Goal: Task Accomplishment & Management: Use online tool/utility

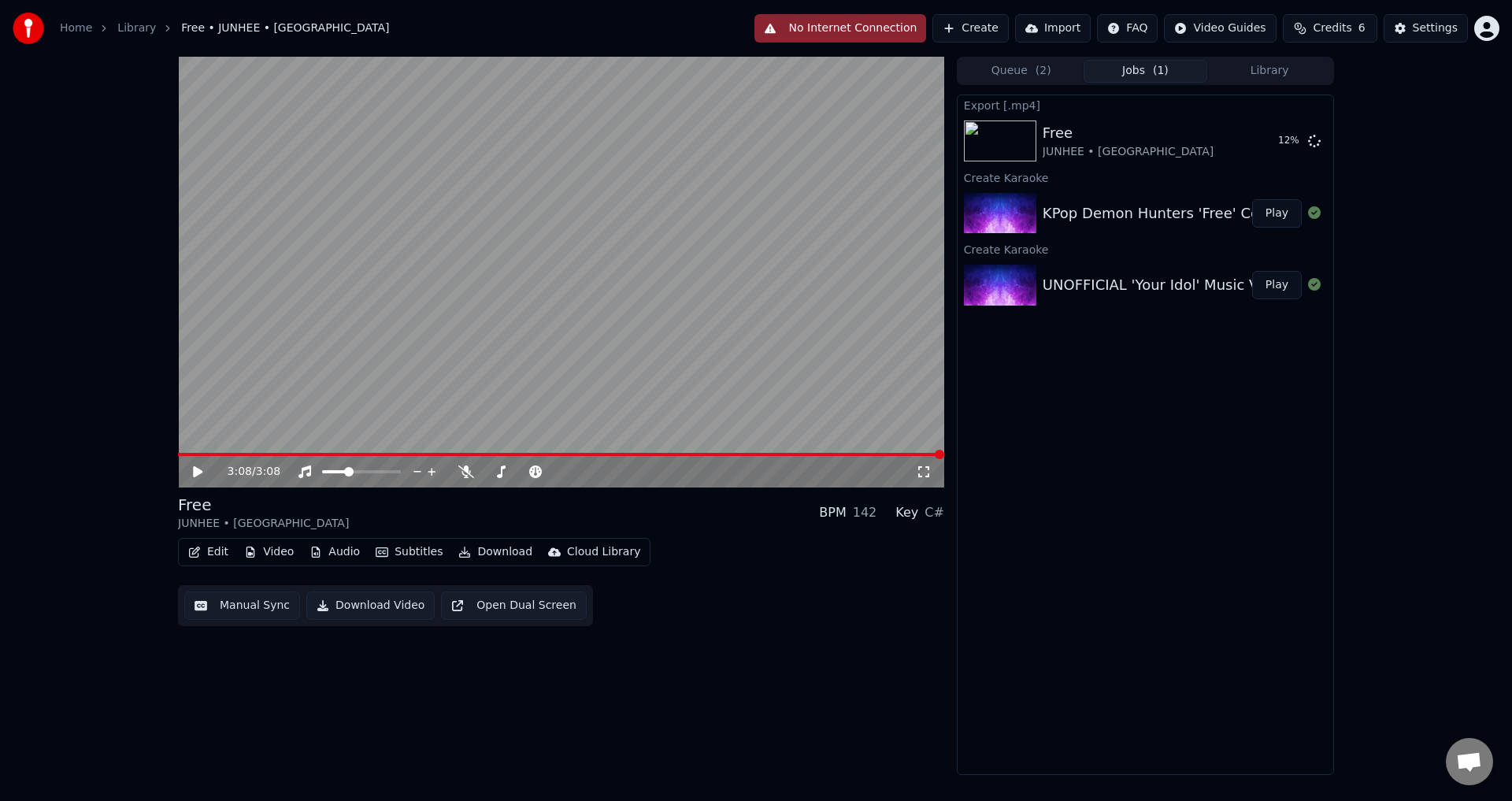
click at [1159, 423] on div "Export [.mp4] Free JUNHEE • AleXa 12 % Create Karaoke KPop Demon Hunters 'Free'…" at bounding box center [1145, 435] width 377 height 680
click at [594, 675] on div "3:08 / 3:08 Free JUNHEE • AleXa BPM 142 Key C# Edit Video Audio Subtitles Downl…" at bounding box center [561, 416] width 766 height 718
click at [1393, 233] on div "3:08 / 3:08 Free JUNHEE • AleXa BPM 142 Key C# Edit Video Audio Subtitles Downl…" at bounding box center [756, 416] width 1512 height 718
click at [1311, 140] on icon at bounding box center [1313, 140] width 12 height 12
click at [1294, 141] on icon at bounding box center [1294, 140] width 12 height 12
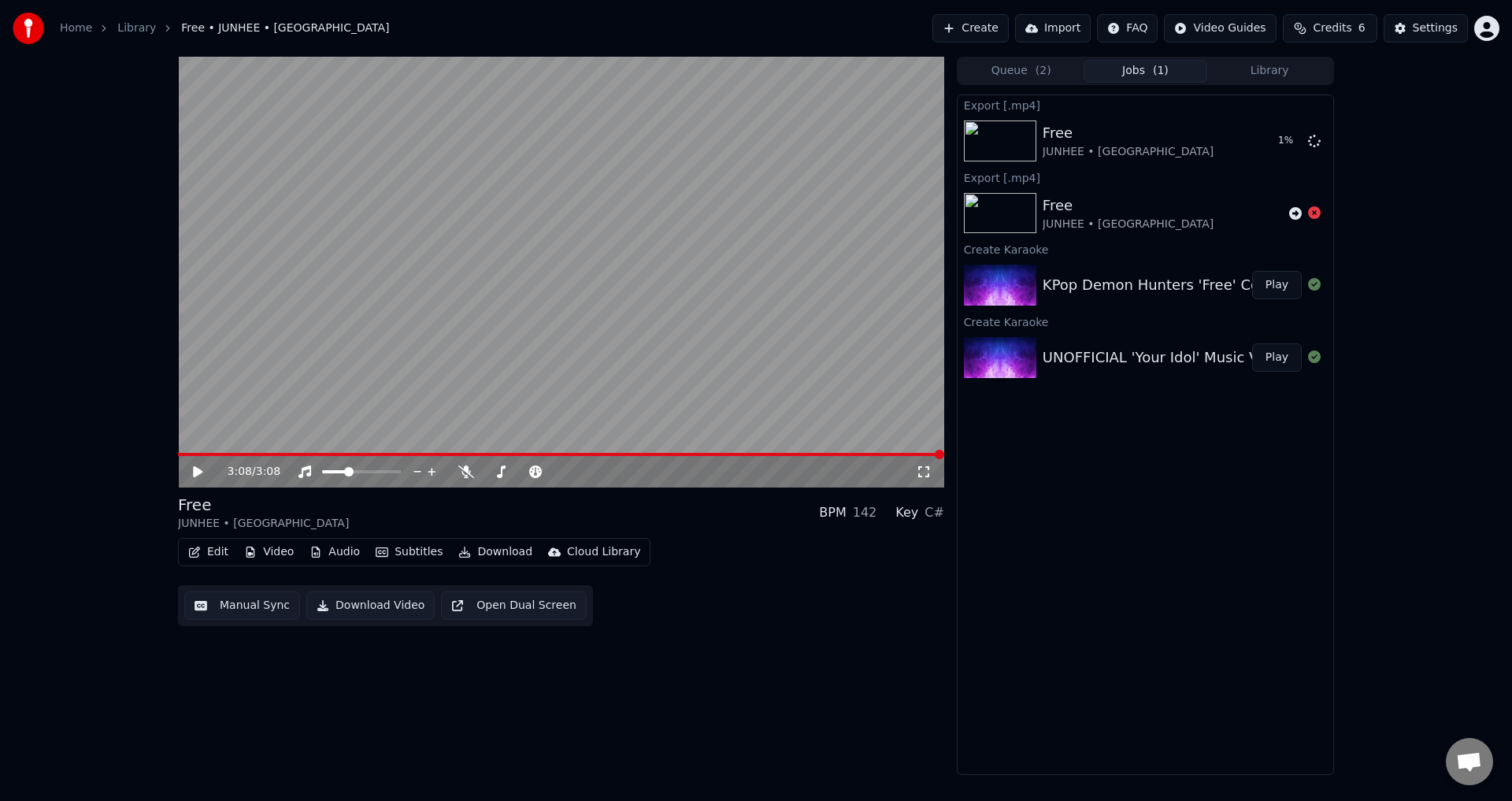
click at [200, 471] on icon at bounding box center [198, 472] width 10 height 11
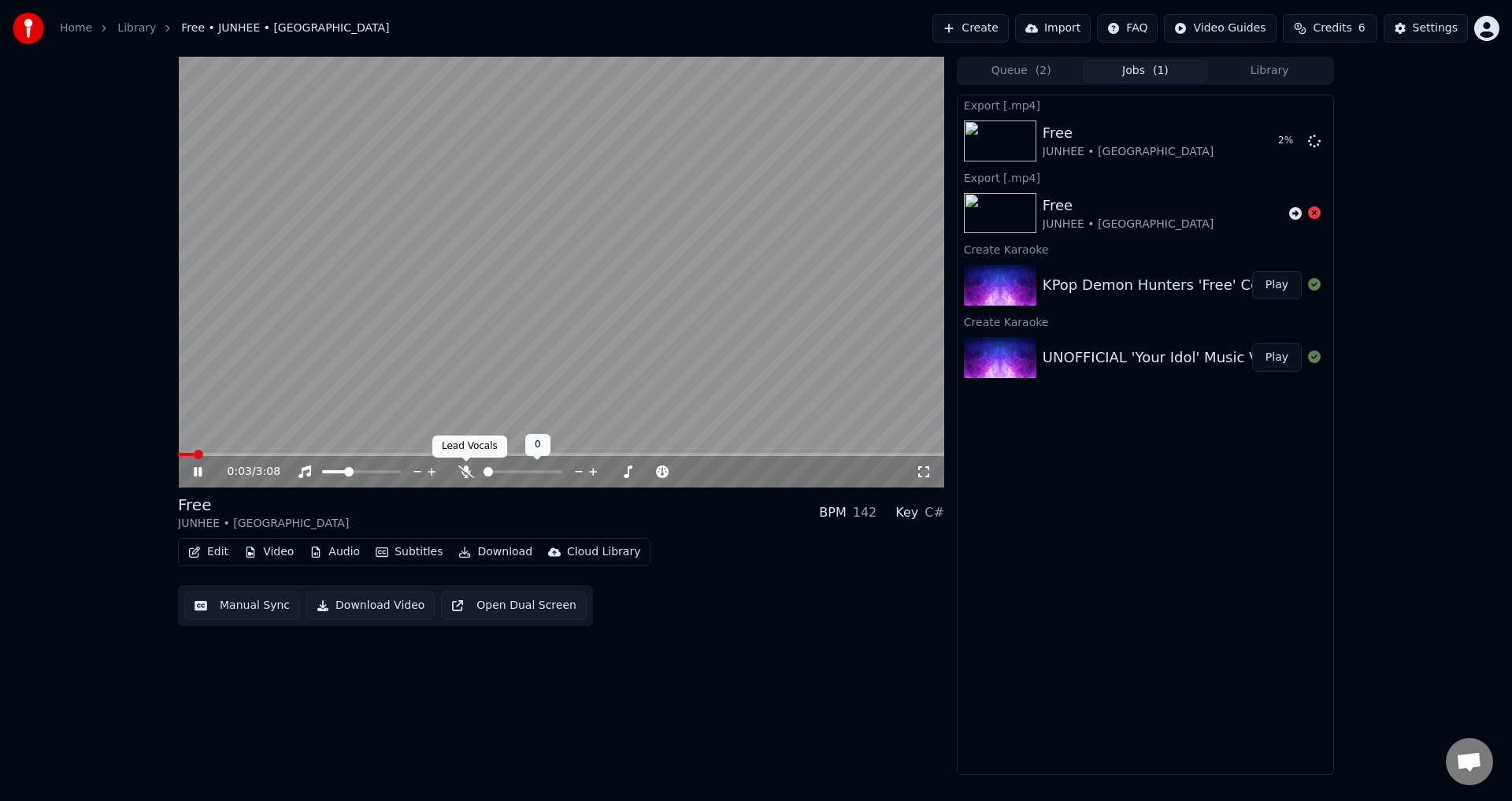
click at [465, 472] on icon at bounding box center [466, 472] width 16 height 12
click at [466, 472] on icon at bounding box center [466, 472] width 9 height 12
click at [1215, 458] on div "Export [.mp4] Free JUNHEE • AleXa 4 % Export [.mp4] Free JUNHEE • AleXa Create …" at bounding box center [1145, 435] width 377 height 680
click at [926, 468] on icon at bounding box center [923, 472] width 16 height 12
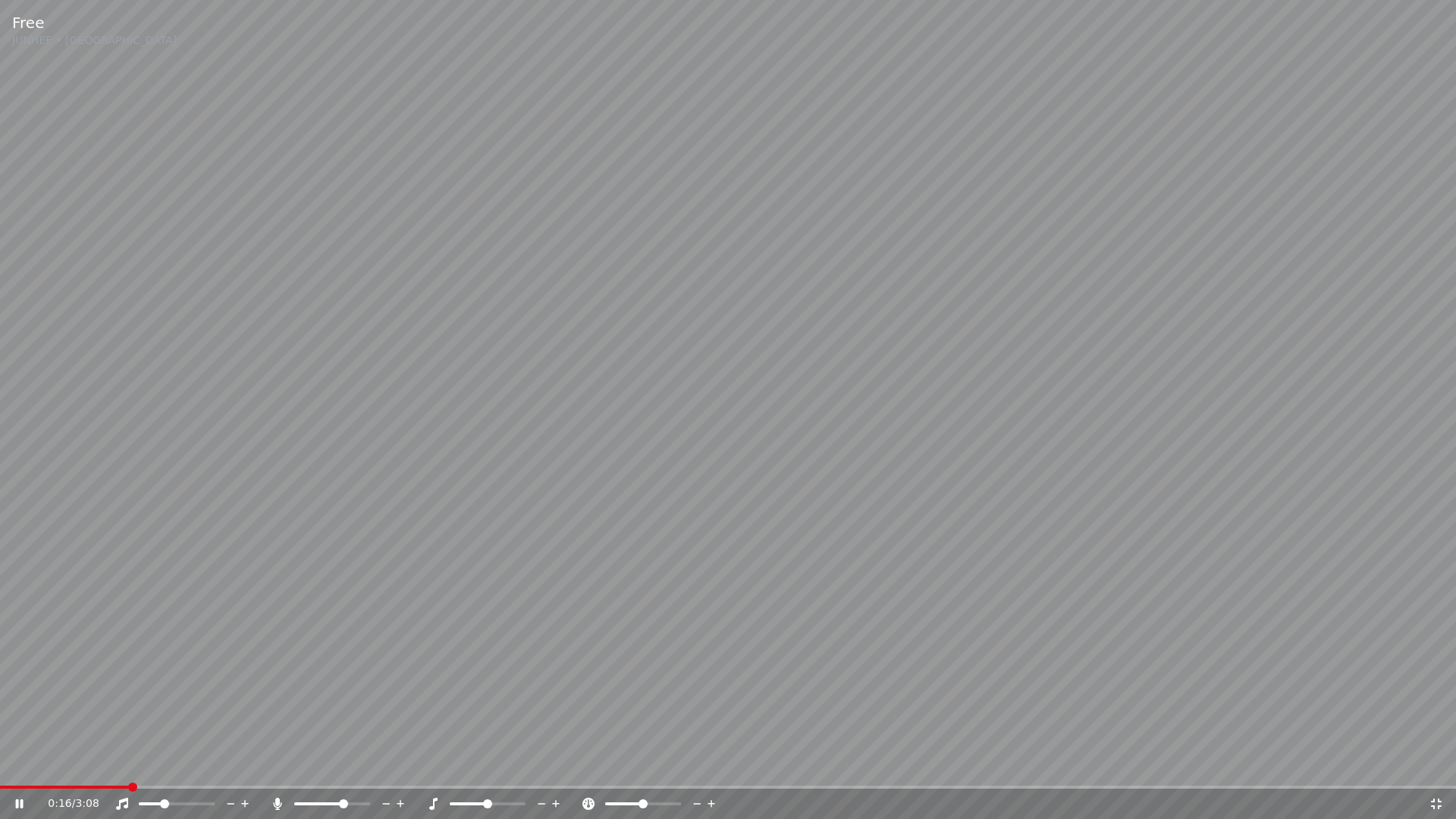
click at [345, 771] on span at bounding box center [344, 804] width 9 height 9
click at [310, 771] on span at bounding box center [320, 804] width 51 height 3
click at [363, 771] on span at bounding box center [359, 804] width 9 height 9
click at [502, 771] on div at bounding box center [501, 804] width 122 height 15
click at [490, 771] on div at bounding box center [501, 804] width 122 height 15
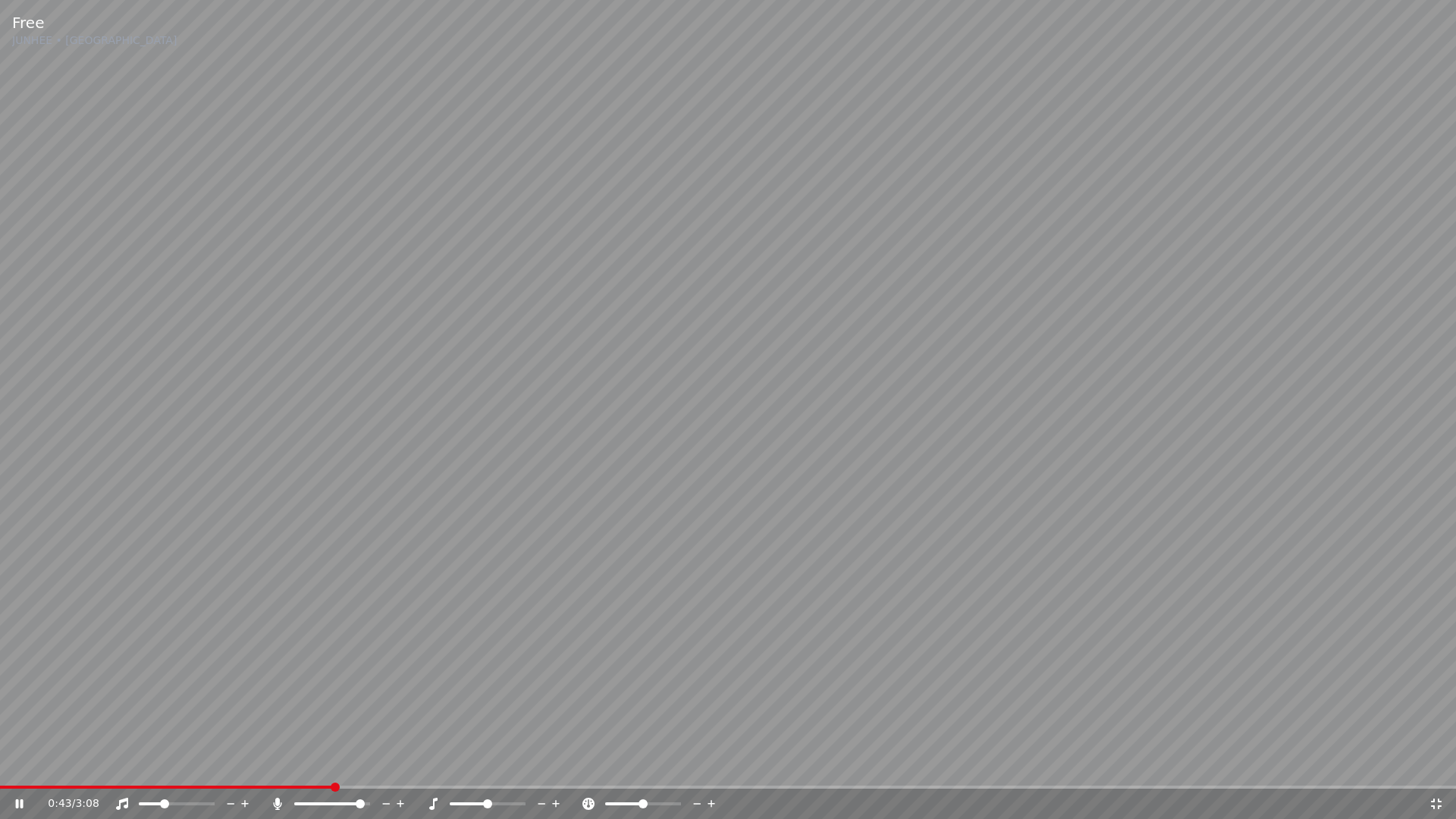
click at [490, 771] on span at bounding box center [487, 804] width 76 height 3
click at [488, 771] on span at bounding box center [487, 804] width 76 height 3
click at [301, 771] on span at bounding box center [304, 804] width 9 height 9
click at [470, 771] on span at bounding box center [468, 804] width 38 height 3
click at [485, 771] on span at bounding box center [487, 804] width 76 height 3
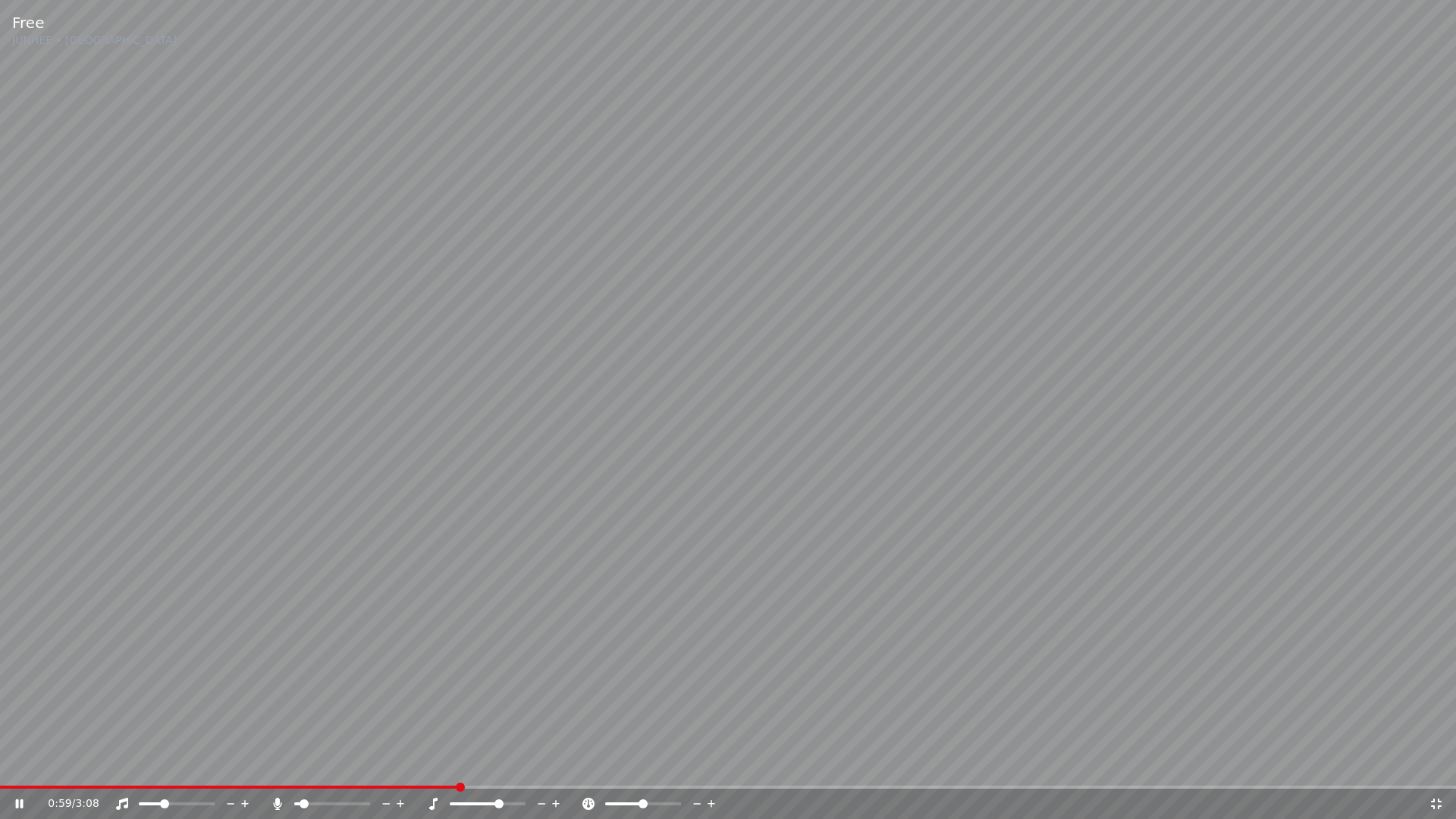
click at [498, 771] on span at bounding box center [487, 804] width 76 height 3
click at [494, 771] on span at bounding box center [494, 804] width 9 height 9
click at [713, 771] on icon at bounding box center [712, 804] width 14 height 15
click at [697, 771] on icon at bounding box center [697, 804] width 14 height 15
click at [348, 771] on span at bounding box center [332, 804] width 76 height 3
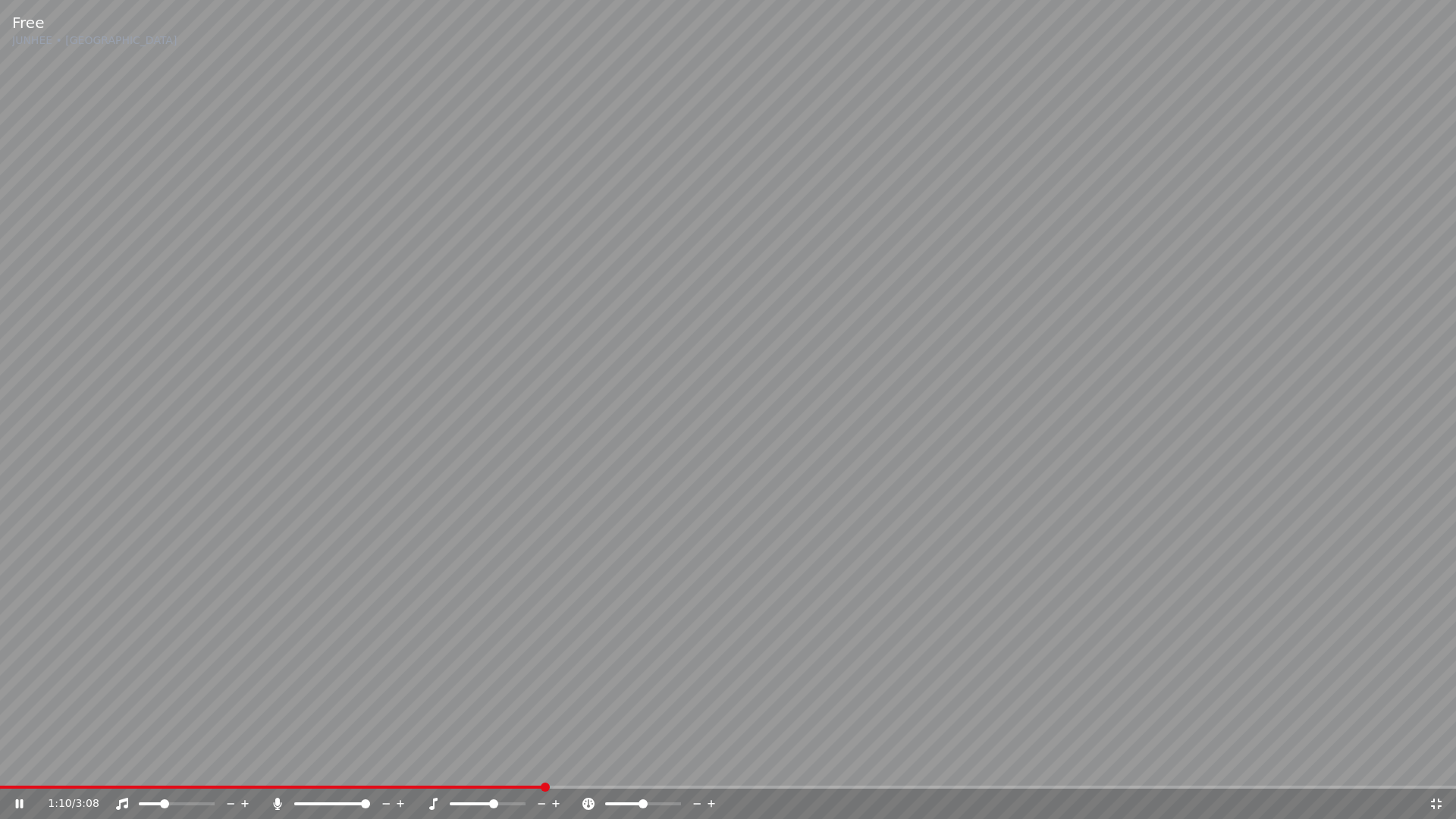
click at [370, 771] on span at bounding box center [365, 804] width 9 height 9
click at [182, 771] on span at bounding box center [176, 804] width 76 height 3
click at [197, 771] on span at bounding box center [195, 804] width 9 height 9
click at [353, 771] on div at bounding box center [346, 804] width 122 height 15
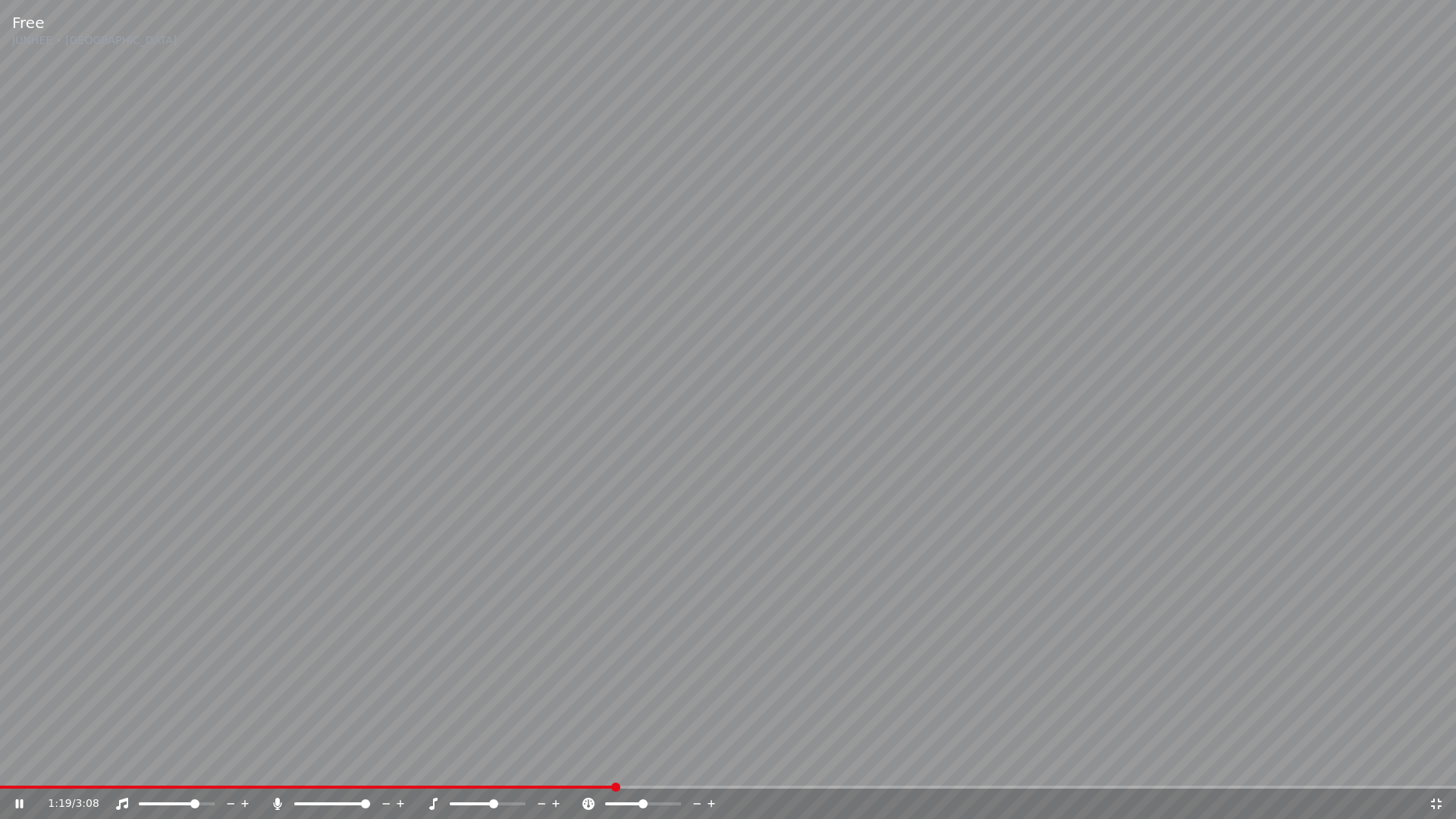
click at [352, 771] on span at bounding box center [332, 804] width 76 height 3
click at [297, 771] on span at bounding box center [296, 804] width 3 height 3
click at [294, 771] on span at bounding box center [299, 804] width 9 height 9
click at [362, 771] on span at bounding box center [359, 804] width 9 height 9
click at [282, 771] on icon at bounding box center [277, 804] width 15 height 12
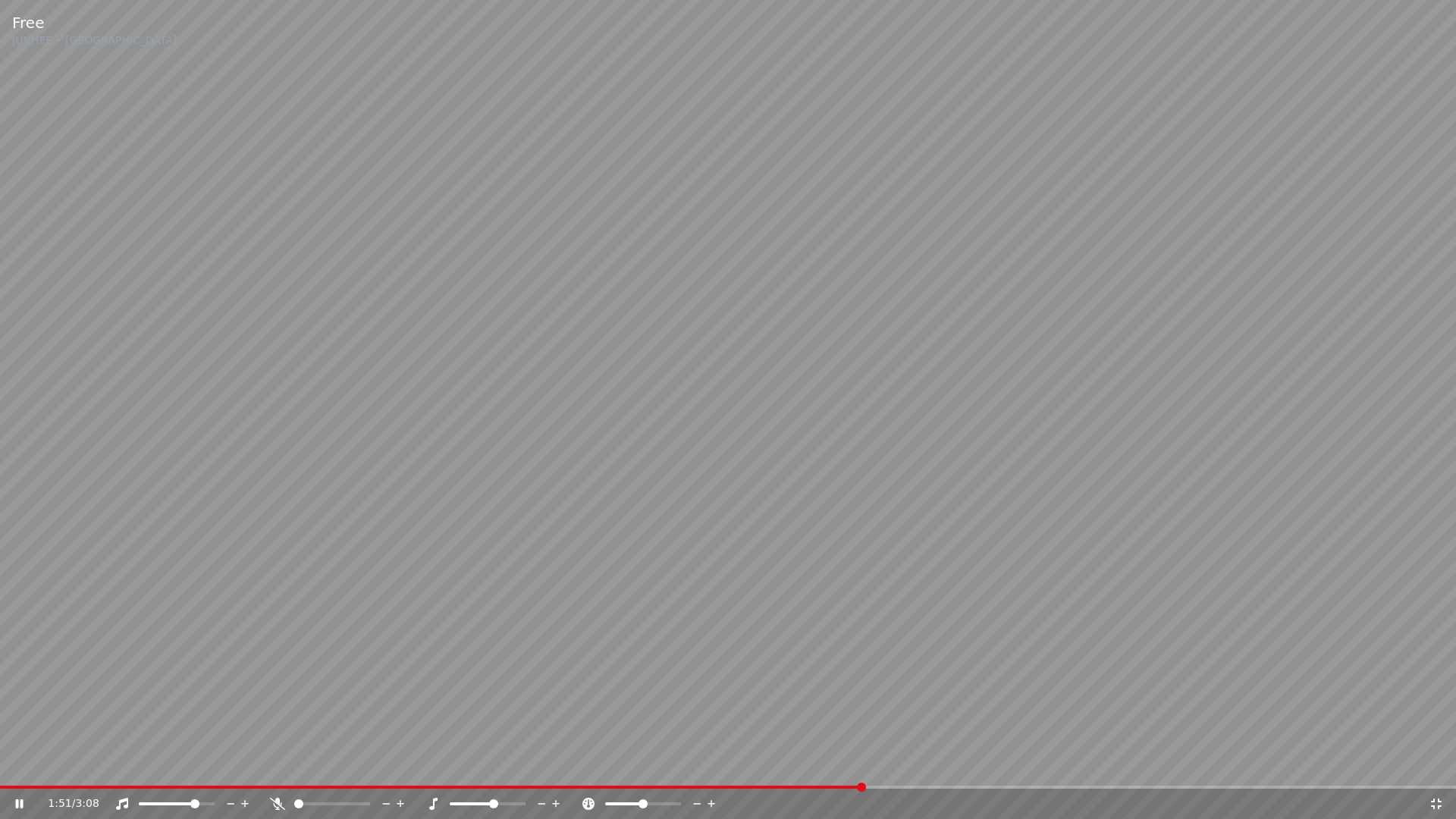
click at [280, 771] on icon at bounding box center [277, 804] width 15 height 12
click at [1431, 771] on icon at bounding box center [1435, 804] width 15 height 12
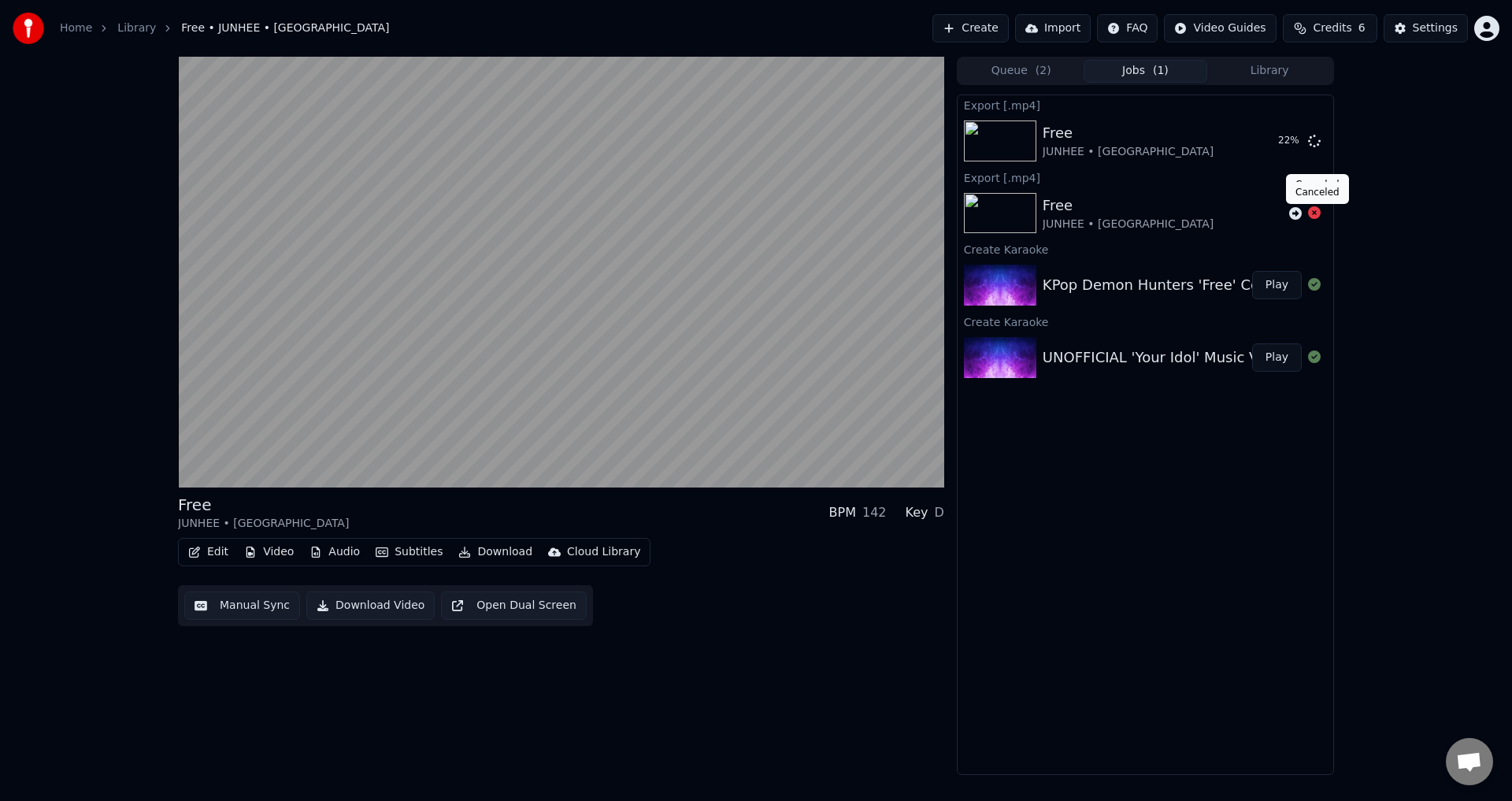
click at [1316, 210] on icon at bounding box center [1313, 212] width 12 height 12
click at [1380, 199] on div "Free JUNHEE • AleXa BPM 142 Key D Edit Video Audio Subtitles Download Cloud Lib…" at bounding box center [756, 416] width 1512 height 718
click at [1356, 15] on button "Credits 6" at bounding box center [1330, 28] width 94 height 29
click at [1323, 143] on button "Refresh" at bounding box center [1335, 145] width 81 height 29
click at [1330, 145] on button "Refresh" at bounding box center [1335, 145] width 81 height 29
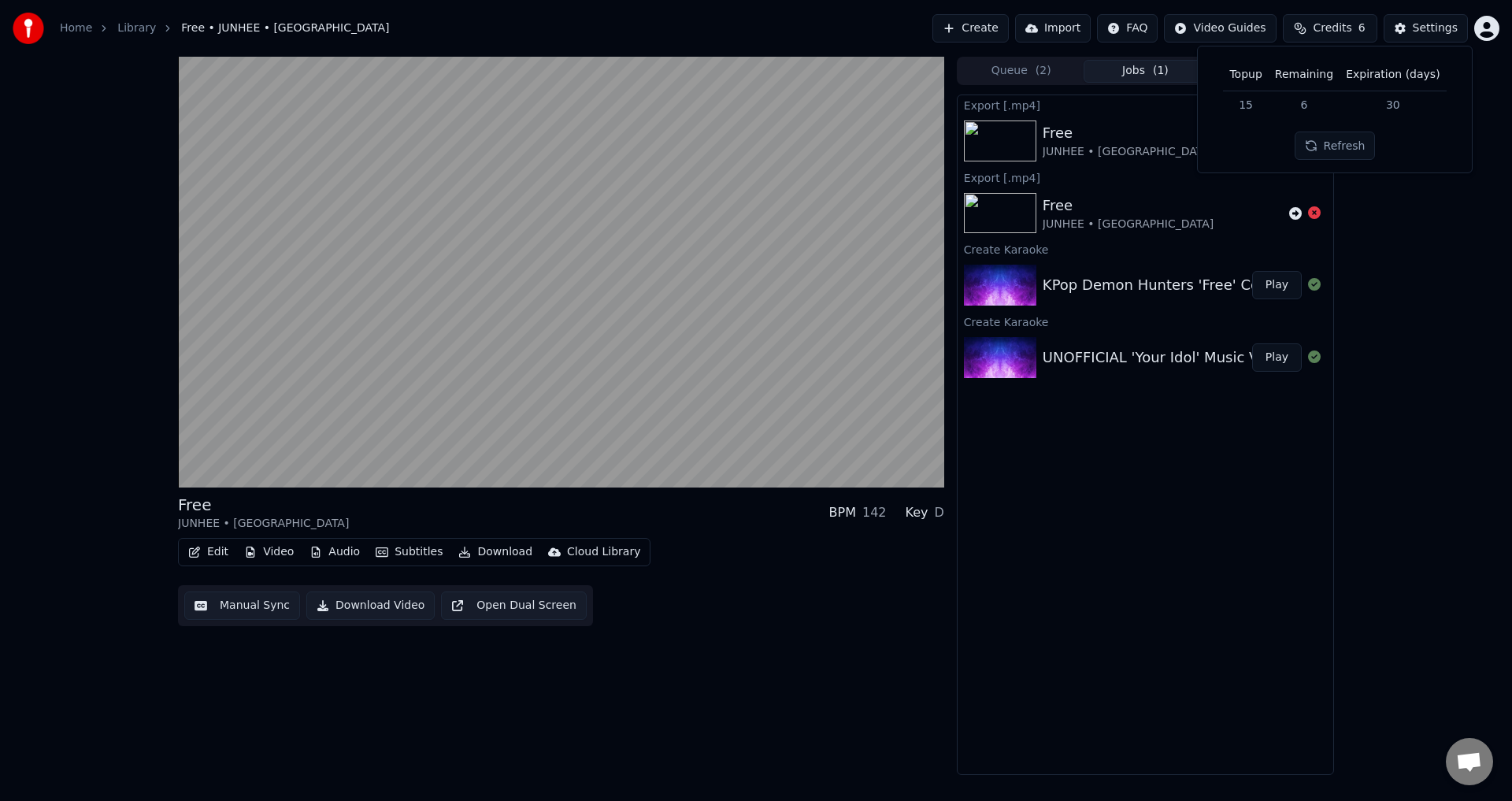
click at [1397, 351] on div "Free JUNHEE • AleXa BPM 142 Key D Edit Video Audio Subtitles Download Cloud Lib…" at bounding box center [756, 416] width 1512 height 718
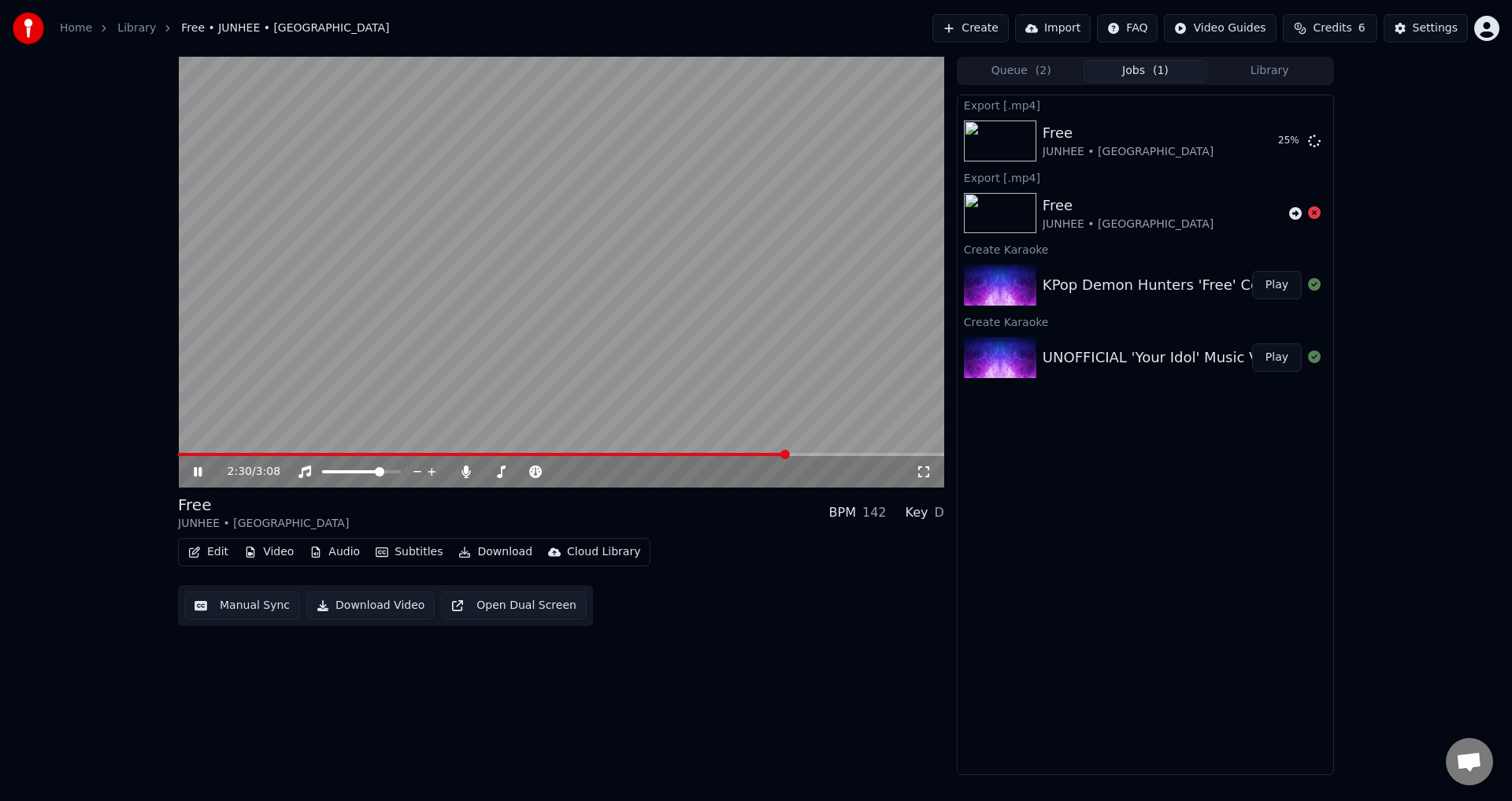
click at [1025, 650] on div "Export [.mp4] Free JUNHEE • AleXa 25 % Export [.mp4] Free JUNHEE • AleXa Create…" at bounding box center [1145, 435] width 377 height 680
click at [386, 469] on div at bounding box center [376, 472] width 126 height 16
click at [389, 469] on span at bounding box center [385, 472] width 10 height 10
click at [615, 710] on div "2:50 / 3:08 Free JUNHEE • AleXa BPM 142 Key D Edit Video Audio Subtitles Downlo…" at bounding box center [561, 416] width 766 height 718
click at [924, 472] on icon at bounding box center [923, 472] width 16 height 12
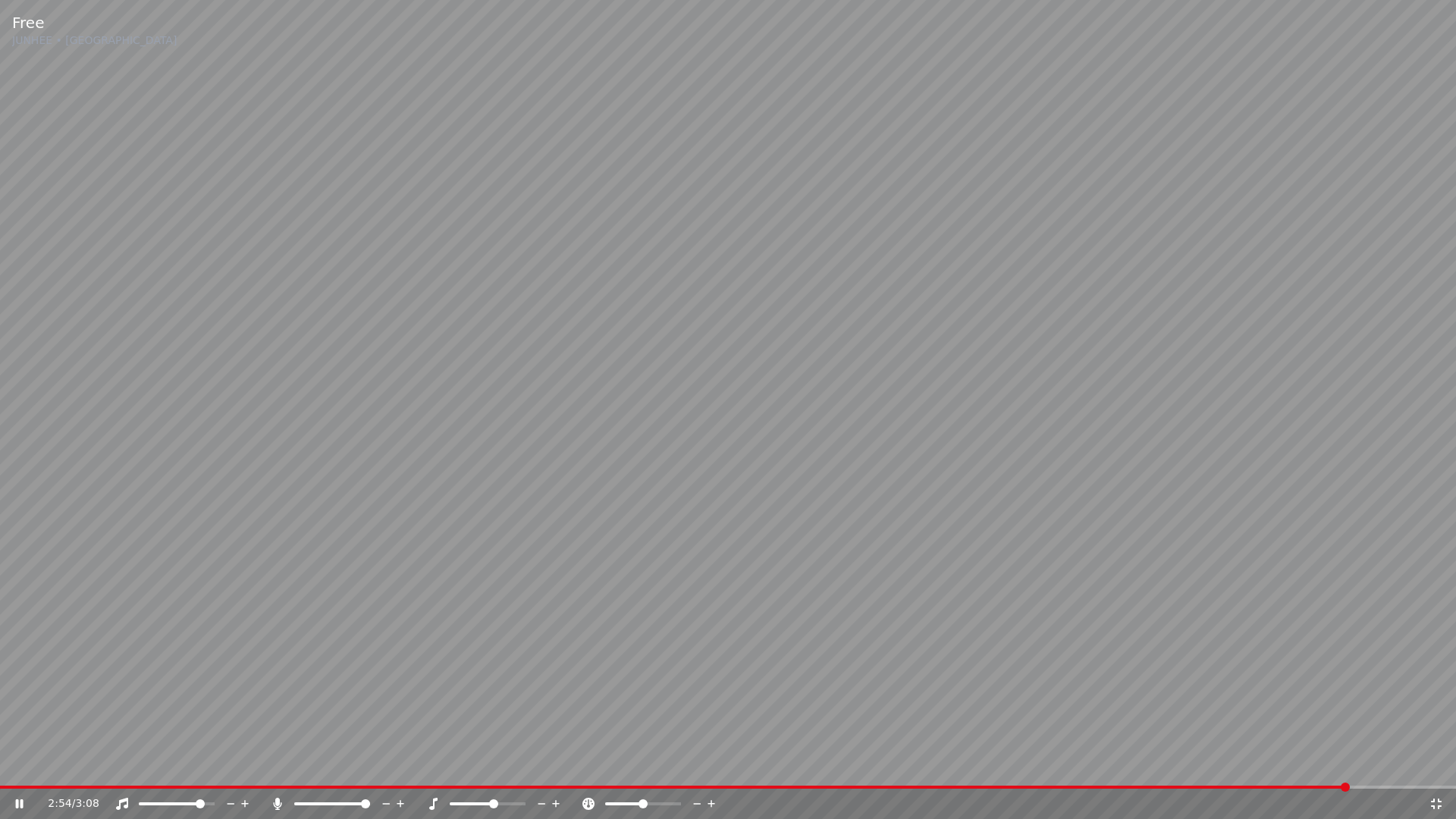
click at [1439, 771] on icon at bounding box center [1435, 803] width 10 height 10
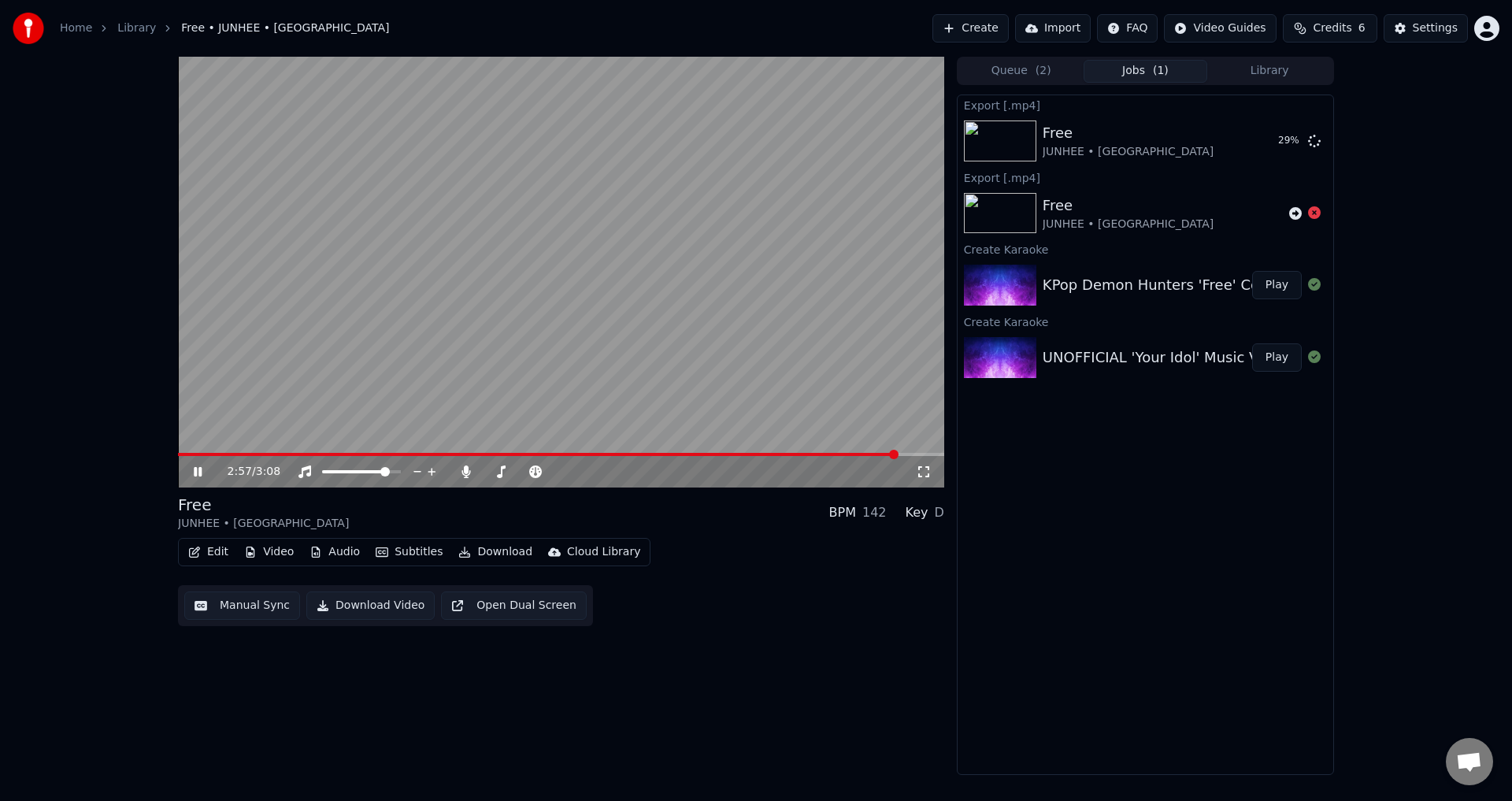
click at [1018, 499] on div "Export [.mp4] Free JUNHEE • AleXa 29 % Export [.mp4] Free JUNHEE • AleXa Create…" at bounding box center [1145, 435] width 377 height 680
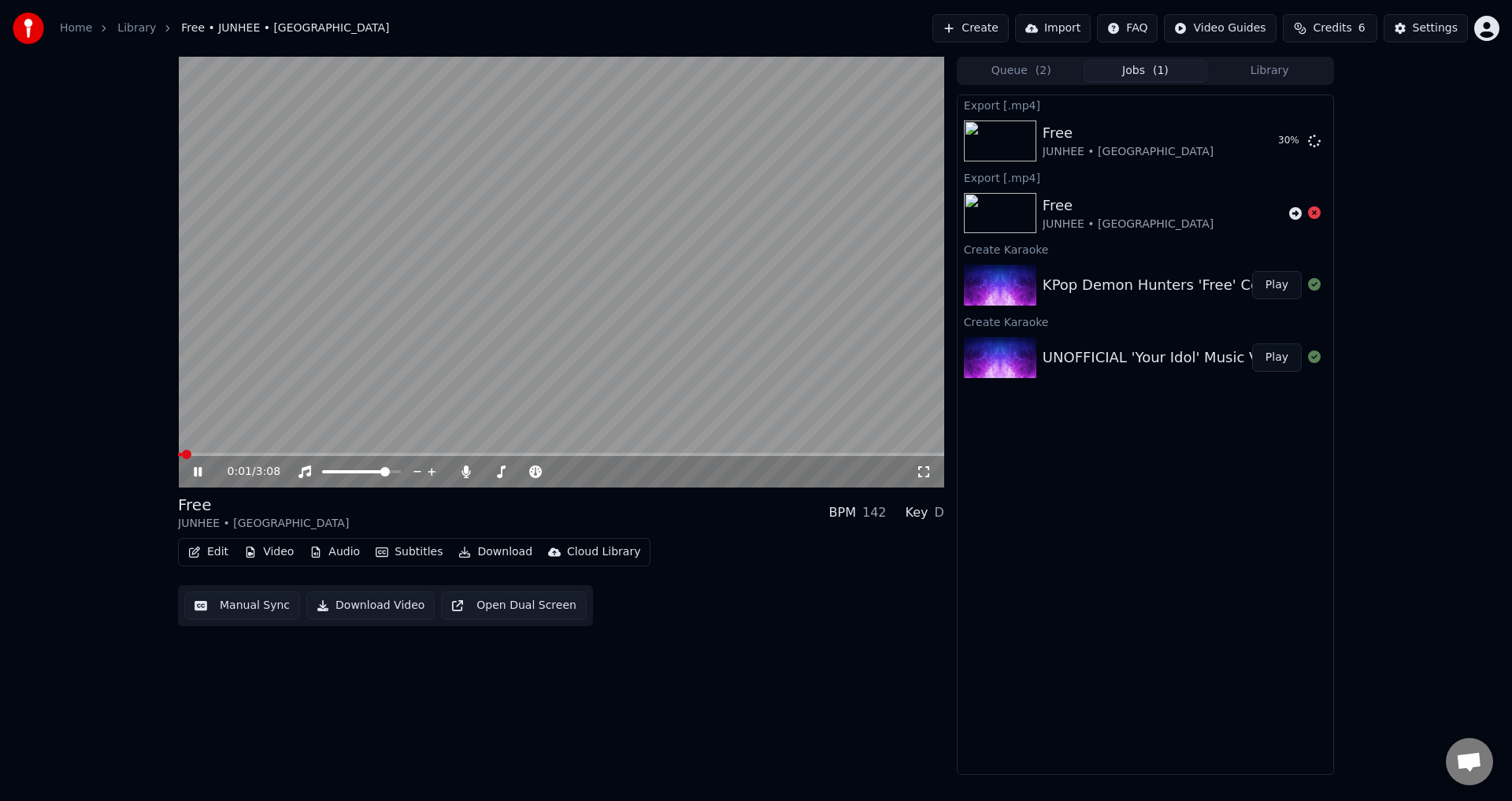
click at [182, 455] on span at bounding box center [180, 454] width 4 height 3
click at [400, 468] on span at bounding box center [395, 472] width 10 height 10
click at [470, 466] on icon at bounding box center [466, 472] width 16 height 12
click at [1083, 571] on div "Export [.mp4] Free JUNHEE • AleXa 31 % Export [.mp4] Free JUNHEE • AleXa Create…" at bounding box center [1145, 435] width 377 height 680
click at [492, 472] on span at bounding box center [489, 472] width 10 height 10
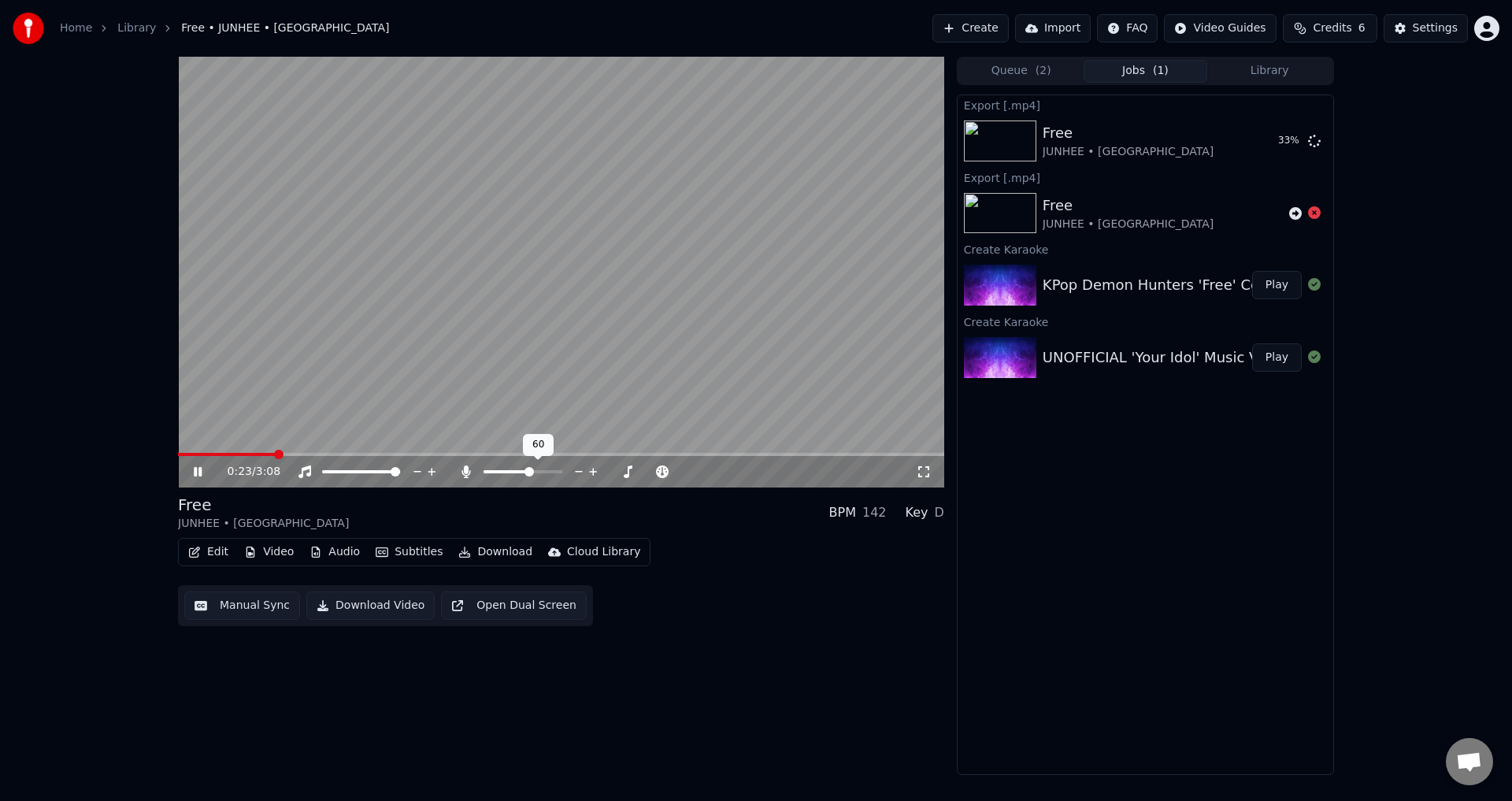
click at [531, 476] on span at bounding box center [529, 472] width 10 height 10
click at [616, 473] on icon at bounding box center [614, 472] width 15 height 16
click at [487, 471] on span at bounding box center [508, 472] width 48 height 3
click at [484, 475] on span at bounding box center [489, 472] width 10 height 10
click at [733, 590] on div "Edit Video Audio Subtitles Download Cloud Library Manual Sync Download Video Op…" at bounding box center [561, 582] width 766 height 88
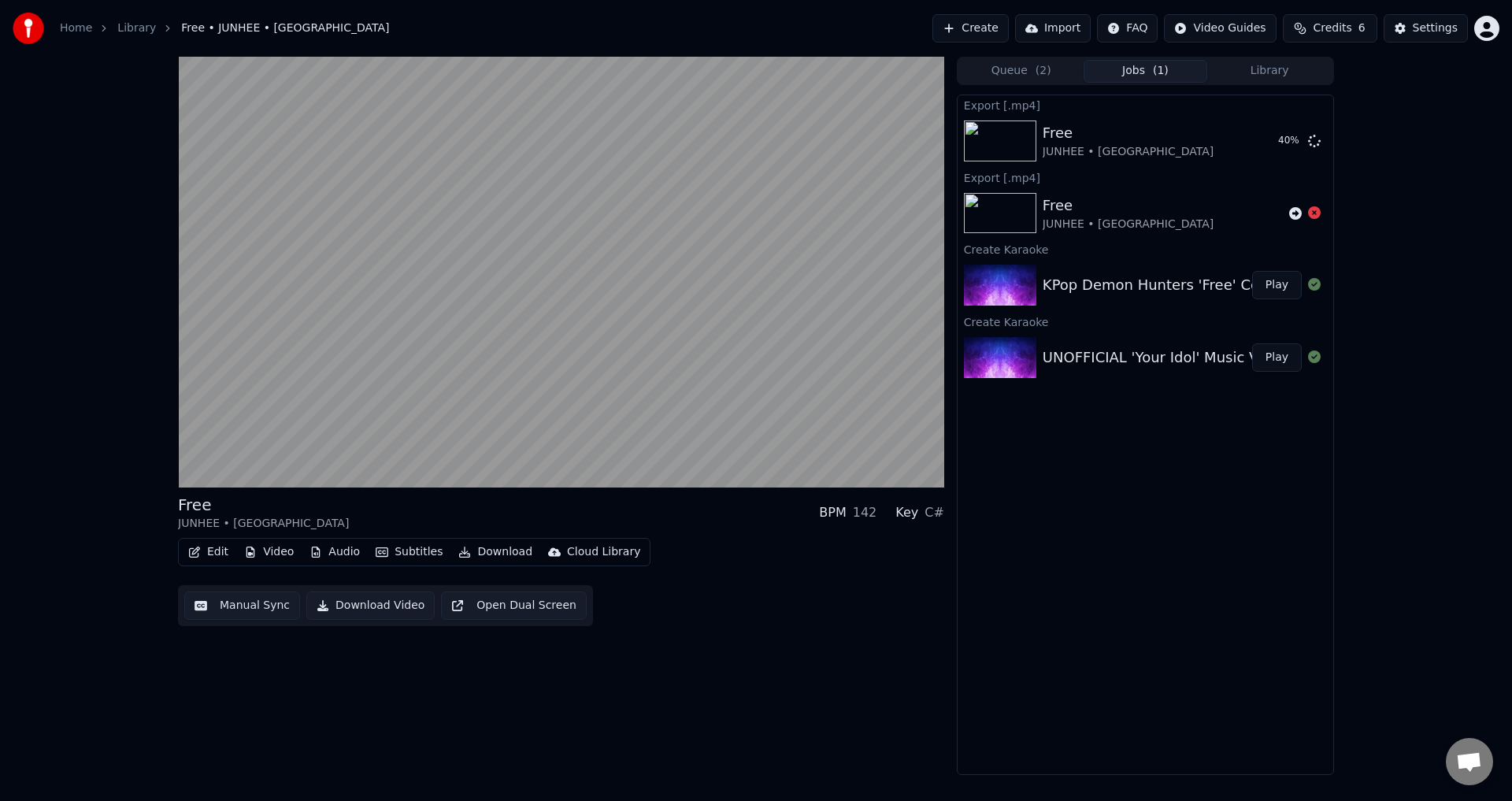
click at [1024, 587] on div "Export [.mp4] Free JUNHEE • AleXa 40 % Export [.mp4] Free JUNHEE • AleXa Create…" at bounding box center [1145, 435] width 377 height 680
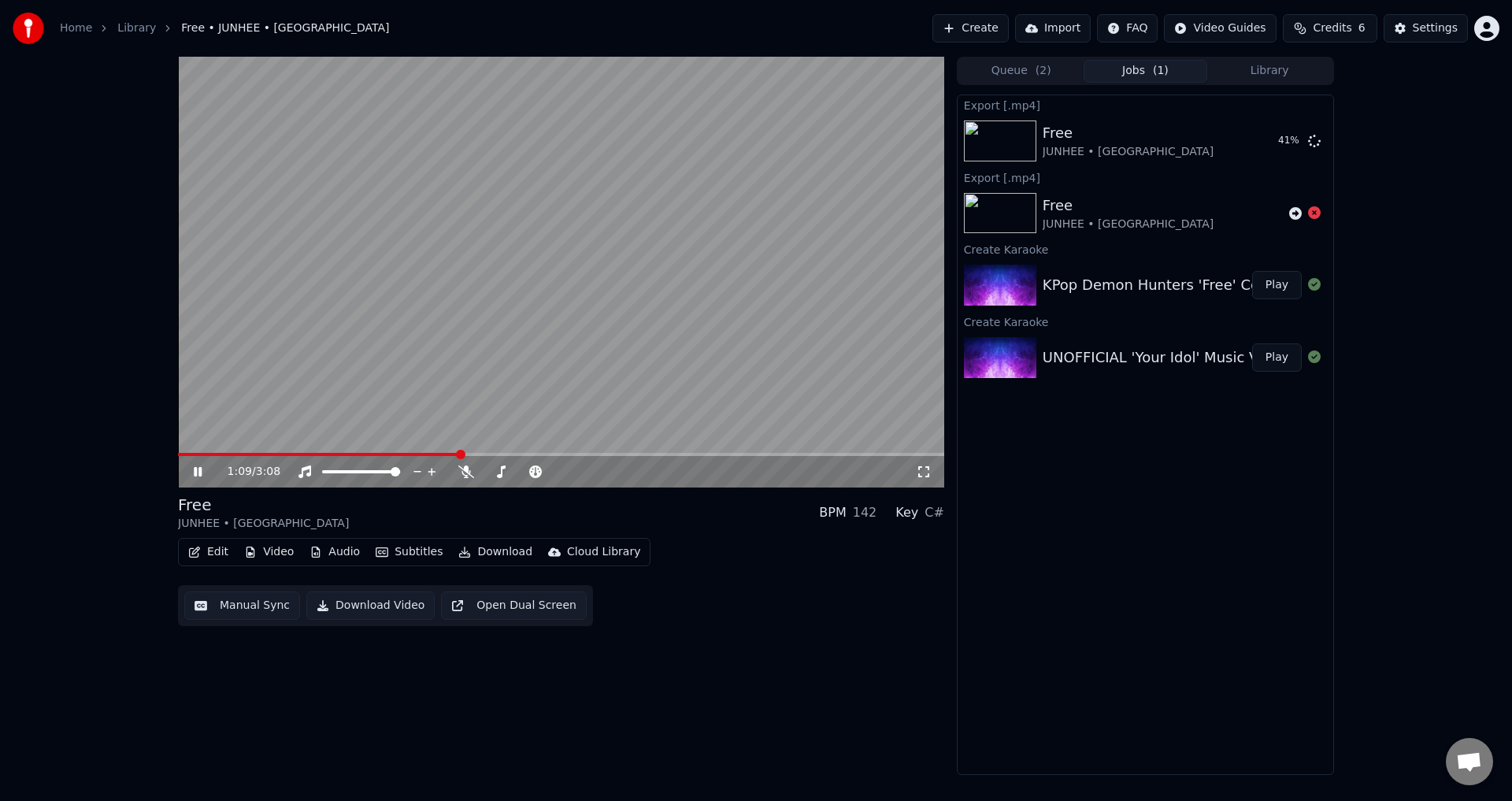
click at [922, 472] on icon at bounding box center [923, 472] width 16 height 12
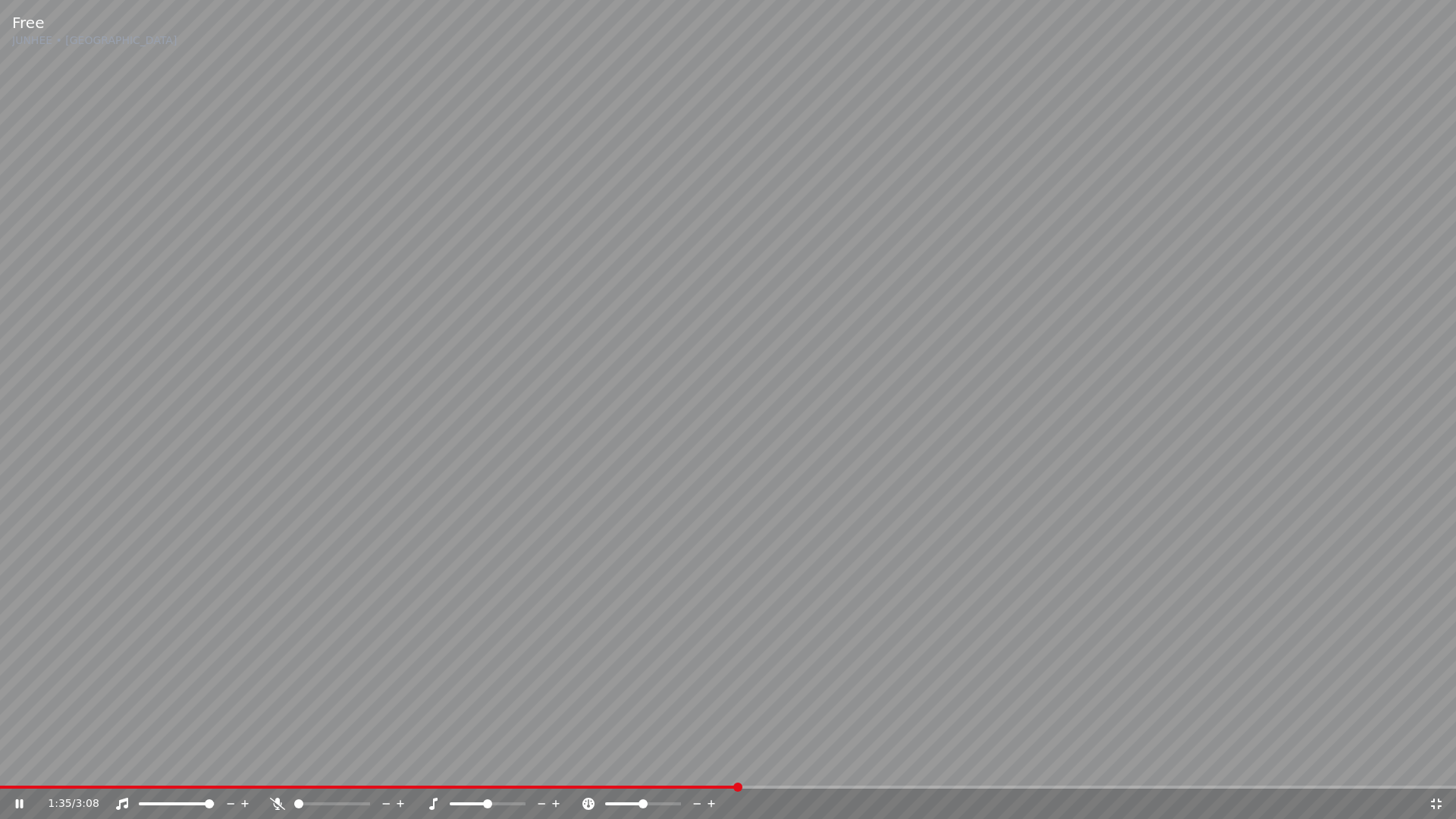
click at [285, 771] on div at bounding box center [346, 804] width 122 height 15
click at [278, 771] on icon at bounding box center [277, 804] width 15 height 12
click at [331, 771] on span at bounding box center [312, 804] width 36 height 3
click at [281, 771] on icon at bounding box center [277, 804] width 15 height 12
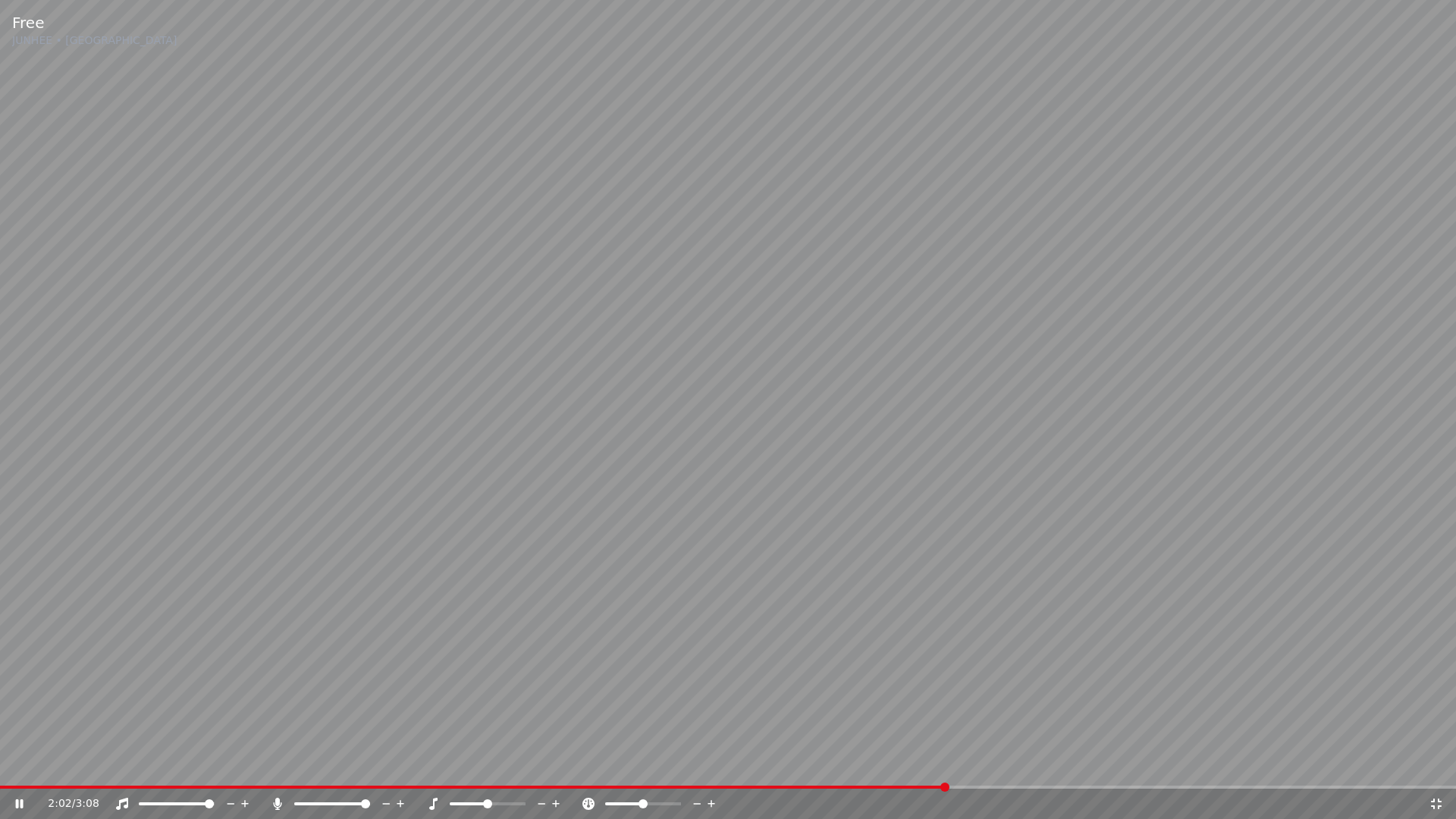
click at [1432, 771] on icon at bounding box center [1435, 804] width 15 height 12
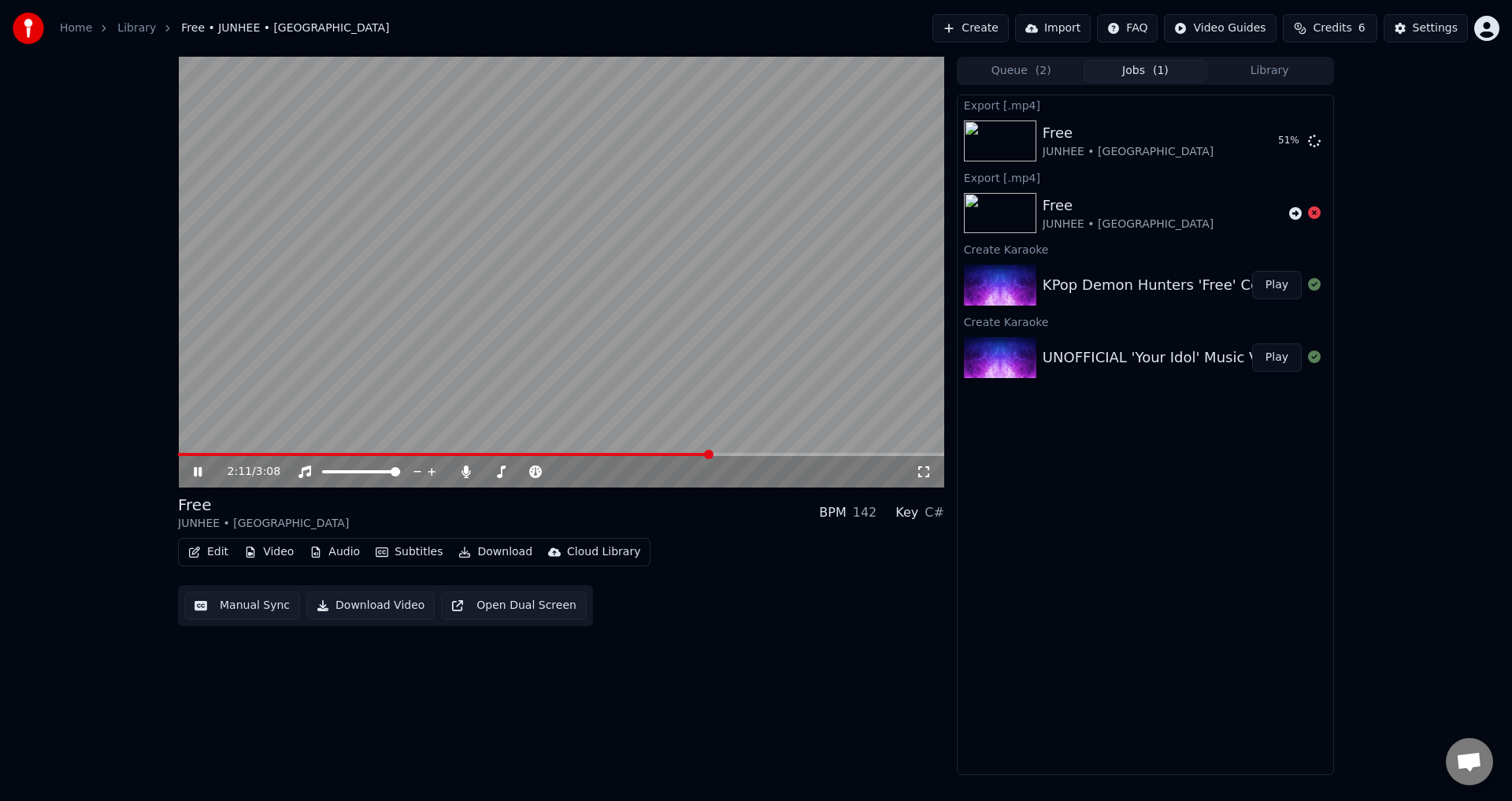
click at [709, 454] on span at bounding box center [709, 454] width 10 height 10
click at [756, 561] on div "Edit Video Audio Subtitles Download Cloud Library Manual Sync Download Video Op…" at bounding box center [561, 582] width 766 height 88
click at [924, 472] on icon at bounding box center [923, 472] width 16 height 12
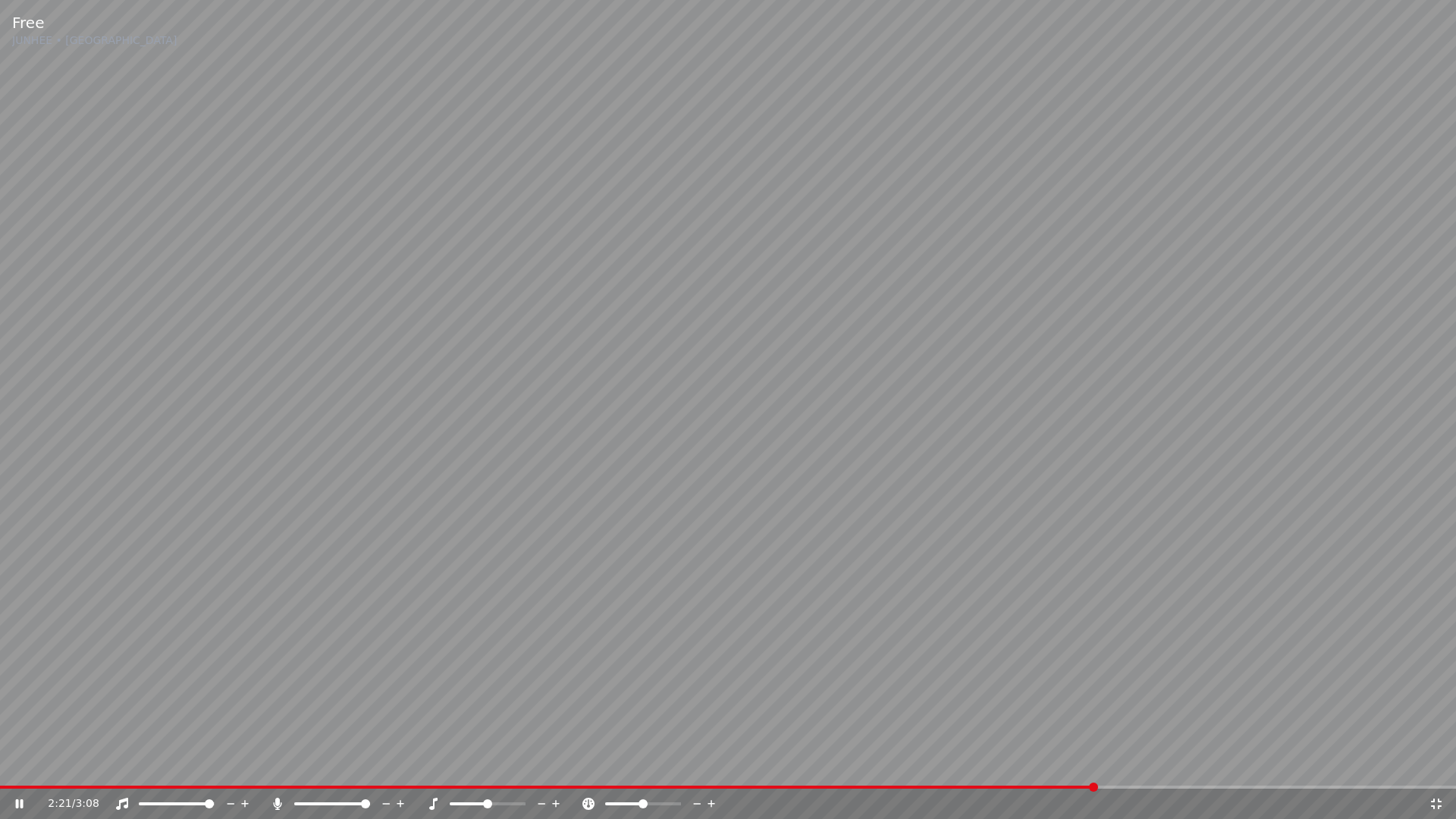
click at [539, 771] on icon at bounding box center [542, 804] width 14 height 15
click at [85, 771] on span at bounding box center [42, 787] width 85 height 3
click at [537, 771] on icon at bounding box center [542, 804] width 14 height 15
click at [339, 771] on span at bounding box center [332, 804] width 76 height 3
click at [315, 771] on div at bounding box center [346, 804] width 122 height 15
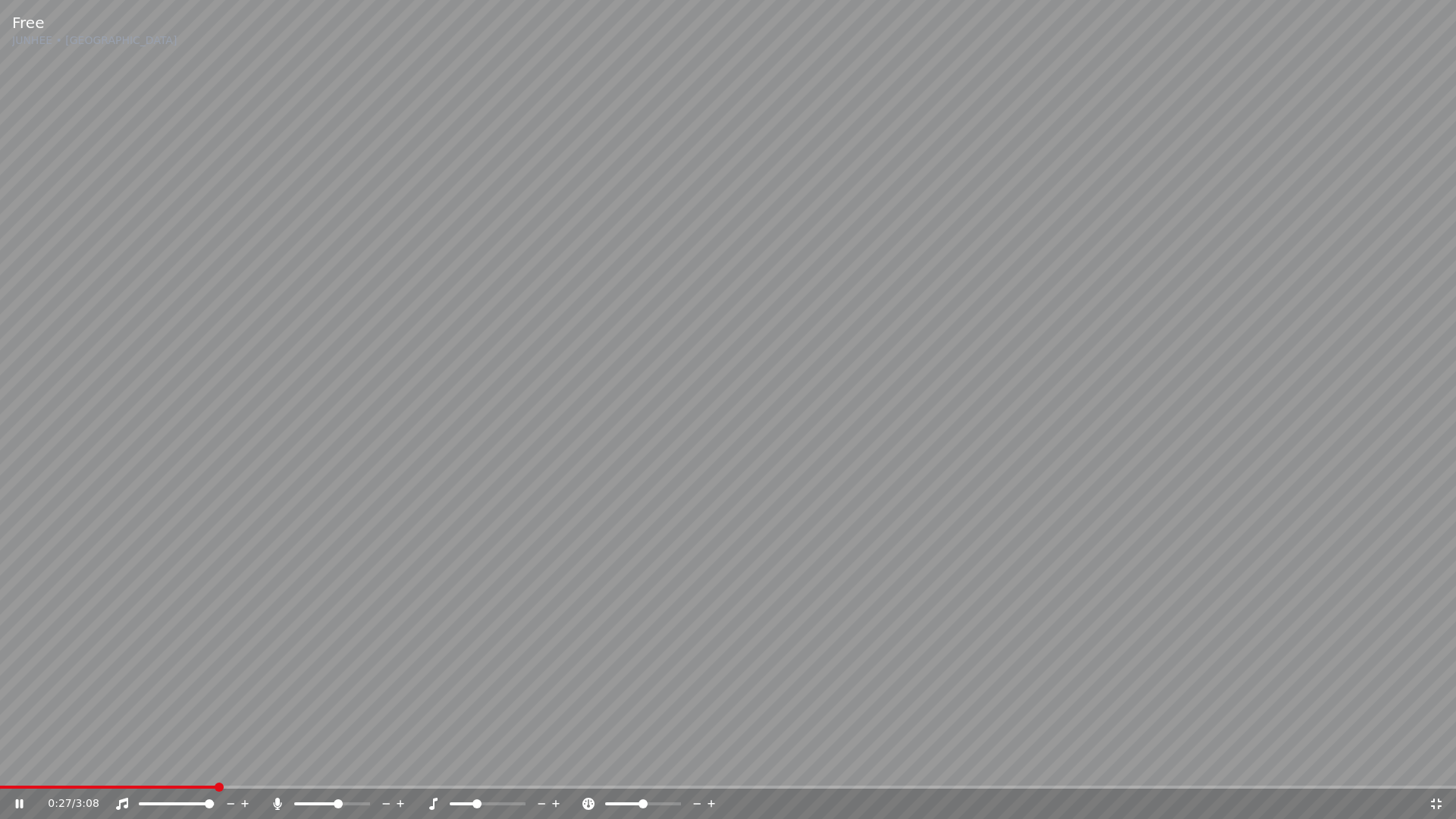
click at [316, 771] on span at bounding box center [316, 804] width 45 height 3
click at [324, 771] on span at bounding box center [326, 804] width 9 height 9
click at [1439, 771] on icon at bounding box center [1435, 803] width 10 height 10
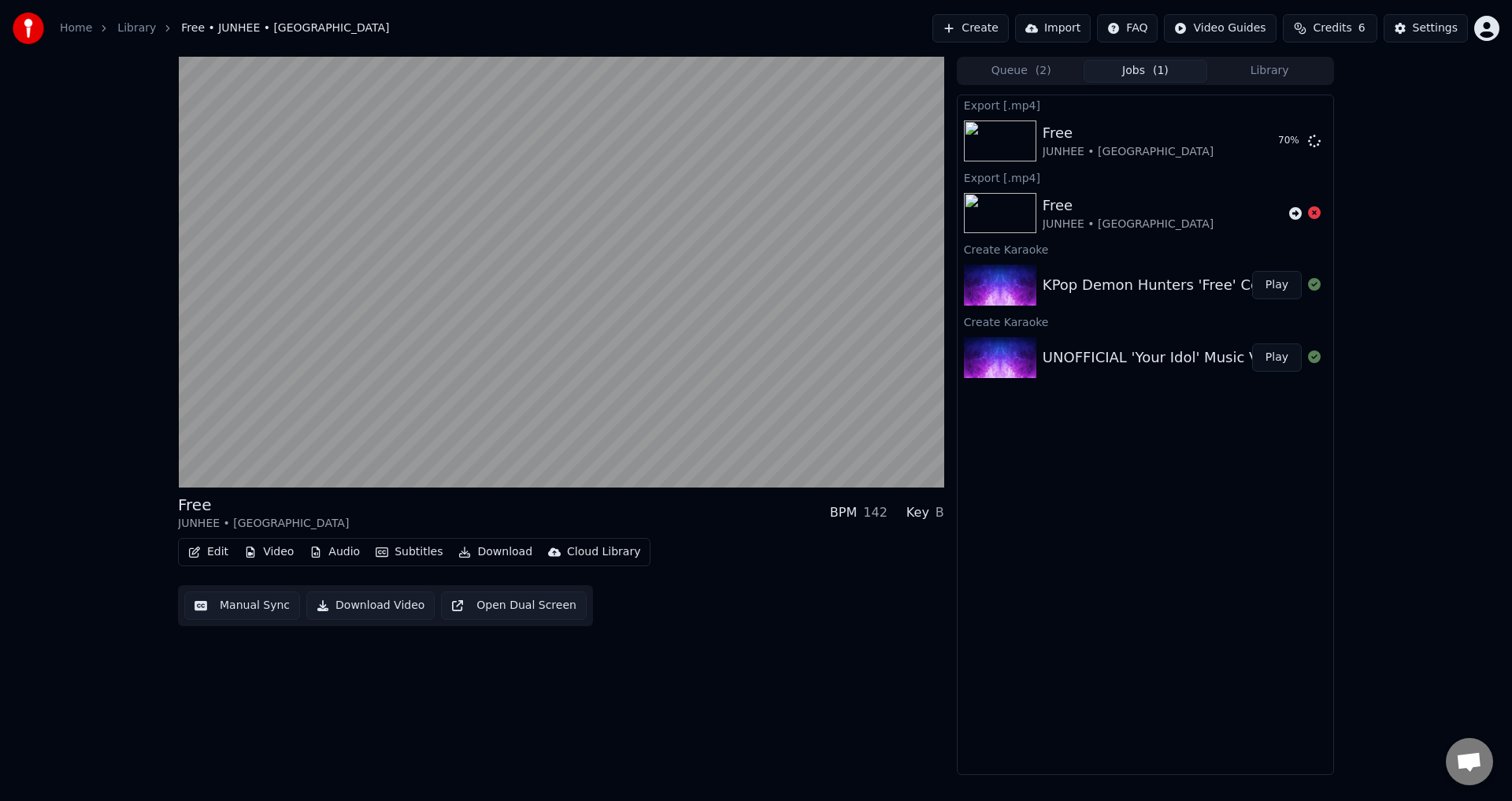
click at [1061, 697] on div "Export [.mp4] Free JUNHEE • AleXa 70 % Export [.mp4] Free JUNHEE • AleXa Create…" at bounding box center [1145, 435] width 377 height 680
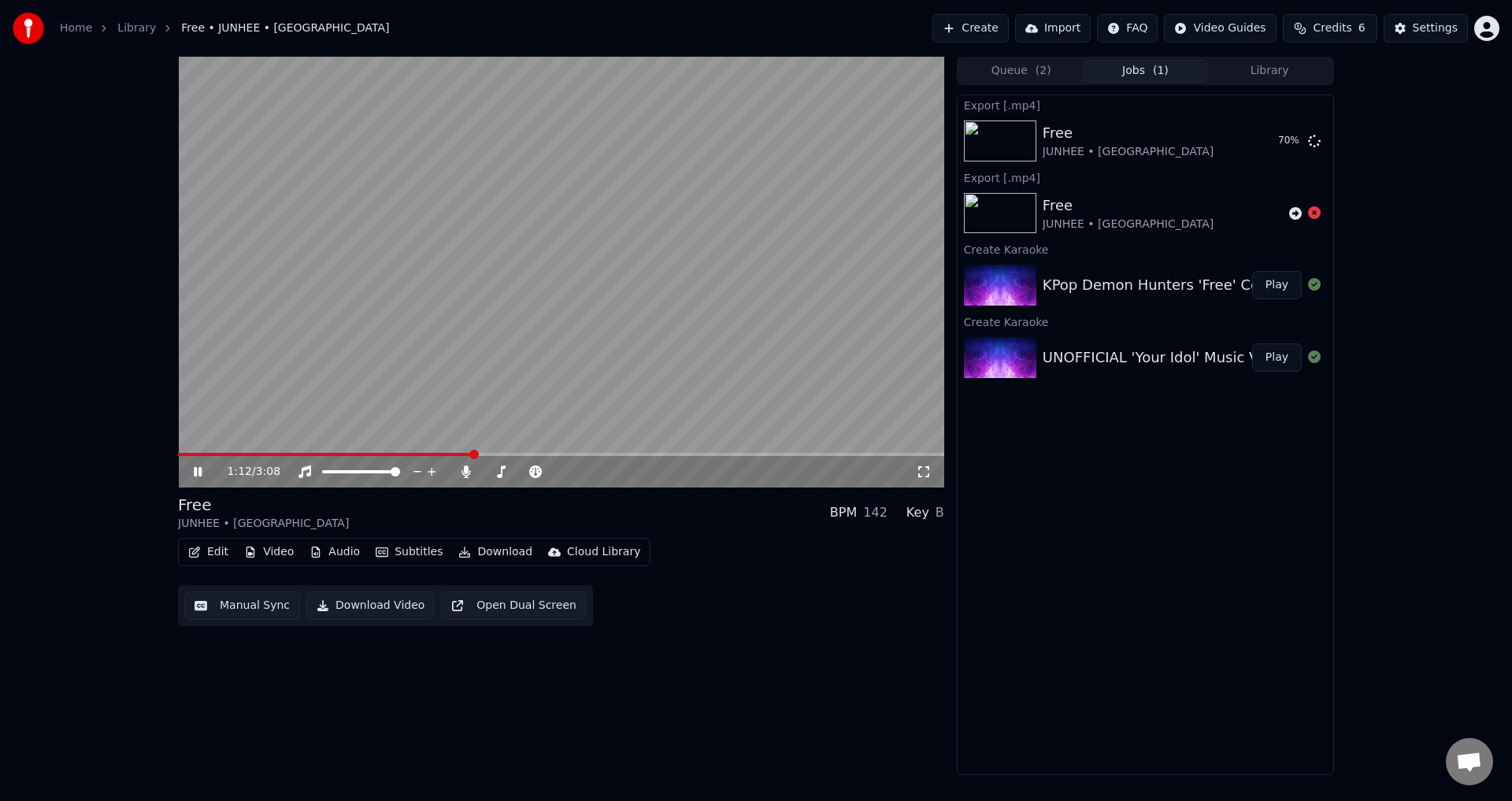
click at [1000, 475] on div "Export [.mp4] Free JUNHEE • AleXa 70 % Export [.mp4] Free JUNHEE • AleXa Create…" at bounding box center [1145, 435] width 377 height 680
click at [614, 472] on icon at bounding box center [614, 472] width 8 height 2
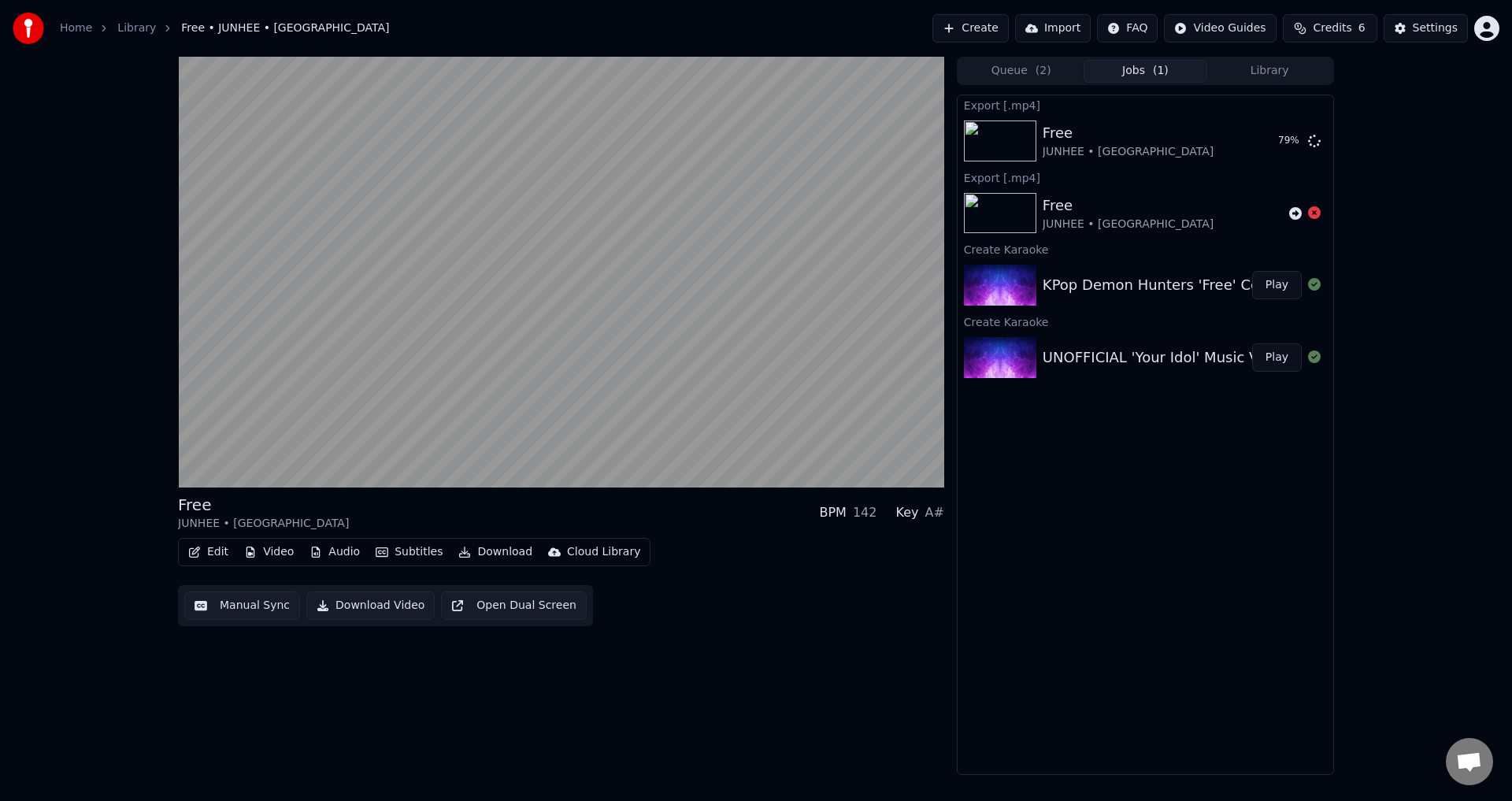
click at [1197, 601] on div "Export [.mp4] Free JUNHEE • AleXa 79 % Export [.mp4] Free JUNHEE • AleXa Create…" at bounding box center [1145, 435] width 377 height 680
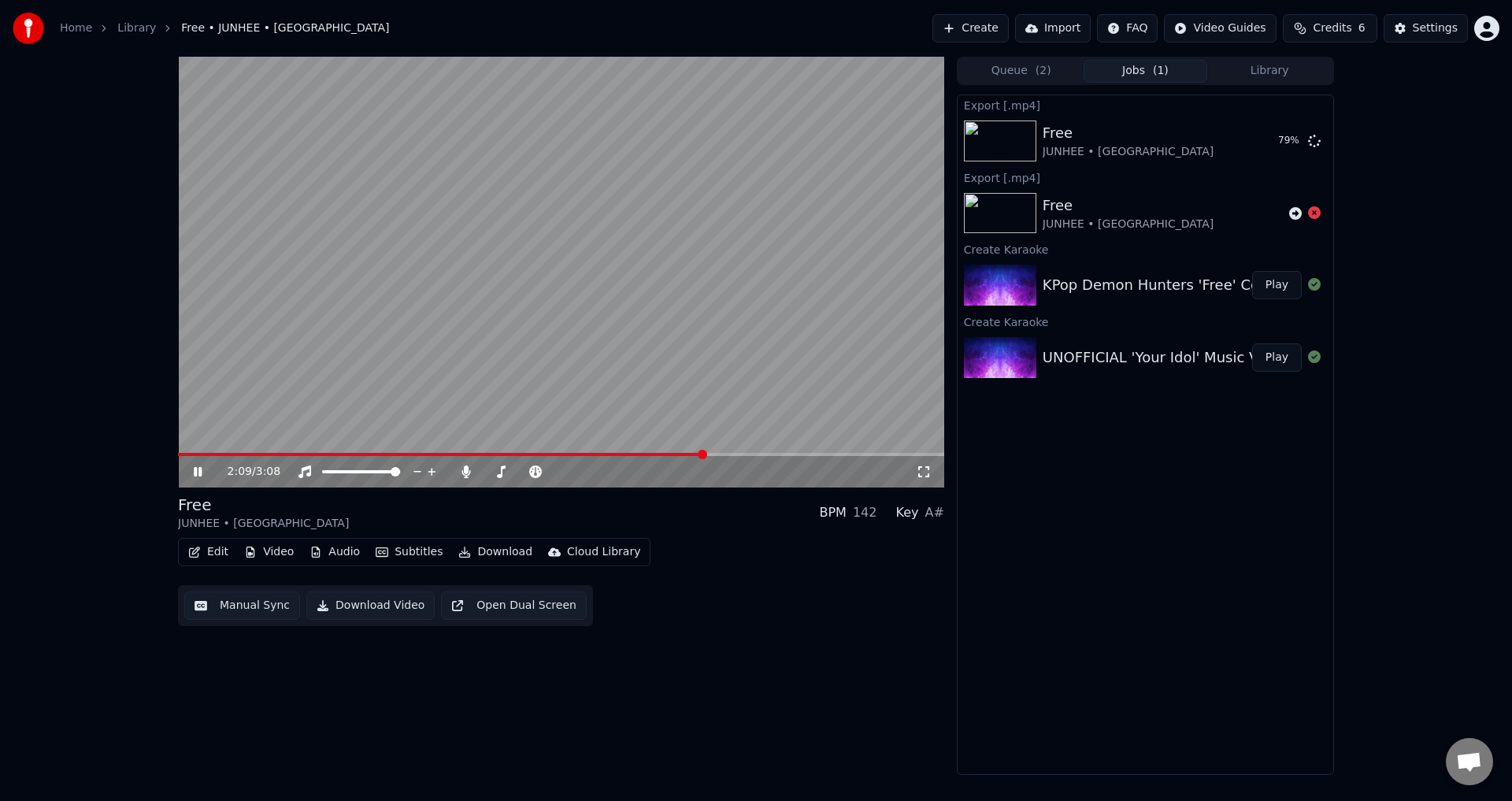
click at [469, 453] on span at bounding box center [441, 454] width 526 height 3
click at [1059, 595] on div "Export [.mp4] Free JUNHEE • AleXa 80 % Export [.mp4] Free JUNHEE • AleXa Create…" at bounding box center [1145, 435] width 377 height 680
click at [1001, 557] on div "Export [.mp4] Free JUNHEE • AleXa 81 % Export [.mp4] Free JUNHEE • AleXa Create…" at bounding box center [1145, 435] width 377 height 680
click at [1048, 500] on div "Export [.mp4] Free JUNHEE • AleXa 88 % Export [.mp4] Free JUNHEE • AleXa Create…" at bounding box center [1145, 435] width 377 height 680
click at [460, 472] on icon at bounding box center [466, 472] width 16 height 12
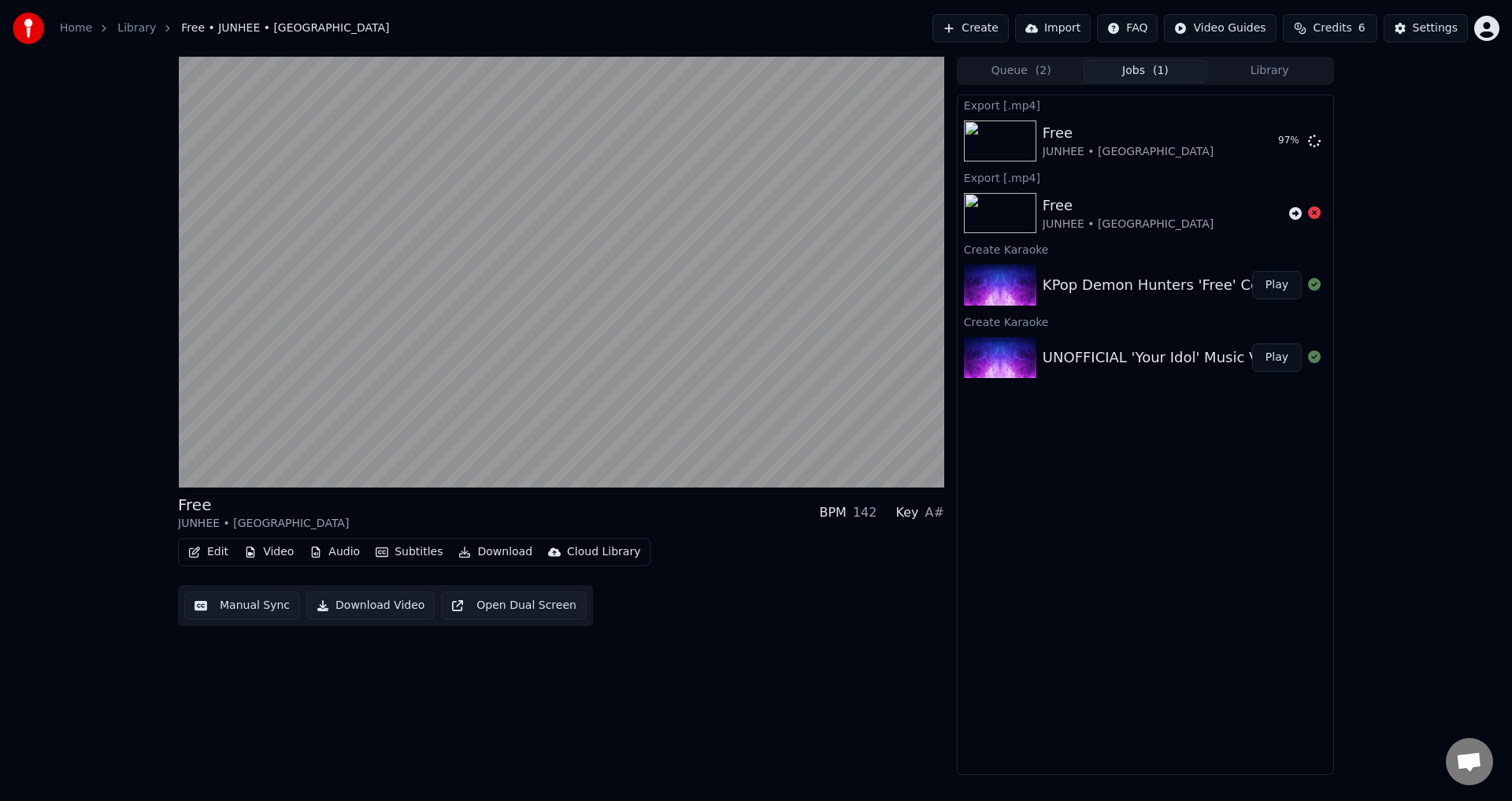
click at [1357, 439] on div "Free JUNHEE • AleXa BPM 142 Key A# Edit Video Audio Subtitles Download Cloud Li…" at bounding box center [756, 416] width 1512 height 718
click at [1087, 351] on div "UNOFFICIAL 'Your Idol' Music Video ¦ KPop Demon Hunters (2026p_24fps_AV1-128kbi…" at bounding box center [1366, 357] width 648 height 22
click at [1223, 363] on div "UNOFFICIAL 'Your Idol' Music Video ¦ KPop Demon Hunters (2026p_24fps_AV1-128kbi…" at bounding box center [1366, 357] width 648 height 22
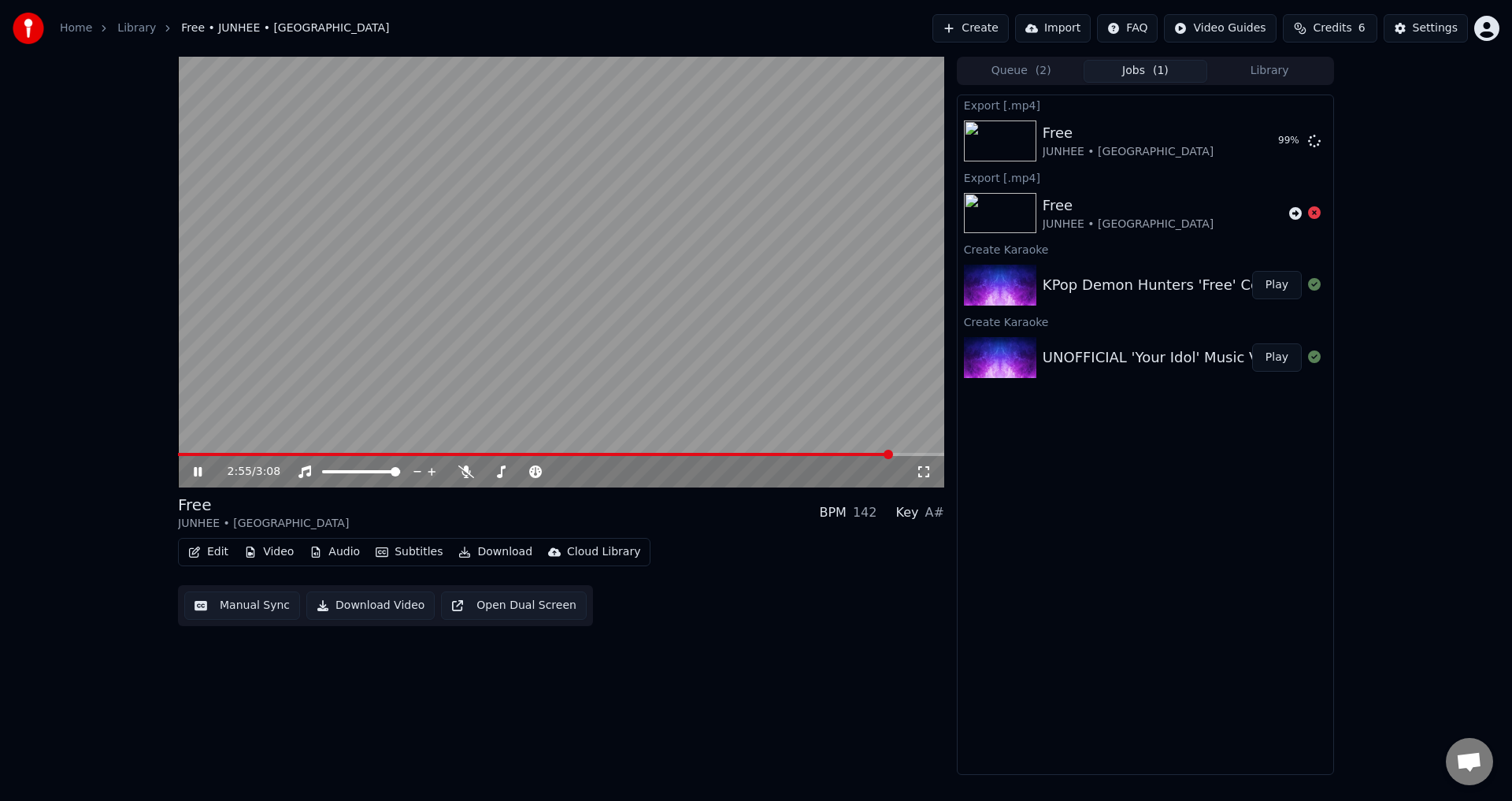
click at [1057, 357] on div "UNOFFICIAL 'Your Idol' Music Video ¦ KPop Demon Hunters (2026p_24fps_AV1-128kbi…" at bounding box center [1366, 357] width 648 height 22
click at [1238, 366] on div "UNOFFICIAL 'Your Idol' Music Video ¦ KPop Demon Hunters (2026p_24fps_AV1-128kbi…" at bounding box center [1366, 357] width 648 height 22
click at [1243, 366] on div "UNOFFICIAL 'Your Idol' Music Video ¦ KPop Demon Hunters (2026p_24fps_AV1-128kbi…" at bounding box center [1366, 357] width 648 height 22
click at [1280, 359] on button "Play" at bounding box center [1276, 357] width 49 height 29
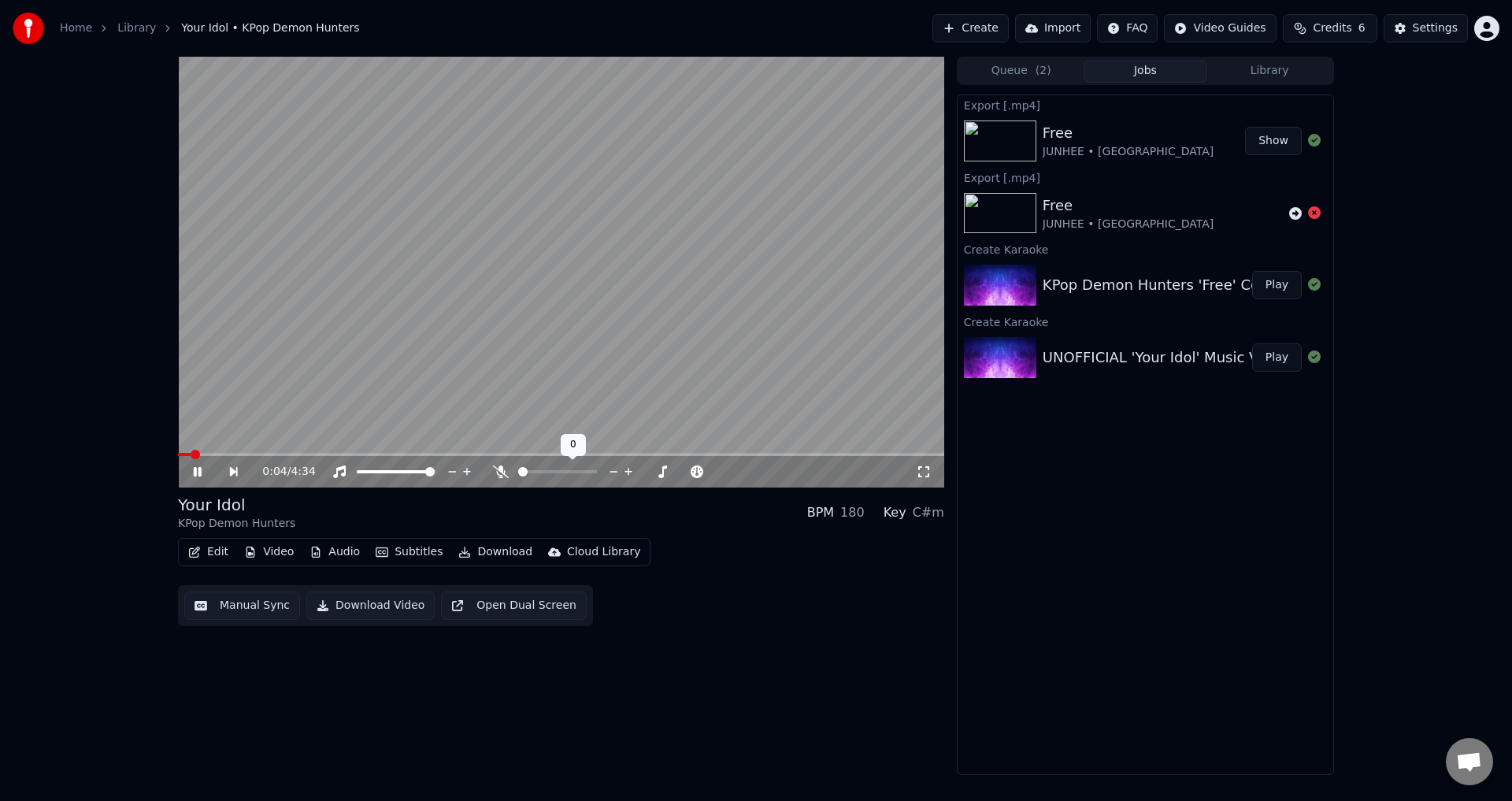
click at [544, 474] on div at bounding box center [572, 472] width 126 height 16
click at [546, 467] on div at bounding box center [572, 472] width 126 height 16
click at [544, 471] on span at bounding box center [558, 472] width 79 height 3
click at [663, 468] on icon at bounding box center [663, 472] width 8 height 8
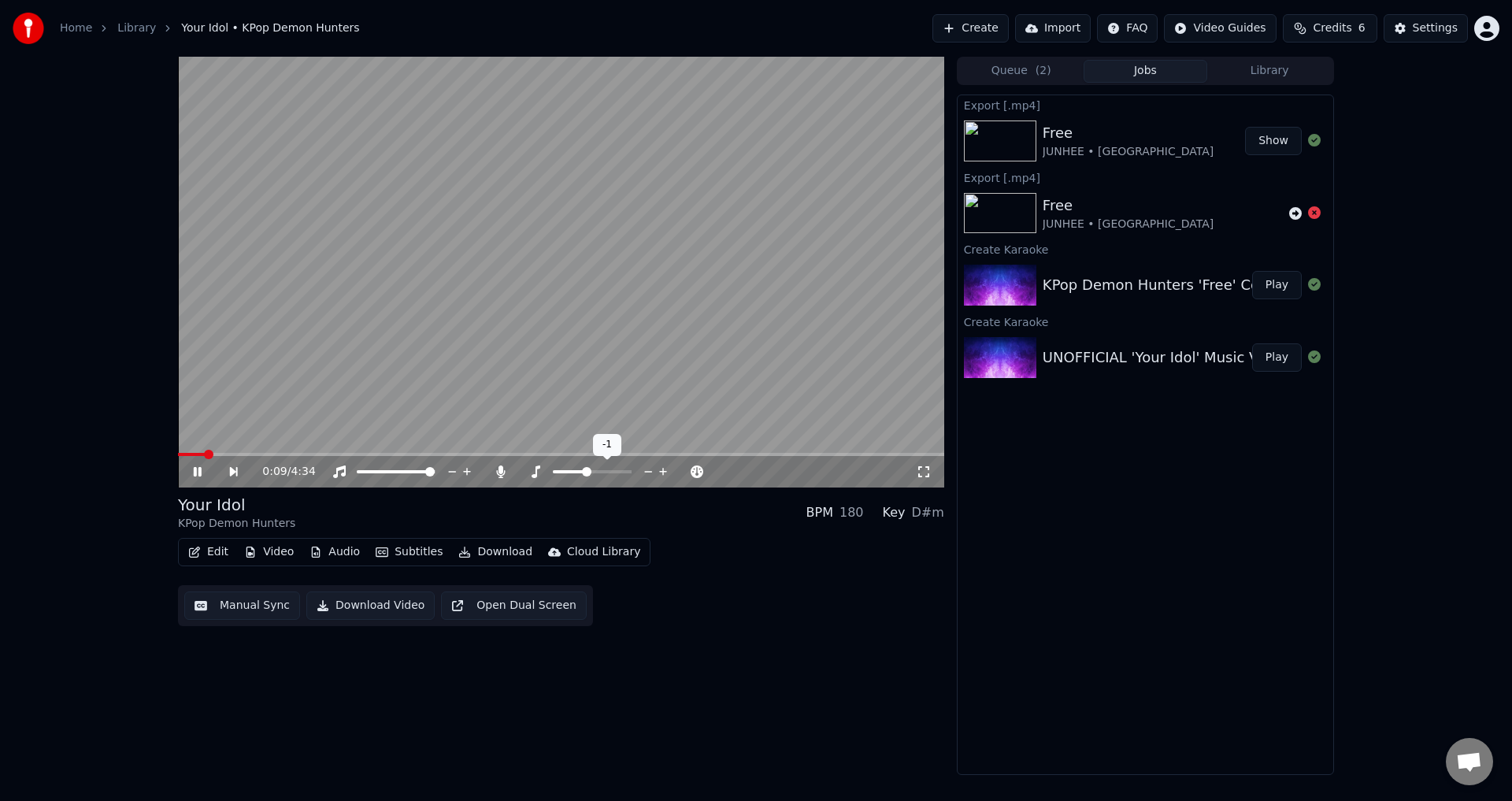
click at [663, 468] on icon at bounding box center [663, 472] width 8 height 8
click at [102, 283] on div "0:20 / 4:34 Your Idol KPop Demon Hunters BPM 180 Key Em Edit Video Audio Subtit…" at bounding box center [756, 416] width 1512 height 718
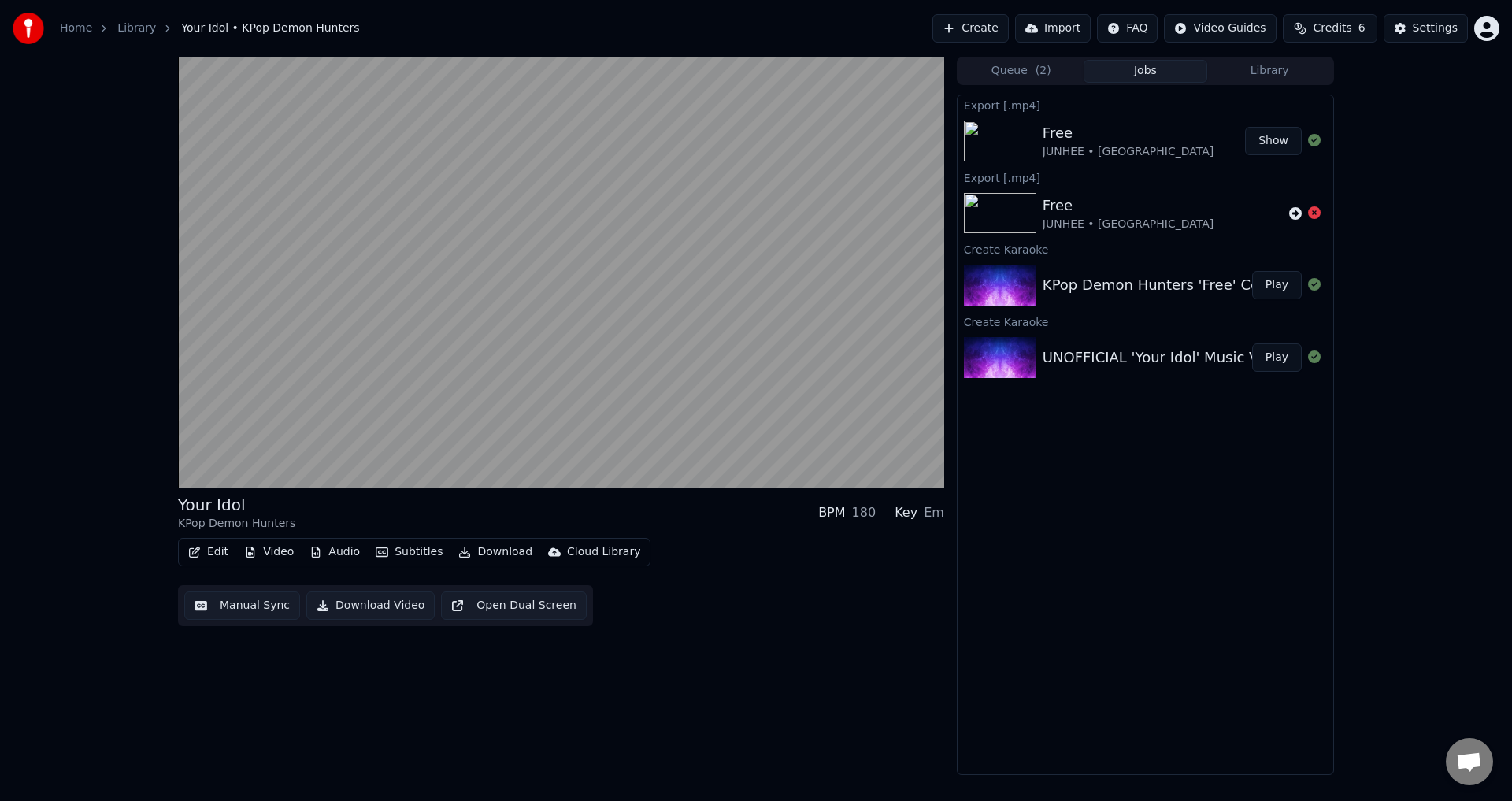
click at [122, 317] on div "Your Idol KPop Demon Hunters BPM 180 Key Em Edit Video Audio Subtitles Download…" at bounding box center [756, 416] width 1512 height 718
click at [122, 316] on div "Your Idol KPop Demon Hunters BPM 180 Key Em Edit Video Audio Subtitles Download…" at bounding box center [756, 416] width 1512 height 718
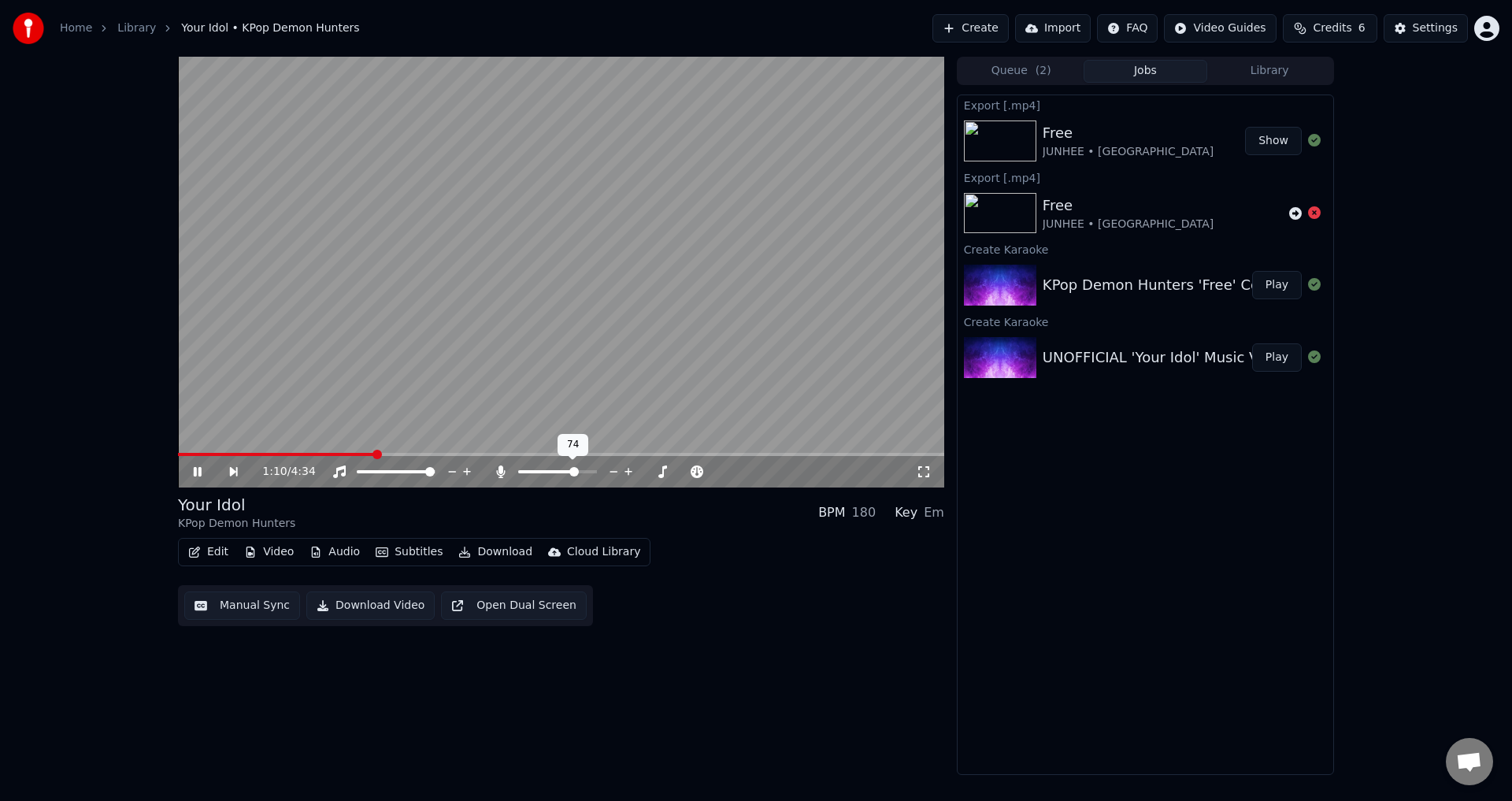
click at [577, 471] on span at bounding box center [558, 472] width 79 height 3
click at [536, 471] on span at bounding box center [540, 472] width 10 height 10
click at [76, 302] on div "1:23 / 4:34 Your Idol KPop Demon Hunters BPM 180 Key Em Edit Video Audio Subtit…" at bounding box center [756, 416] width 1512 height 718
click at [531, 475] on span at bounding box center [535, 472] width 10 height 10
click at [132, 291] on div "1:29 / 4:34 Your Idol KPop Demon Hunters BPM 180 Key Em Edit Video Audio Subtit…" at bounding box center [756, 416] width 1512 height 718
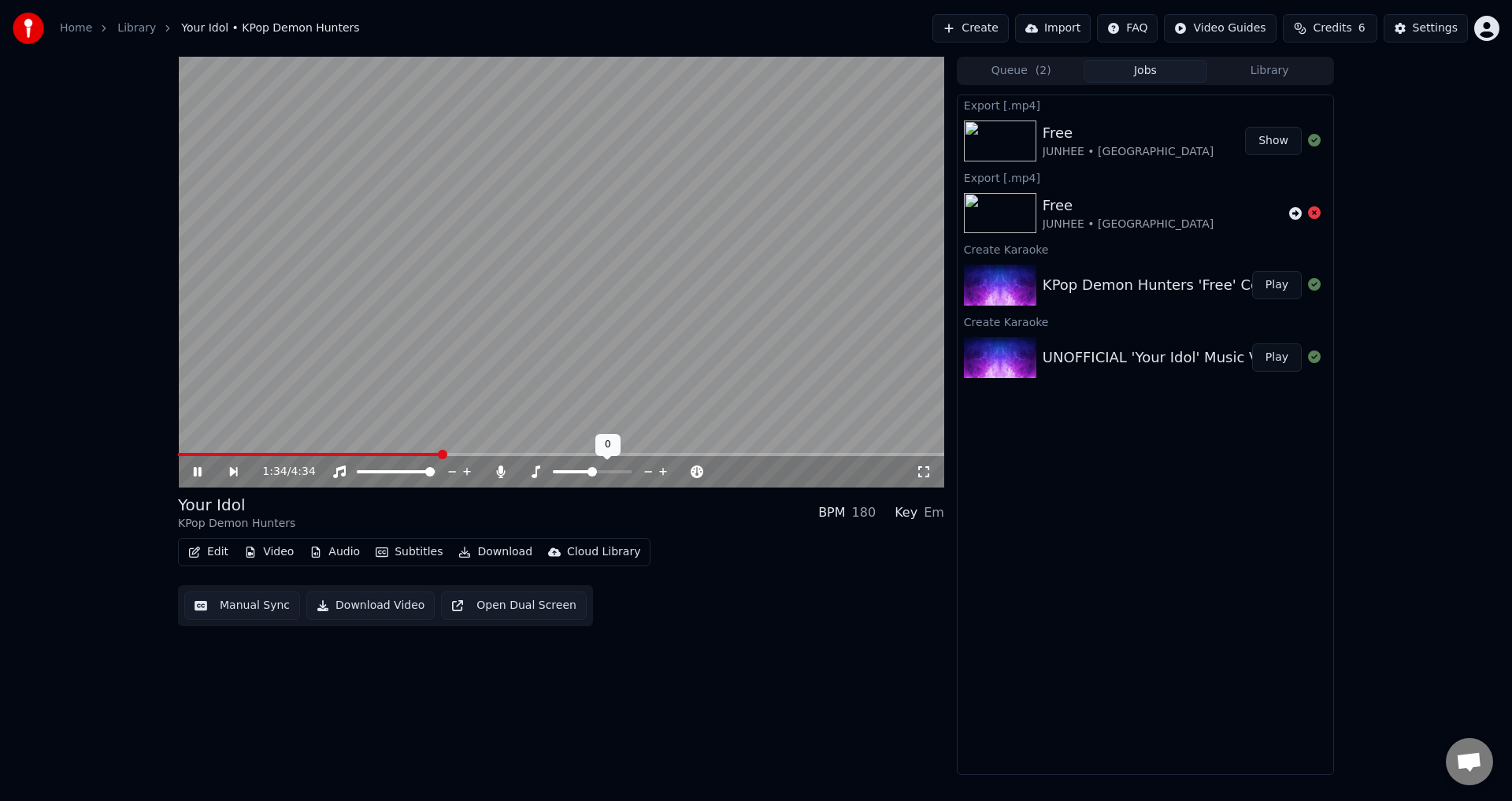
click at [645, 475] on icon at bounding box center [648, 472] width 15 height 16
click at [555, 471] on span at bounding box center [558, 472] width 79 height 3
click at [453, 469] on icon at bounding box center [453, 472] width 15 height 16
click at [452, 469] on icon at bounding box center [453, 472] width 15 height 16
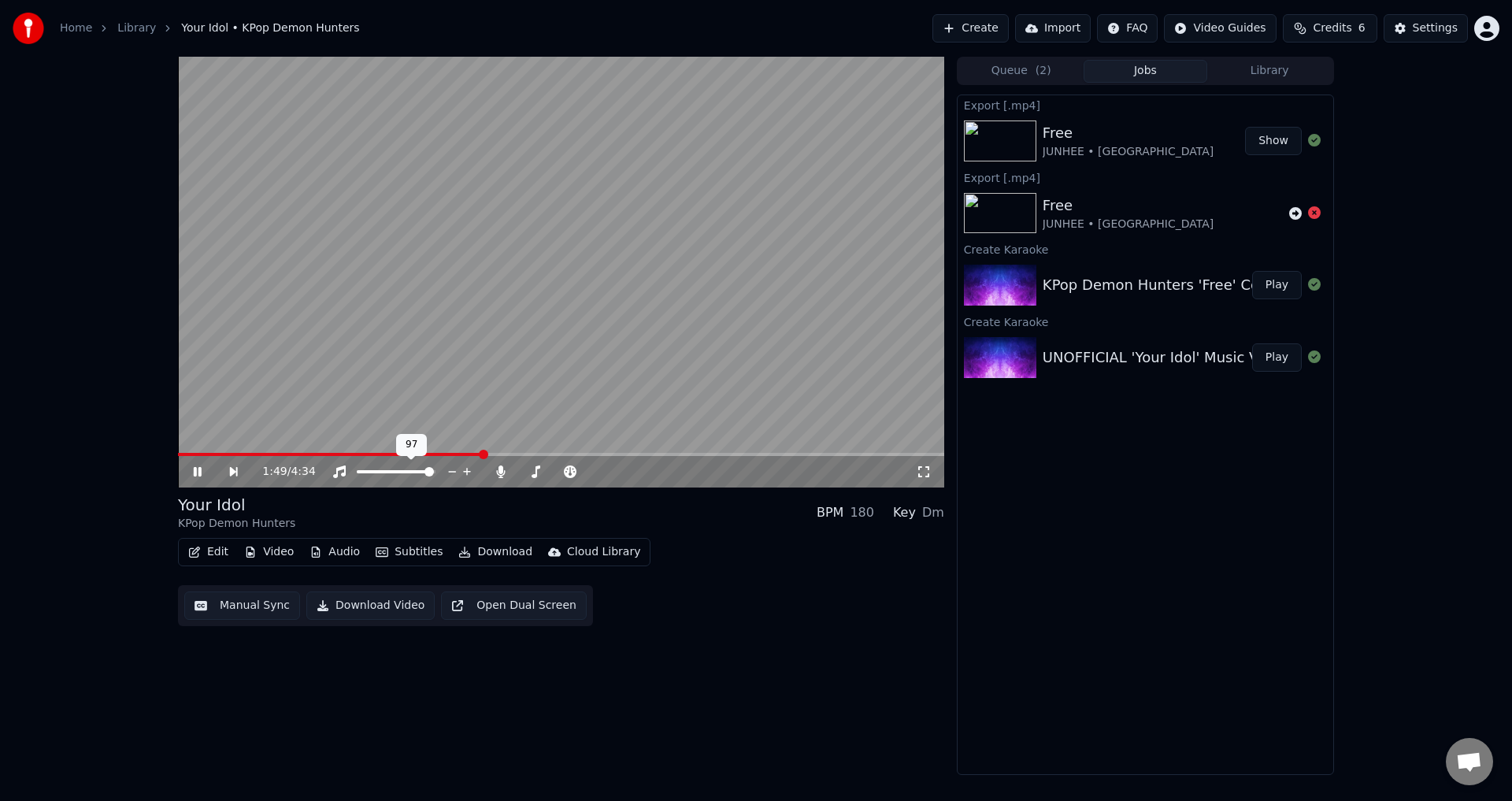
click at [452, 470] on icon at bounding box center [453, 472] width 15 height 16
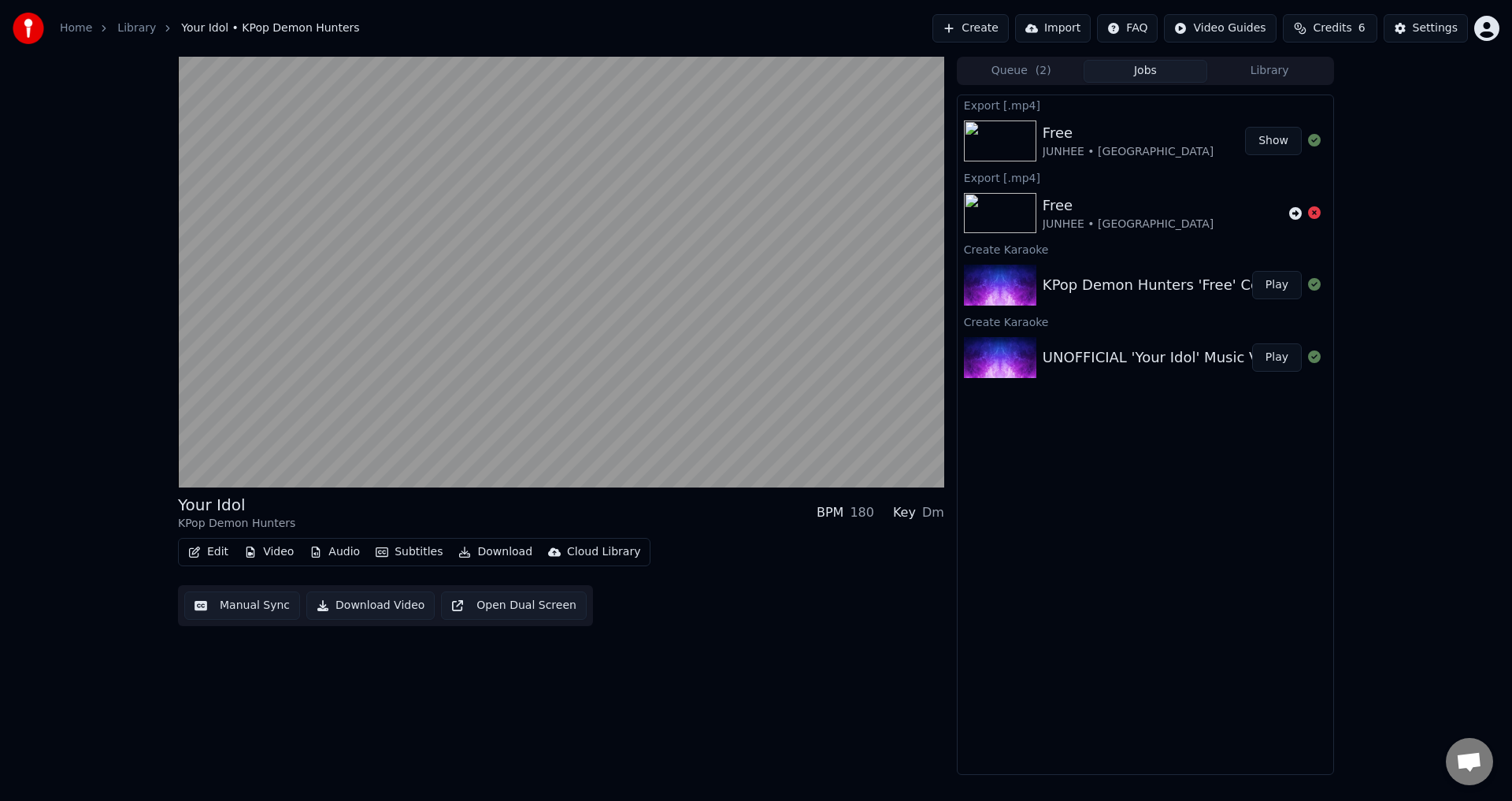
click at [1018, 543] on div "Export [.mp4] Free JUNHEE • AleXa Show Export [.mp4] Free JUNHEE • AleXa Create…" at bounding box center [1145, 435] width 377 height 680
click at [1278, 136] on button "Show" at bounding box center [1273, 140] width 57 height 29
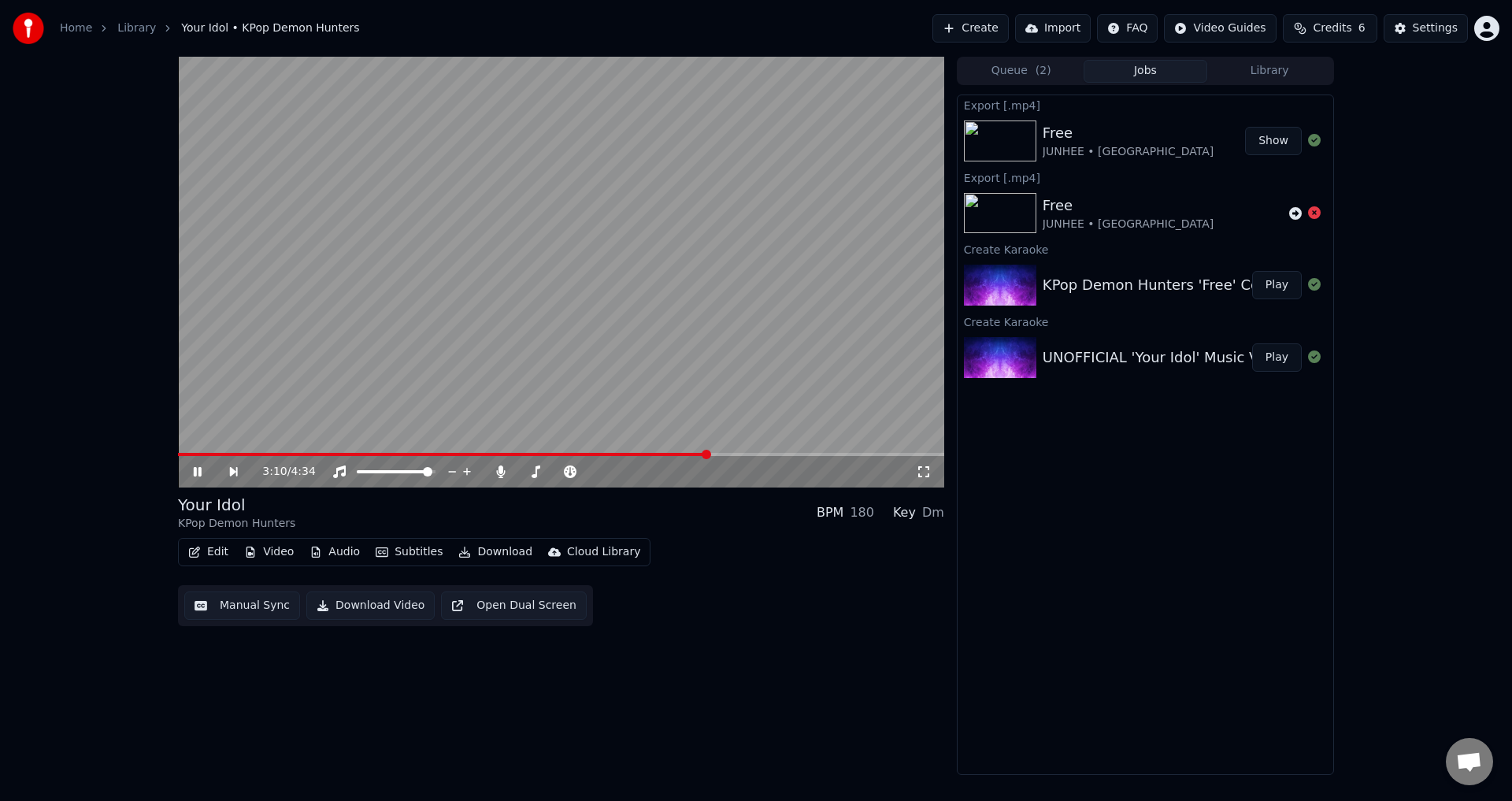
click at [200, 467] on icon at bounding box center [209, 472] width 36 height 12
click at [1429, 16] on button "Settings" at bounding box center [1425, 28] width 85 height 29
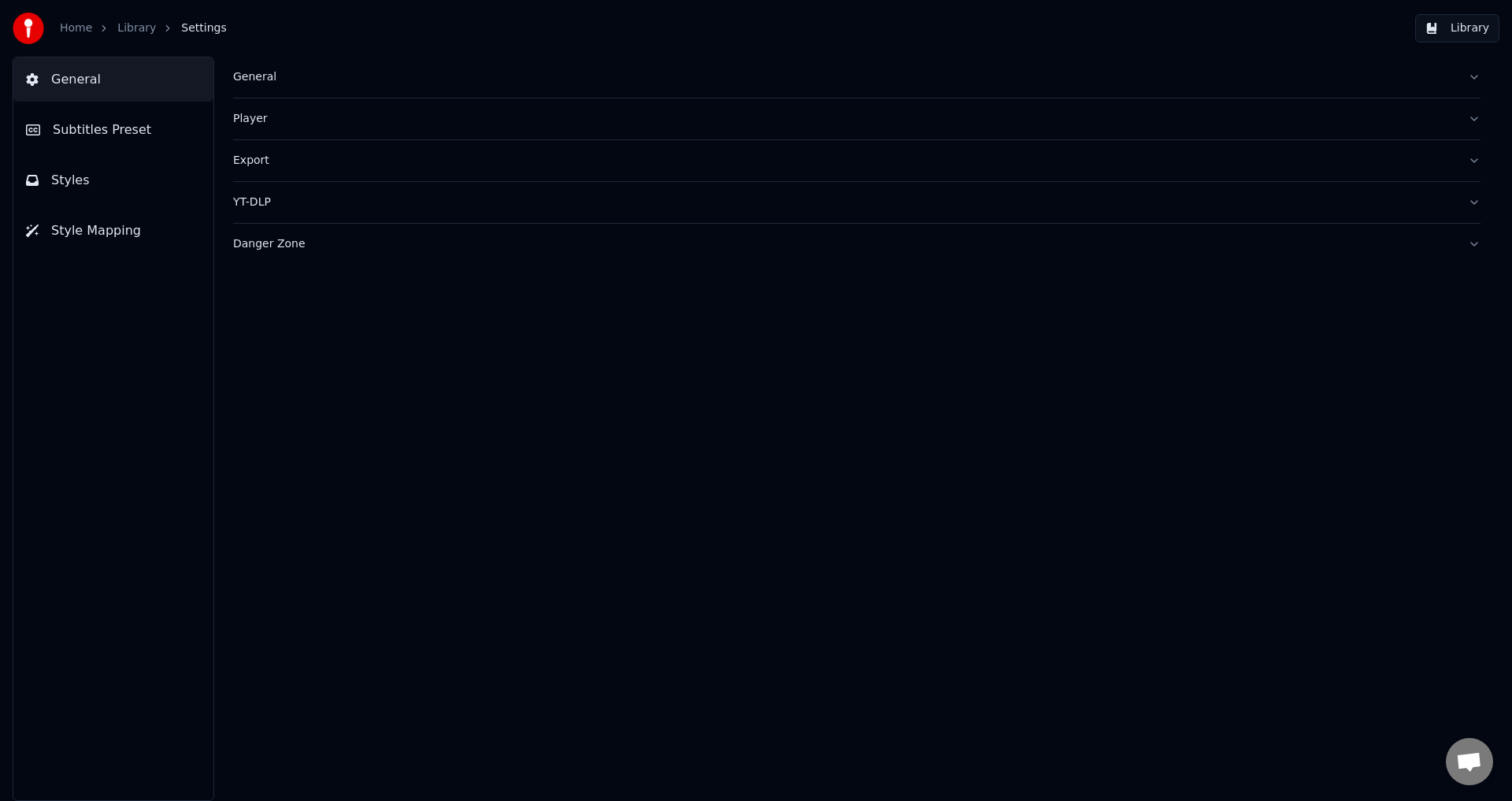
click at [260, 120] on div "Player" at bounding box center [844, 118] width 1222 height 16
click at [265, 93] on button "General" at bounding box center [857, 77] width 1248 height 41
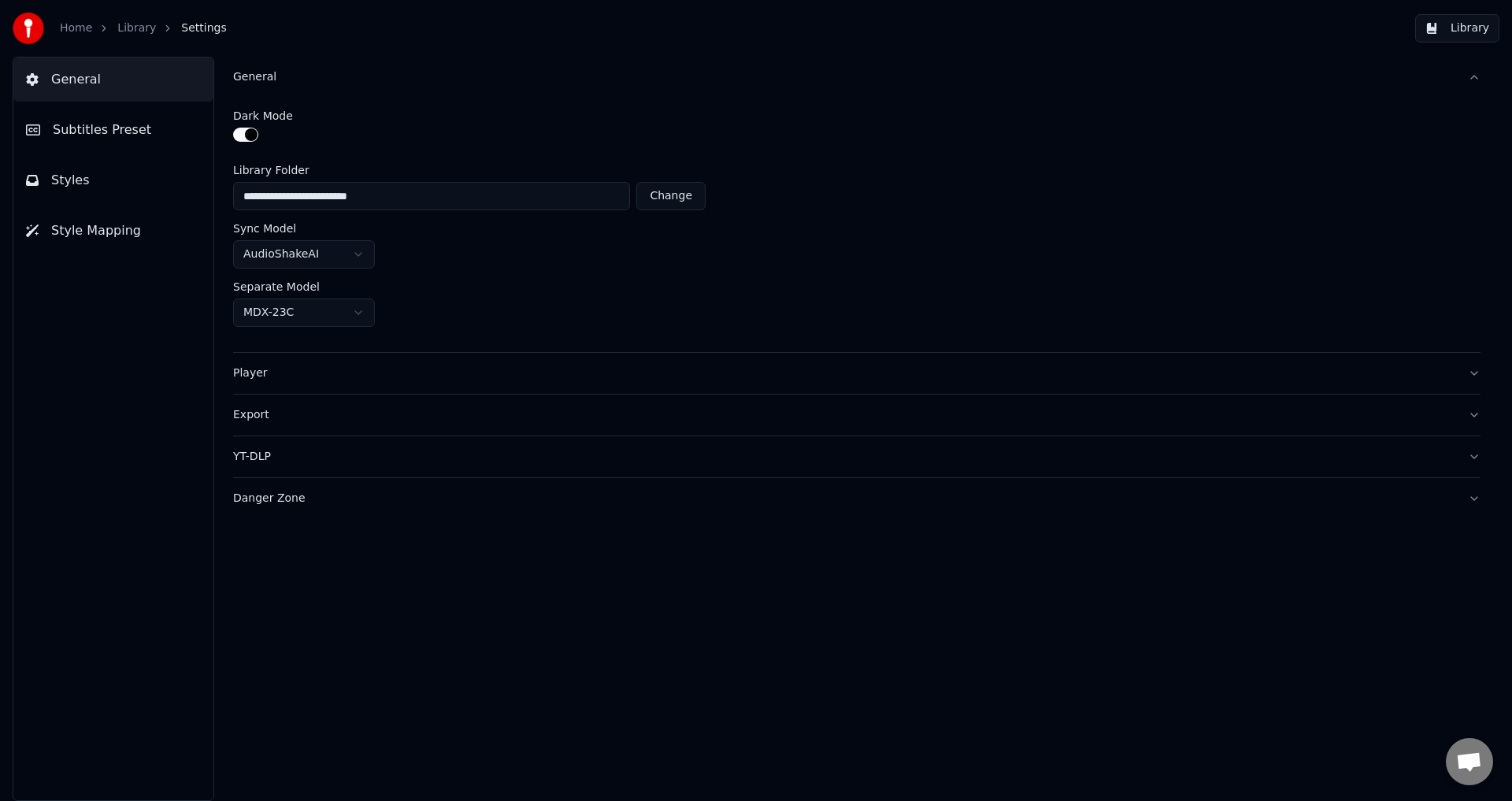
click at [269, 85] on button "General" at bounding box center [857, 77] width 1248 height 41
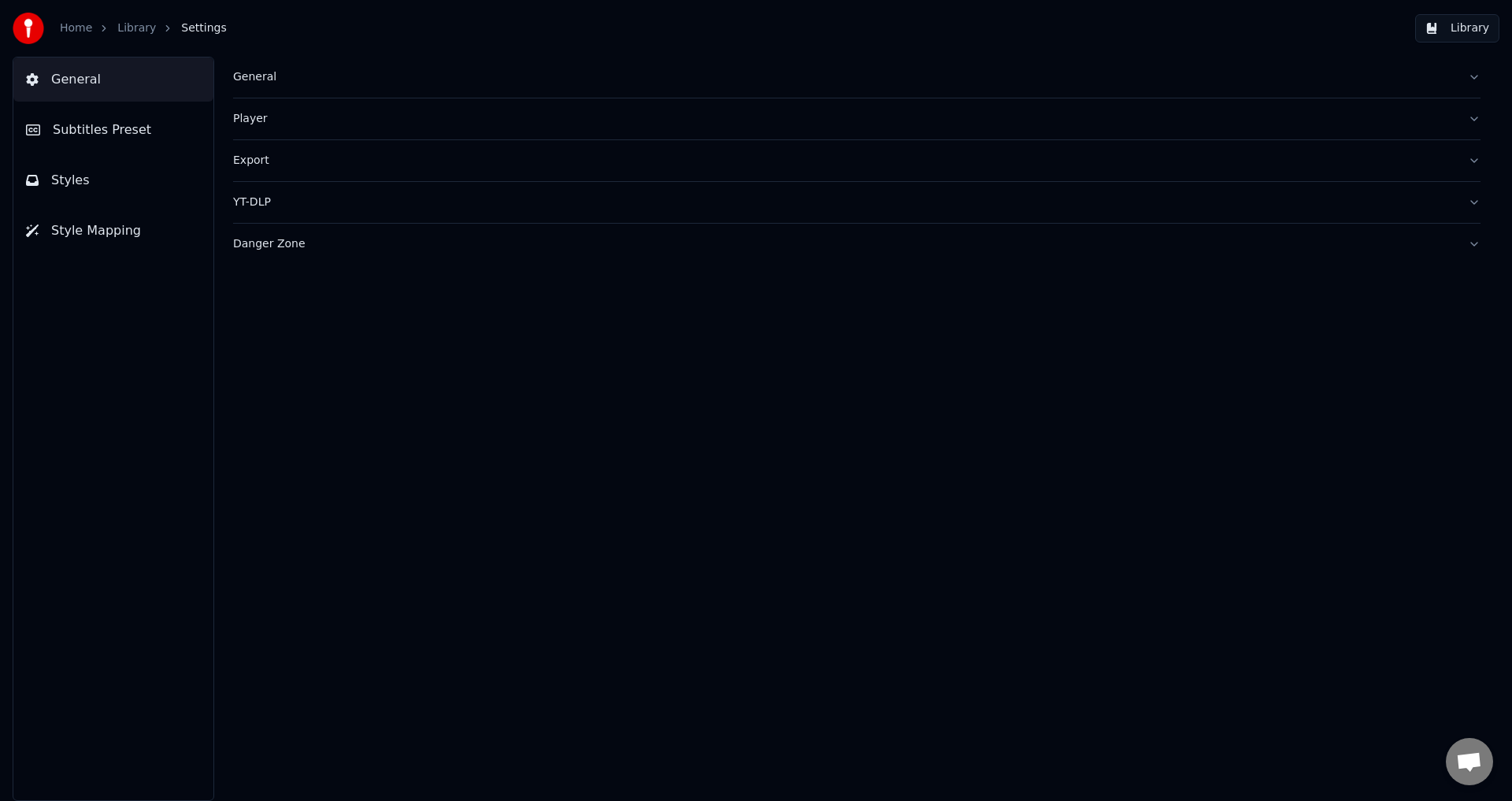
click at [135, 33] on link "Library" at bounding box center [136, 28] width 39 height 16
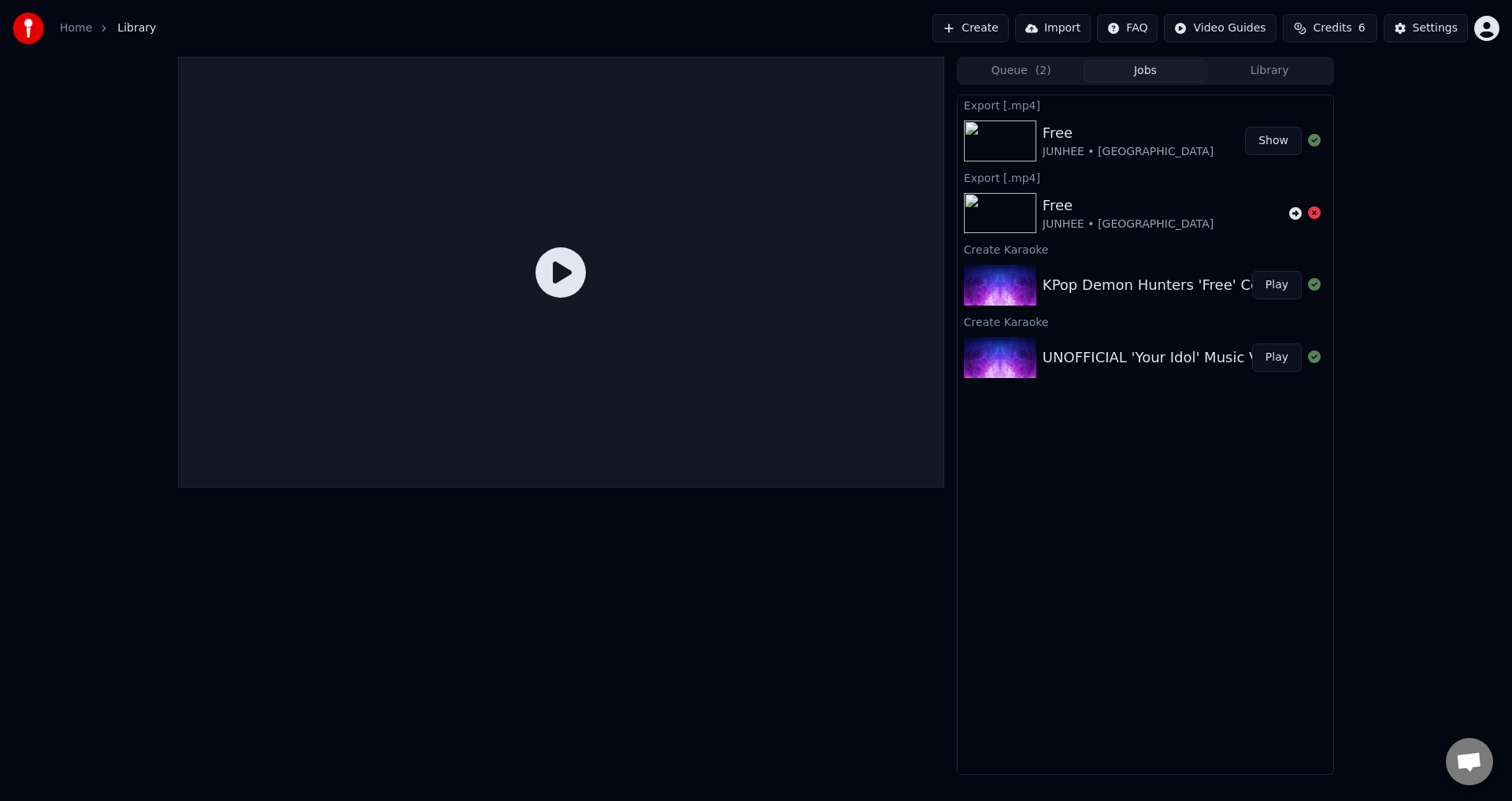
click at [1254, 73] on button "Library" at bounding box center [1269, 71] width 124 height 23
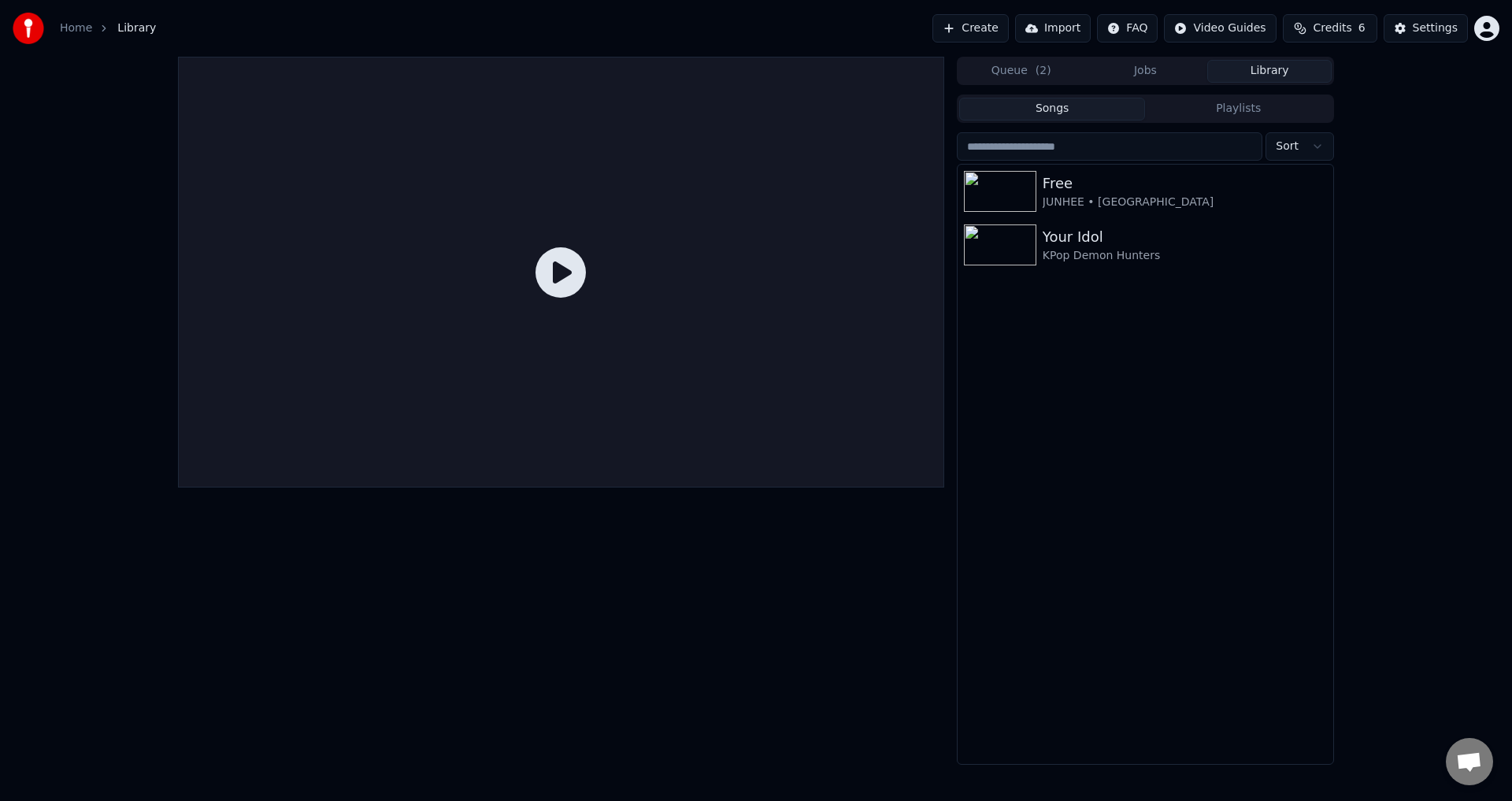
click at [1209, 106] on button "Playlists" at bounding box center [1238, 109] width 186 height 23
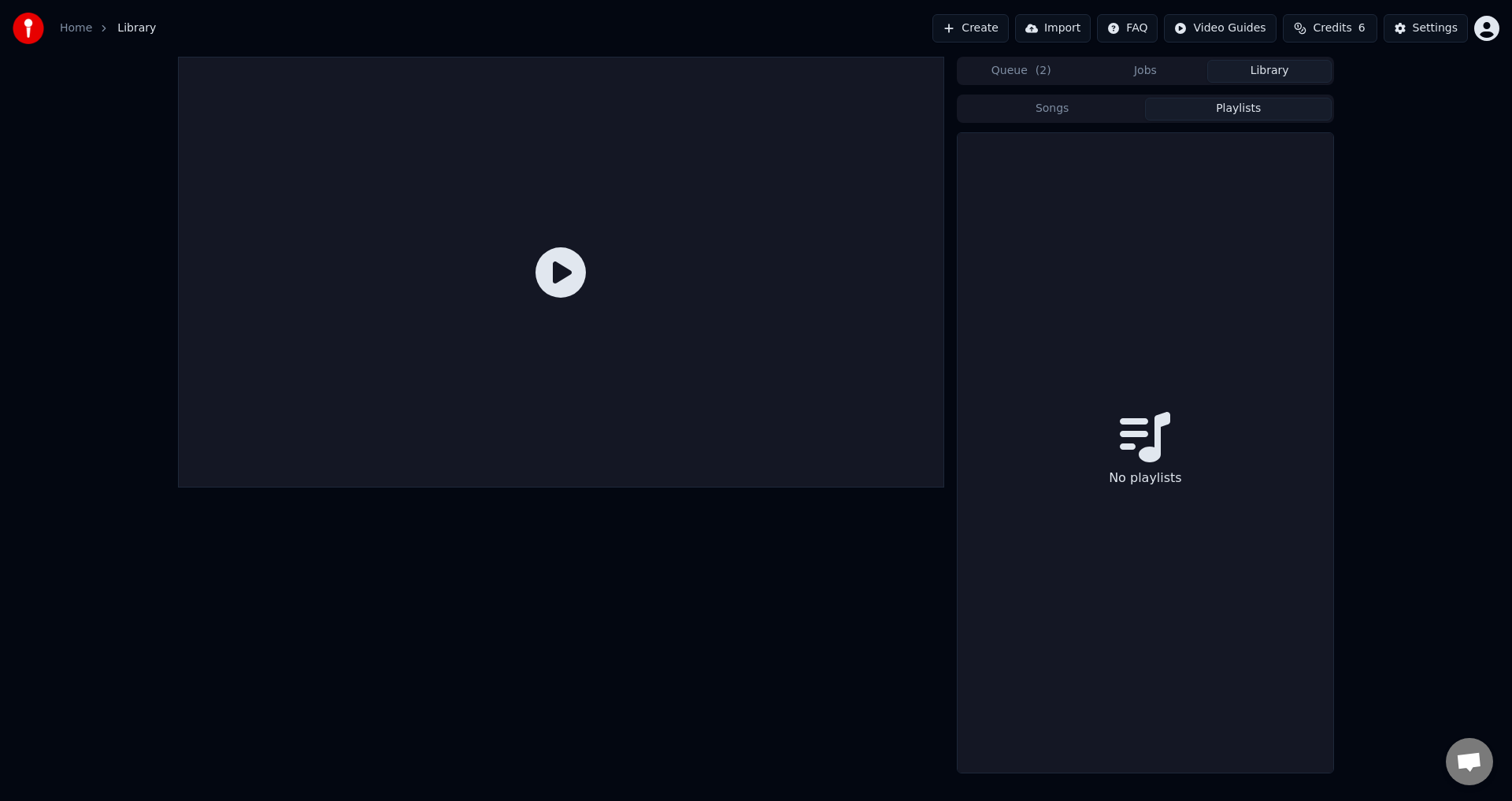
click at [1099, 105] on button "Songs" at bounding box center [1052, 109] width 186 height 23
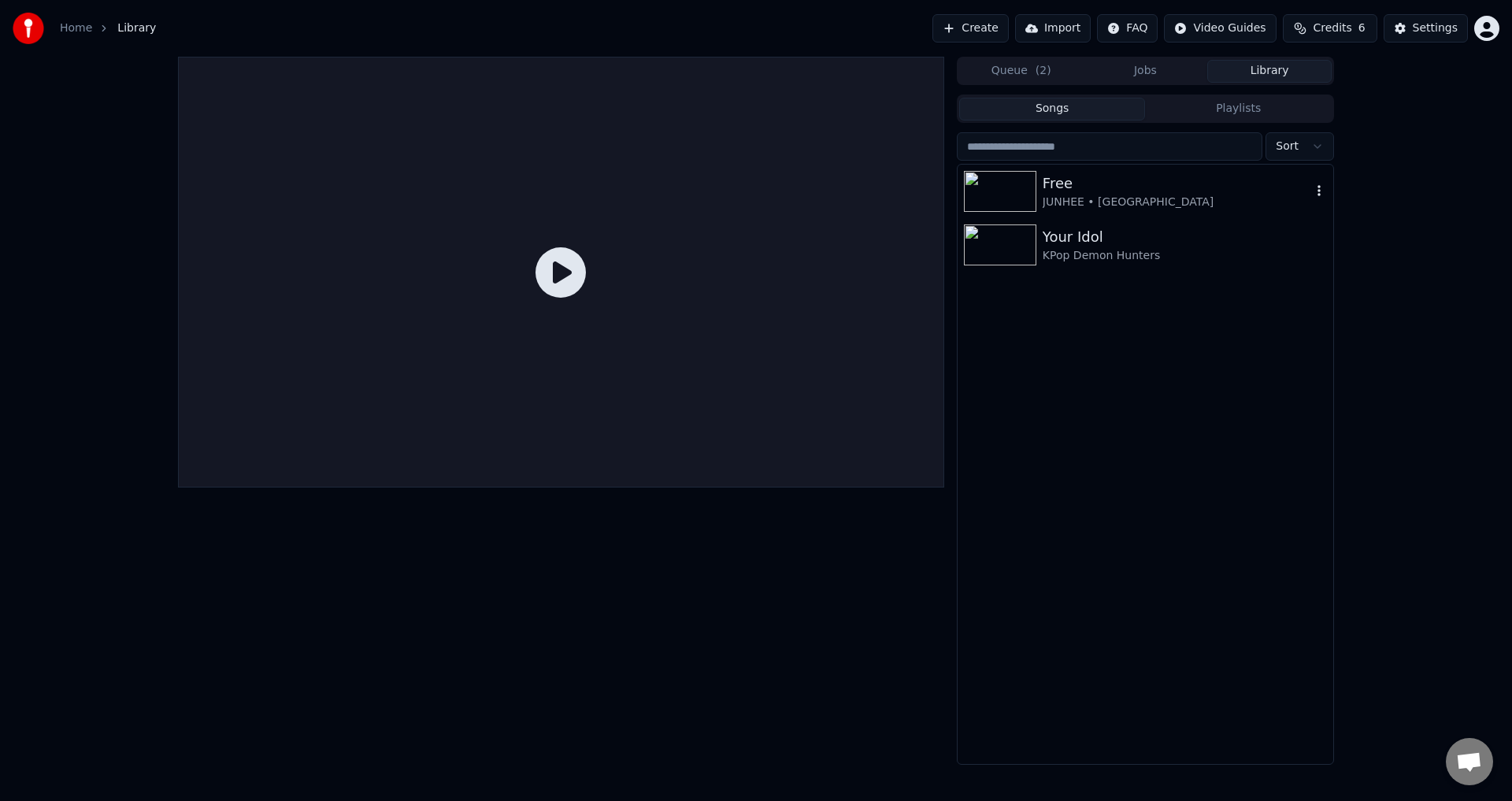
click at [1055, 182] on div "Free" at bounding box center [1176, 183] width 269 height 22
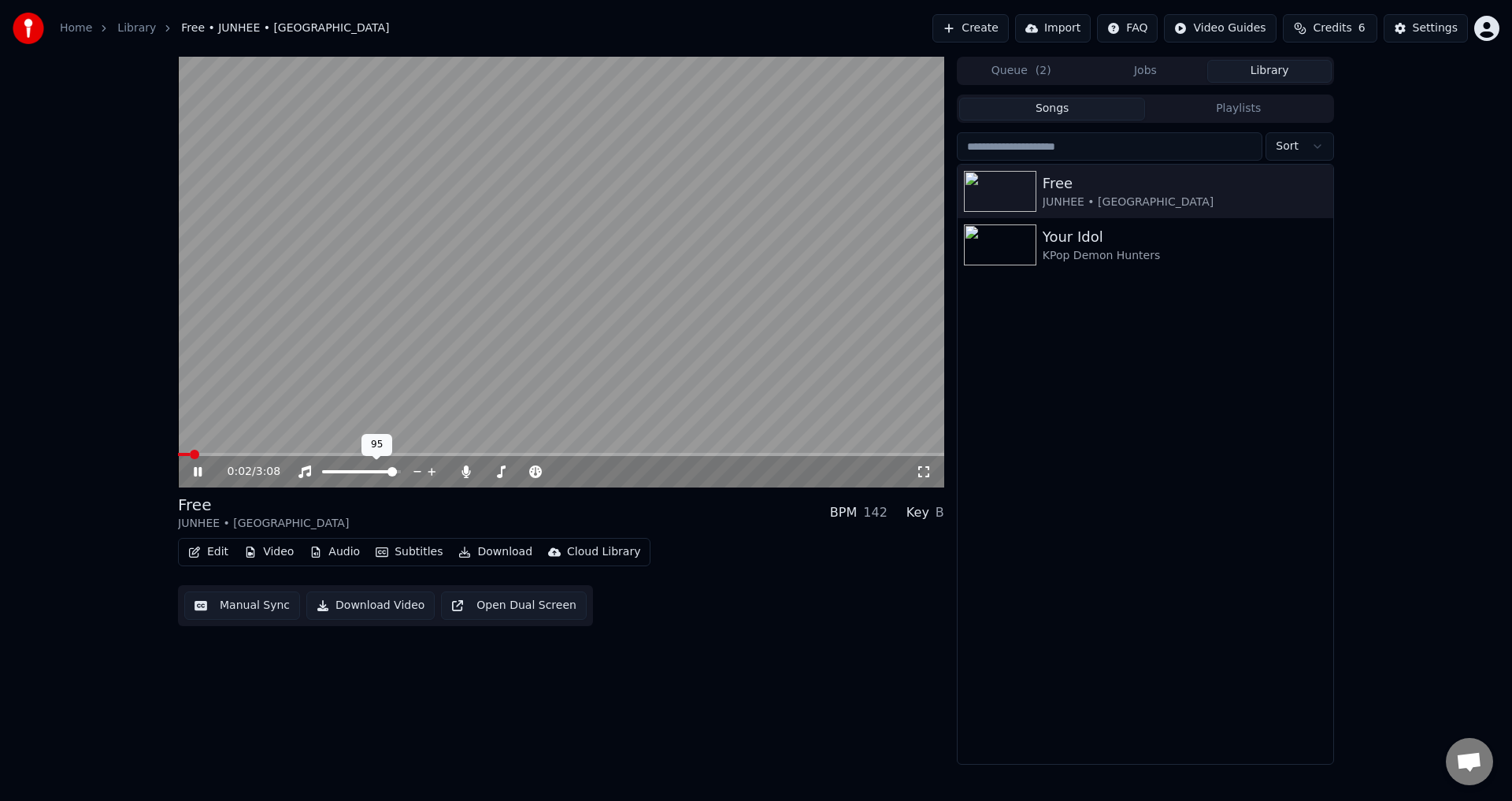
click at [356, 471] on span at bounding box center [359, 472] width 75 height 3
click at [347, 471] on span at bounding box center [339, 472] width 34 height 3
click at [353, 469] on div at bounding box center [376, 472] width 126 height 16
click at [482, 615] on button "Open Dual Screen" at bounding box center [513, 605] width 145 height 29
click at [520, 602] on button "Close Dual Screen" at bounding box center [511, 605] width 140 height 29
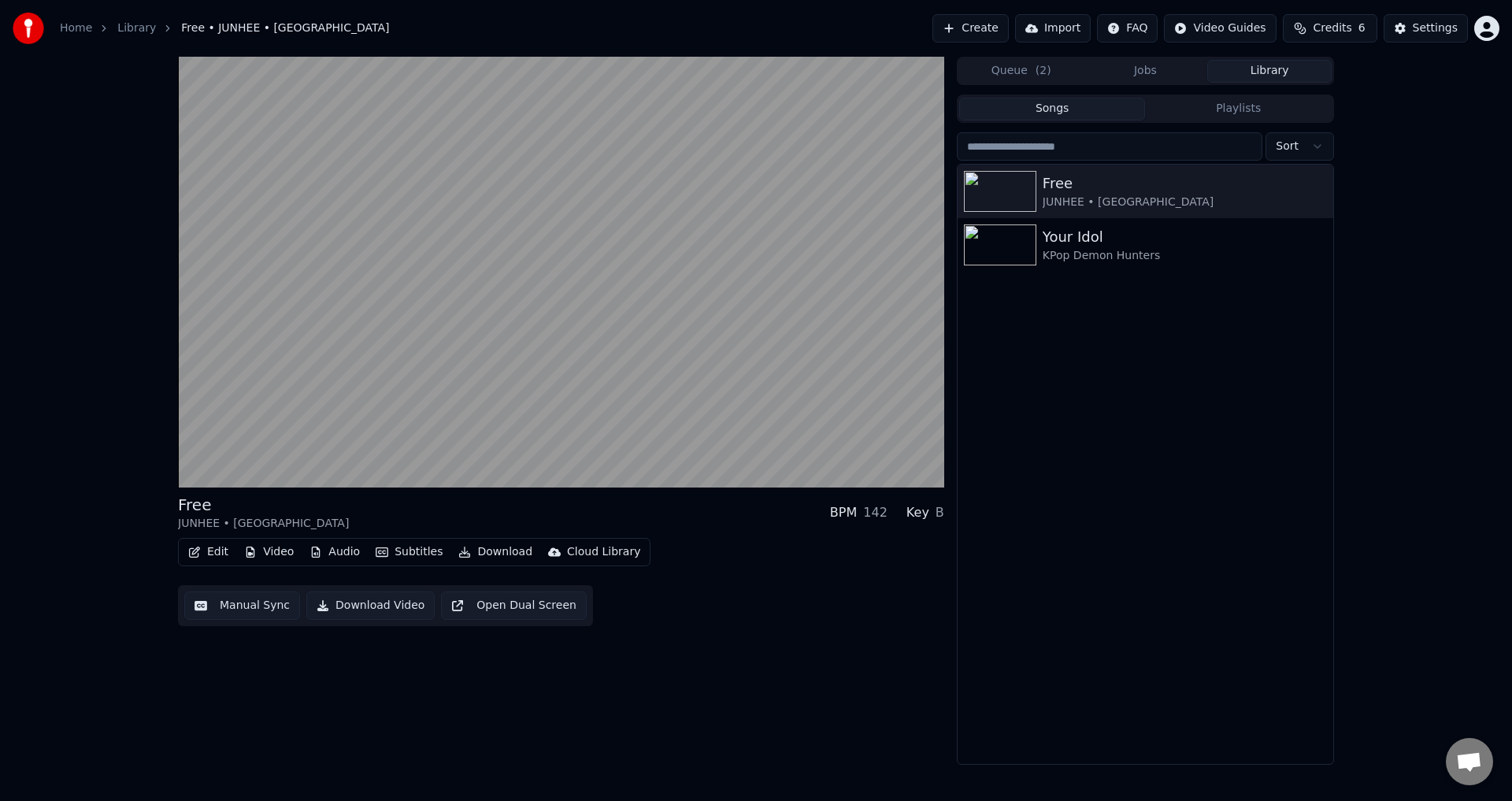
click at [1085, 447] on div "Free JUNHEE • AleXa Your Idol KPop Demon Hunters" at bounding box center [1145, 464] width 375 height 600
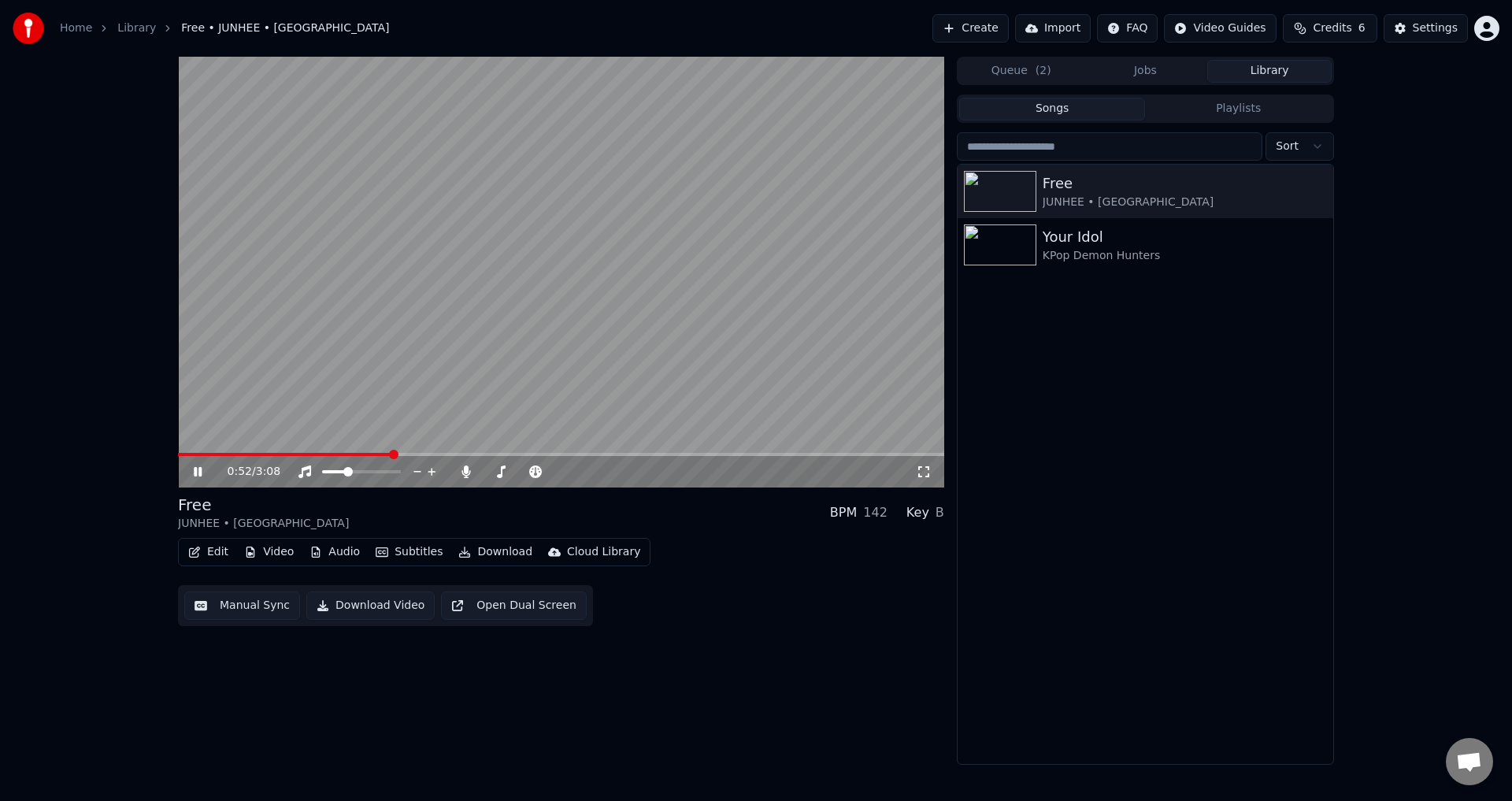
click at [385, 546] on button "Subtitles" at bounding box center [409, 552] width 80 height 22
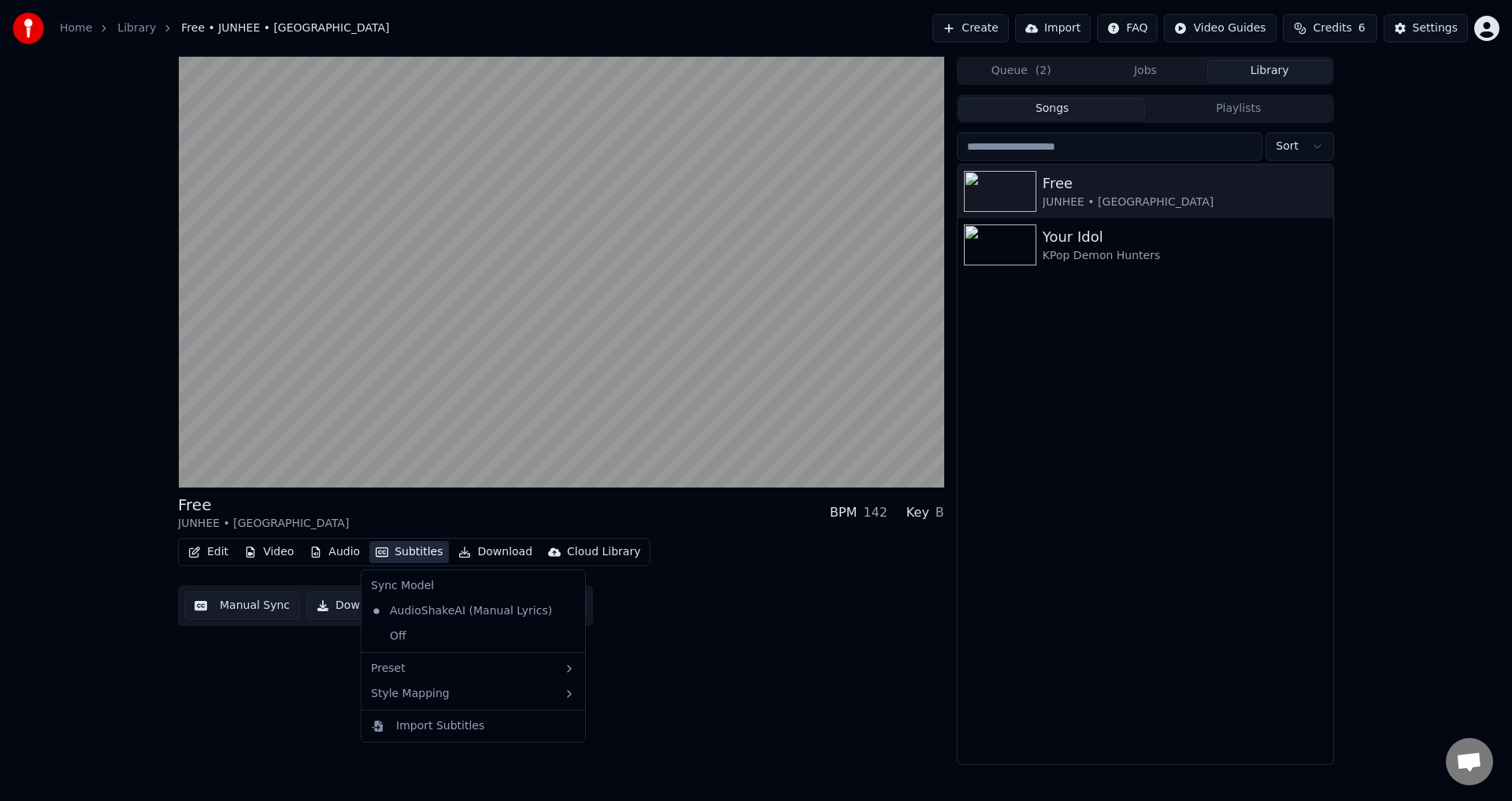
click at [650, 617] on div "Edit Video Audio Subtitles Download Cloud Library Manual Sync Download Video Op…" at bounding box center [561, 582] width 766 height 88
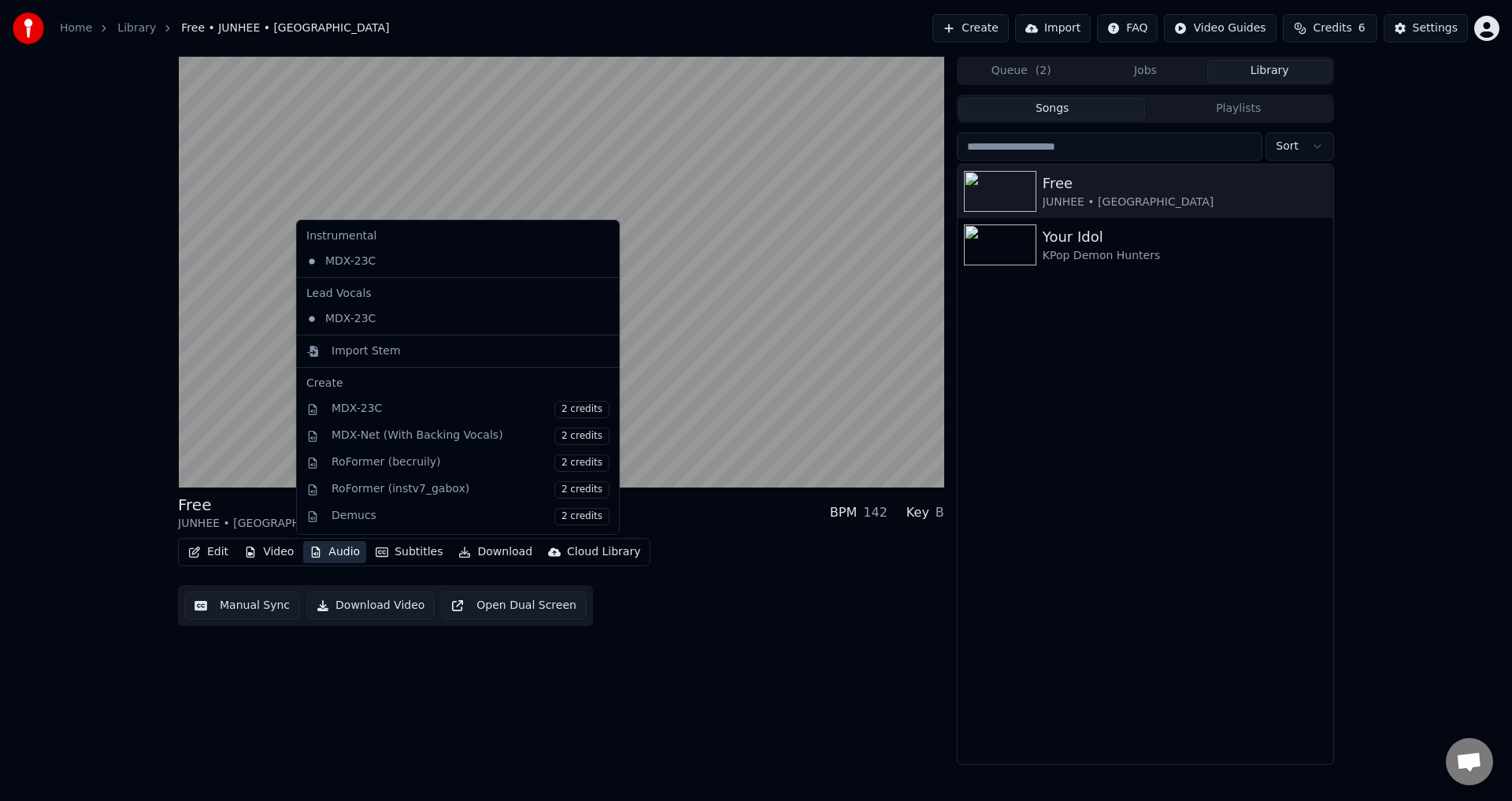
click at [344, 553] on button "Audio" at bounding box center [334, 552] width 63 height 22
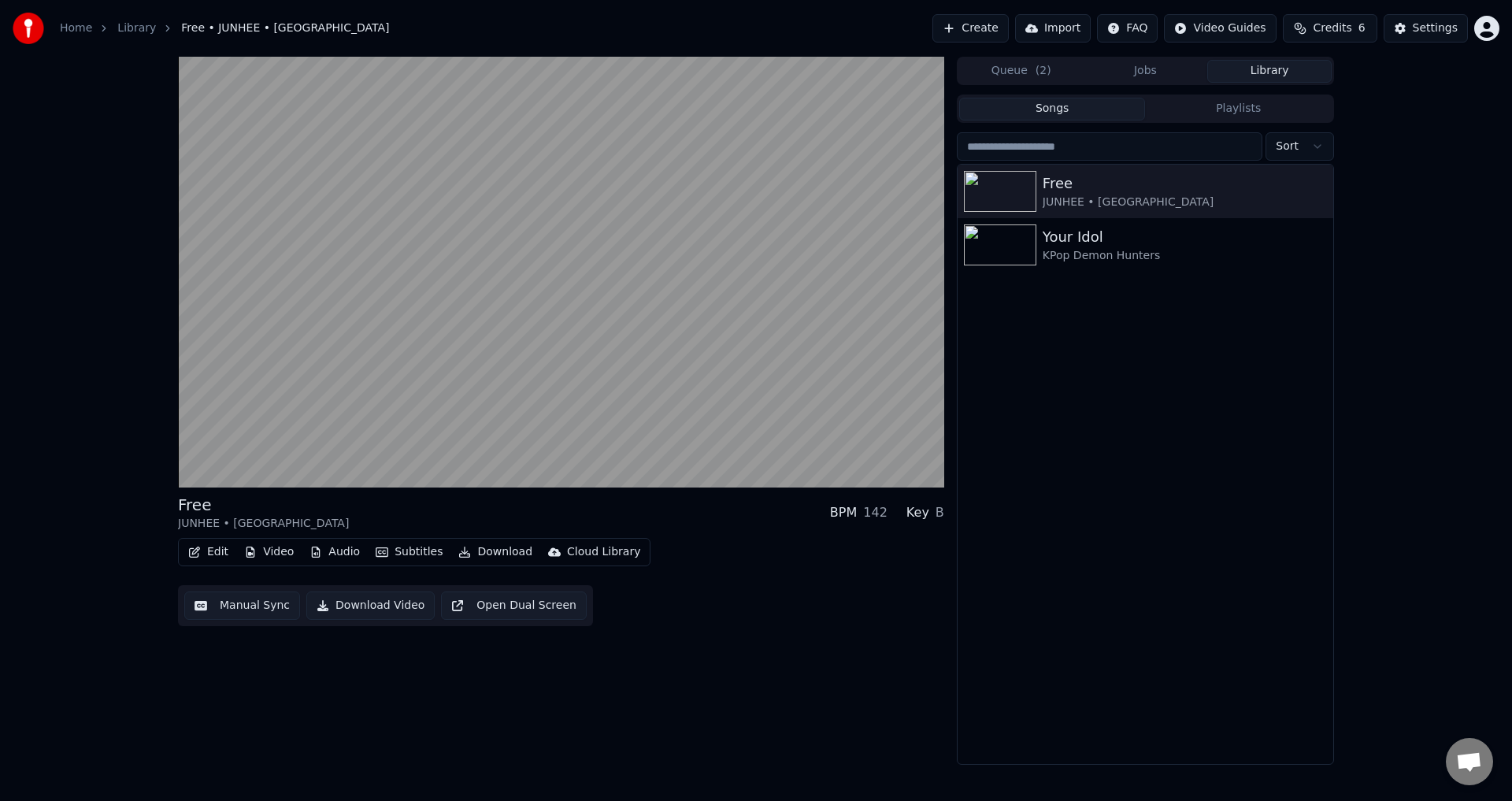
click at [275, 547] on button "Video" at bounding box center [269, 552] width 62 height 22
click at [82, 549] on div "Free JUNHEE • AleXa BPM 142 Key B Edit Video Audio Subtitles Download Cloud Lib…" at bounding box center [756, 411] width 1512 height 708
click at [219, 605] on button "Manual Sync" at bounding box center [241, 605] width 116 height 29
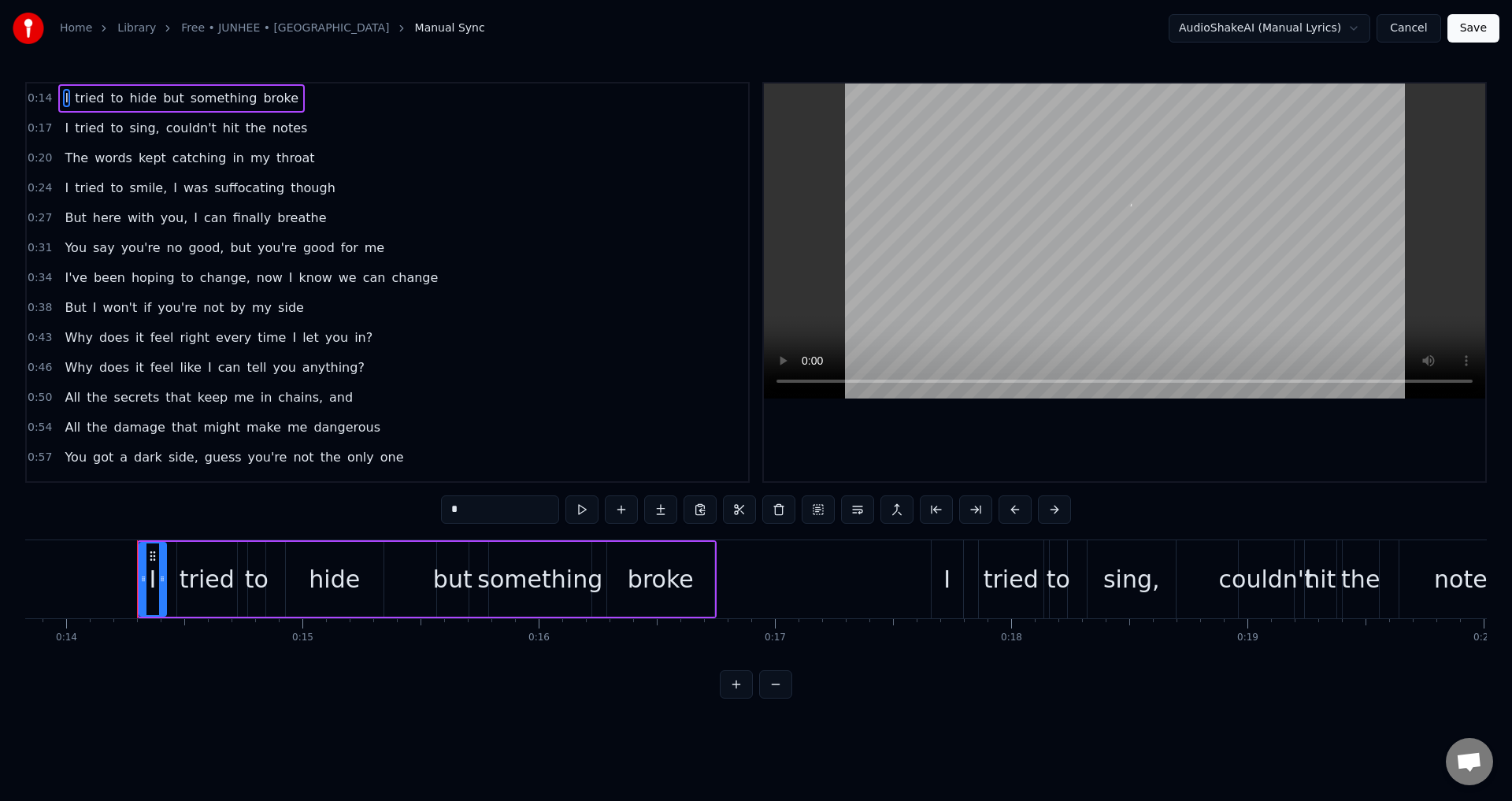
scroll to position [0, 3298]
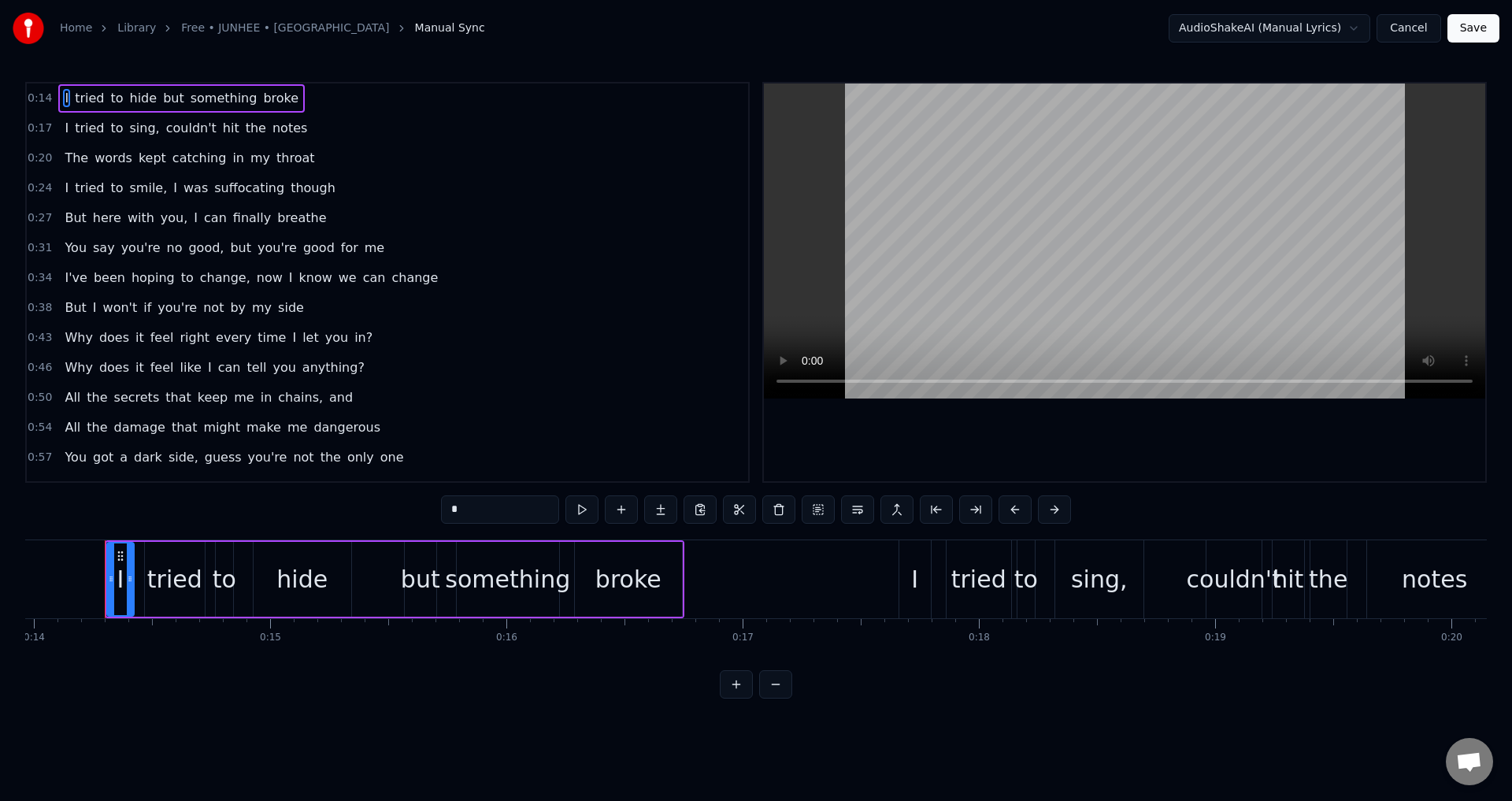
click at [1412, 26] on button "Cancel" at bounding box center [1409, 28] width 64 height 29
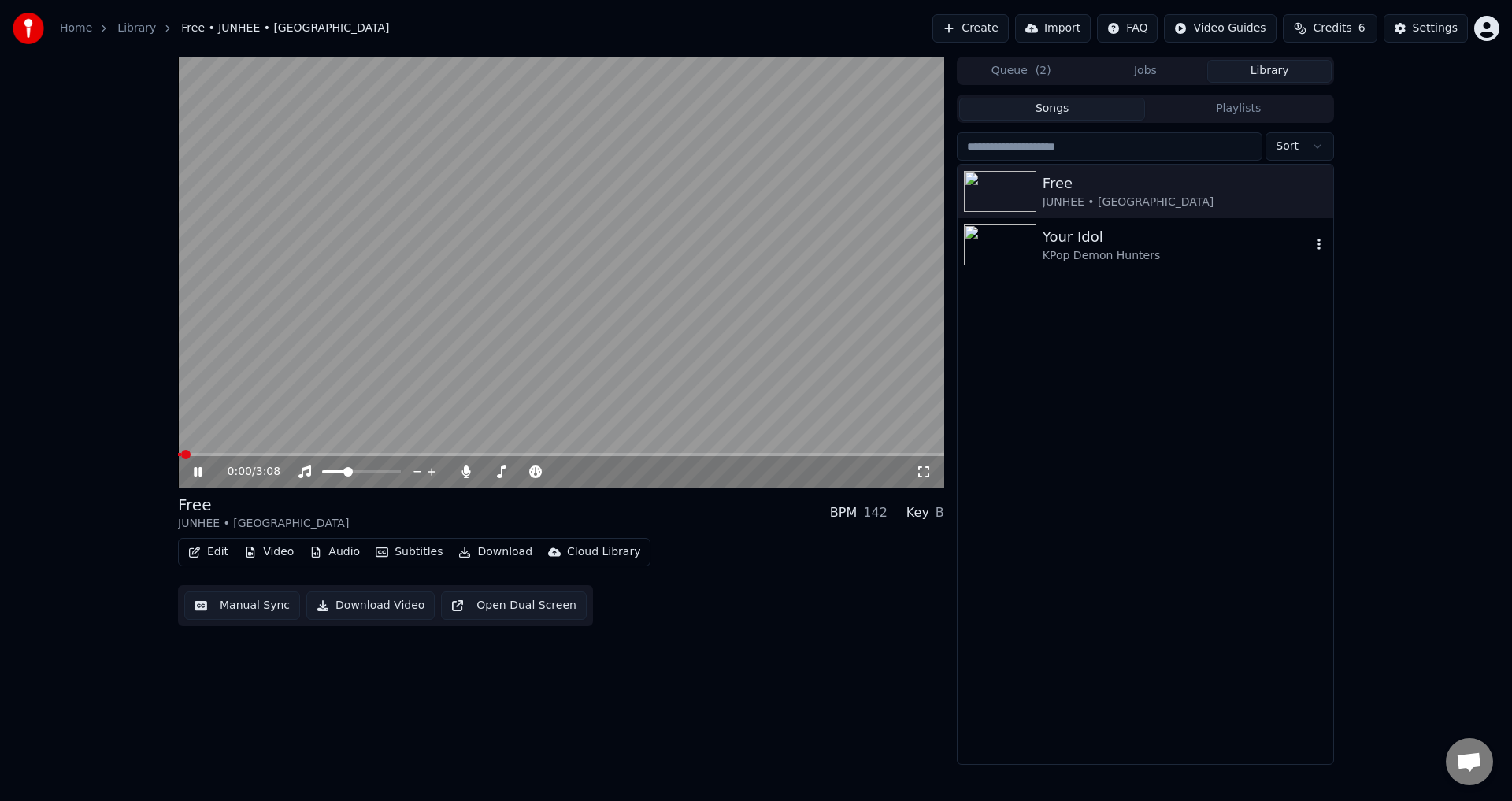
click at [1105, 244] on div "Your Idol" at bounding box center [1176, 237] width 269 height 22
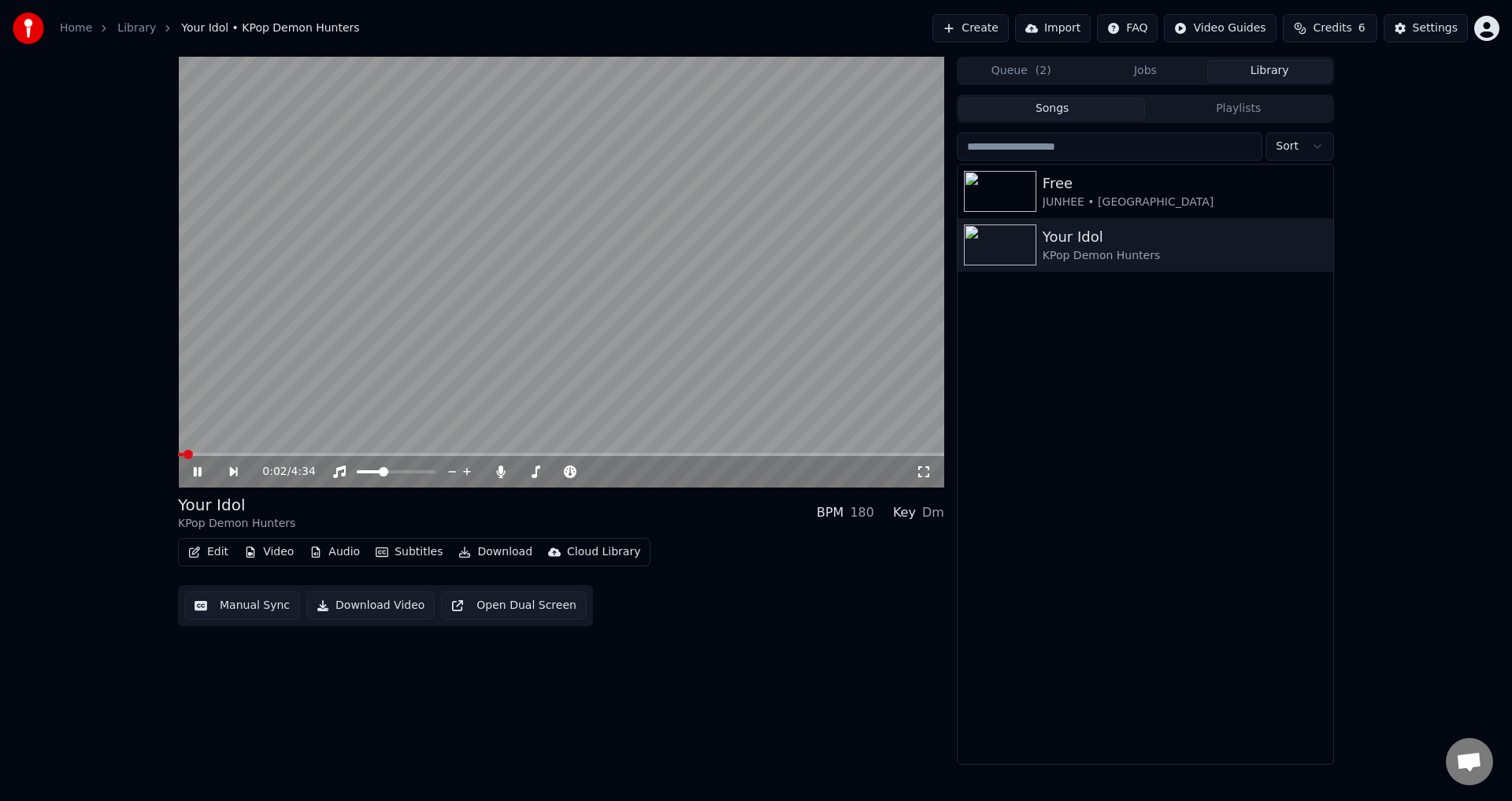
click at [249, 616] on button "Manual Sync" at bounding box center [241, 605] width 116 height 29
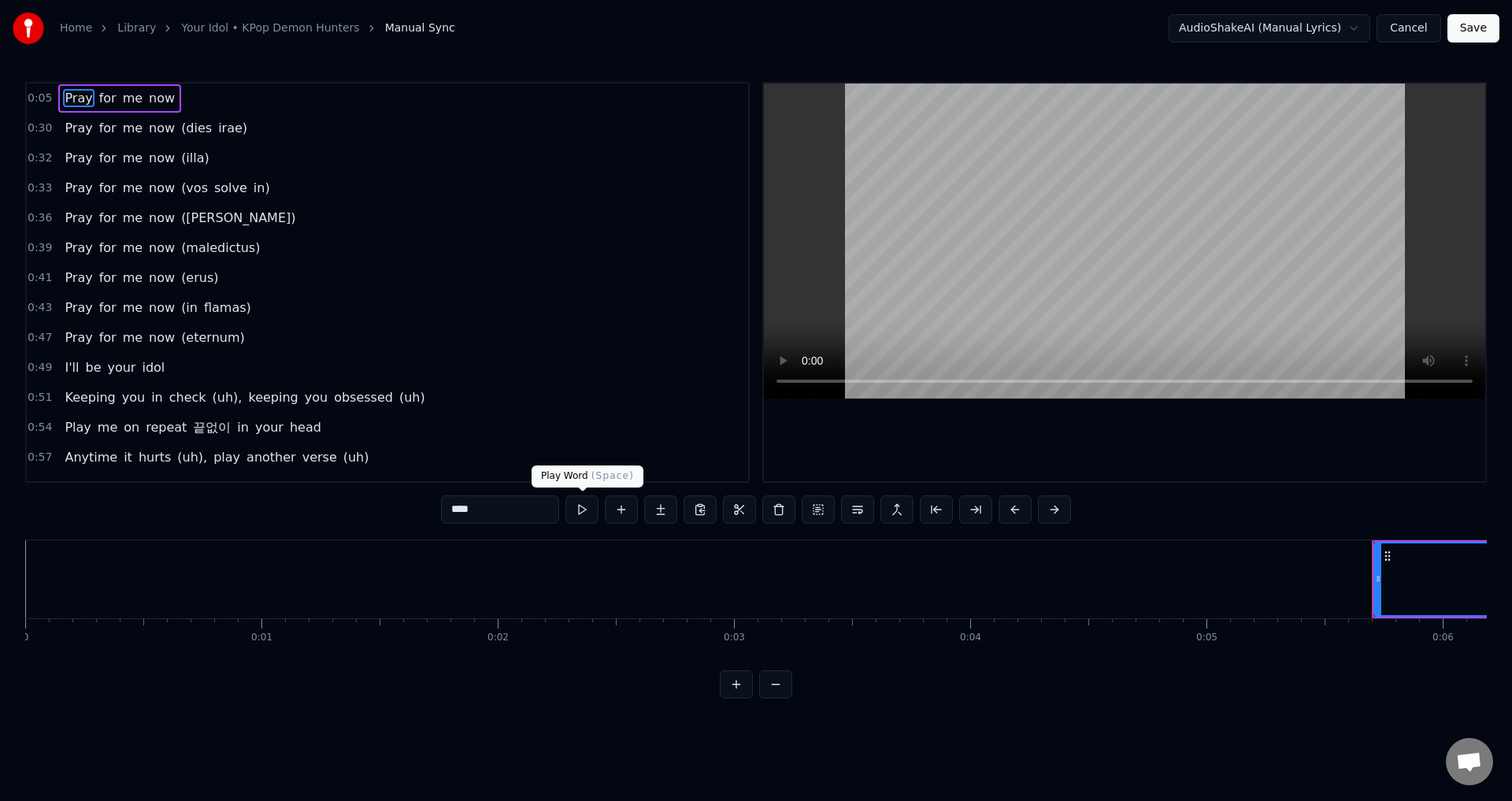
click at [580, 509] on button at bounding box center [581, 509] width 33 height 29
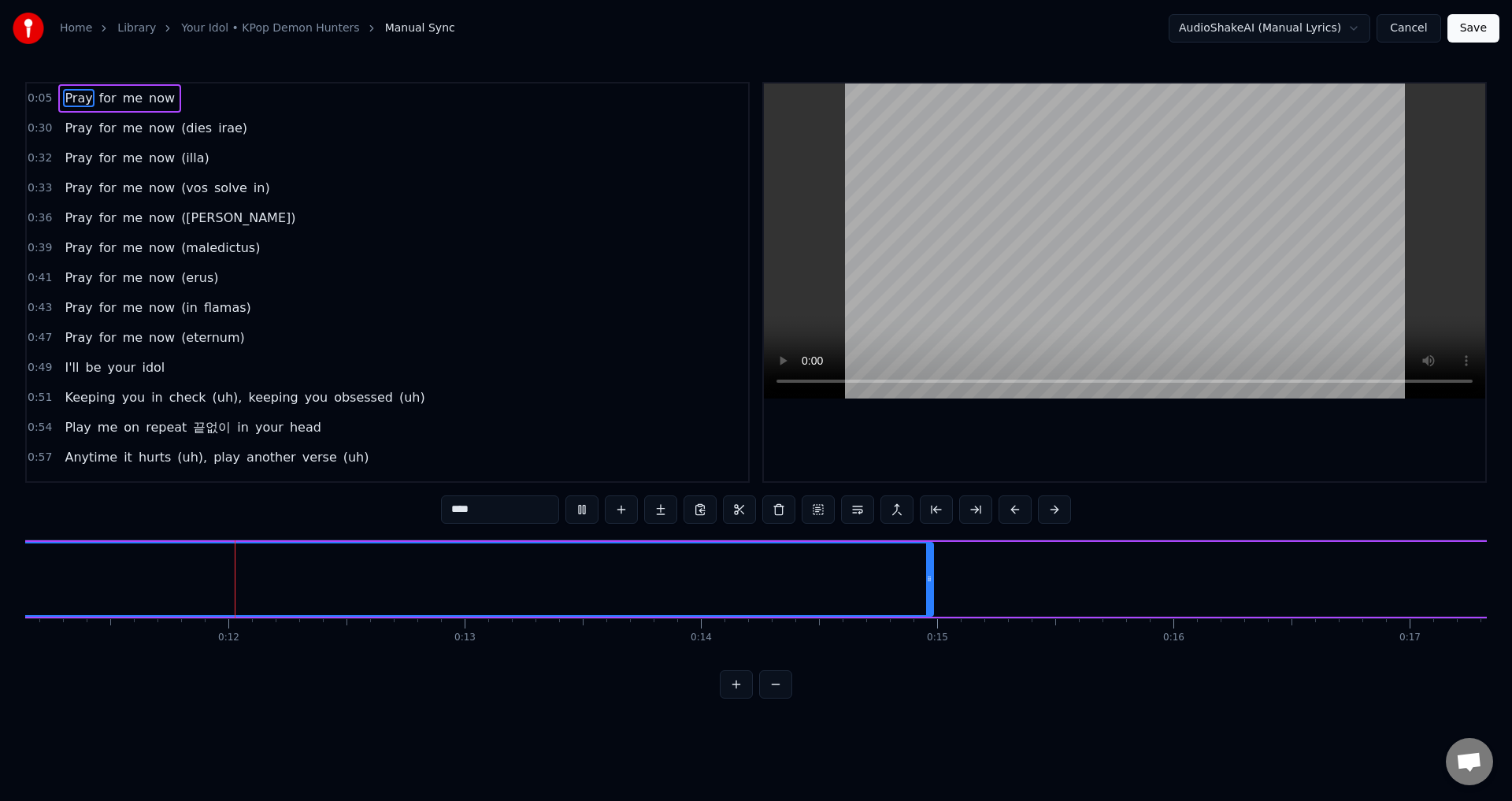
scroll to position [0, 2632]
click at [40, 97] on span "0:05" at bounding box center [40, 98] width 25 height 16
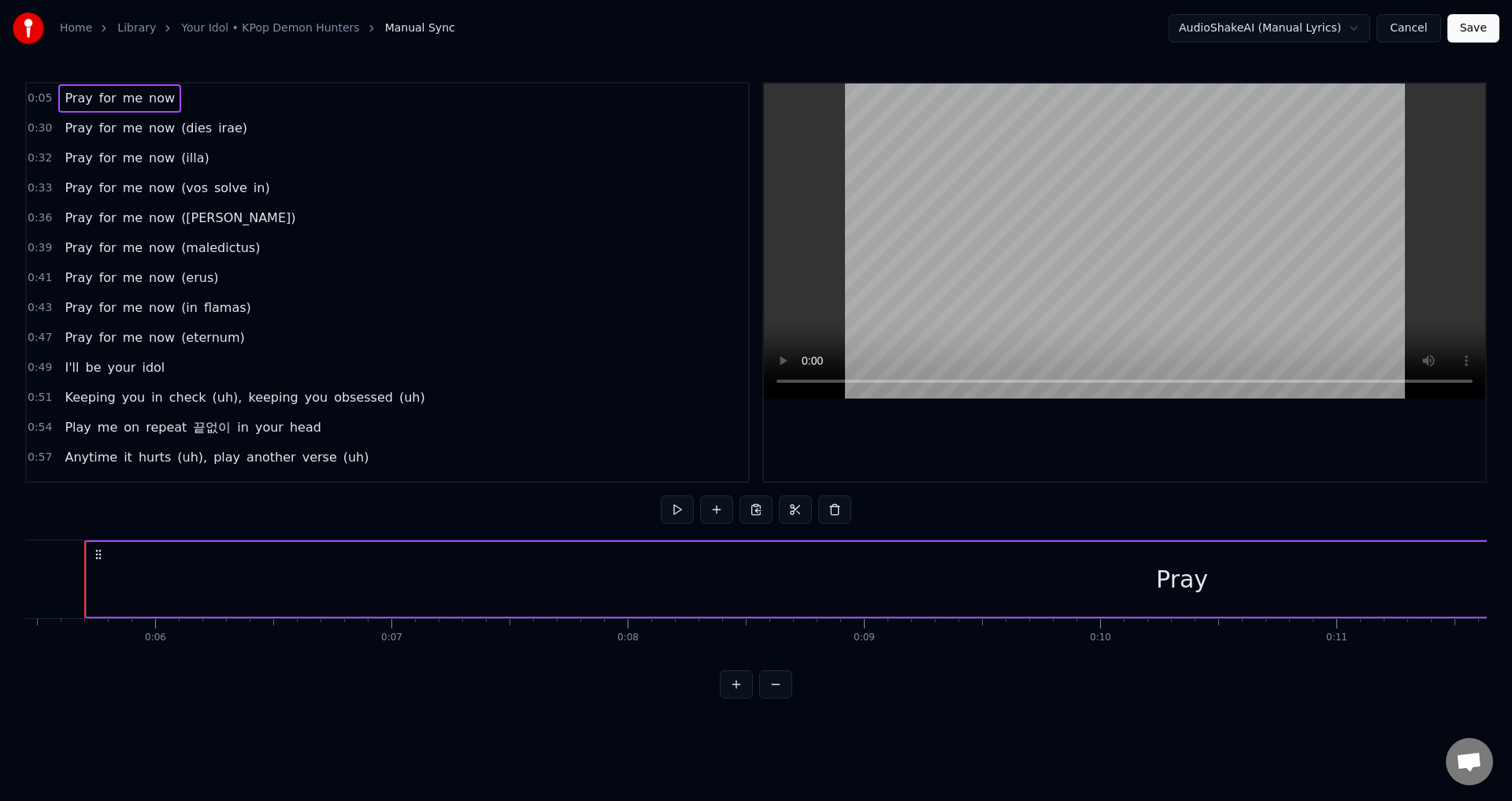
scroll to position [0, 1267]
click at [81, 102] on span "Pray" at bounding box center [78, 98] width 30 height 18
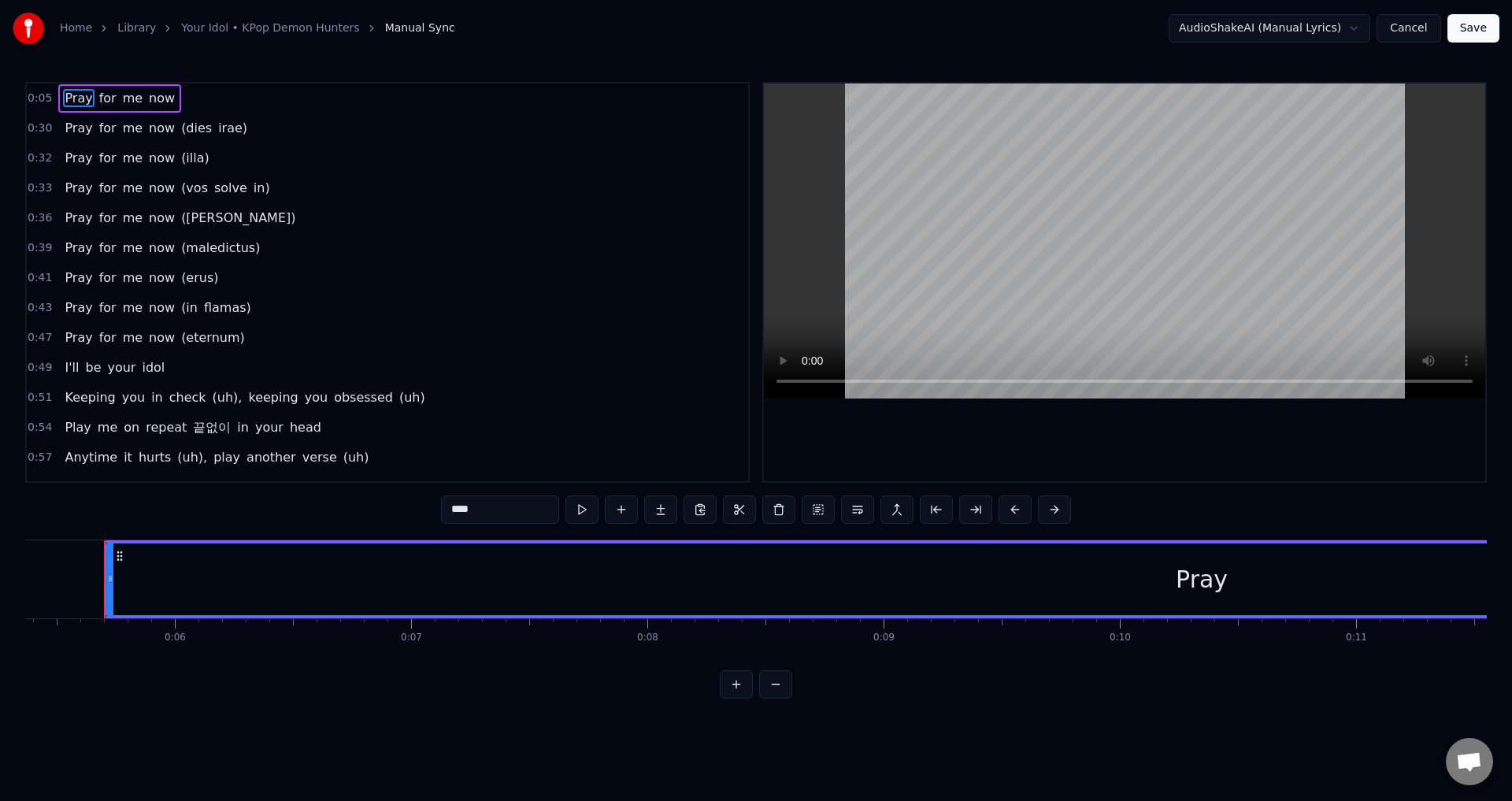
click at [98, 99] on span "for" at bounding box center [108, 98] width 21 height 18
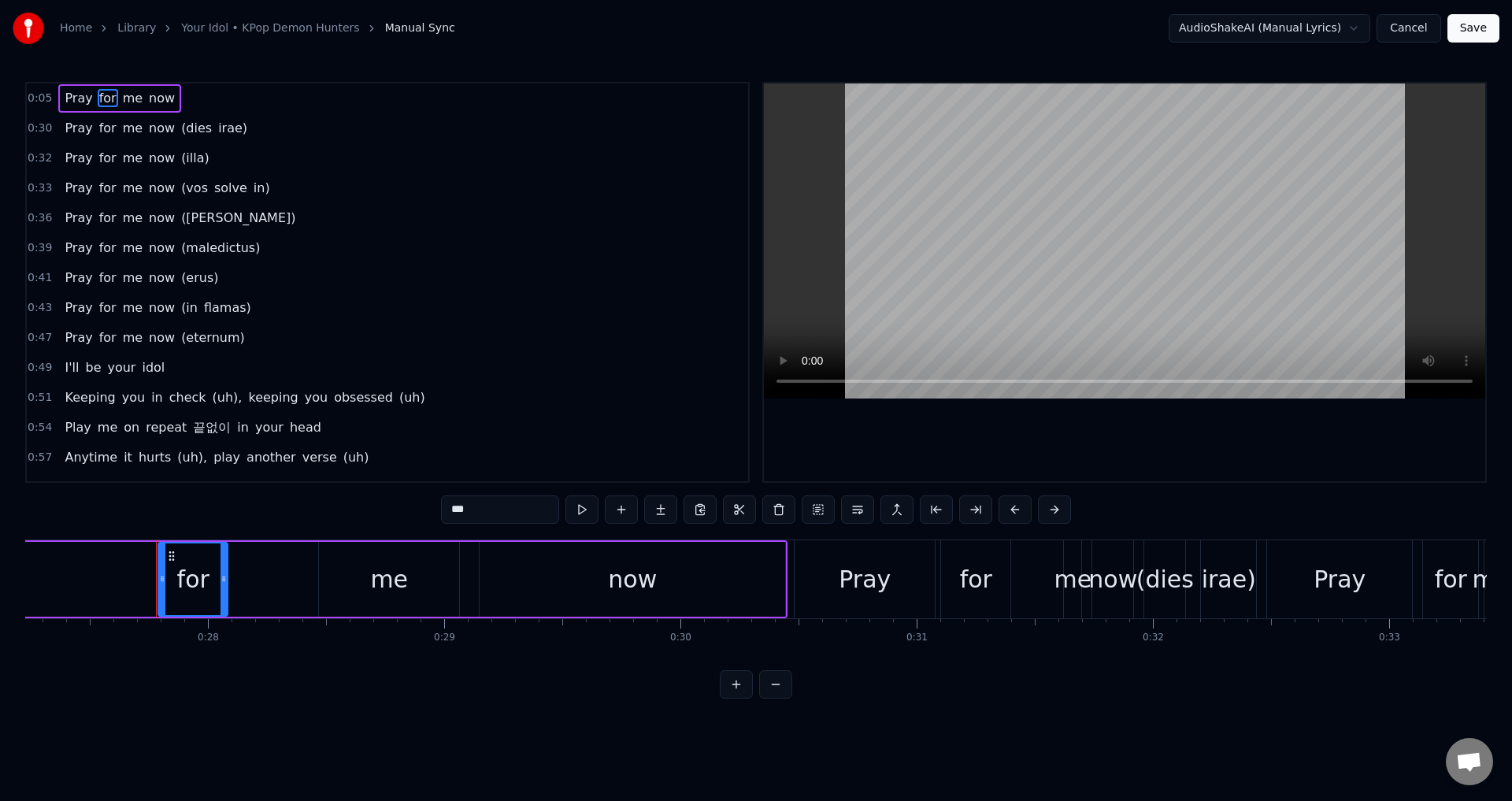
scroll to position [0, 6483]
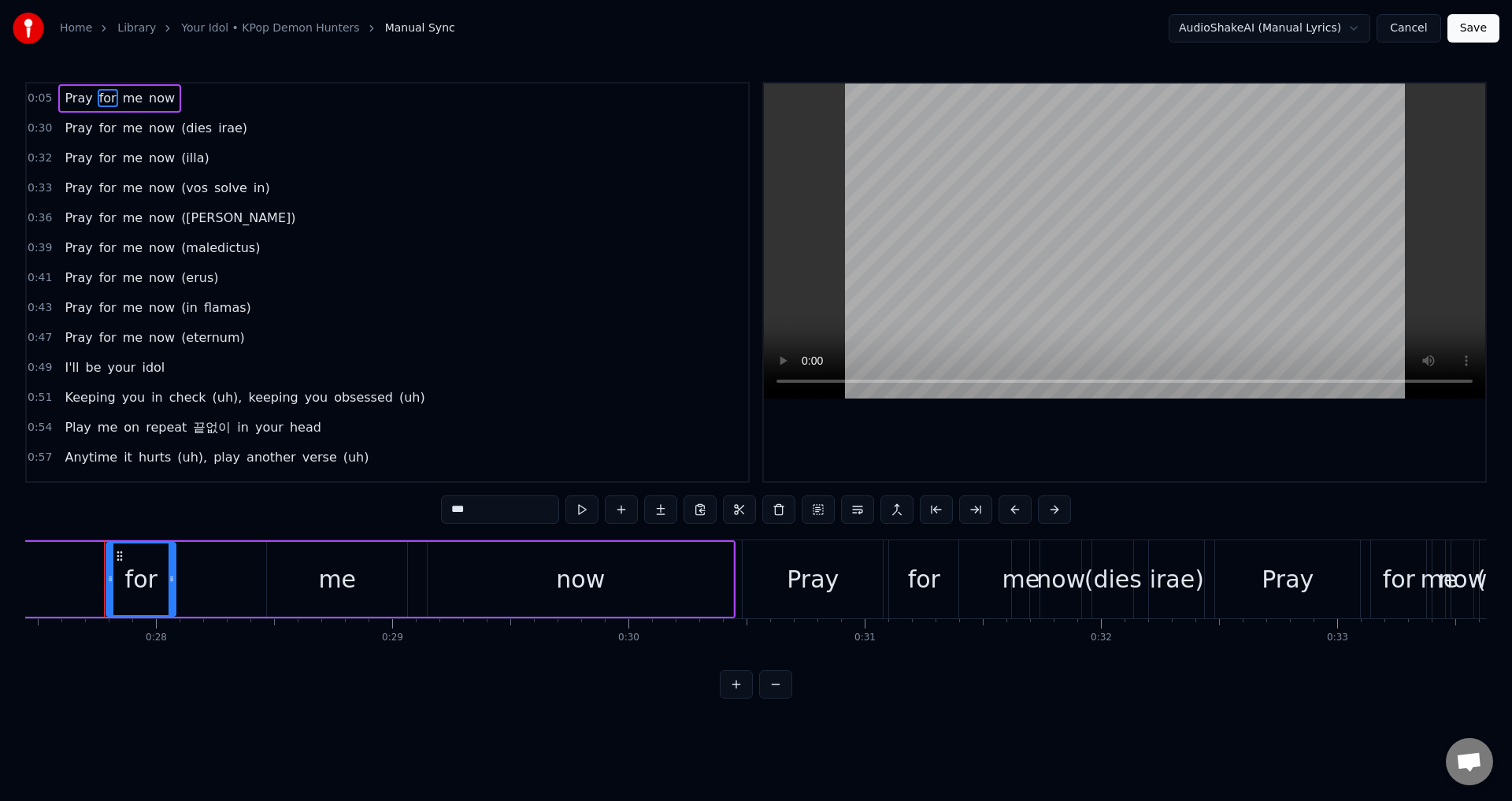
click at [659, 571] on div "now" at bounding box center [581, 579] width 306 height 75
type input "***"
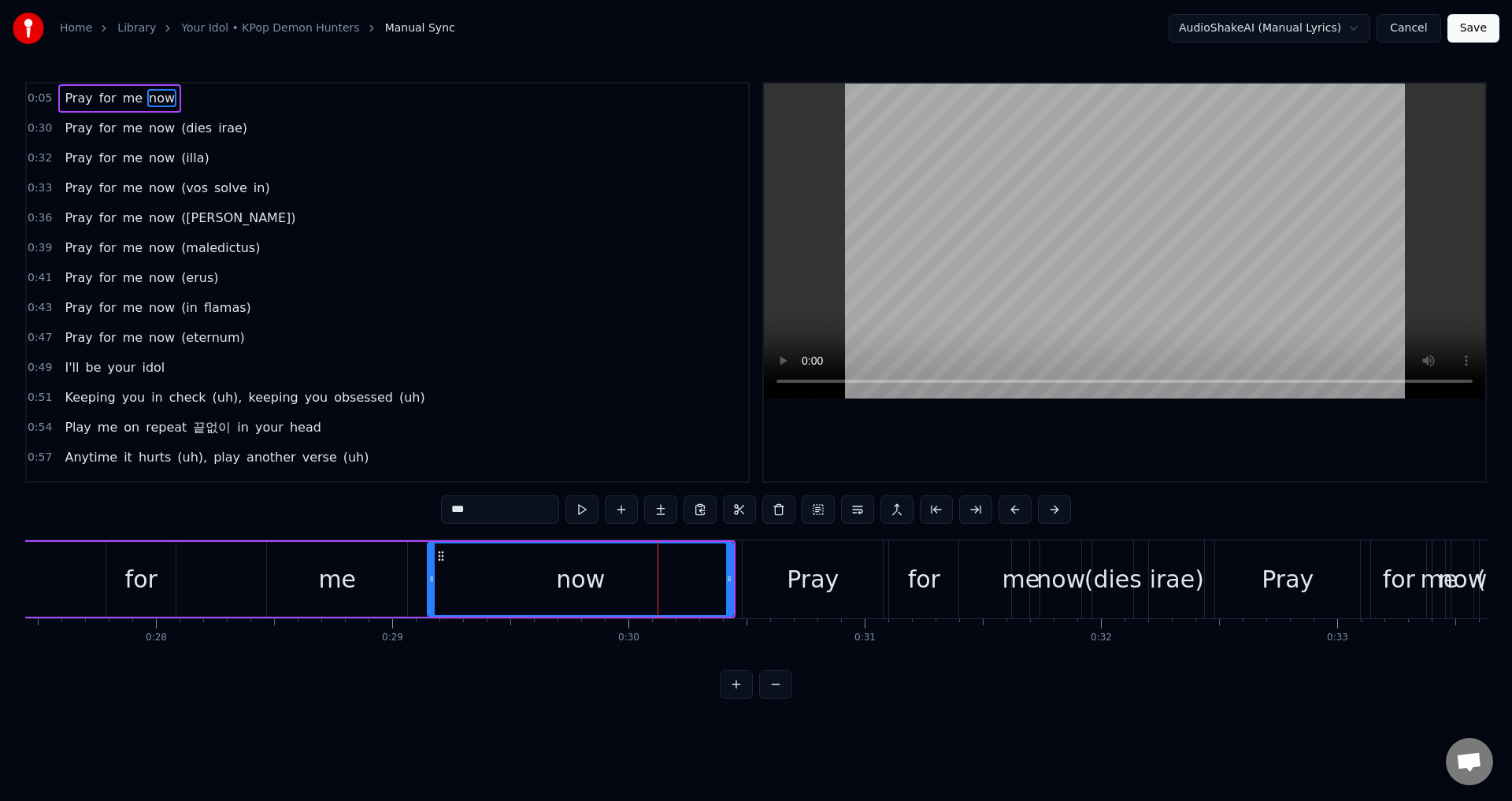
click at [731, 557] on div at bounding box center [729, 578] width 7 height 71
click at [756, 506] on button at bounding box center [759, 509] width 33 height 29
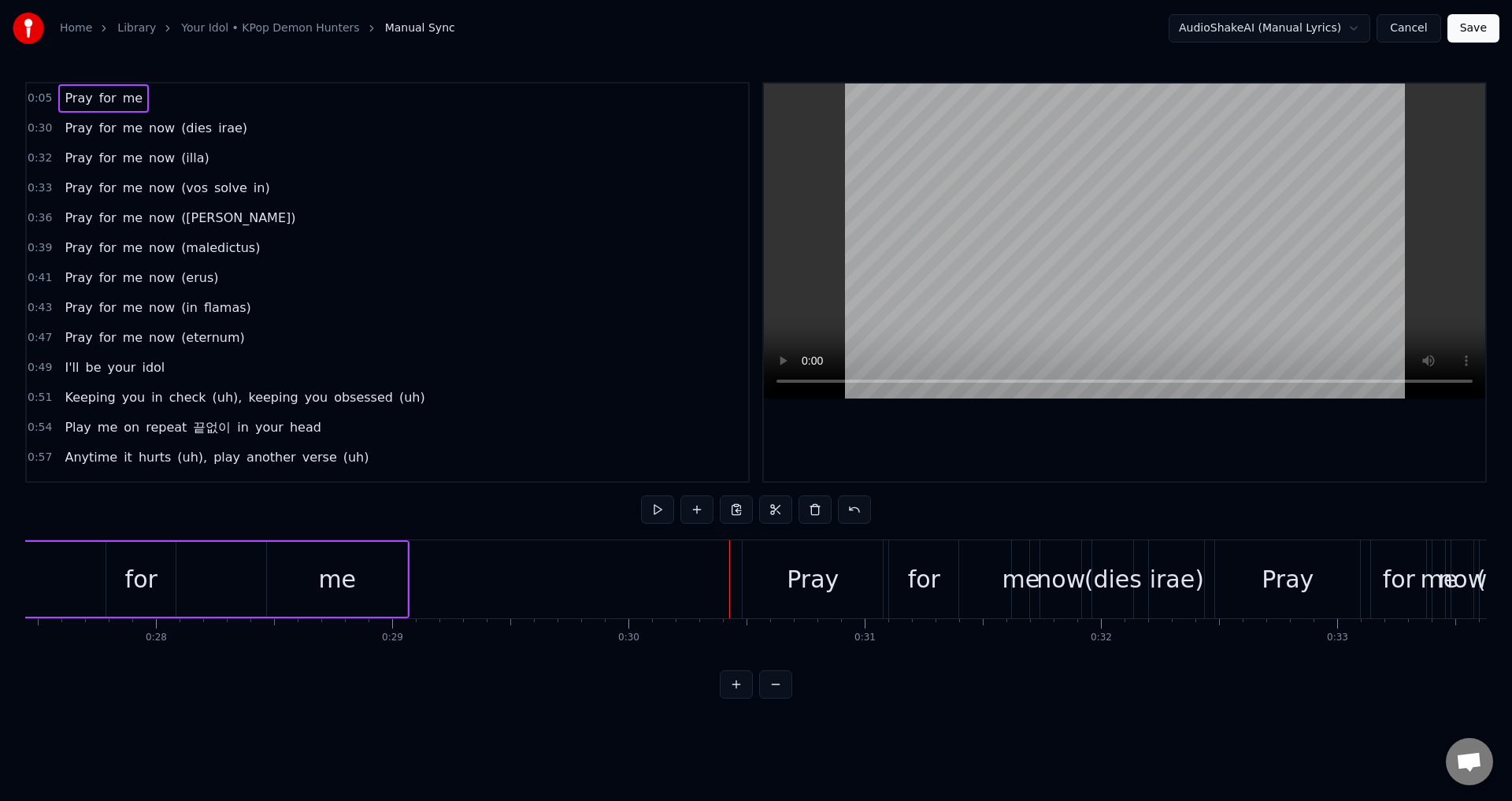
click at [363, 560] on div "me" at bounding box center [337, 579] width 140 height 75
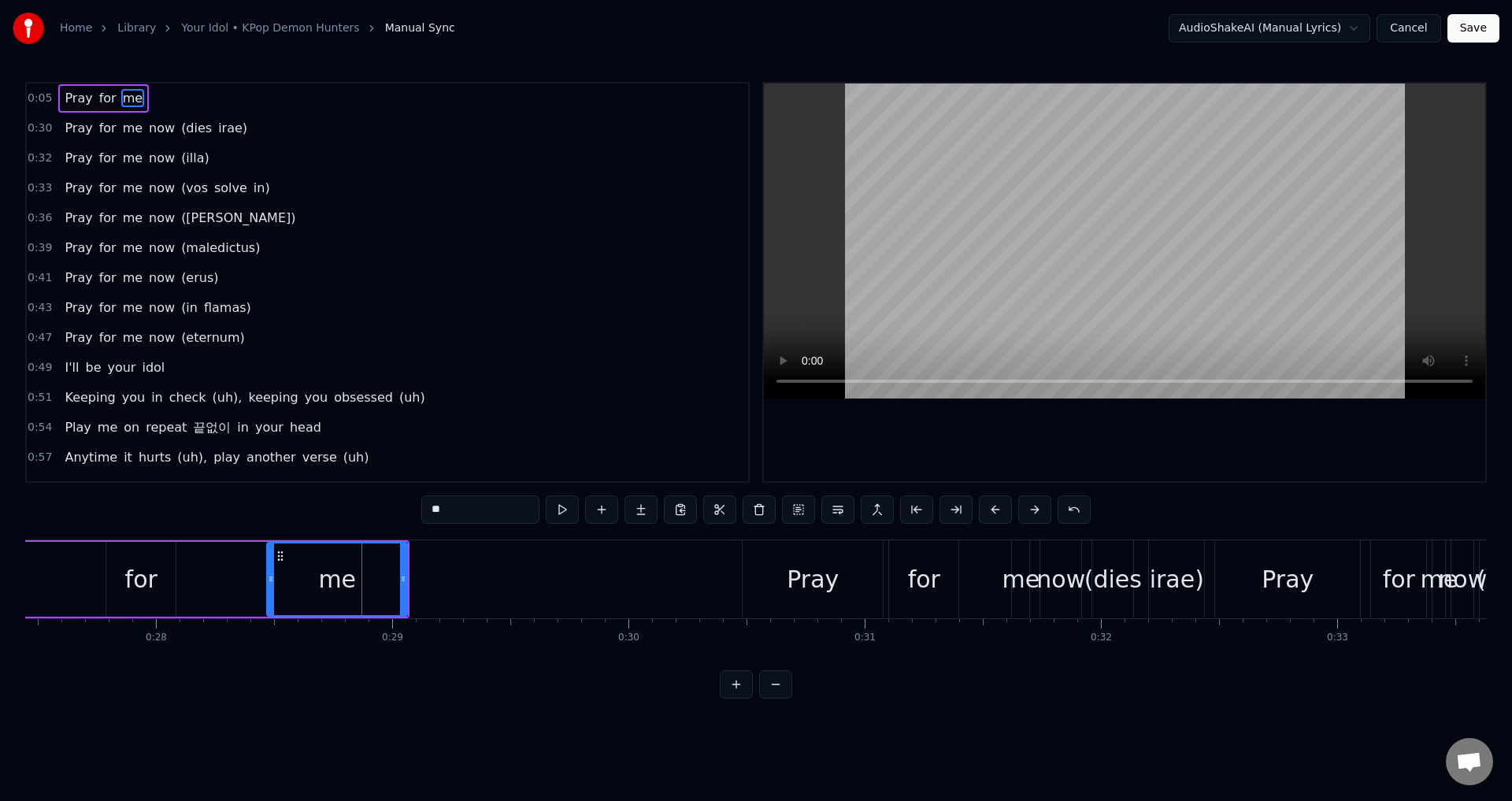
click at [168, 100] on div "0:05 Pray for me" at bounding box center [388, 99] width 721 height 30
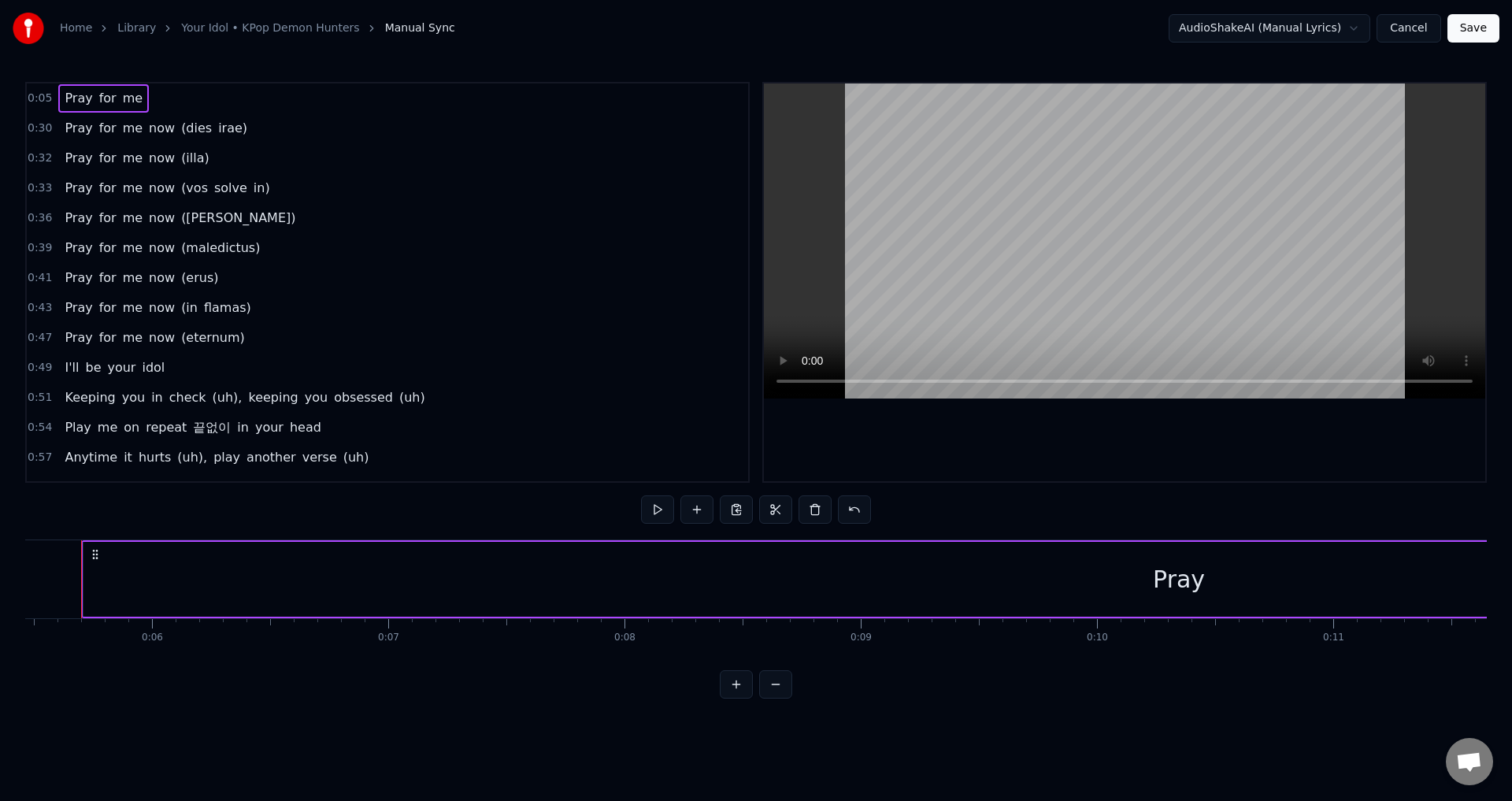
scroll to position [0, 1267]
drag, startPoint x: 166, startPoint y: 100, endPoint x: 67, endPoint y: 93, distance: 99.2
click at [67, 93] on div "0:05 Pray for me" at bounding box center [388, 99] width 721 height 30
click at [124, 99] on span "me" at bounding box center [133, 98] width 23 height 18
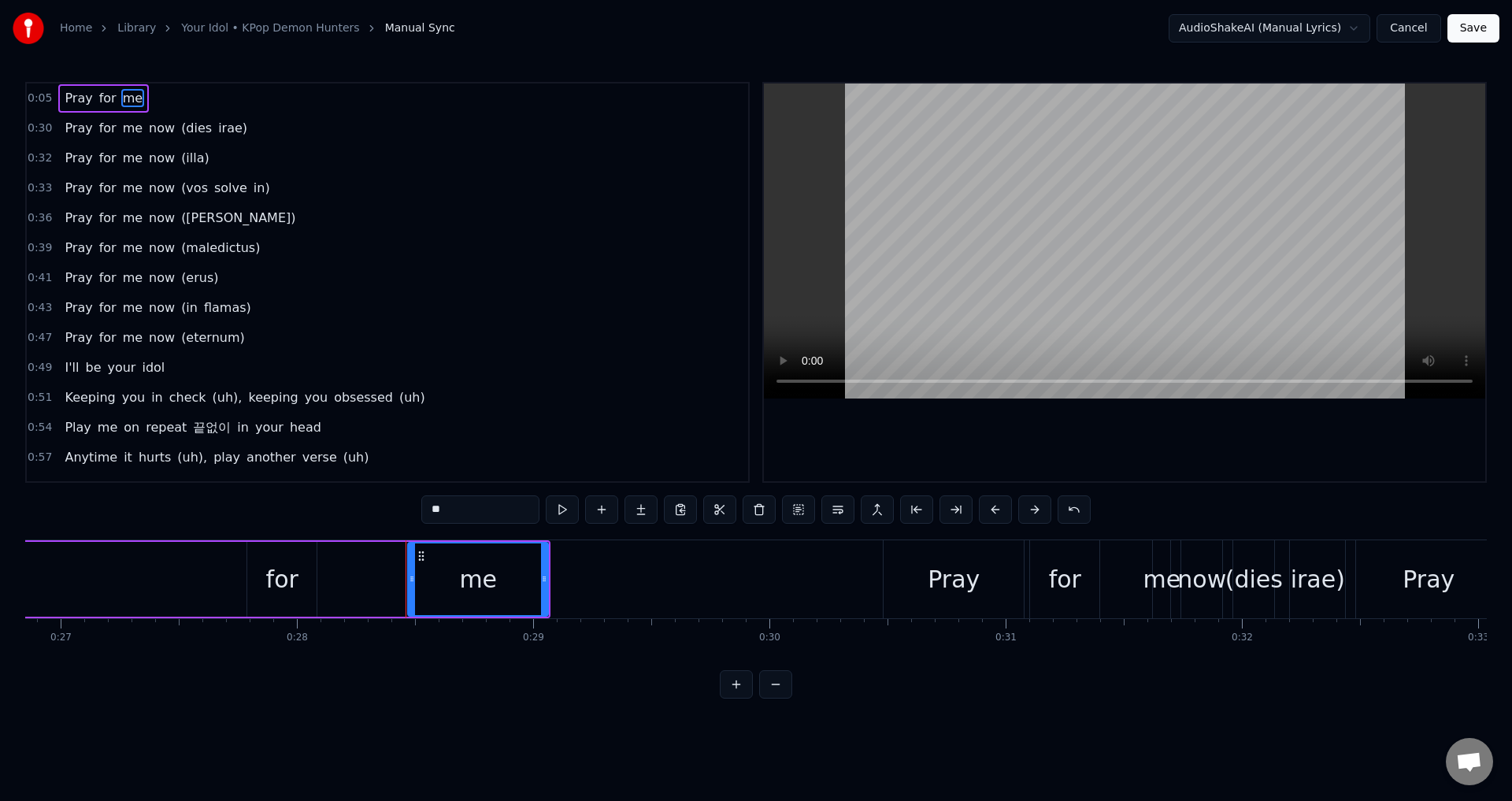
scroll to position [0, 6643]
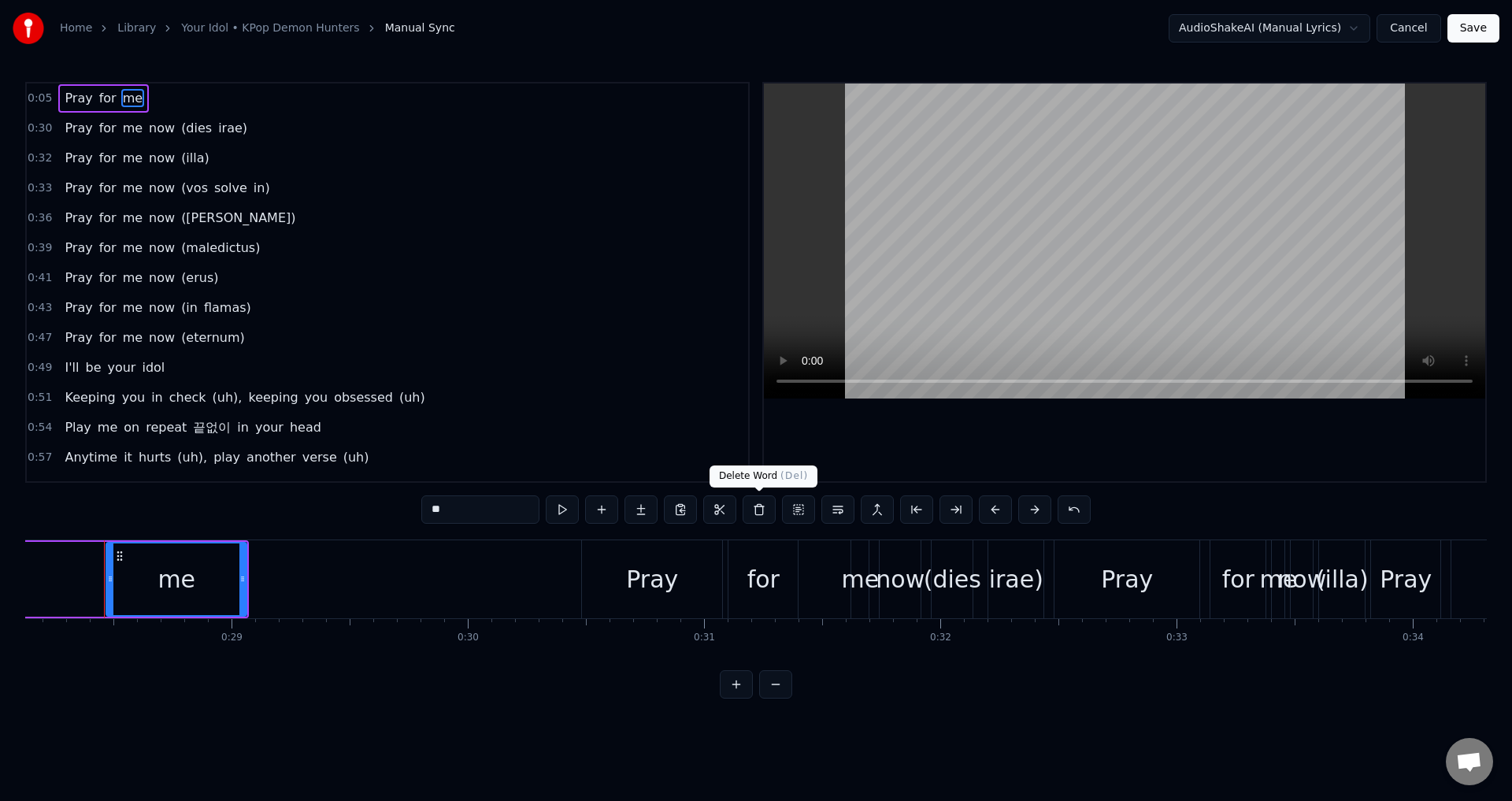
click at [755, 512] on button at bounding box center [759, 509] width 33 height 29
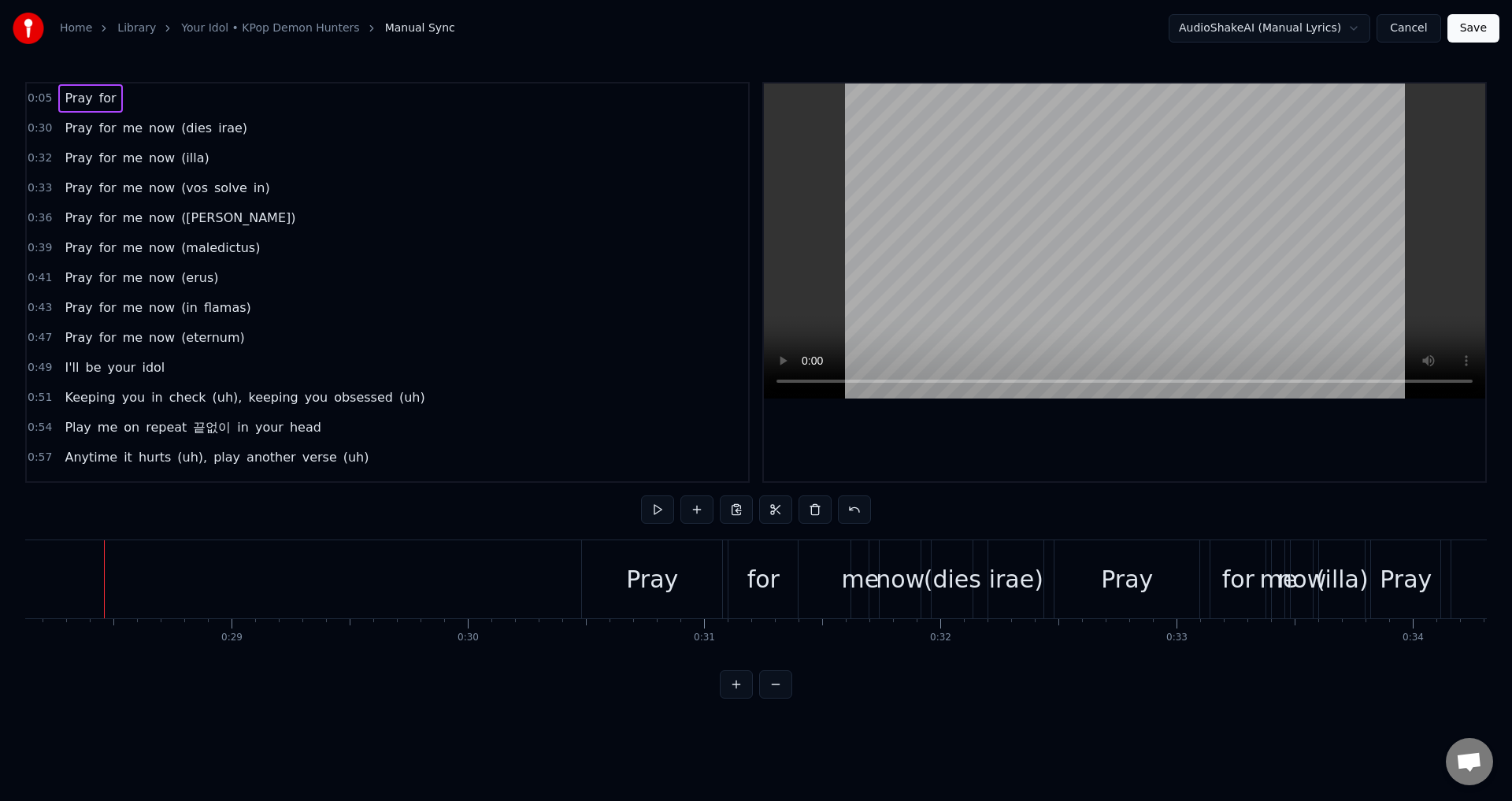
click at [103, 100] on span "for" at bounding box center [108, 98] width 21 height 18
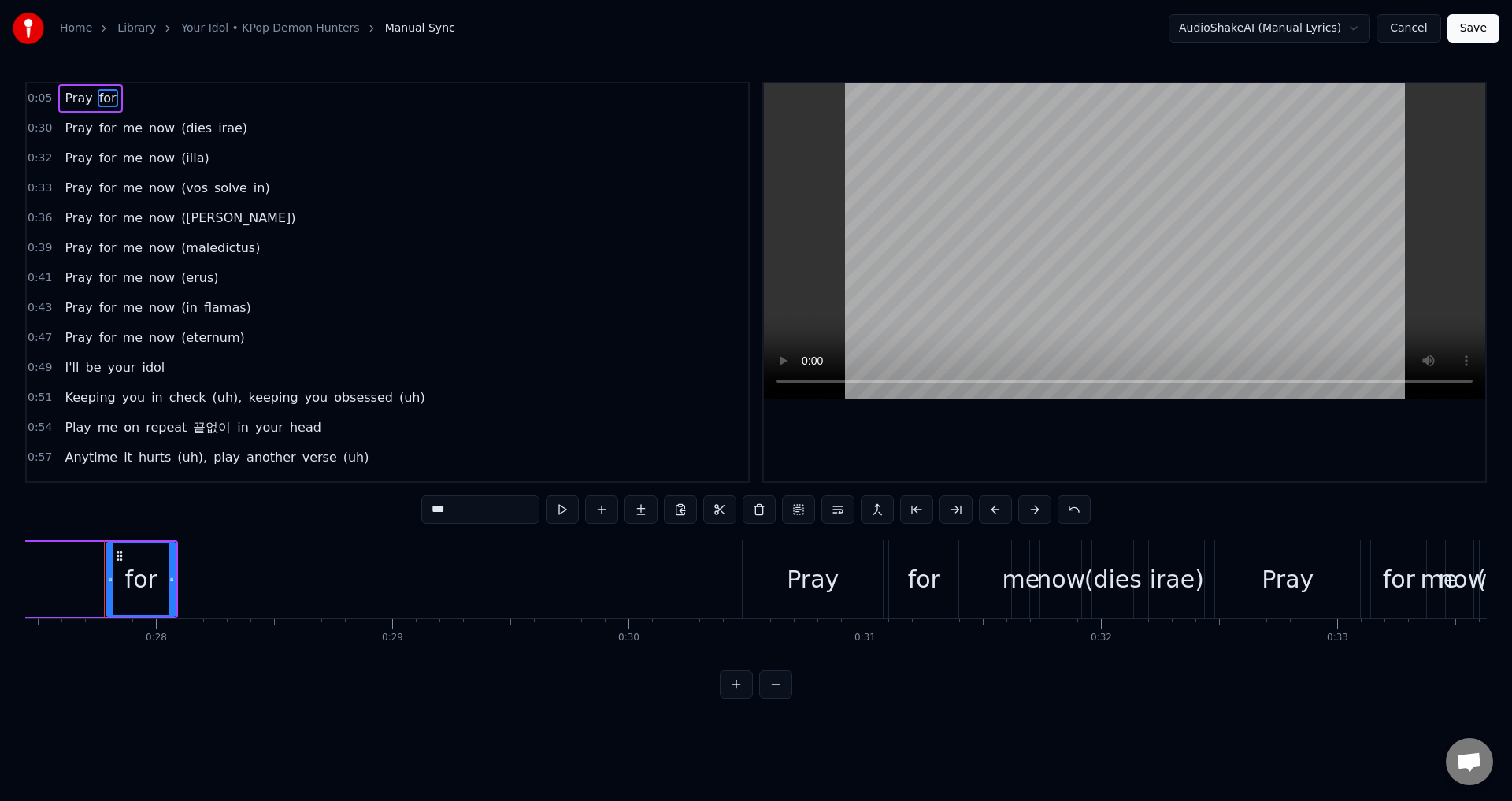
type input "****"
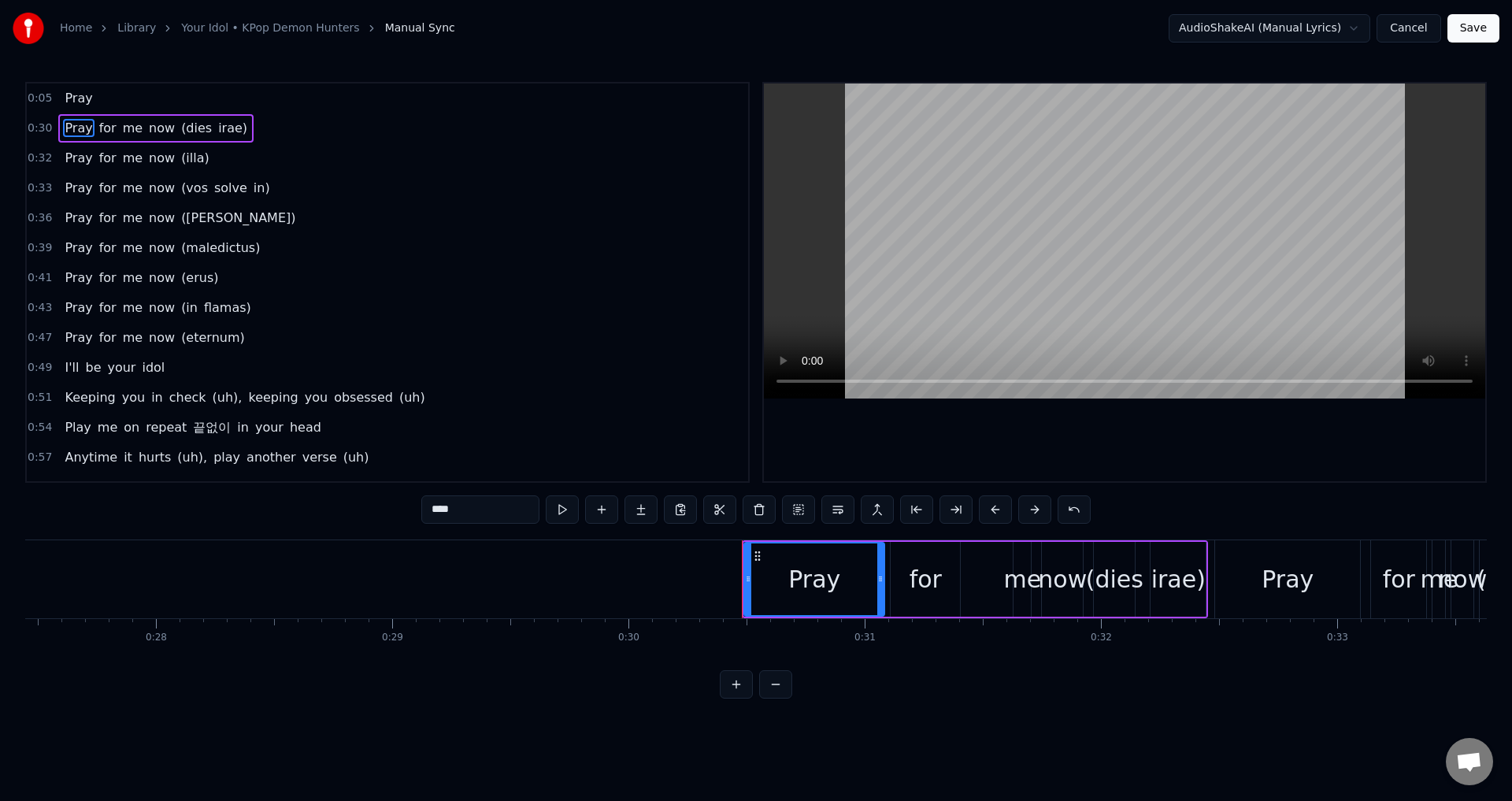
click at [71, 104] on span "Pray" at bounding box center [78, 98] width 30 height 18
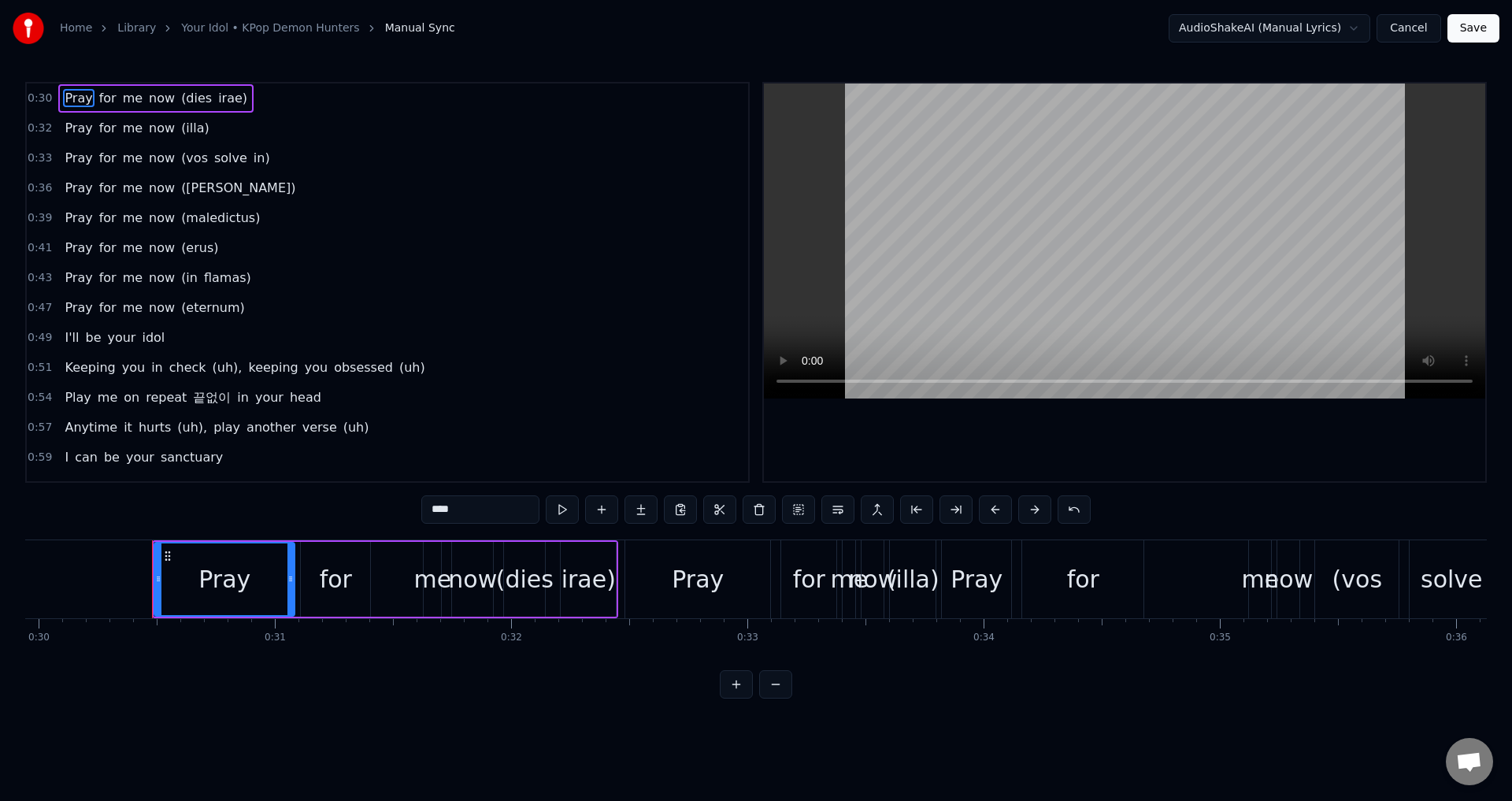
scroll to position [0, 7121]
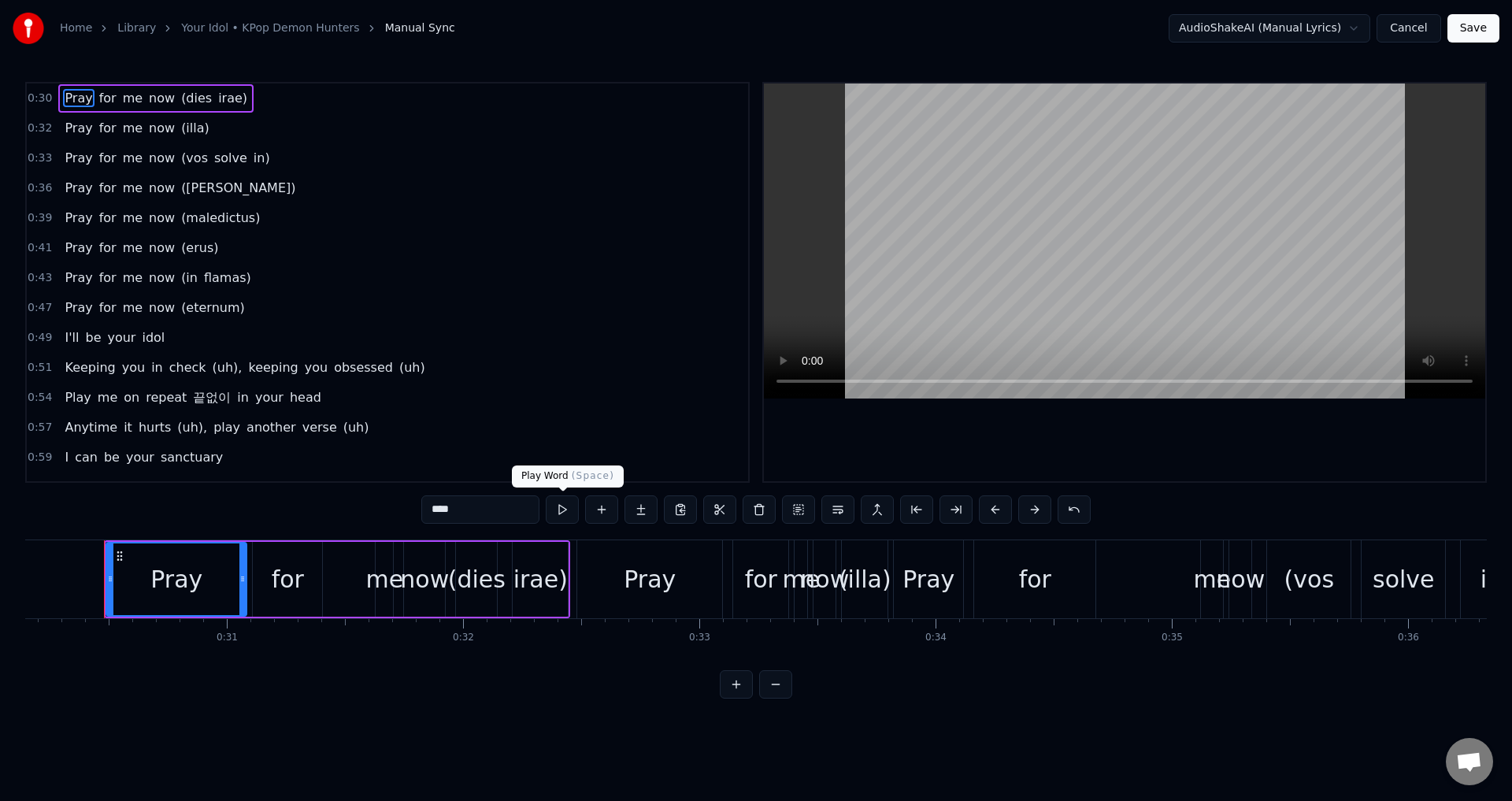
click at [559, 514] on button at bounding box center [562, 509] width 33 height 29
click at [568, 514] on button at bounding box center [562, 509] width 33 height 29
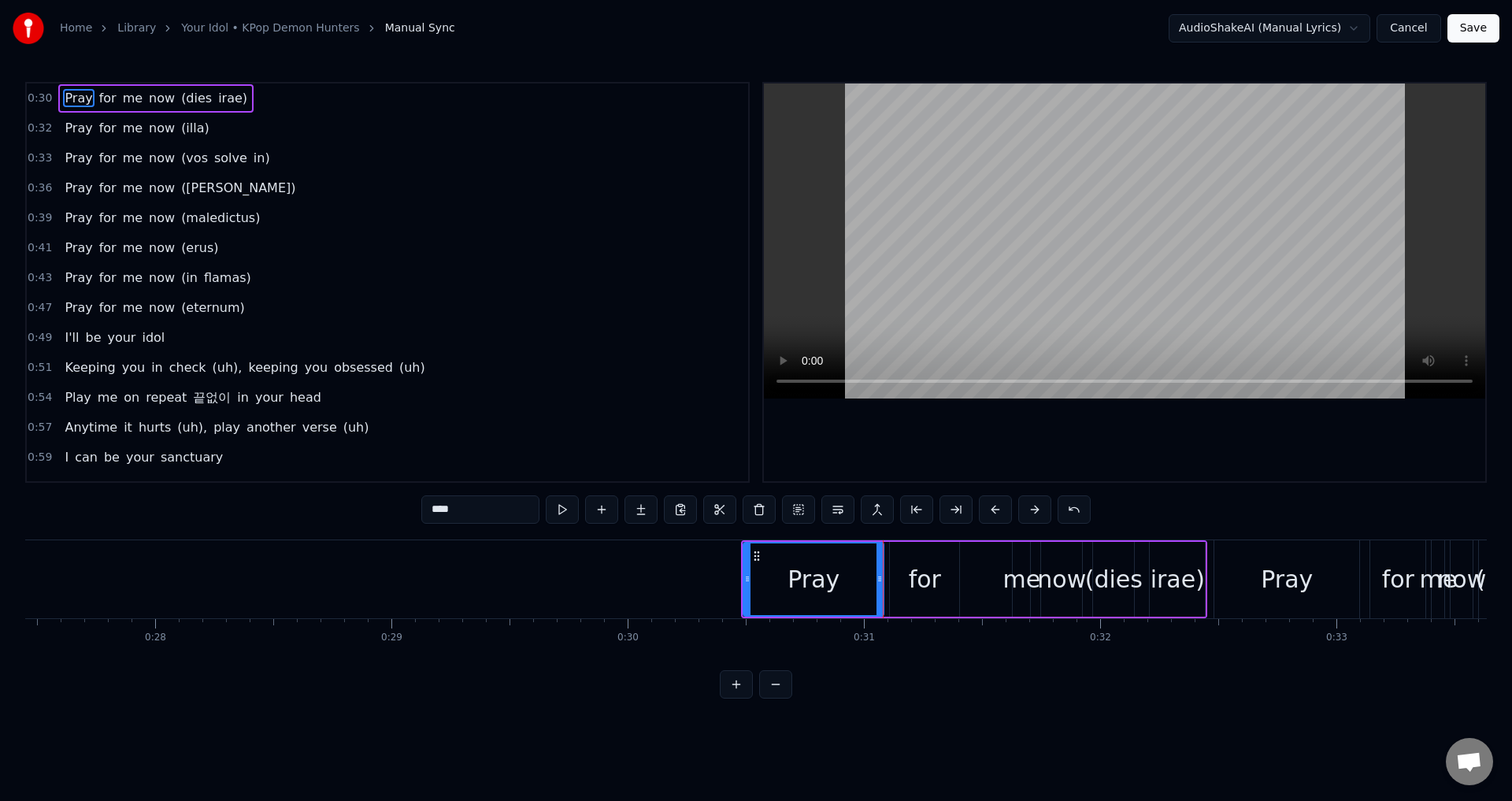
scroll to position [0, 6413]
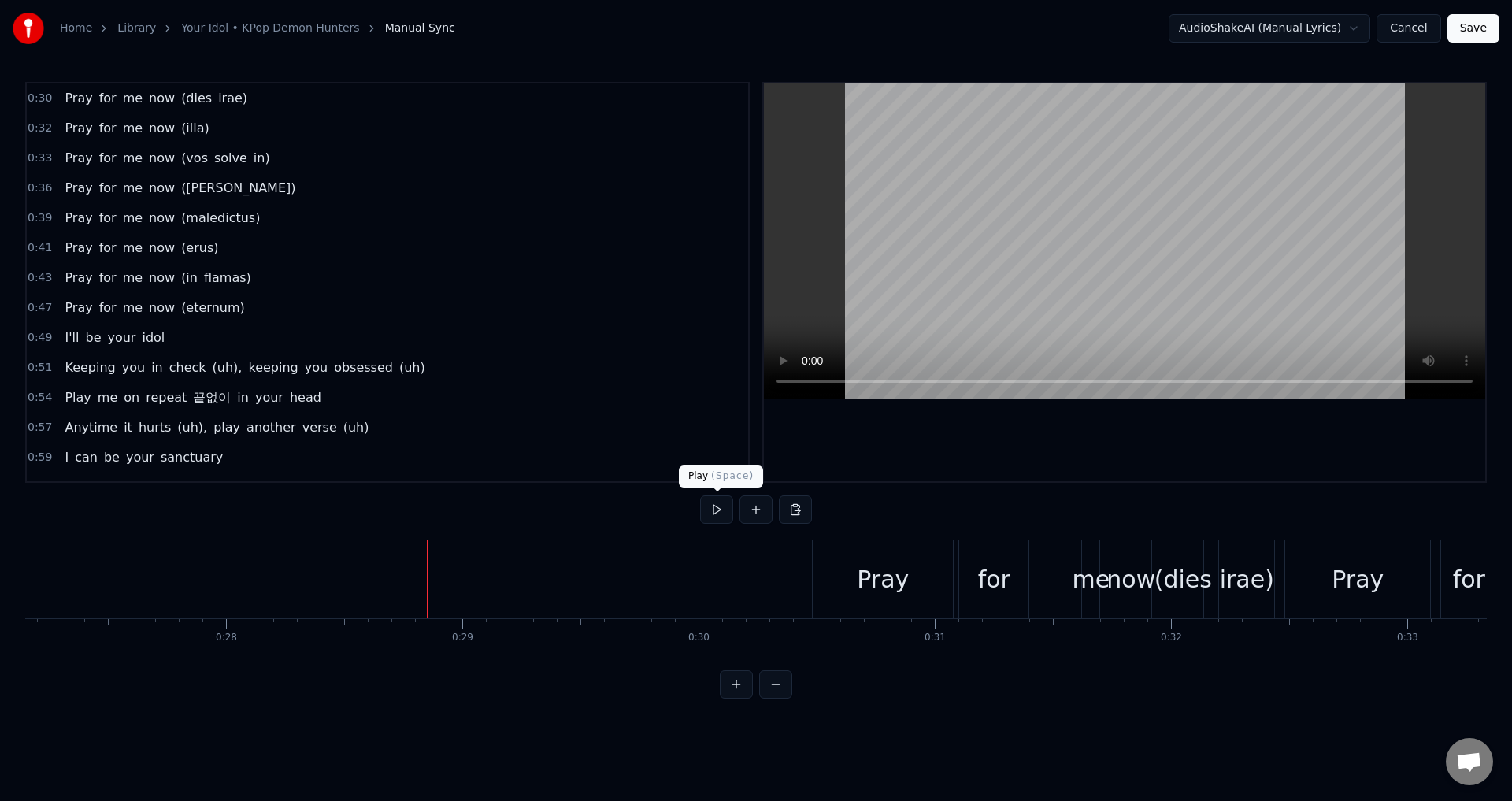
click at [722, 516] on button at bounding box center [716, 509] width 33 height 29
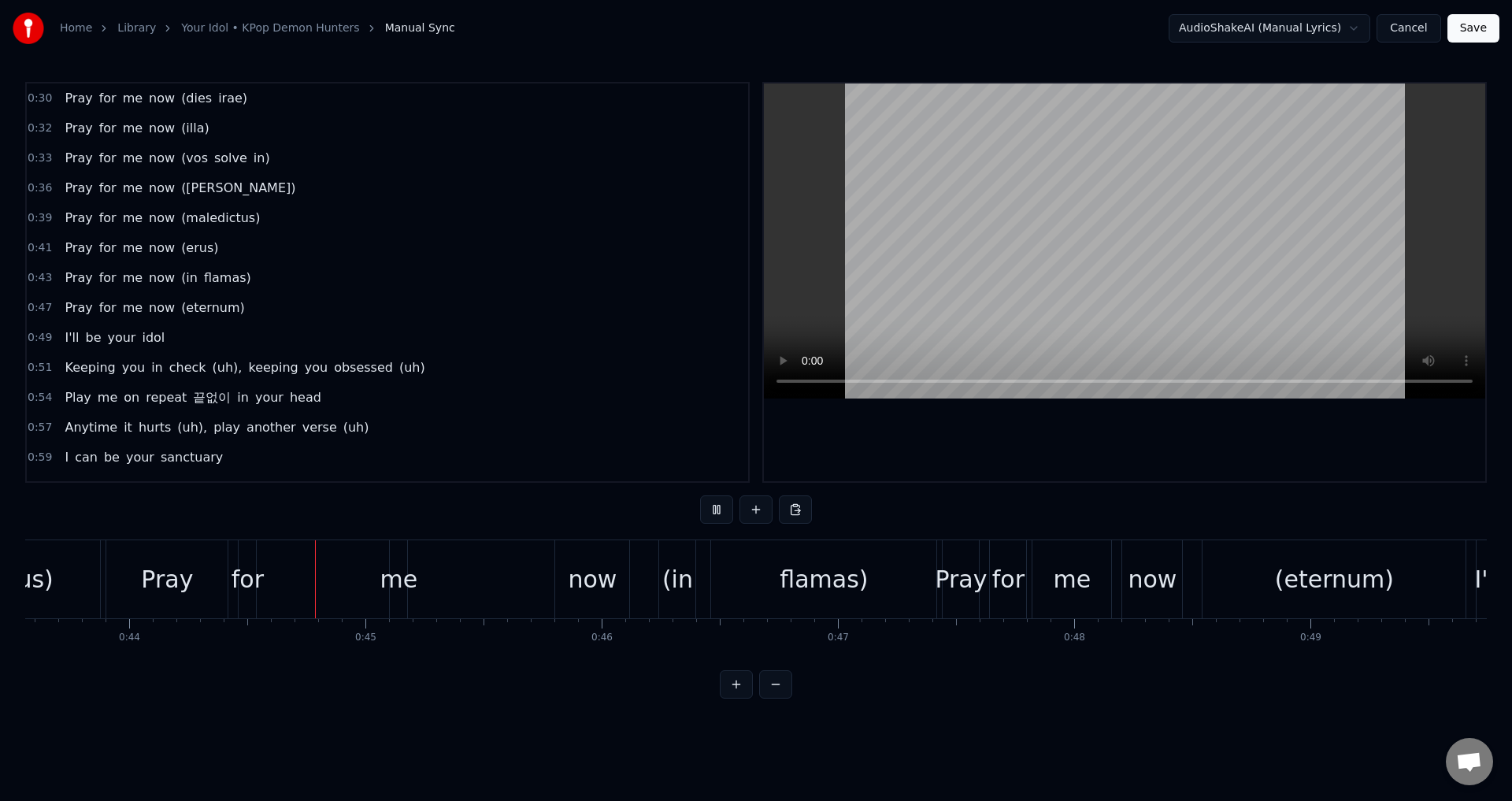
scroll to position [0, 10365]
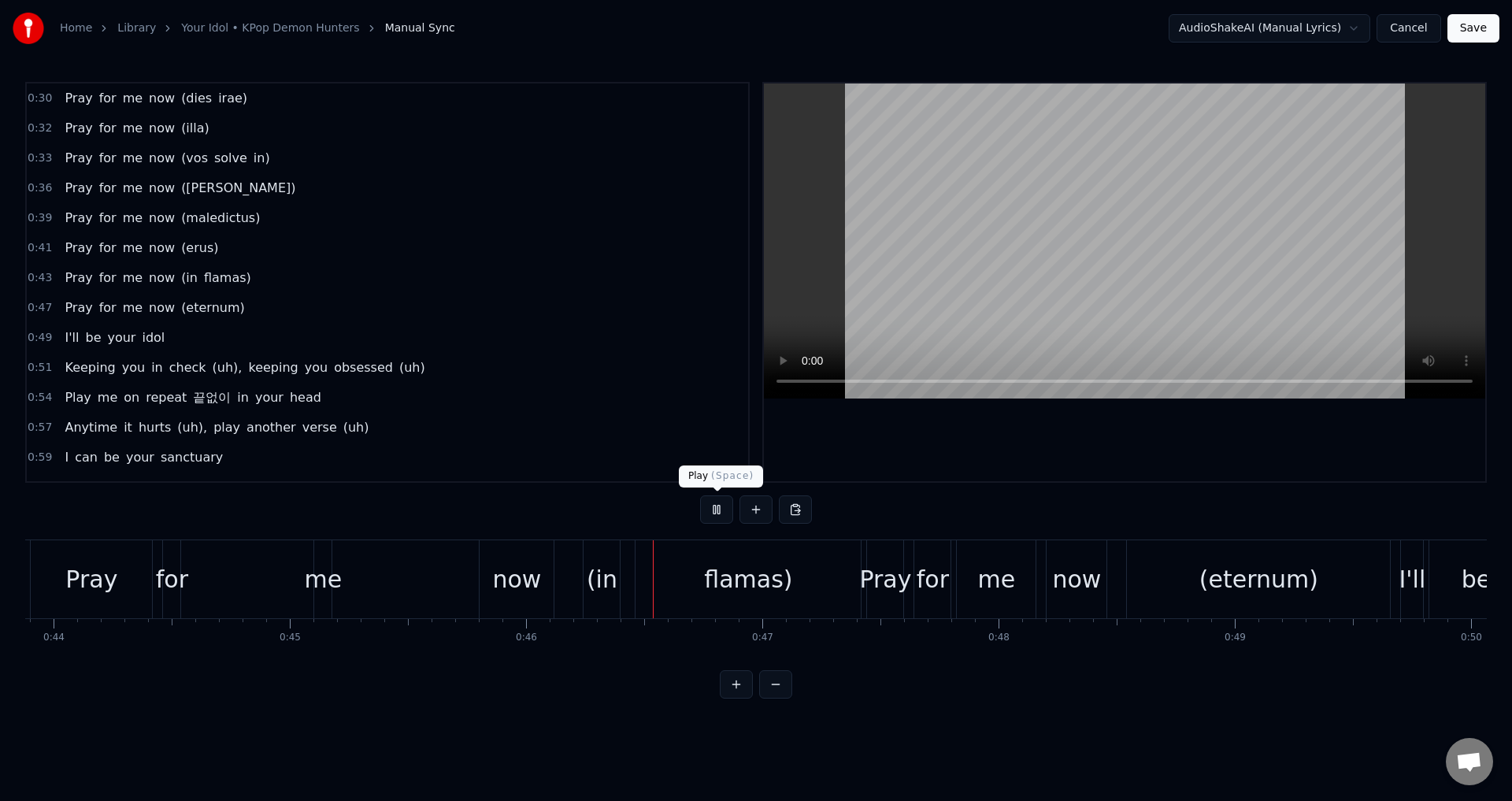
click at [715, 507] on button at bounding box center [716, 509] width 33 height 29
click at [187, 100] on span "(dies" at bounding box center [196, 98] width 34 height 18
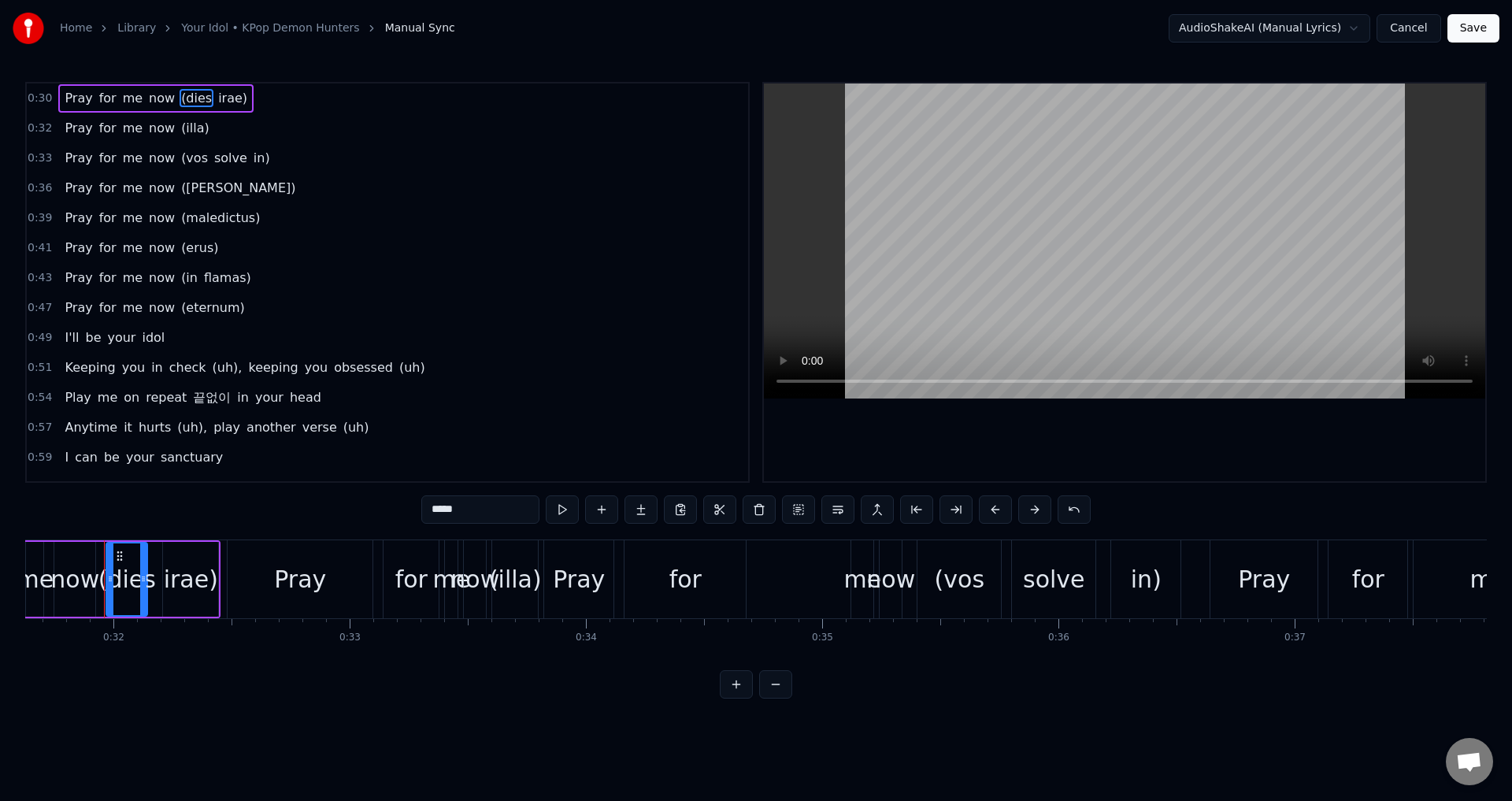
click at [72, 100] on span "Pray" at bounding box center [78, 98] width 30 height 18
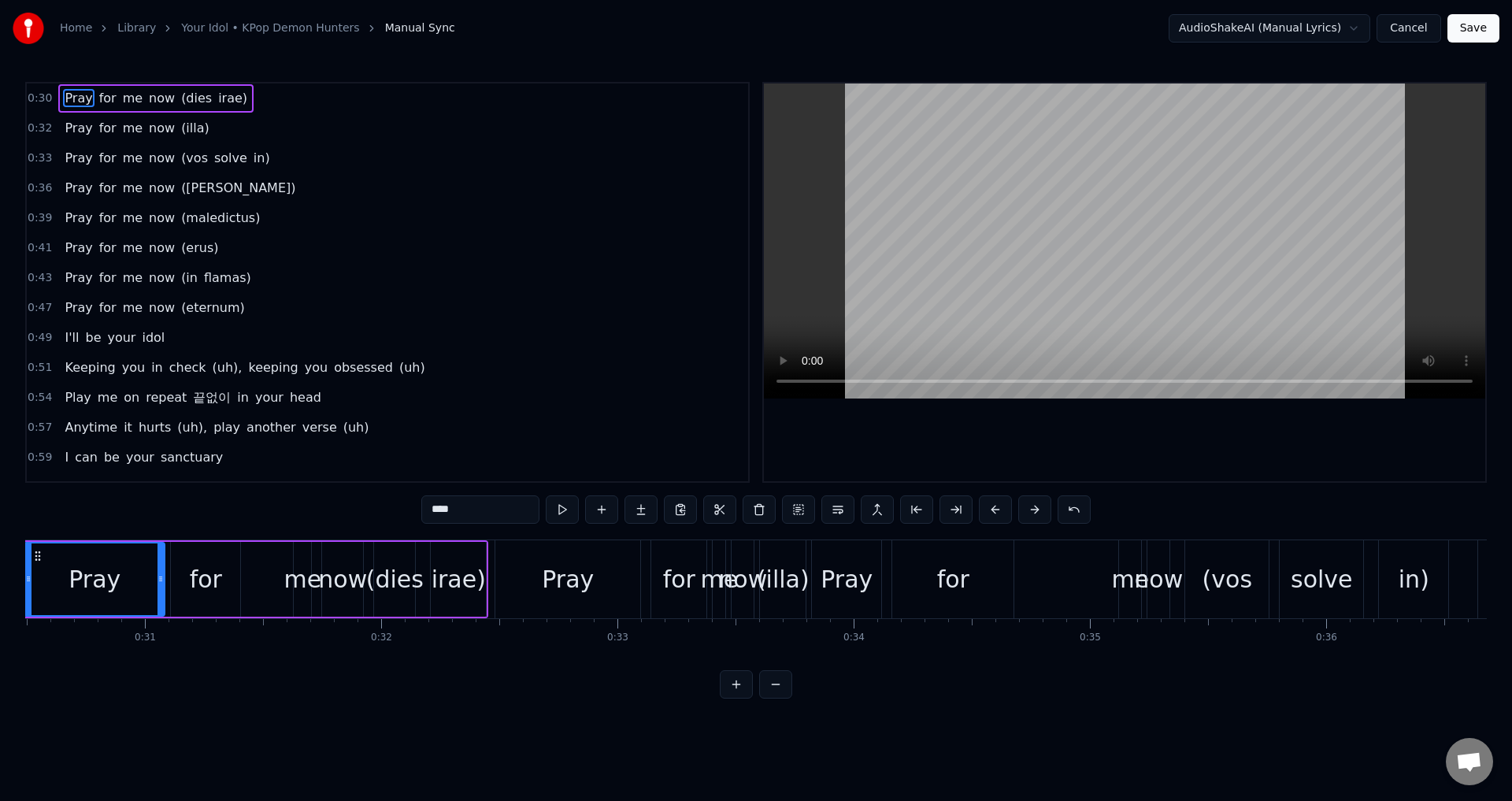
scroll to position [0, 7121]
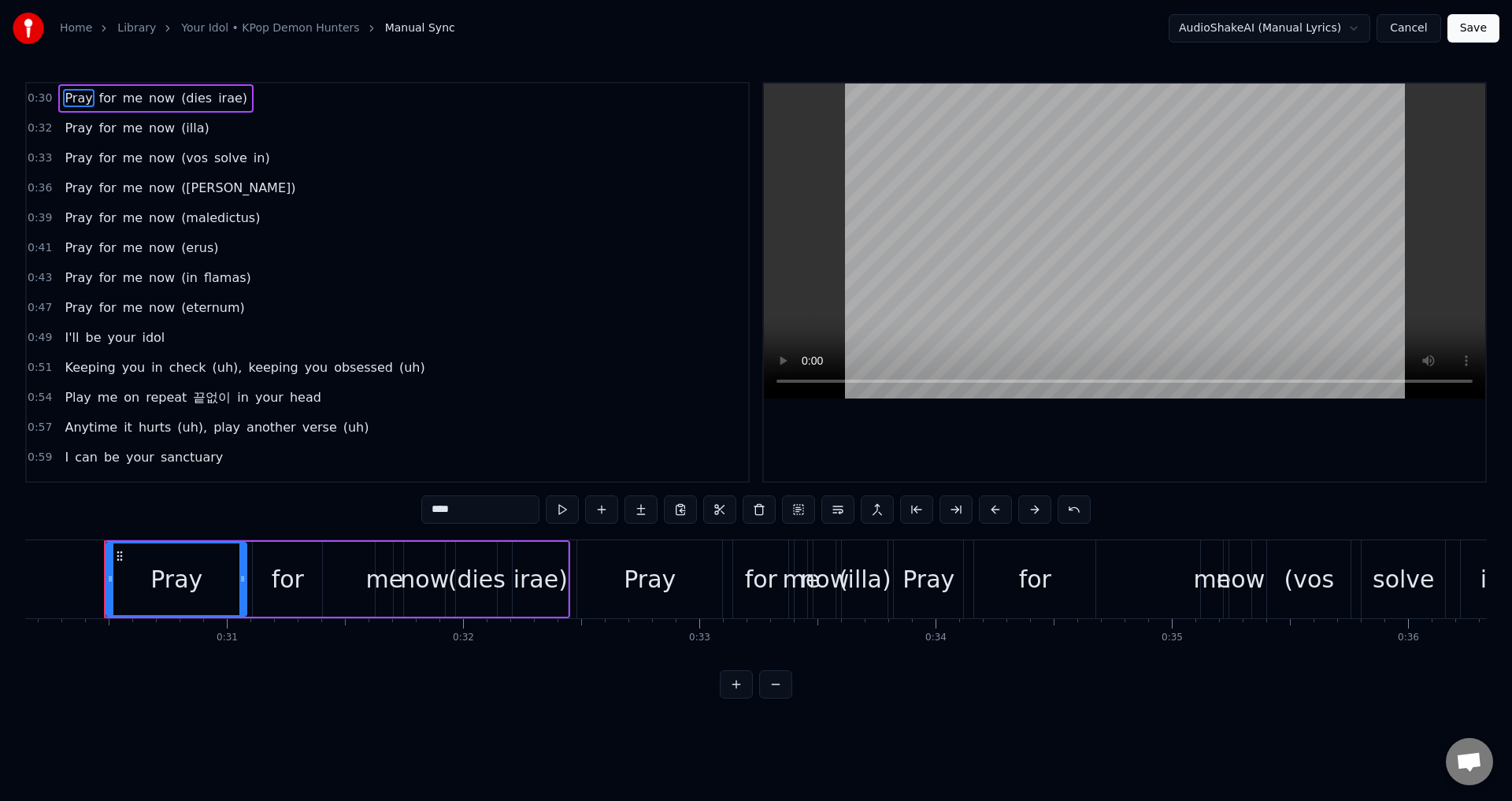
click at [191, 587] on div "Pray" at bounding box center [176, 579] width 52 height 35
click at [197, 581] on div "Pray" at bounding box center [176, 579] width 52 height 35
click at [200, 581] on div "Pray" at bounding box center [176, 578] width 139 height 71
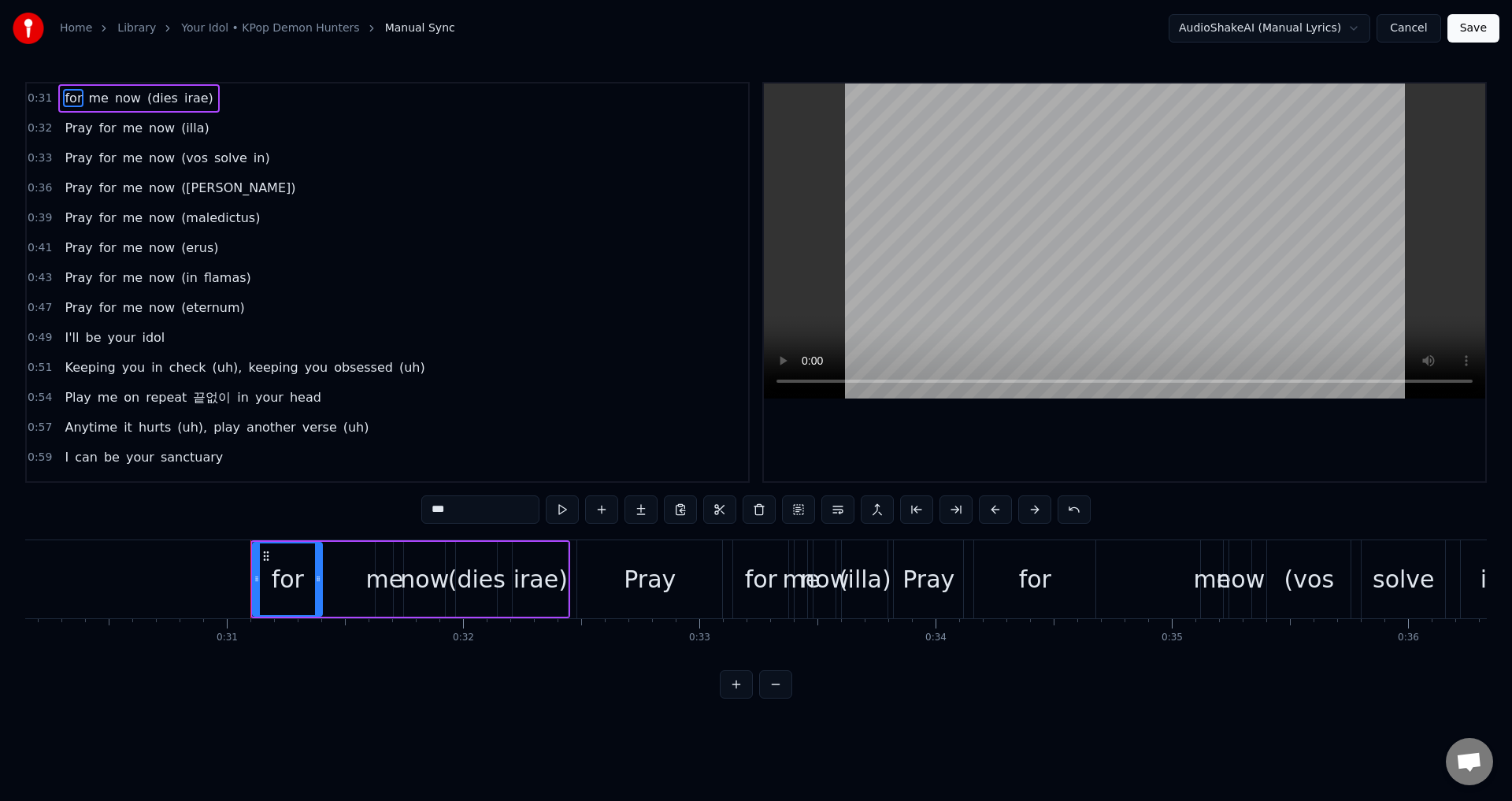
click at [481, 509] on input "***" at bounding box center [480, 509] width 118 height 29
click at [1082, 499] on button at bounding box center [1073, 509] width 33 height 29
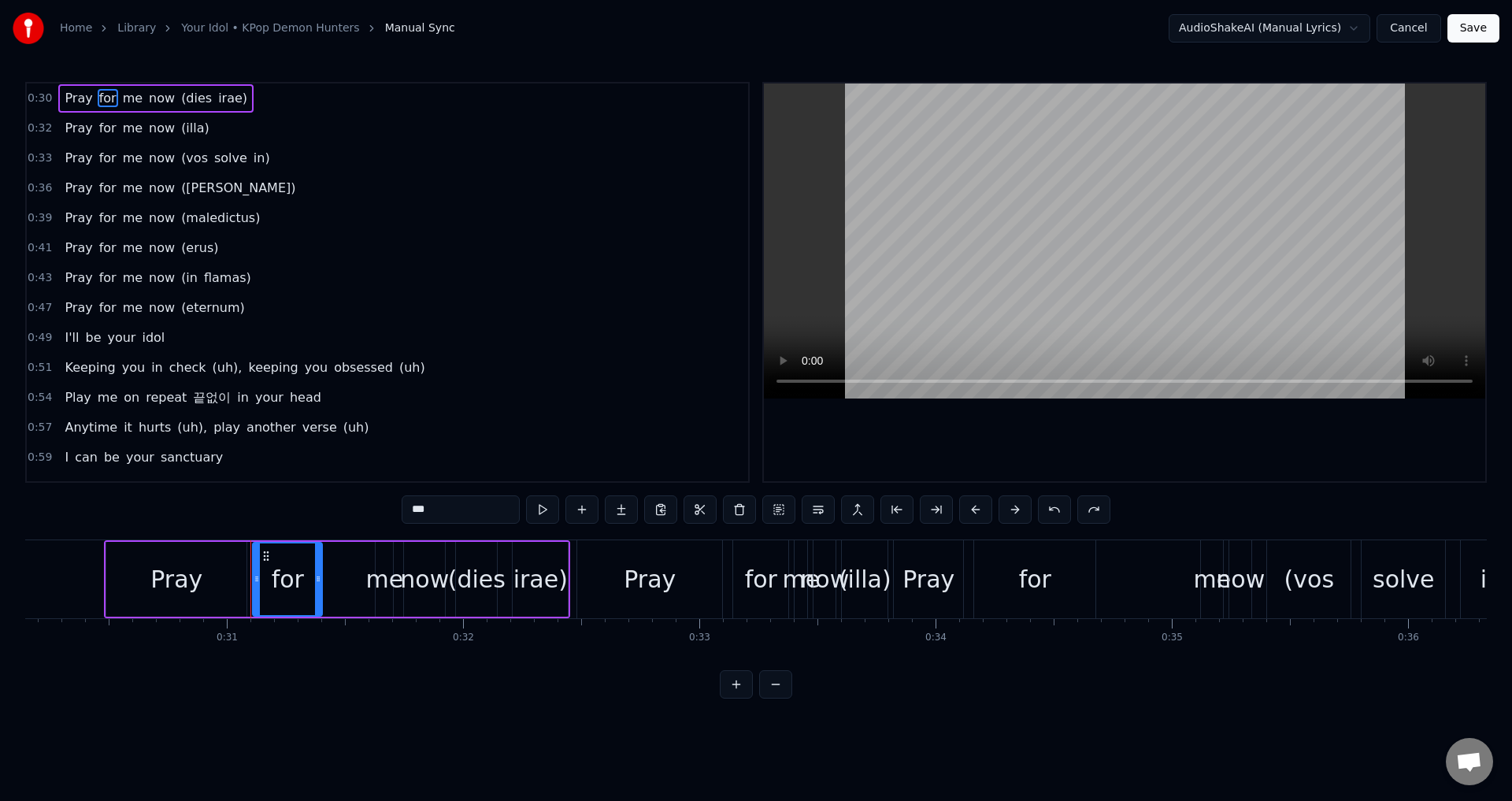
click at [170, 577] on div "Pray" at bounding box center [176, 579] width 52 height 35
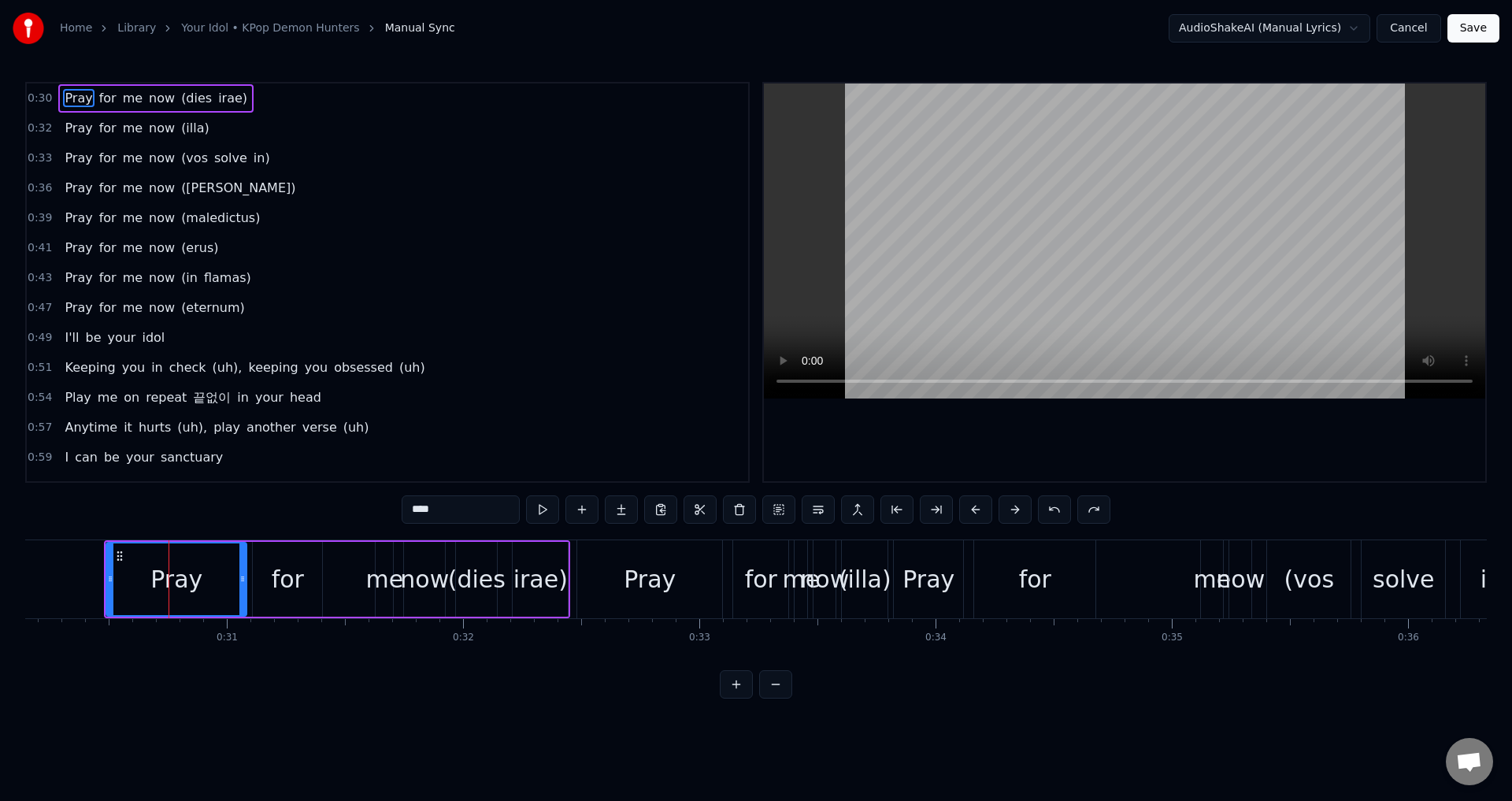
click at [190, 576] on div "Pray" at bounding box center [176, 579] width 52 height 35
click at [438, 510] on input "****" at bounding box center [461, 509] width 118 height 29
type input "*"
click at [296, 586] on div "for" at bounding box center [287, 579] width 32 height 35
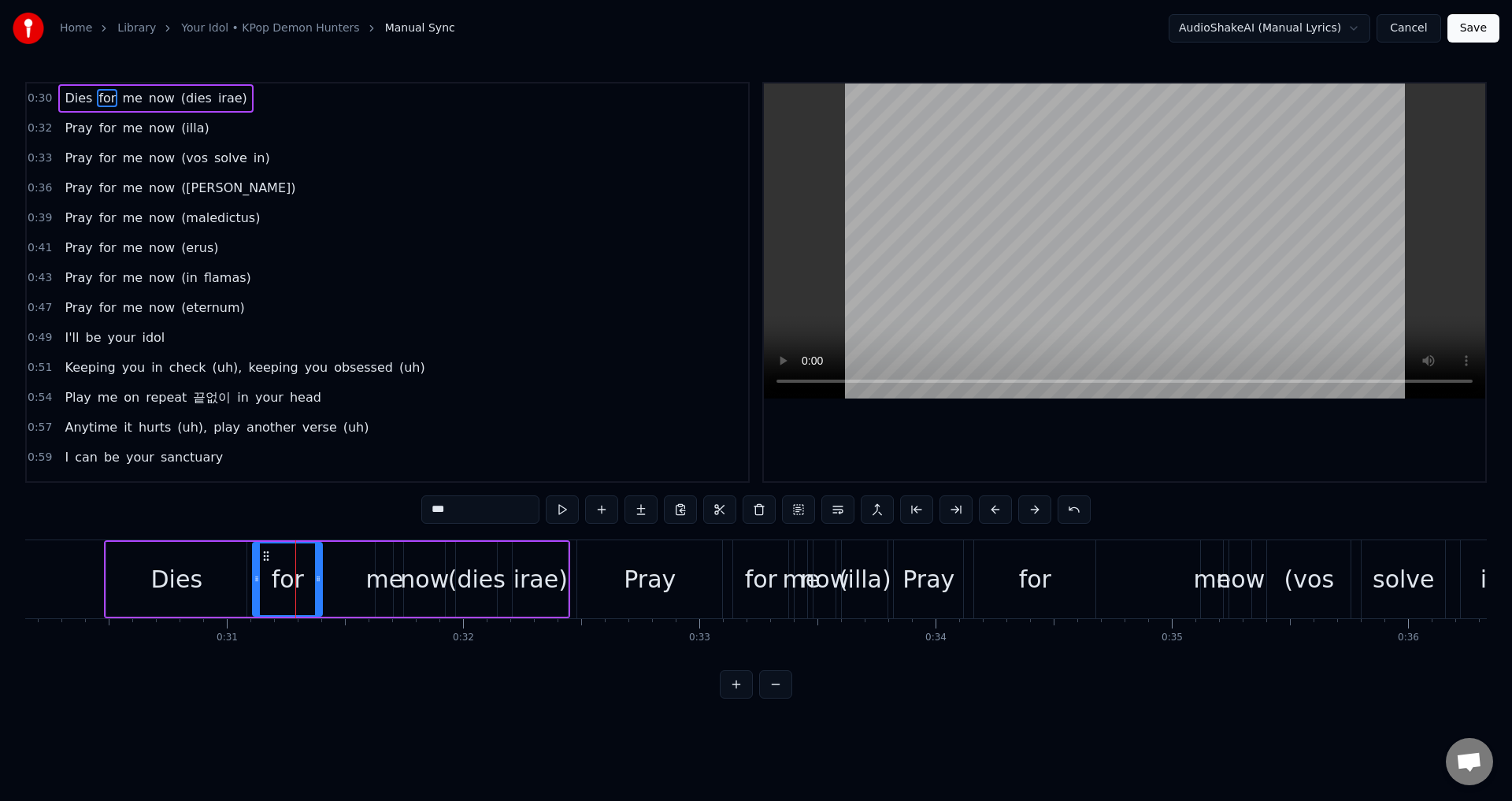
click at [306, 582] on div "for" at bounding box center [287, 578] width 67 height 71
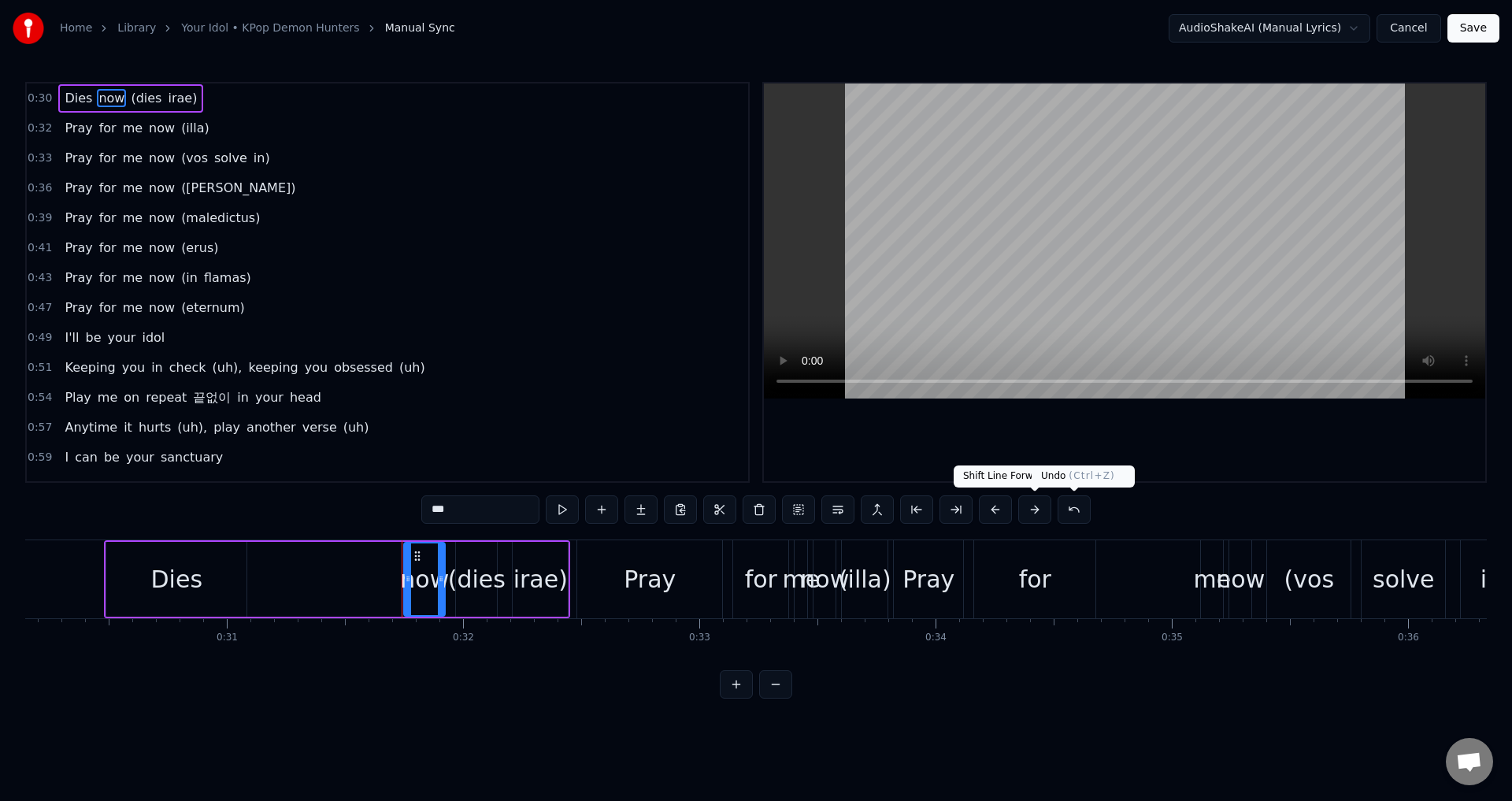
click at [1078, 509] on button at bounding box center [1073, 509] width 33 height 29
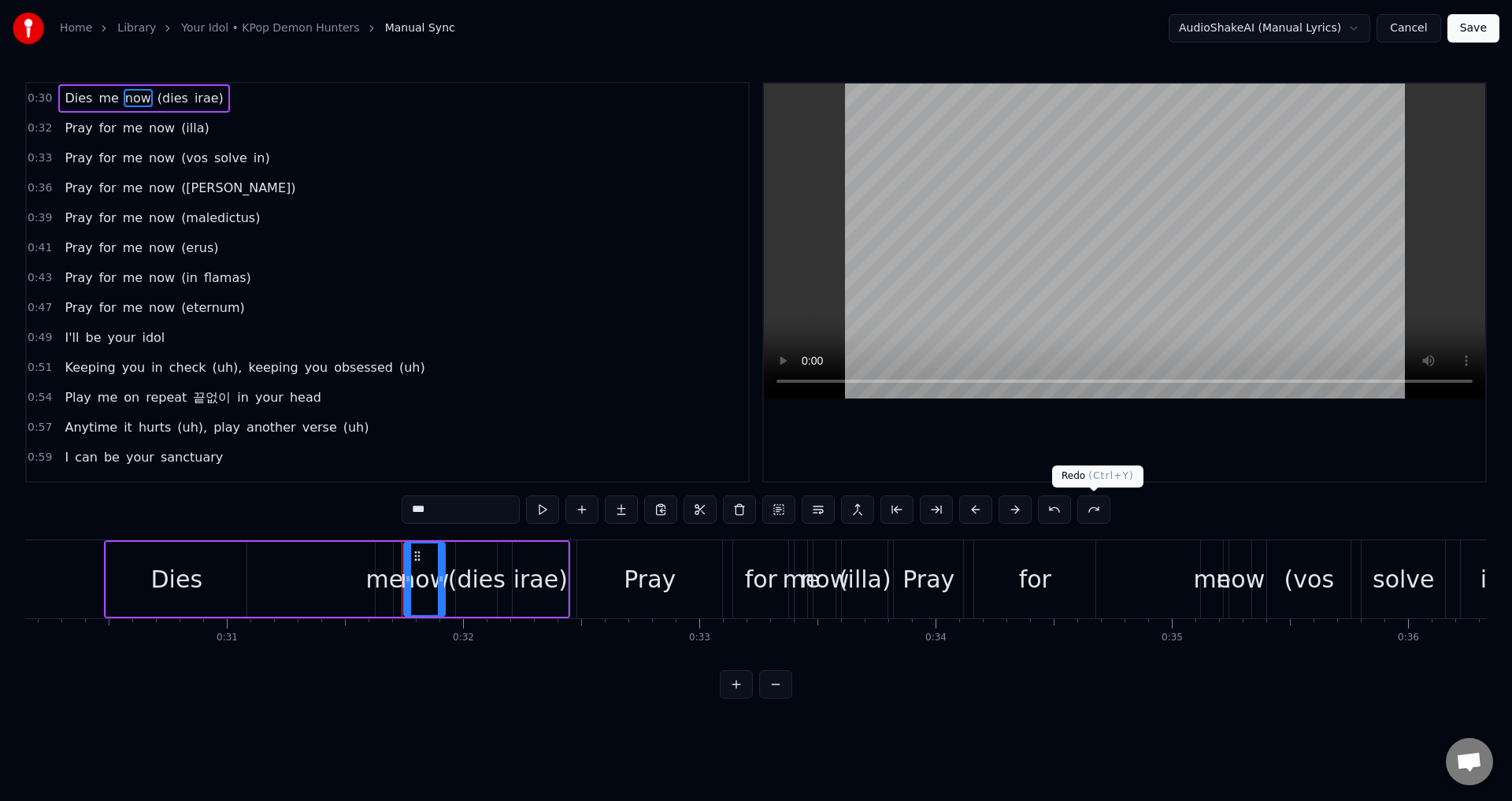
click at [1078, 509] on button at bounding box center [1093, 509] width 33 height 29
click at [1078, 509] on button at bounding box center [1073, 509] width 33 height 29
click at [1059, 506] on button at bounding box center [1055, 509] width 33 height 29
click at [300, 573] on div "for" at bounding box center [287, 579] width 32 height 35
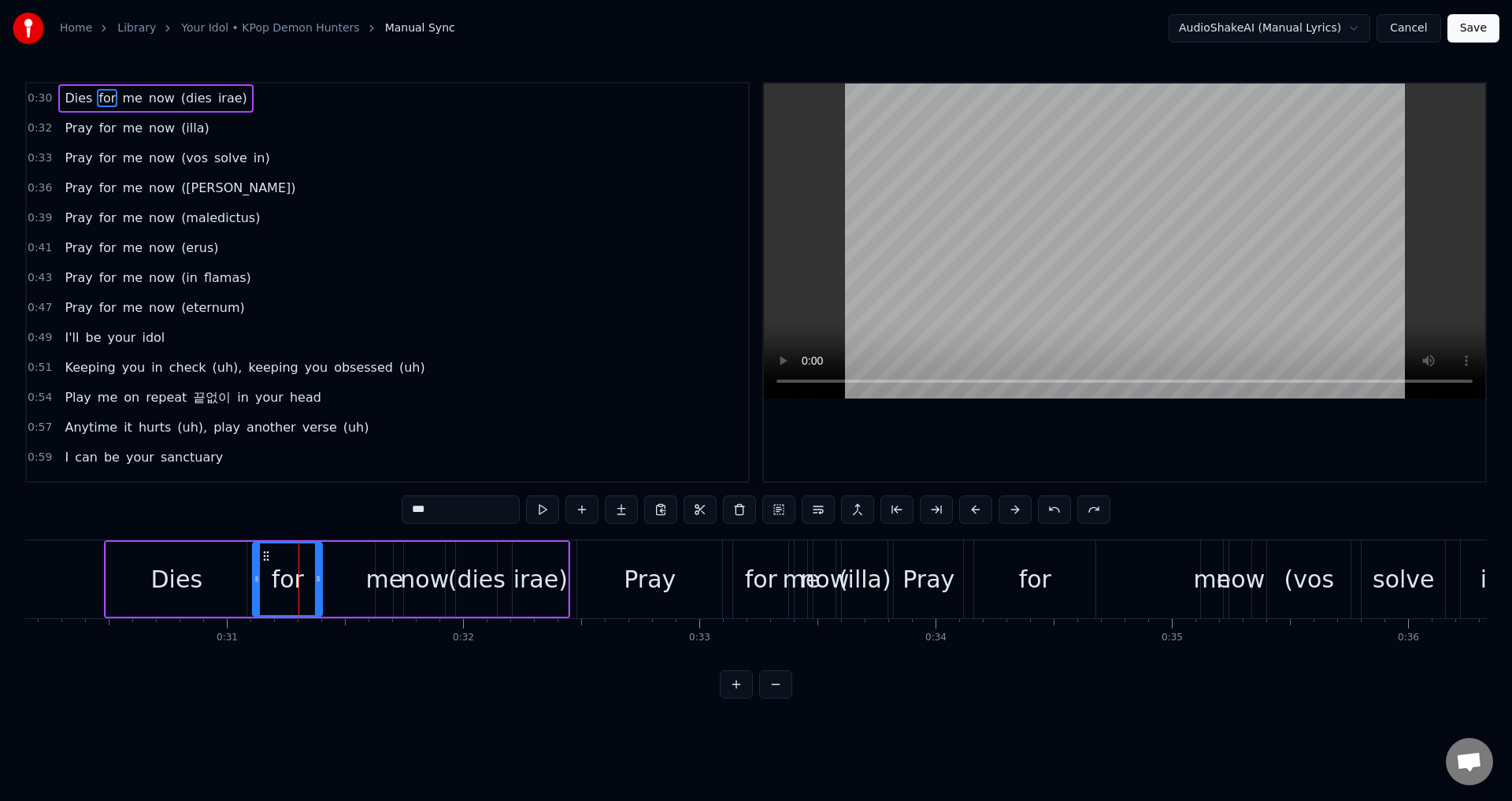
click at [305, 581] on div "for" at bounding box center [287, 578] width 67 height 71
click at [434, 513] on input "***" at bounding box center [461, 509] width 118 height 29
type input "*"
type input "****"
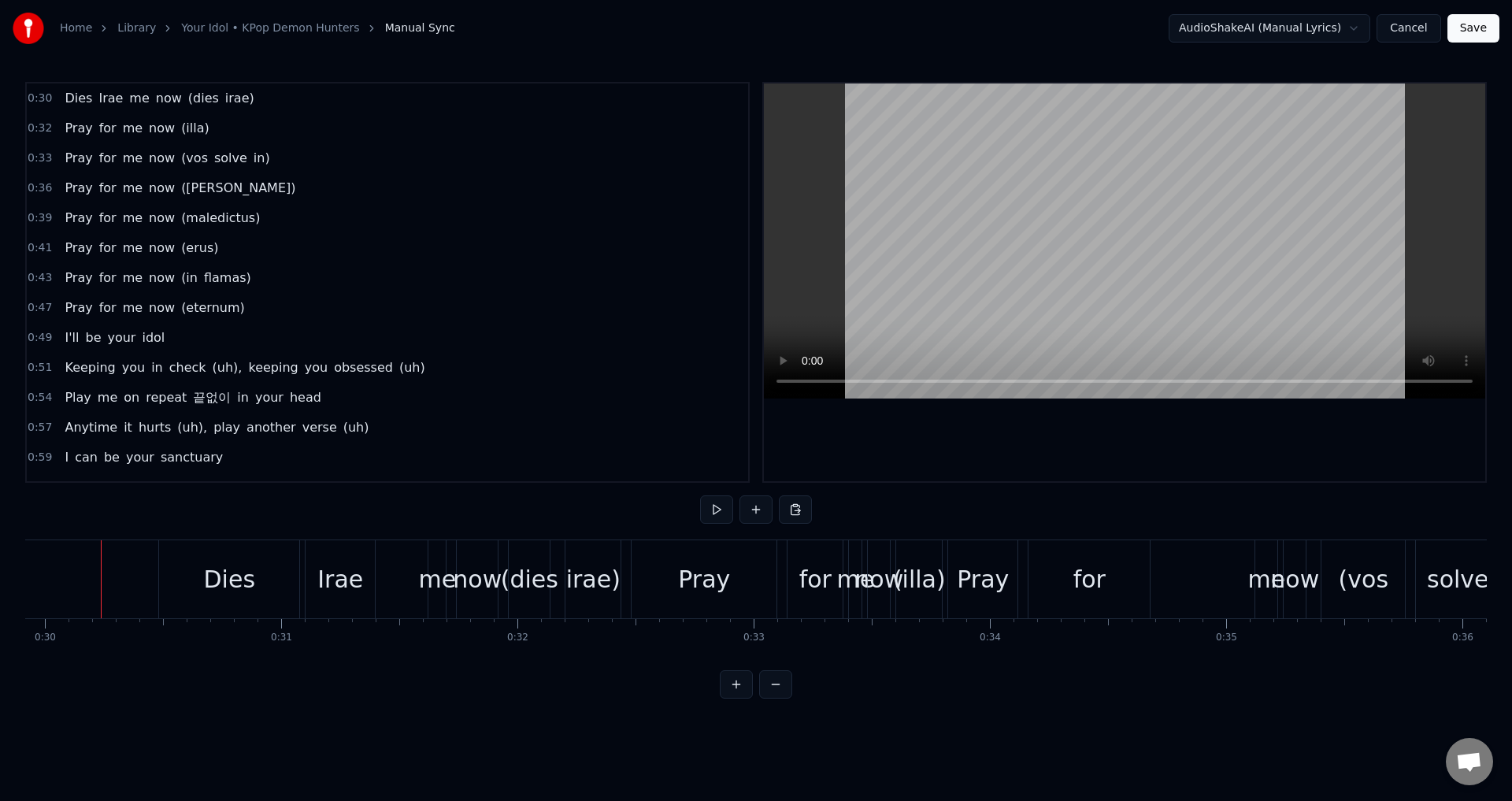
scroll to position [0, 7063]
click at [712, 511] on button at bounding box center [716, 509] width 33 height 29
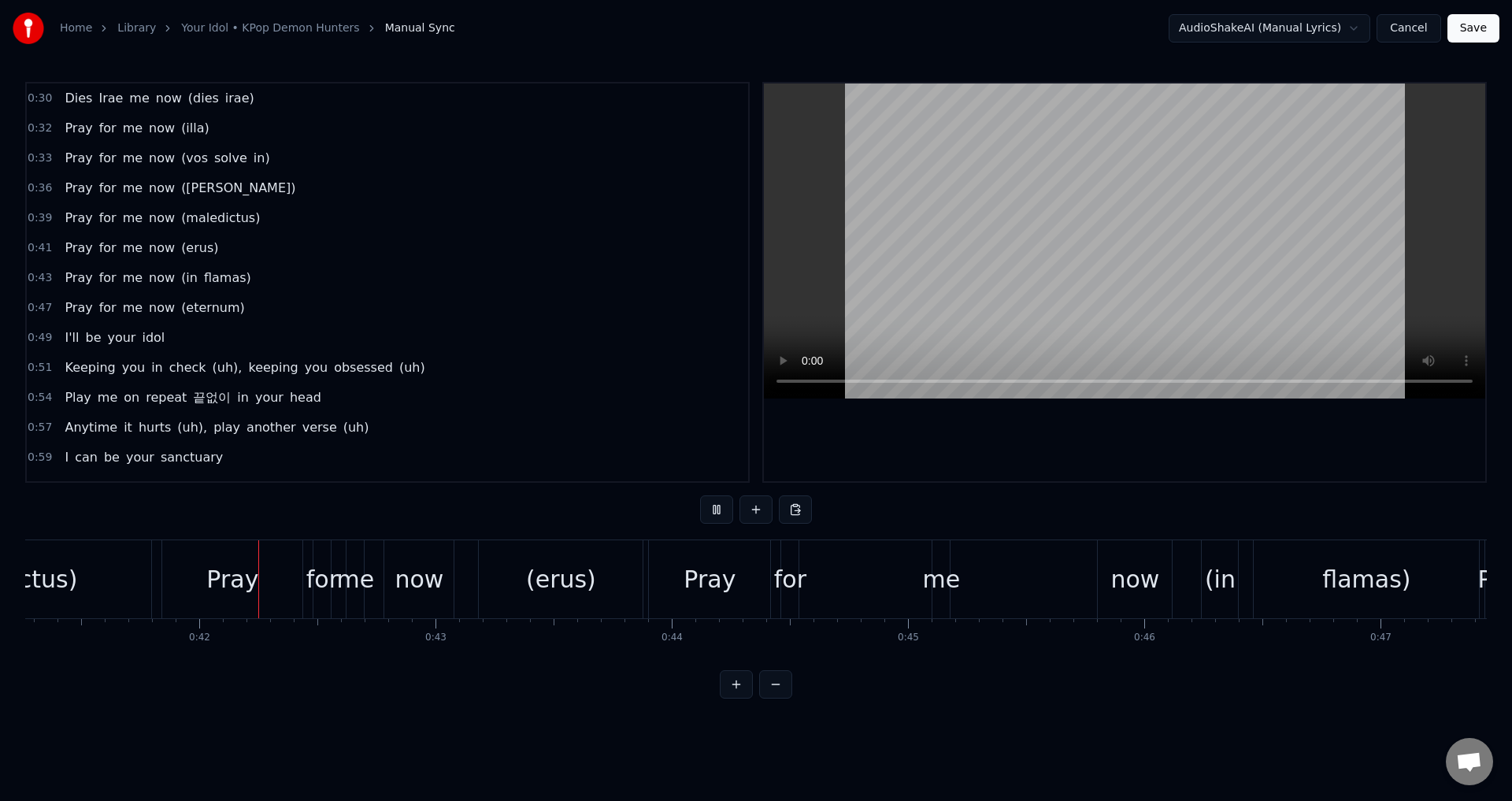
scroll to position [0, 9747]
click at [715, 510] on button at bounding box center [716, 509] width 33 height 29
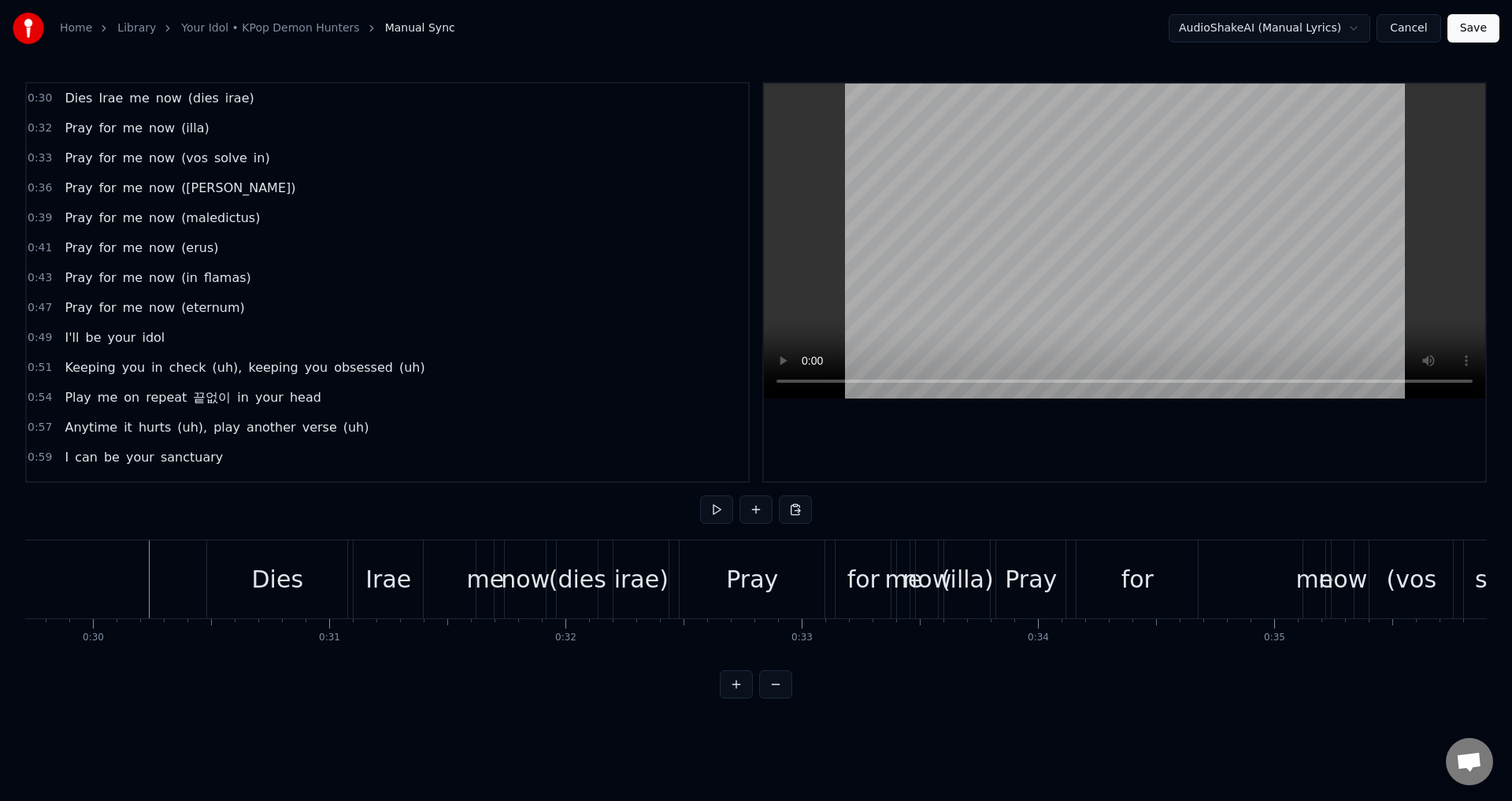
scroll to position [0, 7054]
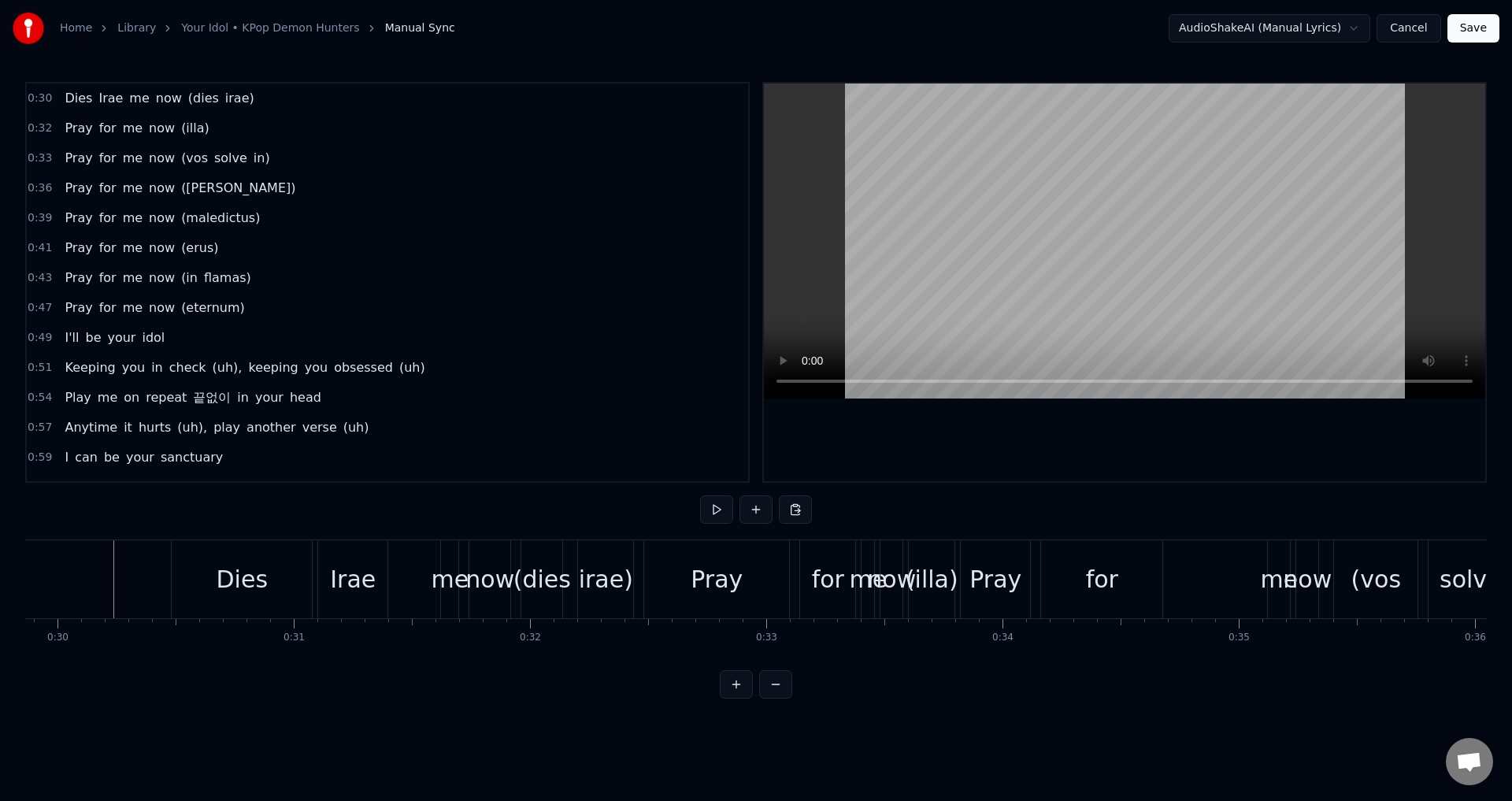
click at [932, 587] on div "(illa)" at bounding box center [931, 579] width 53 height 35
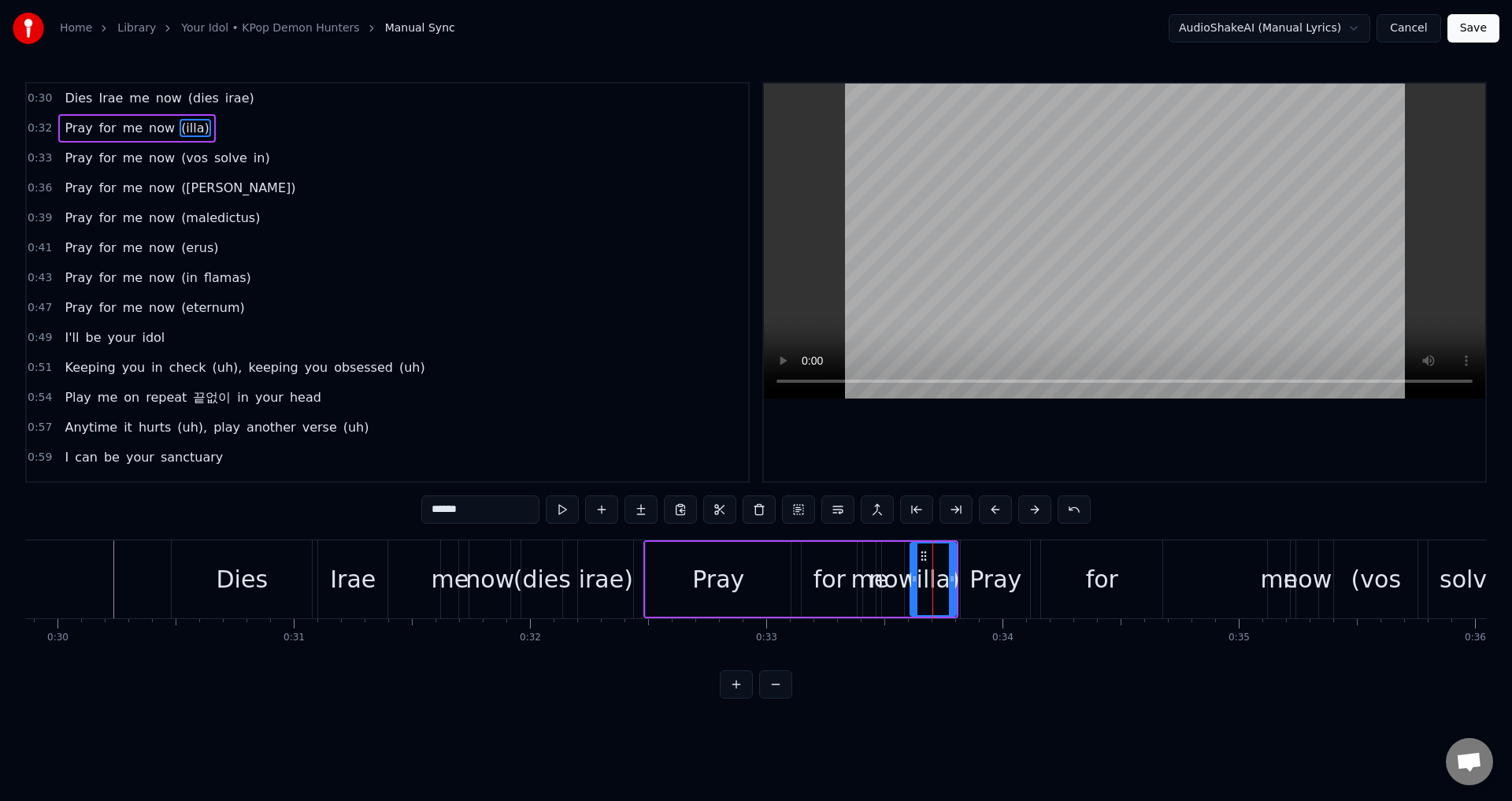
click at [944, 582] on div "(illa)" at bounding box center [933, 579] width 53 height 35
click at [945, 590] on div "(illa)" at bounding box center [933, 579] width 53 height 35
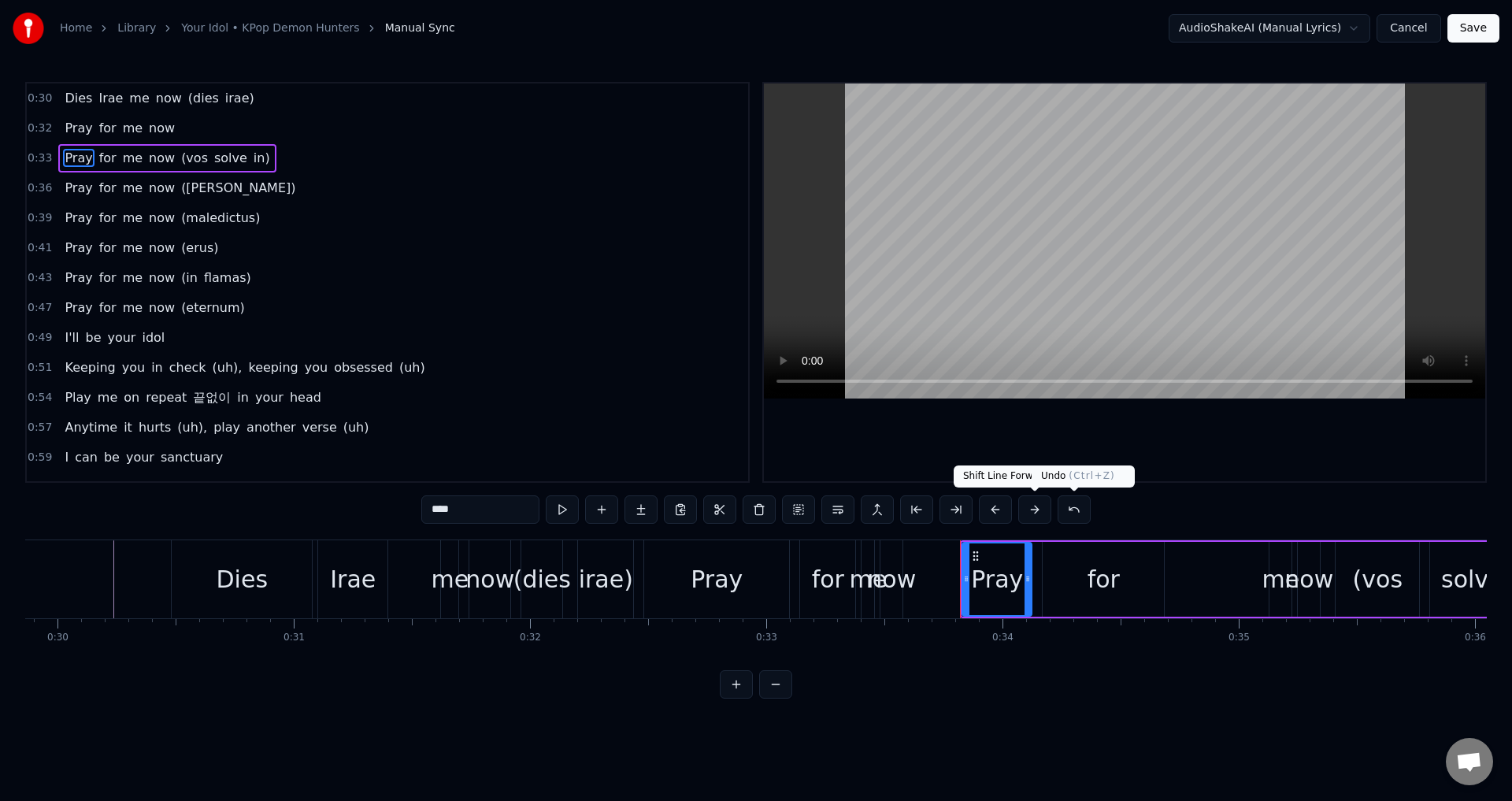
click at [1070, 516] on button at bounding box center [1073, 509] width 33 height 29
click at [1054, 505] on button at bounding box center [1055, 509] width 33 height 29
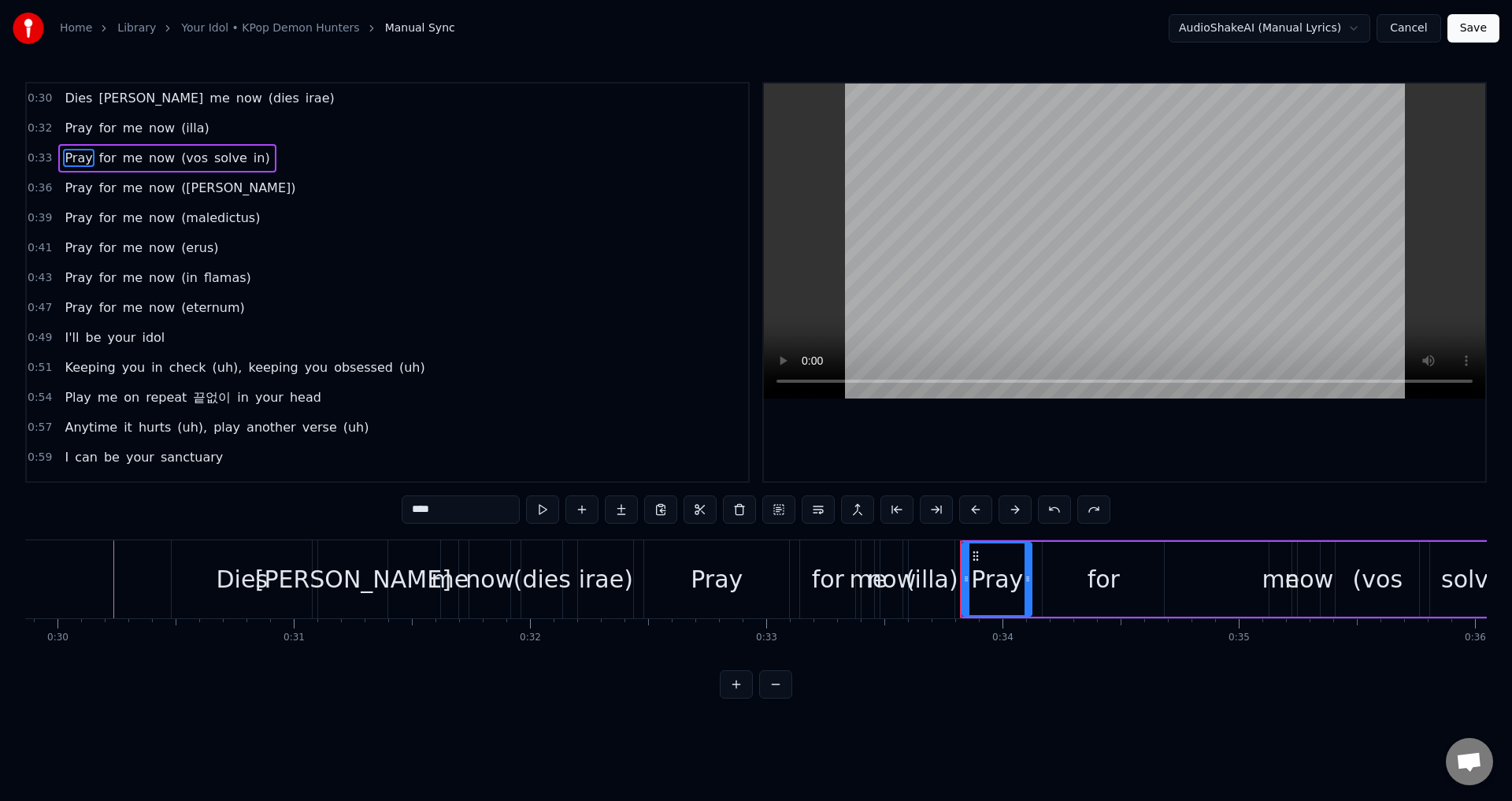
click at [335, 597] on div "Ira" at bounding box center [352, 579] width 69 height 78
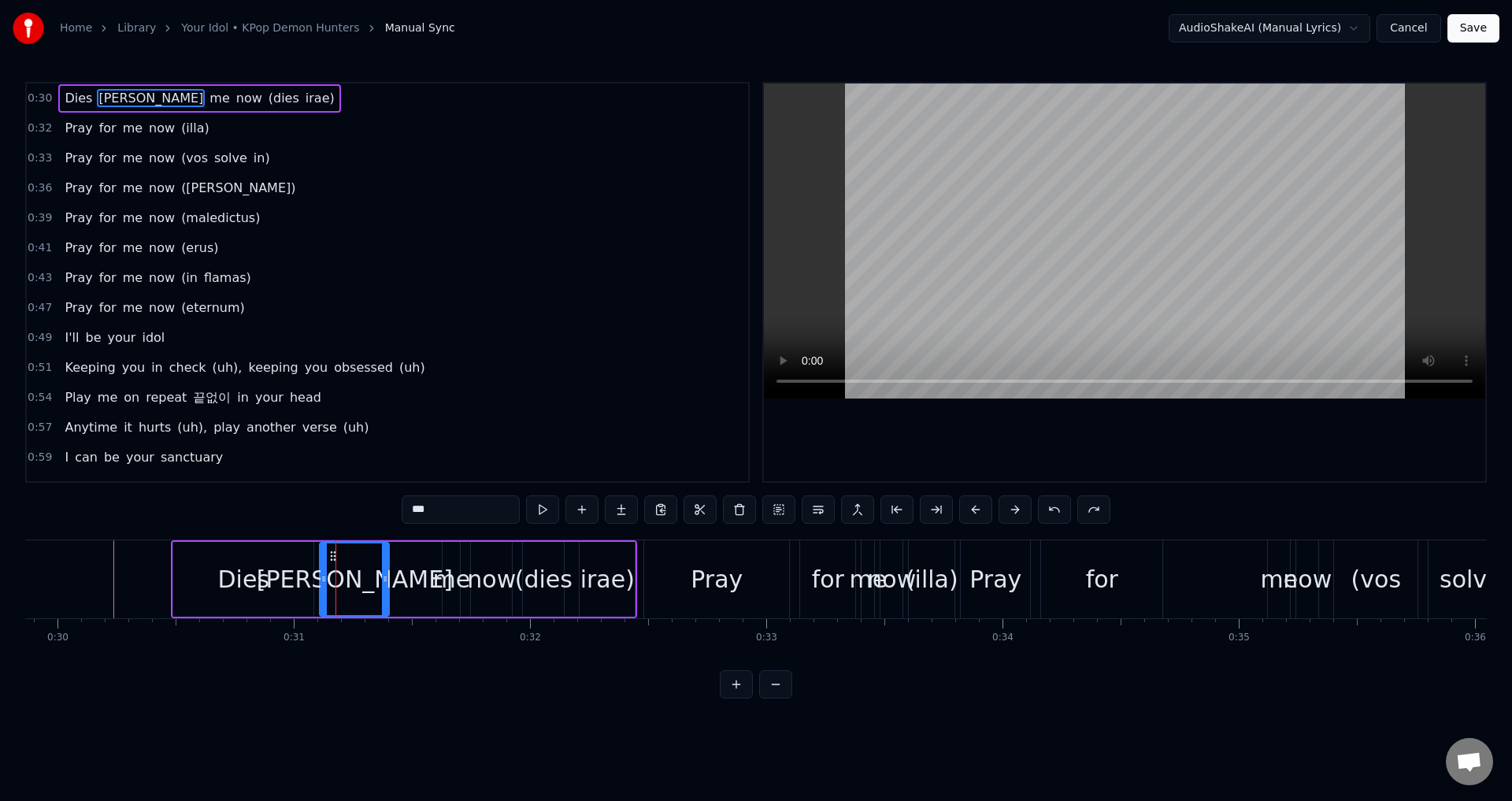
click at [455, 504] on input "***" at bounding box center [461, 509] width 118 height 29
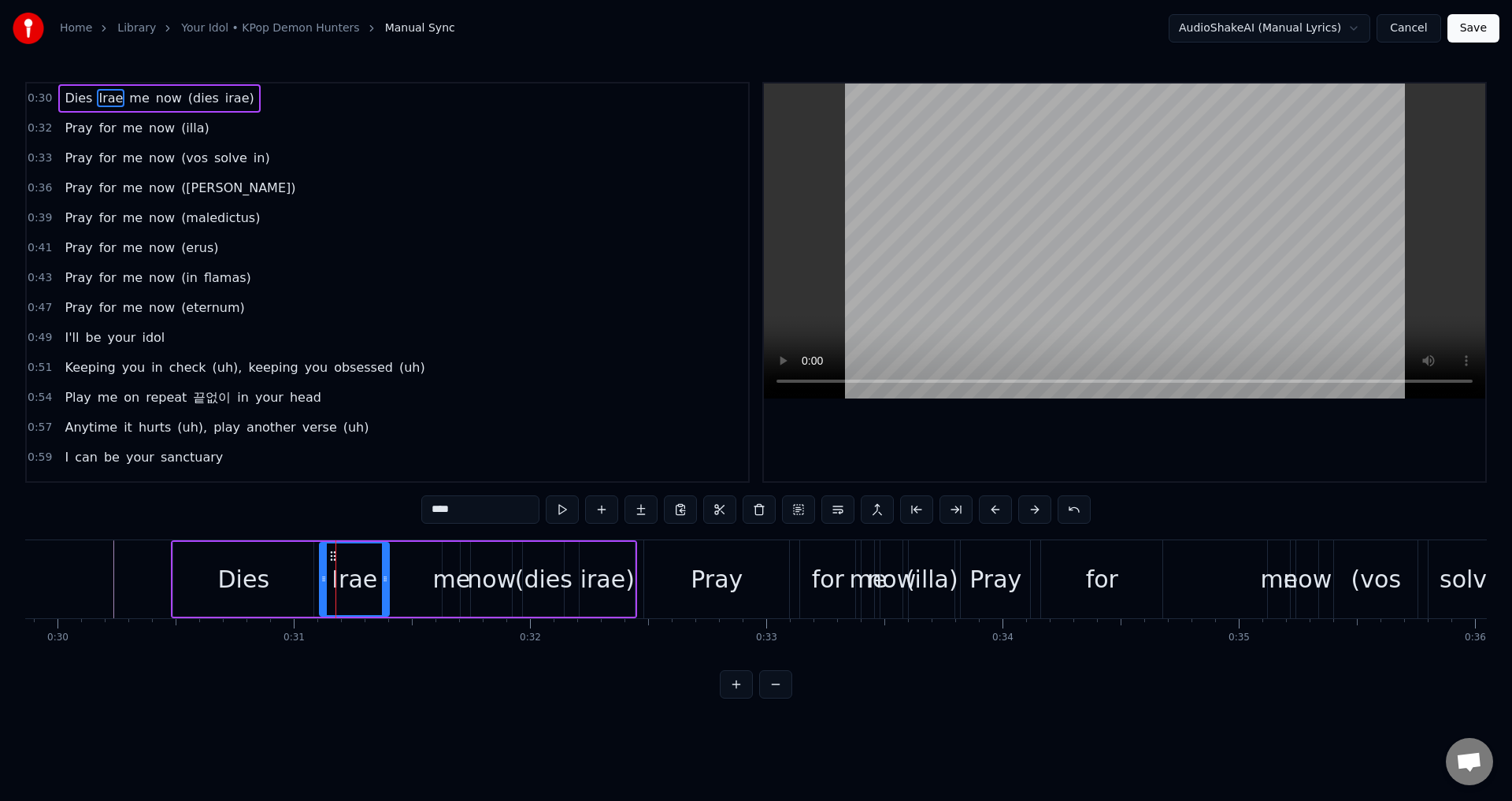
click at [485, 577] on div "now" at bounding box center [490, 579] width 48 height 35
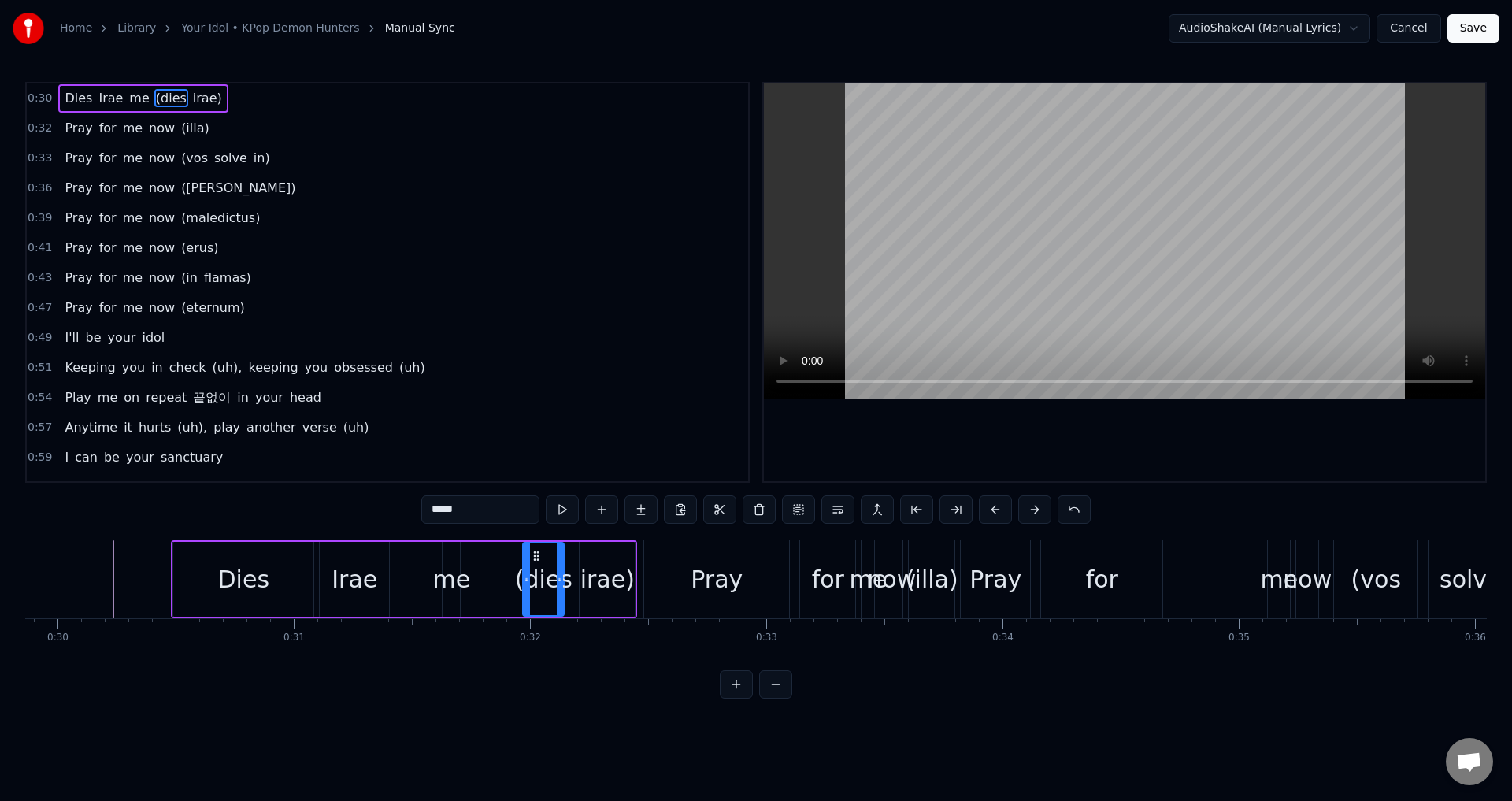
click at [443, 583] on div "me" at bounding box center [451, 579] width 38 height 35
click at [538, 573] on div "(dies" at bounding box center [544, 579] width 57 height 35
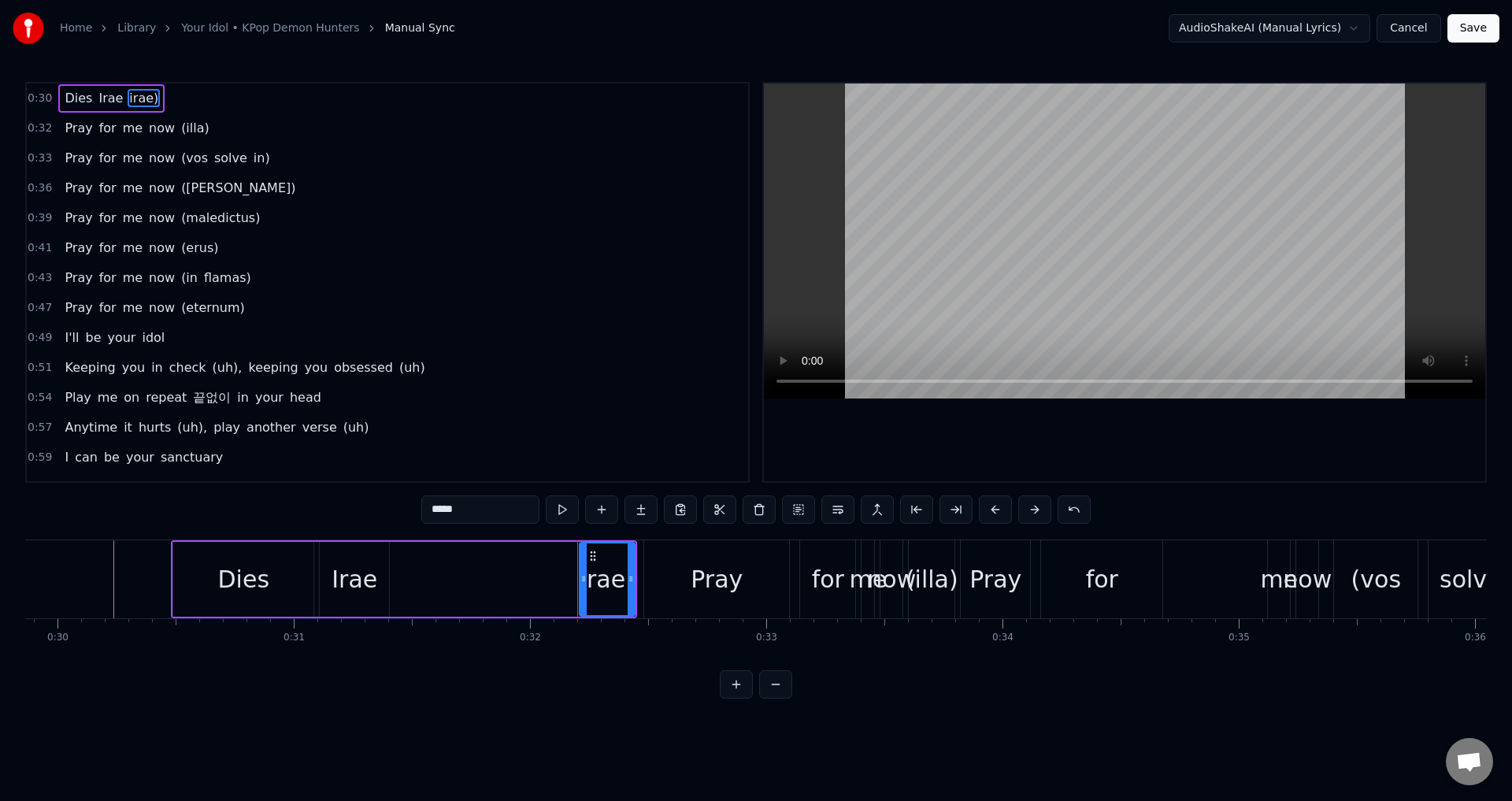
click at [617, 583] on div "irae)" at bounding box center [608, 579] width 54 height 35
type input "****"
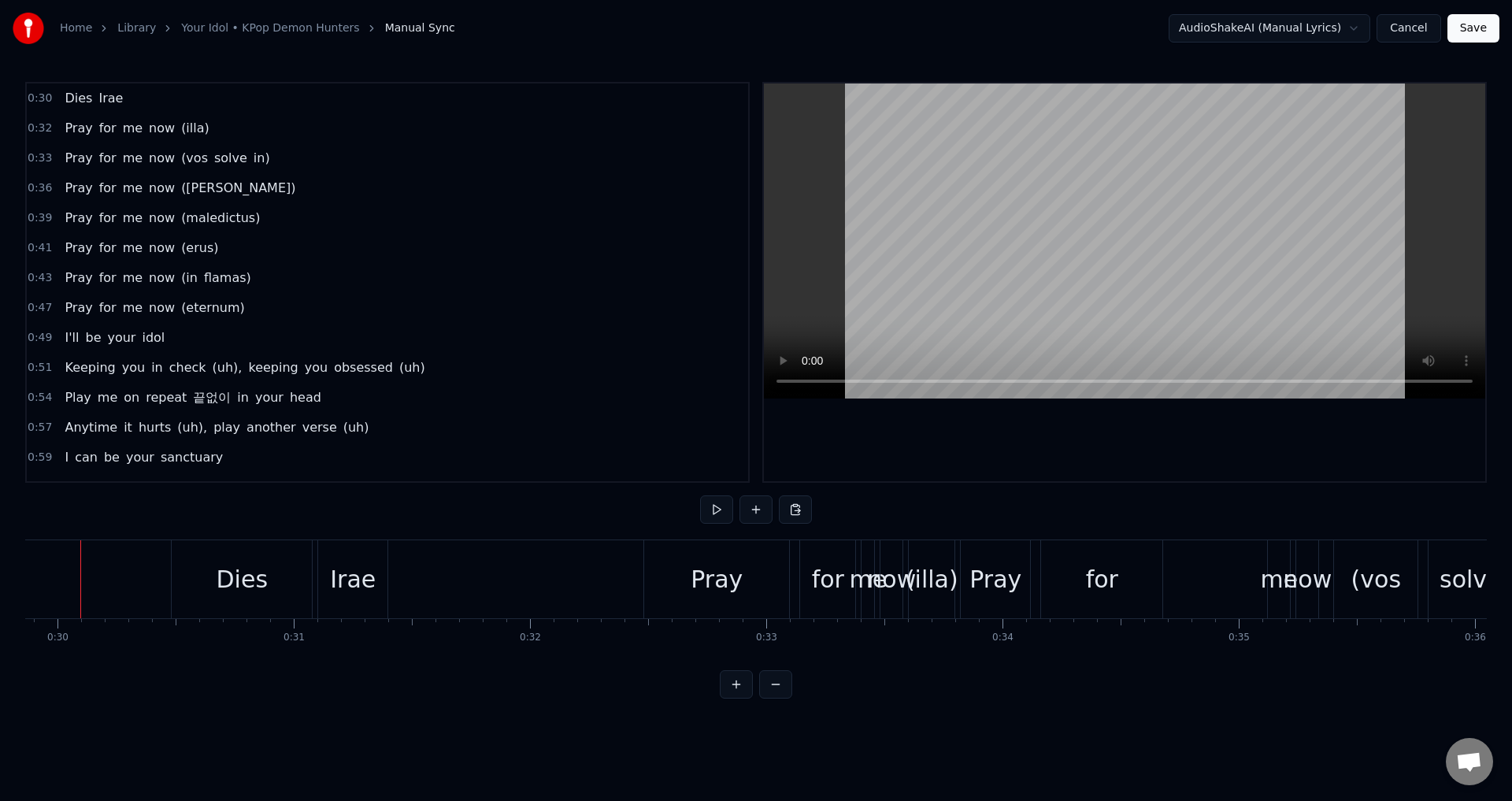
scroll to position [0, 7030]
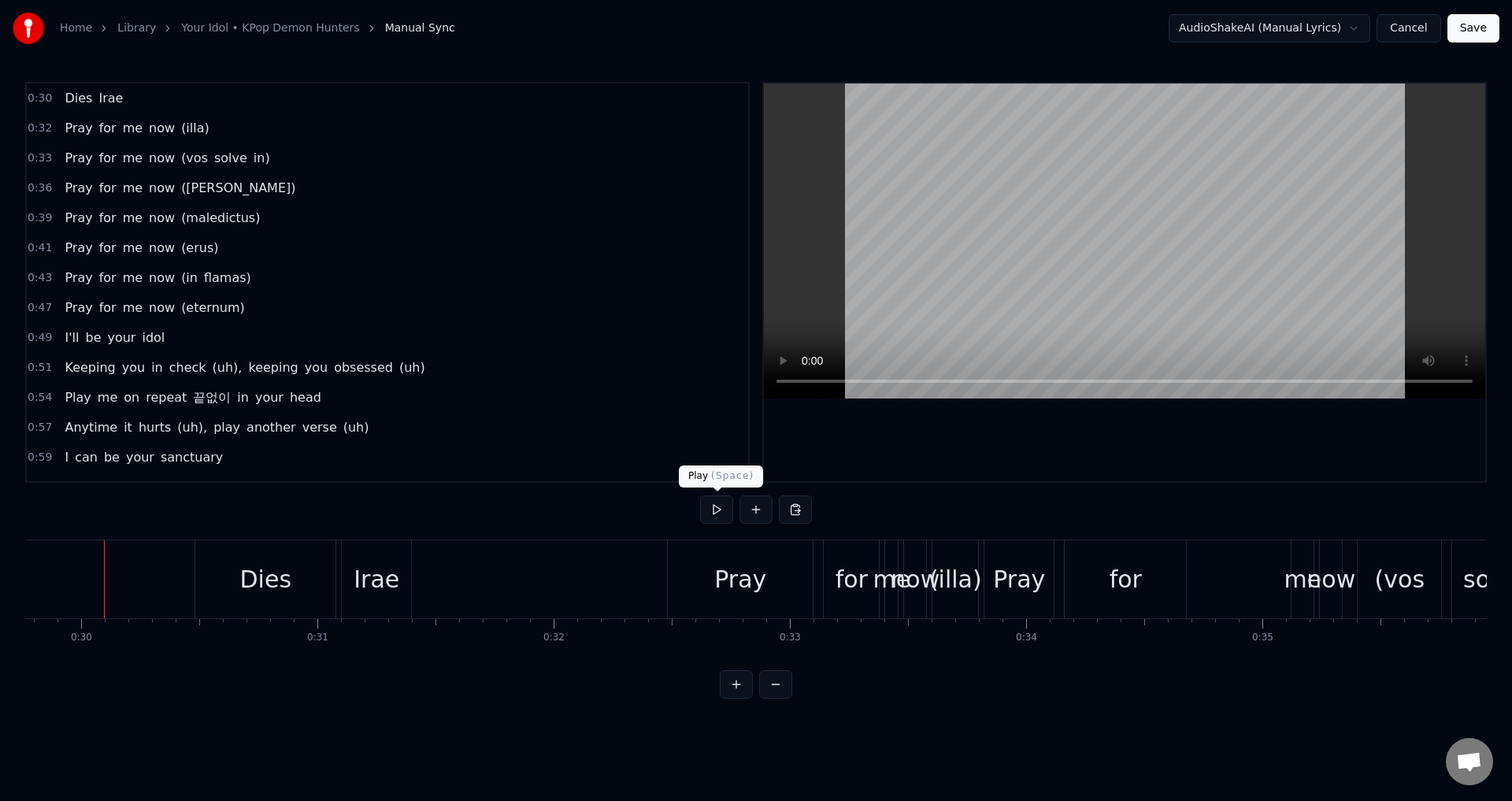
click at [708, 509] on button at bounding box center [716, 509] width 33 height 29
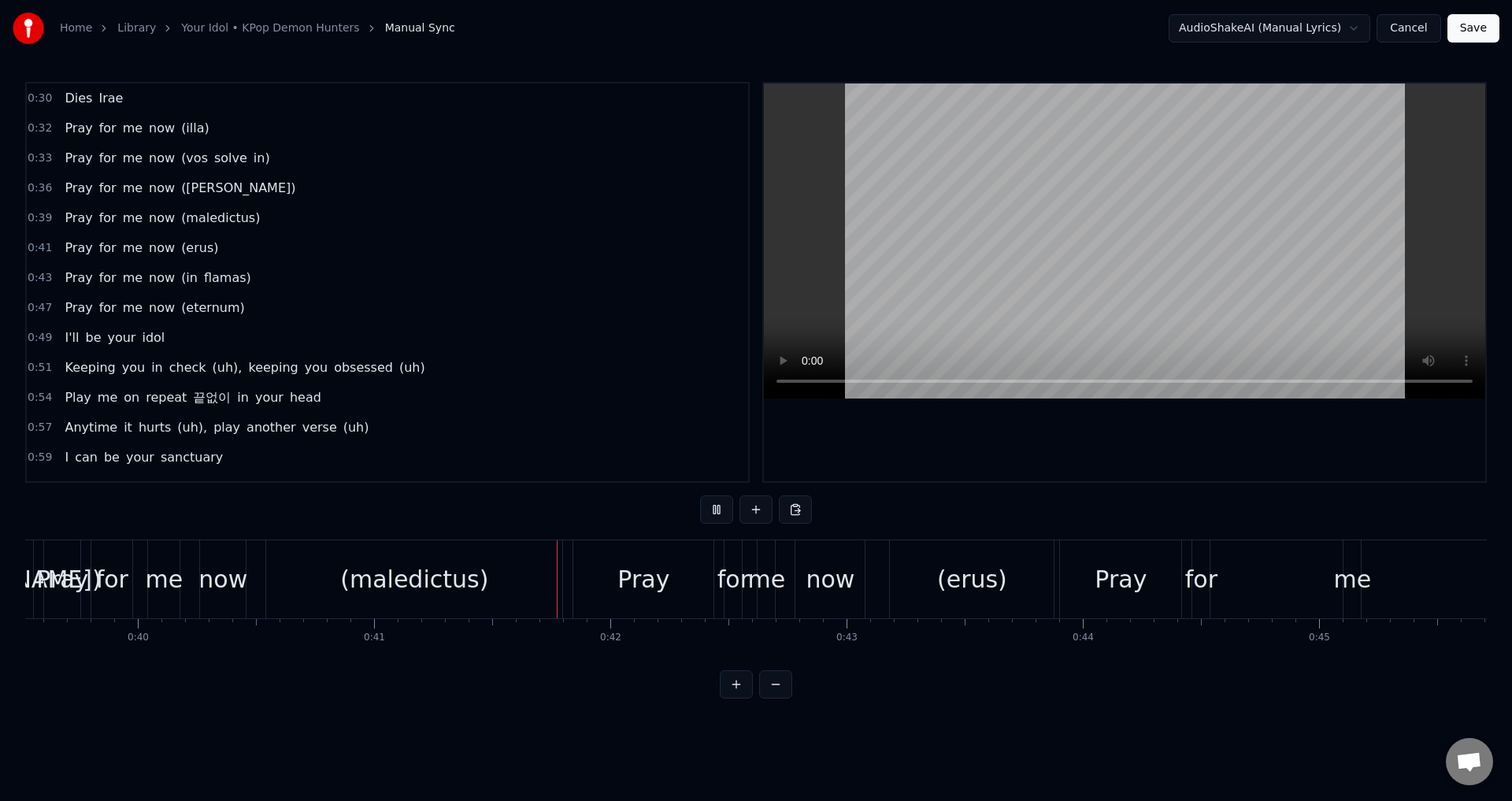
scroll to position [0, 9653]
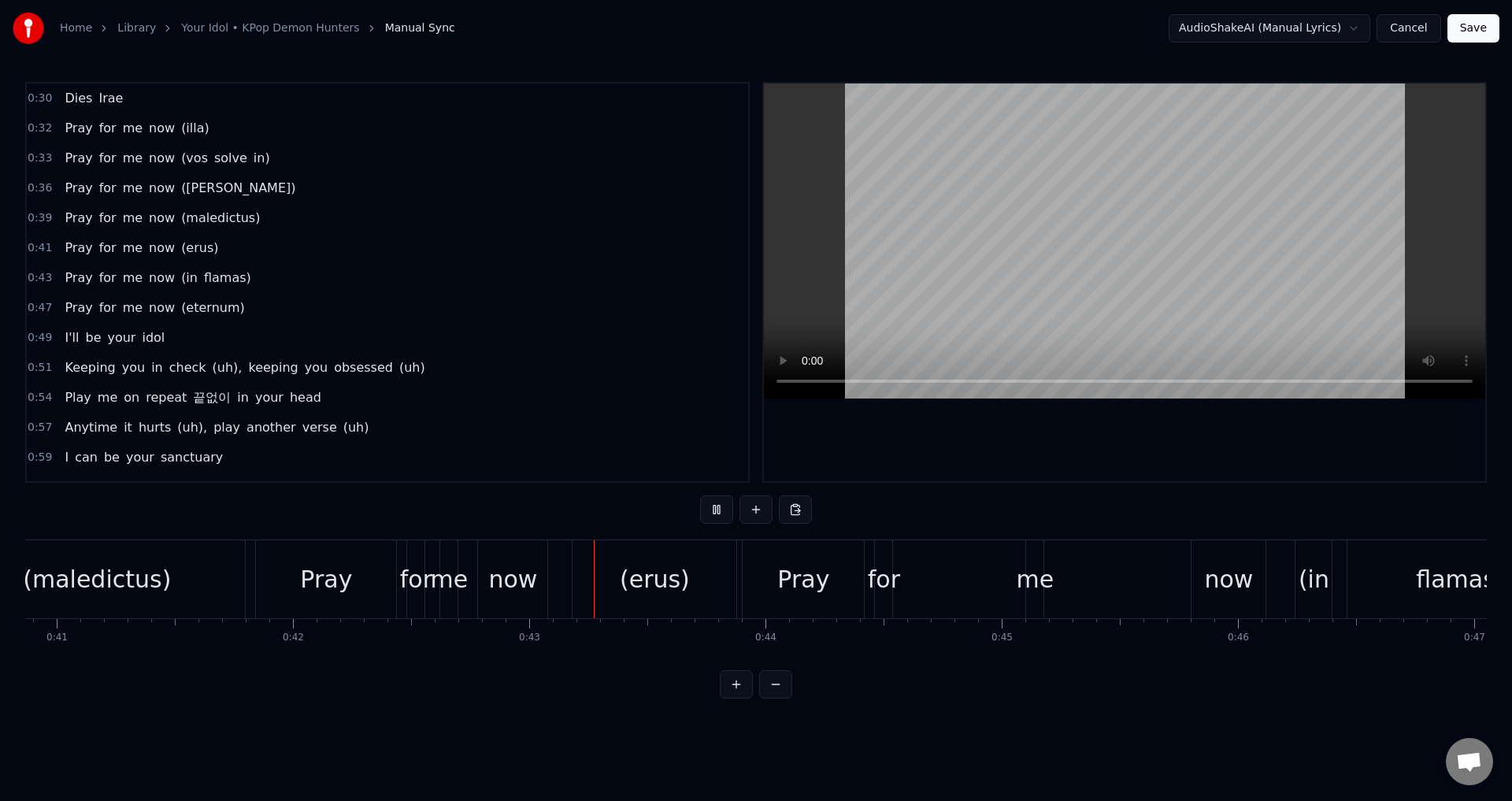
click at [723, 507] on button at bounding box center [716, 509] width 33 height 29
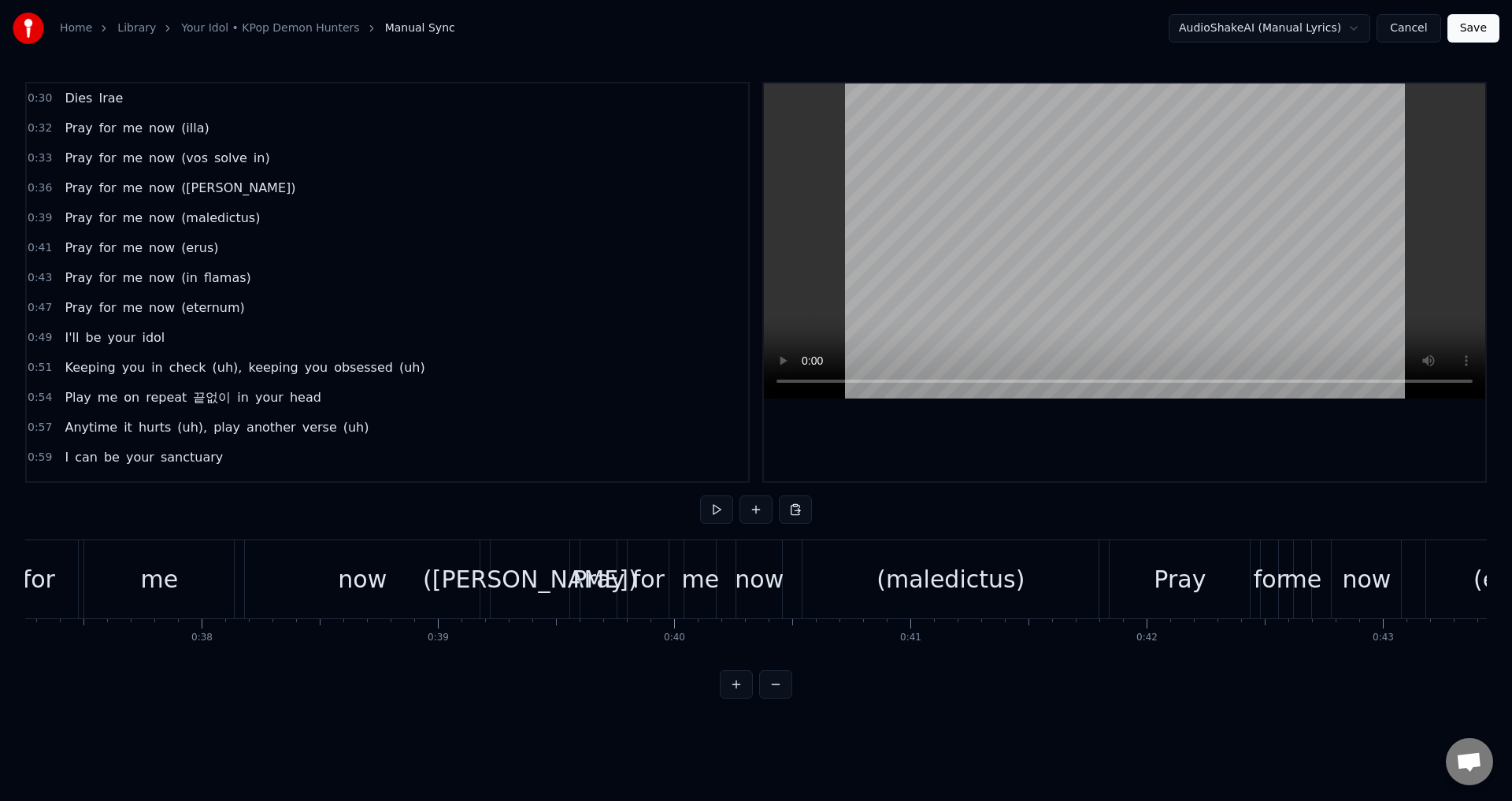
scroll to position [0, 8657]
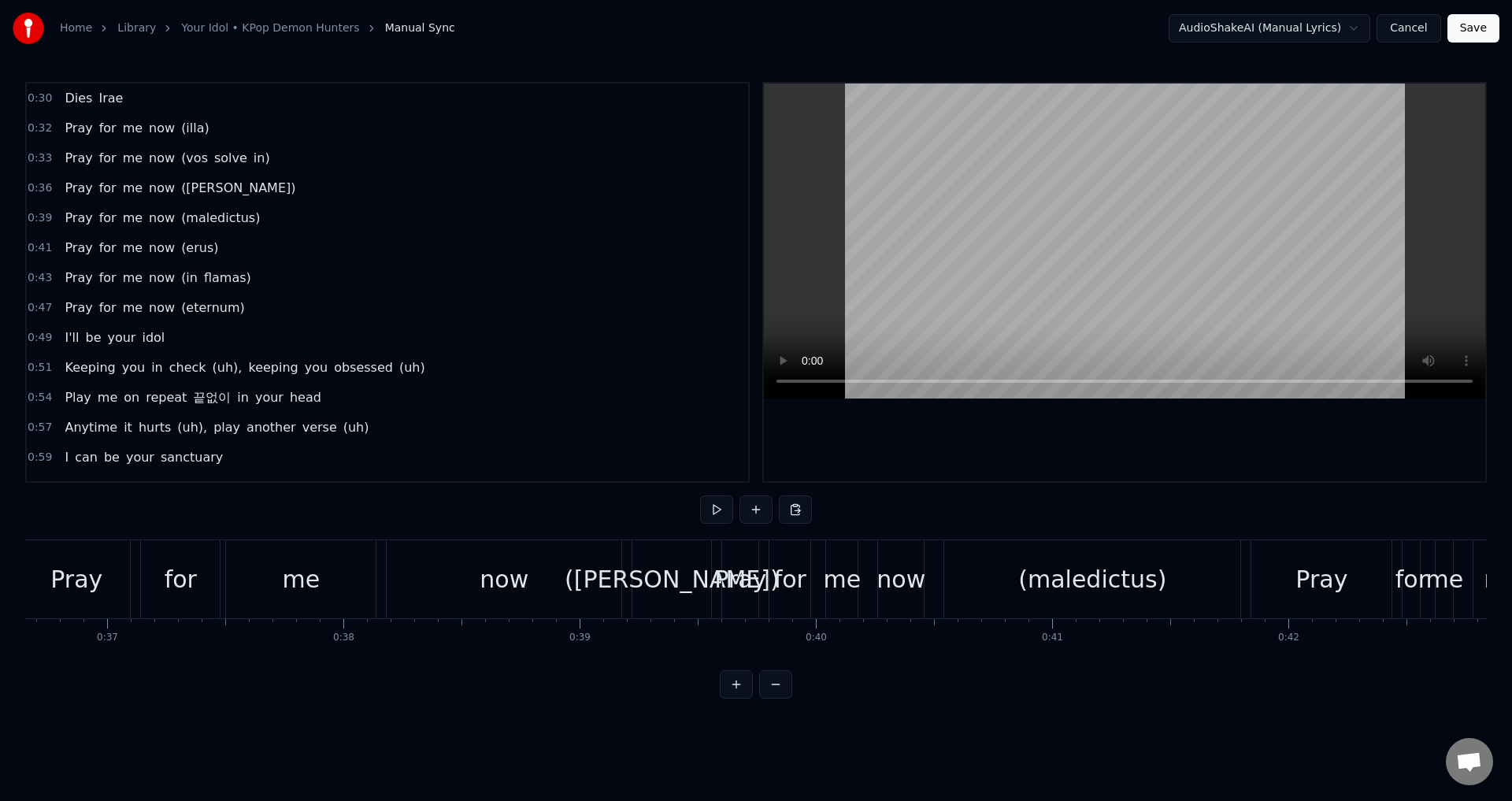
click at [106, 124] on span "for" at bounding box center [108, 128] width 21 height 18
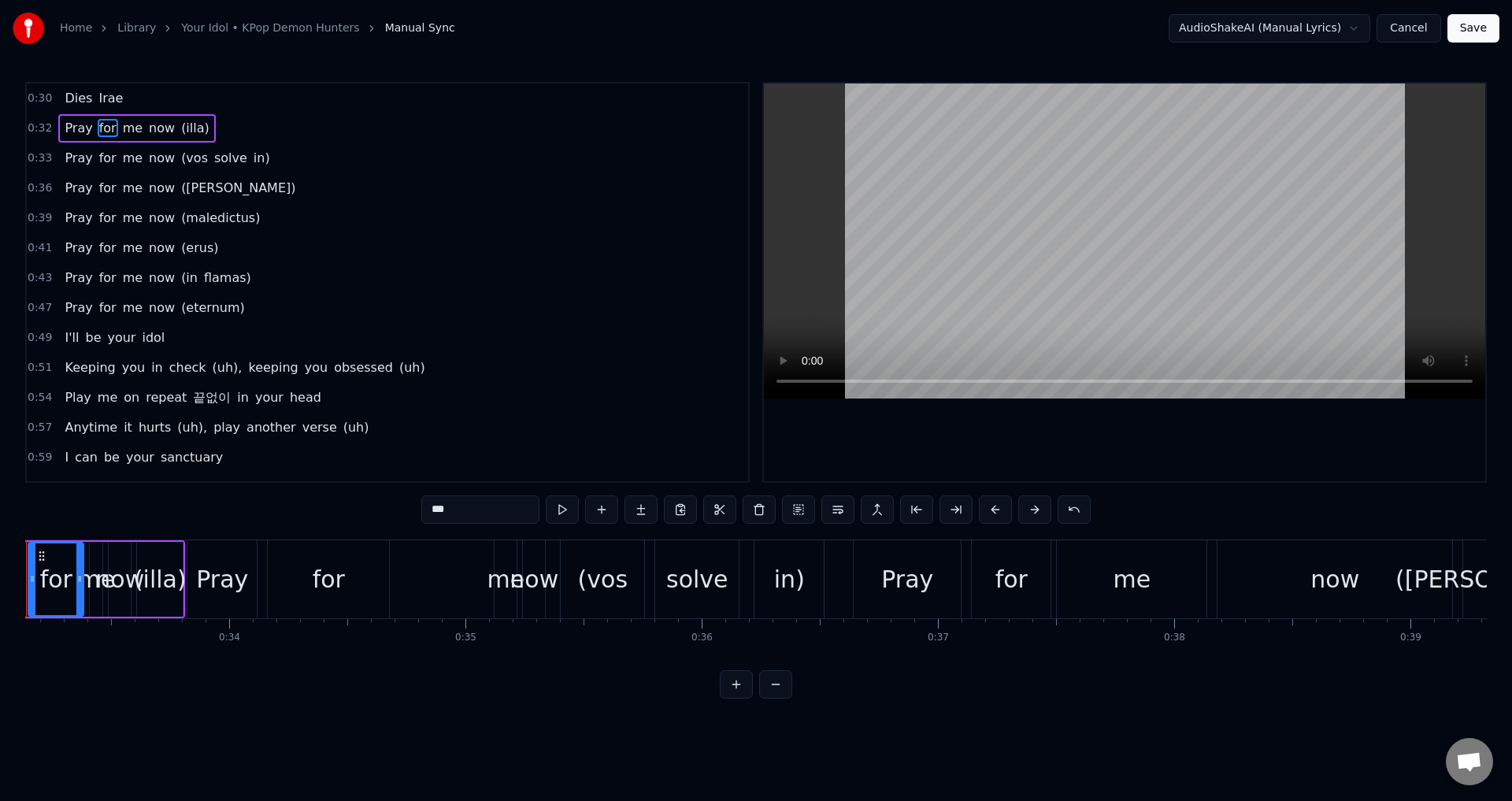
scroll to position [0, 7749]
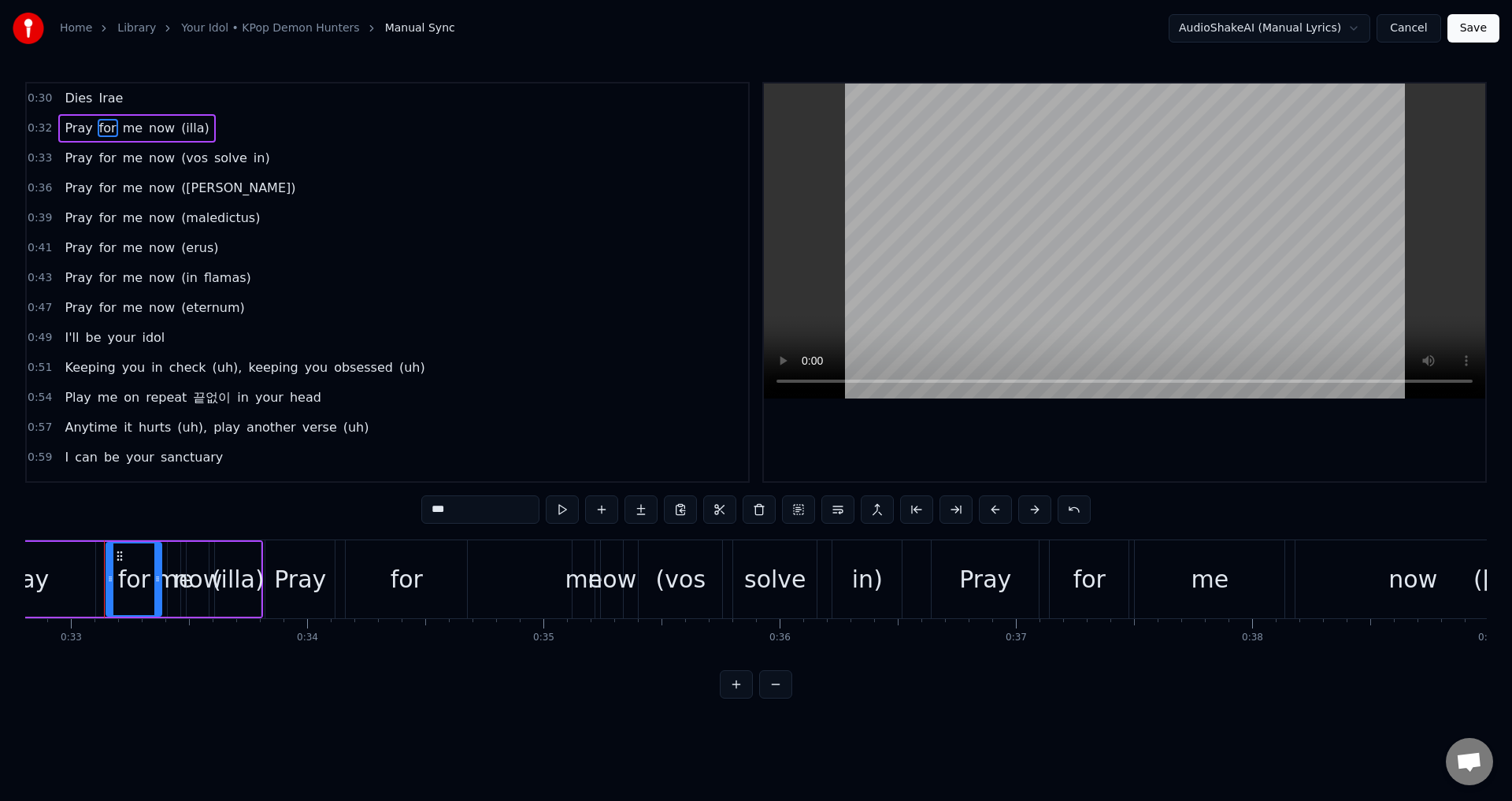
click at [180, 130] on span "(illa)" at bounding box center [195, 128] width 31 height 18
click at [76, 130] on span "Pray" at bounding box center [78, 128] width 30 height 18
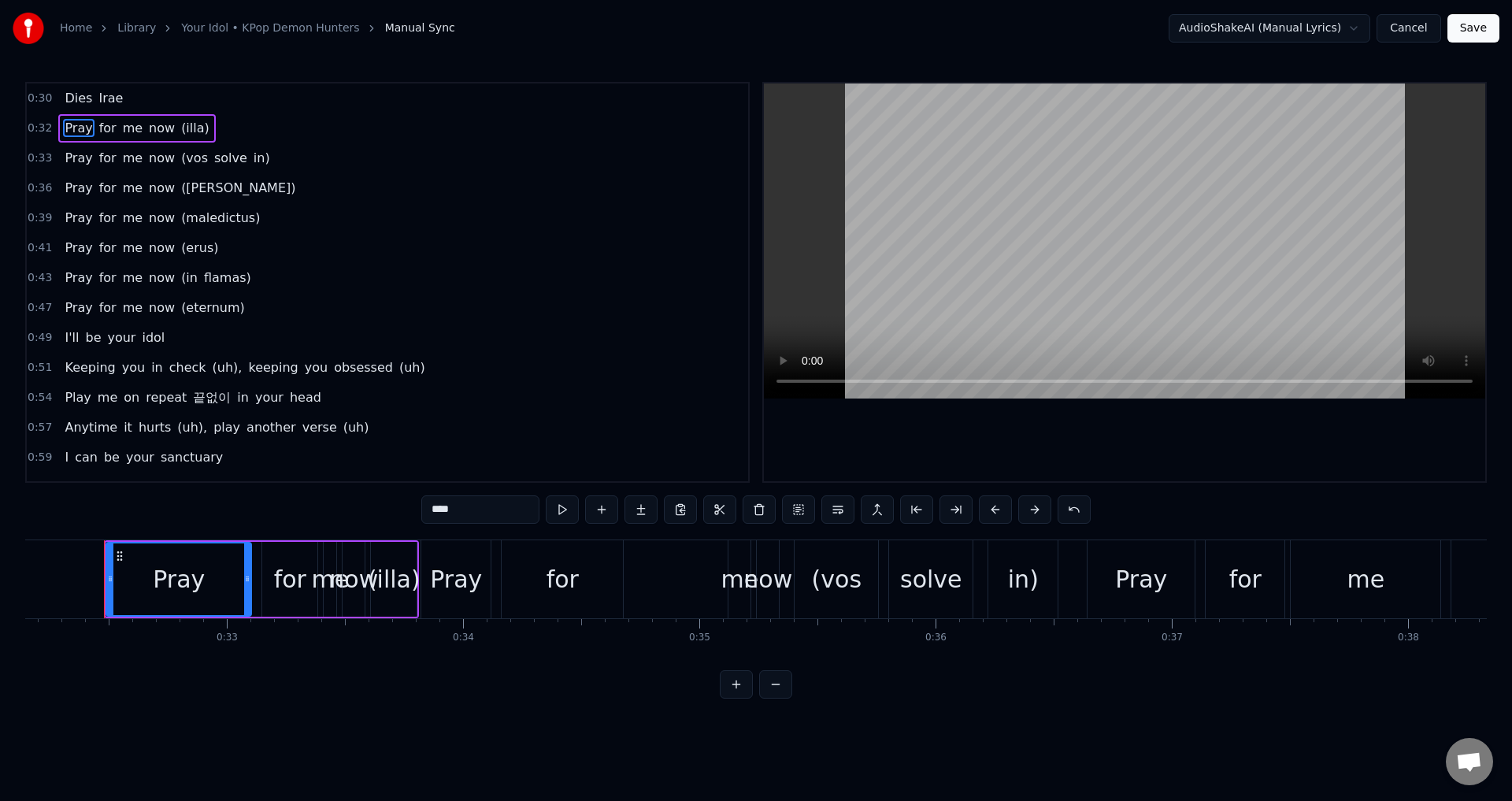
click at [200, 578] on div "Pray" at bounding box center [178, 579] width 52 height 35
drag, startPoint x: 490, startPoint y: 512, endPoint x: 405, endPoint y: 502, distance: 85.6
click at [405, 503] on div "0:30 Dies Irae 0:32 Pray for me now (illa) 0:33 Pray for me now (vos solve in) …" at bounding box center [756, 390] width 1461 height 617
click at [93, 126] on span "for" at bounding box center [98, 128] width 21 height 18
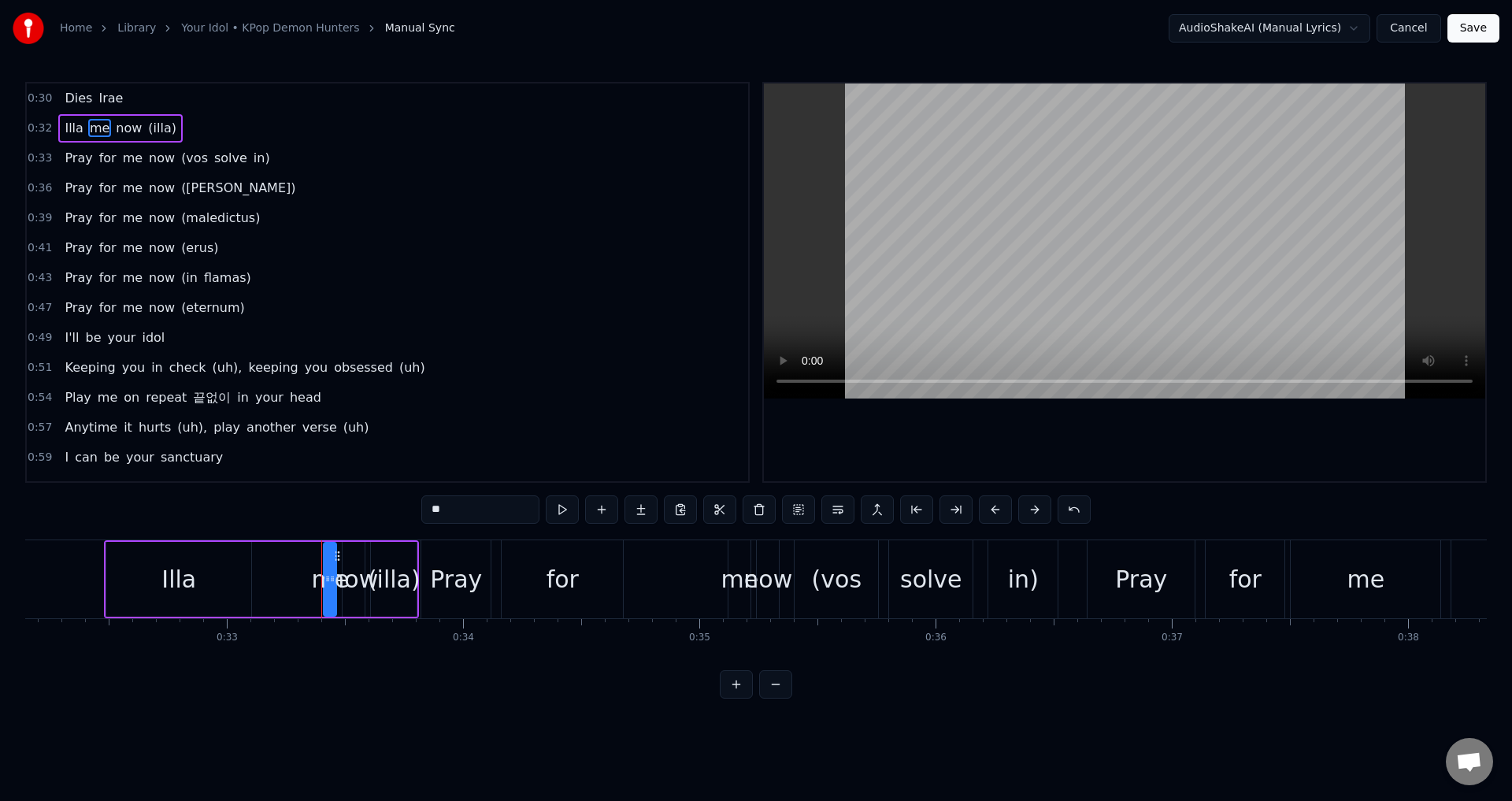
click at [94, 131] on span "me" at bounding box center [99, 128] width 23 height 18
click at [94, 130] on span "now" at bounding box center [102, 128] width 29 height 18
click at [100, 127] on span "(illa)" at bounding box center [103, 128] width 31 height 18
type input "****"
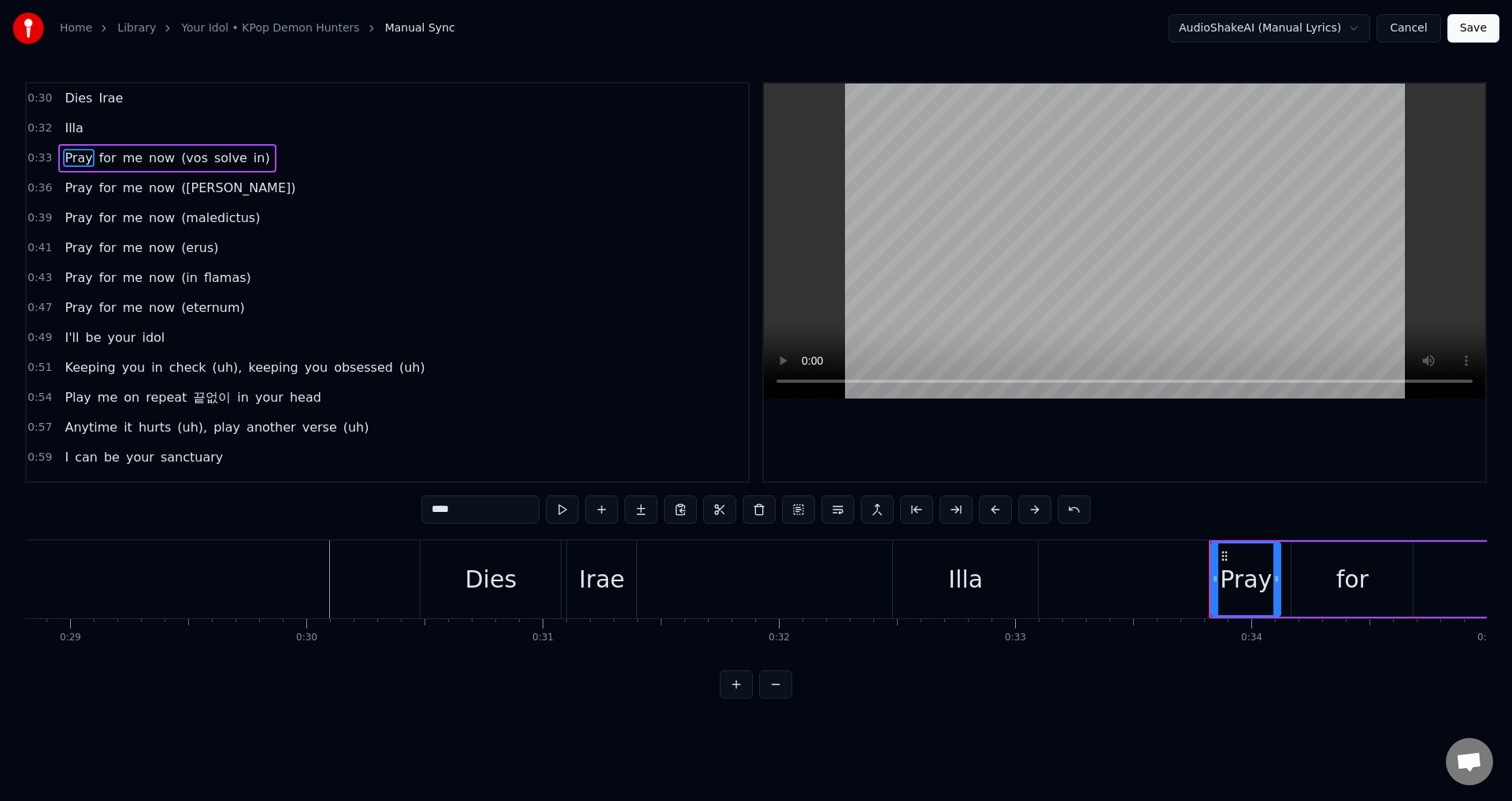
scroll to position [0, 6769]
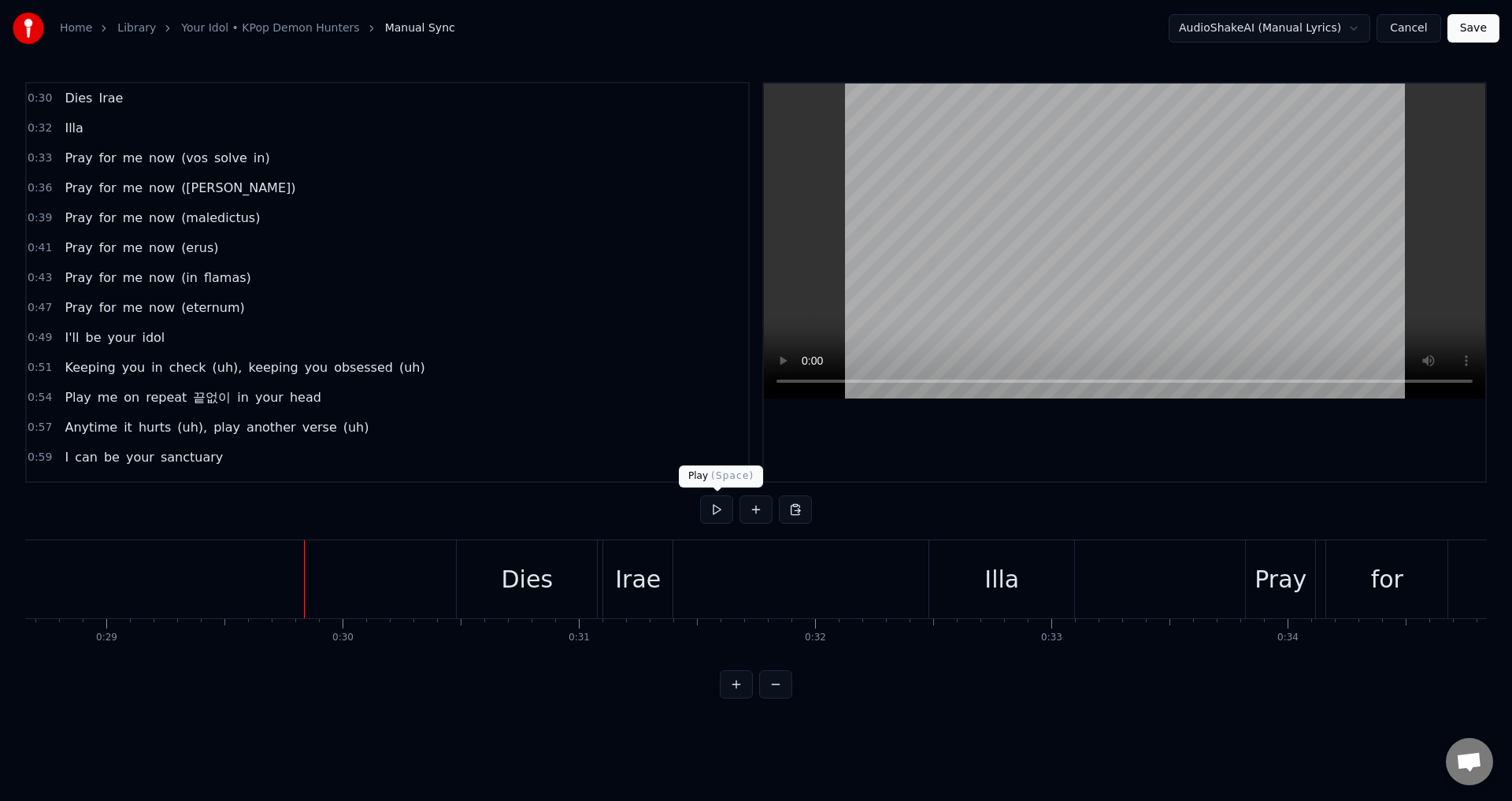
click at [714, 508] on button at bounding box center [716, 509] width 33 height 29
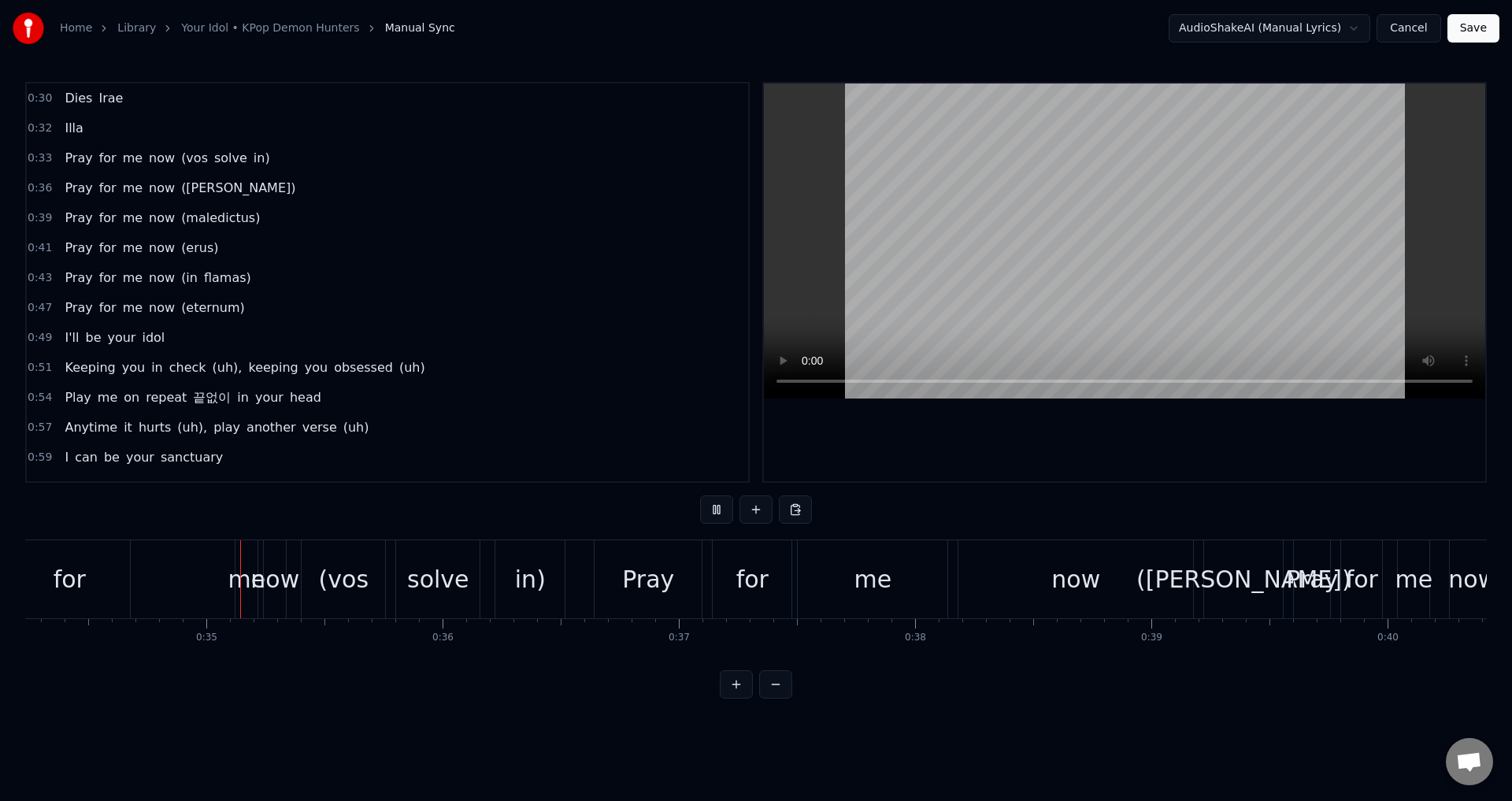
scroll to position [0, 8087]
click at [713, 507] on button at bounding box center [716, 509] width 33 height 29
click at [67, 156] on span "Pray" at bounding box center [78, 158] width 30 height 18
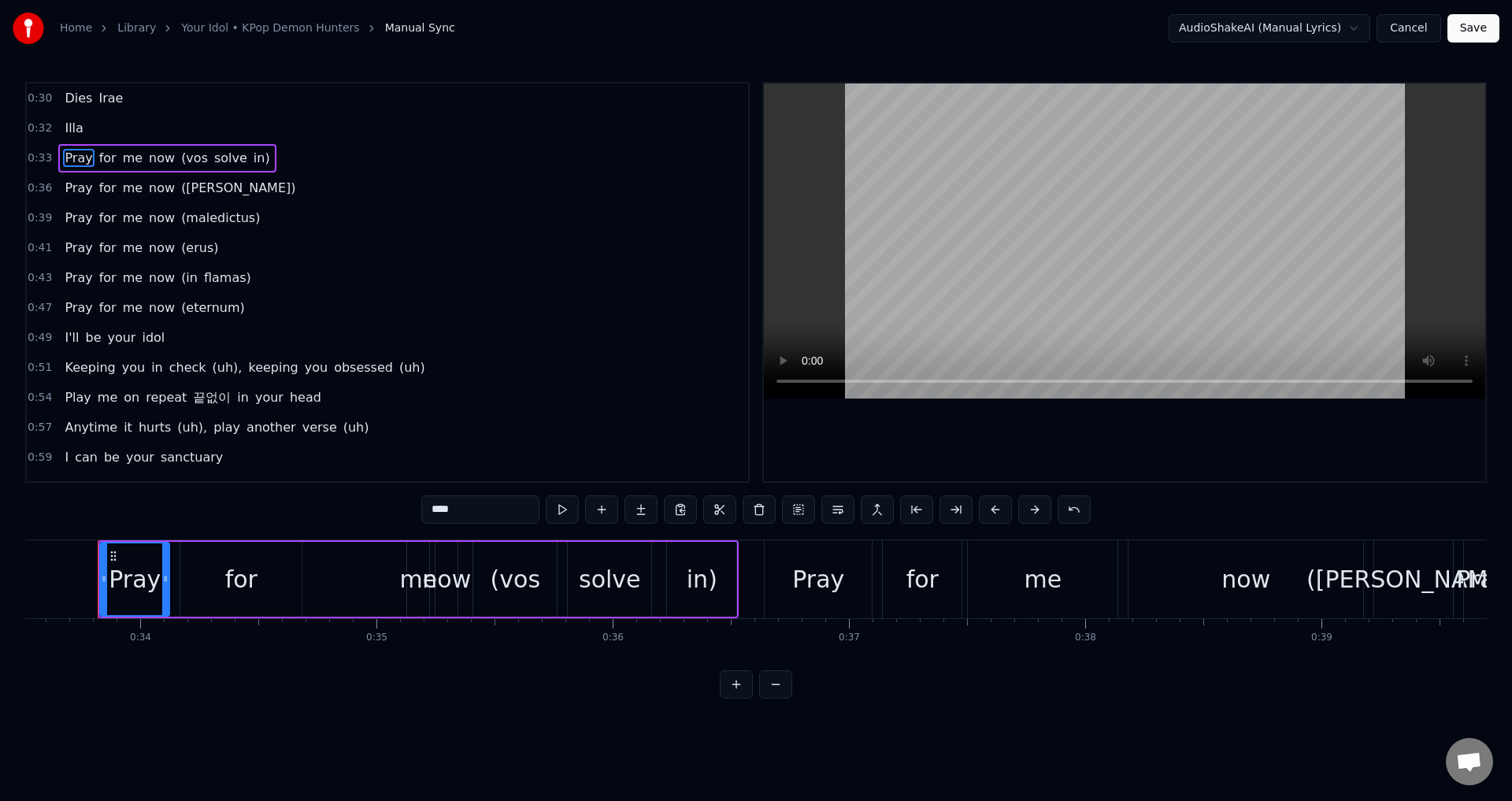
scroll to position [0, 7910]
click at [147, 159] on span "now" at bounding box center [161, 158] width 29 height 18
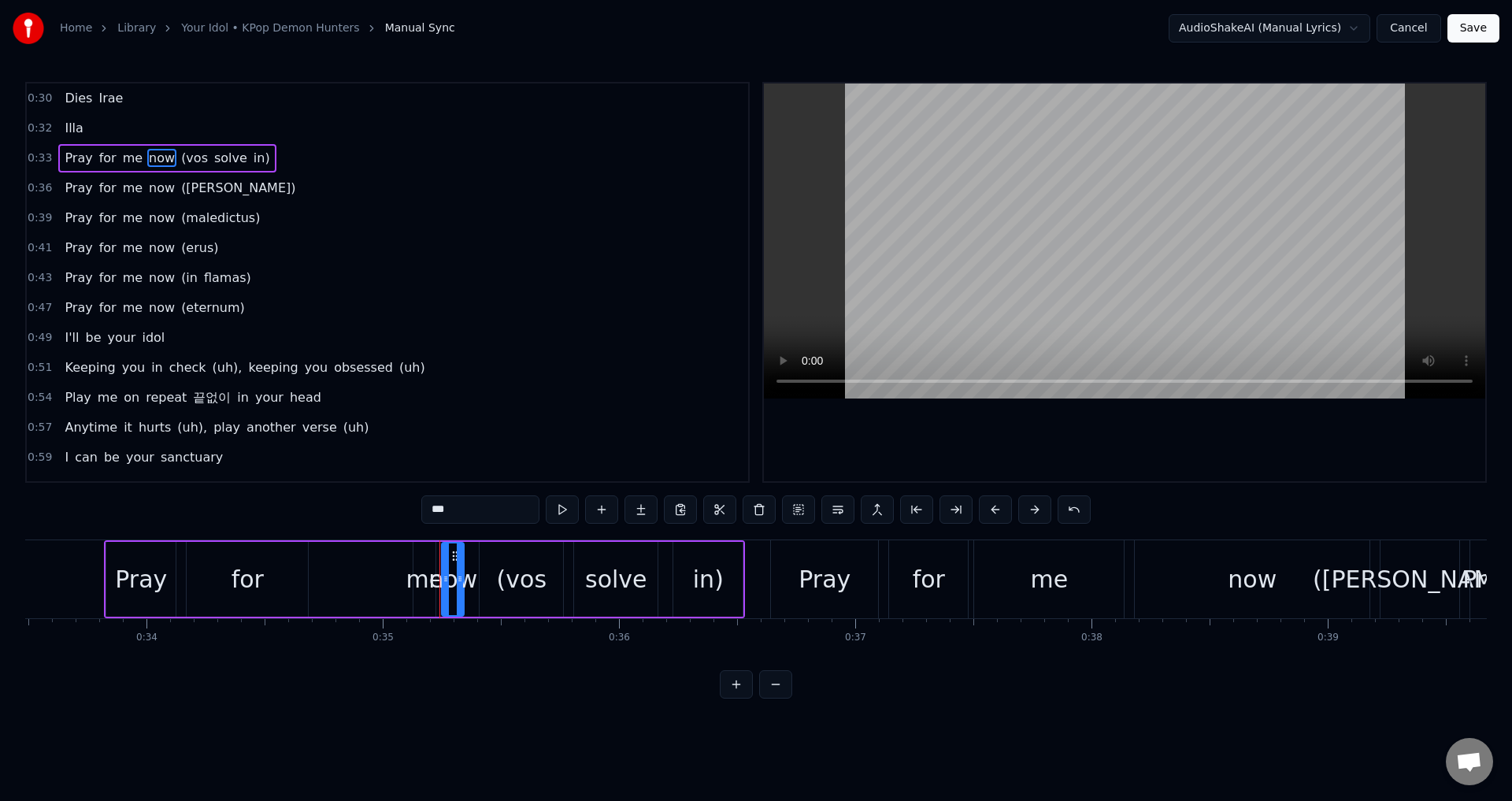
click at [80, 159] on span "Pray" at bounding box center [78, 158] width 30 height 18
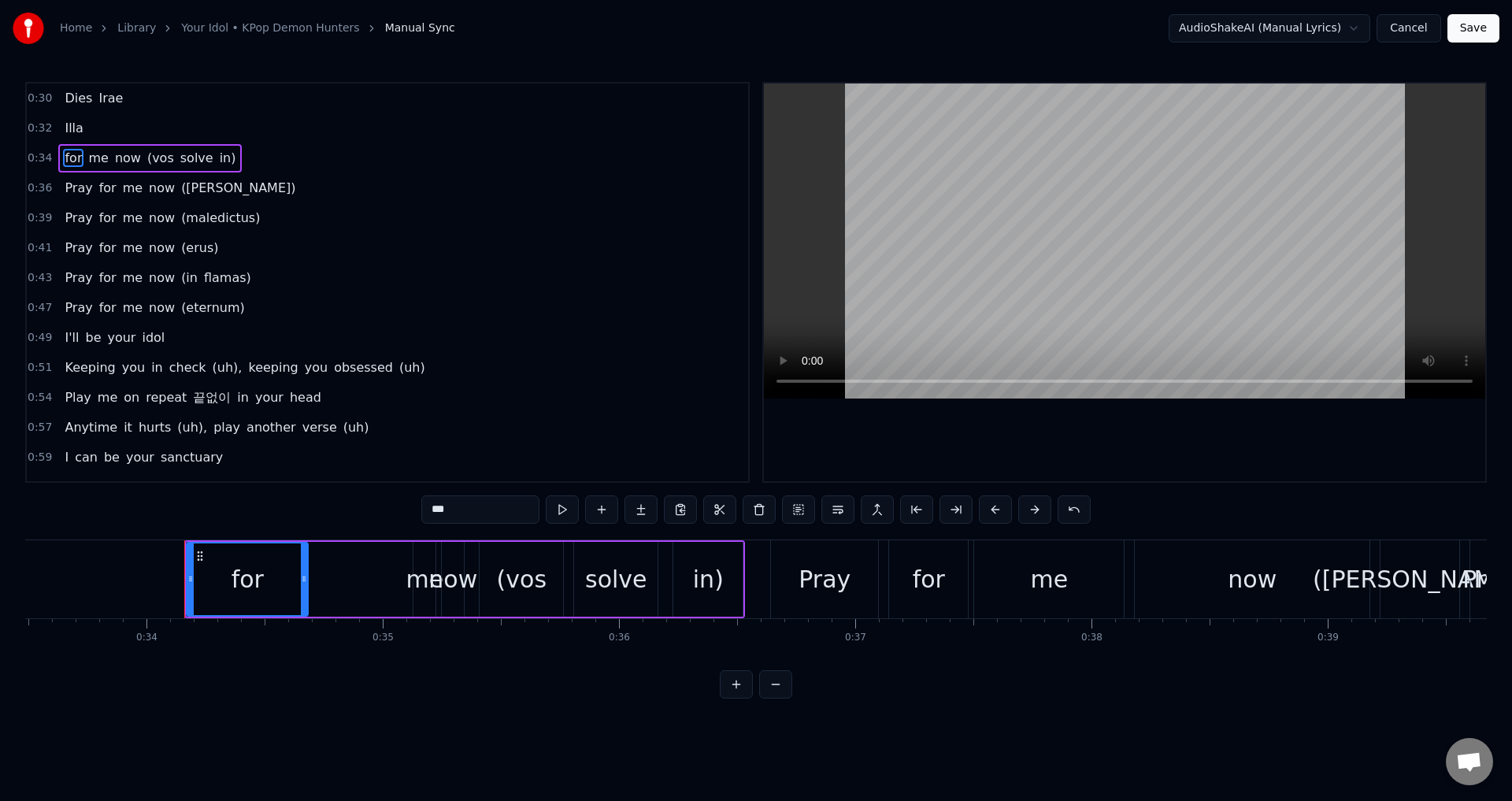
click at [71, 156] on span "for" at bounding box center [73, 158] width 21 height 18
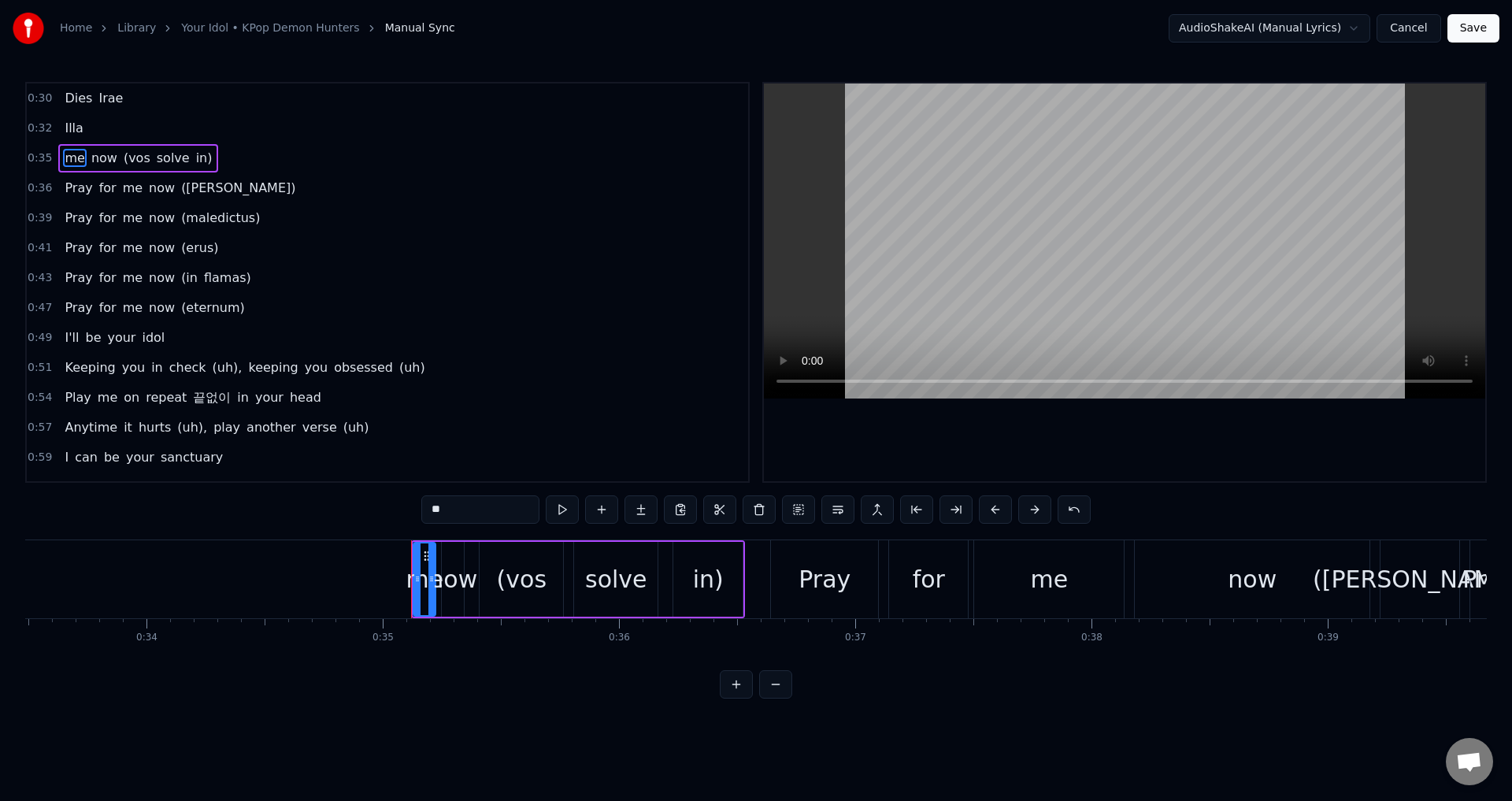
click at [68, 156] on span "me" at bounding box center [75, 158] width 23 height 18
click at [72, 157] on span "me" at bounding box center [75, 158] width 23 height 18
click at [76, 158] on span "now" at bounding box center [77, 158] width 29 height 18
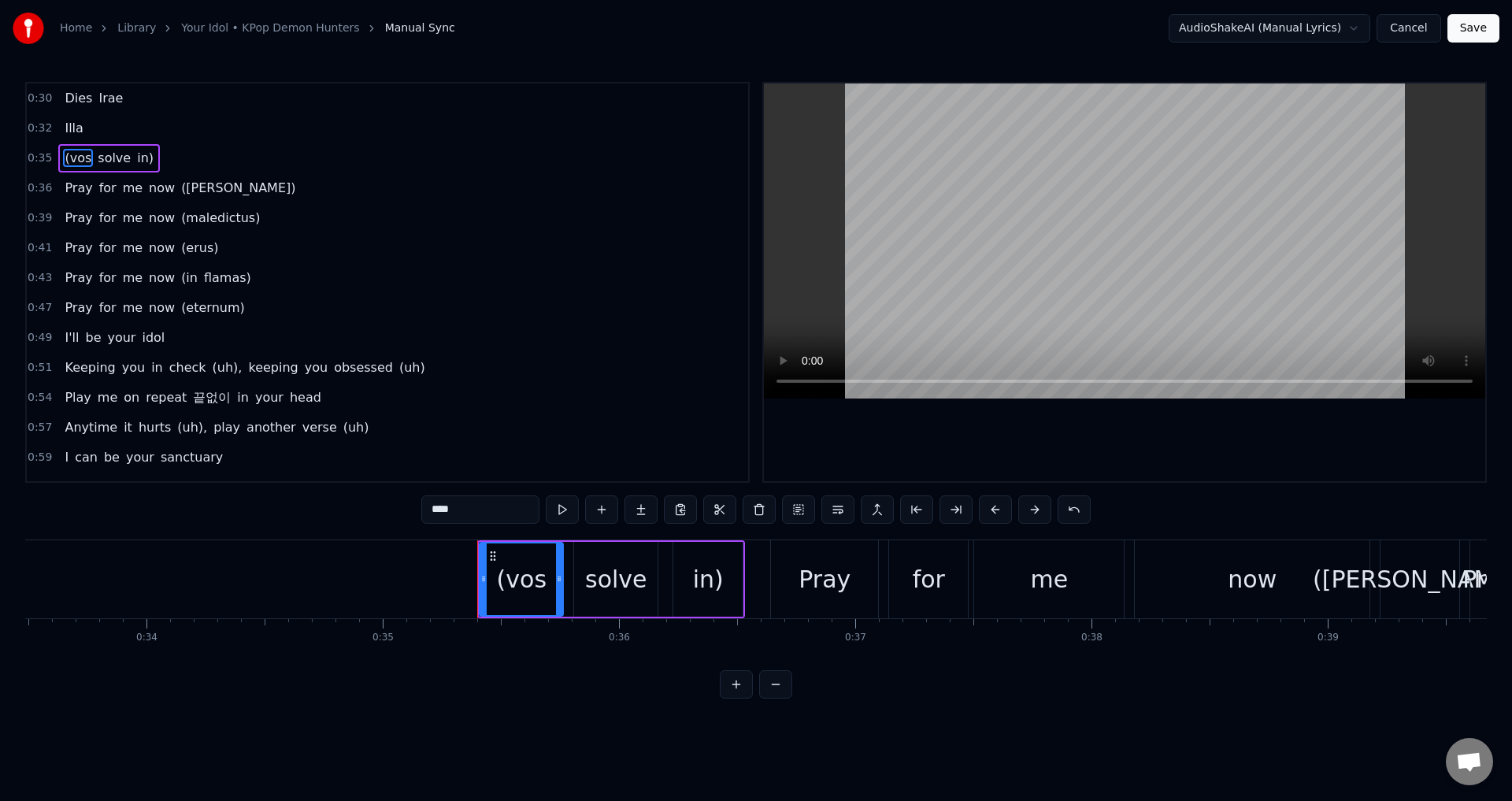
drag, startPoint x: 483, startPoint y: 510, endPoint x: 425, endPoint y: 503, distance: 58.4
click at [425, 503] on input "****" at bounding box center [480, 509] width 118 height 29
click at [616, 587] on div "solve" at bounding box center [616, 579] width 62 height 35
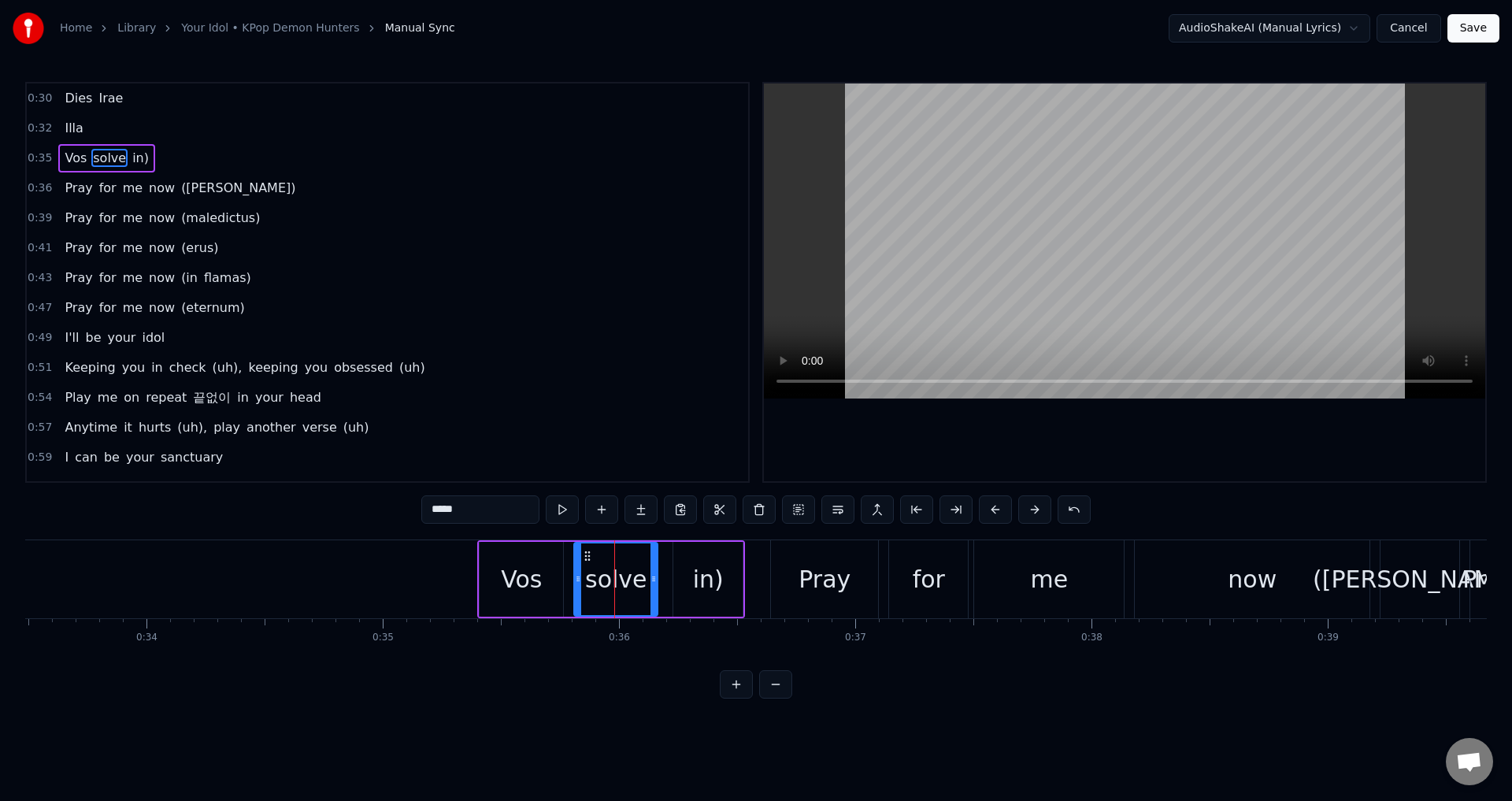
click at [434, 510] on input "*****" at bounding box center [480, 509] width 118 height 29
click at [723, 590] on div "in)" at bounding box center [708, 579] width 69 height 75
click at [479, 507] on input "***" at bounding box center [480, 509] width 118 height 29
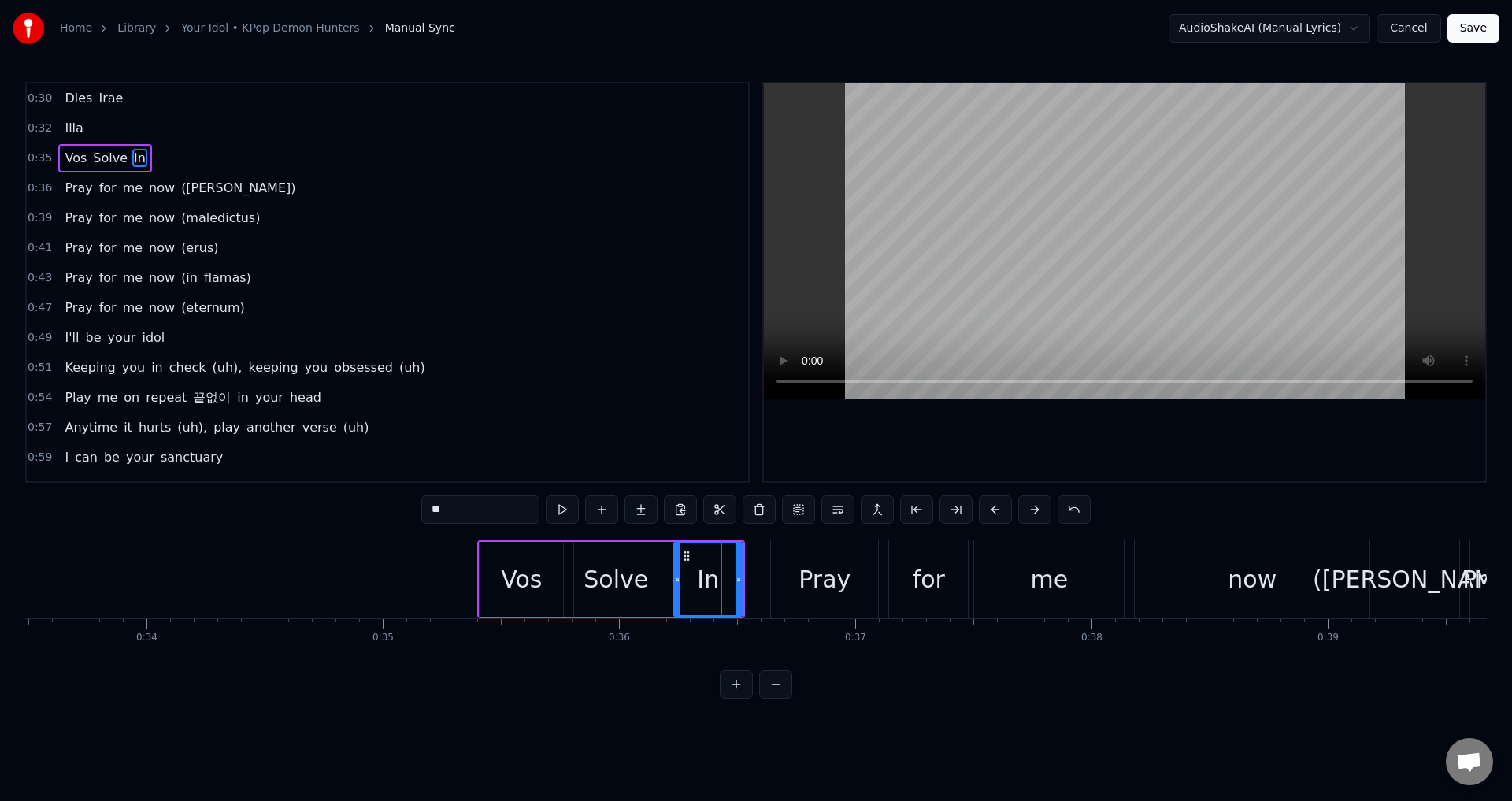
type input "**"
click at [230, 152] on div "0:35 Vos Solve In" at bounding box center [388, 158] width 721 height 30
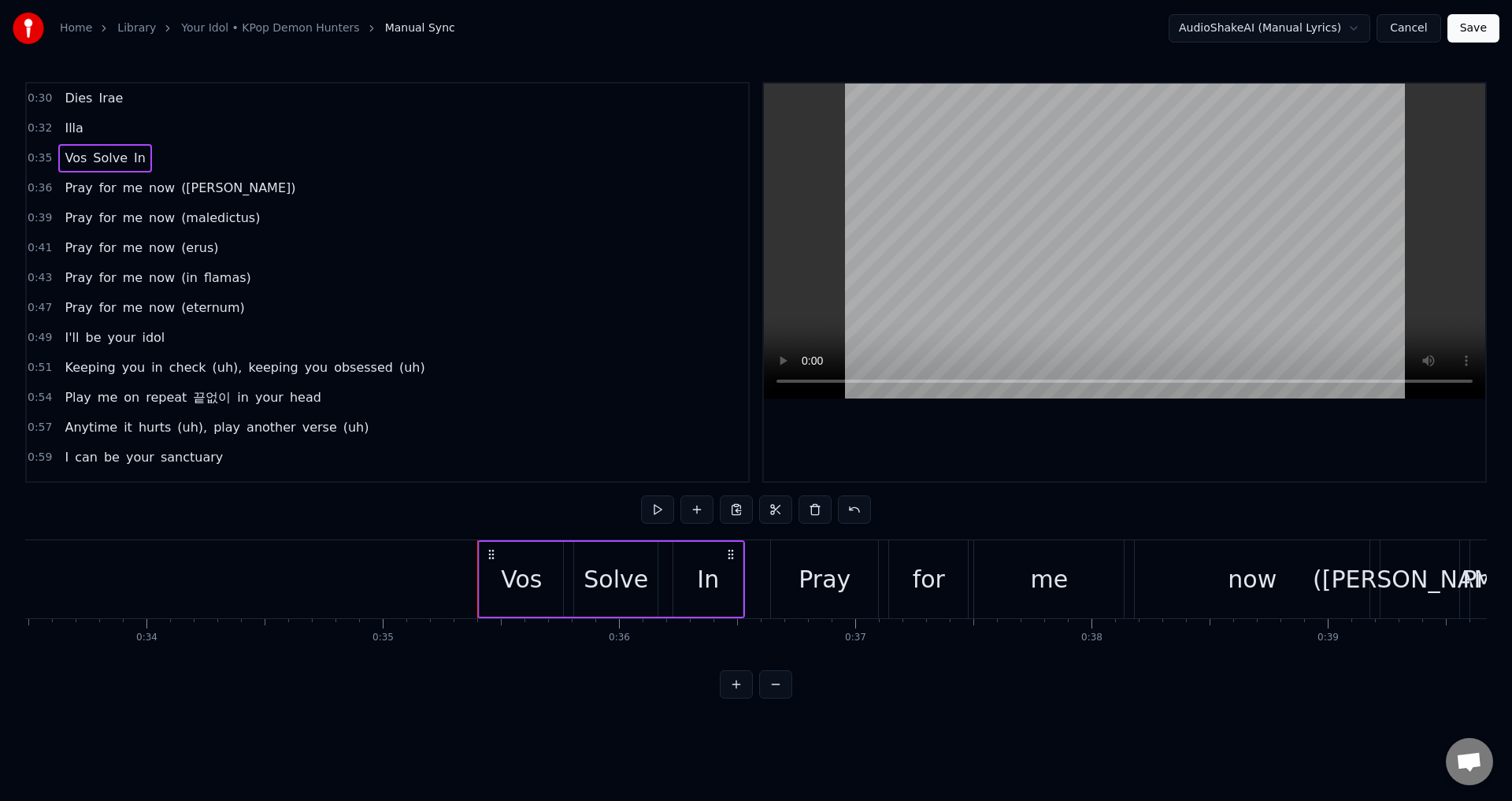
click at [180, 184] on span "(favilla)" at bounding box center [238, 188] width 117 height 18
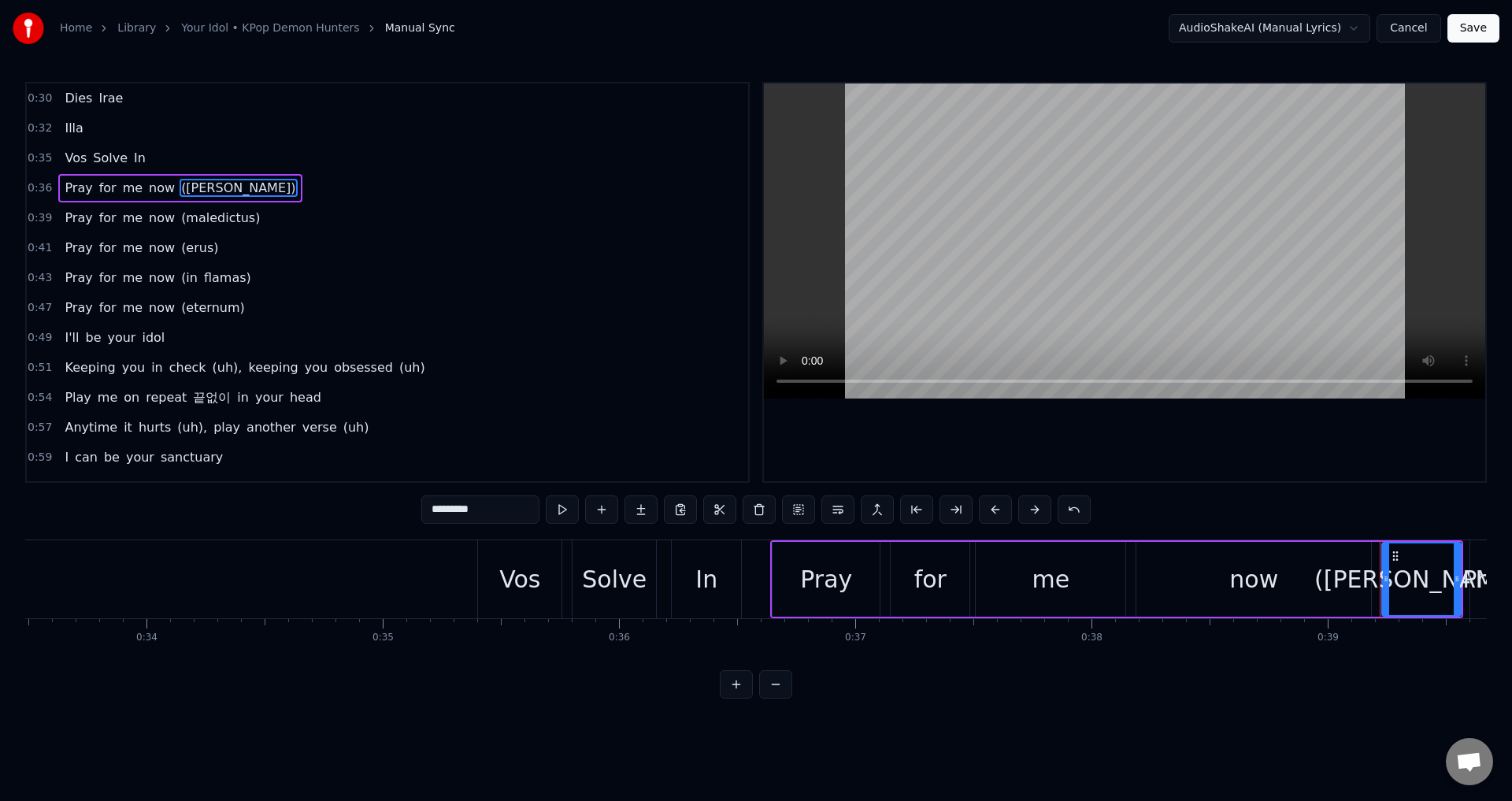
click at [76, 186] on span "Pray" at bounding box center [78, 188] width 30 height 18
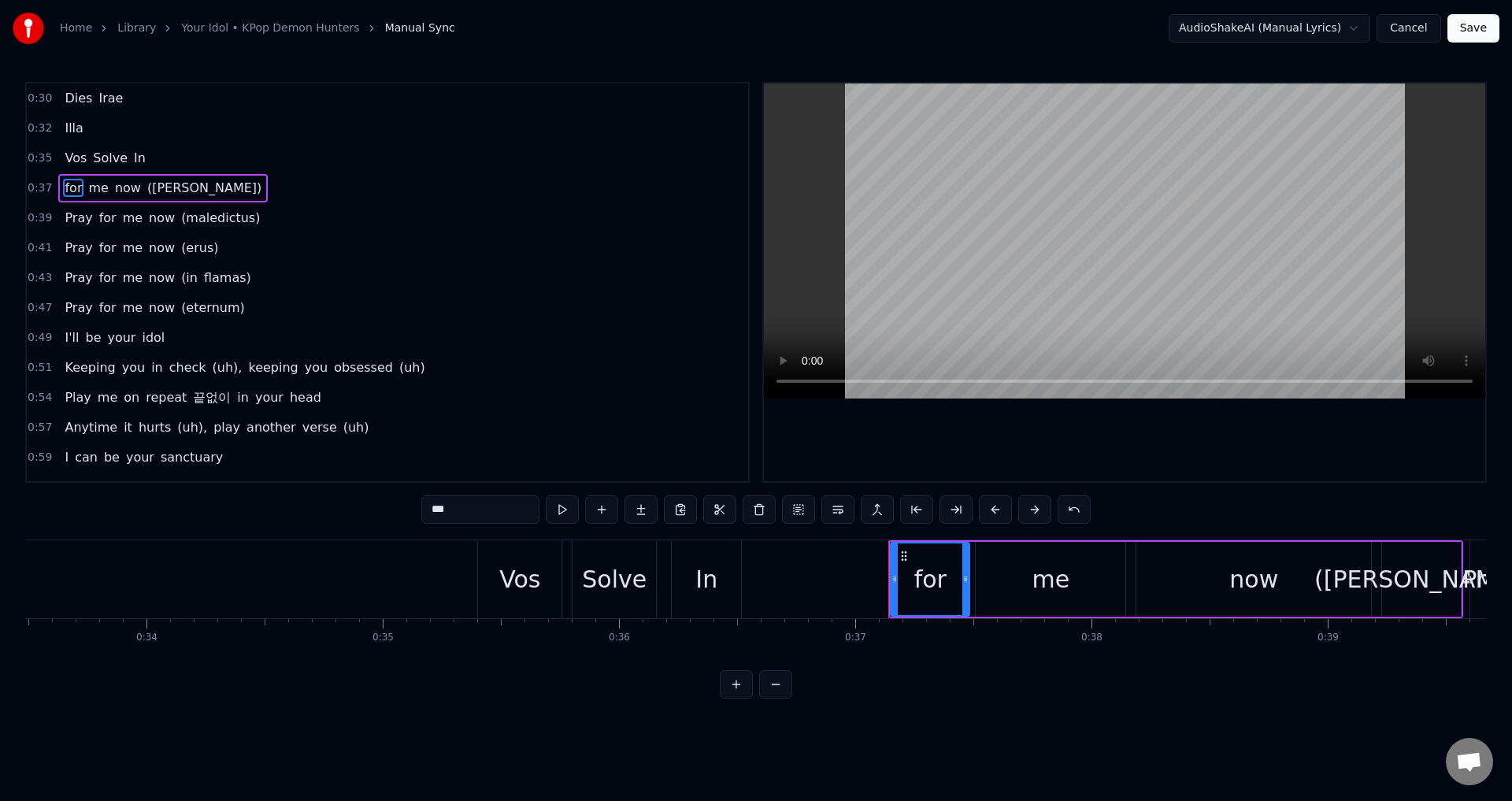
click at [68, 191] on span "for" at bounding box center [73, 188] width 21 height 18
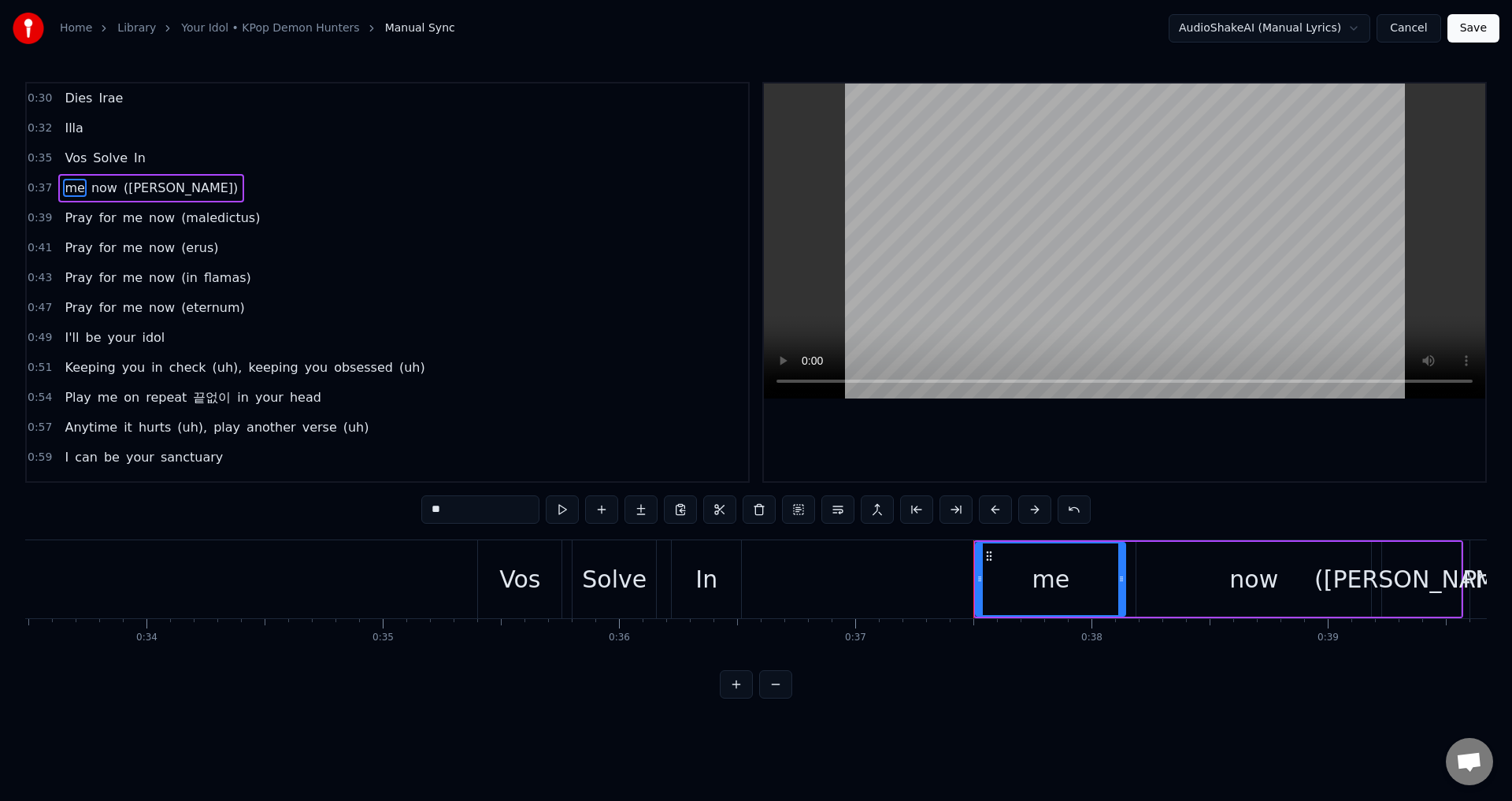
click at [68, 190] on span "me" at bounding box center [75, 188] width 23 height 18
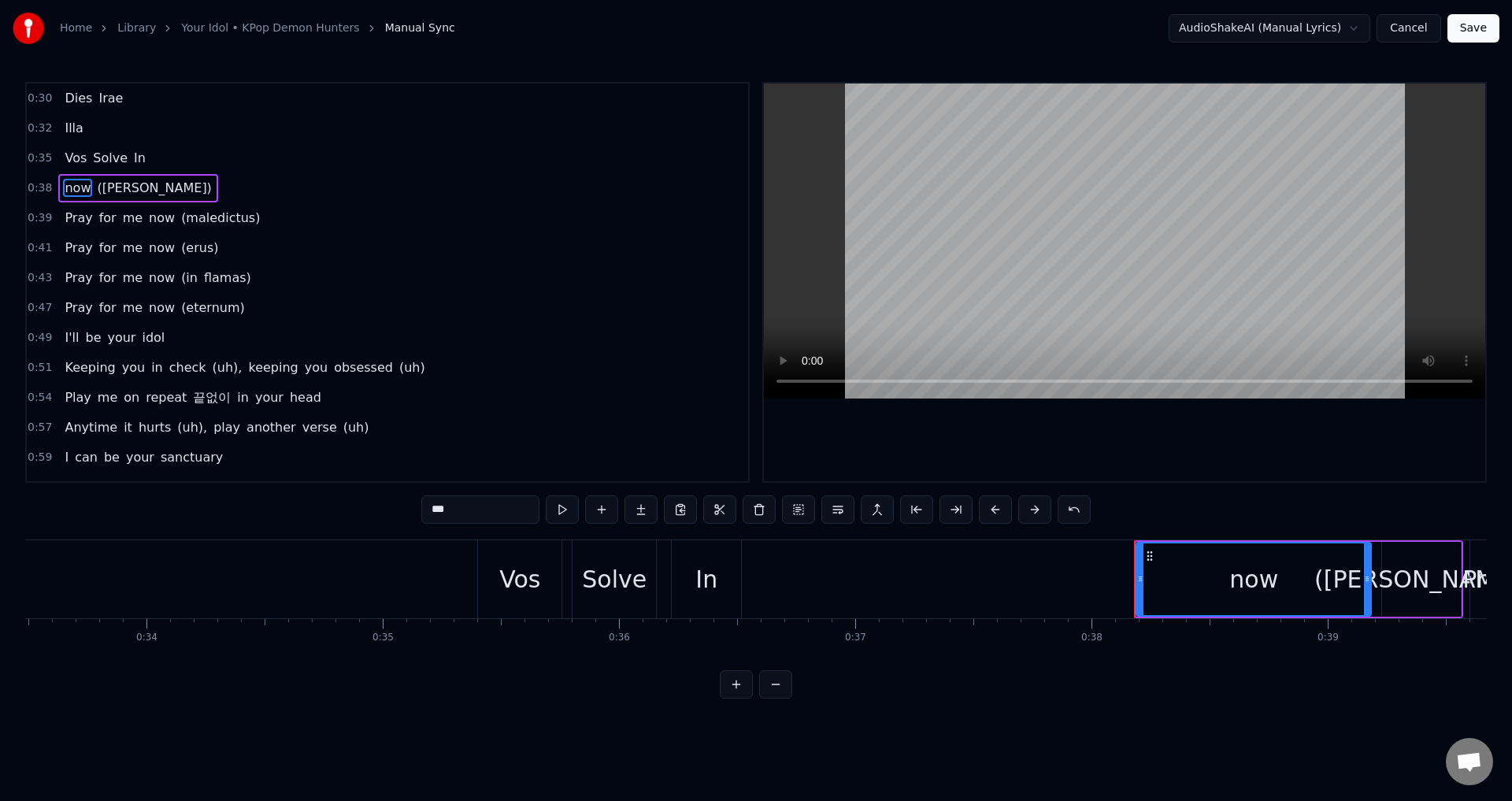
click at [68, 190] on span "now" at bounding box center [77, 188] width 29 height 18
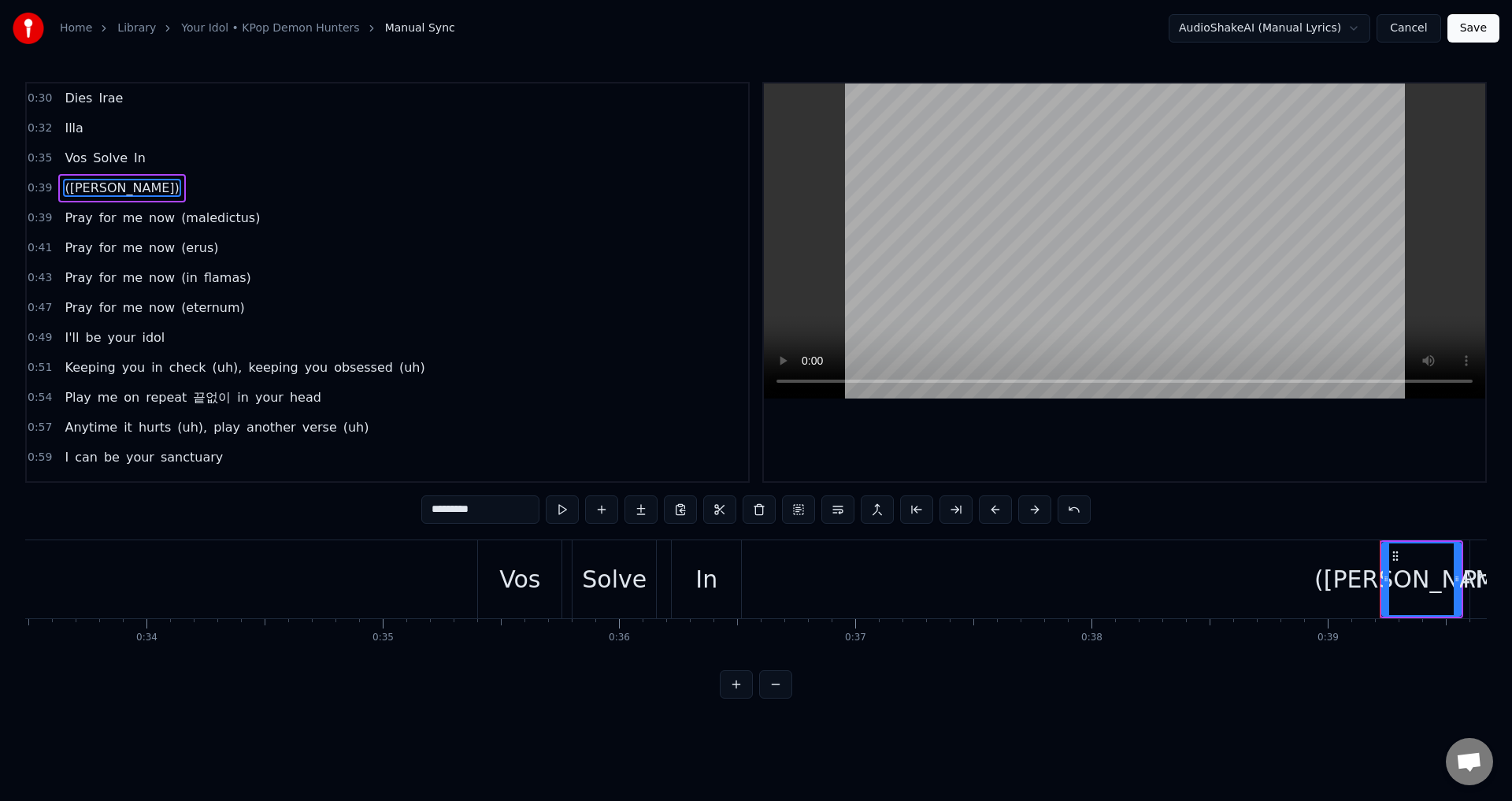
click at [73, 190] on span "(favilla)" at bounding box center [122, 188] width 117 height 18
click at [485, 514] on input "*********" at bounding box center [480, 509] width 118 height 29
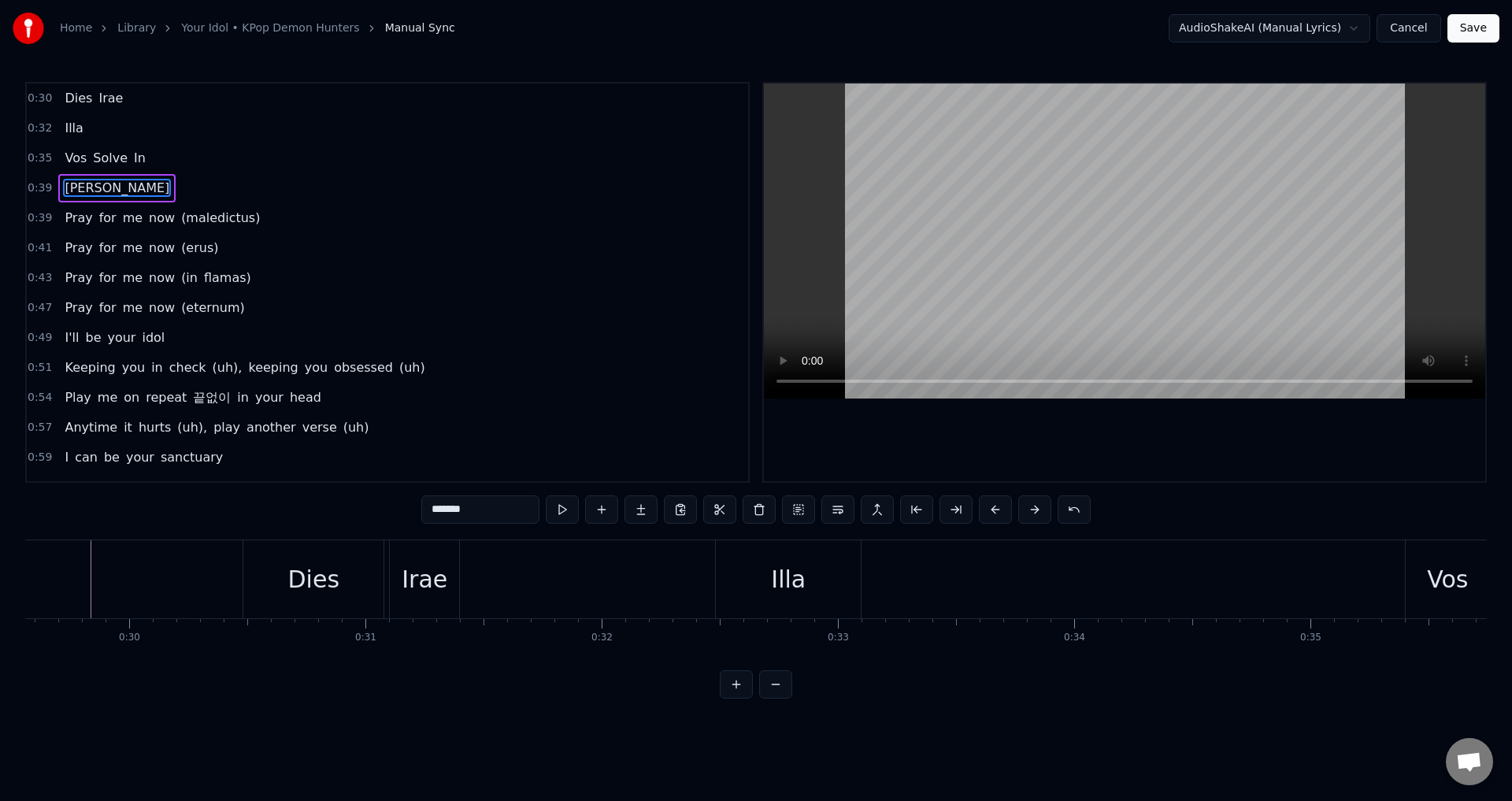
scroll to position [0, 6911]
type input "*******"
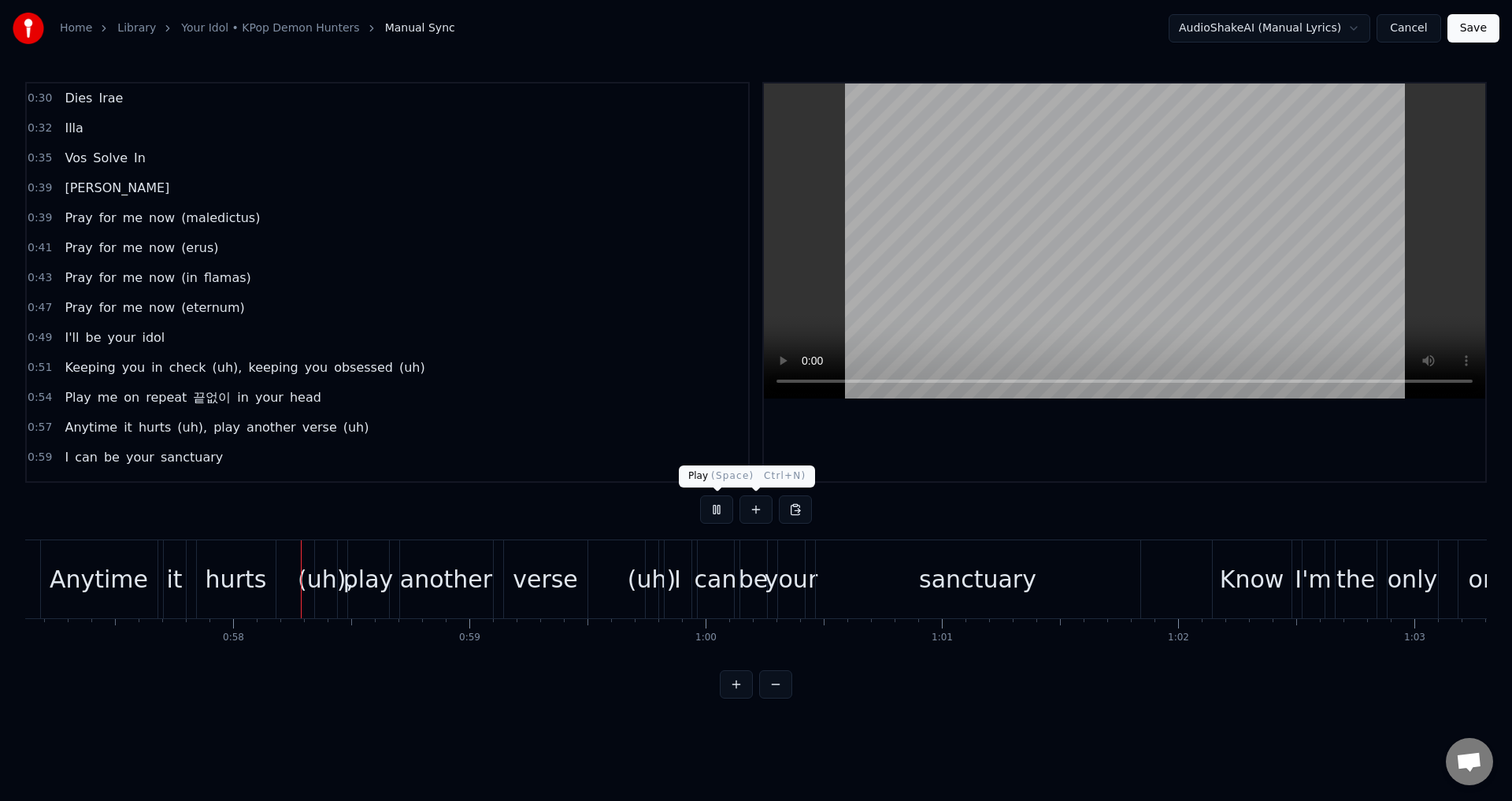
scroll to position [0, 13547]
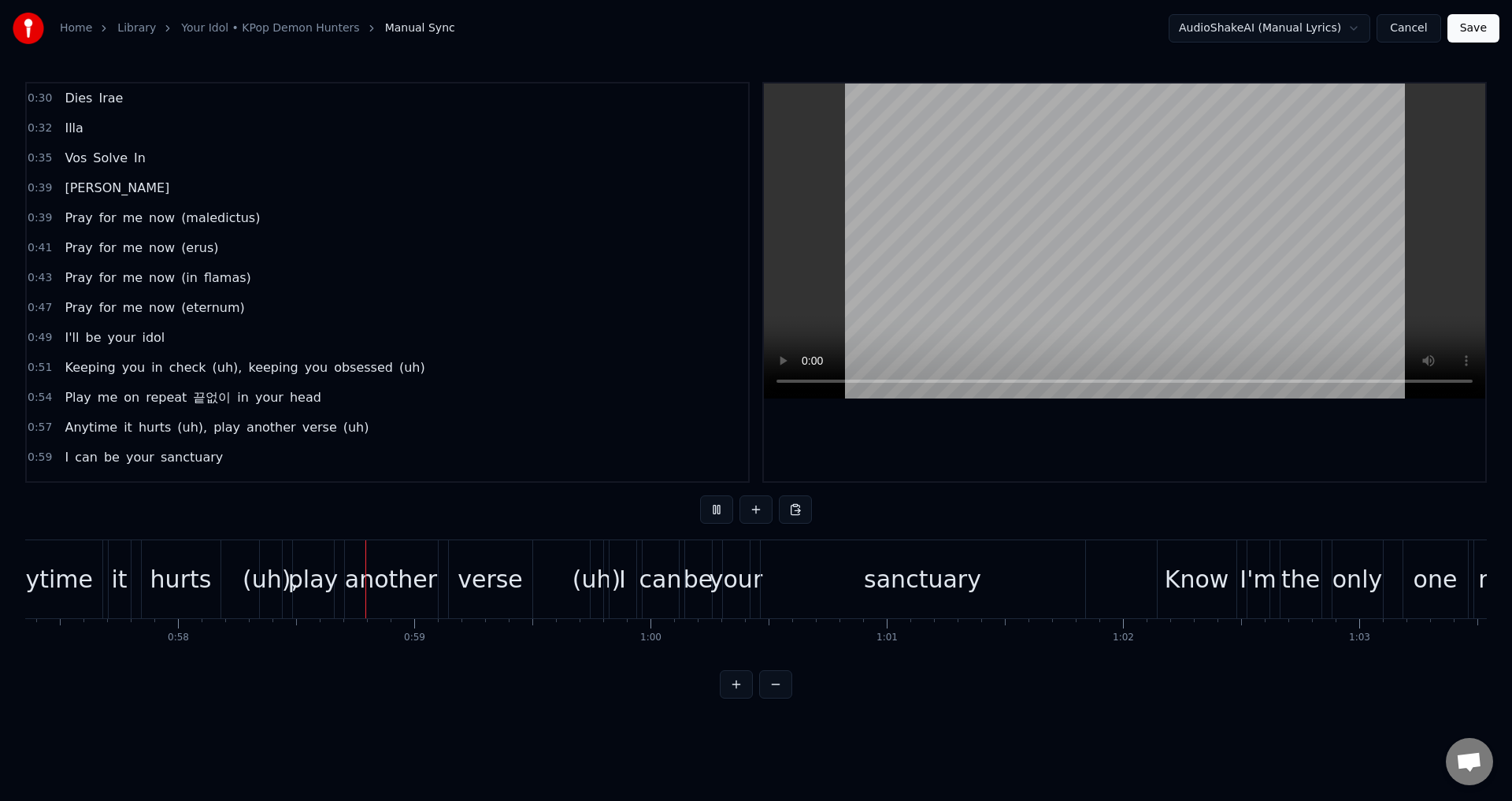
click at [710, 507] on button at bounding box center [716, 509] width 33 height 29
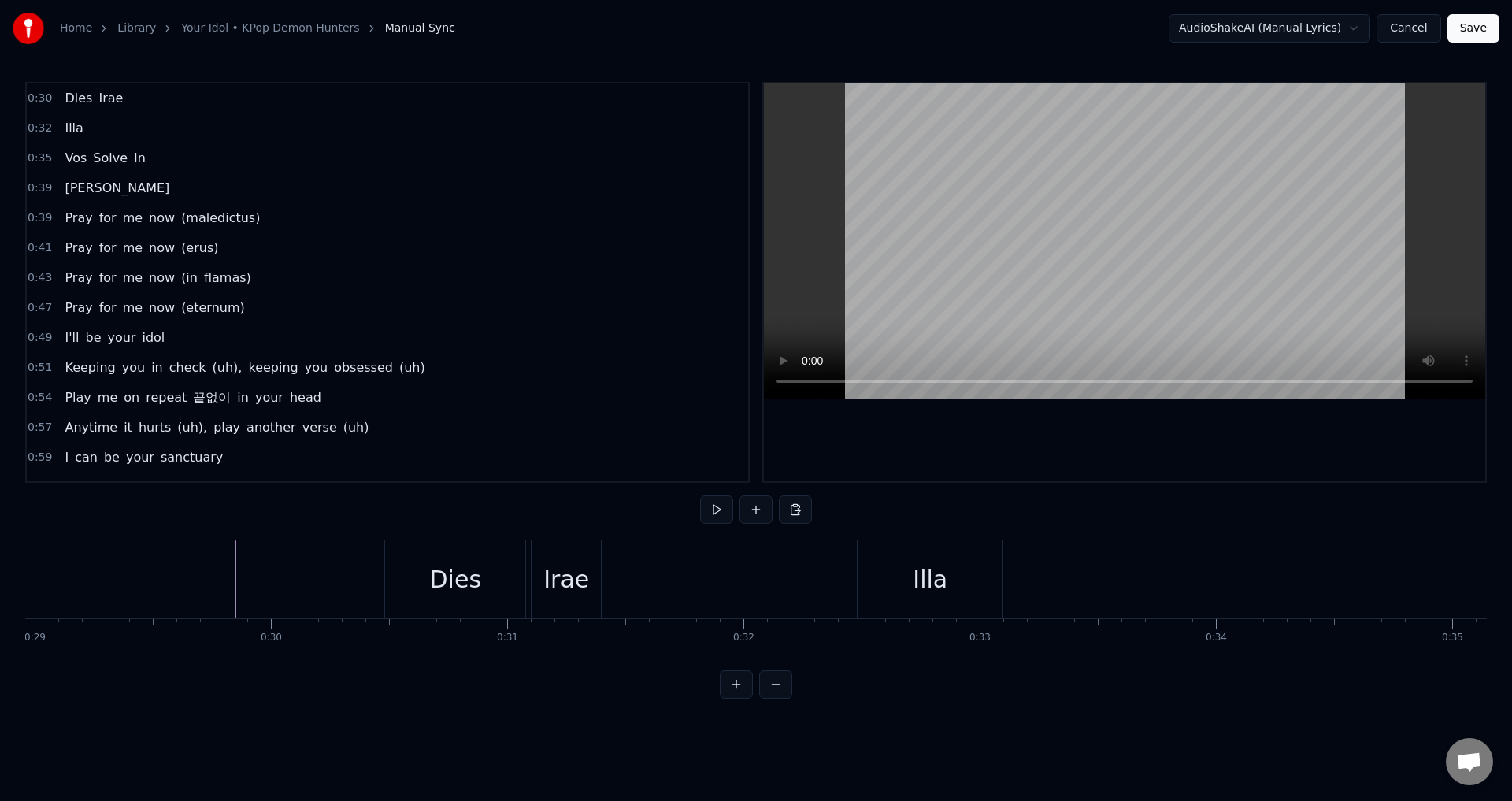
scroll to position [0, 6876]
click at [545, 571] on div "Irae" at bounding box center [531, 579] width 46 height 35
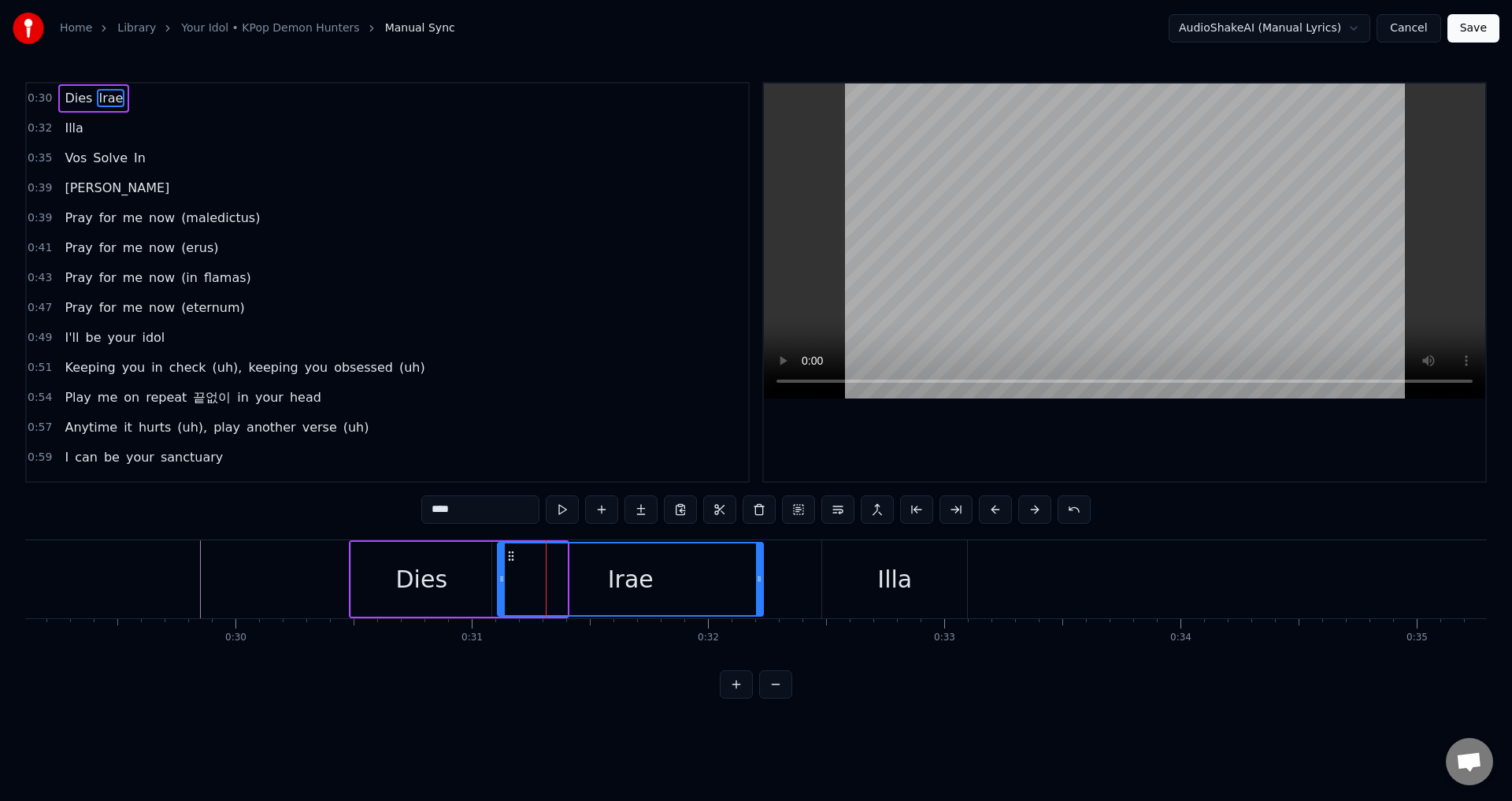
drag, startPoint x: 563, startPoint y: 579, endPoint x: 759, endPoint y: 583, distance: 196.0
click at [759, 583] on icon at bounding box center [759, 578] width 7 height 12
drag, startPoint x: 759, startPoint y: 583, endPoint x: 727, endPoint y: 585, distance: 32.1
click at [727, 585] on div at bounding box center [728, 578] width 7 height 71
click at [945, 575] on div "Illa" at bounding box center [894, 579] width 145 height 78
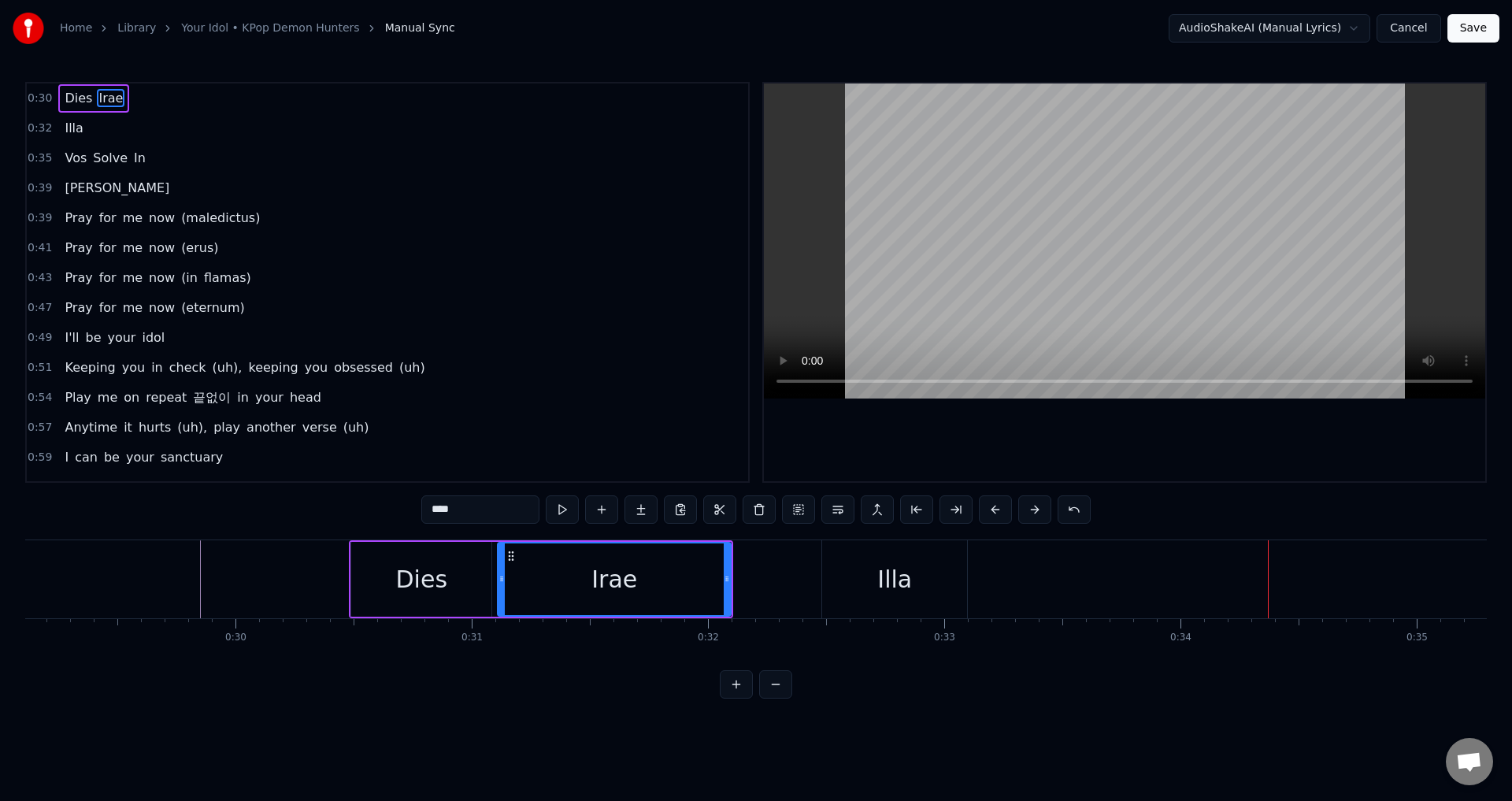
type input "****"
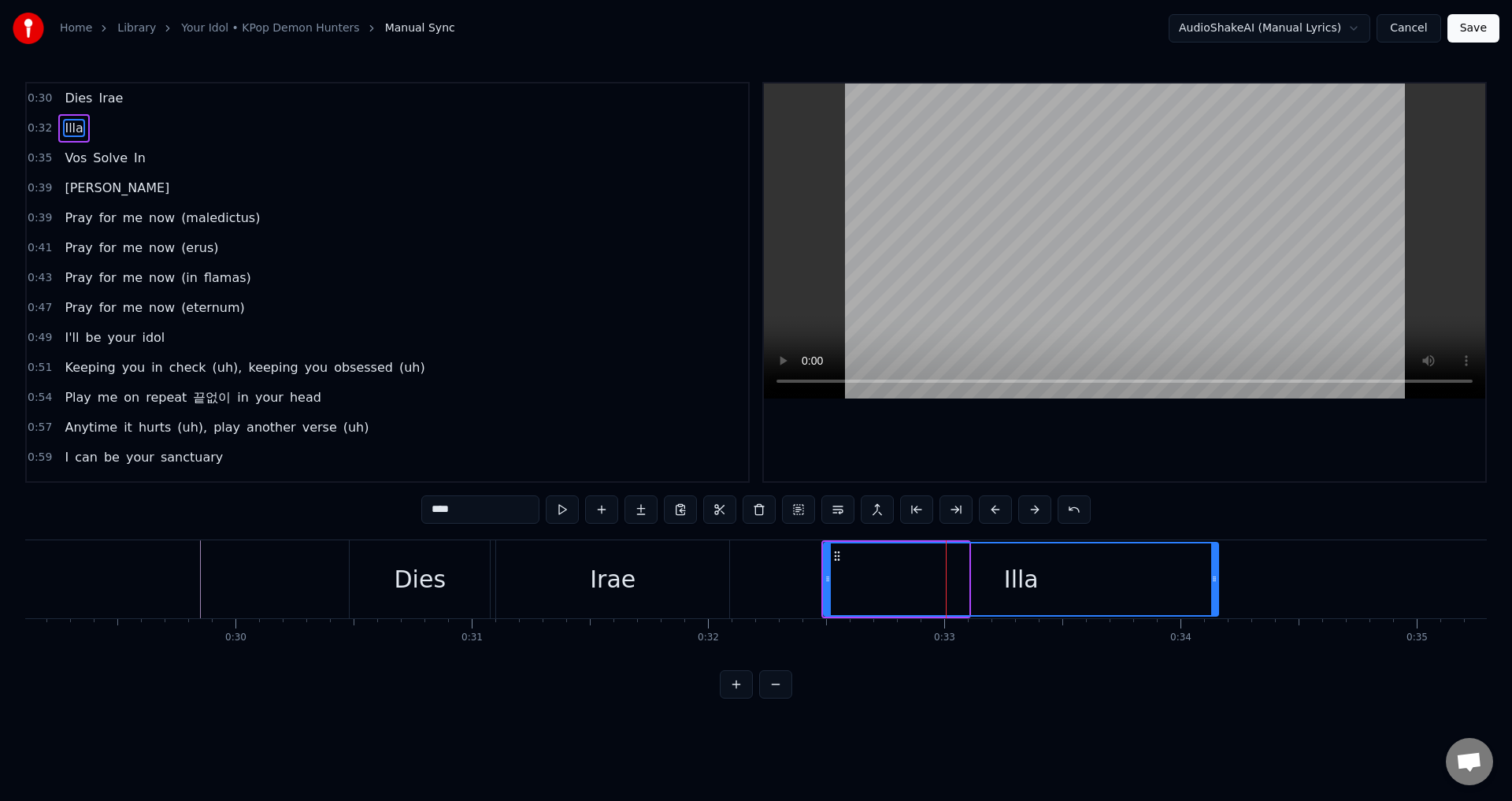
drag, startPoint x: 967, startPoint y: 575, endPoint x: 1224, endPoint y: 574, distance: 257.0
click at [1217, 574] on icon at bounding box center [1214, 578] width 7 height 12
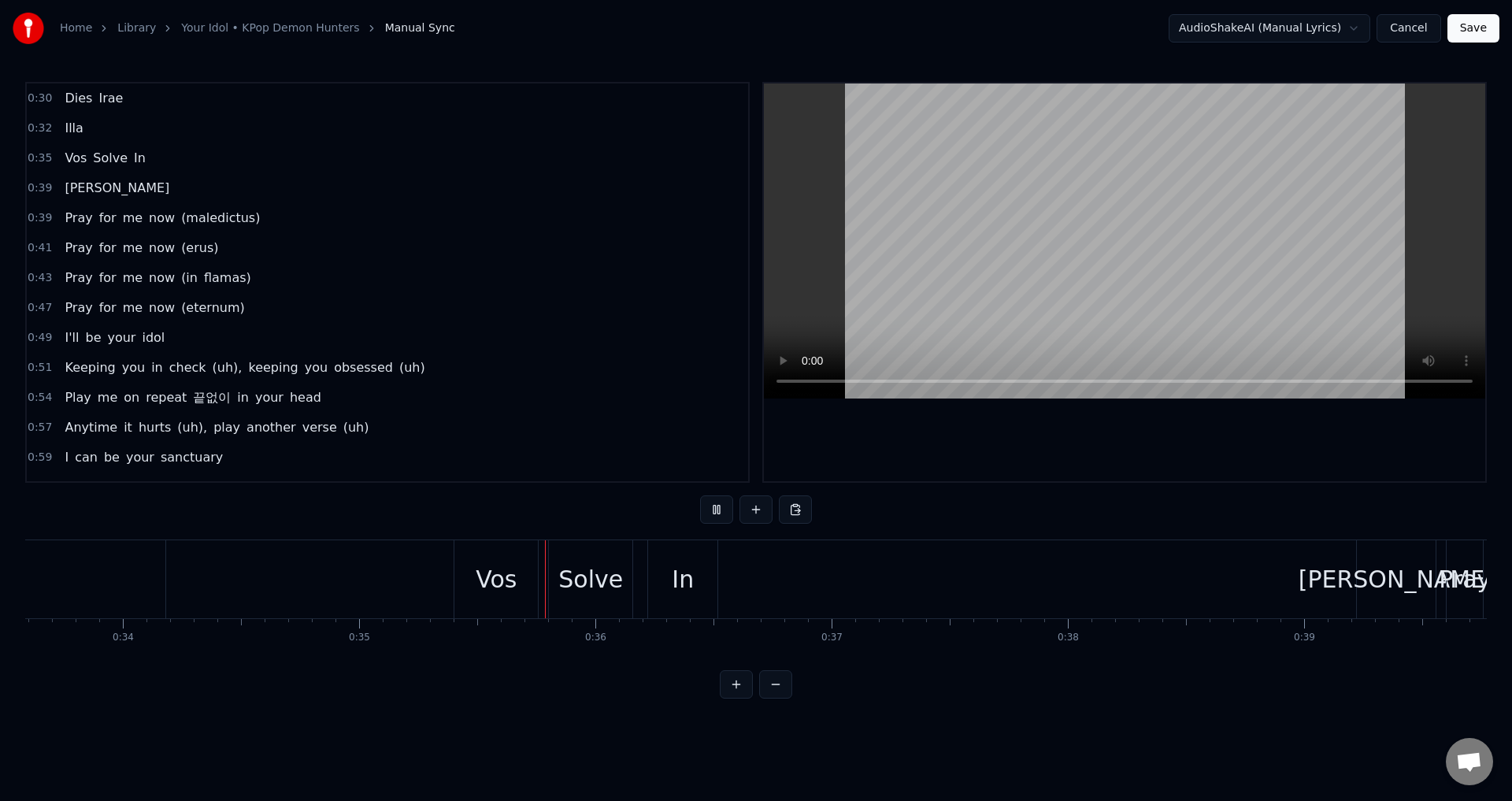
scroll to position [0, 8234]
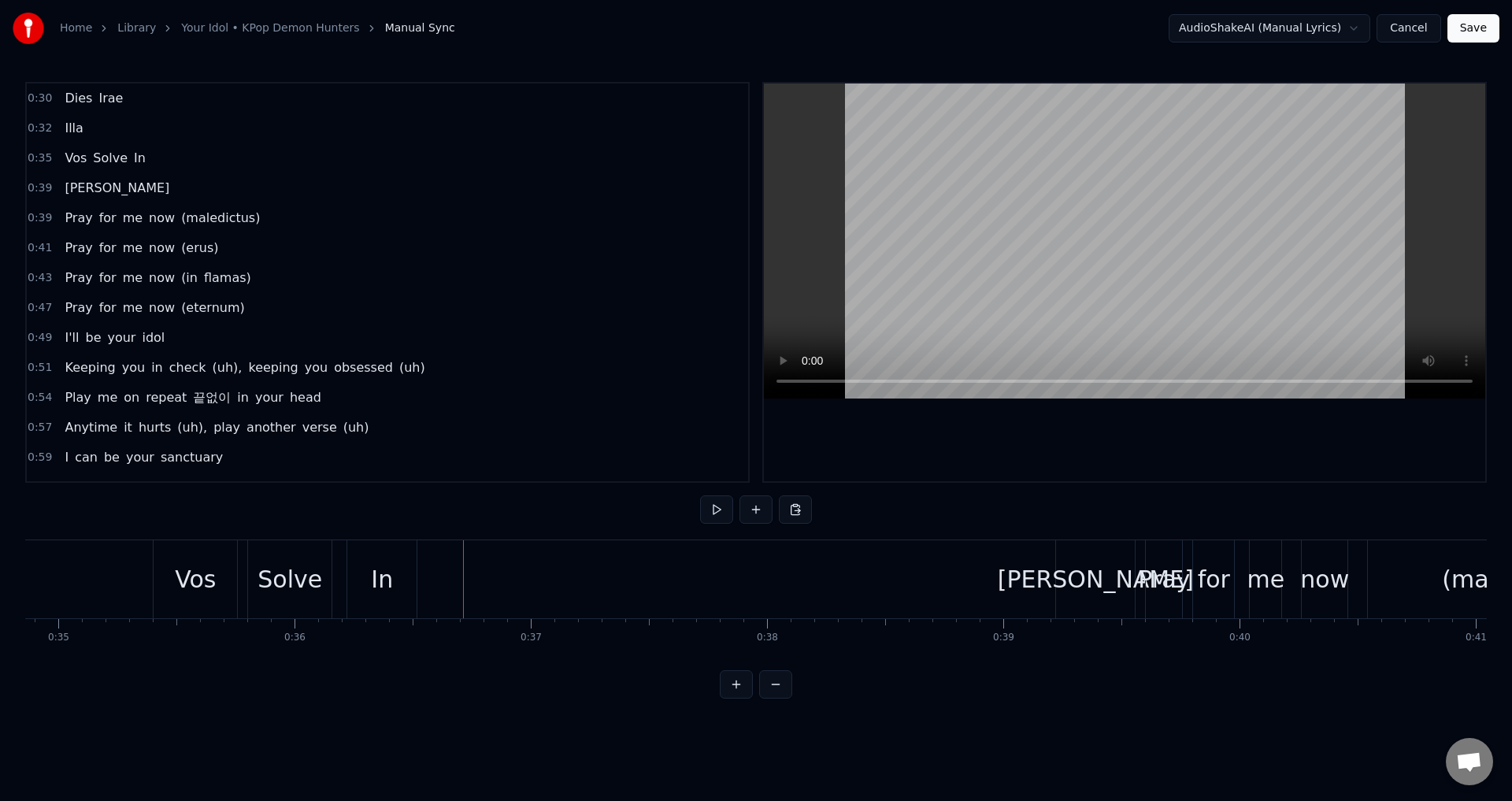
click at [1074, 573] on div "Favilla" at bounding box center [1096, 579] width 196 height 35
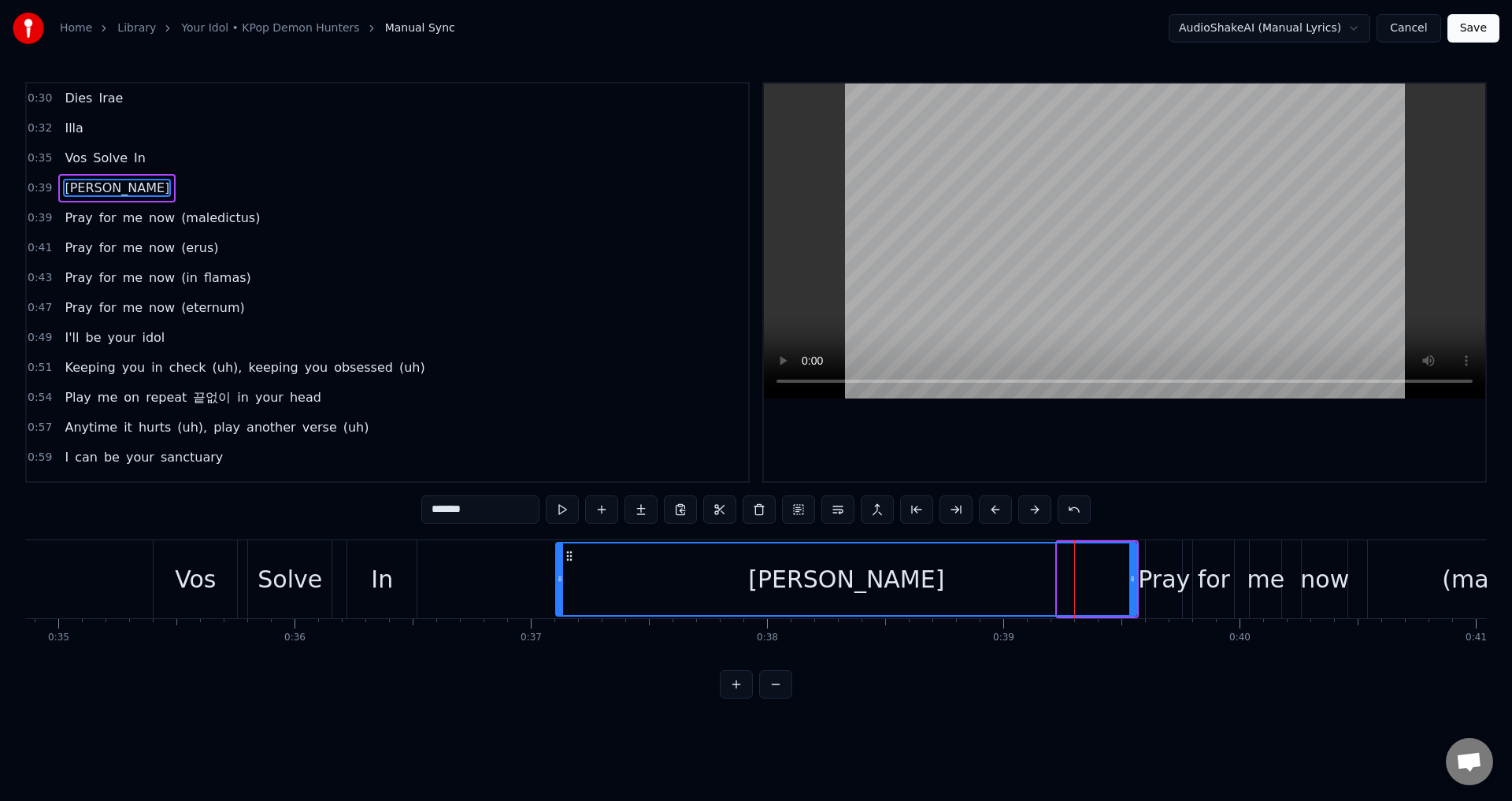
drag, startPoint x: 1059, startPoint y: 576, endPoint x: 558, endPoint y: 577, distance: 501.0
click at [558, 577] on icon at bounding box center [560, 578] width 7 height 12
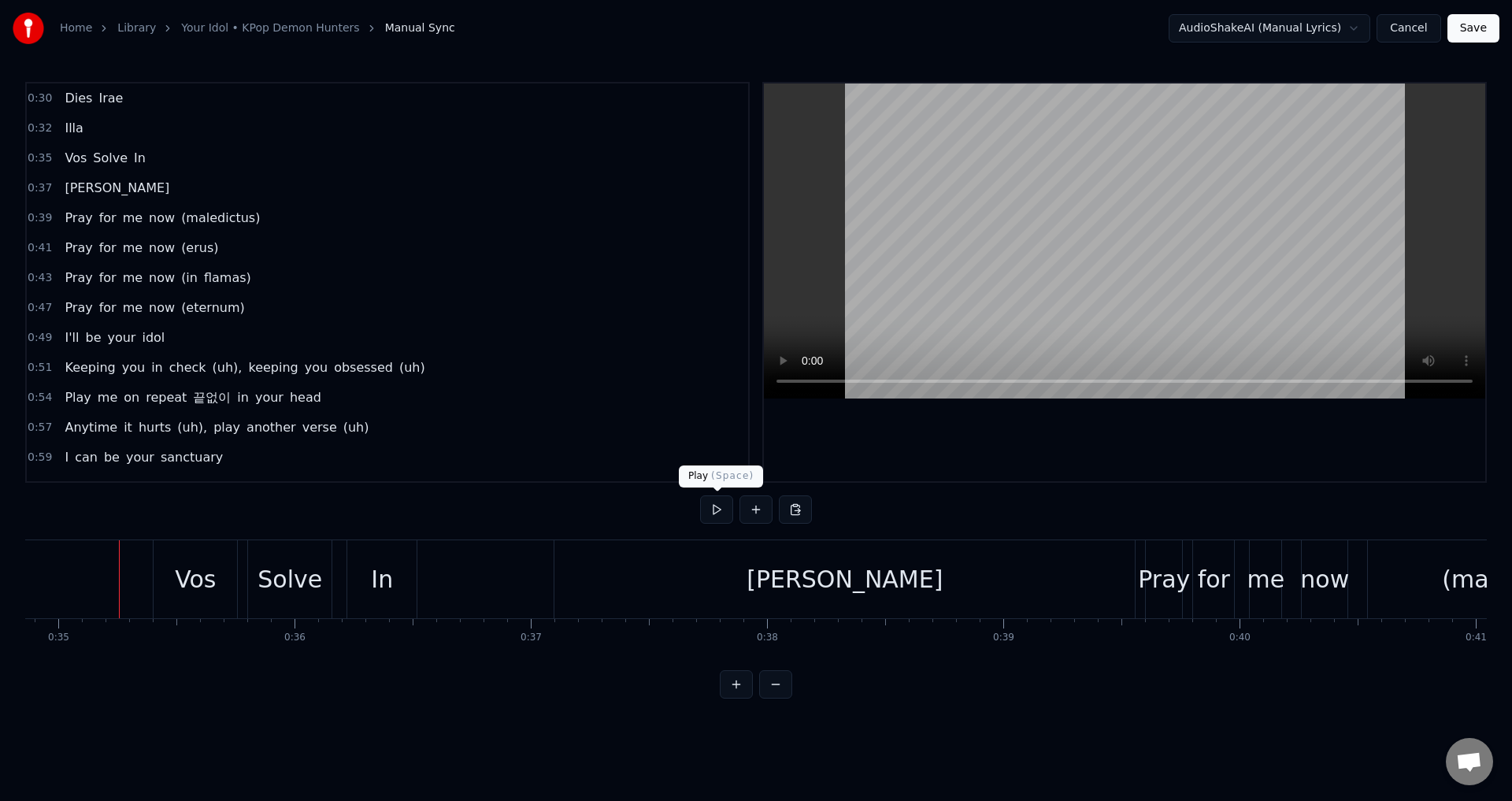
click at [710, 513] on button at bounding box center [716, 509] width 33 height 29
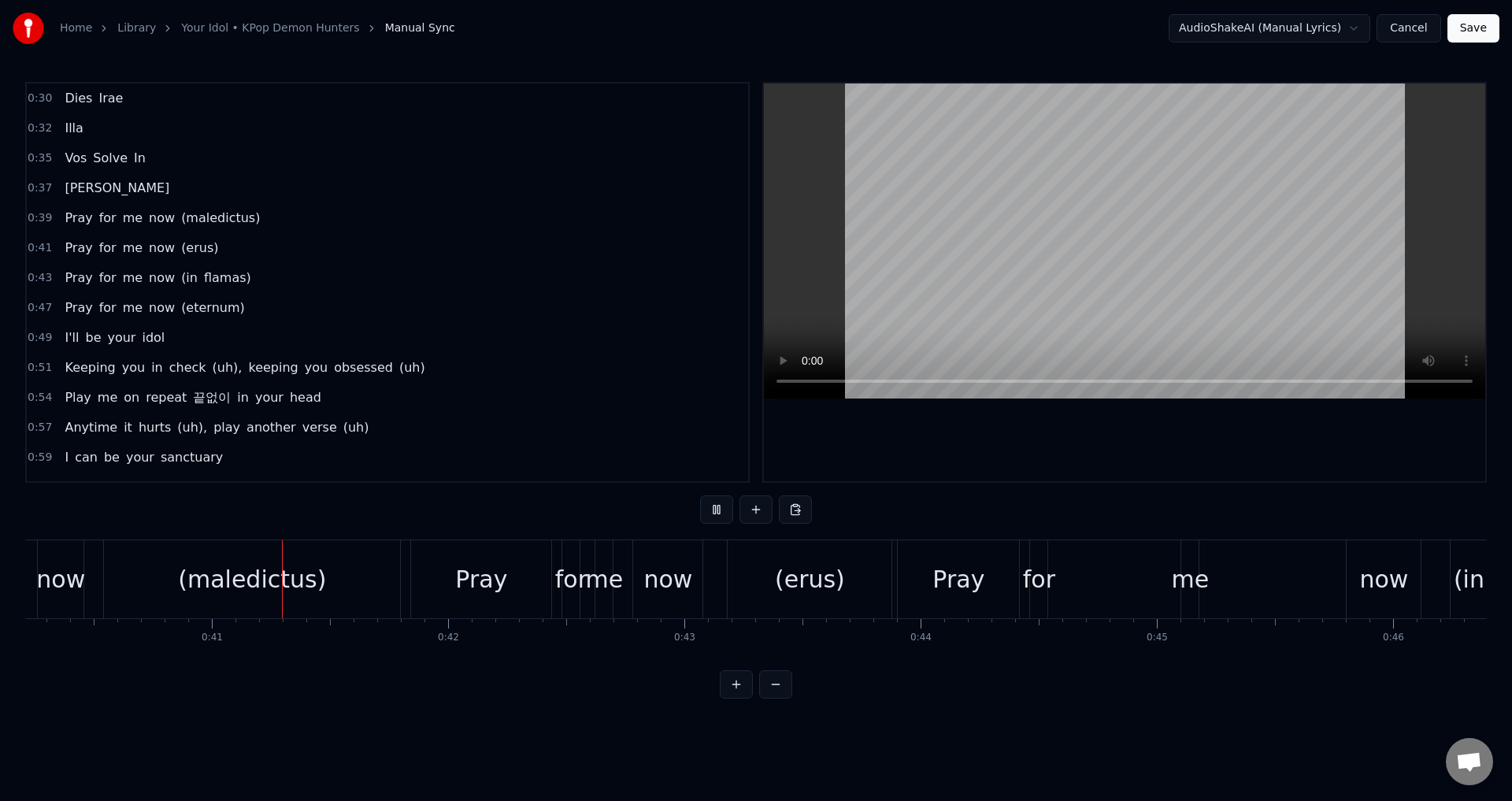
scroll to position [0, 9553]
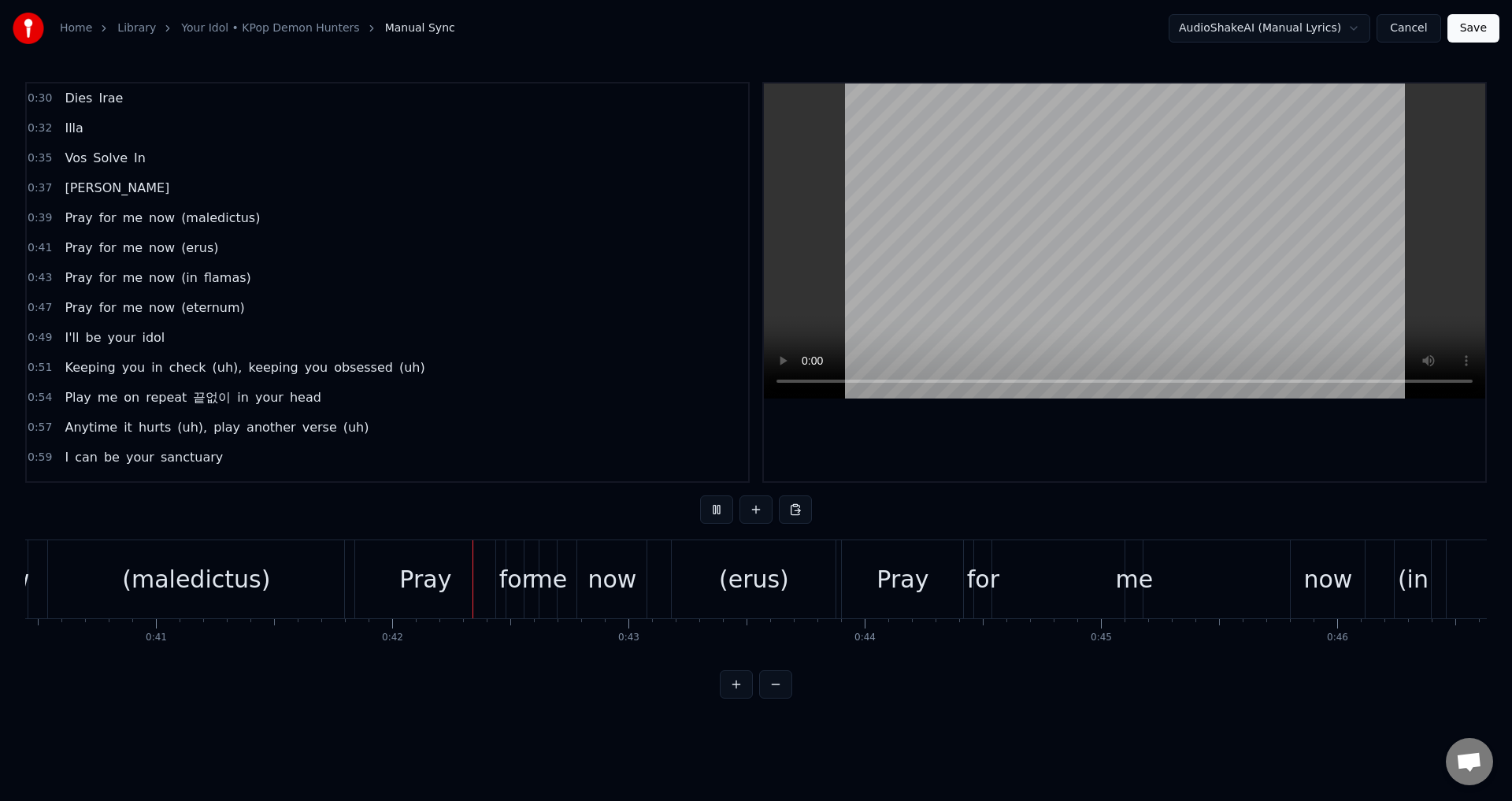
click at [715, 512] on button at bounding box center [716, 509] width 33 height 29
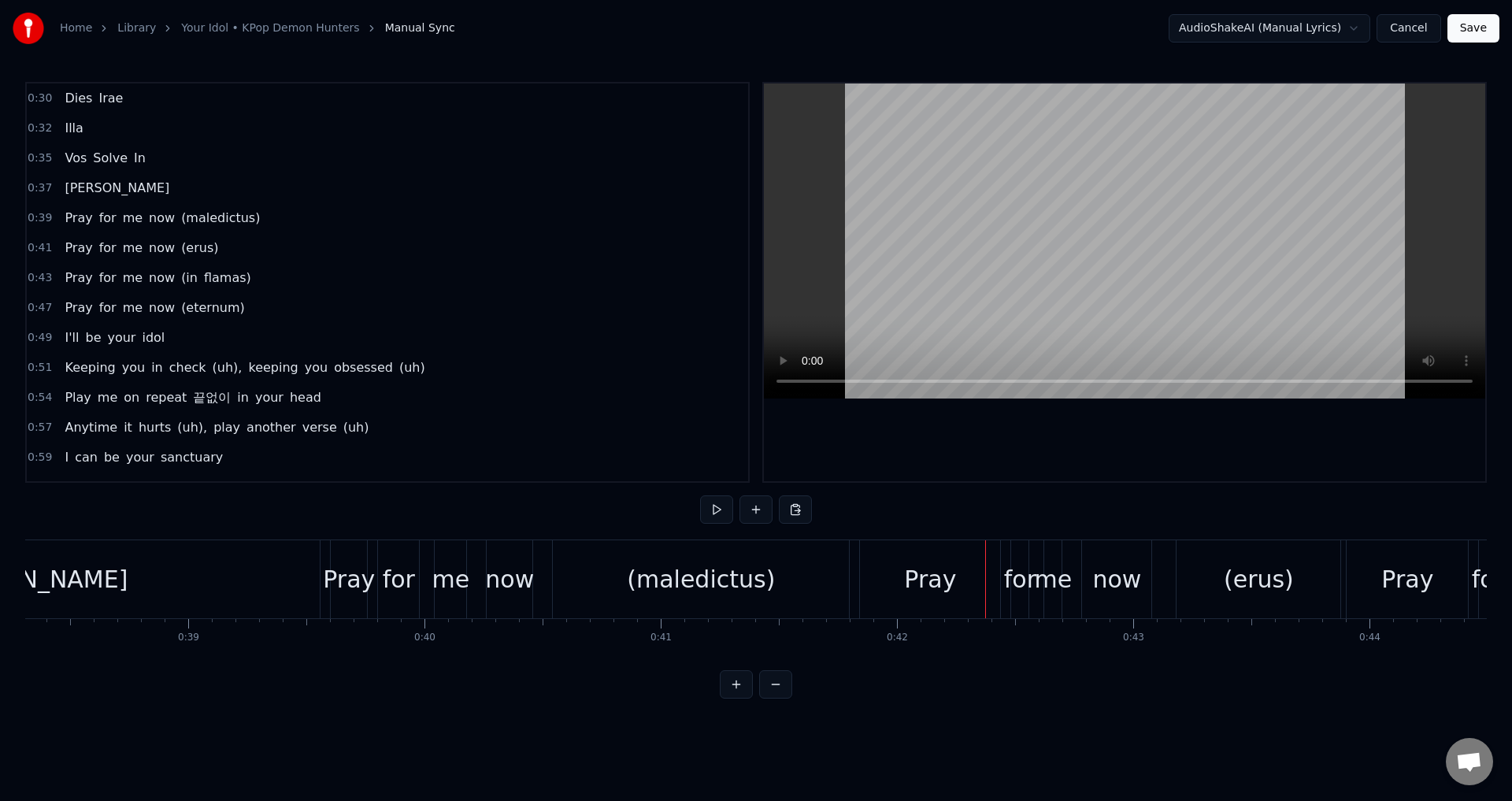
scroll to position [0, 8906]
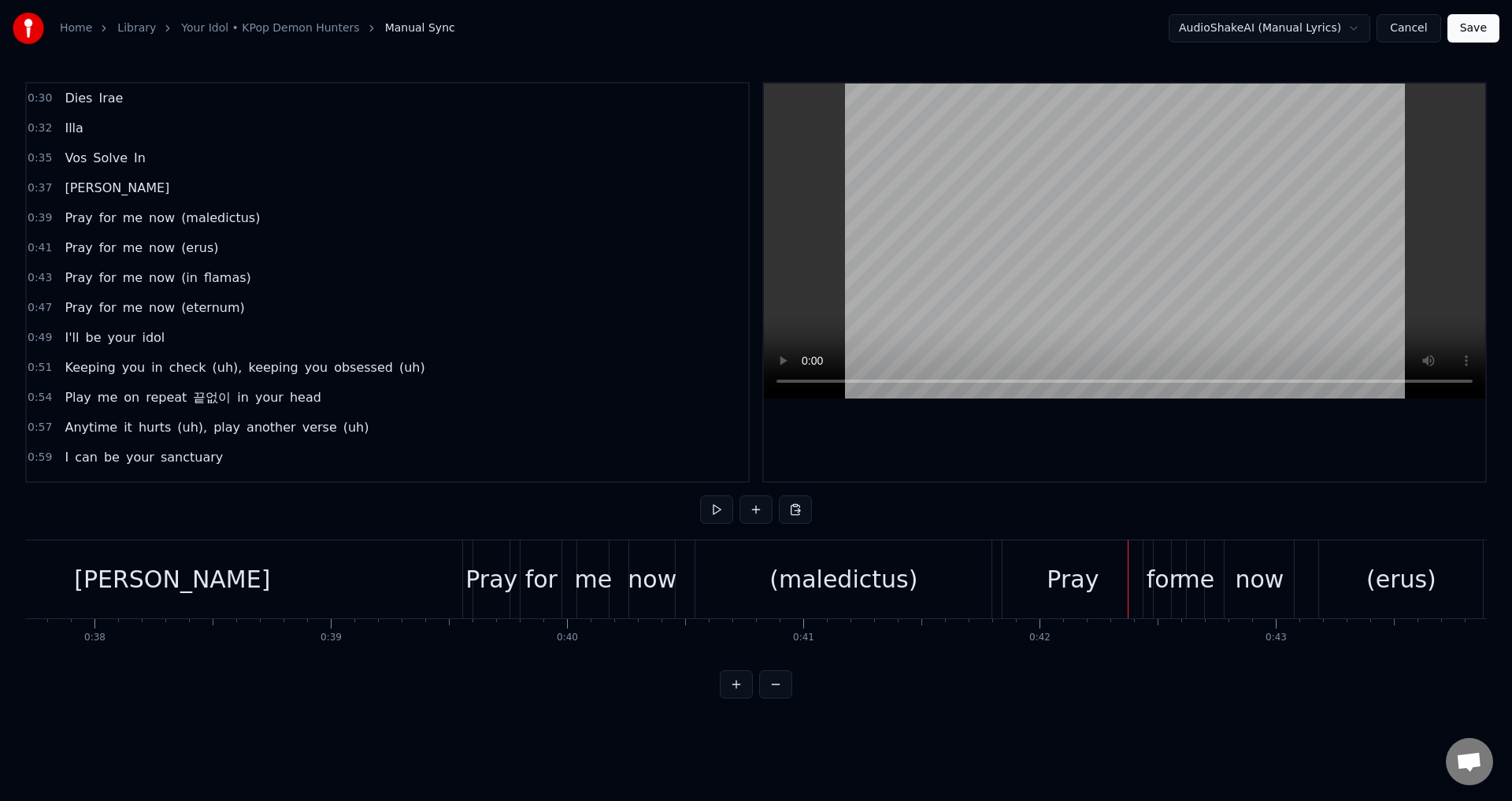
click at [490, 588] on div "Pray" at bounding box center [491, 579] width 52 height 35
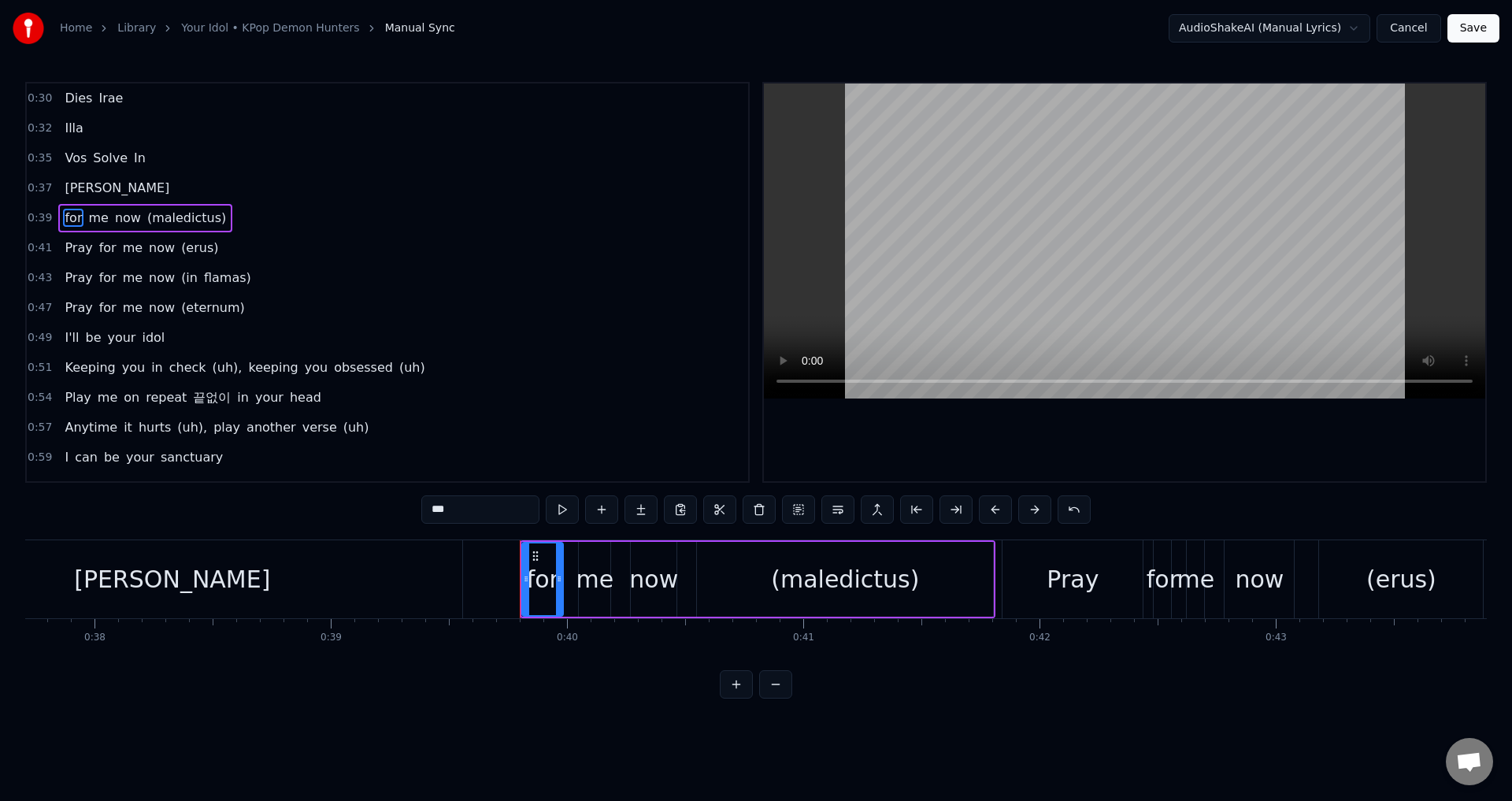
click at [541, 575] on div "for" at bounding box center [542, 579] width 32 height 35
click at [591, 581] on div "me" at bounding box center [595, 579] width 38 height 35
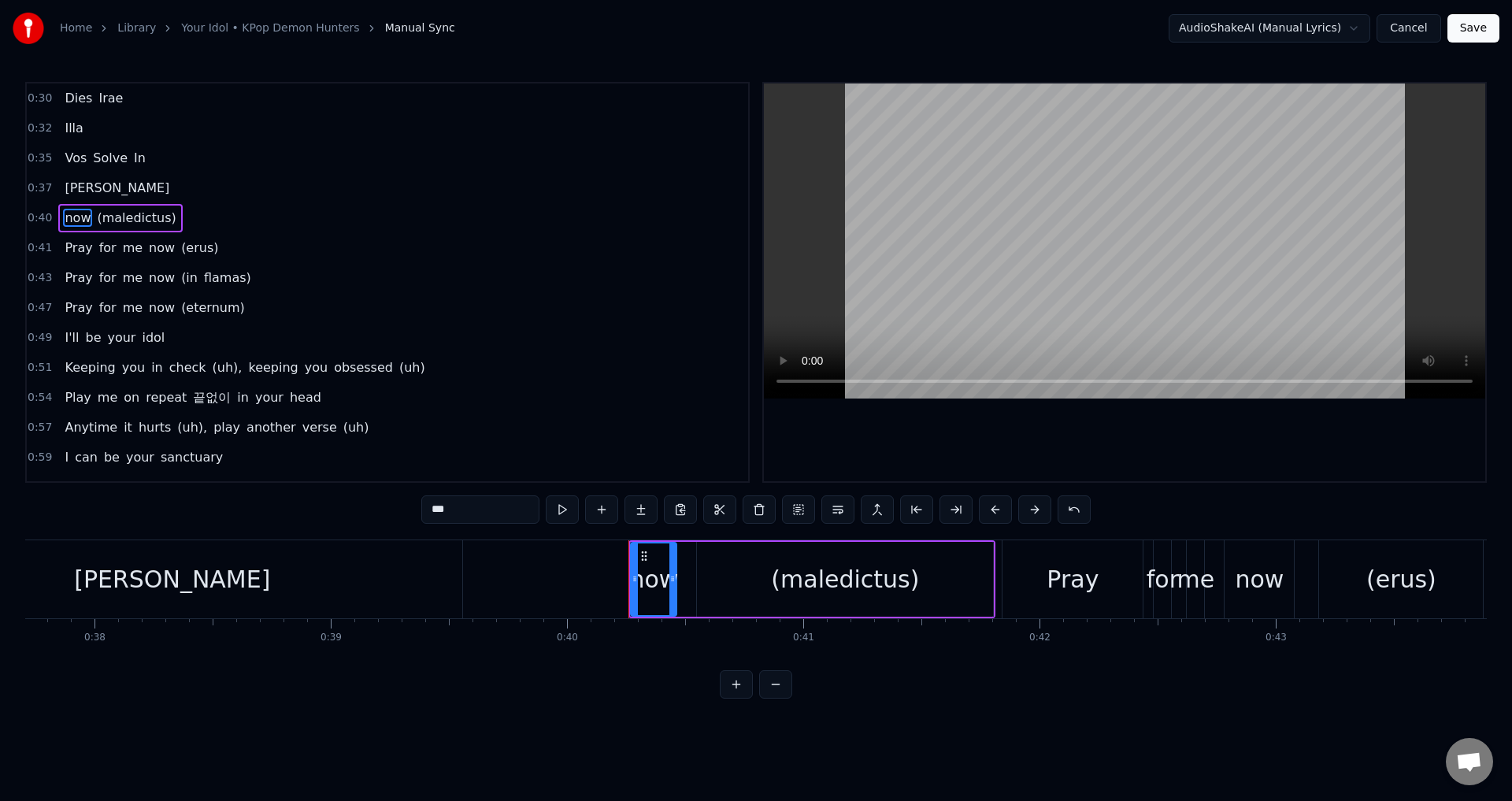
click at [646, 581] on div "now" at bounding box center [653, 579] width 48 height 35
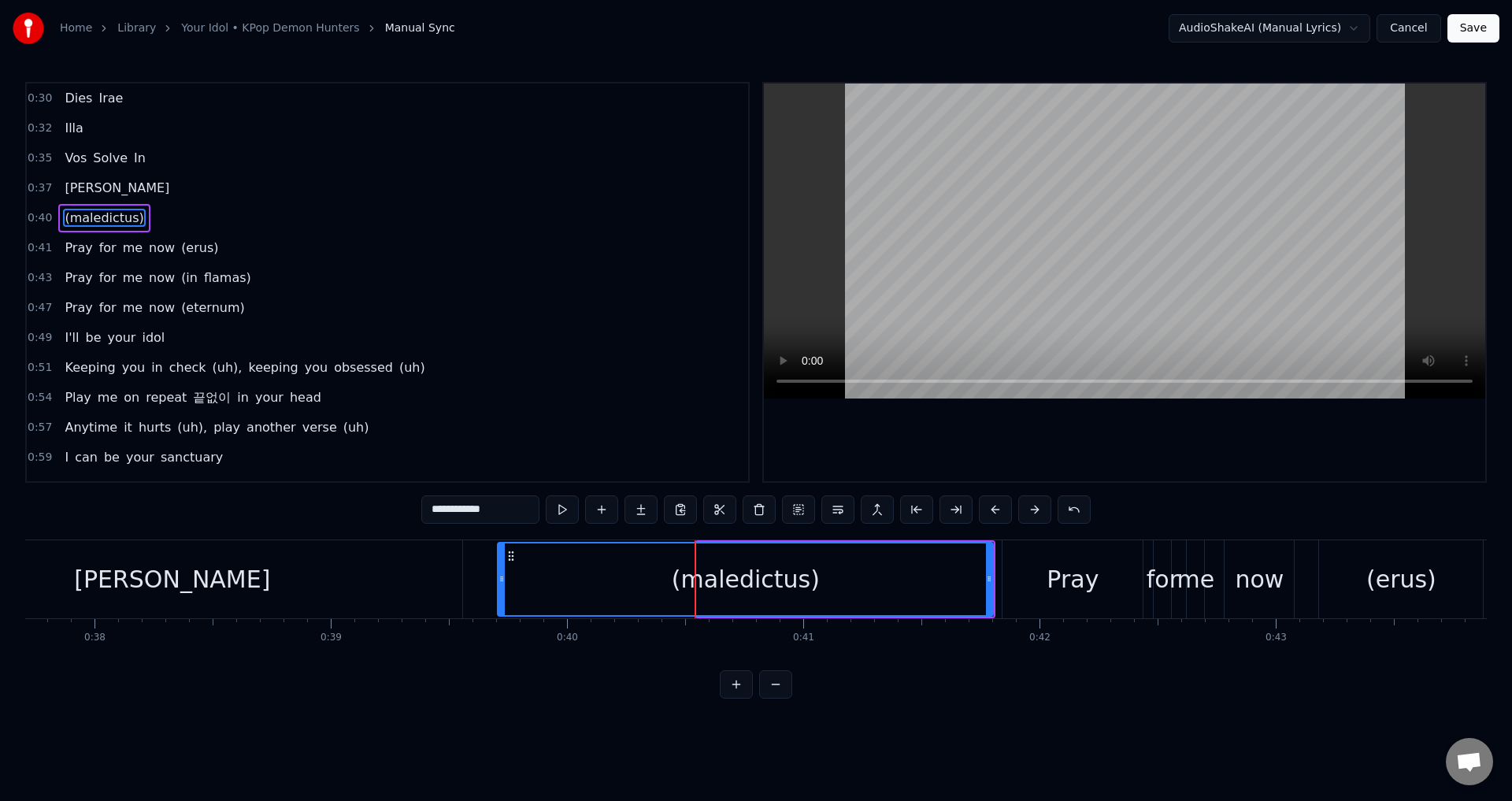
drag, startPoint x: 700, startPoint y: 582, endPoint x: 501, endPoint y: 596, distance: 199.5
click at [501, 596] on div at bounding box center [502, 578] width 7 height 71
click at [388, 570] on div "Favilla" at bounding box center [172, 579] width 581 height 78
type input "*******"
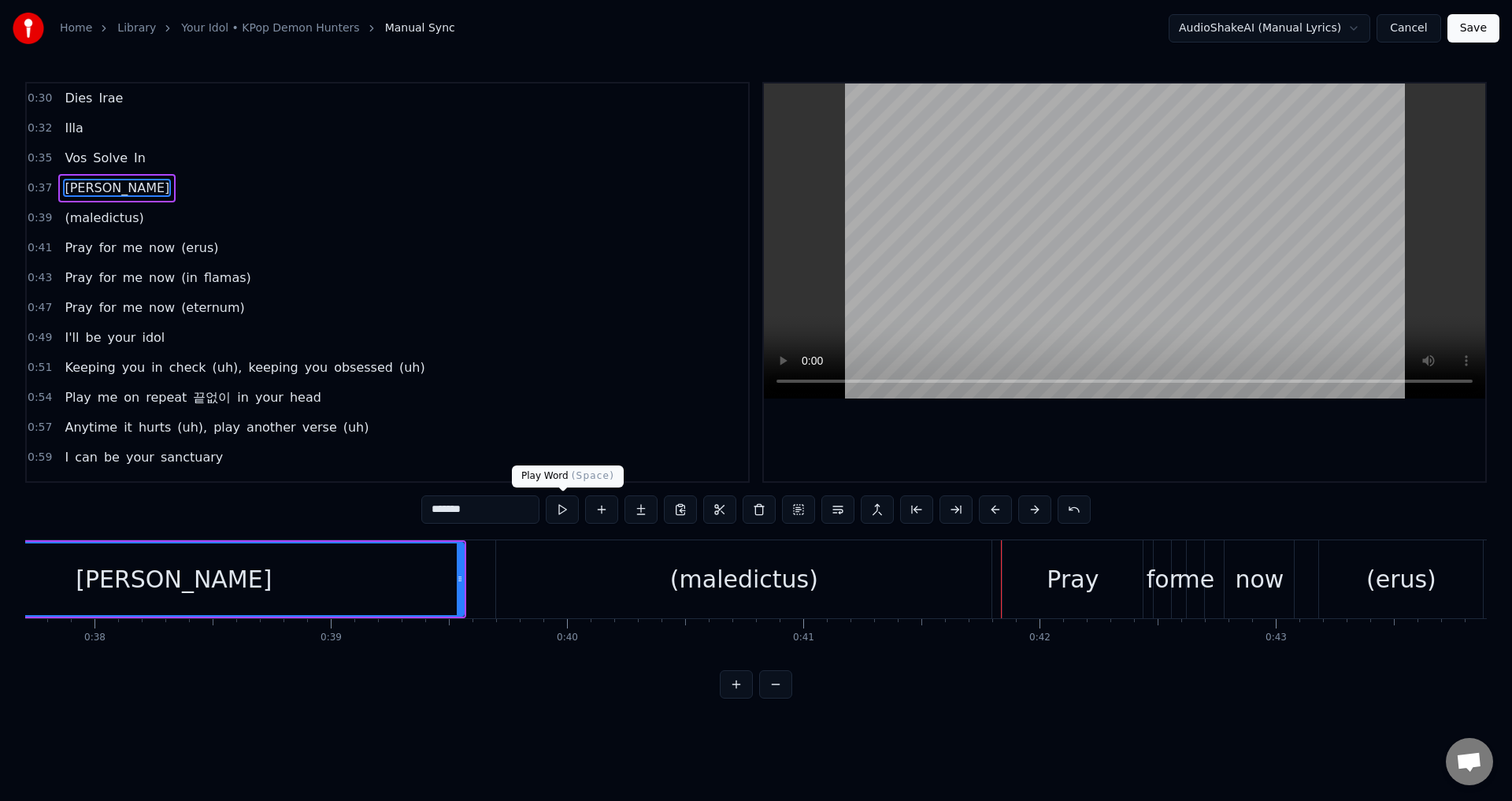
click at [565, 509] on button at bounding box center [562, 509] width 33 height 29
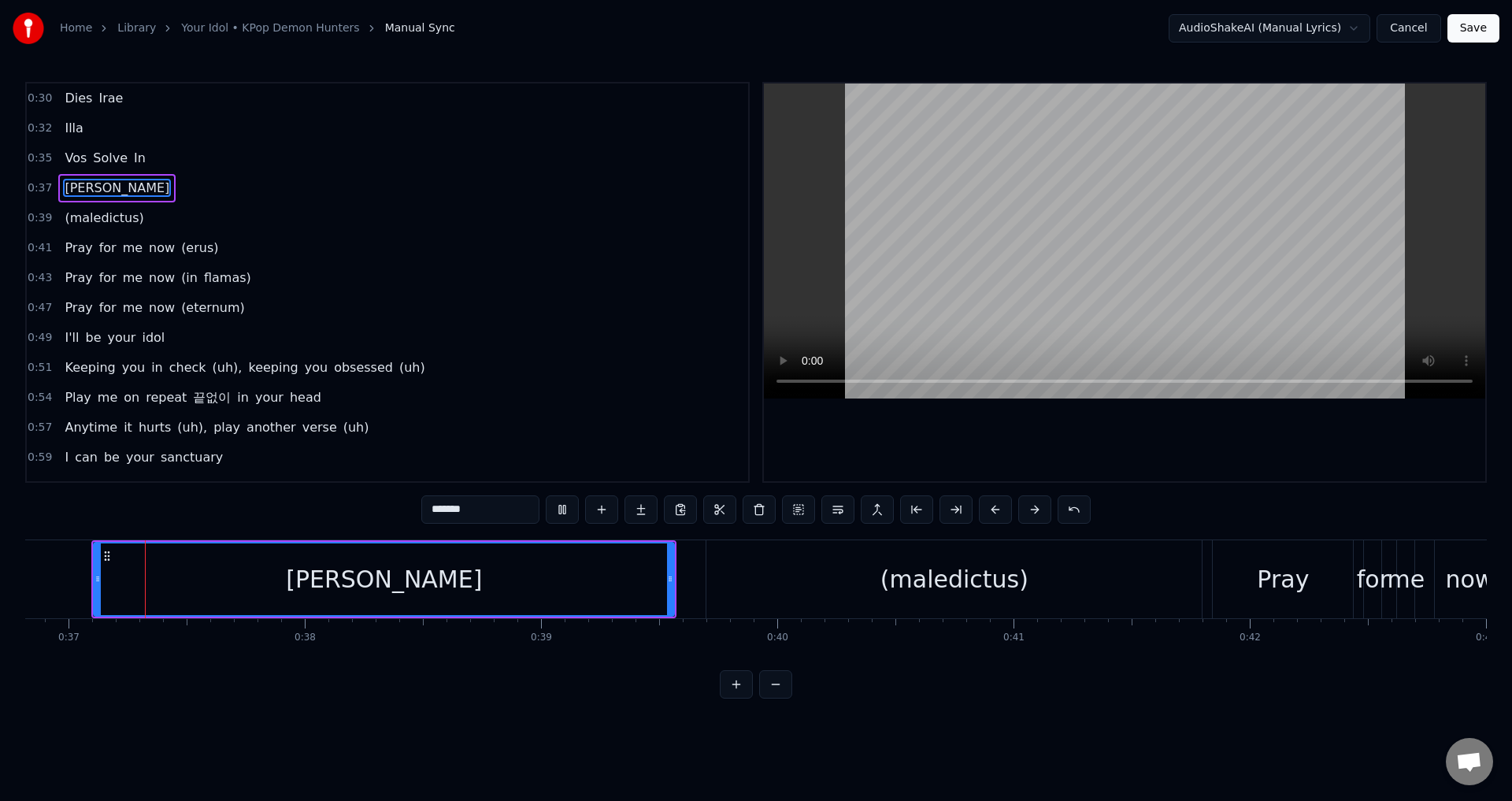
click at [565, 509] on button at bounding box center [562, 509] width 33 height 29
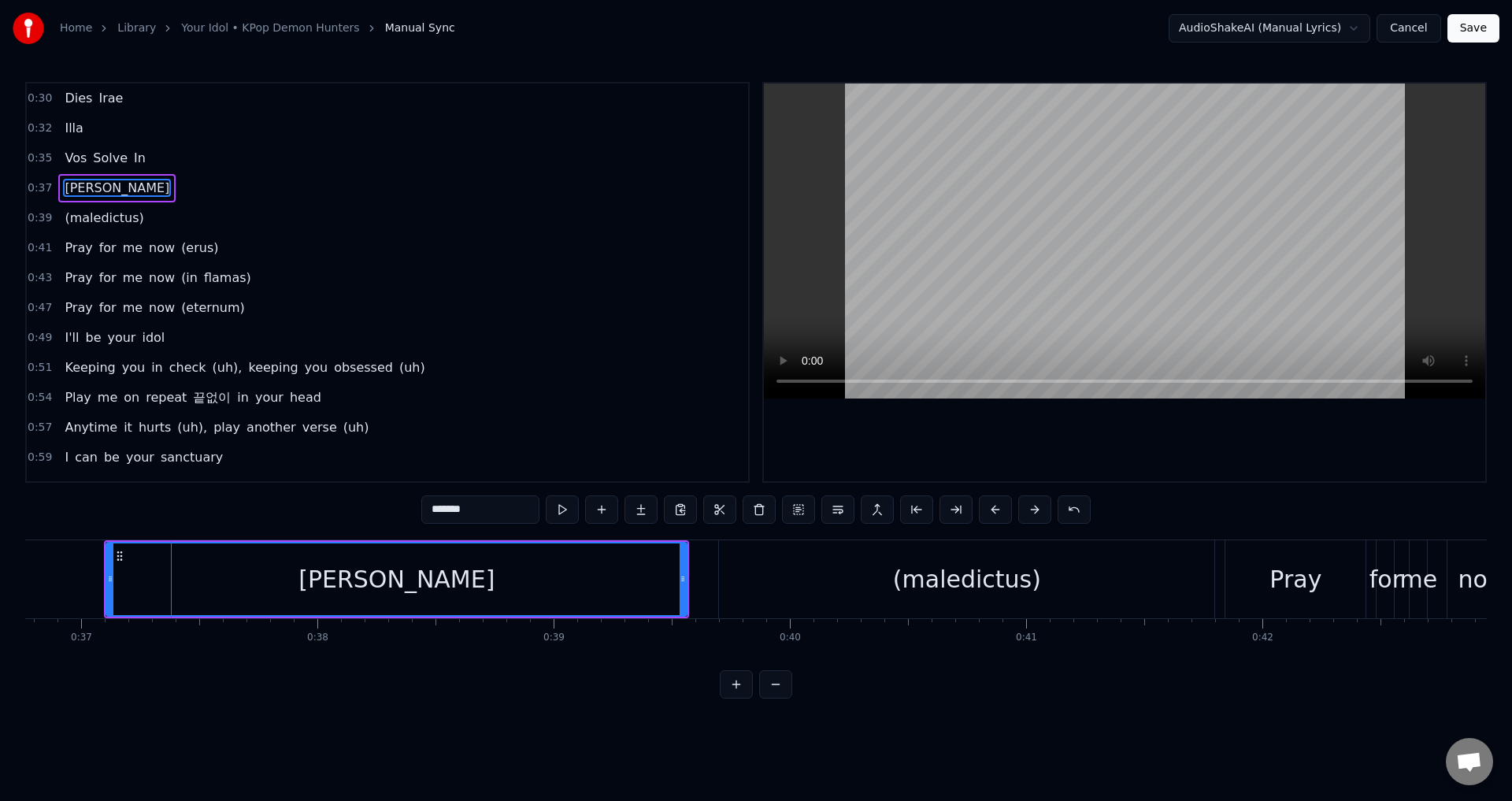
click at [562, 509] on button at bounding box center [562, 509] width 33 height 29
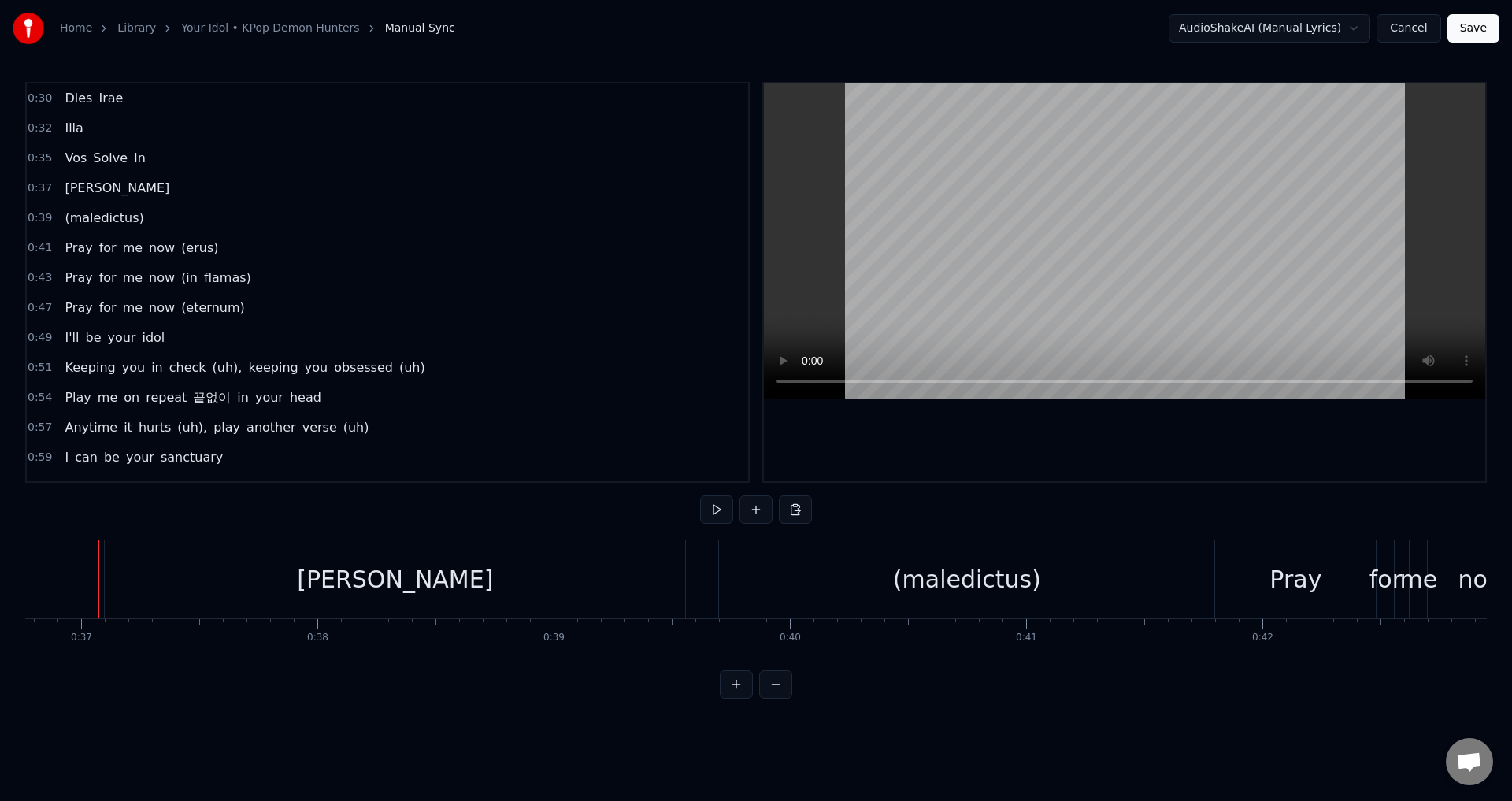
scroll to position [0, 8678]
click at [720, 516] on button at bounding box center [716, 509] width 33 height 29
click at [107, 511] on div "0:30 Dies Irae 0:32 Illa 0:35 Vos Solve In 0:37 Favilla 0:39 (maledictus) 0:41 …" at bounding box center [756, 390] width 1461 height 617
click at [719, 505] on button at bounding box center [716, 509] width 33 height 29
click at [718, 505] on button at bounding box center [716, 509] width 33 height 29
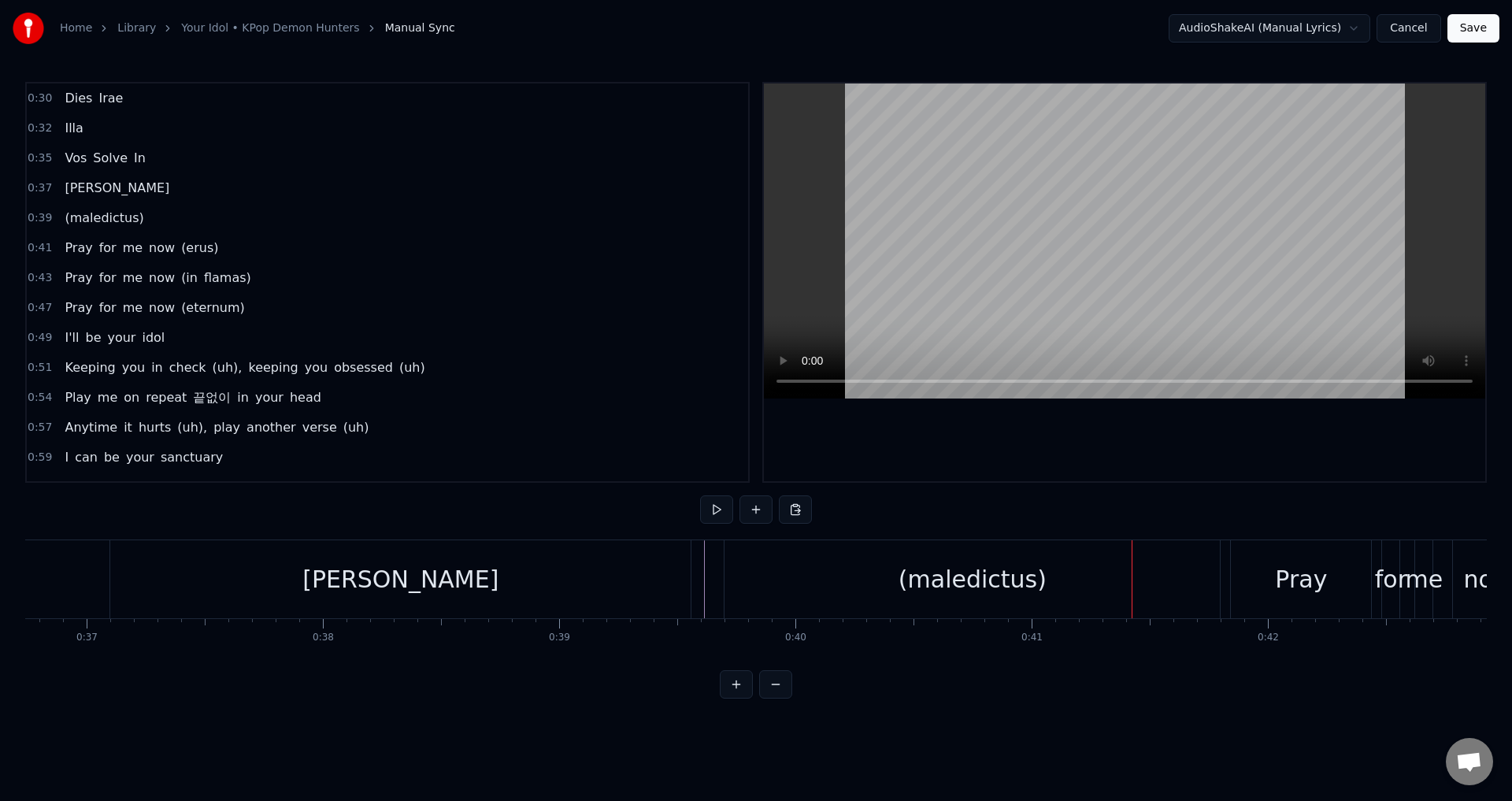
click at [714, 513] on button at bounding box center [716, 509] width 33 height 29
click at [710, 510] on button at bounding box center [716, 509] width 33 height 29
click at [732, 571] on div "(maledictus)" at bounding box center [972, 579] width 495 height 78
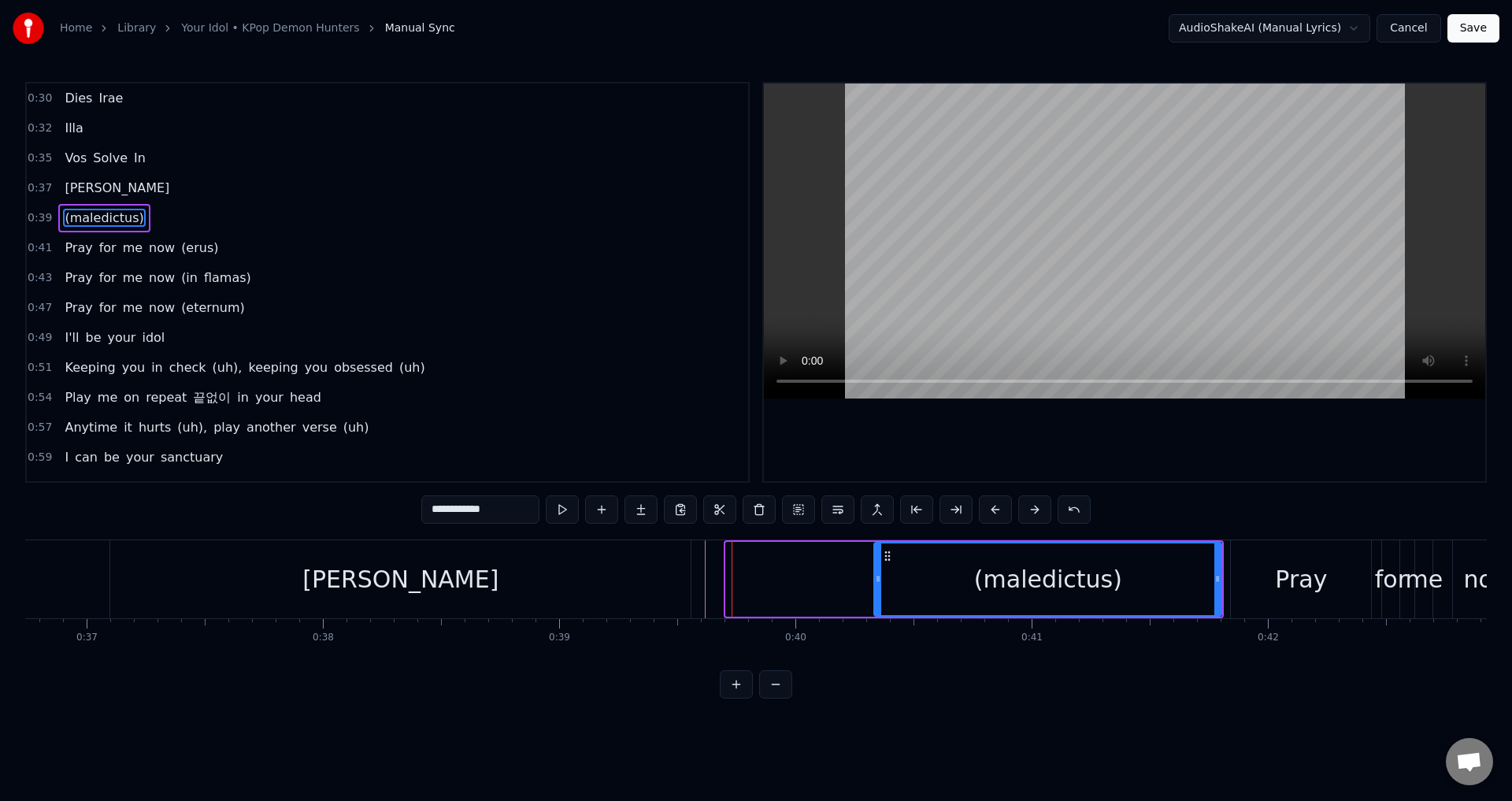
drag, startPoint x: 728, startPoint y: 576, endPoint x: 877, endPoint y: 580, distance: 149.1
click at [877, 580] on icon at bounding box center [878, 578] width 7 height 12
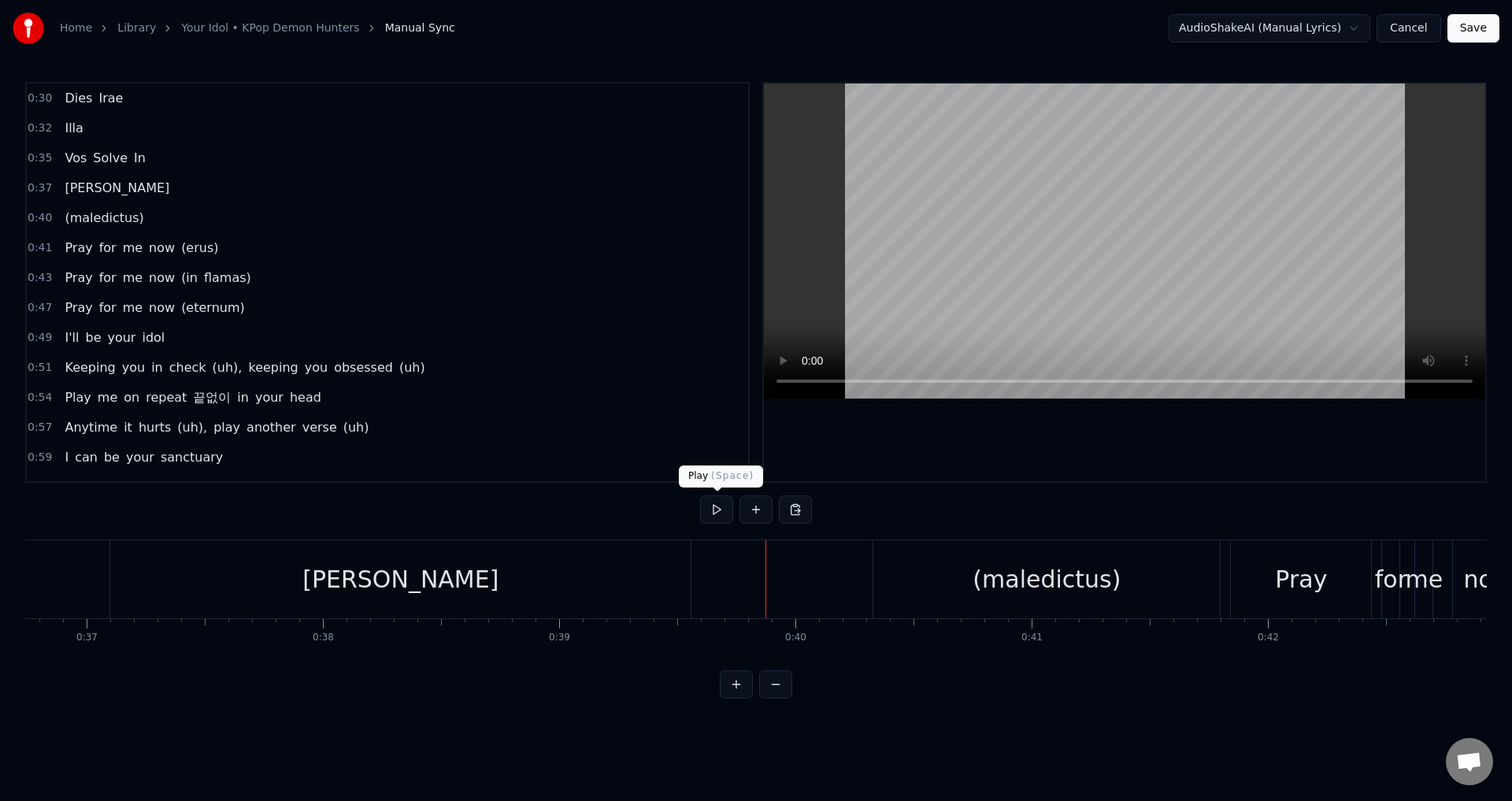
click at [714, 511] on button at bounding box center [716, 509] width 33 height 29
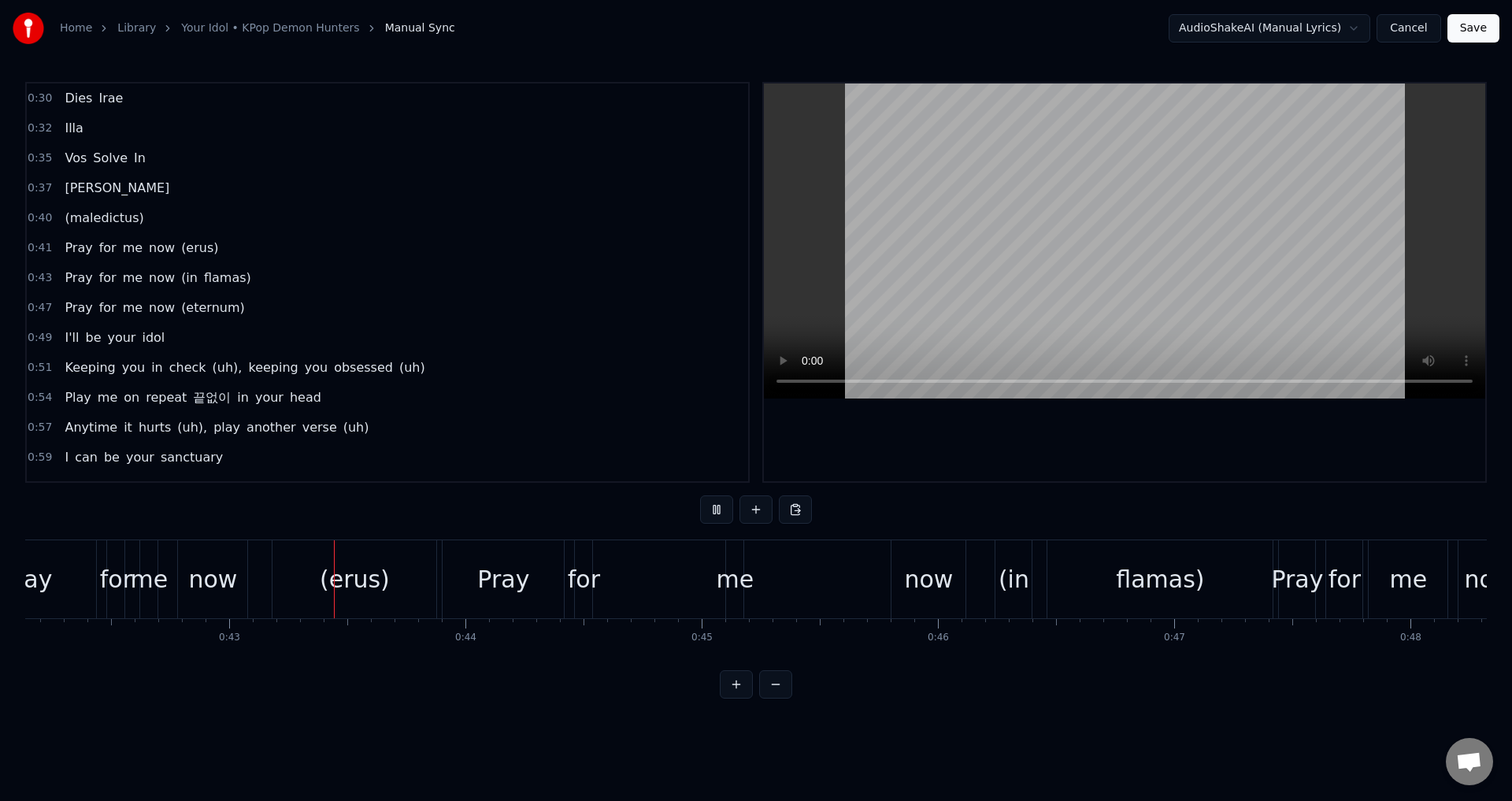
scroll to position [0, 10013]
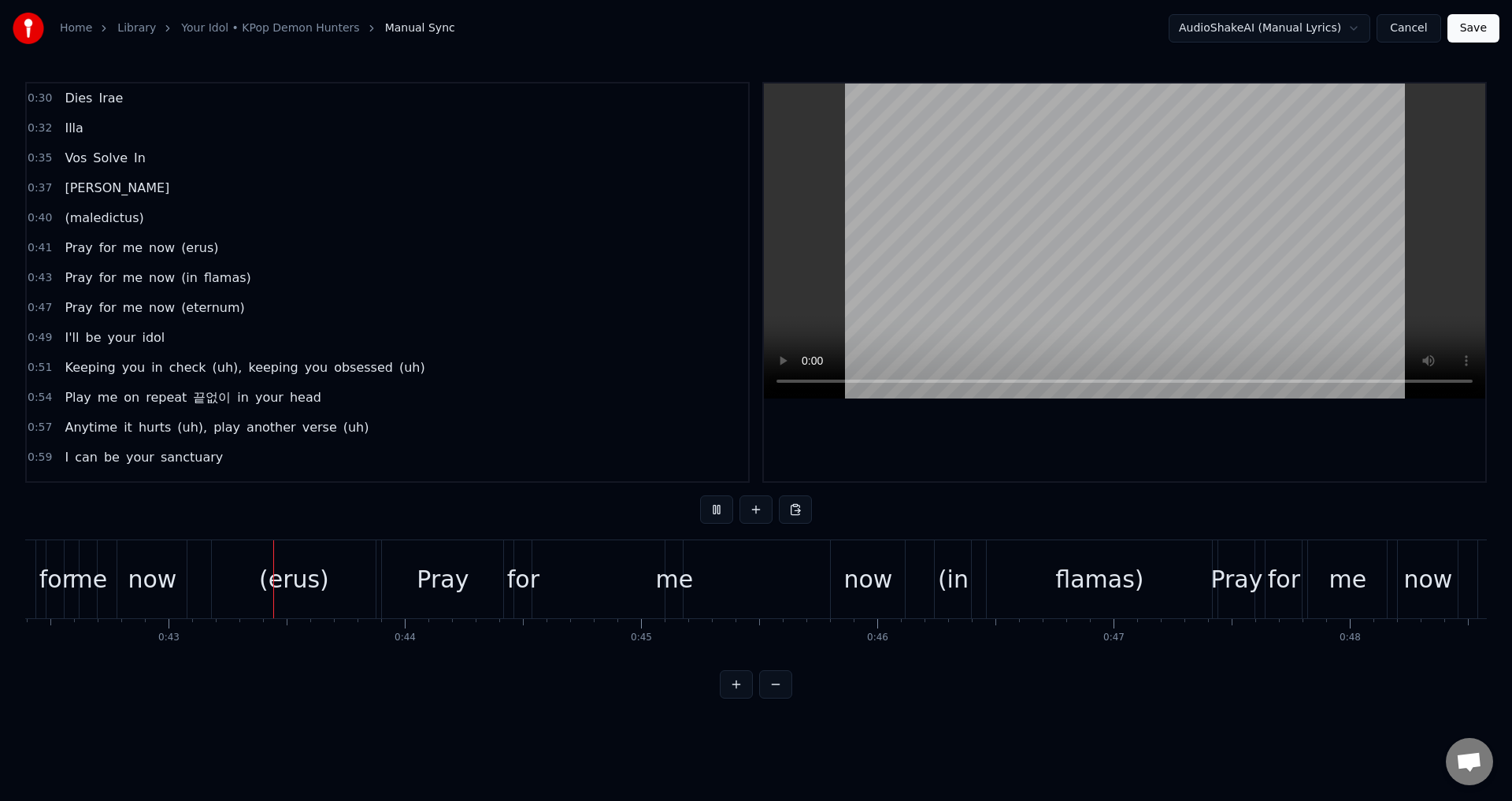
click at [715, 511] on button at bounding box center [716, 509] width 33 height 29
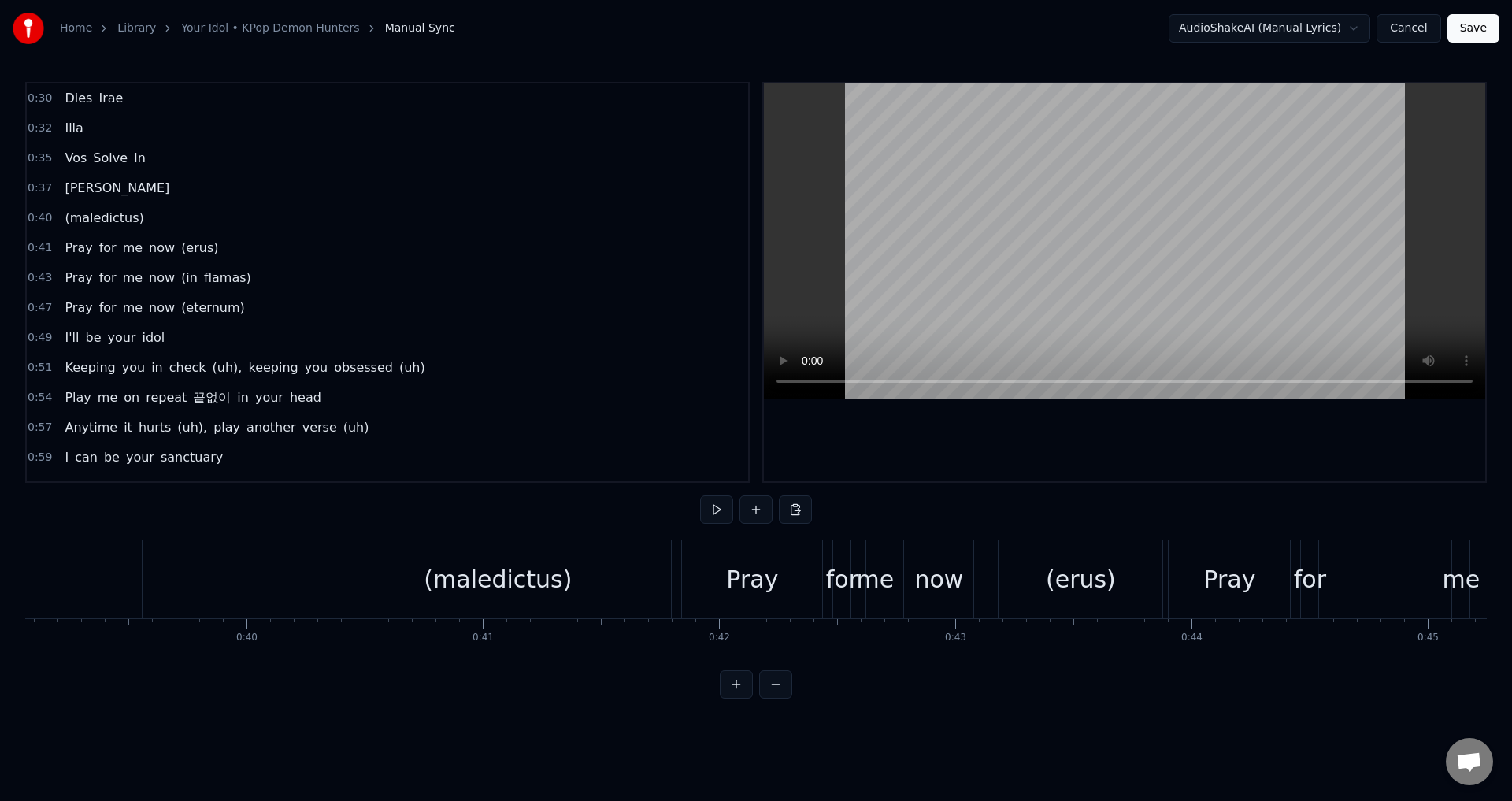
scroll to position [0, 9299]
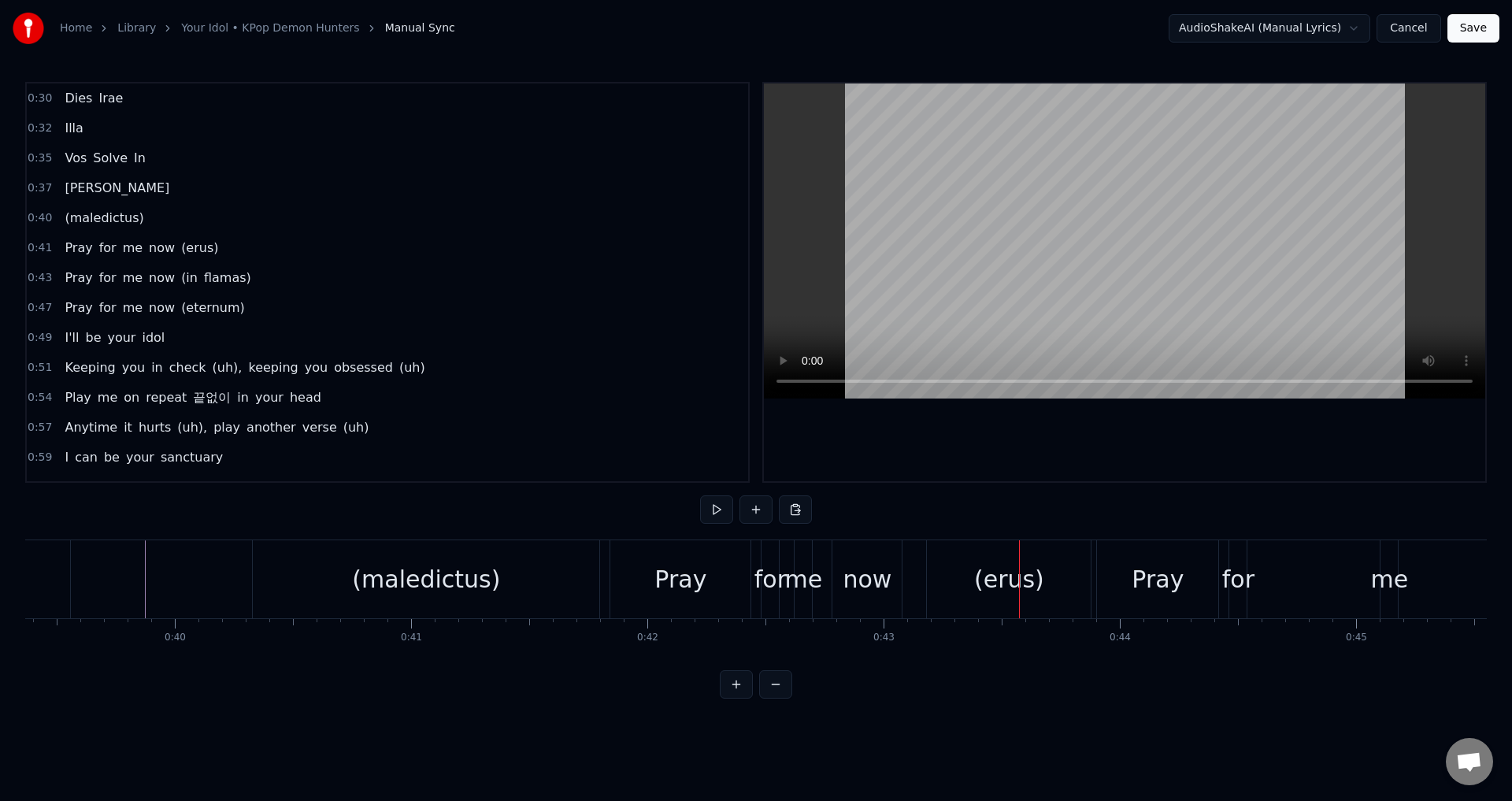
click at [423, 588] on div "(maledictus)" at bounding box center [426, 579] width 148 height 35
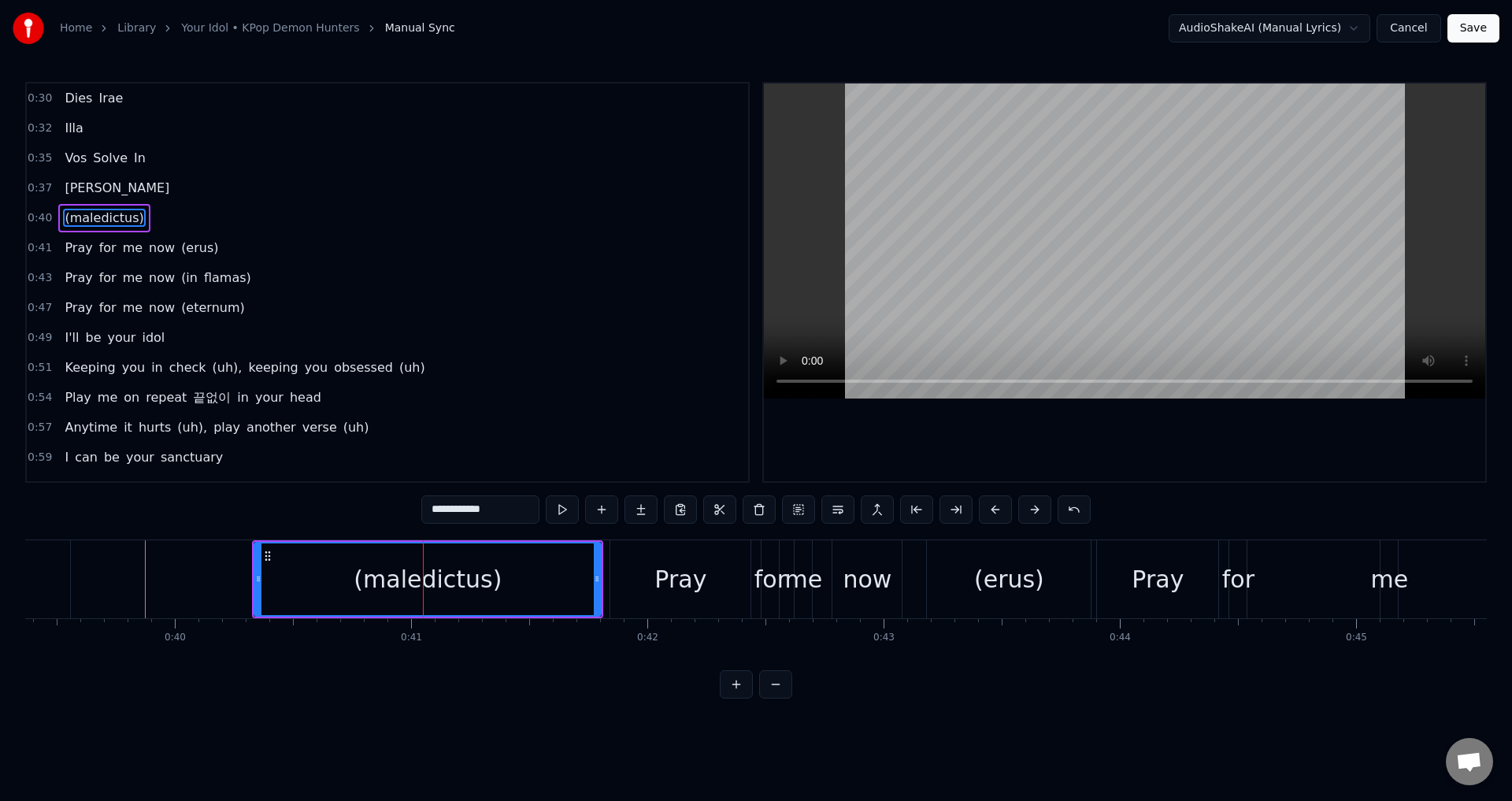
click at [443, 509] on input "**********" at bounding box center [480, 509] width 118 height 29
drag, startPoint x: 430, startPoint y: 513, endPoint x: 458, endPoint y: 511, distance: 28.1
click at [430, 513] on input "*********" at bounding box center [480, 509] width 118 height 29
click at [700, 573] on div "Pray" at bounding box center [680, 579] width 52 height 35
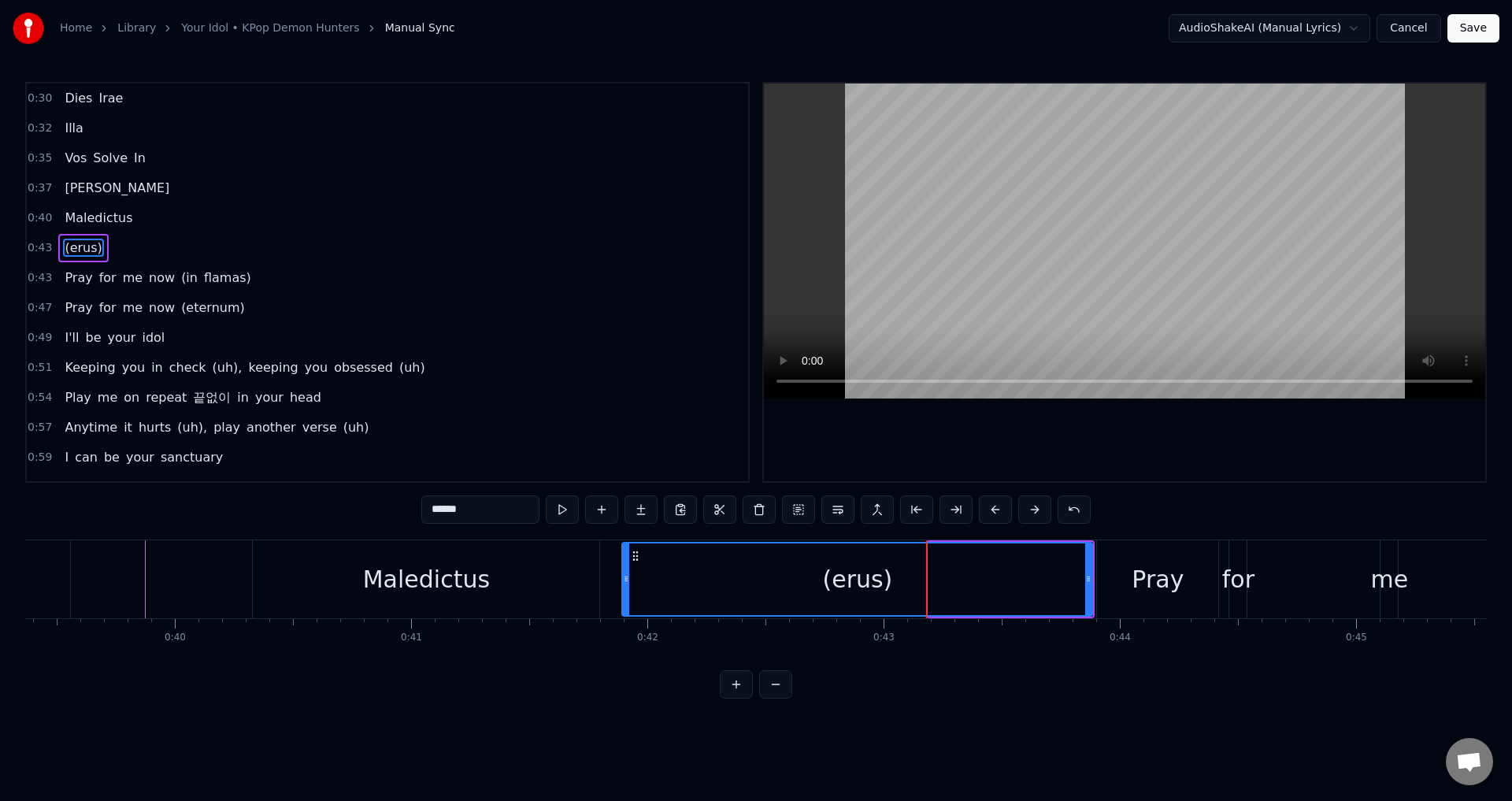
drag, startPoint x: 932, startPoint y: 579, endPoint x: 626, endPoint y: 586, distance: 306.1
click at [626, 586] on div at bounding box center [626, 578] width 7 height 71
drag, startPoint x: 475, startPoint y: 505, endPoint x: 420, endPoint y: 513, distance: 55.6
click at [420, 513] on div "0:30 Dies Irae 0:32 Illa 0:35 Vos Solve In 0:37 Favilla 0:40 Maledictus 0:41 (e…" at bounding box center [756, 390] width 1461 height 617
type input "****"
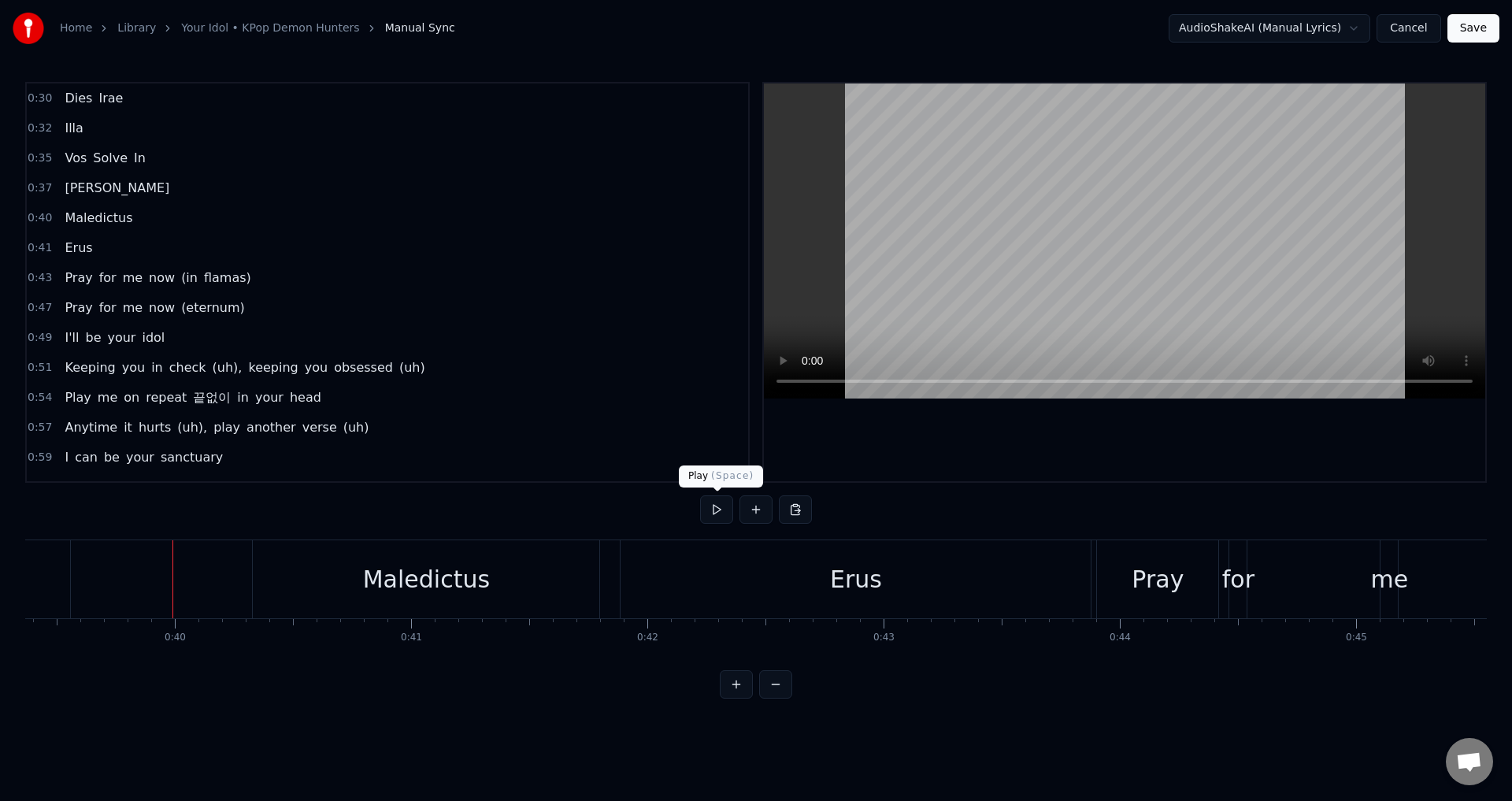
click at [715, 506] on button at bounding box center [716, 509] width 33 height 29
click at [719, 507] on button at bounding box center [716, 509] width 33 height 29
click at [634, 579] on div "Erus" at bounding box center [855, 579] width 470 height 78
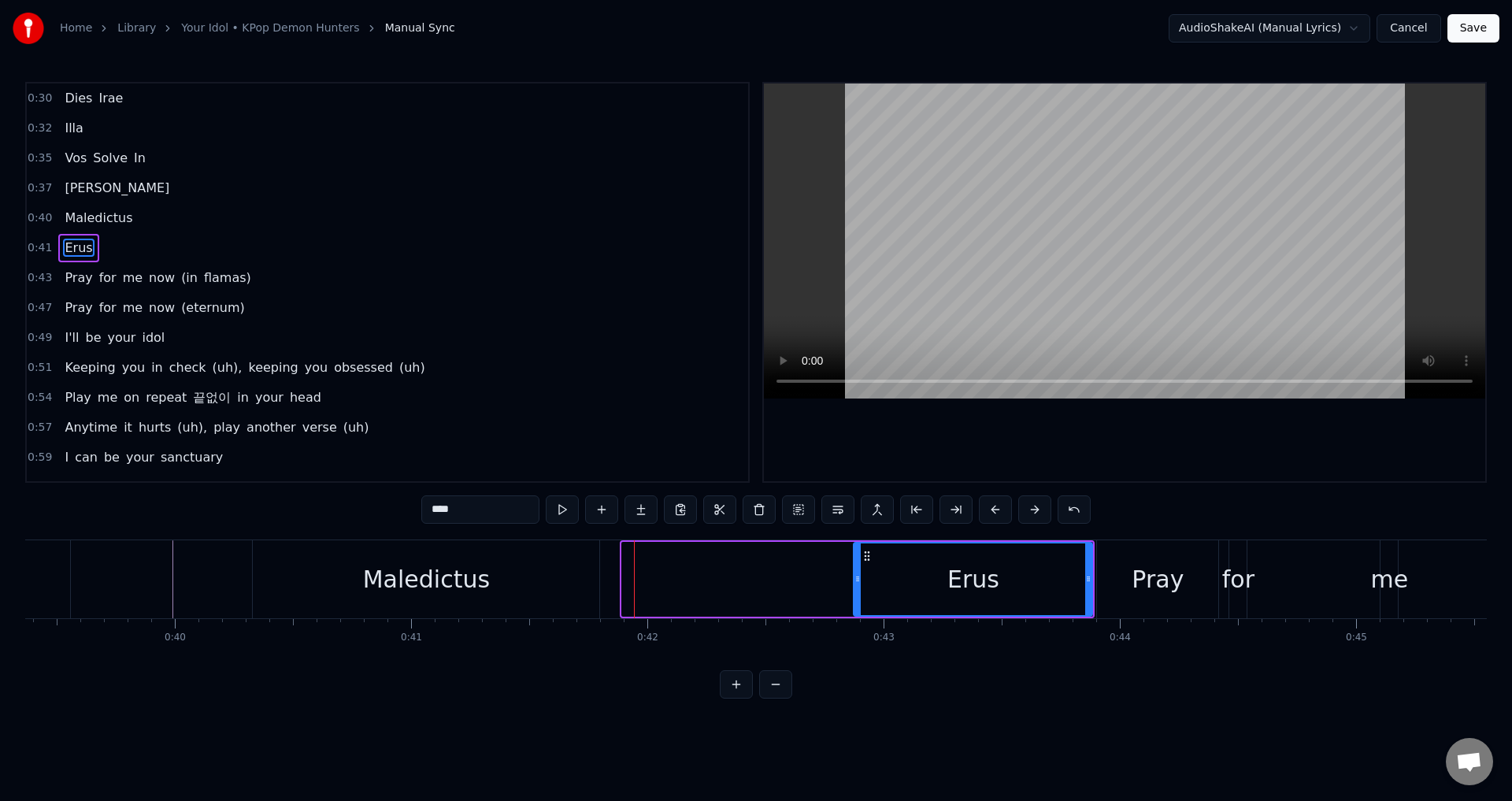
drag, startPoint x: 623, startPoint y: 581, endPoint x: 855, endPoint y: 573, distance: 232.1
click at [856, 574] on icon at bounding box center [857, 578] width 7 height 12
click at [568, 581] on div "Maledictus" at bounding box center [426, 579] width 347 height 78
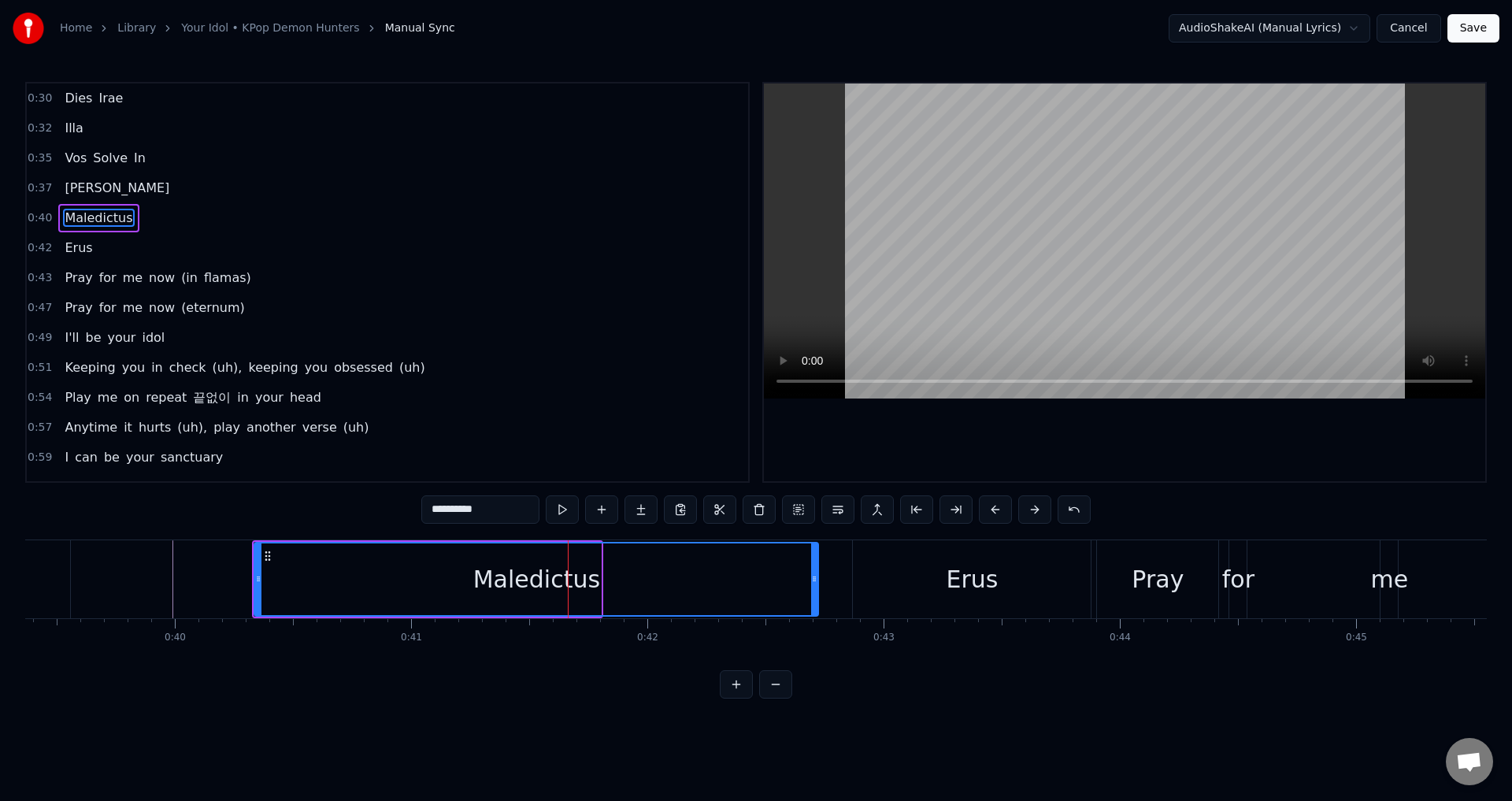
drag, startPoint x: 598, startPoint y: 581, endPoint x: 816, endPoint y: 572, distance: 218.2
click at [816, 572] on div at bounding box center [814, 578] width 7 height 71
click at [943, 581] on div "Erus" at bounding box center [972, 579] width 238 height 78
type input "****"
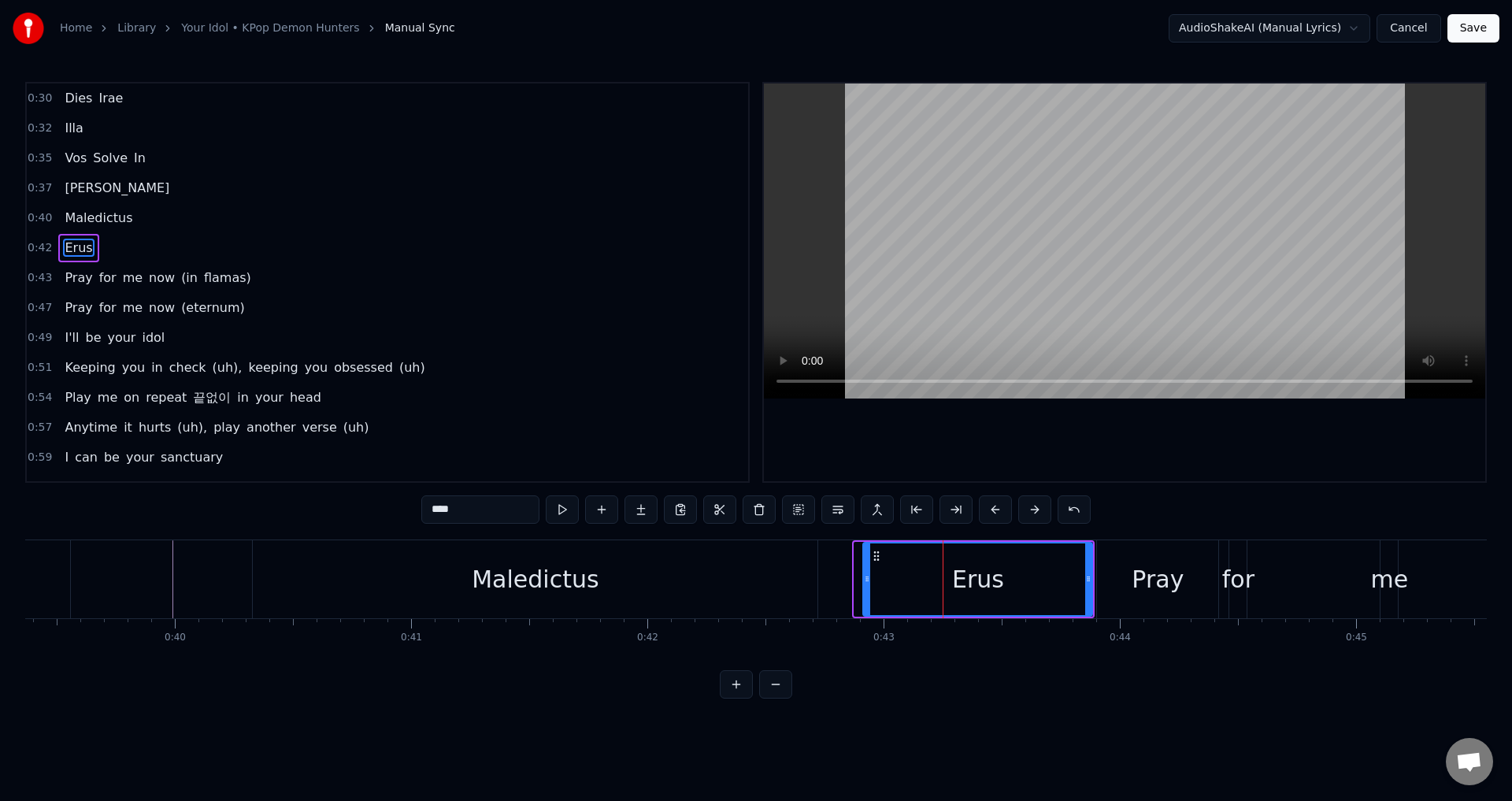
drag, startPoint x: 858, startPoint y: 586, endPoint x: 866, endPoint y: 583, distance: 8.5
click at [866, 583] on div at bounding box center [867, 578] width 7 height 71
drag, startPoint x: 866, startPoint y: 582, endPoint x: 893, endPoint y: 582, distance: 27.0
click at [893, 582] on icon at bounding box center [892, 578] width 7 height 12
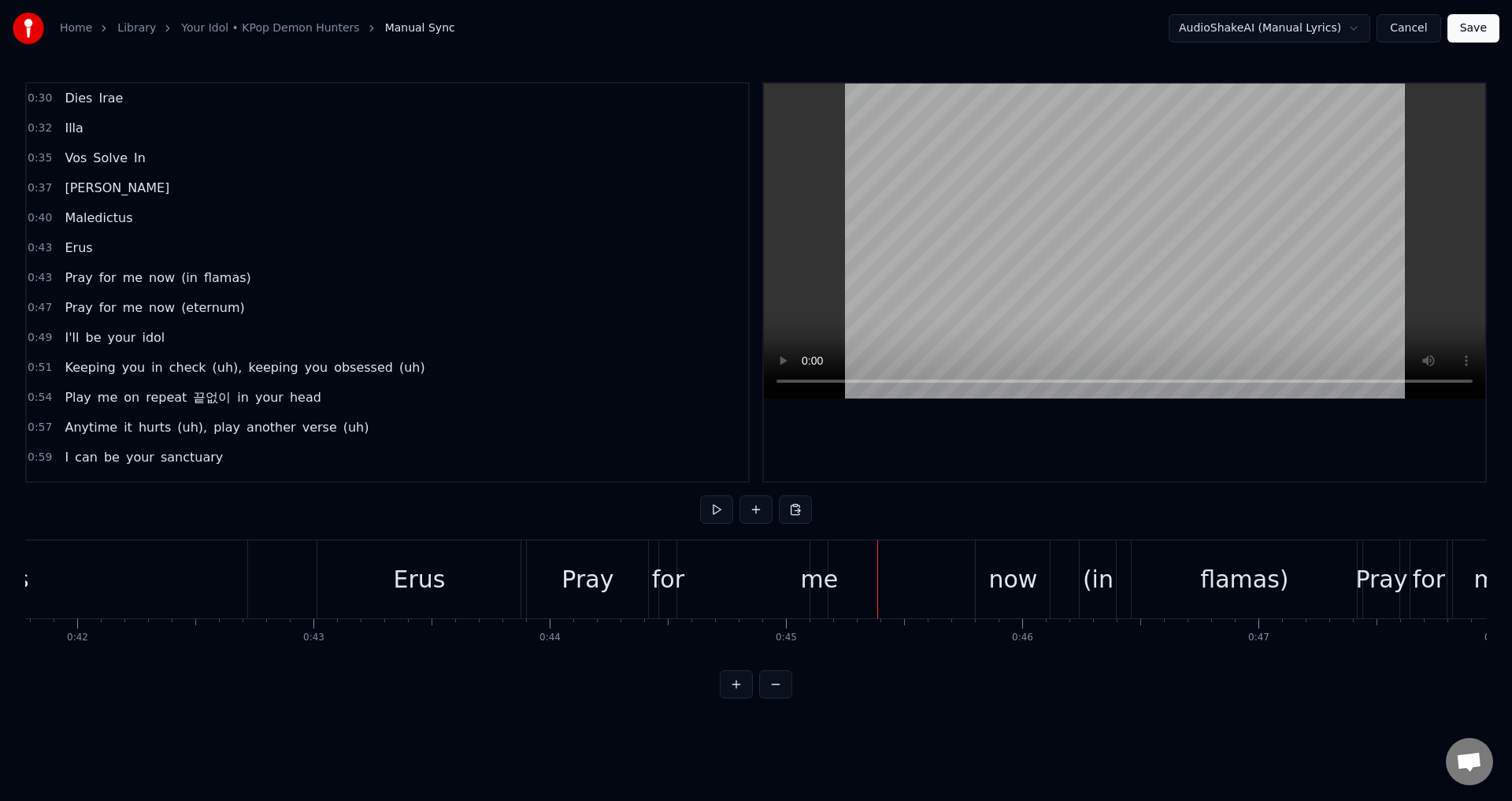
scroll to position [0, 9904]
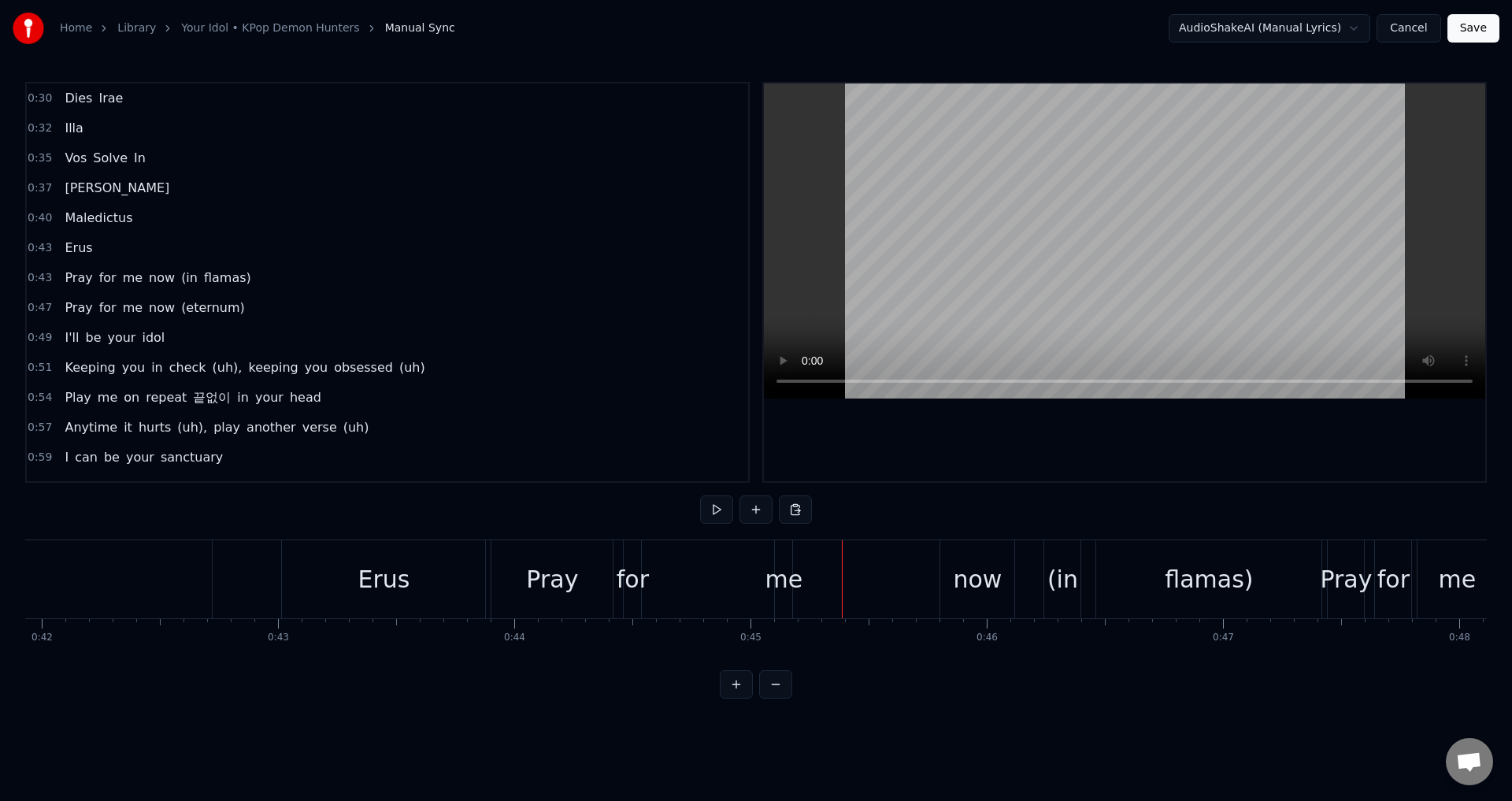
click at [528, 572] on div "Pray" at bounding box center [552, 579] width 122 height 78
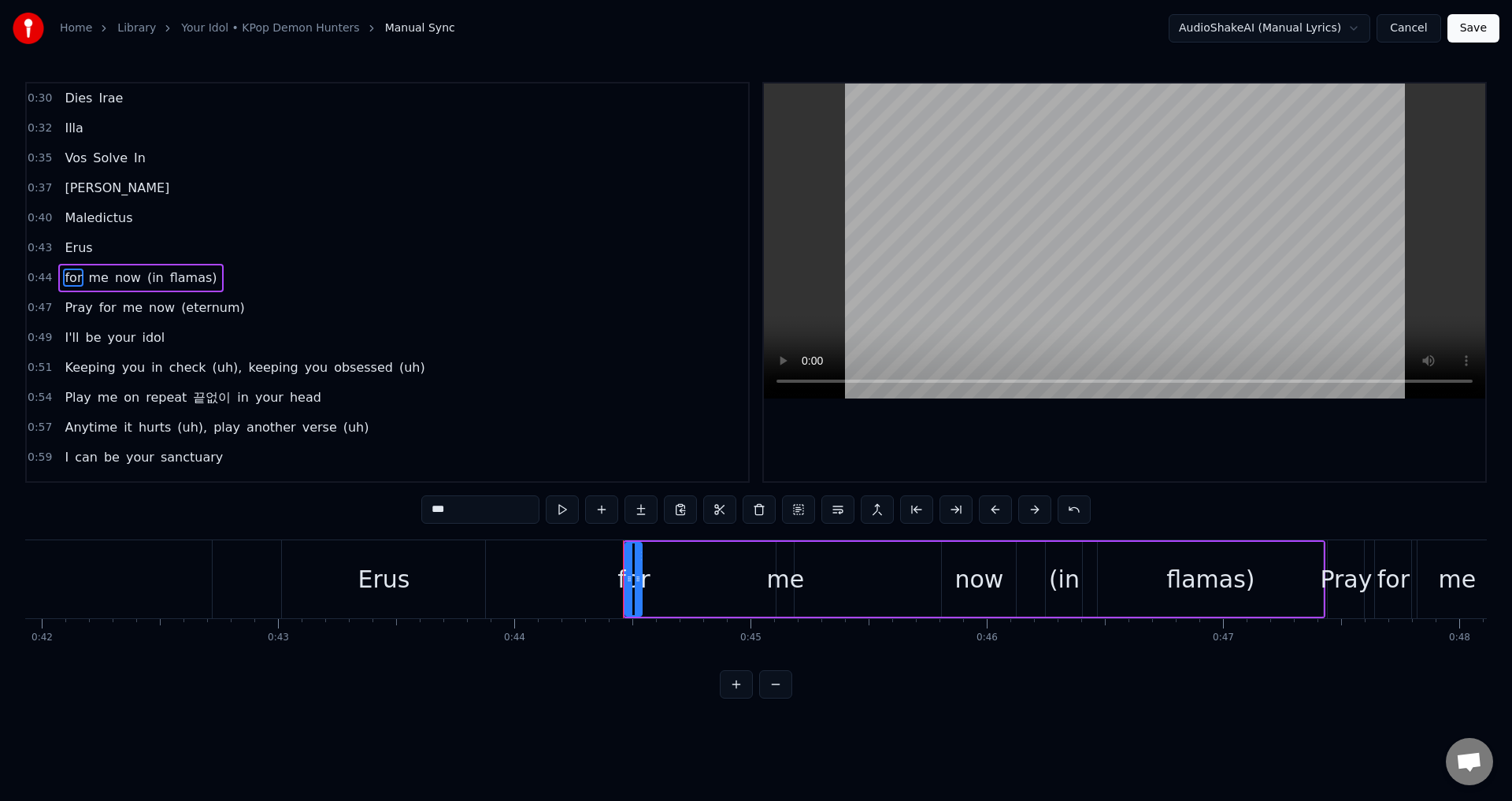
click at [635, 581] on icon at bounding box center [638, 578] width 7 height 12
click at [782, 580] on icon at bounding box center [780, 578] width 7 height 12
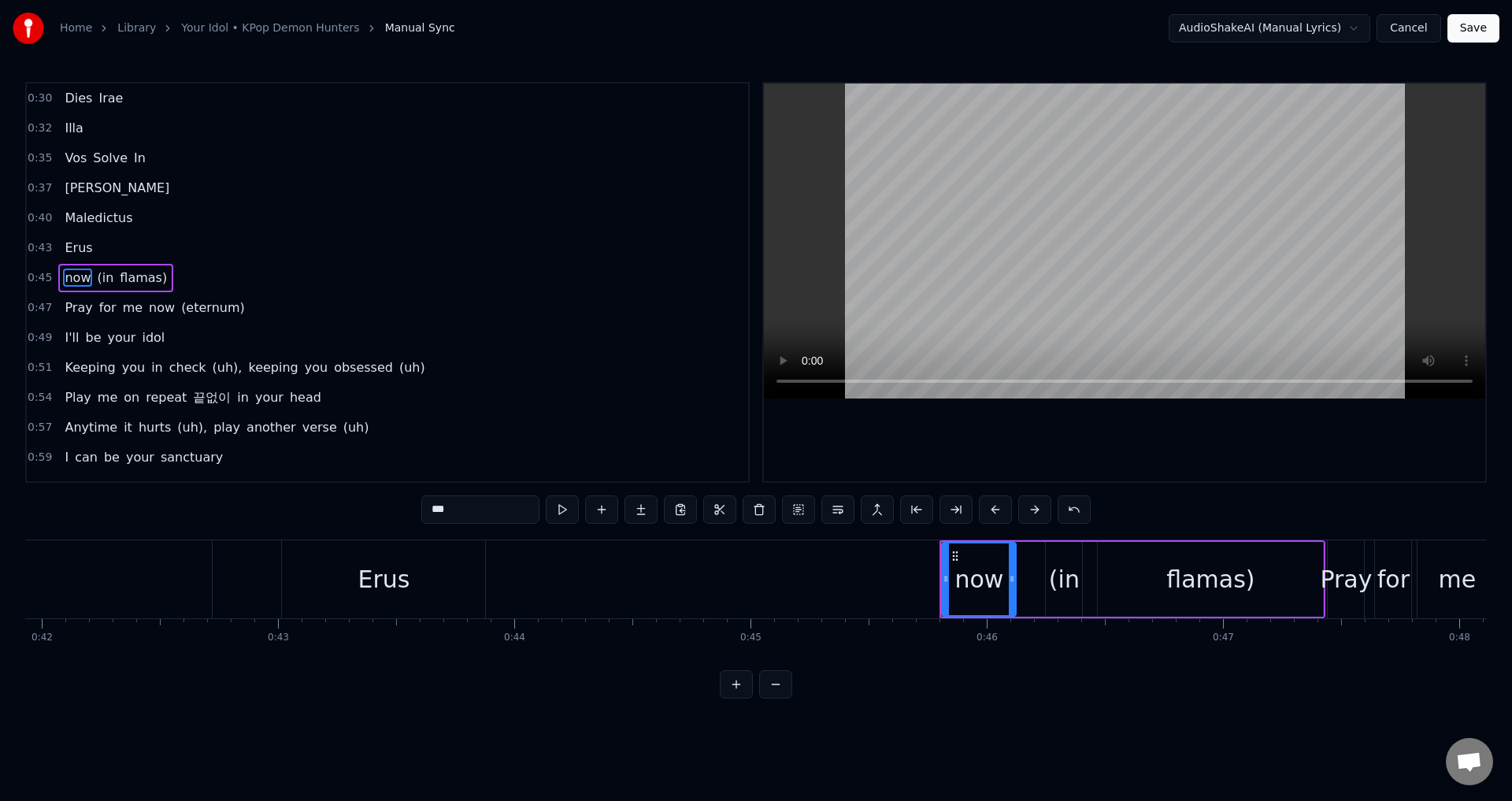
click at [451, 587] on div "Erus" at bounding box center [383, 579] width 203 height 78
type input "****"
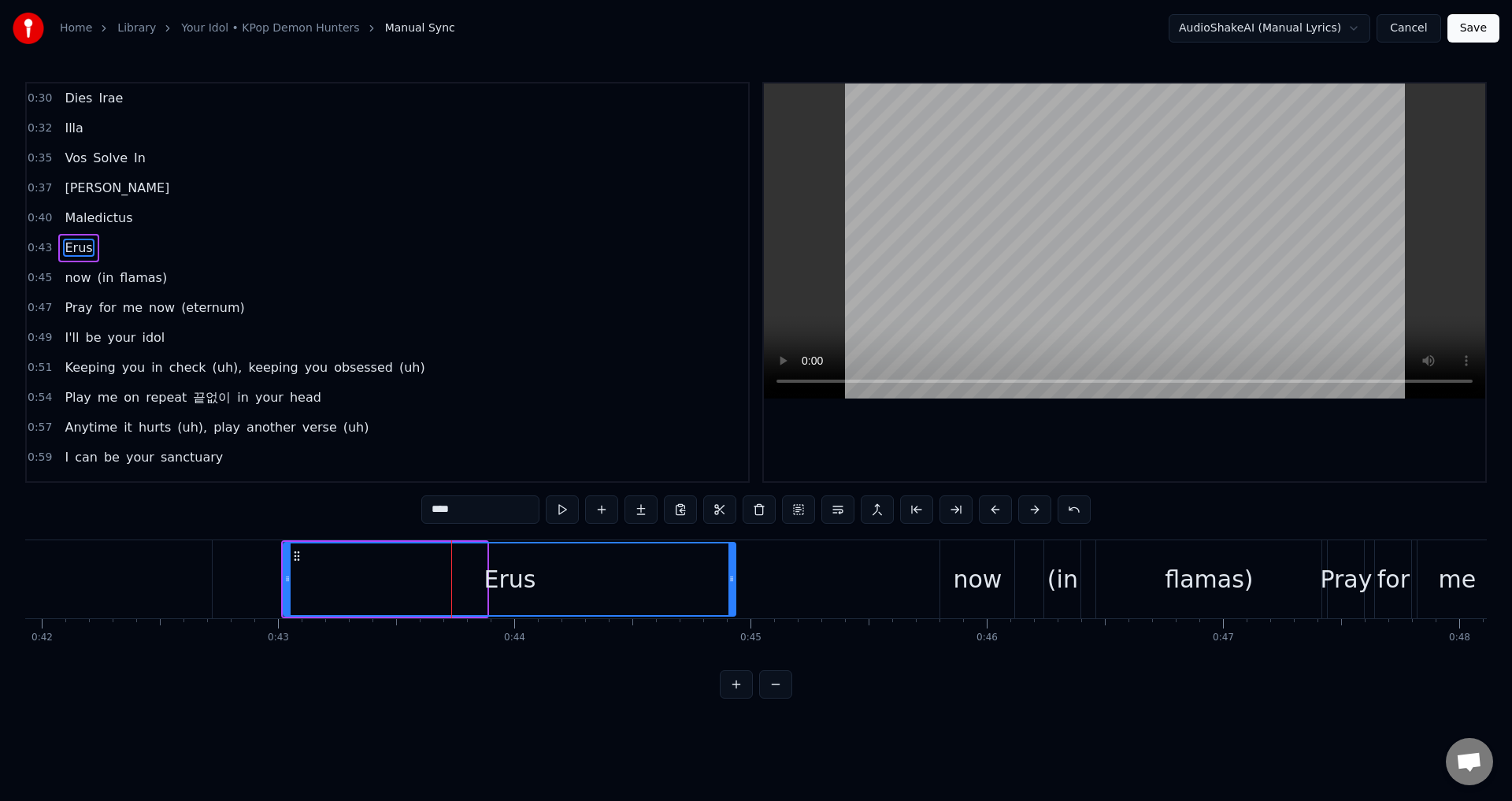
drag, startPoint x: 484, startPoint y: 583, endPoint x: 740, endPoint y: 586, distance: 256.0
click at [734, 587] on div at bounding box center [732, 578] width 7 height 71
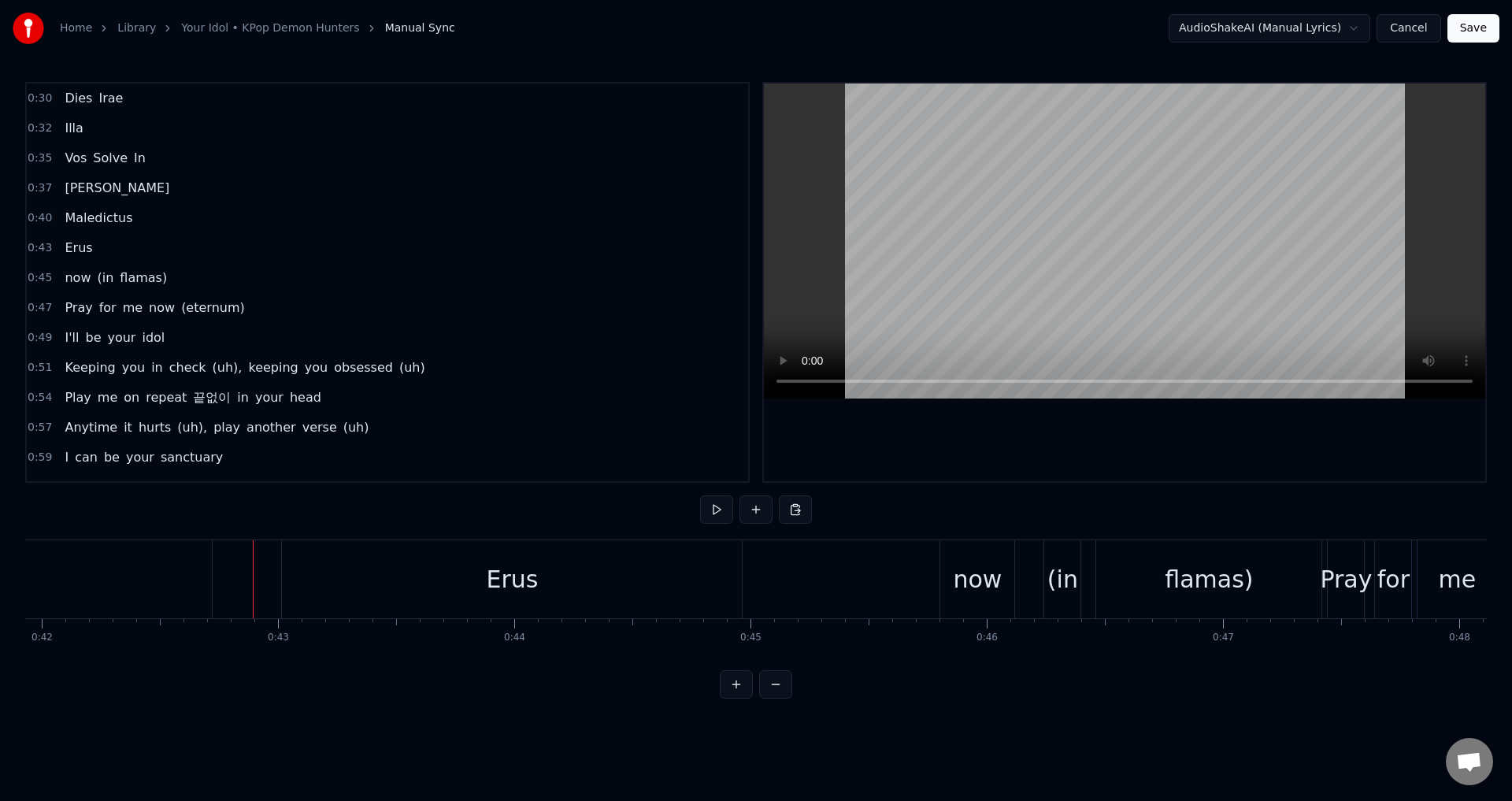
click at [707, 512] on button at bounding box center [716, 509] width 33 height 29
click at [717, 506] on button at bounding box center [716, 509] width 33 height 29
click at [719, 582] on div "Erus" at bounding box center [512, 579] width 460 height 78
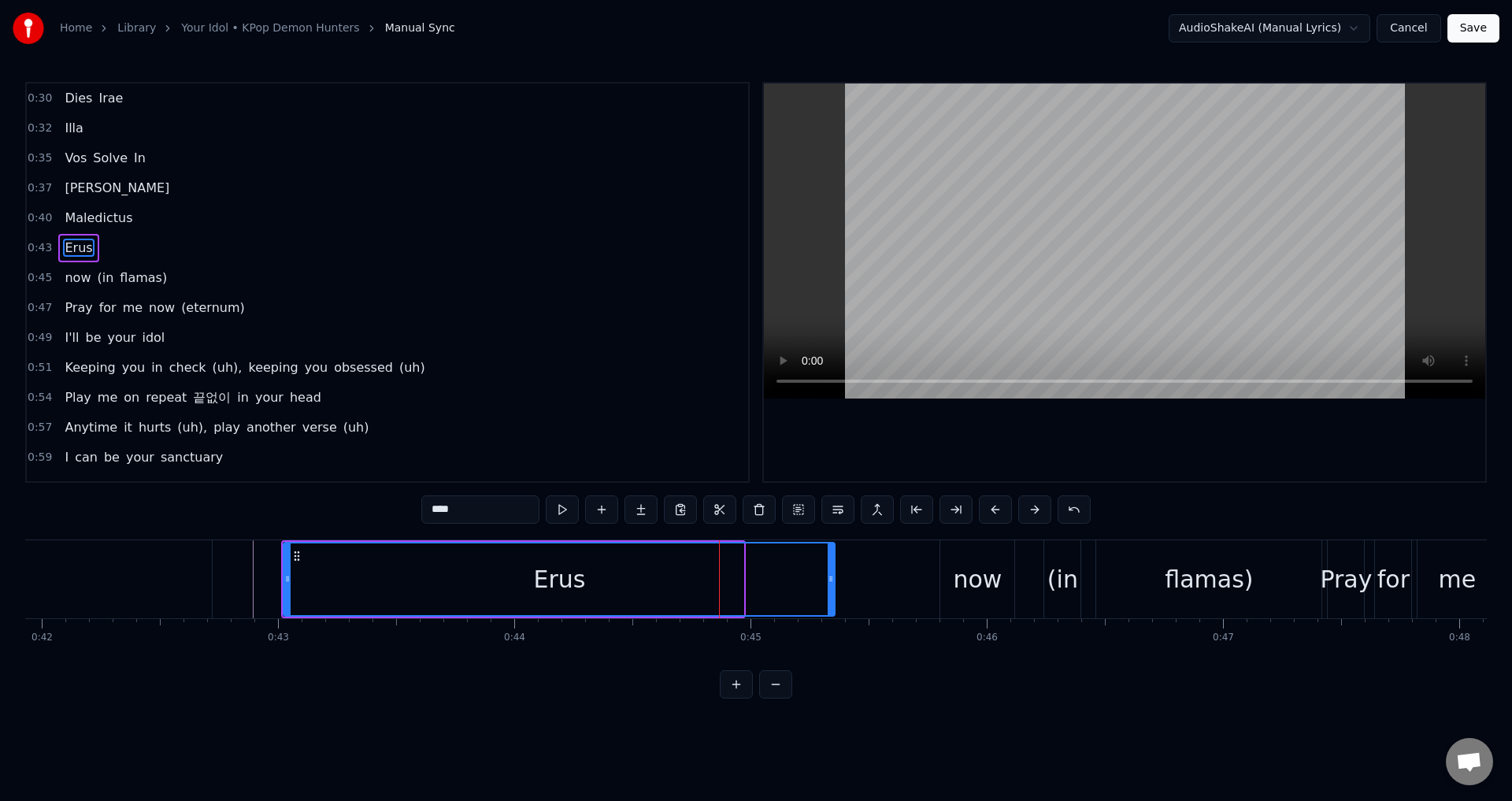
drag, startPoint x: 741, startPoint y: 582, endPoint x: 832, endPoint y: 580, distance: 91.0
click at [832, 580] on icon at bounding box center [831, 578] width 7 height 12
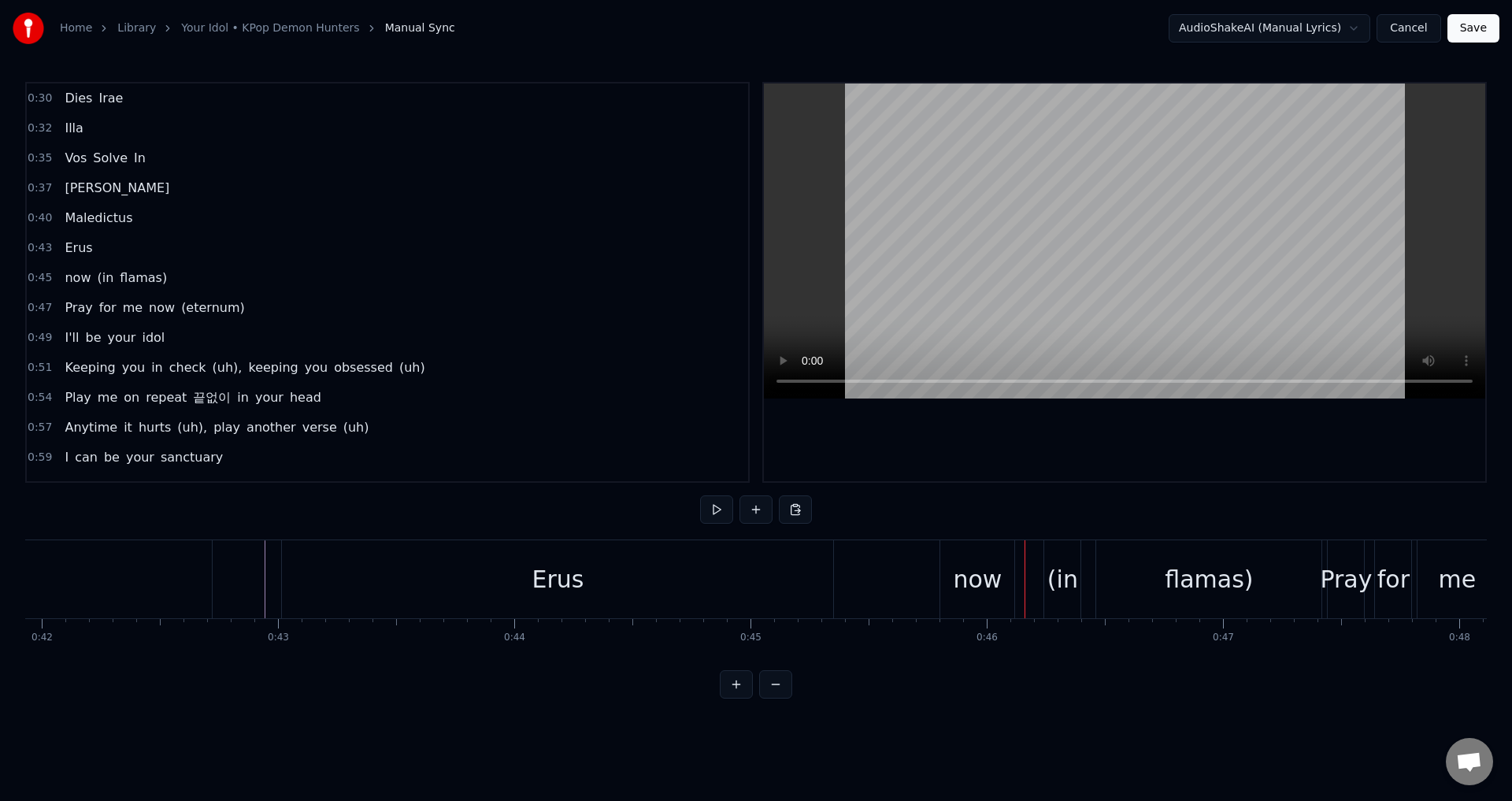
click at [984, 583] on div "now" at bounding box center [977, 579] width 48 height 35
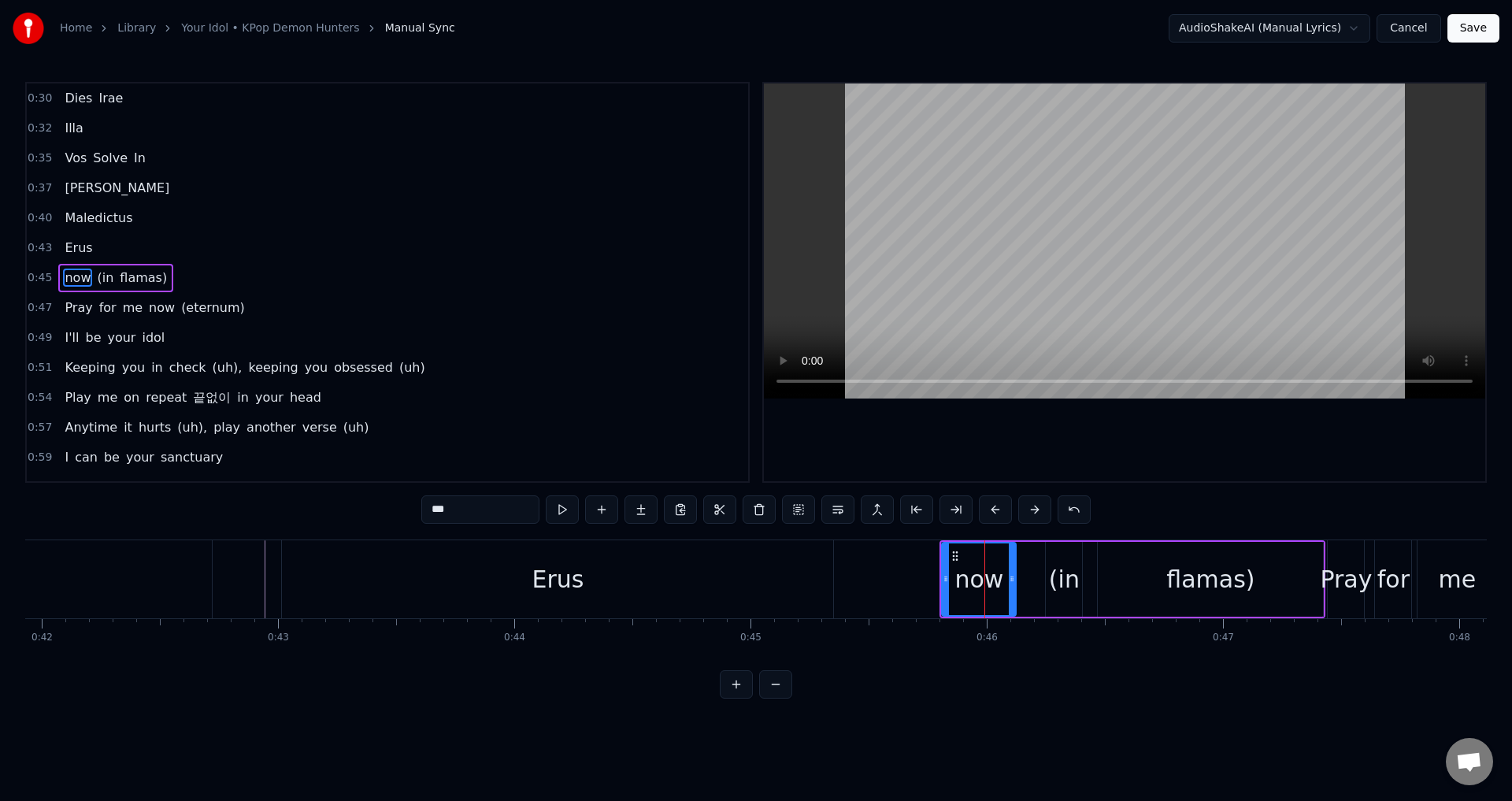
type input "***"
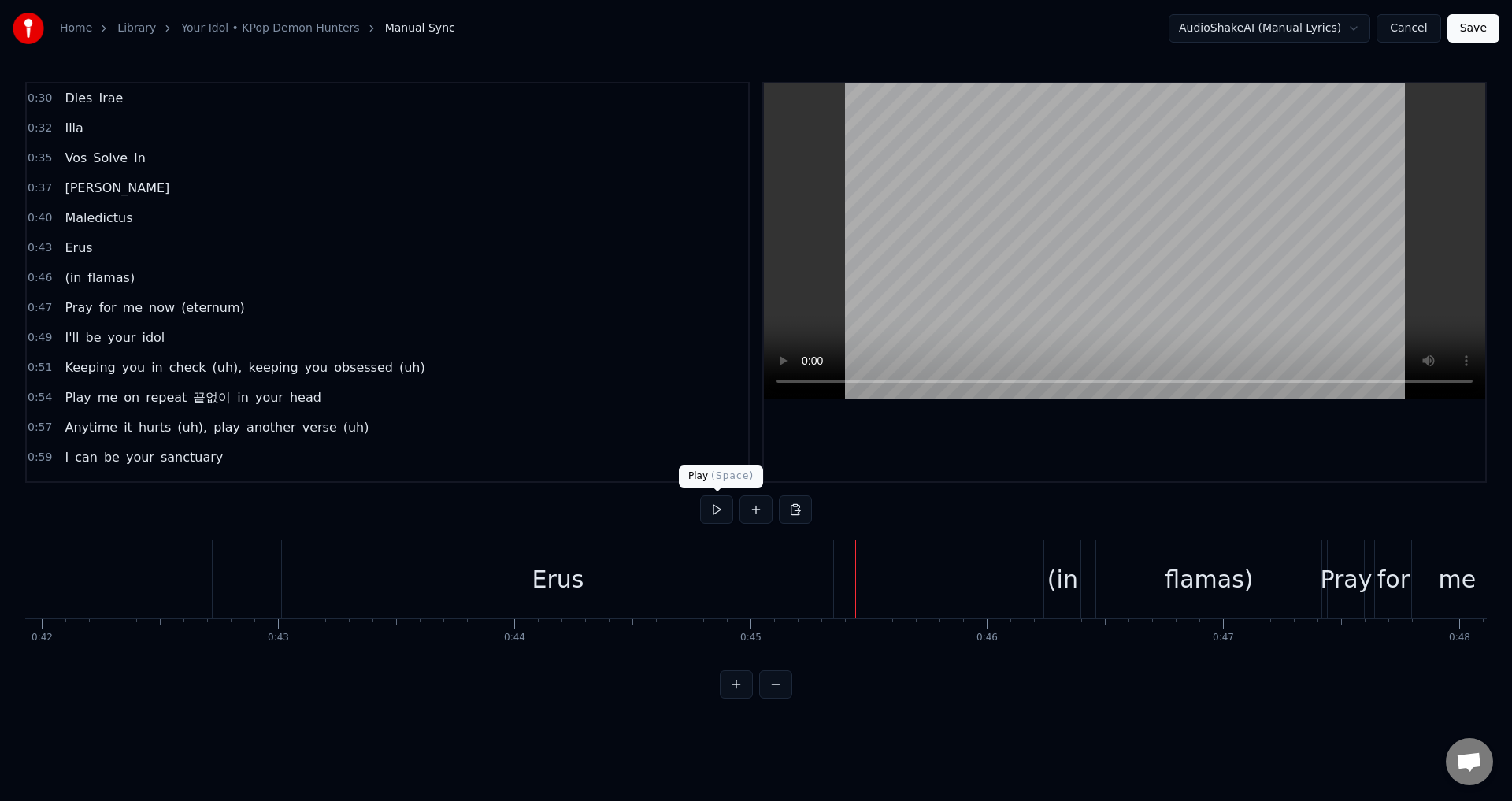
click at [717, 505] on button at bounding box center [716, 509] width 33 height 29
click at [717, 513] on button at bounding box center [716, 509] width 33 height 29
click at [717, 511] on button at bounding box center [716, 509] width 33 height 29
click at [1066, 582] on div "(in" at bounding box center [1062, 579] width 30 height 35
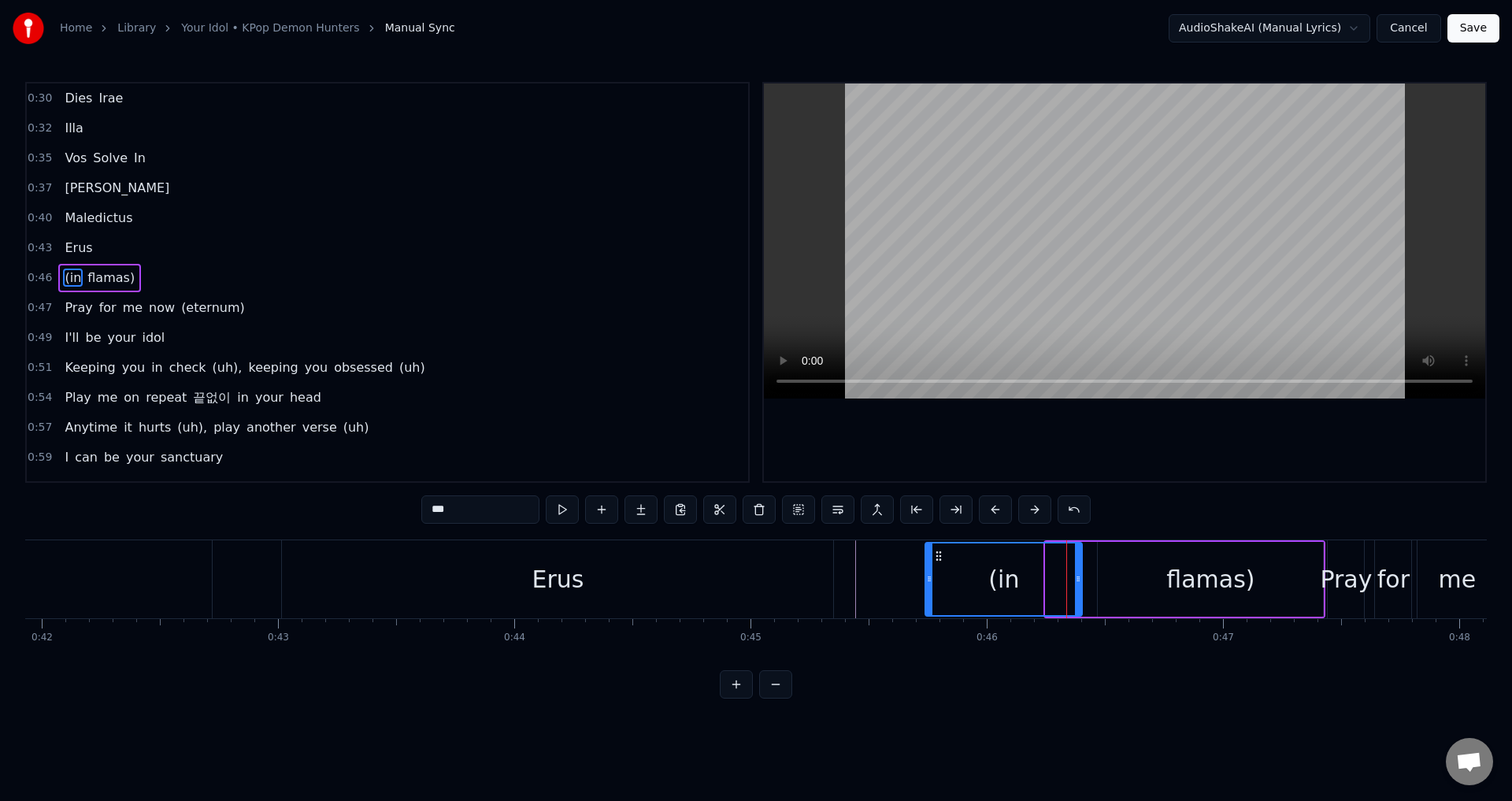
drag, startPoint x: 1046, startPoint y: 580, endPoint x: 926, endPoint y: 586, distance: 120.1
click at [926, 586] on div at bounding box center [929, 578] width 7 height 71
click at [1002, 577] on div "(in" at bounding box center [1003, 579] width 30 height 35
drag, startPoint x: 517, startPoint y: 508, endPoint x: 392, endPoint y: 504, distance: 125.1
click at [392, 504] on div "0:30 Dies Irae 0:32 Illa 0:35 Vos Solve In 0:37 Favilla 0:40 Maledictus 0:43 Er…" at bounding box center [756, 390] width 1461 height 617
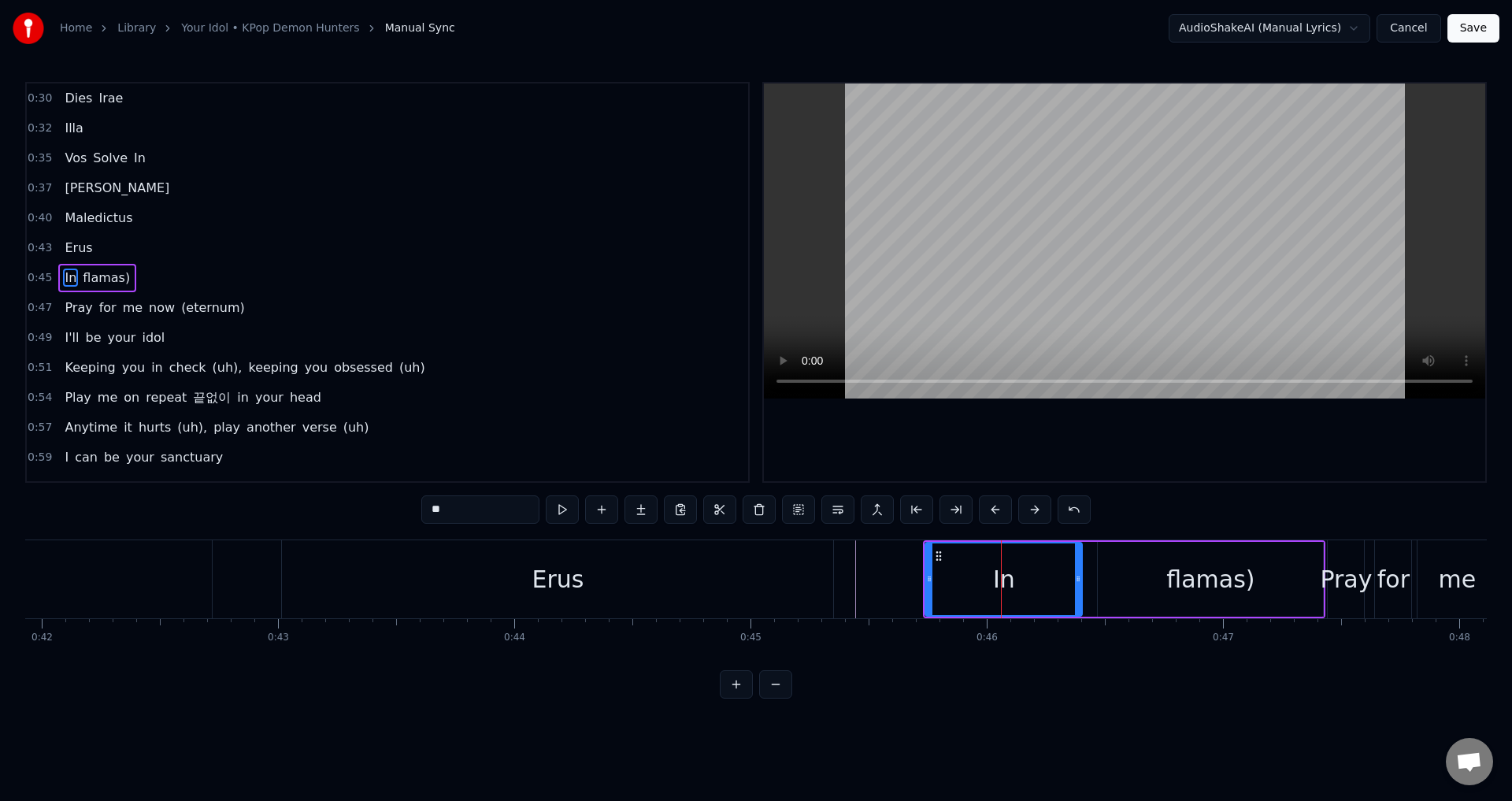
click at [1273, 591] on div "flamas)" at bounding box center [1210, 579] width 225 height 75
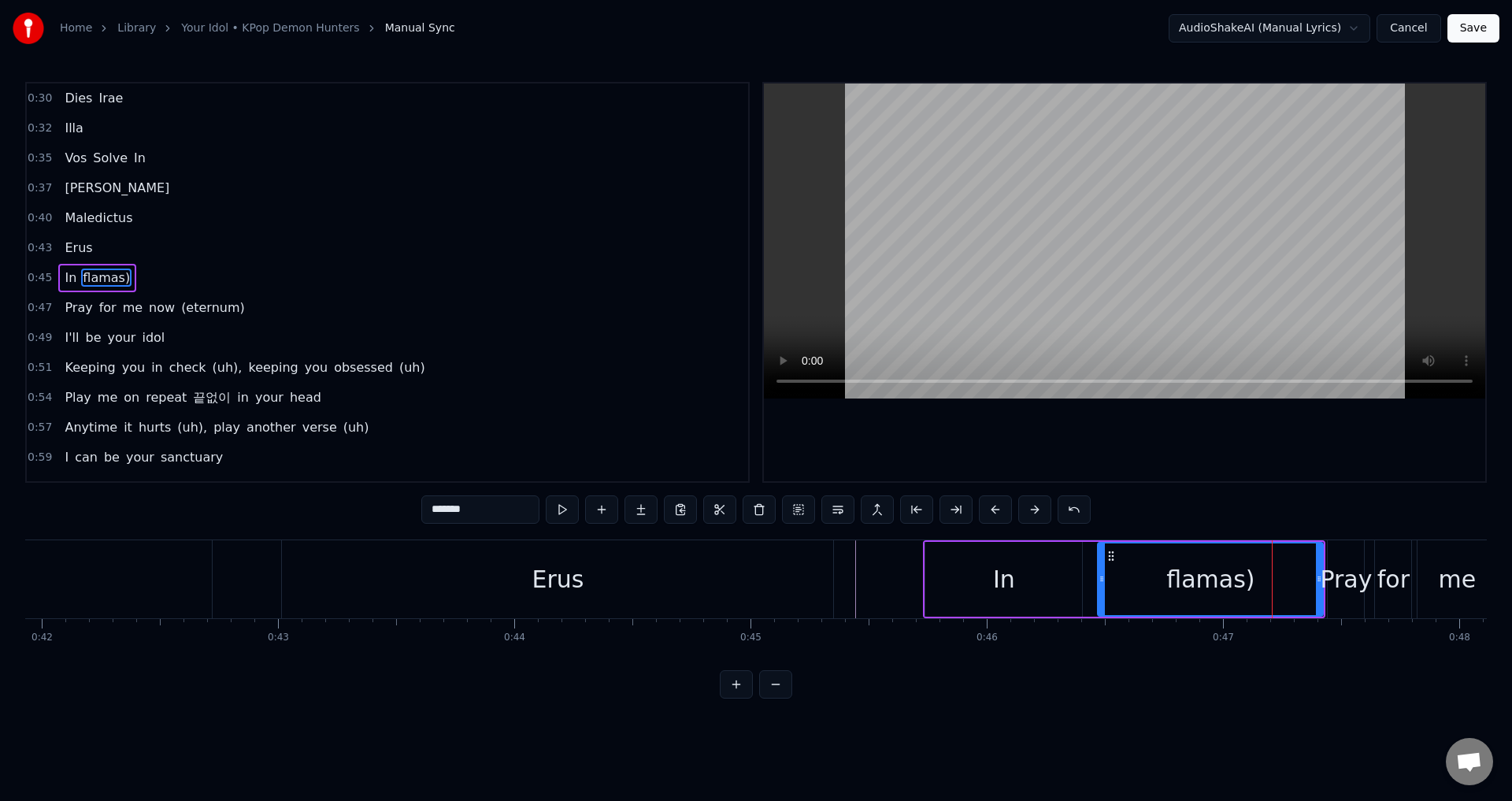
drag, startPoint x: 485, startPoint y: 507, endPoint x: 396, endPoint y: 503, distance: 89.1
click at [398, 503] on div "0:30 Dies Irae 0:32 Illa 0:35 Vos Solve In 0:37 Favilla 0:40 Maledictus 0:43 Er…" at bounding box center [756, 390] width 1461 height 617
type input "******"
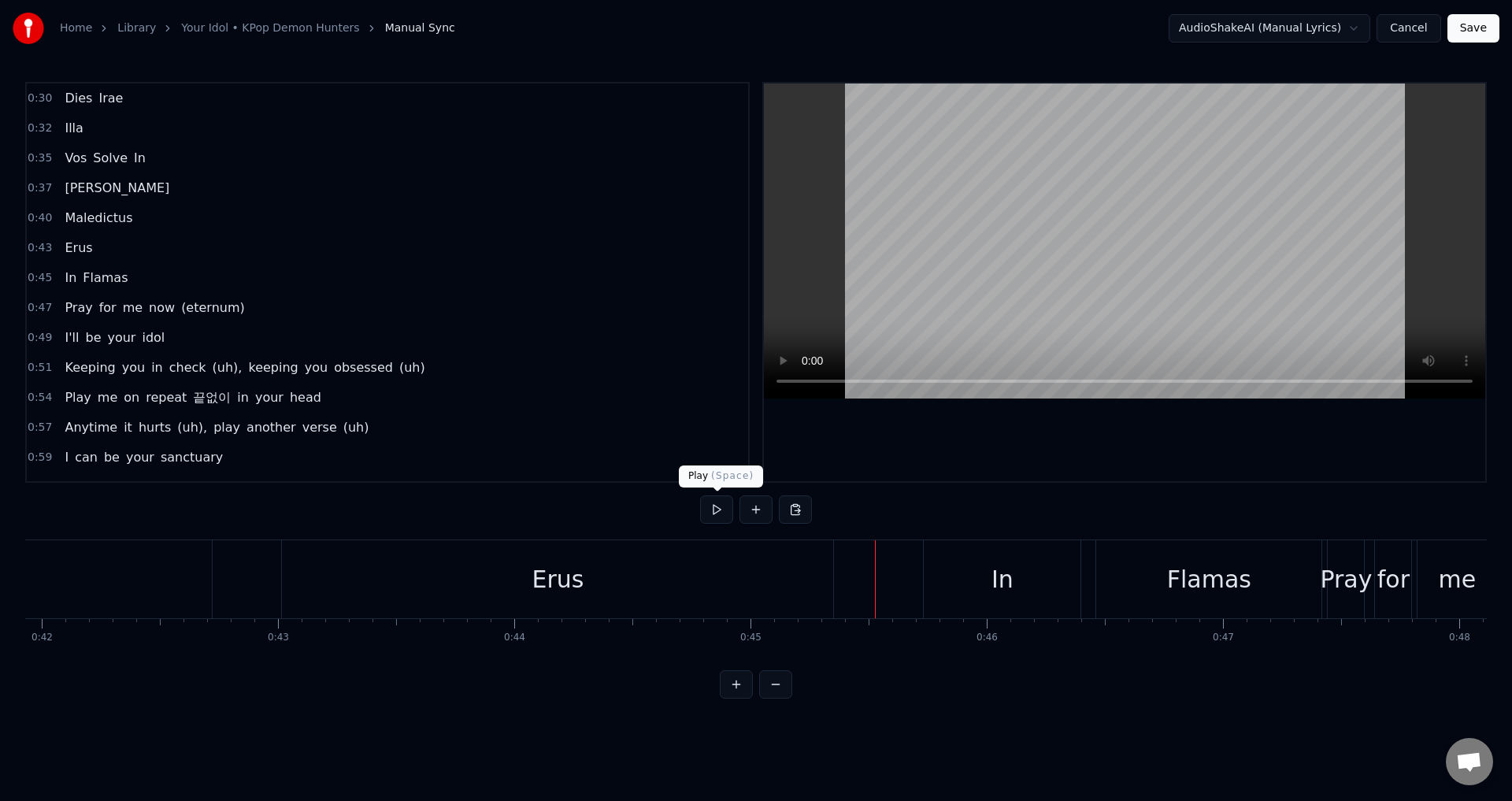
click at [712, 509] on button at bounding box center [716, 509] width 33 height 29
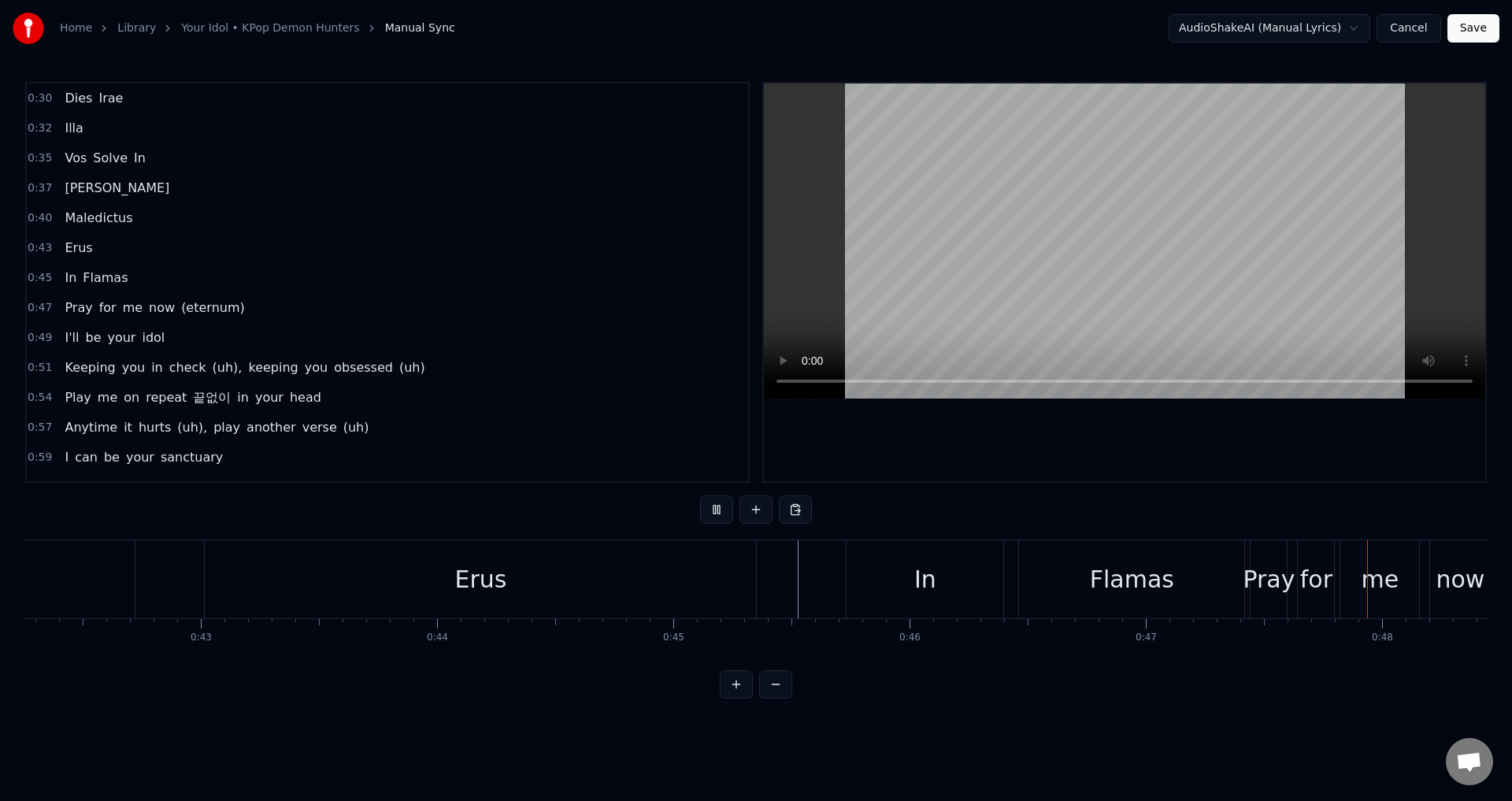
click at [712, 508] on button at bounding box center [716, 509] width 33 height 29
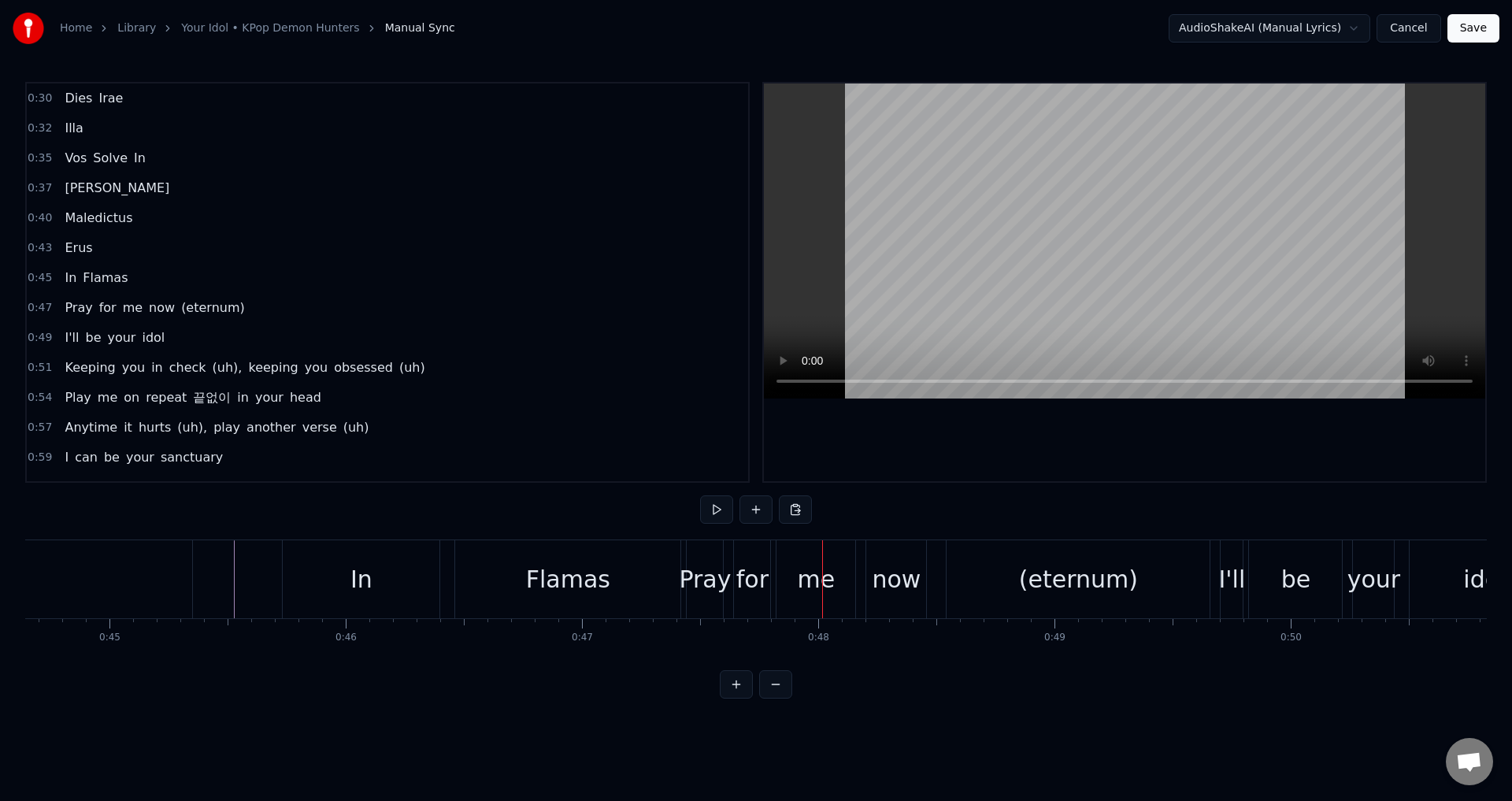
scroll to position [0, 10652]
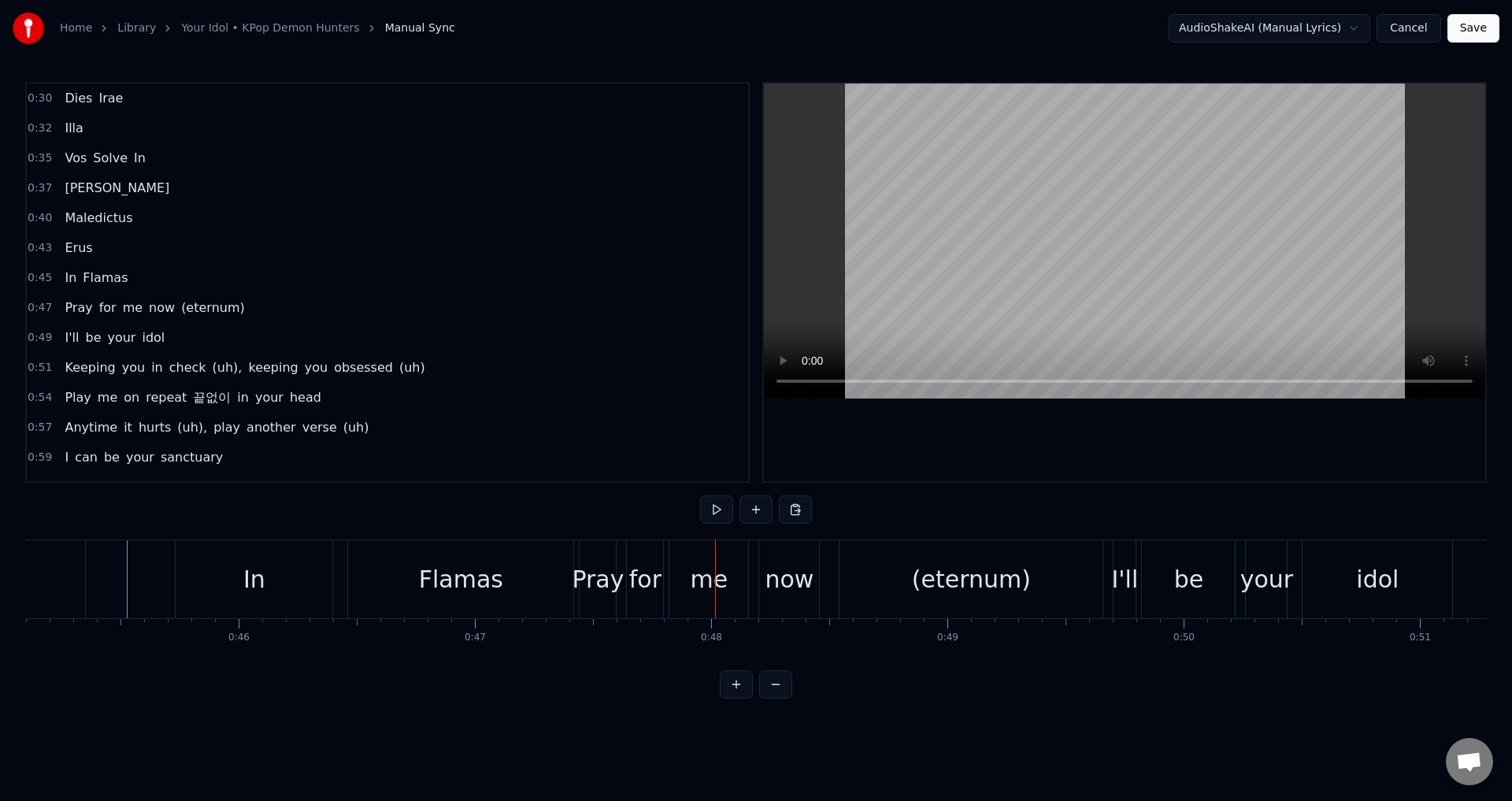
click at [592, 587] on div "Pray" at bounding box center [597, 579] width 52 height 35
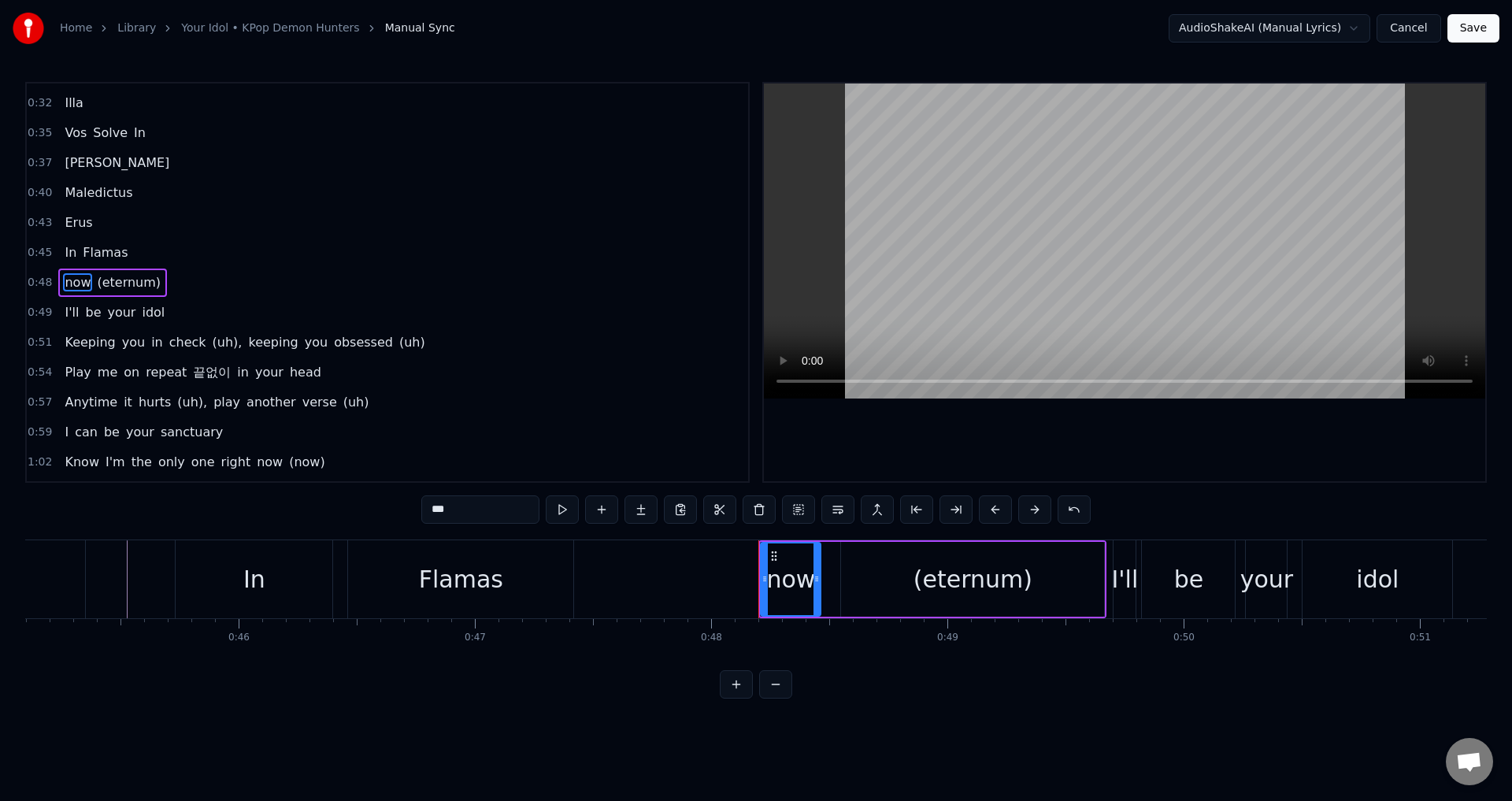
type input "*********"
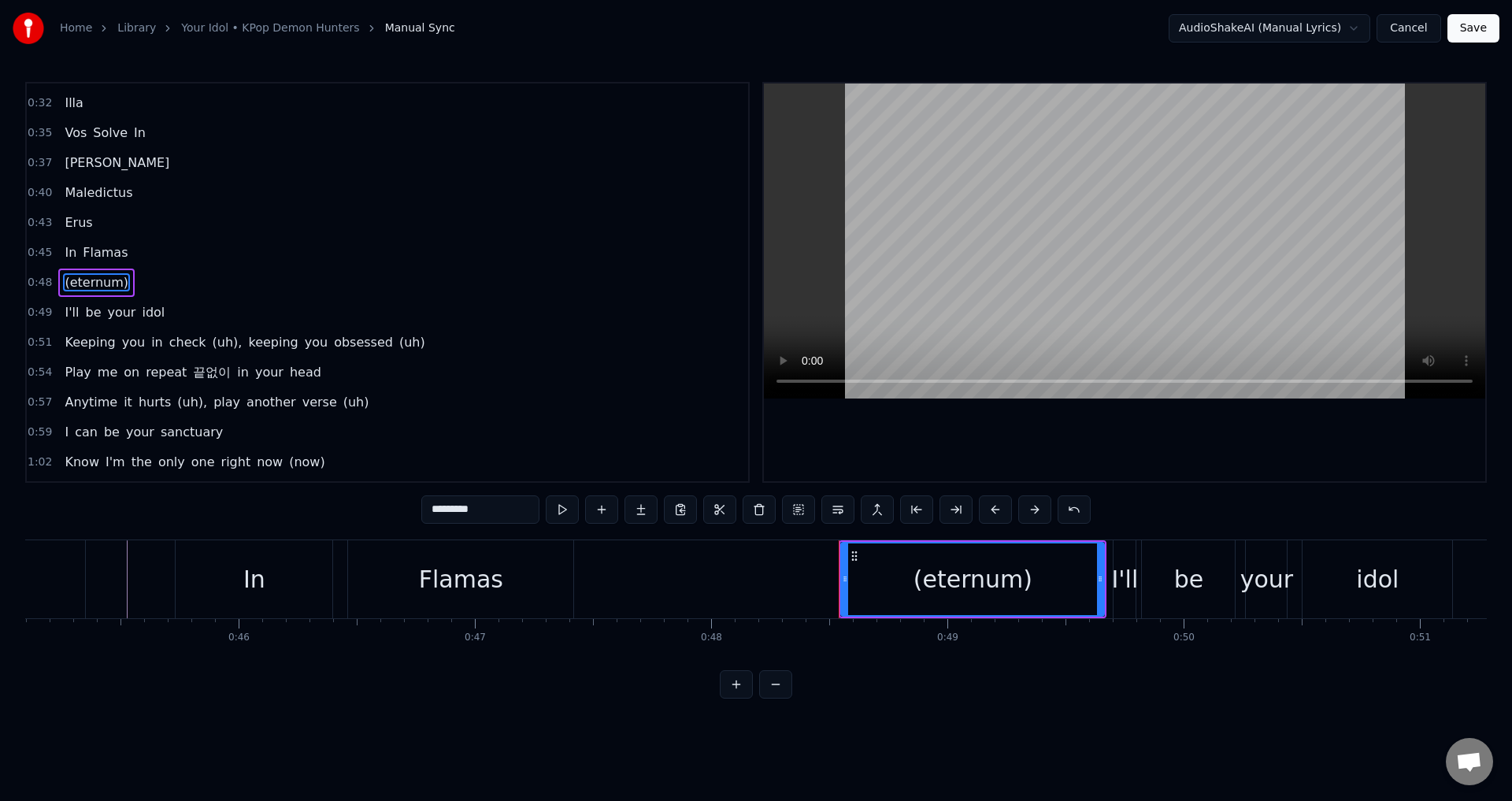
click at [339, 585] on div "In Flamas" at bounding box center [376, 579] width 402 height 78
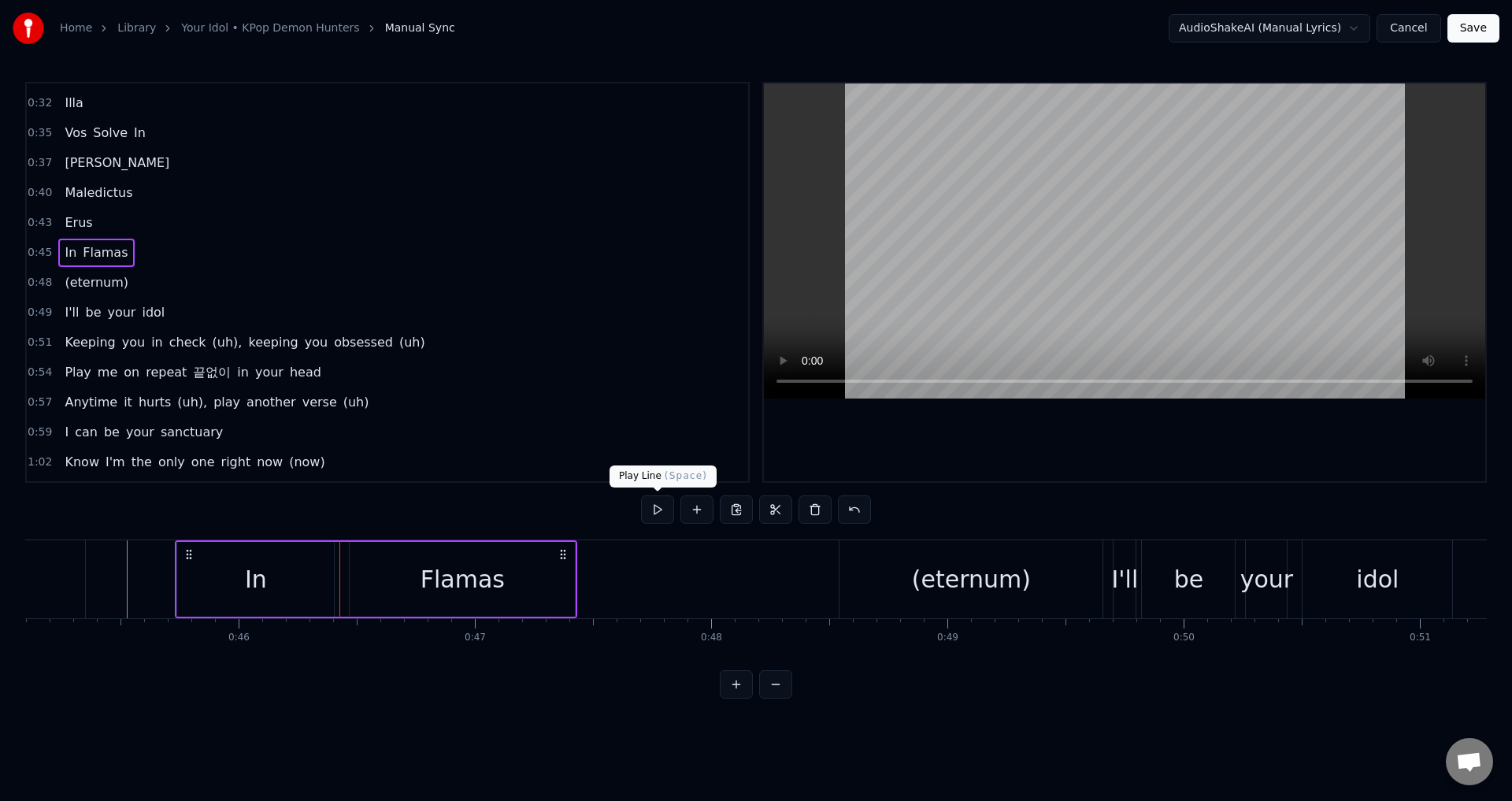
click at [657, 518] on button at bounding box center [657, 509] width 33 height 29
click at [659, 509] on button at bounding box center [657, 509] width 33 height 29
click at [903, 603] on div "(eternum)" at bounding box center [971, 579] width 263 height 78
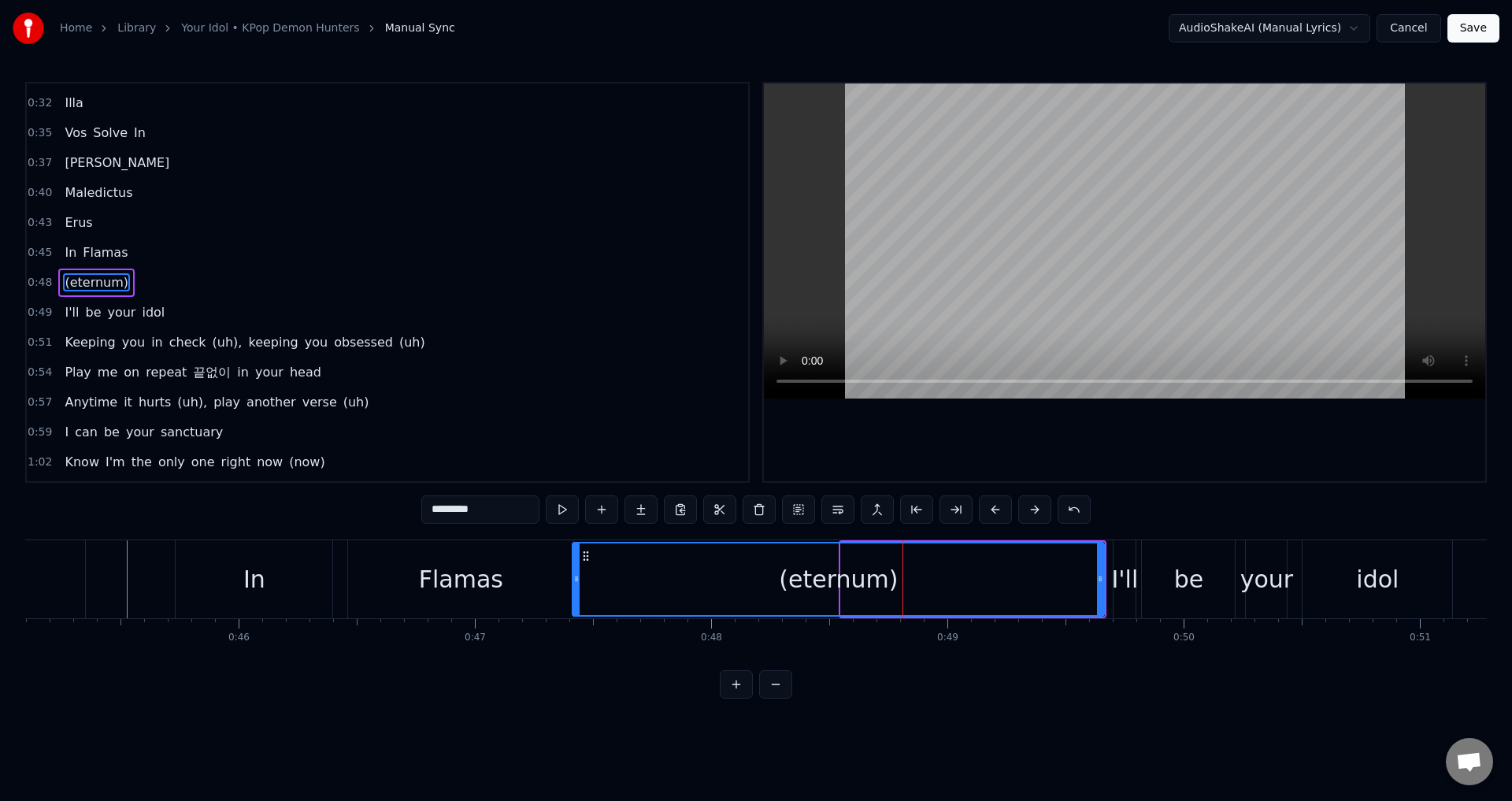
drag, startPoint x: 844, startPoint y: 578, endPoint x: 576, endPoint y: 587, distance: 268.2
click at [576, 587] on div at bounding box center [577, 578] width 7 height 71
click at [884, 588] on div "(eternum)" at bounding box center [838, 579] width 119 height 35
drag, startPoint x: 494, startPoint y: 514, endPoint x: 389, endPoint y: 500, distance: 105.9
click at [389, 500] on div "0:30 Dies Irae 0:32 Illa 0:35 Vos Solve In 0:37 Favilla 0:40 Maledictus 0:43 Er…" at bounding box center [756, 390] width 1461 height 617
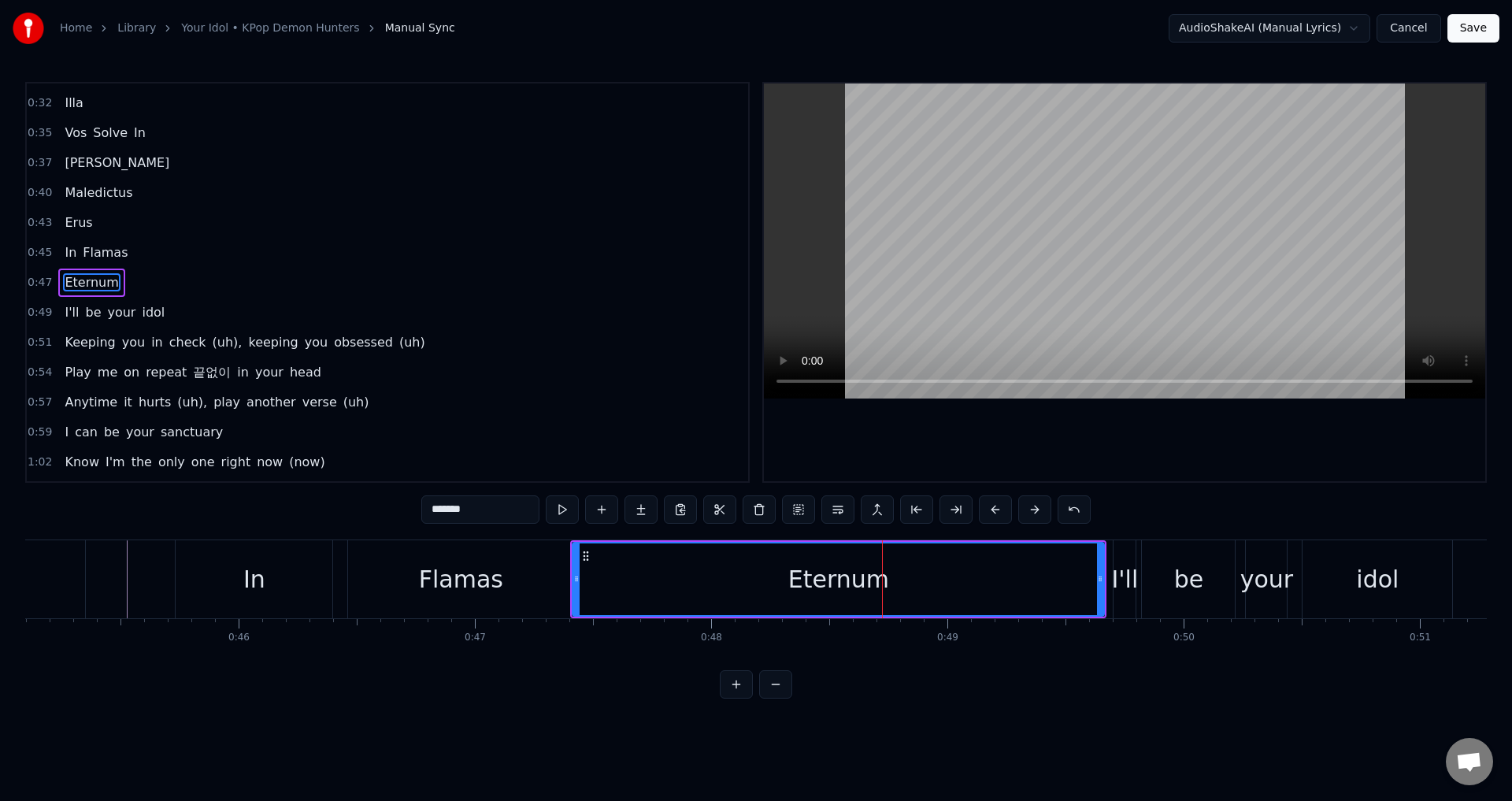
type input "*******"
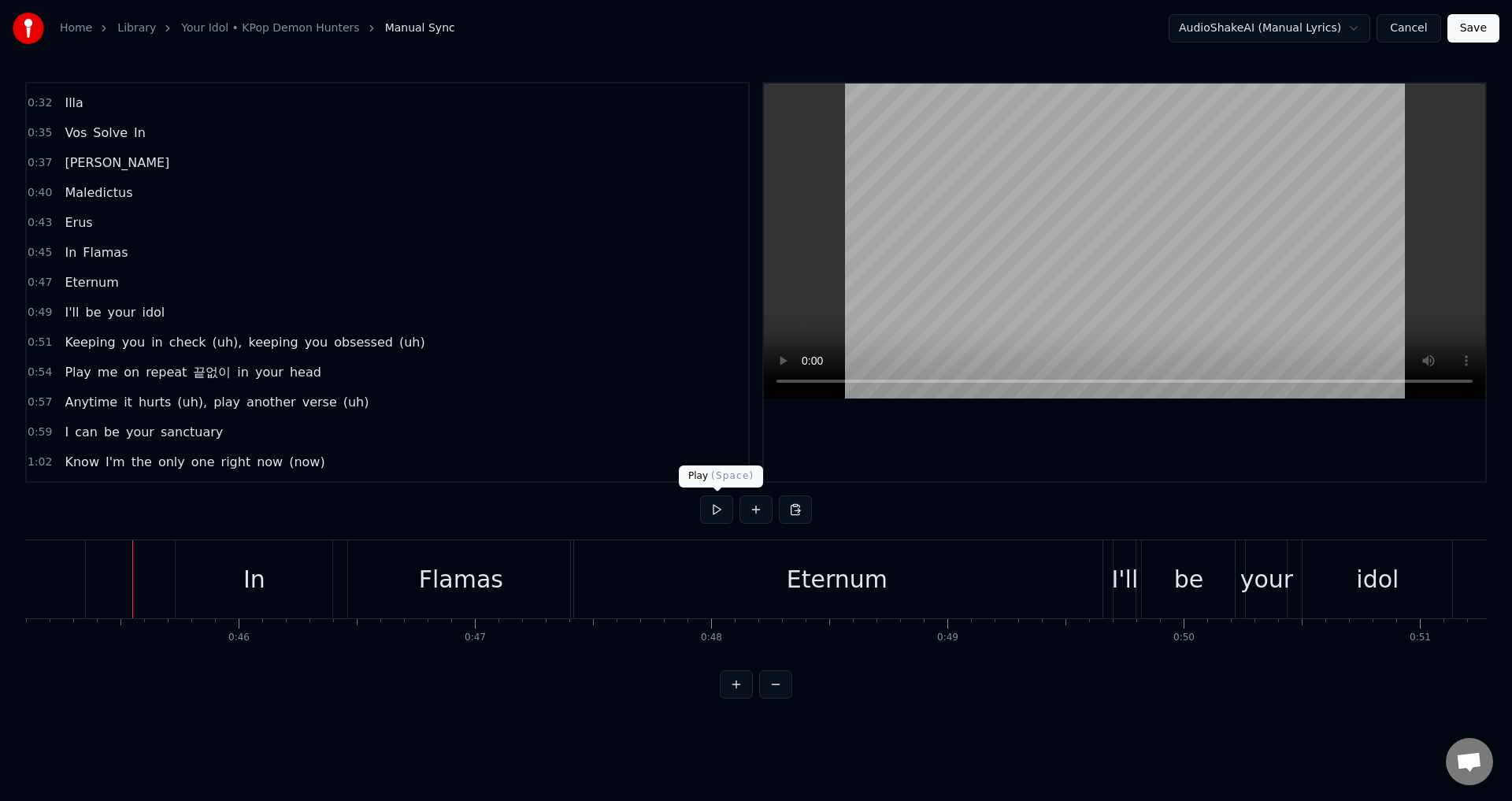
click at [718, 510] on button at bounding box center [716, 509] width 33 height 29
click at [717, 510] on button at bounding box center [716, 509] width 33 height 29
click at [829, 575] on div "Eternum" at bounding box center [837, 579] width 101 height 35
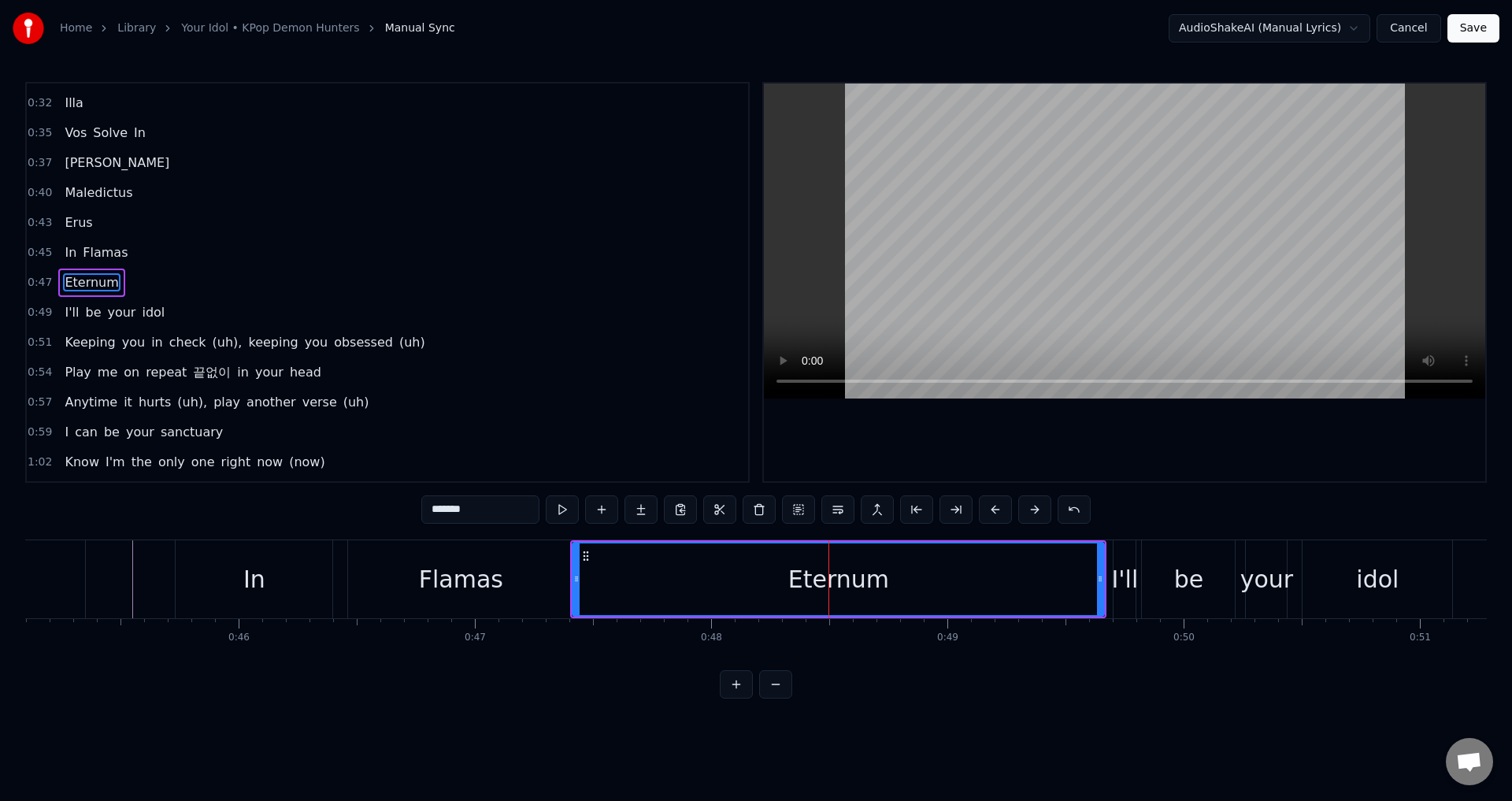
click at [804, 581] on div "Eternum" at bounding box center [839, 579] width 101 height 35
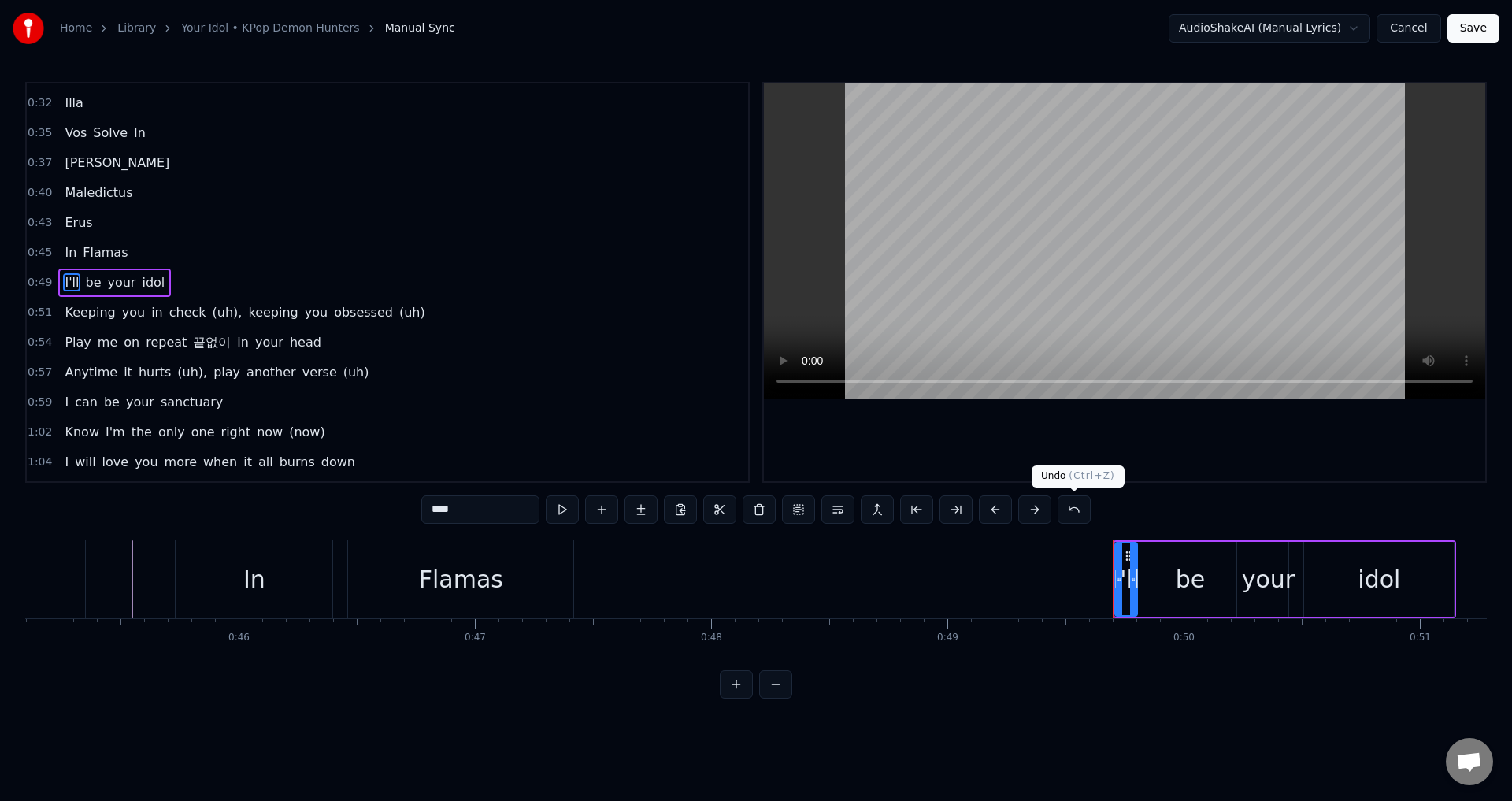
click at [1078, 508] on button at bounding box center [1073, 509] width 33 height 29
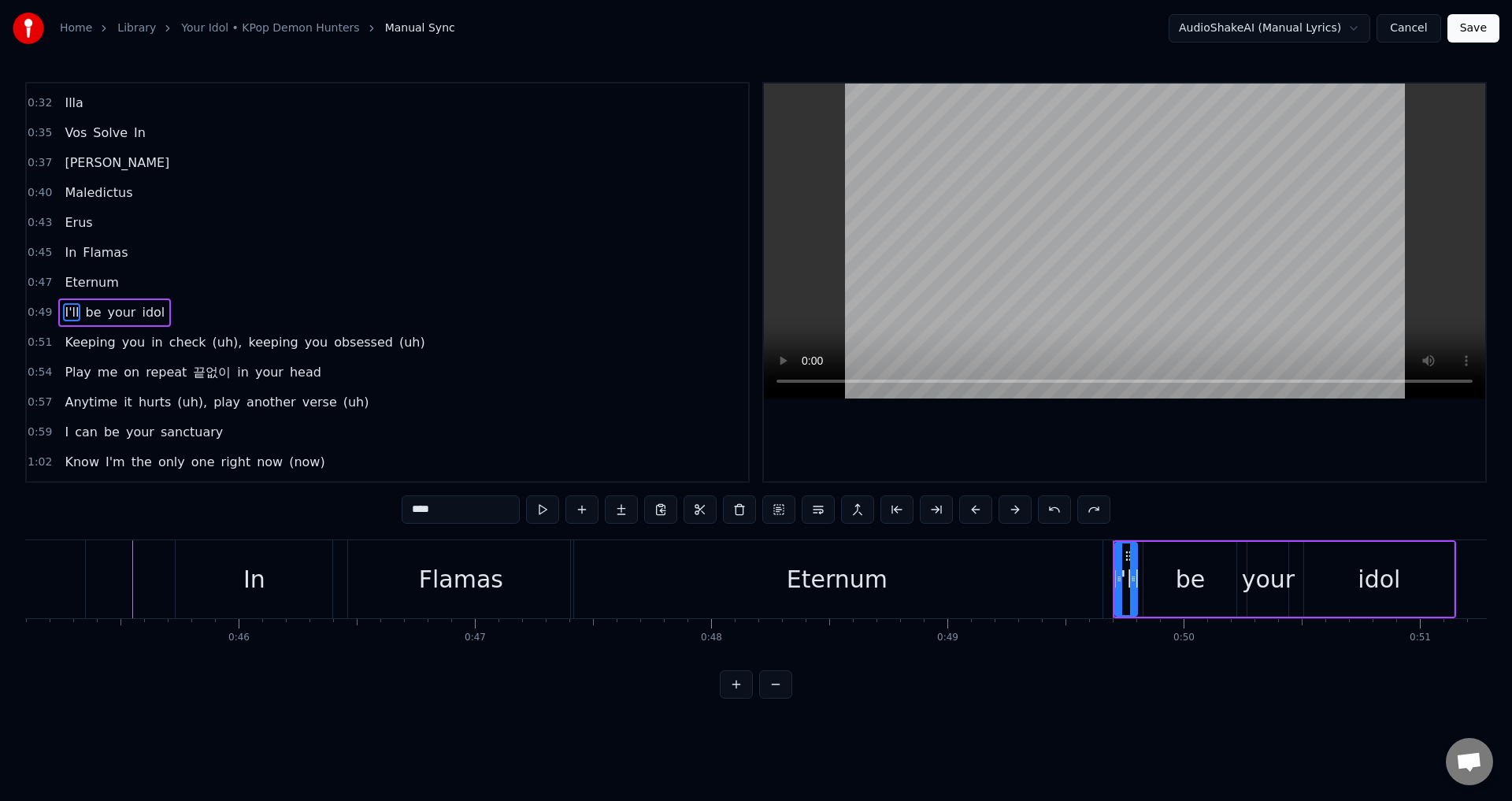
click at [816, 592] on div "Eternum" at bounding box center [837, 579] width 101 height 35
type input "*******"
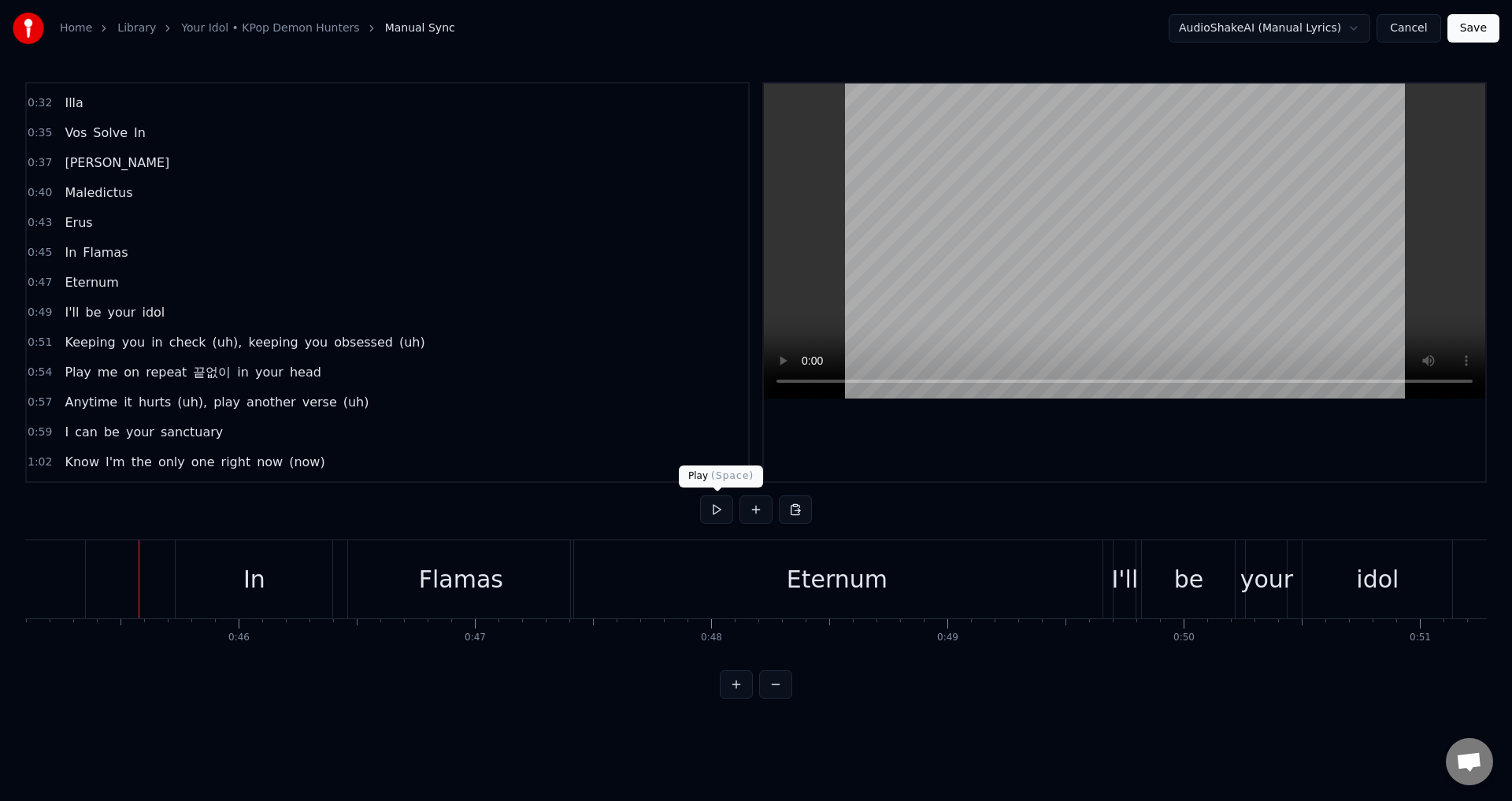
click at [719, 508] on button at bounding box center [716, 509] width 33 height 29
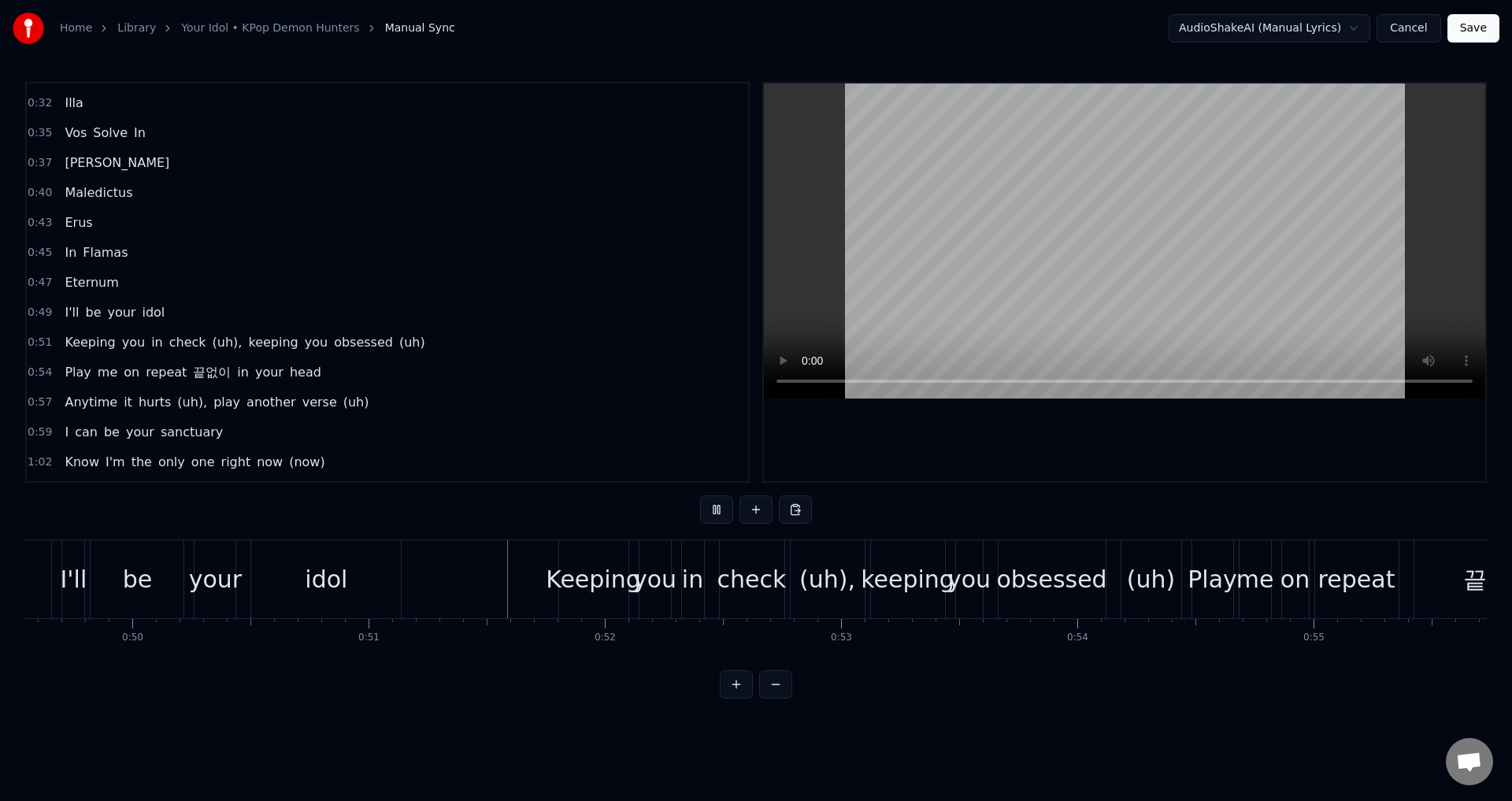
scroll to position [0, 11992]
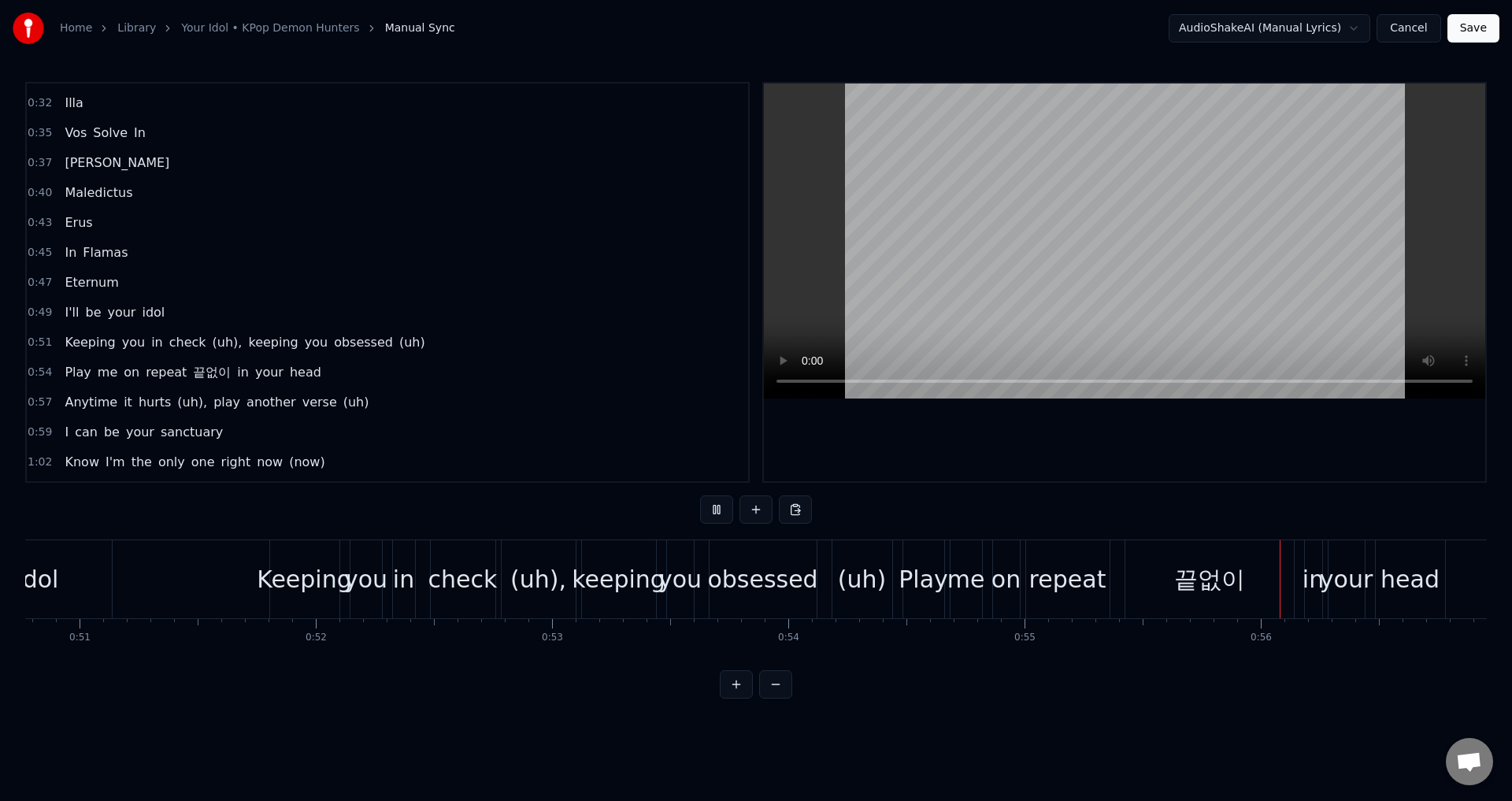
click at [719, 508] on button at bounding box center [716, 509] width 33 height 29
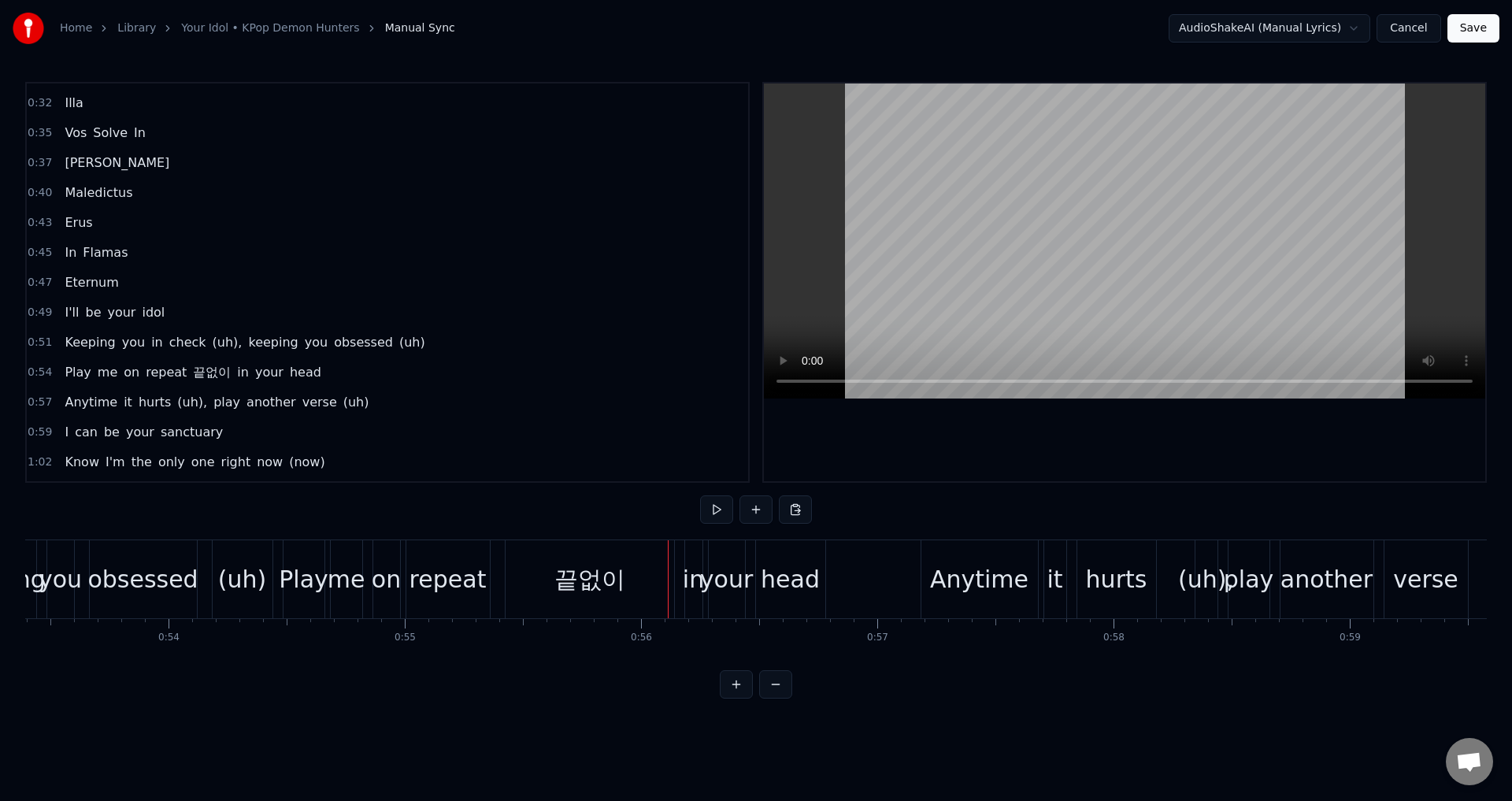
scroll to position [0, 12647]
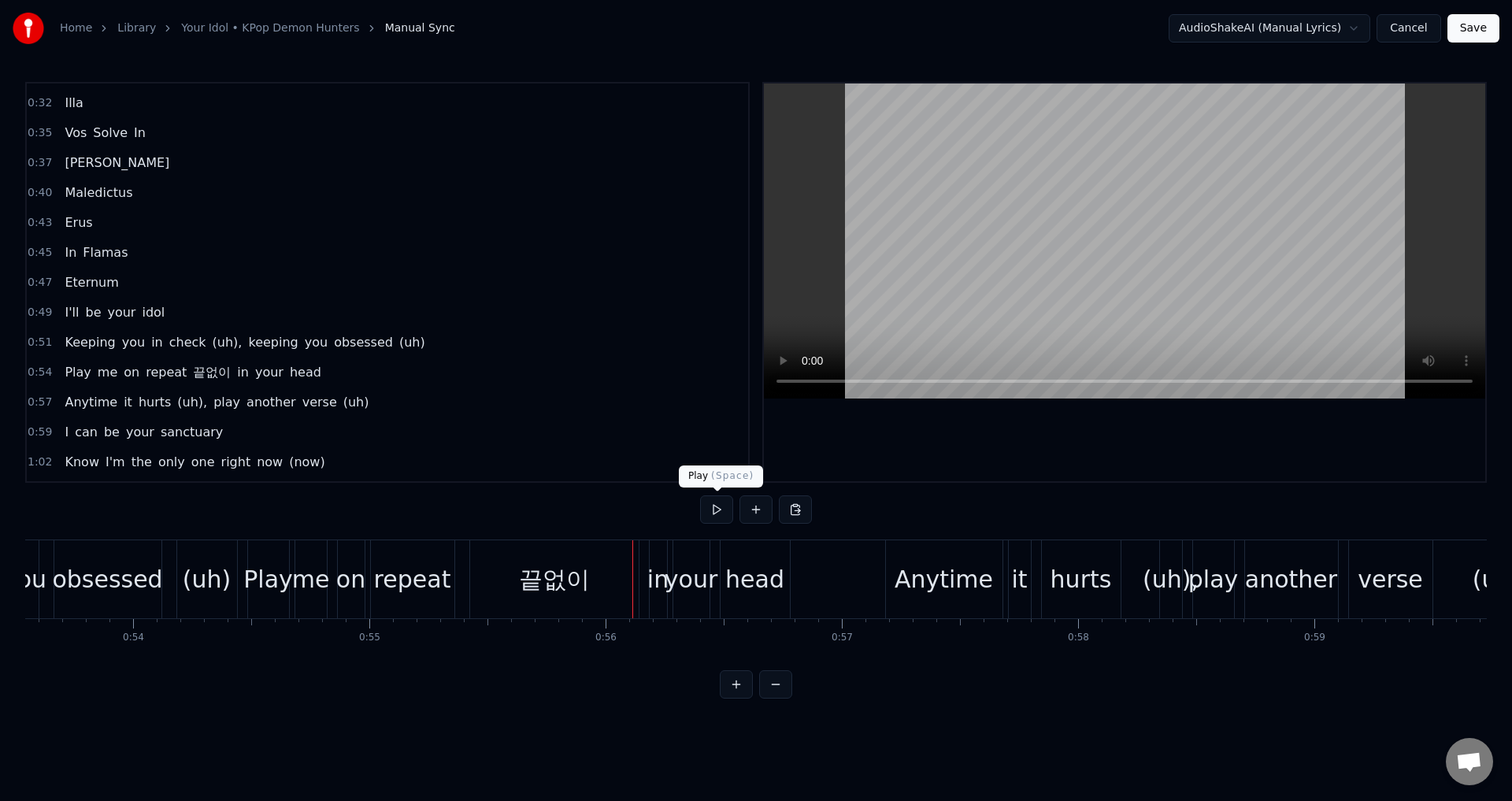
click at [571, 576] on div "끝없이" at bounding box center [554, 579] width 71 height 35
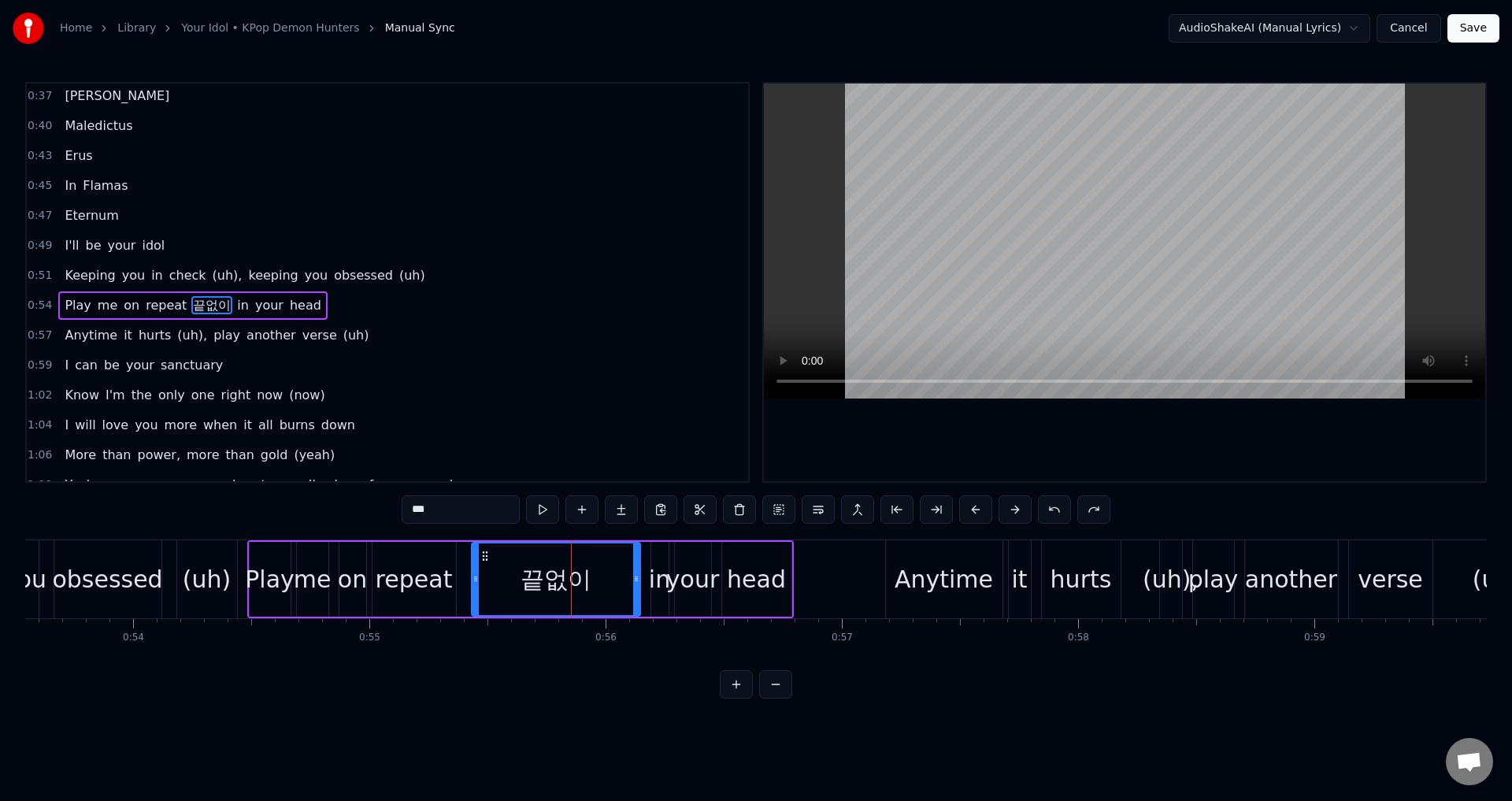
scroll to position [115, 0]
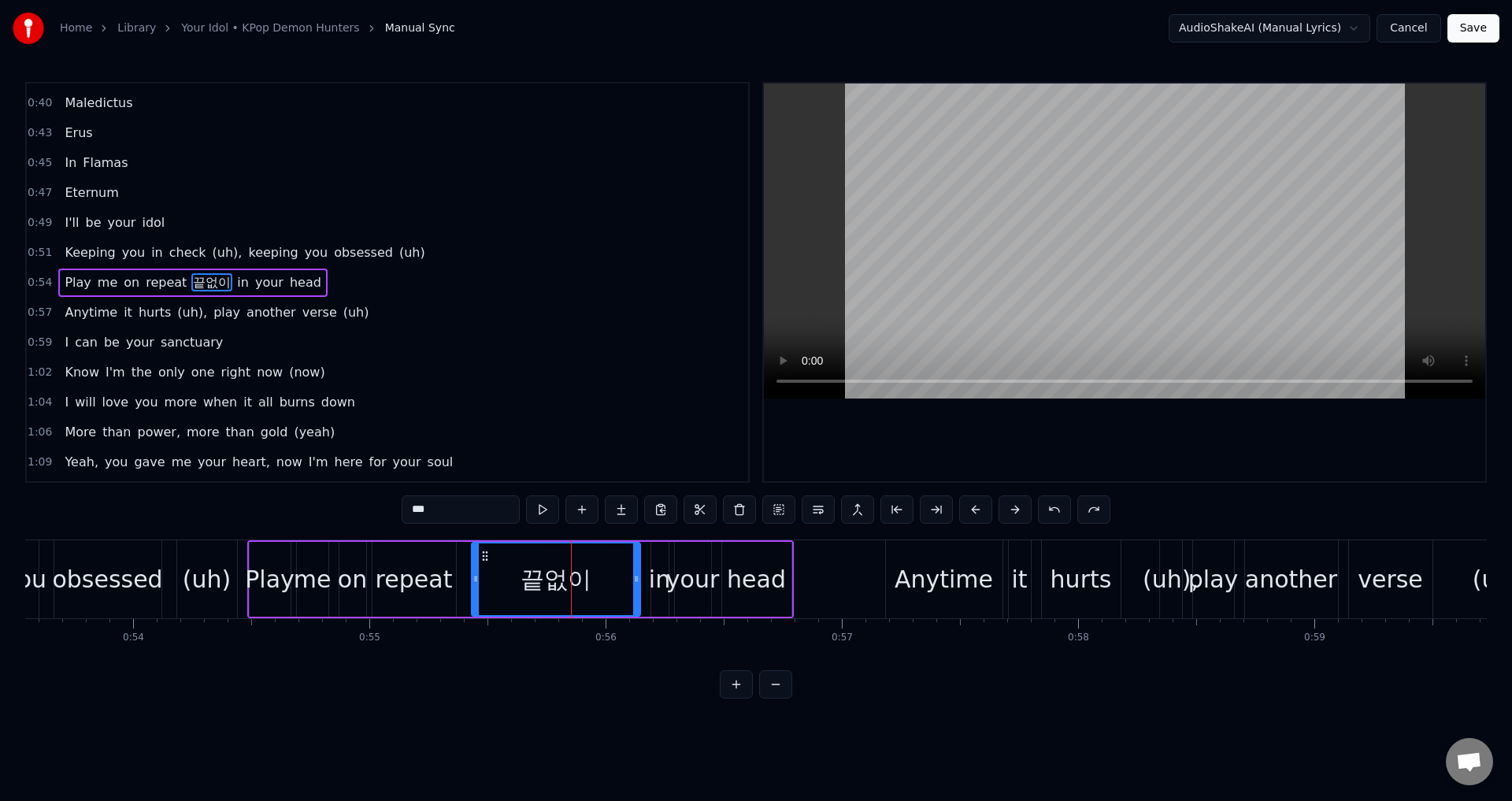
drag, startPoint x: 491, startPoint y: 511, endPoint x: 388, endPoint y: 510, distance: 103.0
click at [388, 510] on div "0:30 Dies Irae 0:32 Illa 0:35 Vos Solve In 0:37 Favilla 0:40 Maledictus 0:43 Er…" at bounding box center [756, 390] width 1461 height 617
paste input "******"
click at [124, 248] on span "you" at bounding box center [134, 252] width 26 height 18
type input "***"
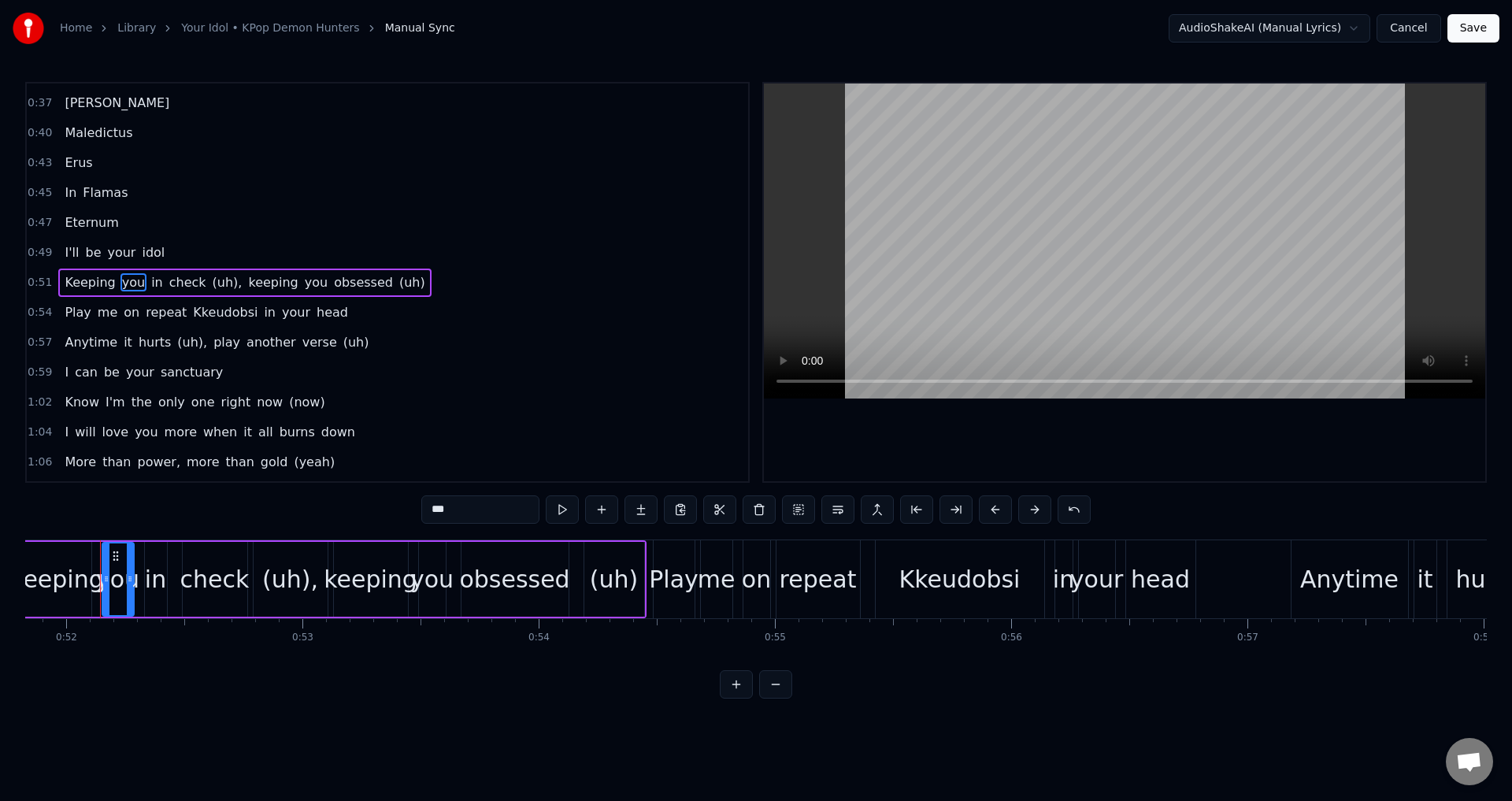
scroll to position [0, 12237]
click at [276, 239] on div "0:49 I'll be your idol" at bounding box center [388, 253] width 721 height 30
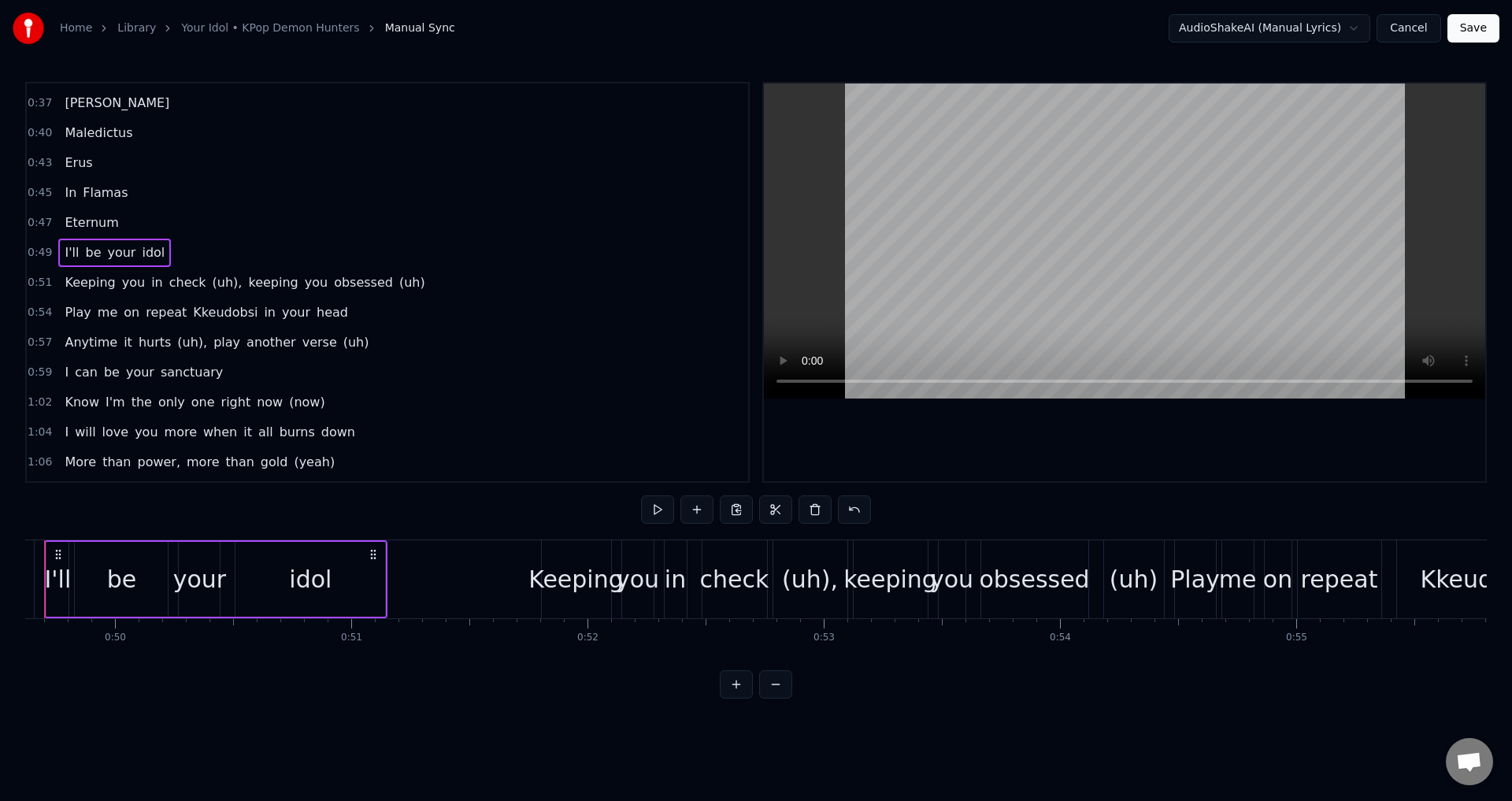
scroll to position [0, 11661]
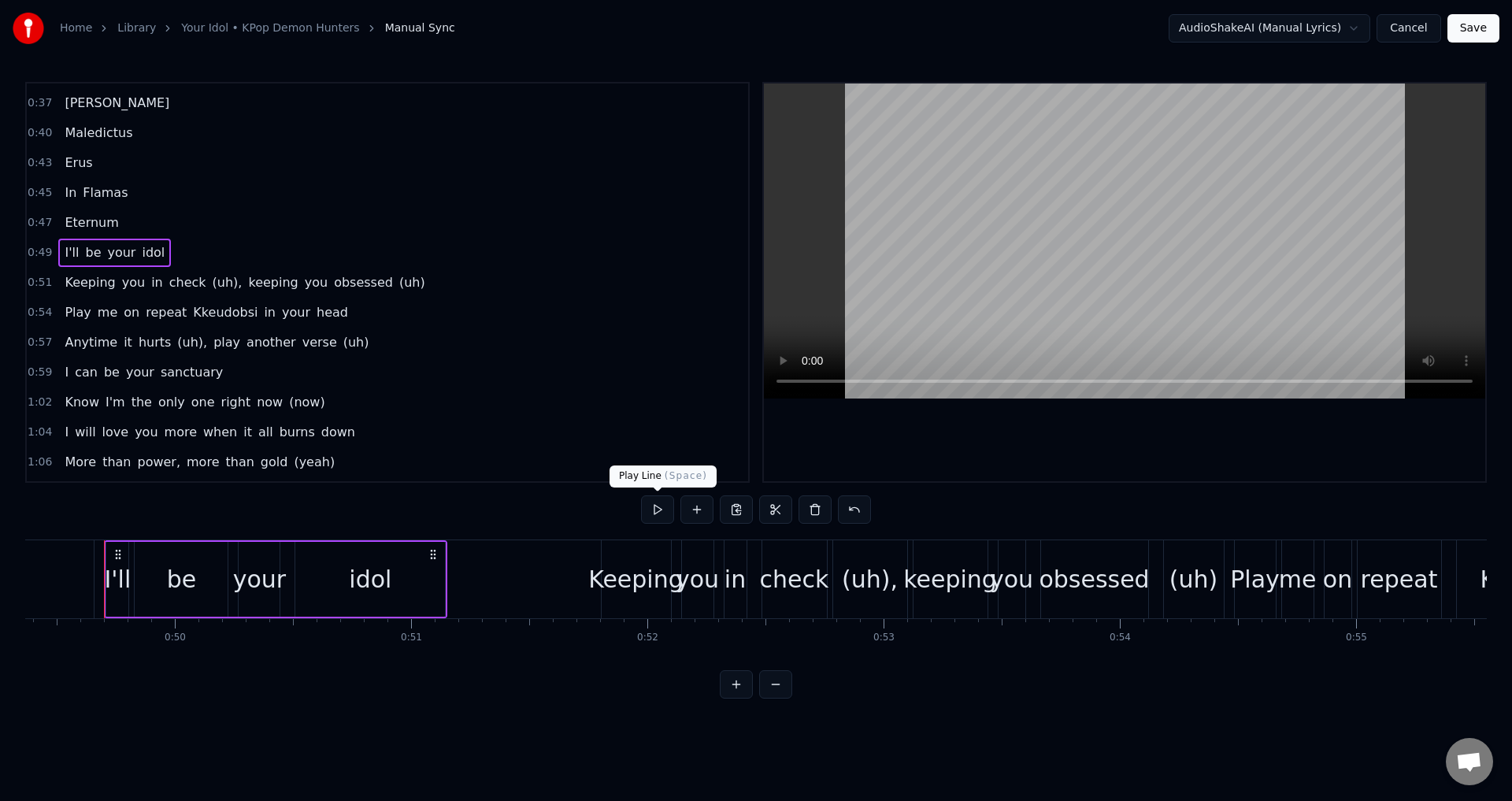
click at [662, 512] on button at bounding box center [657, 509] width 33 height 29
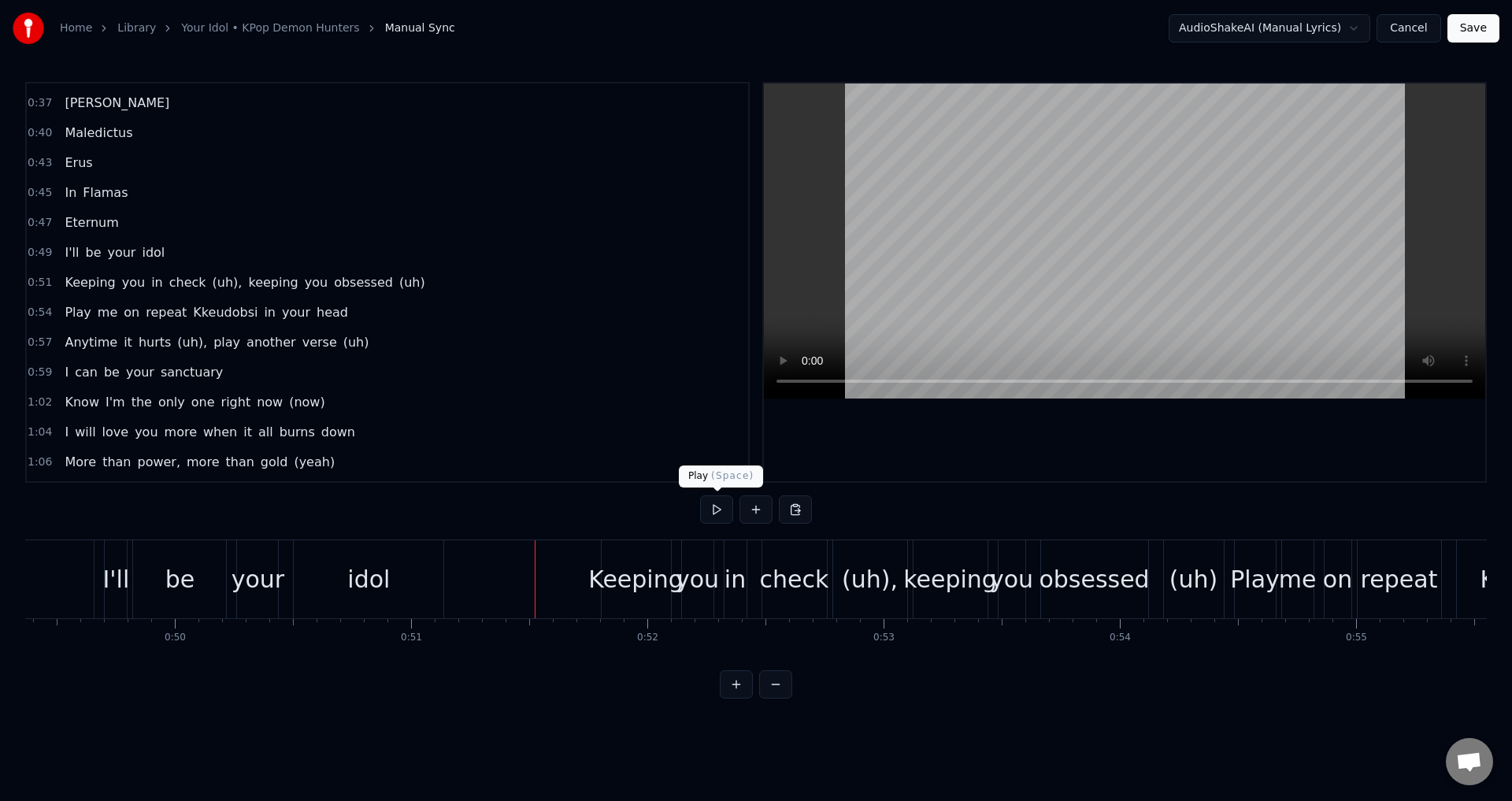
click at [718, 506] on button at bounding box center [716, 509] width 33 height 29
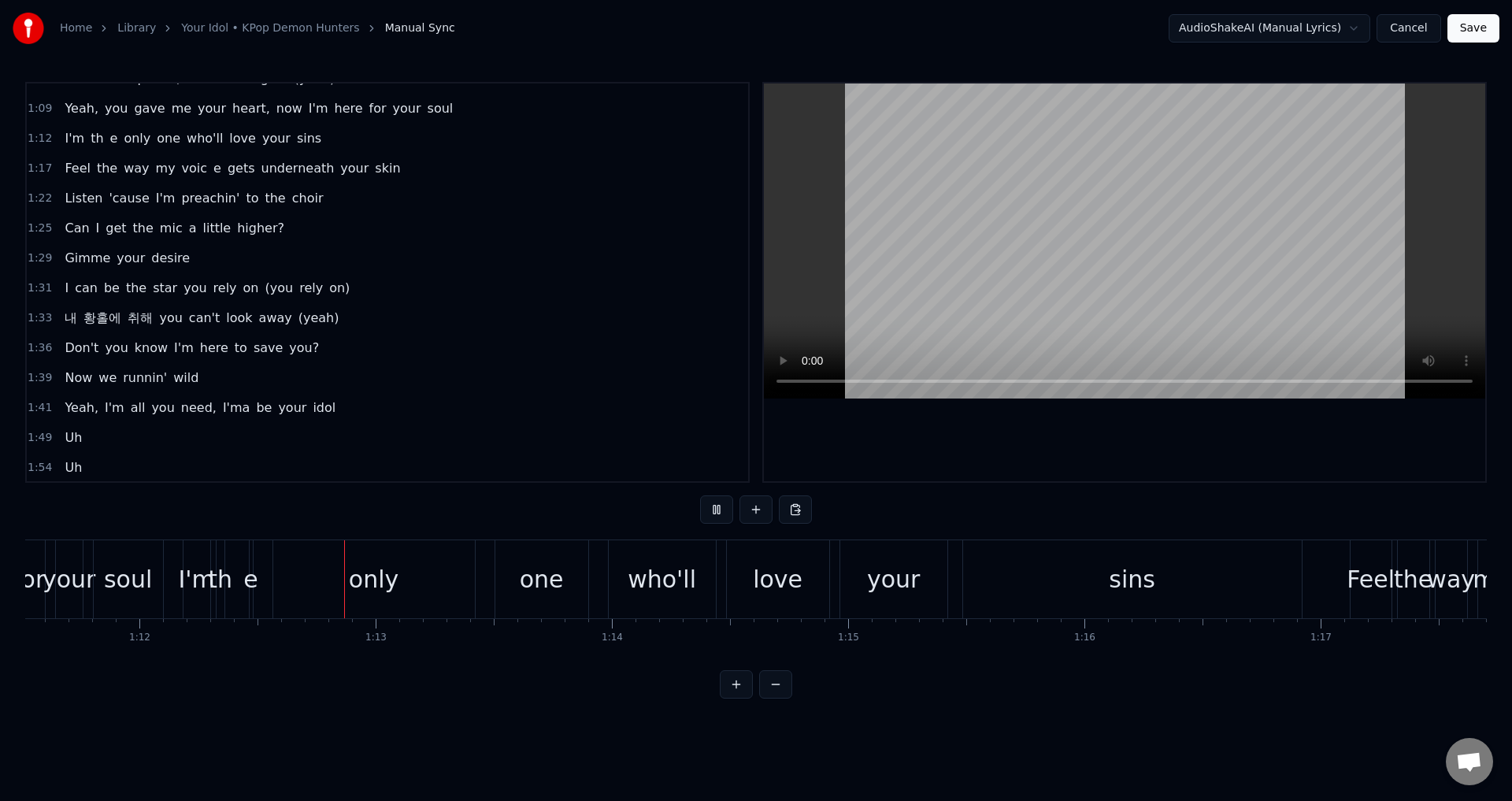
scroll to position [0, 16969]
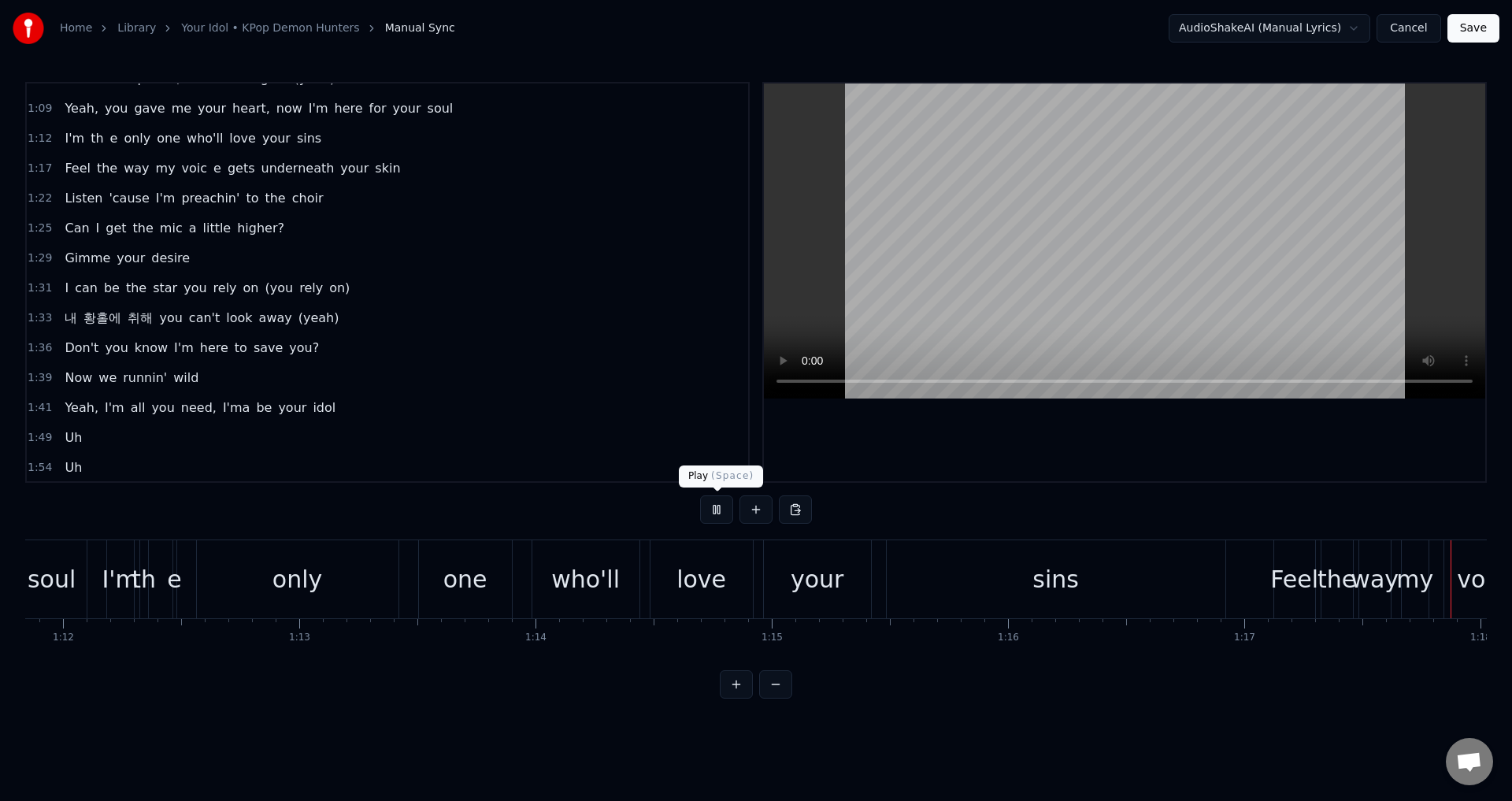
click at [715, 504] on button at bounding box center [716, 509] width 33 height 29
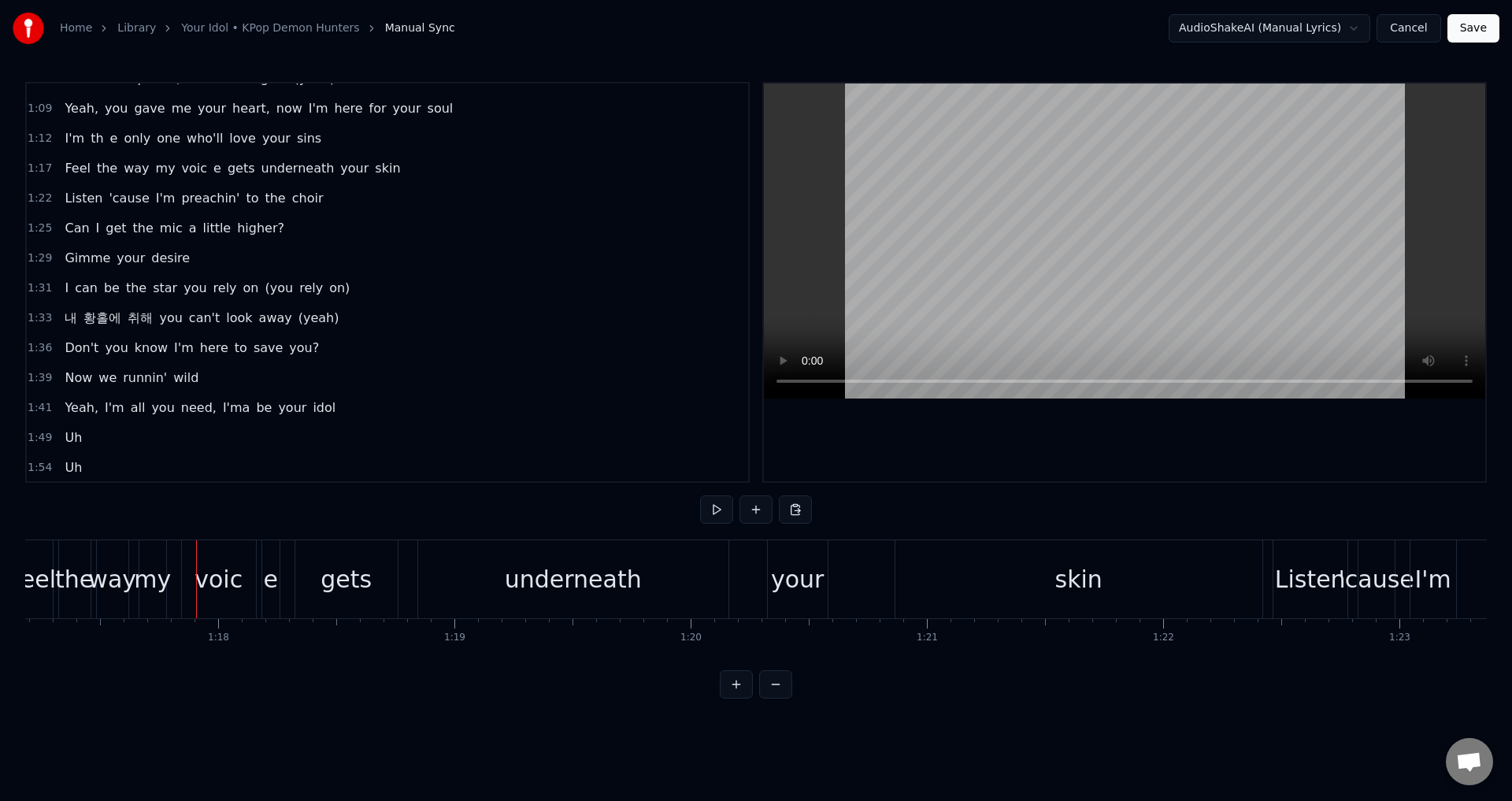
scroll to position [0, 18286]
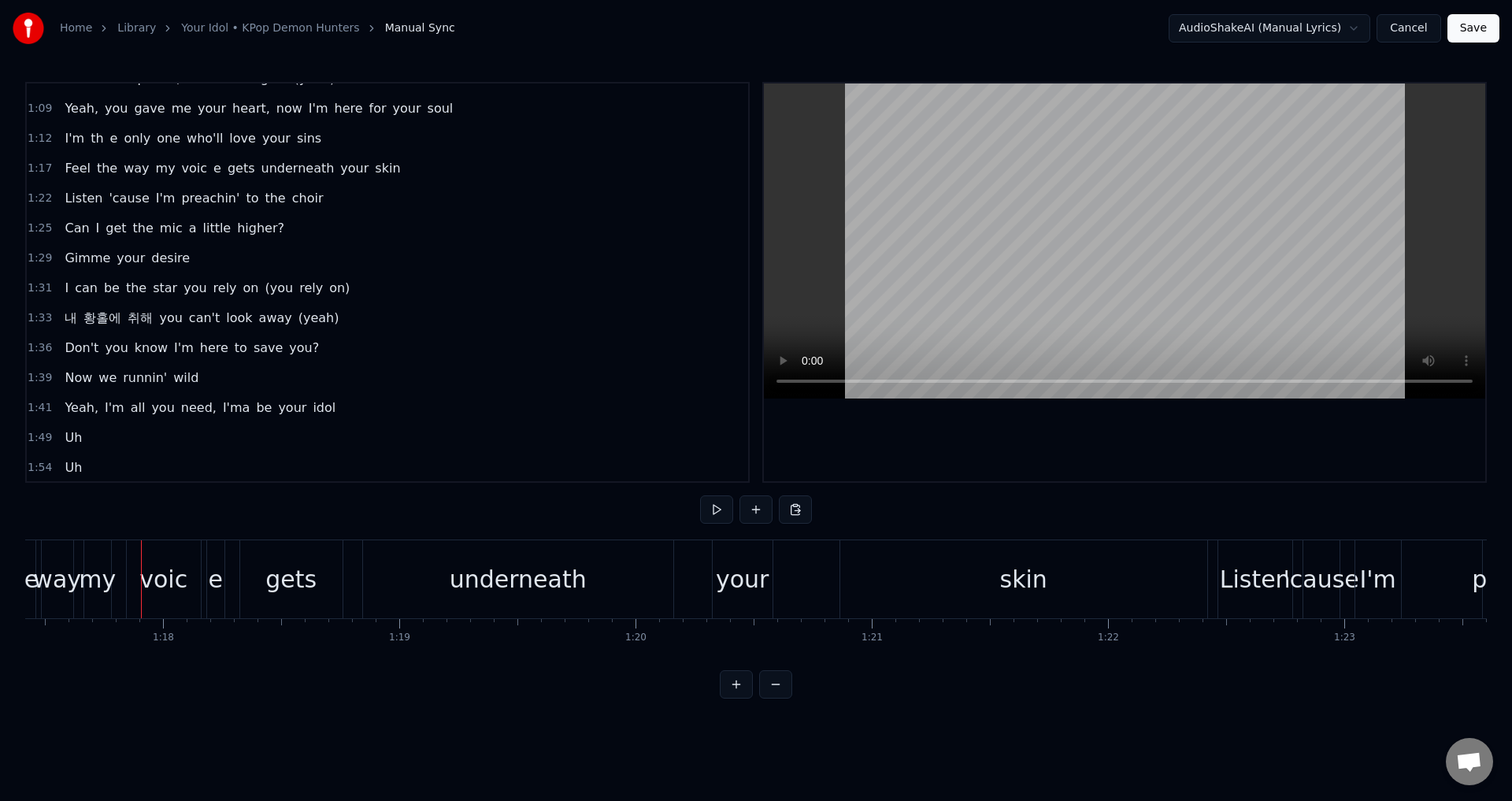
click at [191, 579] on div "voic" at bounding box center [163, 579] width 74 height 78
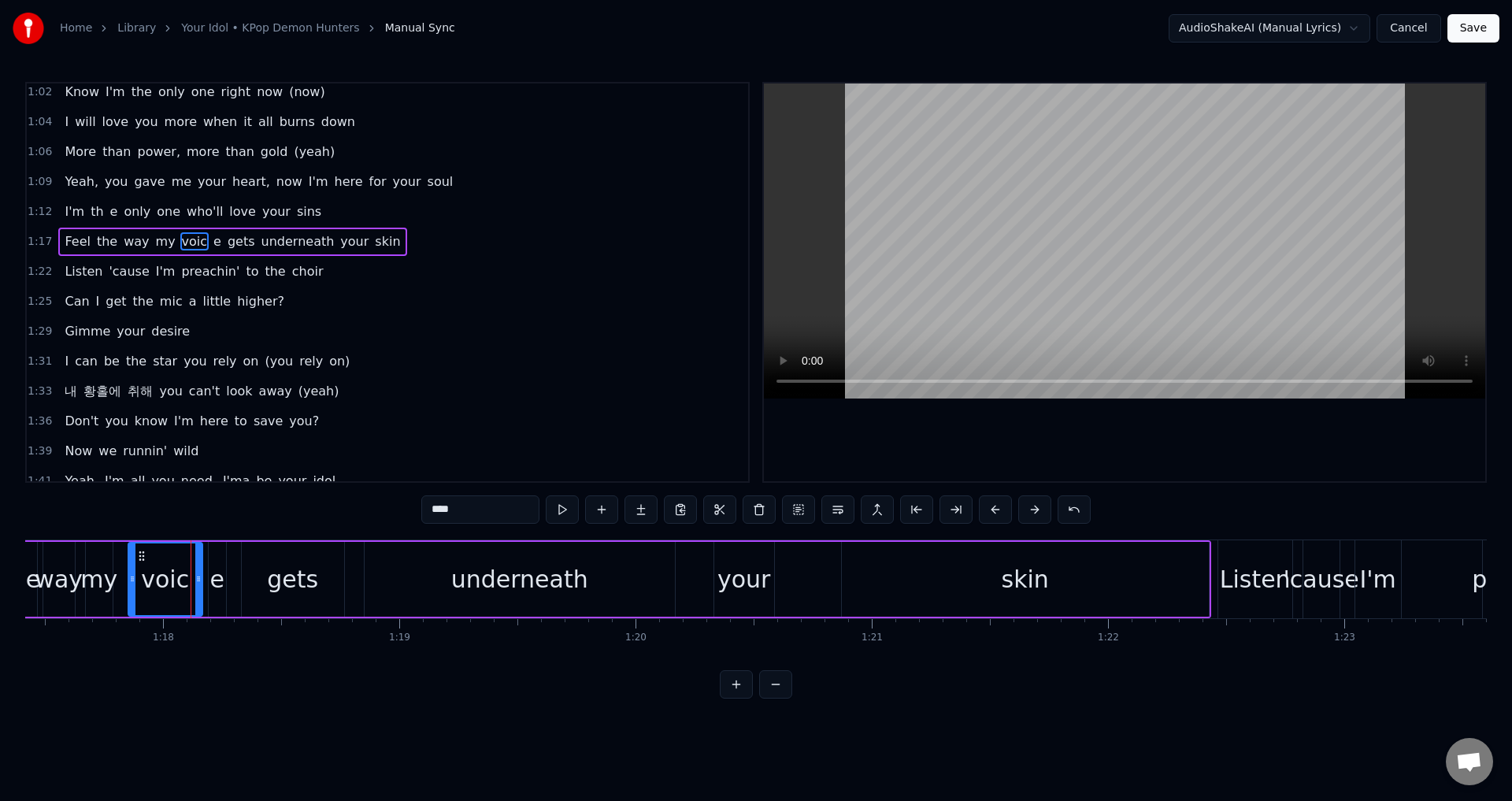
scroll to position [354, 0]
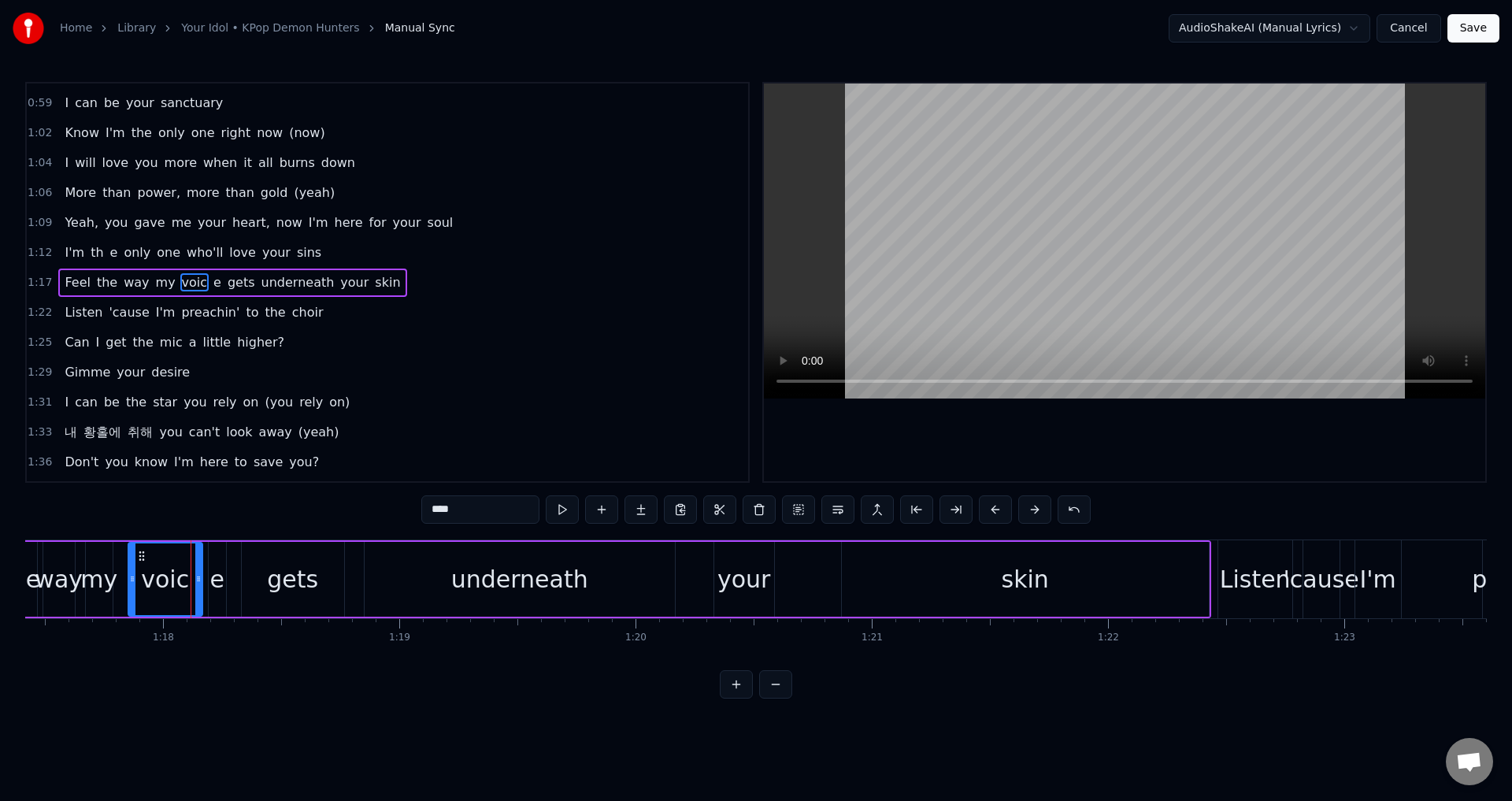
click at [457, 515] on input "****" at bounding box center [480, 509] width 118 height 29
click at [215, 578] on div "е" at bounding box center [216, 579] width 14 height 35
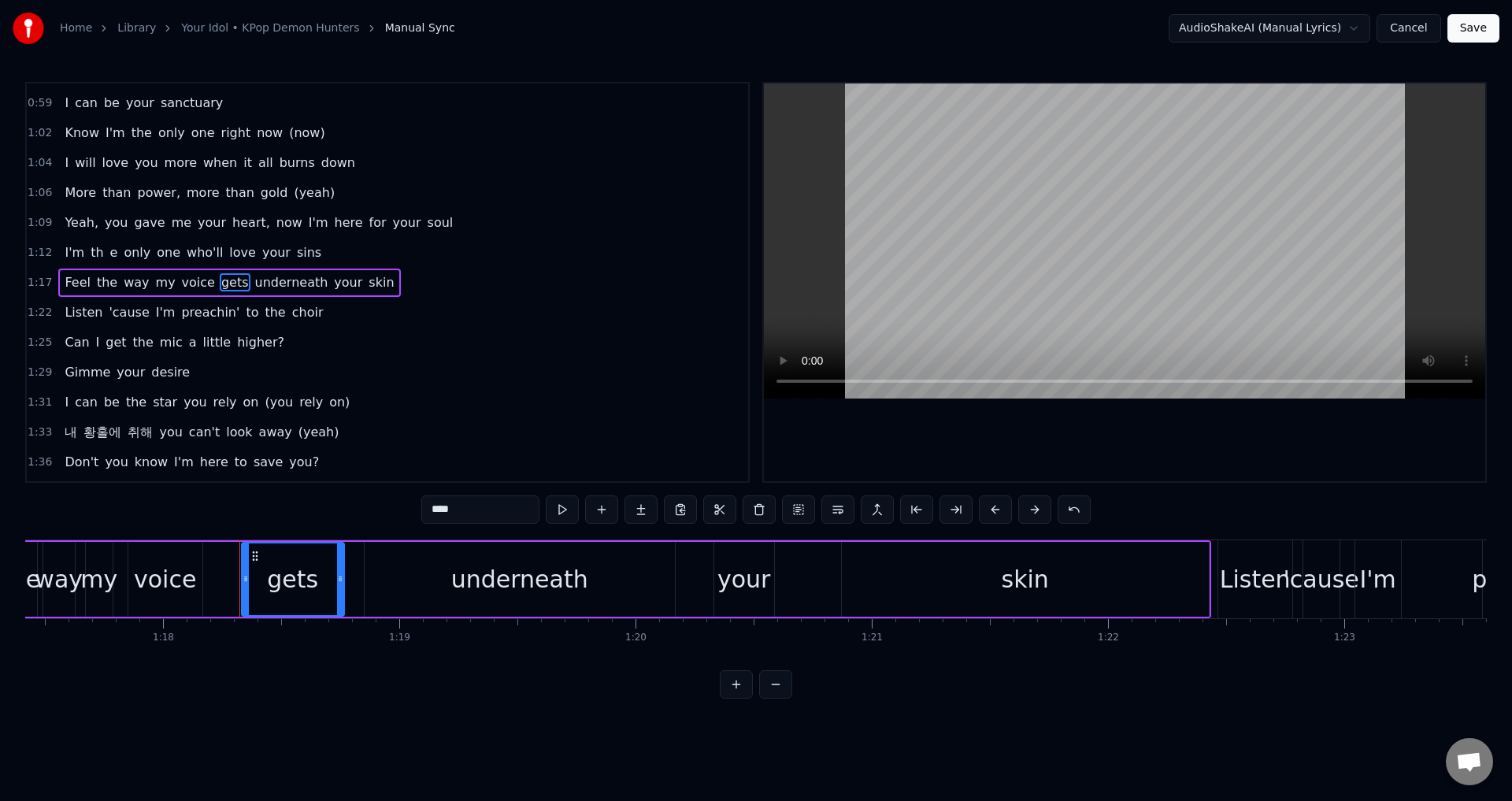
click at [190, 581] on div "voice" at bounding box center [165, 579] width 62 height 35
type input "*****"
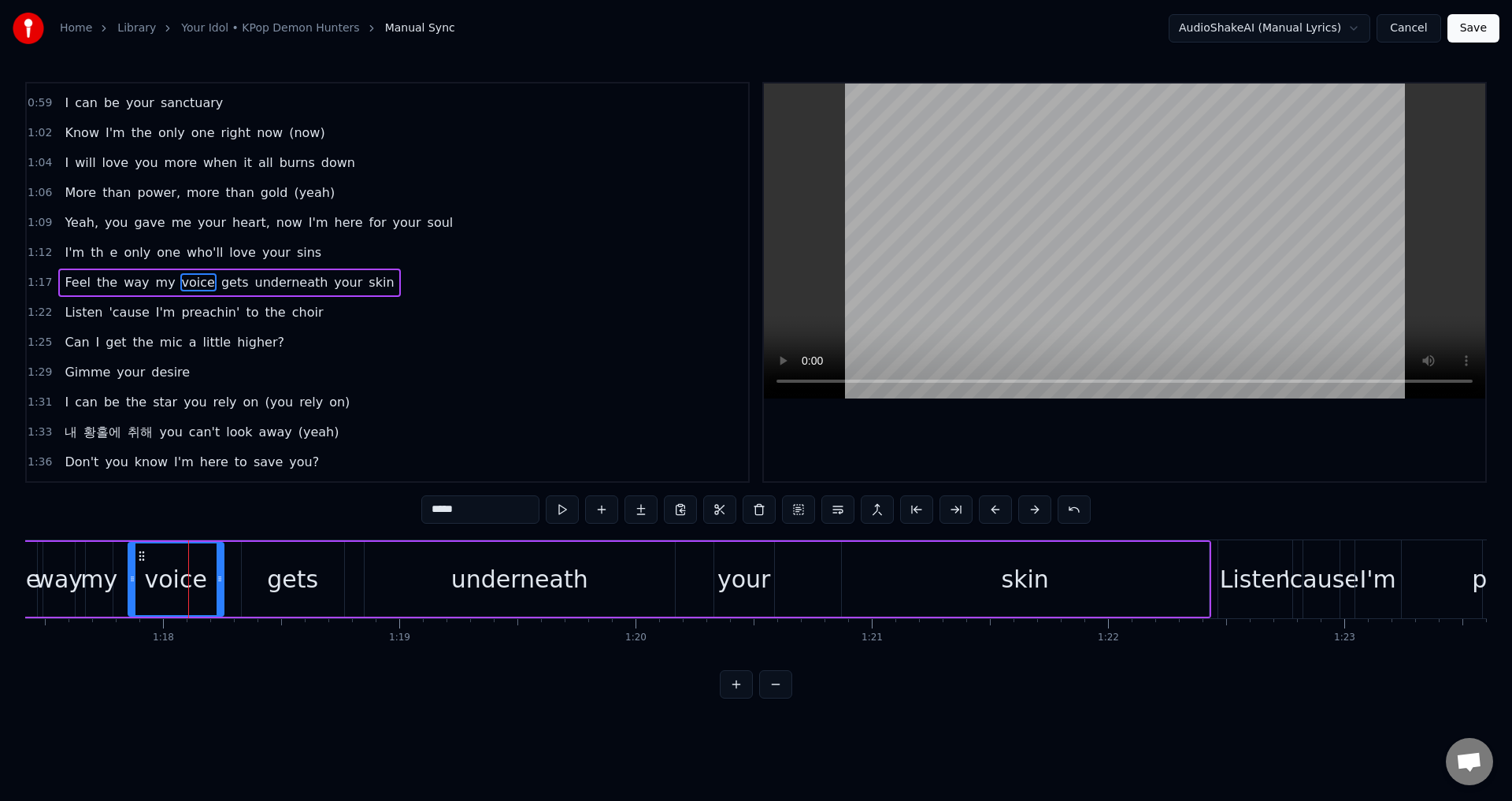
drag, startPoint x: 200, startPoint y: 581, endPoint x: 222, endPoint y: 578, distance: 22.2
click at [222, 578] on icon at bounding box center [220, 578] width 7 height 12
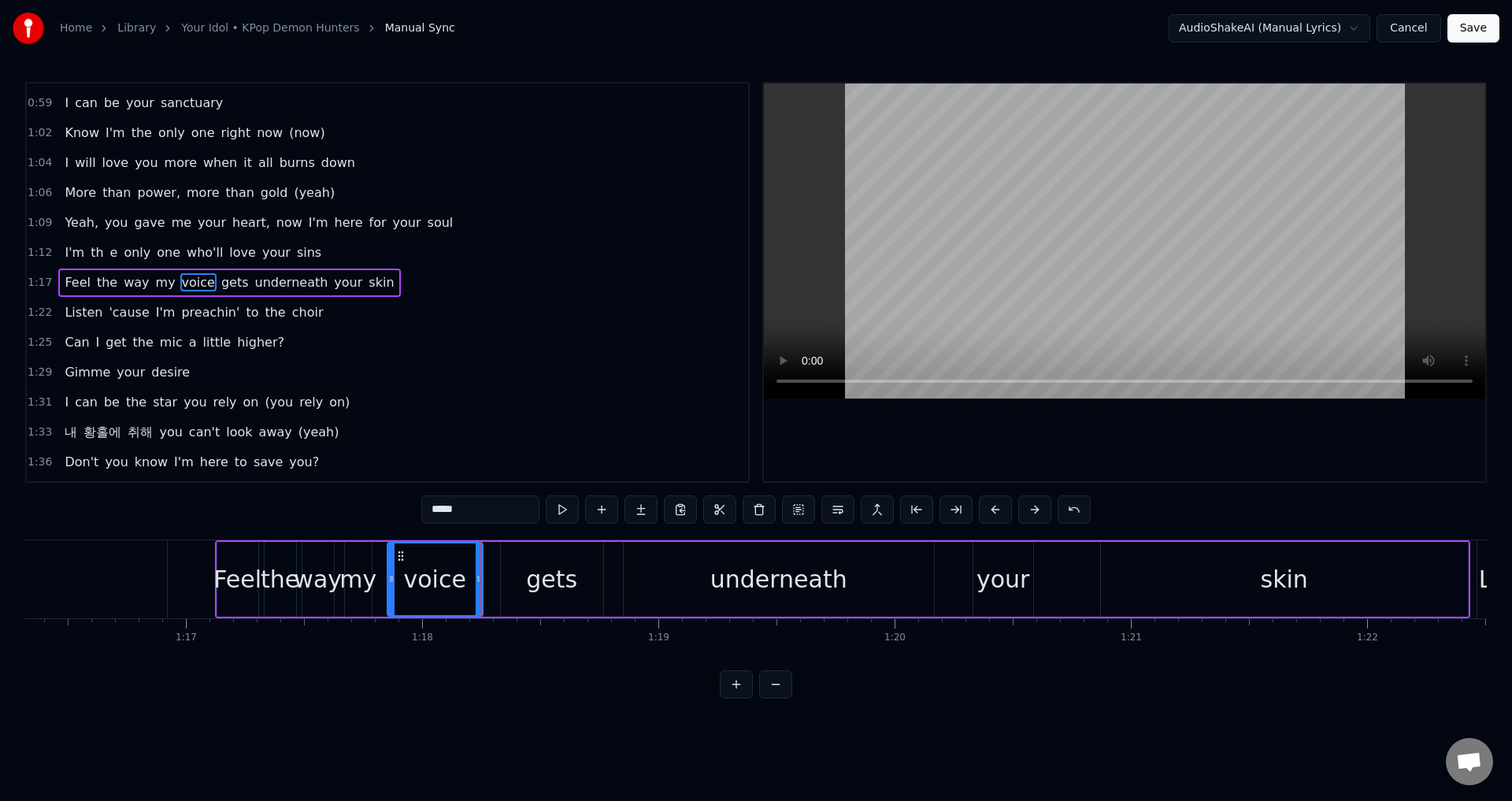
scroll to position [0, 17919]
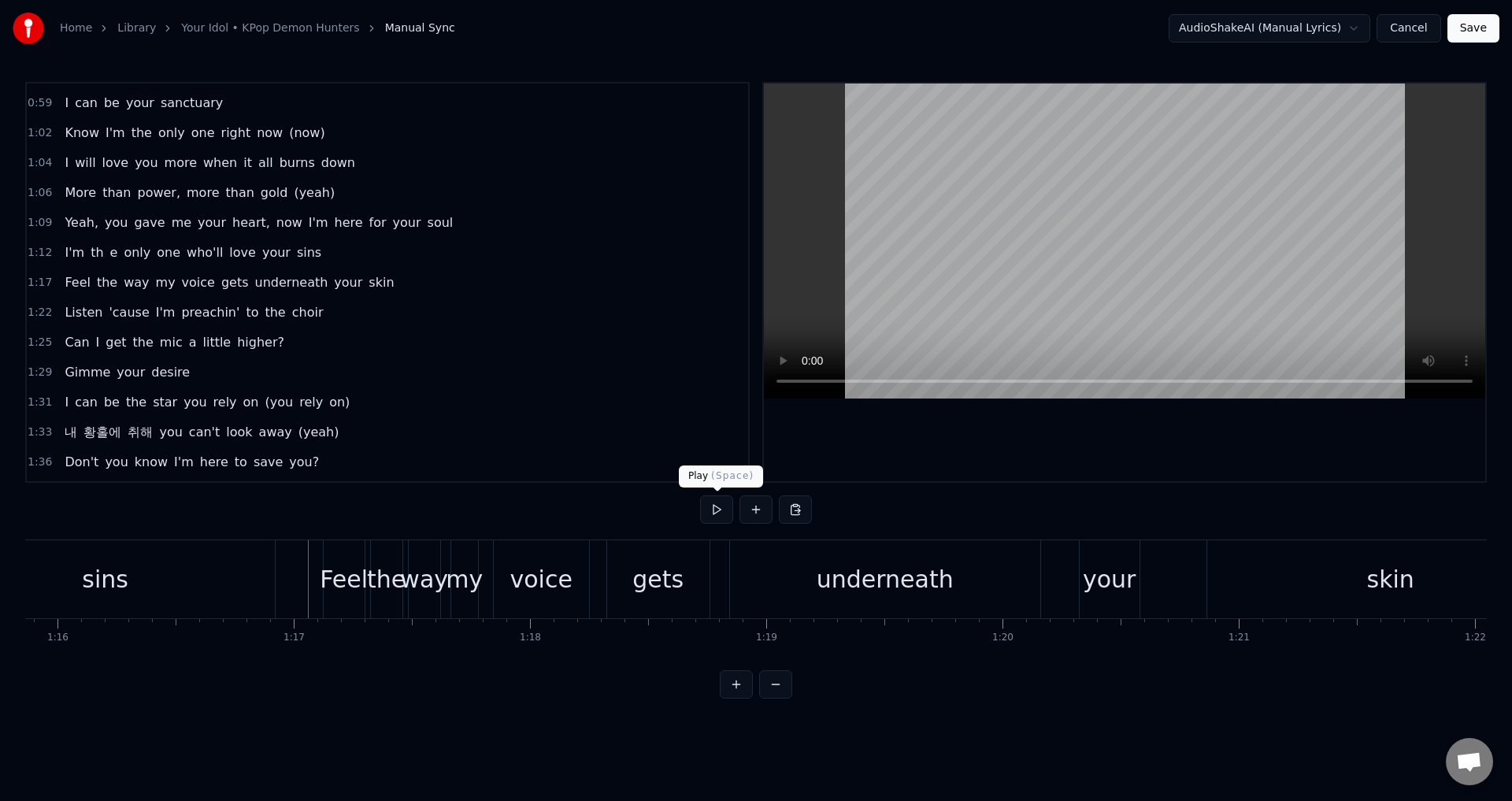
click at [719, 513] on button at bounding box center [716, 509] width 33 height 29
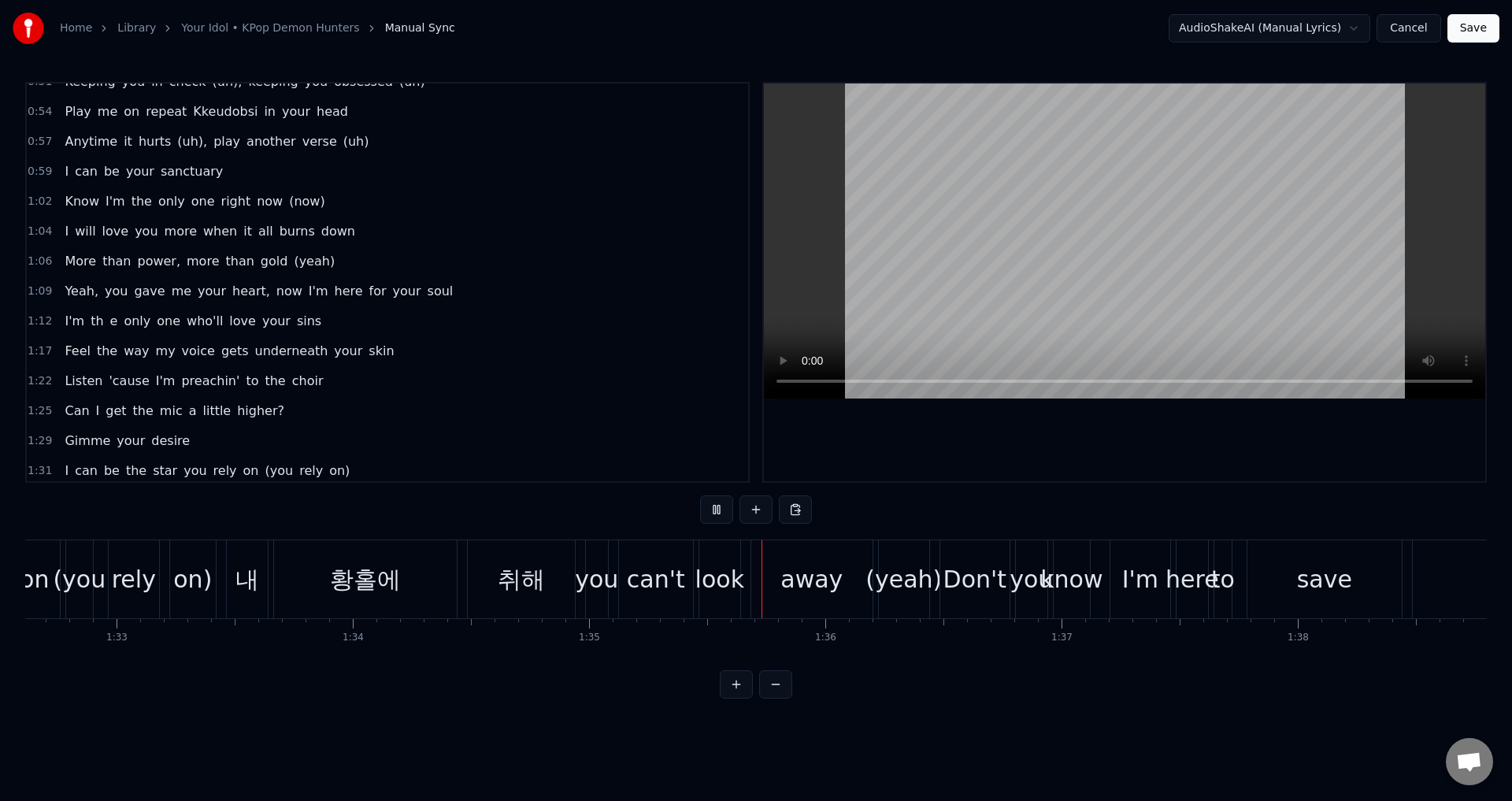
scroll to position [266, 0]
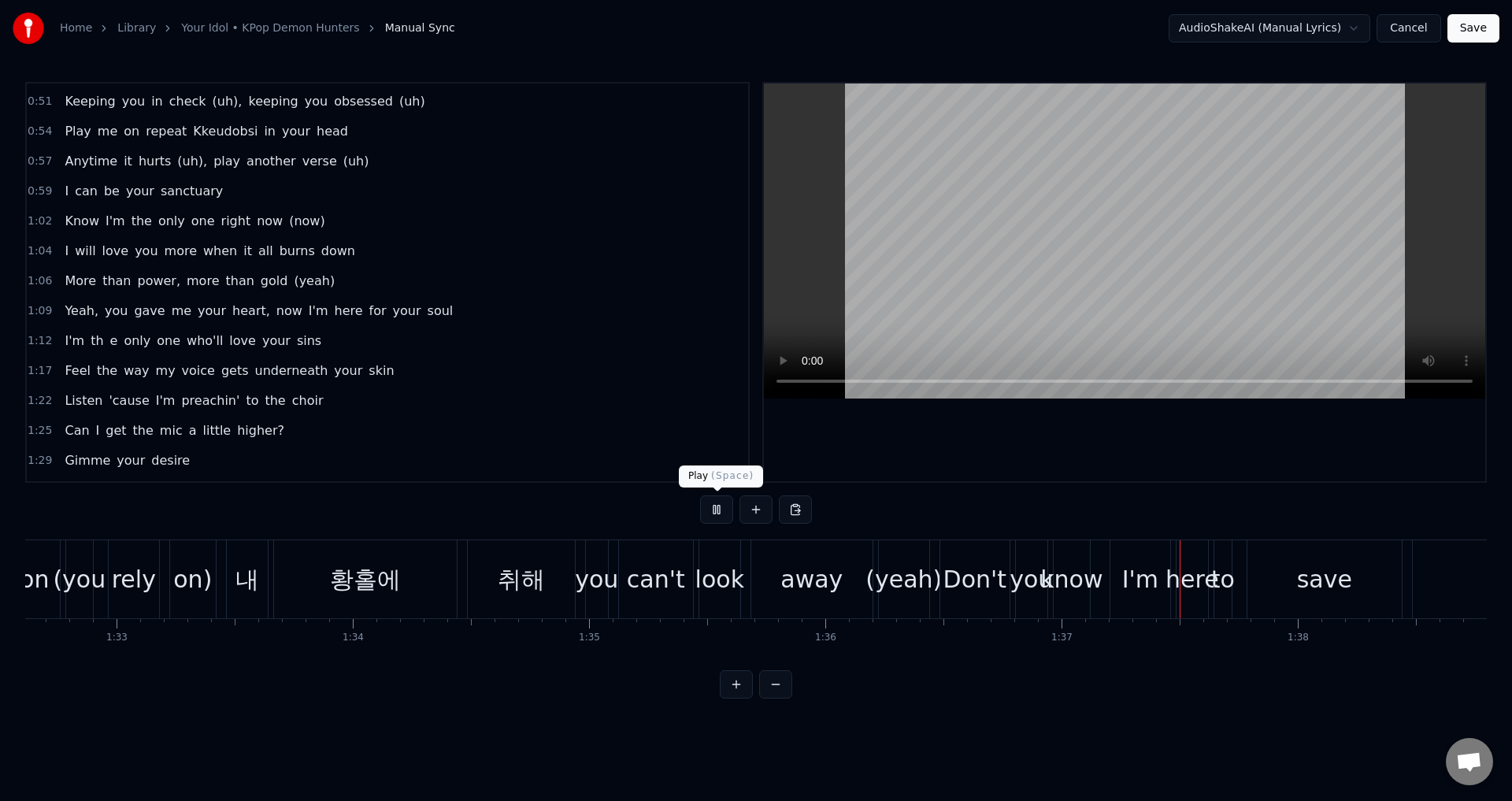
click at [714, 510] on button at bounding box center [716, 509] width 33 height 29
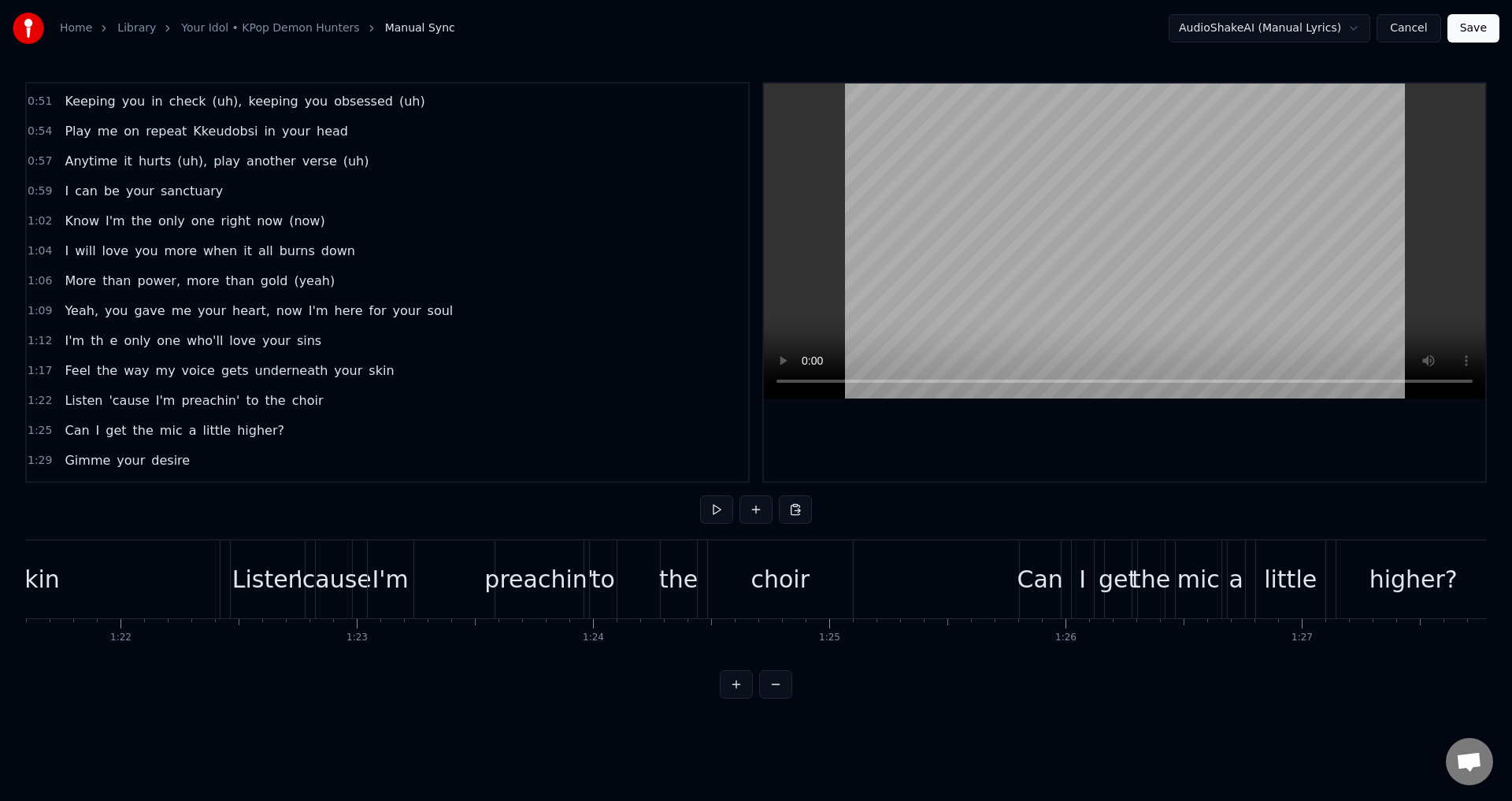
scroll to position [0, 19238]
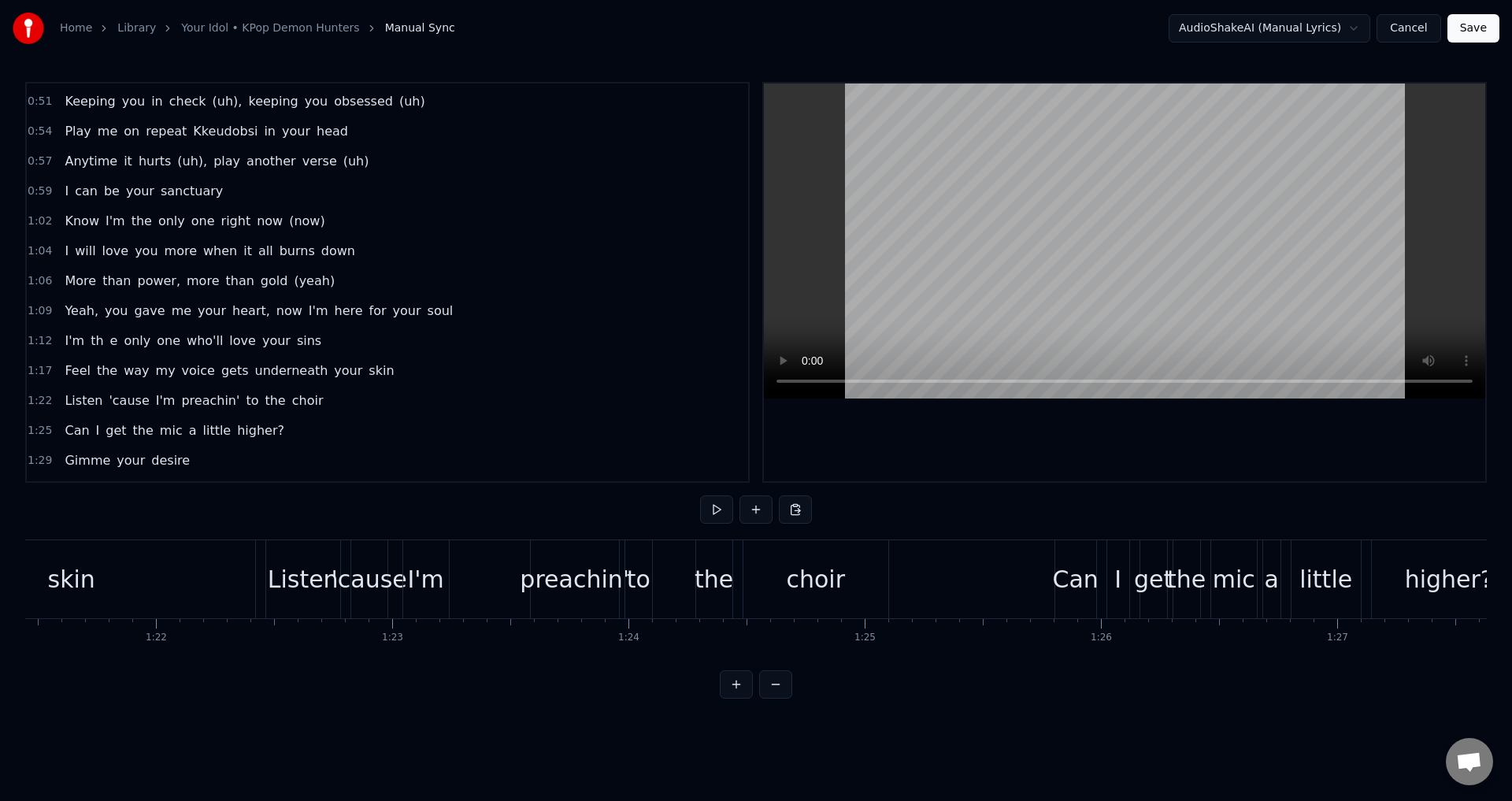
click at [98, 343] on div "I'm th е only one who'll love your sins" at bounding box center [193, 341] width 269 height 29
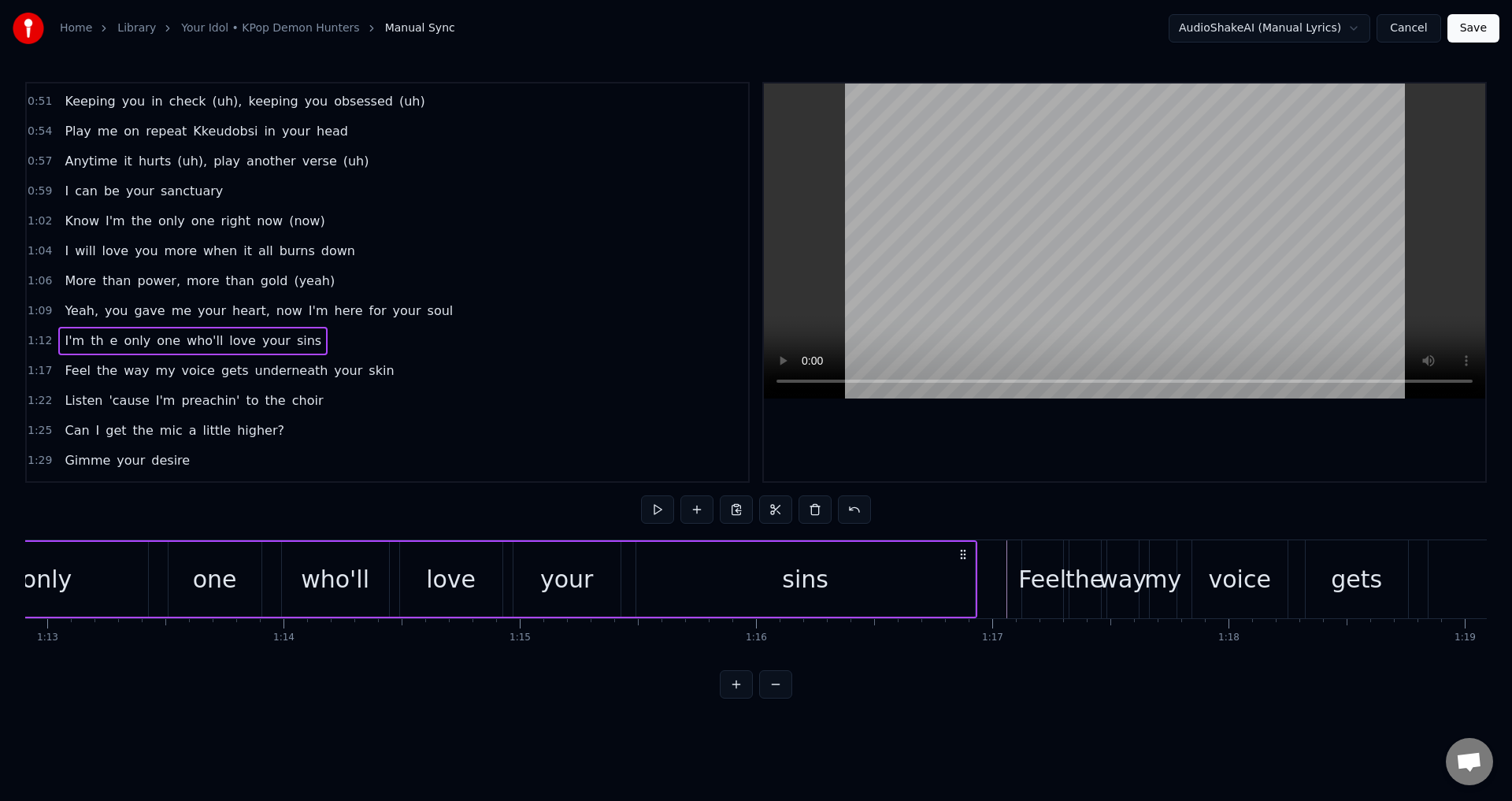
scroll to position [0, 16970]
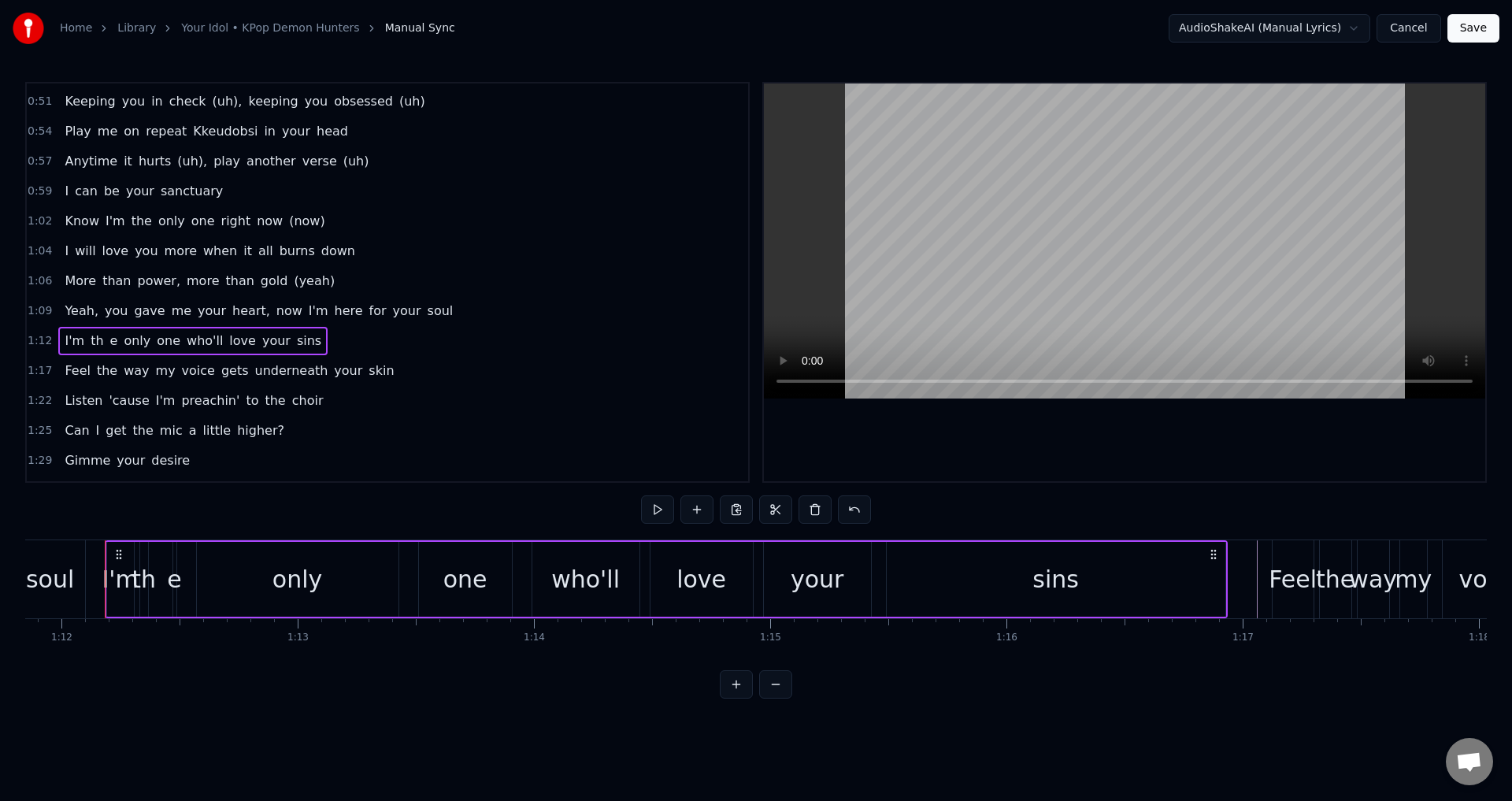
click at [141, 590] on div "th" at bounding box center [144, 579] width 25 height 35
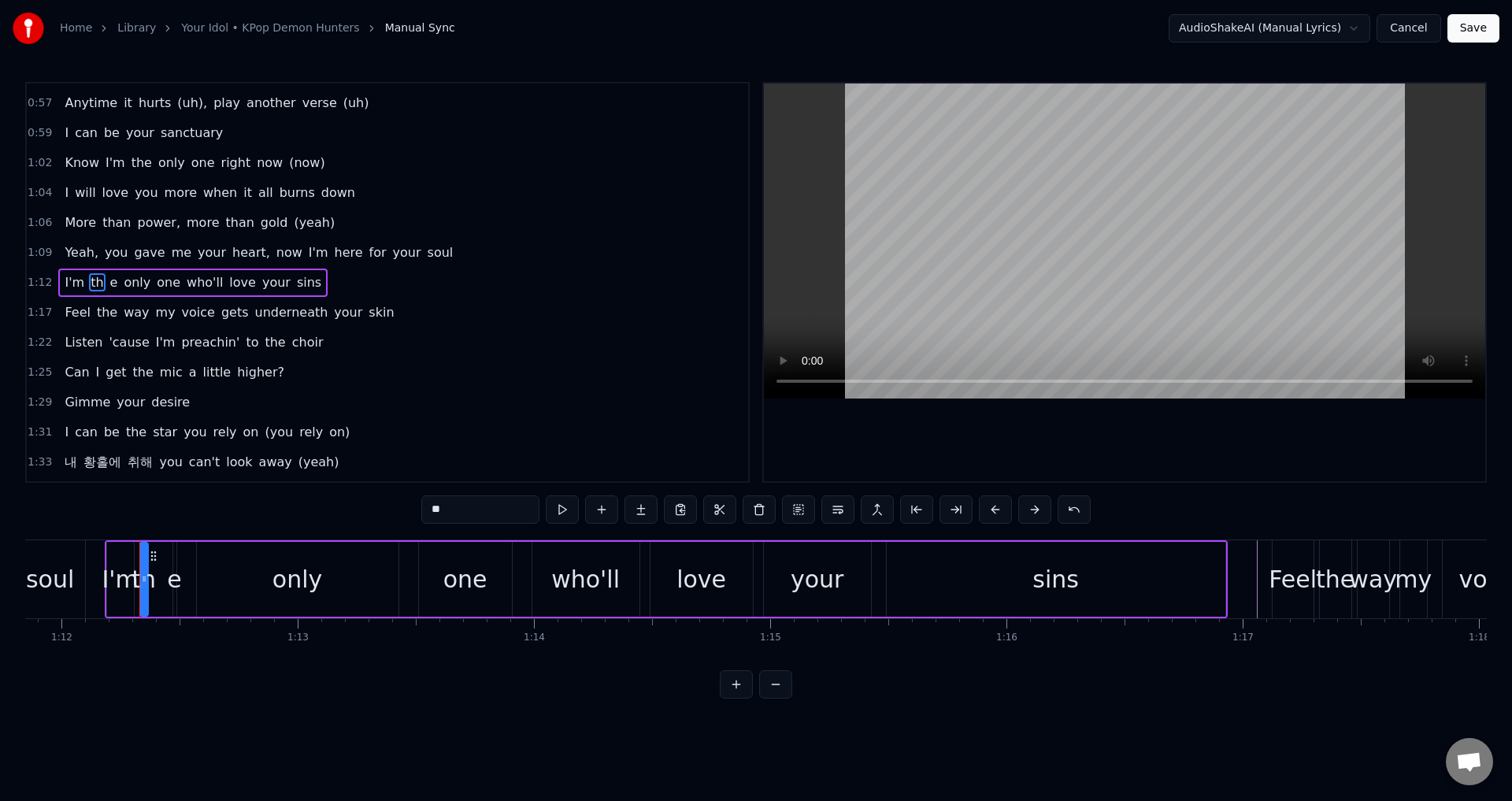
click at [149, 576] on div "th" at bounding box center [144, 579] width 25 height 35
click at [177, 581] on div "е" at bounding box center [173, 579] width 14 height 35
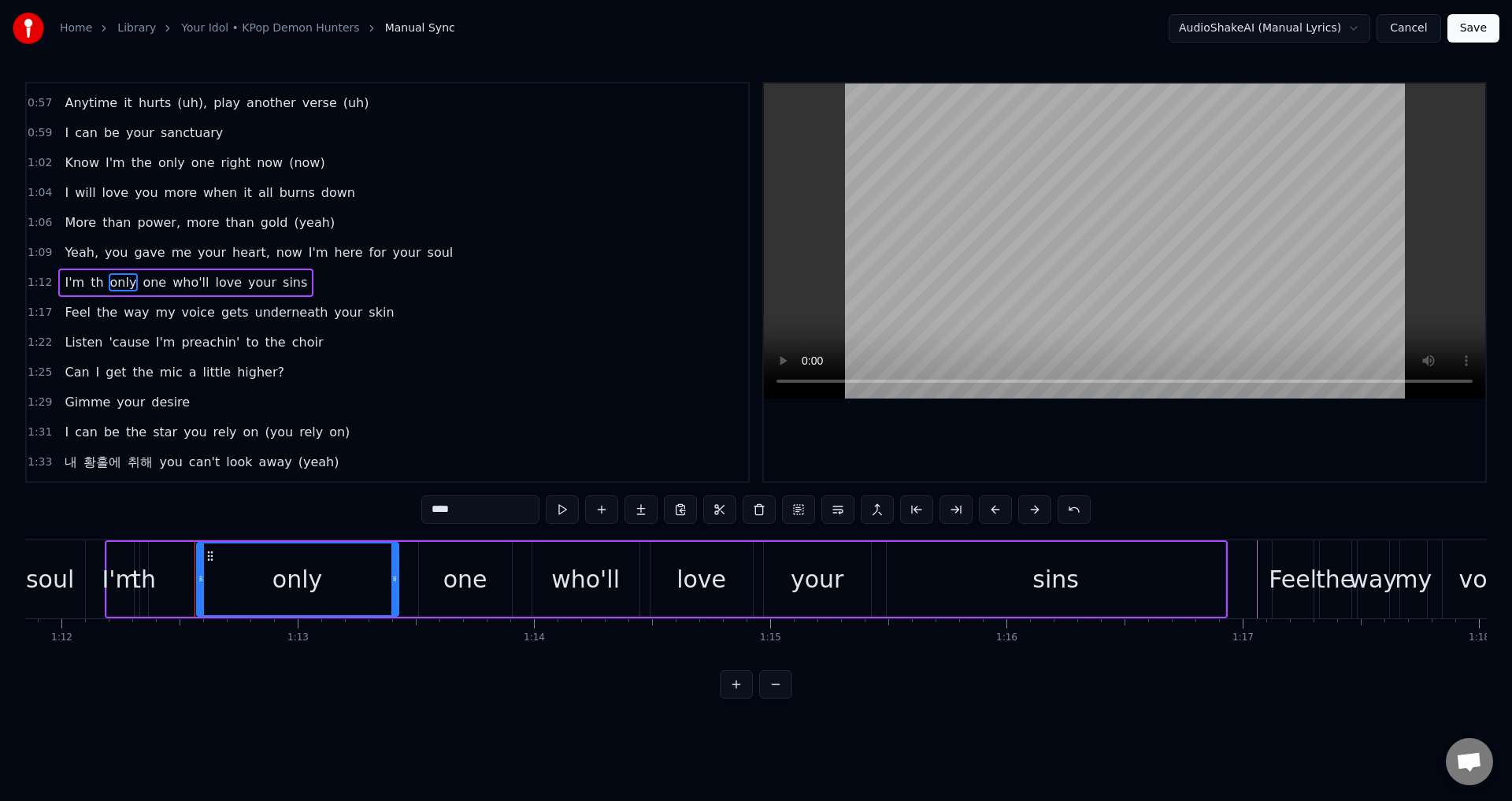
click at [142, 582] on div "th" at bounding box center [144, 579] width 25 height 35
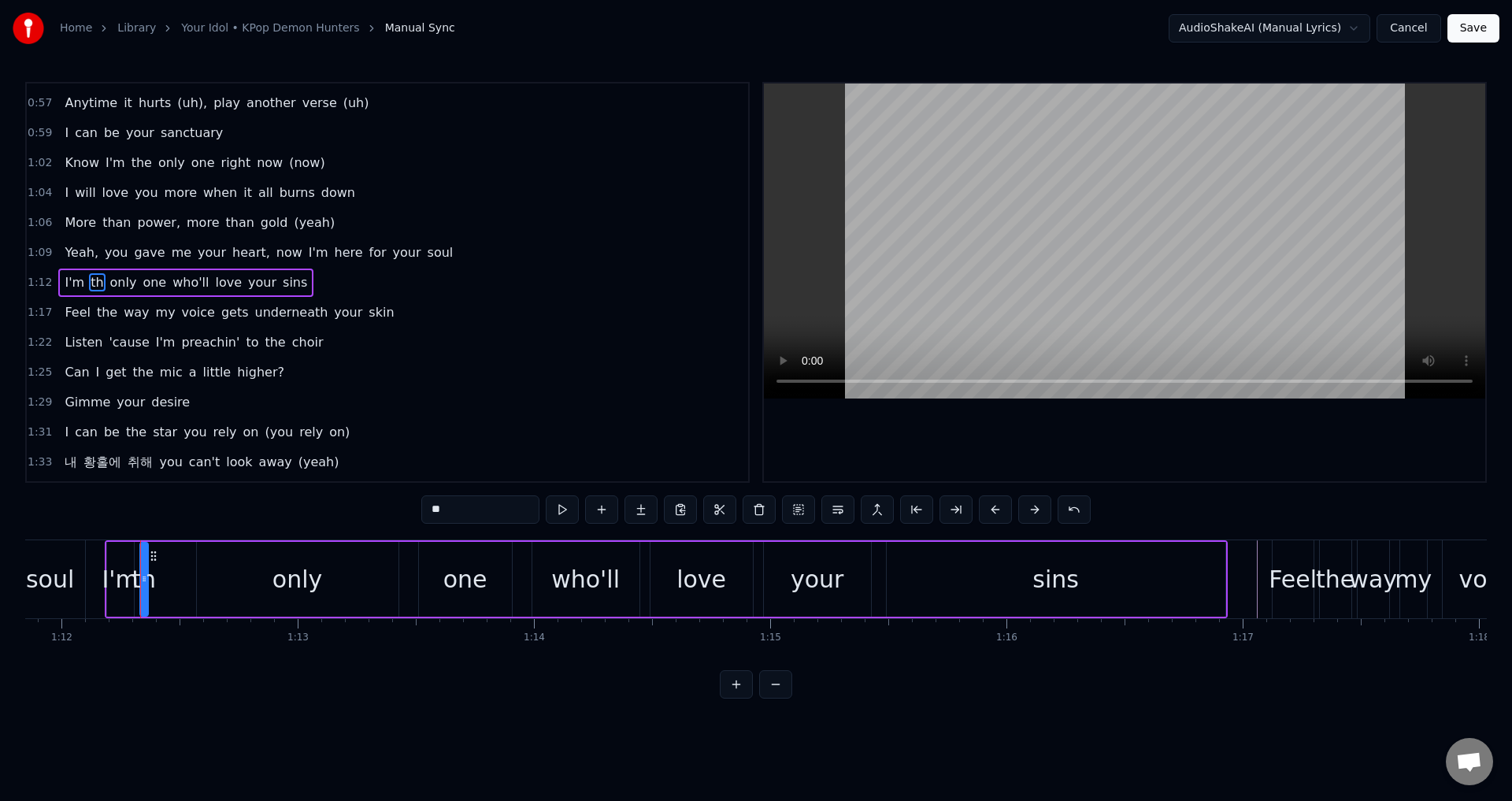
click at [457, 510] on input "**" at bounding box center [480, 509] width 118 height 29
drag, startPoint x: 146, startPoint y: 580, endPoint x: 157, endPoint y: 577, distance: 11.4
click at [157, 577] on icon at bounding box center [154, 578] width 7 height 12
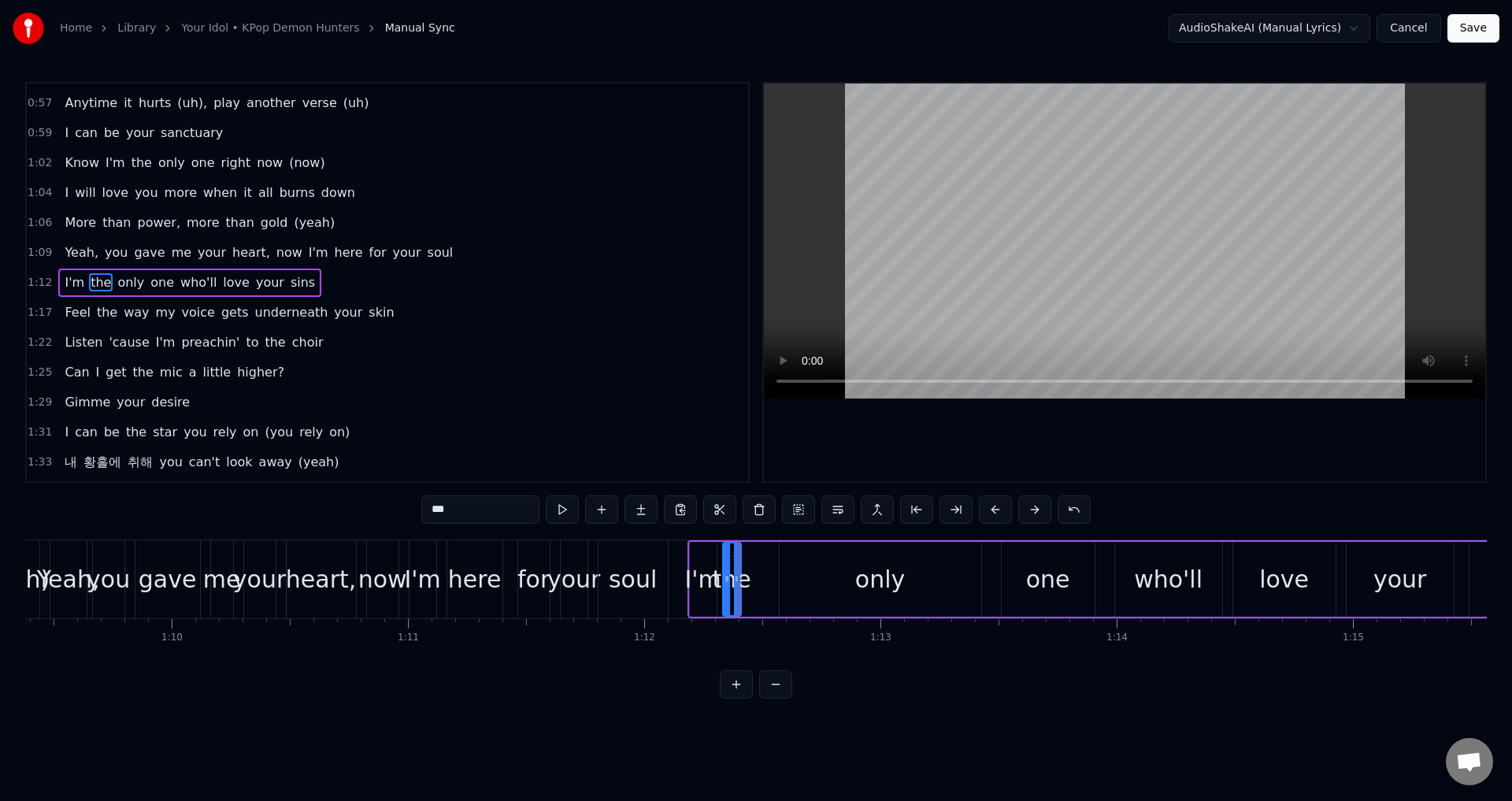
scroll to position [0, 16352]
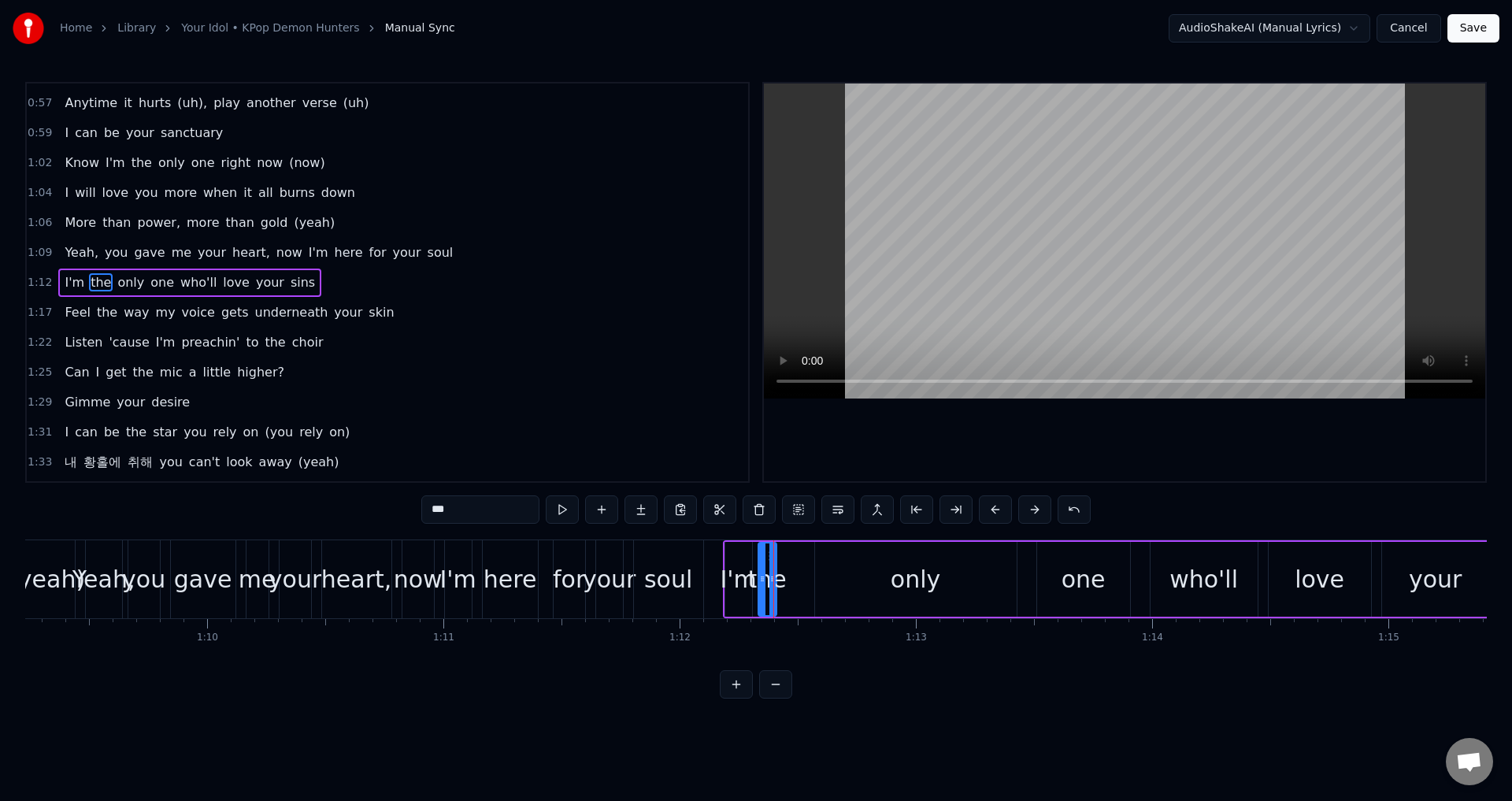
type input "***"
click at [546, 573] on div "Yeah, you gave me your heart, now I'm here for your soul" at bounding box center [396, 579] width 622 height 78
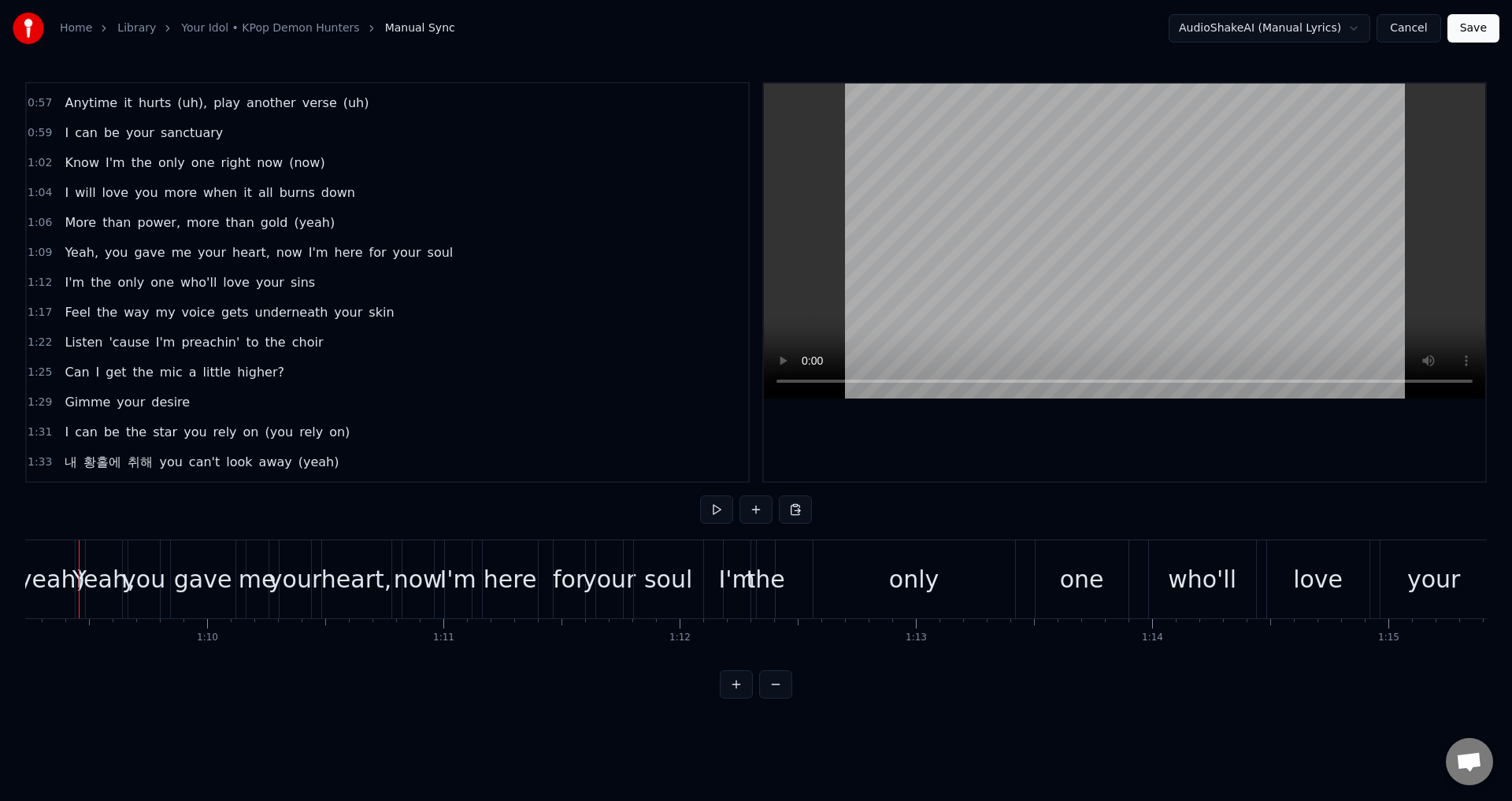
scroll to position [0, 16327]
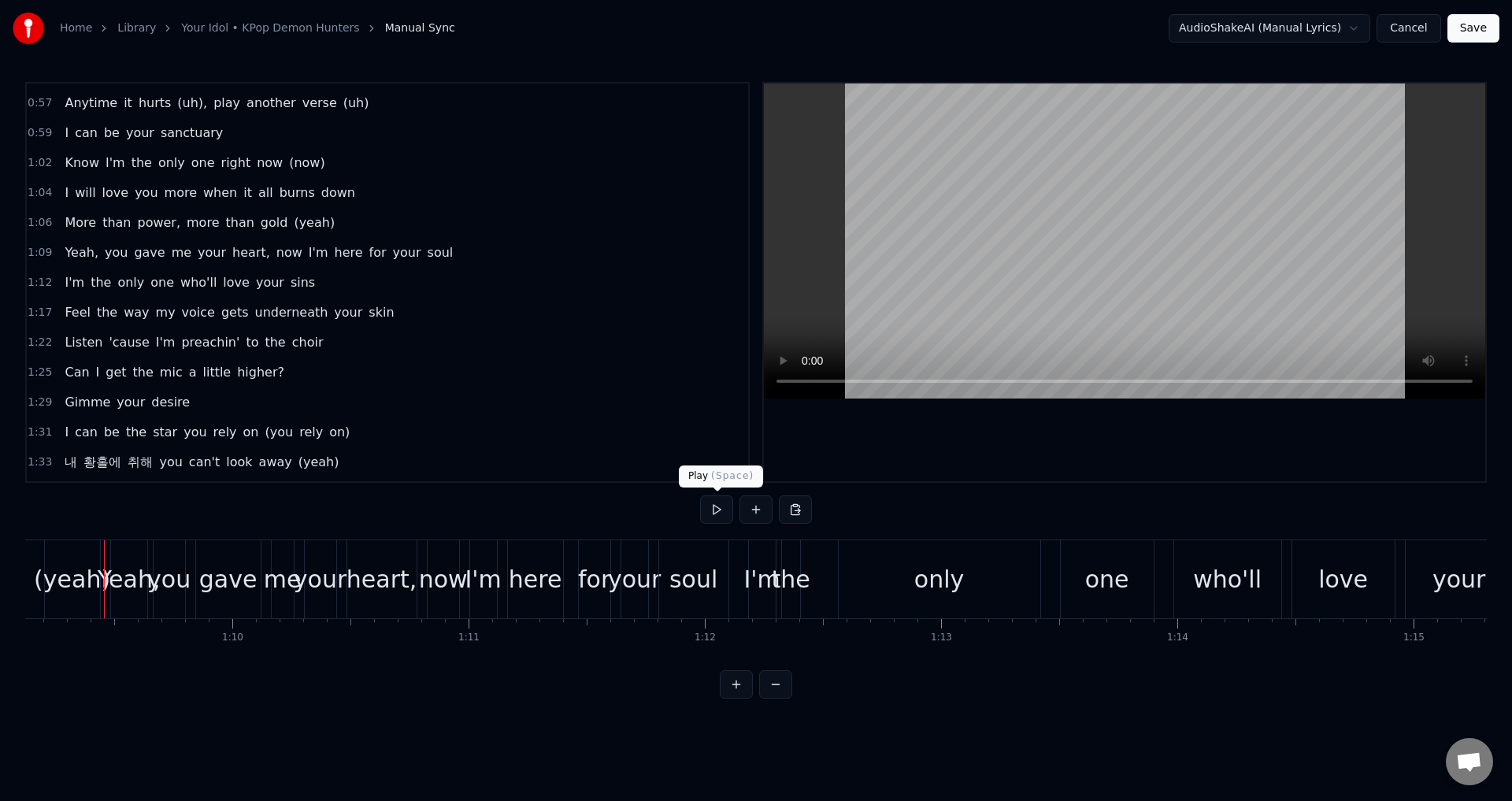
click at [705, 513] on button at bounding box center [716, 509] width 33 height 29
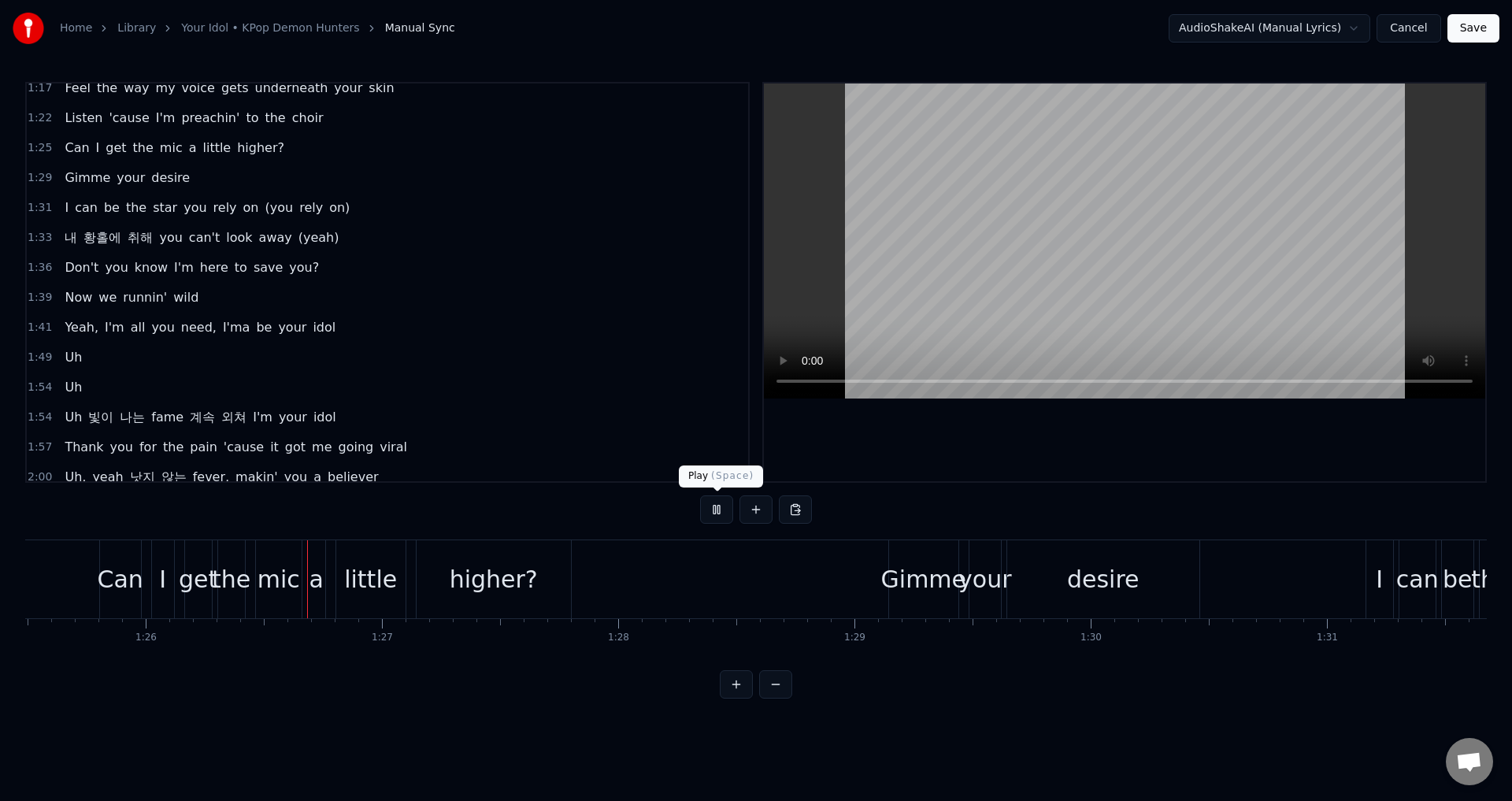
scroll to position [0, 20270]
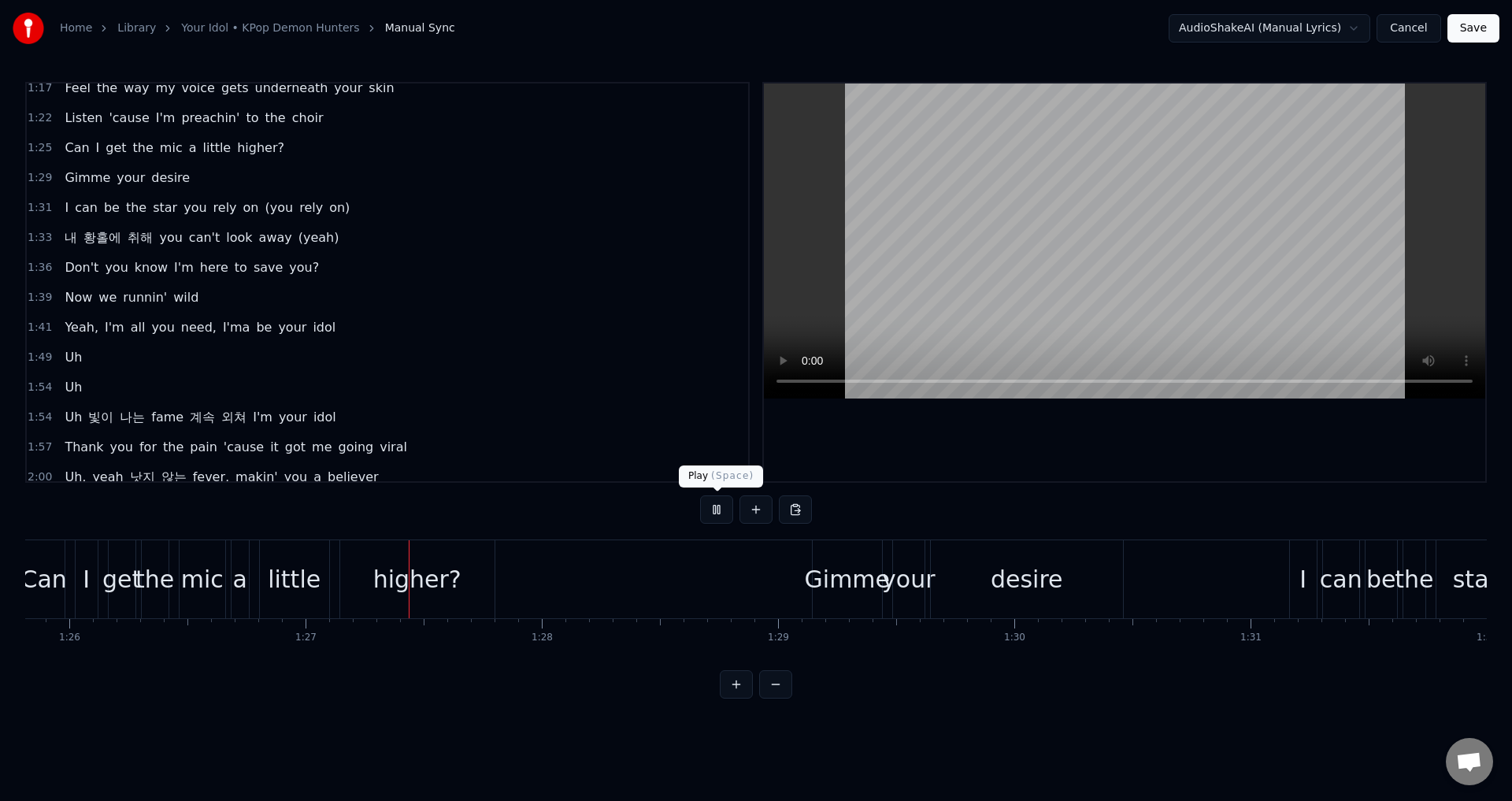
click at [715, 509] on button at bounding box center [716, 509] width 33 height 29
click at [68, 240] on span "내" at bounding box center [71, 237] width 16 height 18
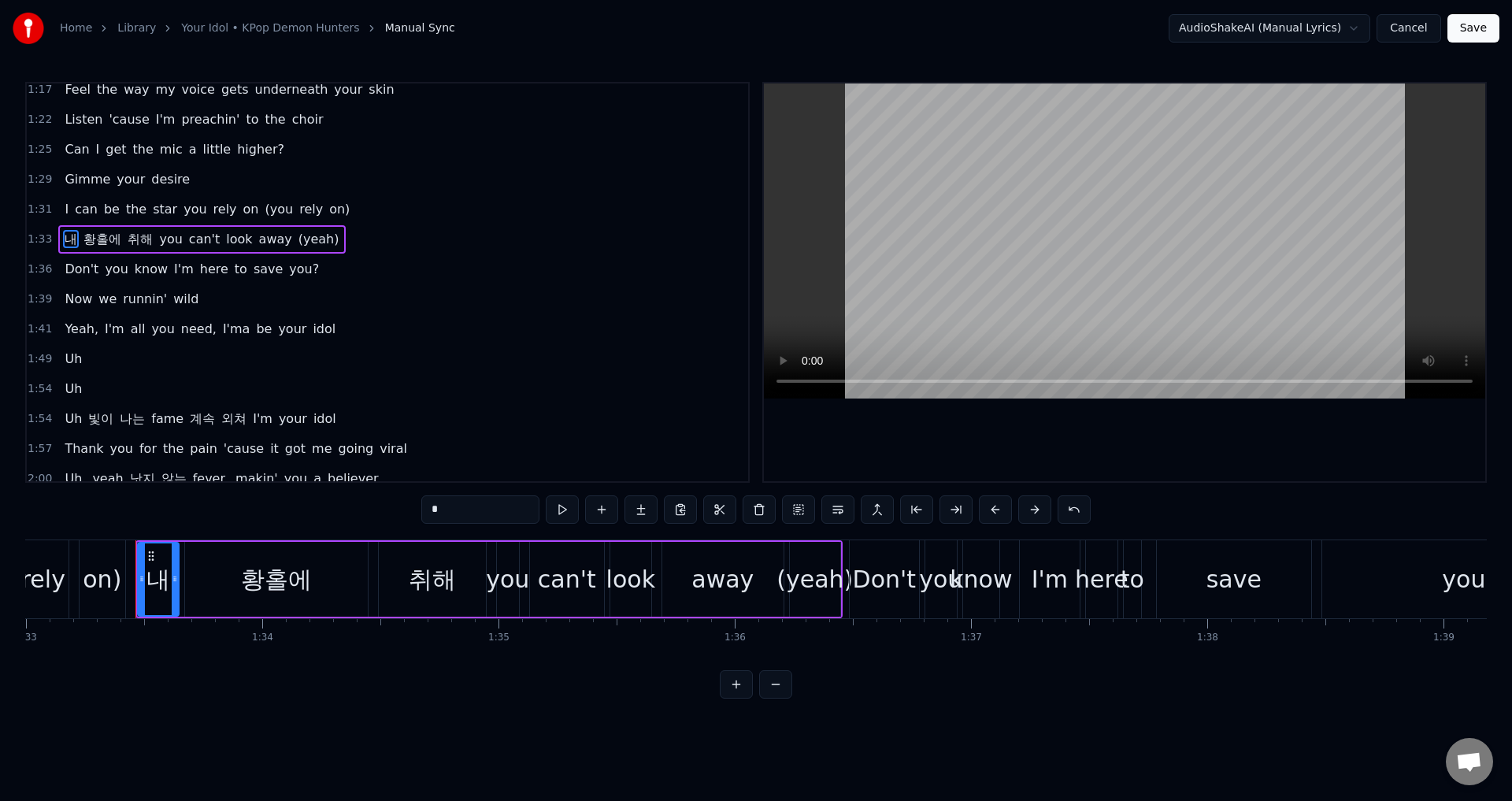
scroll to position [0, 21997]
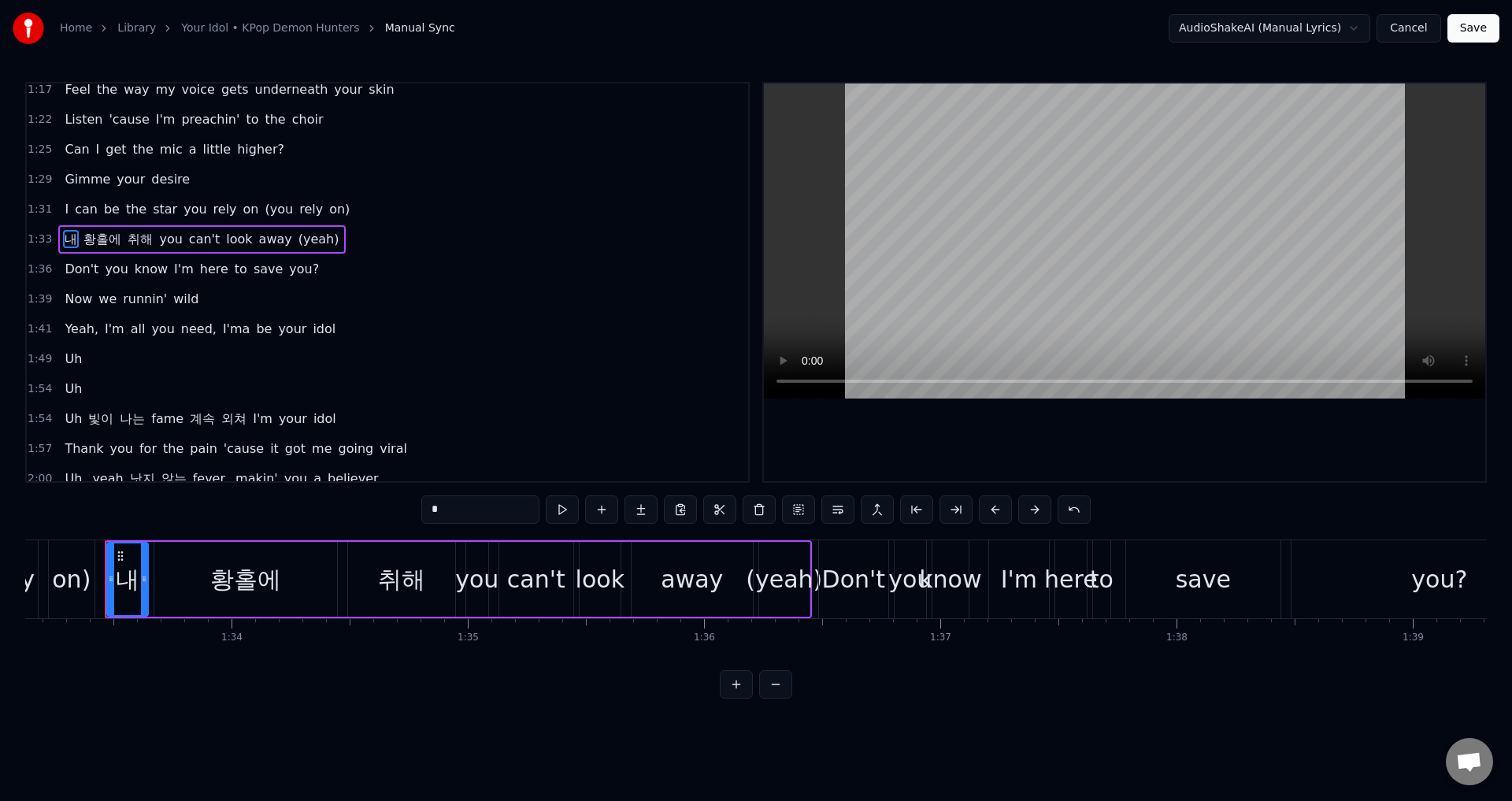
click at [122, 583] on div "내" at bounding box center [127, 579] width 24 height 35
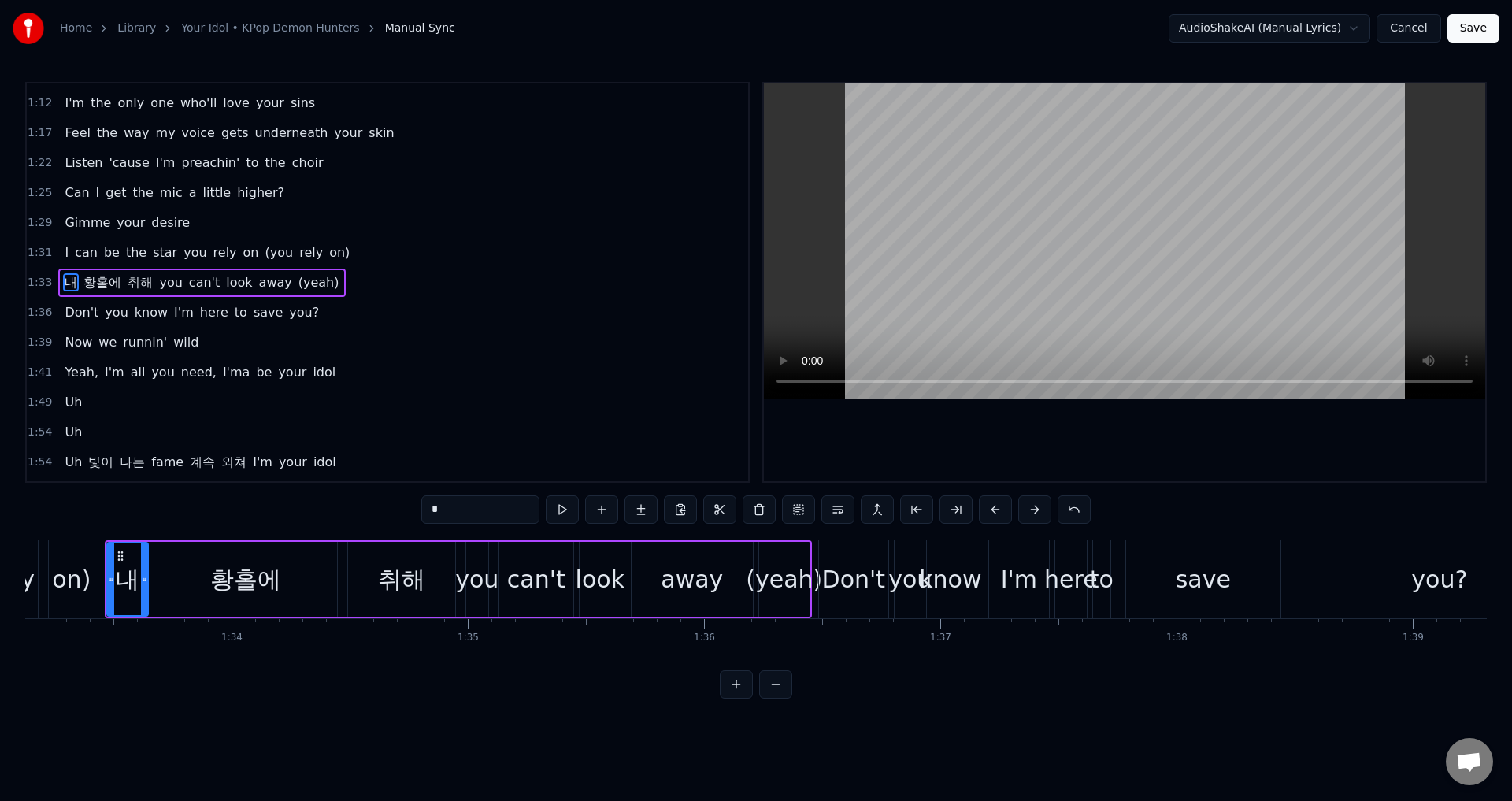
click at [253, 581] on div "황홀에" at bounding box center [246, 579] width 71 height 35
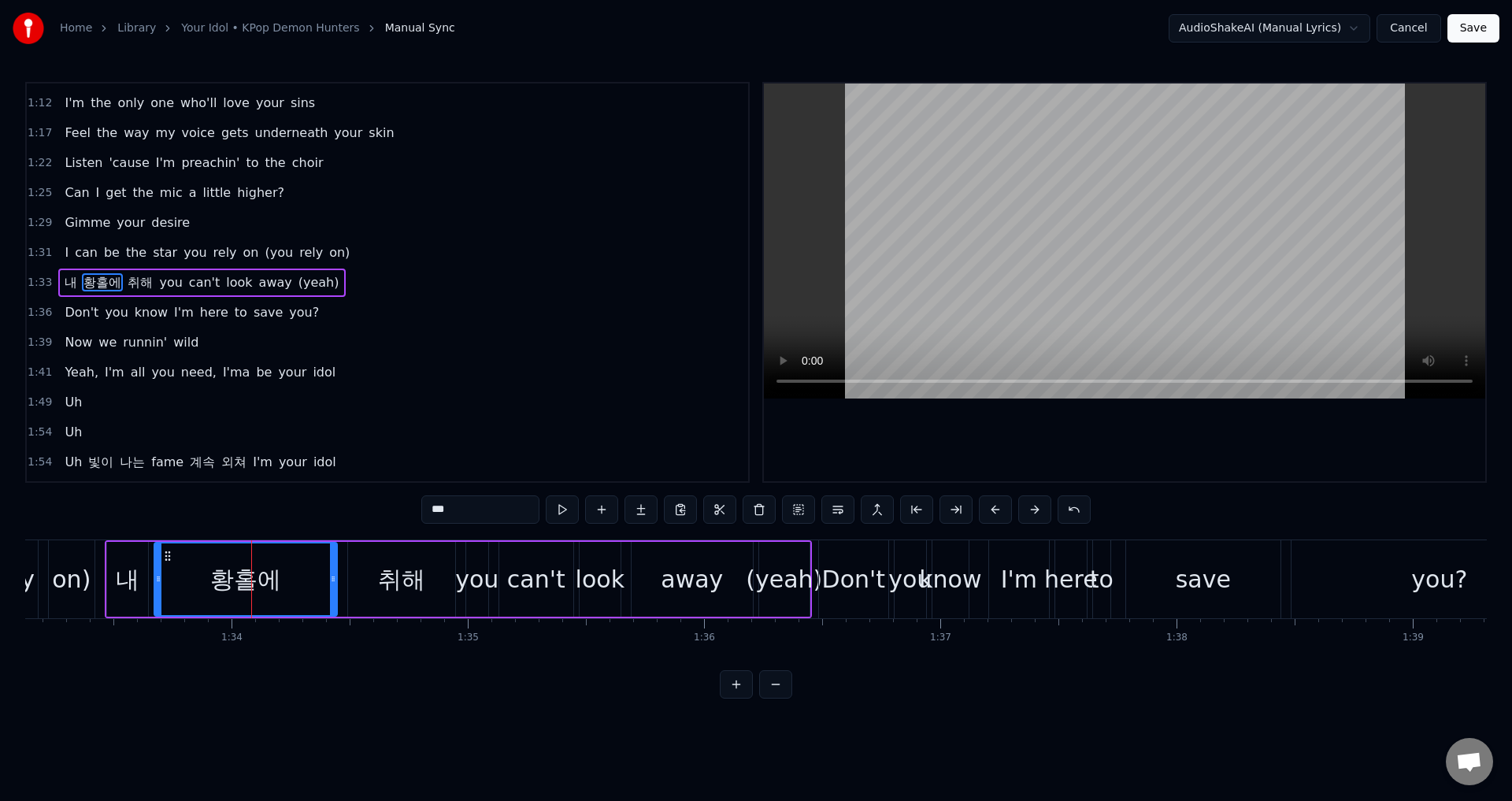
click at [401, 581] on div "취해" at bounding box center [402, 579] width 48 height 35
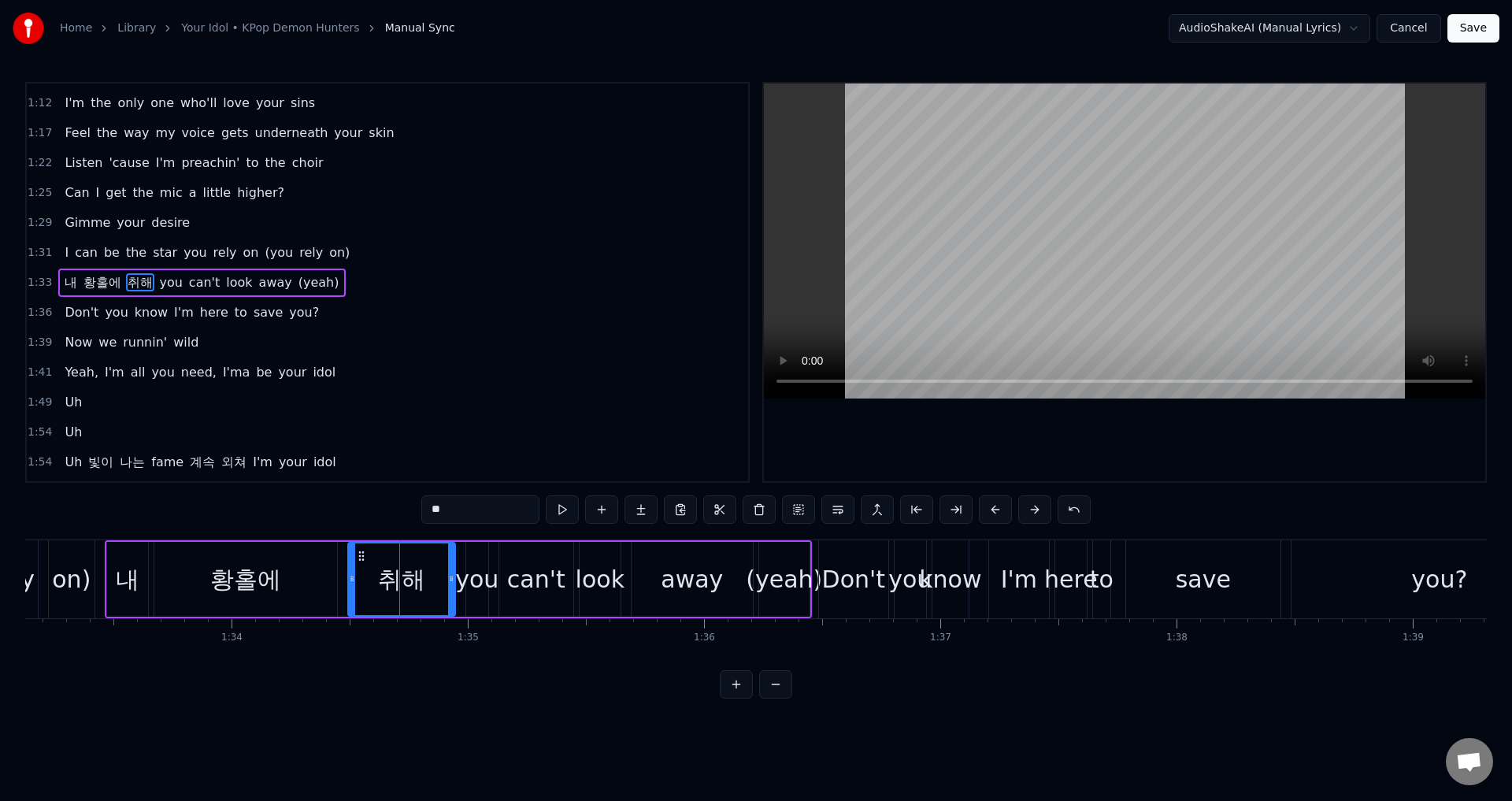
click at [132, 580] on div "내" at bounding box center [127, 579] width 24 height 35
click at [179, 577] on div "황홀에" at bounding box center [246, 579] width 182 height 75
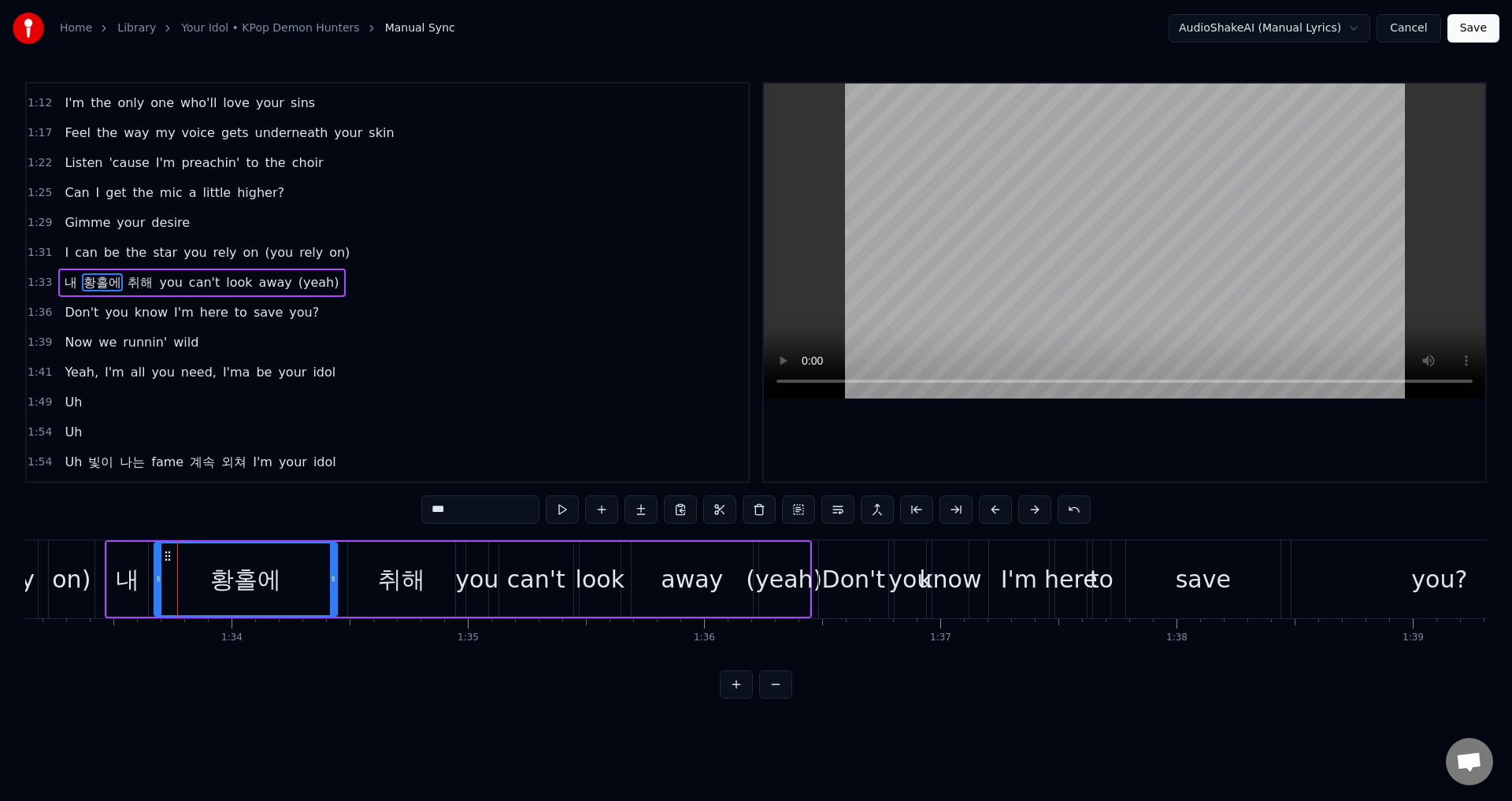
click at [133, 591] on div "내" at bounding box center [127, 579] width 24 height 35
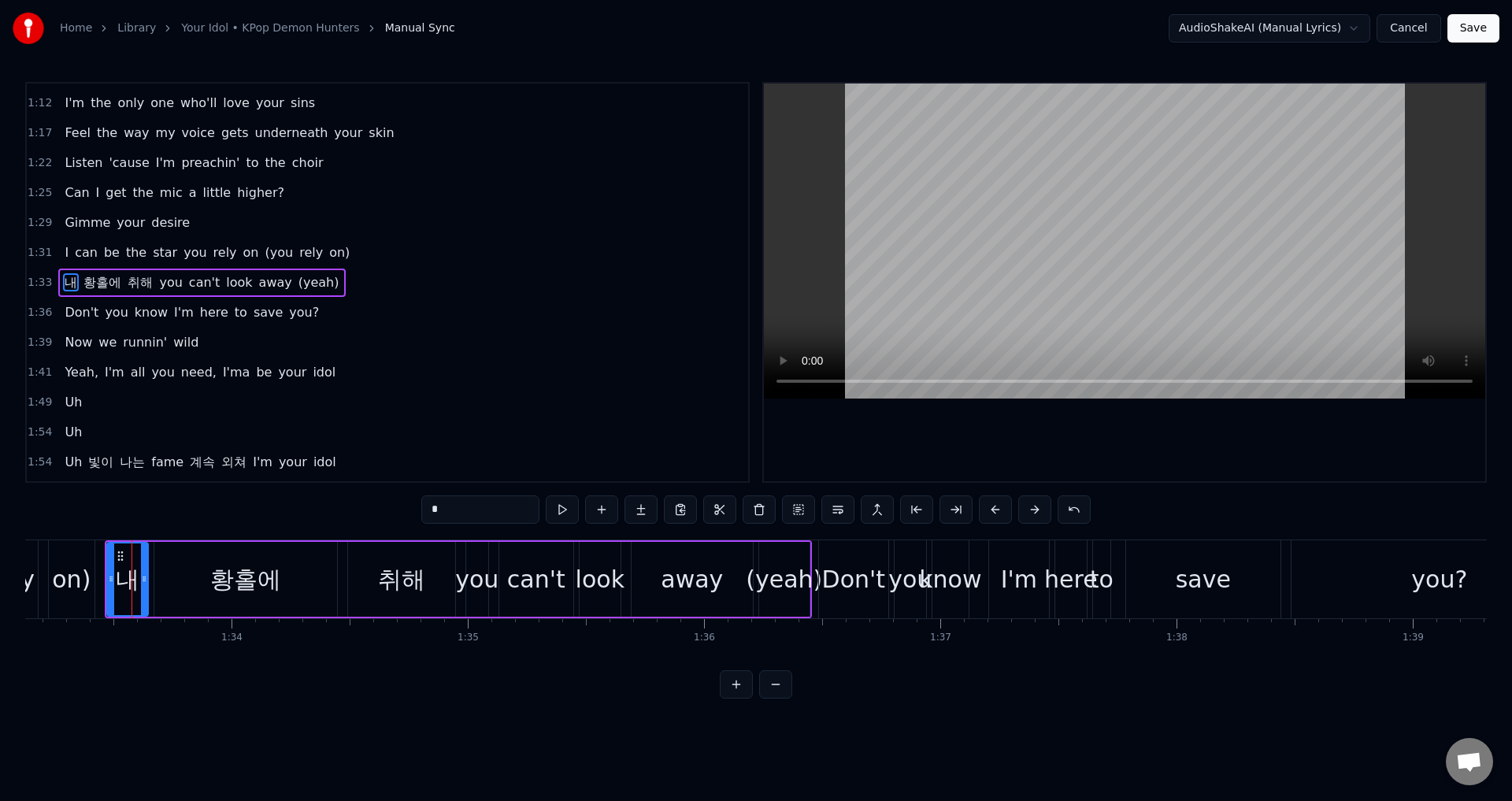
drag, startPoint x: 505, startPoint y: 505, endPoint x: 421, endPoint y: 507, distance: 84.0
click at [421, 507] on div "0:30 Dies Irae 0:32 Illa 0:35 Vos Solve In 0:37 Favilla 0:40 Maledictus 0:43 Er…" at bounding box center [756, 390] width 1461 height 617
paste input "**"
click at [211, 564] on div "황홀에" at bounding box center [246, 579] width 71 height 35
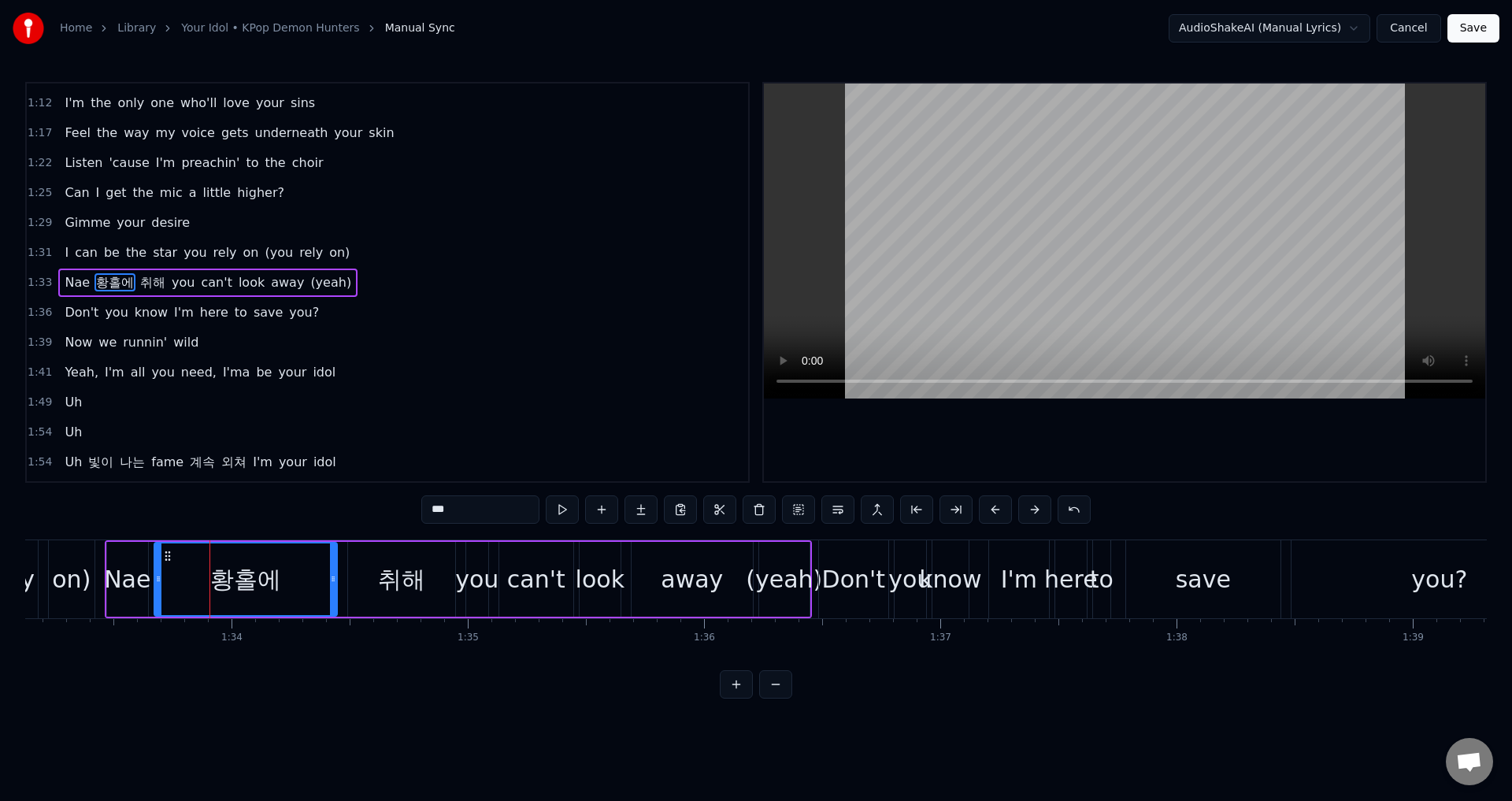
drag, startPoint x: 485, startPoint y: 506, endPoint x: 393, endPoint y: 501, distance: 92.1
click at [393, 501] on div "0:30 Dies Irae 0:32 Illa 0:35 Vos Solve In 0:37 Favilla 0:40 Maledictus 0:43 Er…" at bounding box center [756, 390] width 1461 height 617
paste input "********"
click at [396, 577] on div "취해" at bounding box center [402, 579] width 48 height 35
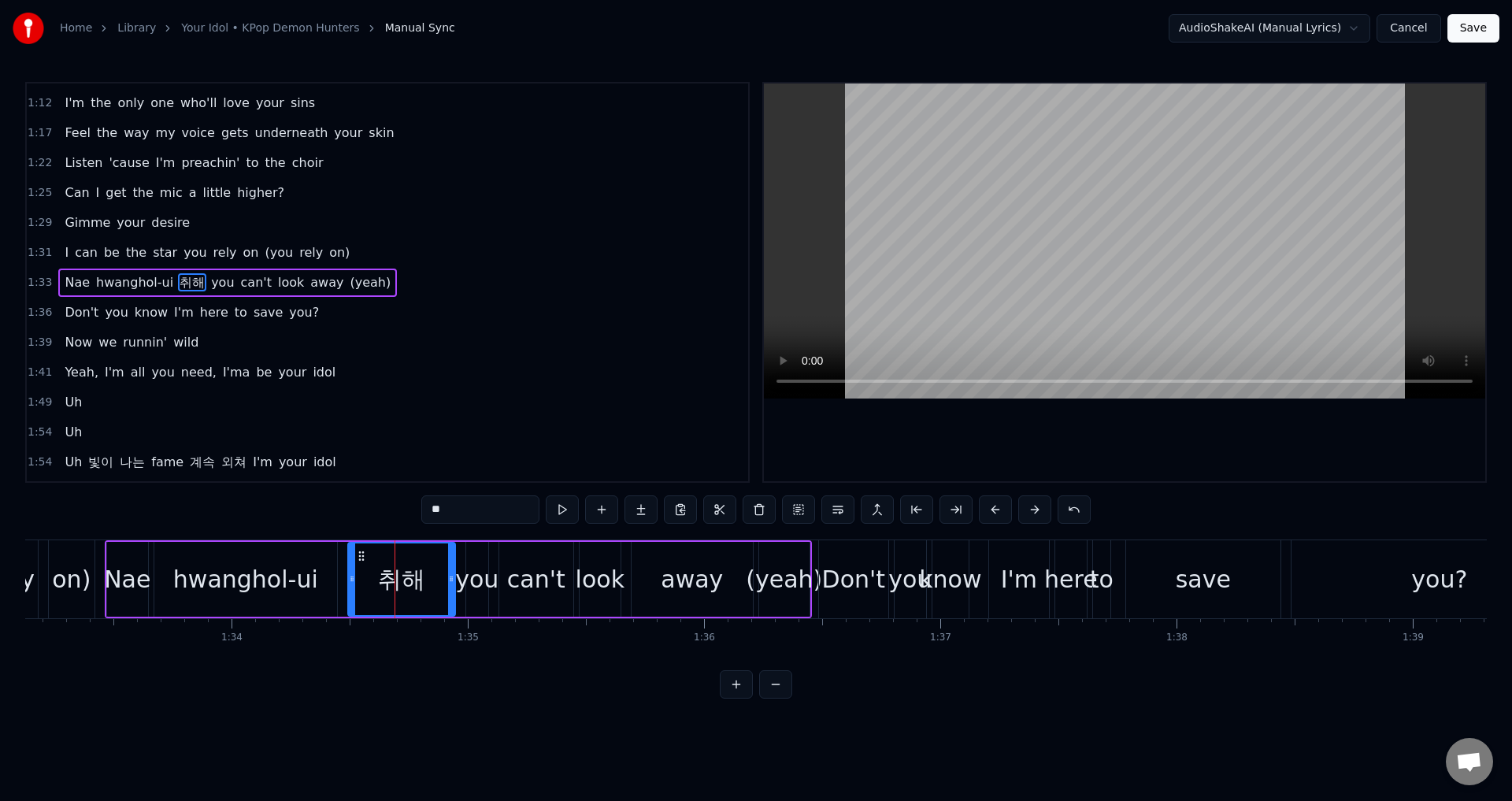
click at [416, 581] on div "취해" at bounding box center [402, 579] width 48 height 35
drag, startPoint x: 466, startPoint y: 520, endPoint x: 431, endPoint y: 512, distance: 35.9
click at [431, 512] on input "**" at bounding box center [480, 509] width 118 height 29
paste input "*****"
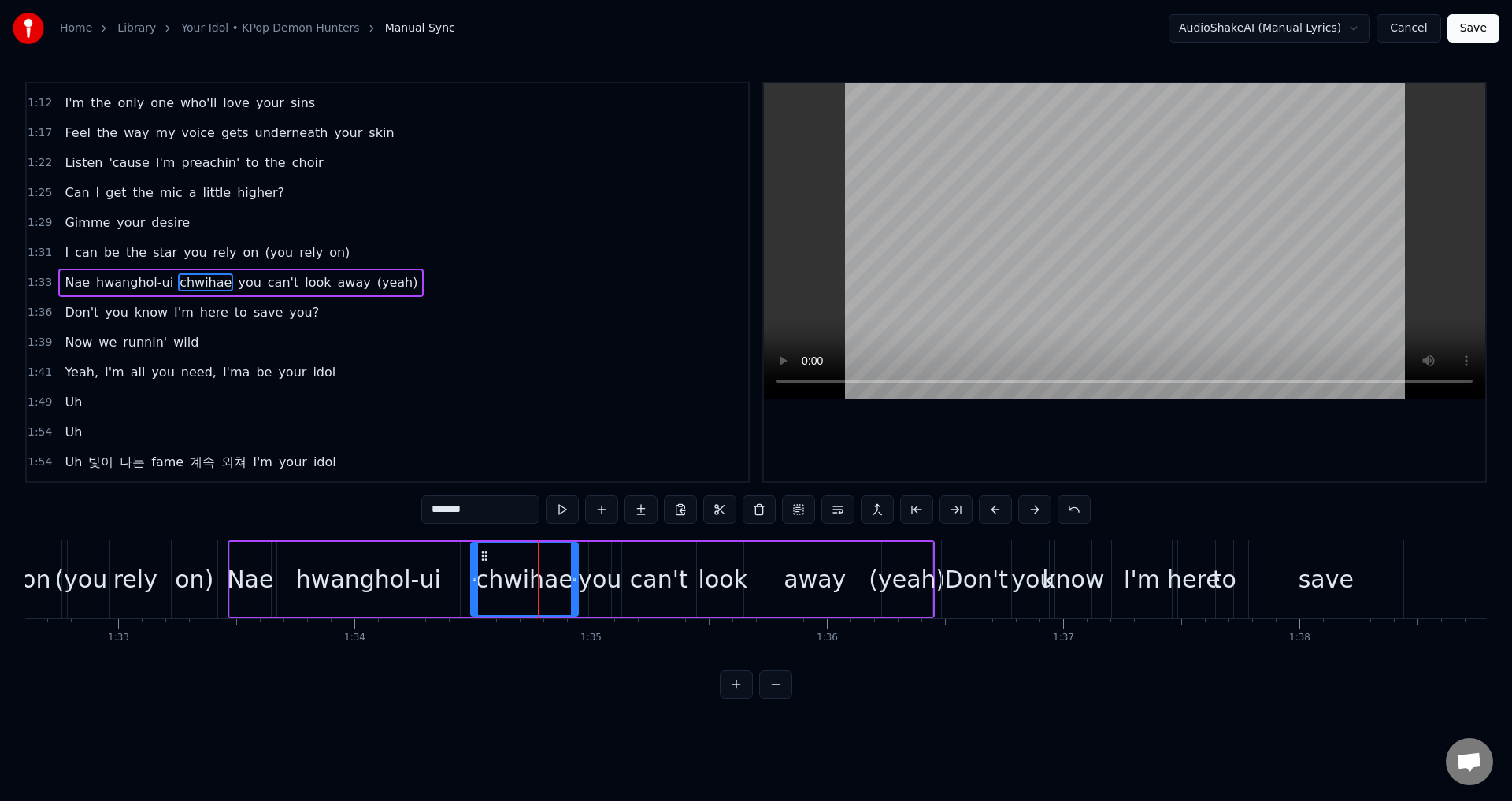
scroll to position [0, 21660]
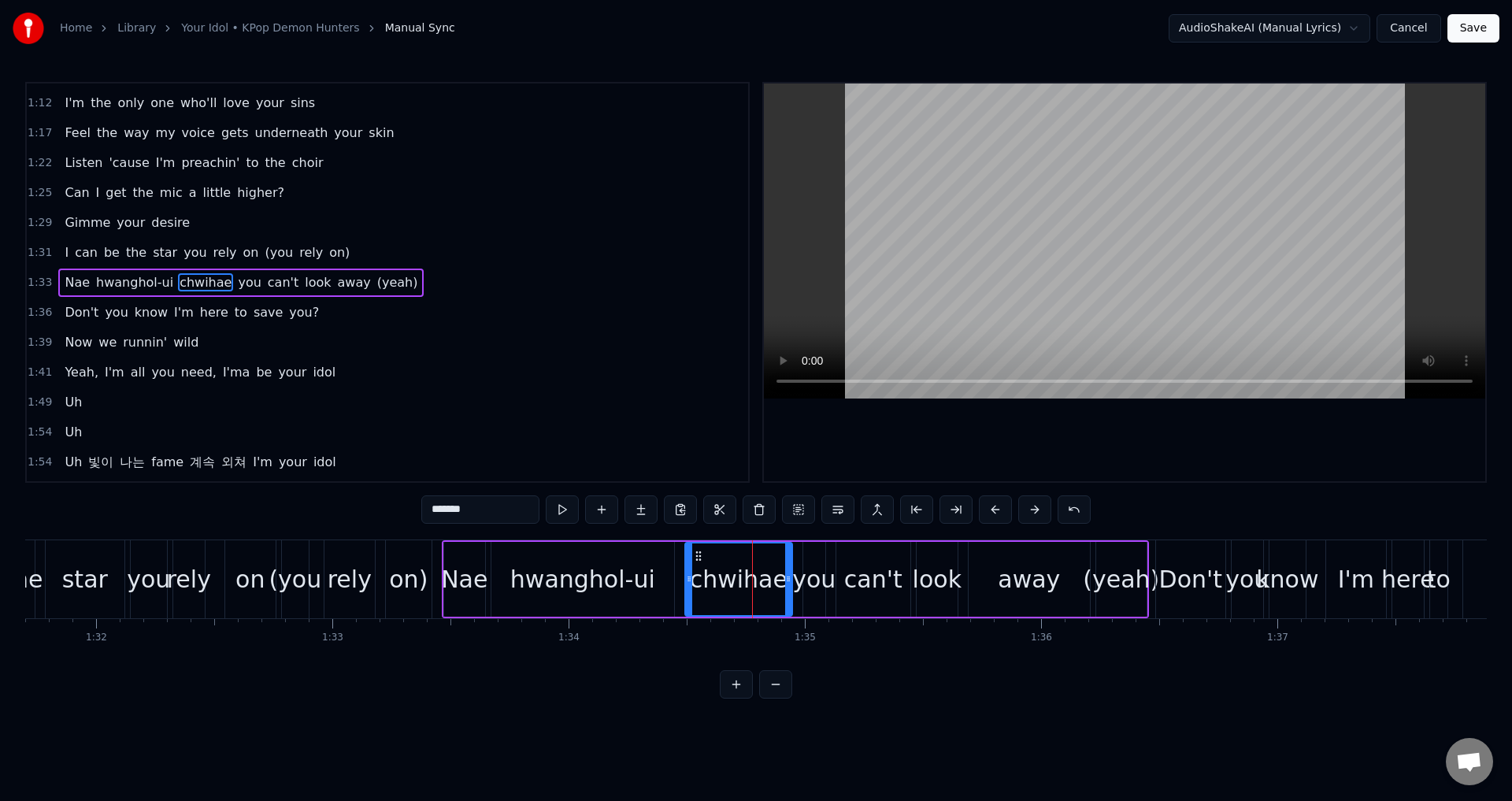
type input "*******"
click at [377, 568] on div "I can be the star you rely on (you rely on)" at bounding box center [167, 579] width 537 height 78
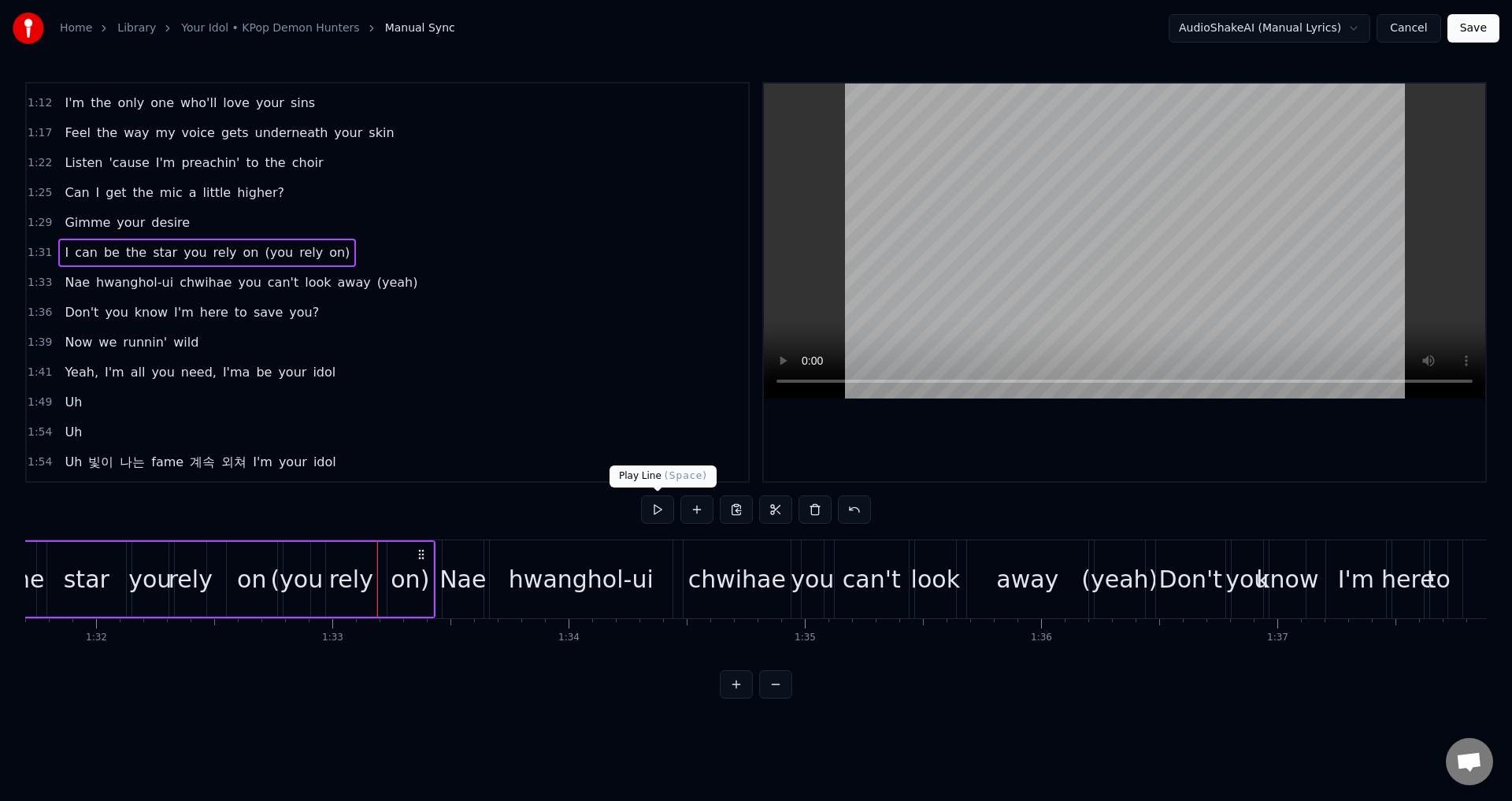
click at [660, 505] on button at bounding box center [657, 509] width 33 height 29
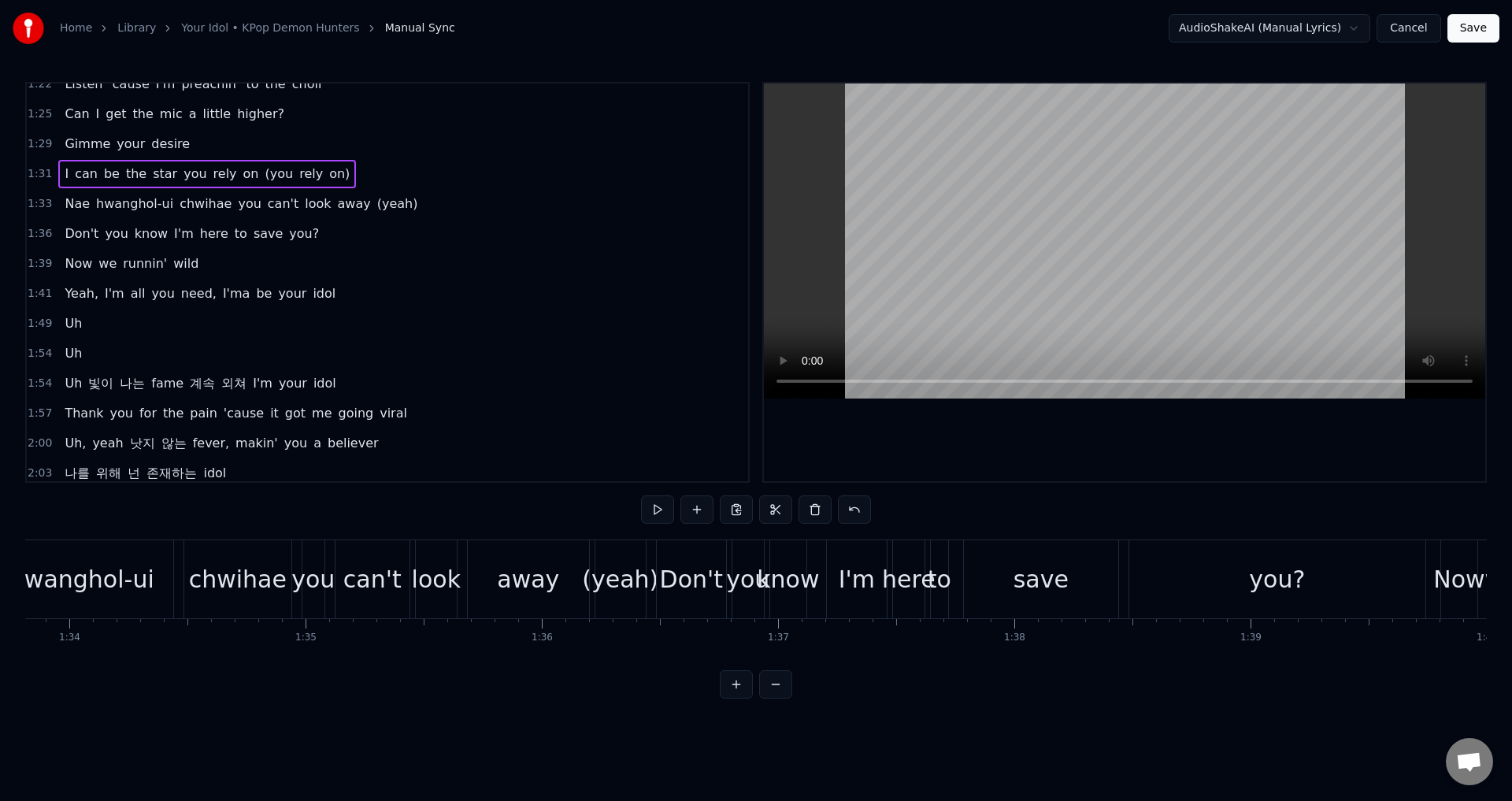
scroll to position [661, 0]
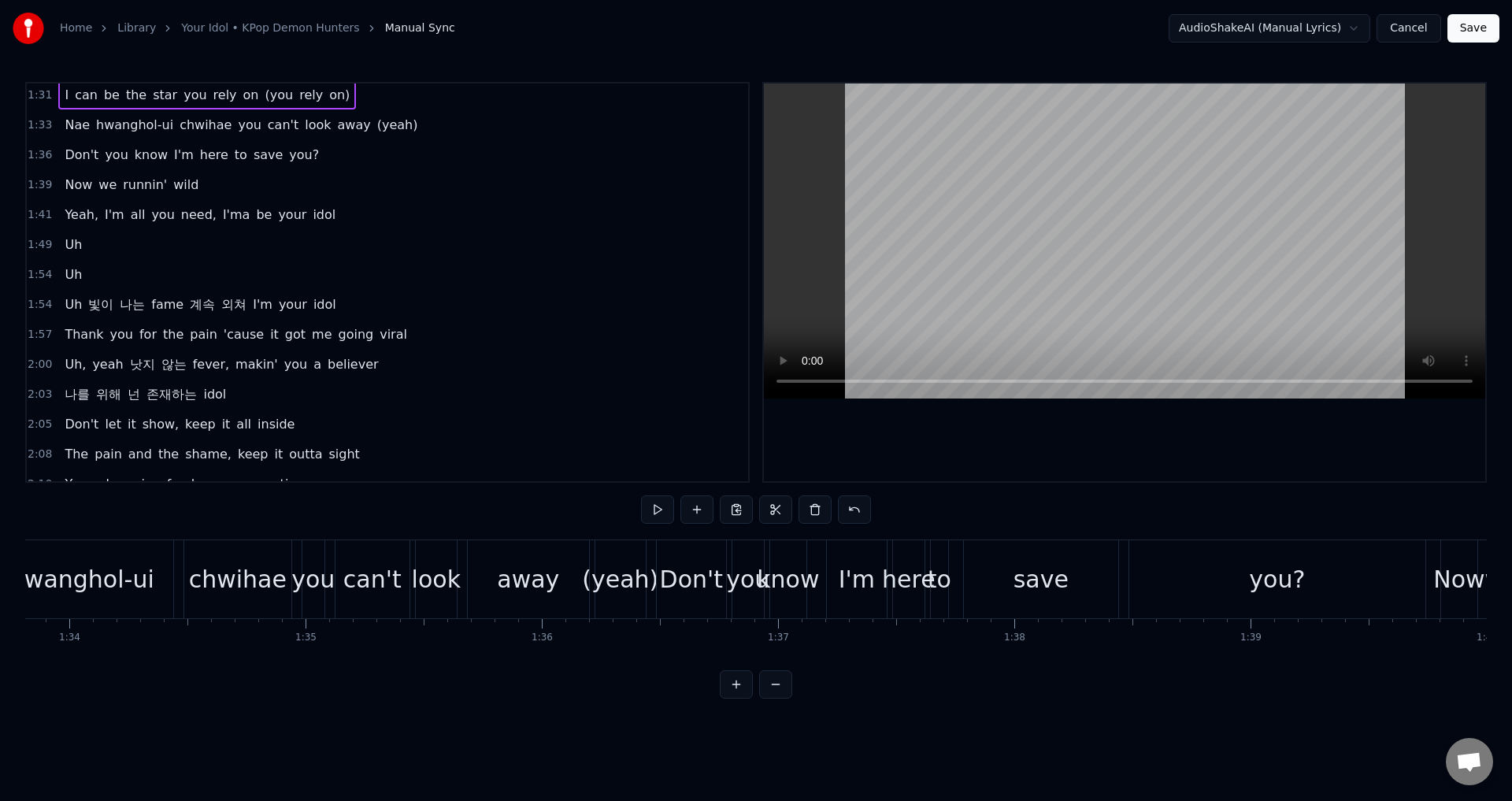
click at [102, 304] on span "빛이" at bounding box center [100, 304] width 29 height 18
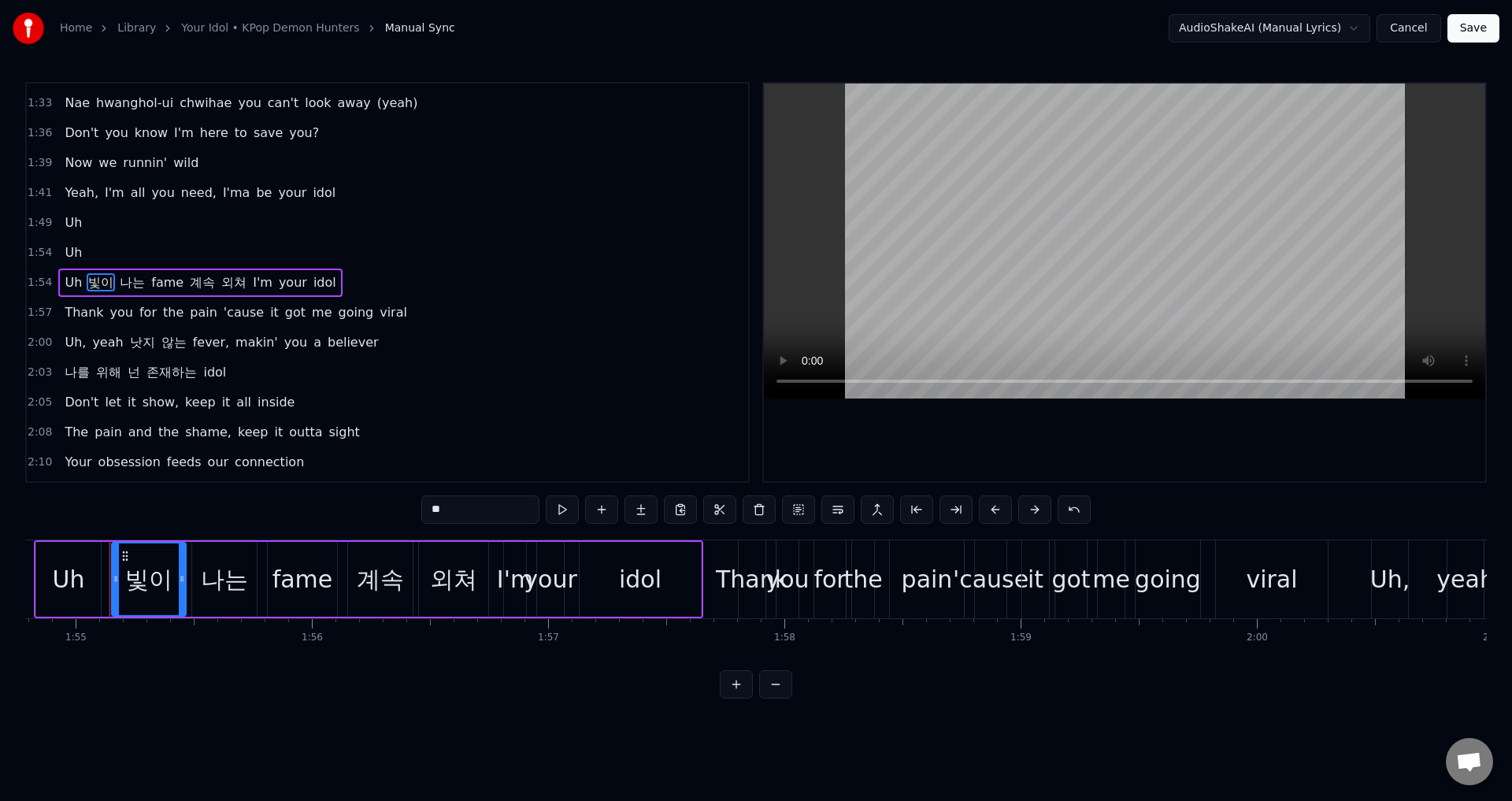
scroll to position [0, 27118]
drag, startPoint x: 504, startPoint y: 514, endPoint x: 402, endPoint y: 507, distance: 102.2
click at [402, 507] on div "0:30 Dies Irae 0:32 Illa 0:35 Vos Solve In 0:37 Favilla 0:40 Maledictus 0:43 Er…" at bounding box center [756, 390] width 1461 height 617
paste input "***"
click at [220, 581] on div "나는" at bounding box center [219, 579] width 48 height 35
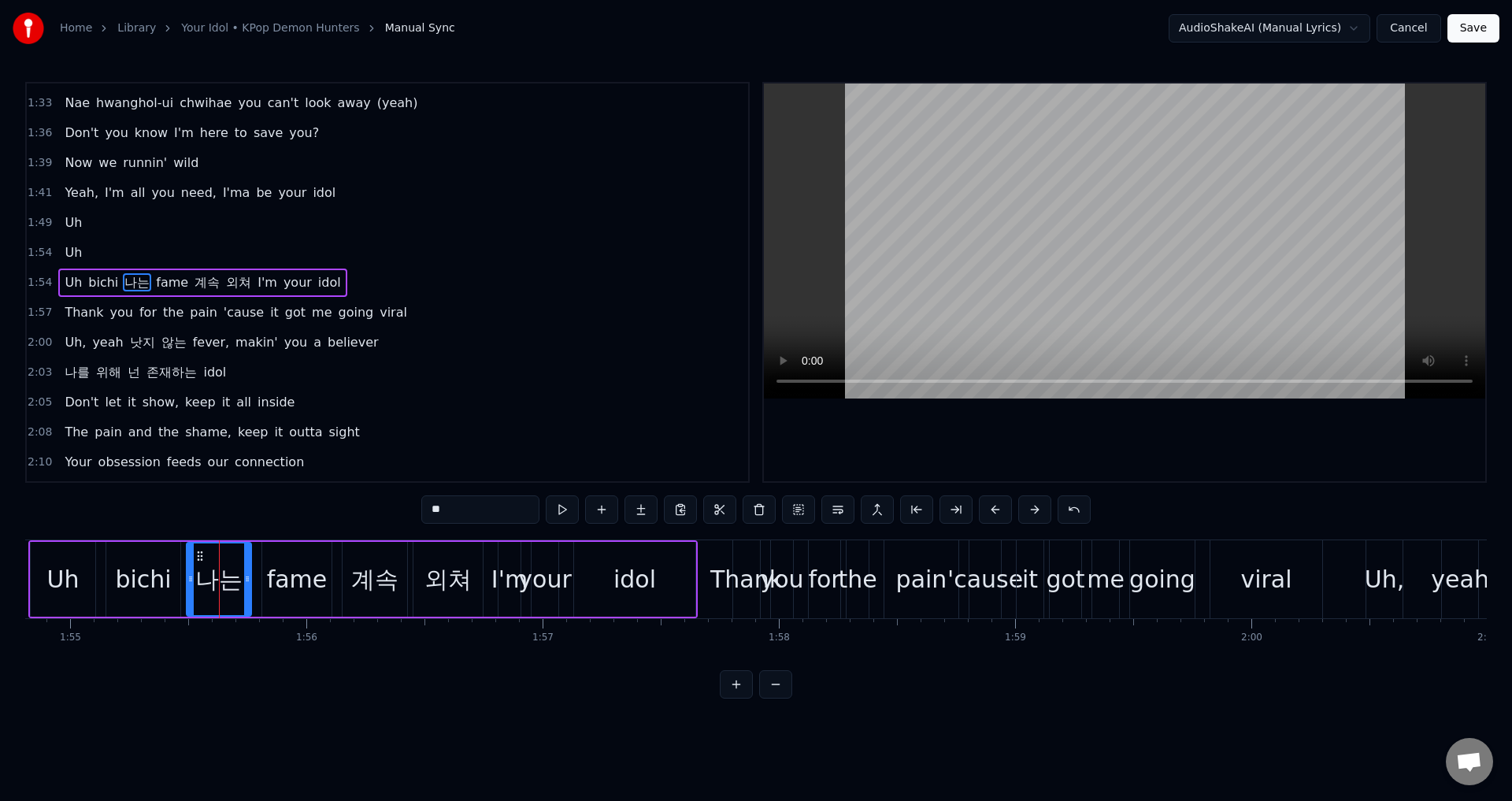
click at [470, 507] on input "**" at bounding box center [480, 509] width 118 height 29
click at [470, 506] on input "**" at bounding box center [480, 509] width 118 height 29
paste input "****"
click at [367, 583] on div "계속" at bounding box center [375, 579] width 48 height 35
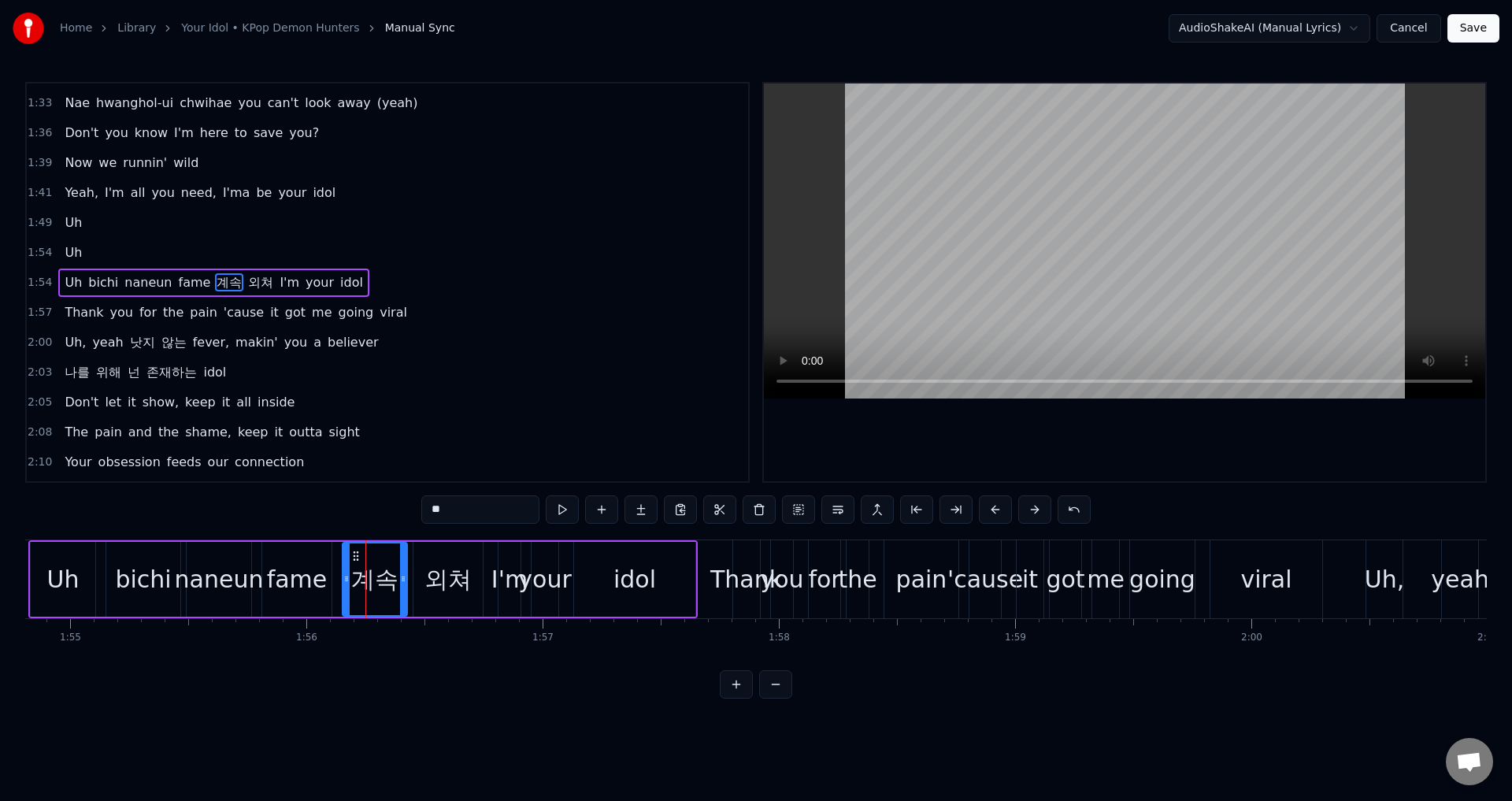
click at [483, 516] on input "**" at bounding box center [480, 509] width 118 height 29
click at [483, 515] on input "**" at bounding box center [480, 509] width 118 height 29
paste input "****"
click at [468, 568] on div "외쳐" at bounding box center [448, 579] width 48 height 35
click at [487, 508] on input "**" at bounding box center [480, 509] width 118 height 29
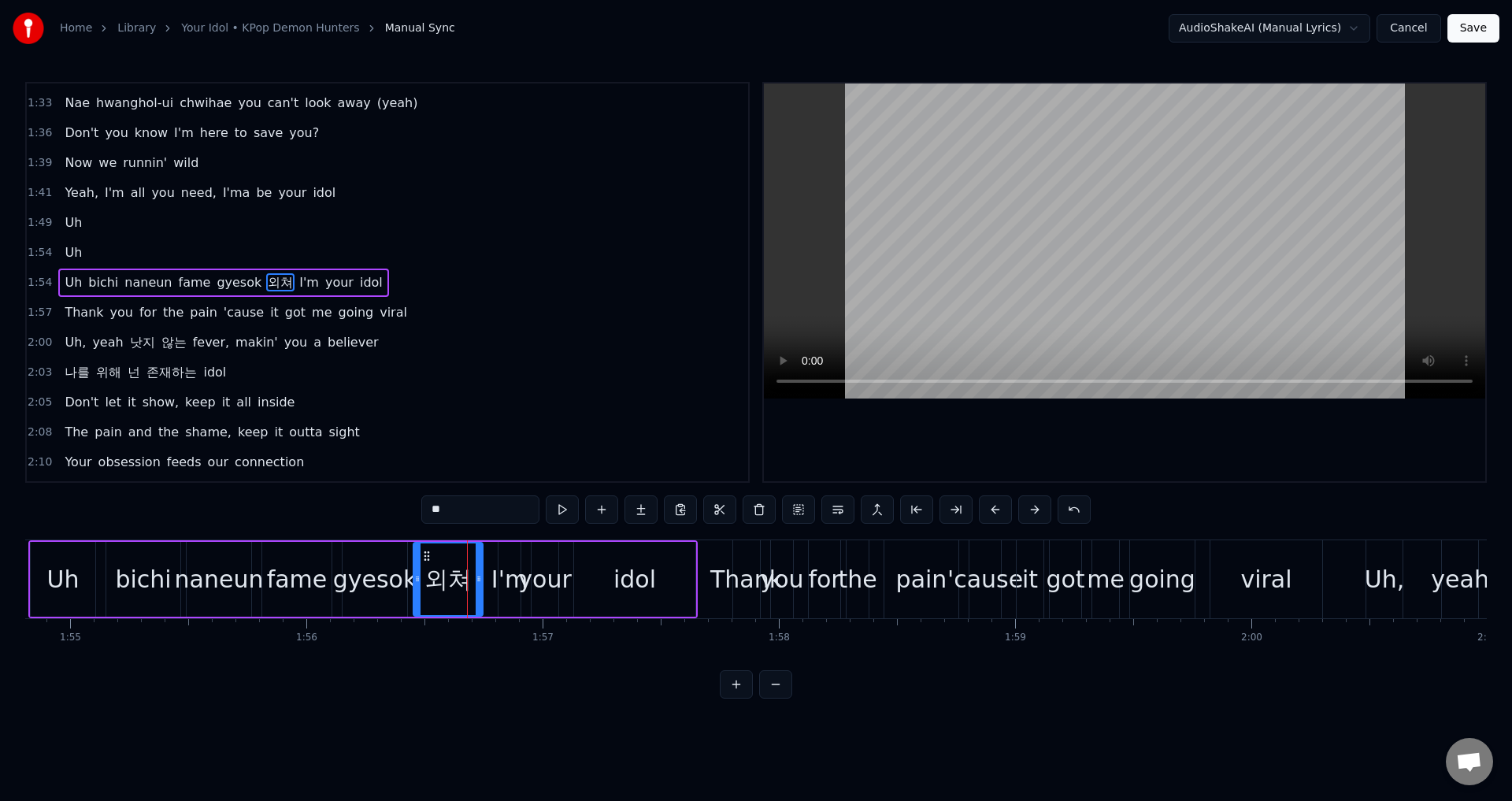
click at [487, 508] on input "**" at bounding box center [480, 509] width 118 height 29
paste input "*****"
type input "*******"
click at [500, 397] on div "2:05 Don't let it show, keep it all inside" at bounding box center [388, 403] width 721 height 30
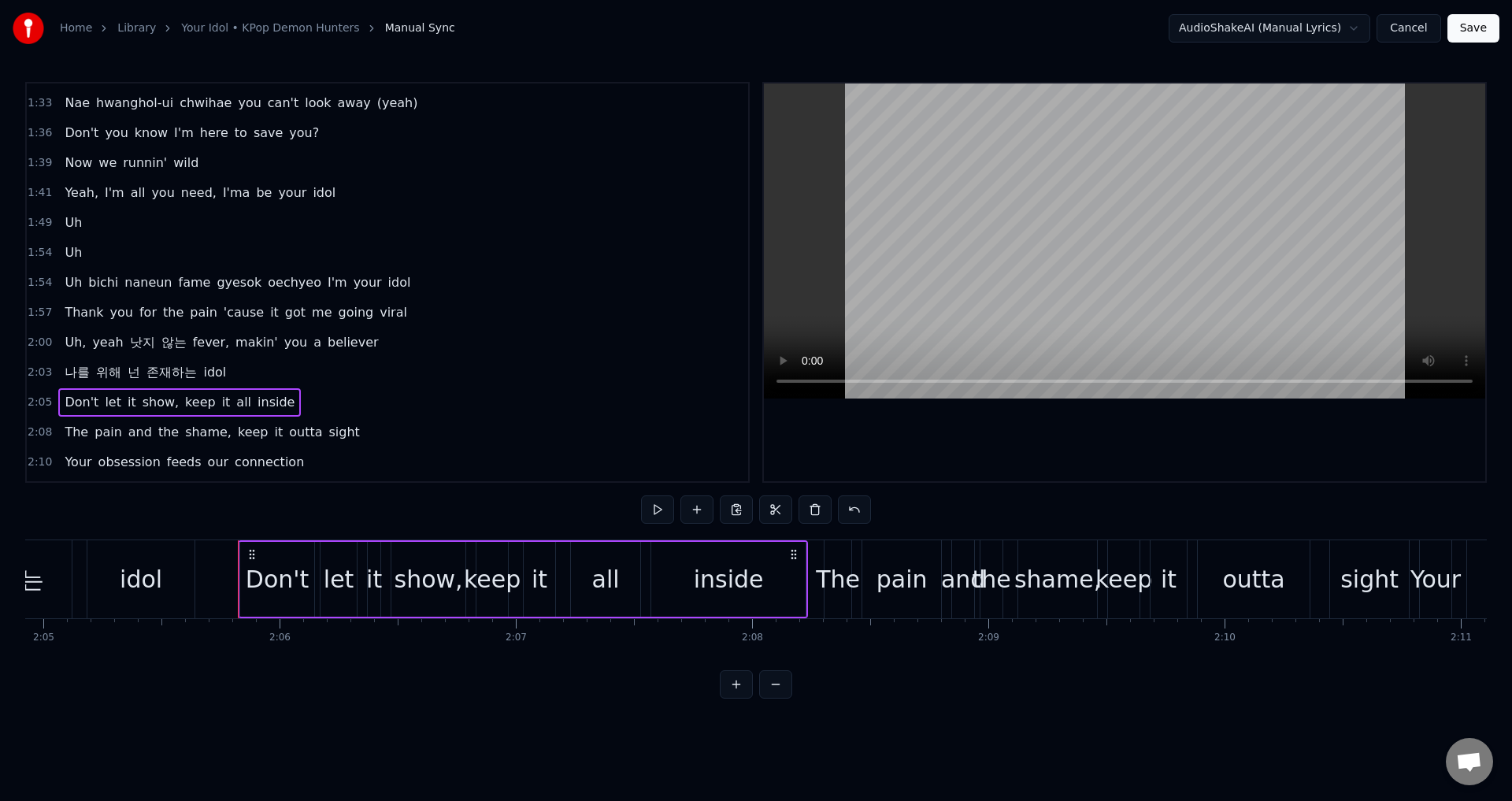
scroll to position [0, 29641]
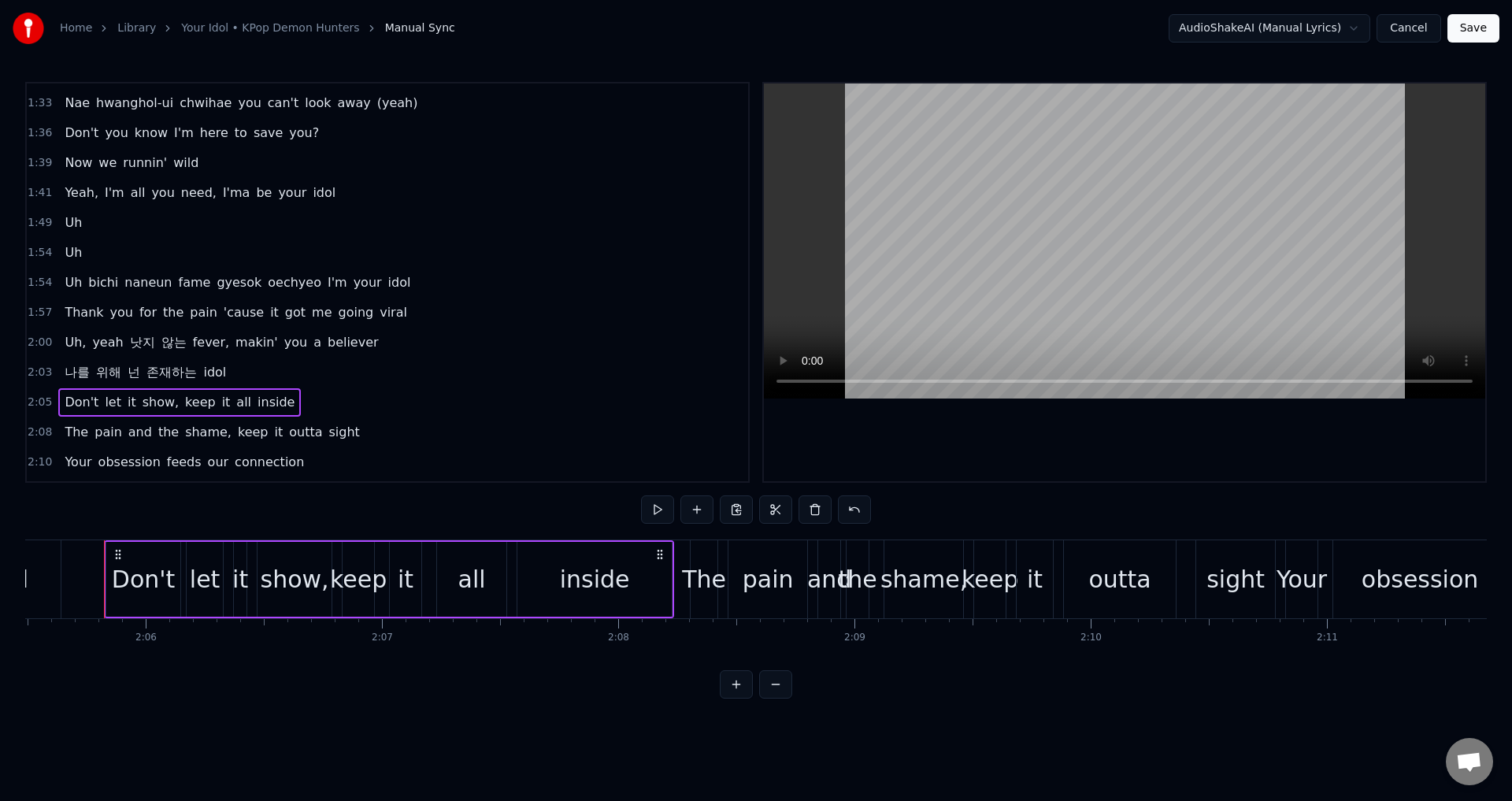
click at [132, 343] on span "낫지" at bounding box center [142, 343] width 29 height 18
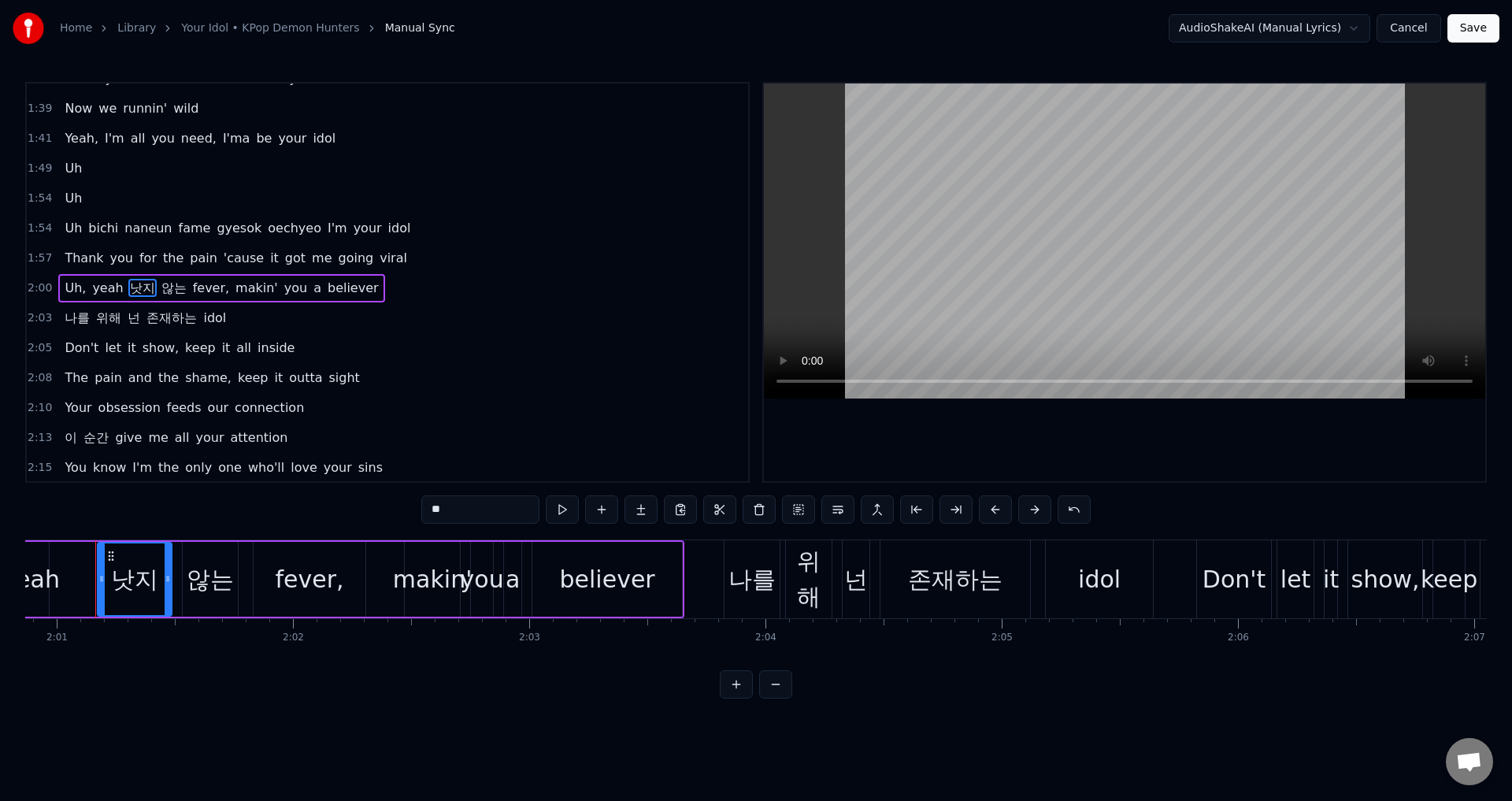
scroll to position [0, 28541]
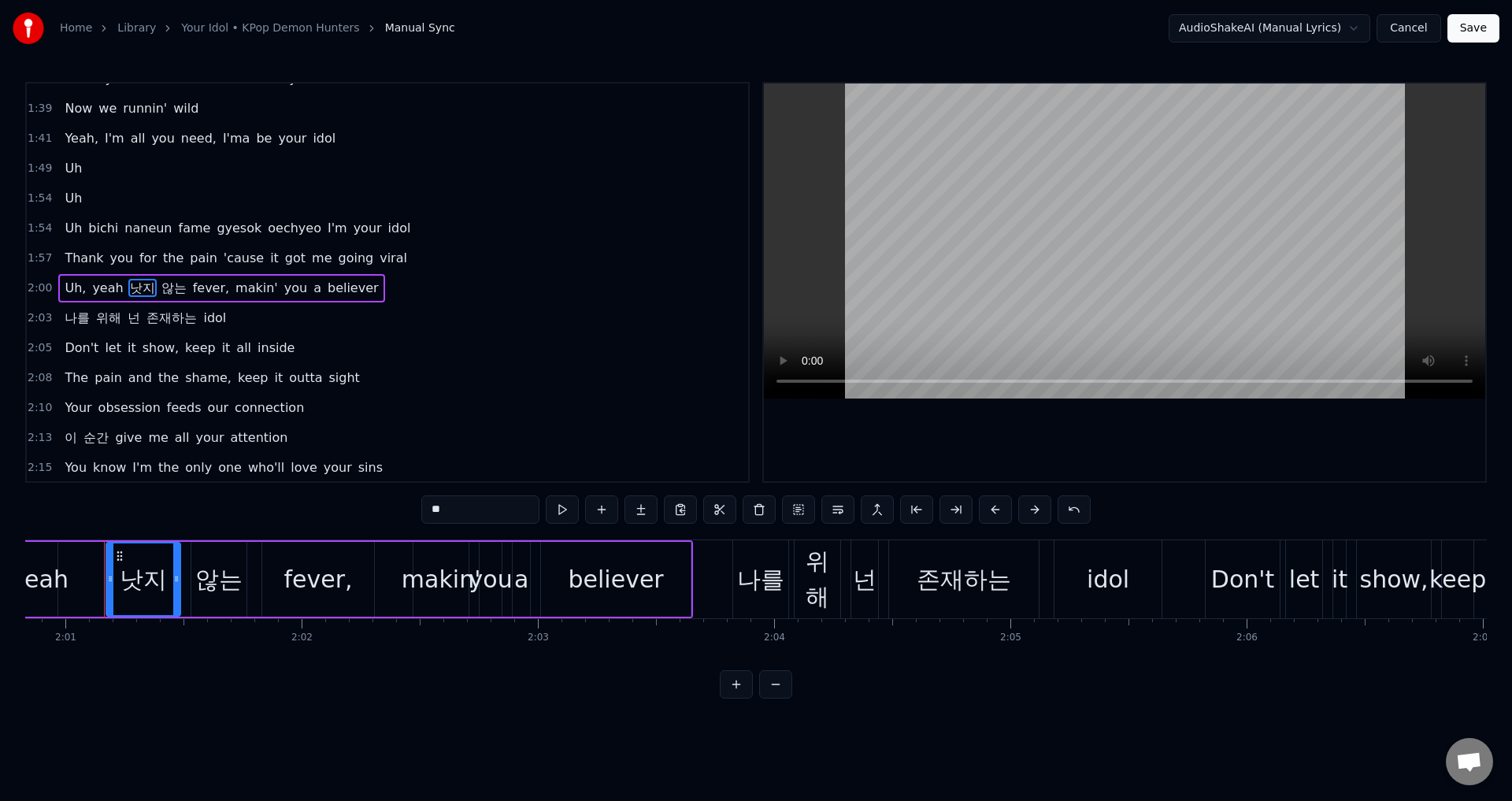
click at [139, 574] on div "낫지" at bounding box center [144, 579] width 48 height 35
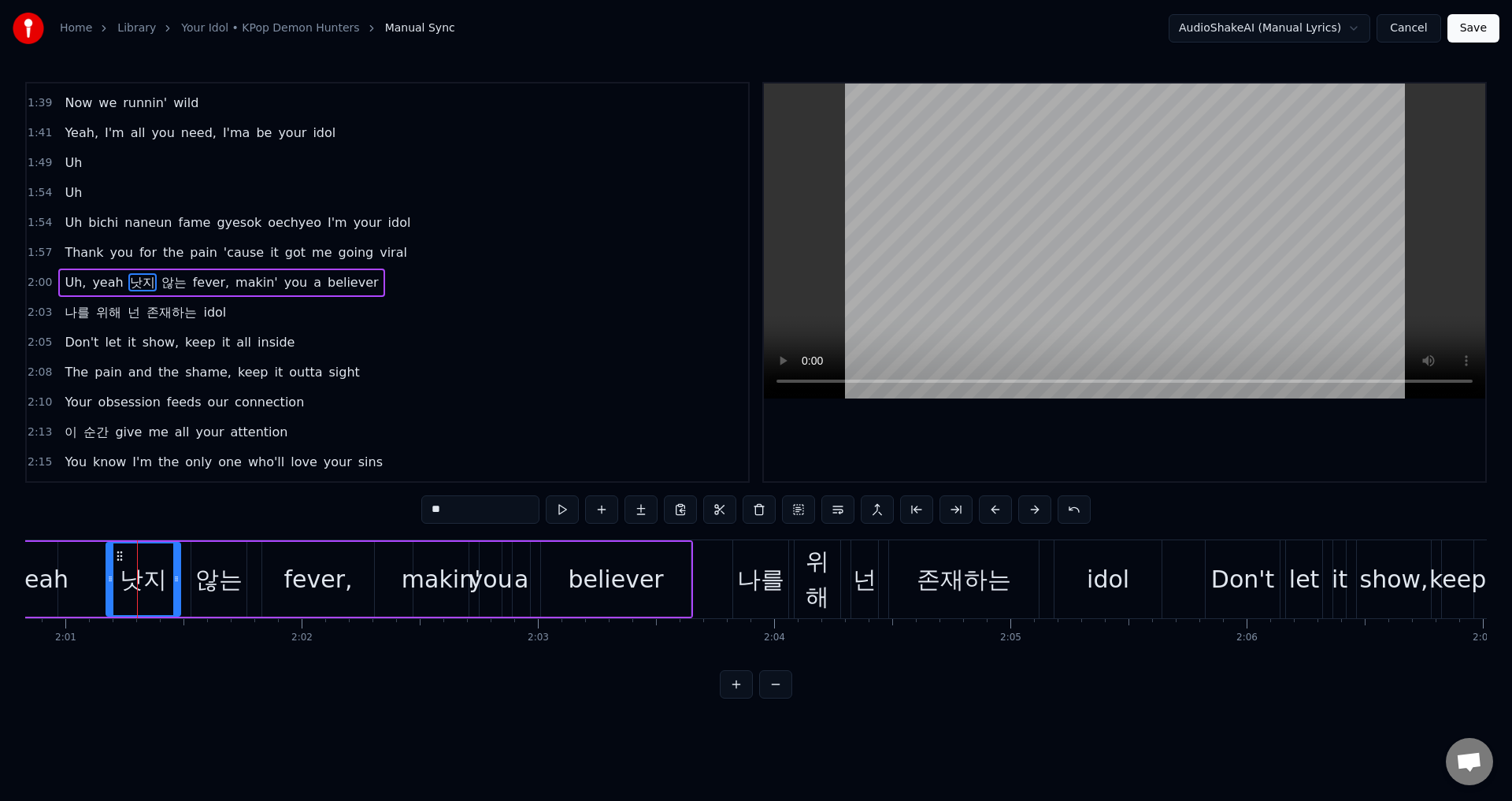
click at [475, 504] on input "**" at bounding box center [480, 509] width 118 height 29
paste input "***"
click at [212, 577] on div "않는" at bounding box center [219, 579] width 48 height 35
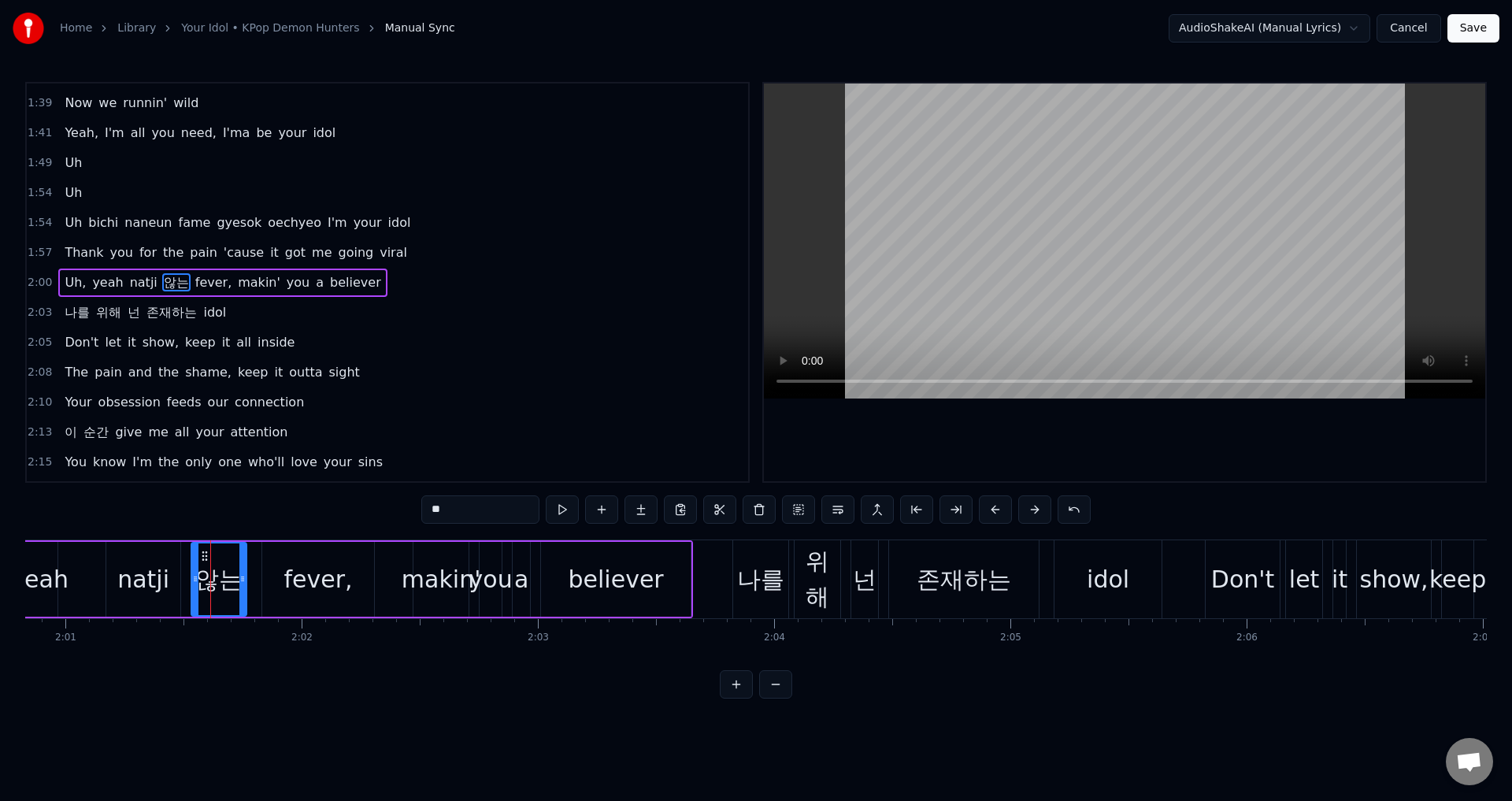
click at [457, 517] on input "**" at bounding box center [480, 509] width 118 height 29
paste input "****"
click at [78, 315] on span "나를" at bounding box center [77, 312] width 29 height 18
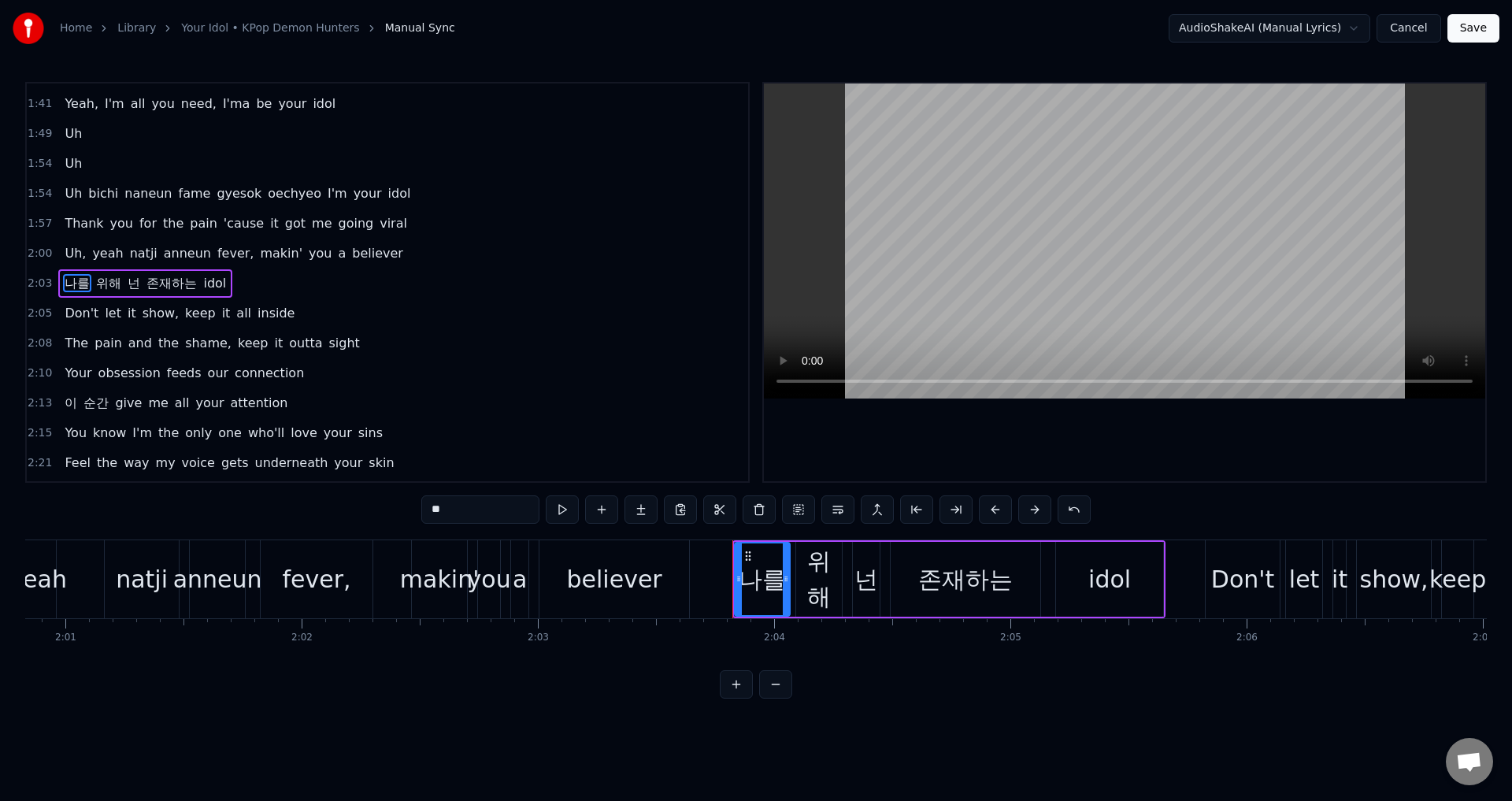
scroll to position [773, 0]
click at [772, 587] on div "나를" at bounding box center [762, 579] width 48 height 35
click at [515, 513] on input "**" at bounding box center [480, 509] width 118 height 29
paste input "****"
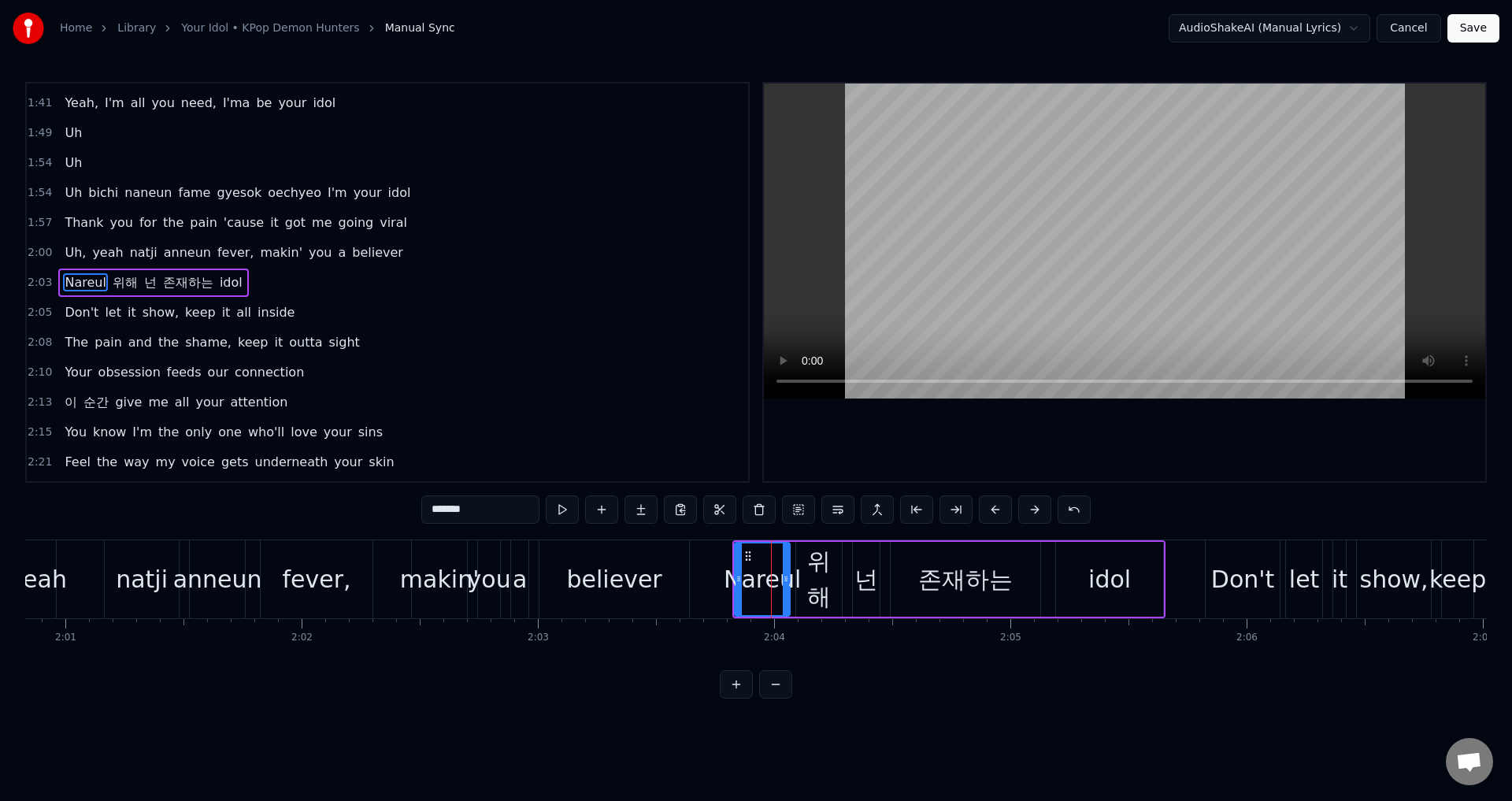
type input "******"
click at [116, 272] on div "Nareul 위해 넌 존재하는 idol" at bounding box center [153, 283] width 190 height 29
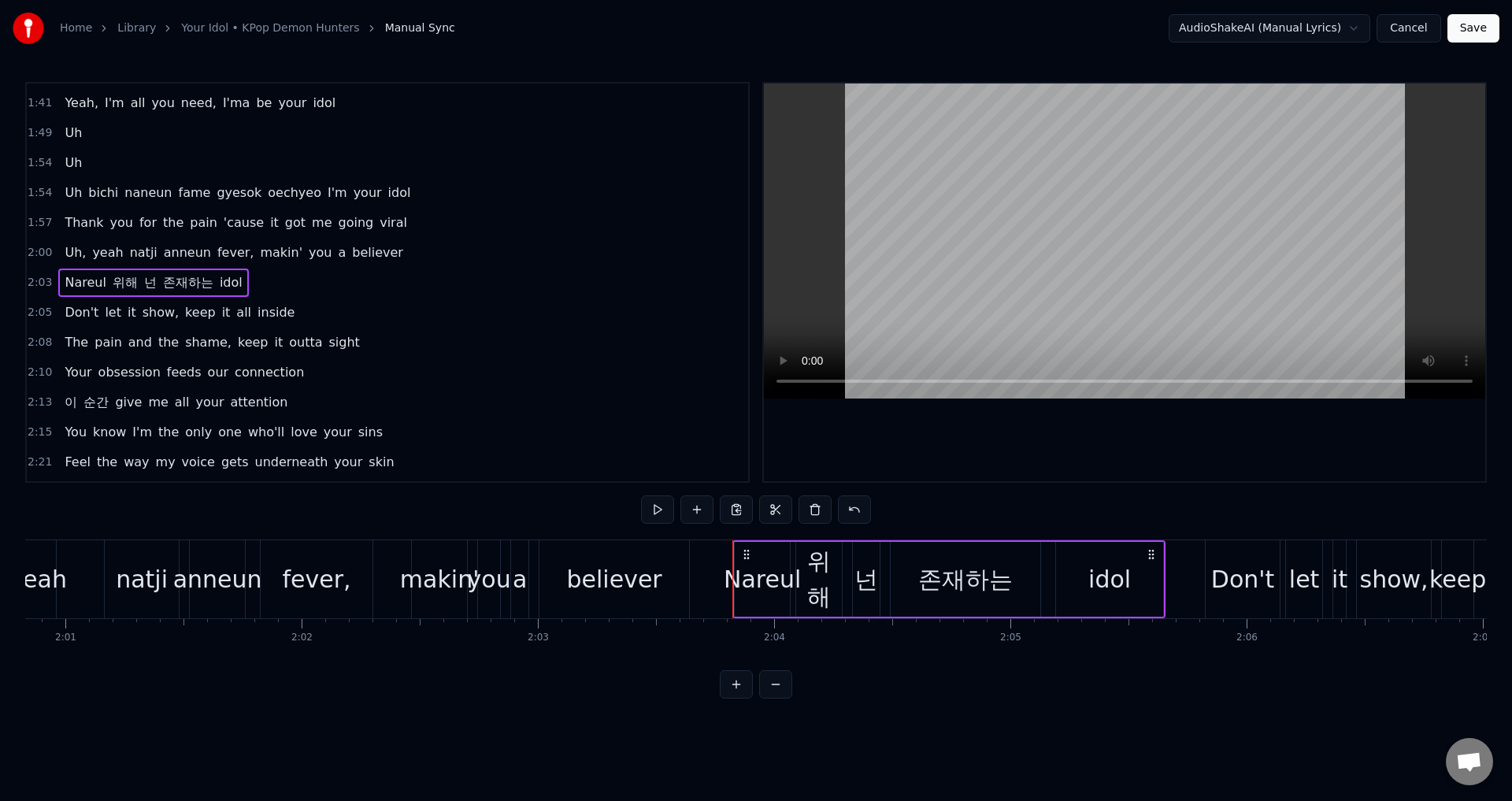
click at [111, 281] on span "위해" at bounding box center [125, 283] width 29 height 18
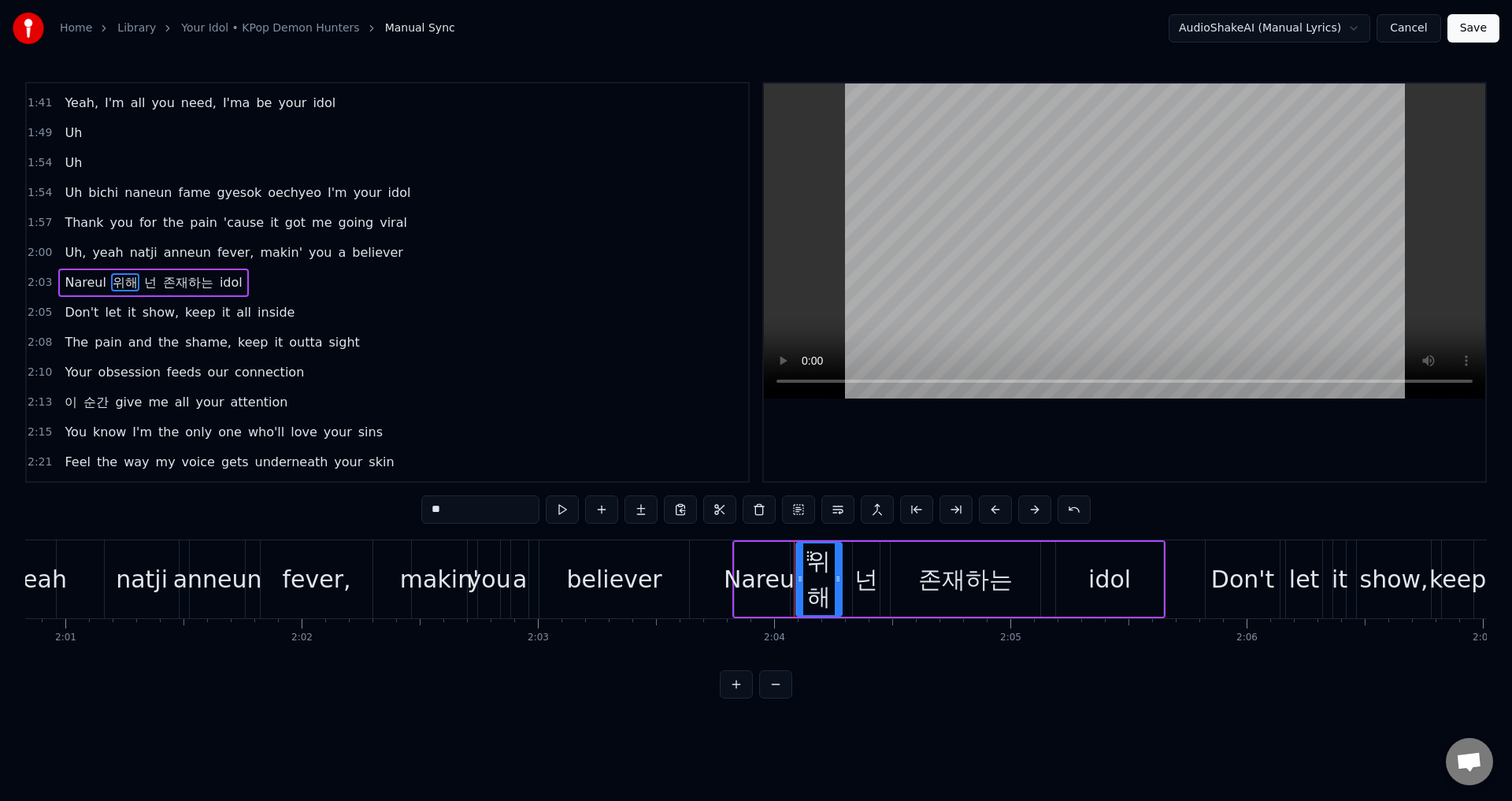
click at [476, 507] on input "**" at bounding box center [480, 509] width 118 height 29
paste input "***"
click at [154, 276] on span "넌" at bounding box center [162, 283] width 16 height 18
click at [445, 502] on input "*" at bounding box center [480, 509] width 118 height 29
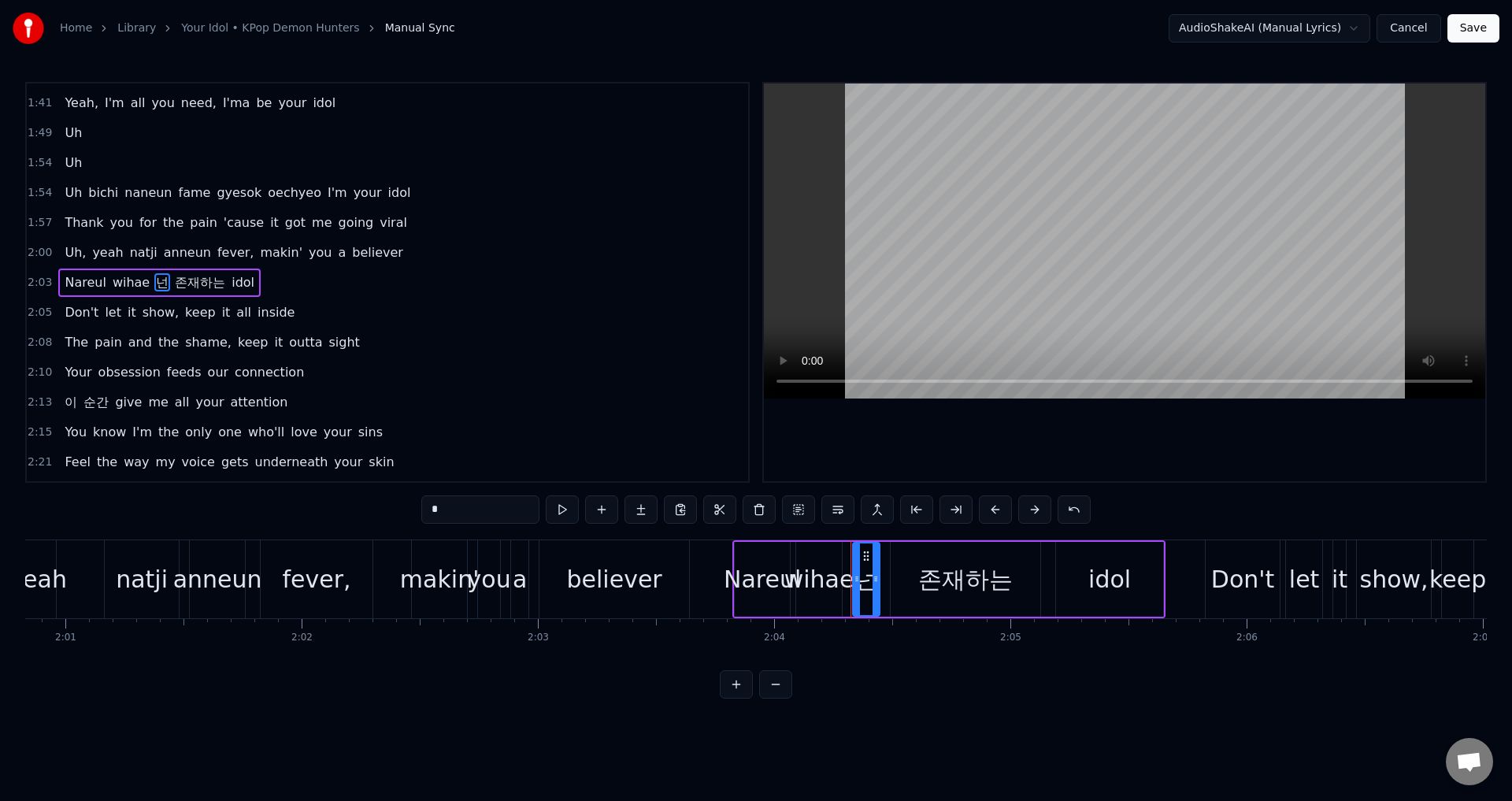
click at [445, 501] on input "*" at bounding box center [480, 509] width 118 height 29
paste input "***"
click at [195, 276] on span "존재하는" at bounding box center [218, 283] width 53 height 18
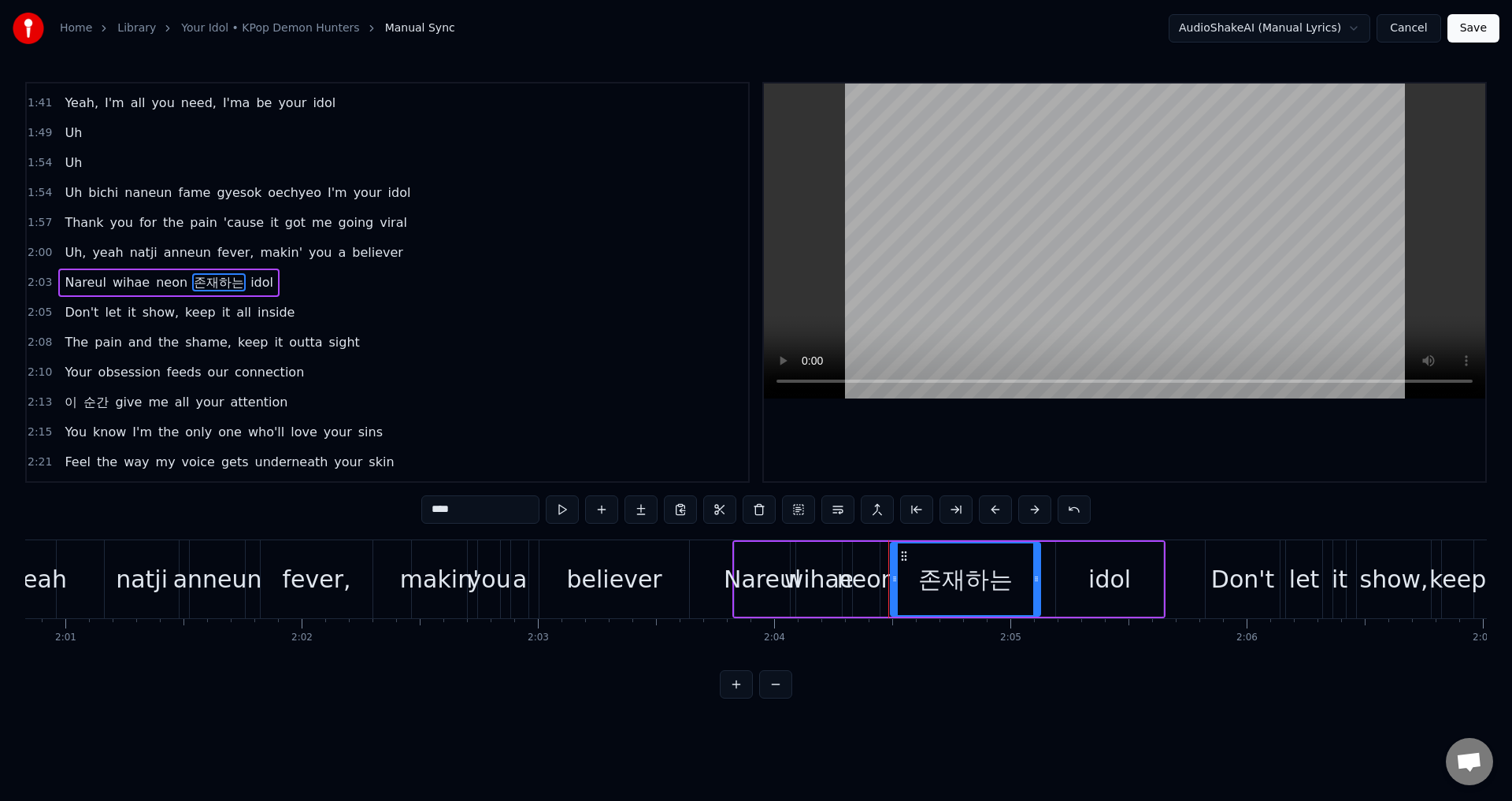
click at [500, 514] on input "****" at bounding box center [480, 509] width 118 height 29
paste input "********"
click at [89, 398] on span "순간" at bounding box center [96, 402] width 29 height 18
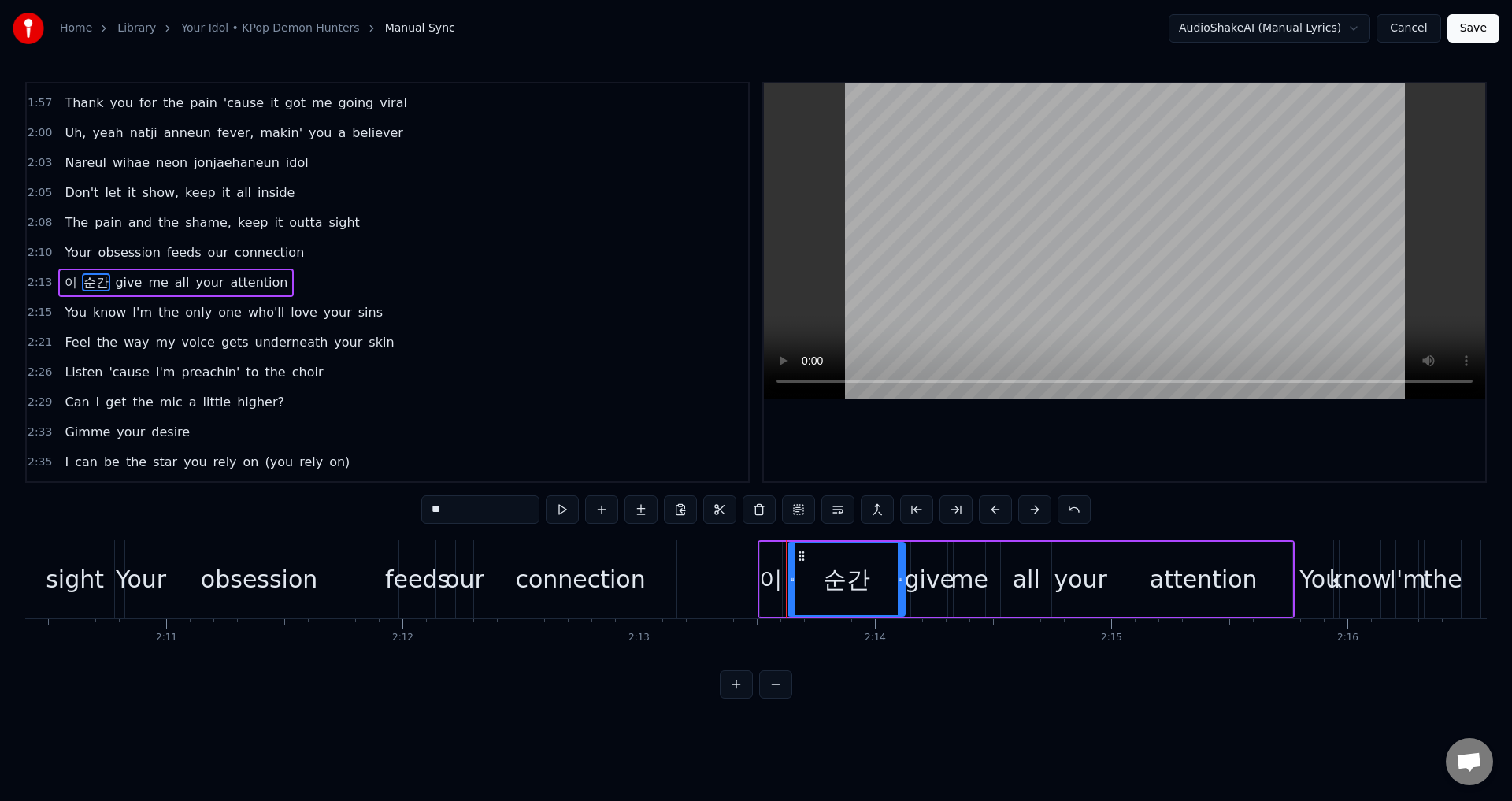
scroll to position [0, 31483]
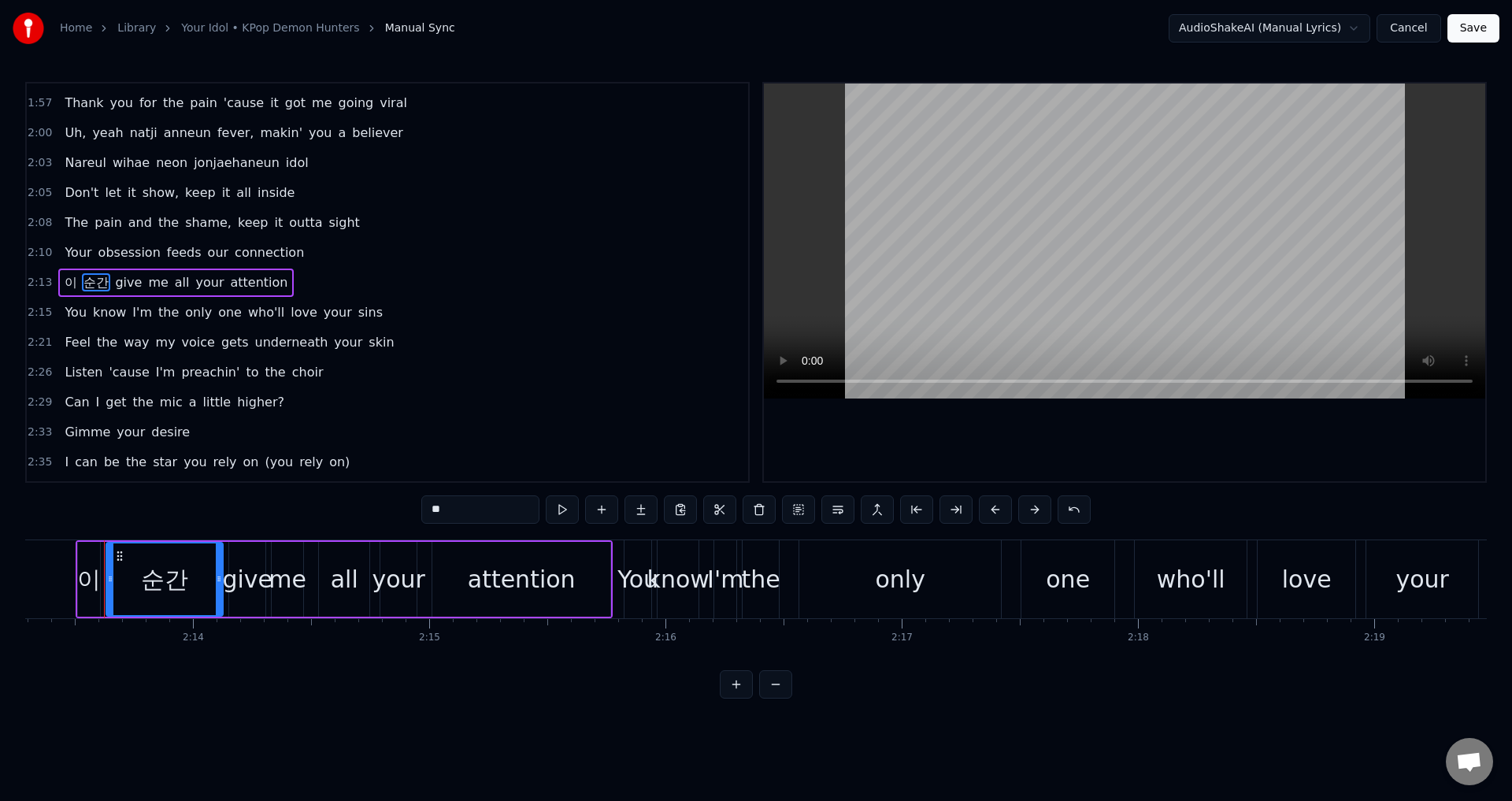
click at [94, 581] on div "이" at bounding box center [89, 579] width 24 height 35
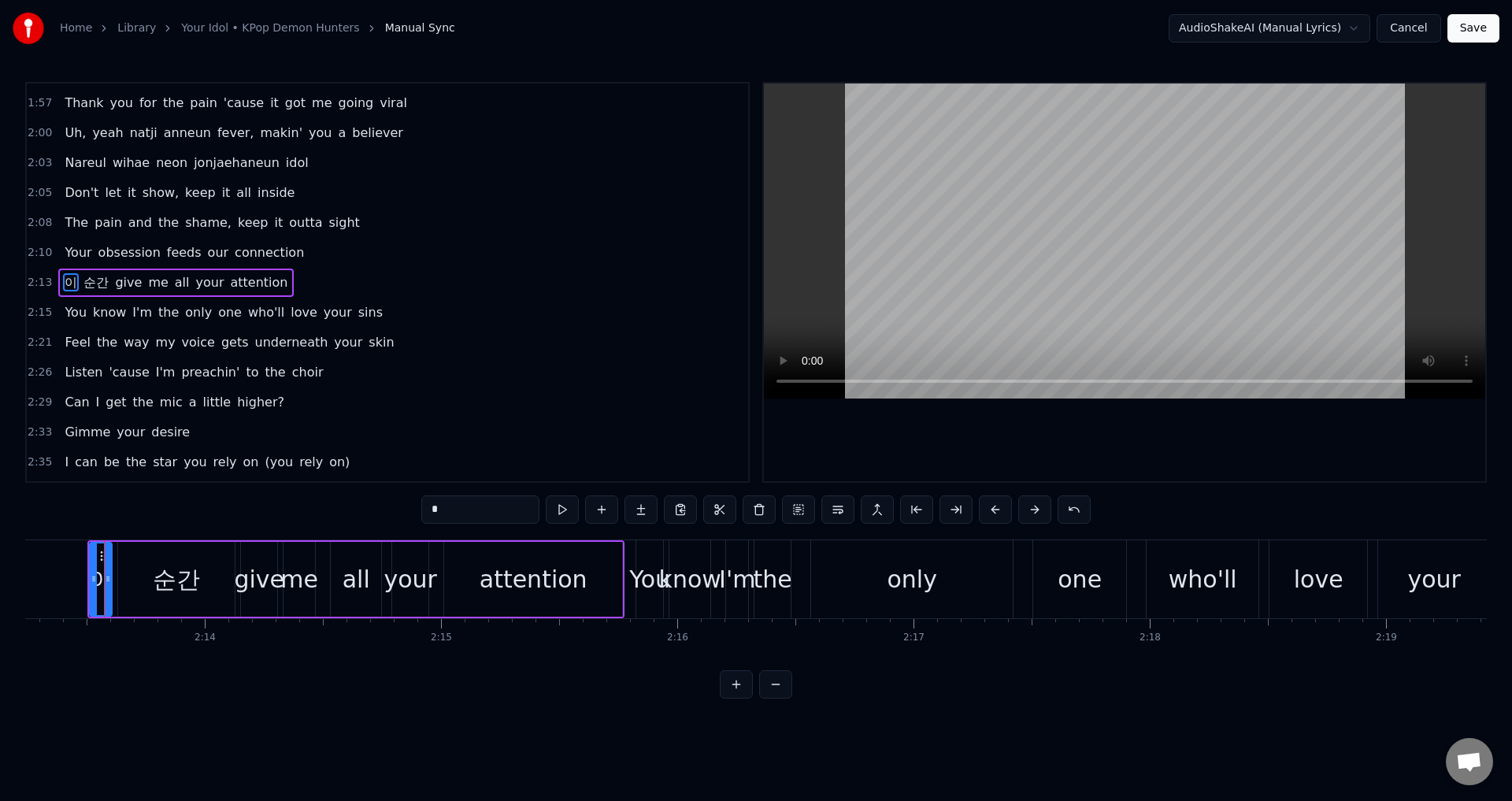
drag, startPoint x: 498, startPoint y: 507, endPoint x: 430, endPoint y: 509, distance: 68.0
click at [430, 509] on input "*" at bounding box center [480, 509] width 118 height 29
type input "*"
click at [149, 588] on div "순간" at bounding box center [177, 579] width 117 height 75
drag, startPoint x: 462, startPoint y: 507, endPoint x: 421, endPoint y: 505, distance: 41.0
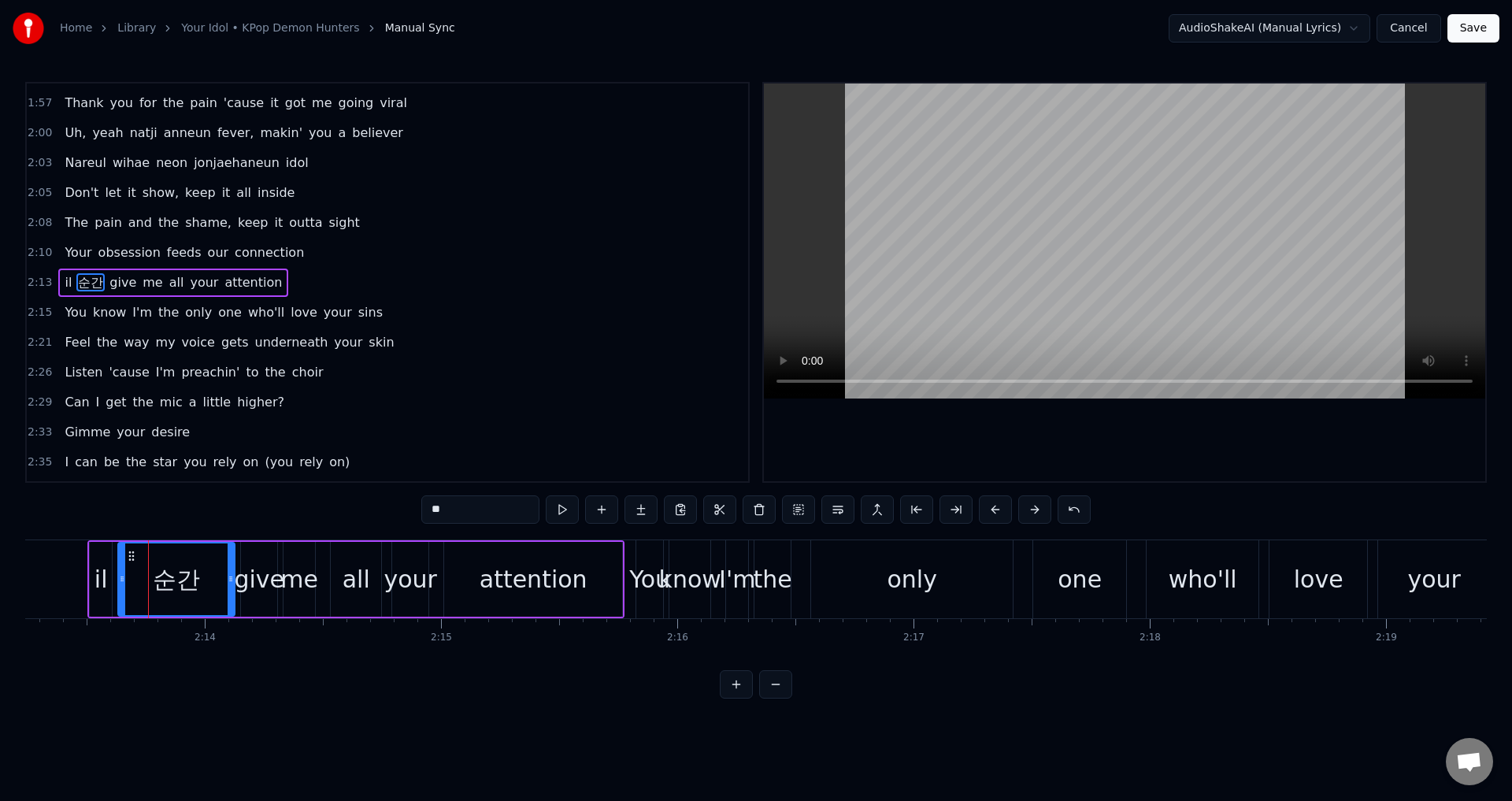
click at [421, 505] on input "**" at bounding box center [480, 509] width 118 height 29
type input "******"
click at [638, 371] on div "2:26 Listen 'cause I'm preachin' to the choir" at bounding box center [388, 372] width 721 height 30
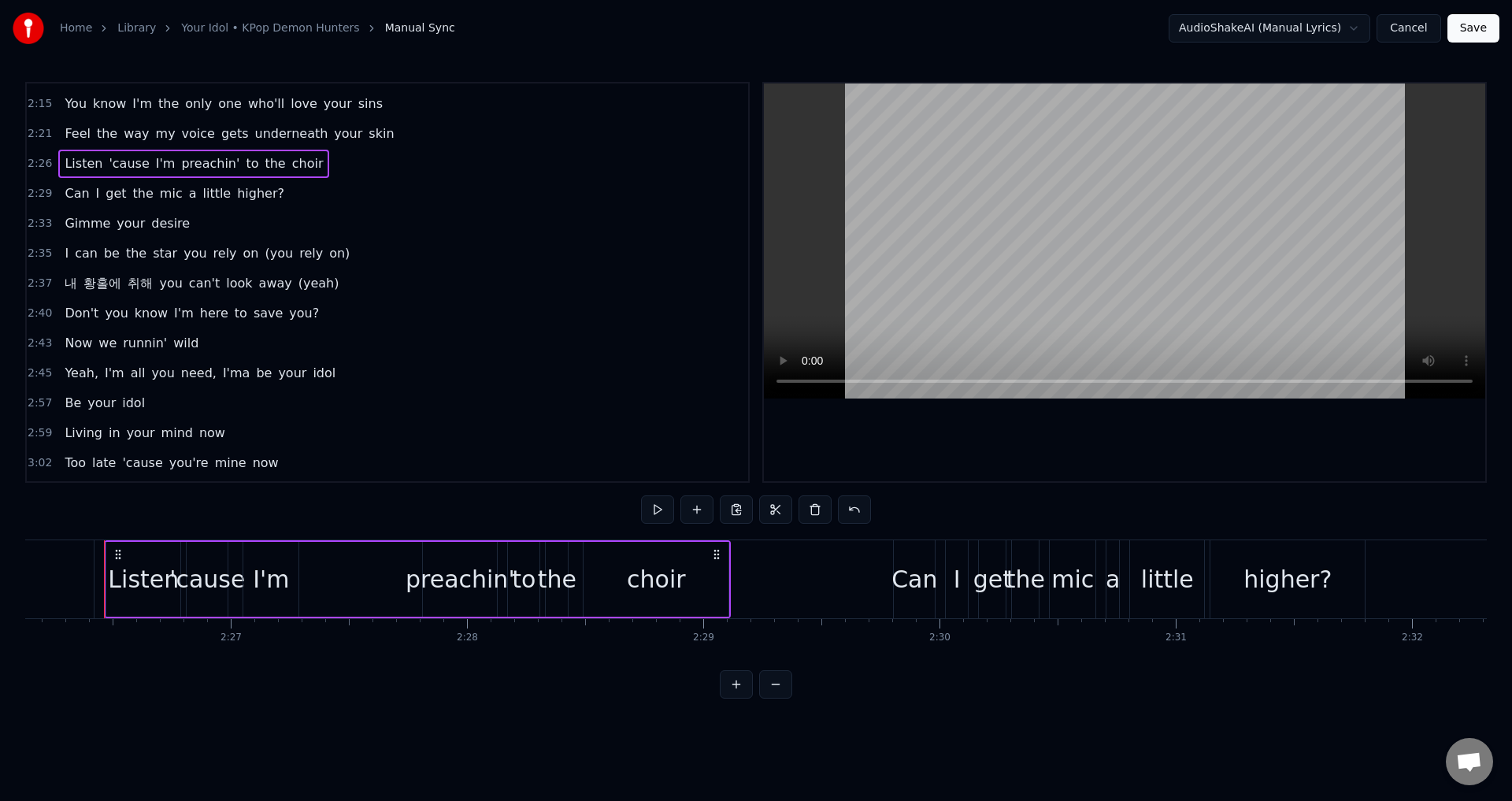
scroll to position [1130, 0]
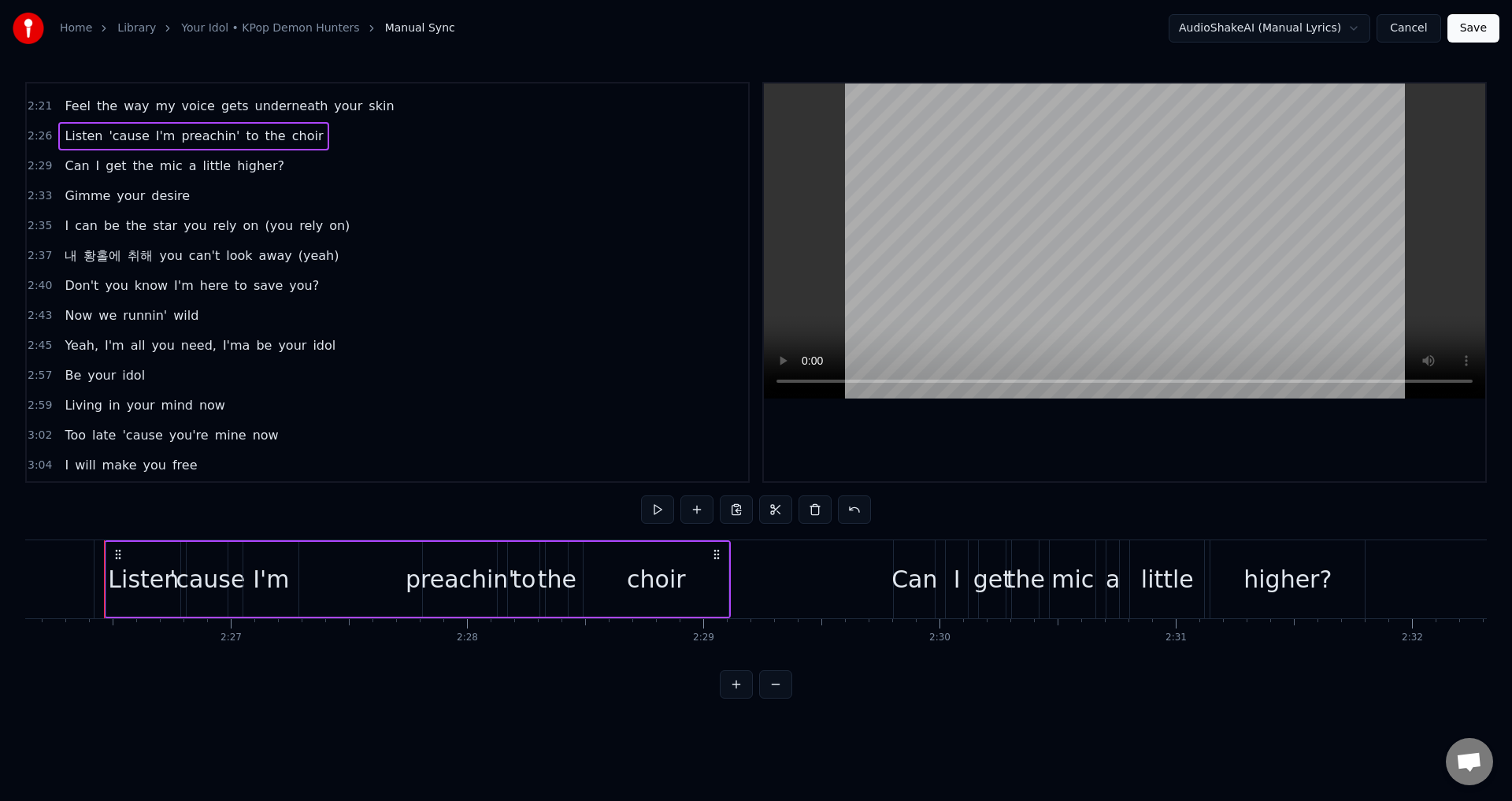
click at [68, 254] on span "내" at bounding box center [71, 255] width 16 height 18
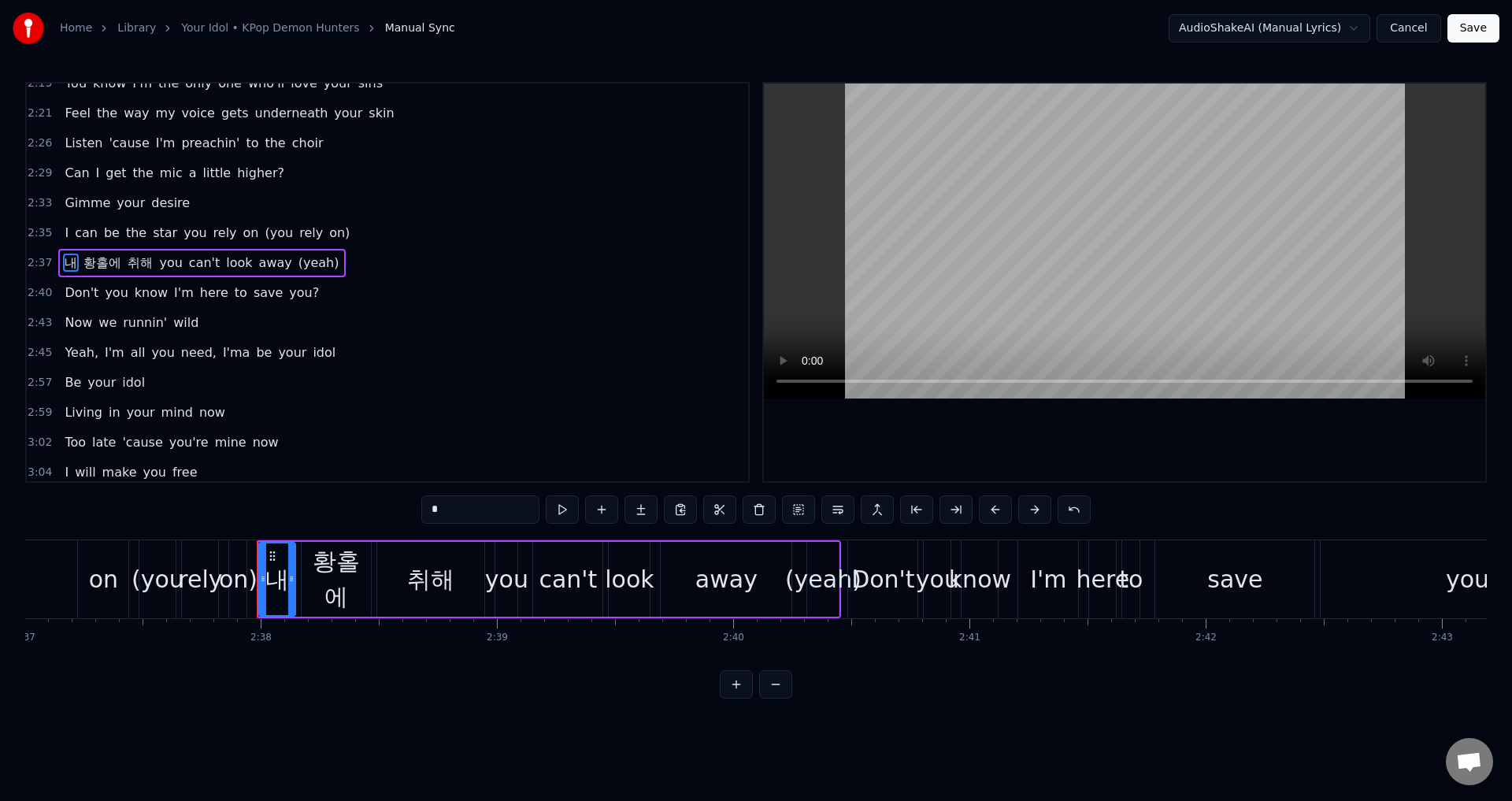
scroll to position [0, 37237]
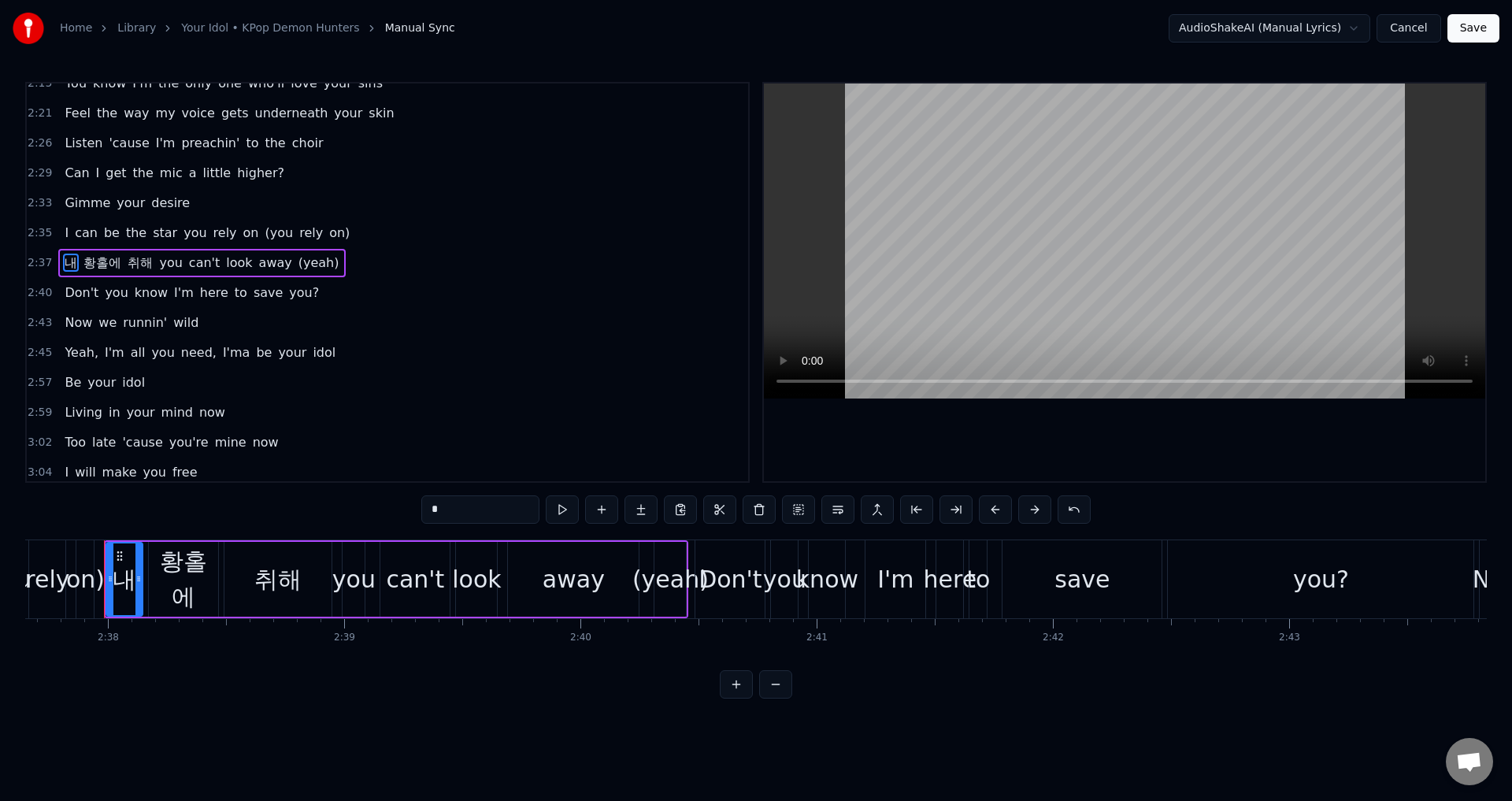
click at [65, 259] on span "내" at bounding box center [71, 263] width 16 height 18
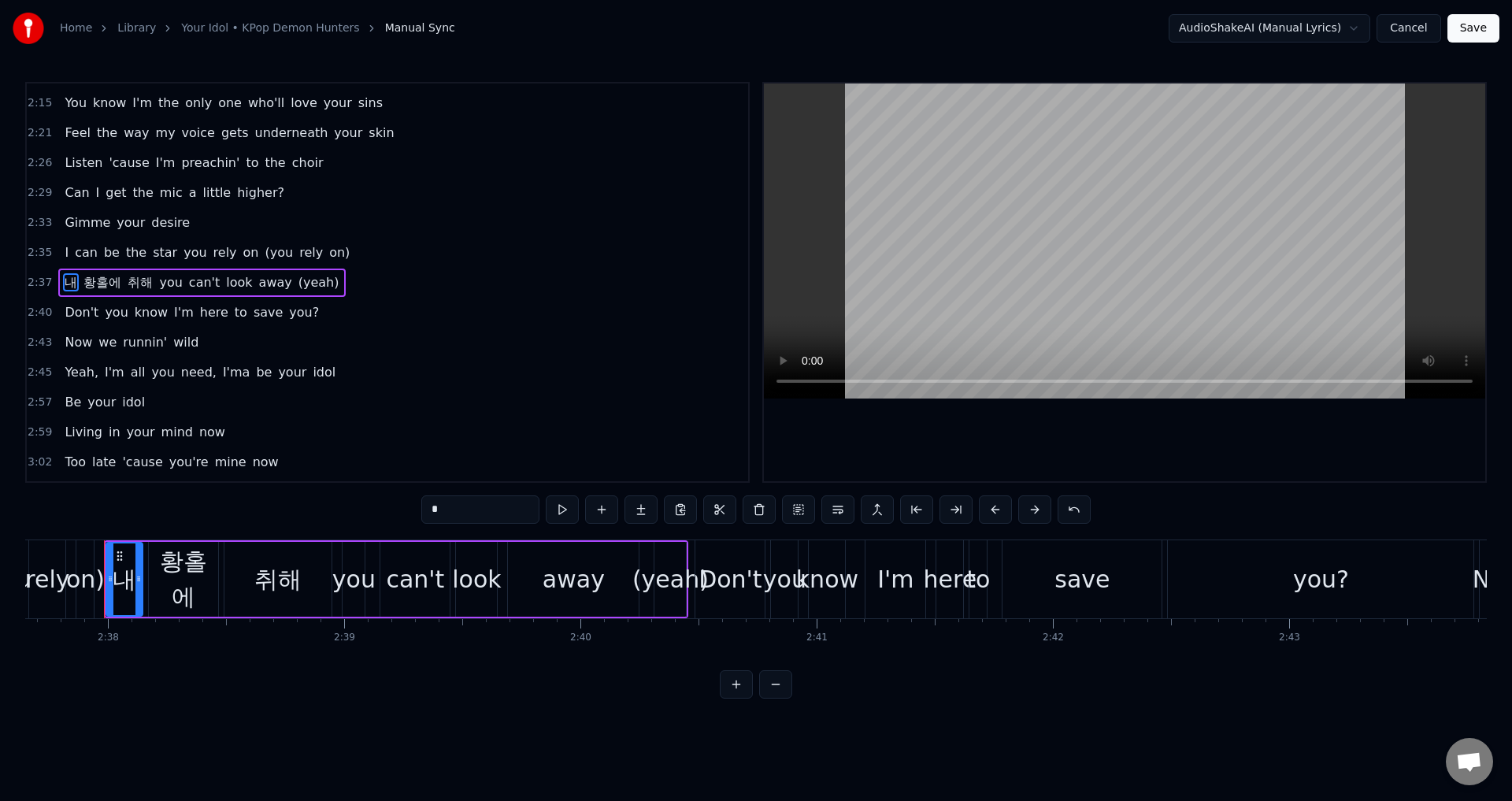
drag, startPoint x: 480, startPoint y: 516, endPoint x: 421, endPoint y: 515, distance: 59.0
click at [421, 515] on input "*" at bounding box center [480, 509] width 118 height 29
paste input "**"
click at [116, 282] on span "황홀에" at bounding box center [115, 283] width 41 height 18
drag, startPoint x: 494, startPoint y: 510, endPoint x: 373, endPoint y: 499, distance: 121.5
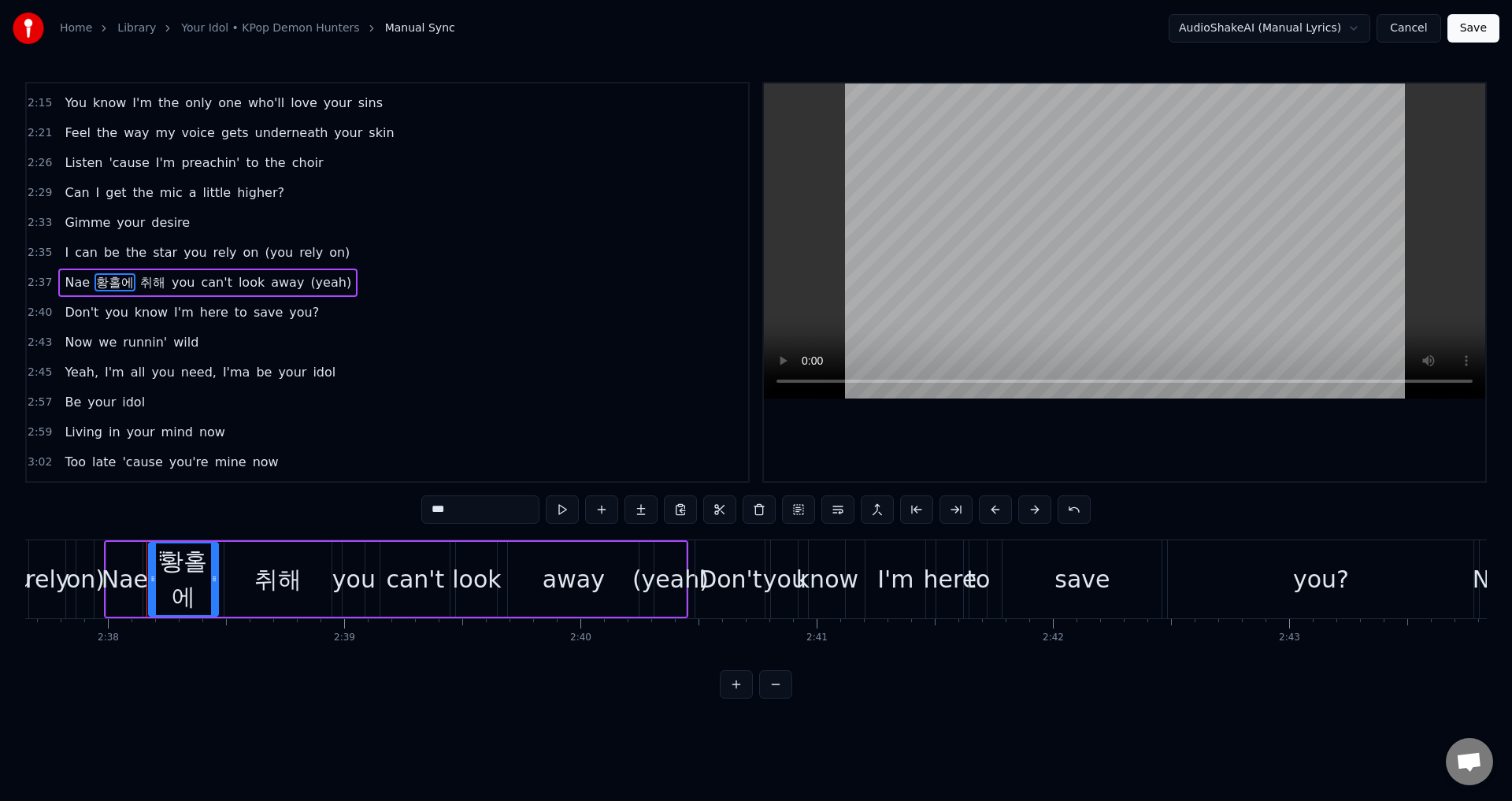
click at [373, 499] on div "0:30 Dies Irae 0:32 Illa 0:35 Vos Solve In 0:37 Favilla 0:40 Maledictus 0:43 Er…" at bounding box center [756, 390] width 1461 height 617
paste input "********"
click at [188, 283] on span "취해" at bounding box center [192, 283] width 29 height 18
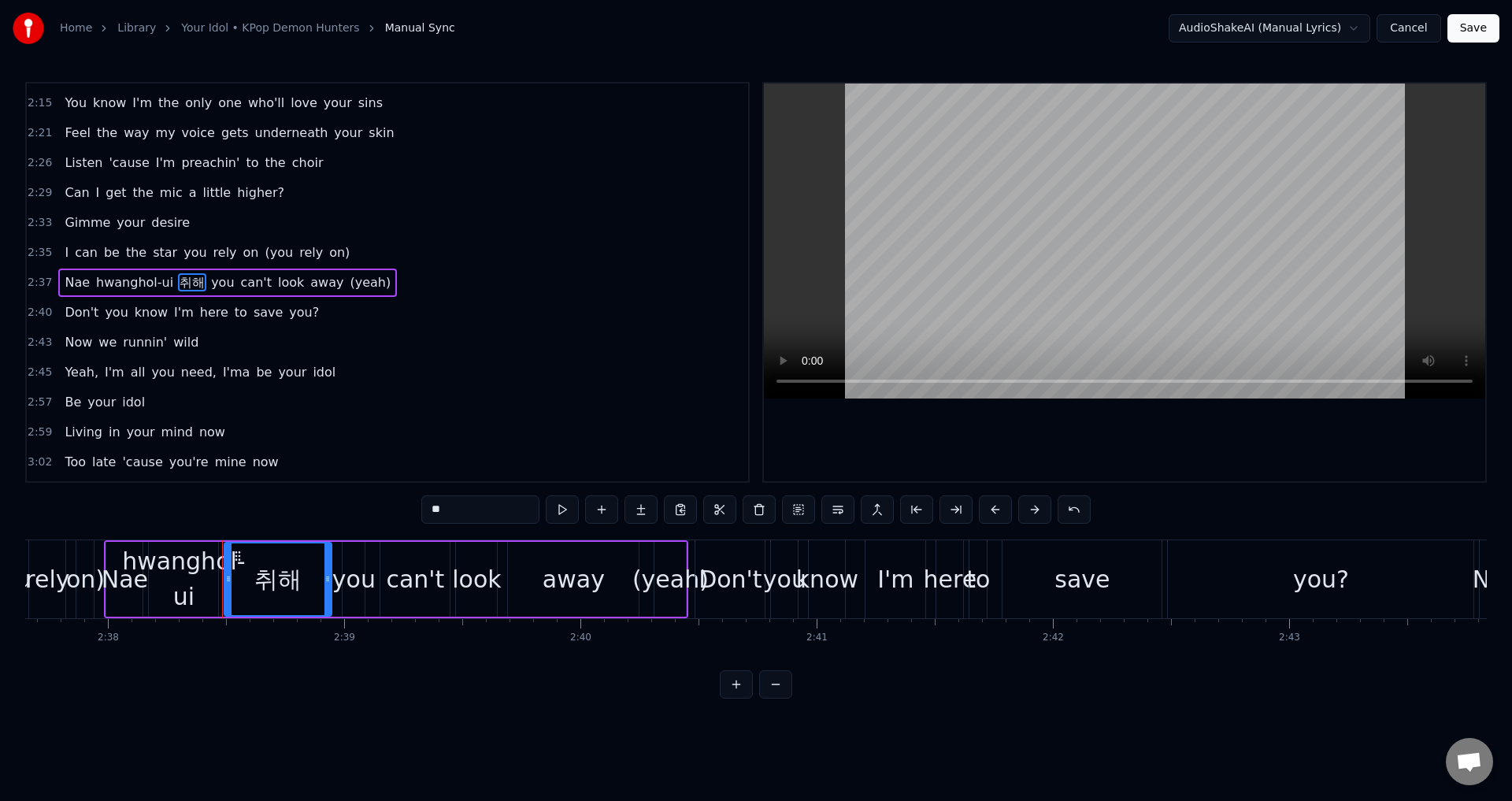
drag, startPoint x: 508, startPoint y: 509, endPoint x: 378, endPoint y: 498, distance: 130.5
click at [378, 498] on div "0:30 Dies Irae 0:32 Illa 0:35 Vos Solve In 0:37 Favilla 0:40 Maledictus 0:43 Er…" at bounding box center [756, 390] width 1461 height 617
paste input "*****"
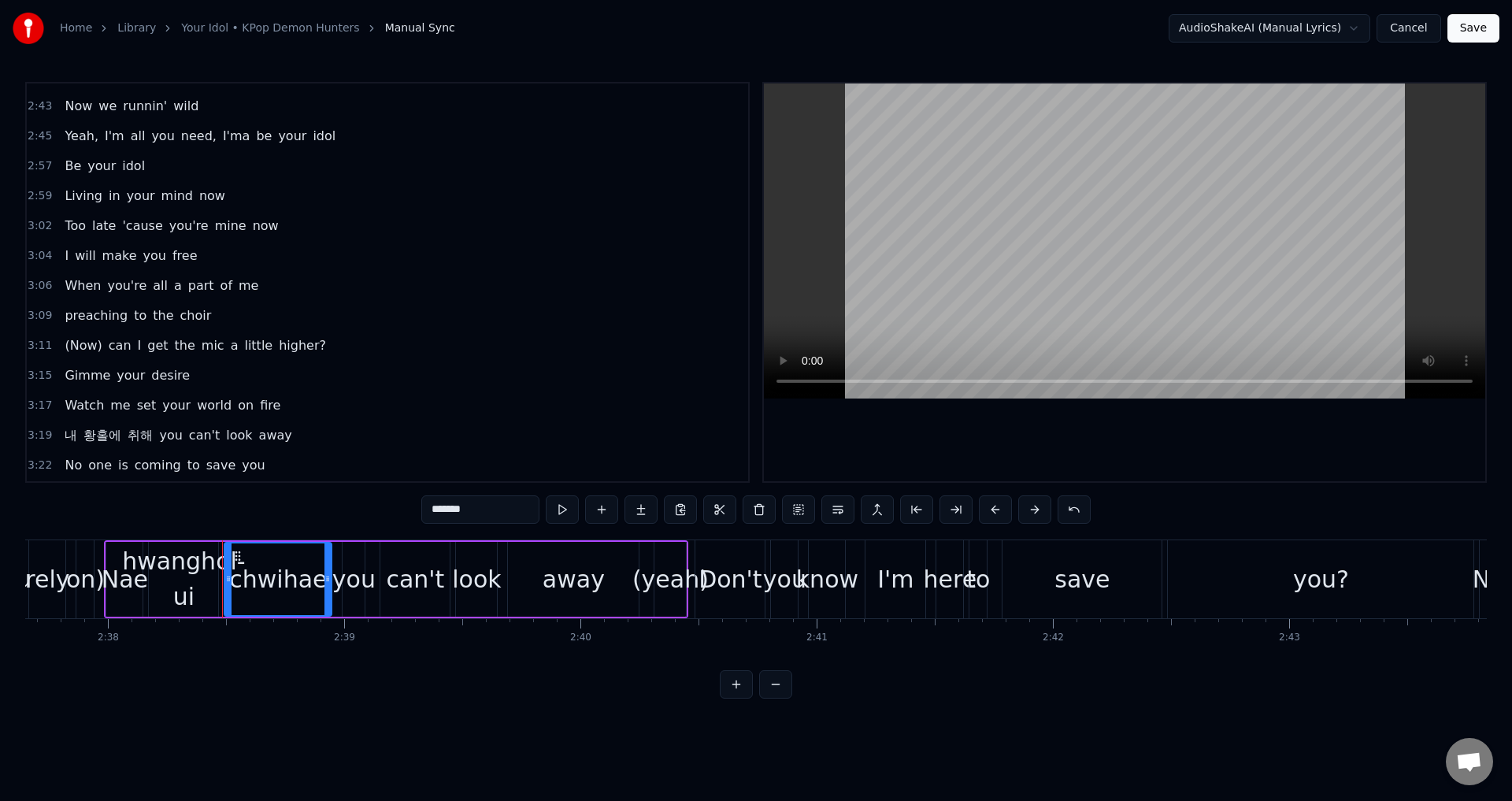
scroll to position [1398, 0]
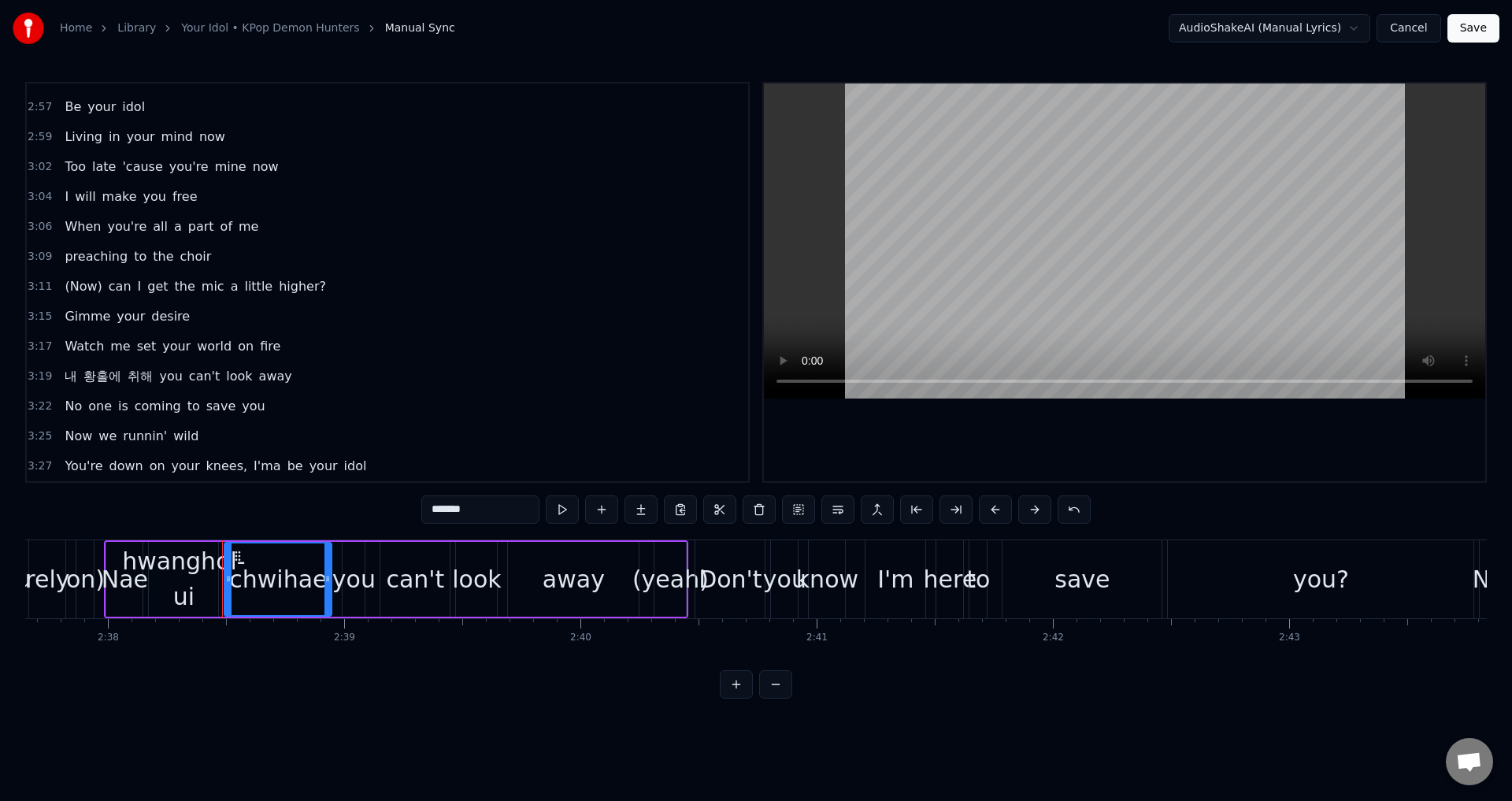
click at [82, 292] on span "(Now)" at bounding box center [83, 286] width 40 height 18
type input "*****"
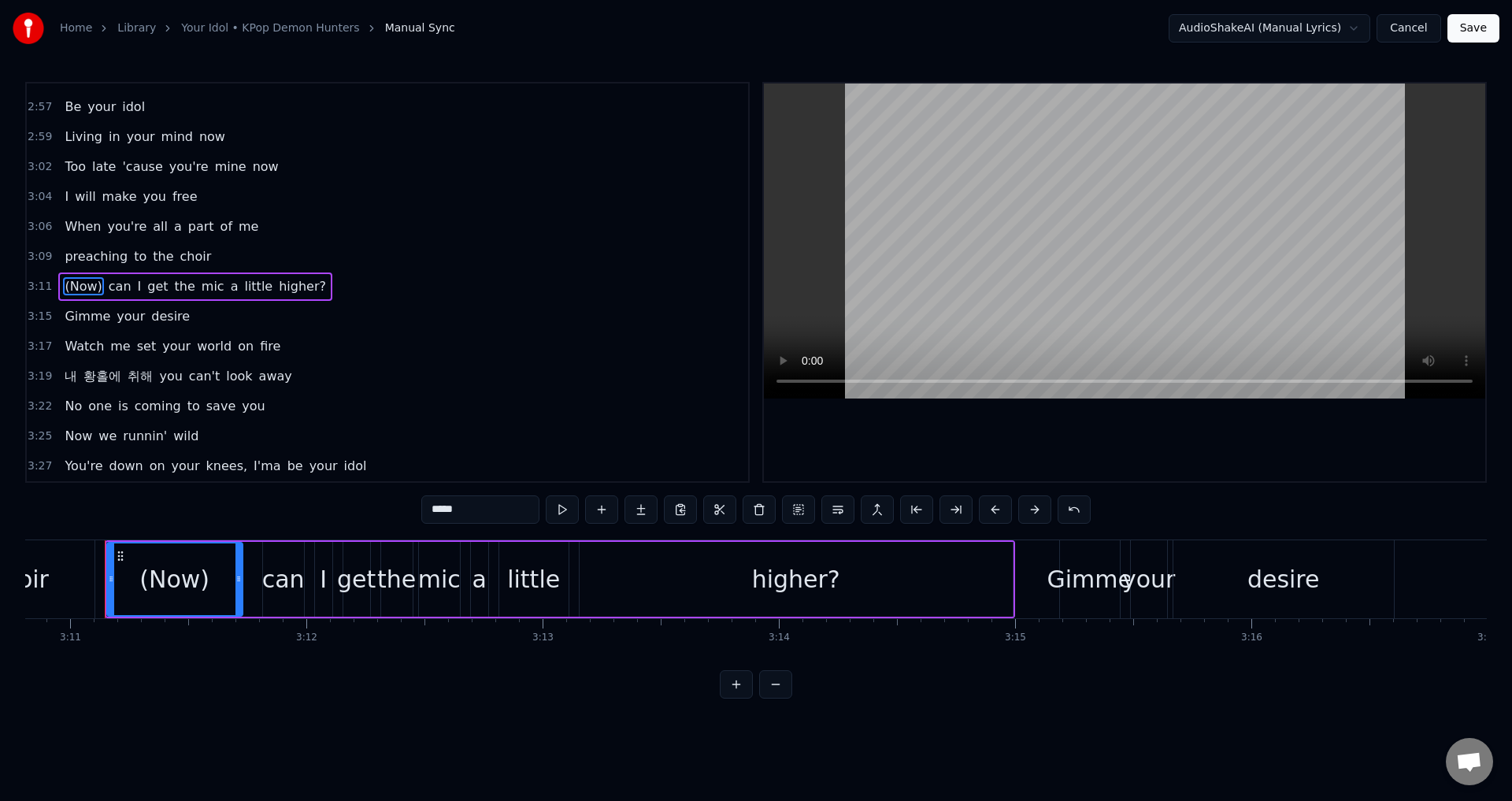
scroll to position [0, 45065]
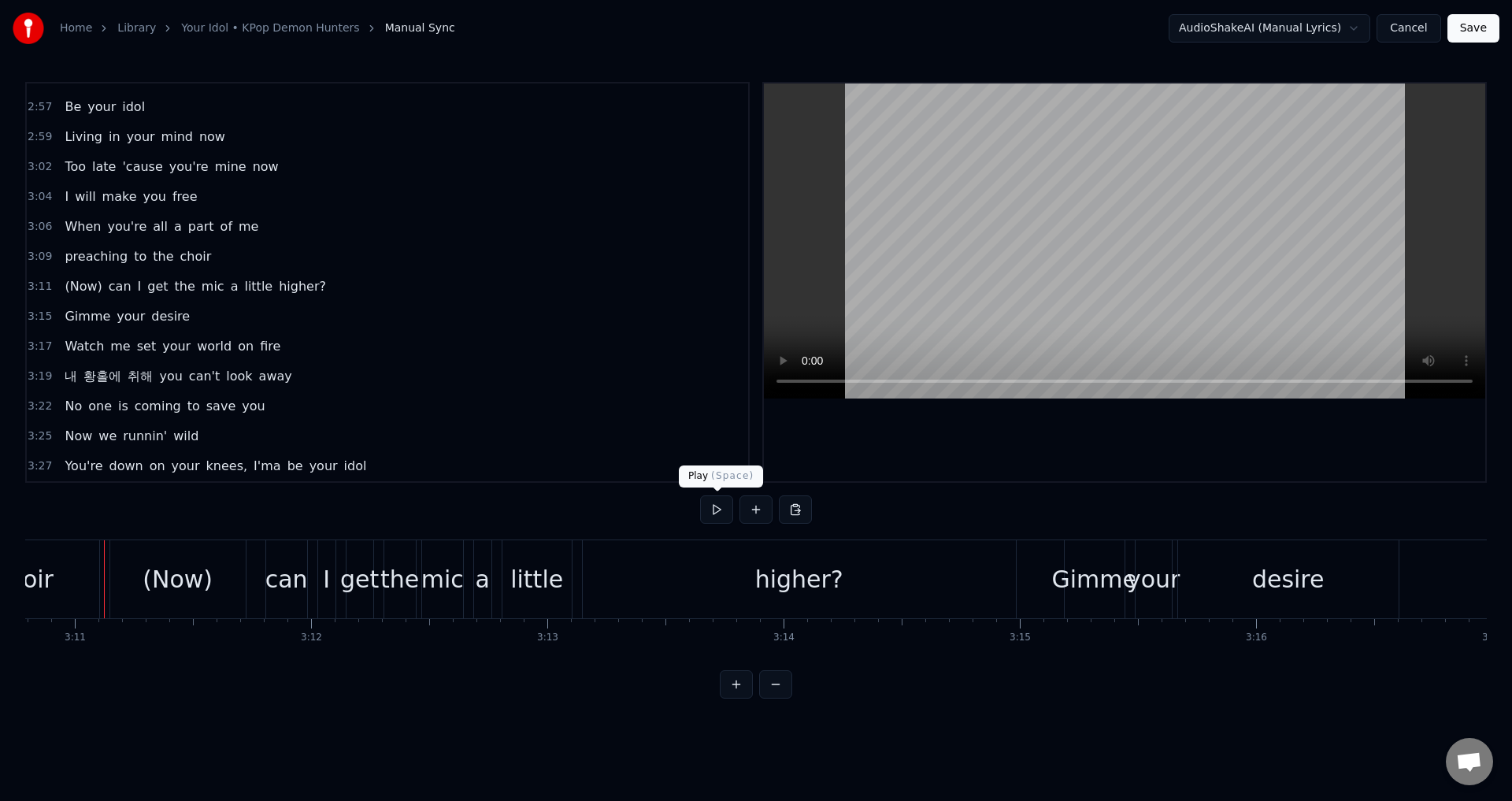
click at [715, 512] on button at bounding box center [716, 509] width 33 height 29
click at [718, 506] on button at bounding box center [716, 509] width 33 height 29
click at [186, 589] on div "(Now)" at bounding box center [177, 579] width 70 height 35
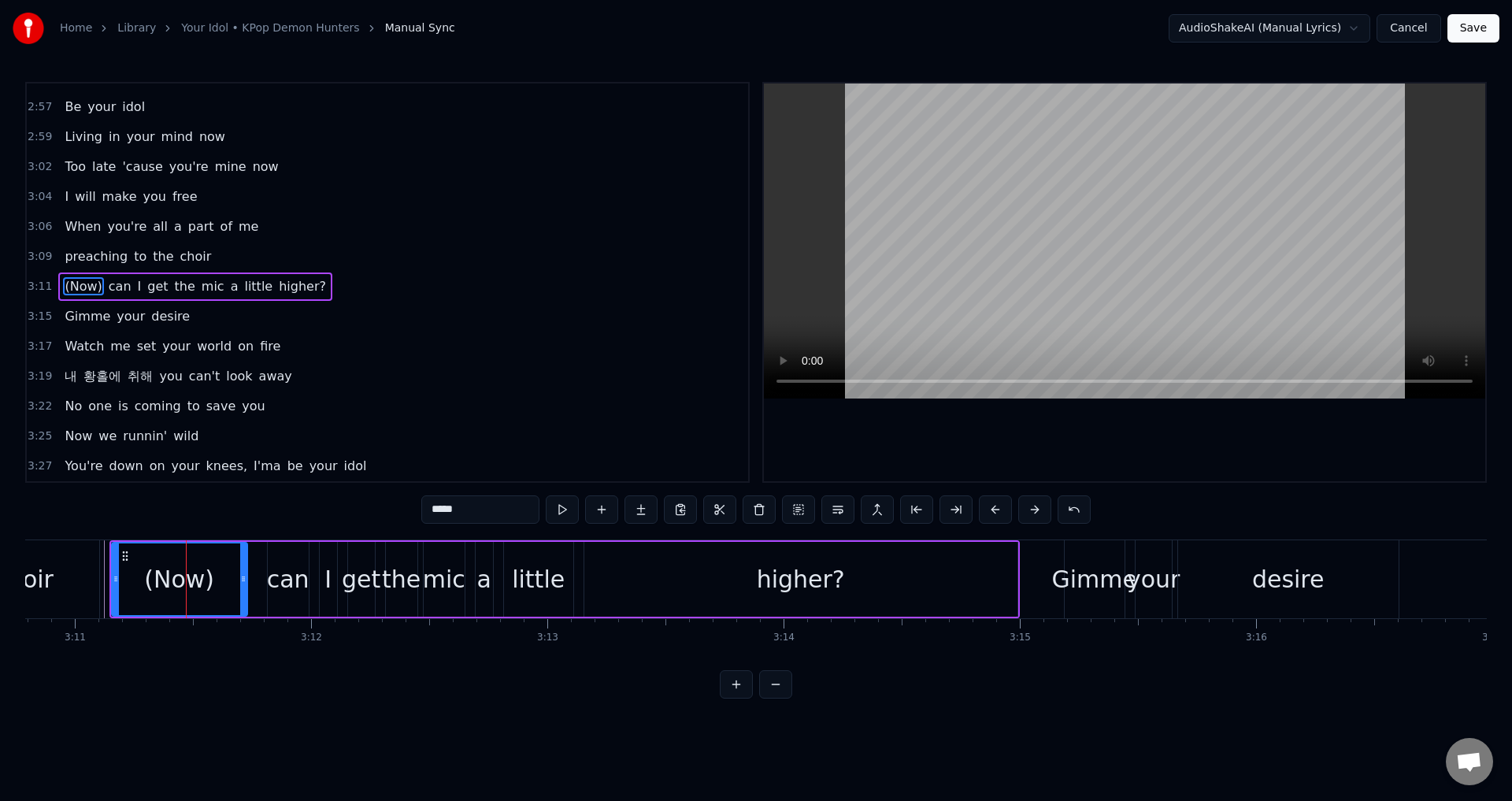
click at [200, 578] on div "(Now)" at bounding box center [178, 579] width 70 height 35
click at [208, 577] on div "(Now)" at bounding box center [178, 579] width 70 height 35
click at [483, 518] on input "*****" at bounding box center [480, 509] width 118 height 29
drag, startPoint x: 480, startPoint y: 511, endPoint x: 416, endPoint y: 510, distance: 64.0
click at [416, 510] on div "0:30 Dies Irae 0:32 Illa 0:35 Vos Solve In 0:37 Favilla 0:40 Maledictus 0:43 Er…" at bounding box center [756, 390] width 1461 height 617
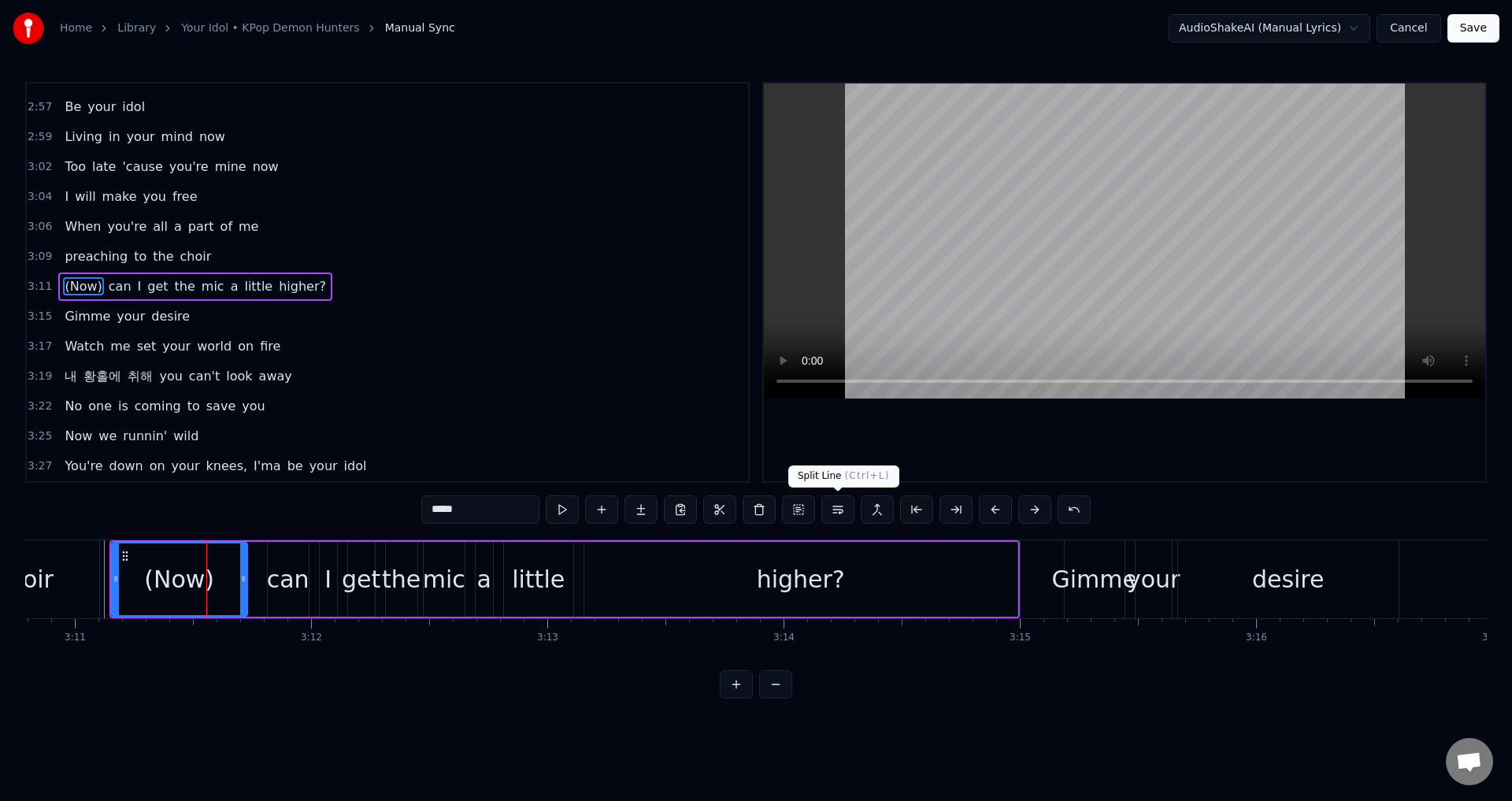
click at [830, 512] on button at bounding box center [838, 509] width 33 height 29
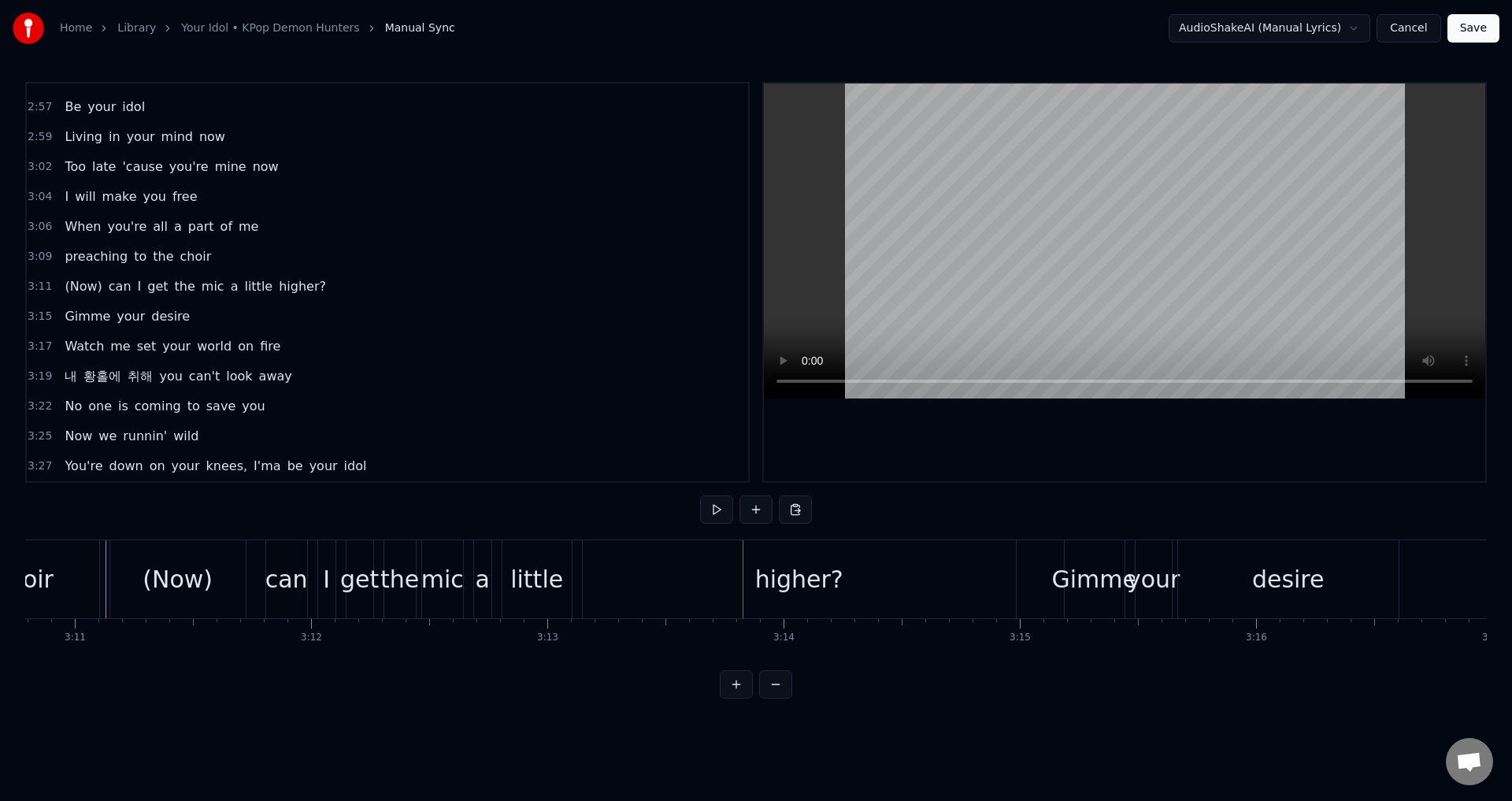
click at [196, 578] on div "(Now)" at bounding box center [177, 579] width 70 height 35
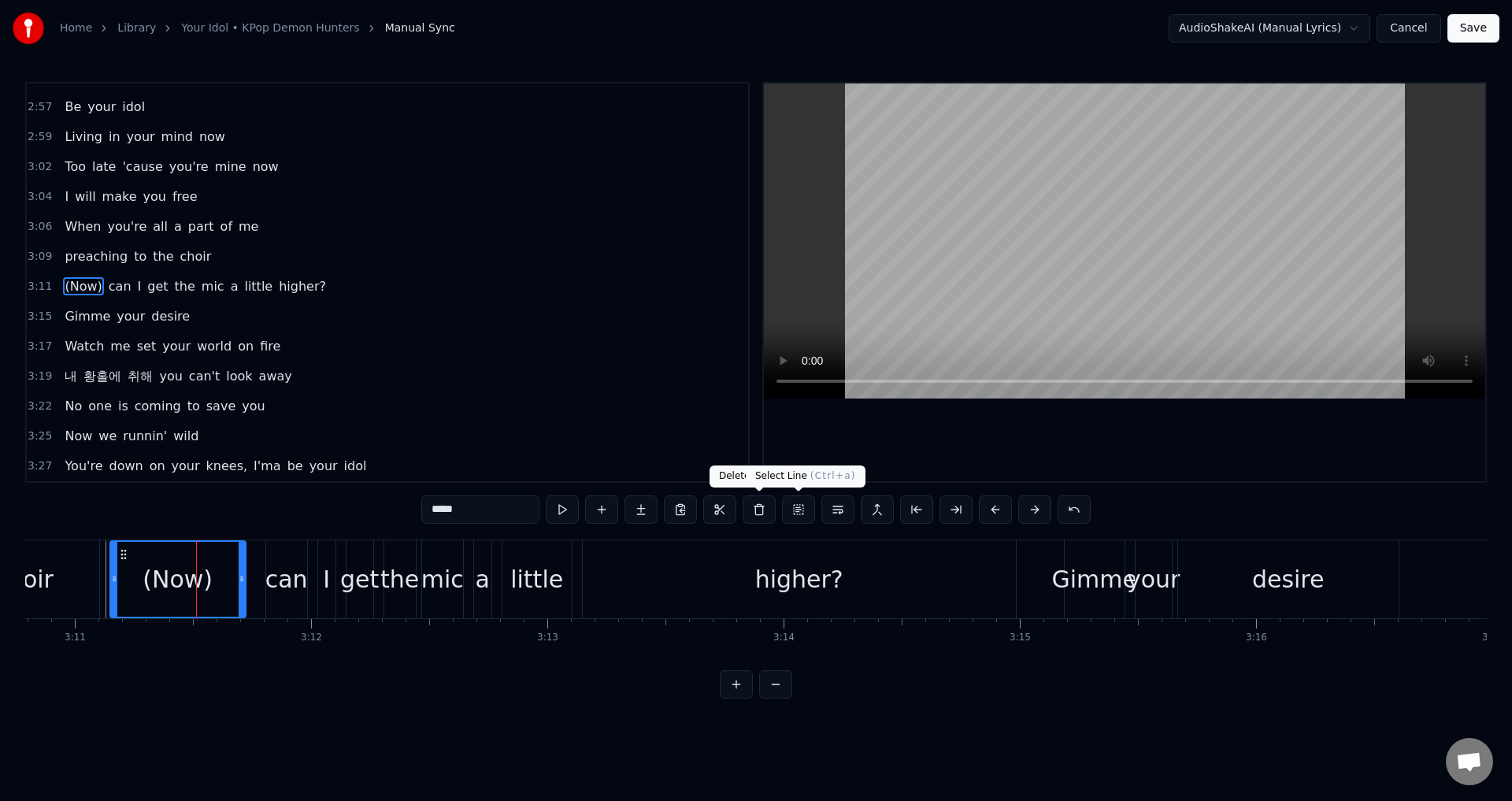
click at [795, 504] on button at bounding box center [798, 509] width 33 height 29
click at [251, 578] on div "(Now) can I get the mic a little higher?" at bounding box center [564, 579] width 910 height 78
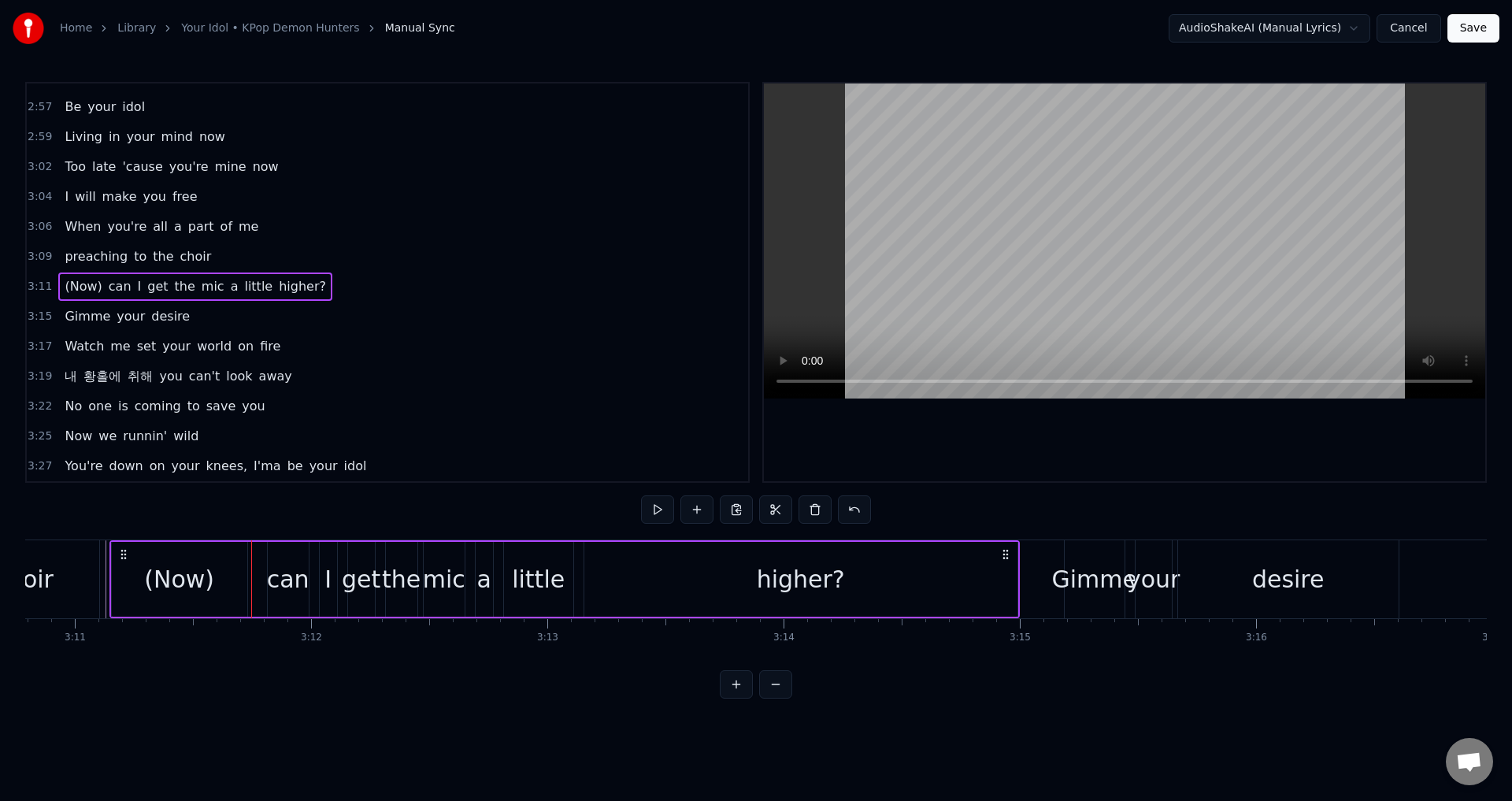
click at [198, 578] on div "(Now)" at bounding box center [178, 579] width 70 height 35
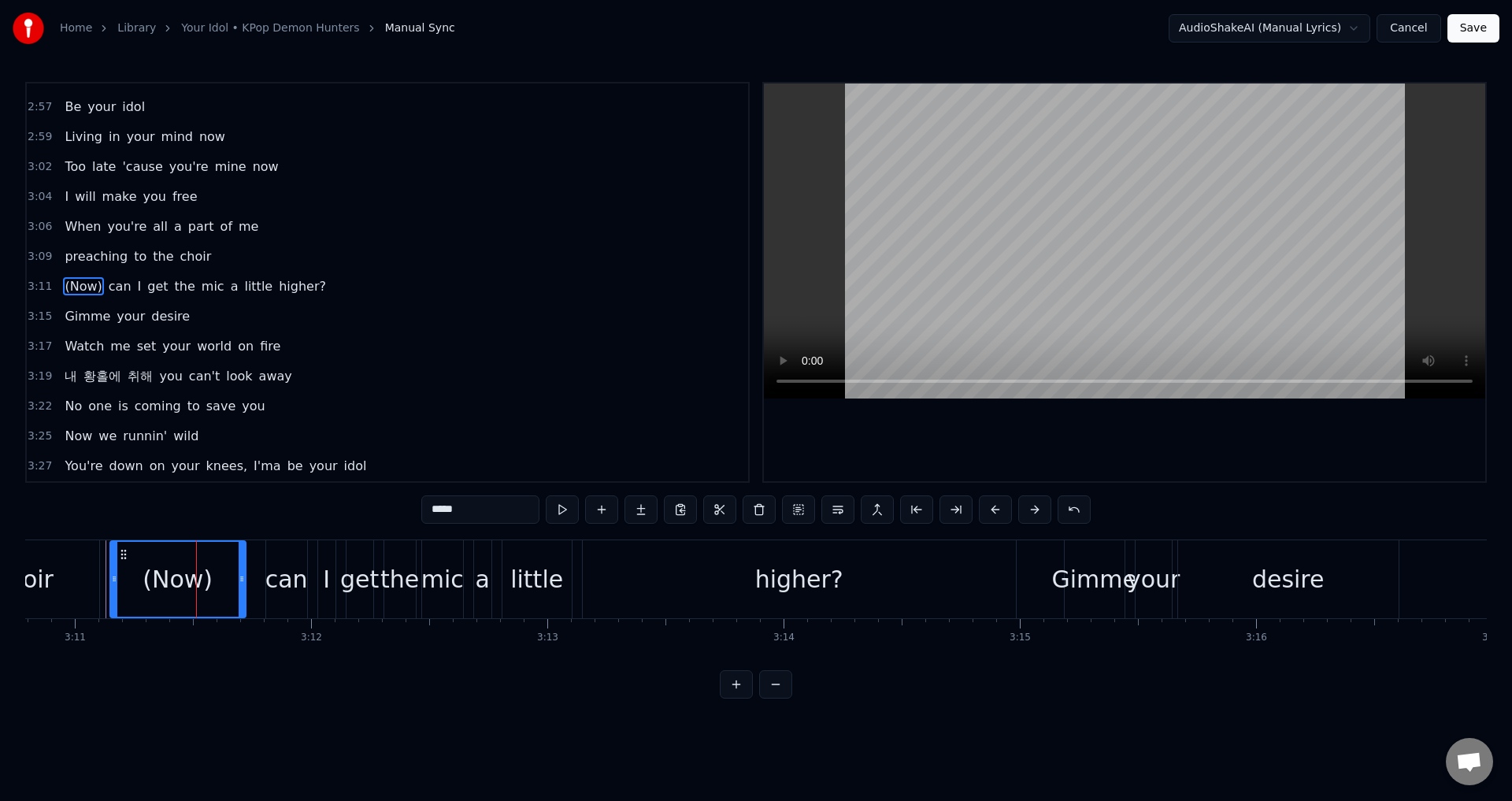
click at [96, 290] on div "(Now) can I get the mic a little higher?" at bounding box center [195, 287] width 274 height 29
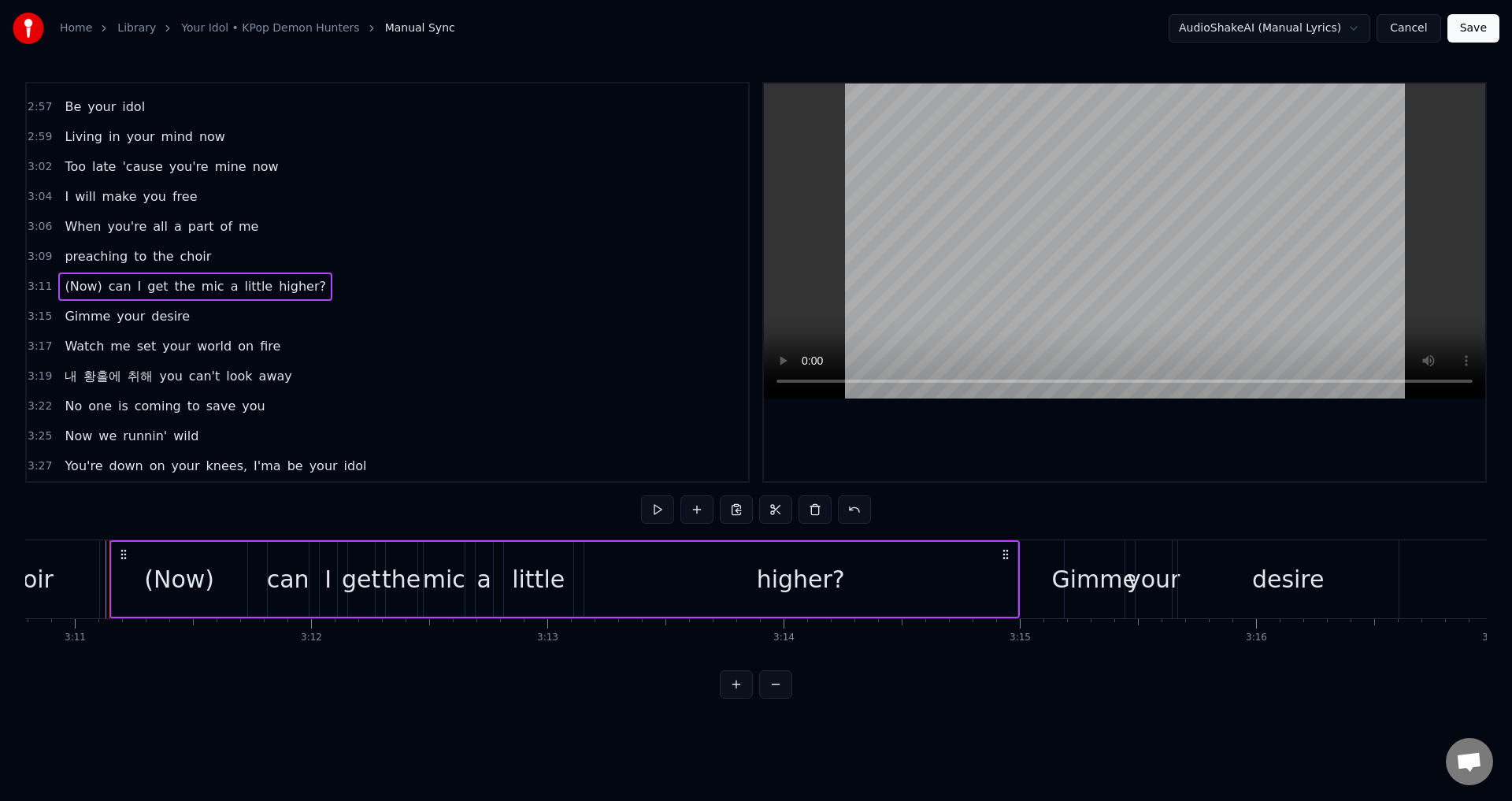
click at [97, 288] on div "(Now) can I get the mic a little higher?" at bounding box center [195, 287] width 274 height 29
click at [88, 288] on span "(Now)" at bounding box center [83, 286] width 40 height 18
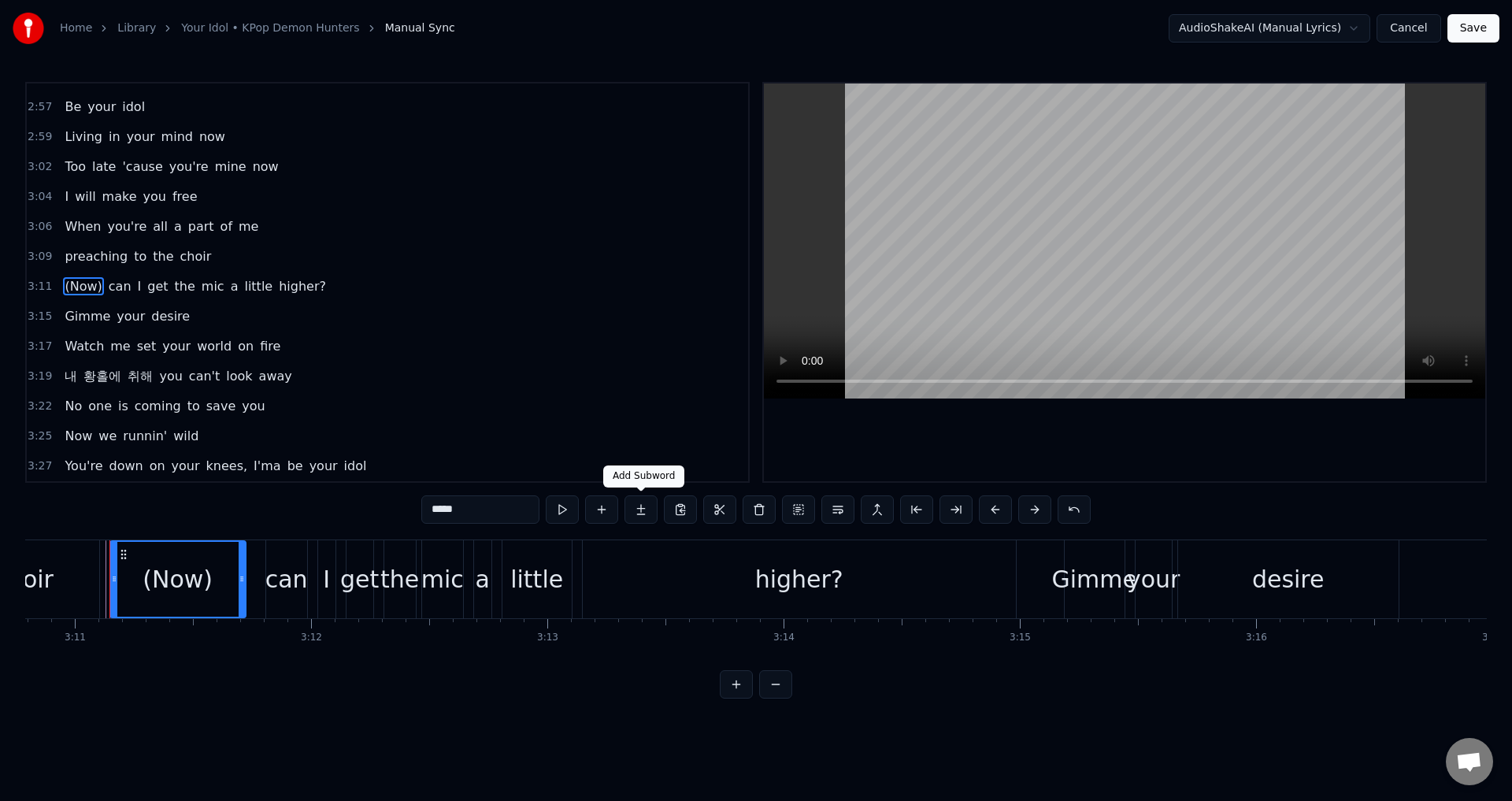
click at [648, 513] on button at bounding box center [641, 509] width 33 height 29
click at [200, 573] on div "(Now)" at bounding box center [177, 579] width 70 height 35
click at [206, 573] on div "(Now)" at bounding box center [177, 579] width 70 height 35
drag, startPoint x: 208, startPoint y: 574, endPoint x: 184, endPoint y: 578, distance: 24.3
click at [184, 578] on div "(Now)" at bounding box center [177, 579] width 70 height 35
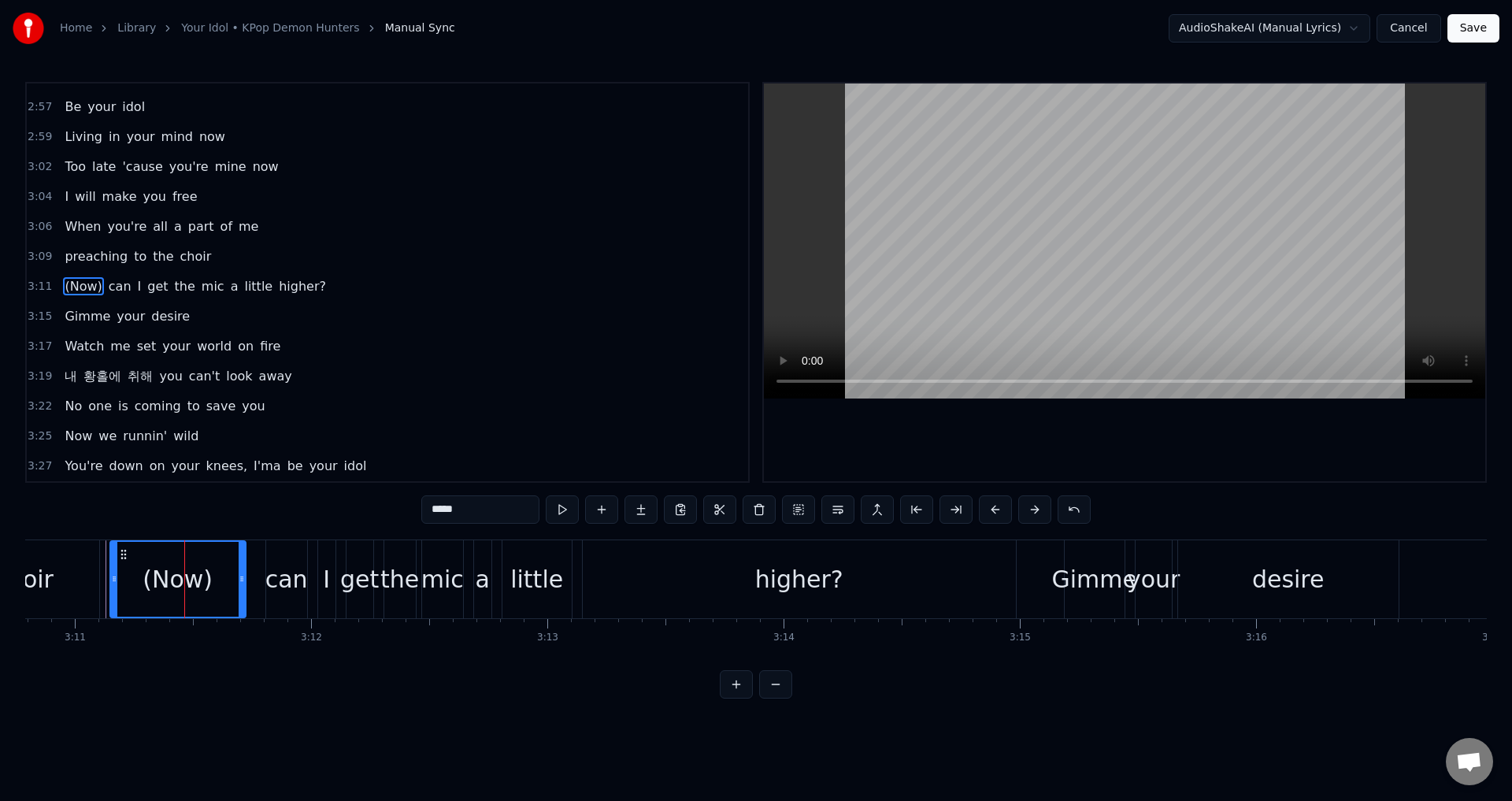
click at [491, 509] on input "*****" at bounding box center [480, 509] width 118 height 29
click at [456, 512] on input "*****" at bounding box center [480, 509] width 118 height 29
click at [80, 583] on div "choir" at bounding box center [25, 579] width 149 height 78
type input "*****"
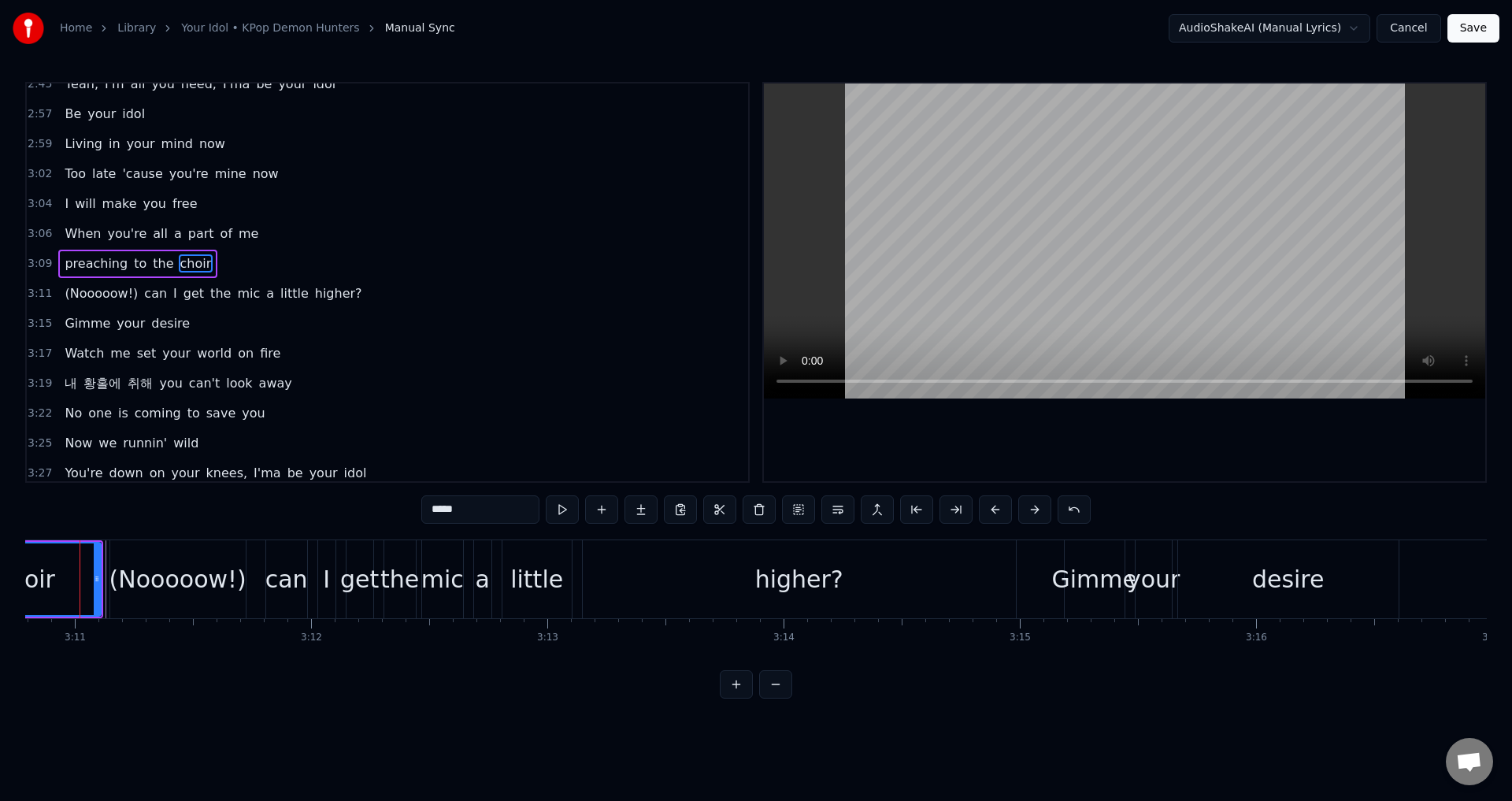
scroll to position [0, 45041]
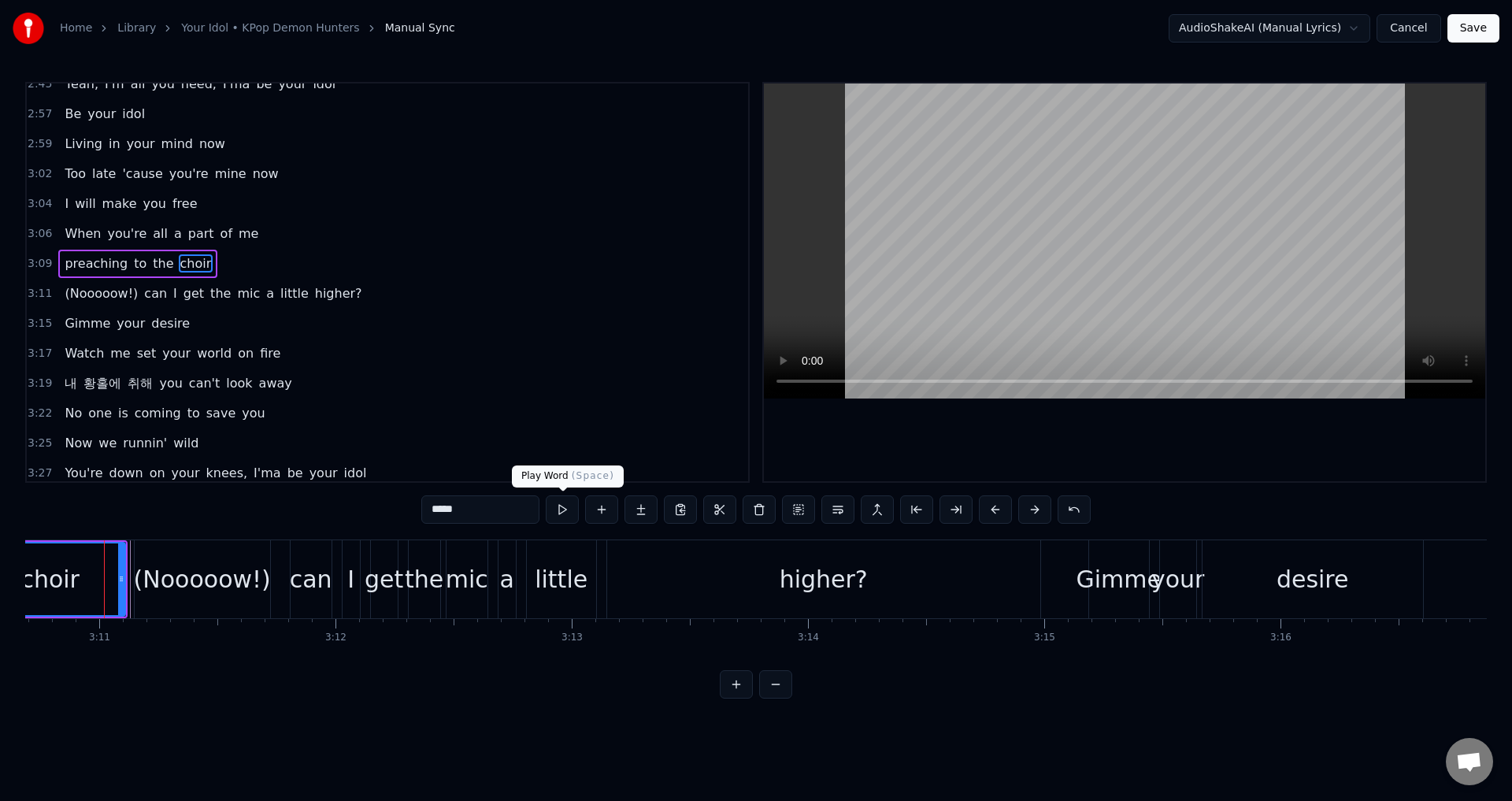
click at [555, 513] on button at bounding box center [562, 509] width 33 height 29
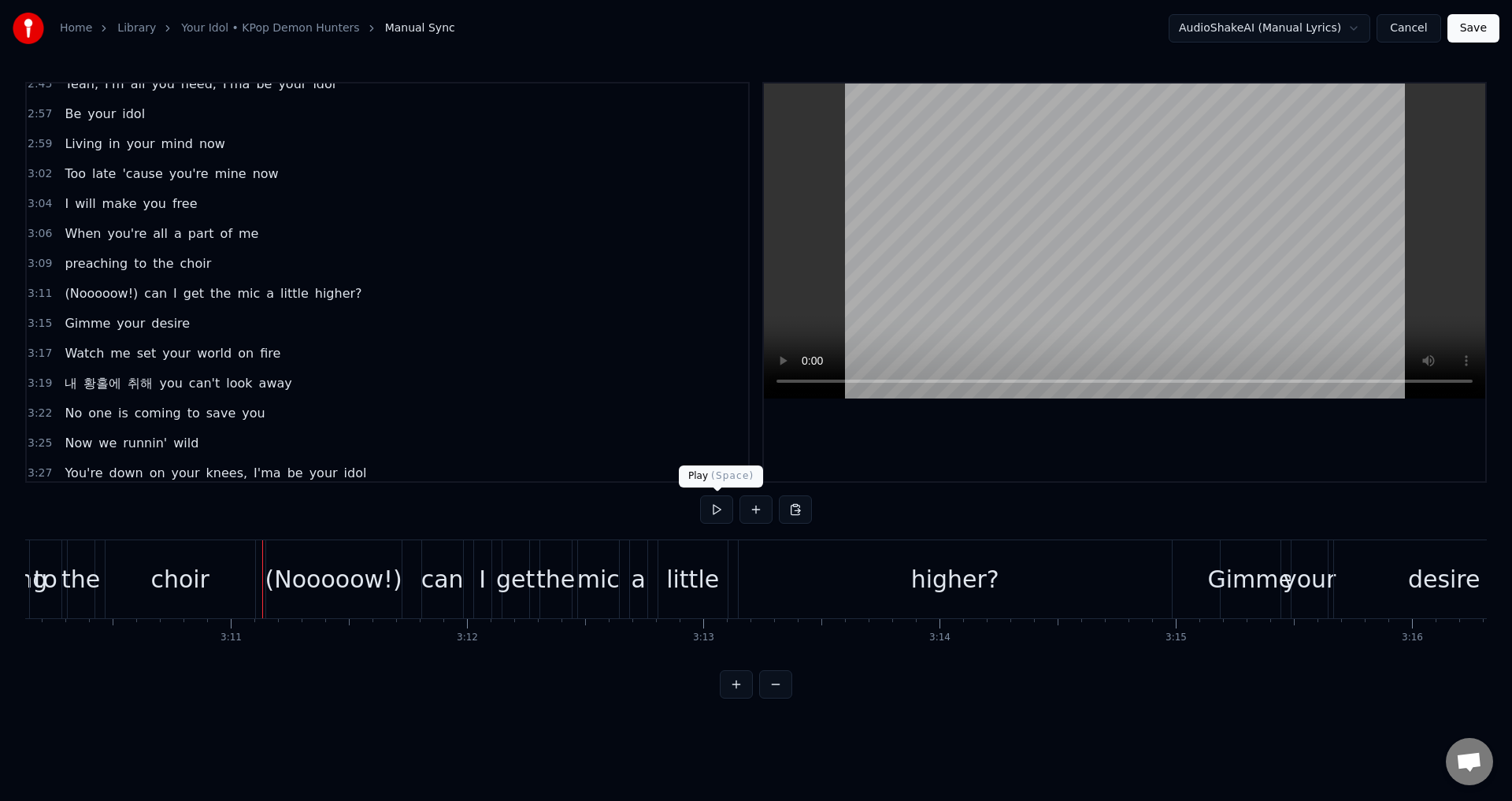
click at [712, 511] on button at bounding box center [716, 509] width 33 height 29
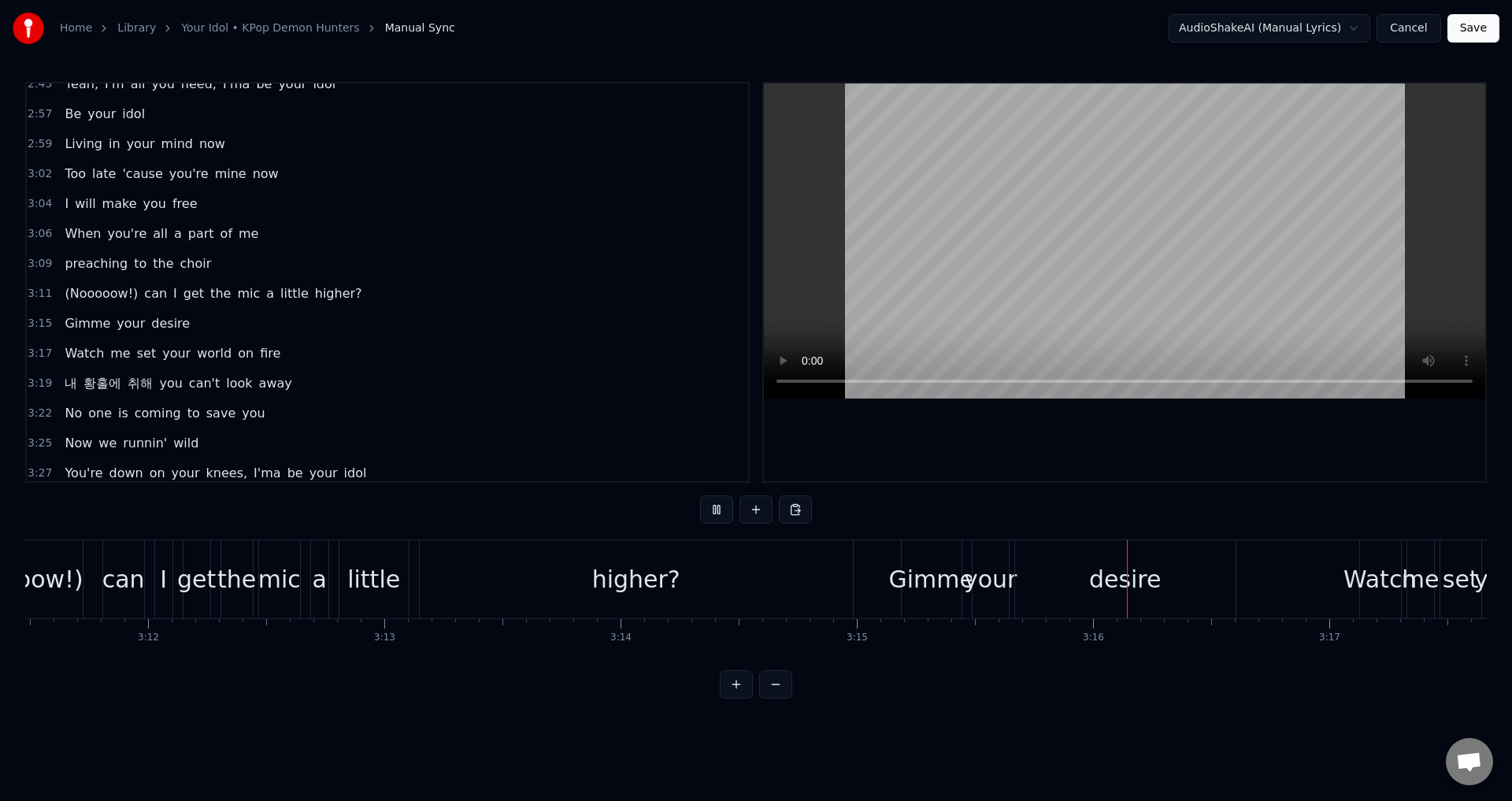
click at [712, 511] on button at bounding box center [716, 509] width 33 height 29
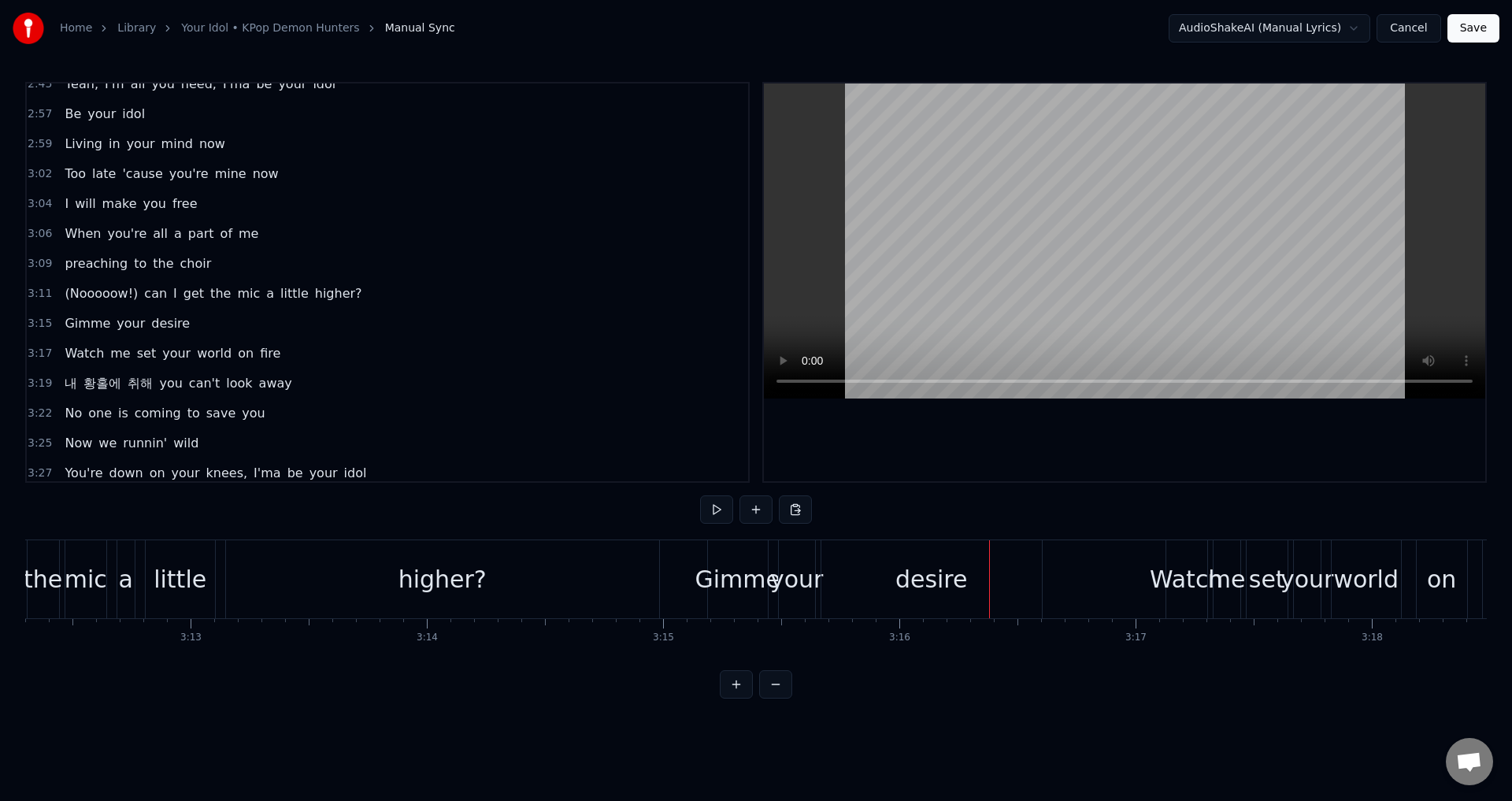
scroll to position [0, 45280]
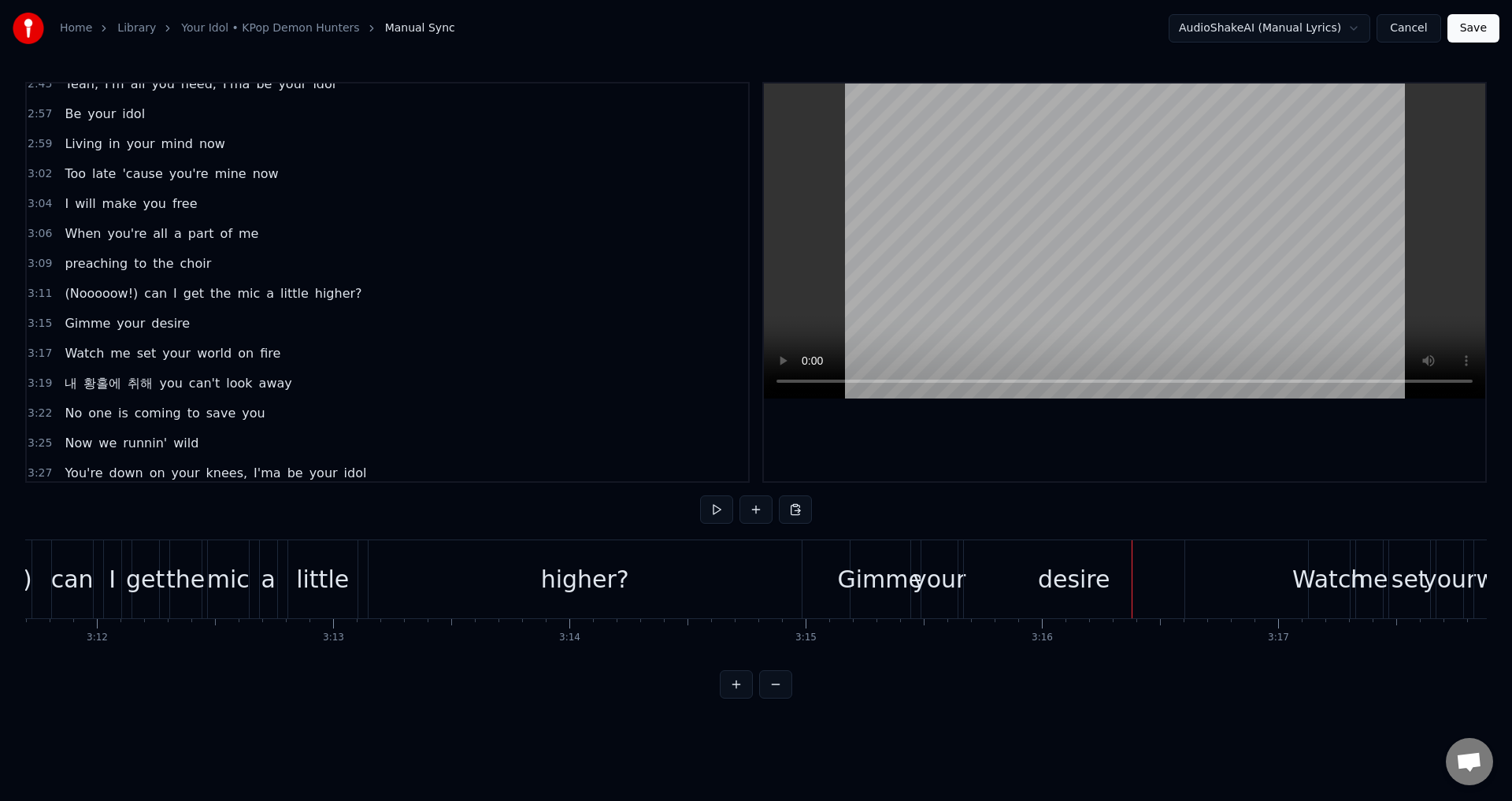
click at [595, 582] on div "higher?" at bounding box center [585, 579] width 88 height 35
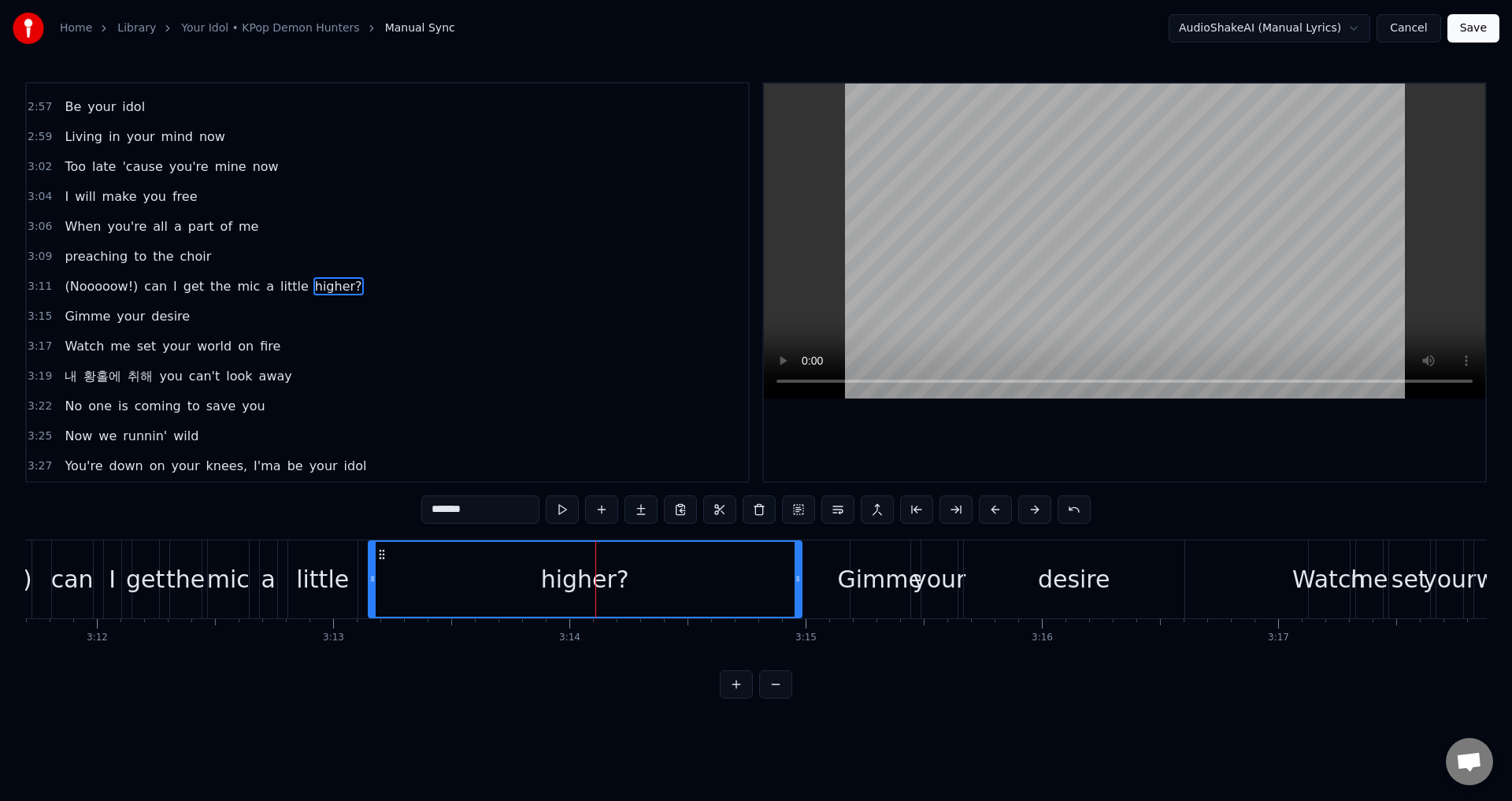
click at [442, 510] on input "*******" at bounding box center [480, 509] width 118 height 29
click at [1068, 512] on button at bounding box center [1073, 509] width 33 height 29
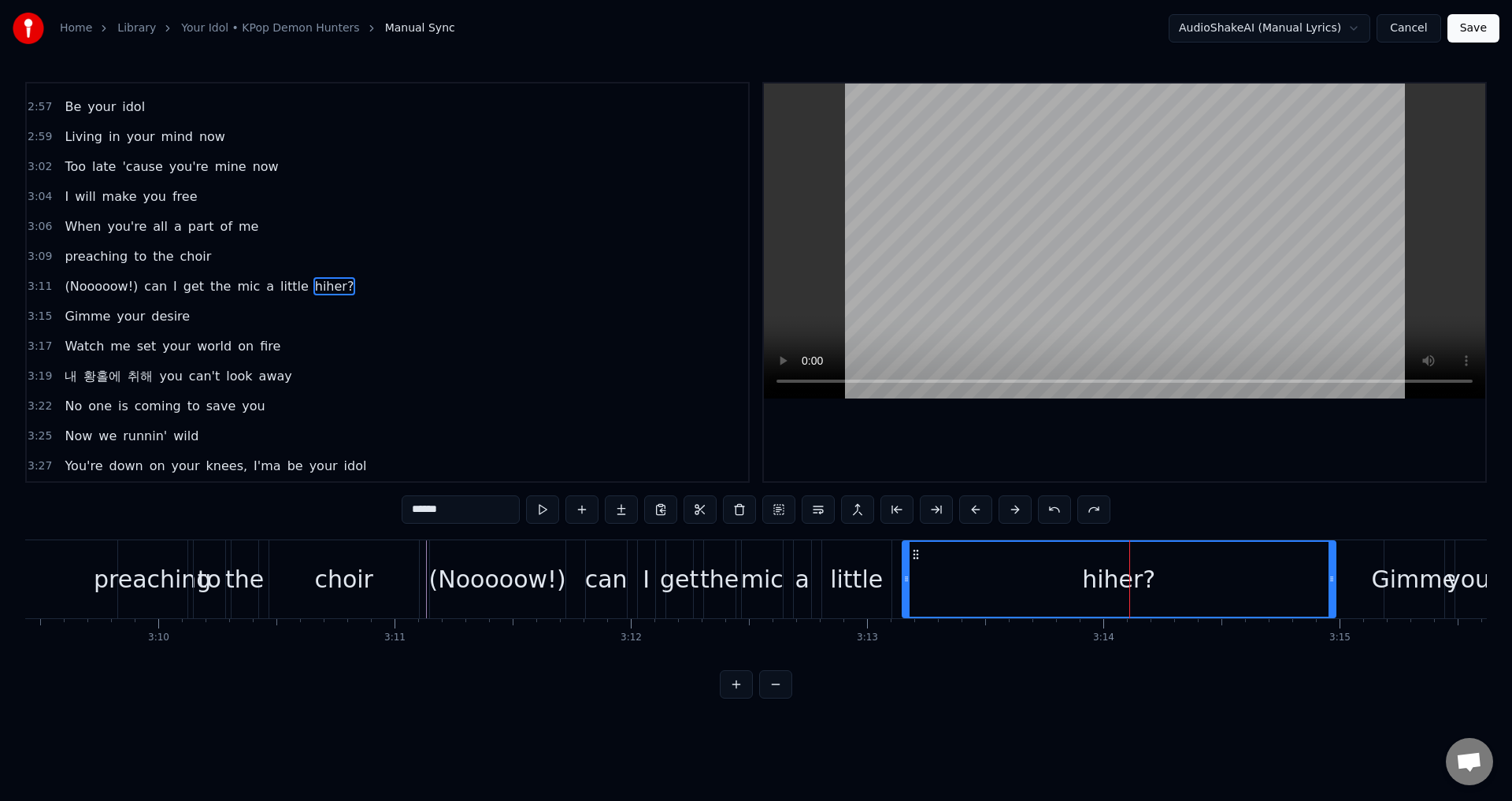
scroll to position [0, 44673]
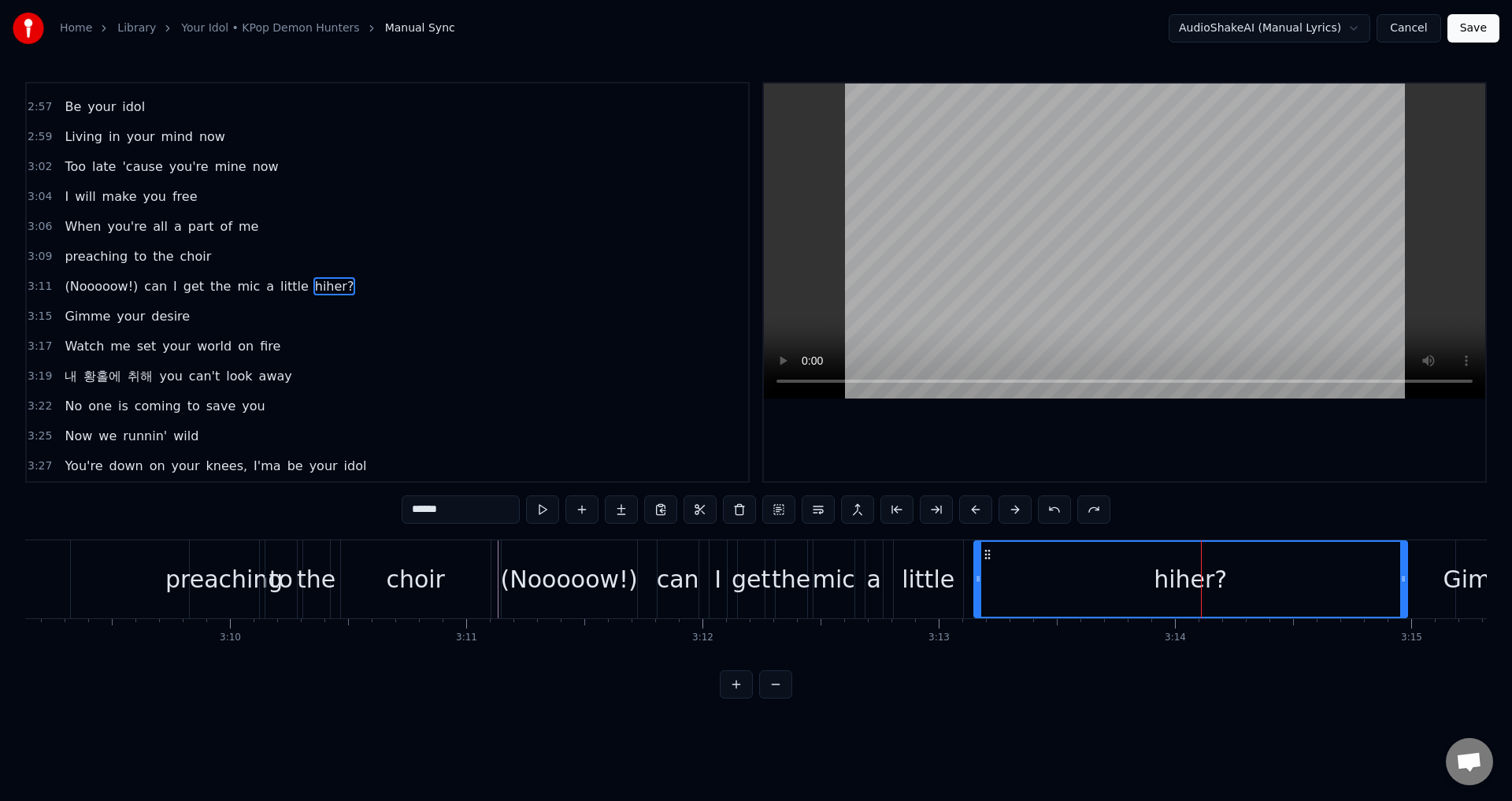
click at [575, 583] on div "(Nooooow!)" at bounding box center [569, 579] width 137 height 35
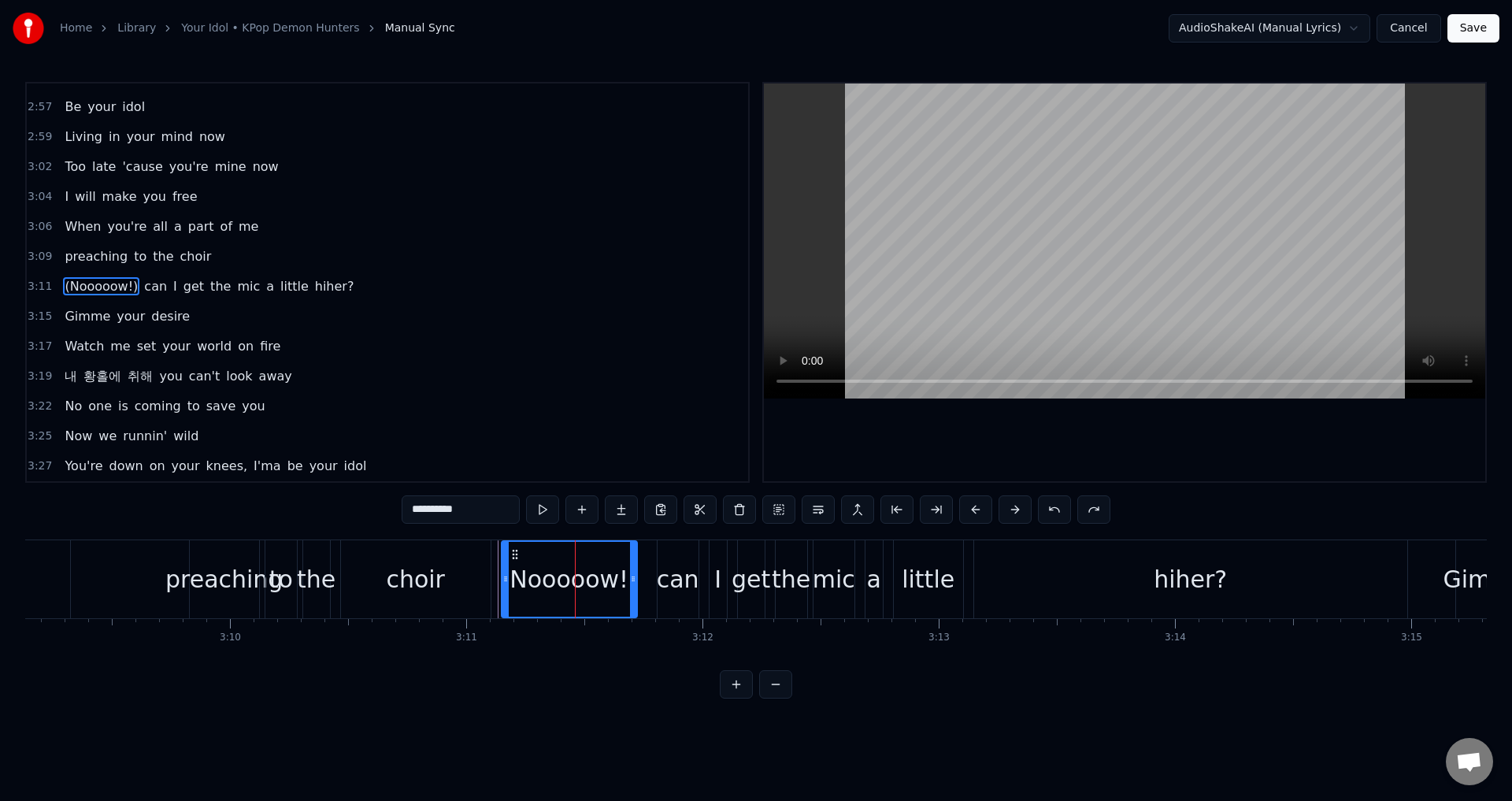
click at [445, 511] on input "**********" at bounding box center [461, 509] width 118 height 29
click at [462, 511] on input "*********" at bounding box center [480, 509] width 118 height 29
click at [454, 513] on input "********" at bounding box center [480, 509] width 118 height 29
type input "*******"
click at [223, 259] on div "3:09 preaching to the choir" at bounding box center [388, 256] width 721 height 30
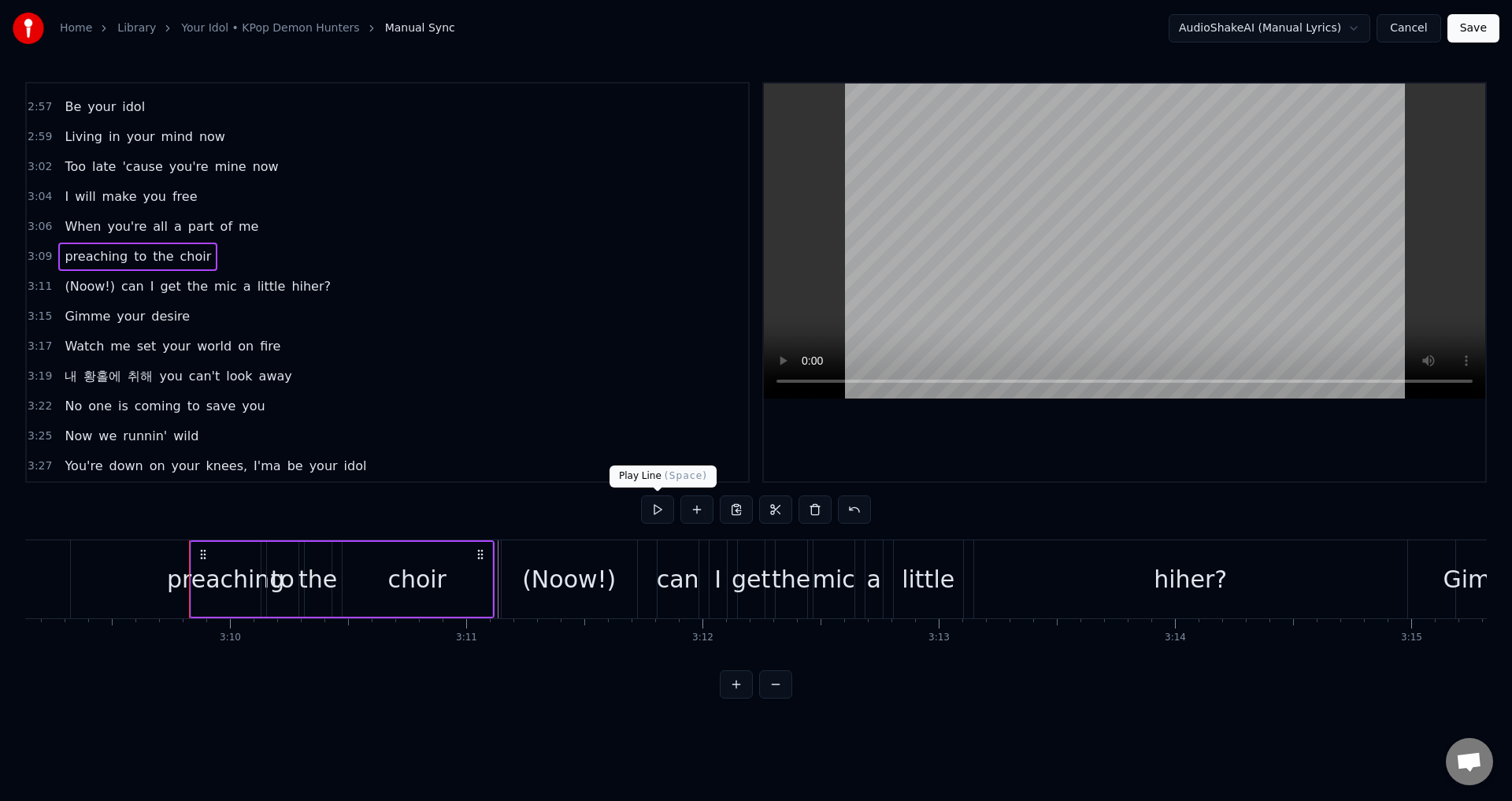
click at [663, 509] on button at bounding box center [657, 509] width 33 height 29
click at [68, 377] on span "내" at bounding box center [71, 376] width 16 height 18
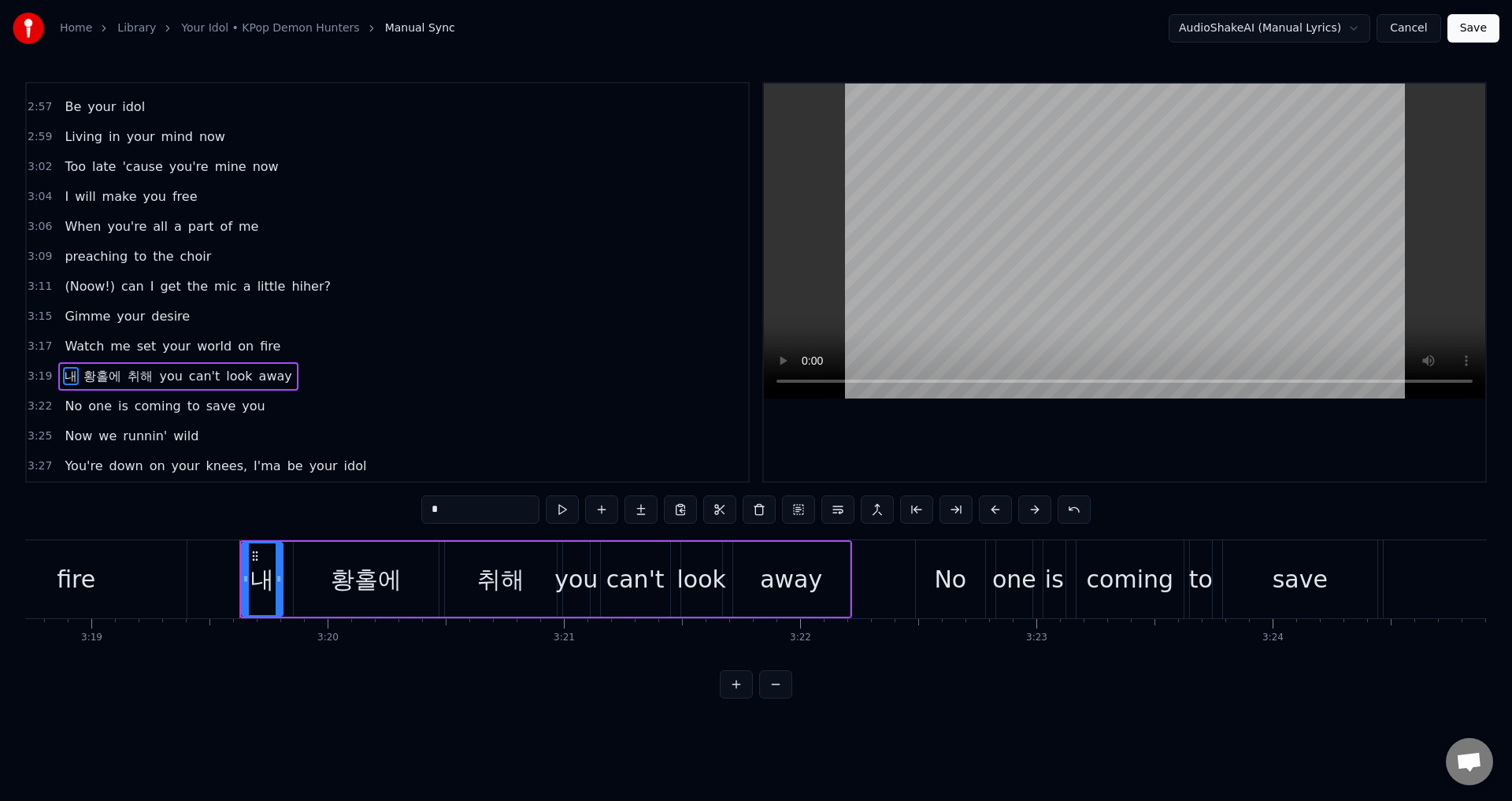
scroll to position [0, 47073]
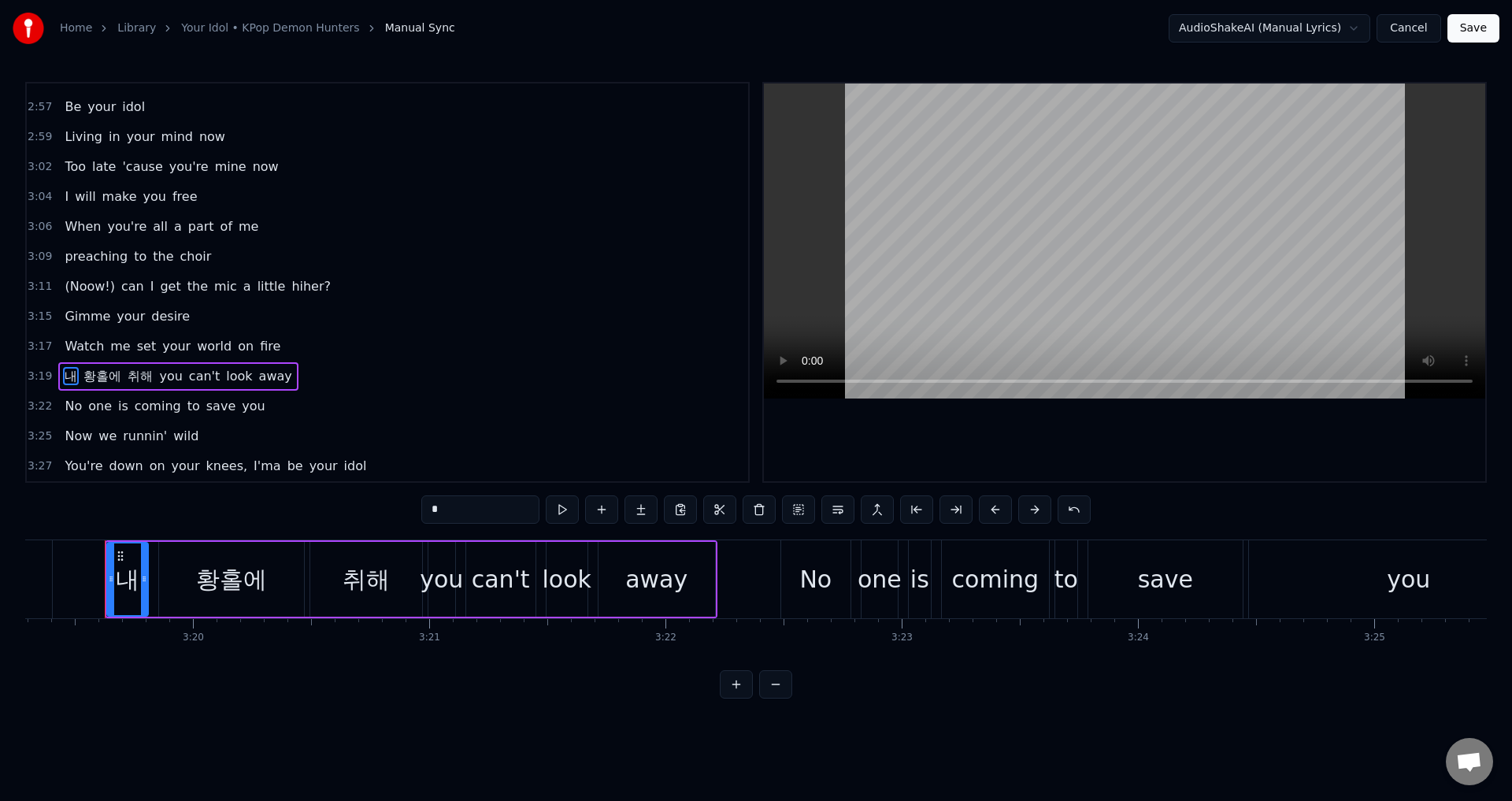
drag, startPoint x: 480, startPoint y: 505, endPoint x: 379, endPoint y: 499, distance: 101.2
click at [379, 499] on div "0:30 Dies Irae 0:32 Illa 0:35 Vos Solve In 0:37 Favilla 0:40 Maledictus 0:43 Er…" at bounding box center [756, 390] width 1461 height 617
paste input "**"
click at [109, 375] on span "황홀에" at bounding box center [115, 376] width 41 height 18
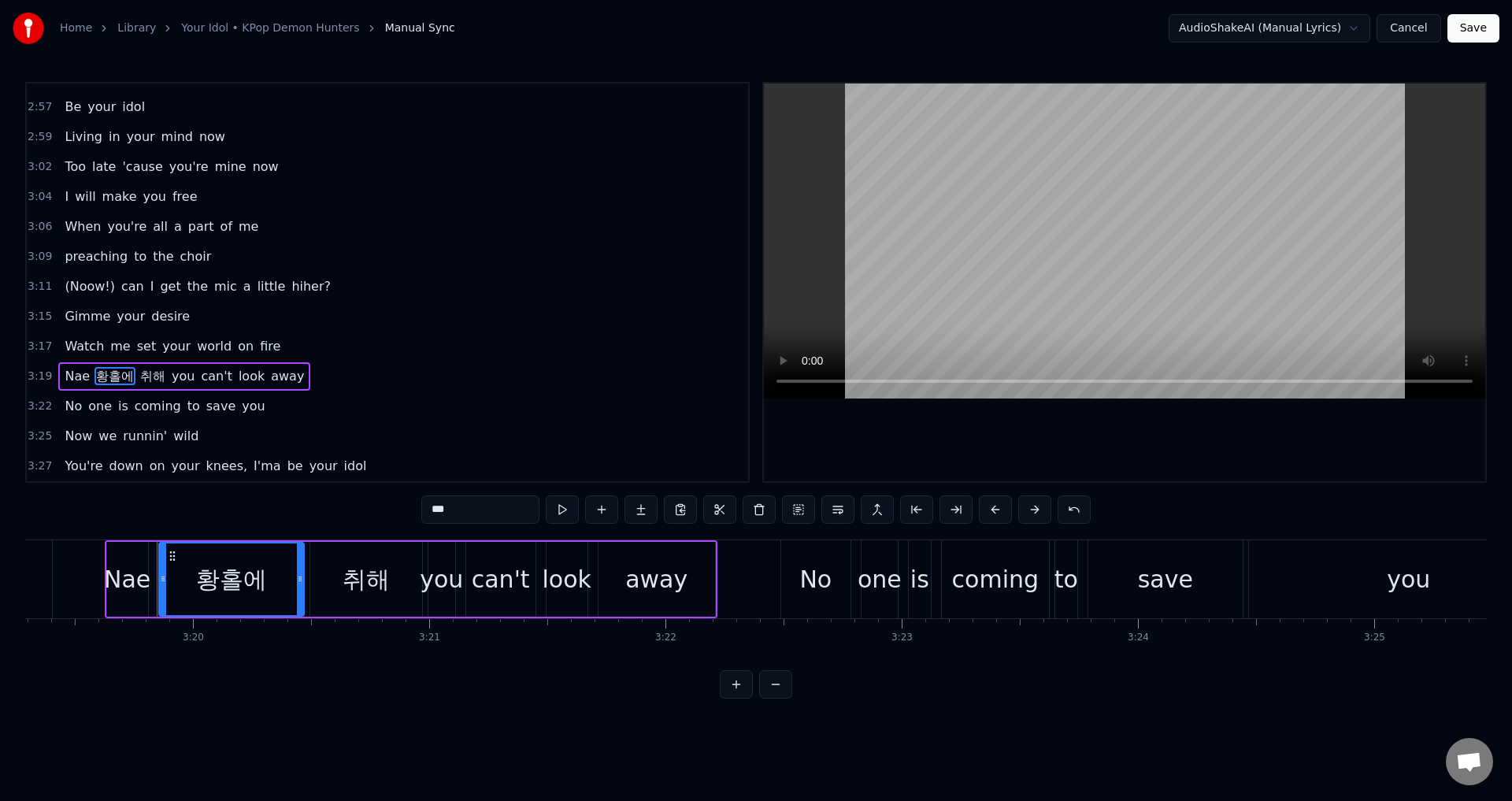
drag, startPoint x: 464, startPoint y: 512, endPoint x: 374, endPoint y: 499, distance: 90.9
click at [374, 499] on div "0:30 Dies Irae 0:32 Illa 0:35 Vos Solve In 0:37 Favilla 0:40 Maledictus 0:43 Er…" at bounding box center [756, 390] width 1461 height 617
paste input "********"
click at [388, 587] on div "취해" at bounding box center [366, 579] width 48 height 35
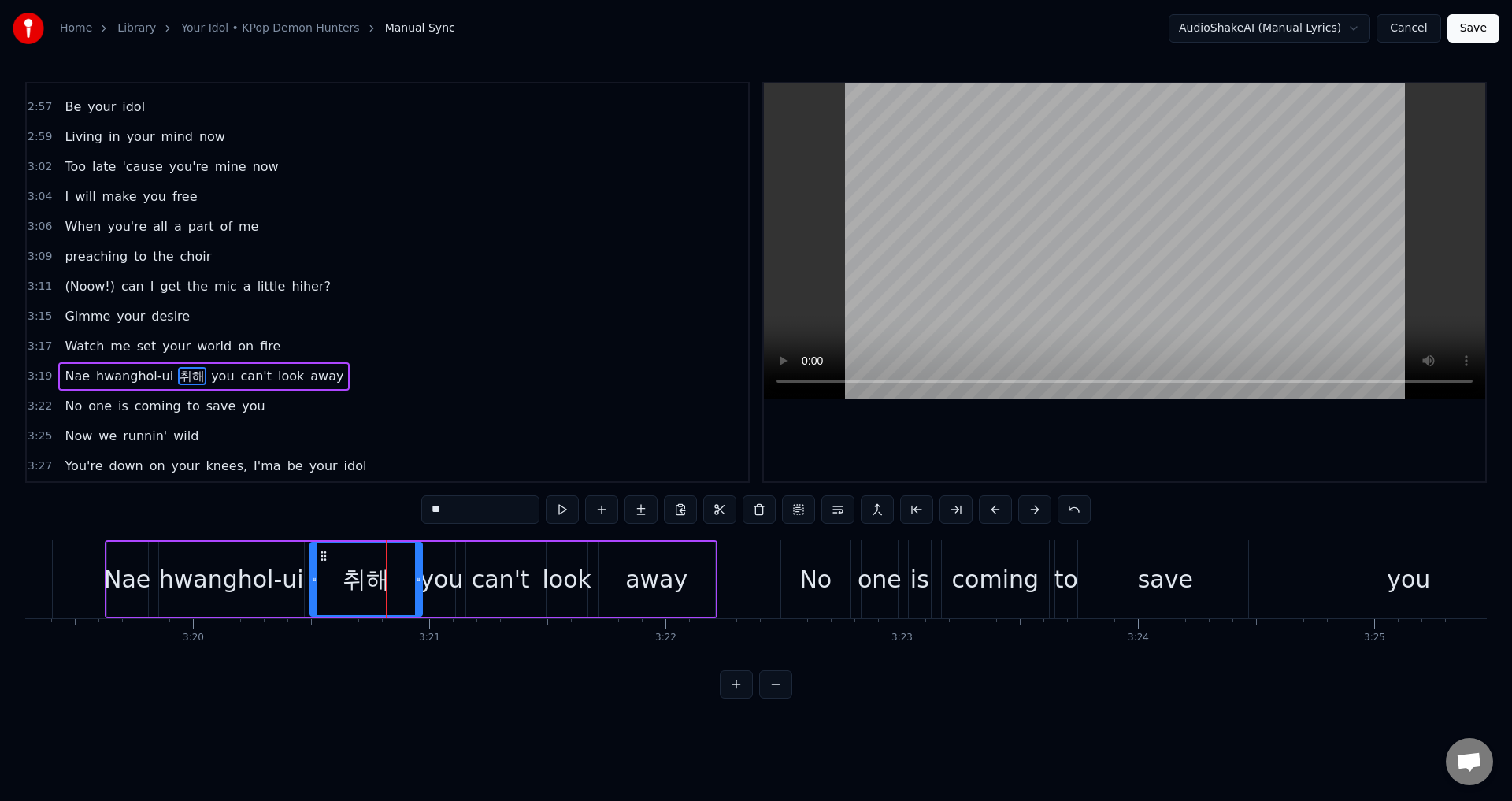
drag, startPoint x: 461, startPoint y: 517, endPoint x: 383, endPoint y: 498, distance: 80.3
click at [383, 499] on div "0:30 Dies Irae 0:32 Illa 0:35 Vos Solve In 0:37 Favilla 0:40 Maledictus 0:43 Er…" at bounding box center [756, 390] width 1461 height 617
paste input "*****"
type input "*******"
click at [420, 345] on div "3:17 Watch me set your world on fire" at bounding box center [388, 347] width 721 height 30
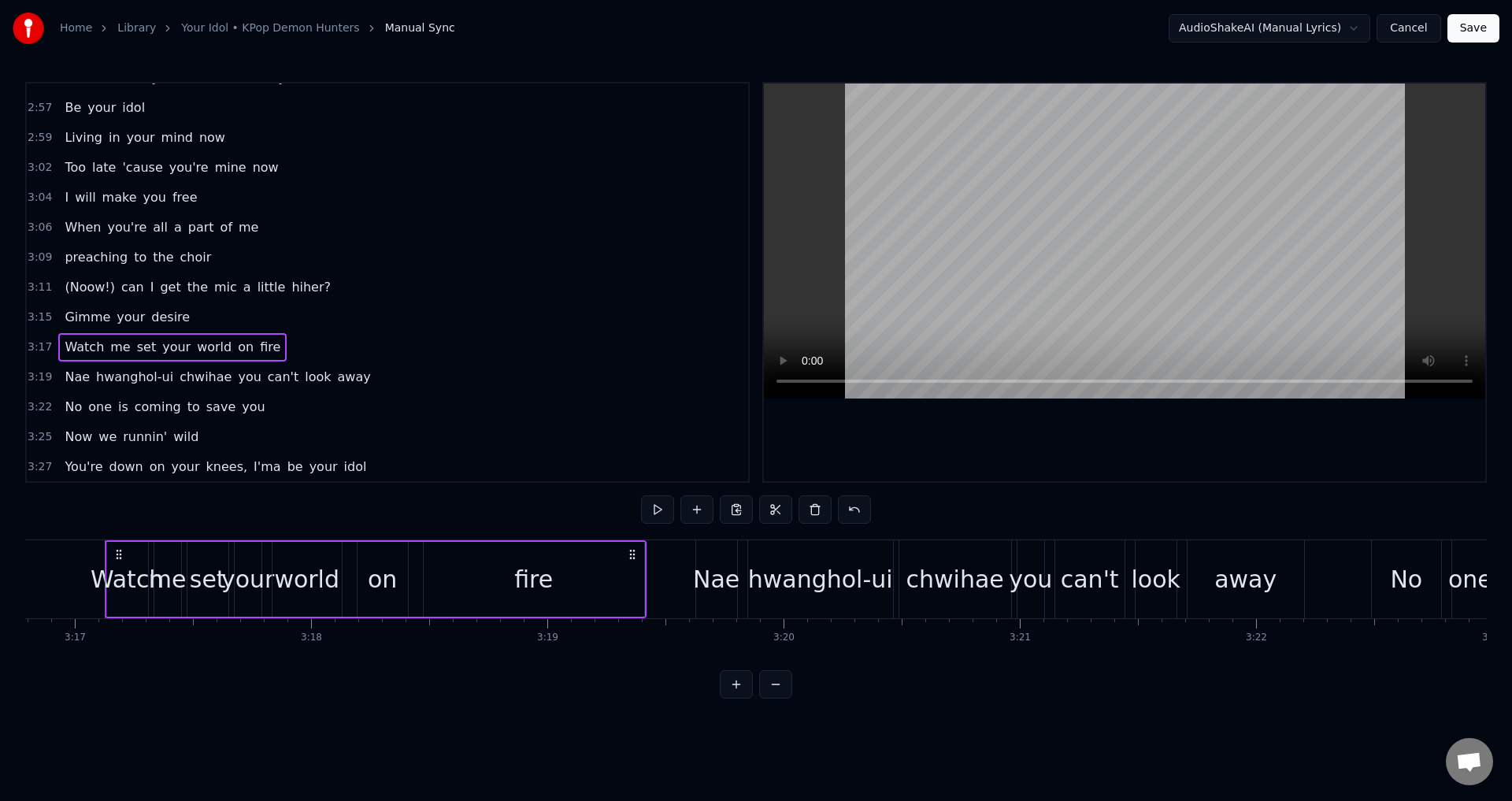
scroll to position [1398, 0]
click at [480, 403] on div "3:22 No one is coming to save you" at bounding box center [388, 406] width 721 height 30
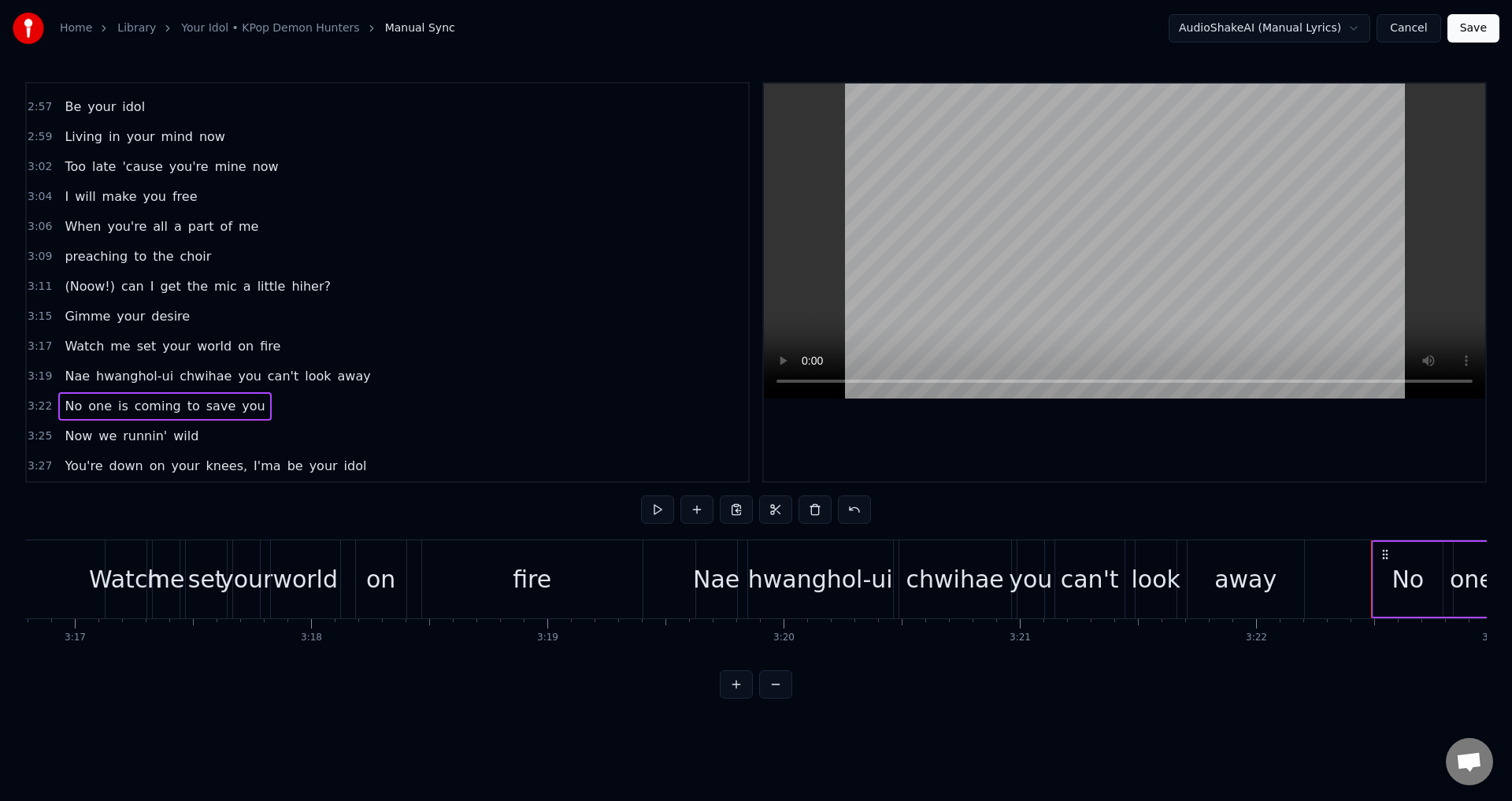
click at [342, 467] on span "idol" at bounding box center [356, 466] width 26 height 18
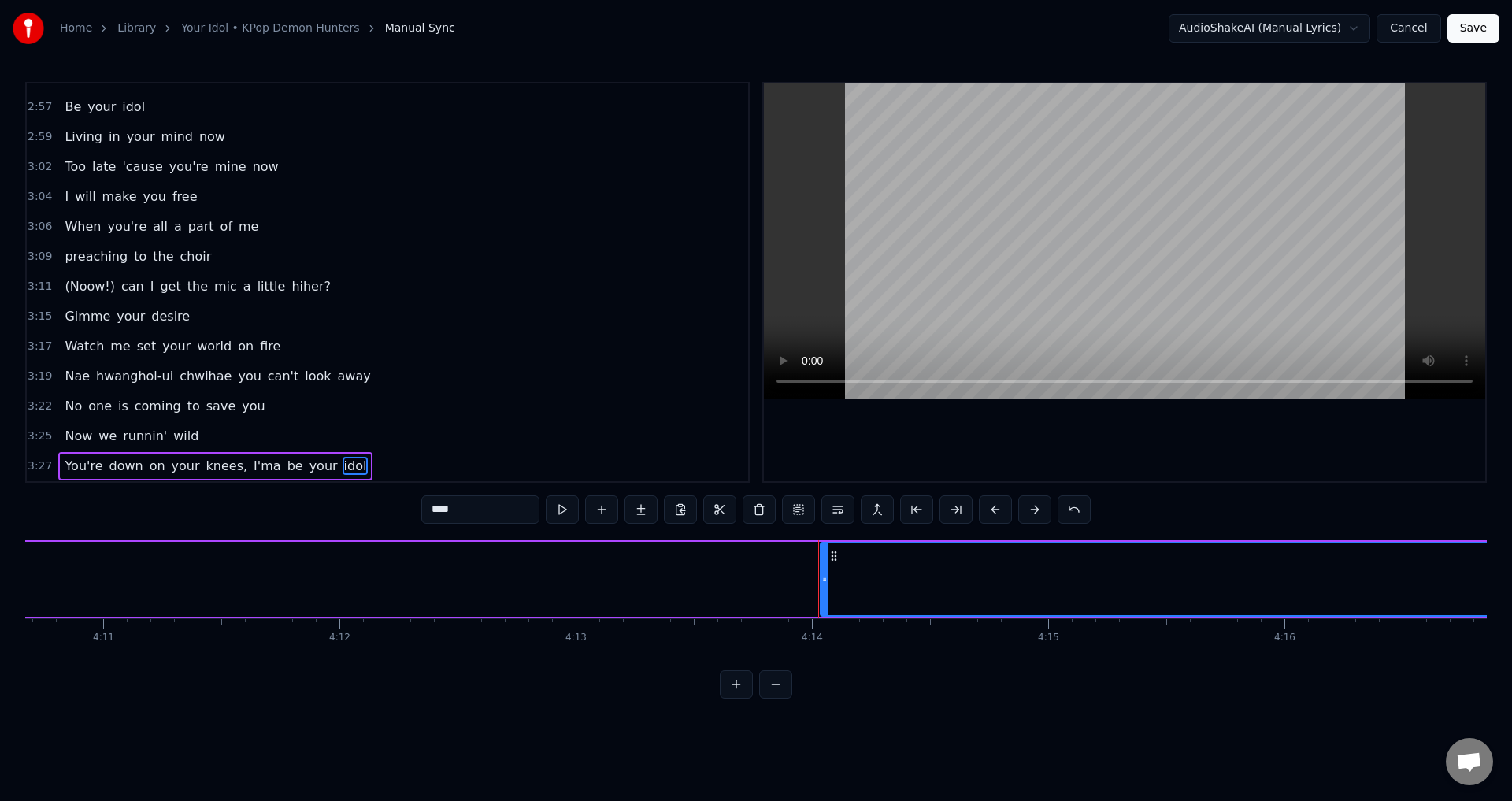
scroll to position [0, 59031]
click at [308, 461] on span "your" at bounding box center [324, 466] width 31 height 18
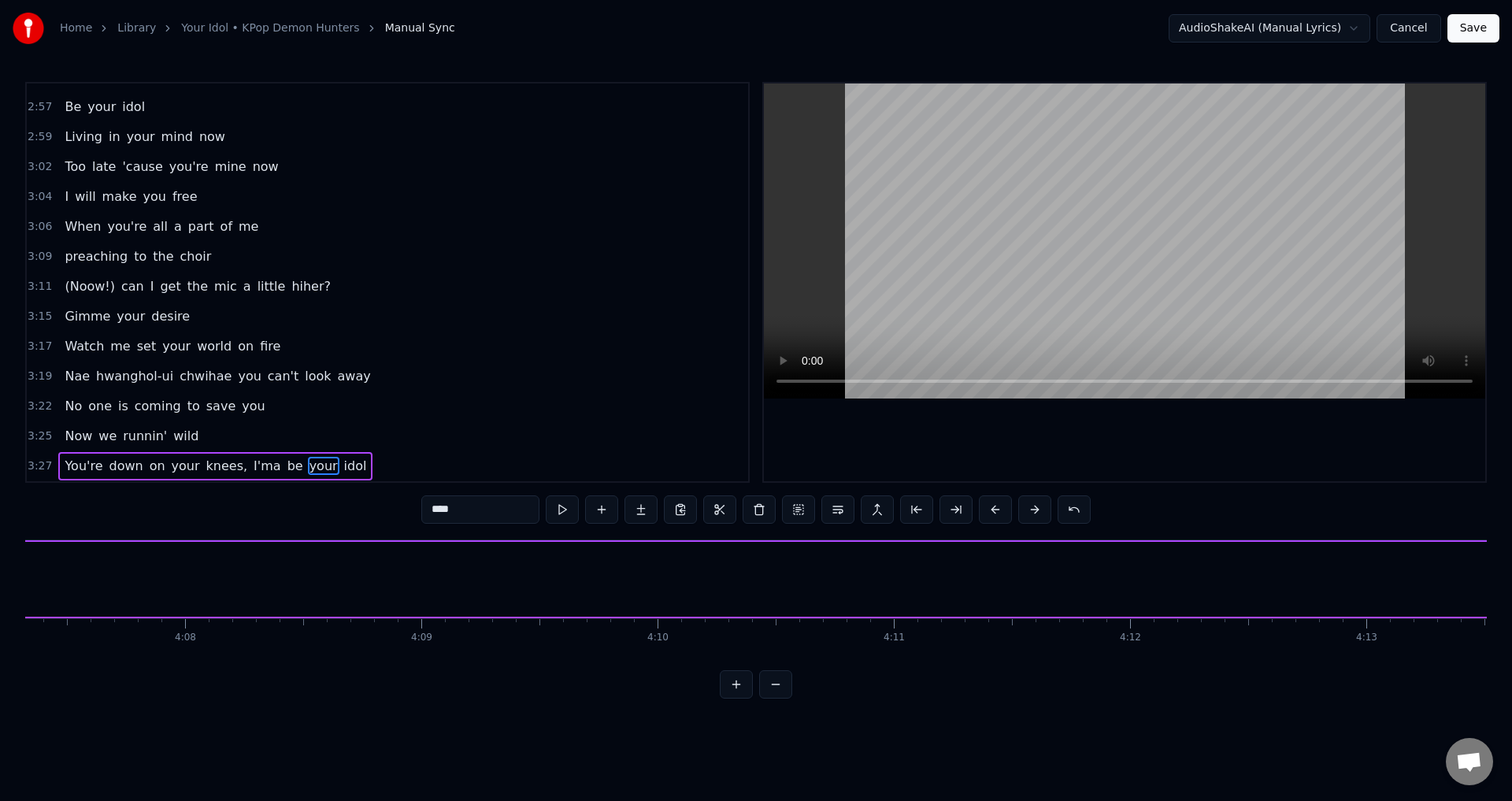
click at [342, 463] on span "idol" at bounding box center [356, 466] width 26 height 18
type input "****"
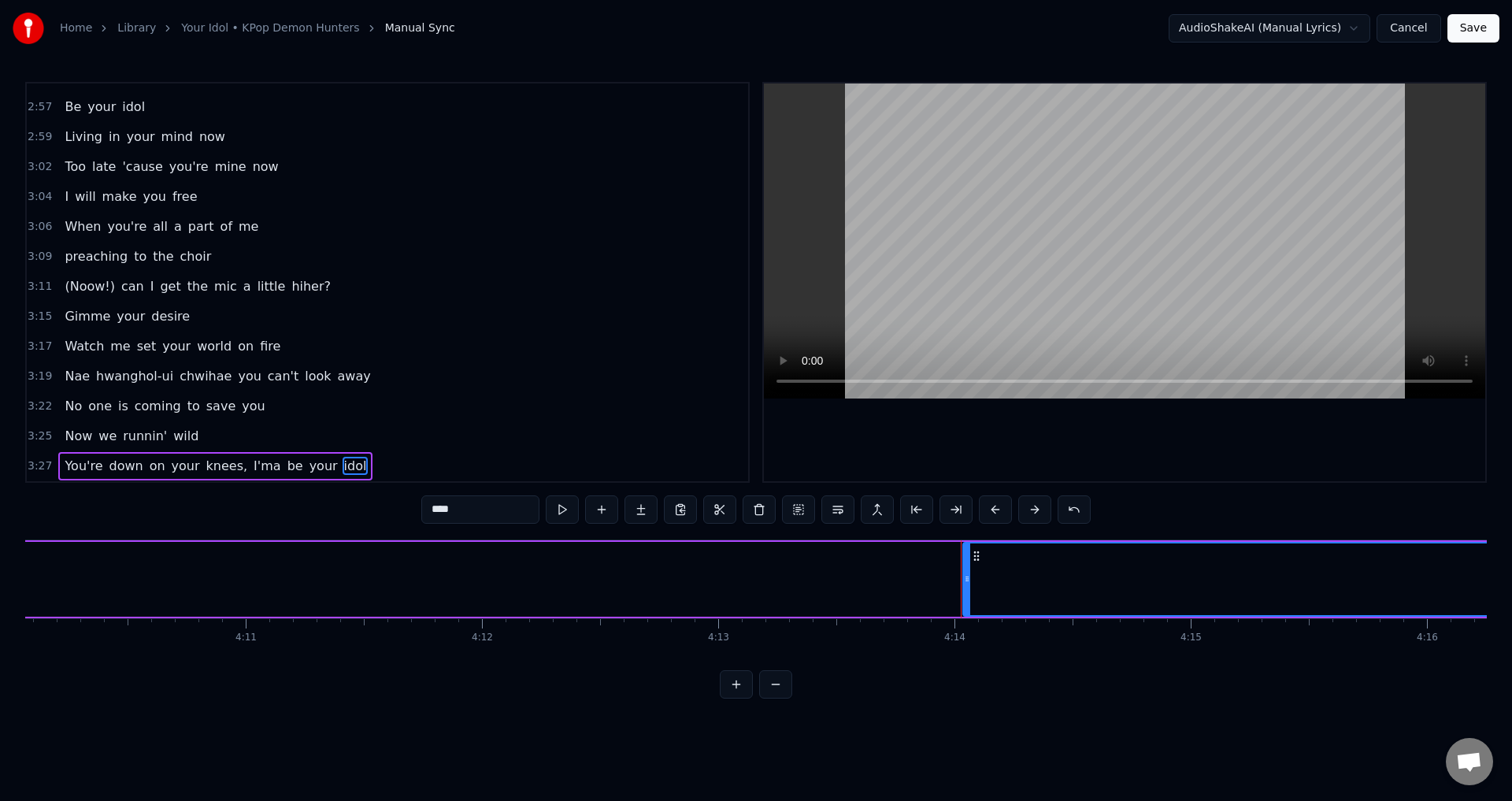
scroll to position [0, 58996]
click at [200, 428] on div "3:25 Now we runnin' wild" at bounding box center [388, 436] width 721 height 30
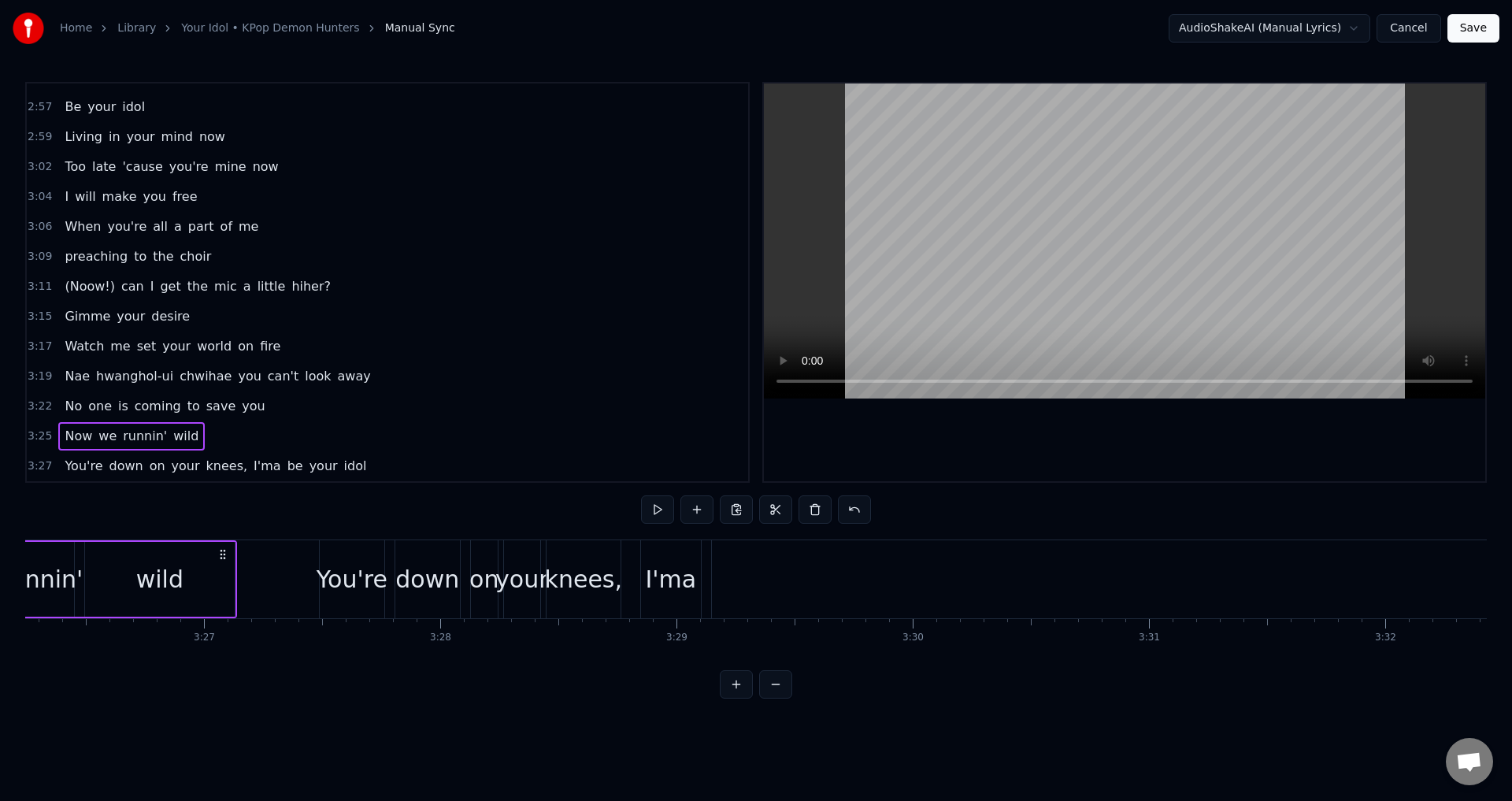
scroll to position [0, 48542]
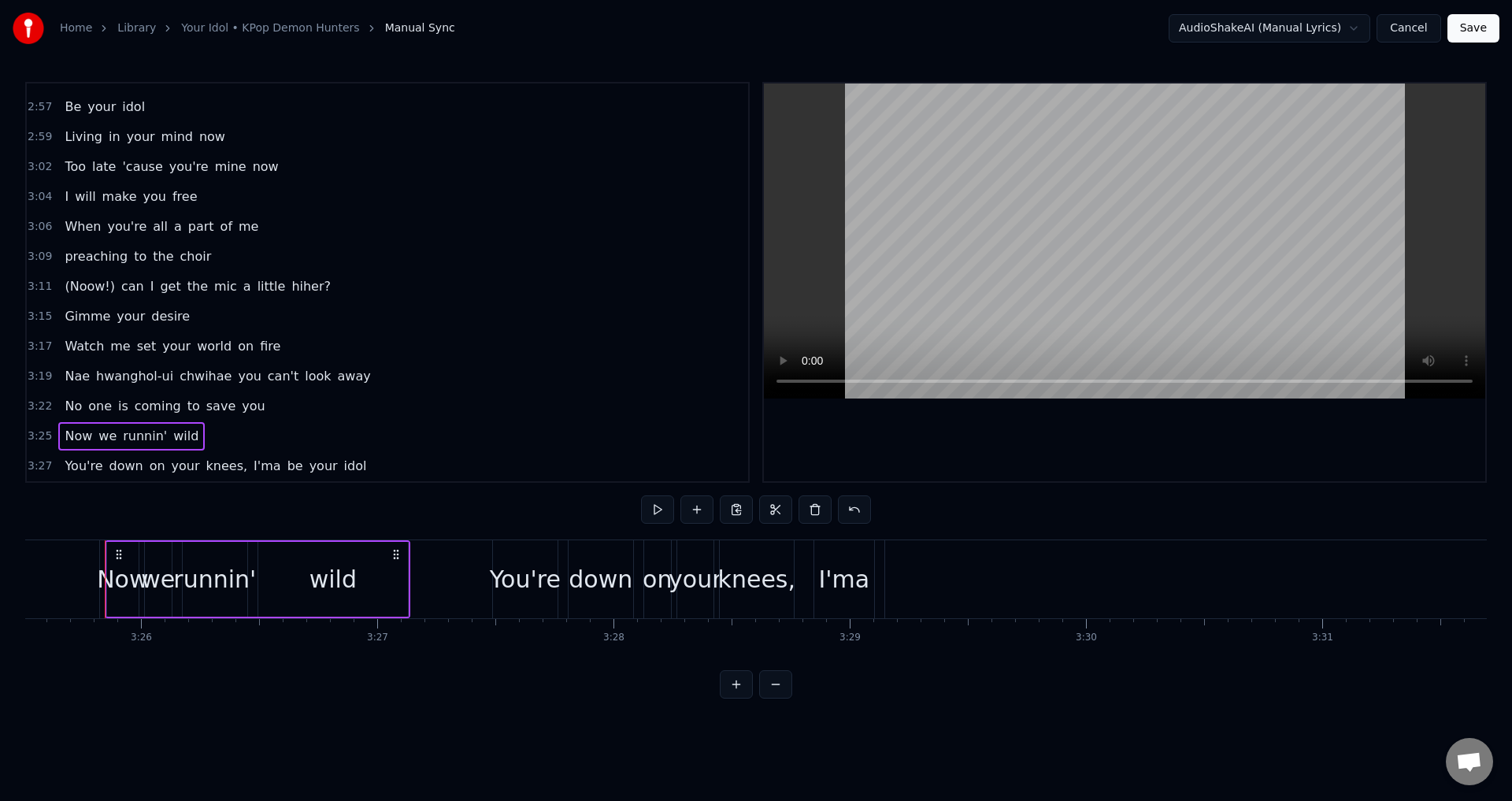
click at [209, 429] on div "3:25 Now we runnin' wild" at bounding box center [388, 436] width 721 height 30
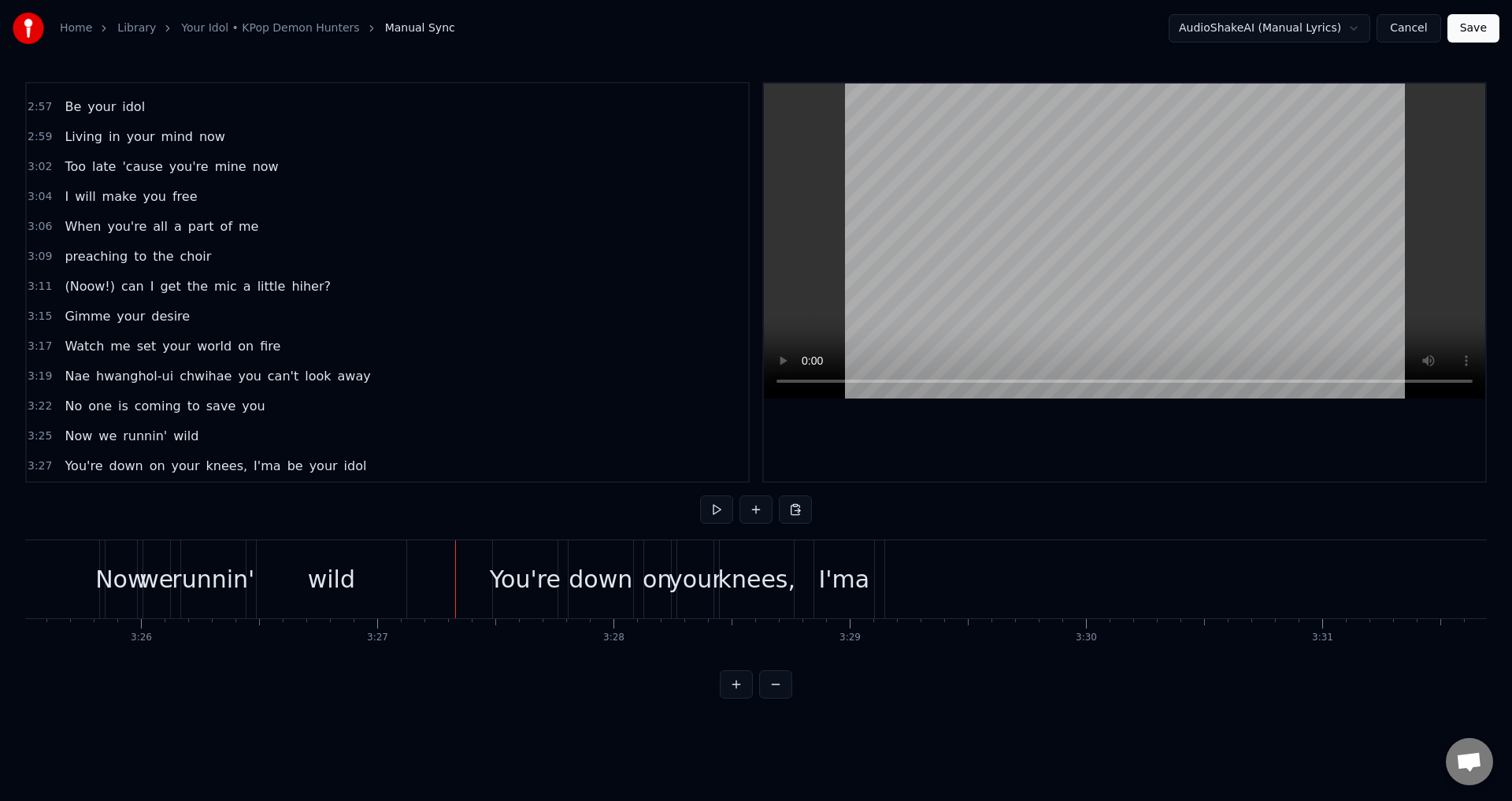
click at [705, 508] on button at bounding box center [716, 509] width 33 height 29
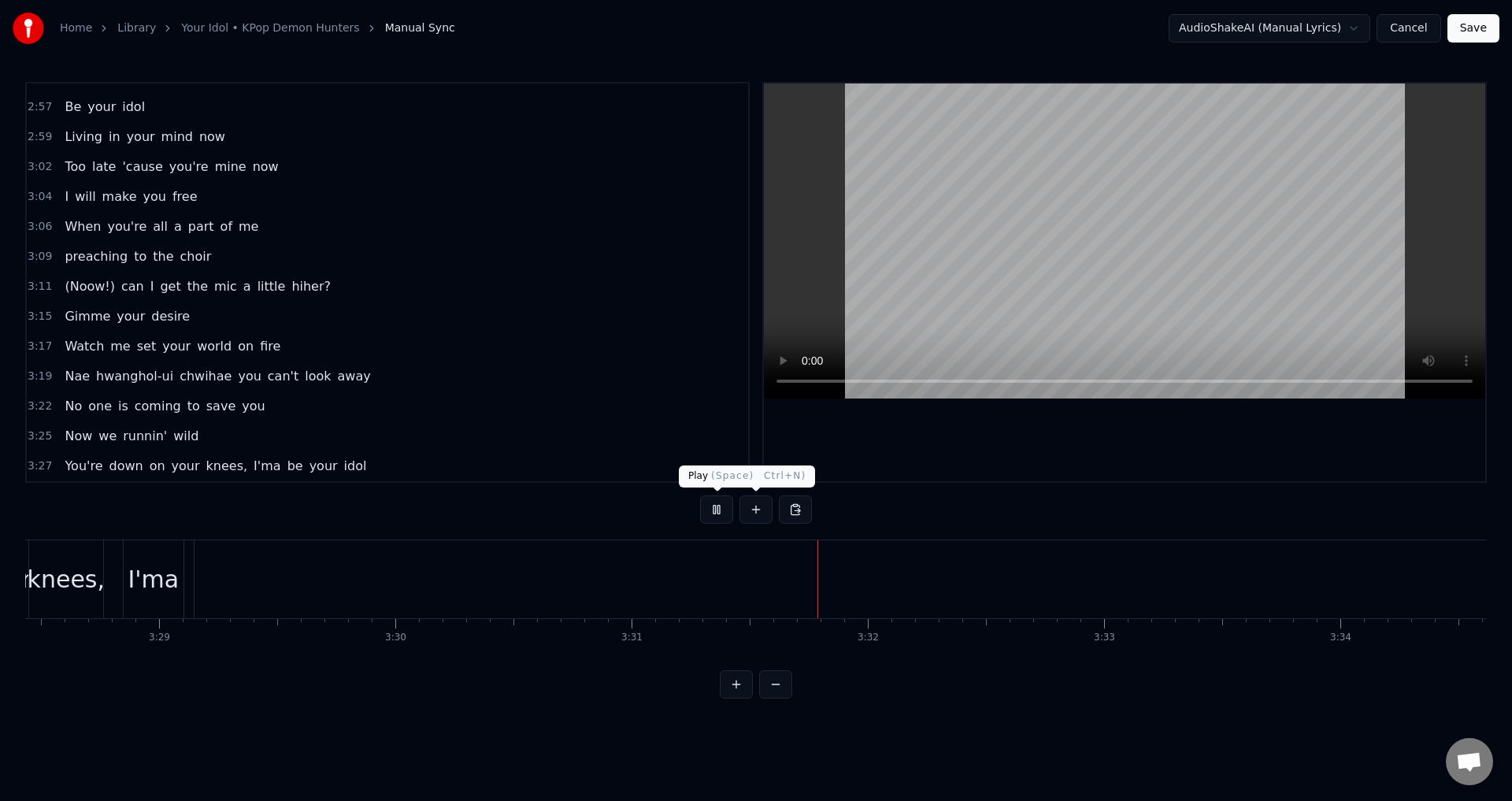
click at [710, 507] on button at bounding box center [716, 509] width 33 height 29
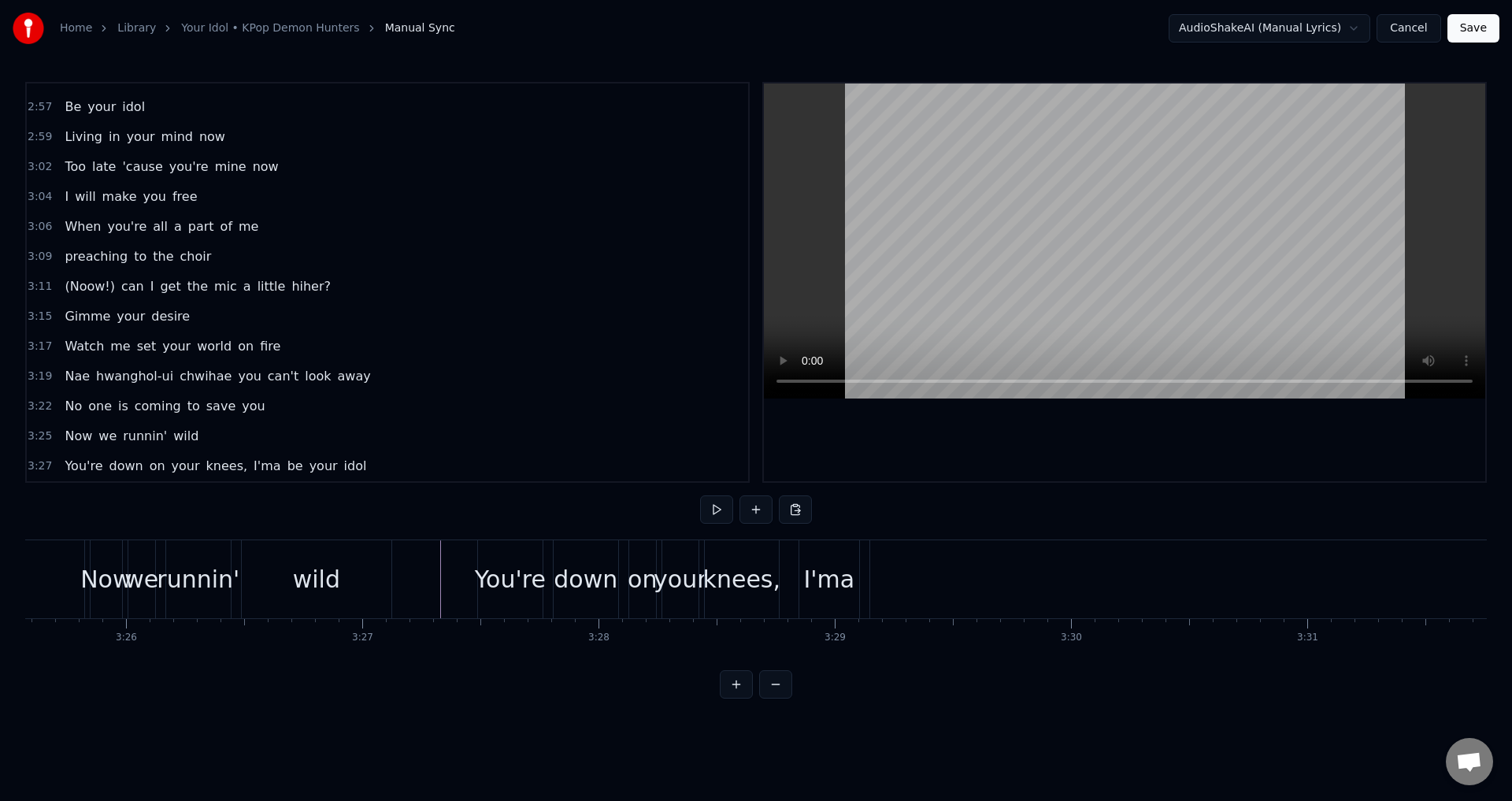
scroll to position [0, 48486]
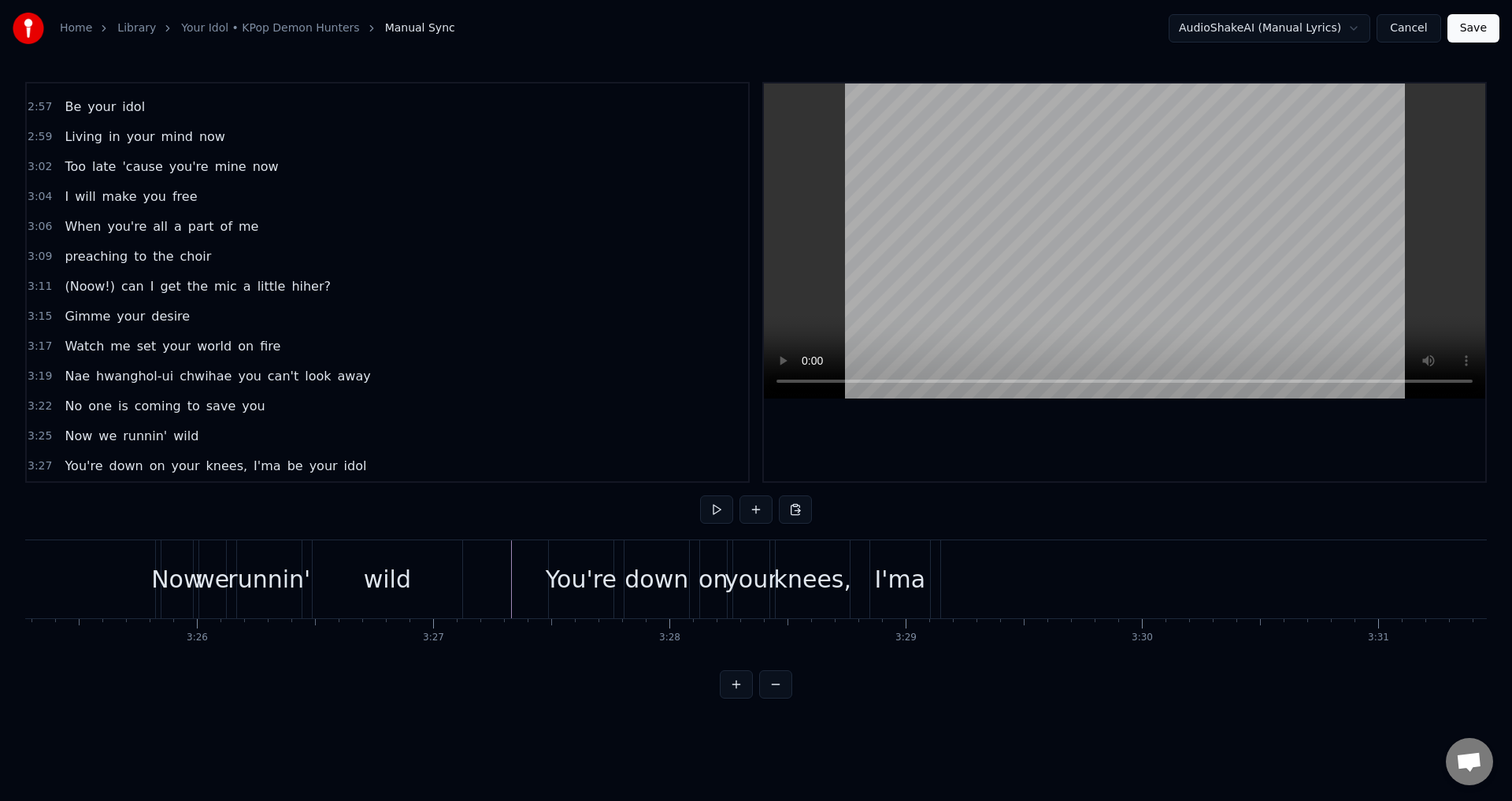
click at [342, 466] on span "idol" at bounding box center [356, 466] width 26 height 18
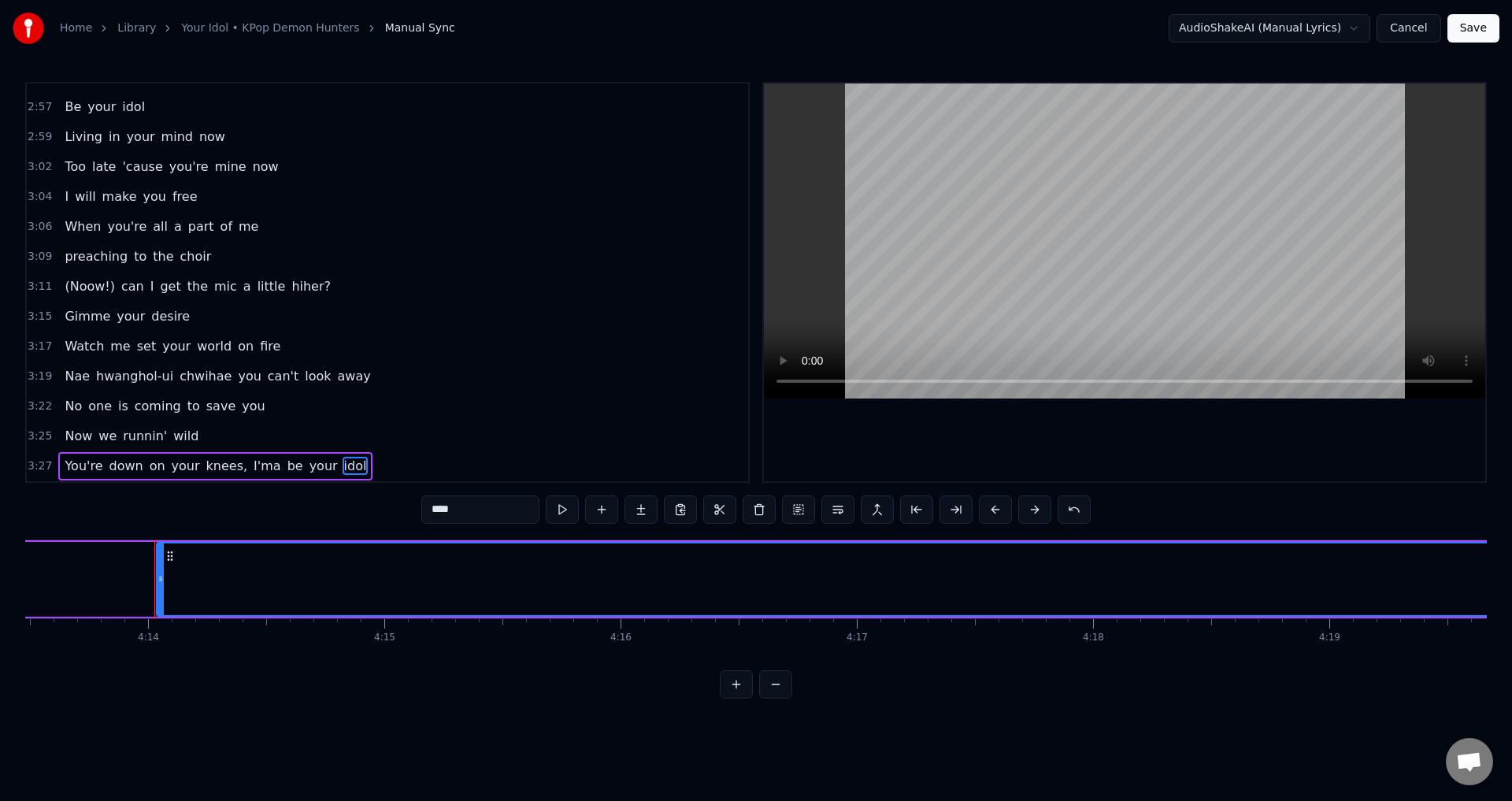
scroll to position [0, 59923]
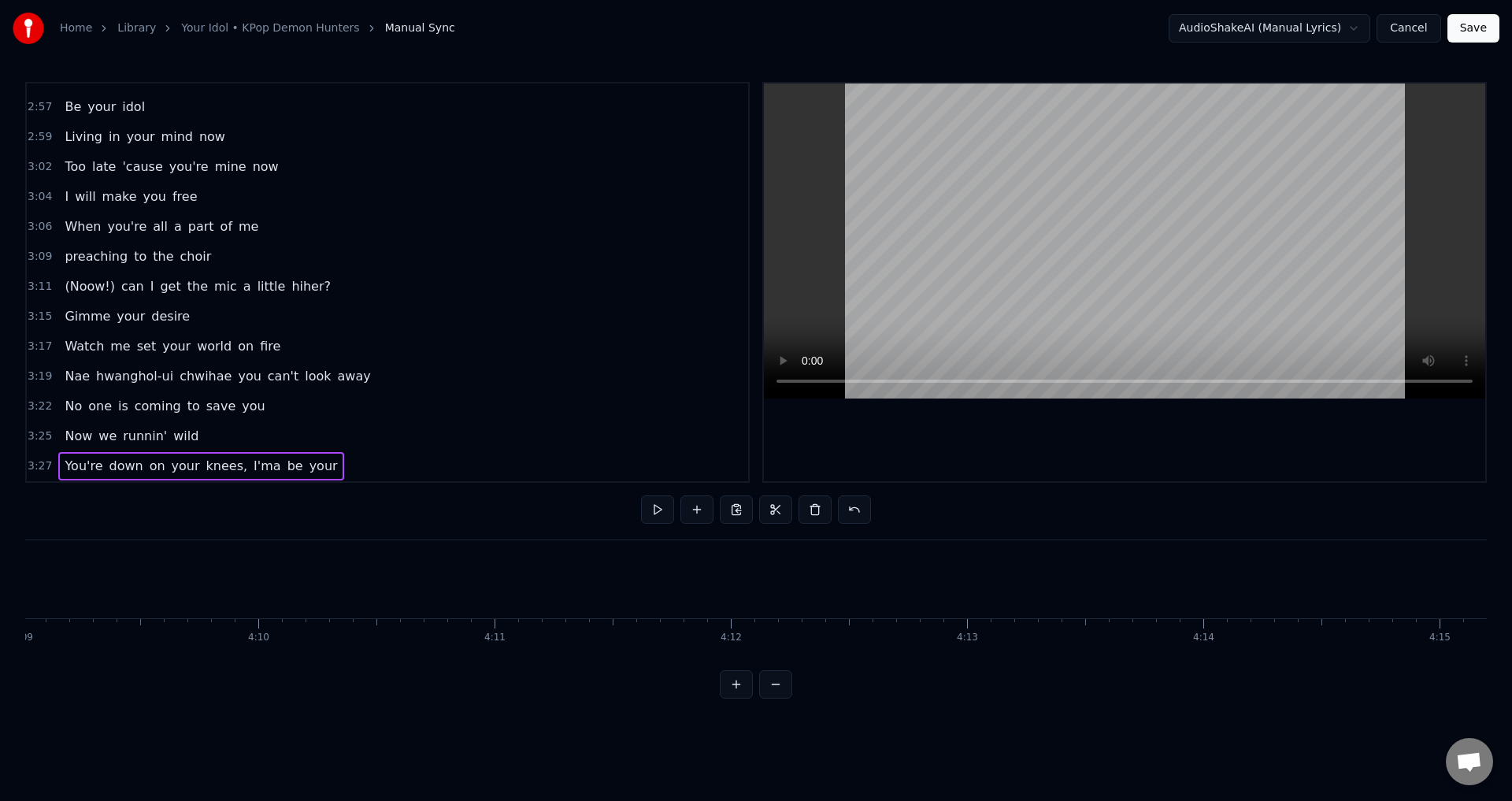
scroll to position [0, 59209]
click at [308, 463] on span "your" at bounding box center [324, 466] width 31 height 18
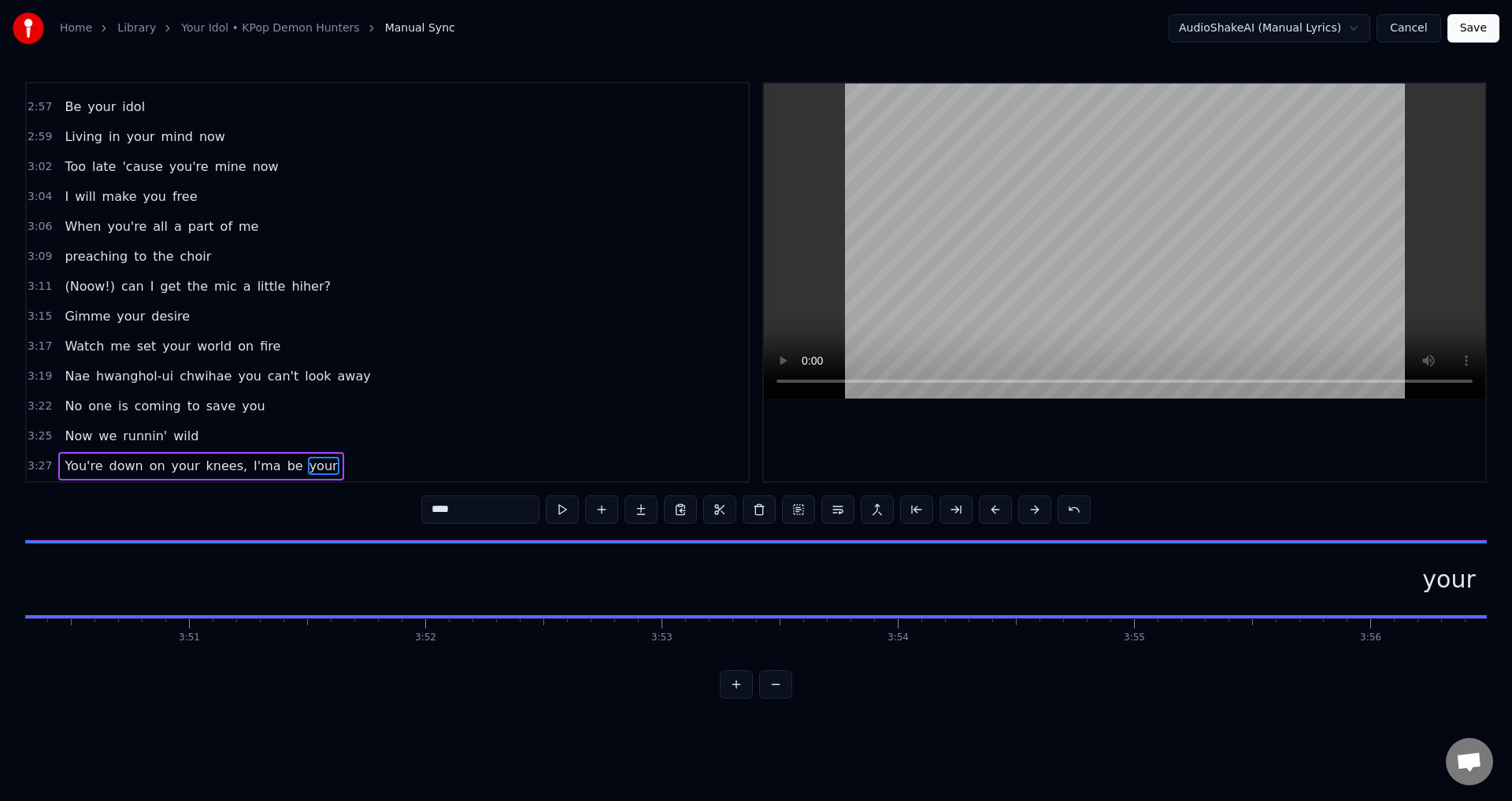
scroll to position [0, 53899]
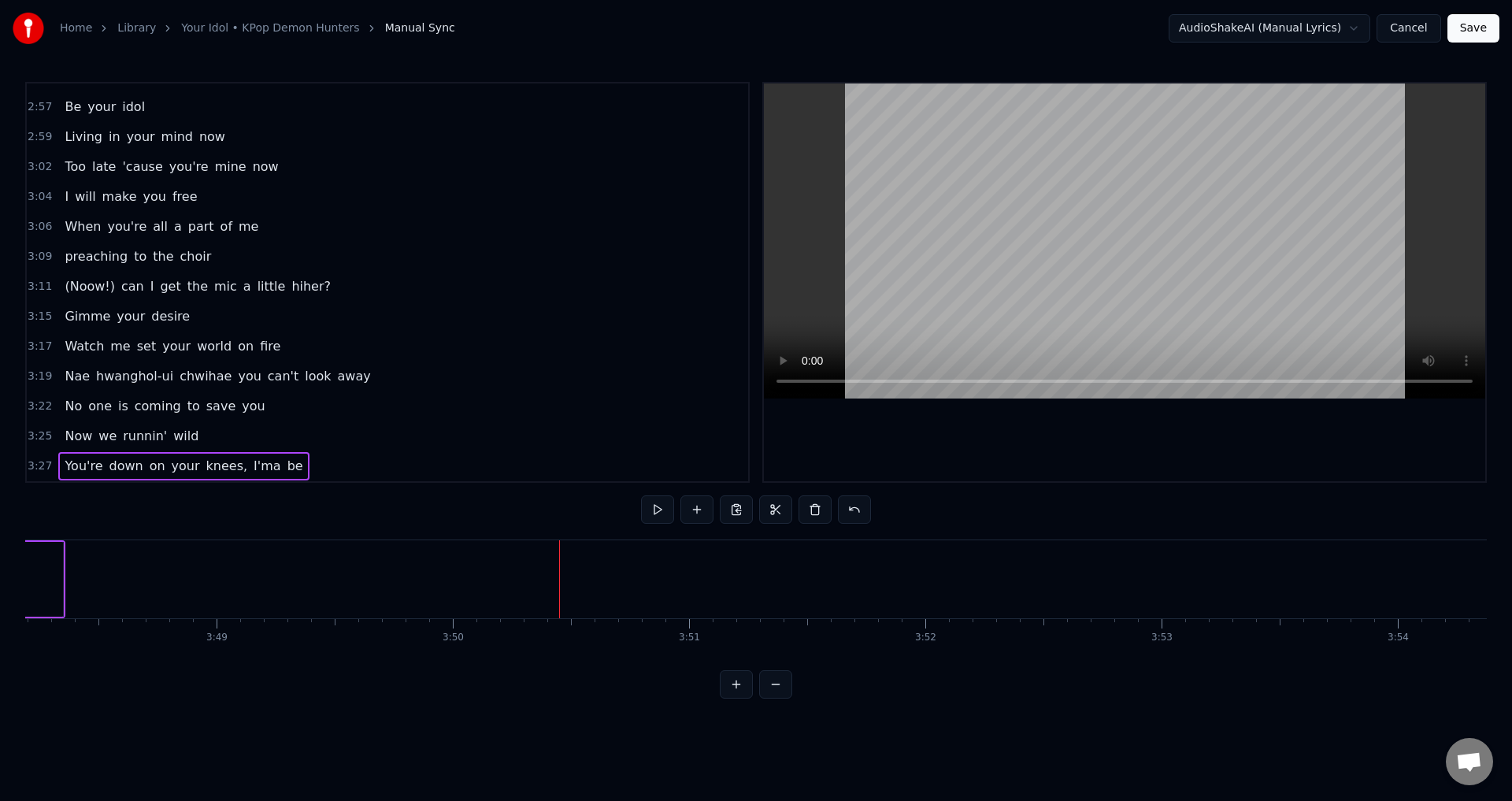
click at [286, 469] on span "be" at bounding box center [295, 466] width 19 height 18
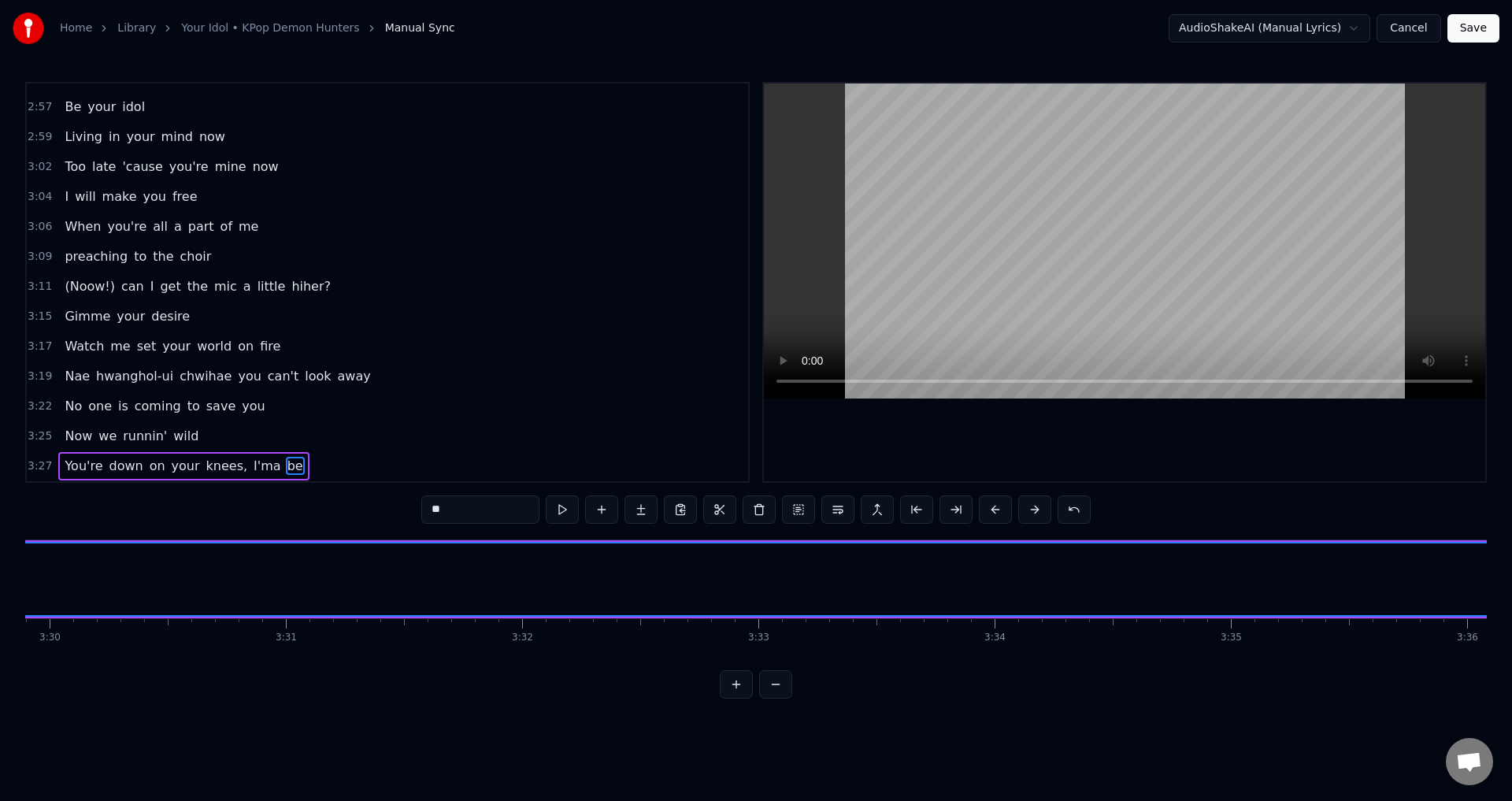
scroll to position [0, 49321]
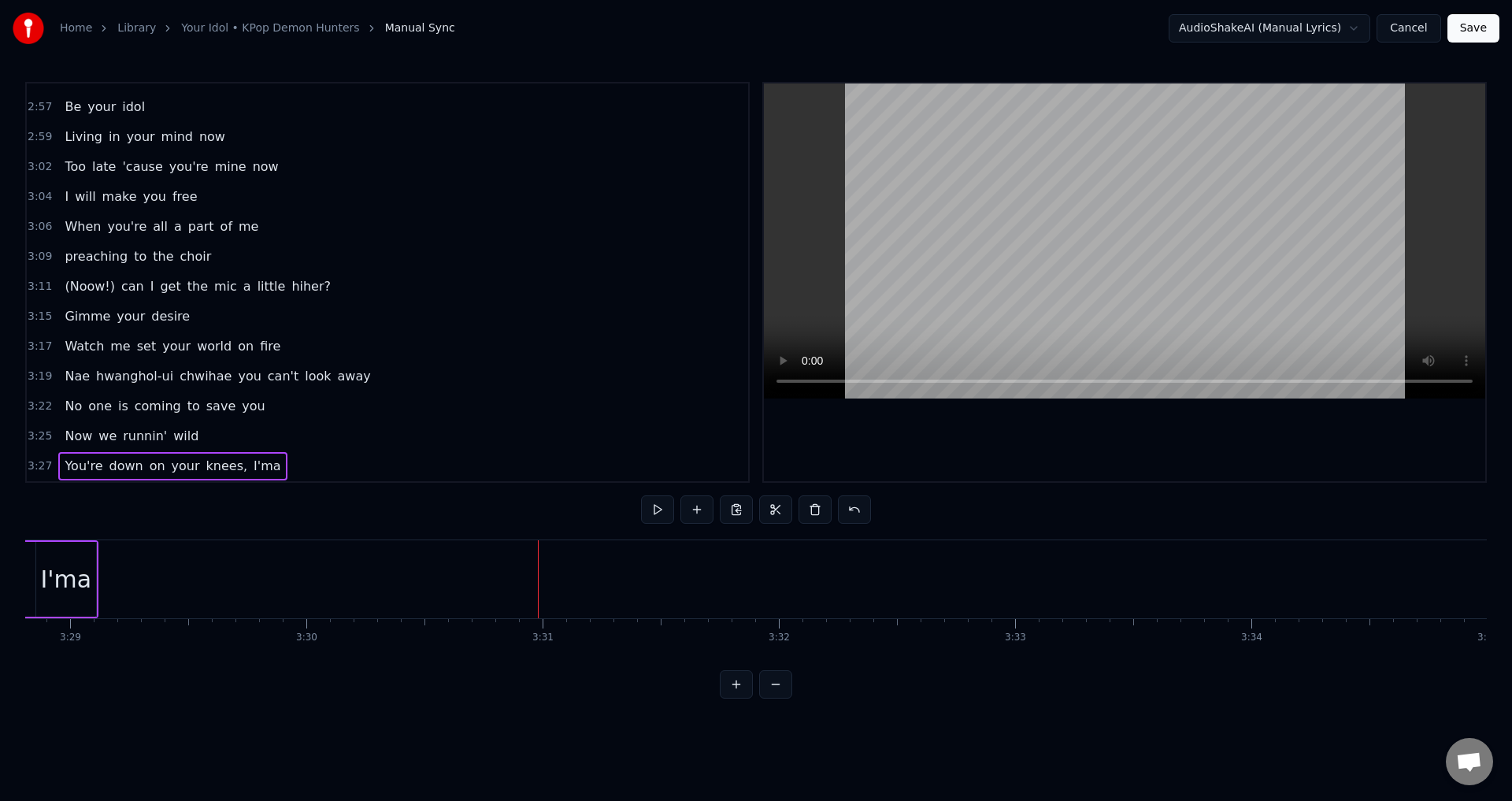
click at [85, 568] on div "I'ma" at bounding box center [66, 579] width 51 height 35
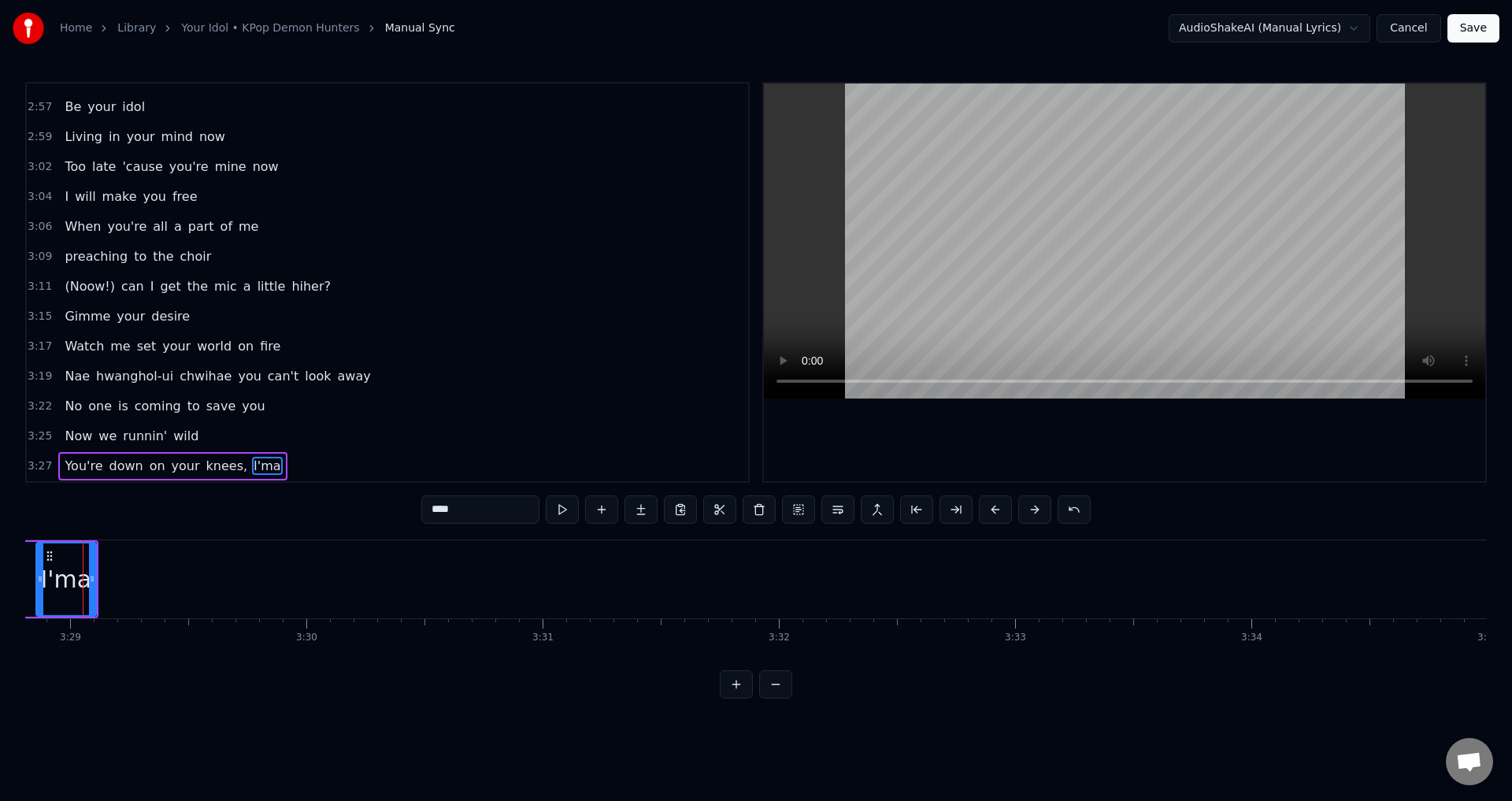
scroll to position [0, 49301]
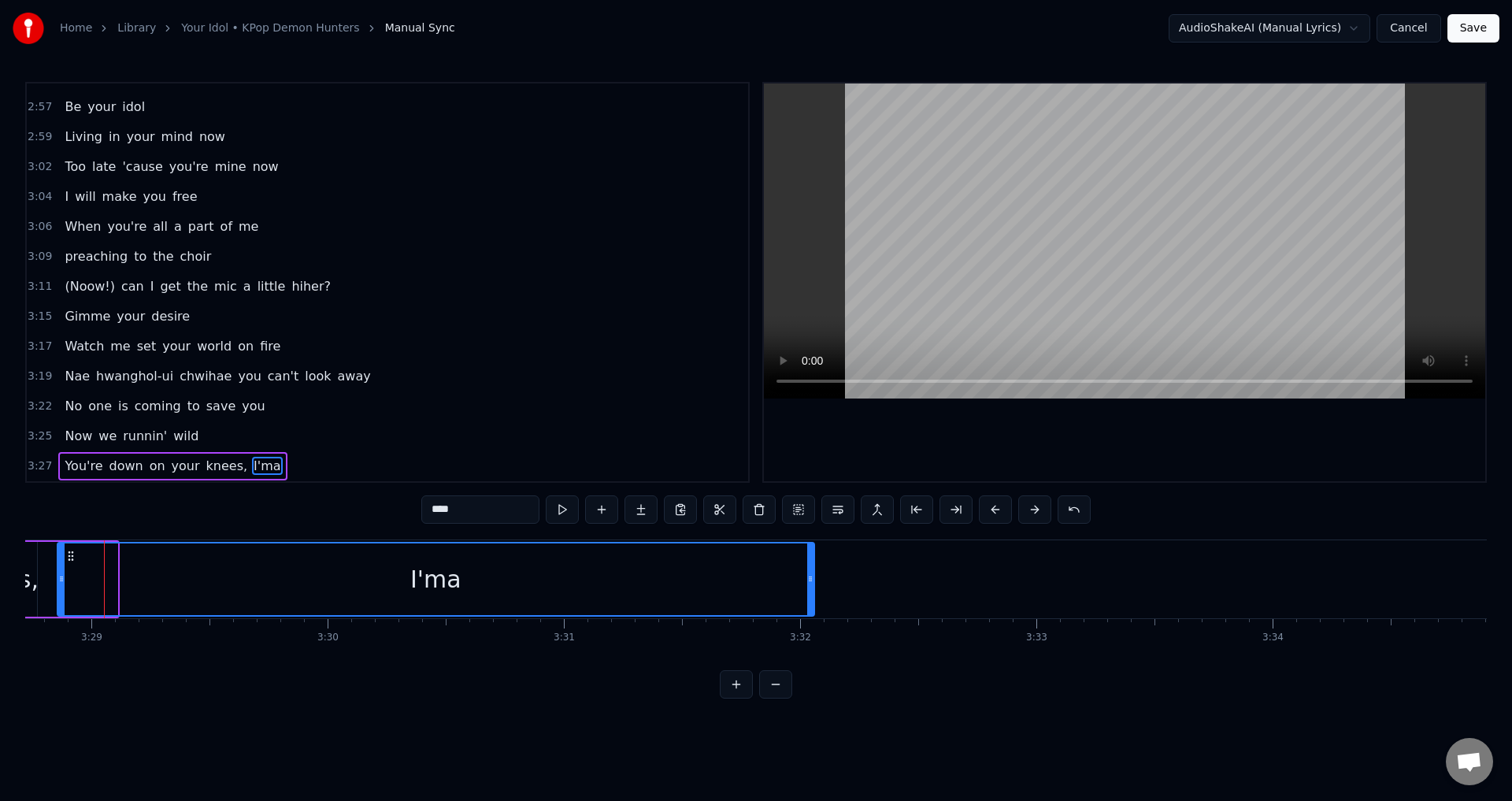
drag, startPoint x: 114, startPoint y: 574, endPoint x: 811, endPoint y: 583, distance: 697.1
click at [811, 583] on icon at bounding box center [811, 578] width 7 height 12
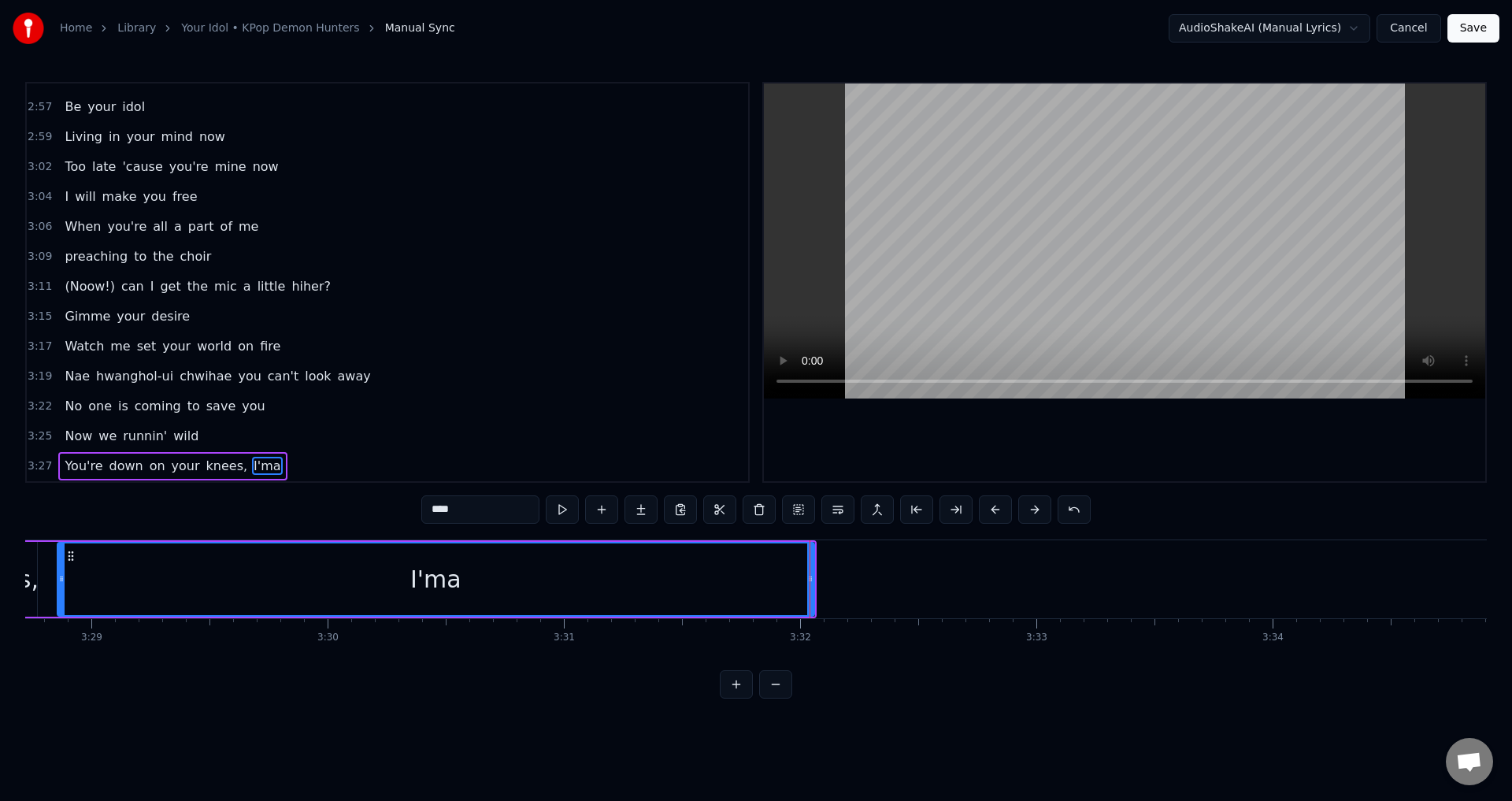
click at [457, 509] on input "****" at bounding box center [480, 509] width 118 height 29
type input "**********"
click at [271, 435] on div "3:25 Now we runnin' wild" at bounding box center [388, 436] width 721 height 30
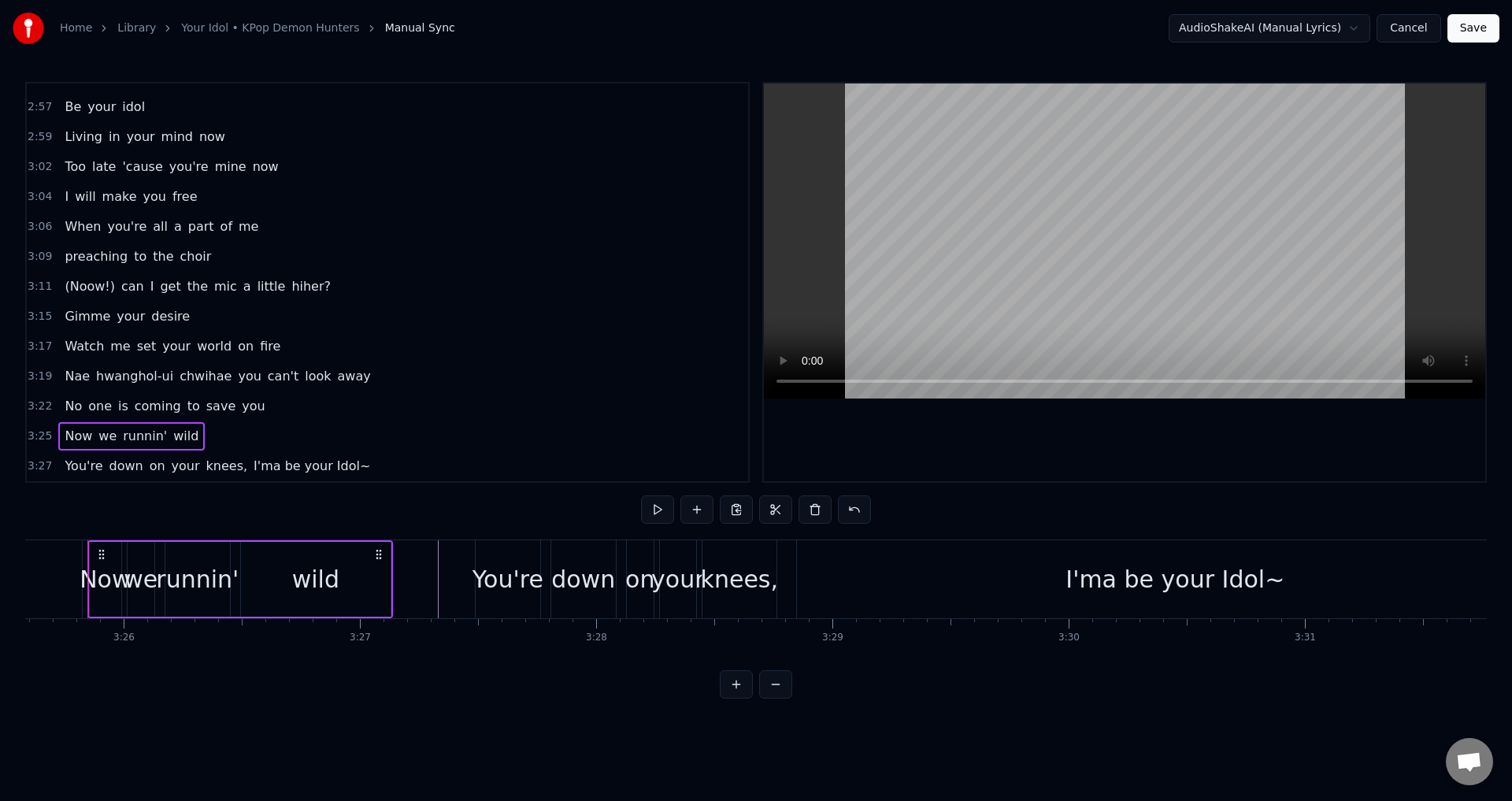
scroll to position [0, 48542]
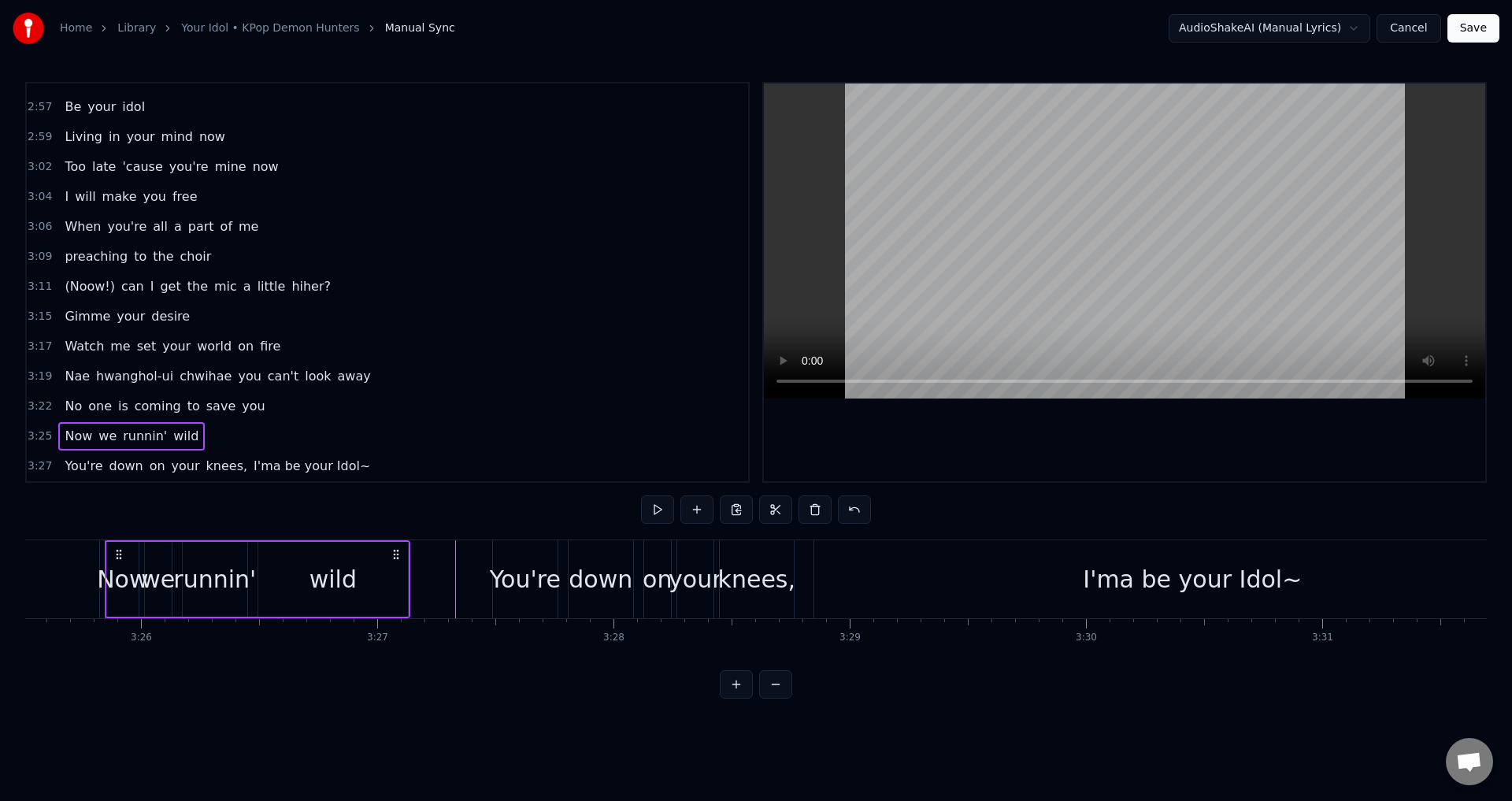
click at [262, 448] on div "3:25 Now we runnin' wild" at bounding box center [388, 436] width 721 height 30
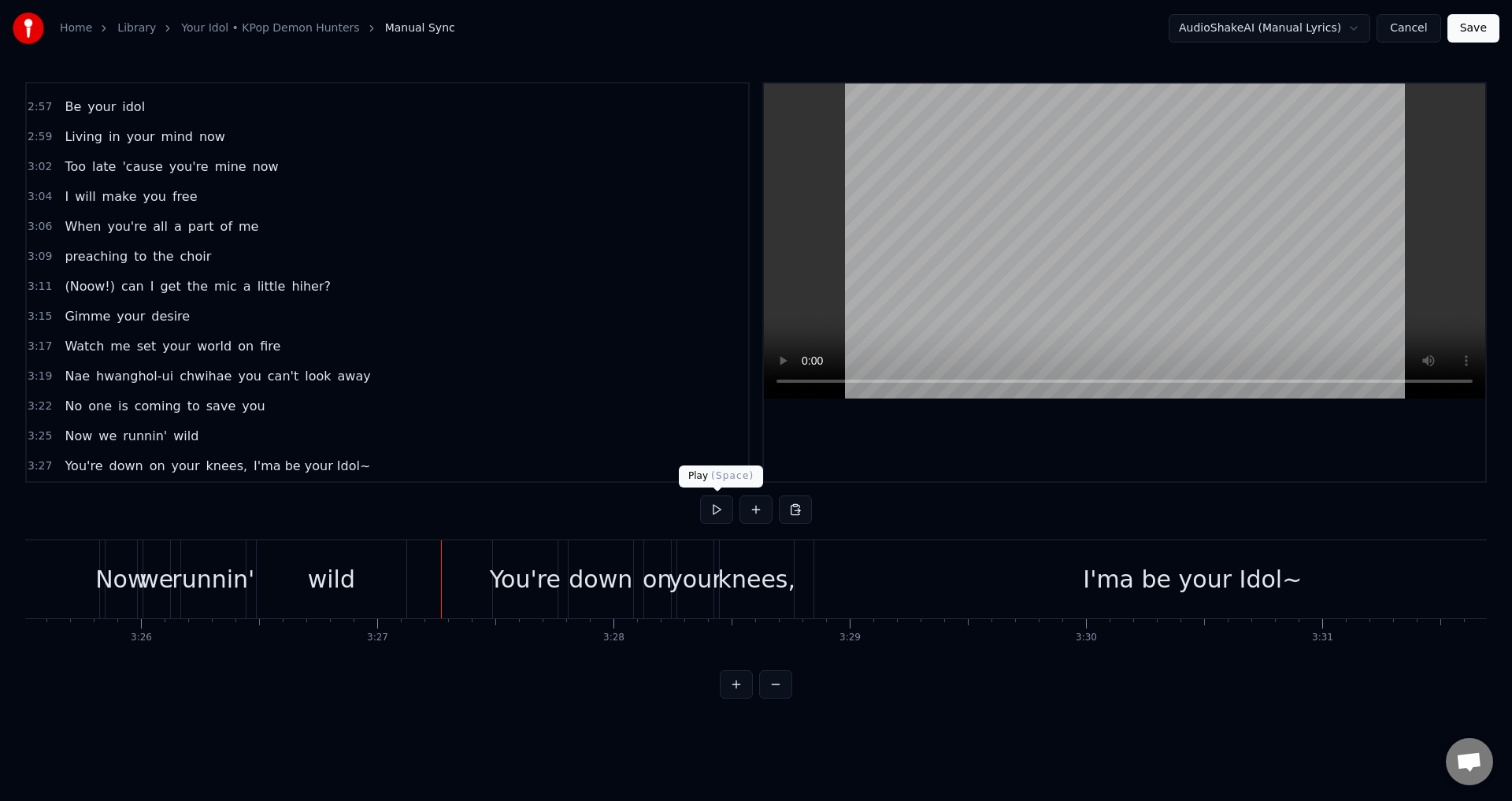
click at [712, 507] on button at bounding box center [716, 509] width 33 height 29
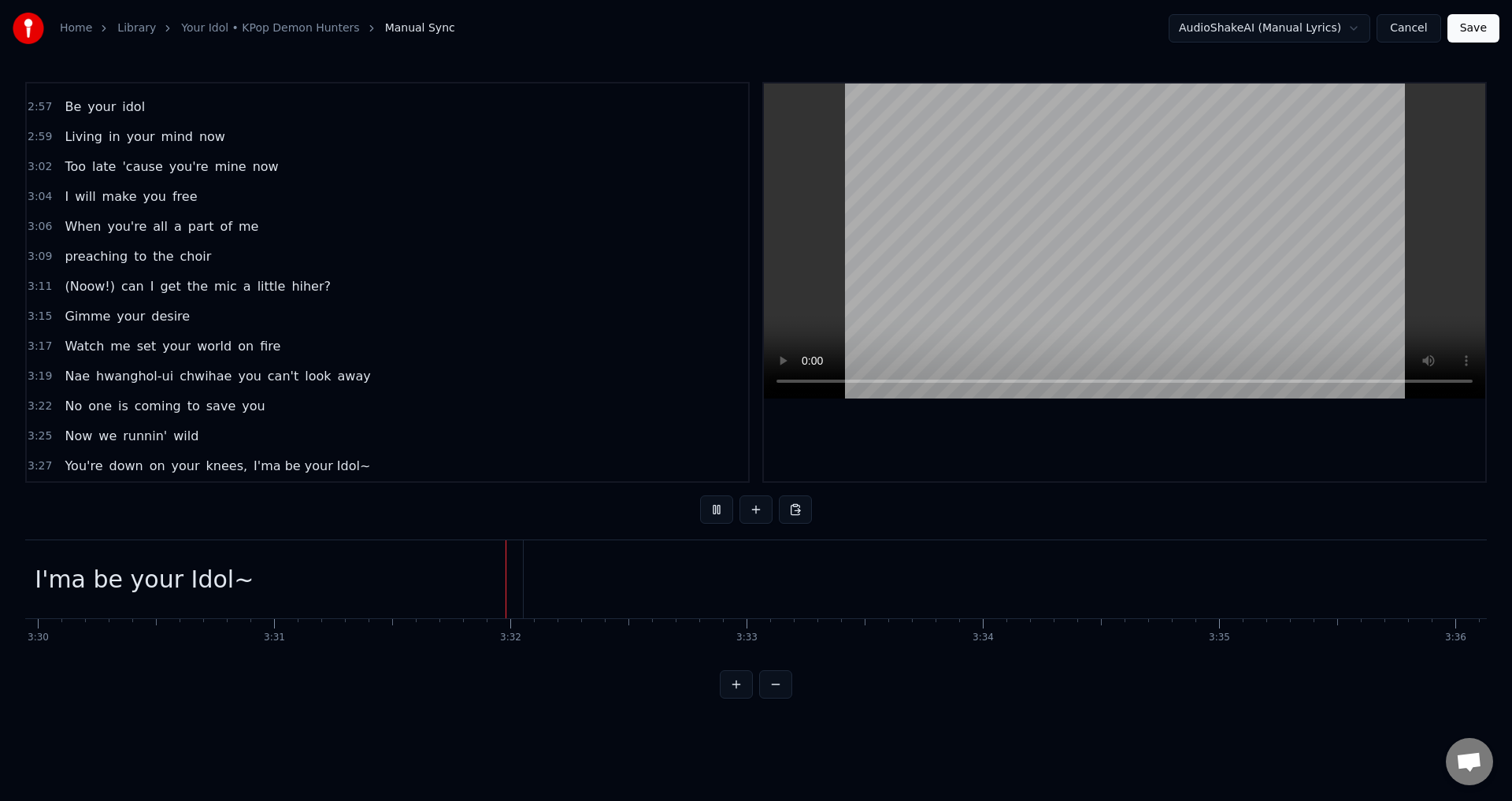
scroll to position [0, 49872]
click at [710, 504] on button at bounding box center [716, 509] width 33 height 29
click at [209, 468] on span "knees," at bounding box center [227, 466] width 45 height 18
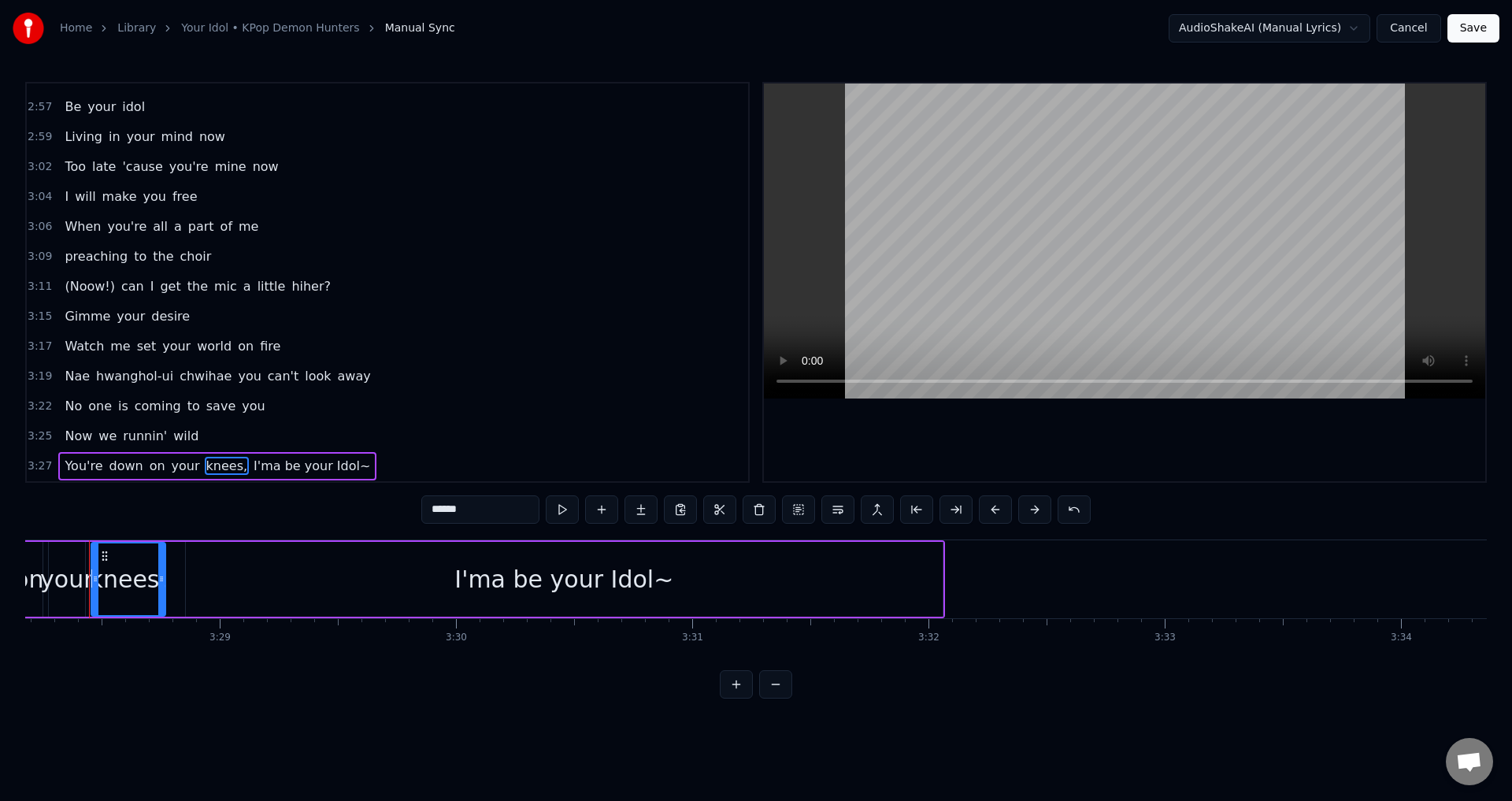
scroll to position [0, 49156]
click at [439, 428] on div "3:25 Now we runnin' wild" at bounding box center [388, 436] width 721 height 30
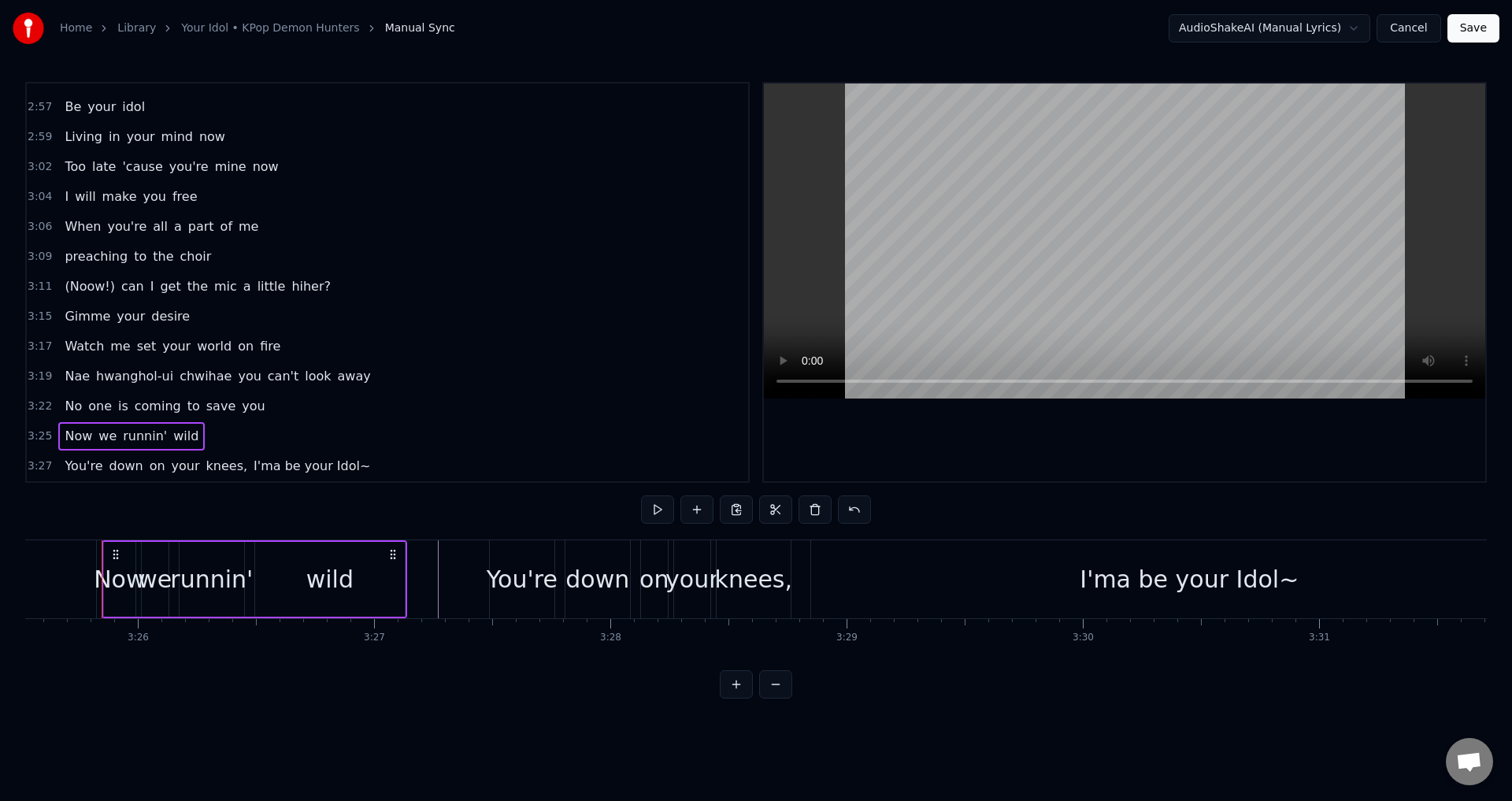
scroll to position [0, 48542]
click at [361, 461] on div "3:27 You're down on your knees, I'ma be your Idol~" at bounding box center [388, 466] width 721 height 30
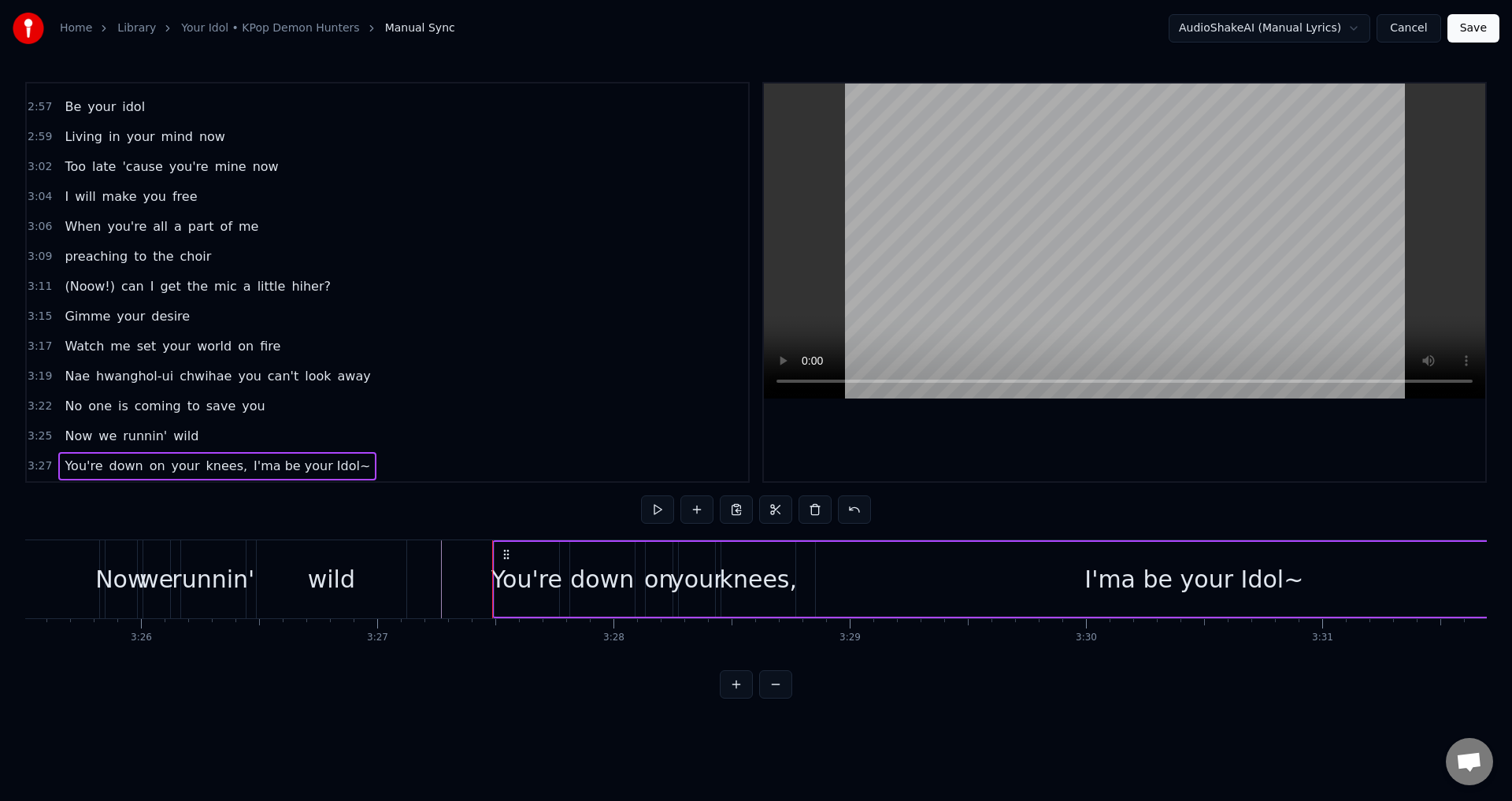
click at [227, 462] on div "You're down on your knees, I'ma be your Idol~" at bounding box center [217, 466] width 318 height 29
drag, startPoint x: 227, startPoint y: 463, endPoint x: 223, endPoint y: 471, distance: 8.9
click at [223, 471] on div "You're down on your knees, I'ma be your Idol~" at bounding box center [217, 466] width 318 height 29
click at [807, 592] on div "You're down on your knees, I'ma be your Idol~" at bounding box center [1033, 579] width 1082 height 78
click at [775, 509] on button at bounding box center [775, 509] width 33 height 29
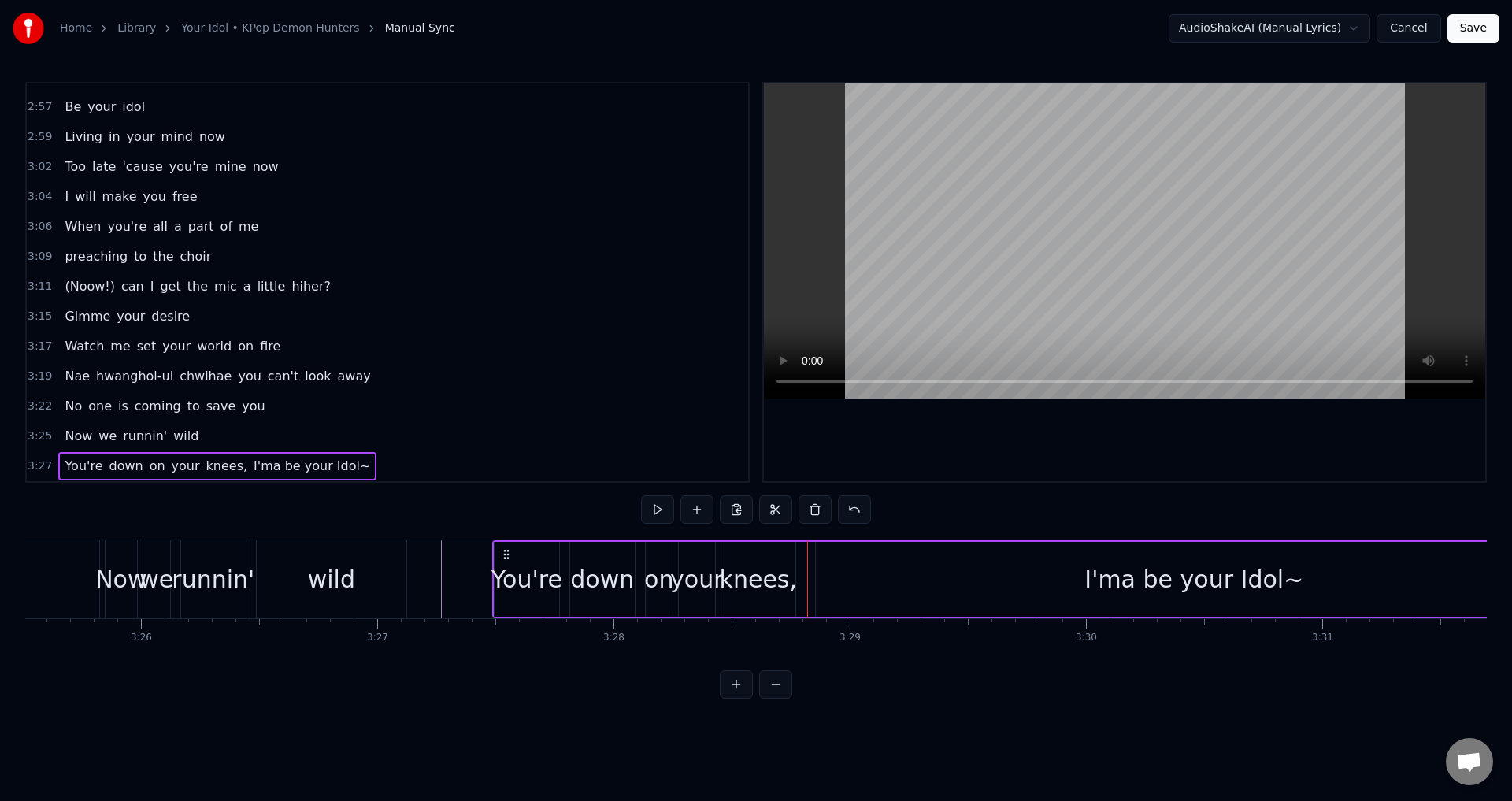
click at [1013, 581] on div "I'ma be your Idol~" at bounding box center [1193, 579] width 756 height 75
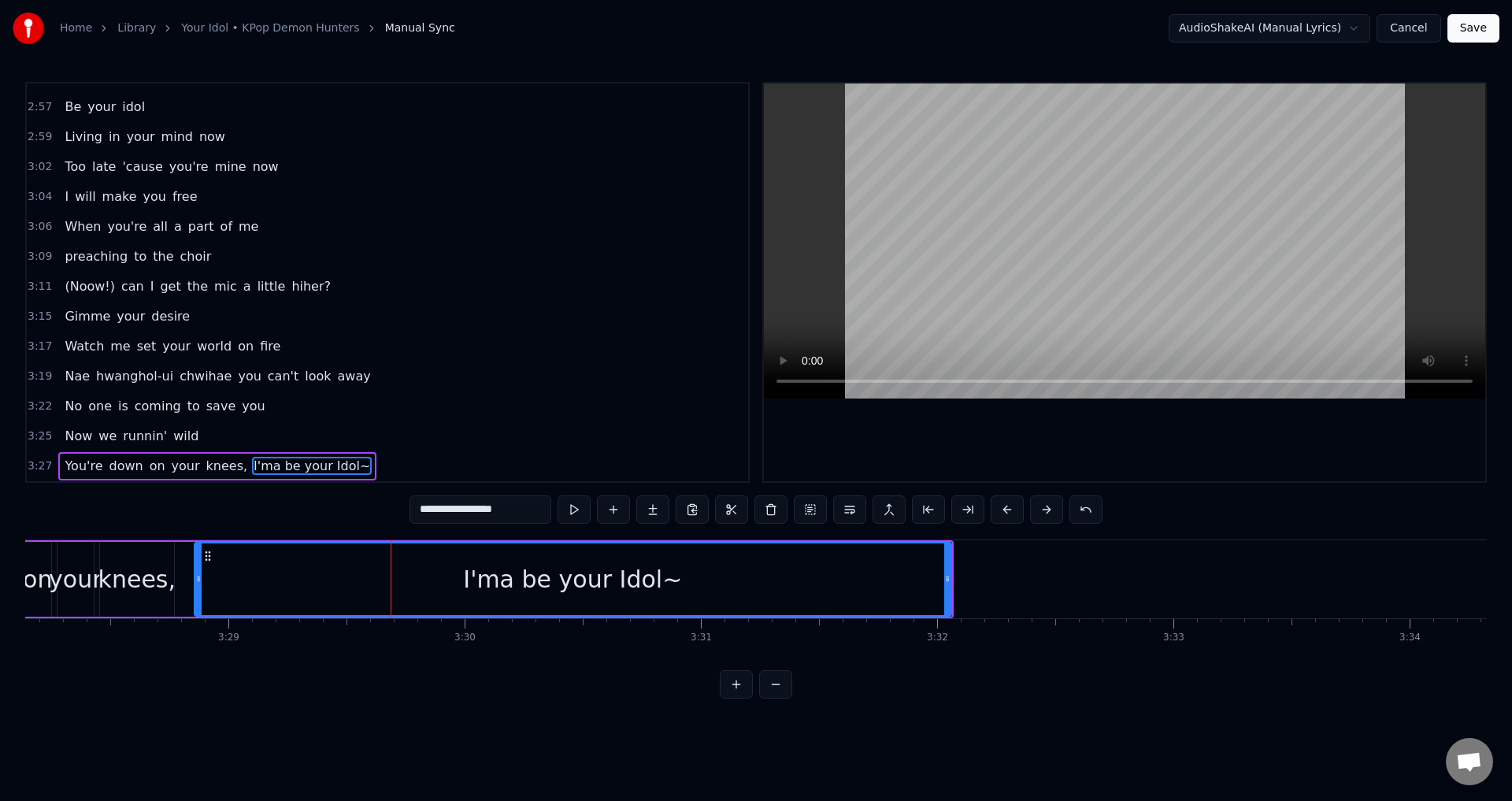
scroll to position [0, 48985]
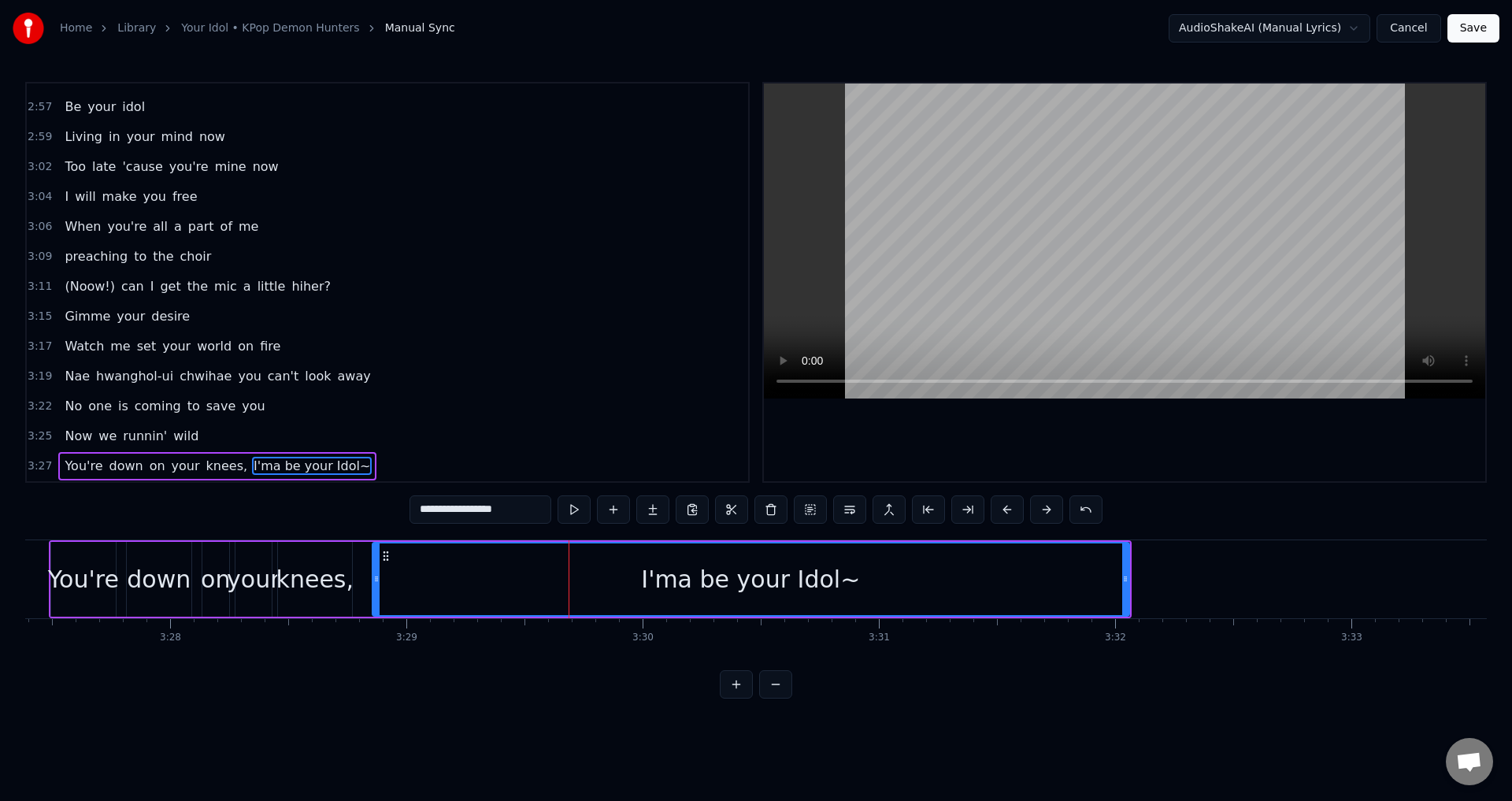
click at [1104, 589] on div "I'ma be your Idol~" at bounding box center [750, 578] width 755 height 71
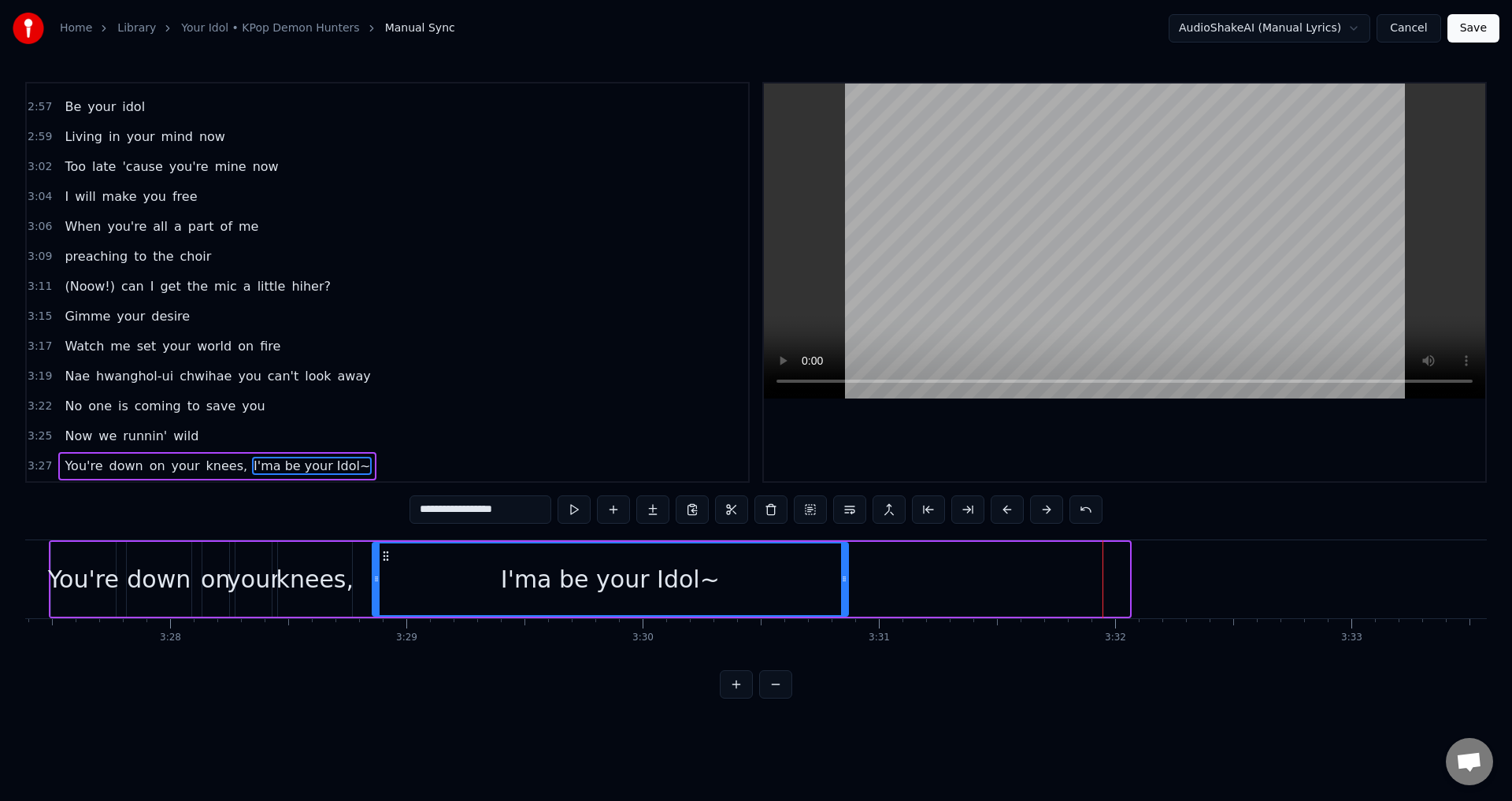
drag, startPoint x: 1124, startPoint y: 581, endPoint x: 833, endPoint y: 579, distance: 291.0
click at [841, 579] on icon at bounding box center [844, 578] width 7 height 12
click at [356, 569] on div "You're down on your knees, I'ma be your Idol~" at bounding box center [443, 579] width 791 height 78
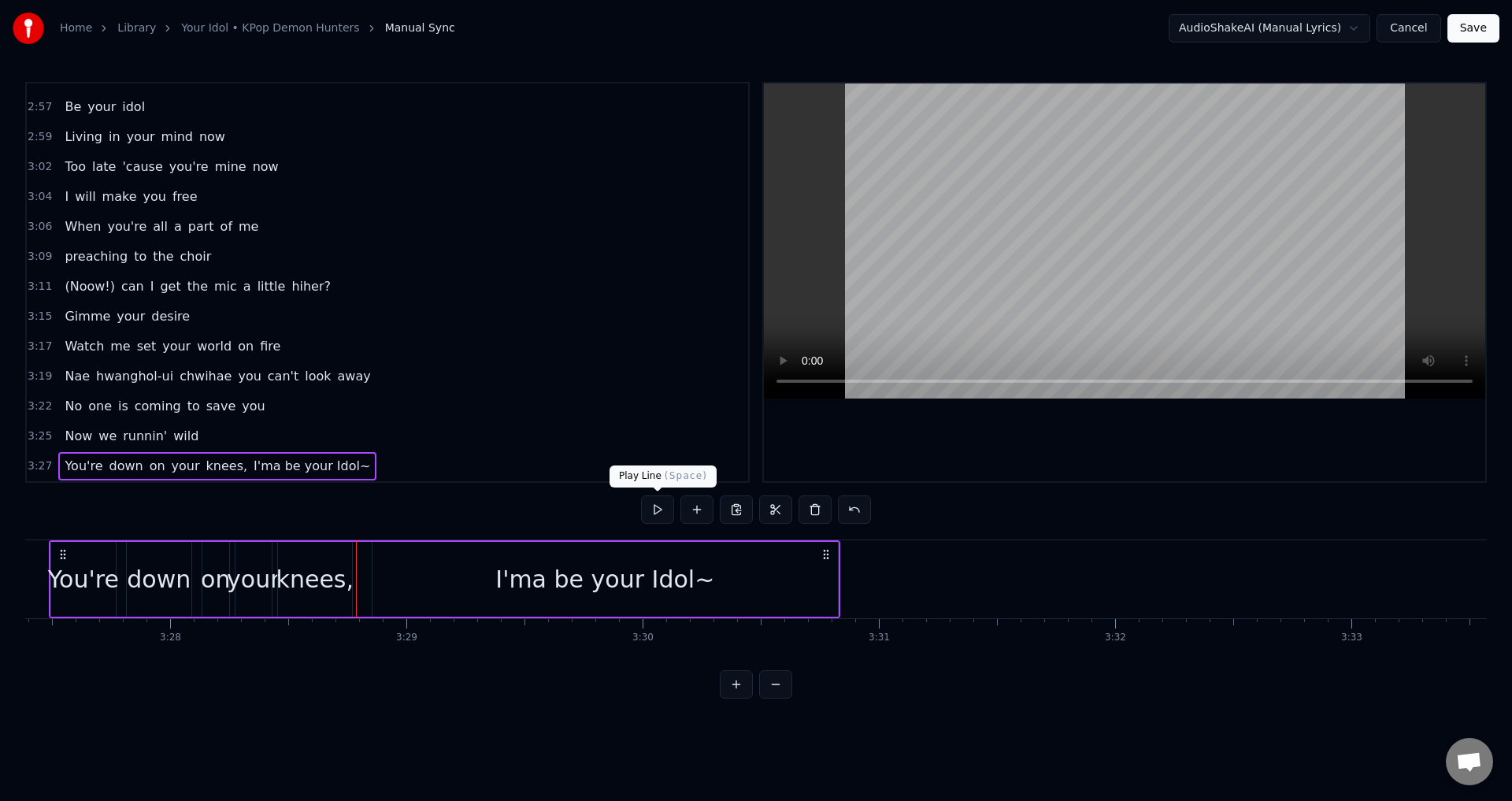
click at [653, 515] on button at bounding box center [657, 509] width 33 height 29
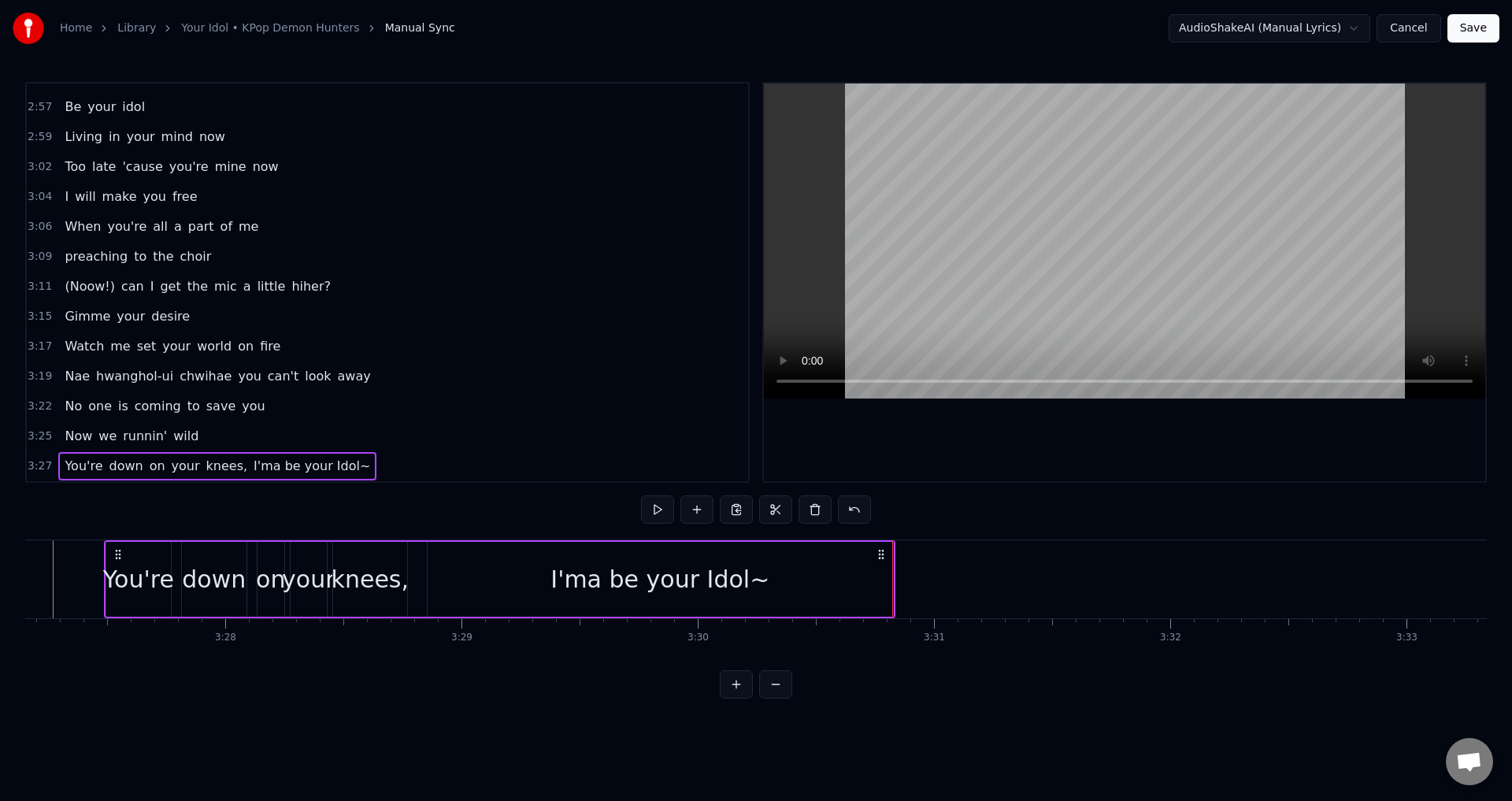
click at [662, 508] on button at bounding box center [657, 509] width 33 height 29
click at [882, 554] on icon at bounding box center [881, 554] width 12 height 12
click at [418, 576] on div "You're down on your knees, I'ma be your Idol~" at bounding box center [500, 579] width 791 height 78
click at [481, 569] on div "I'ma be your Idol~" at bounding box center [661, 579] width 466 height 75
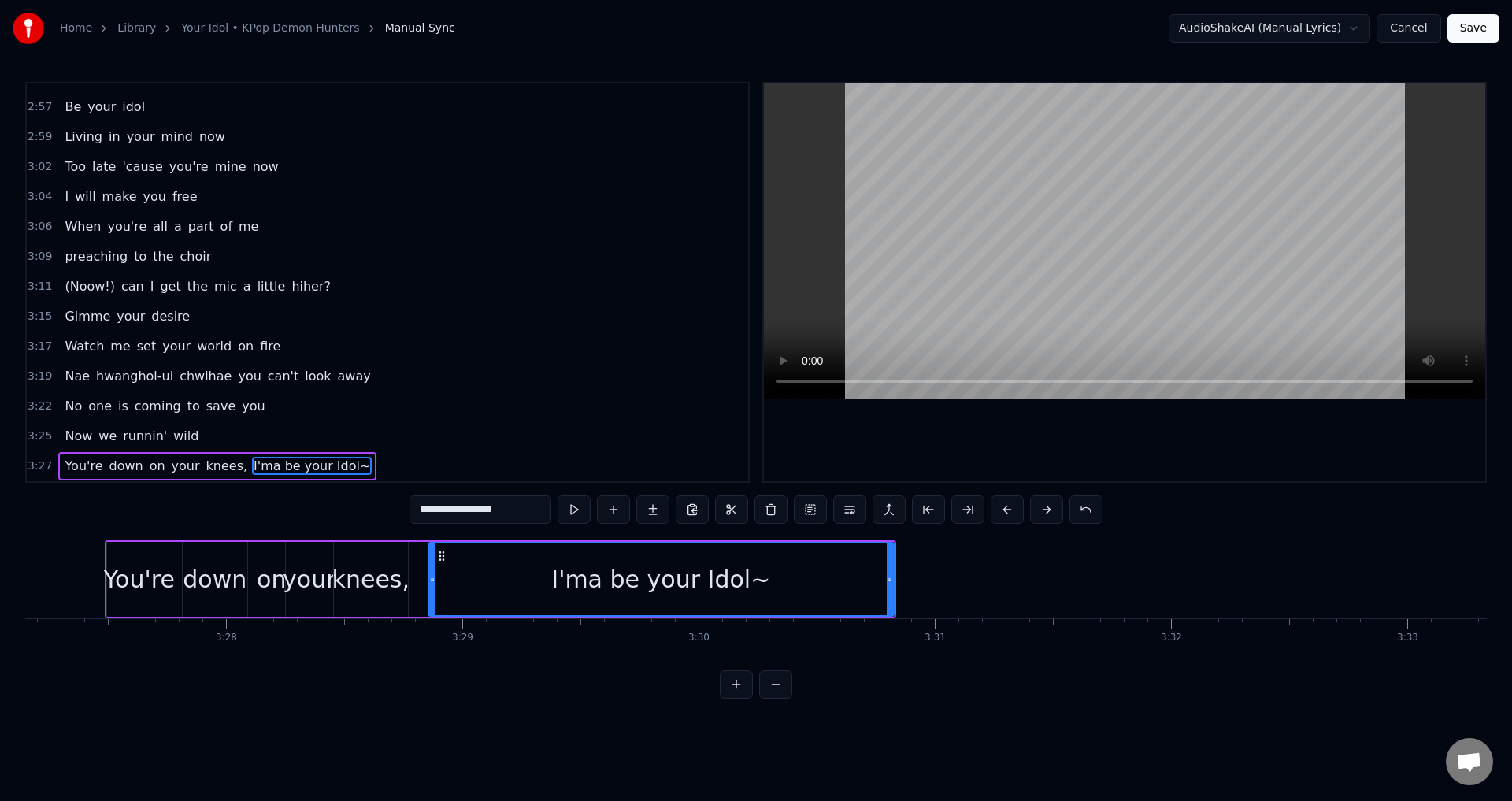
click at [408, 578] on div "knees," at bounding box center [371, 579] width 76 height 75
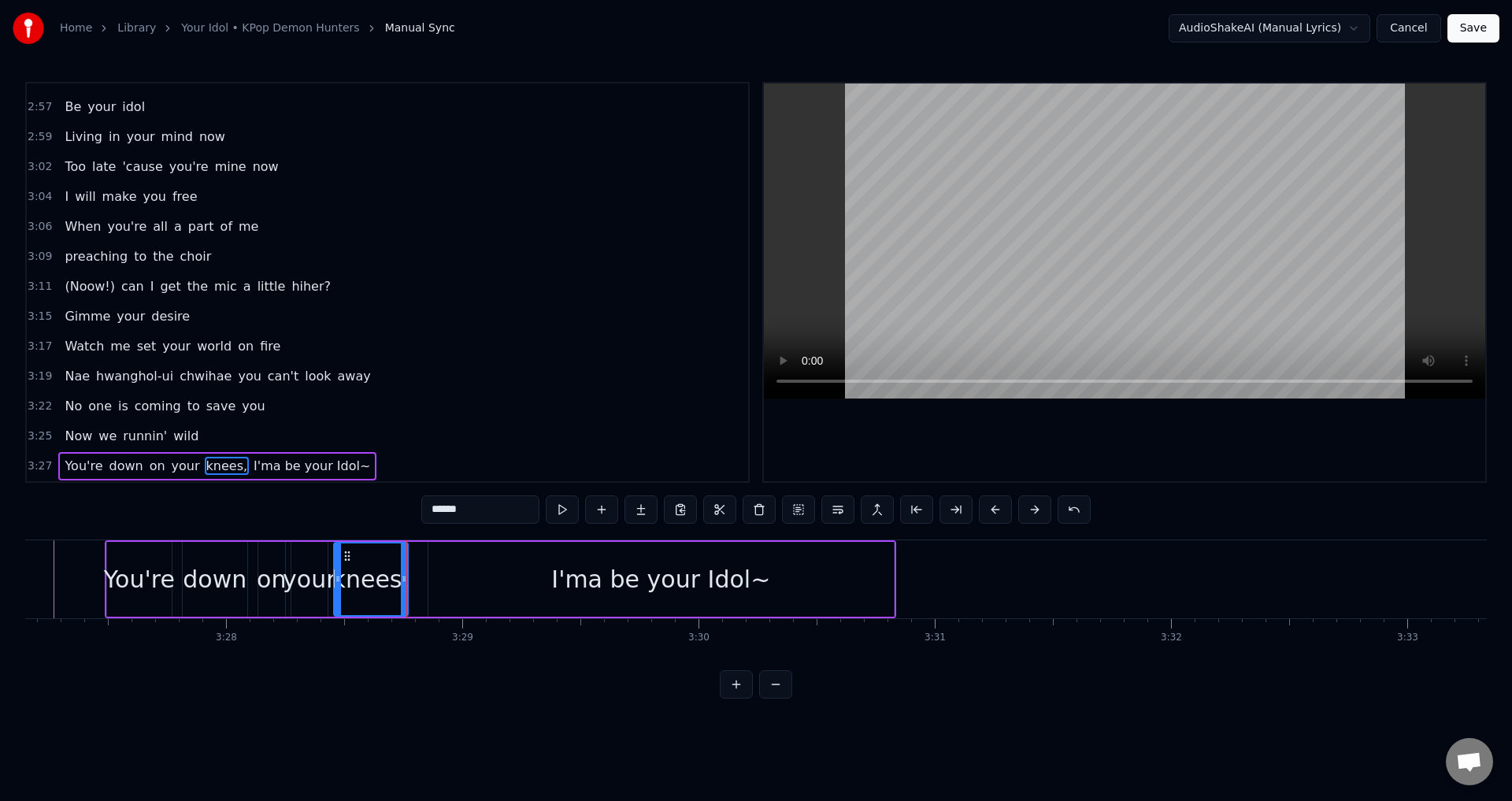
click at [434, 572] on div "I'ma be your Idol~" at bounding box center [661, 579] width 466 height 75
type input "**********"
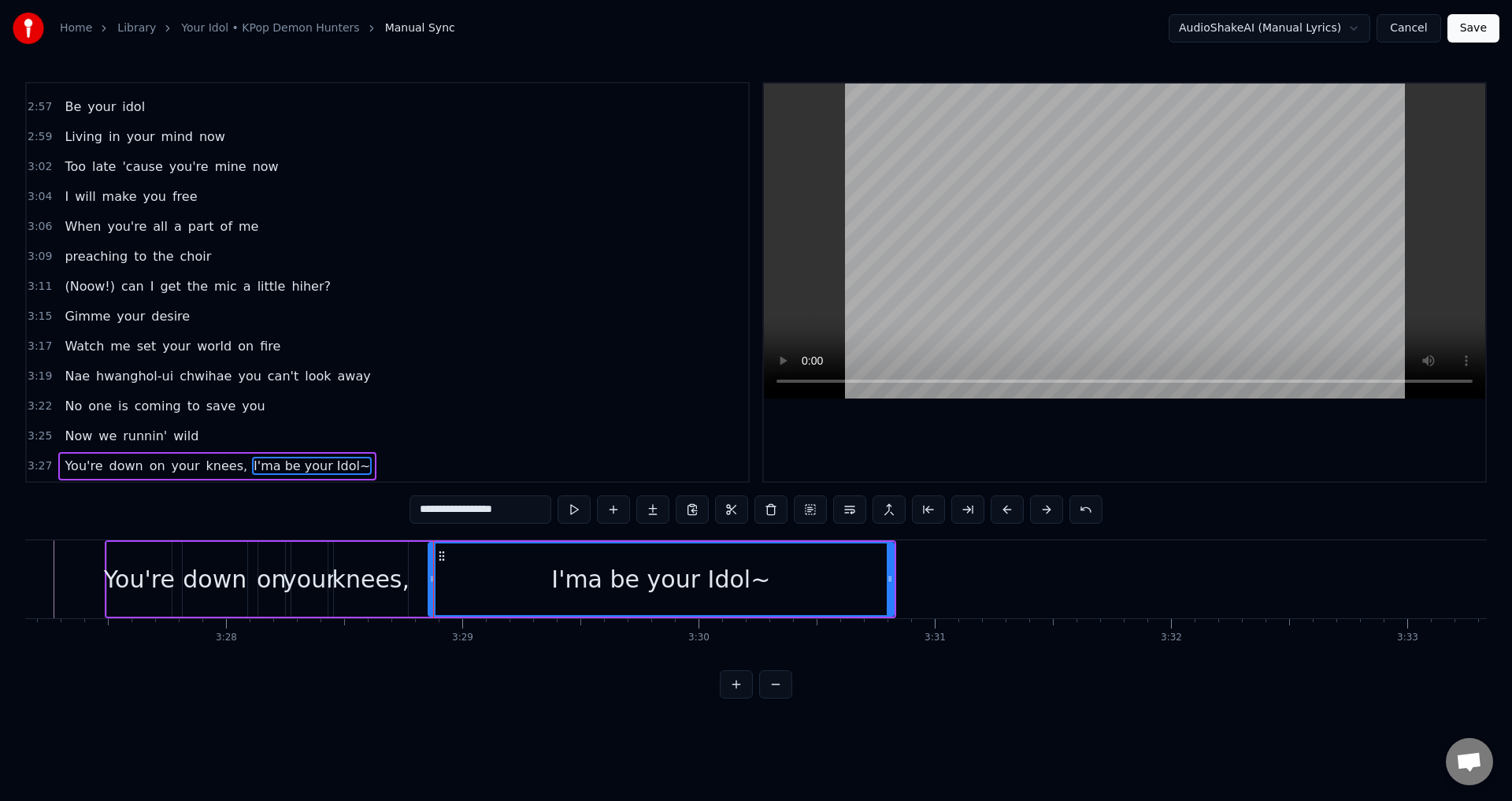
click at [416, 541] on div "You're down on your knees, I'ma be your Idol~" at bounding box center [500, 579] width 791 height 78
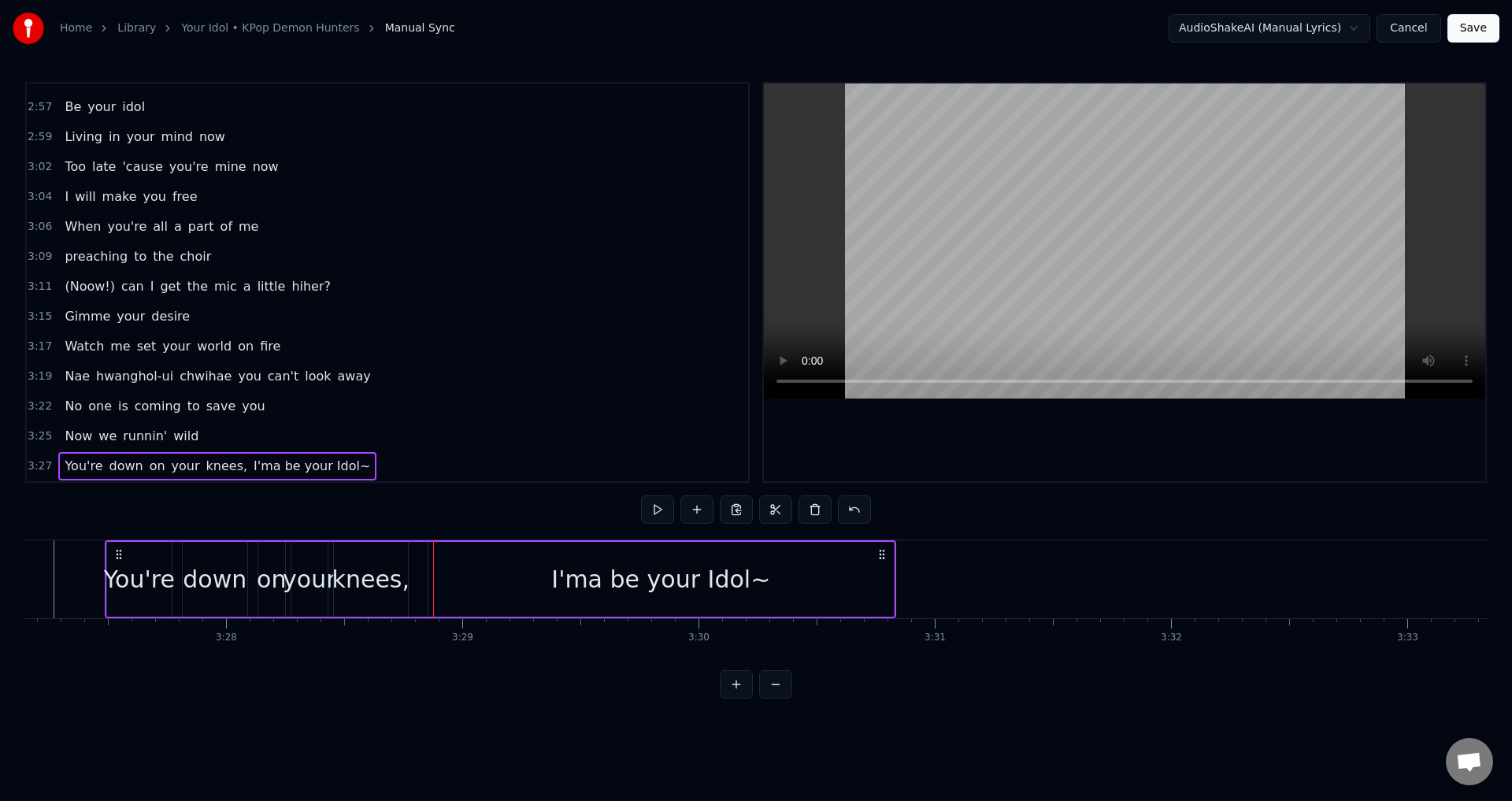
click at [391, 476] on div "3:27 You're down on your knees, I'ma be your Idol~" at bounding box center [388, 466] width 721 height 30
click at [391, 462] on div "3:27 You're down on your knees, I'ma be your Idol~" at bounding box center [388, 466] width 721 height 30
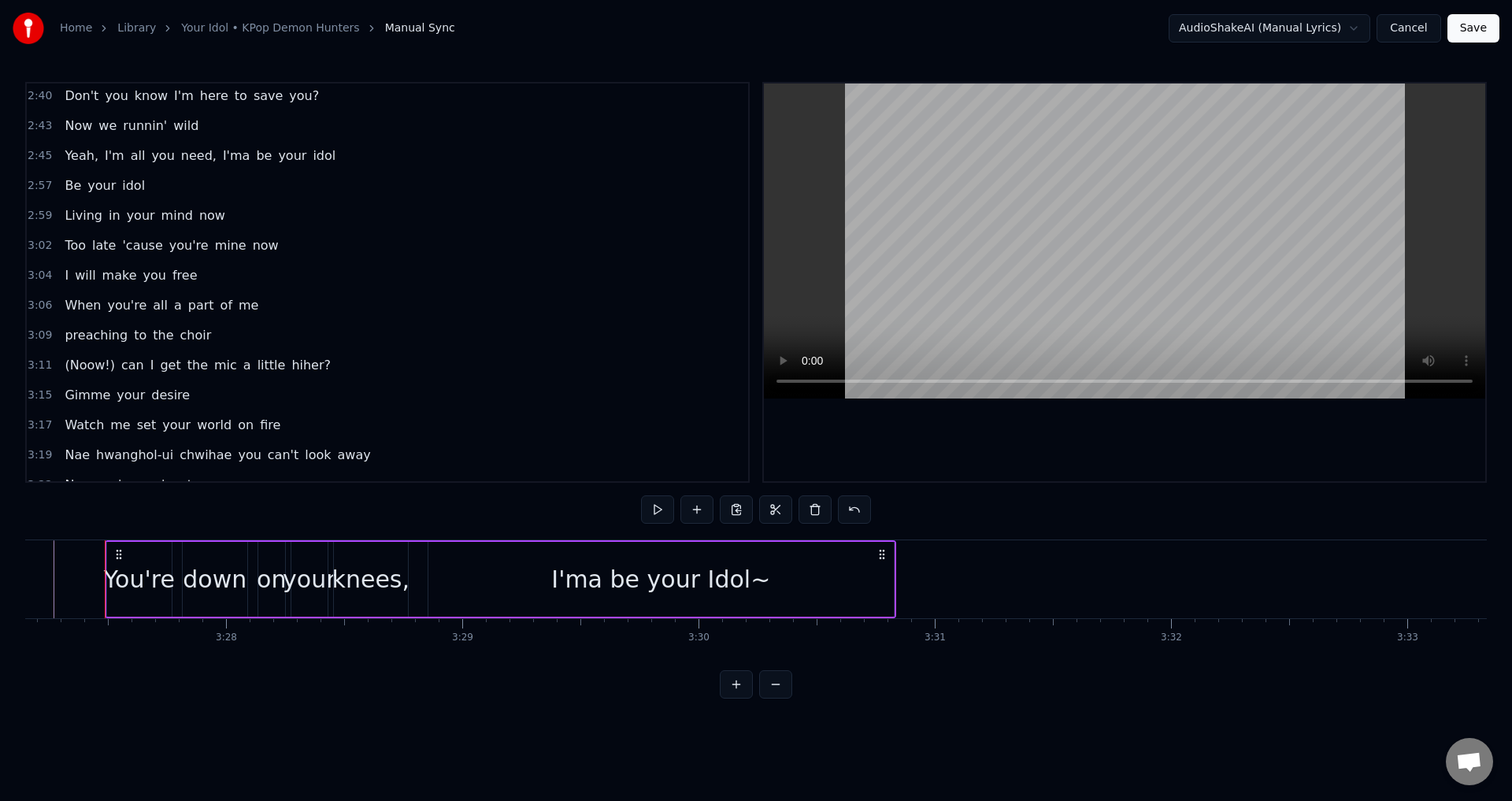
scroll to position [1398, 0]
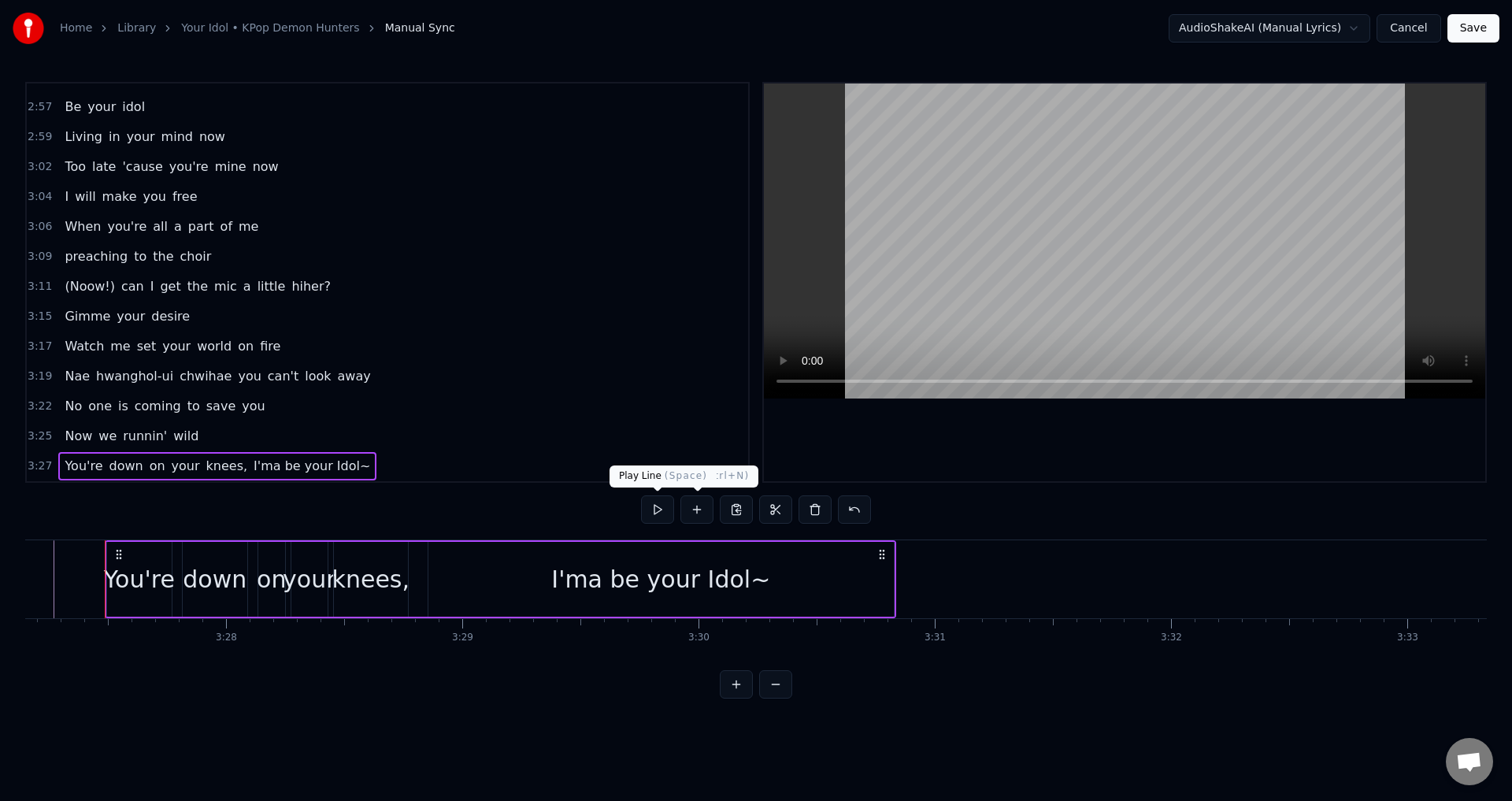
click at [466, 483] on div "0:30 Dies Irae 0:32 Illa 0:35 Vos Solve In 0:37 Favilla 0:40 Maledictus 0:43 Er…" at bounding box center [756, 390] width 1461 height 617
click at [461, 471] on div "3:27 You're down on your knees, I'ma be your Idol~" at bounding box center [388, 466] width 721 height 30
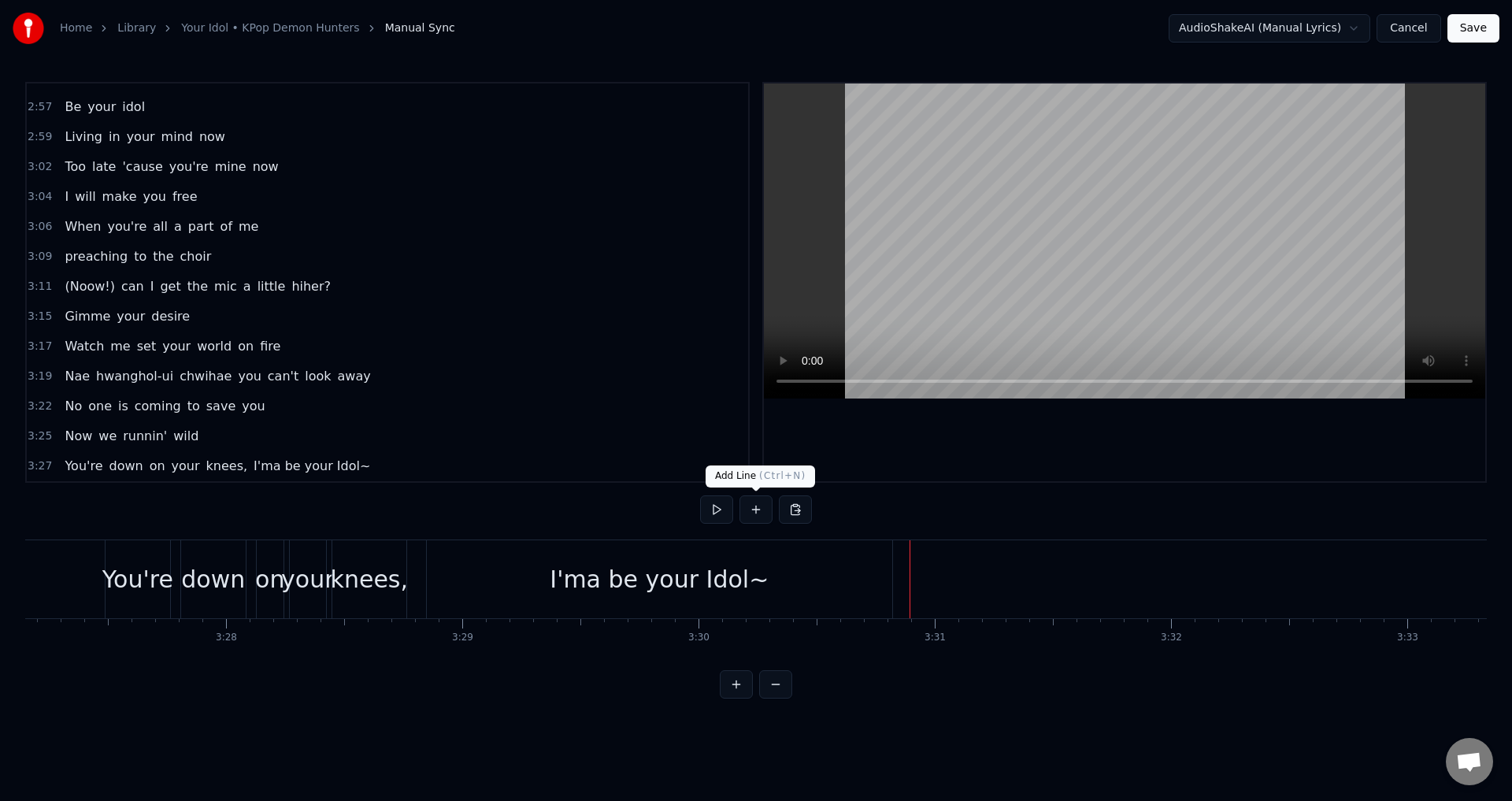
click at [762, 510] on button at bounding box center [756, 509] width 33 height 29
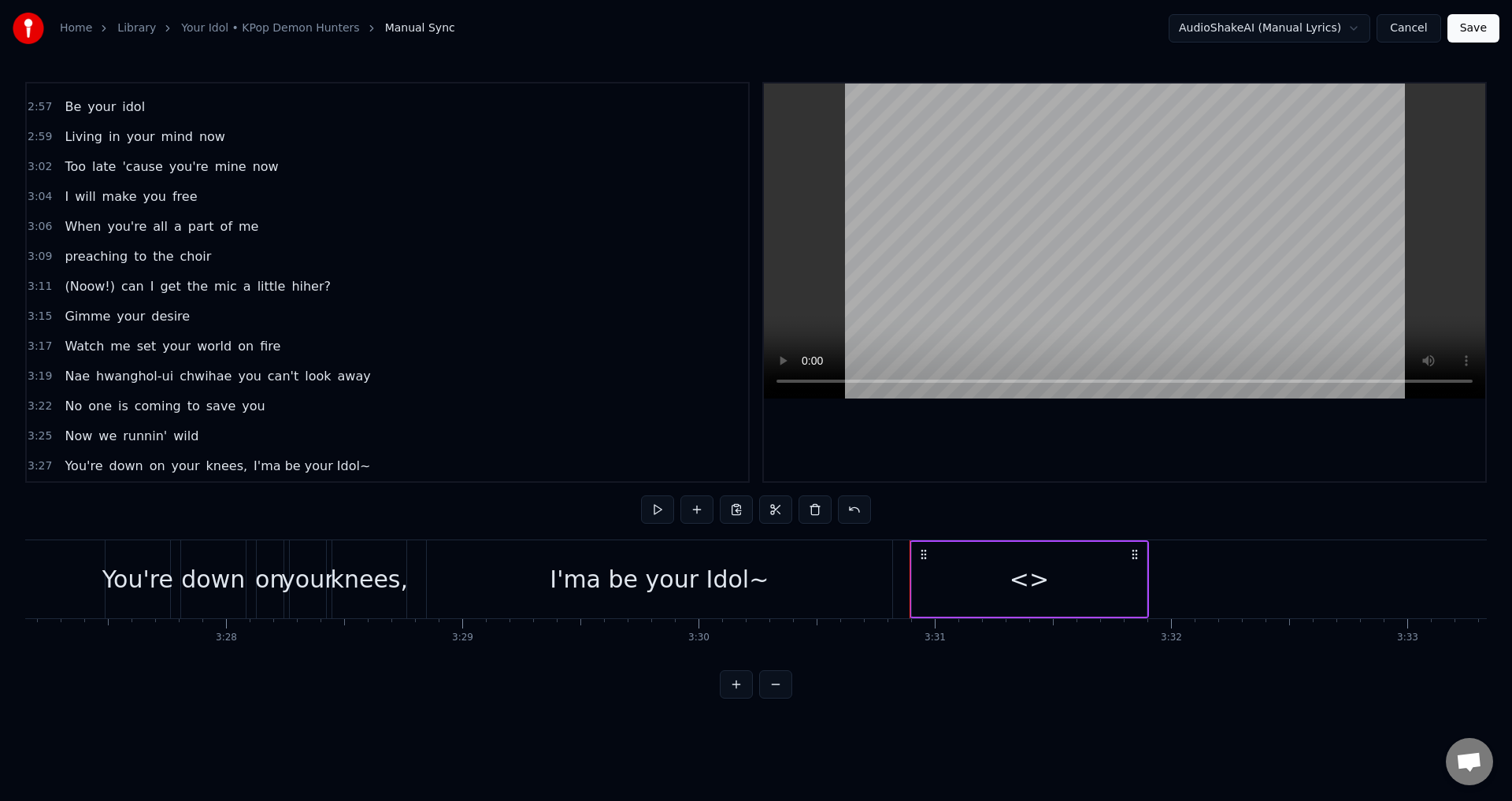
click at [725, 578] on div "I'ma be your Idol~" at bounding box center [659, 579] width 219 height 35
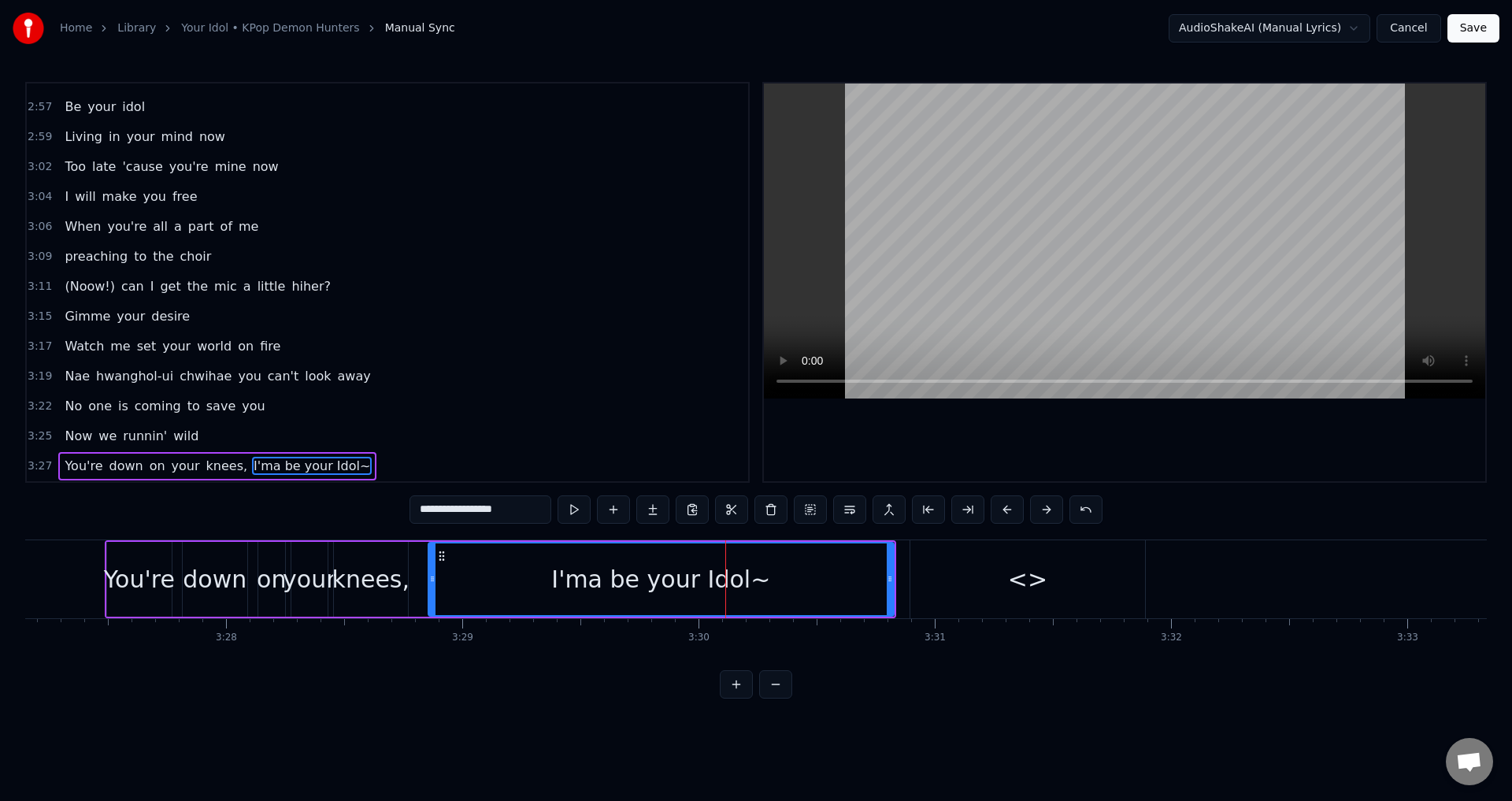
scroll to position [1428, 0]
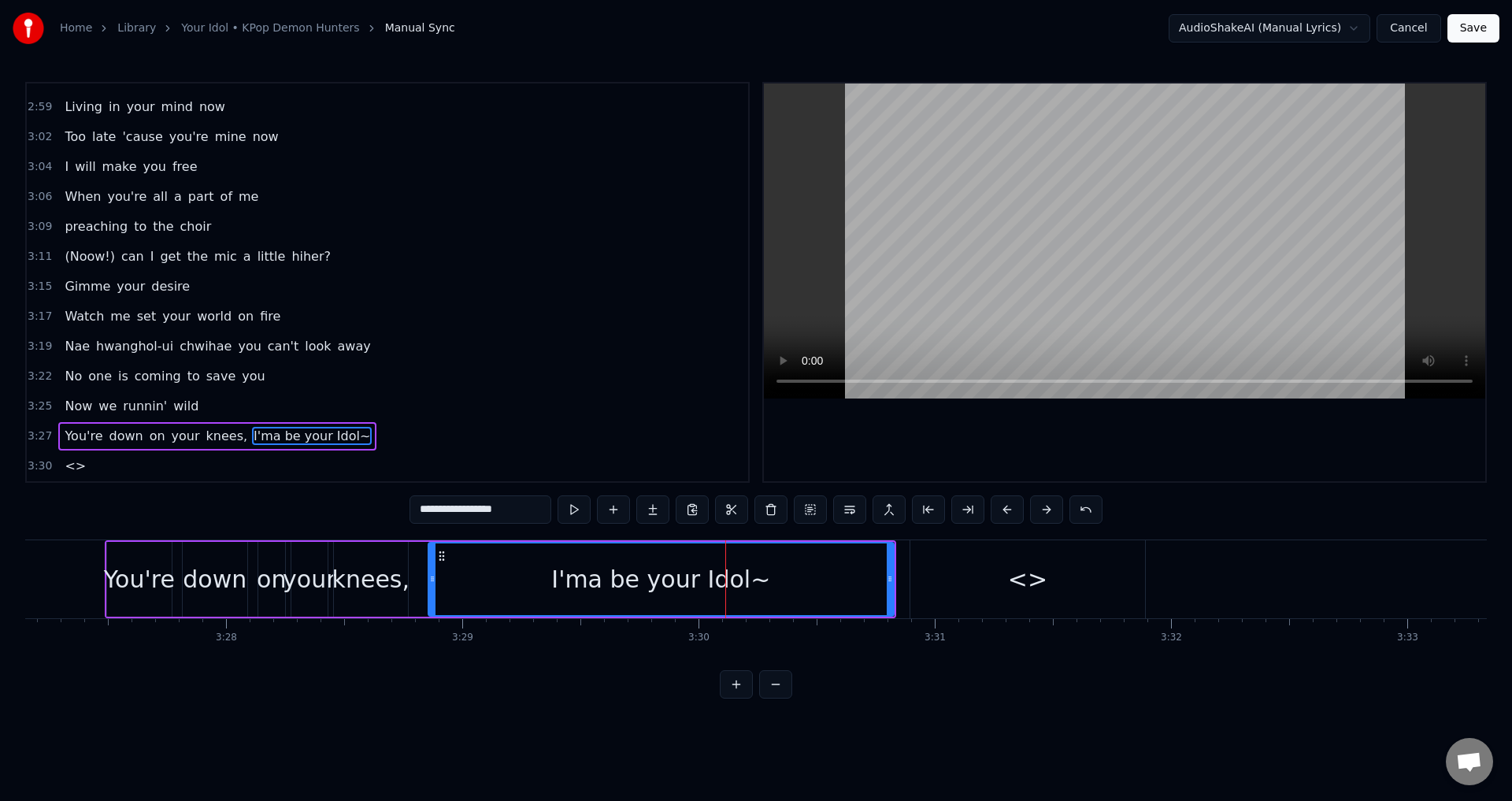
click at [756, 579] on div "I'ma be your Idol~" at bounding box center [660, 579] width 219 height 35
drag, startPoint x: 757, startPoint y: 581, endPoint x: 594, endPoint y: 574, distance: 163.2
click at [594, 574] on div "I'ma be your Idol~" at bounding box center [660, 578] width 464 height 71
drag, startPoint x: 513, startPoint y: 512, endPoint x: 372, endPoint y: 499, distance: 141.6
click at [372, 499] on div "0:30 Dies Irae 0:32 Illa 0:35 Vos Solve In 0:37 Favilla 0:40 Maledictus 0:43 Er…" at bounding box center [756, 390] width 1461 height 617
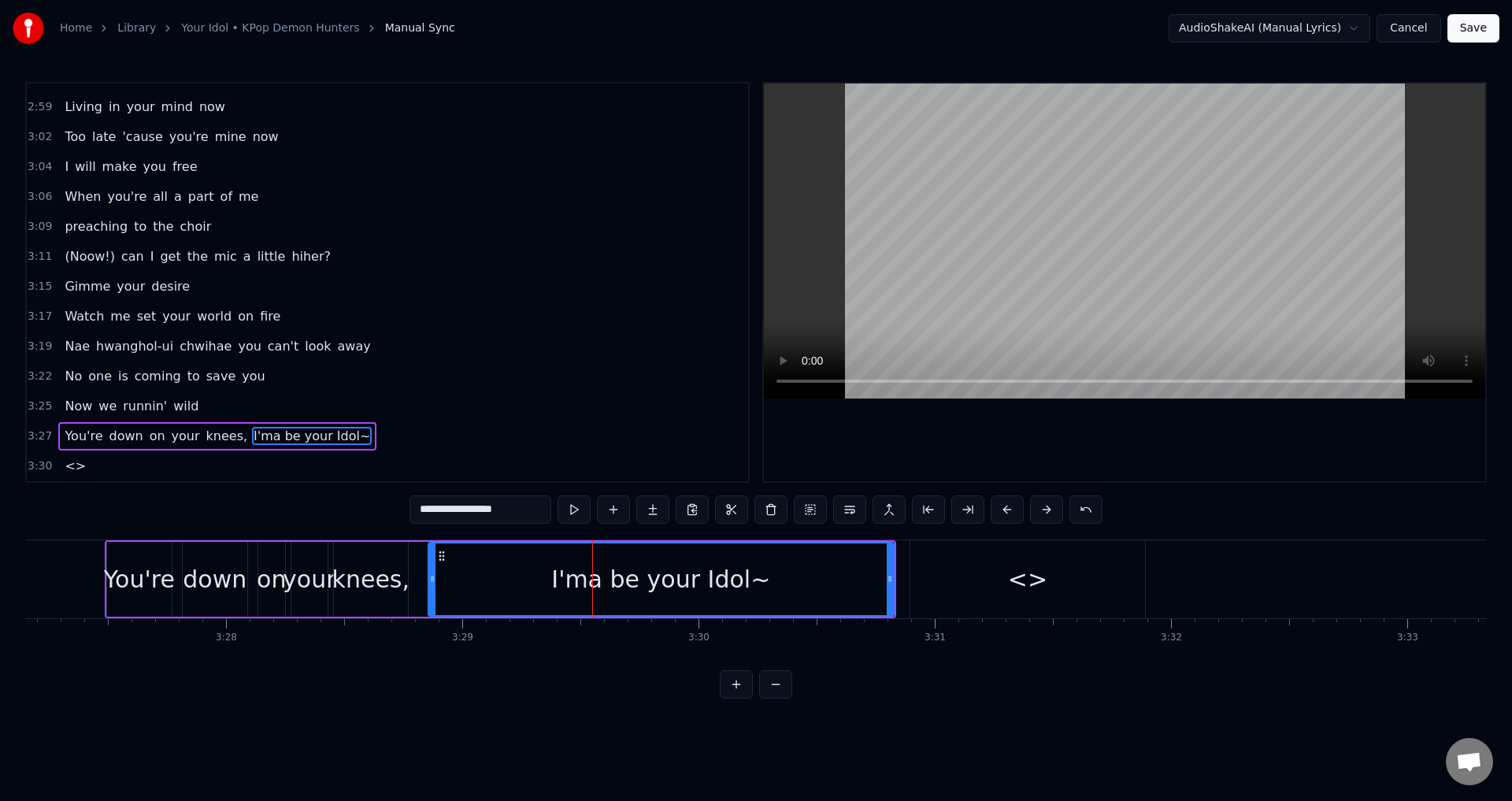
click at [972, 583] on div "<>" at bounding box center [1027, 579] width 235 height 78
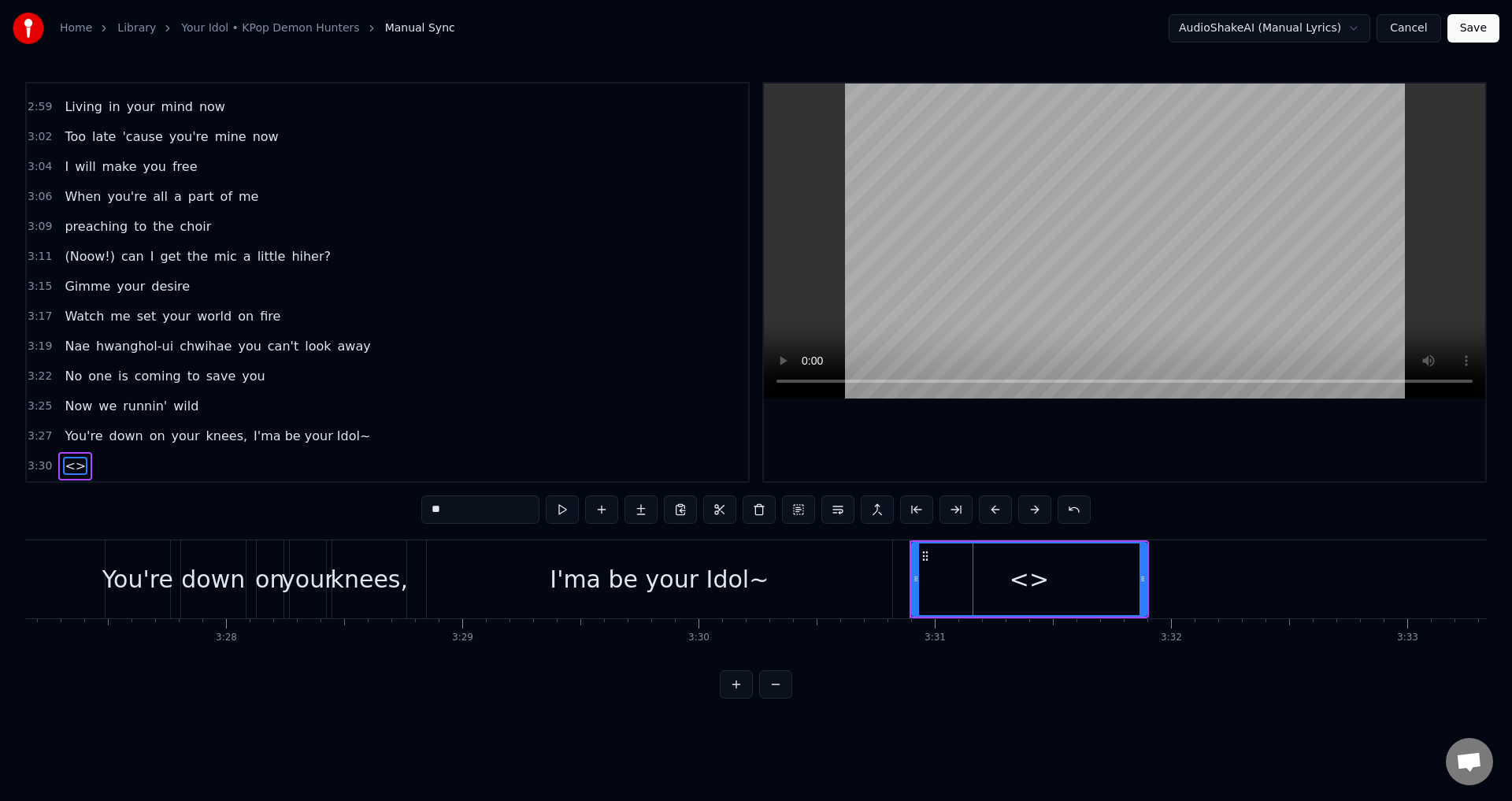
drag, startPoint x: 457, startPoint y: 513, endPoint x: 408, endPoint y: 505, distance: 49.6
click at [408, 505] on div "0:30 Dies Irae 0:32 Illa 0:35 Vos Solve In 0:37 Favilla 0:40 Maledictus 0:43 Er…" at bounding box center [756, 390] width 1461 height 617
paste input "**********"
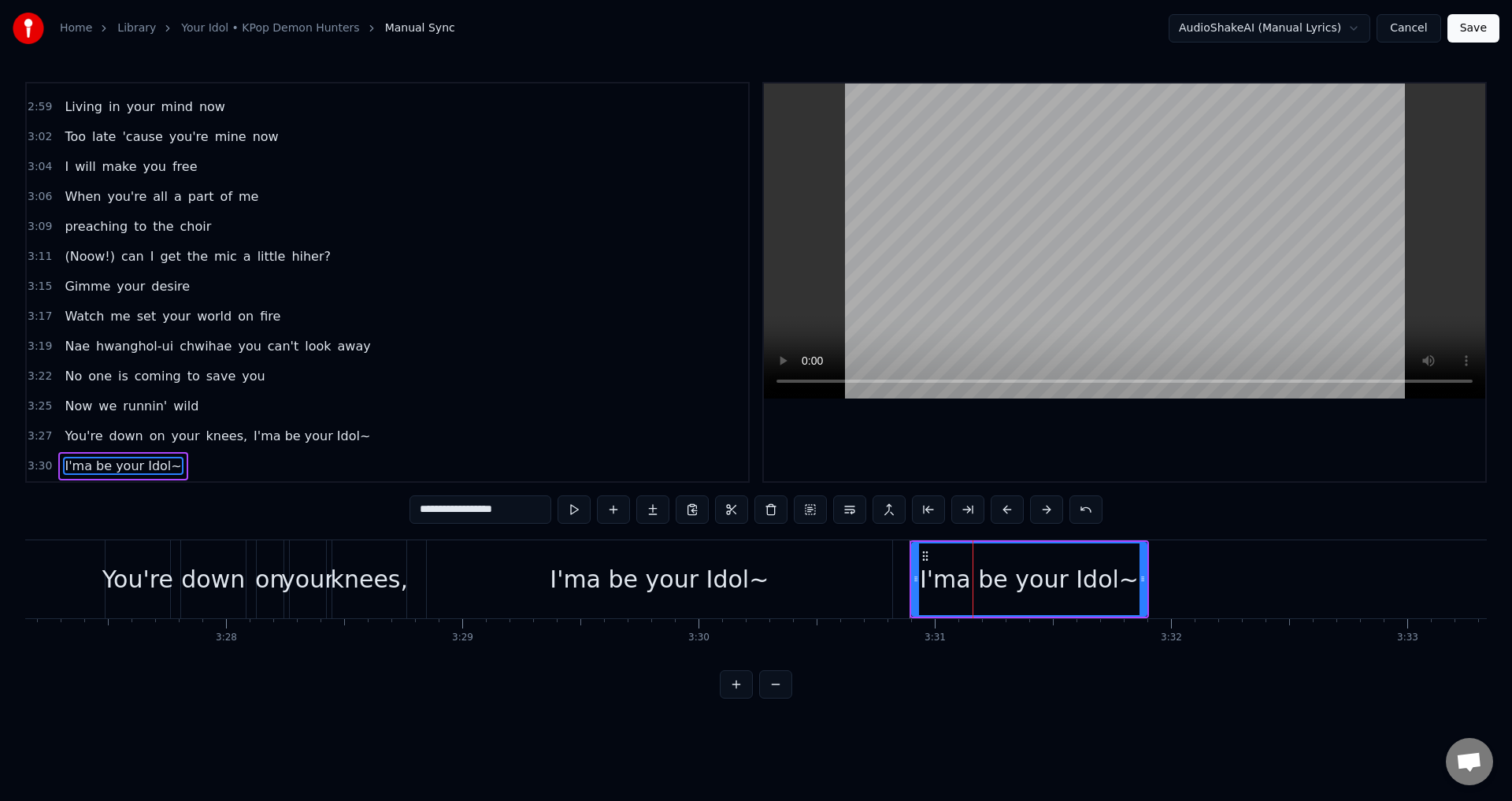
click at [773, 578] on div "I'ma be your Idol~" at bounding box center [659, 579] width 466 height 78
click at [363, 573] on div "knees," at bounding box center [370, 579] width 77 height 35
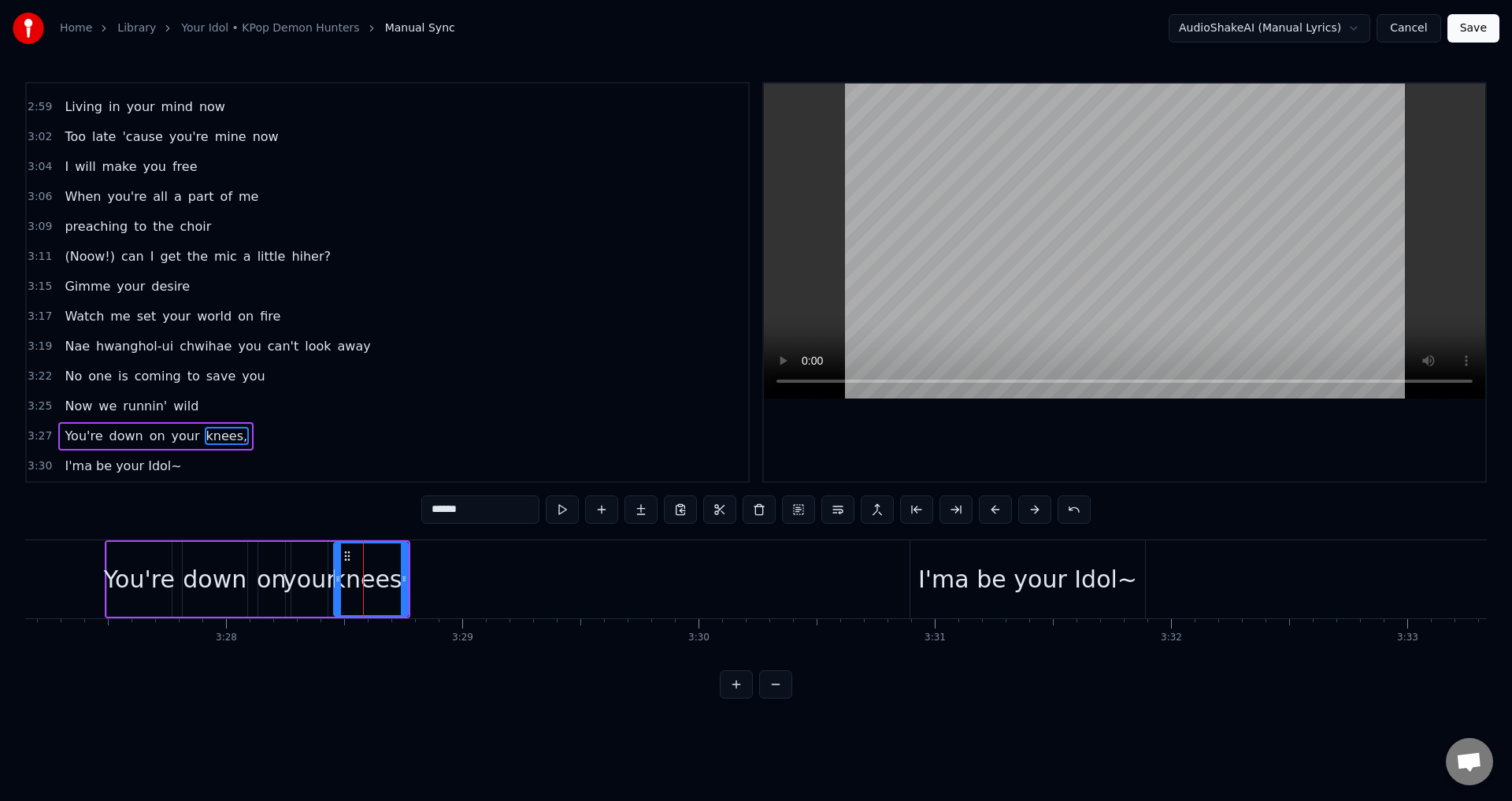
click at [951, 573] on div "I'ma be your Idol~" at bounding box center [1027, 579] width 219 height 35
type input "**********"
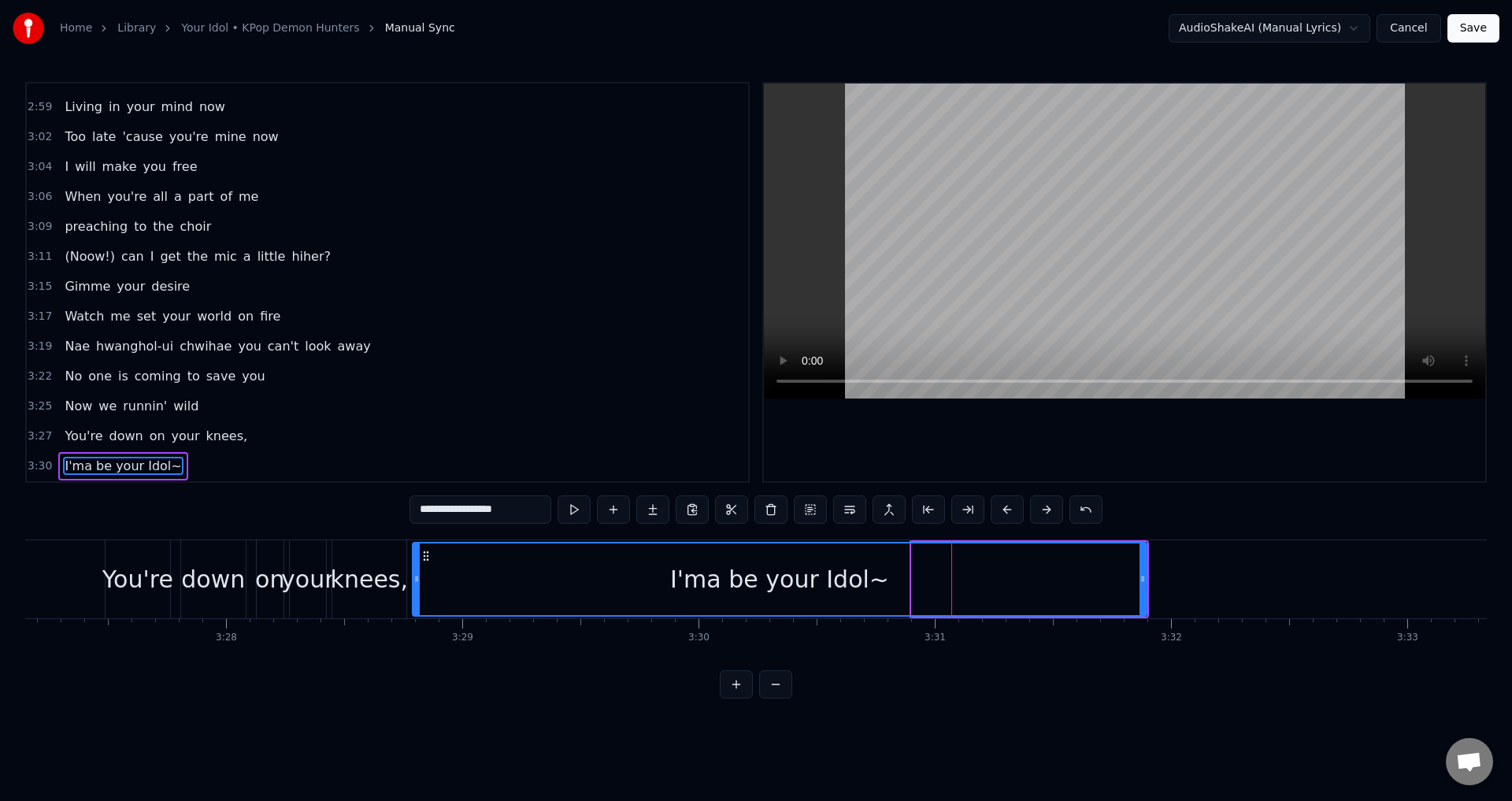
drag, startPoint x: 913, startPoint y: 581, endPoint x: 414, endPoint y: 581, distance: 499.0
click at [414, 581] on icon at bounding box center [416, 578] width 7 height 12
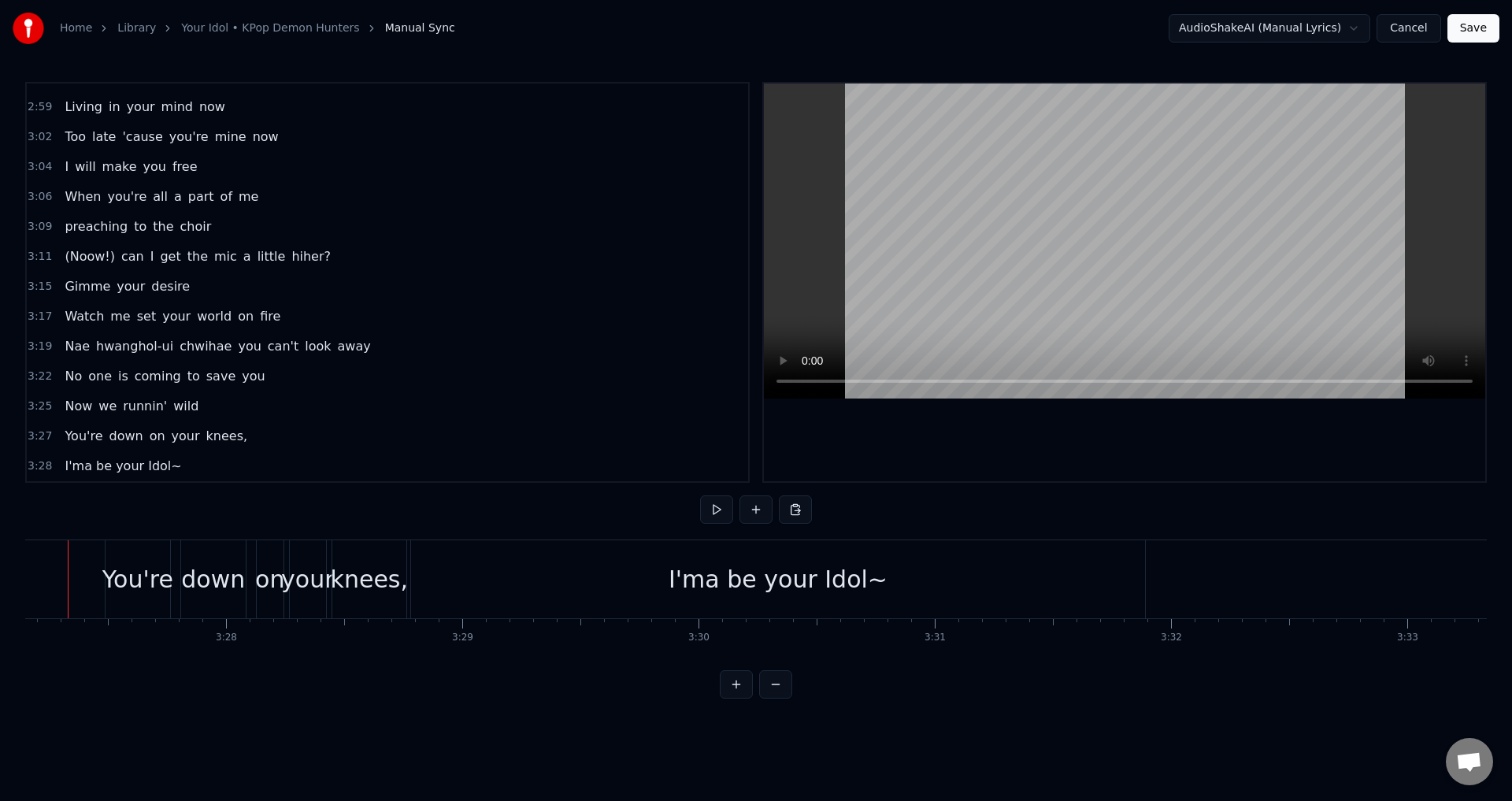
scroll to position [0, 48893]
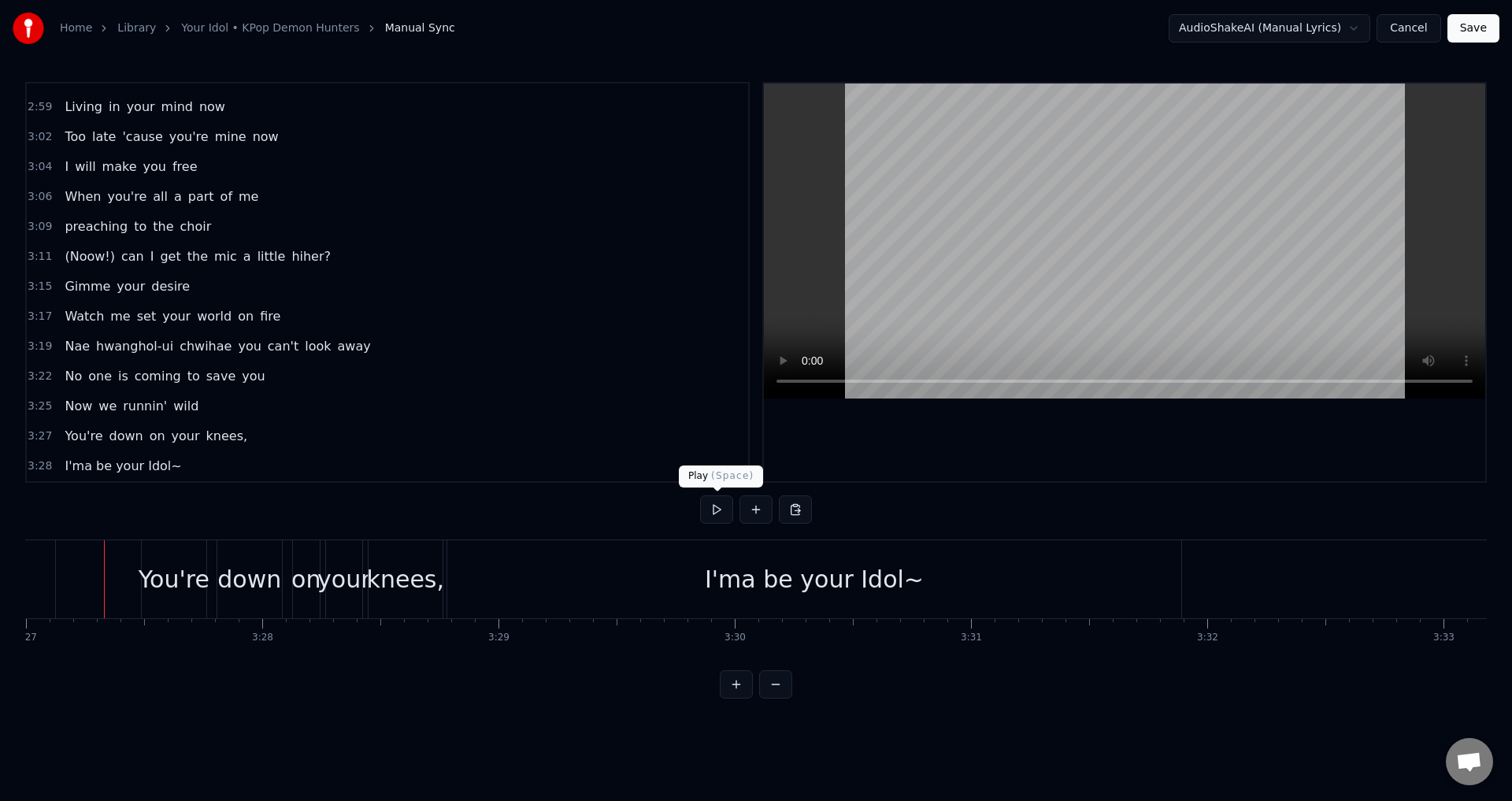
click at [711, 509] on button at bounding box center [716, 509] width 33 height 29
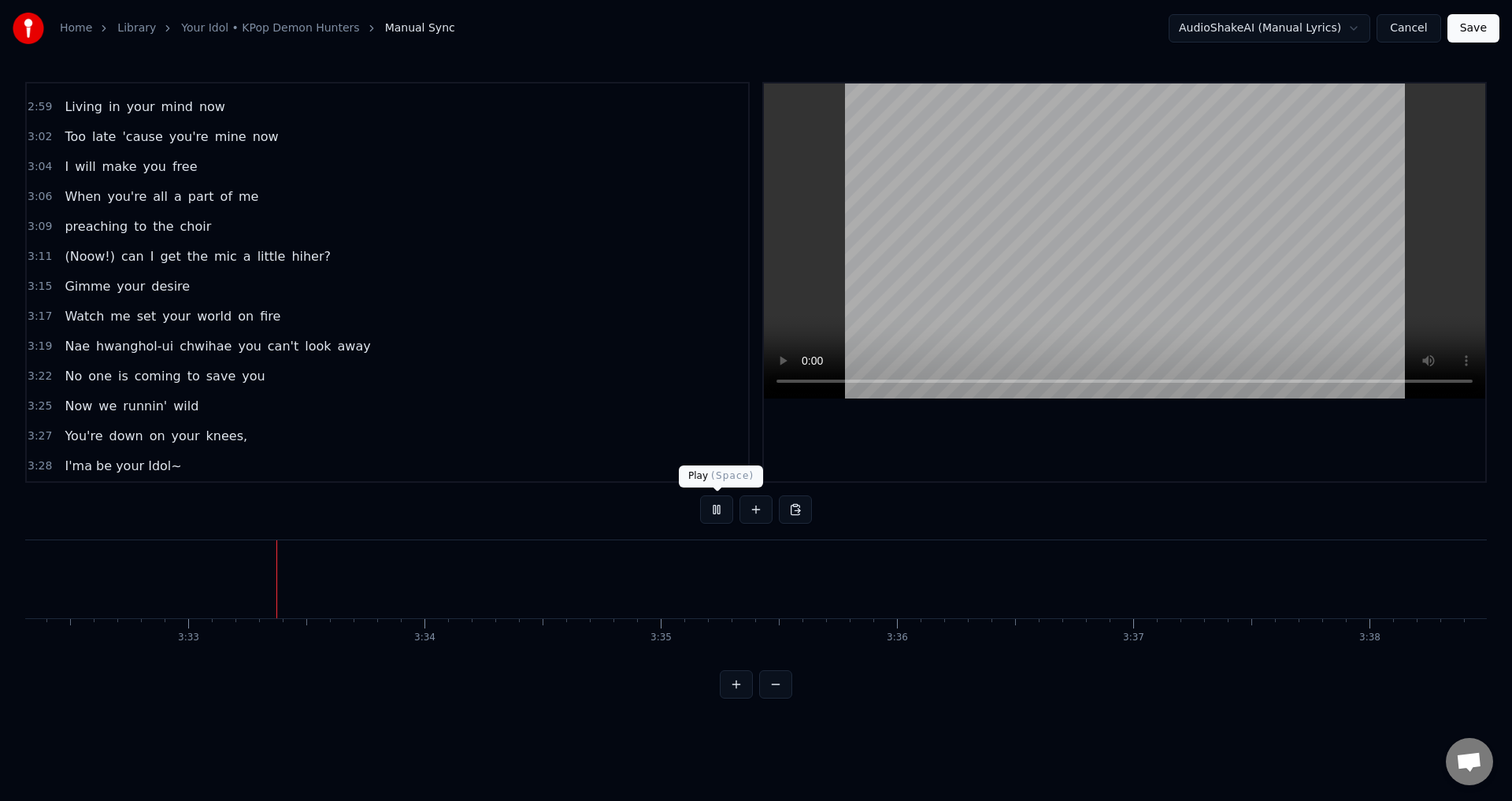
scroll to position [0, 50200]
click at [715, 502] on button at bounding box center [716, 509] width 33 height 29
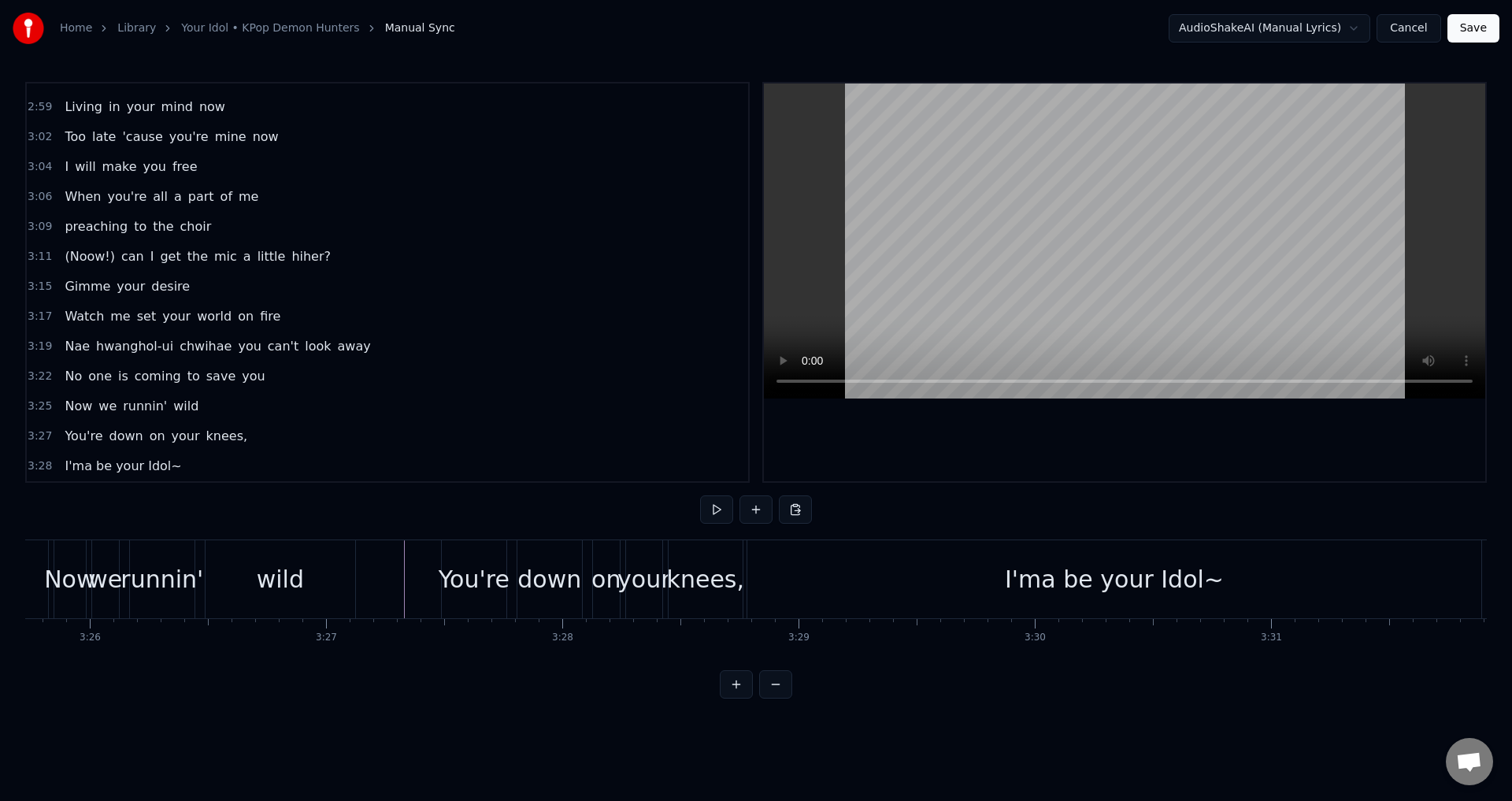
scroll to position [0, 48664]
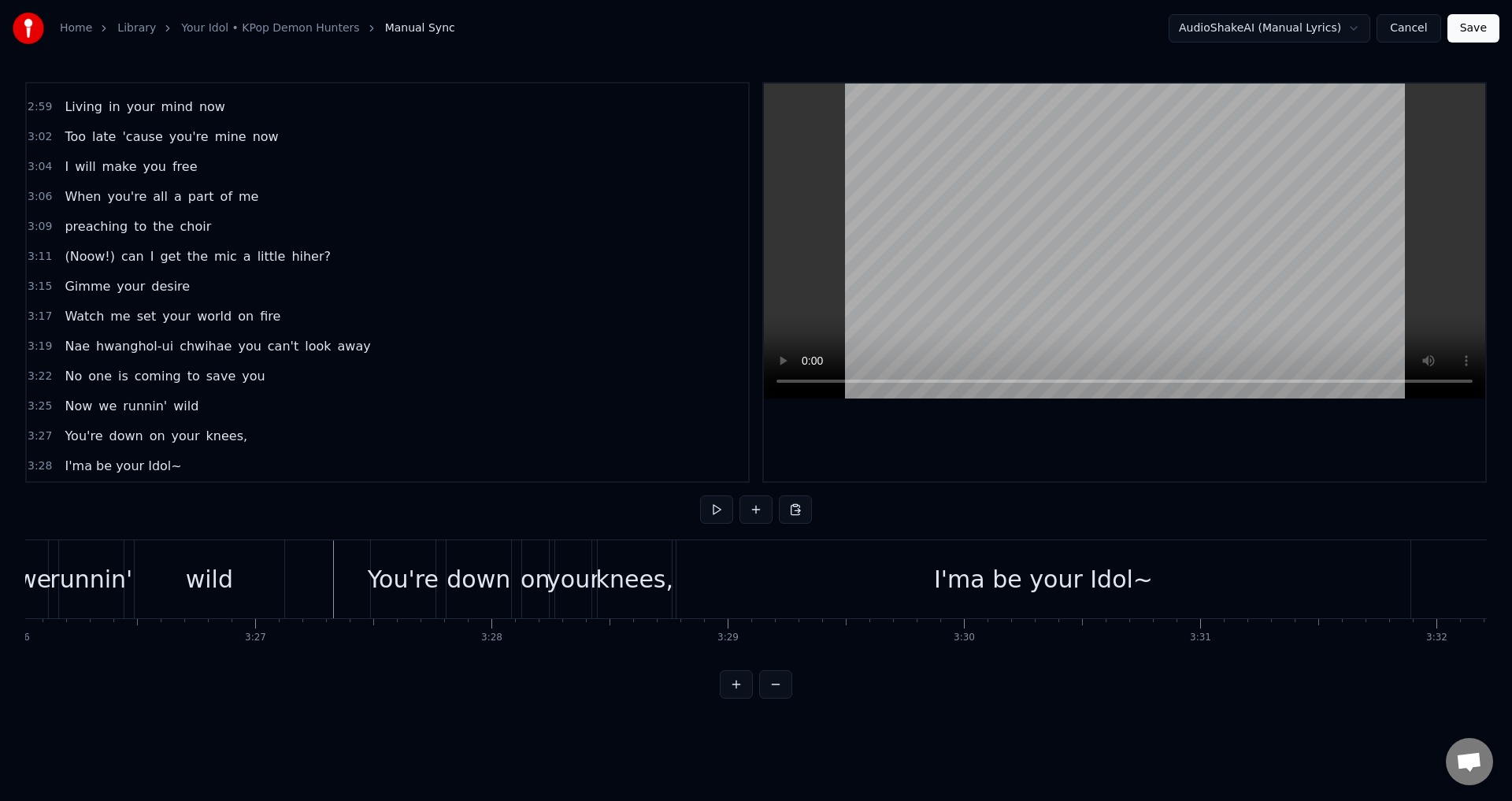
click at [840, 593] on div "I'ma be your Idol~" at bounding box center [1042, 579] width 733 height 78
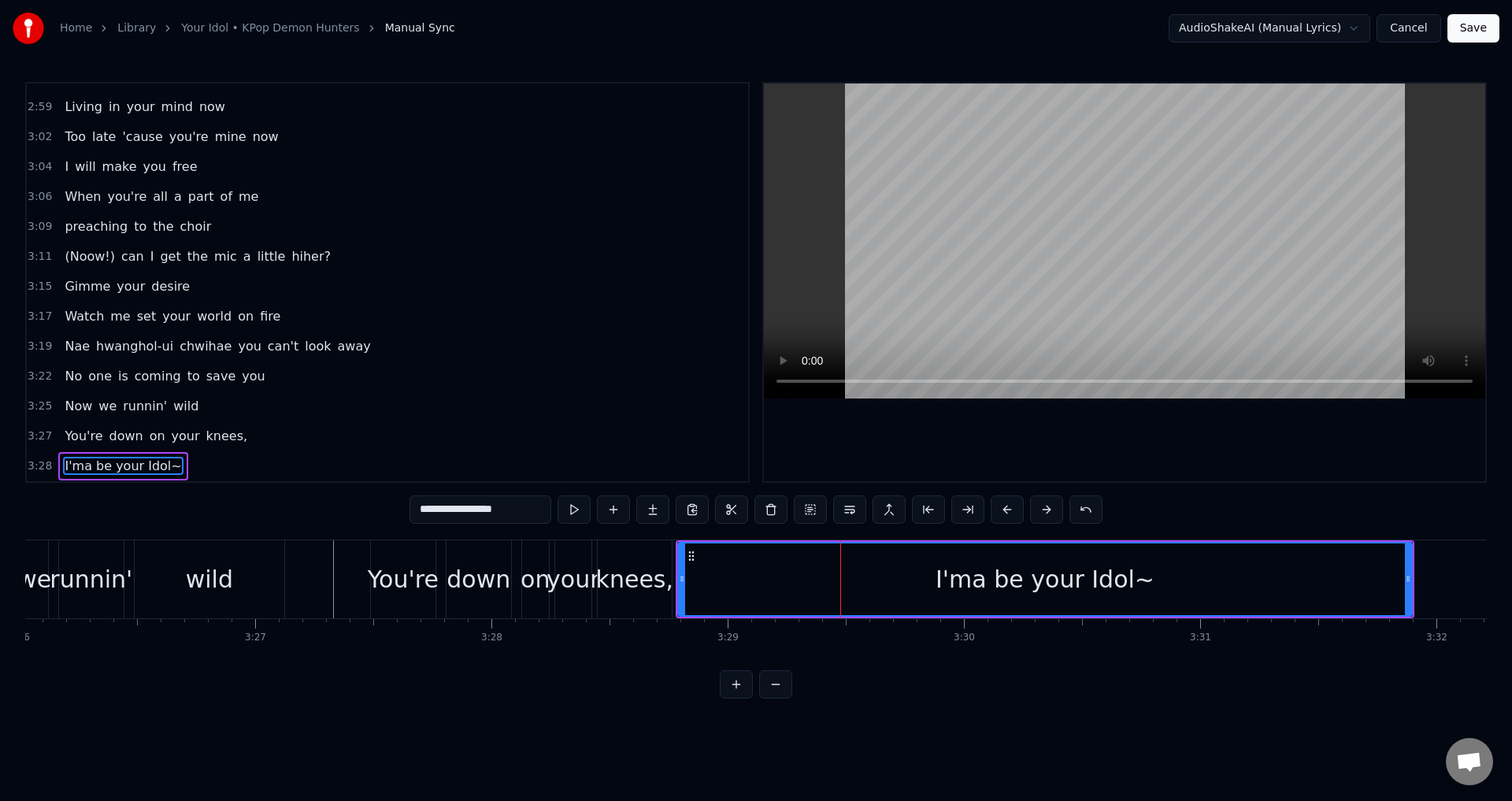
click at [543, 438] on div "3:27 You're down on your knees," at bounding box center [388, 436] width 721 height 30
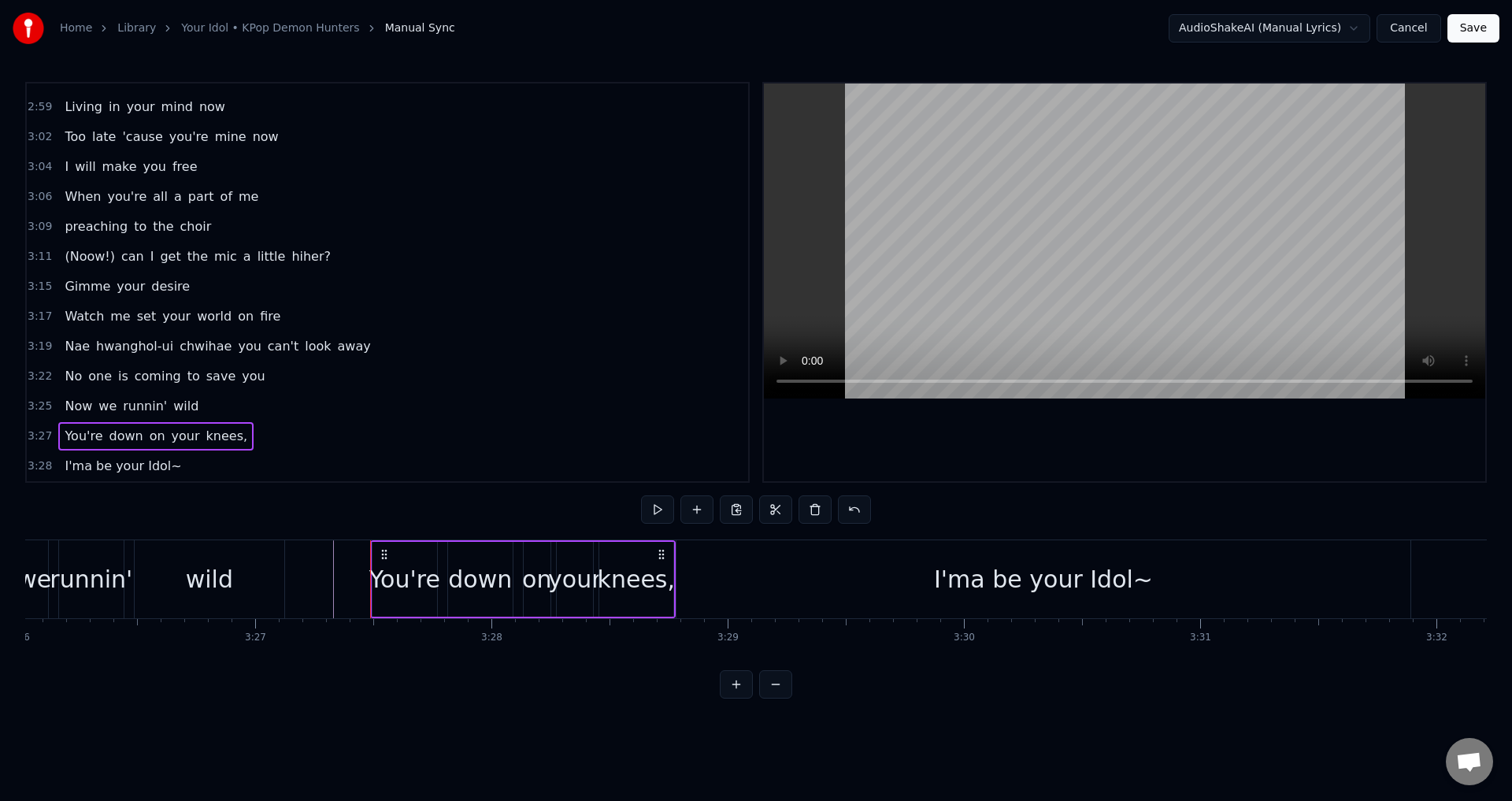
click at [316, 410] on div "3:25 Now we runnin' wild" at bounding box center [388, 406] width 721 height 30
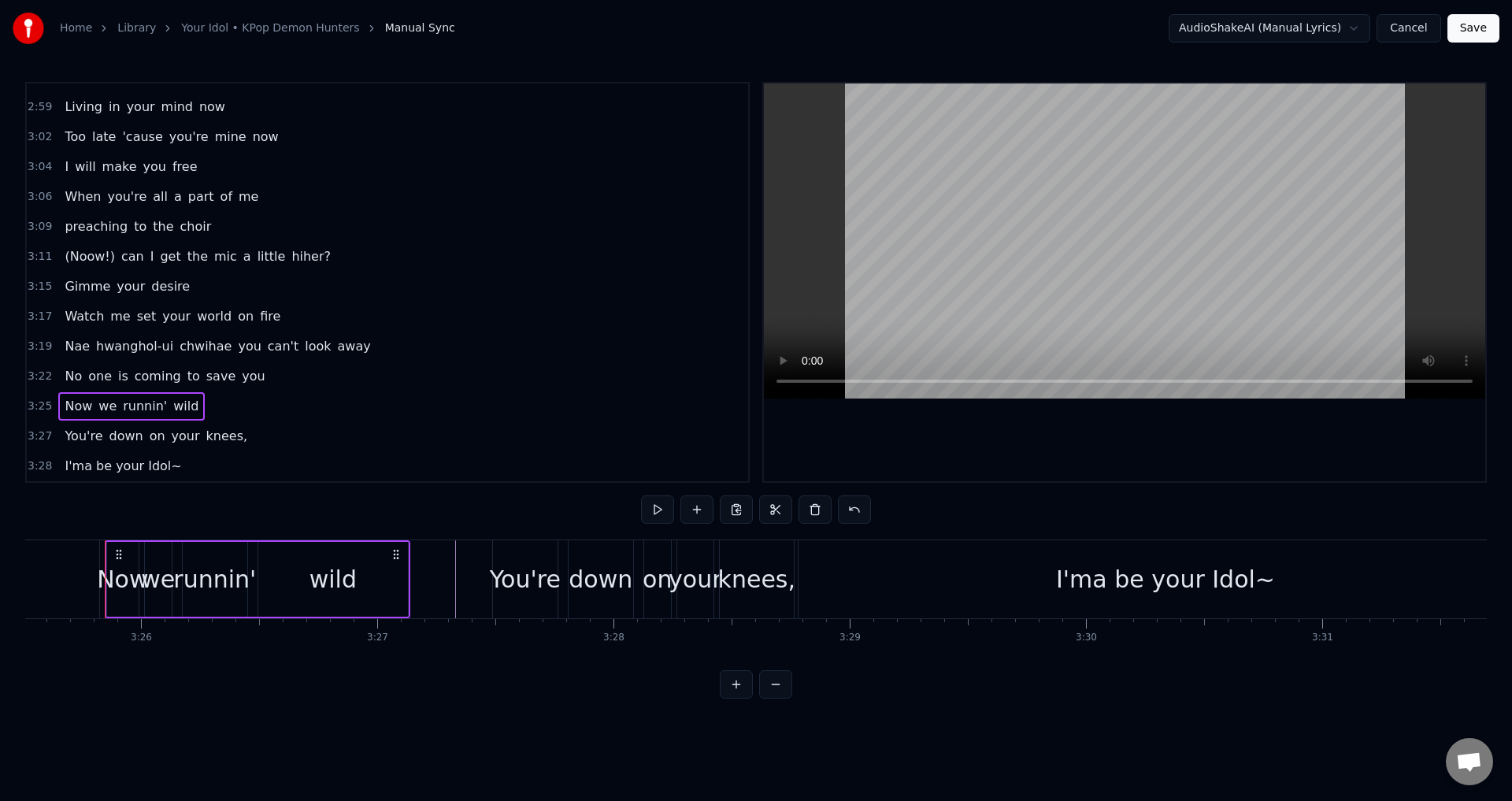
scroll to position [1349, 0]
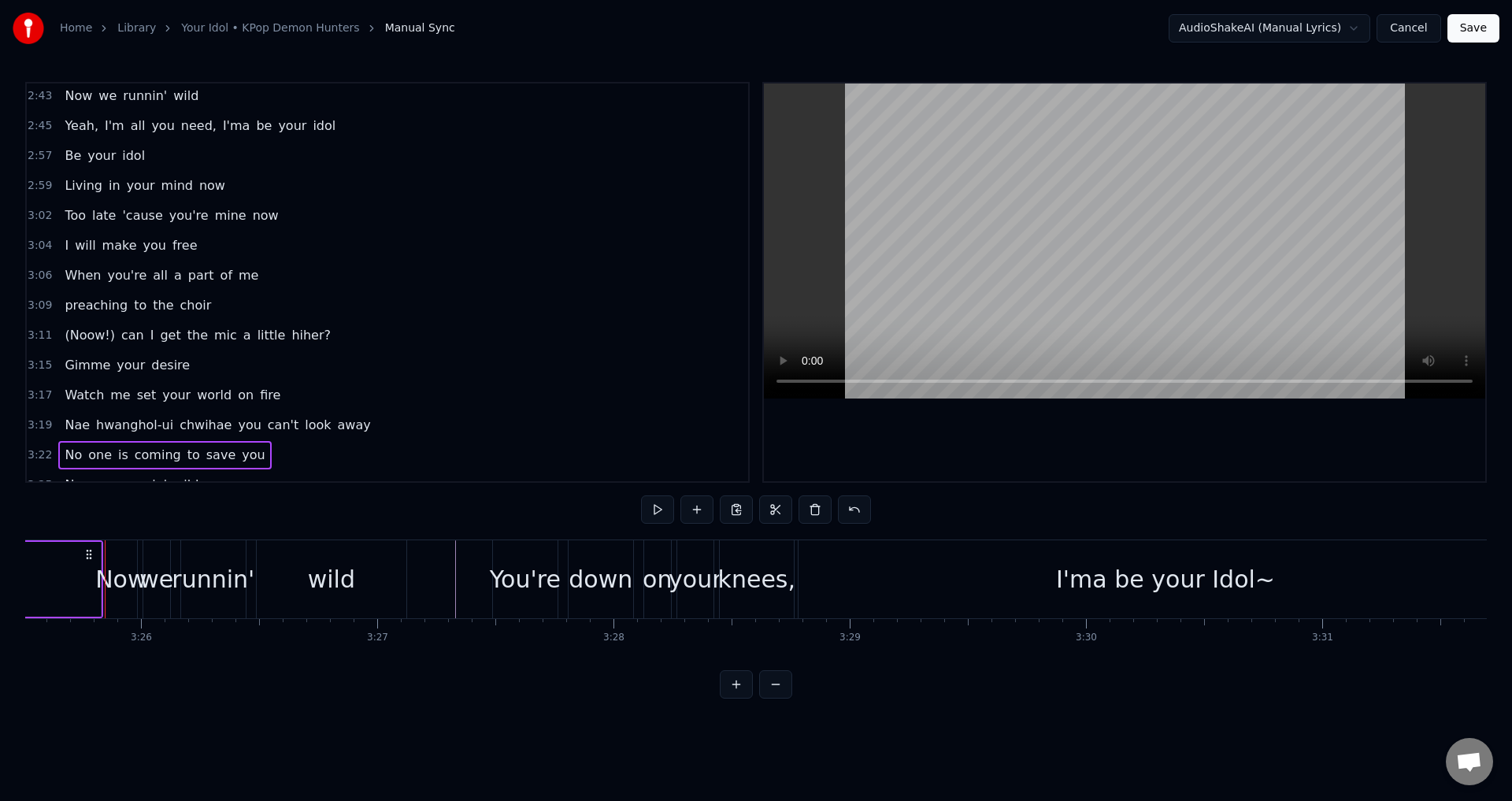
scroll to position [0, 48539]
click at [108, 554] on div at bounding box center [108, 579] width 1 height 78
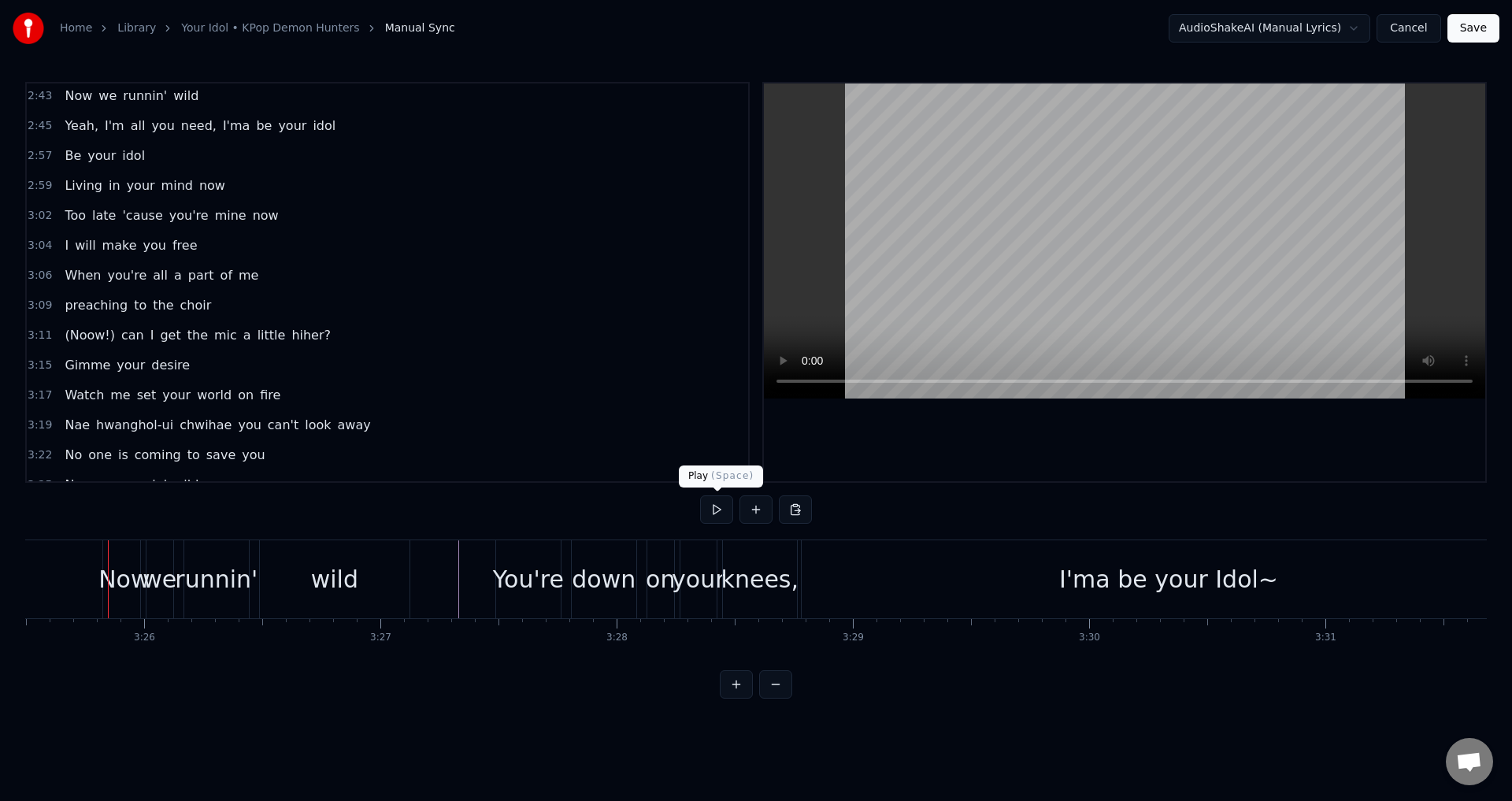
click at [714, 508] on button at bounding box center [716, 509] width 33 height 29
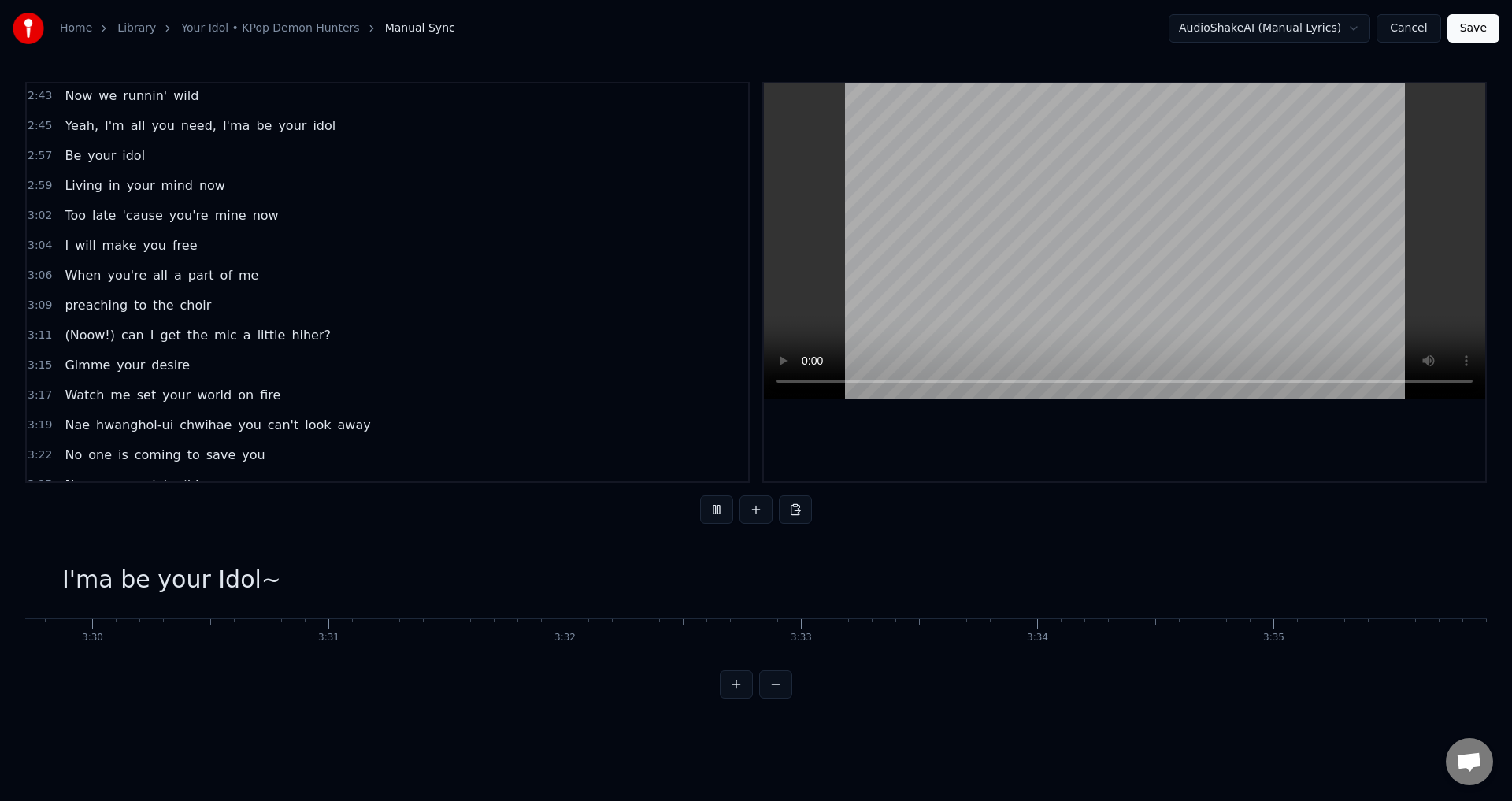
scroll to position [0, 49846]
click at [715, 509] on button at bounding box center [716, 509] width 33 height 29
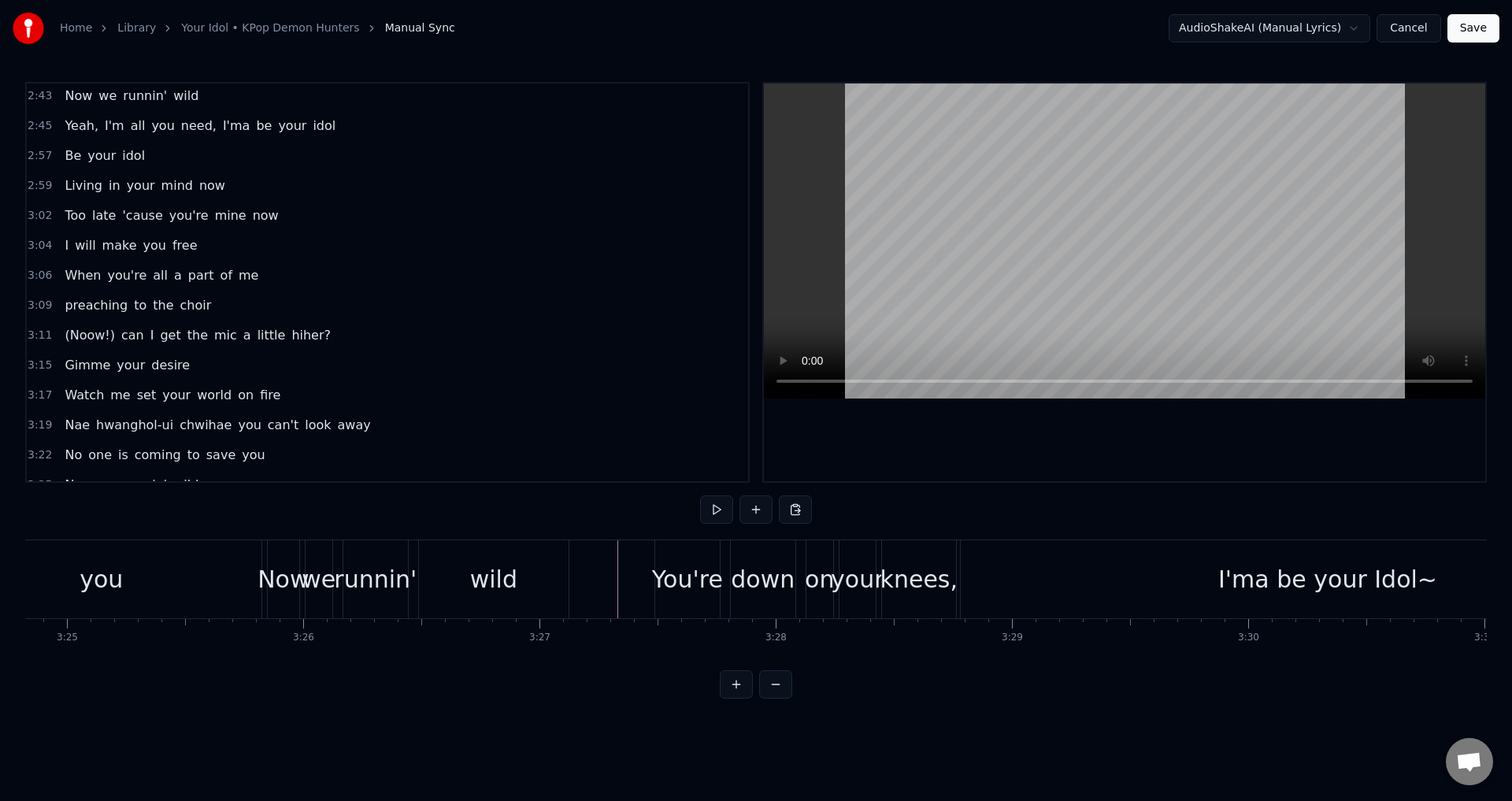
scroll to position [0, 48665]
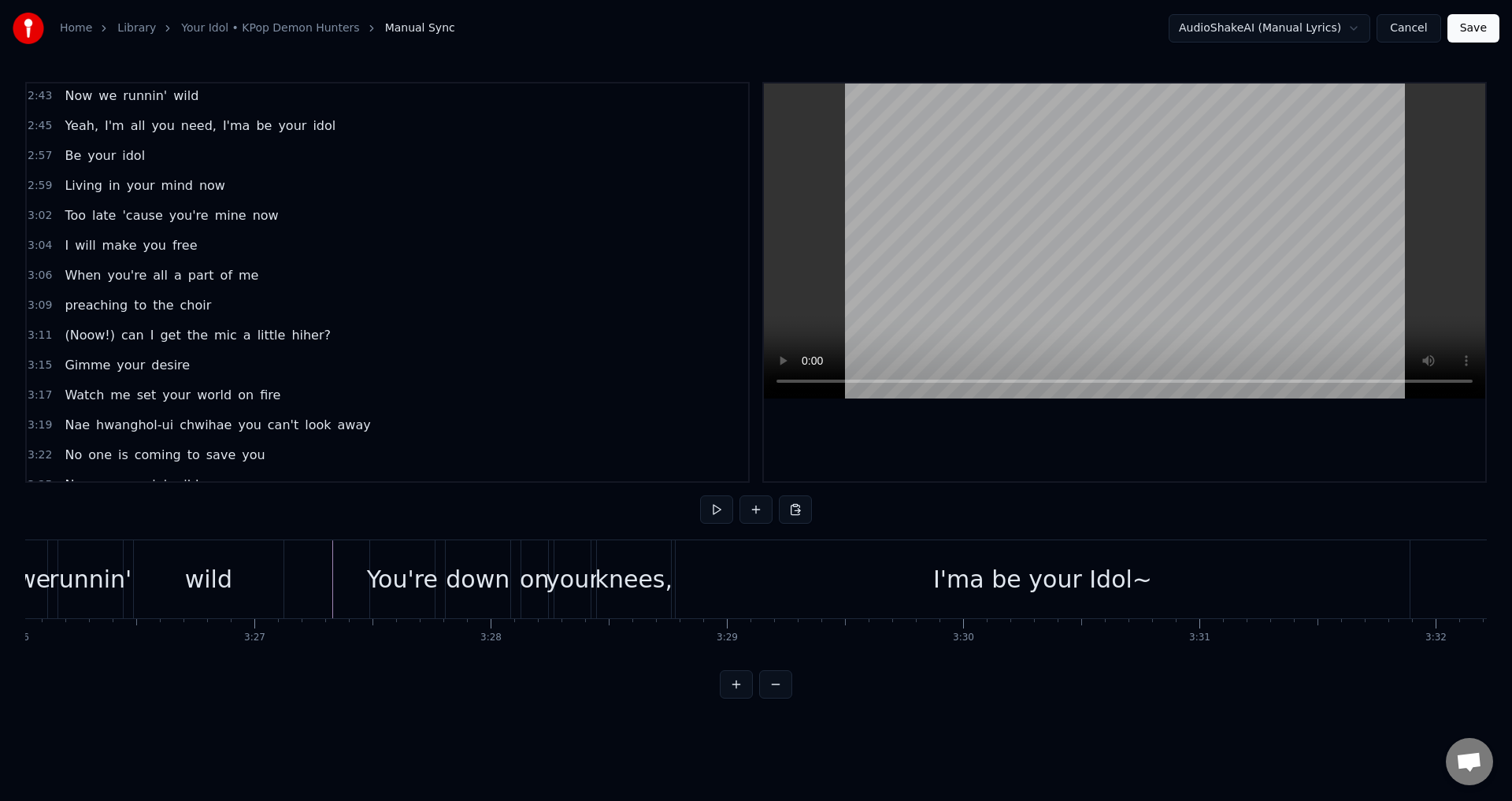
click at [1043, 566] on div "I'ma be your Idol~" at bounding box center [1042, 579] width 219 height 35
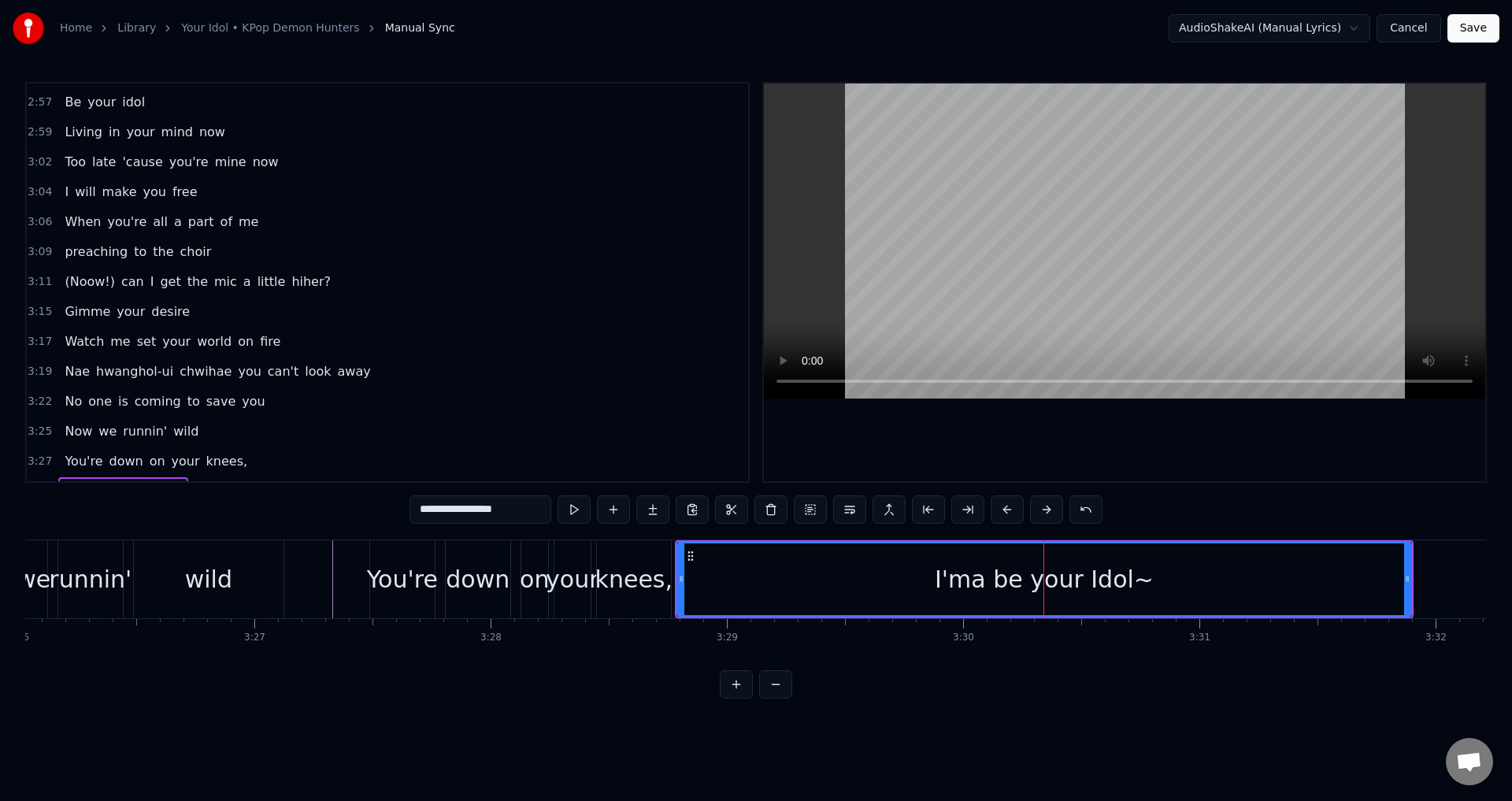
scroll to position [1428, 0]
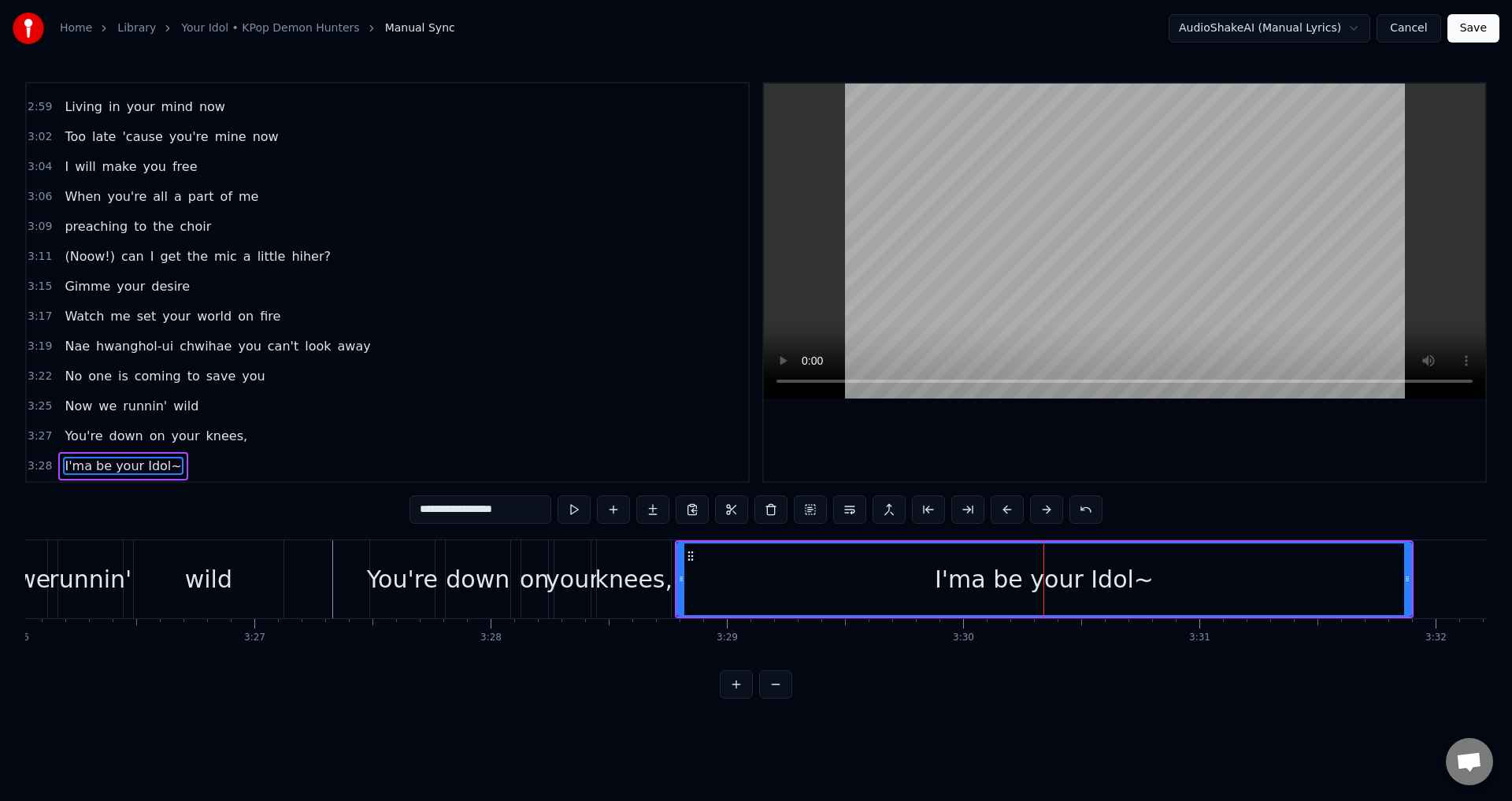
drag, startPoint x: 1161, startPoint y: 576, endPoint x: 1129, endPoint y: 576, distance: 32.0
click at [1129, 576] on div "I'ma be your Idol~" at bounding box center [1044, 578] width 733 height 71
drag, startPoint x: 535, startPoint y: 506, endPoint x: 393, endPoint y: 506, distance: 142.0
click at [393, 506] on div "0:30 Dies Irae 0:32 Illa 0:35 Vos Solve In 0:37 Favilla 0:40 Maledictus 0:43 Er…" at bounding box center [756, 390] width 1461 height 617
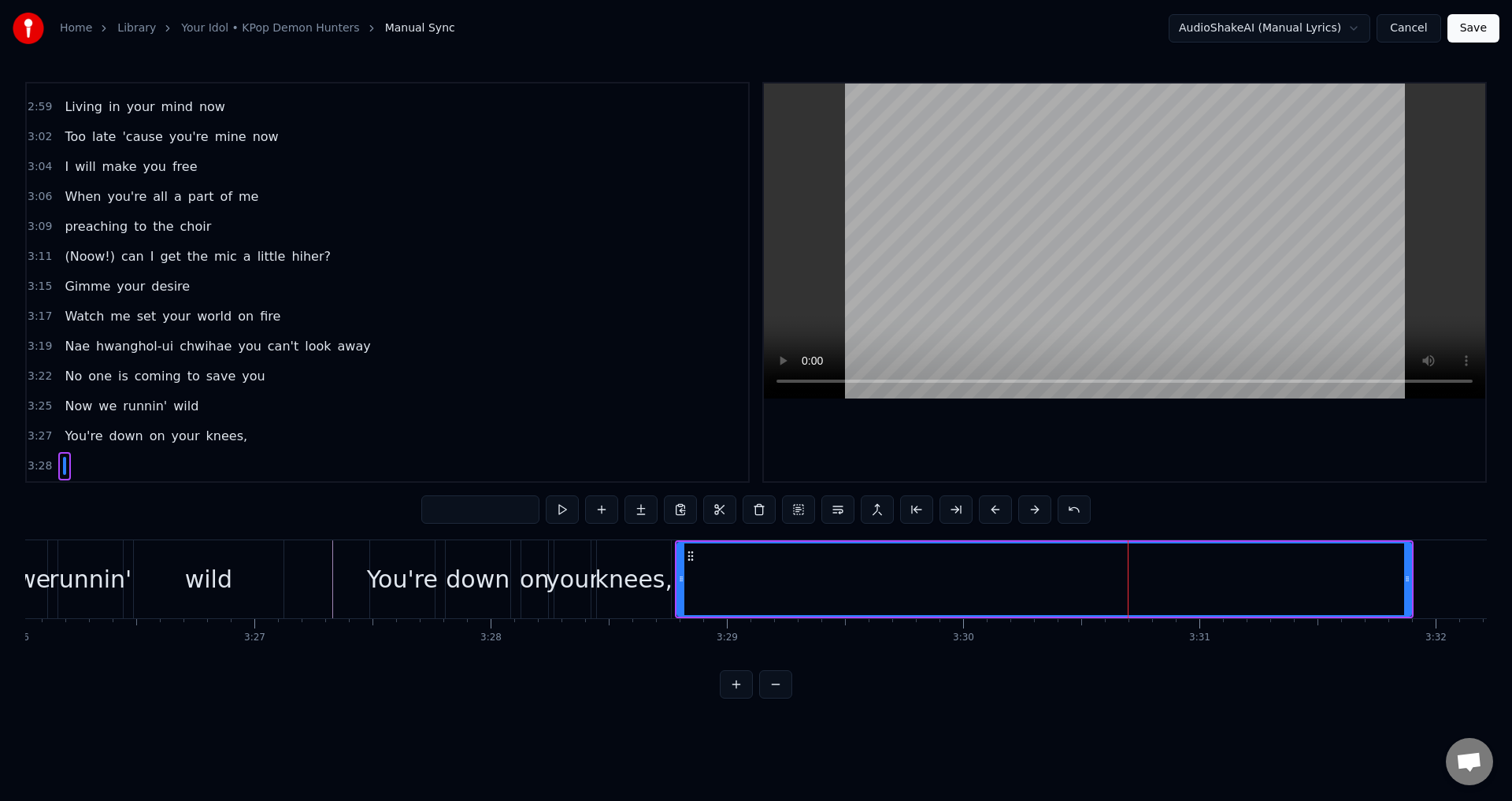
click at [63, 467] on span at bounding box center [65, 466] width 3 height 18
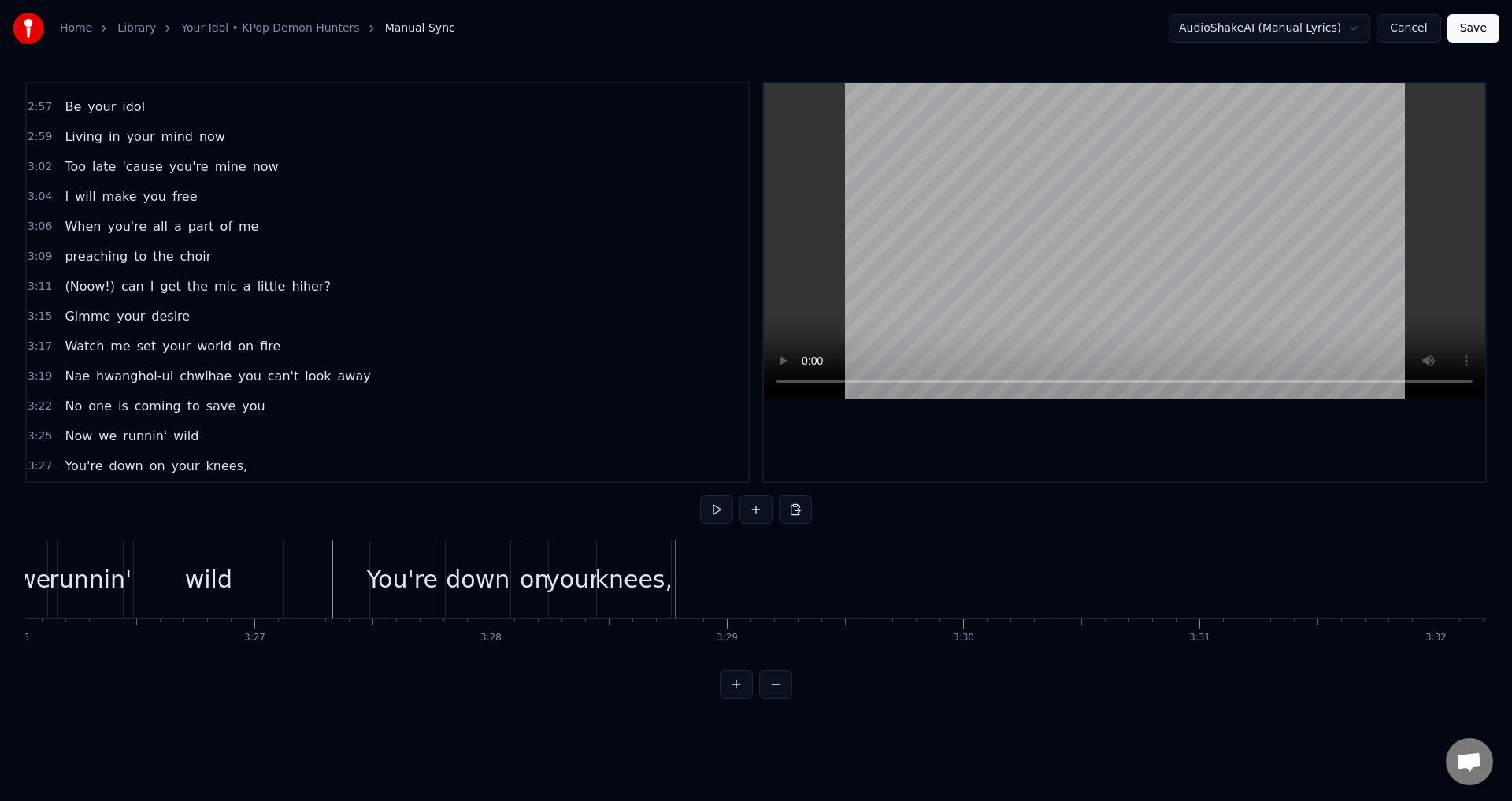
scroll to position [1398, 0]
click at [718, 512] on button at bounding box center [716, 509] width 33 height 29
click at [722, 510] on button at bounding box center [716, 509] width 33 height 29
click at [735, 693] on button at bounding box center [736, 684] width 33 height 29
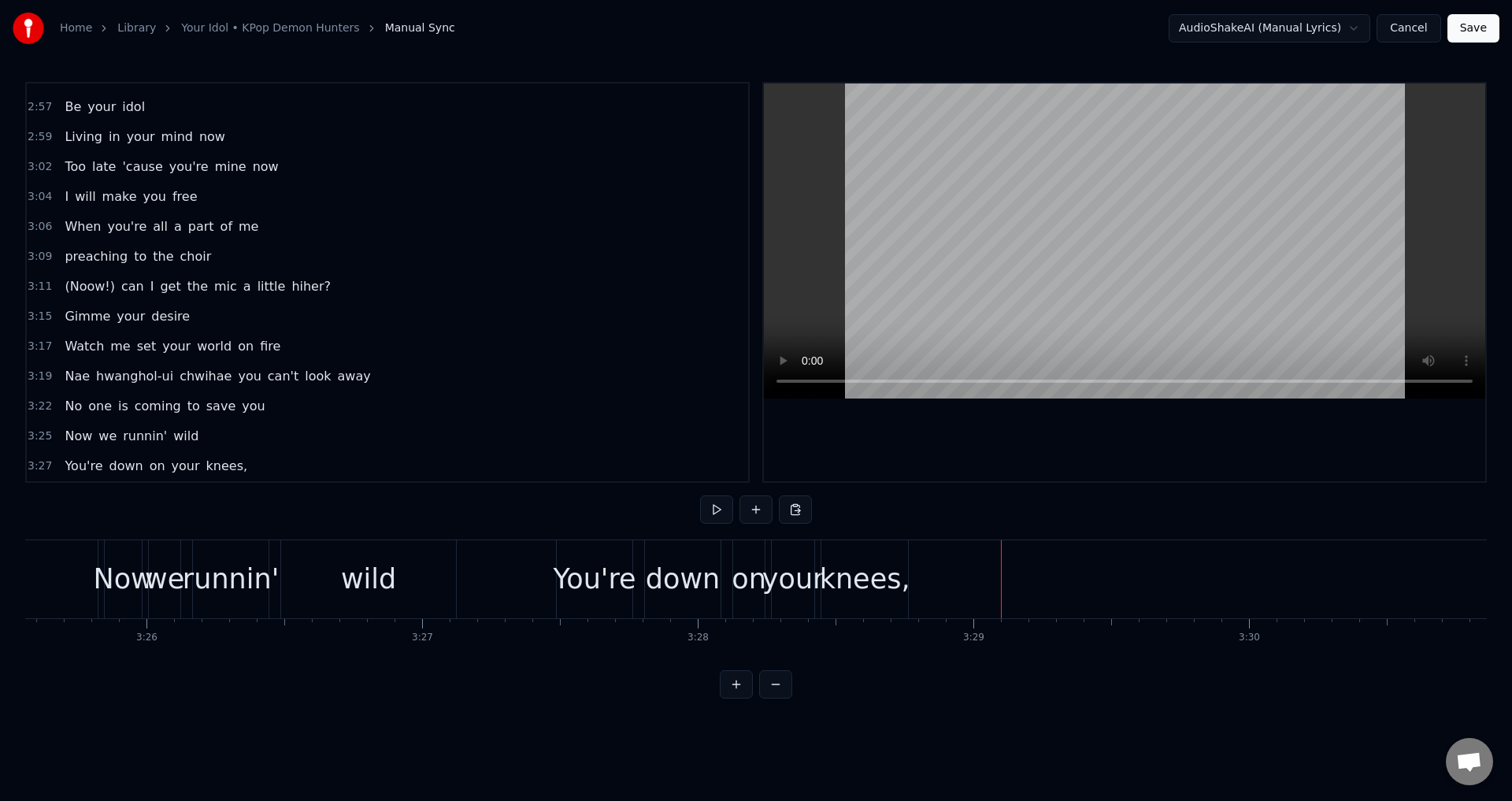
click at [753, 509] on button at bounding box center [756, 509] width 33 height 29
click at [1112, 584] on div "<>" at bounding box center [1097, 579] width 47 height 42
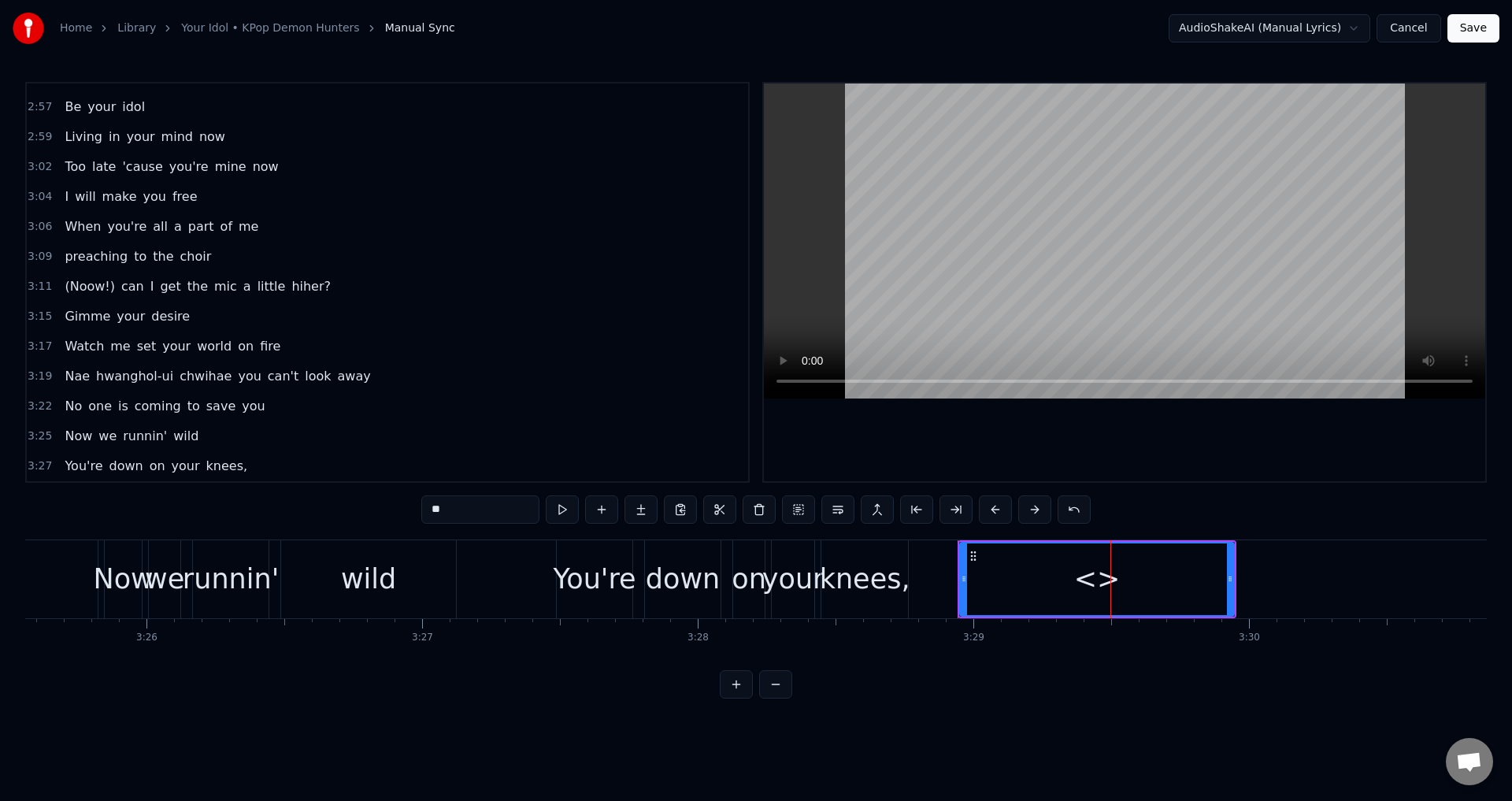
scroll to position [1428, 0]
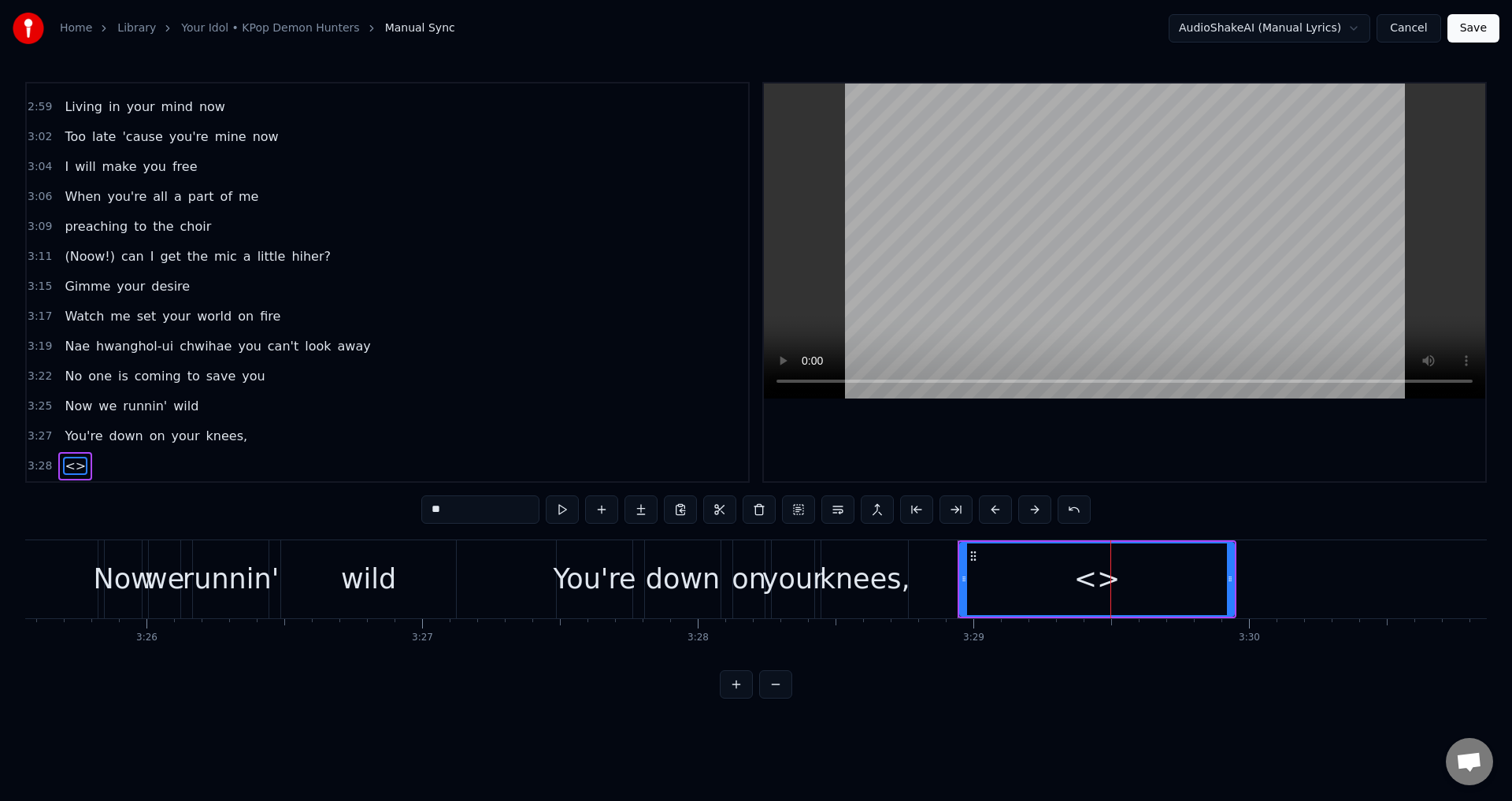
drag, startPoint x: 1120, startPoint y: 581, endPoint x: 1091, endPoint y: 579, distance: 29.1
click at [1091, 579] on div "<>" at bounding box center [1097, 578] width 273 height 71
click at [1091, 579] on div "<>" at bounding box center [1097, 579] width 47 height 42
drag, startPoint x: 480, startPoint y: 510, endPoint x: 417, endPoint y: 506, distance: 63.1
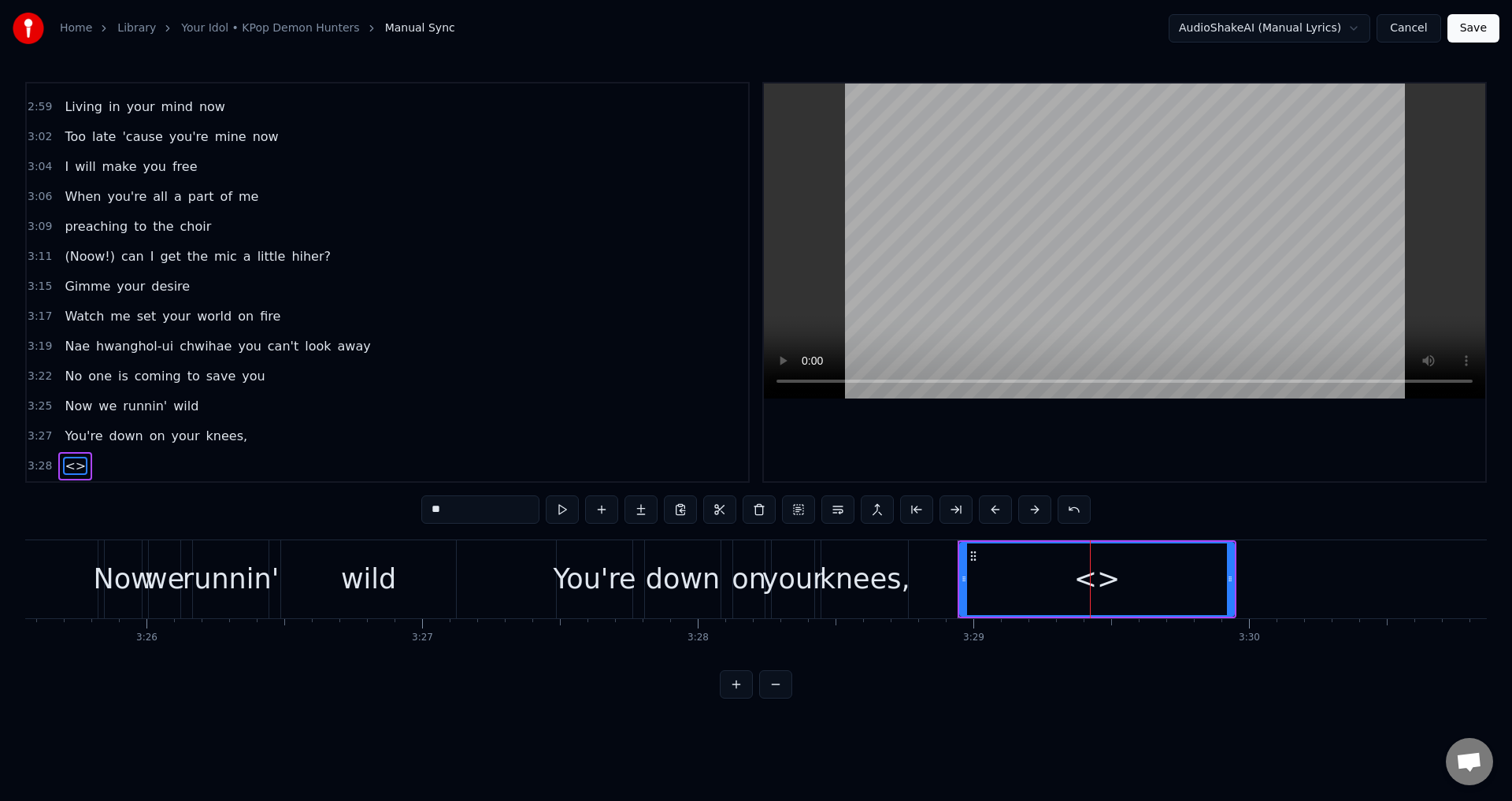
click at [417, 506] on div "0:30 Dies Irae 0:32 Illa 0:35 Vos Solve In 0:37 Favilla 0:40 Maledictus 0:43 Er…" at bounding box center [756, 390] width 1461 height 617
paste input "**********"
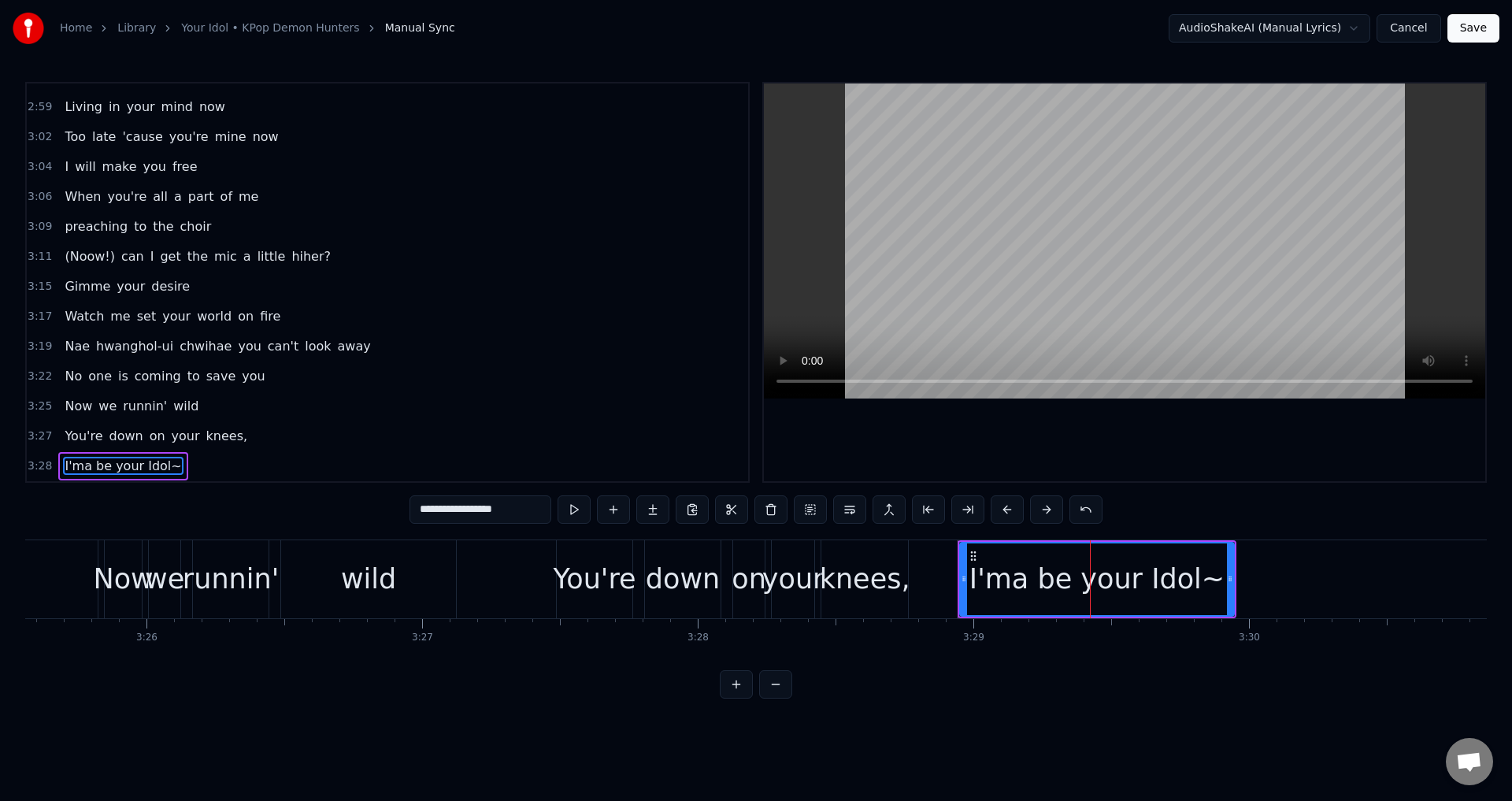
type input "**********"
click at [259, 462] on div "3:28 I'ma be your Idol~" at bounding box center [388, 466] width 721 height 30
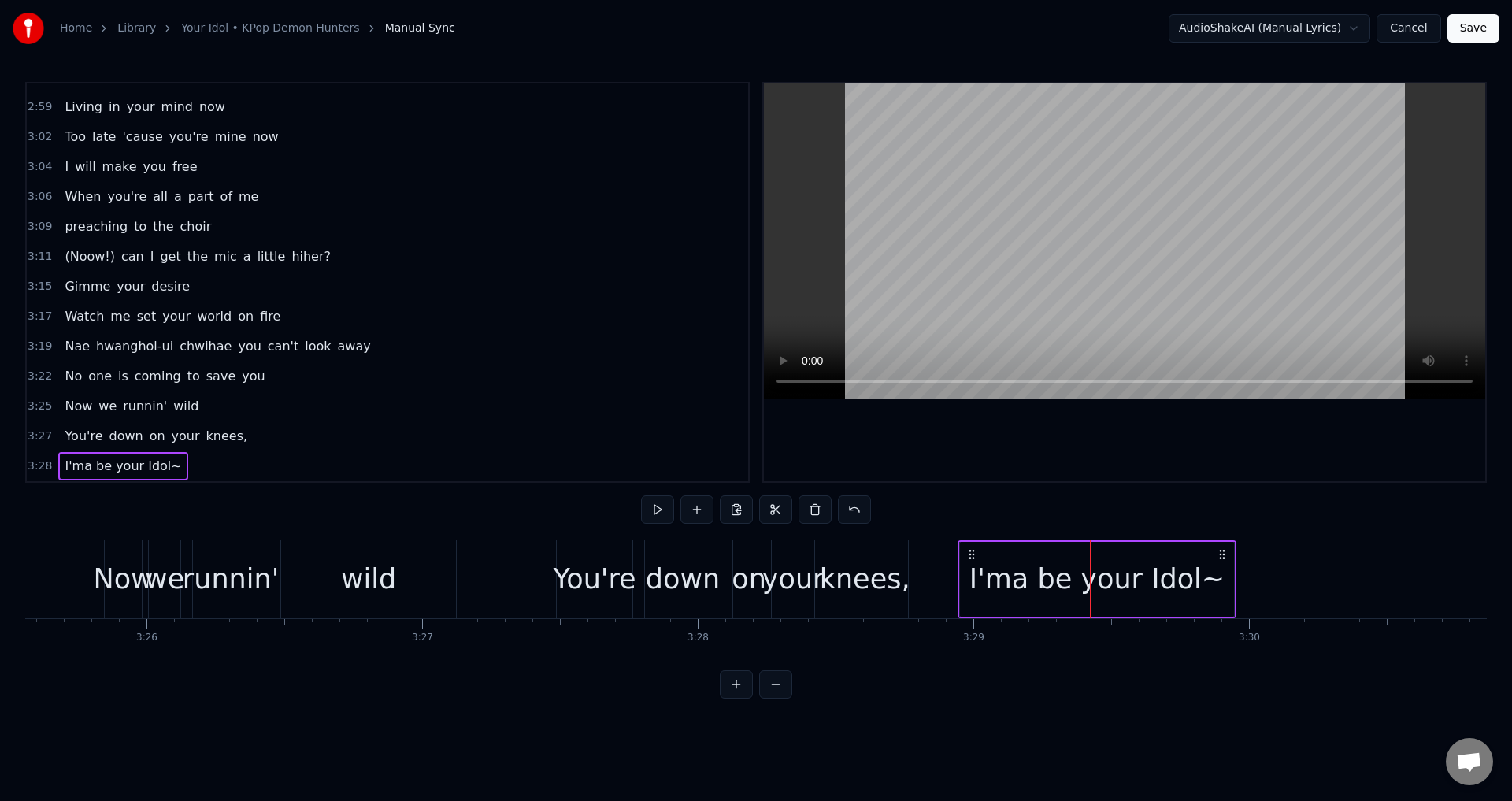
click at [255, 436] on div "3:27 You're down on your knees," at bounding box center [388, 436] width 721 height 30
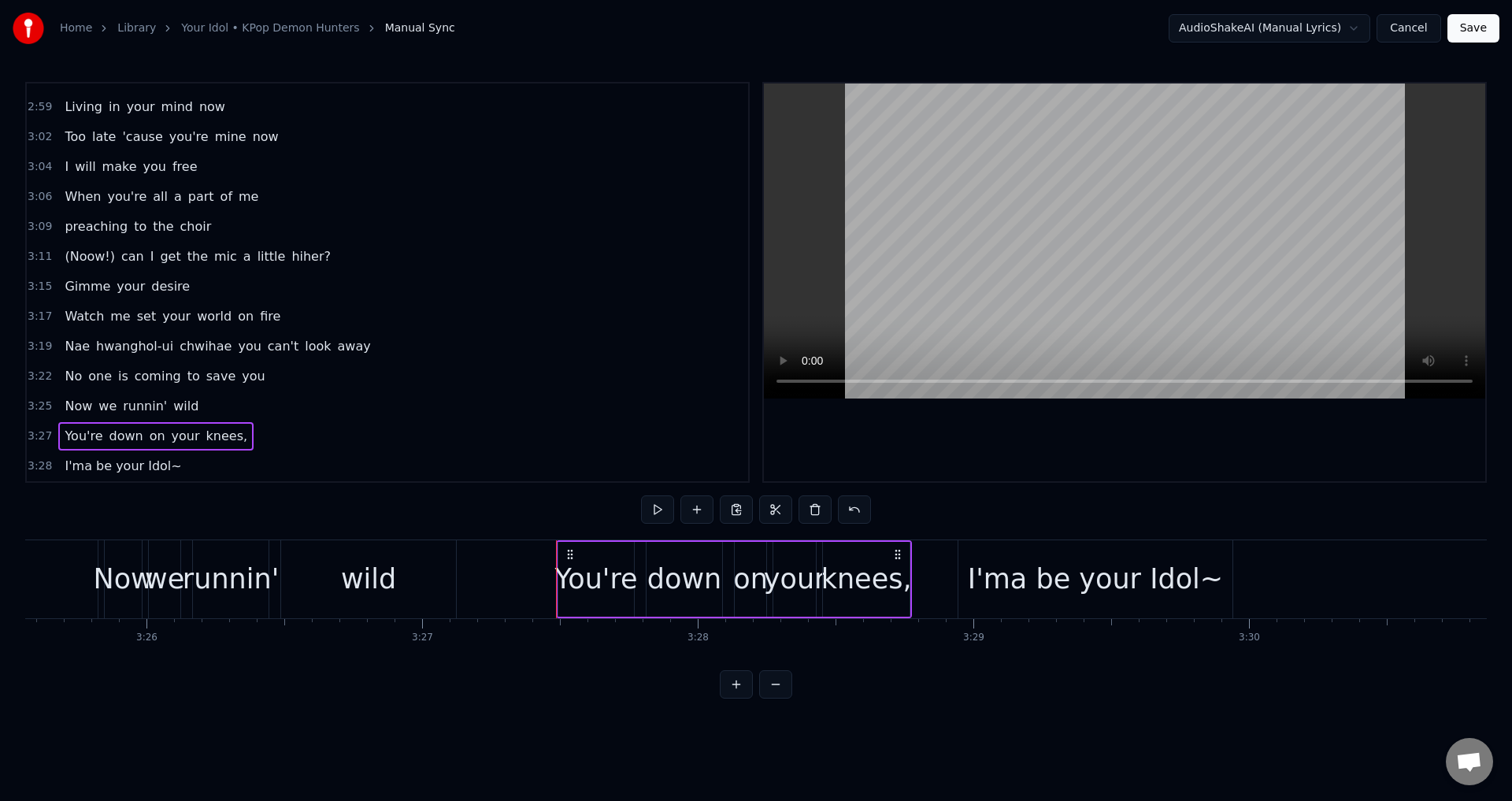
click at [227, 467] on div "3:28 I'ma be your Idol~" at bounding box center [388, 466] width 721 height 30
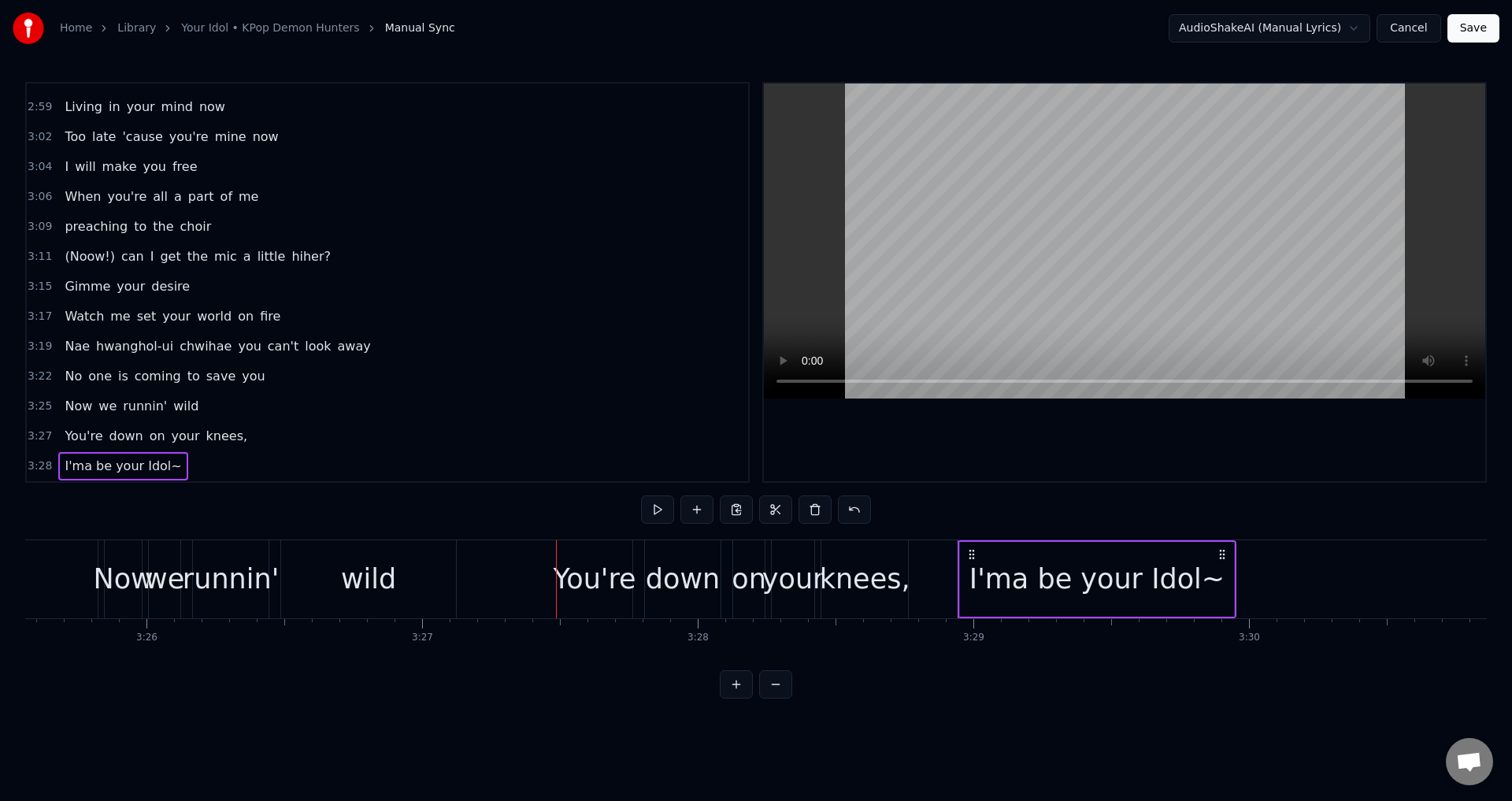
click at [959, 572] on div "I'ma be your Idol~" at bounding box center [1097, 579] width 276 height 75
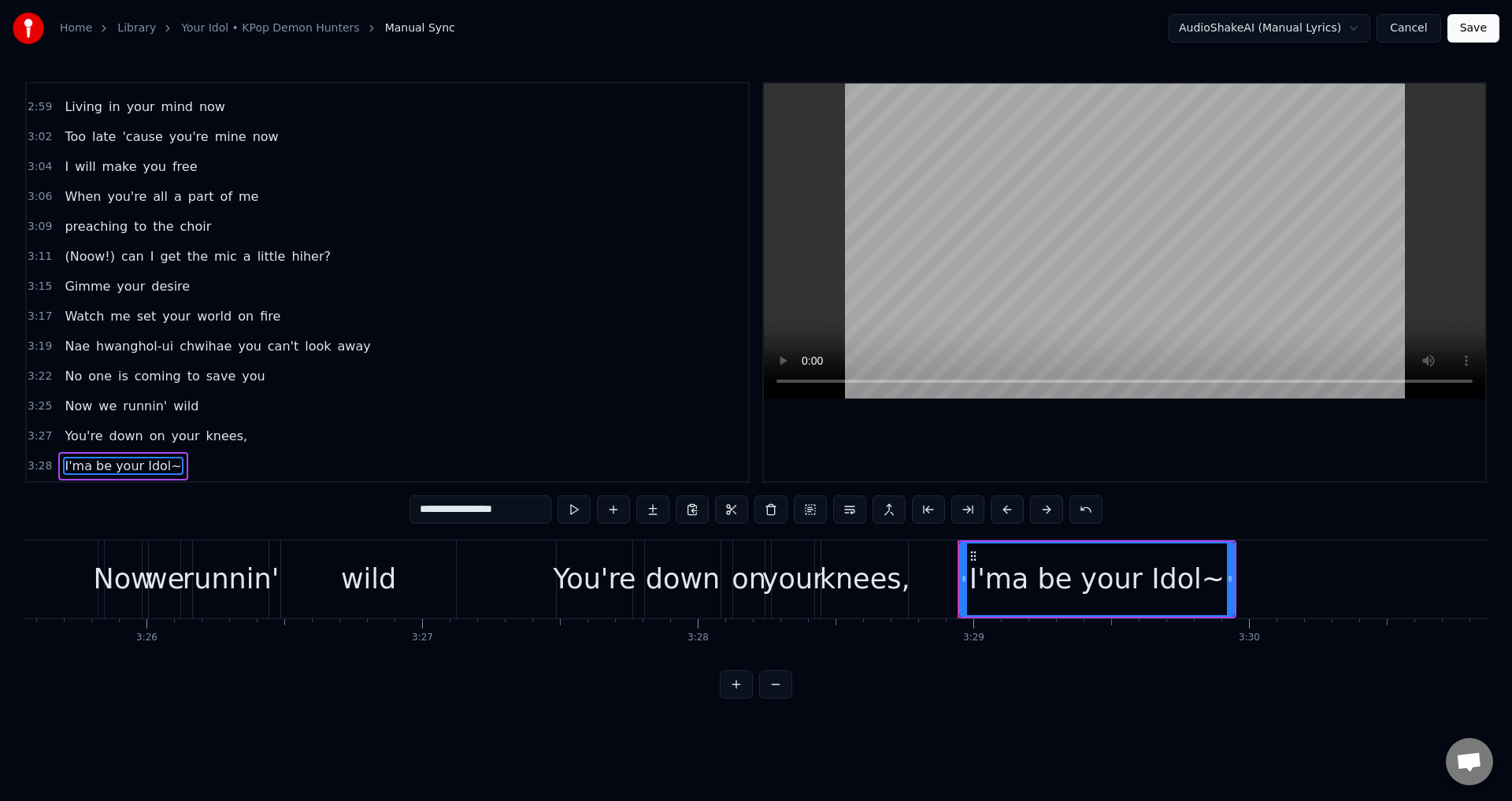
drag, startPoint x: 958, startPoint y: 581, endPoint x: 975, endPoint y: 581, distance: 17.0
click at [975, 581] on div "I'ma be your Idol~" at bounding box center [1096, 579] width 278 height 78
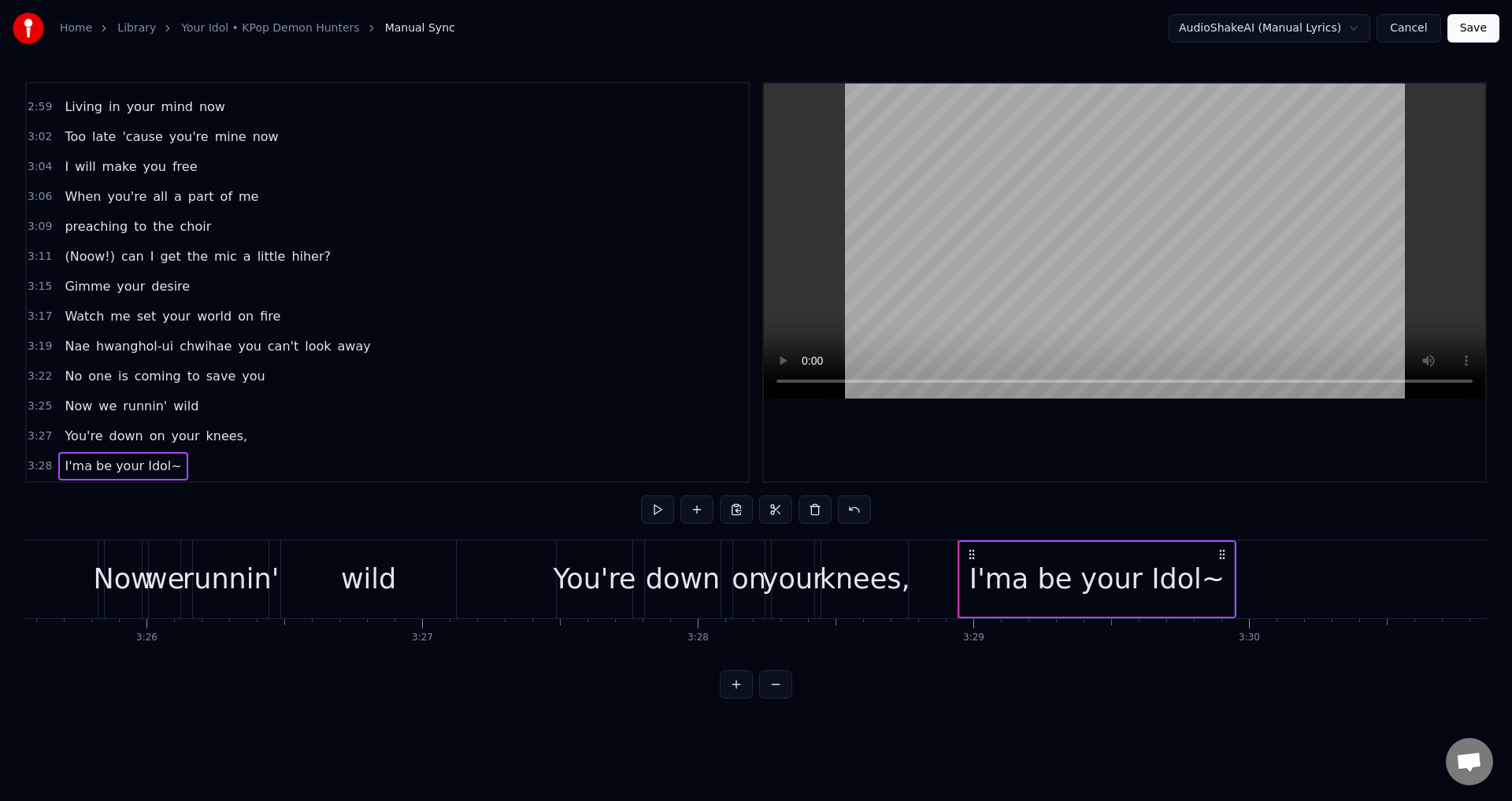
click at [958, 579] on div "I'ma be your Idol~" at bounding box center [1096, 579] width 278 height 78
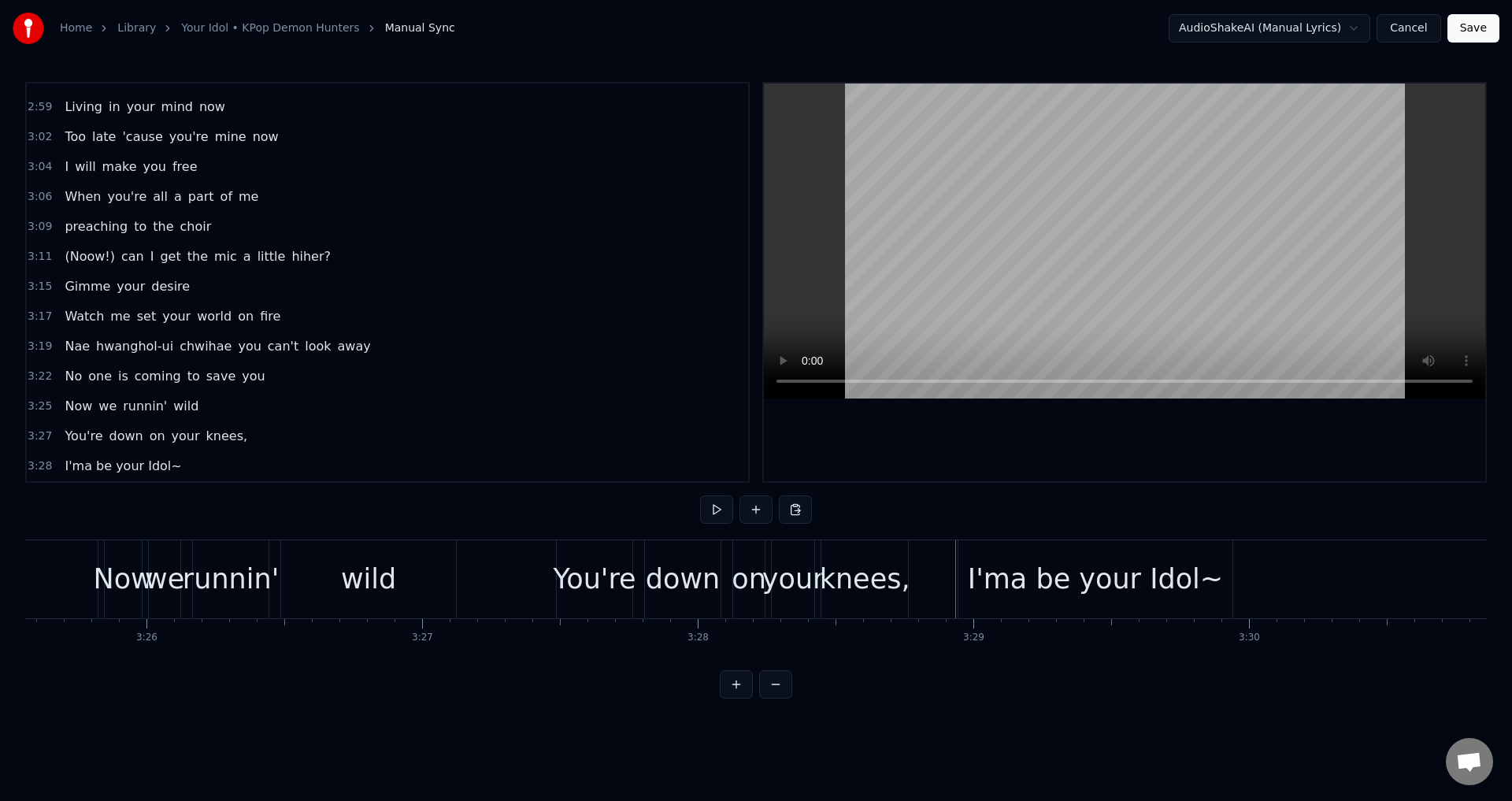
click at [990, 563] on div "I'ma be your Idol~" at bounding box center [1095, 579] width 255 height 42
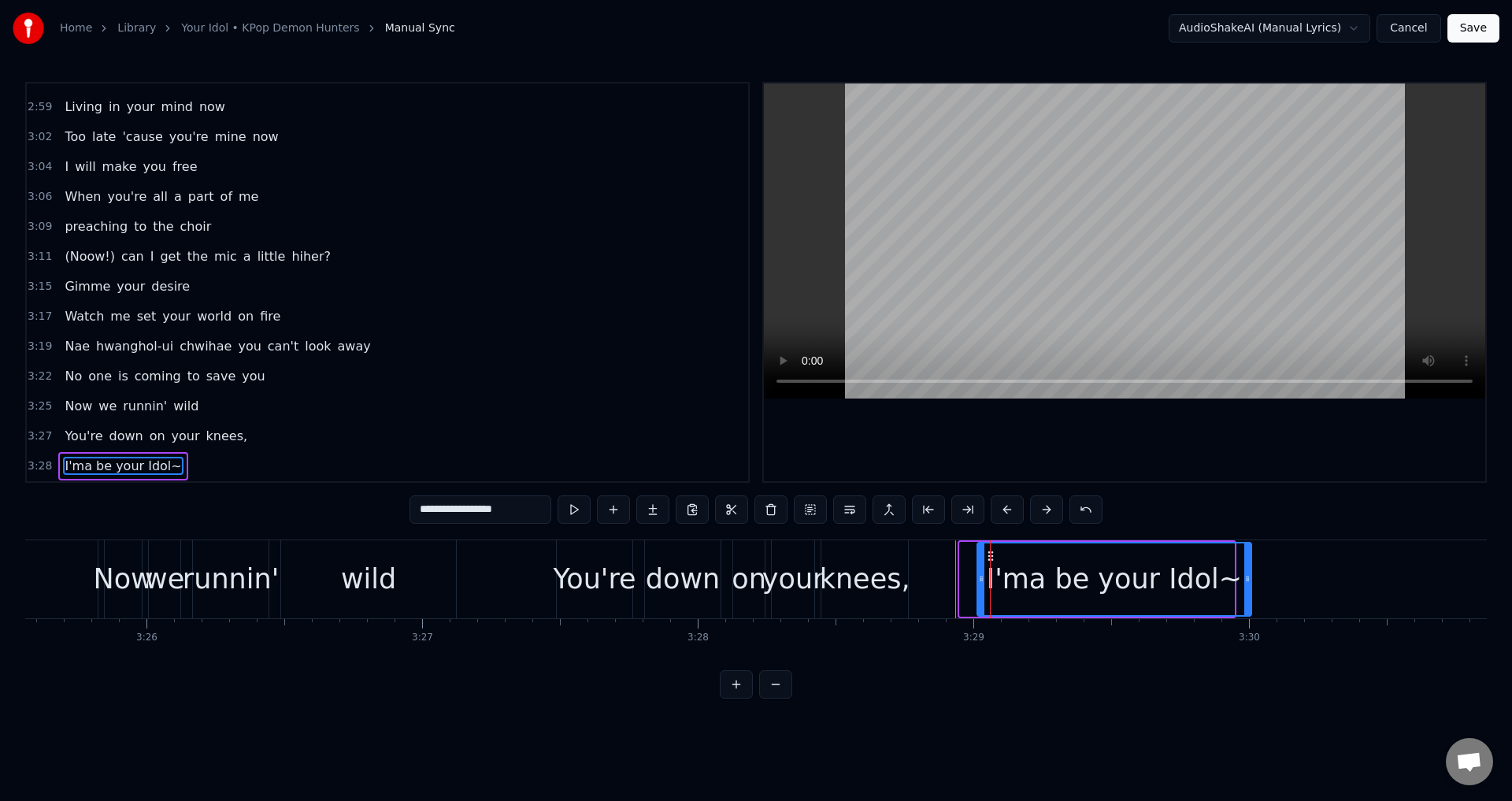
drag, startPoint x: 969, startPoint y: 555, endPoint x: 986, endPoint y: 555, distance: 17.0
click at [986, 555] on icon at bounding box center [990, 555] width 12 height 12
click at [283, 408] on div "3:25 Now we runnin' wild" at bounding box center [388, 406] width 721 height 30
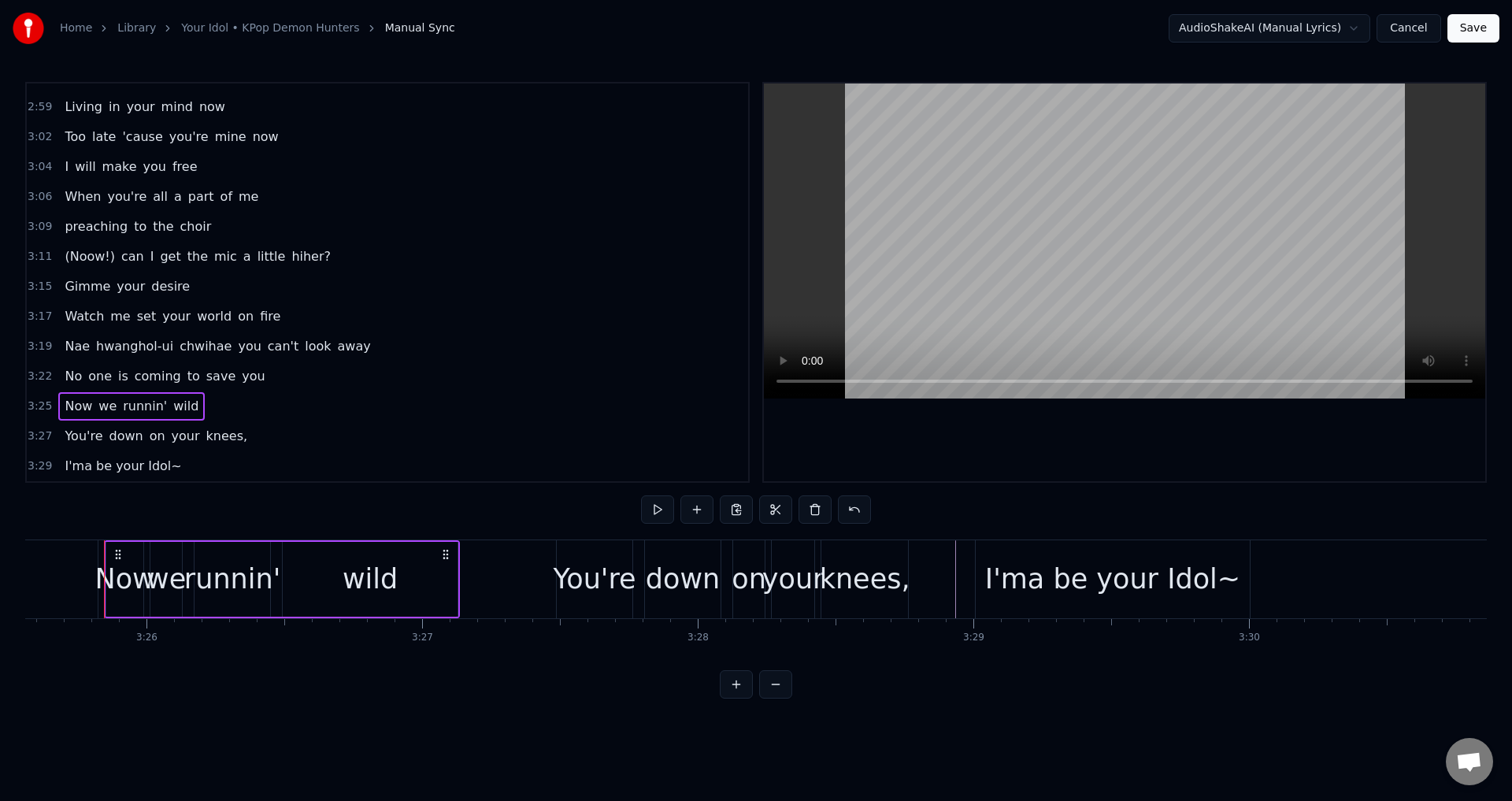
click at [280, 431] on div "3:27 You're down on your knees," at bounding box center [388, 436] width 721 height 30
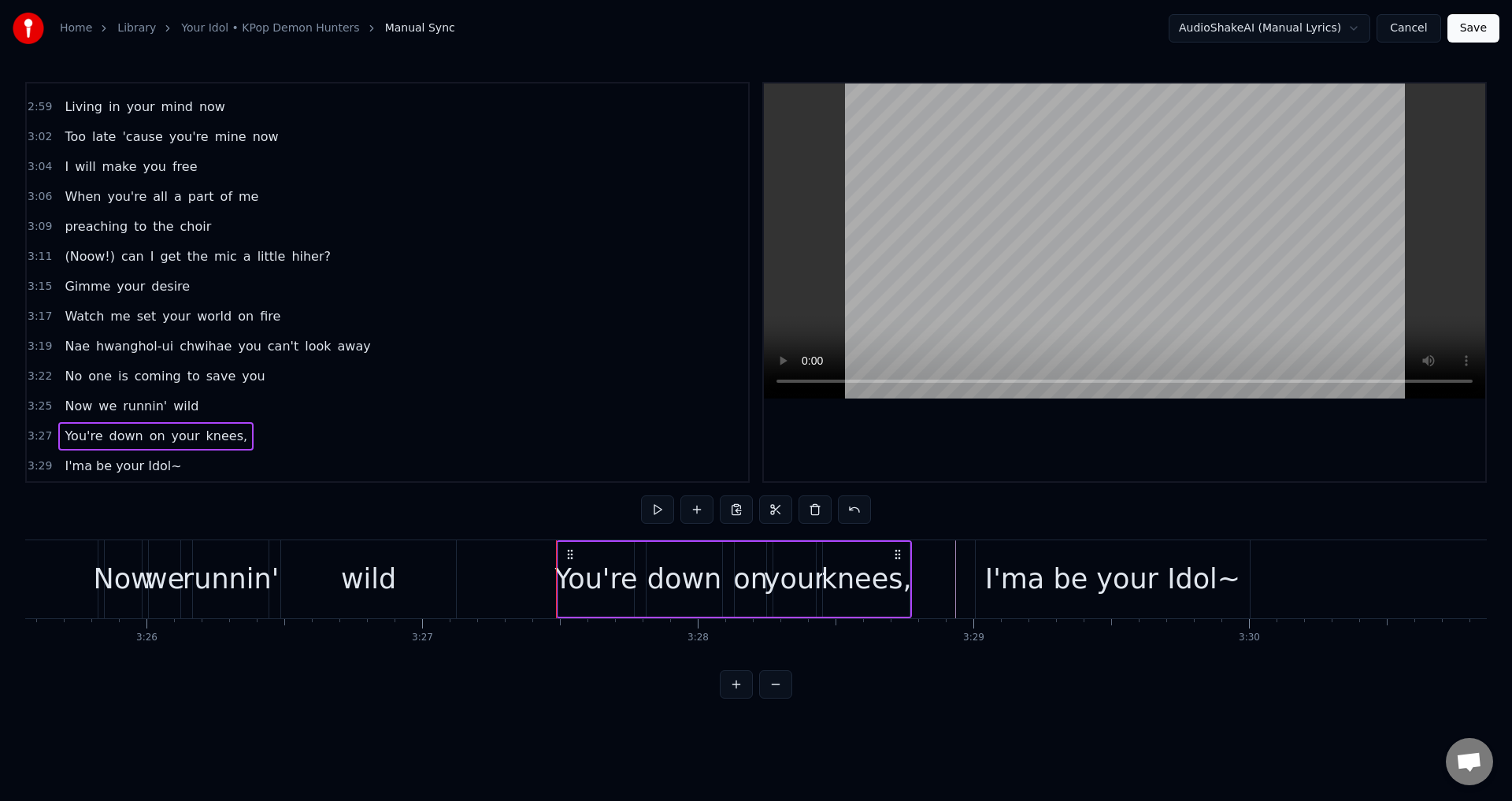
click at [144, 458] on span "I'ma be your Idol~" at bounding box center [123, 466] width 120 height 18
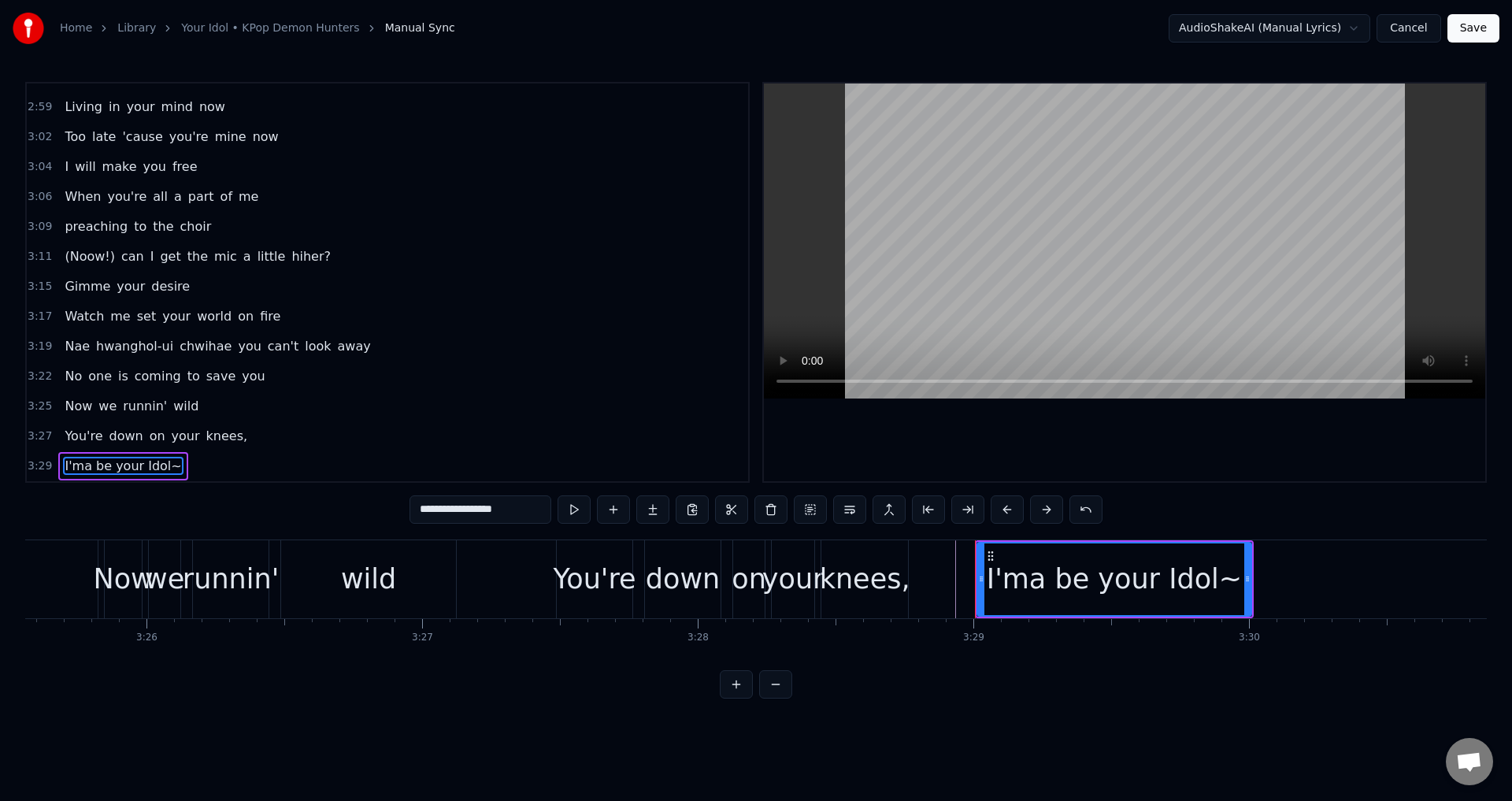
click at [269, 440] on div "3:27 You're down on your knees," at bounding box center [388, 436] width 721 height 30
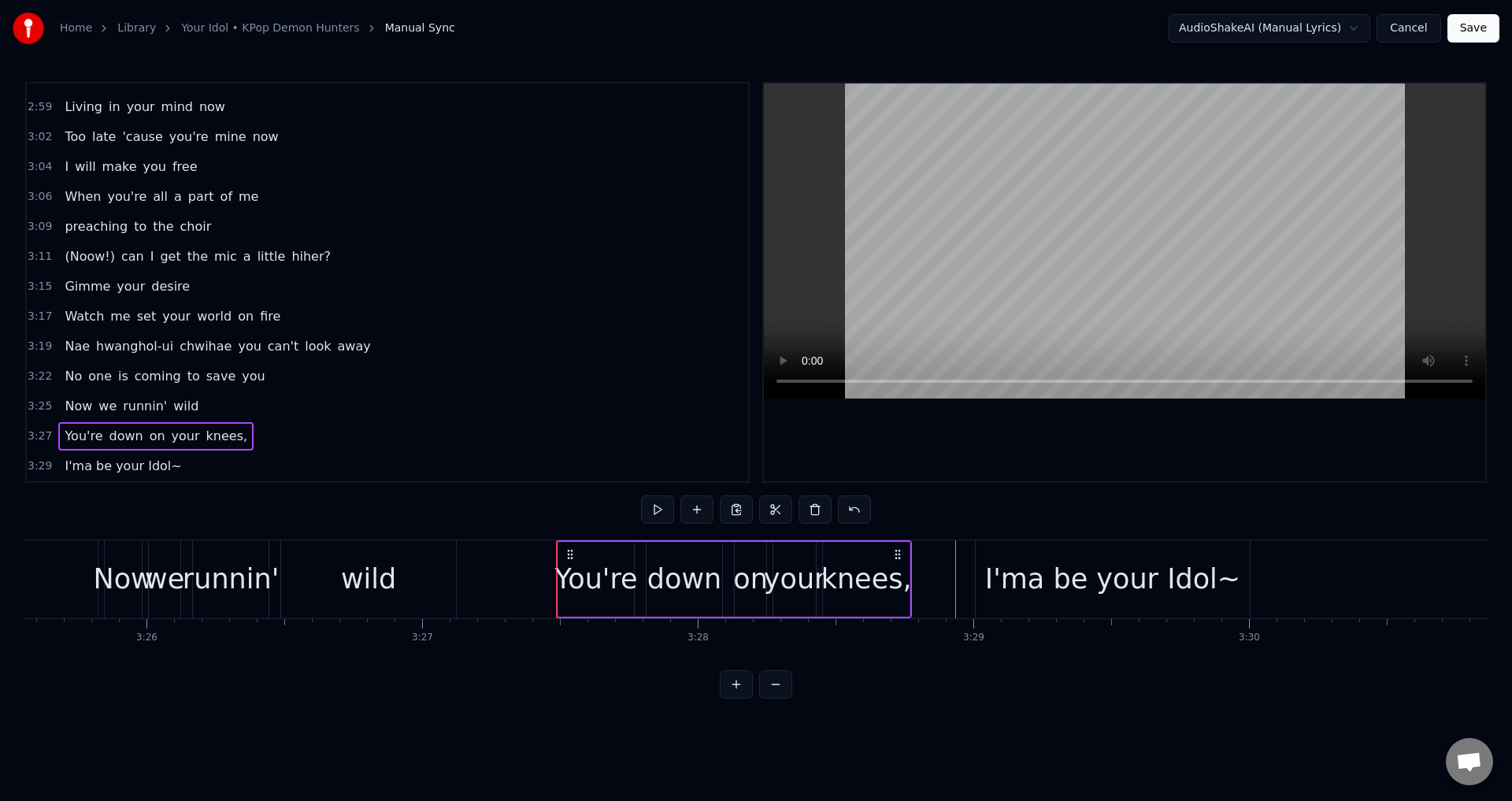
click at [242, 467] on div "3:29 I'ma be your Idol~" at bounding box center [388, 466] width 721 height 30
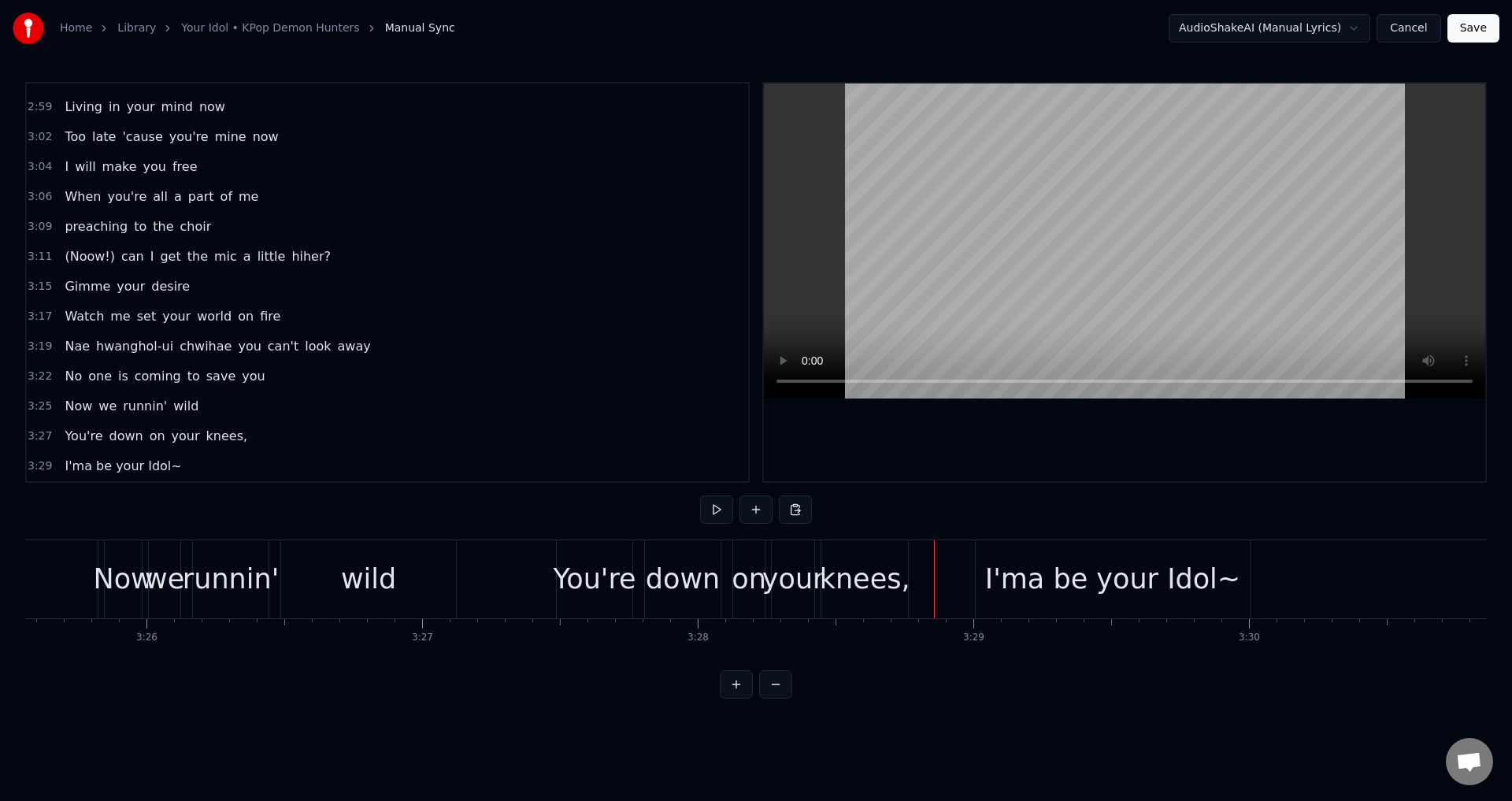
click at [989, 570] on div "I'ma be your Idol~" at bounding box center [1113, 579] width 274 height 78
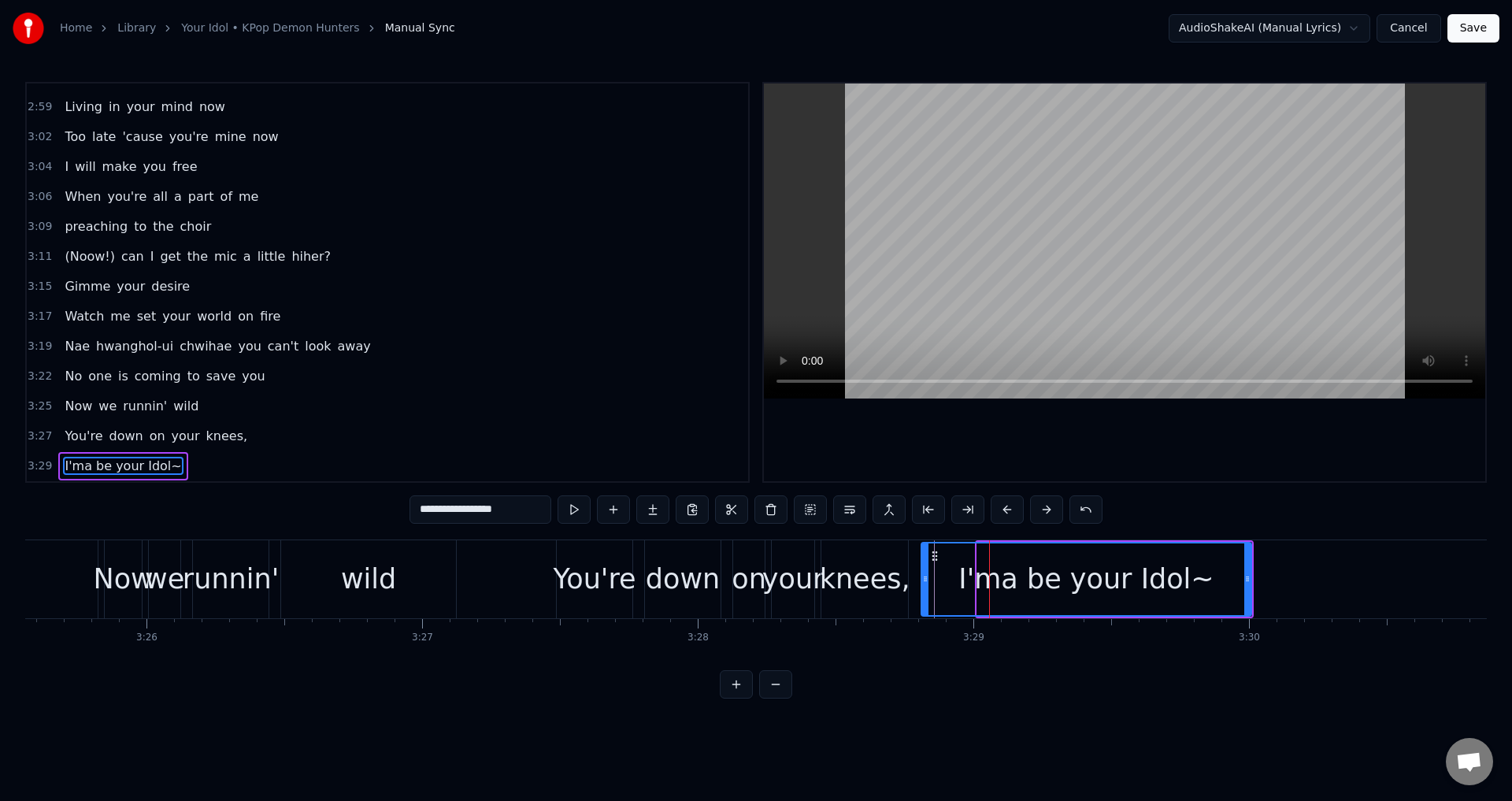
drag, startPoint x: 979, startPoint y: 578, endPoint x: 923, endPoint y: 590, distance: 57.3
click at [923, 590] on div at bounding box center [926, 578] width 7 height 71
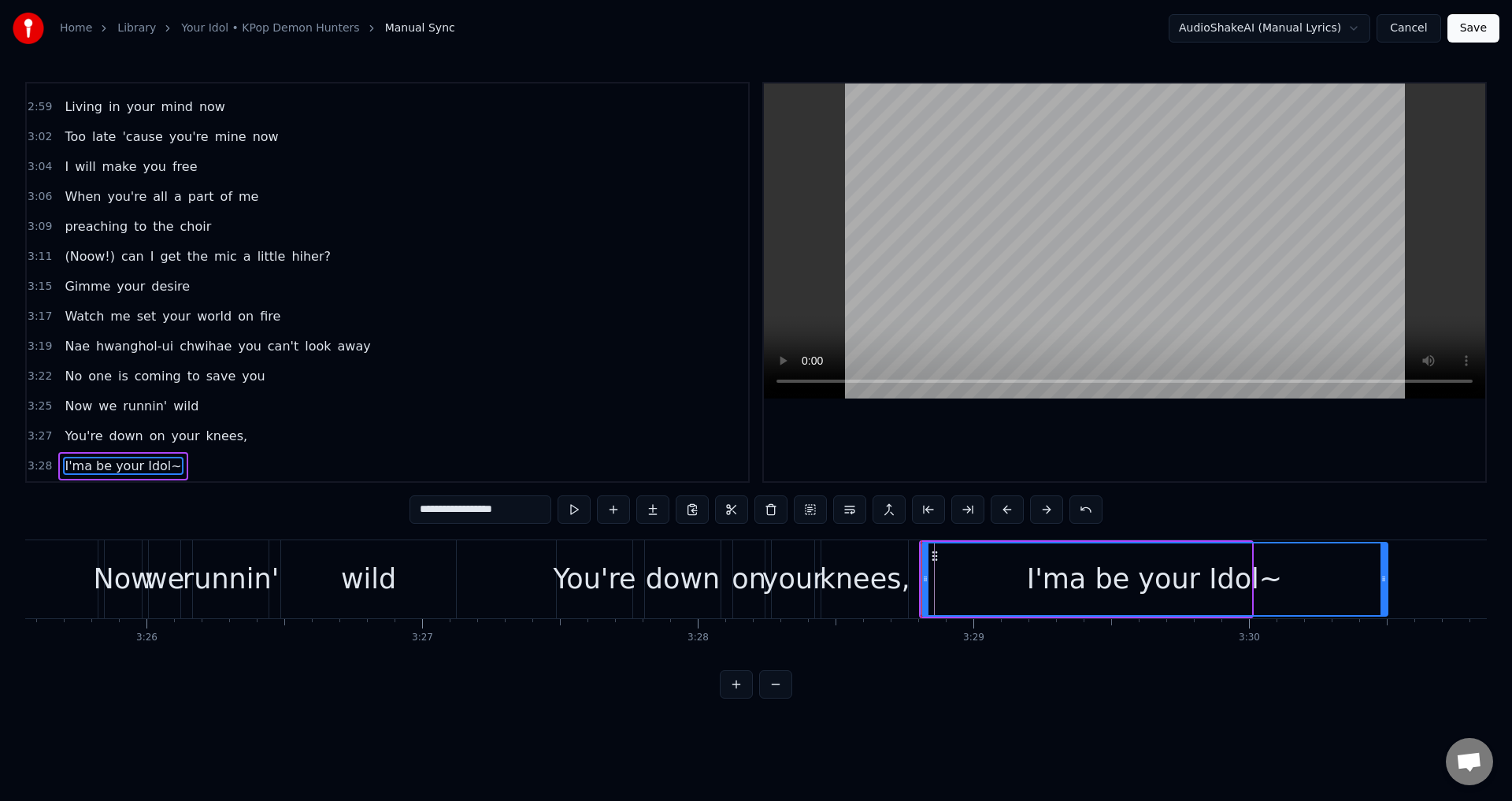
drag, startPoint x: 1244, startPoint y: 587, endPoint x: 1381, endPoint y: 573, distance: 137.7
click at [1381, 573] on div at bounding box center [1384, 578] width 7 height 71
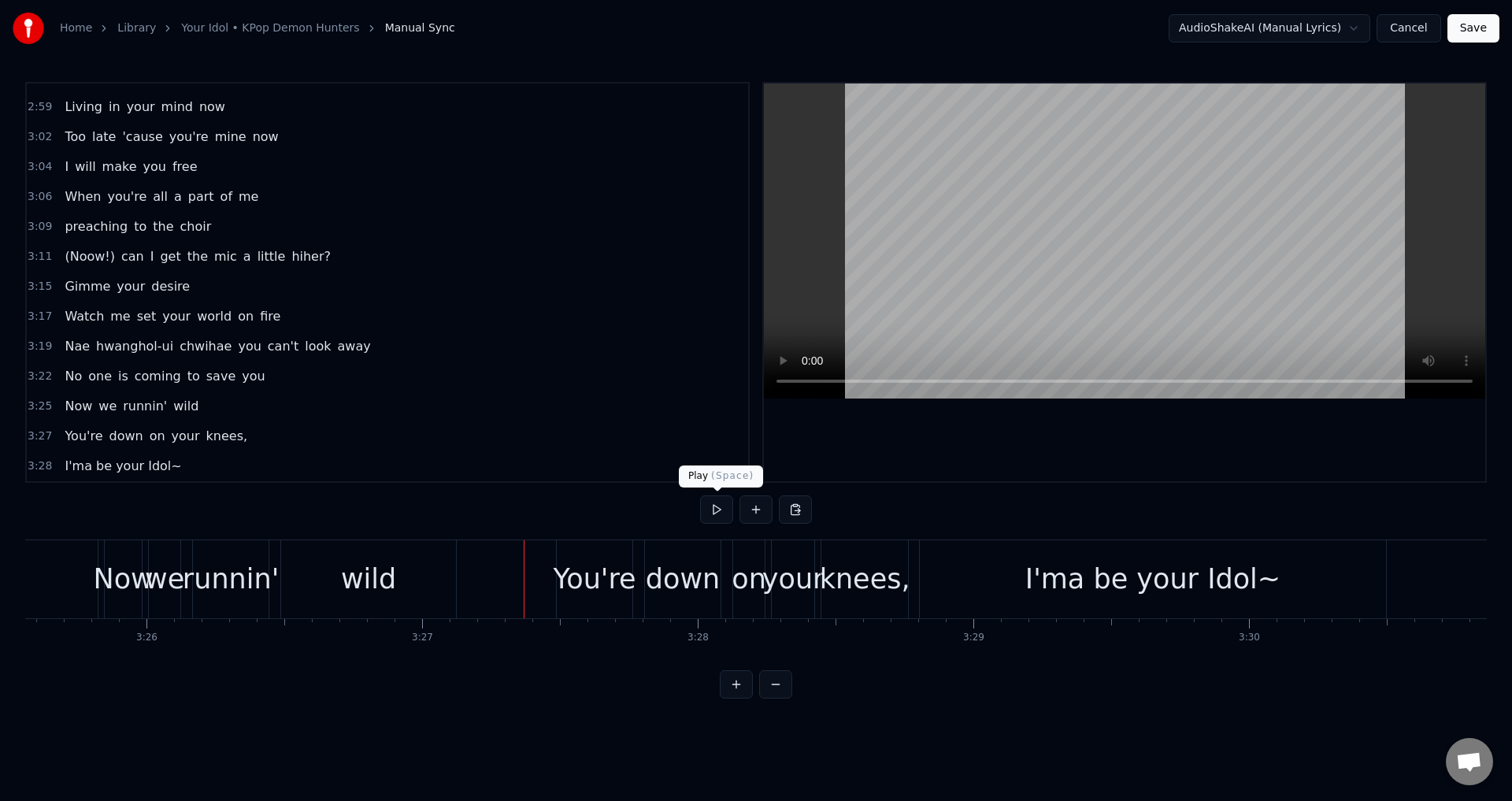
click at [716, 504] on button at bounding box center [716, 509] width 33 height 29
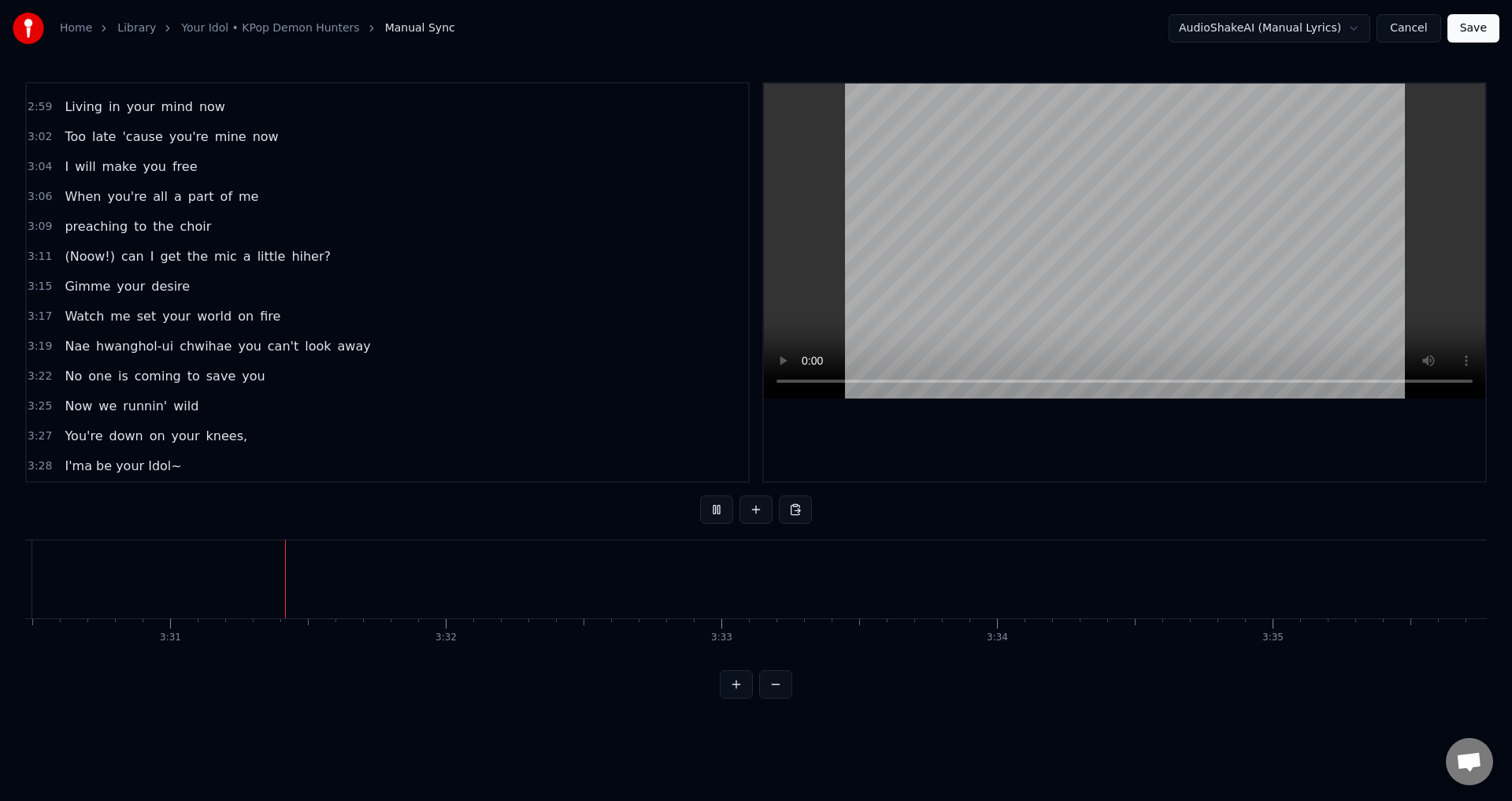
scroll to position [0, 58004]
click at [722, 505] on button at bounding box center [716, 509] width 33 height 29
click at [1458, 34] on button "Save" at bounding box center [1473, 28] width 52 height 29
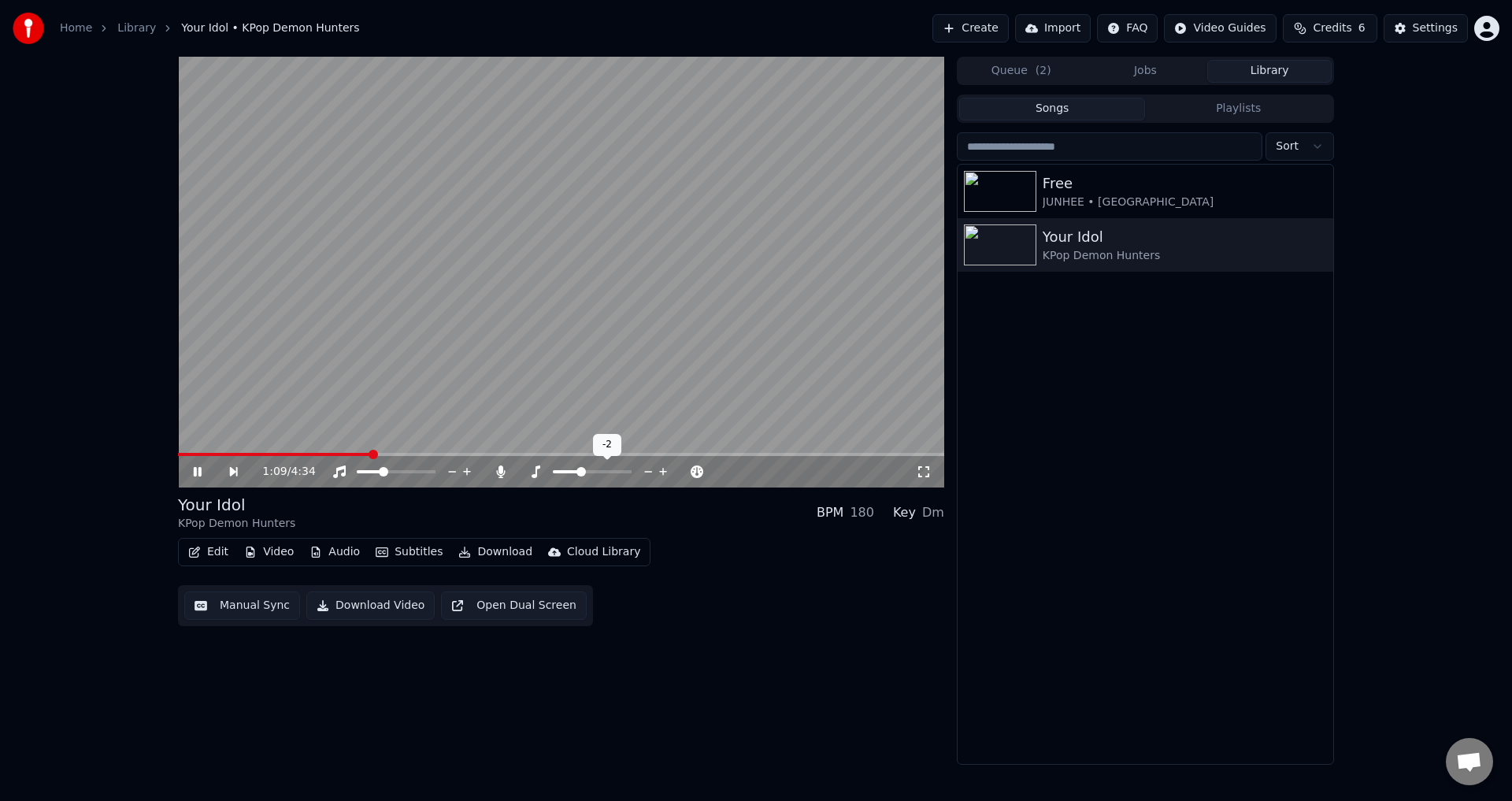
click at [664, 471] on icon at bounding box center [664, 472] width 15 height 16
click at [116, 366] on div "1:12 / 4:34 Your Idol KPop Demon Hunters BPM 180 Key Em Edit Video Audio Subtit…" at bounding box center [756, 411] width 1512 height 708
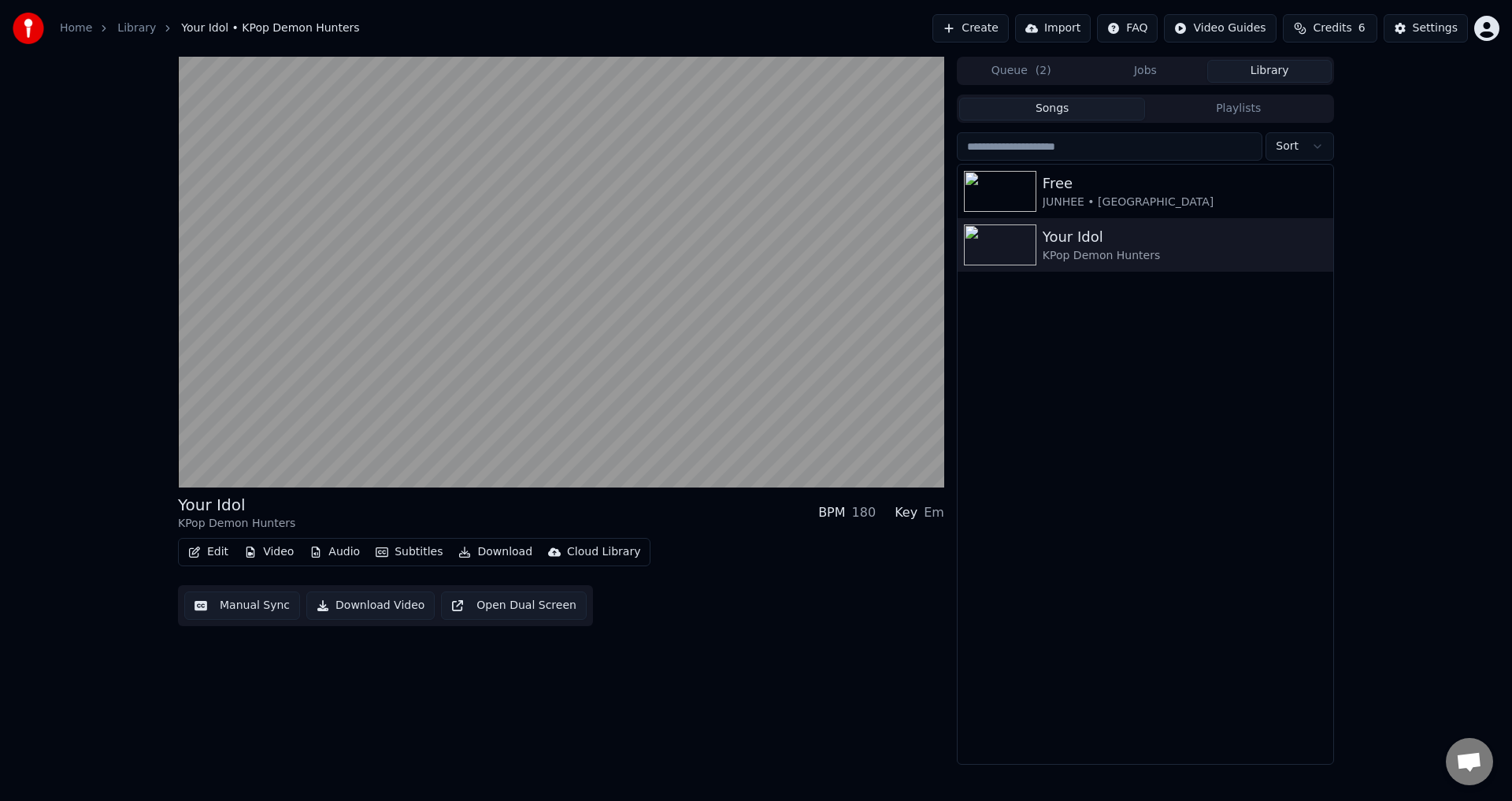
click at [140, 567] on div "Your Idol KPop Demon Hunters BPM 180 Key Em Edit Video Audio Subtitles Download…" at bounding box center [756, 411] width 1512 height 708
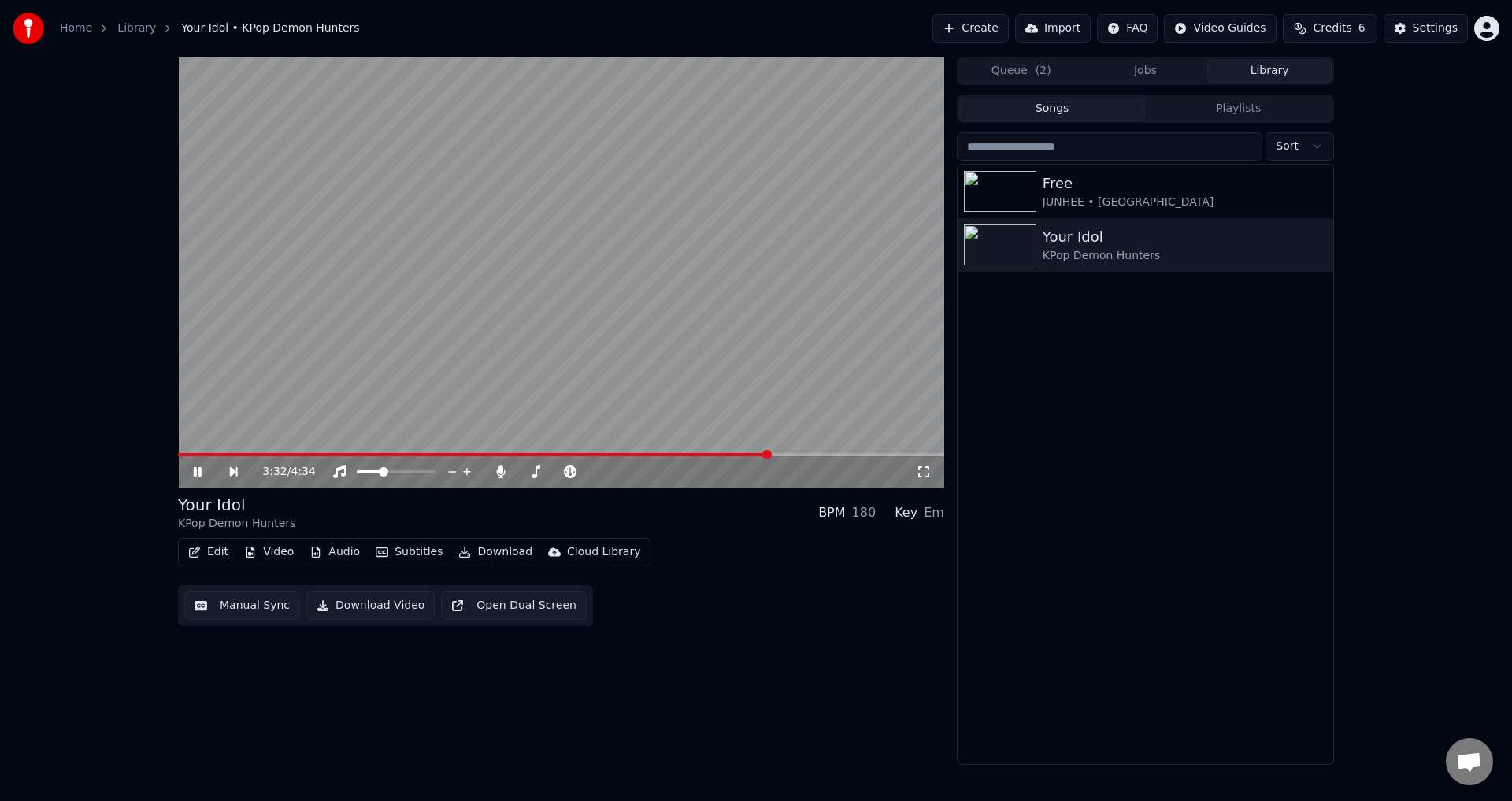
click at [197, 472] on icon at bounding box center [209, 472] width 36 height 12
click at [250, 605] on button "Manual Sync" at bounding box center [241, 605] width 116 height 29
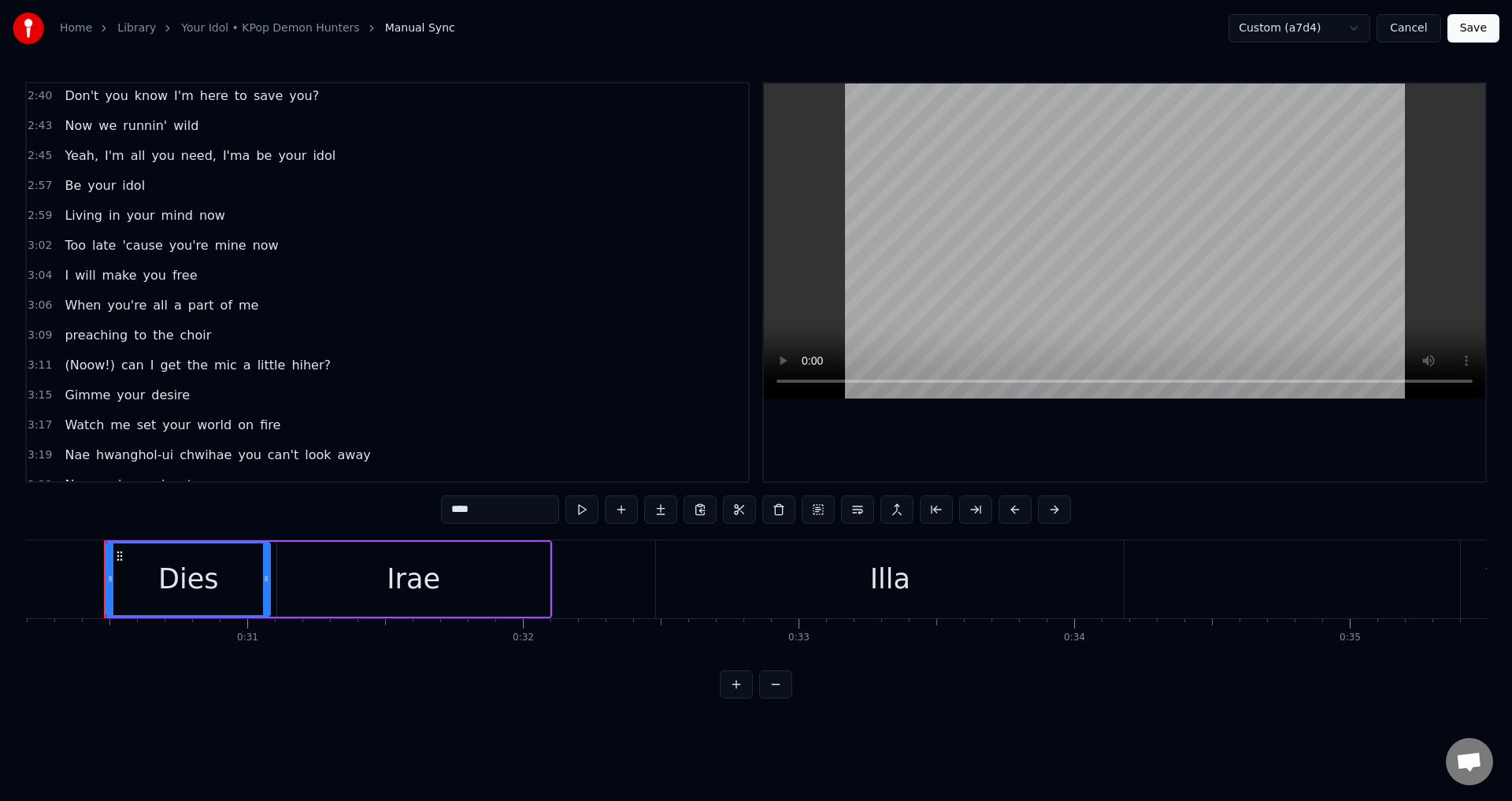
scroll to position [1362, 0]
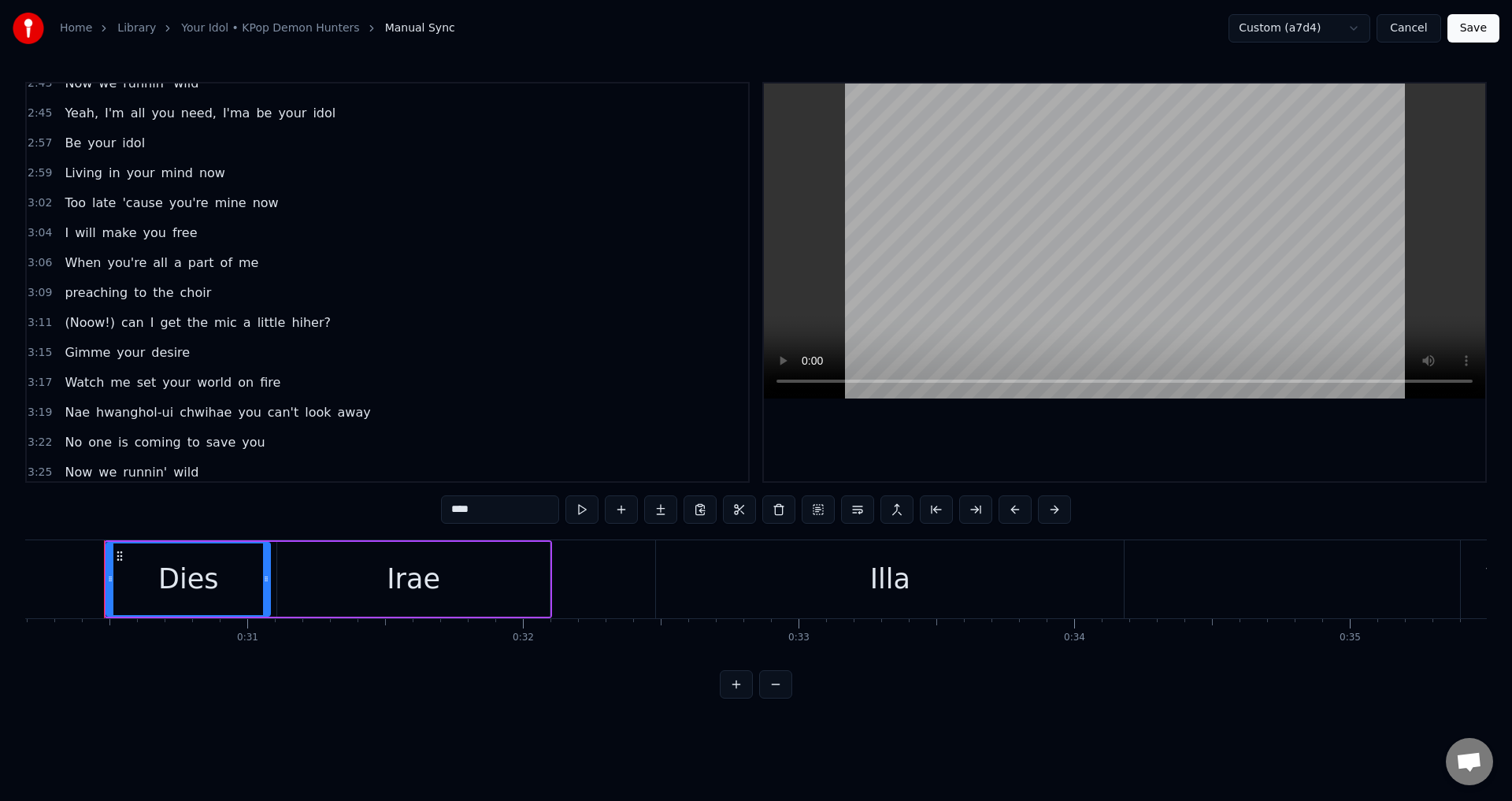
click at [290, 321] on span "hiher?" at bounding box center [311, 323] width 43 height 18
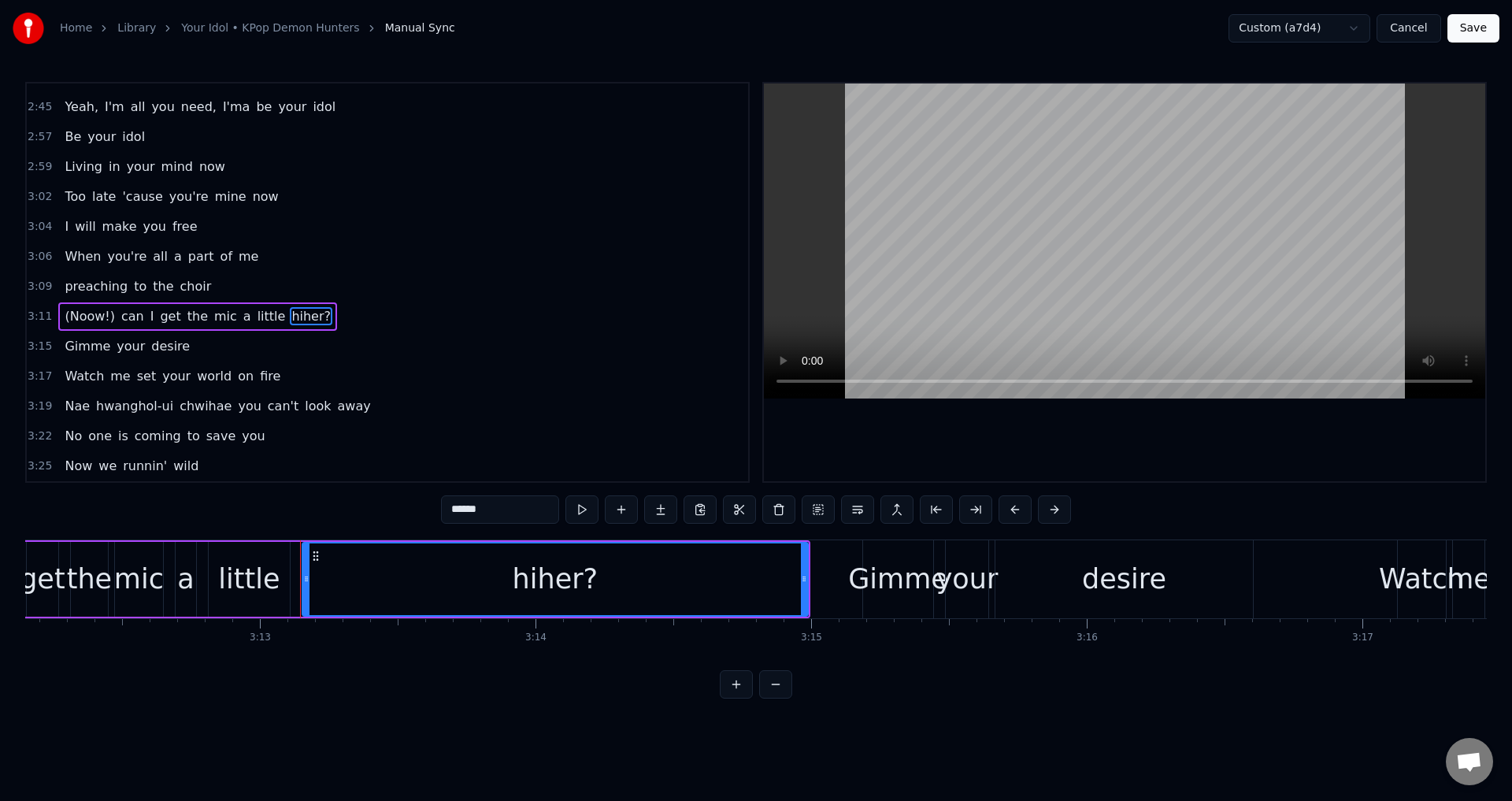
scroll to position [0, 53146]
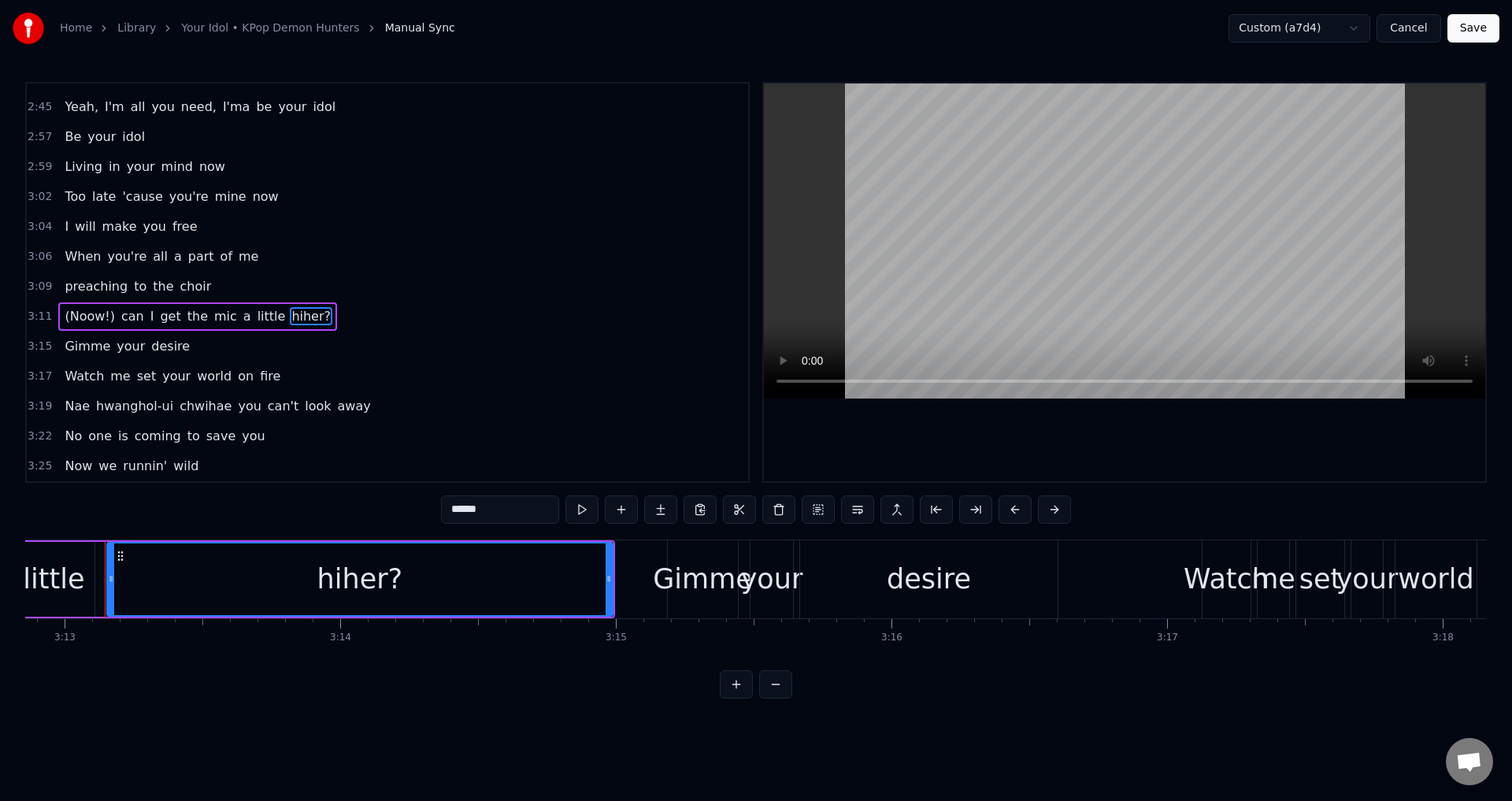
click at [476, 515] on input "******" at bounding box center [500, 509] width 118 height 29
drag, startPoint x: 476, startPoint y: 509, endPoint x: 441, endPoint y: 509, distance: 35.0
click at [441, 509] on input "******" at bounding box center [500, 509] width 118 height 29
click at [484, 509] on input "*******" at bounding box center [480, 509] width 118 height 29
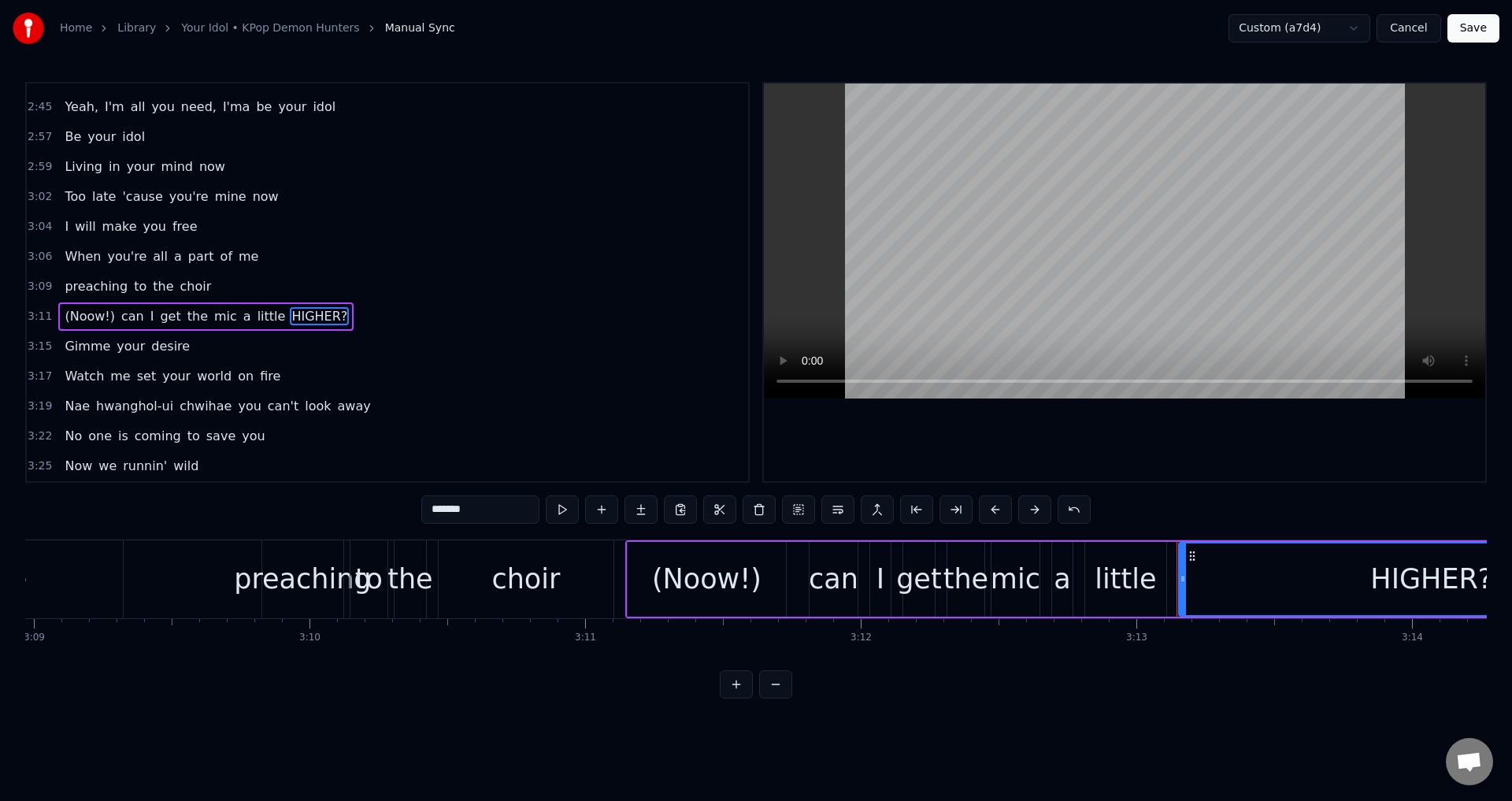
scroll to position [0, 51700]
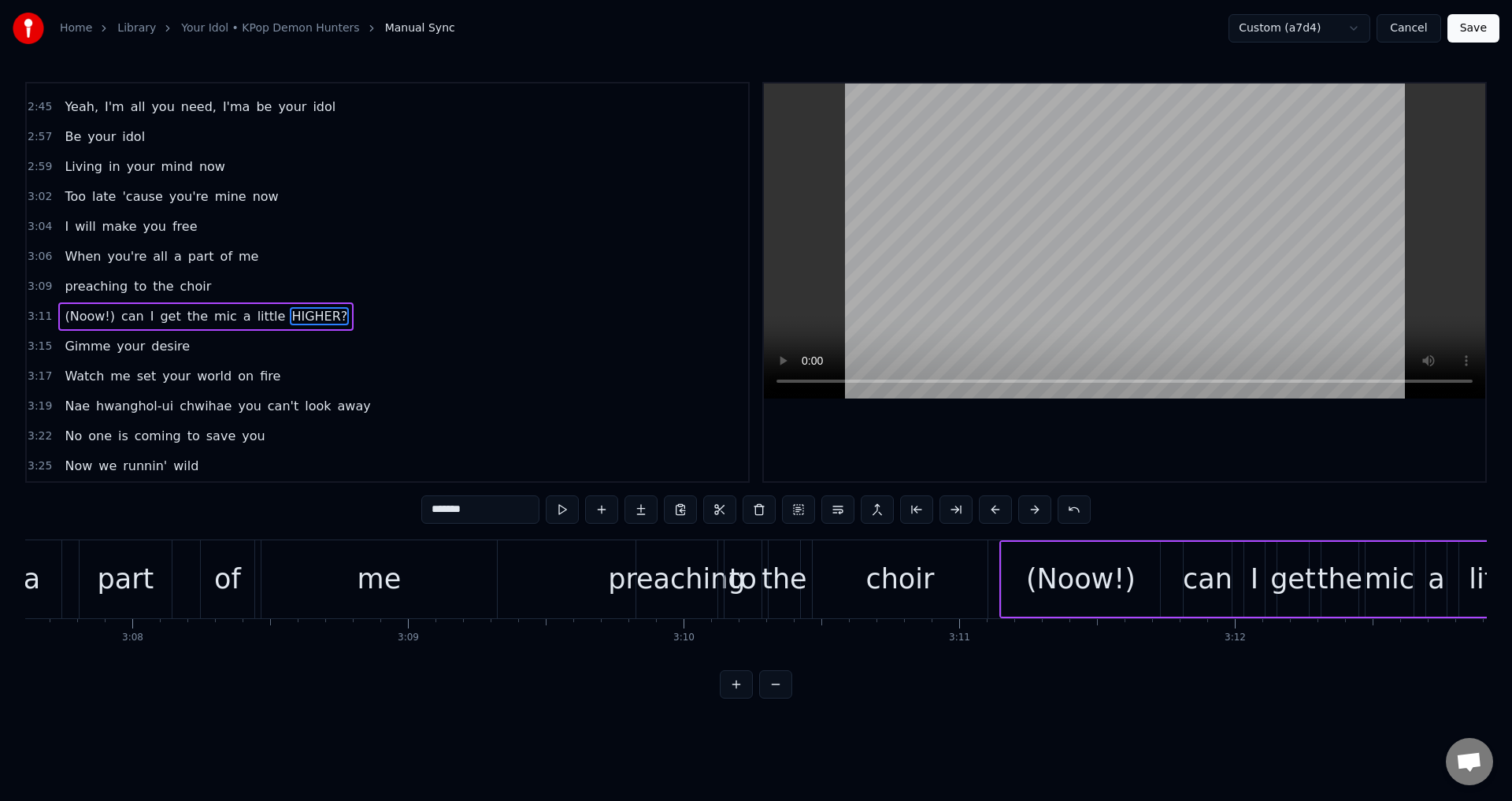
type input "*******"
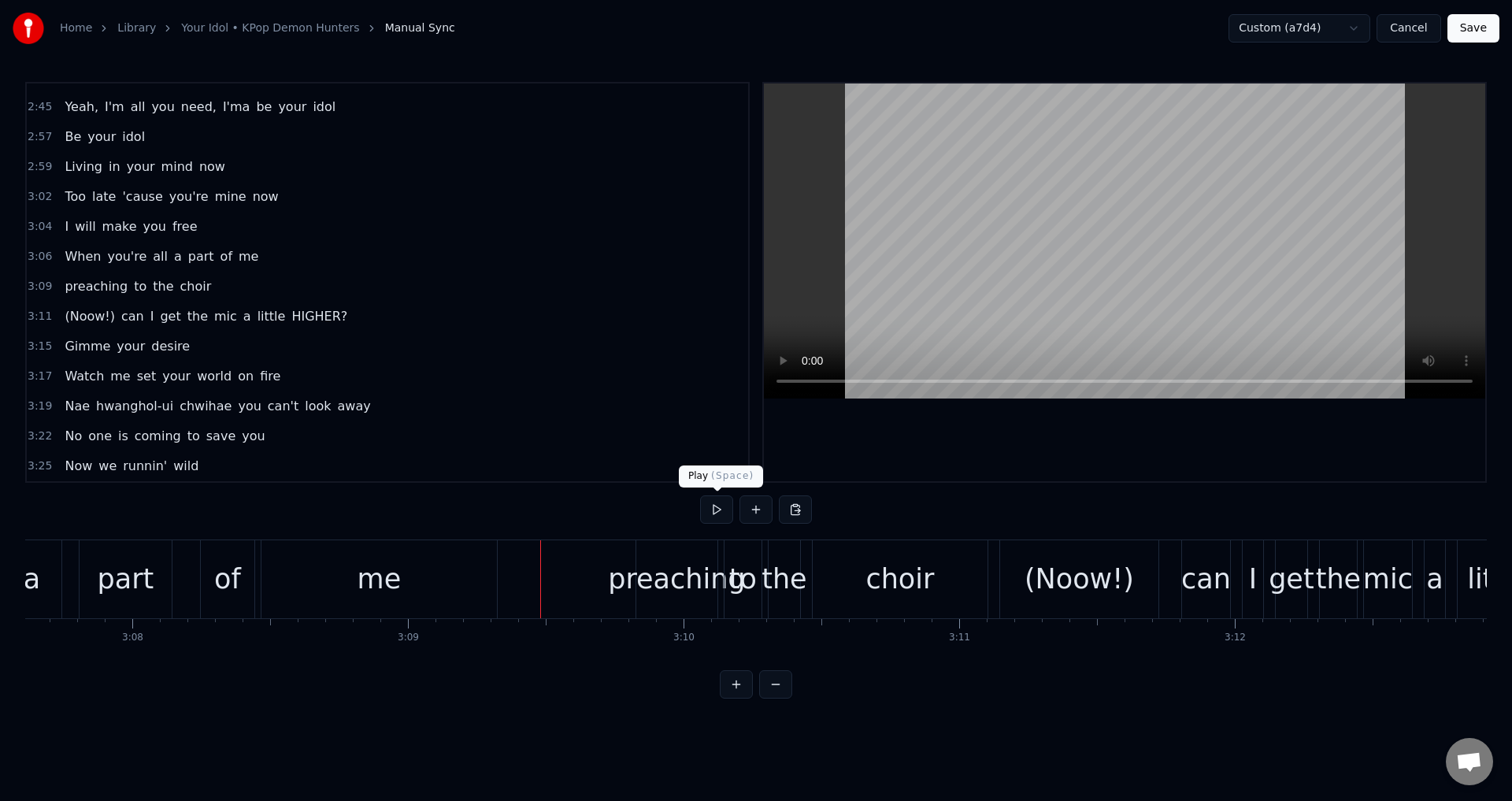
click at [710, 506] on button at bounding box center [716, 509] width 33 height 29
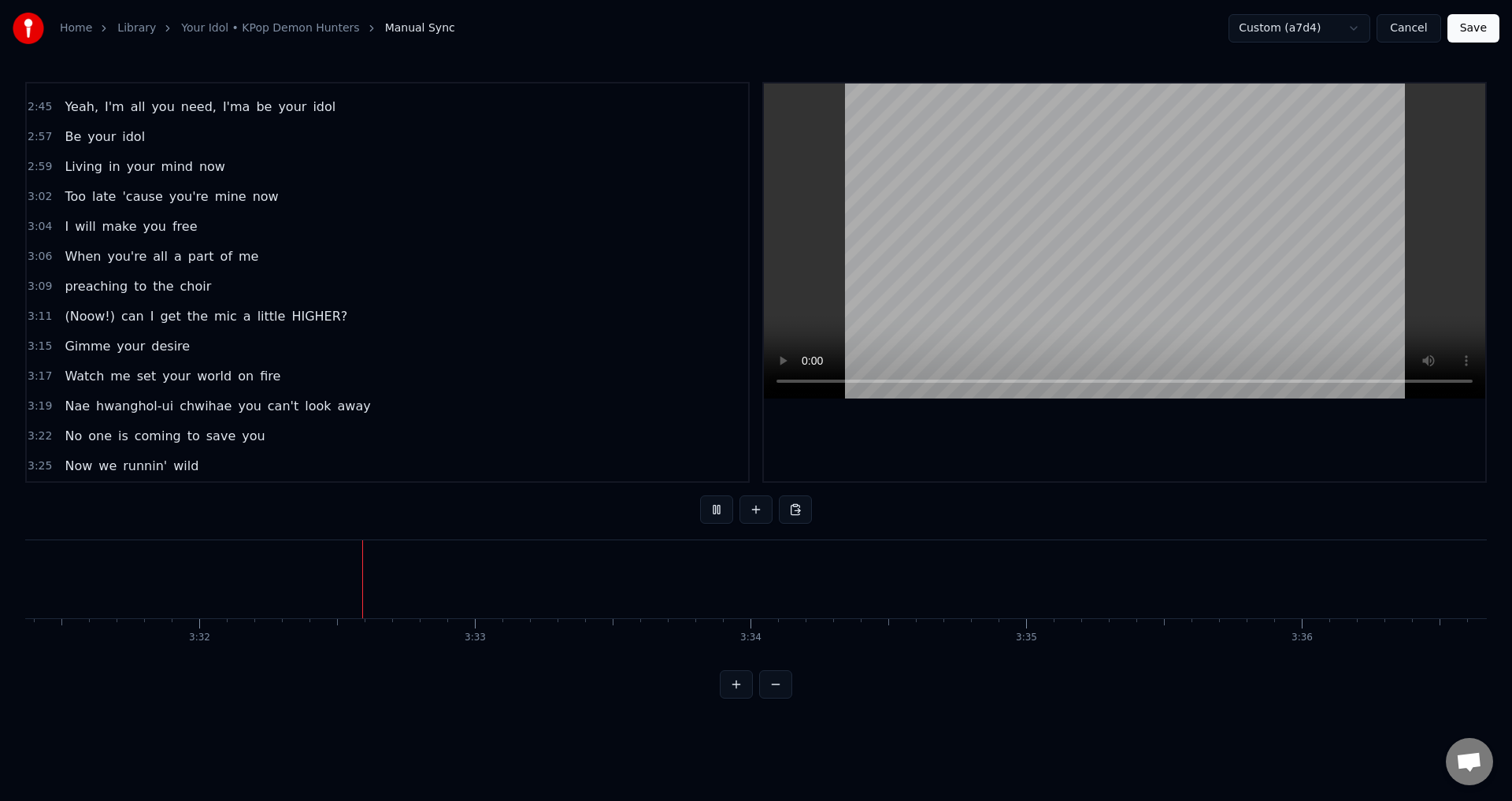
scroll to position [0, 58347]
click at [722, 509] on button at bounding box center [716, 509] width 33 height 29
click at [1490, 25] on button "Save" at bounding box center [1473, 28] width 52 height 29
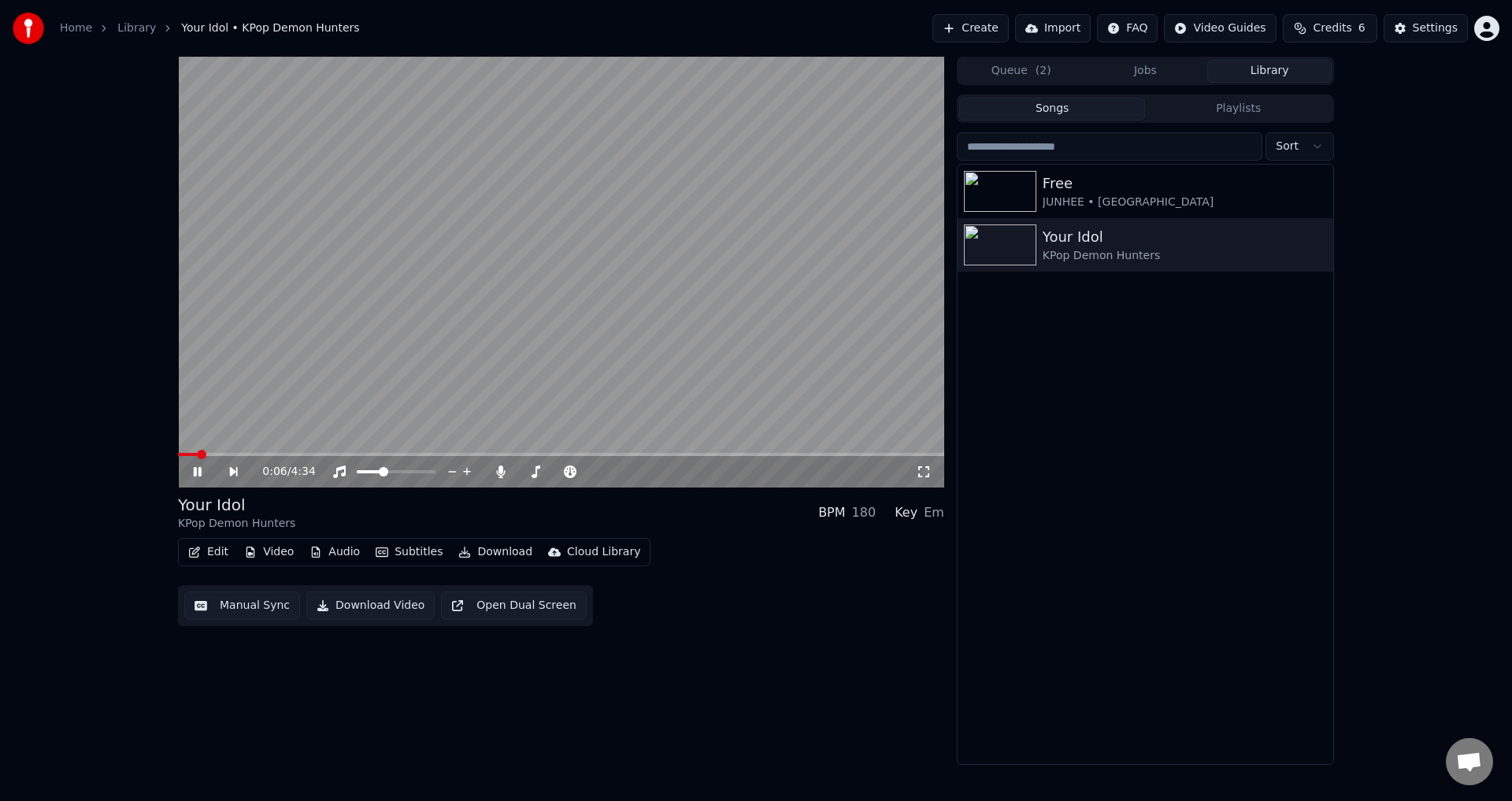
click at [499, 274] on video at bounding box center [561, 272] width 766 height 430
click at [440, 326] on video at bounding box center [561, 272] width 766 height 430
click at [211, 560] on button "Edit" at bounding box center [208, 552] width 53 height 22
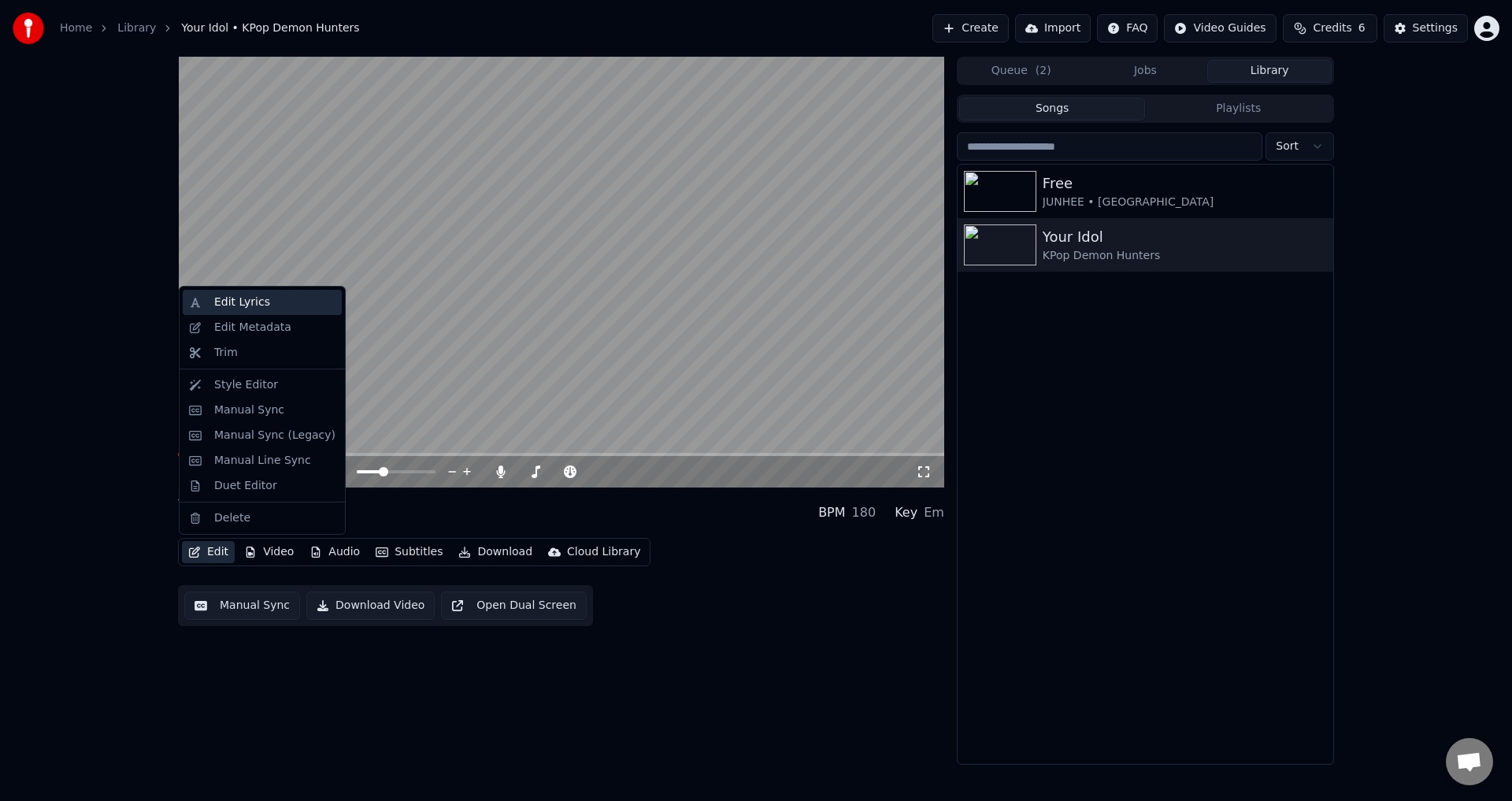
click at [278, 306] on div "Edit Lyrics" at bounding box center [275, 302] width 122 height 16
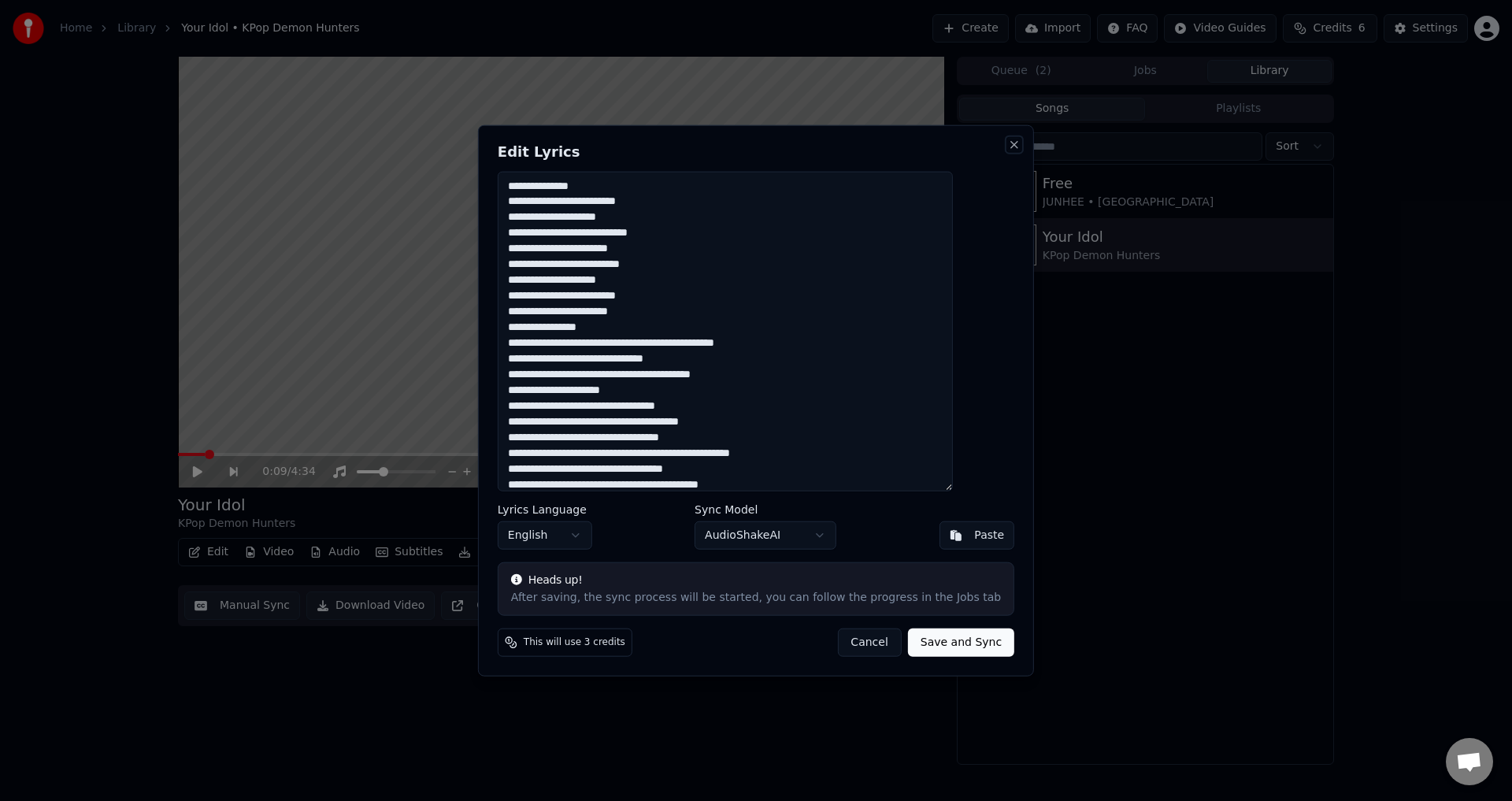
click at [1008, 149] on button "Close" at bounding box center [1013, 144] width 12 height 12
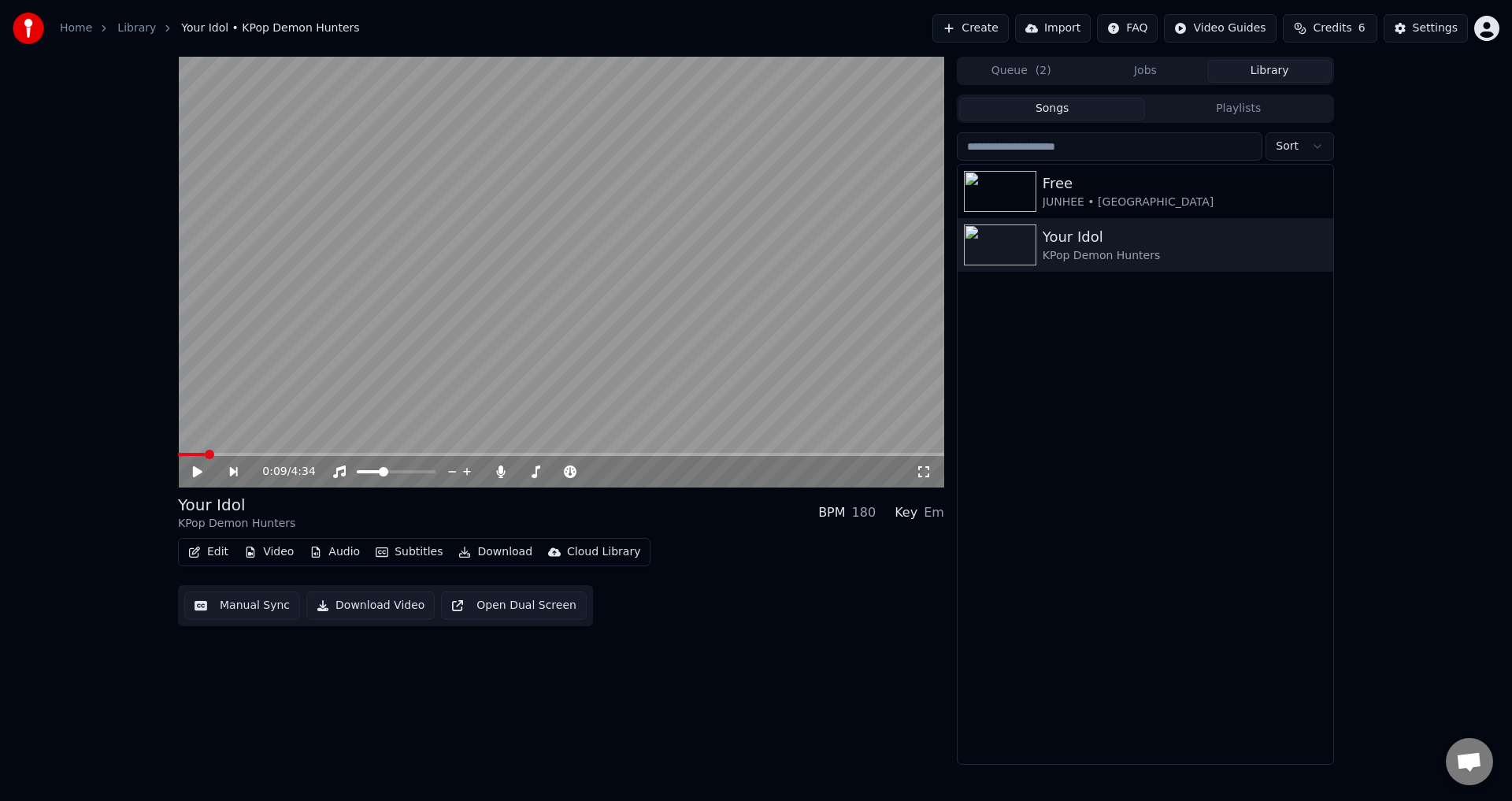
click at [256, 605] on button "Manual Sync" at bounding box center [241, 605] width 116 height 29
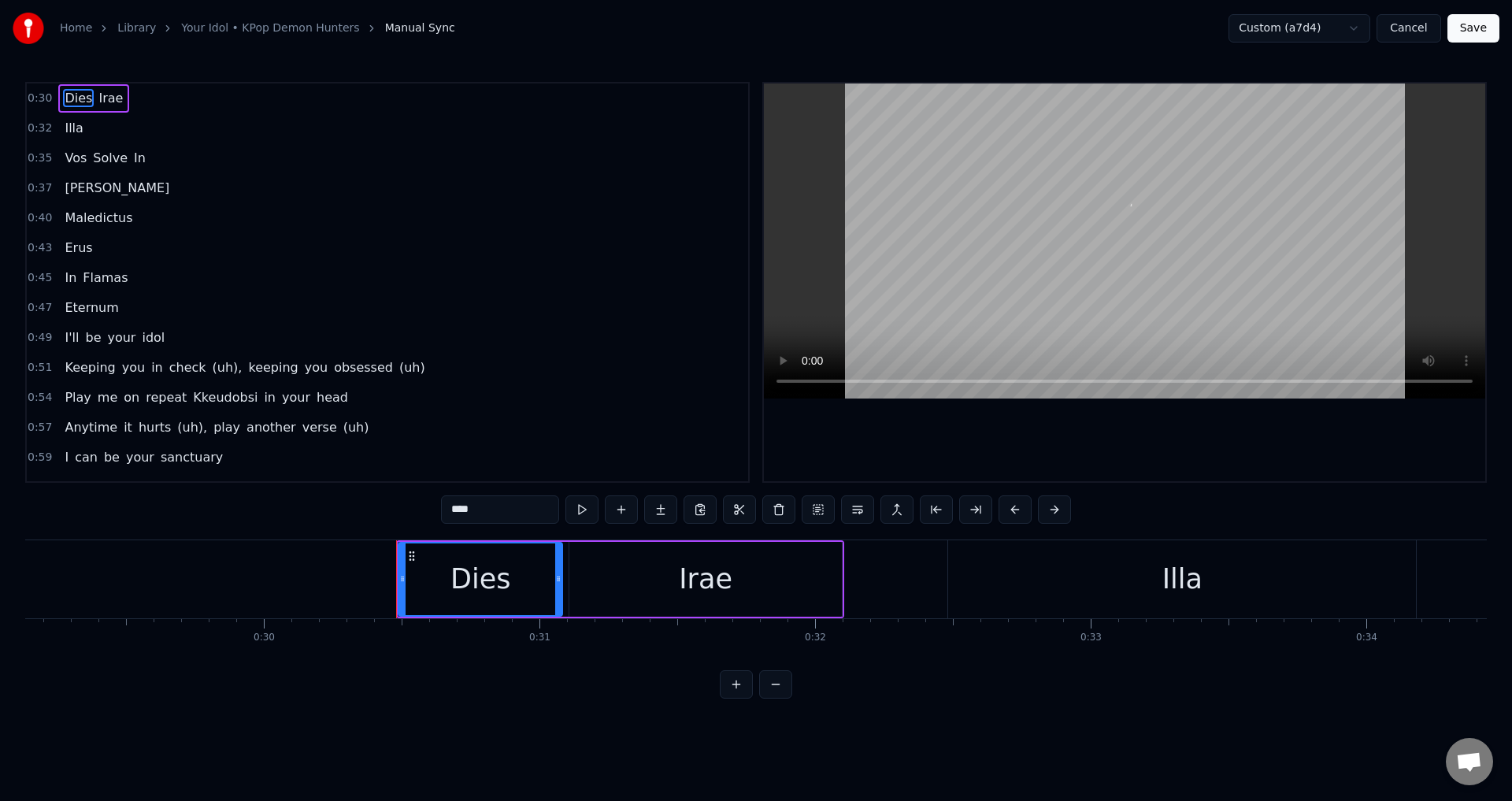
scroll to position [0, 8321]
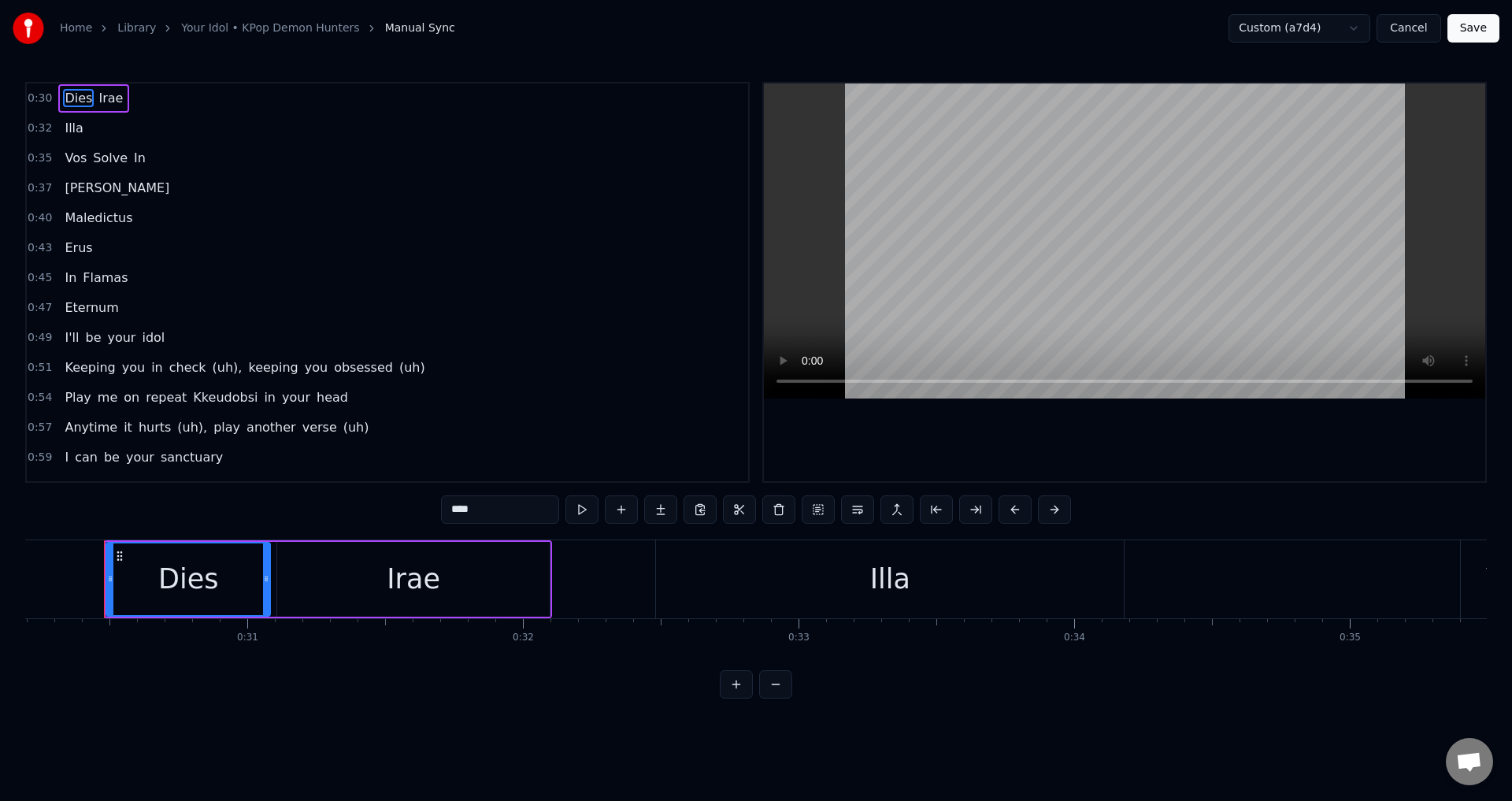
click at [1409, 22] on button "Cancel" at bounding box center [1409, 28] width 64 height 29
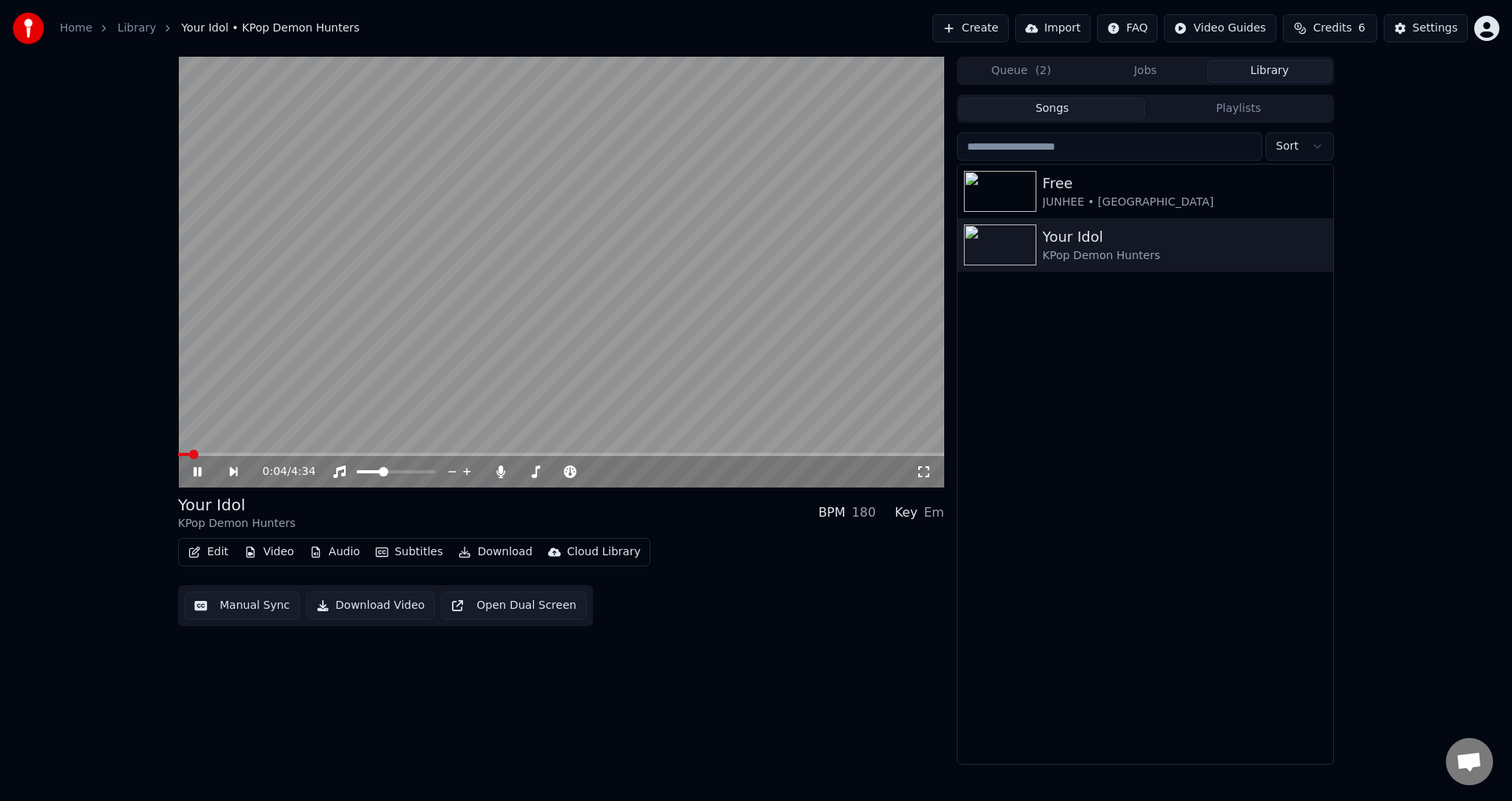
click at [245, 604] on button "Manual Sync" at bounding box center [241, 605] width 116 height 29
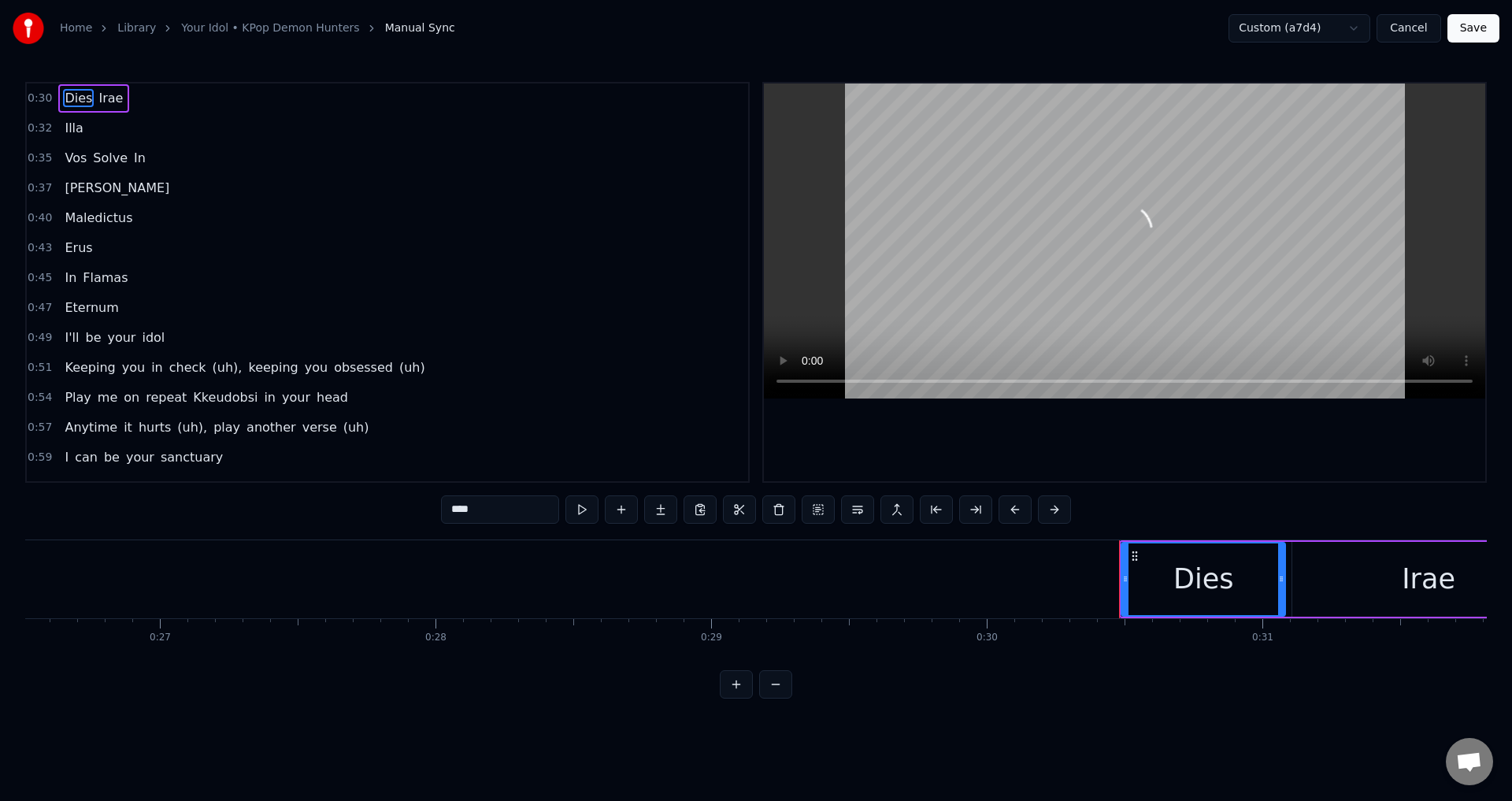
scroll to position [0, 8321]
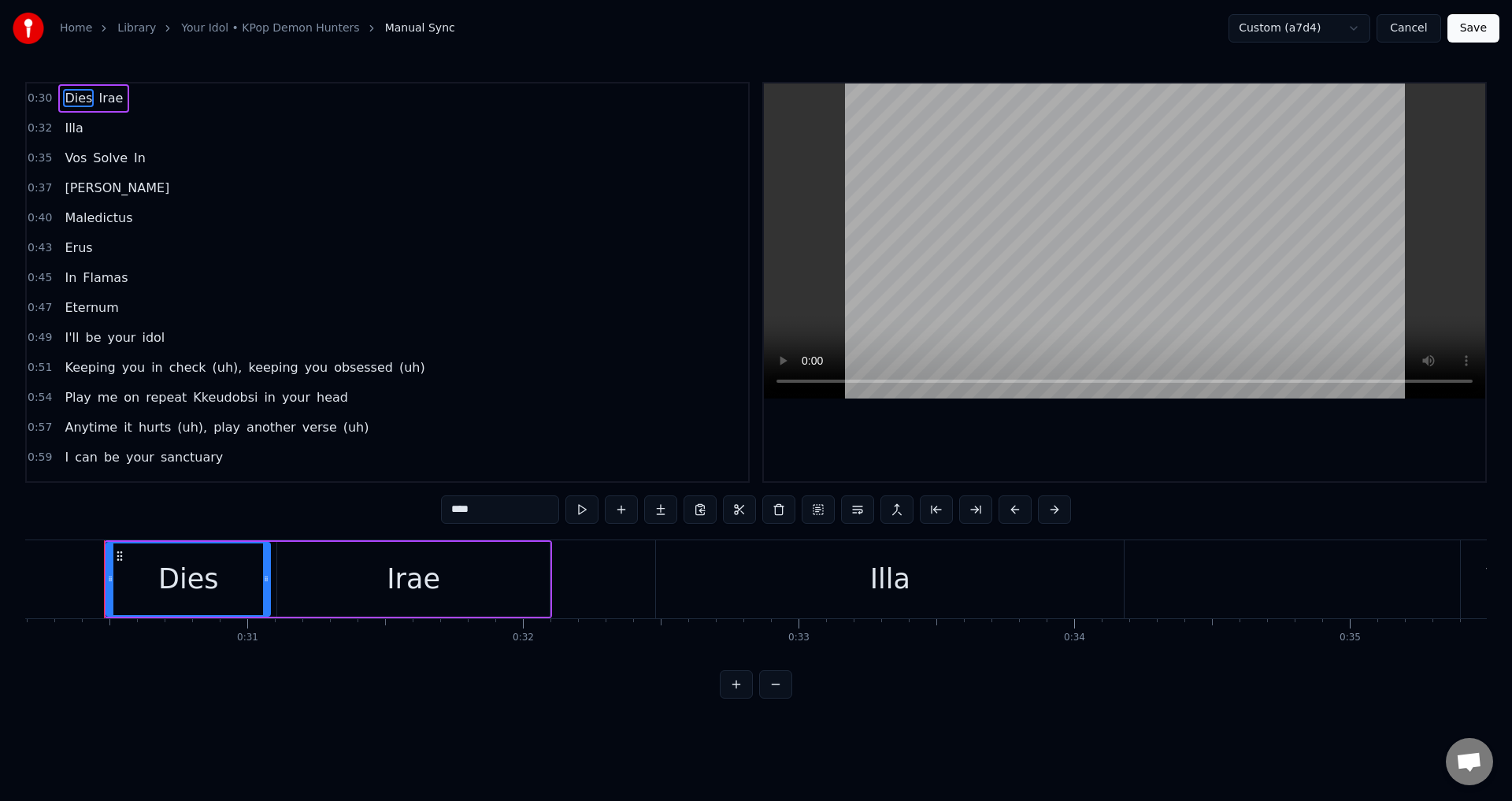
click at [1360, 27] on html "Home Library Your Idol • KPop Demon Hunters Manual Sync Custom (a7d4) Cancel Sa…" at bounding box center [756, 361] width 1512 height 724
click at [1410, 27] on button "Cancel" at bounding box center [1409, 28] width 64 height 29
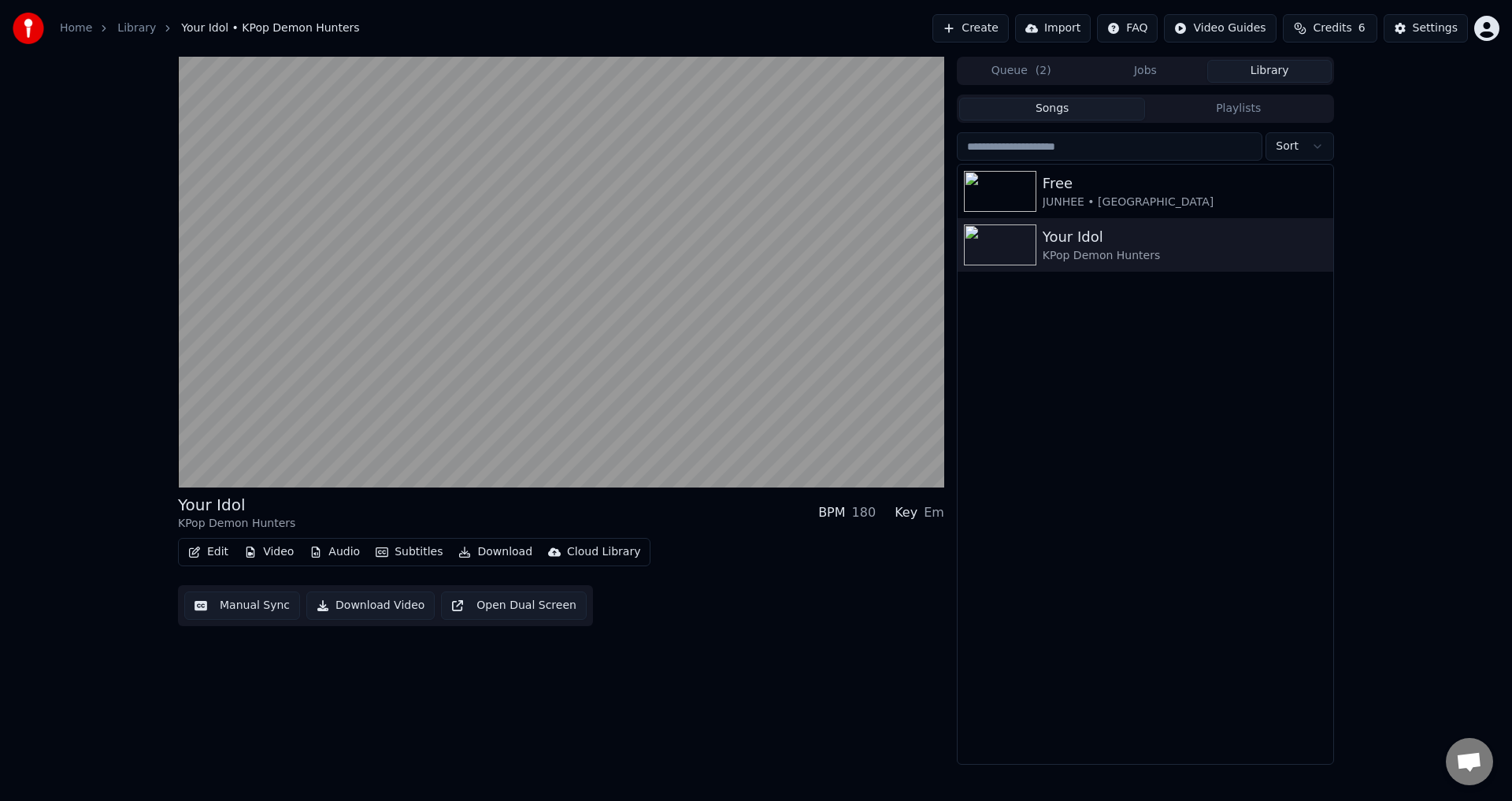
click at [383, 547] on icon "button" at bounding box center [381, 551] width 12 height 11
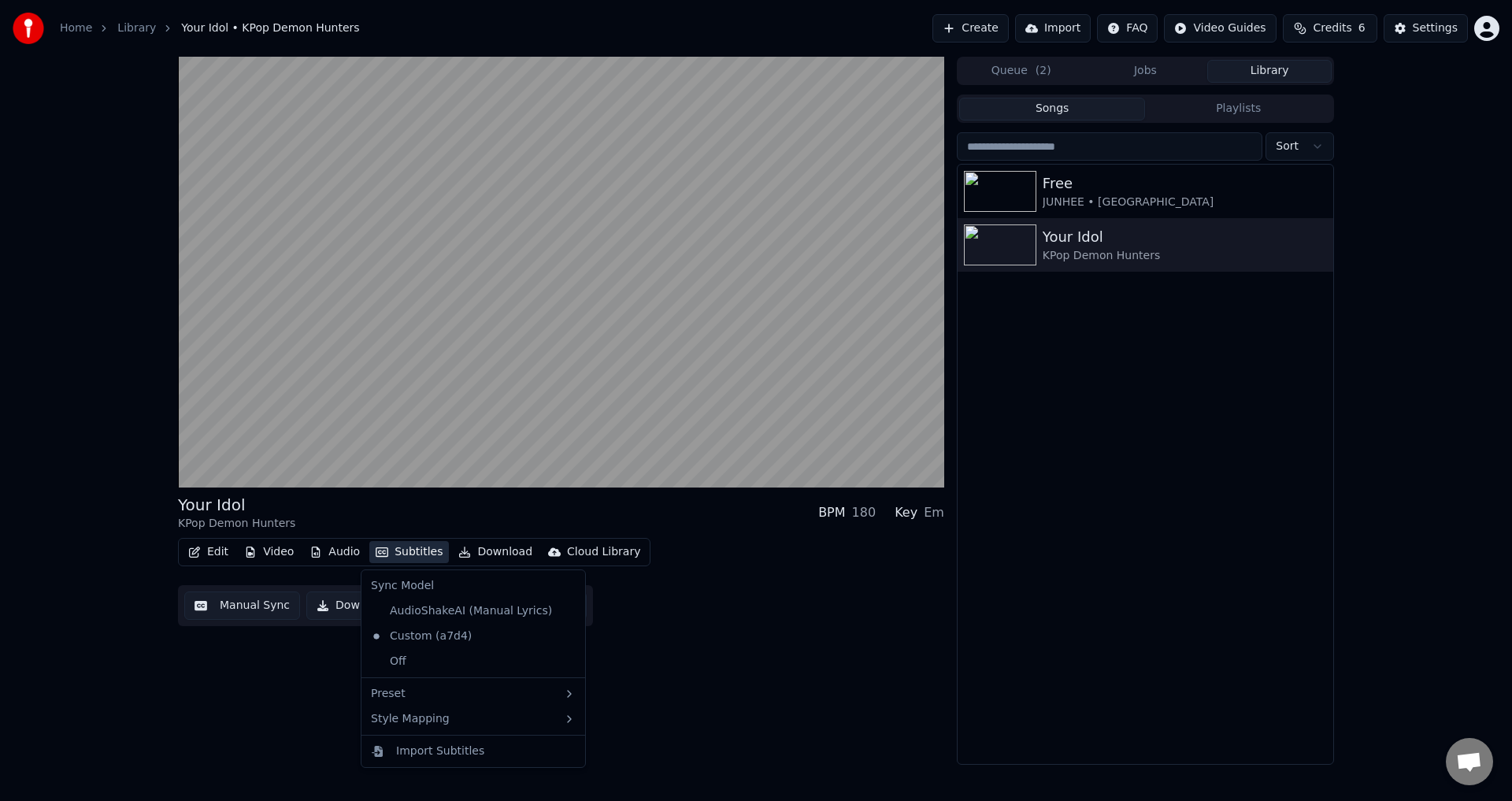
click at [195, 703] on div "Your Idol KPop Demon Hunters BPM 180 Key Em Edit Video Audio Subtitles Download…" at bounding box center [561, 411] width 766 height 708
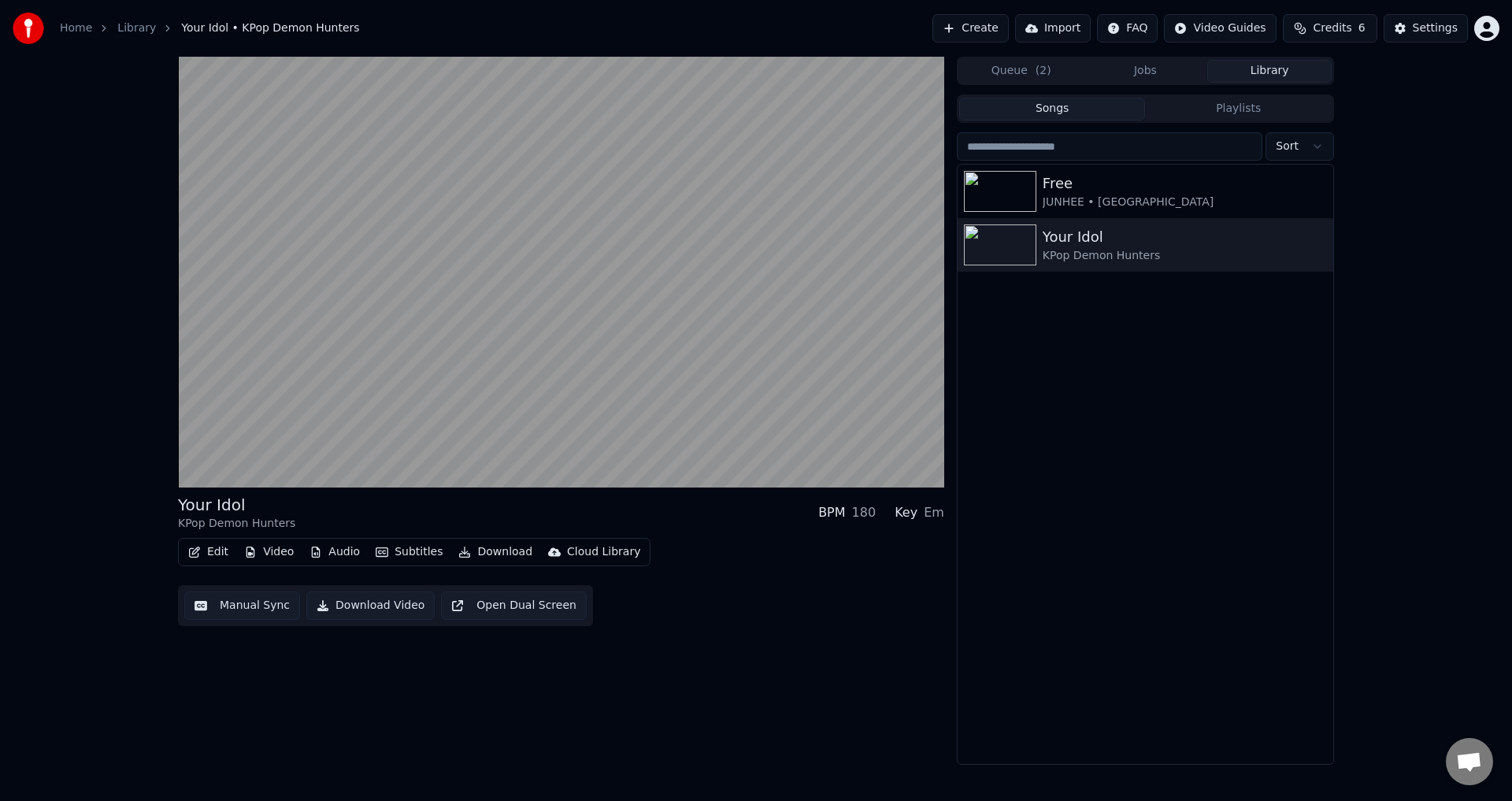
click at [603, 682] on div "Your Idol KPop Demon Hunters BPM 180 Key Em Edit Video Audio Subtitles Download…" at bounding box center [561, 411] width 766 height 708
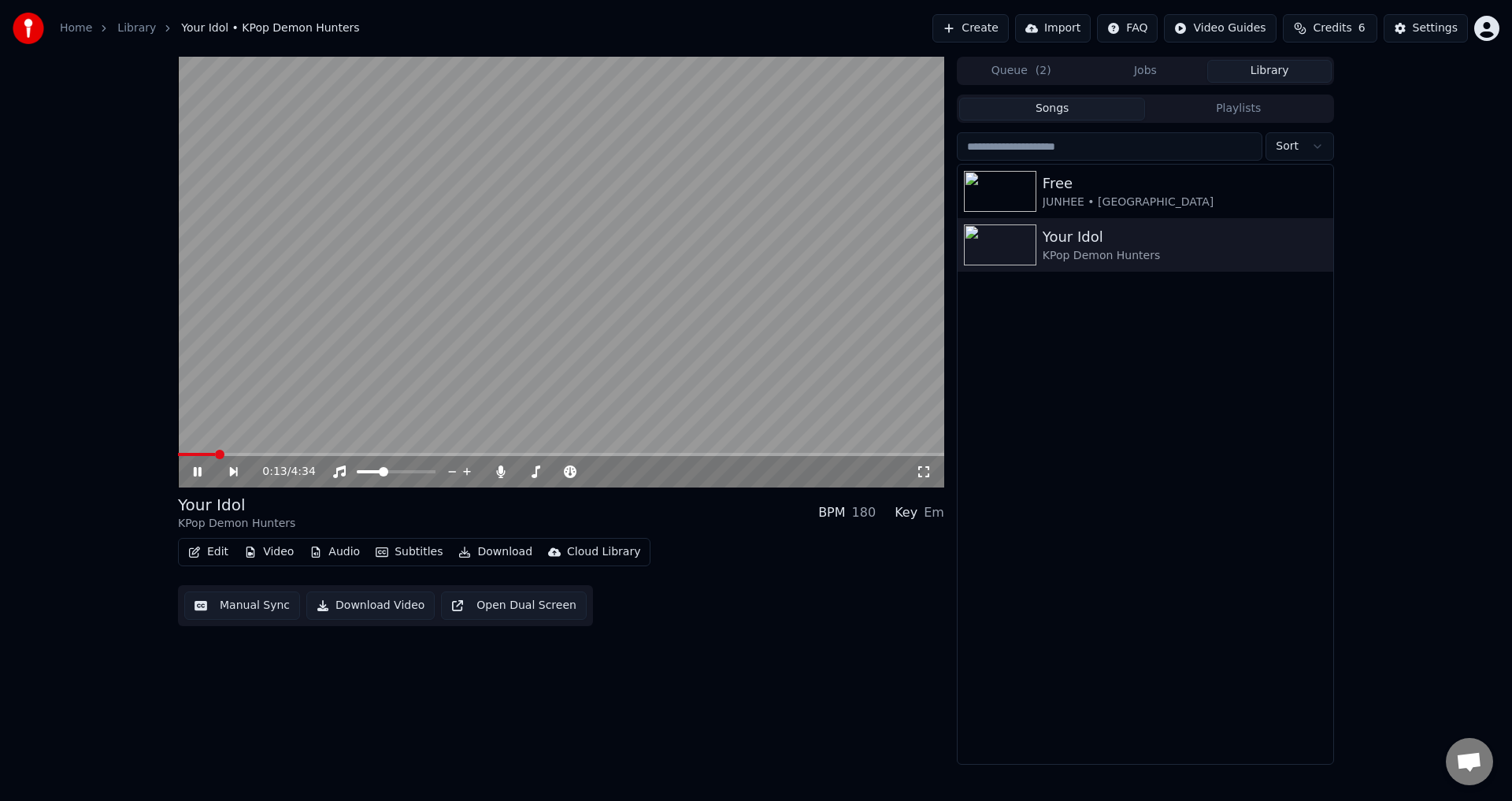
click at [103, 241] on div "0:13 / 4:34 Your Idol KPop Demon Hunters BPM 180 Key Em Edit Video Audio Subtit…" at bounding box center [756, 411] width 1512 height 708
click at [243, 603] on button "Manual Sync" at bounding box center [241, 605] width 116 height 29
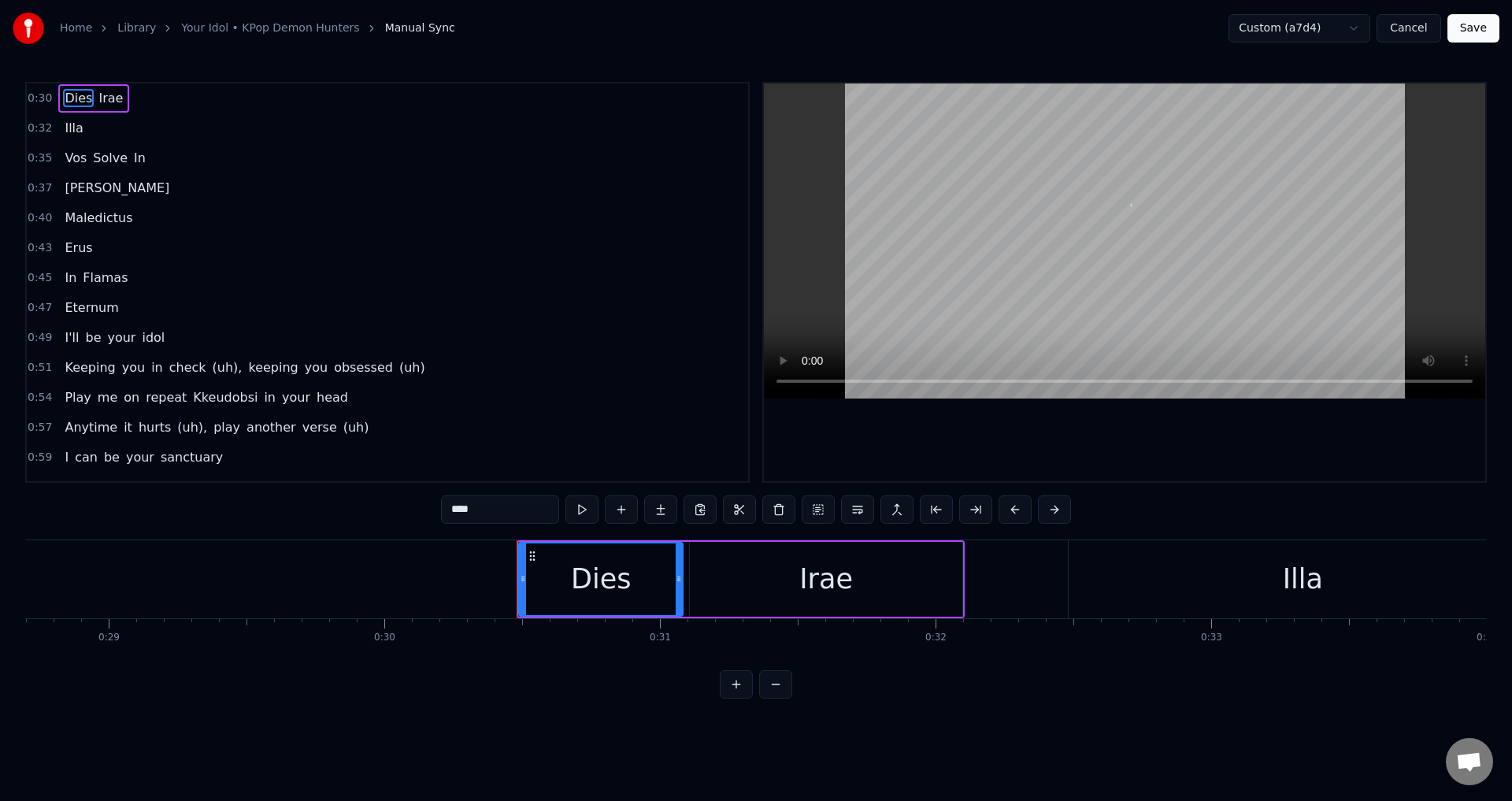
scroll to position [0, 8321]
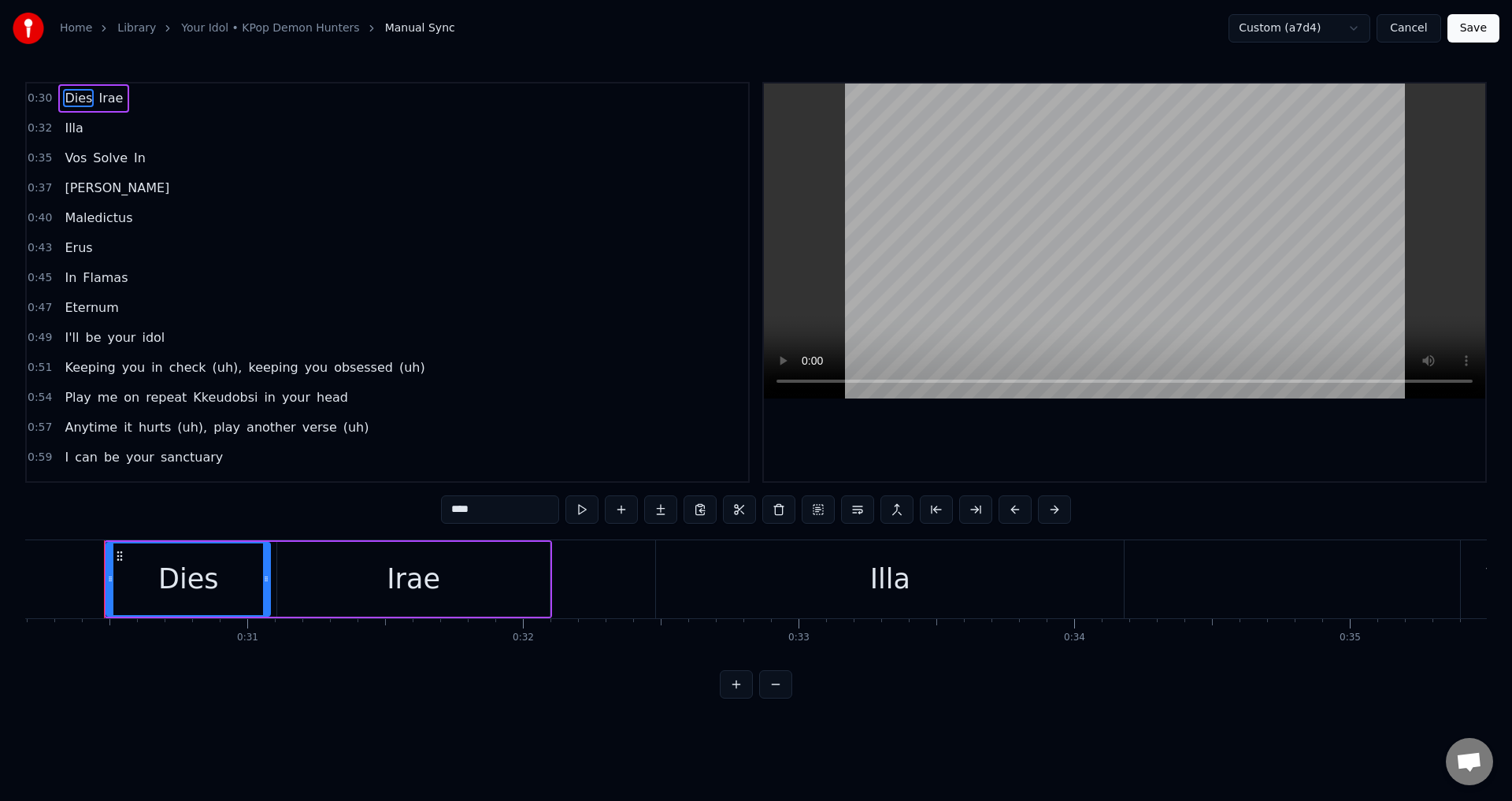
click at [215, 362] on span "(uh)," at bounding box center [227, 367] width 33 height 18
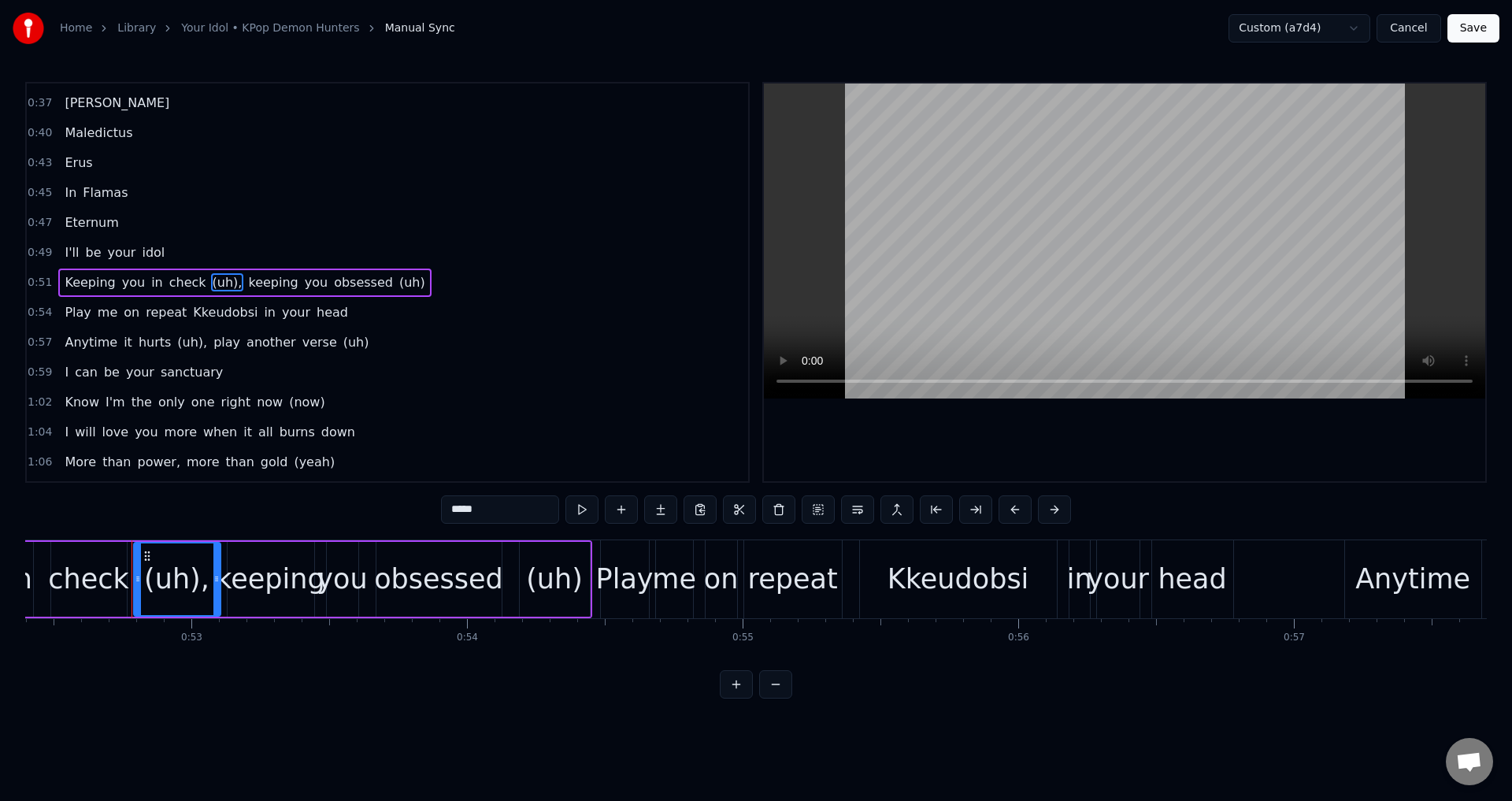
scroll to position [0, 14465]
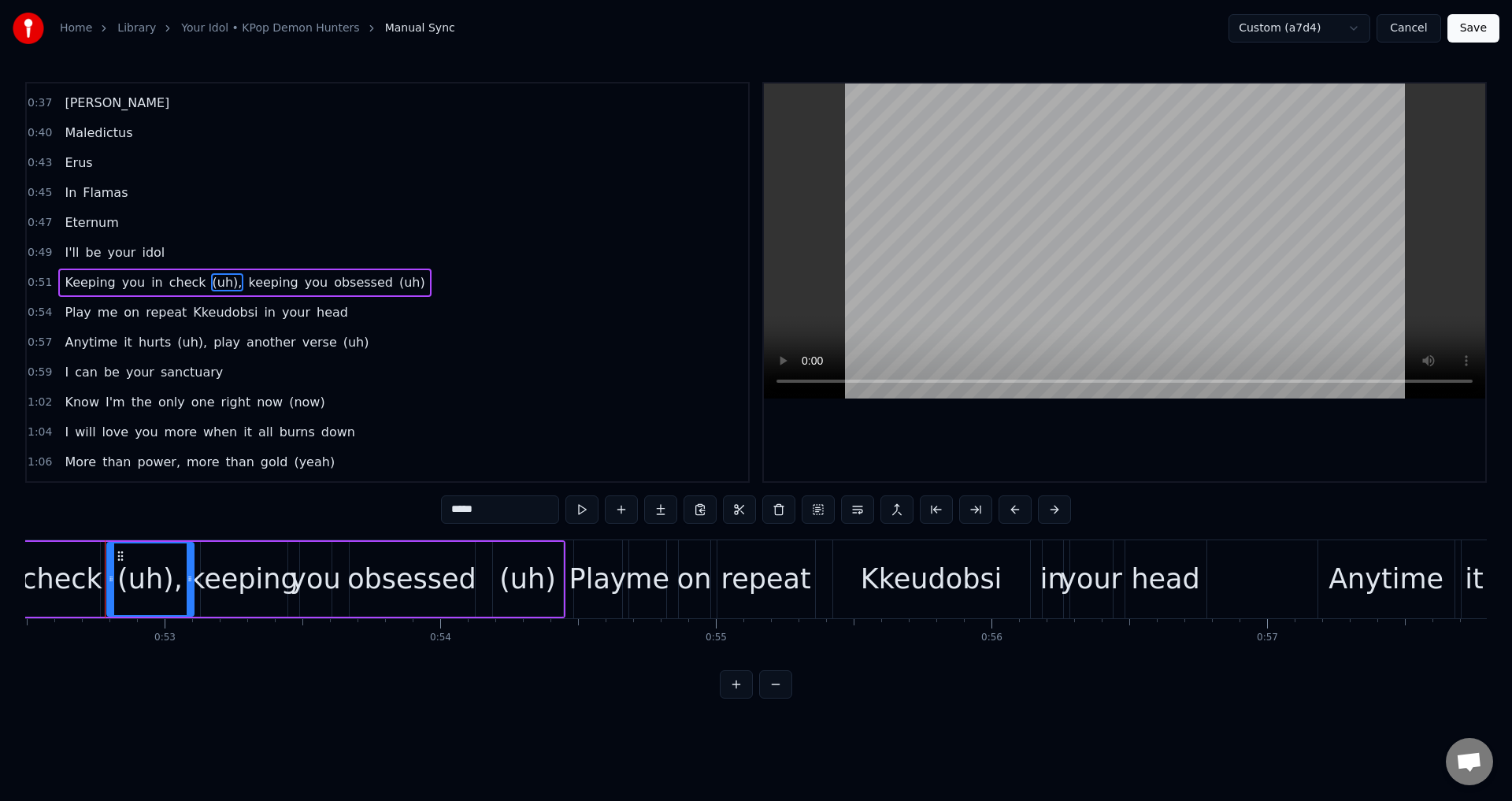
click at [144, 586] on div "(uh)," at bounding box center [150, 579] width 66 height 42
click at [179, 583] on div "(uh)," at bounding box center [150, 578] width 85 height 71
click at [159, 575] on div "(uh)," at bounding box center [150, 579] width 66 height 42
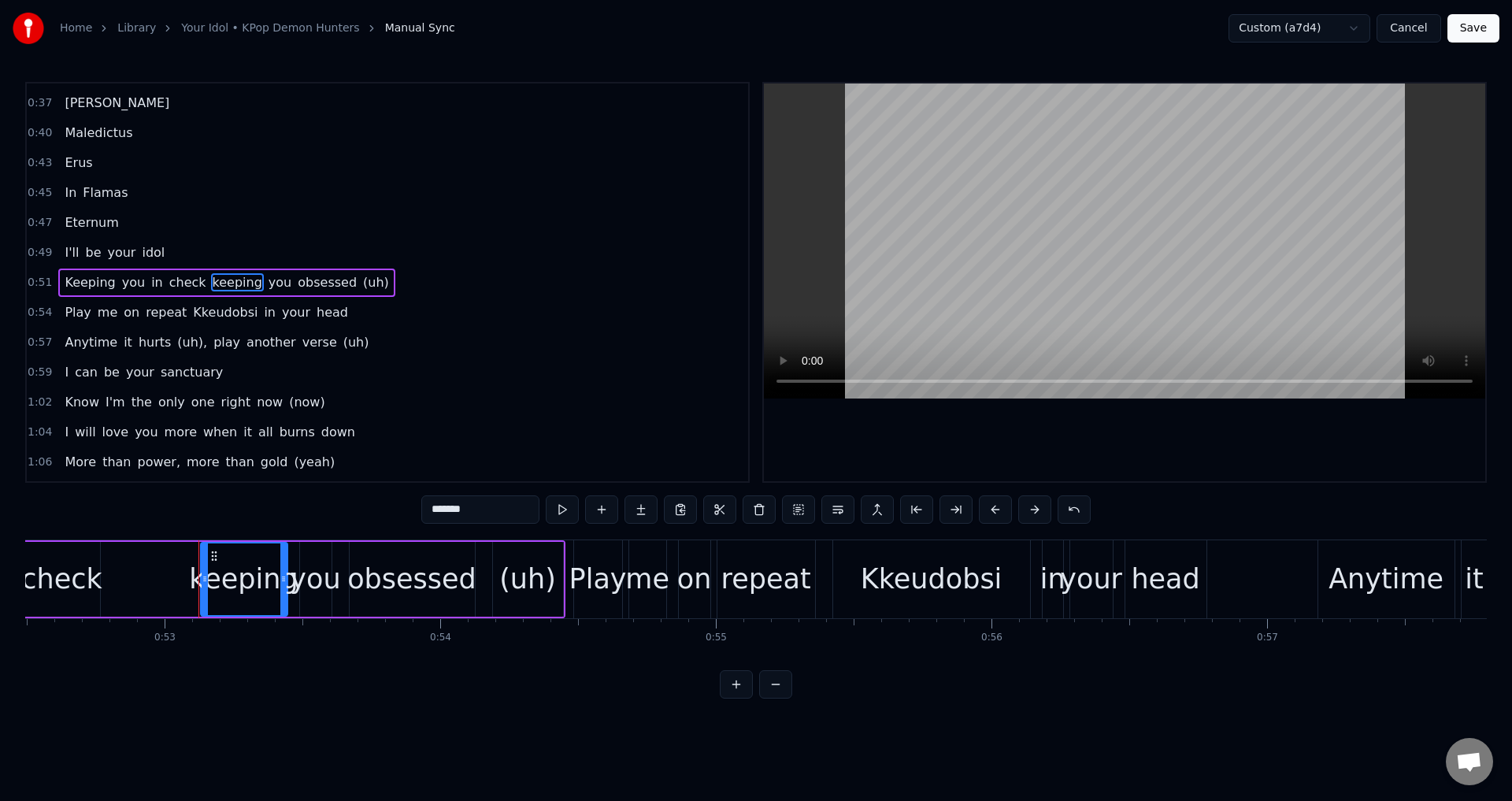
click at [69, 573] on div "check" at bounding box center [62, 579] width 80 height 42
type input "*****"
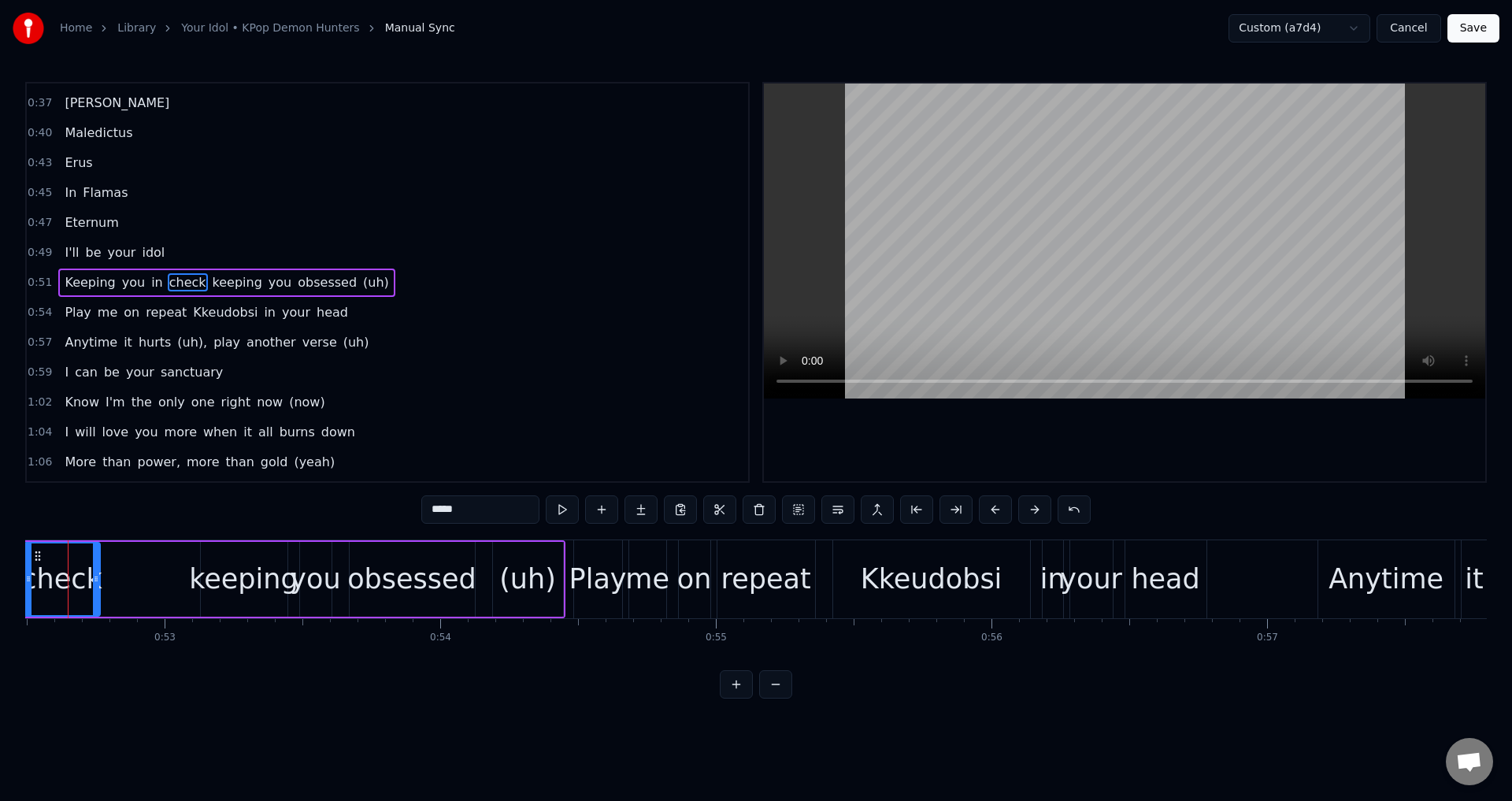
scroll to position [0, 14429]
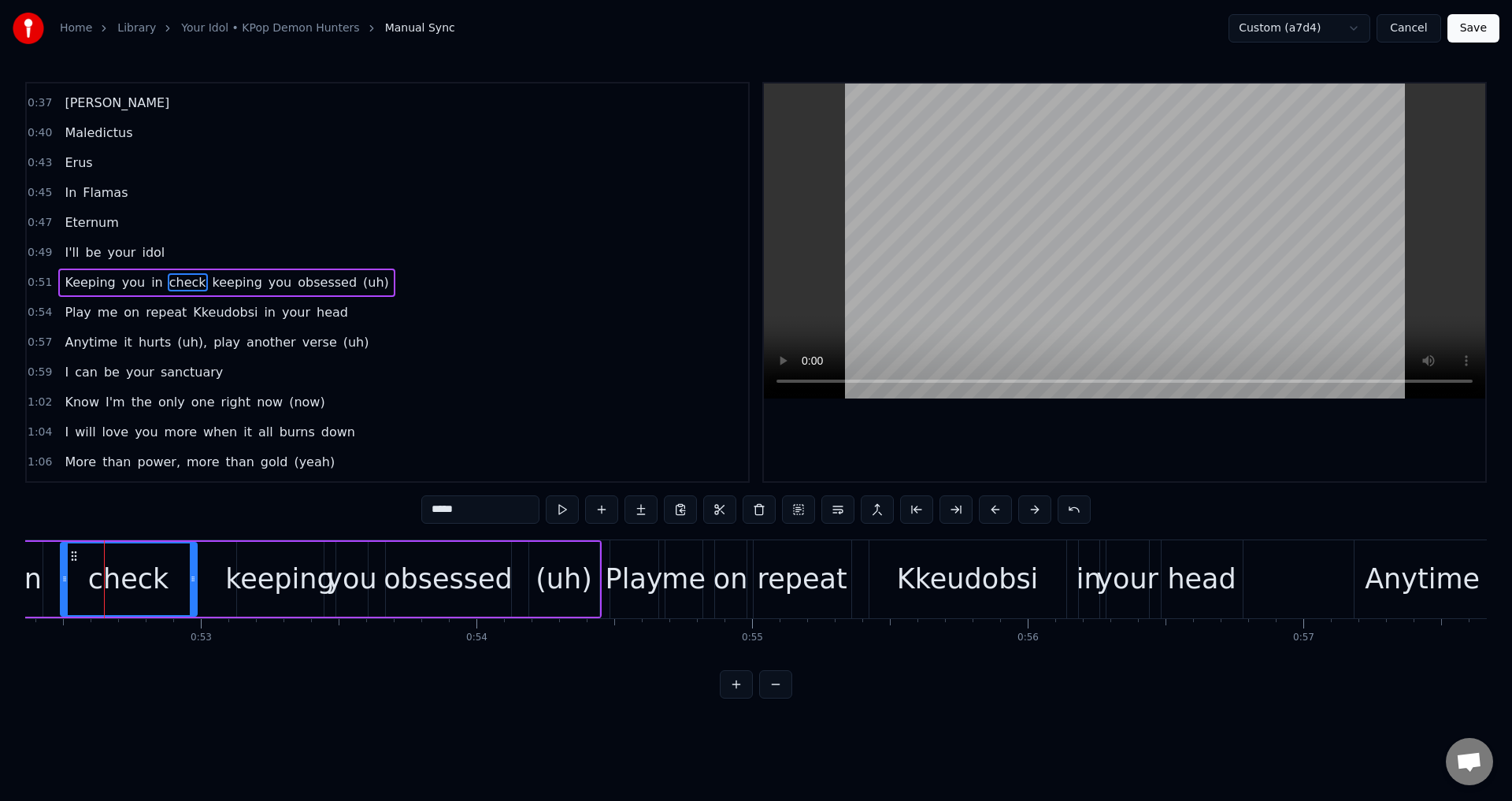
drag, startPoint x: 132, startPoint y: 581, endPoint x: 193, endPoint y: 581, distance: 61.0
click at [193, 581] on icon at bounding box center [193, 578] width 7 height 12
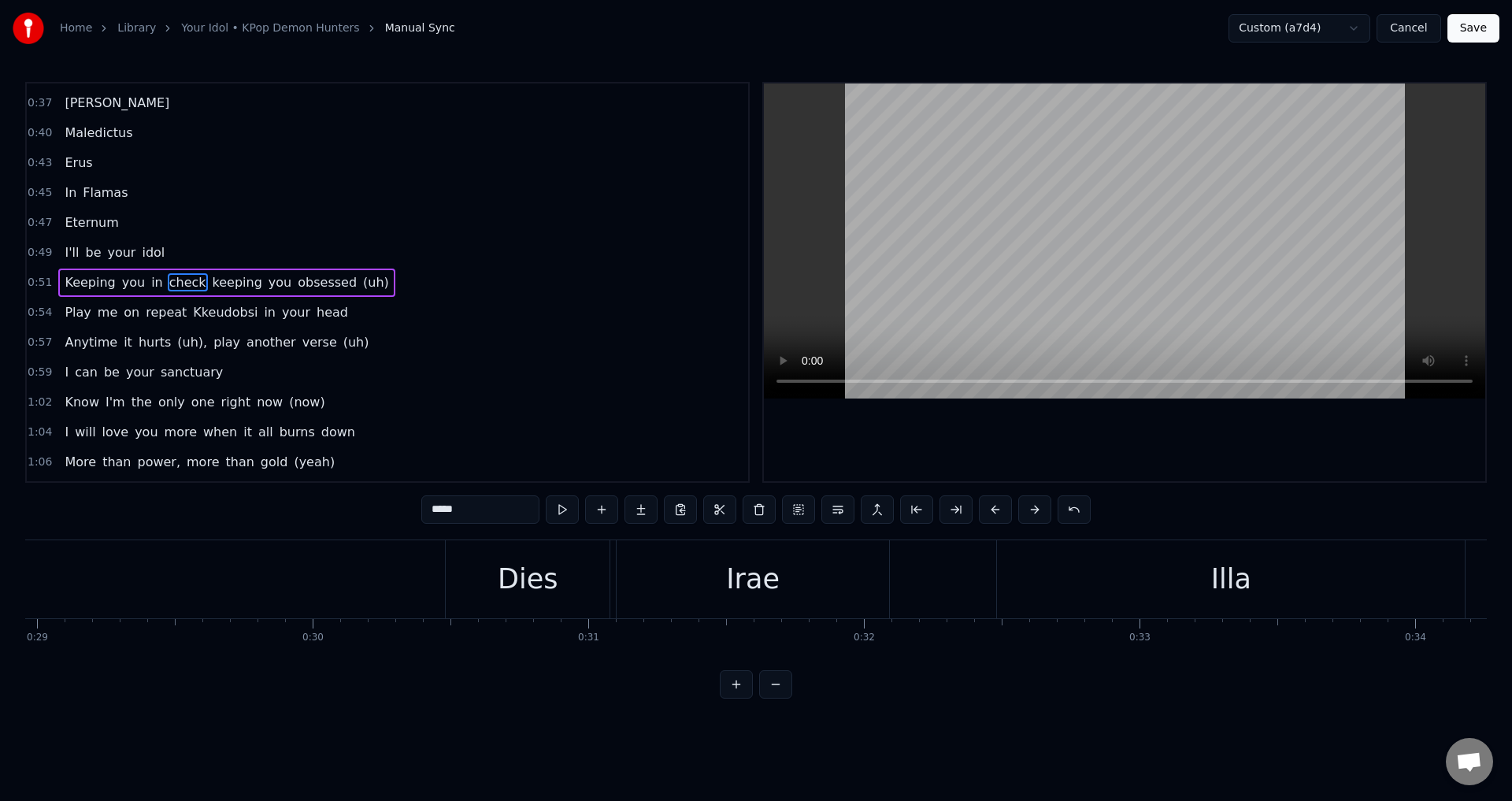
scroll to position [0, 7938]
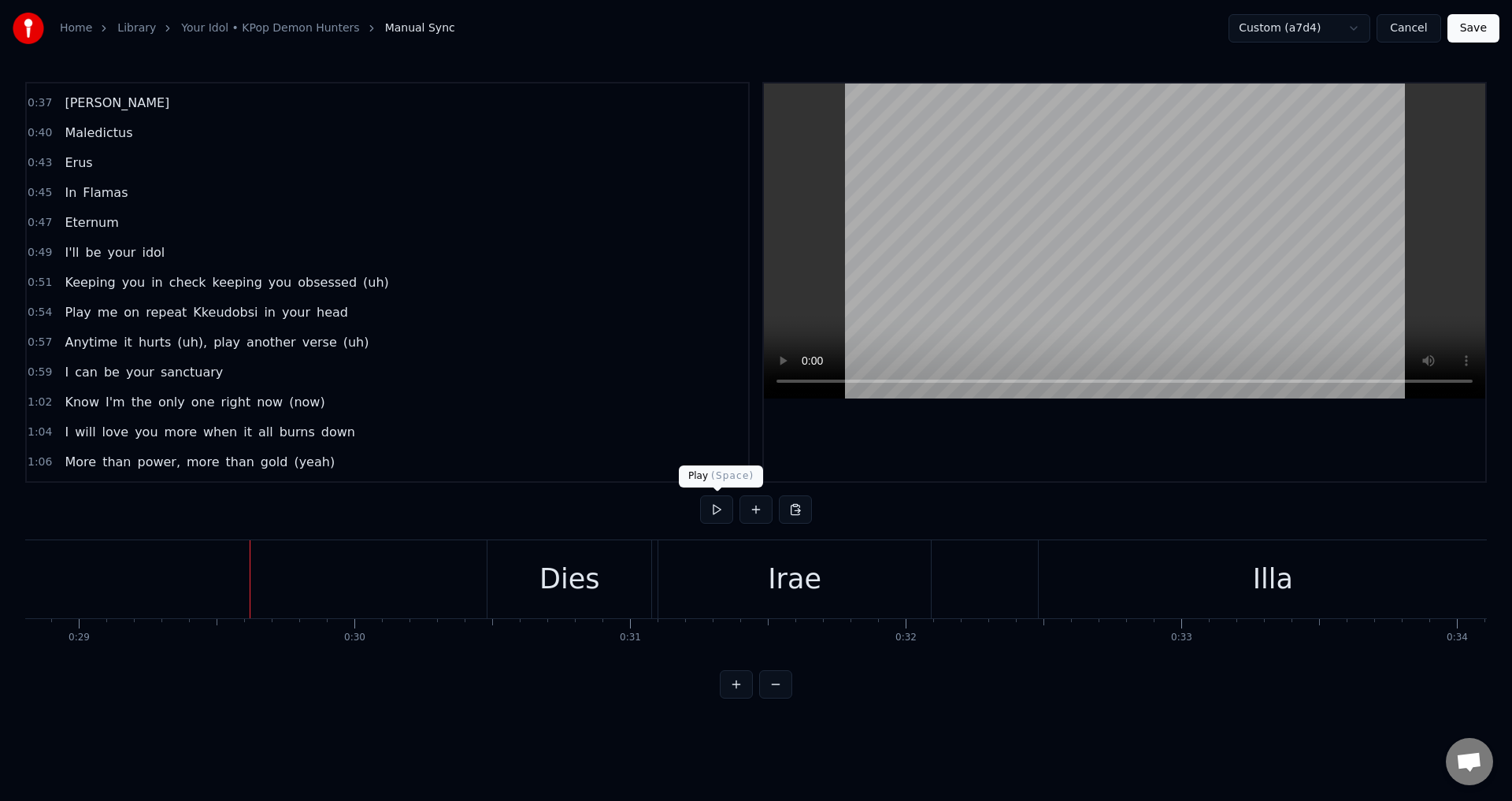
click at [718, 497] on button at bounding box center [716, 509] width 33 height 29
click at [716, 504] on button at bounding box center [716, 509] width 33 height 29
click at [518, 580] on div "Dies" at bounding box center [568, 579] width 163 height 78
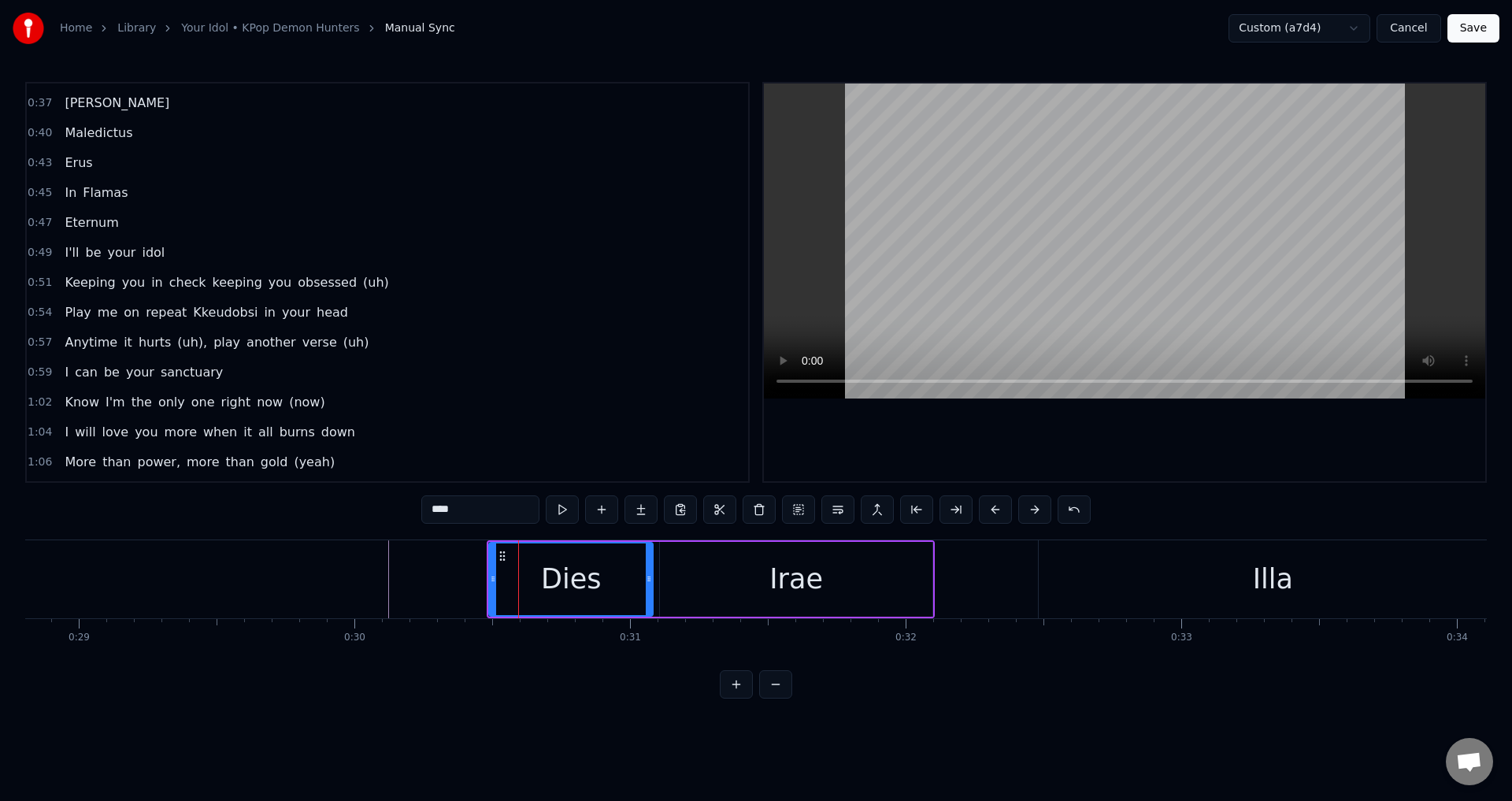
scroll to position [0, 0]
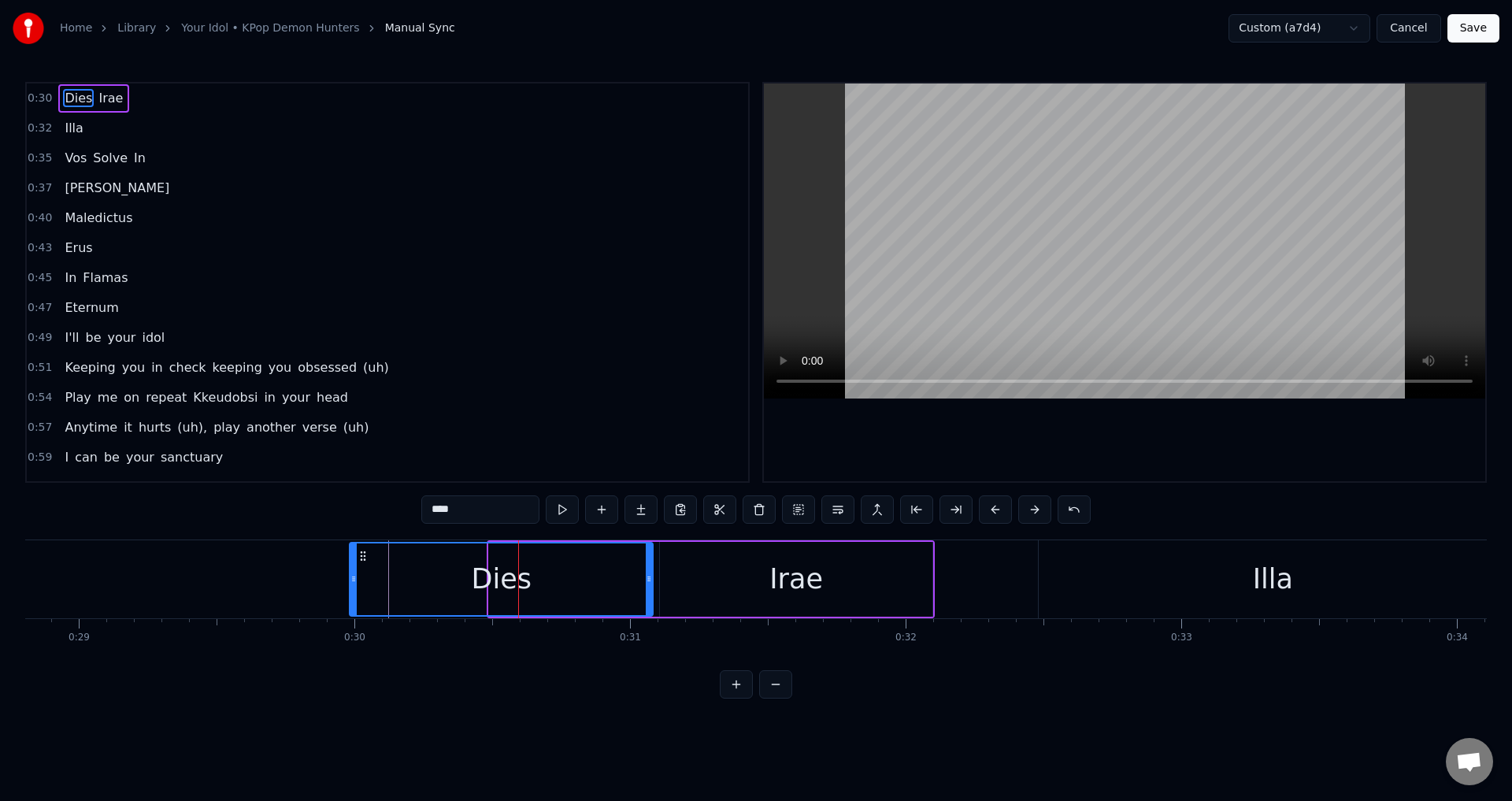
drag, startPoint x: 491, startPoint y: 579, endPoint x: 352, endPoint y: 590, distance: 139.4
click at [352, 590] on div at bounding box center [354, 578] width 7 height 71
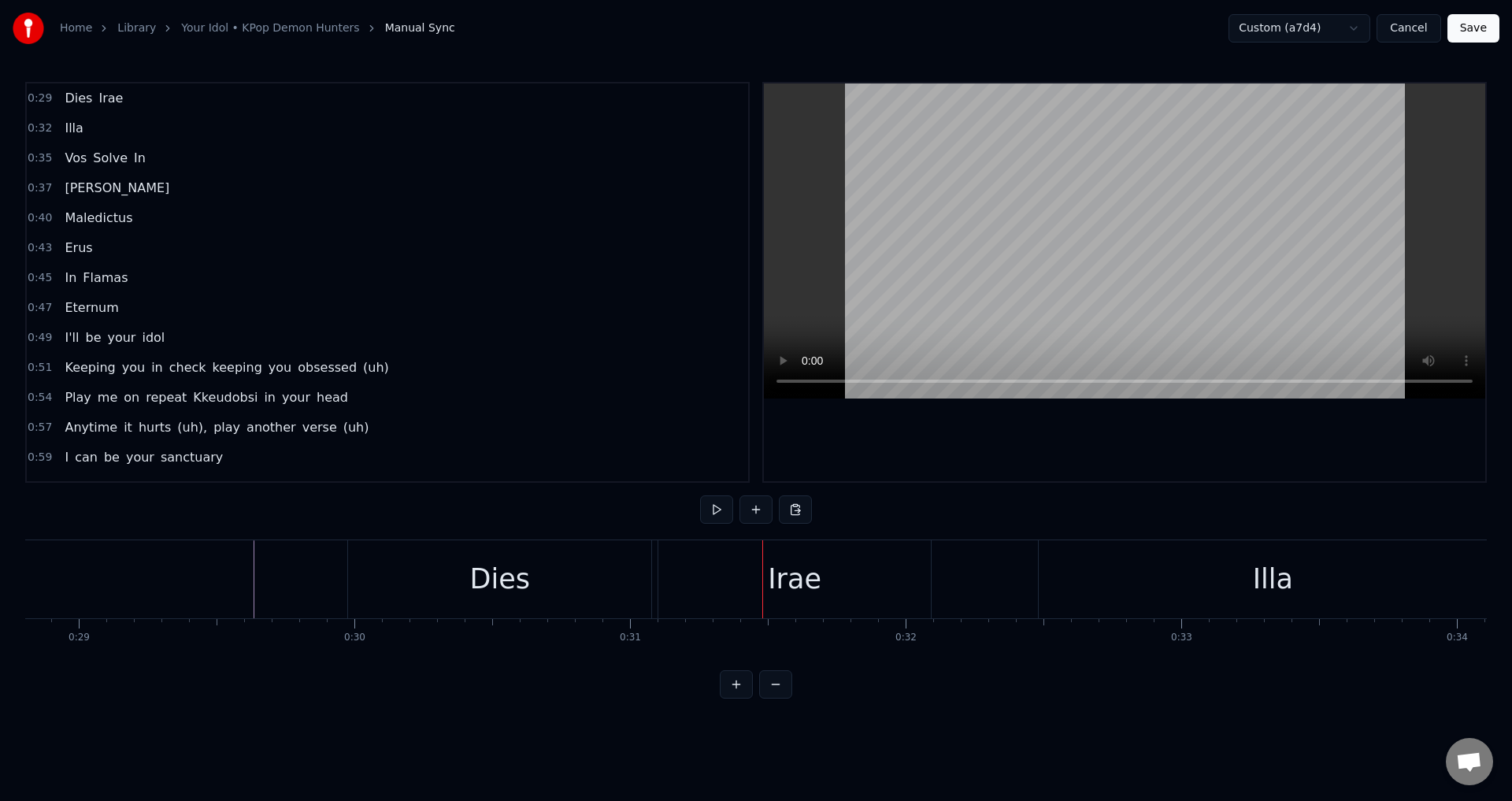
click at [384, 578] on div "Dies" at bounding box center [499, 579] width 303 height 78
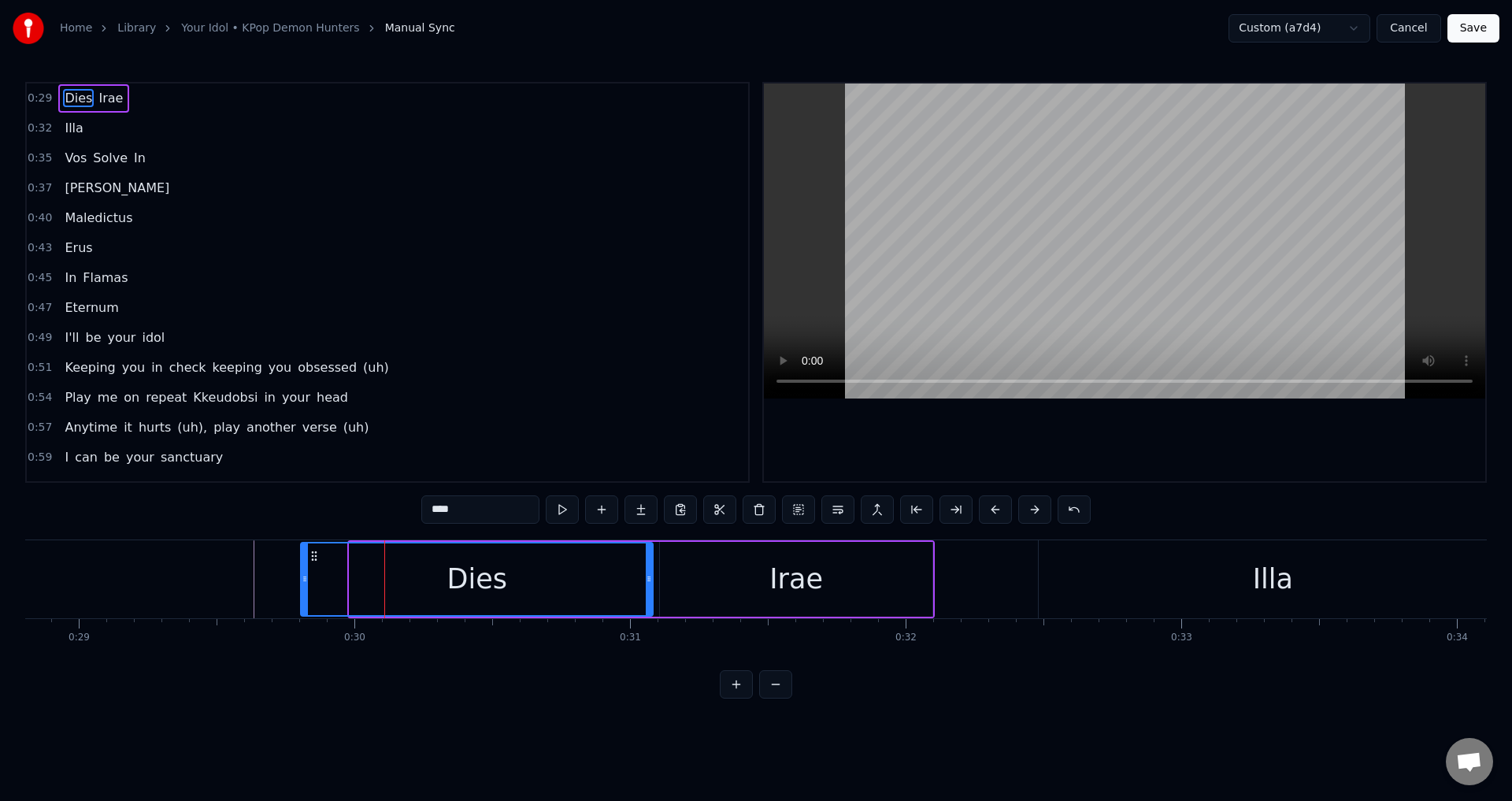
drag, startPoint x: 352, startPoint y: 576, endPoint x: 303, endPoint y: 585, distance: 49.8
click at [303, 585] on div at bounding box center [305, 578] width 7 height 71
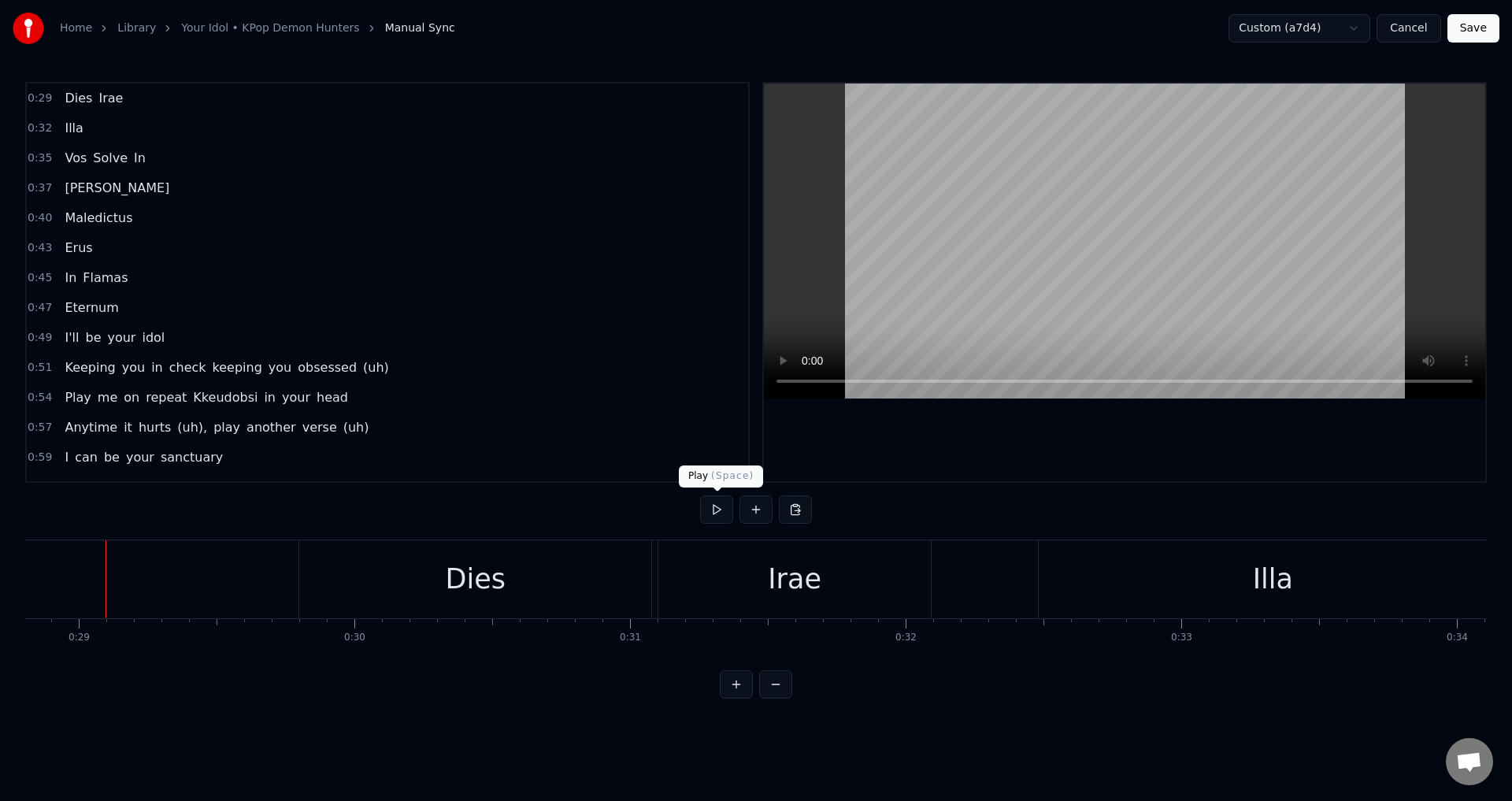
click at [715, 510] on button at bounding box center [716, 509] width 33 height 29
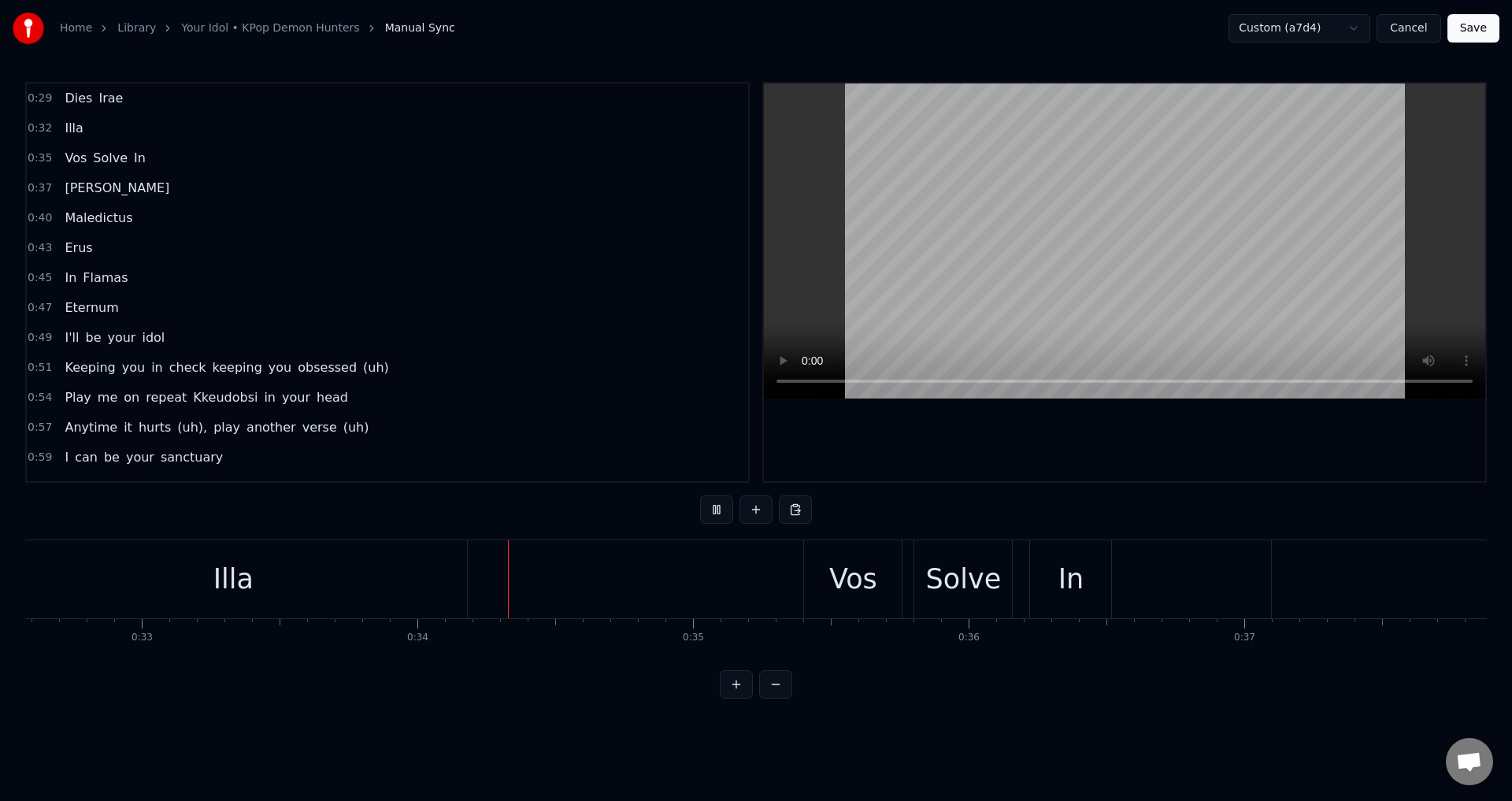
scroll to position [0, 9244]
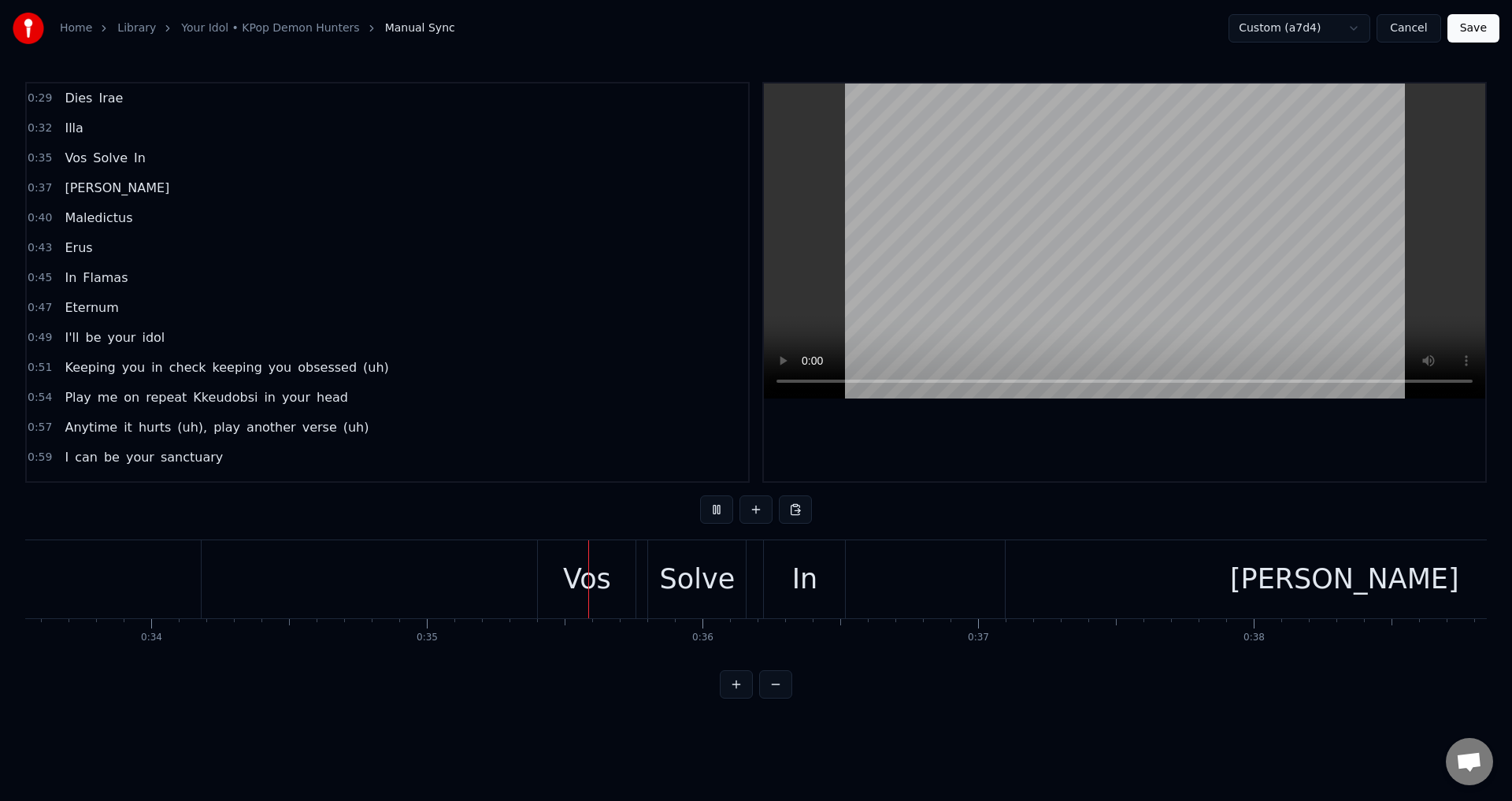
click at [715, 510] on button at bounding box center [716, 509] width 33 height 29
click at [572, 582] on div "Vos" at bounding box center [586, 579] width 48 height 42
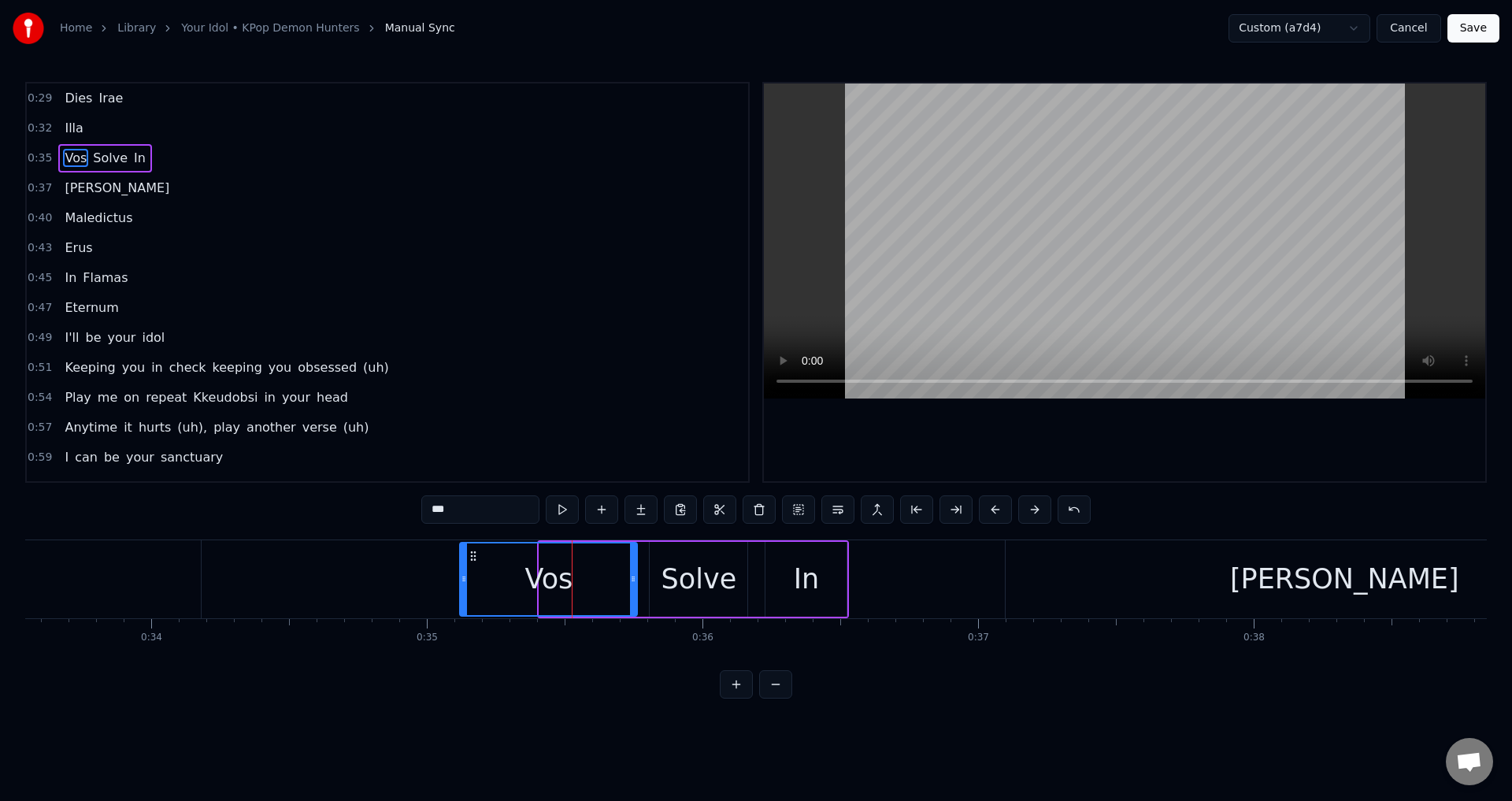
drag, startPoint x: 542, startPoint y: 580, endPoint x: 462, endPoint y: 588, distance: 80.4
click at [462, 588] on div at bounding box center [464, 578] width 7 height 71
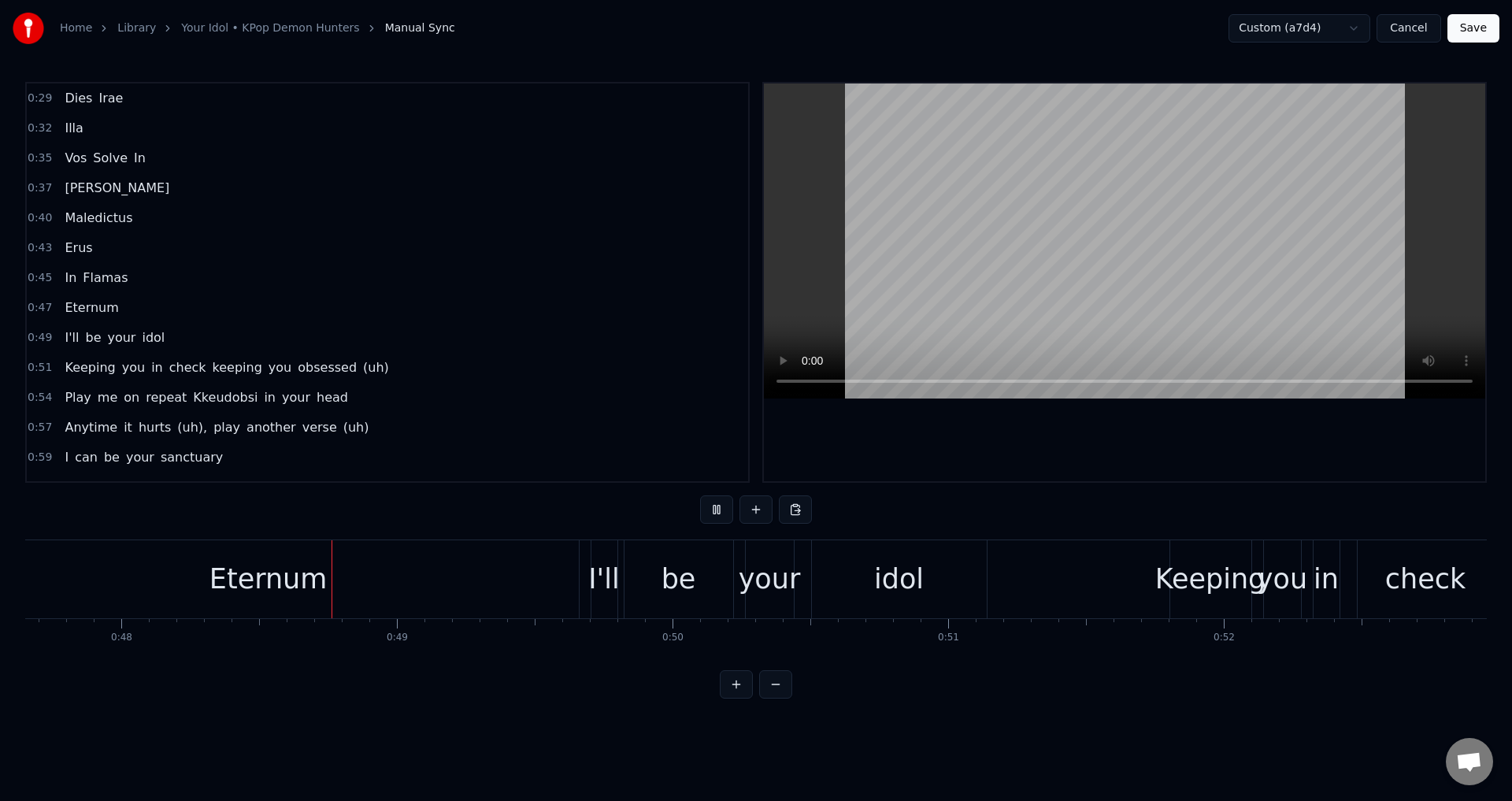
scroll to position [0, 13187]
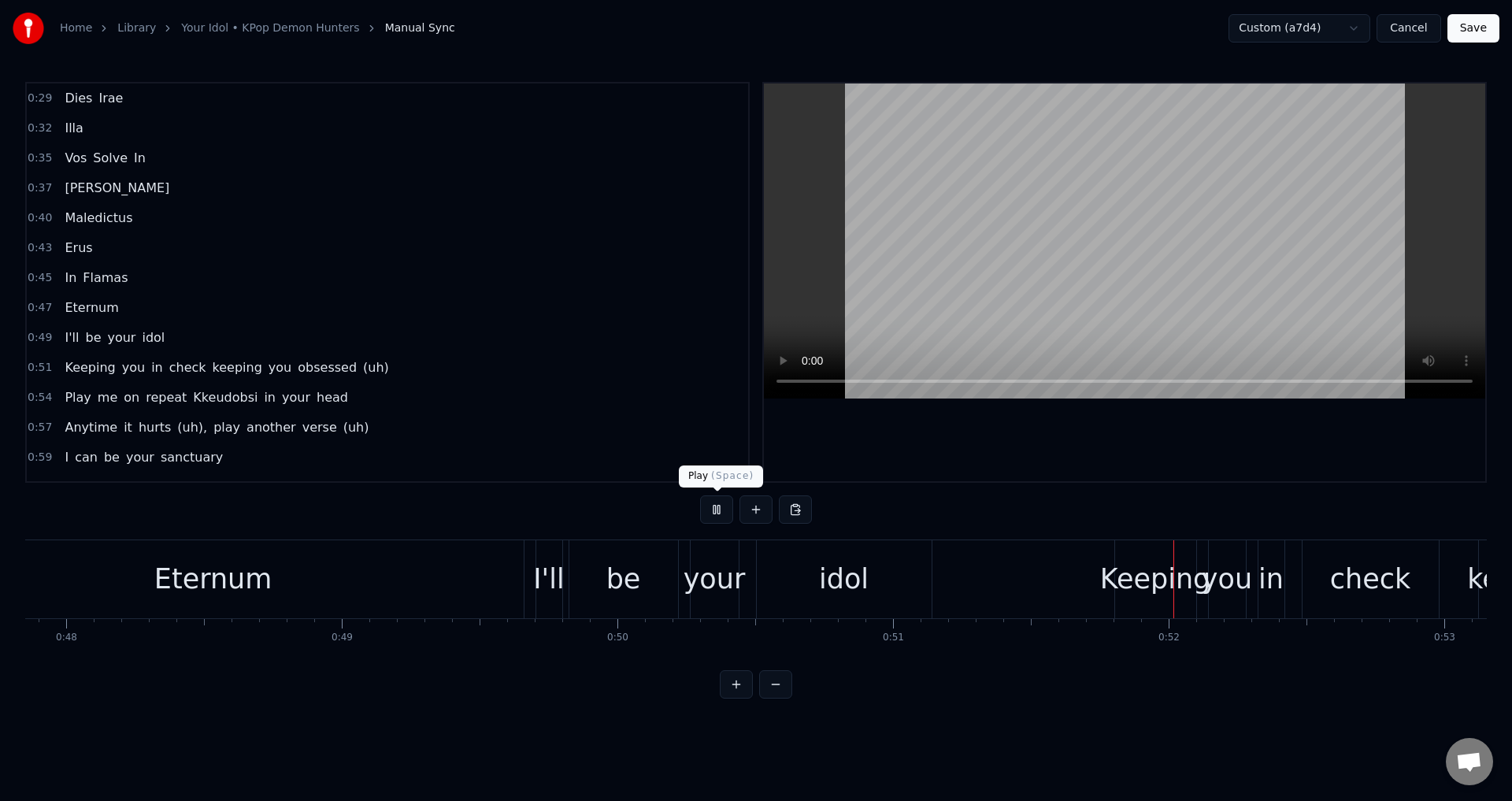
click at [721, 505] on button at bounding box center [716, 509] width 33 height 29
click at [544, 583] on div "I'll" at bounding box center [548, 579] width 30 height 42
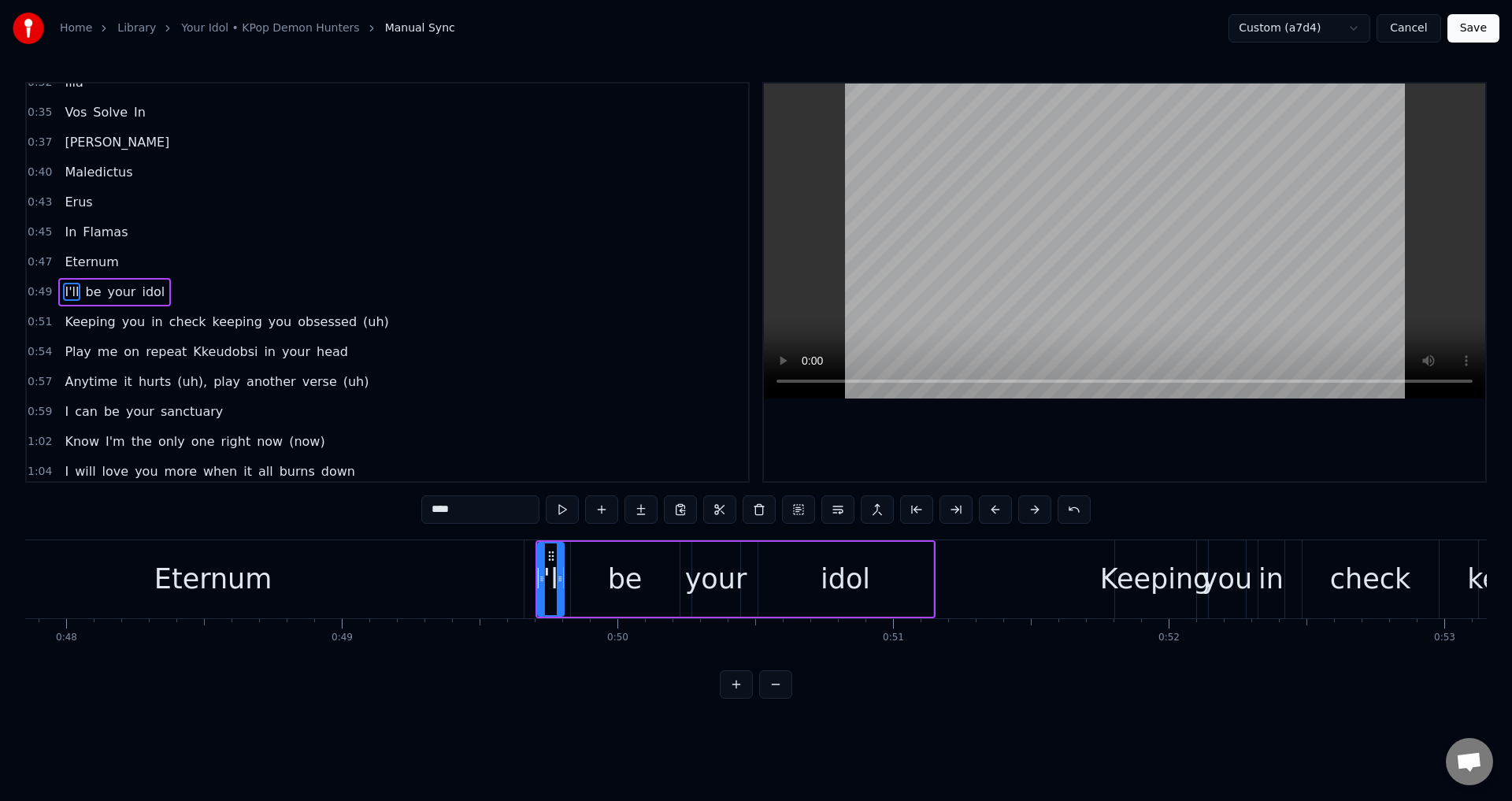
scroll to position [55, 0]
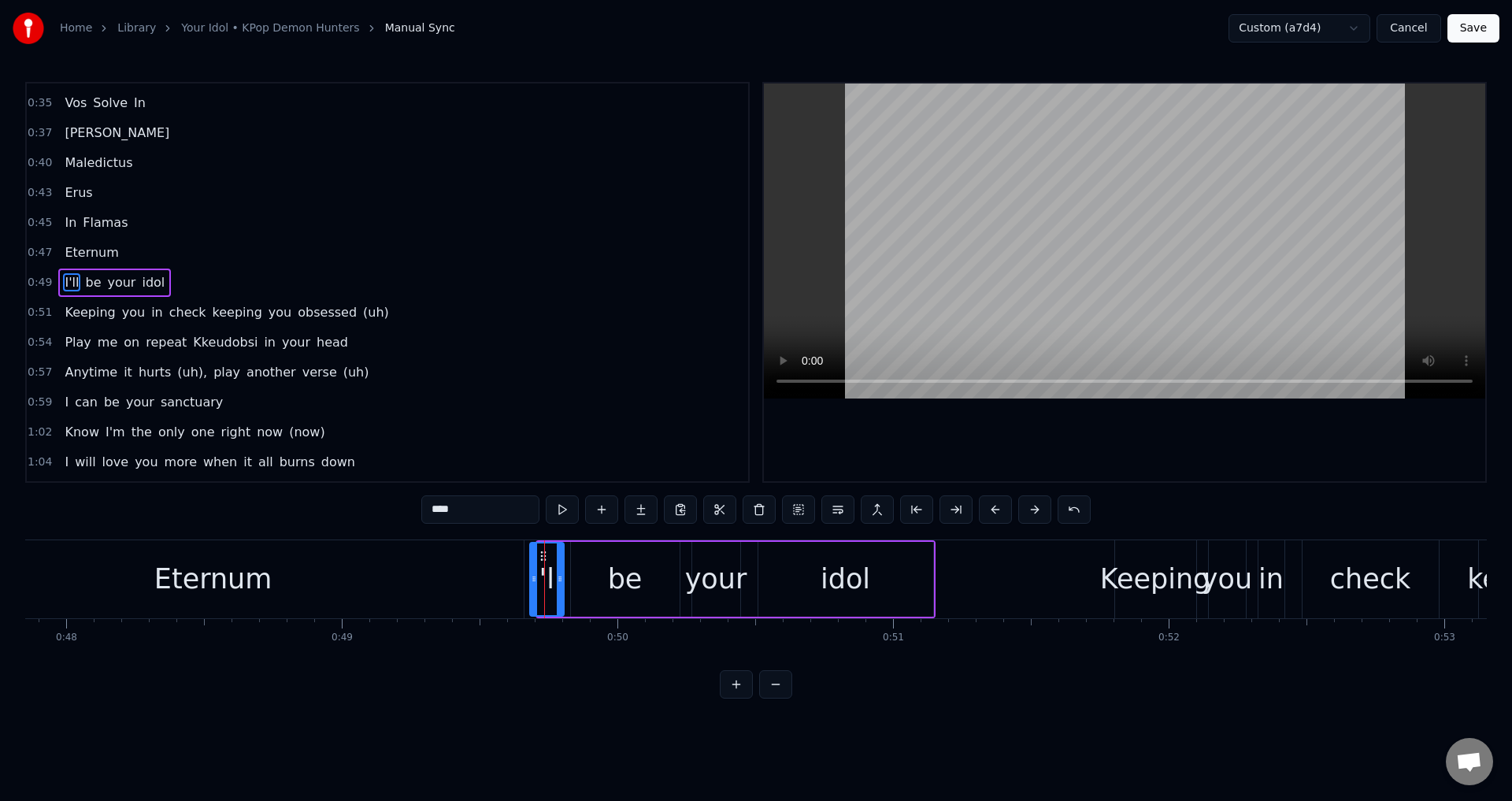
drag, startPoint x: 538, startPoint y: 581, endPoint x: 529, endPoint y: 581, distance: 9.0
click at [531, 581] on icon at bounding box center [534, 578] width 7 height 12
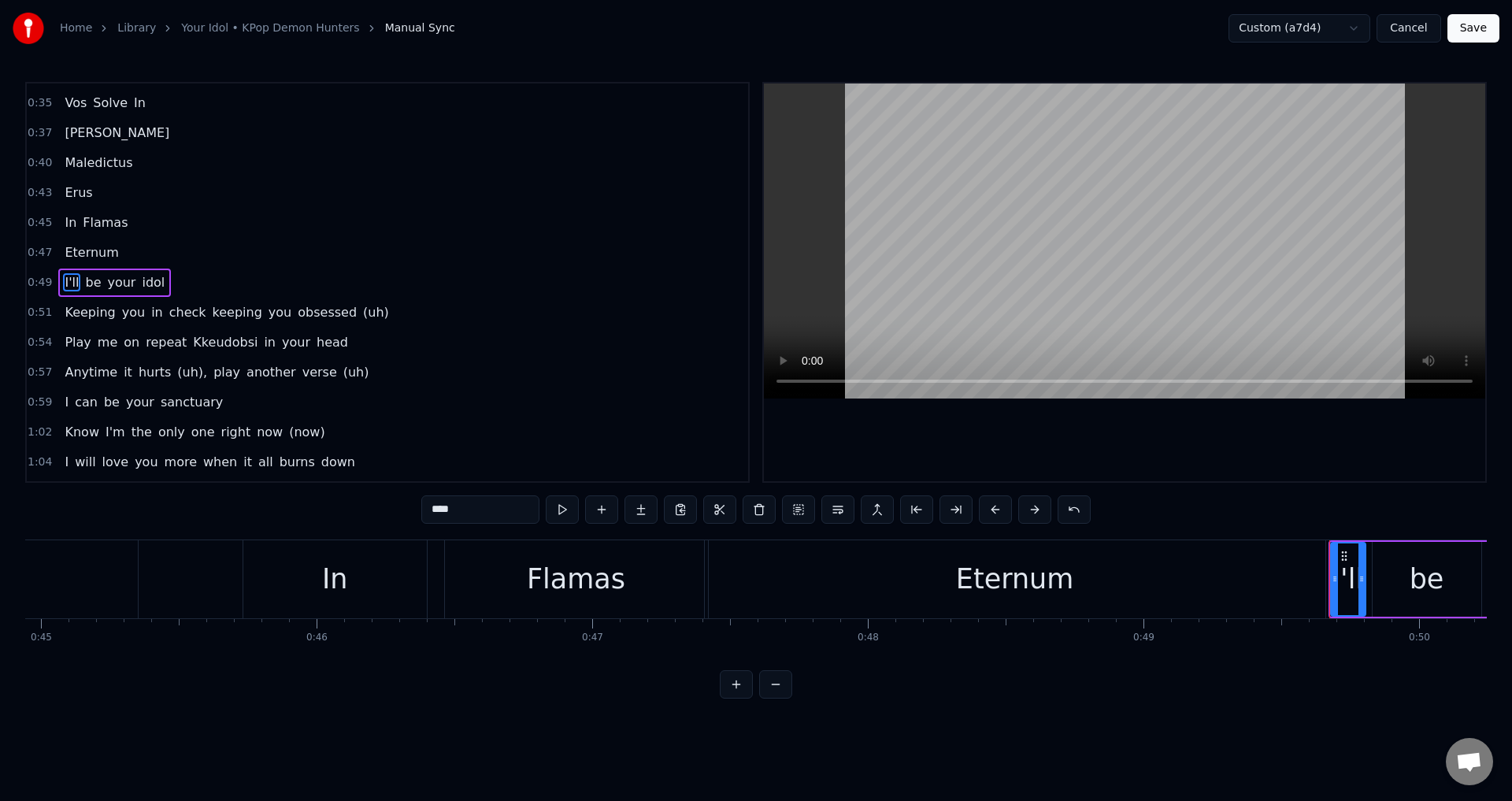
scroll to position [0, 12427]
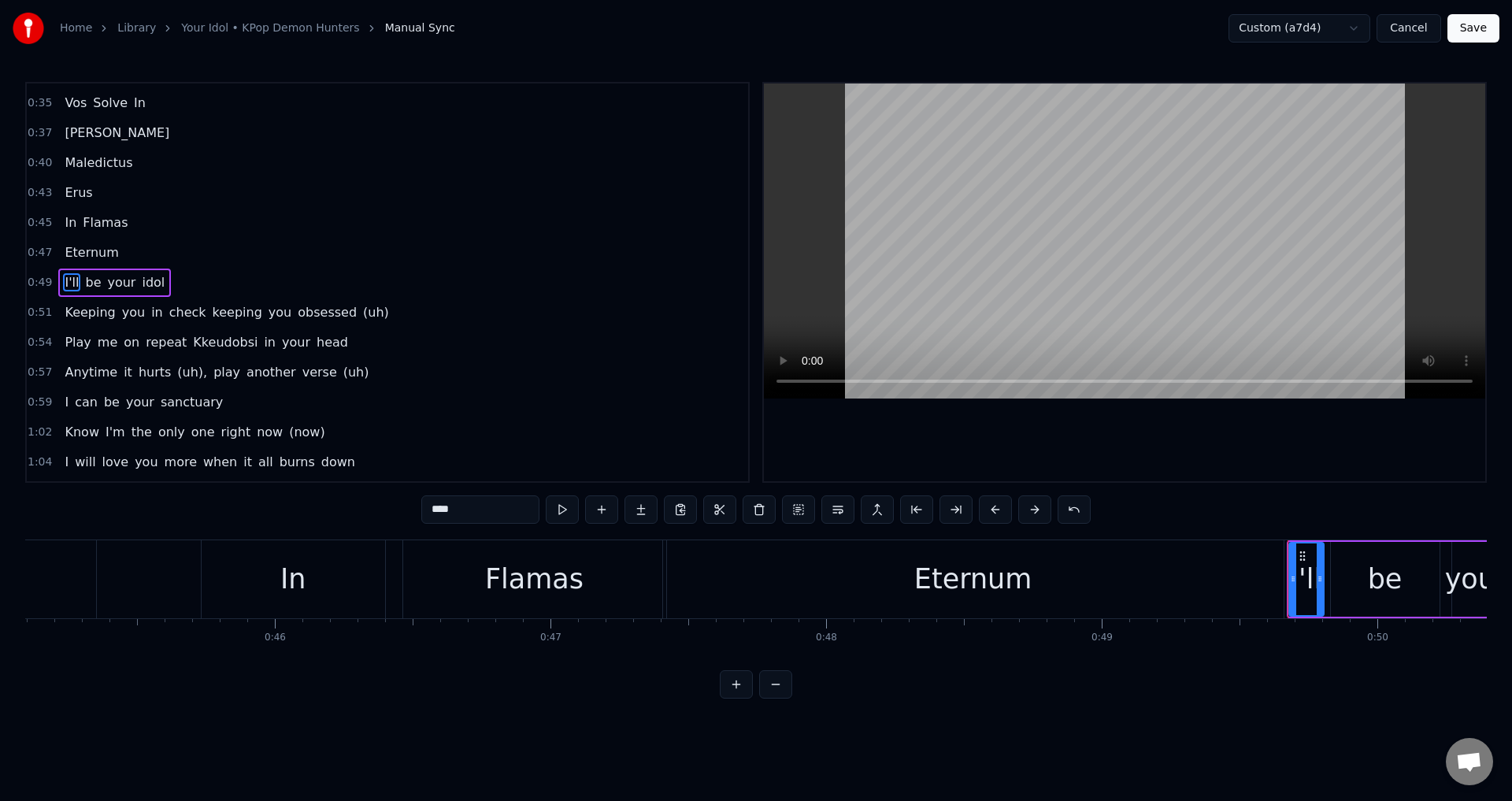
click at [393, 581] on div "In Flamas" at bounding box center [434, 579] width 469 height 78
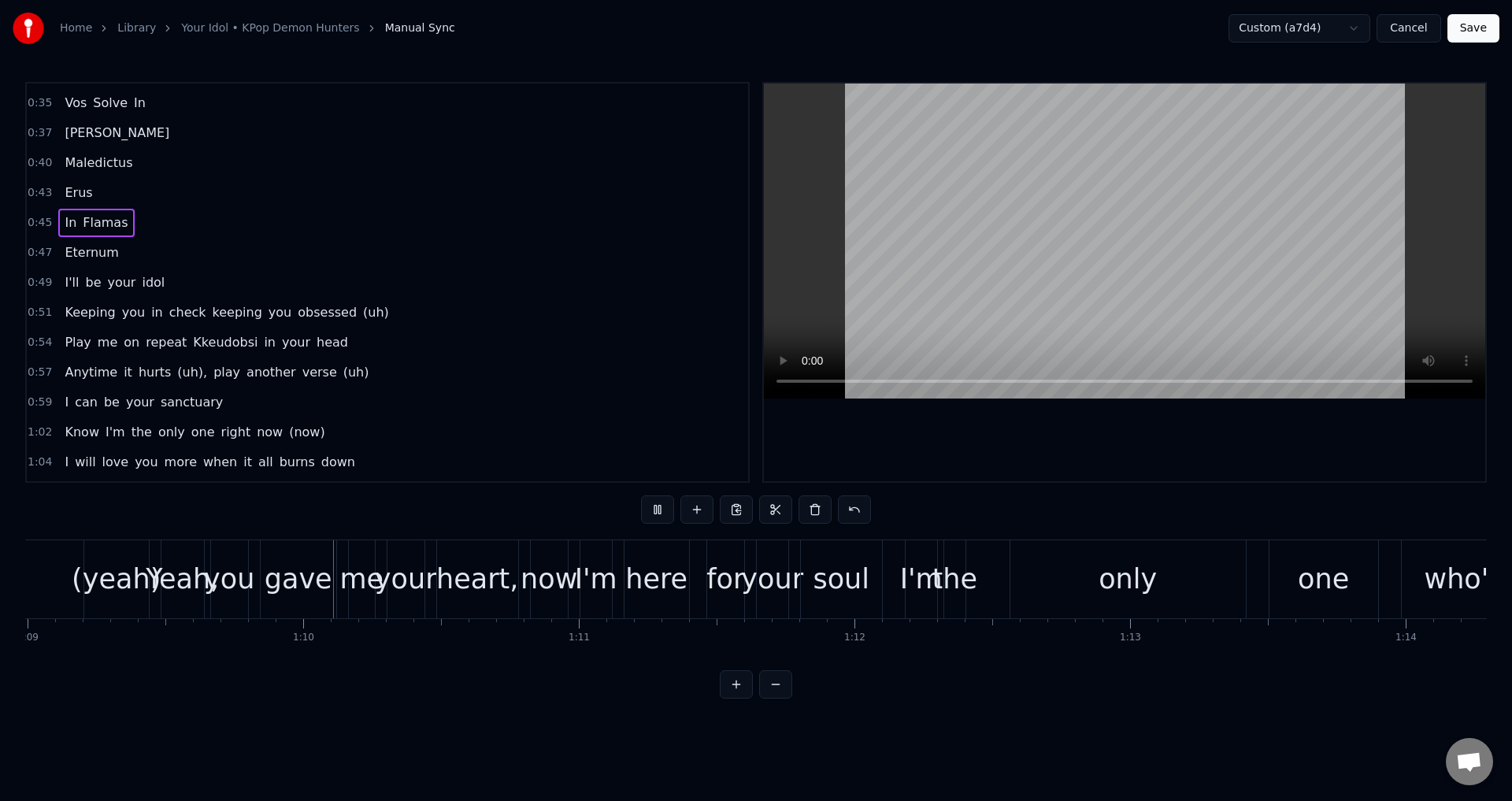
scroll to position [0, 19067]
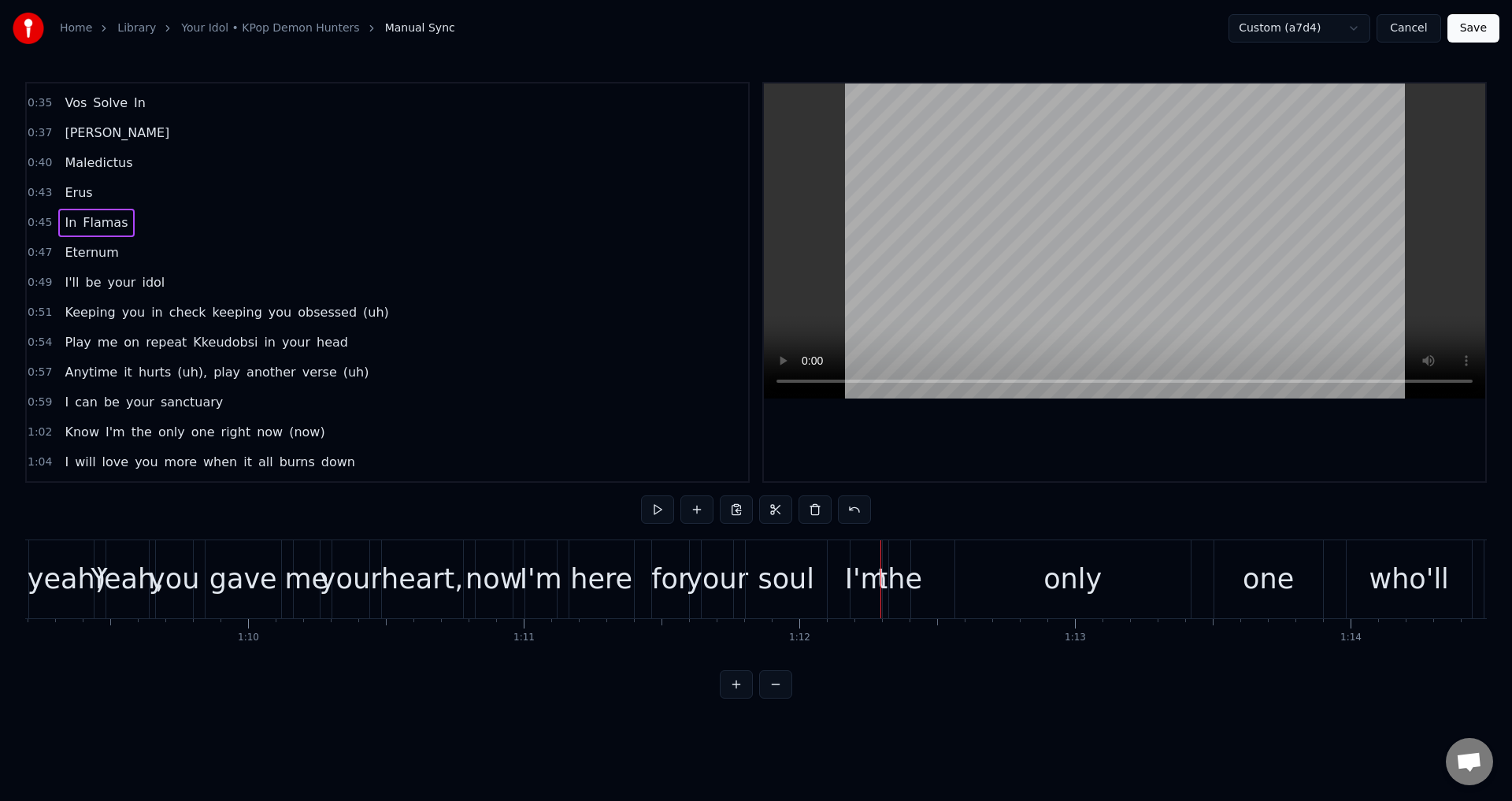
click at [437, 380] on div "0:57 Anytime it hurts (uh), play another verse (uh)" at bounding box center [388, 372] width 721 height 30
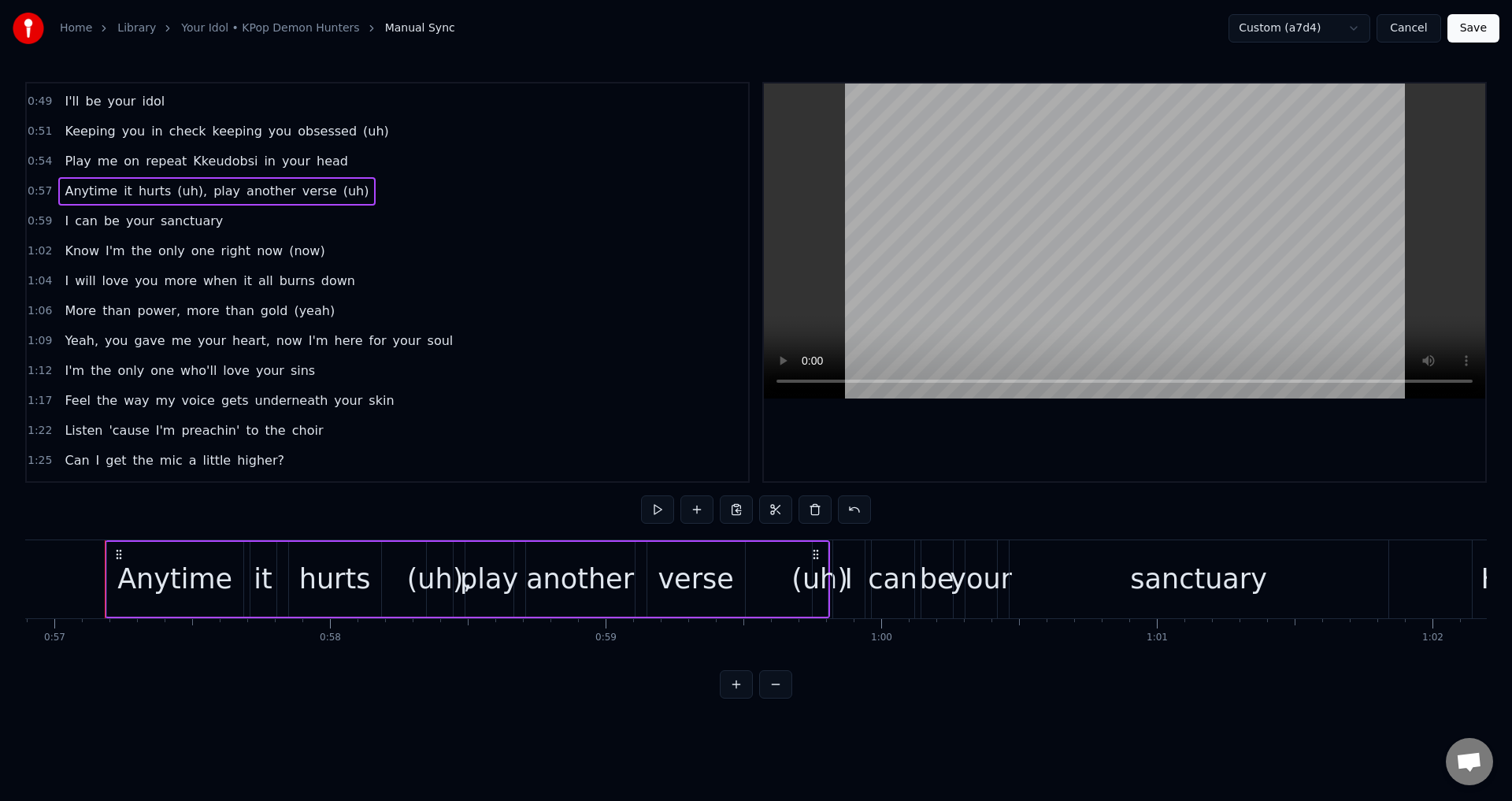
scroll to position [315, 0]
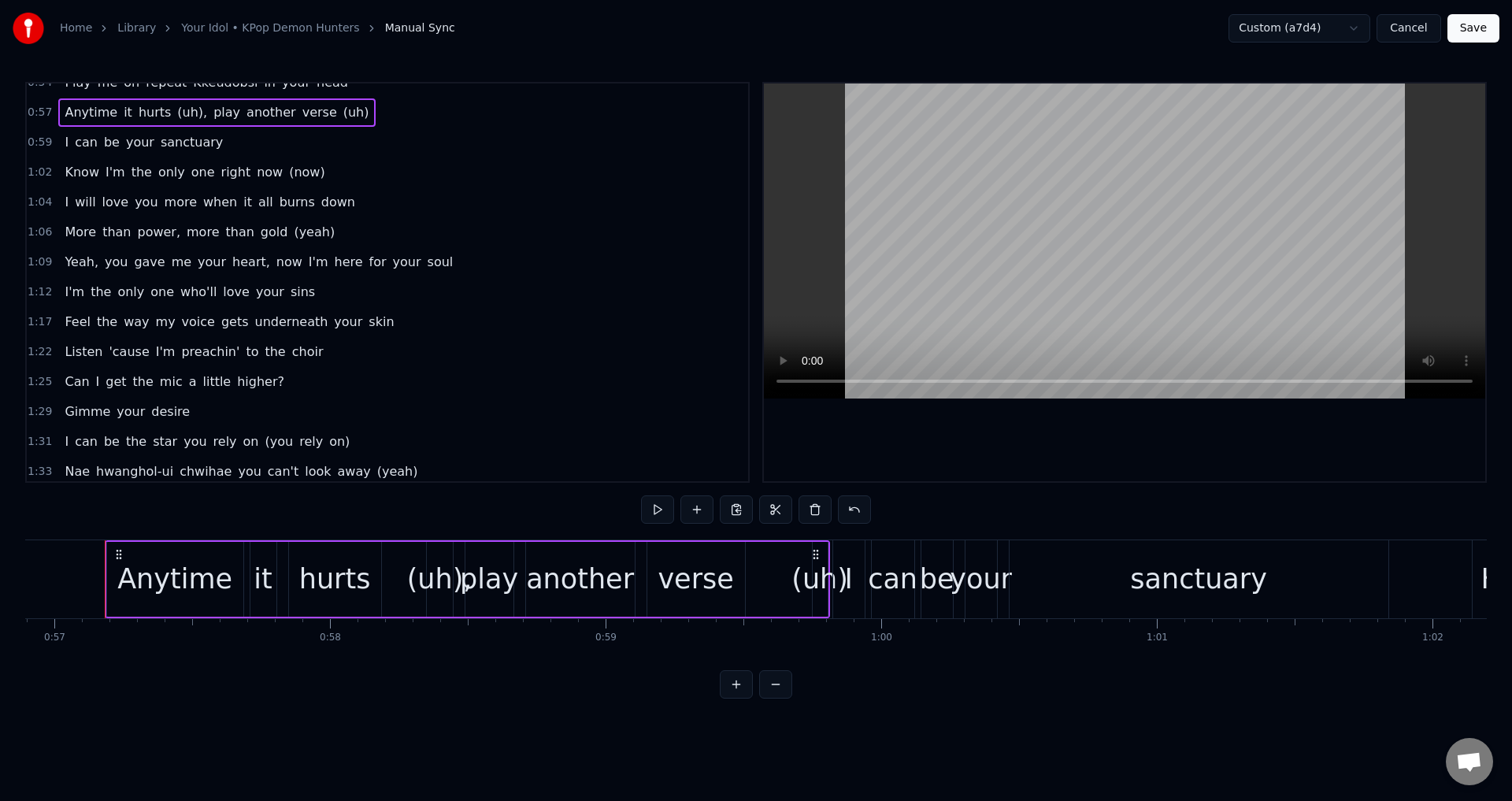
click at [361, 203] on div "1:04 I will love you more when it all burns down" at bounding box center [388, 202] width 721 height 30
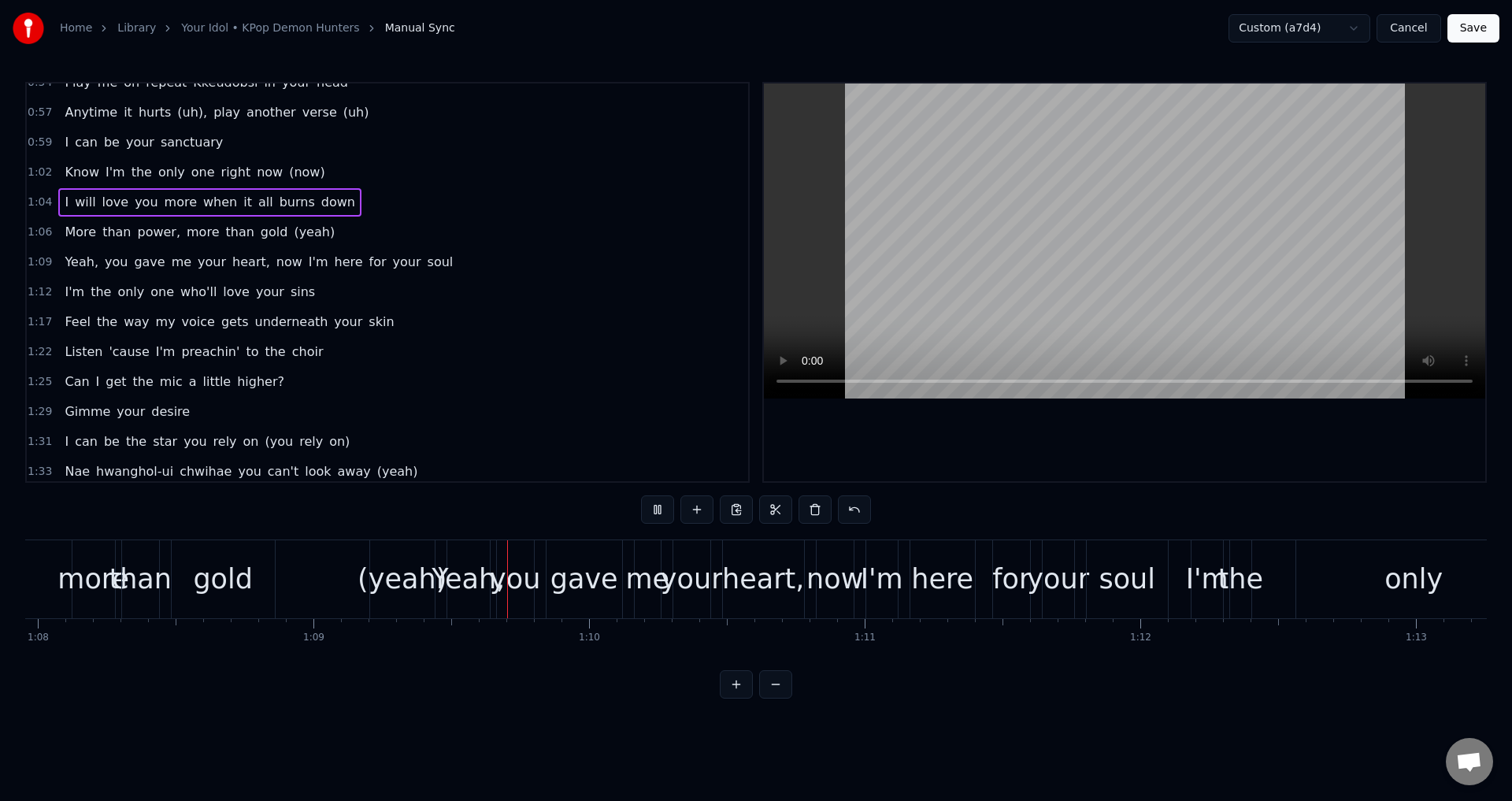
scroll to position [0, 18995]
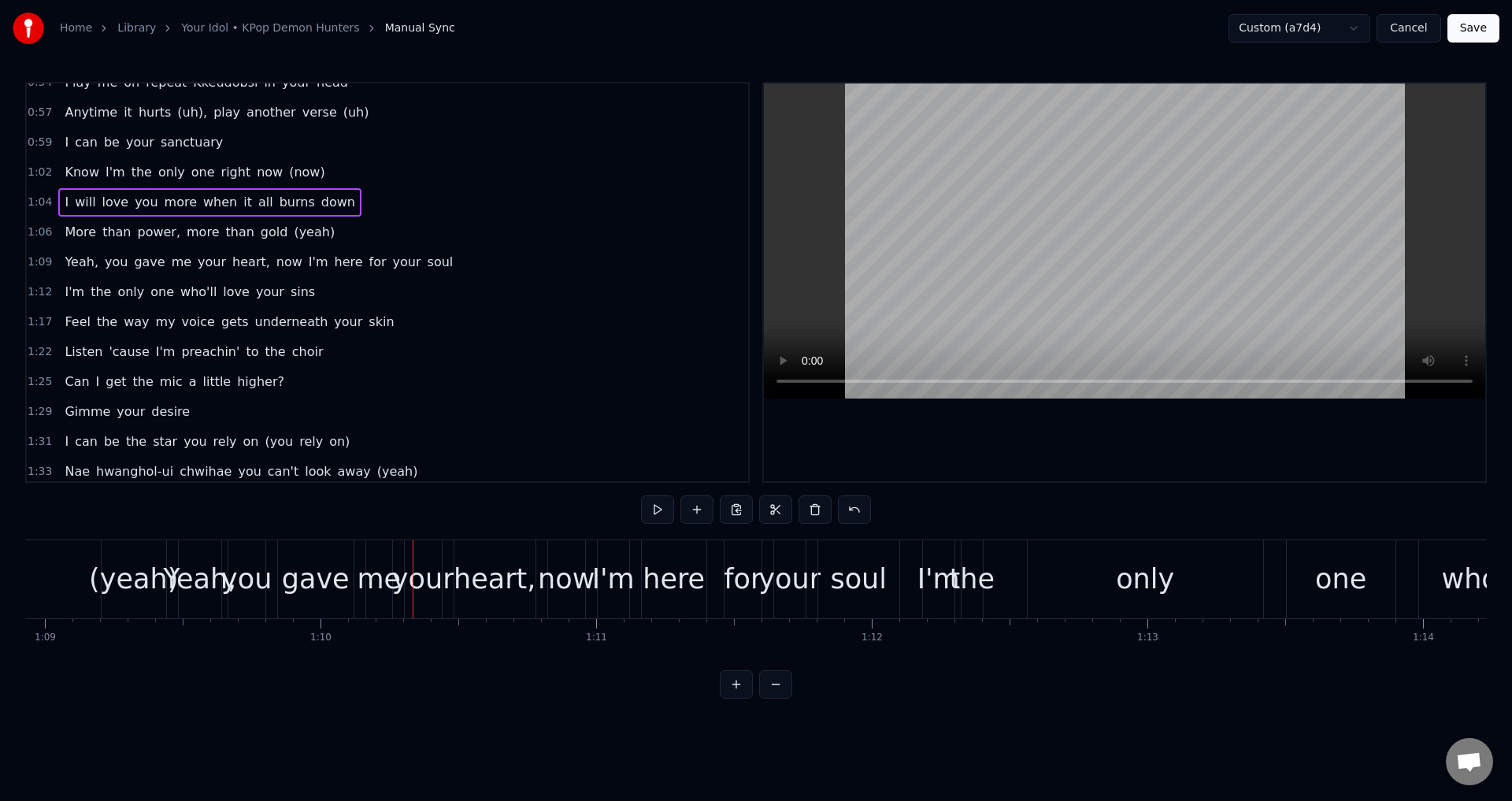
click at [425, 237] on div "1:06 More than power, more than gold (yeah)" at bounding box center [388, 232] width 721 height 30
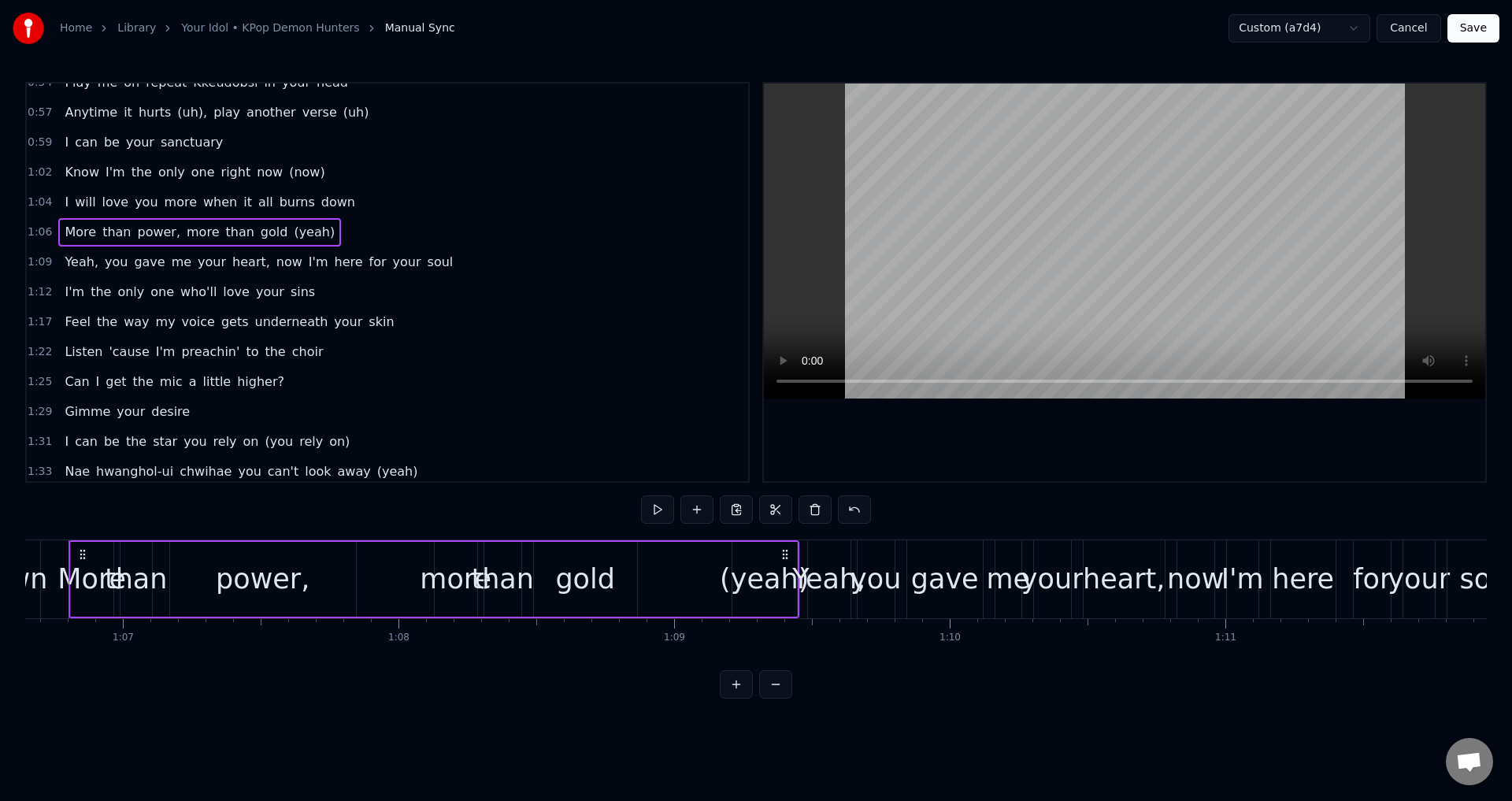
scroll to position [0, 18330]
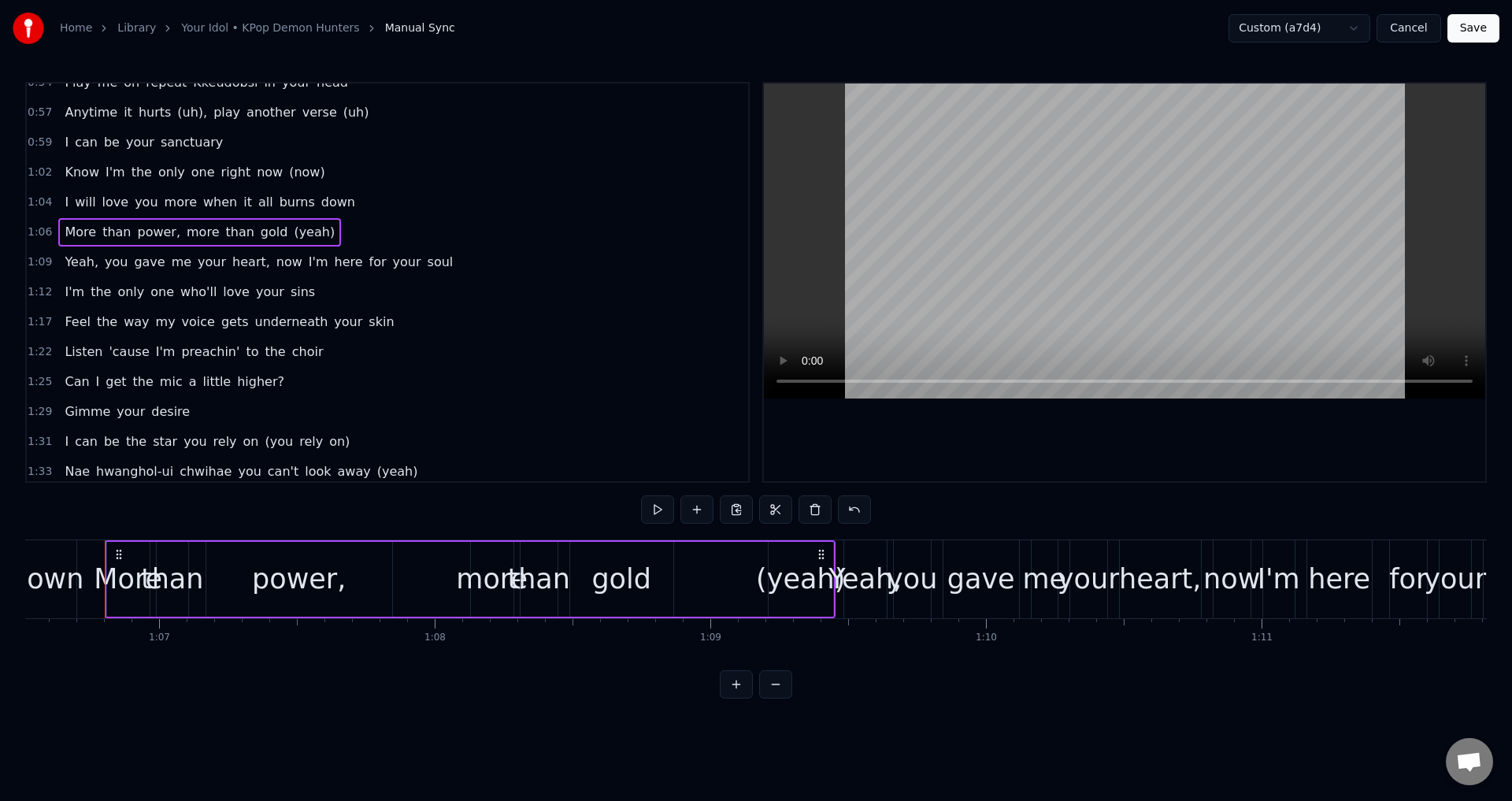
click at [804, 568] on div "(yeah)" at bounding box center [800, 579] width 89 height 42
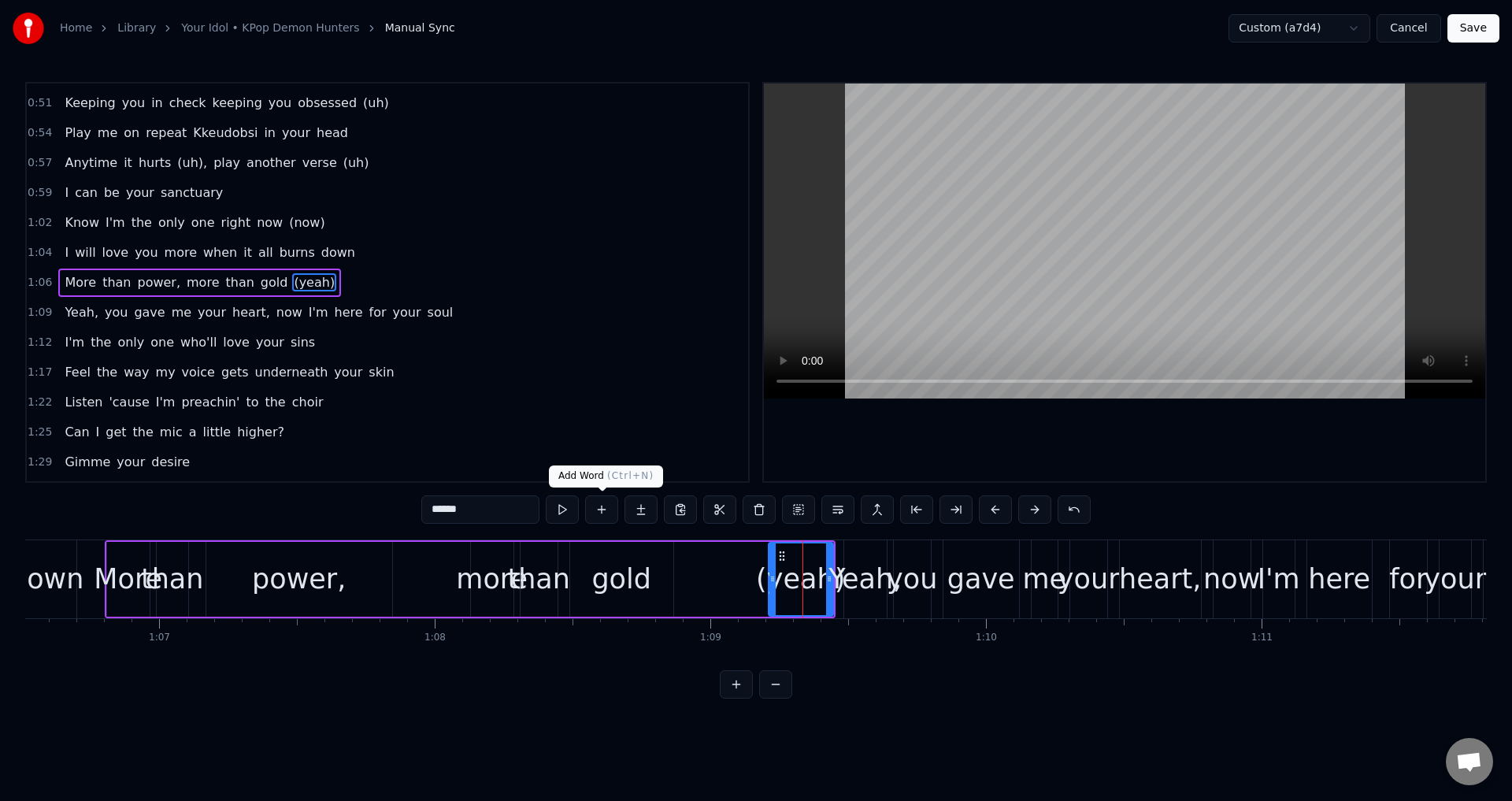
type input "*****"
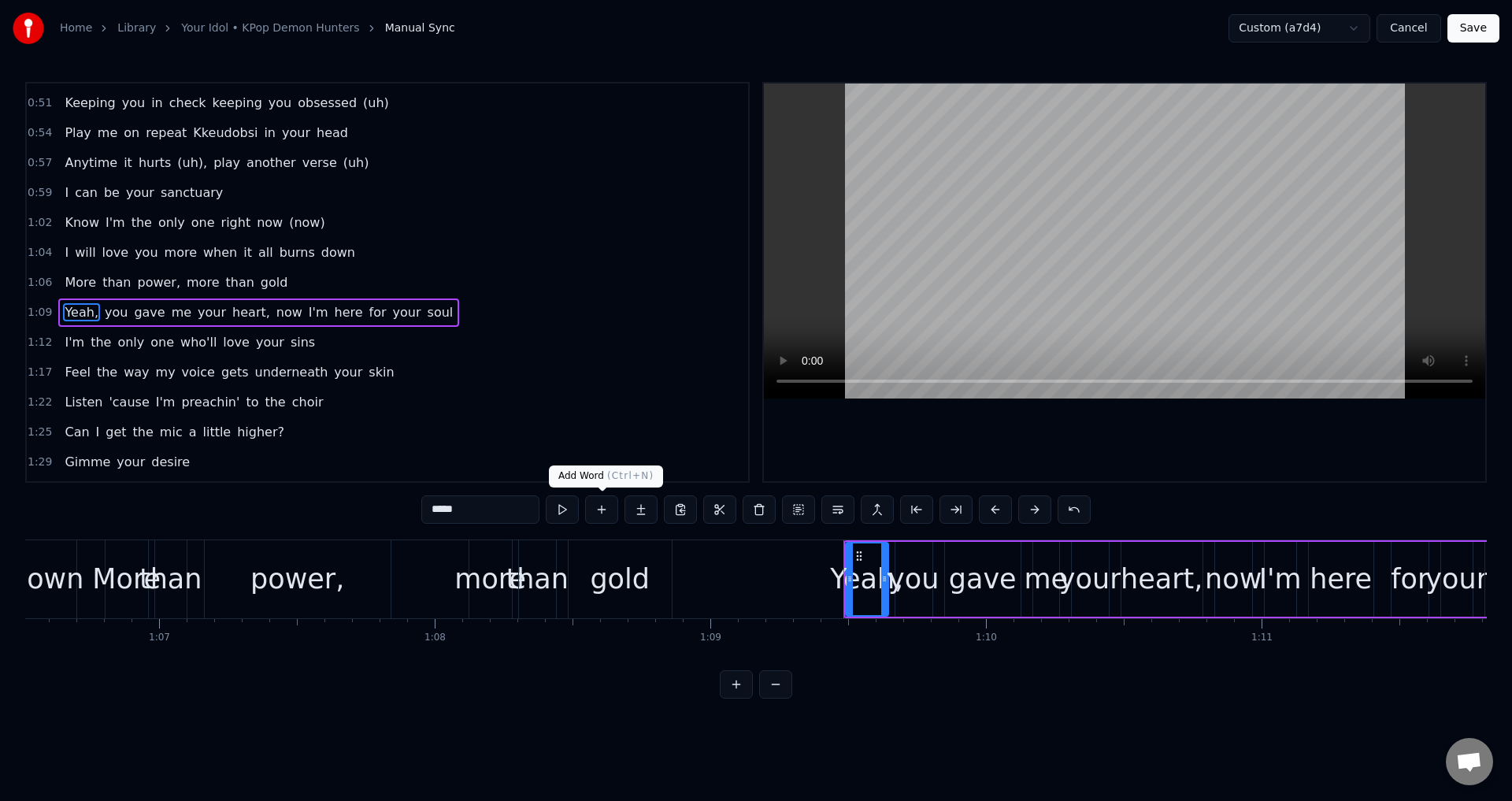
scroll to position [295, 0]
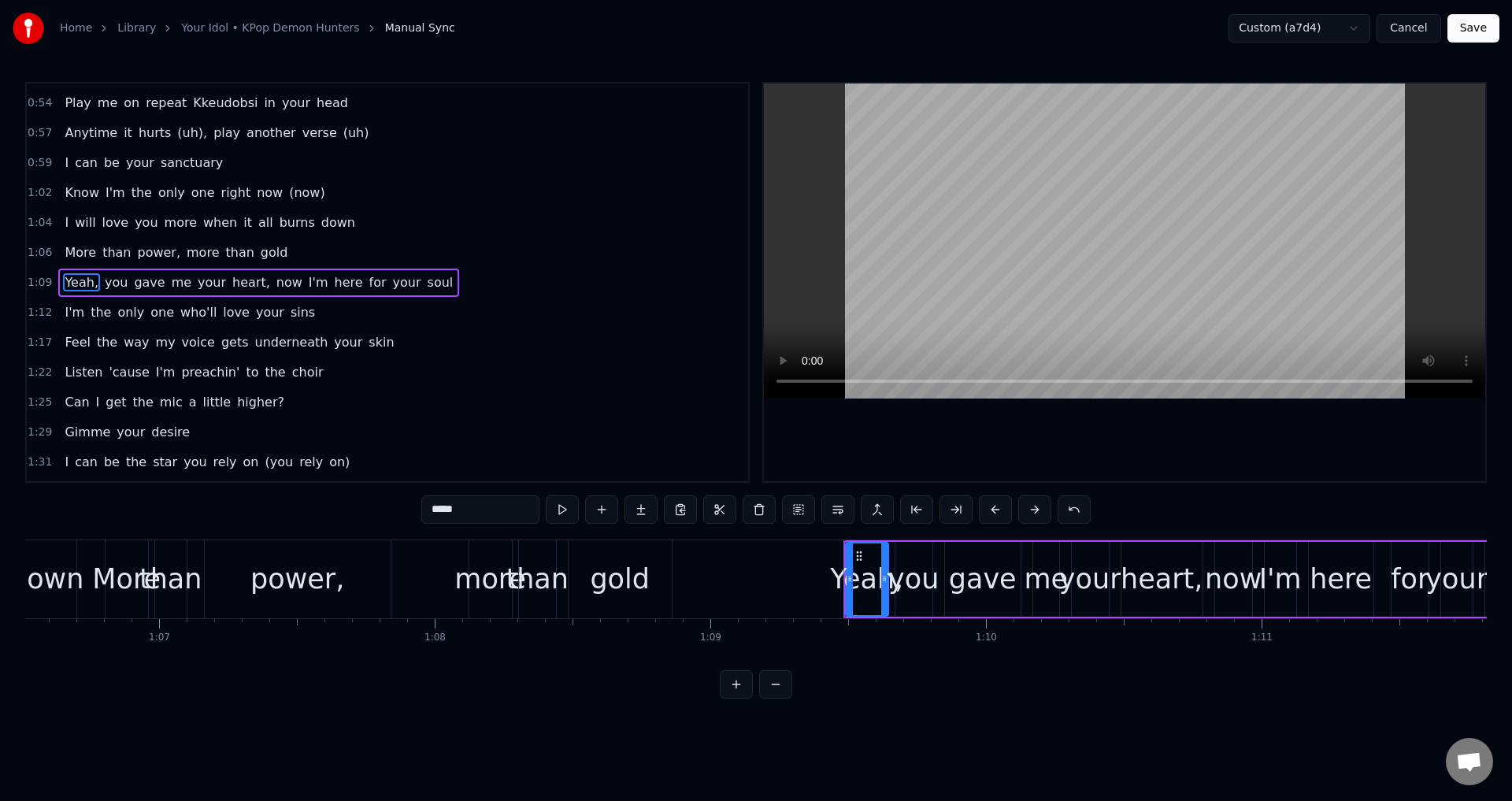
click at [411, 219] on div "1:04 I will love you more when it all burns down" at bounding box center [388, 223] width 721 height 30
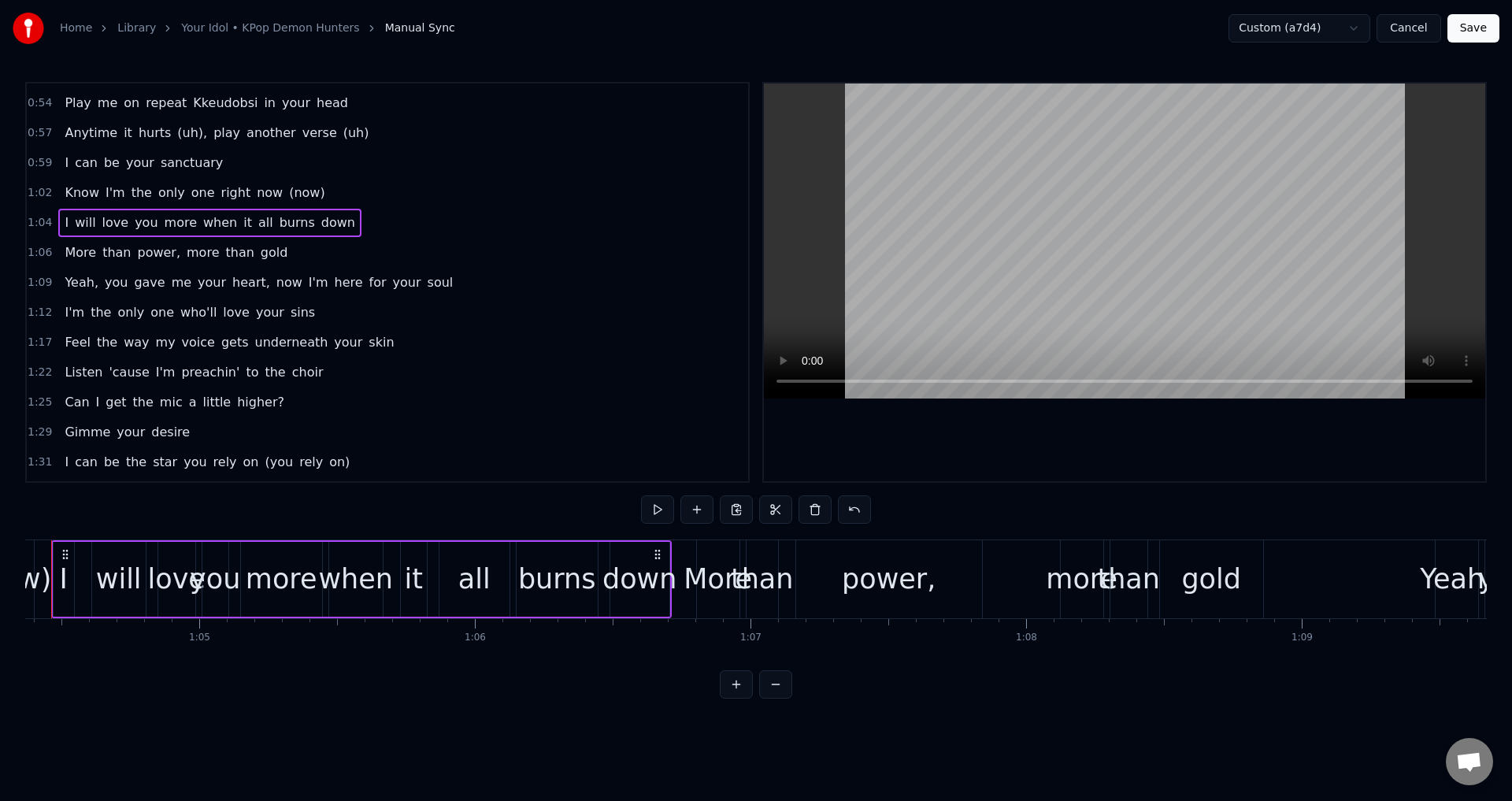
scroll to position [0, 17684]
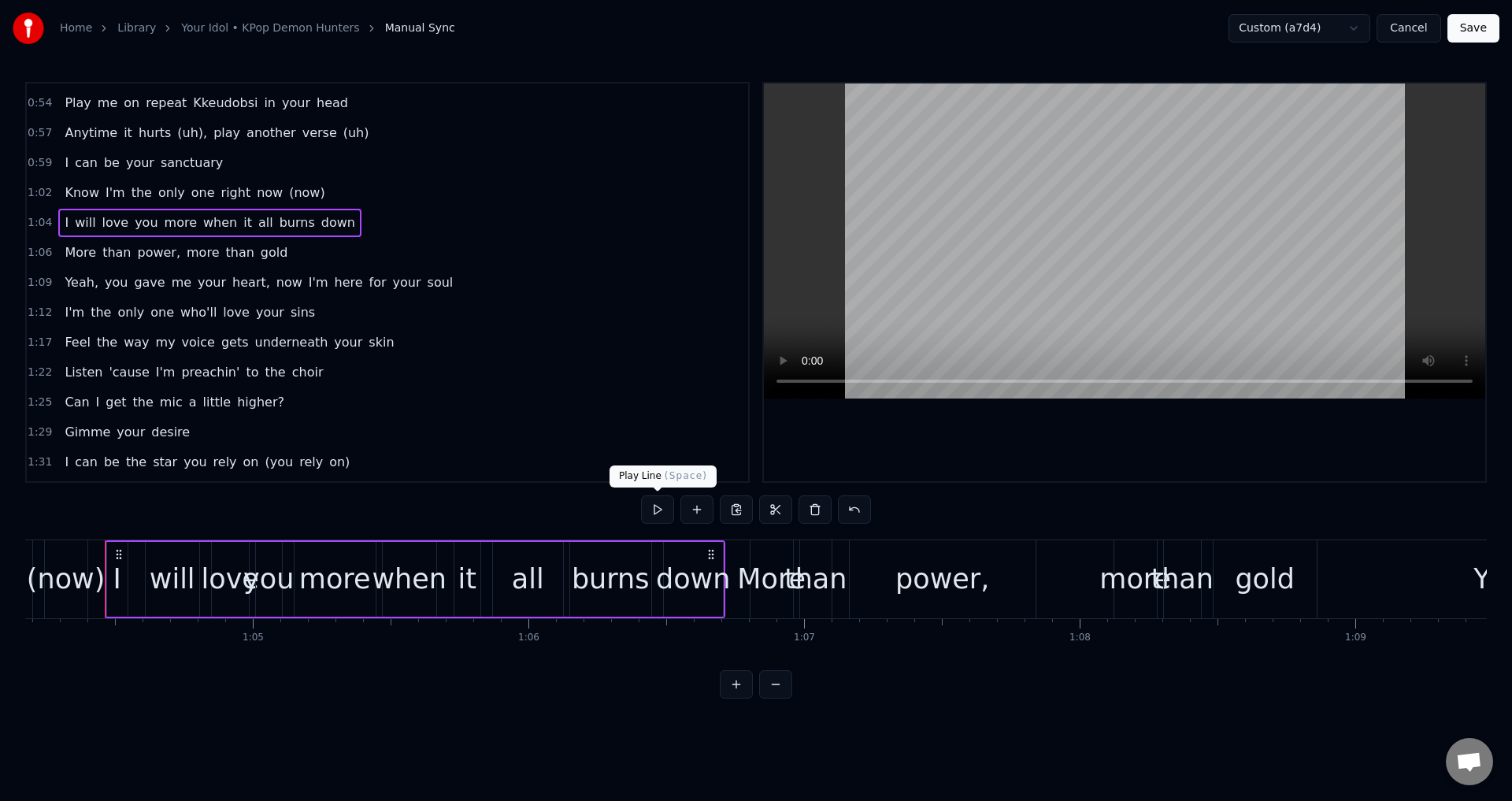
click at [659, 509] on button at bounding box center [657, 509] width 33 height 29
click at [562, 236] on div "1:04 I will love you more when it all burns down" at bounding box center [388, 223] width 721 height 30
click at [560, 203] on div "1:02 Know I'm the only one right now (now)" at bounding box center [388, 193] width 721 height 30
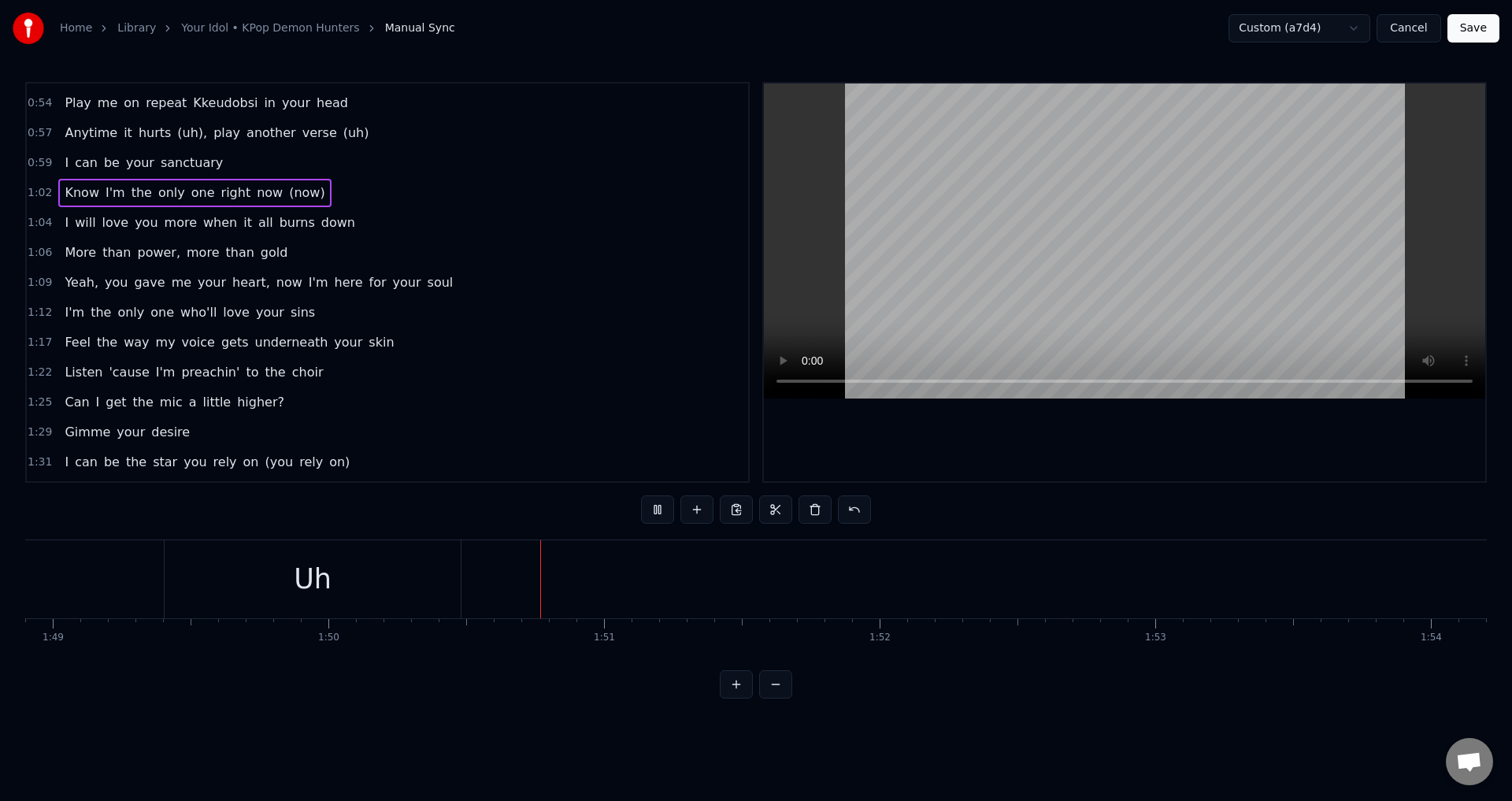
scroll to position [0, 30284]
click at [664, 510] on button at bounding box center [657, 509] width 33 height 29
click at [919, 605] on div "Uh" at bounding box center [1022, 579] width 296 height 78
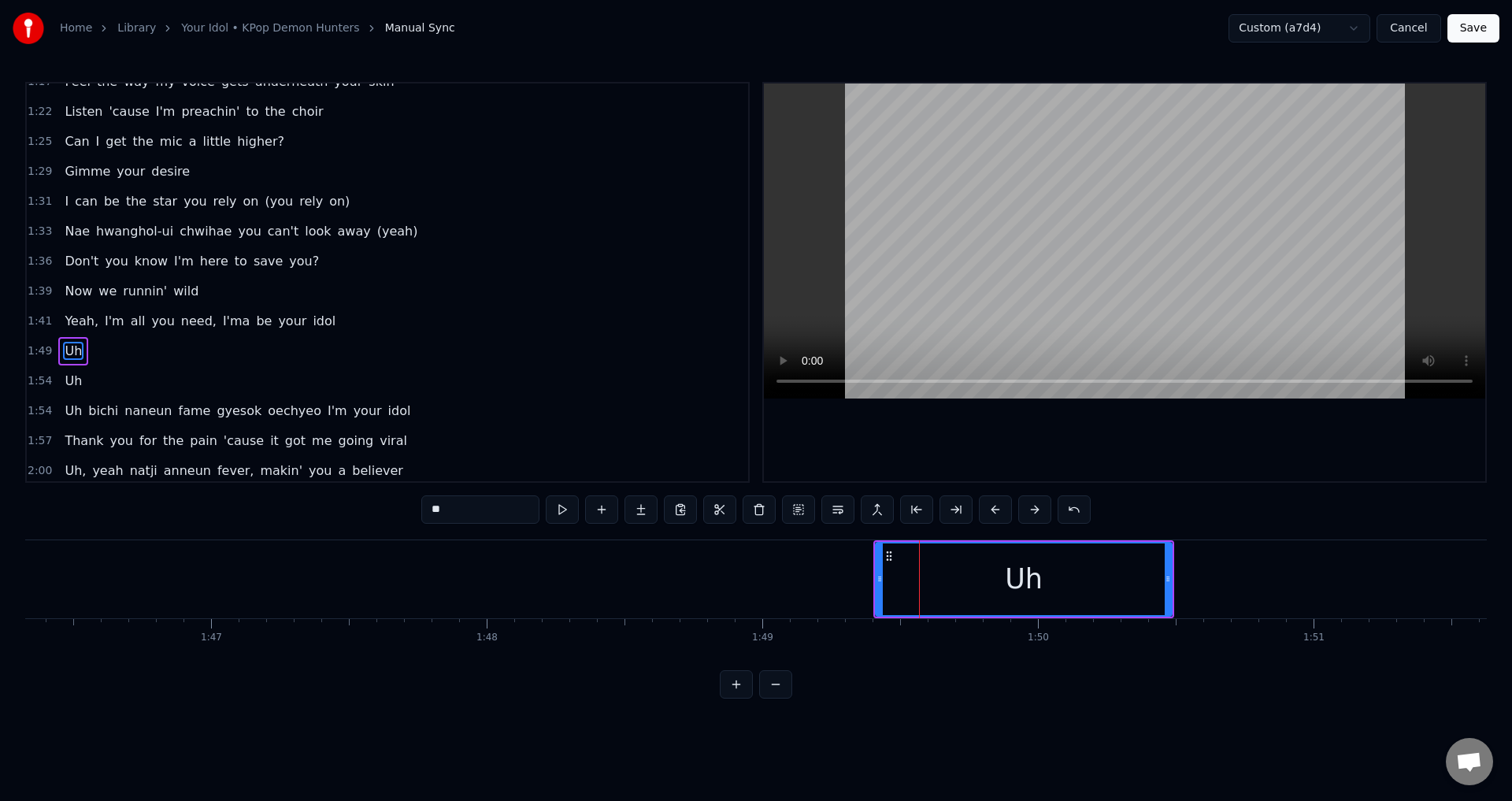
scroll to position [624, 0]
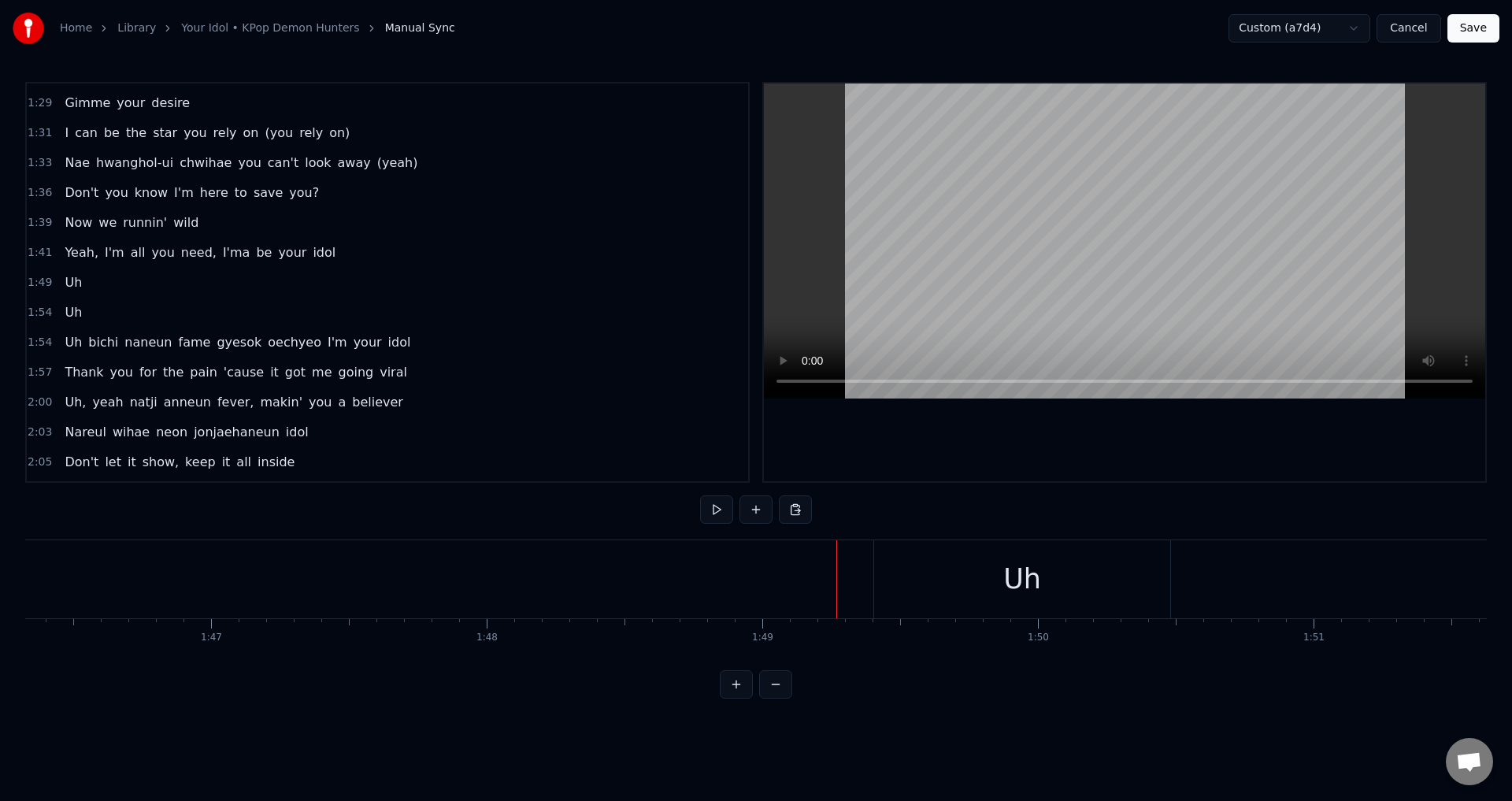
click at [711, 513] on button at bounding box center [716, 509] width 33 height 29
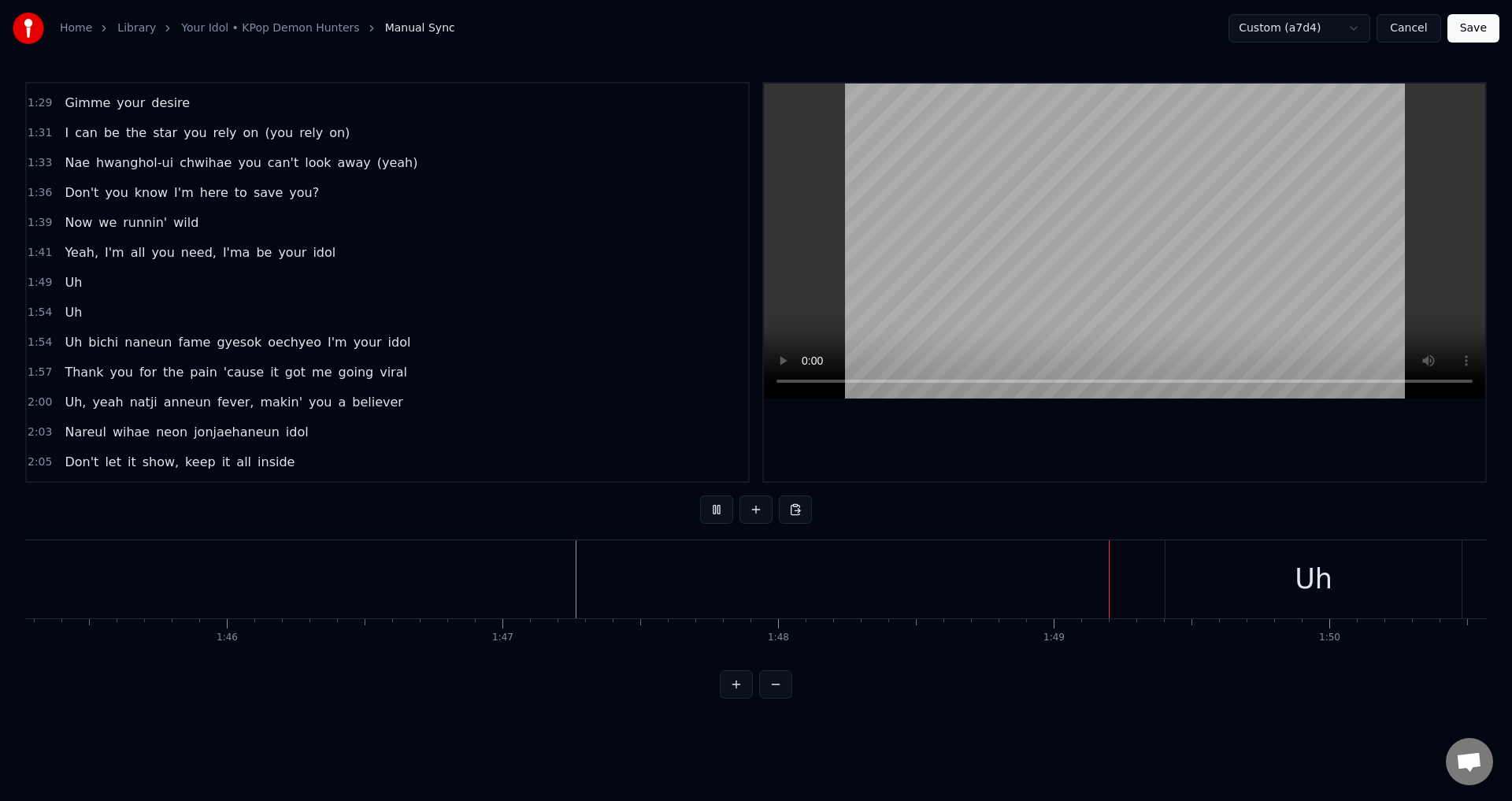
click at [1209, 582] on div "Uh" at bounding box center [1313, 579] width 296 height 78
click at [715, 507] on button at bounding box center [716, 509] width 33 height 29
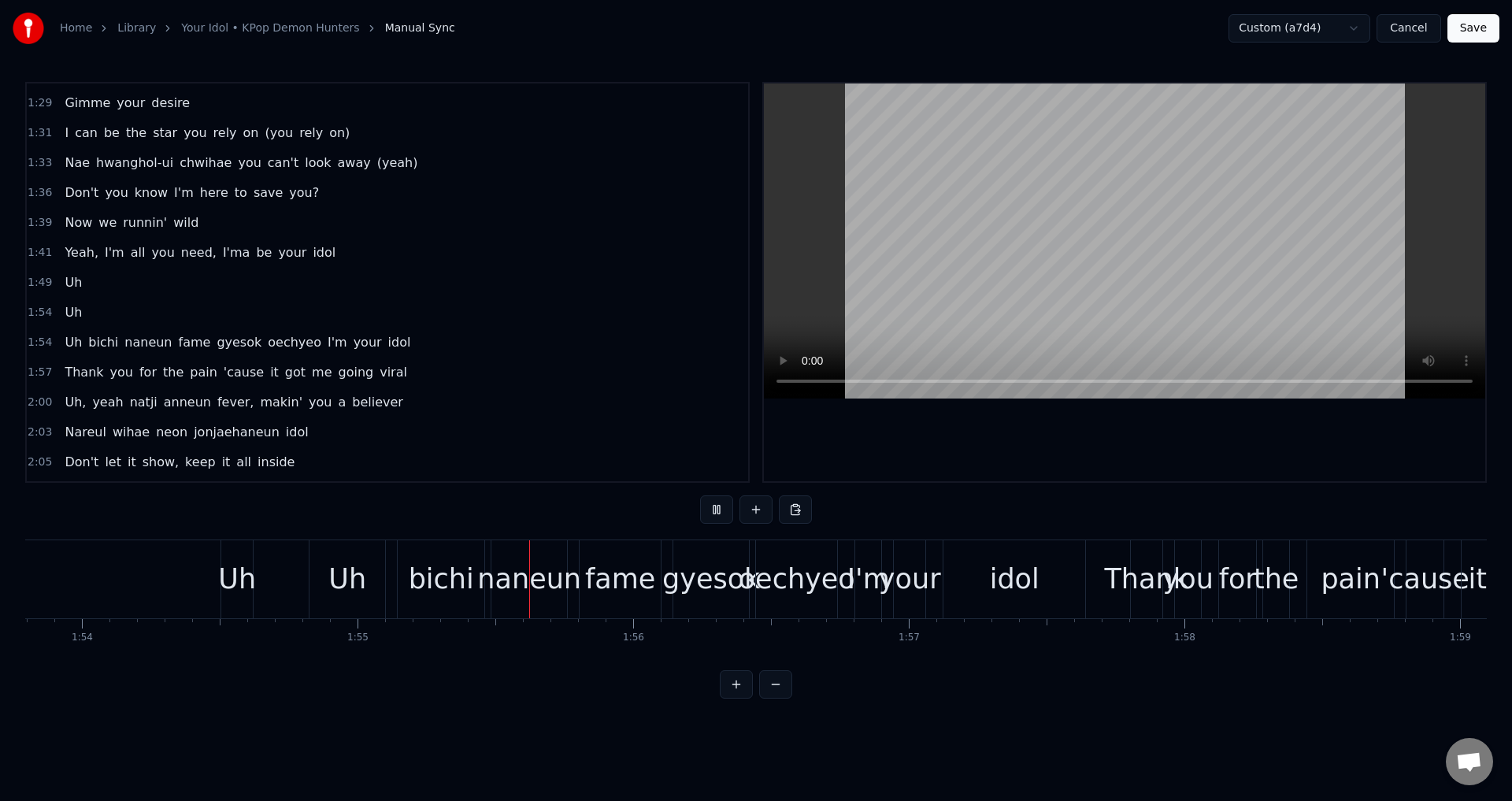
scroll to position [0, 31633]
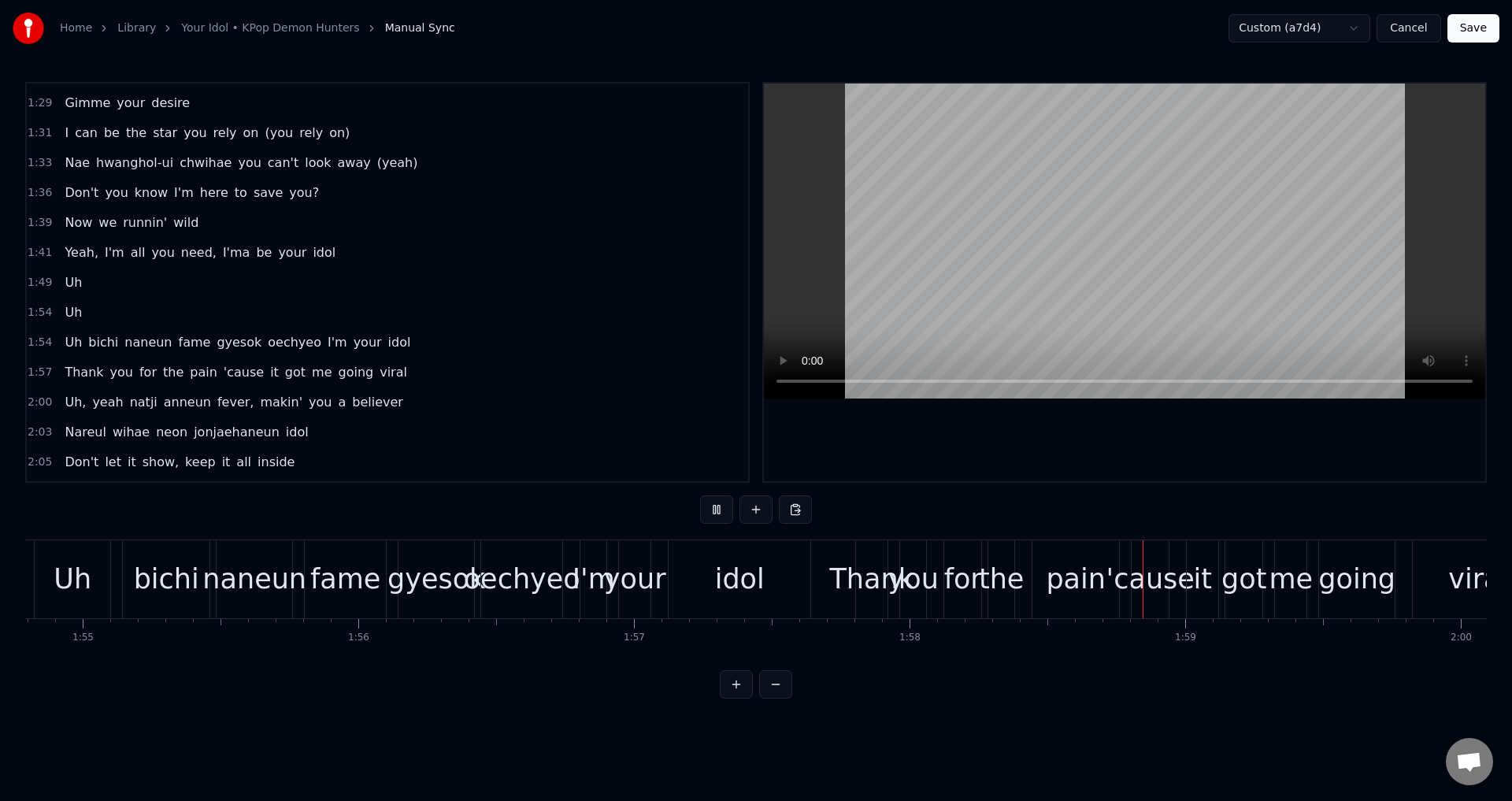
click at [715, 507] on button at bounding box center [716, 509] width 33 height 29
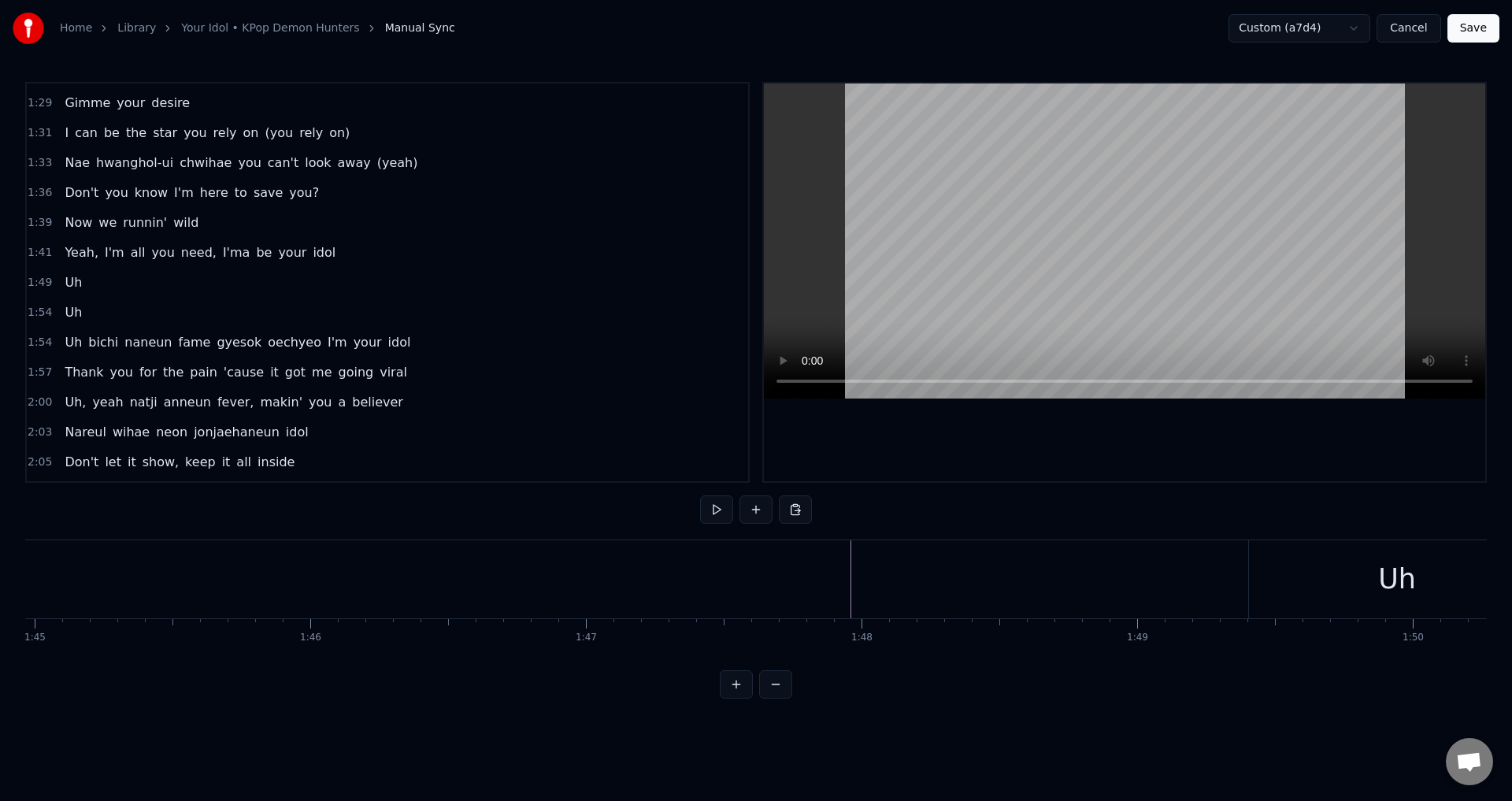
scroll to position [0, 28843]
click at [763, 513] on button at bounding box center [756, 509] width 33 height 29
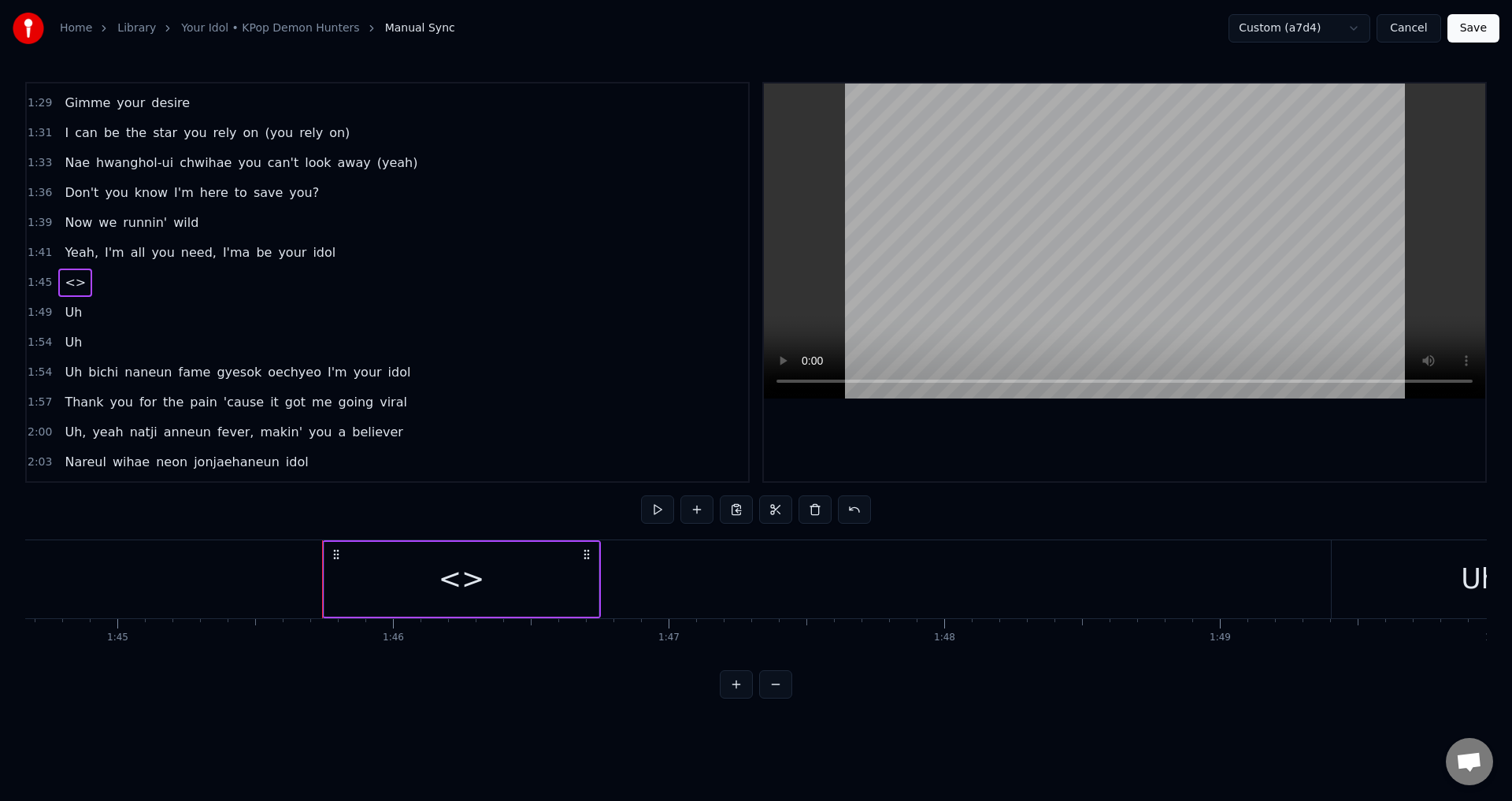
click at [462, 578] on div "<>" at bounding box center [462, 579] width 47 height 42
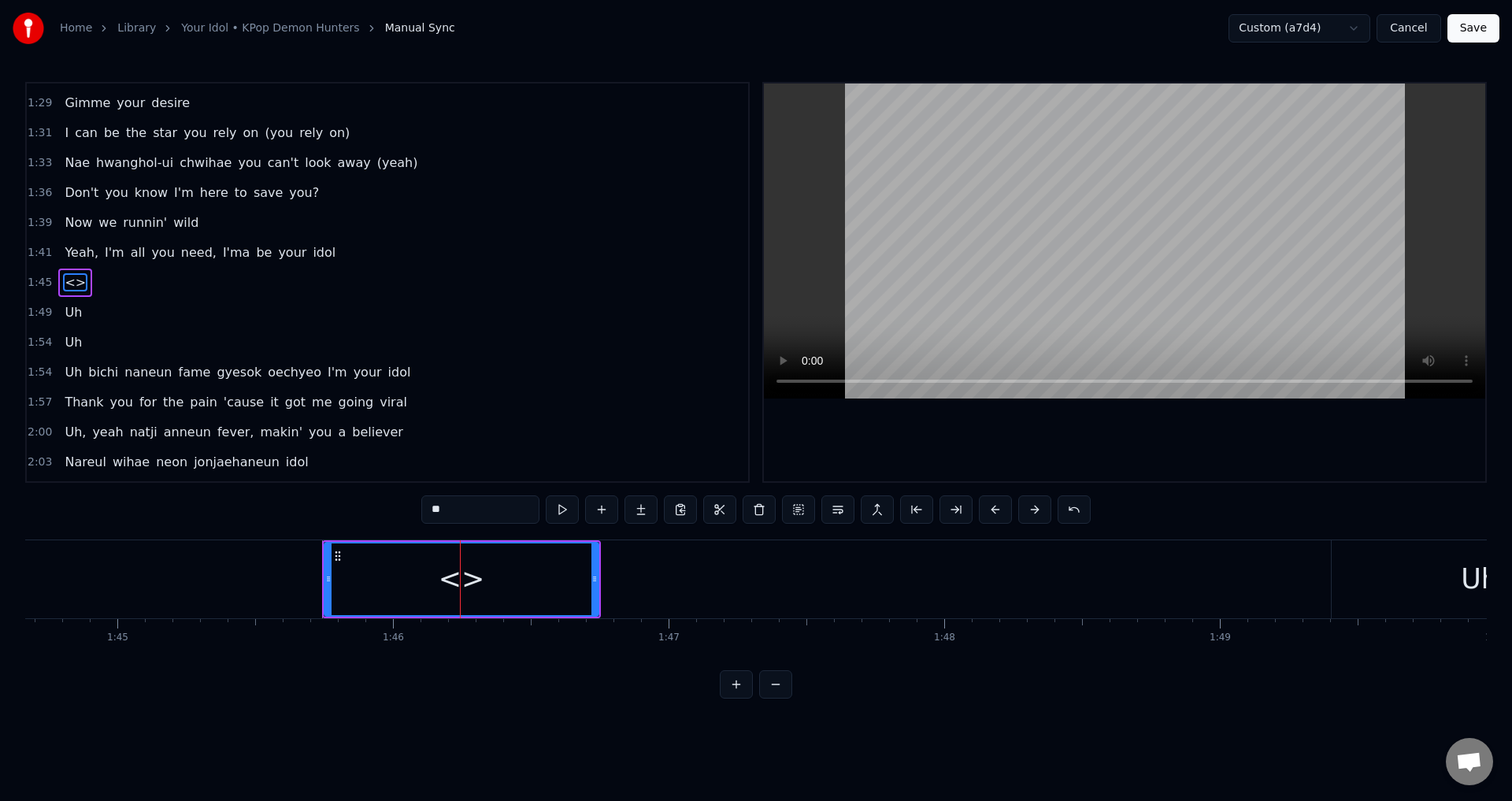
drag, startPoint x: 488, startPoint y: 508, endPoint x: 419, endPoint y: 510, distance: 69.0
click at [419, 510] on div "0:29 Dies Irae 0:32 Illa 0:35 Vos Solve In 0:37 Favilla 0:40 Maledictus 0:43 Er…" at bounding box center [756, 390] width 1461 height 617
click at [372, 559] on div "Sexy Dancing" at bounding box center [462, 578] width 273 height 71
click at [434, 509] on input "**********" at bounding box center [480, 509] width 118 height 29
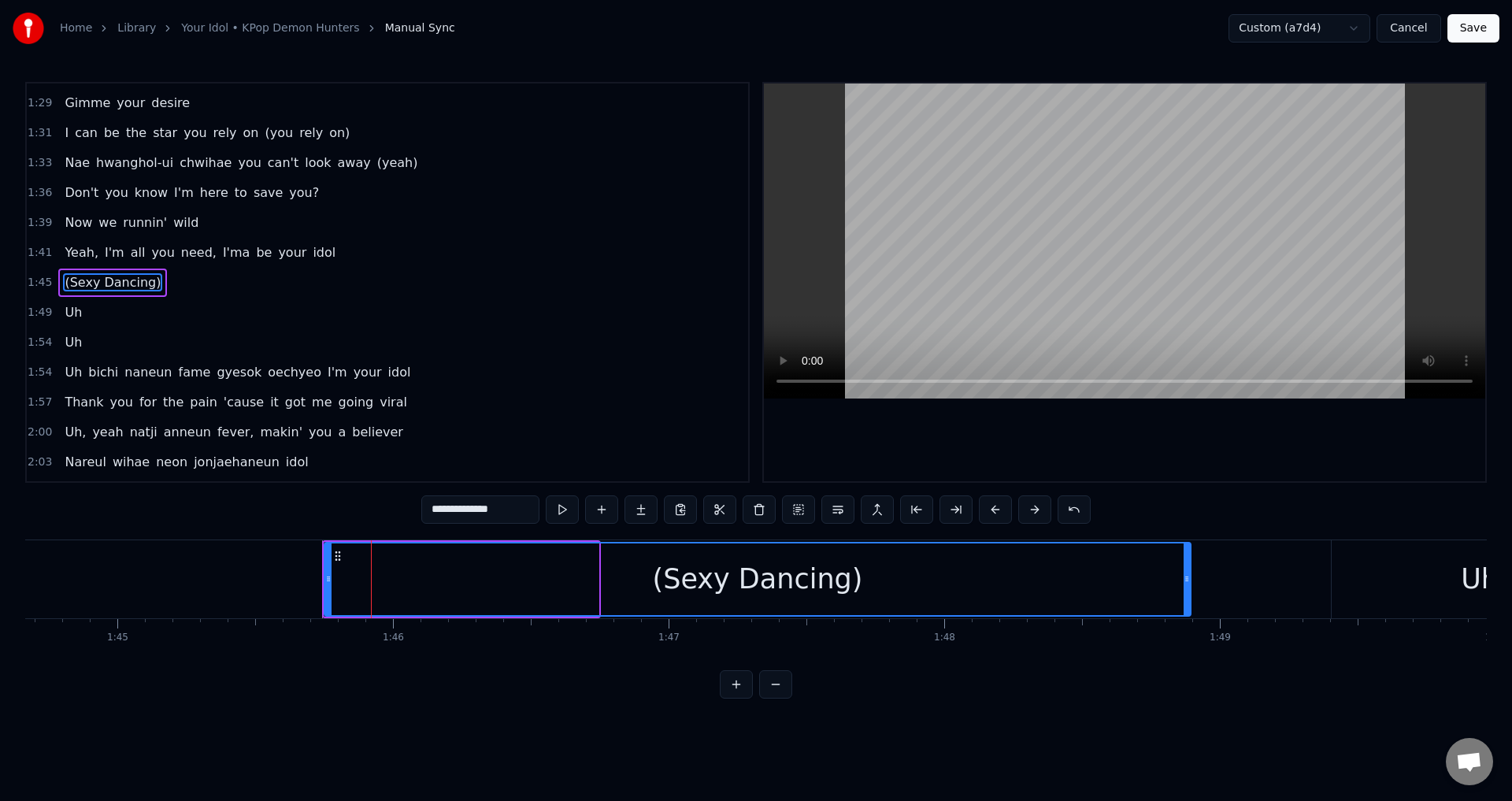
drag, startPoint x: 595, startPoint y: 582, endPoint x: 1187, endPoint y: 581, distance: 592.0
click at [1187, 581] on icon at bounding box center [1187, 578] width 7 height 12
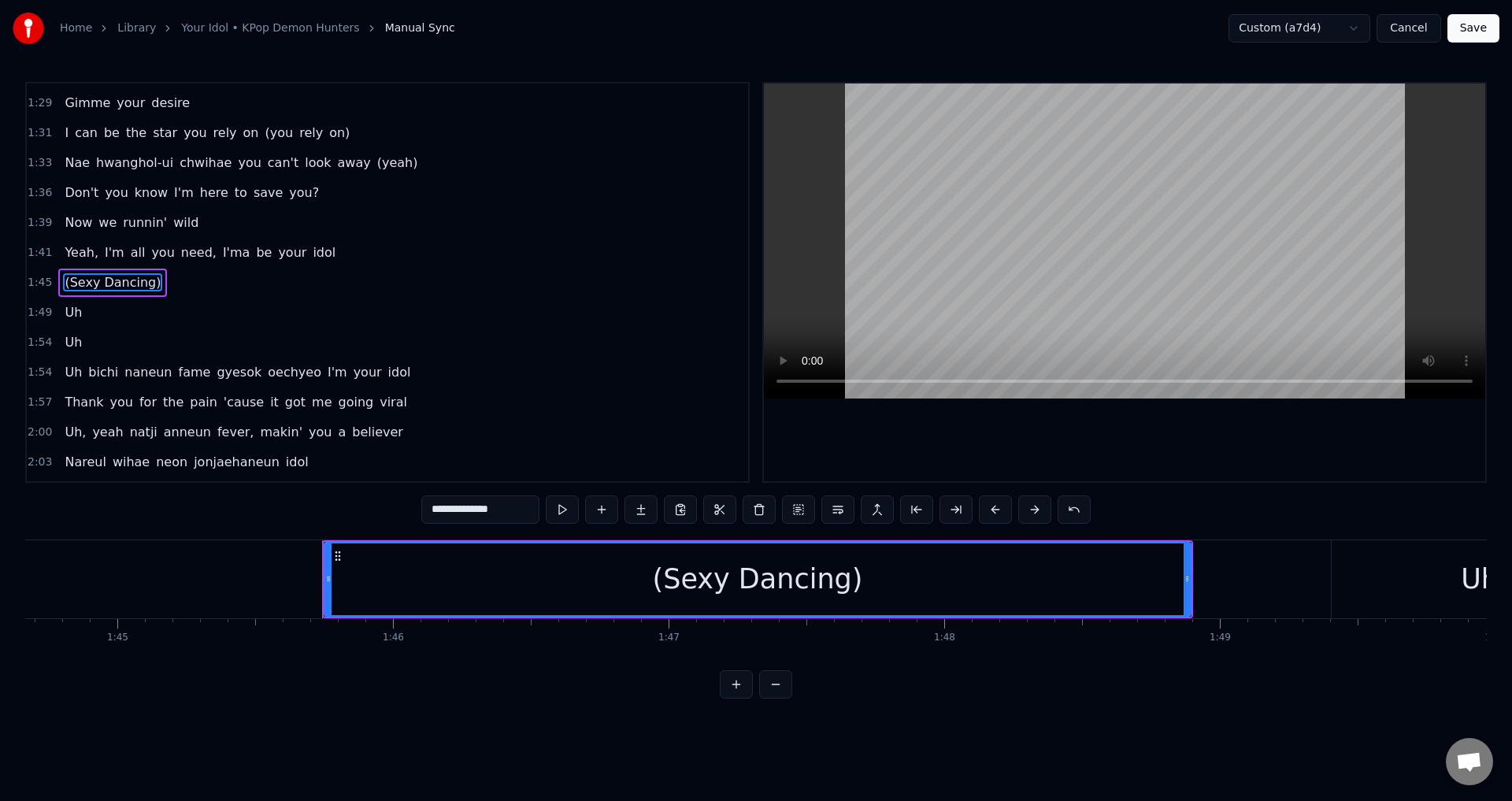
type input "**********"
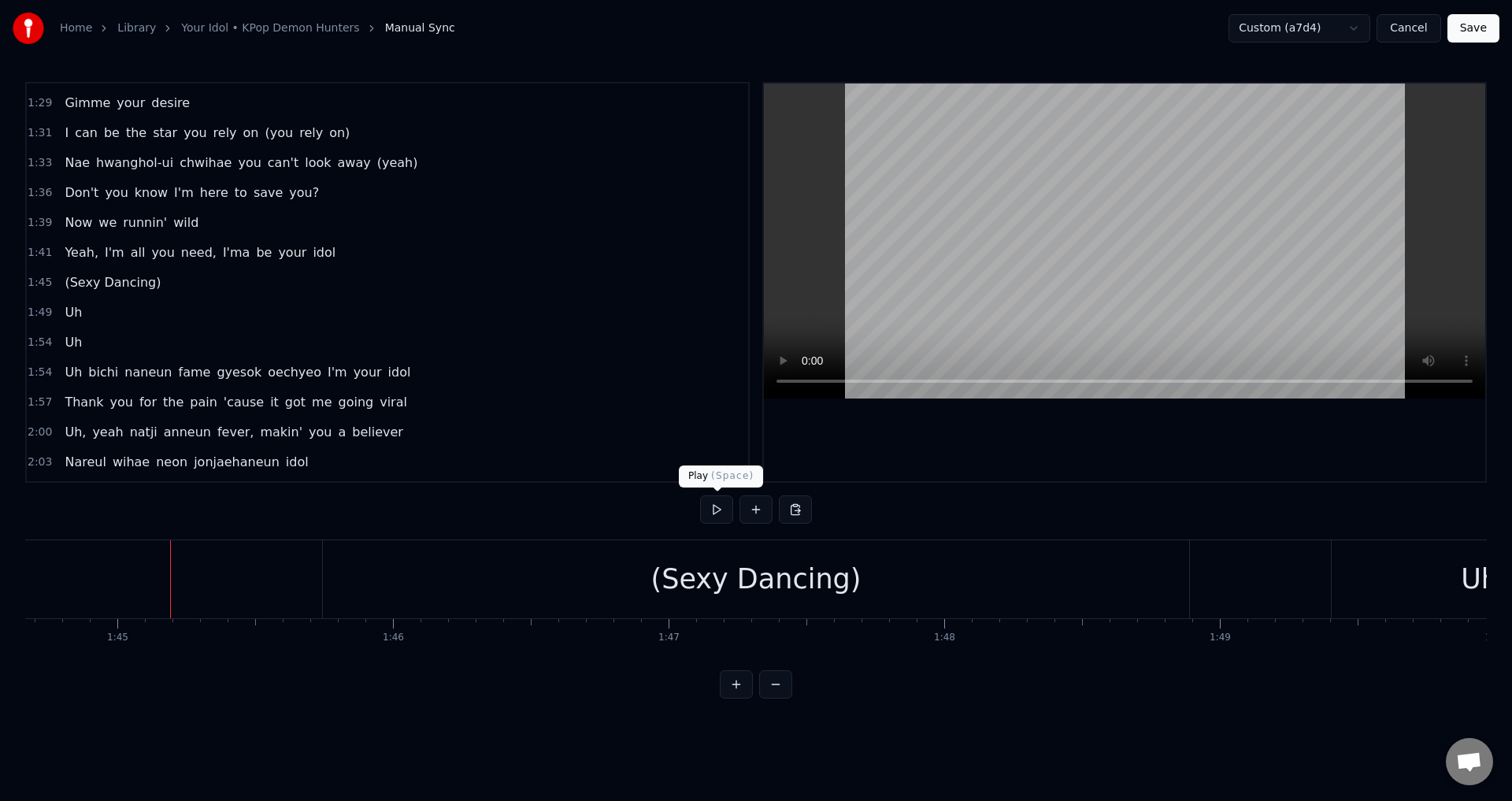
click at [714, 507] on button at bounding box center [716, 509] width 33 height 29
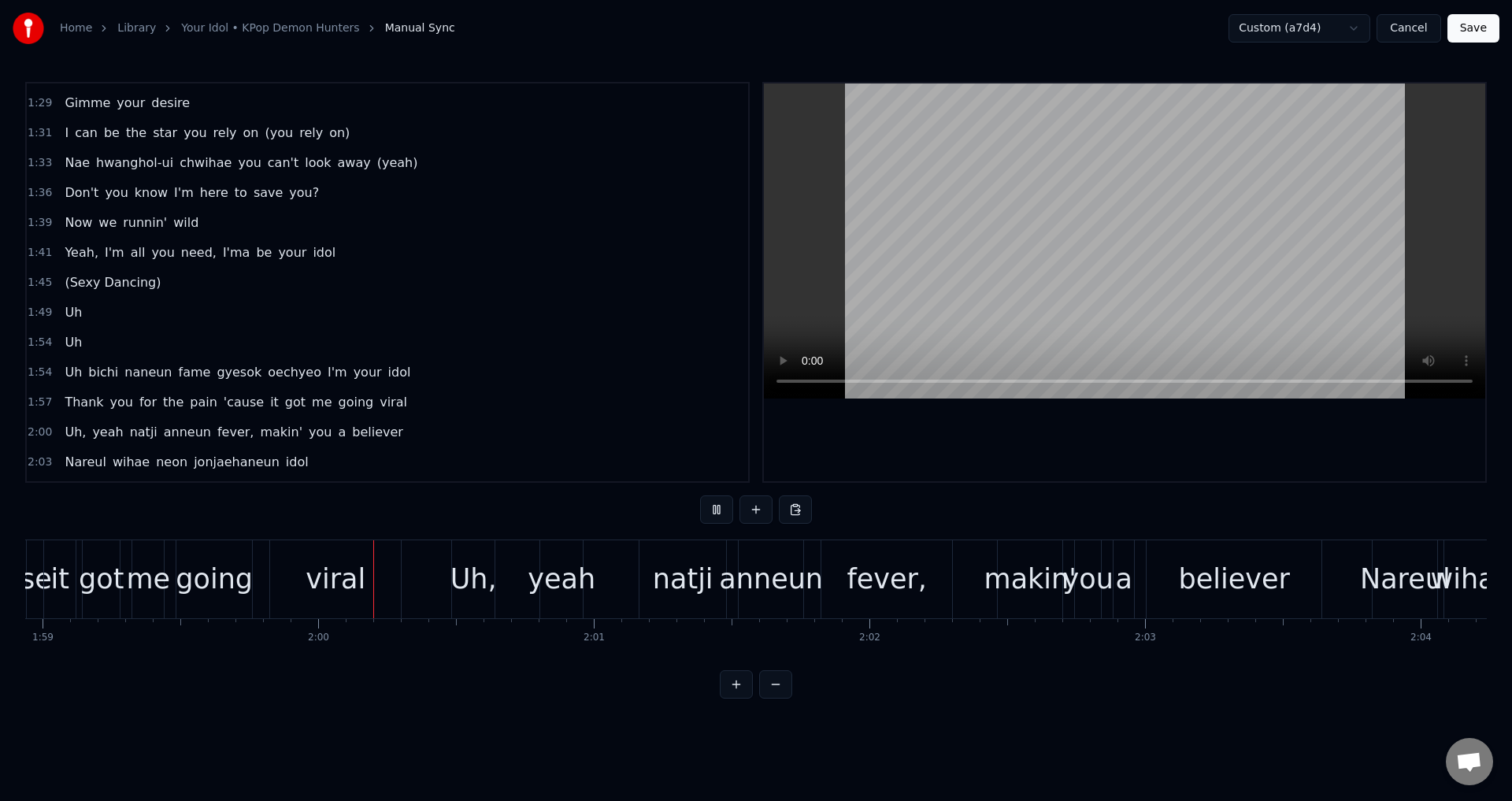
scroll to position [0, 32853]
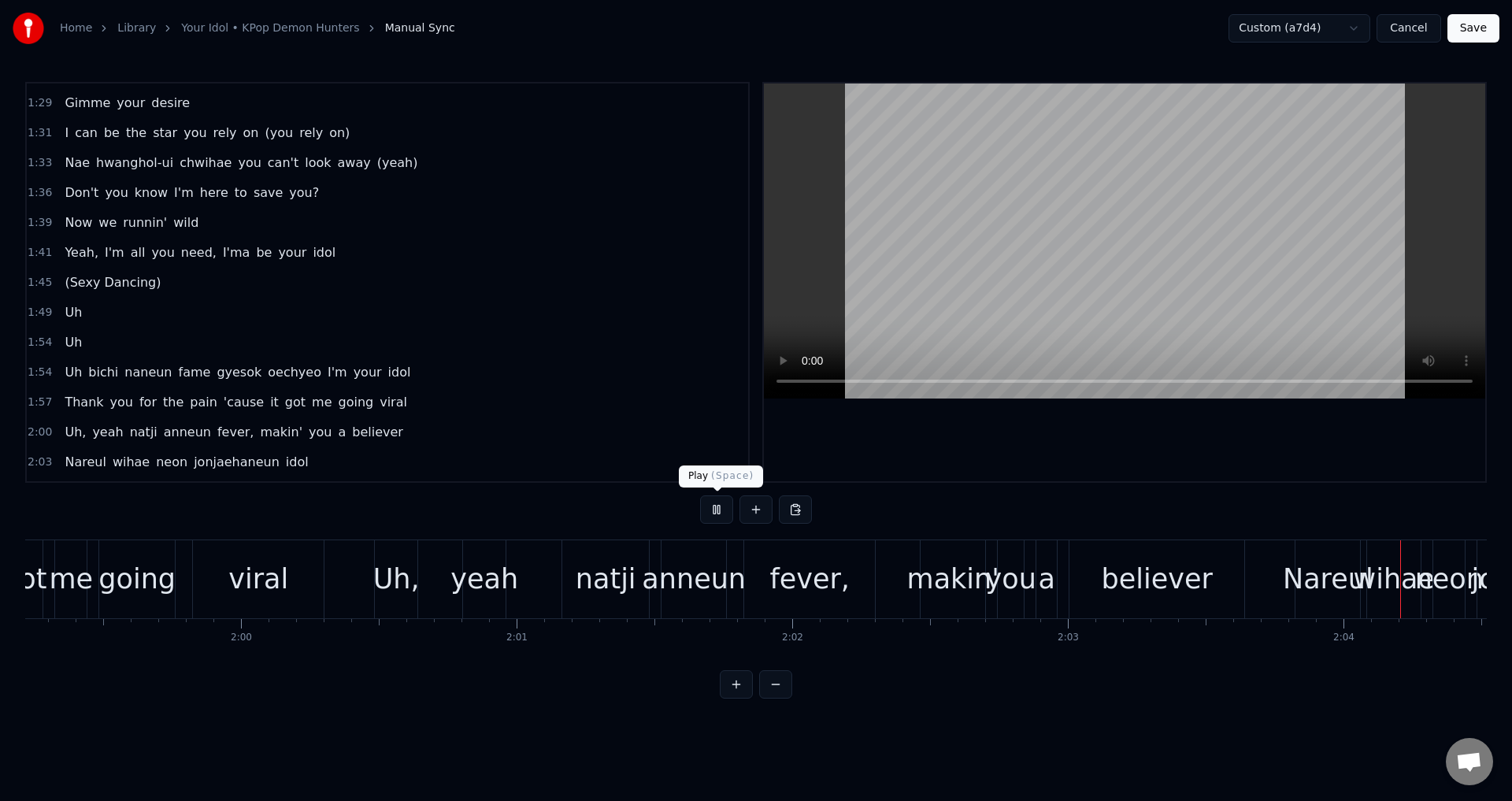
click at [716, 514] on button at bounding box center [716, 509] width 33 height 29
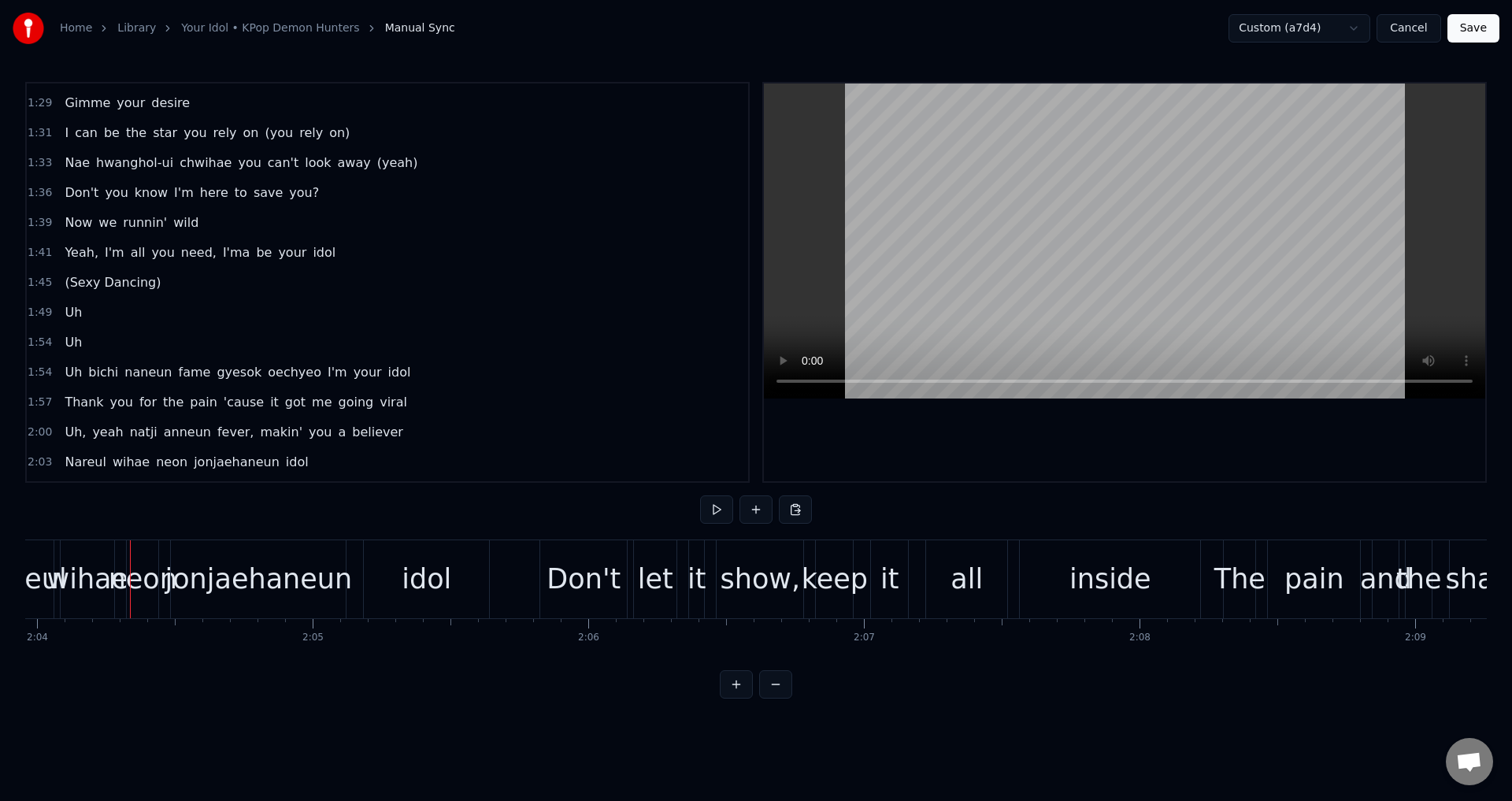
scroll to position [0, 34184]
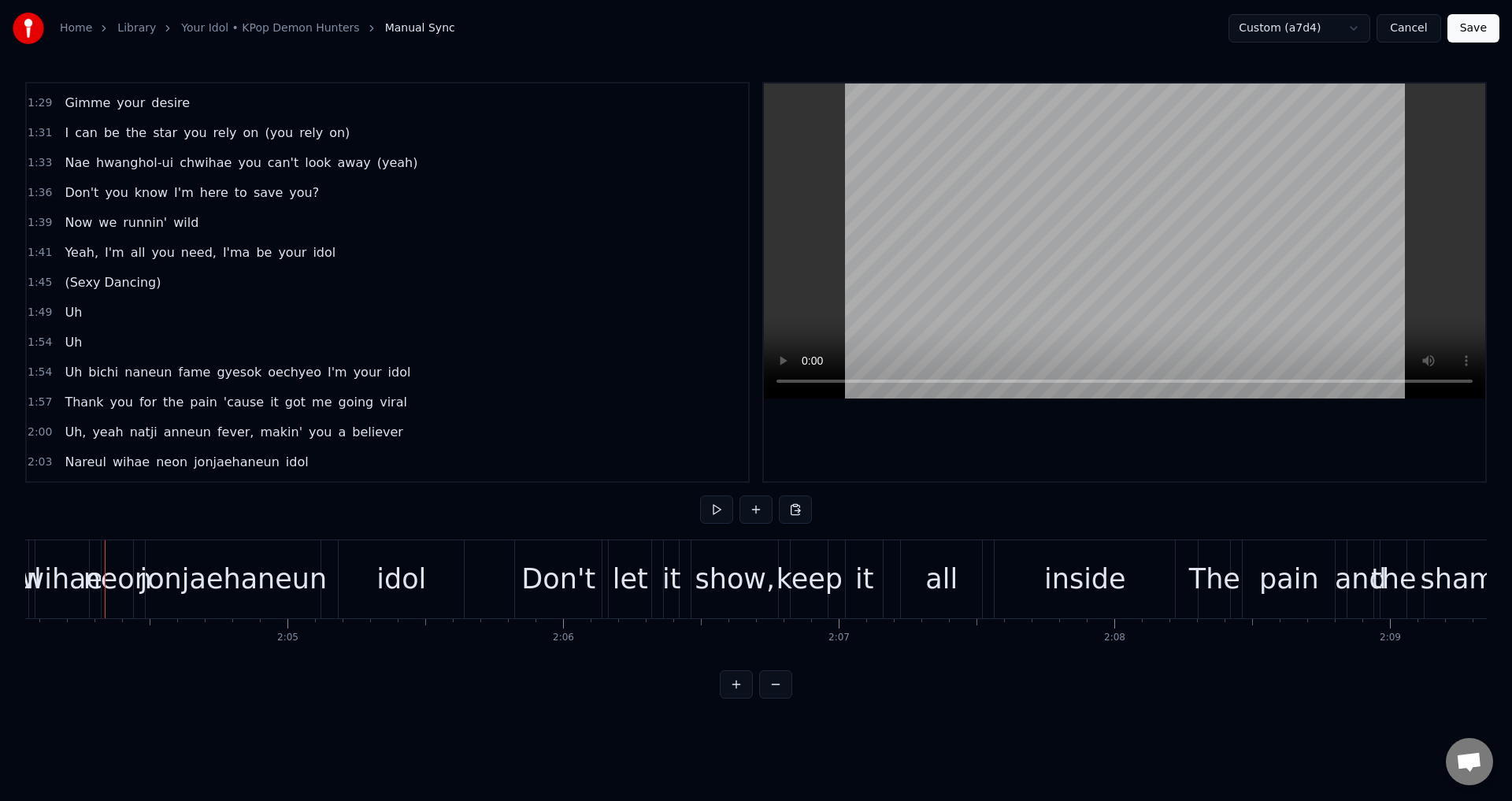
click at [121, 279] on span "(Sexy Dancing)" at bounding box center [113, 283] width 99 height 18
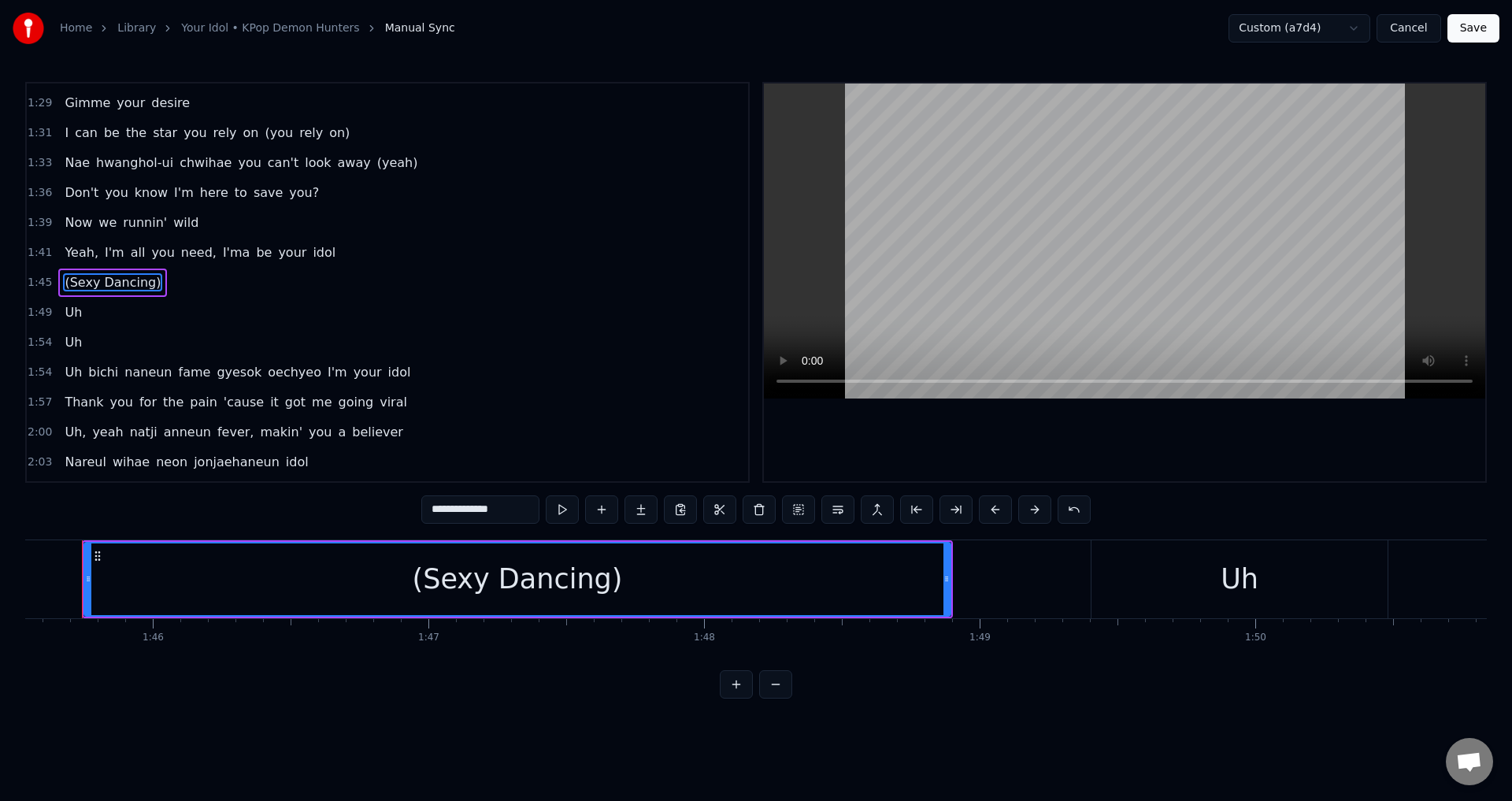
scroll to position [0, 29061]
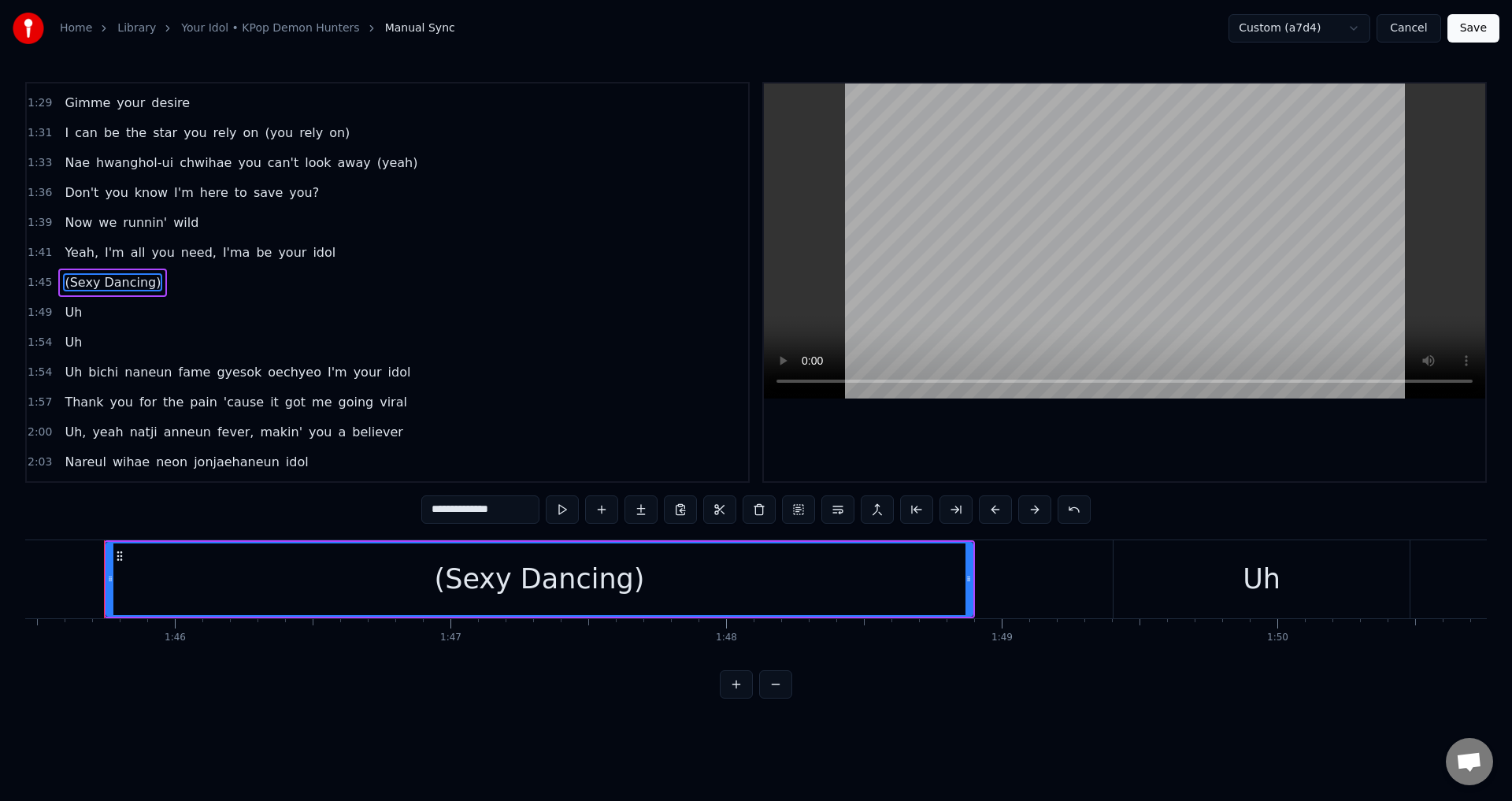
click at [478, 510] on input "**********" at bounding box center [480, 509] width 118 height 29
click at [433, 508] on input "**********" at bounding box center [480, 509] width 118 height 29
click at [429, 509] on input "**********" at bounding box center [480, 509] width 118 height 29
click at [625, 576] on div "*Sexy Dancing)*" at bounding box center [540, 579] width 227 height 42
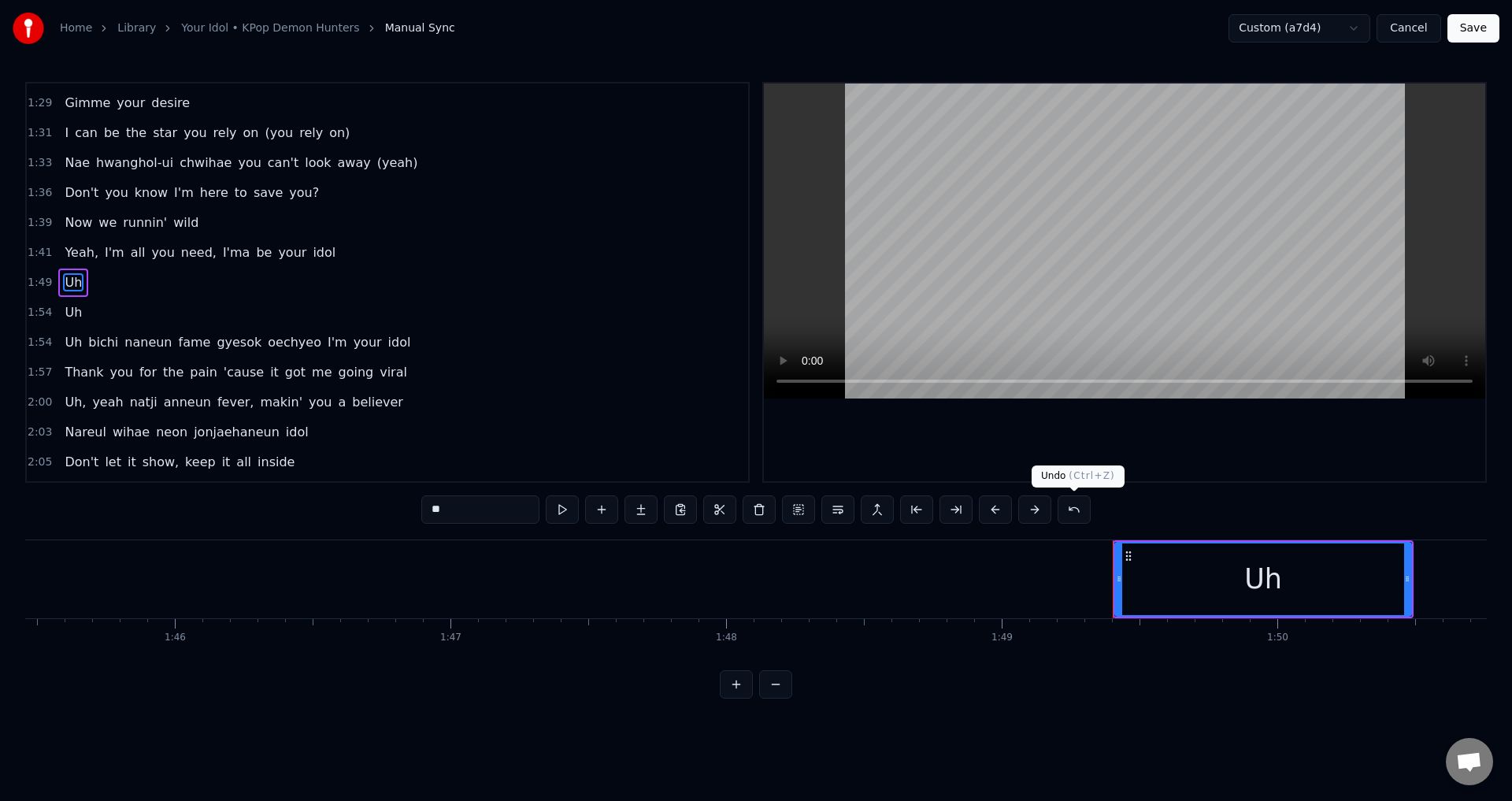
click at [1078, 509] on button at bounding box center [1073, 509] width 33 height 29
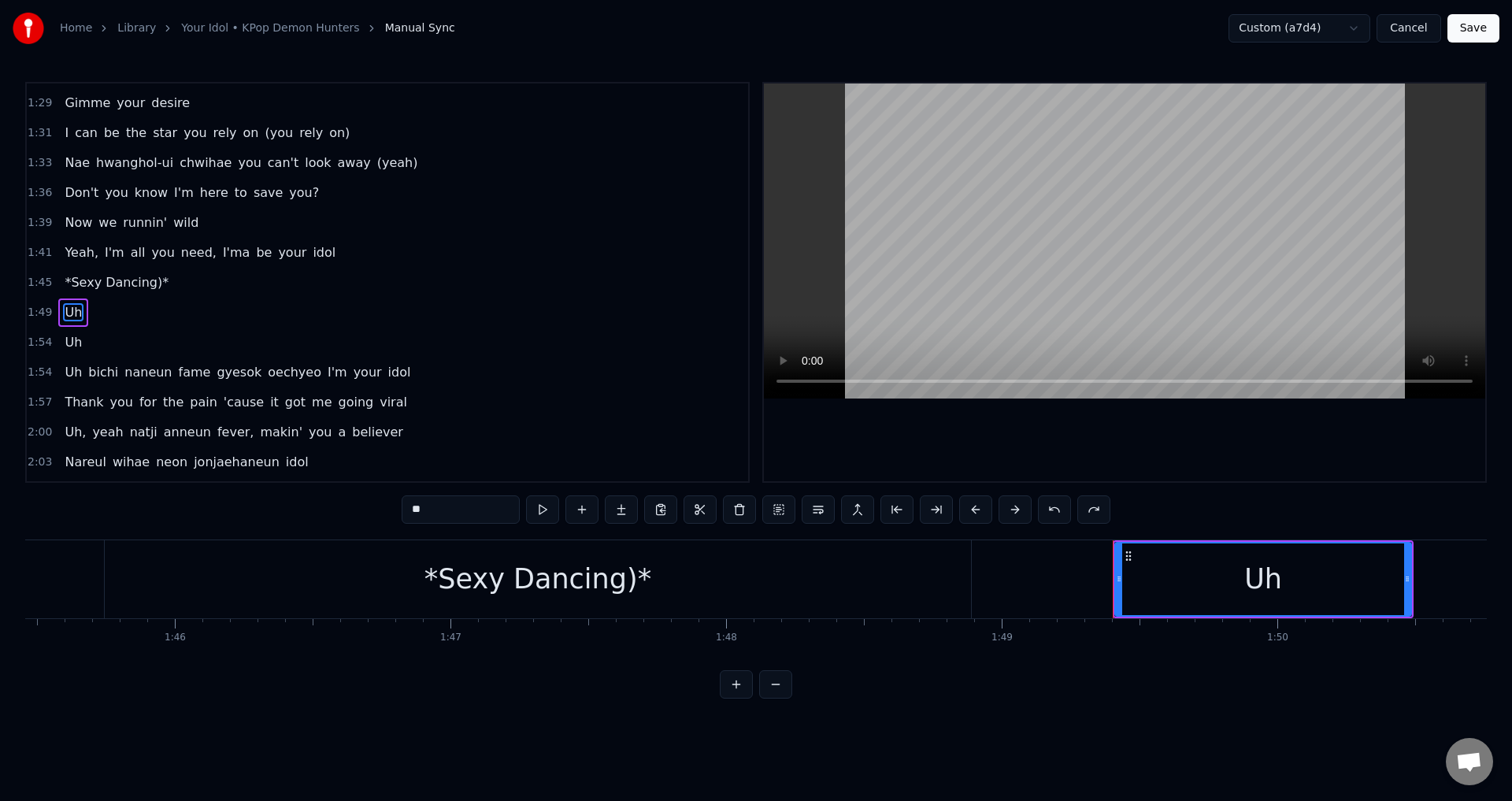
click at [643, 573] on div "*Sexy Dancing)*" at bounding box center [538, 579] width 866 height 78
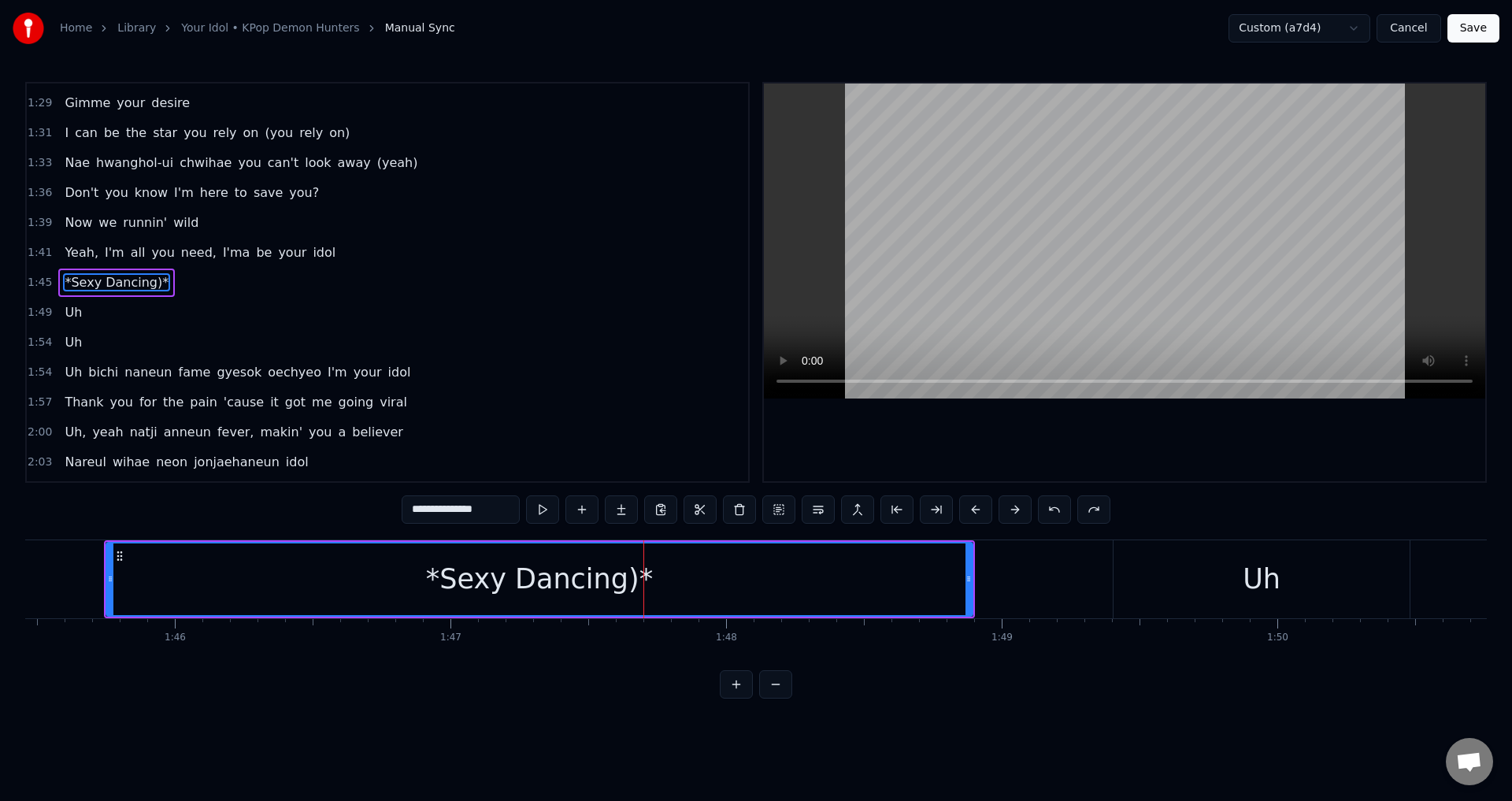
click at [481, 513] on input "**********" at bounding box center [461, 509] width 118 height 29
type input "**********"
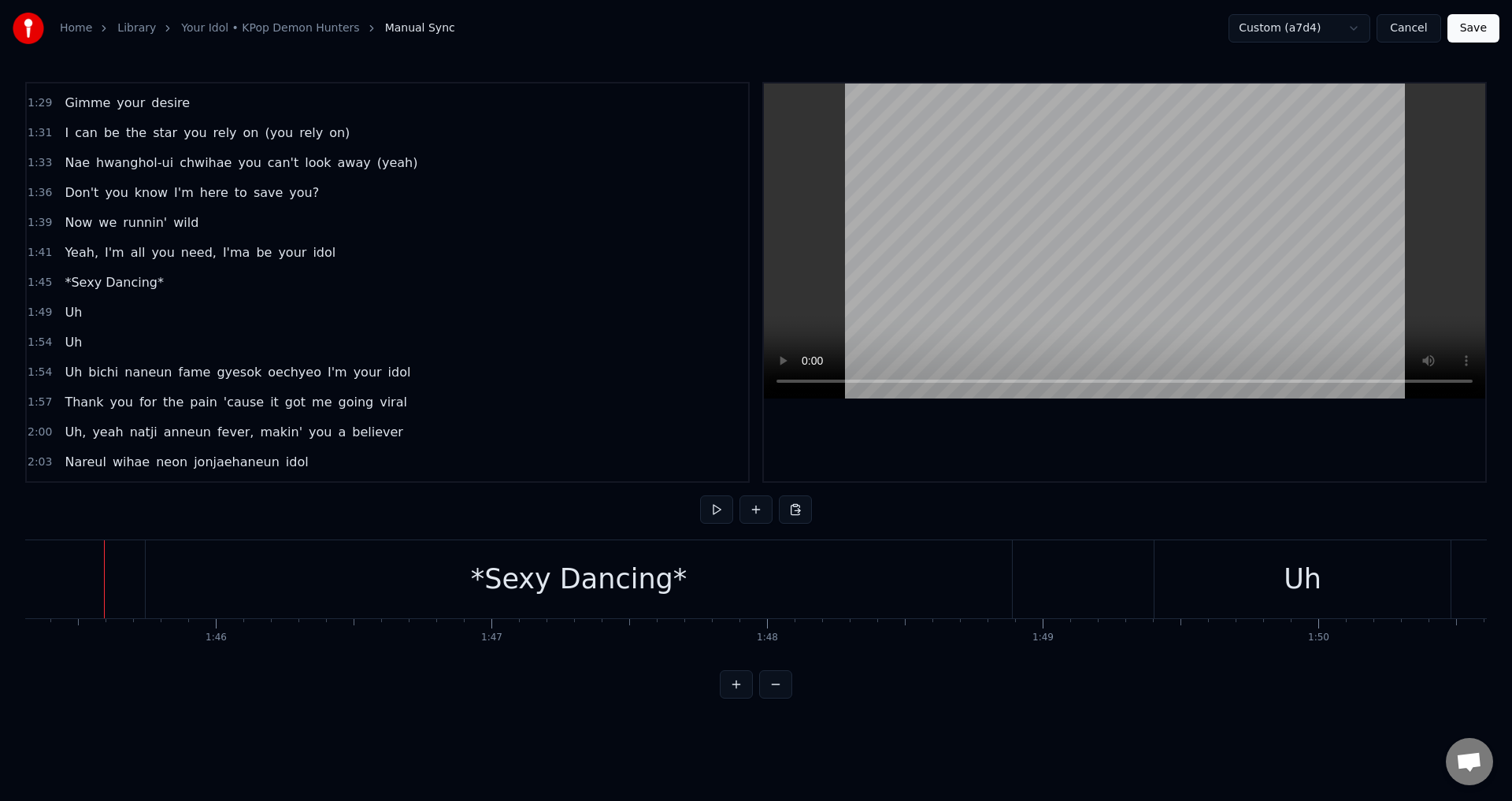
click at [856, 589] on div "*Sexy Dancing*" at bounding box center [578, 579] width 866 height 78
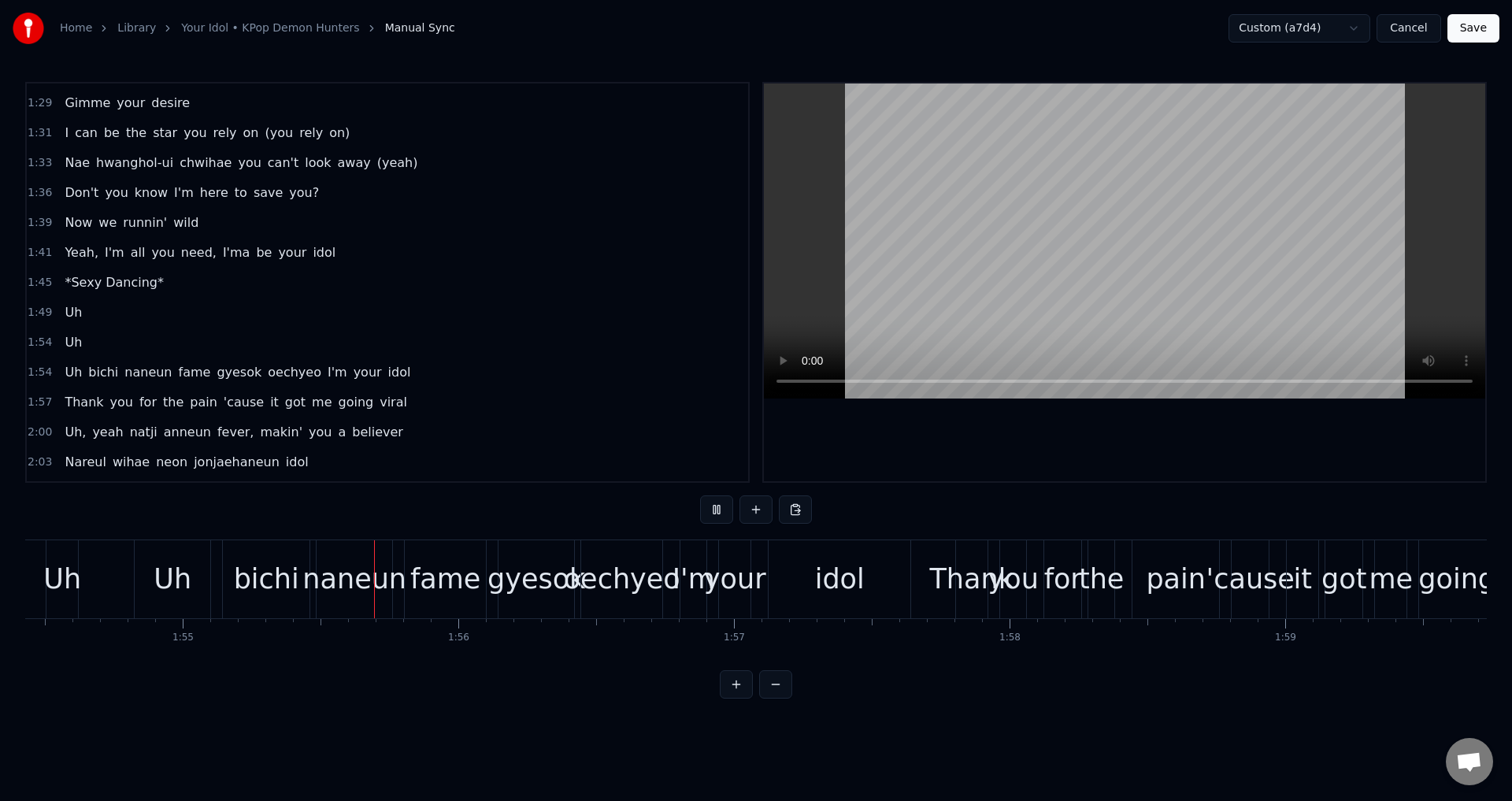
scroll to position [0, 31609]
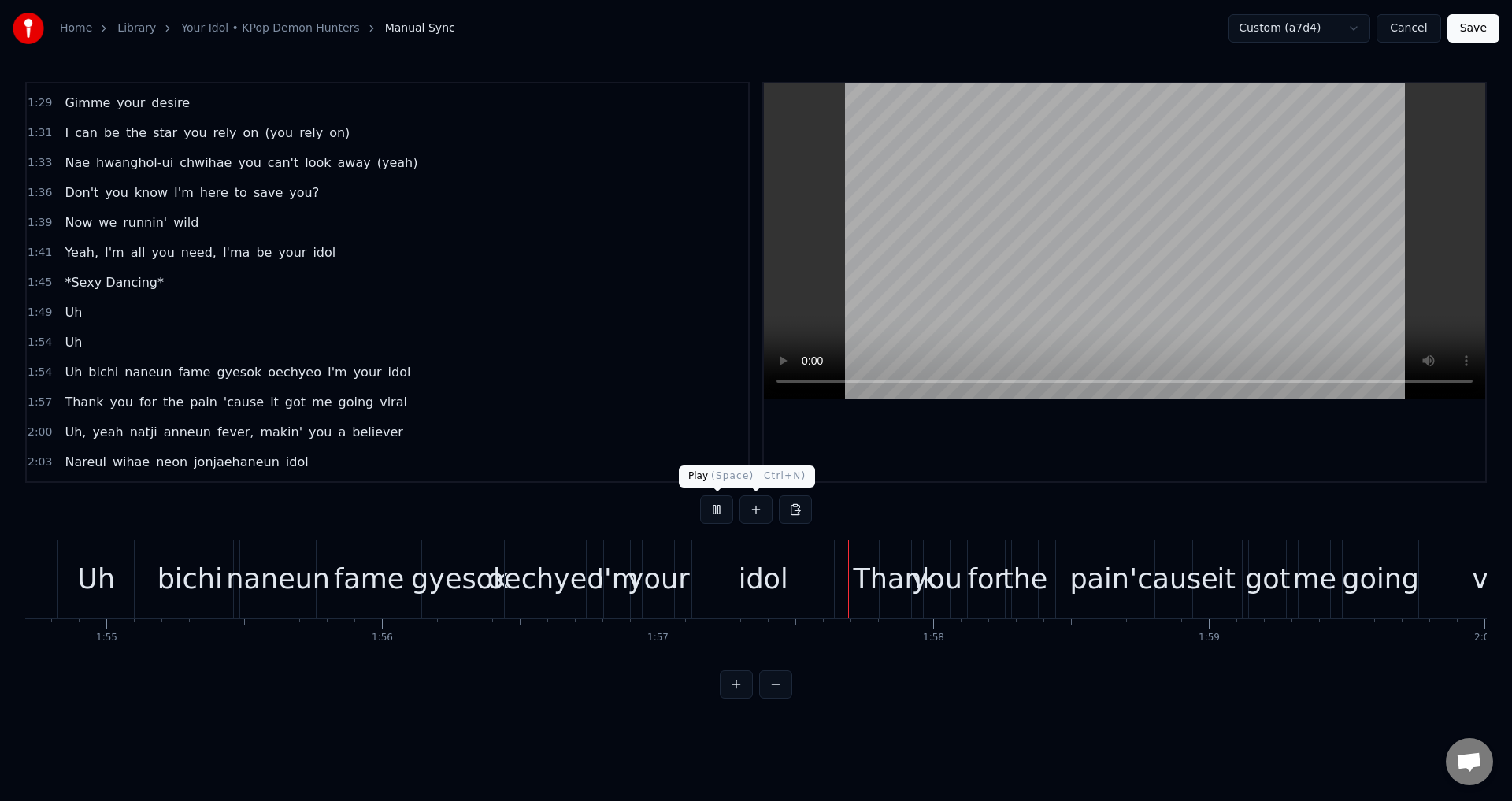
click at [719, 508] on button at bounding box center [716, 509] width 33 height 29
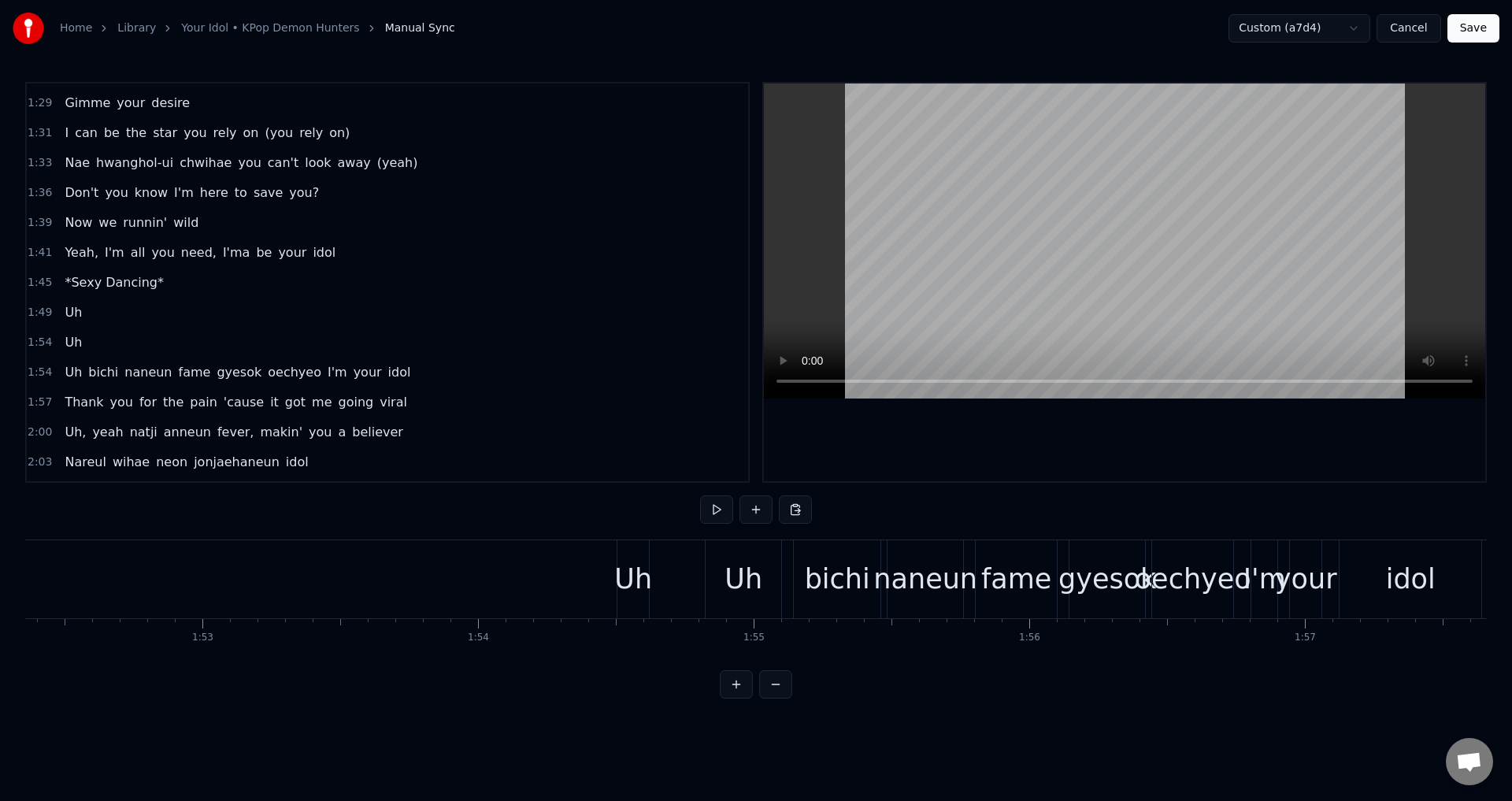
scroll to position [0, 30921]
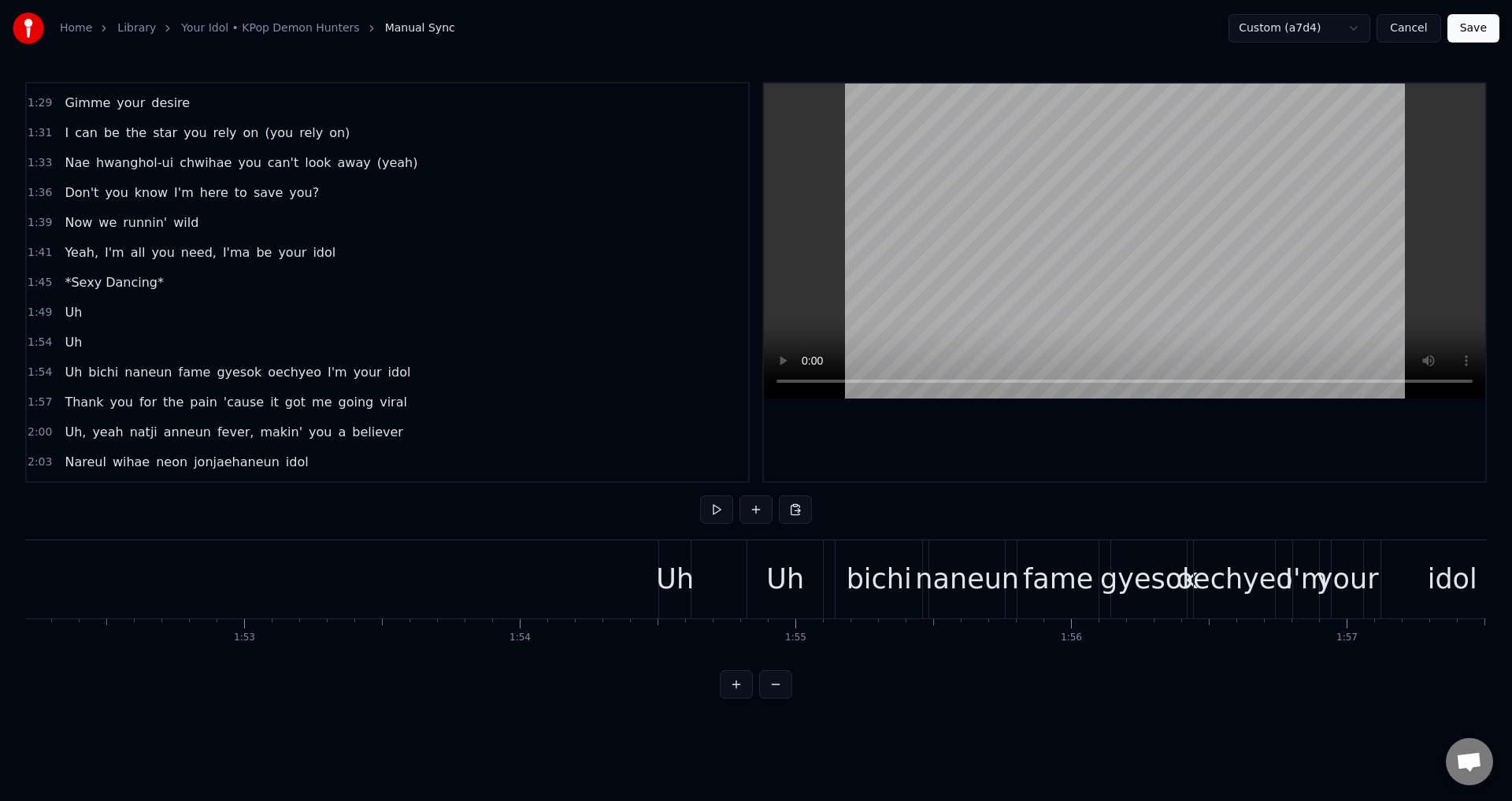
click at [678, 592] on div "Uh" at bounding box center [675, 579] width 38 height 42
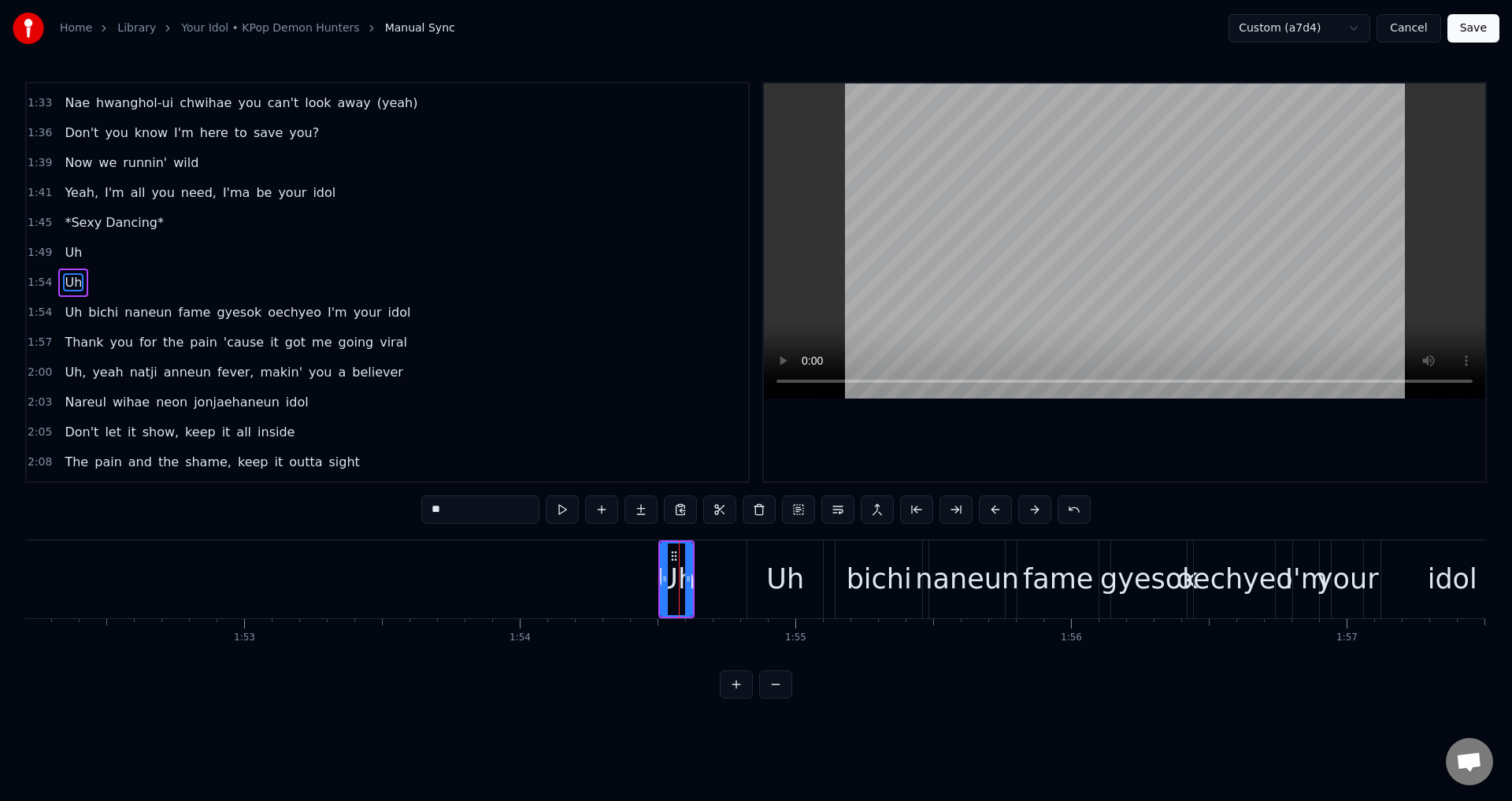
click at [755, 579] on div "Uh" at bounding box center [785, 579] width 76 height 78
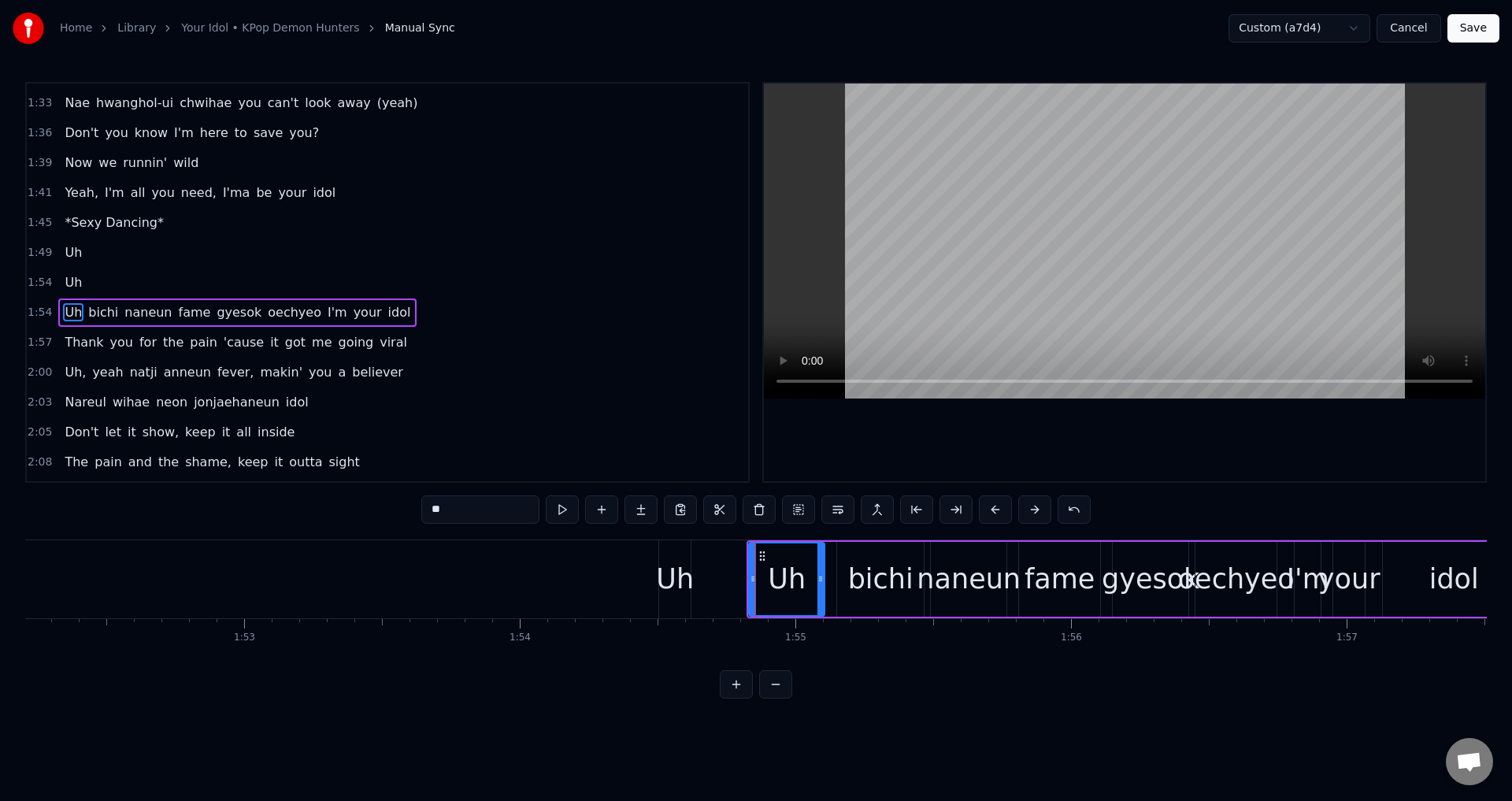
scroll to position [714, 0]
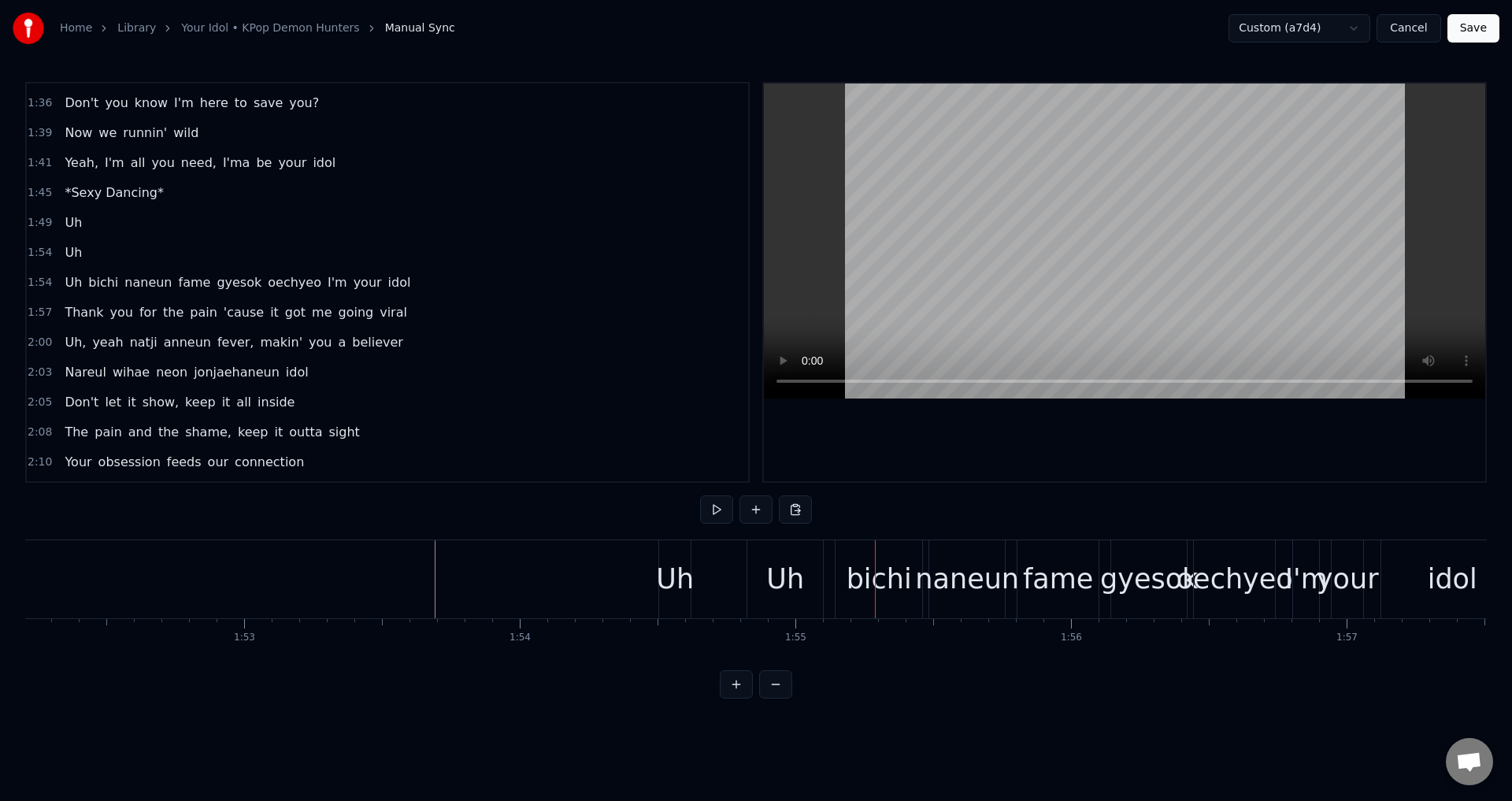
click at [760, 570] on div "Uh" at bounding box center [785, 579] width 76 height 78
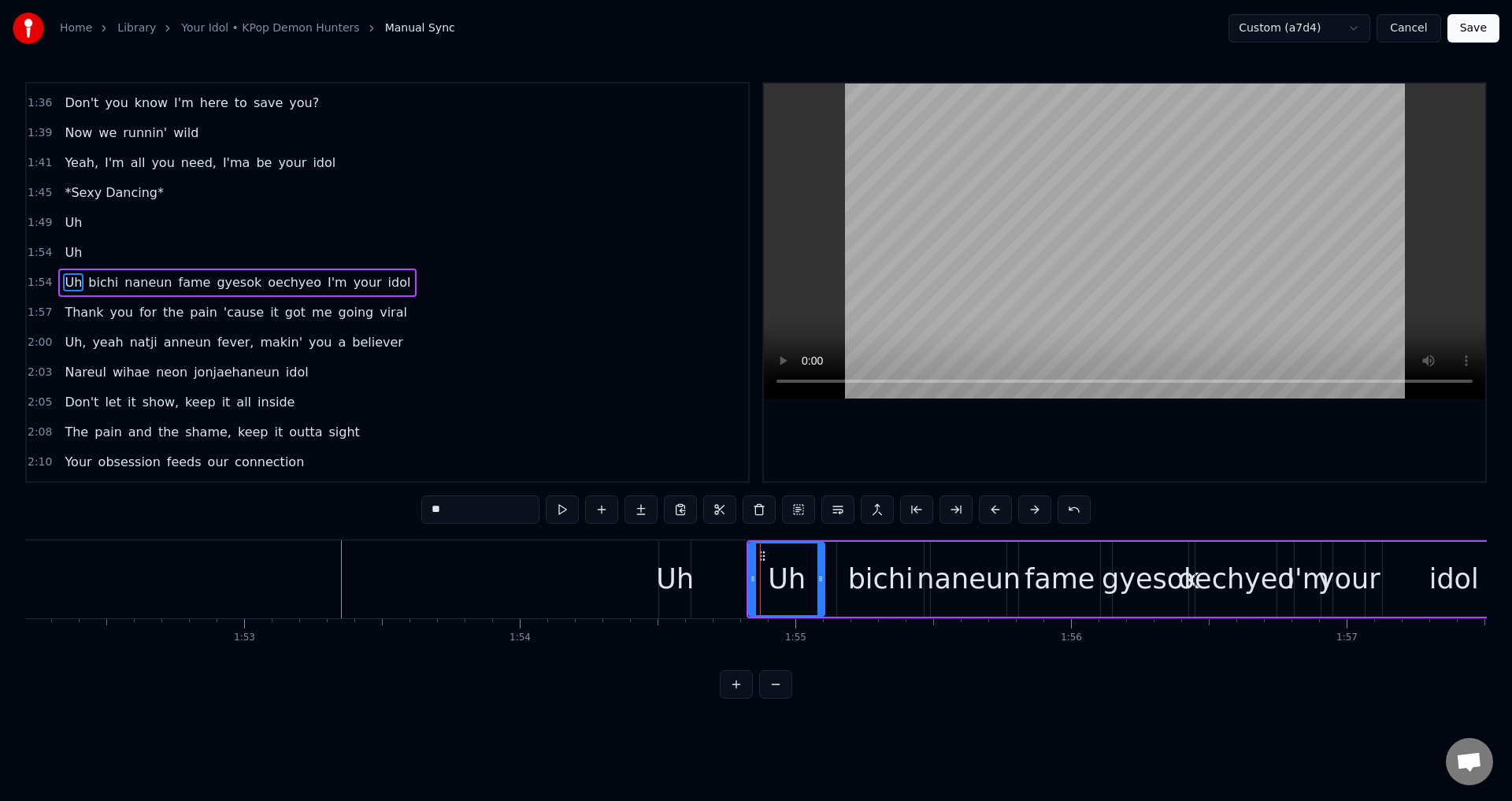
click at [673, 584] on div "Uh" at bounding box center [675, 579] width 38 height 42
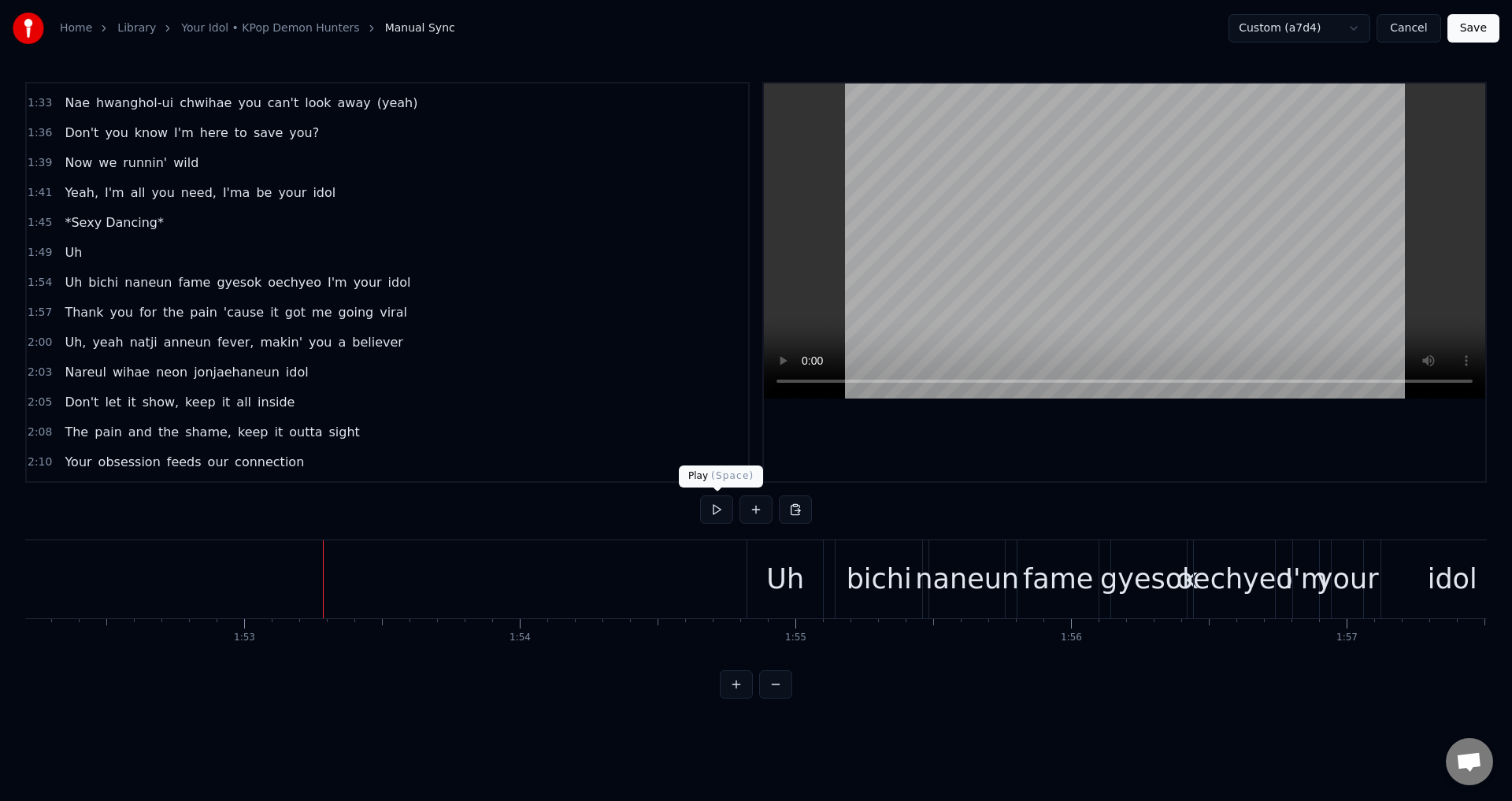
click at [722, 505] on button at bounding box center [716, 509] width 33 height 29
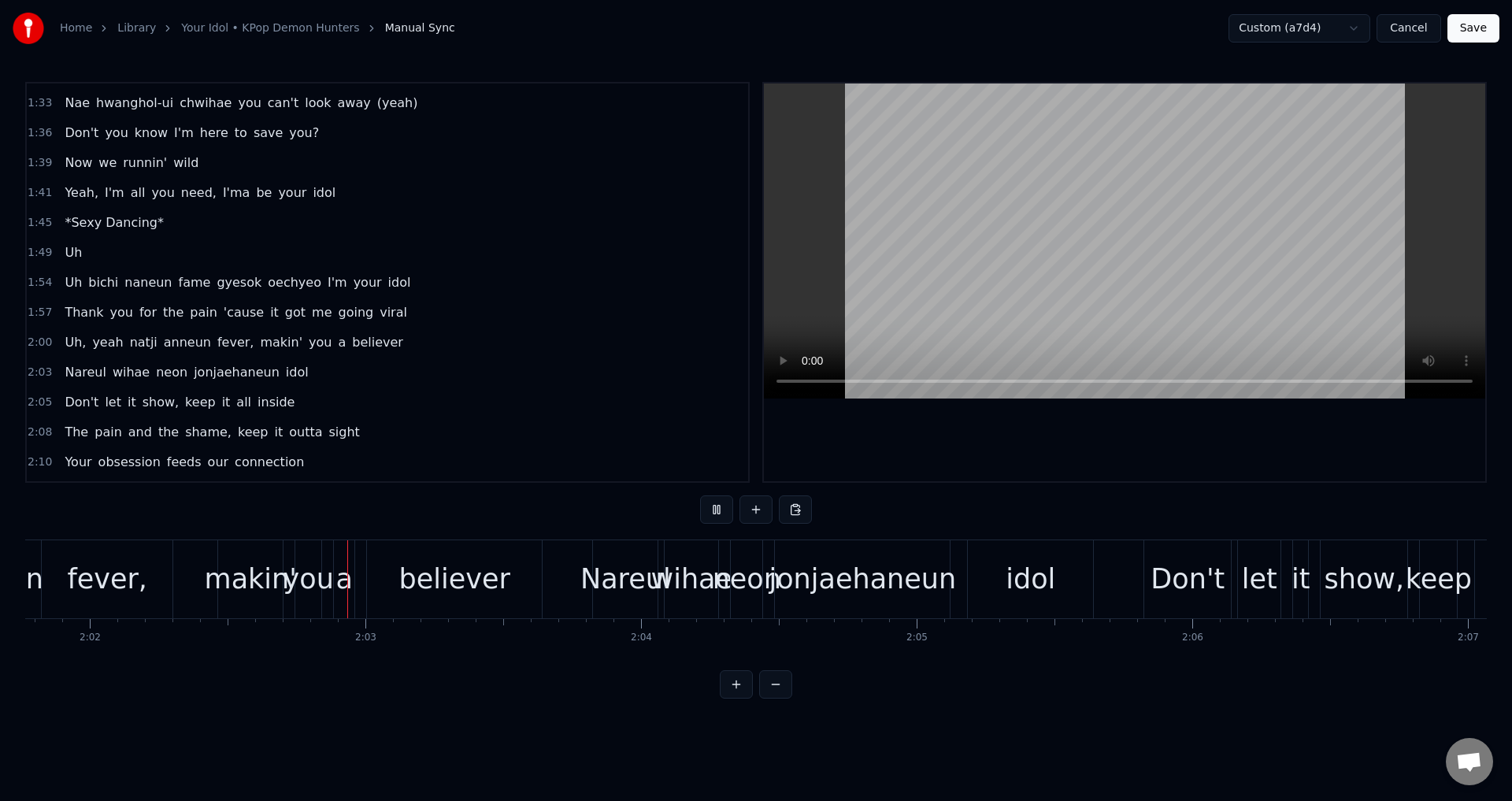
scroll to position [0, 33610]
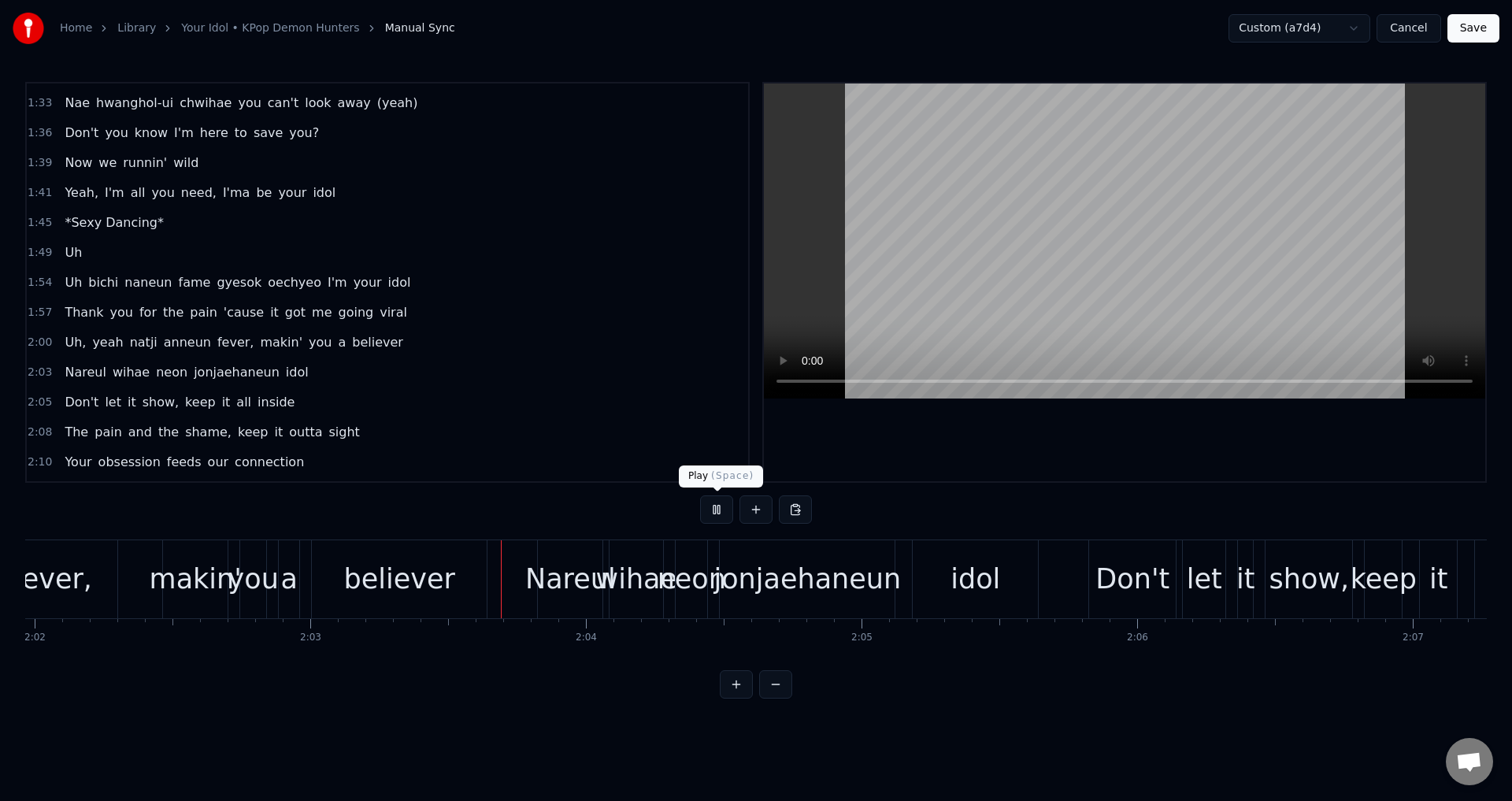
click at [707, 515] on button at bounding box center [716, 509] width 33 height 29
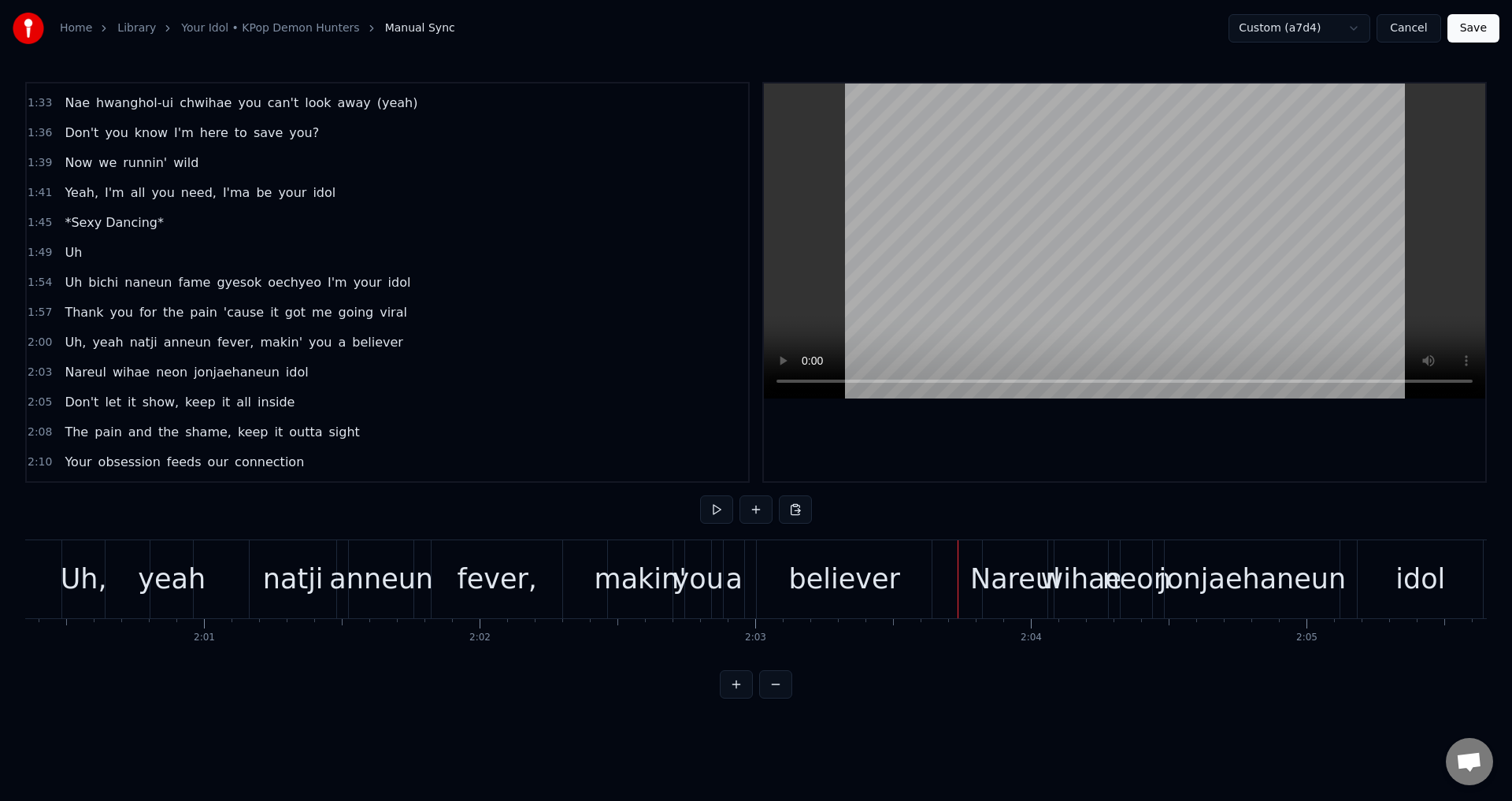
scroll to position [0, 32958]
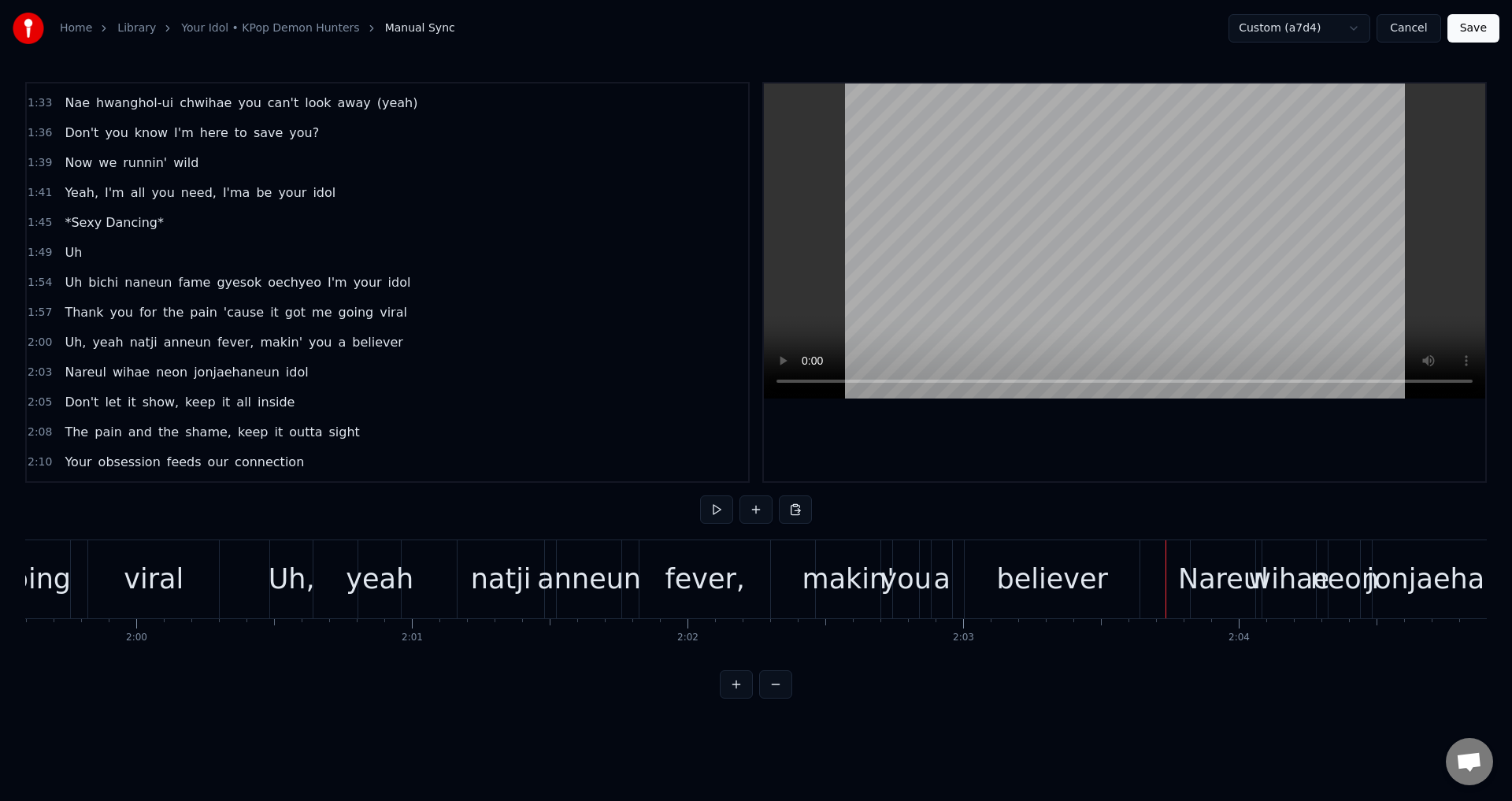
click at [590, 575] on div "anneun" at bounding box center [589, 579] width 104 height 42
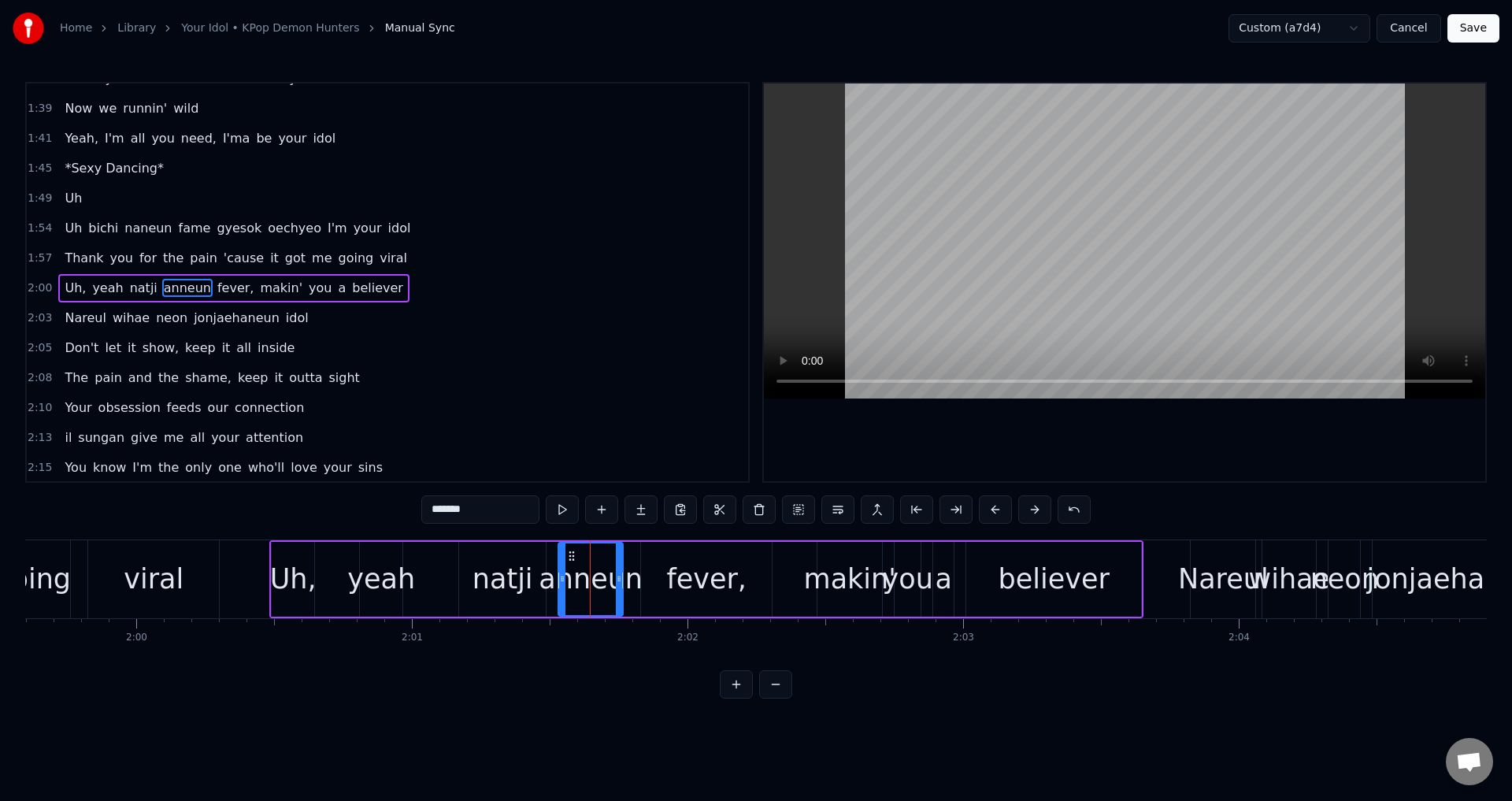
scroll to position [743, 0]
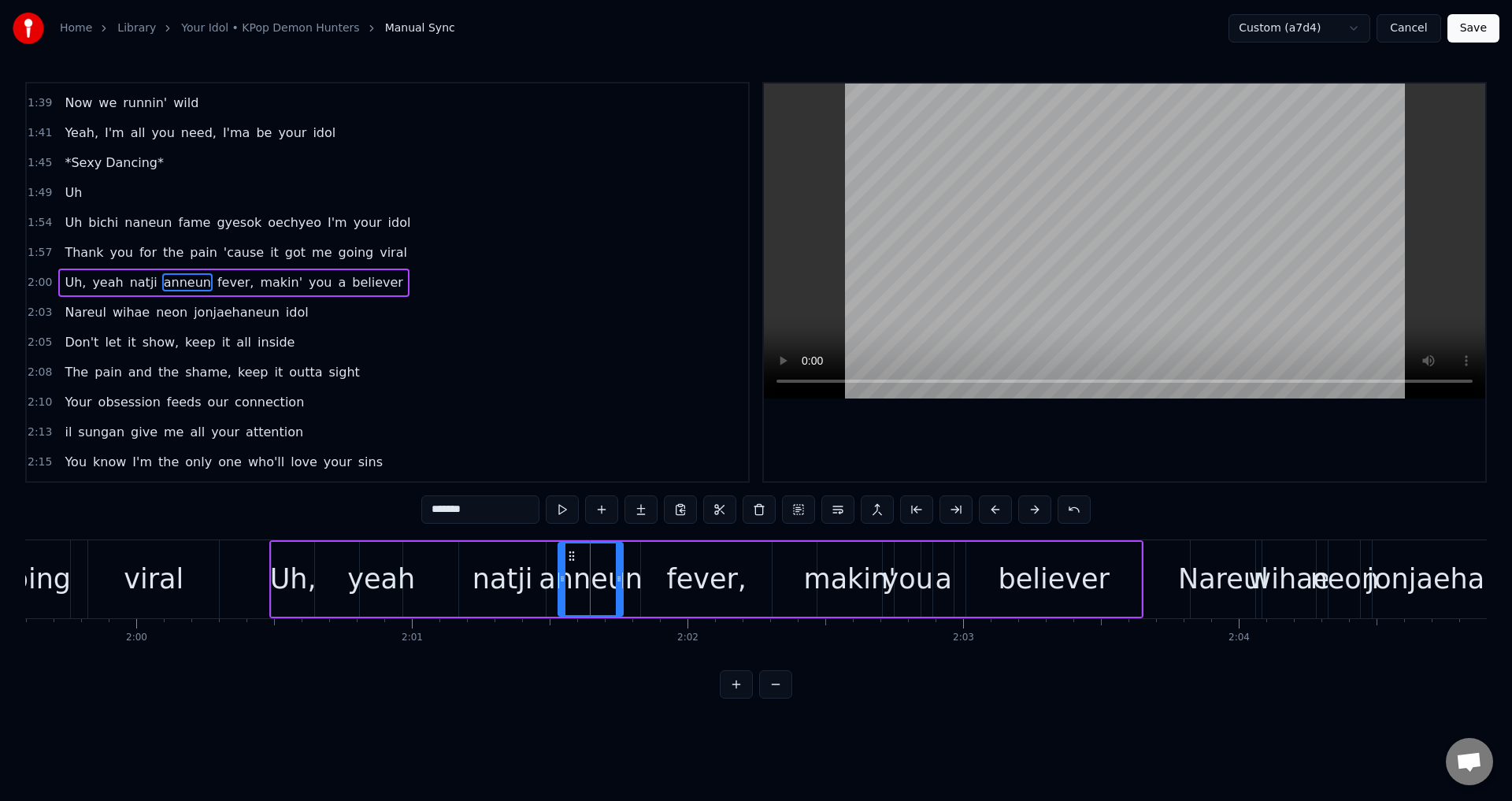
click at [431, 512] on input "******" at bounding box center [480, 509] width 118 height 29
click at [532, 578] on div "natji" at bounding box center [502, 579] width 86 height 75
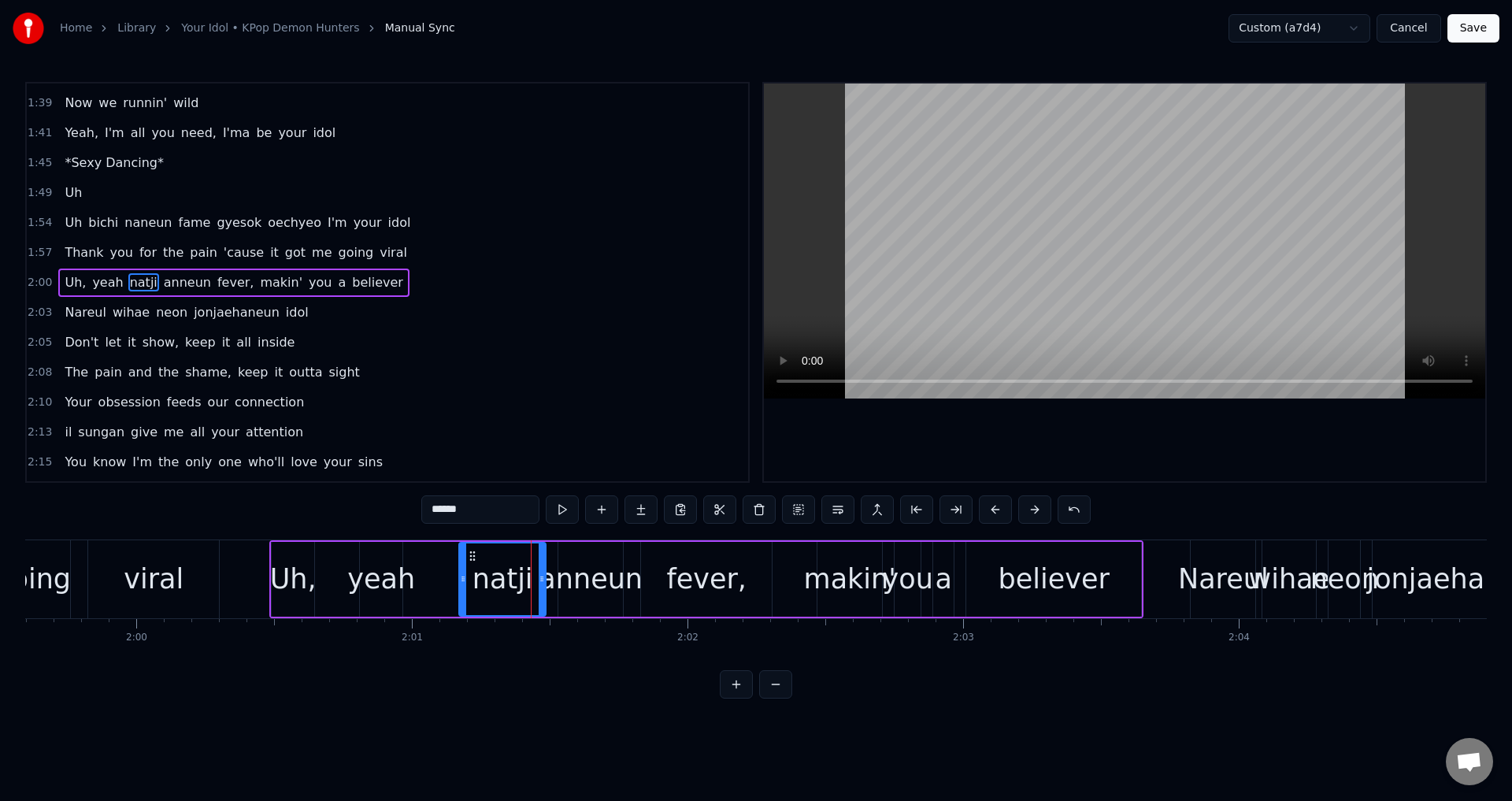
click at [466, 509] on input "*****" at bounding box center [480, 509] width 118 height 29
type input "*****"
click at [1468, 29] on button "Save" at bounding box center [1473, 28] width 52 height 29
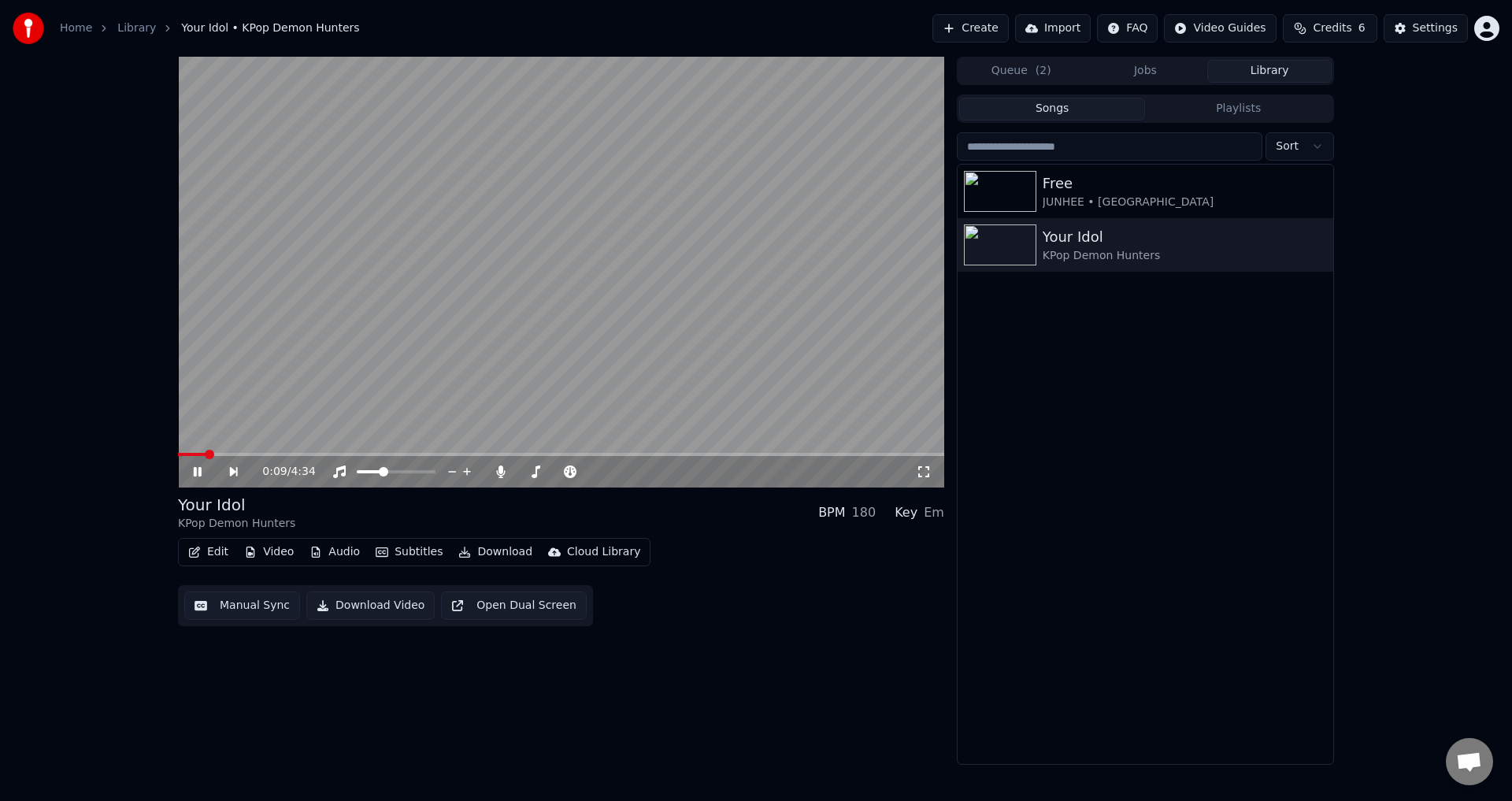
click at [214, 550] on button "Edit" at bounding box center [208, 552] width 53 height 22
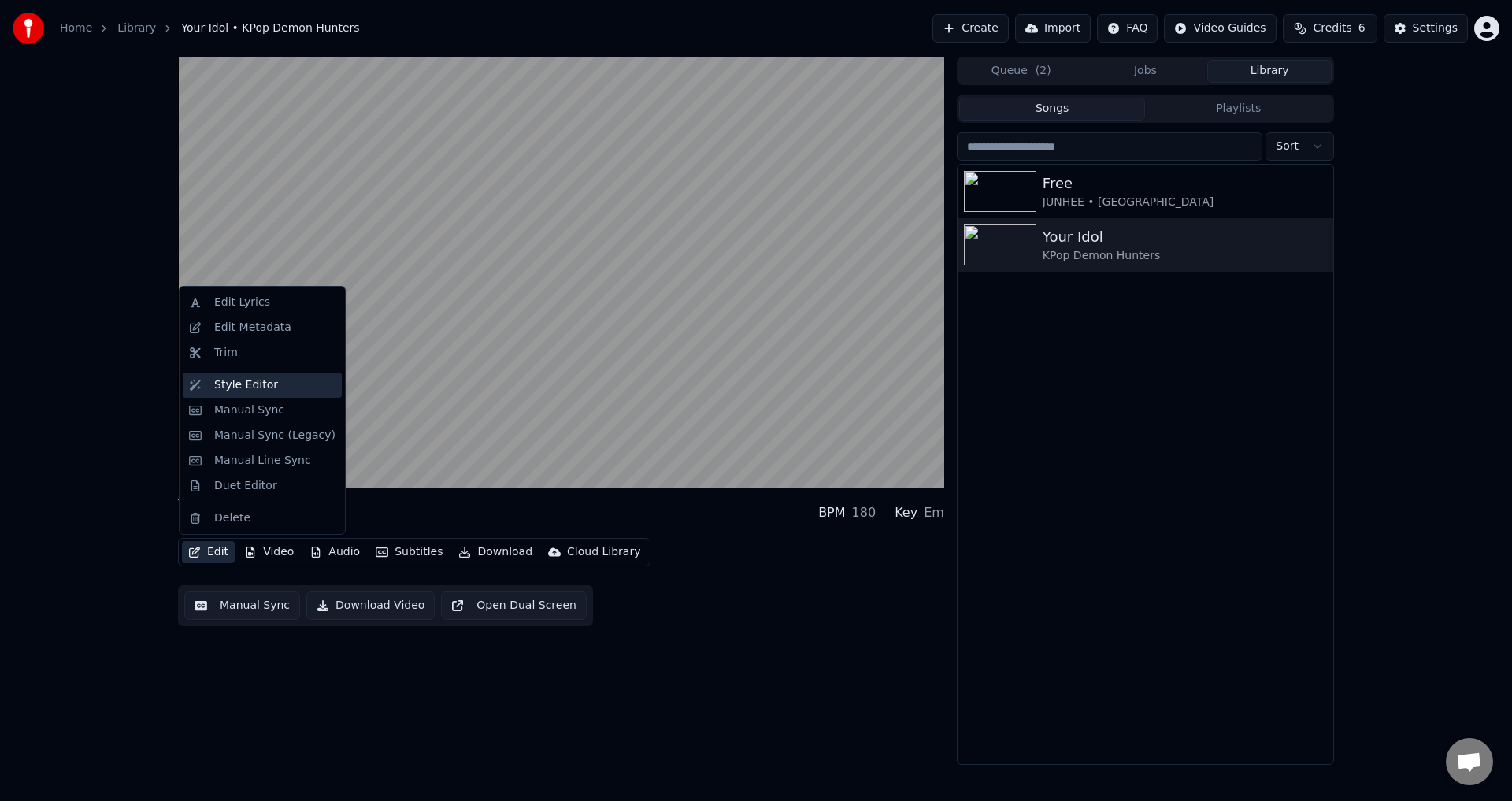
click at [253, 377] on div "Style Editor" at bounding box center [246, 384] width 64 height 16
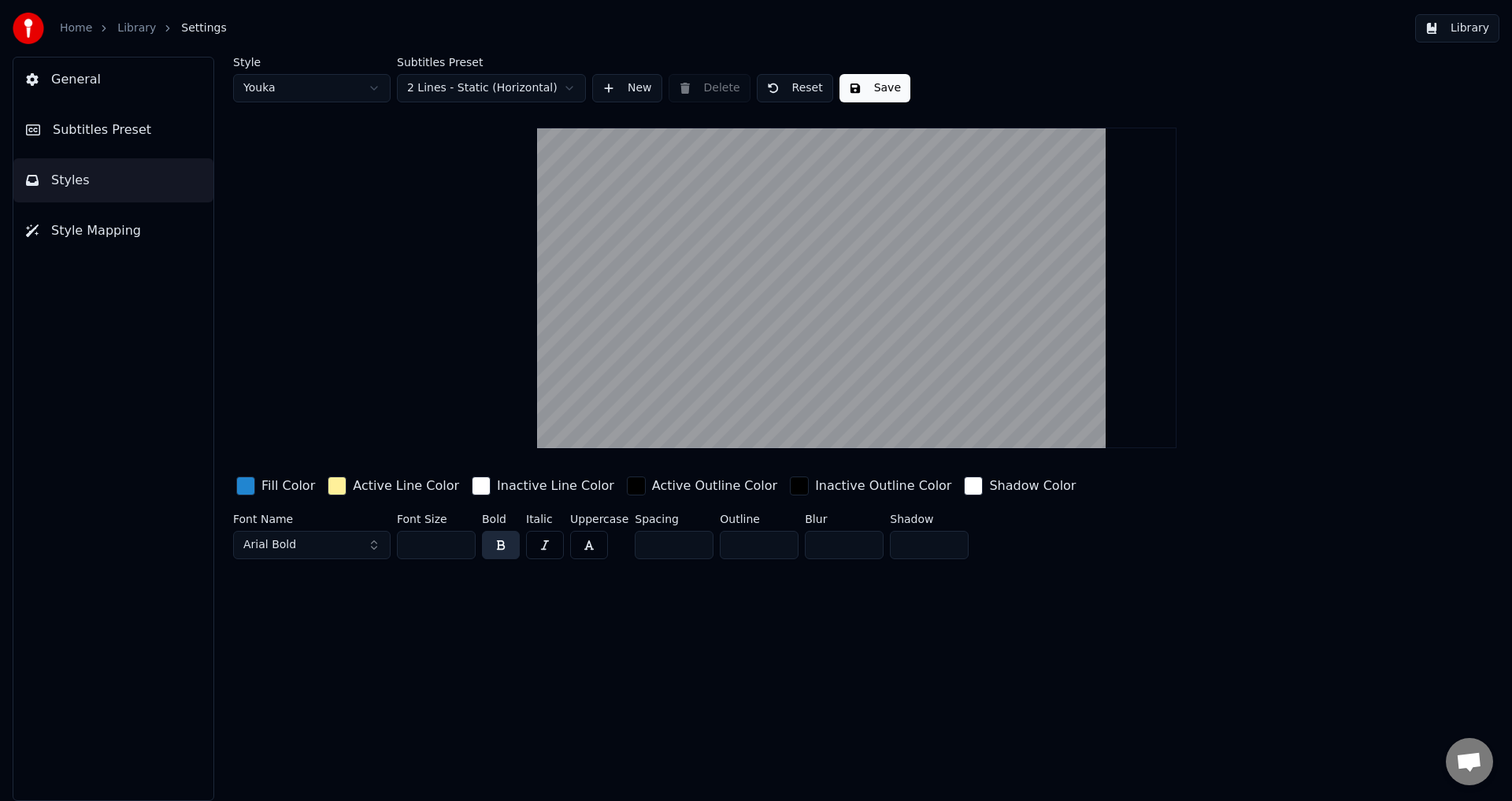
click at [159, 132] on button "Subtitles Preset" at bounding box center [113, 130] width 200 height 44
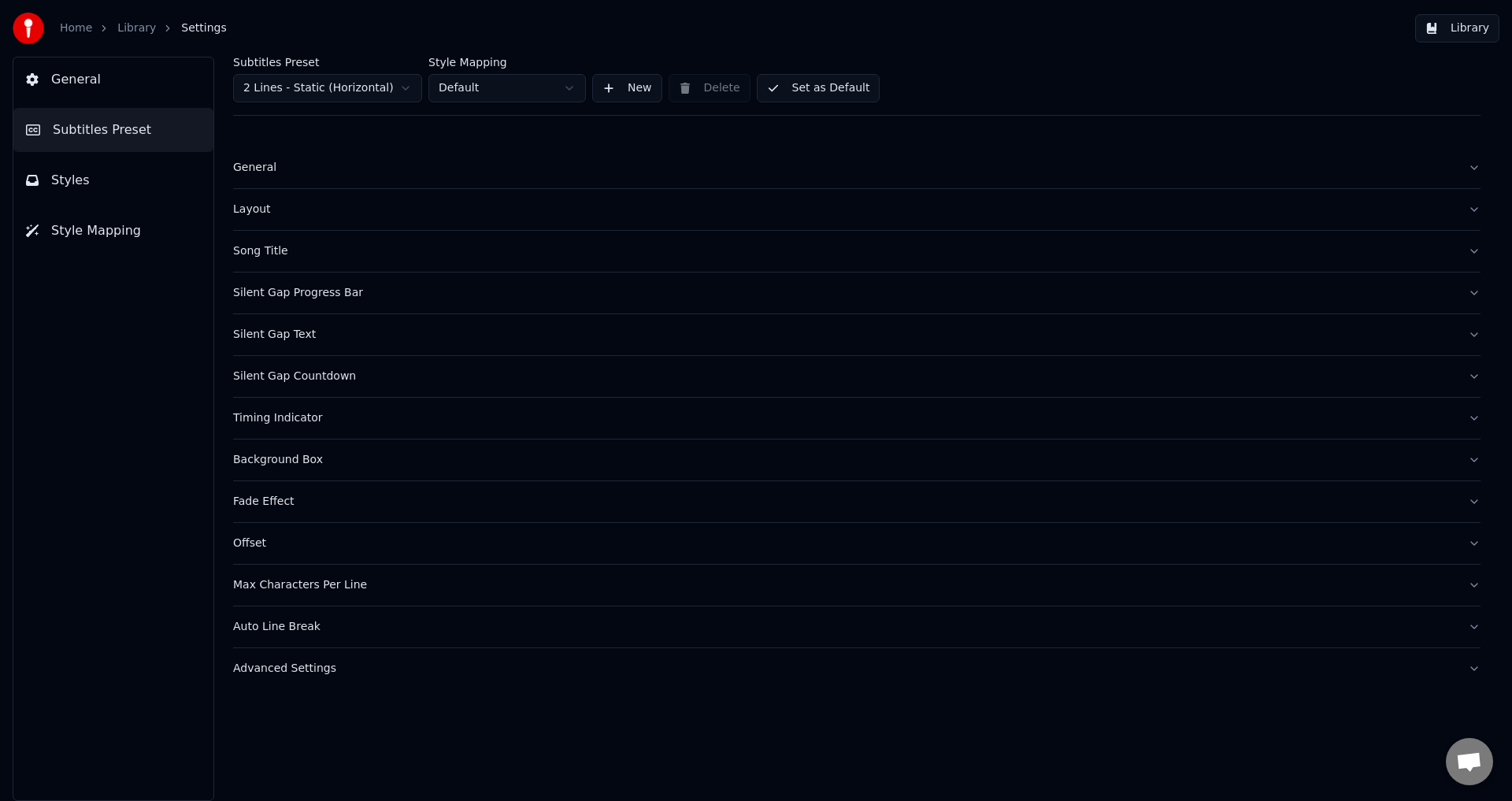
click at [147, 91] on button "General" at bounding box center [113, 80] width 200 height 44
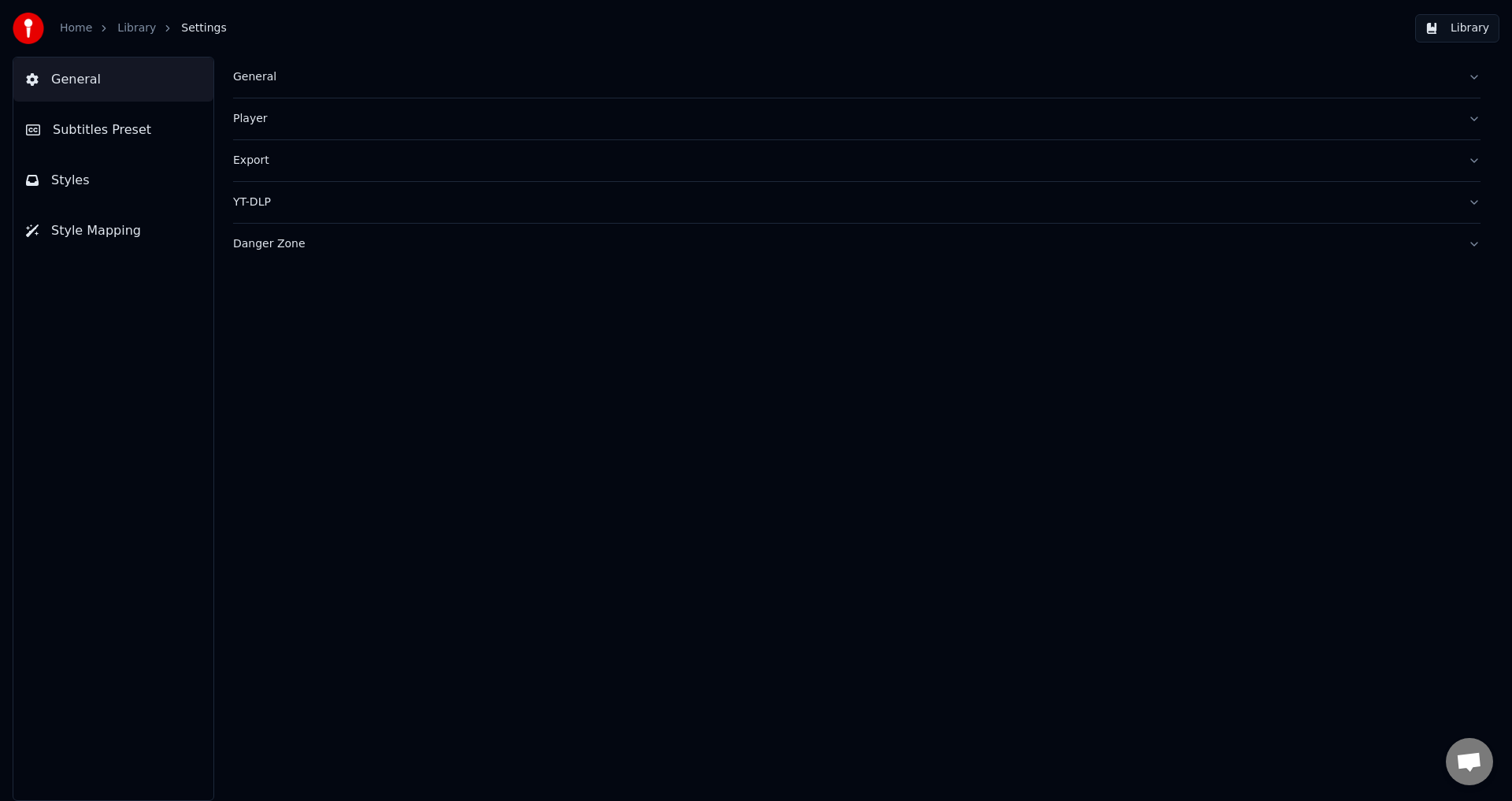
click at [147, 123] on button "Subtitles Preset" at bounding box center [113, 130] width 200 height 44
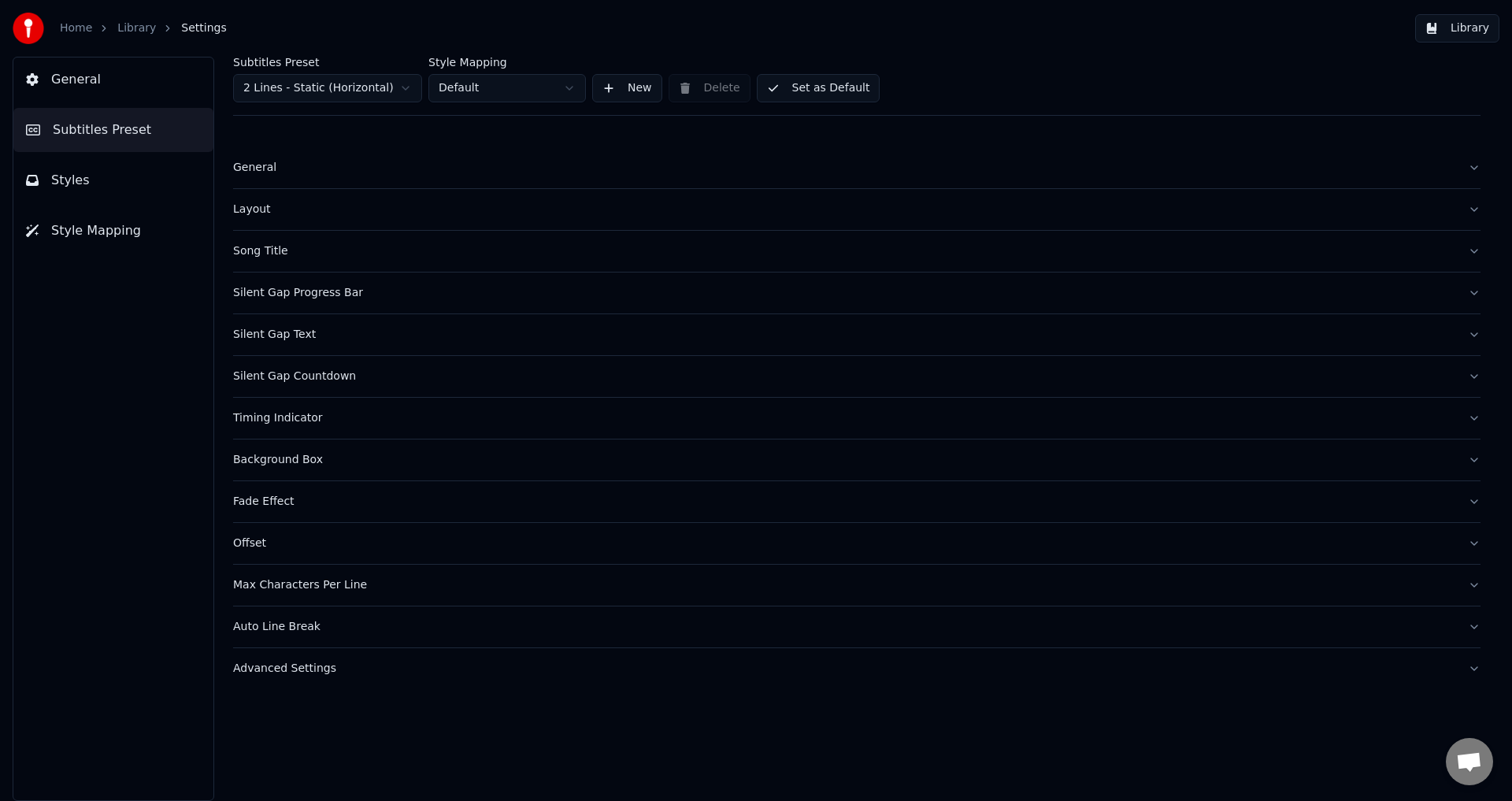
click at [108, 168] on button "Styles" at bounding box center [113, 181] width 200 height 44
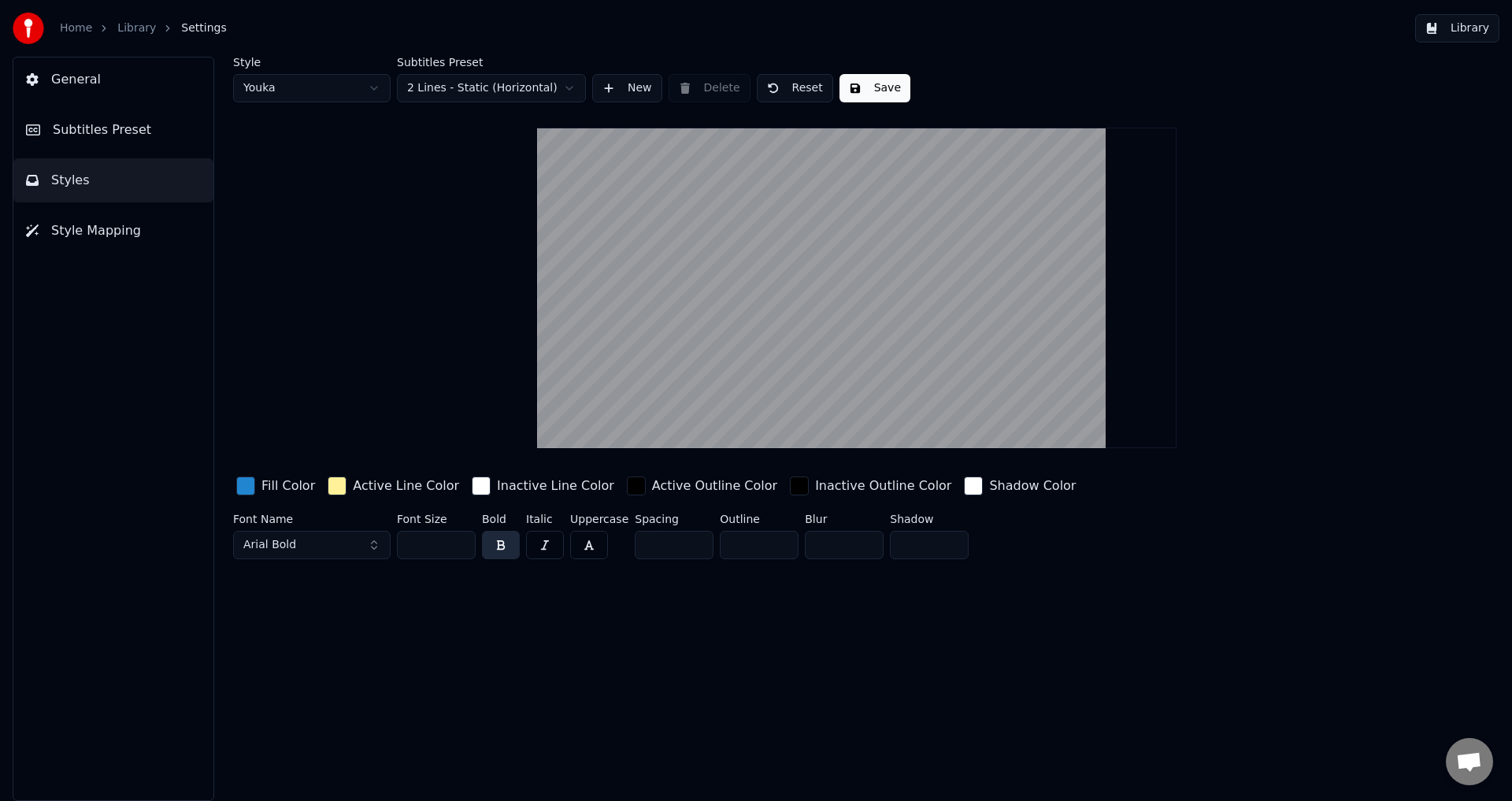
click at [856, 209] on video at bounding box center [857, 288] width 639 height 320
click at [81, 223] on span "Style Mapping" at bounding box center [95, 230] width 90 height 19
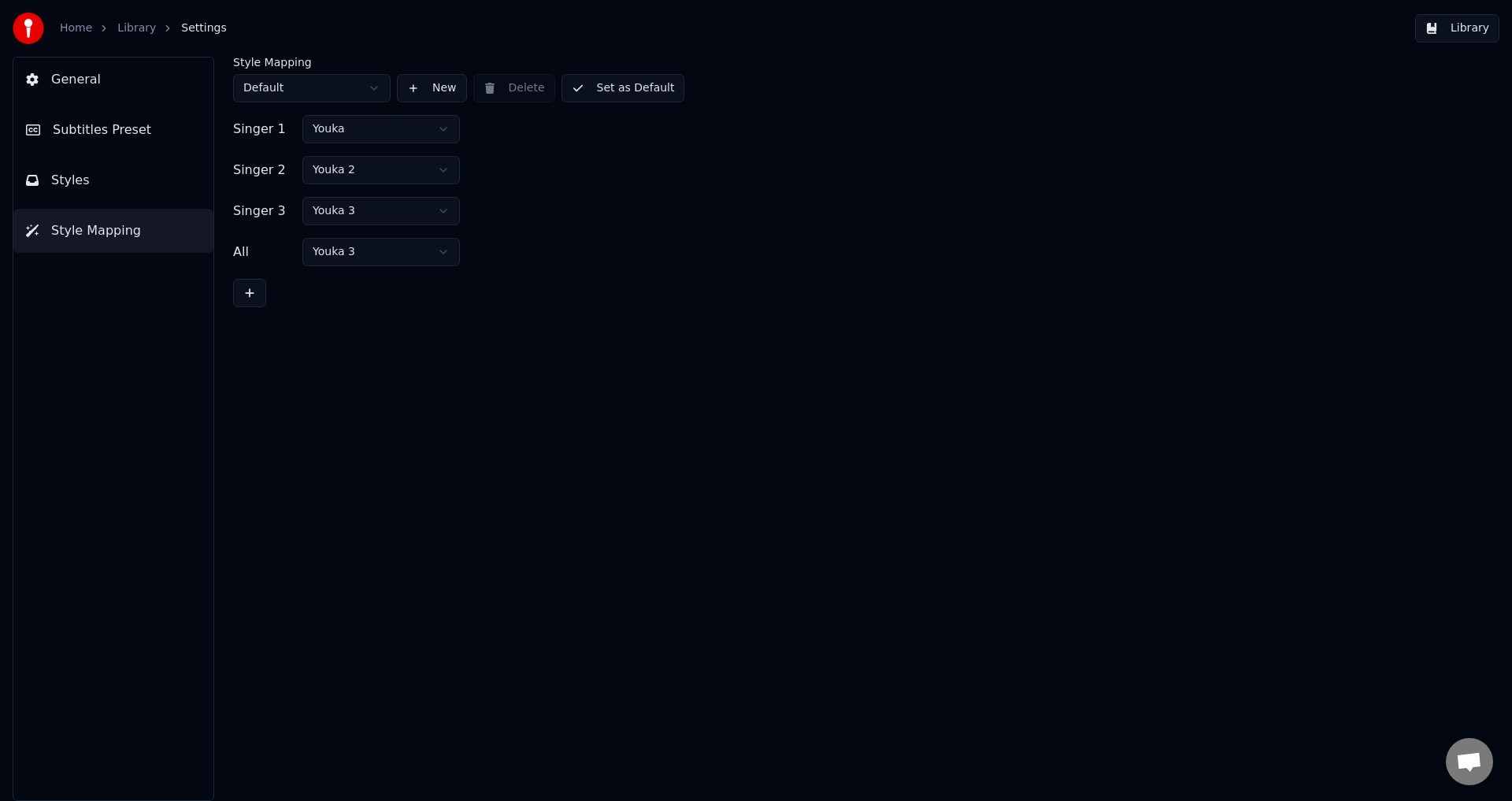
click at [122, 186] on button "Styles" at bounding box center [113, 181] width 200 height 44
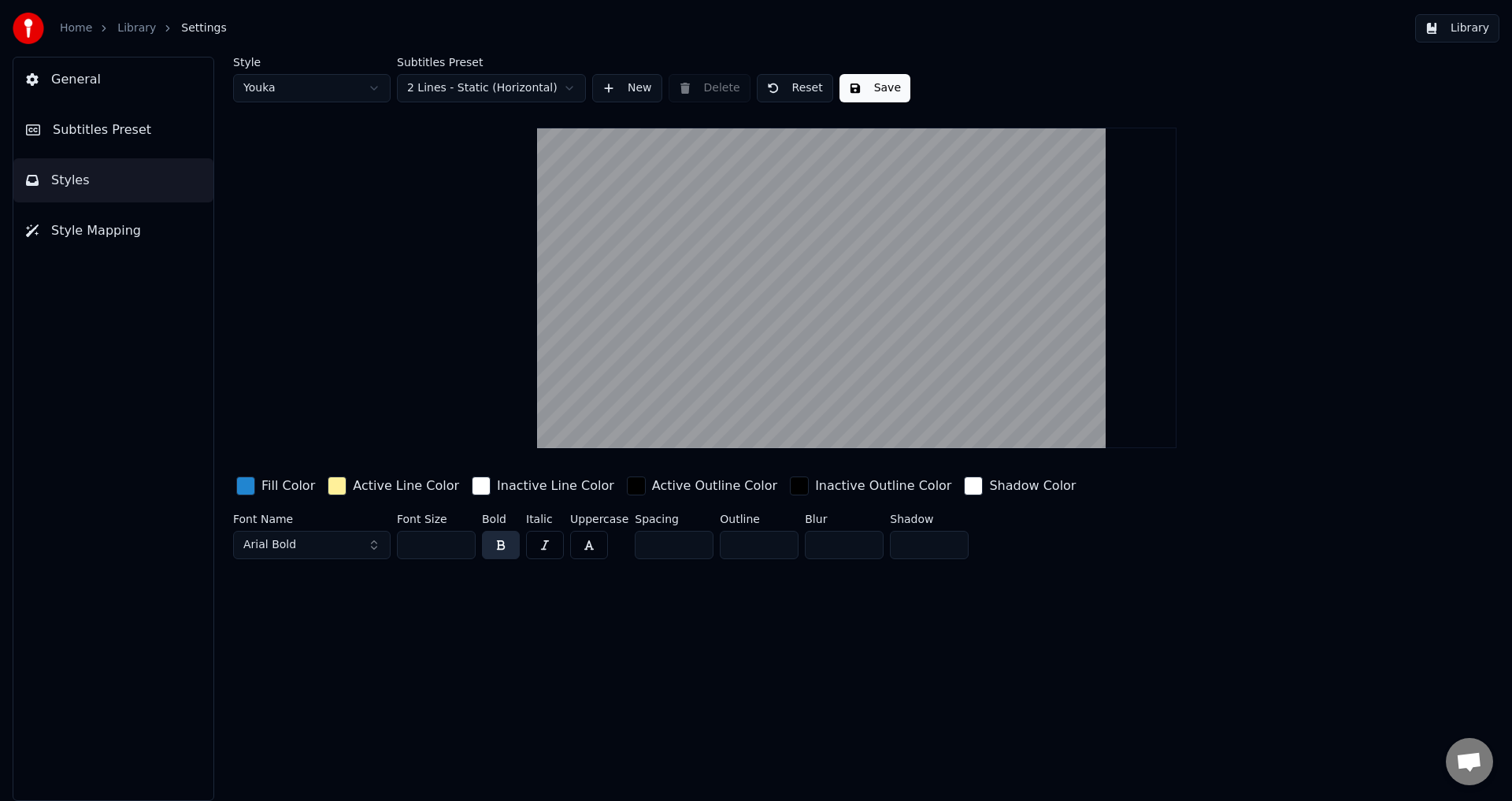
click at [140, 135] on button "Subtitles Preset" at bounding box center [113, 130] width 200 height 44
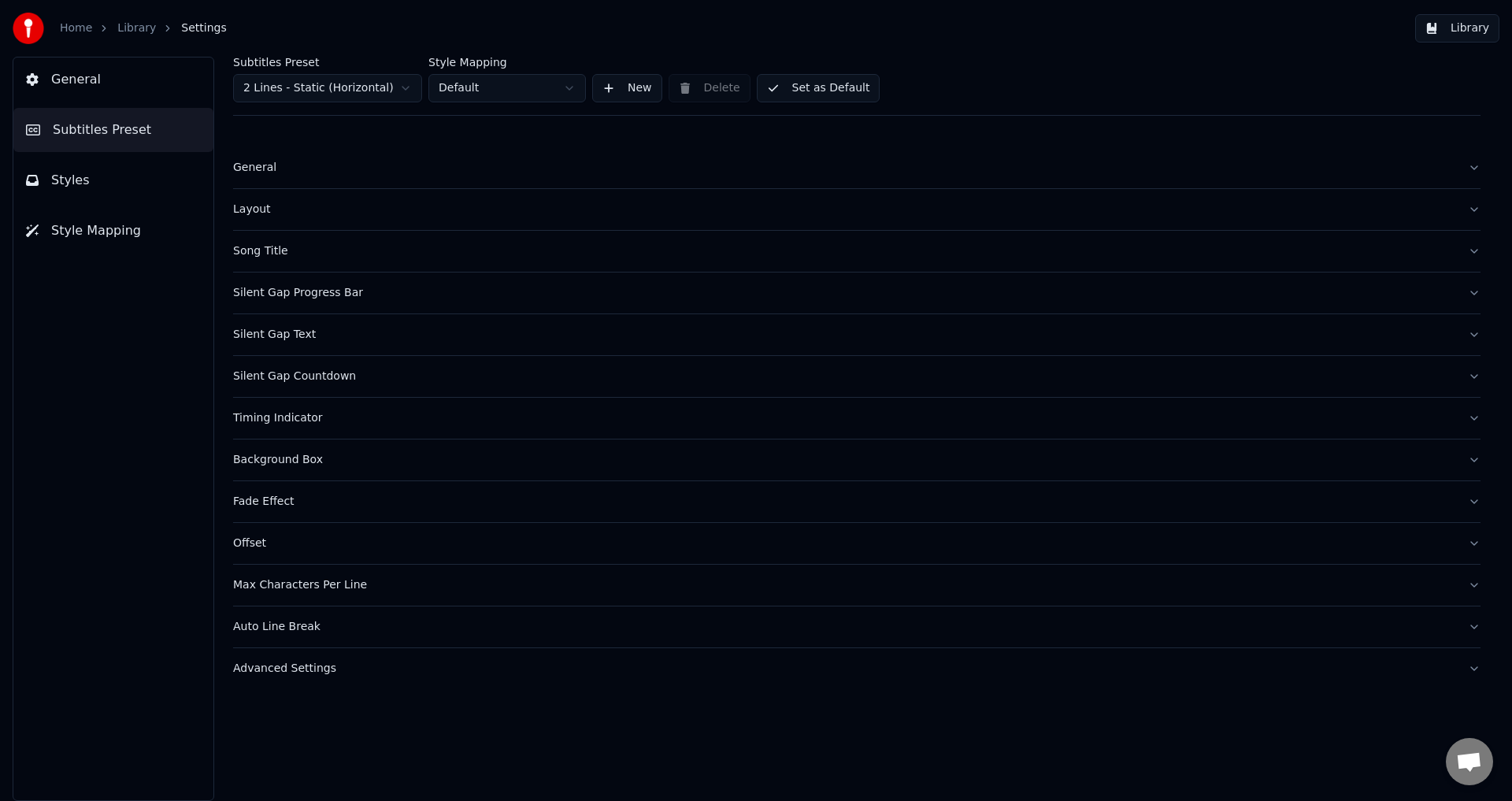
click at [297, 175] on div "General" at bounding box center [844, 168] width 1222 height 16
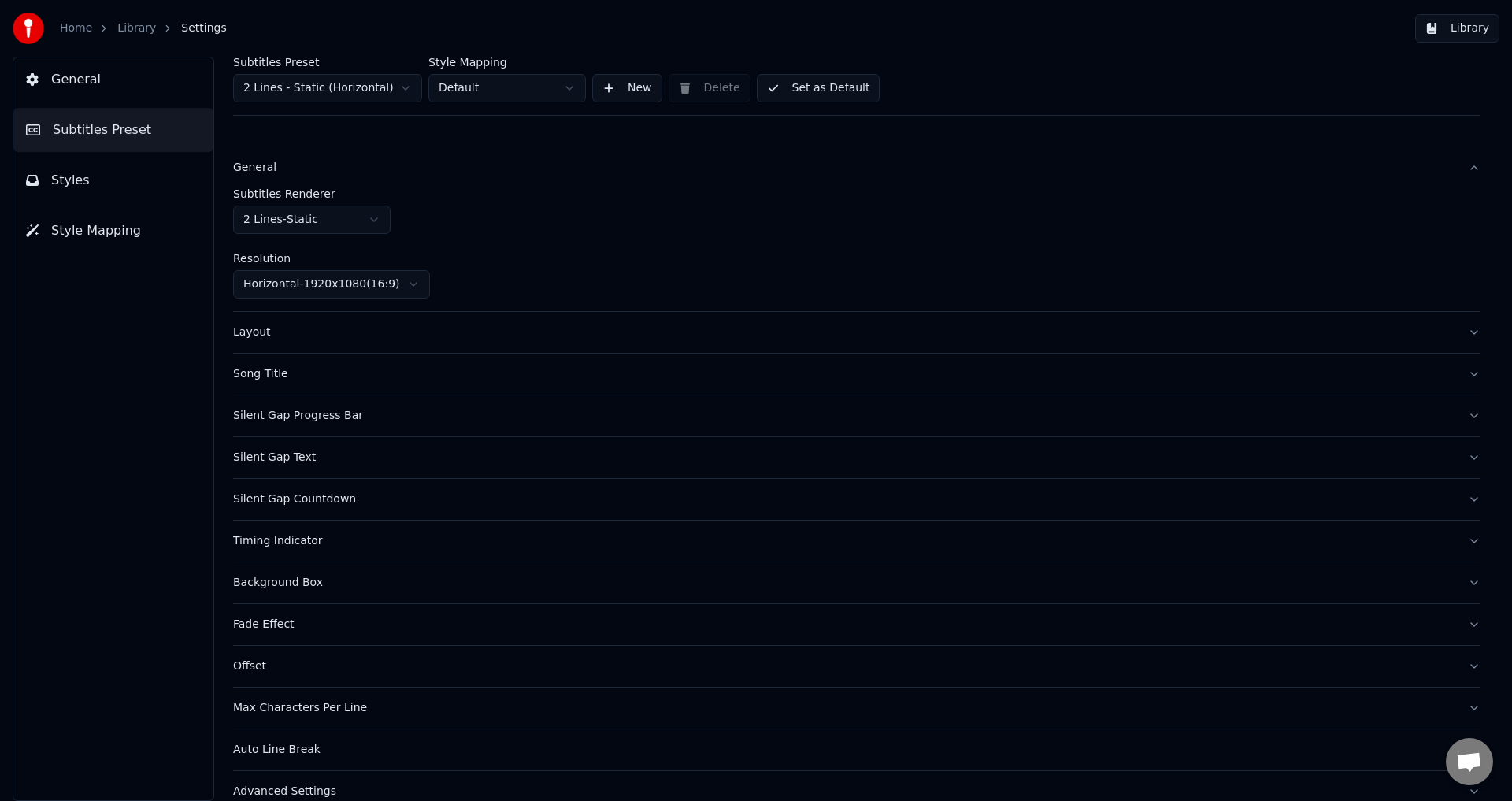
click at [302, 172] on div "General" at bounding box center [844, 168] width 1222 height 16
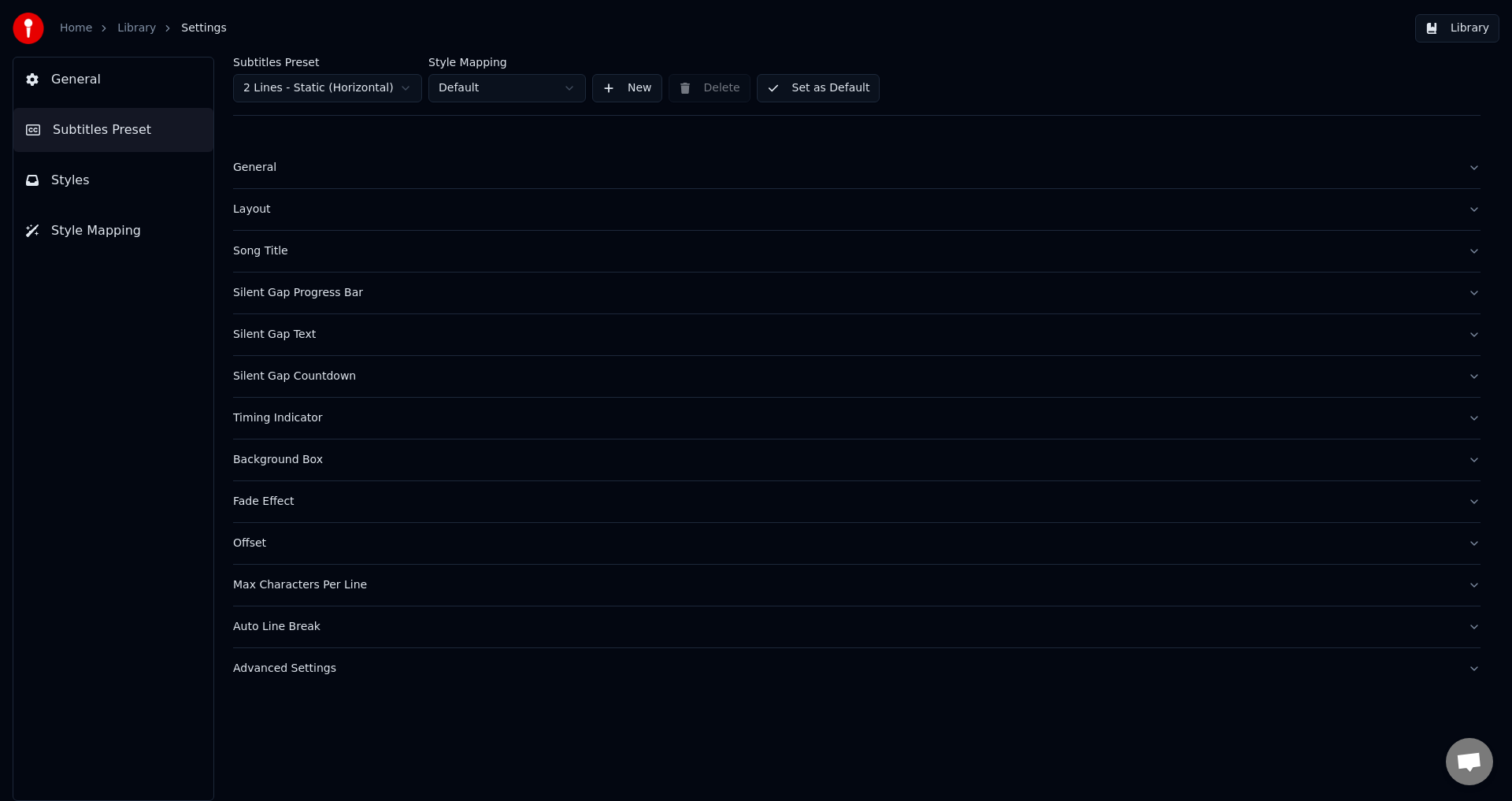
click at [301, 206] on div "Layout" at bounding box center [844, 209] width 1222 height 16
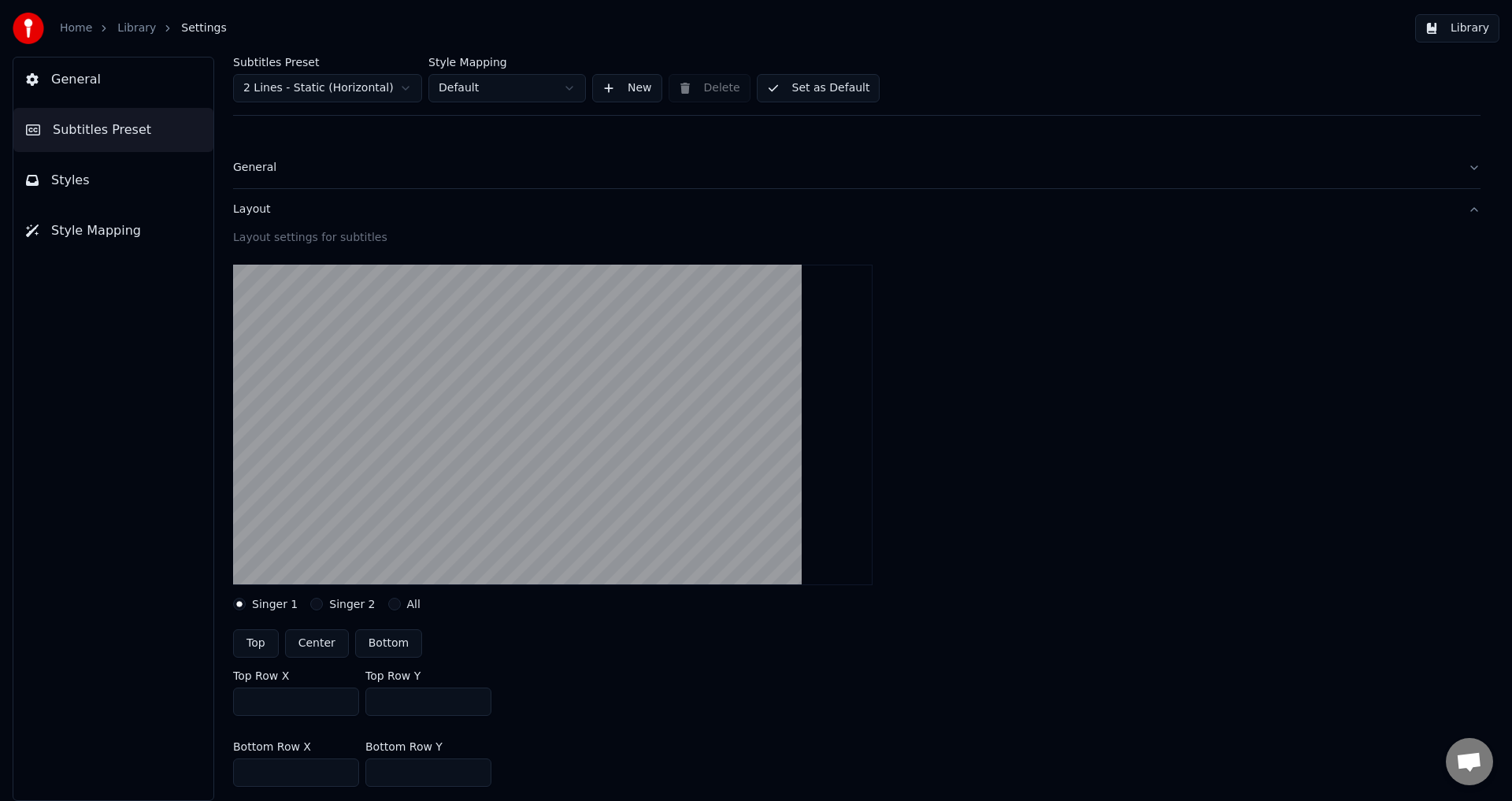
click at [301, 206] on div "Layout" at bounding box center [844, 209] width 1222 height 16
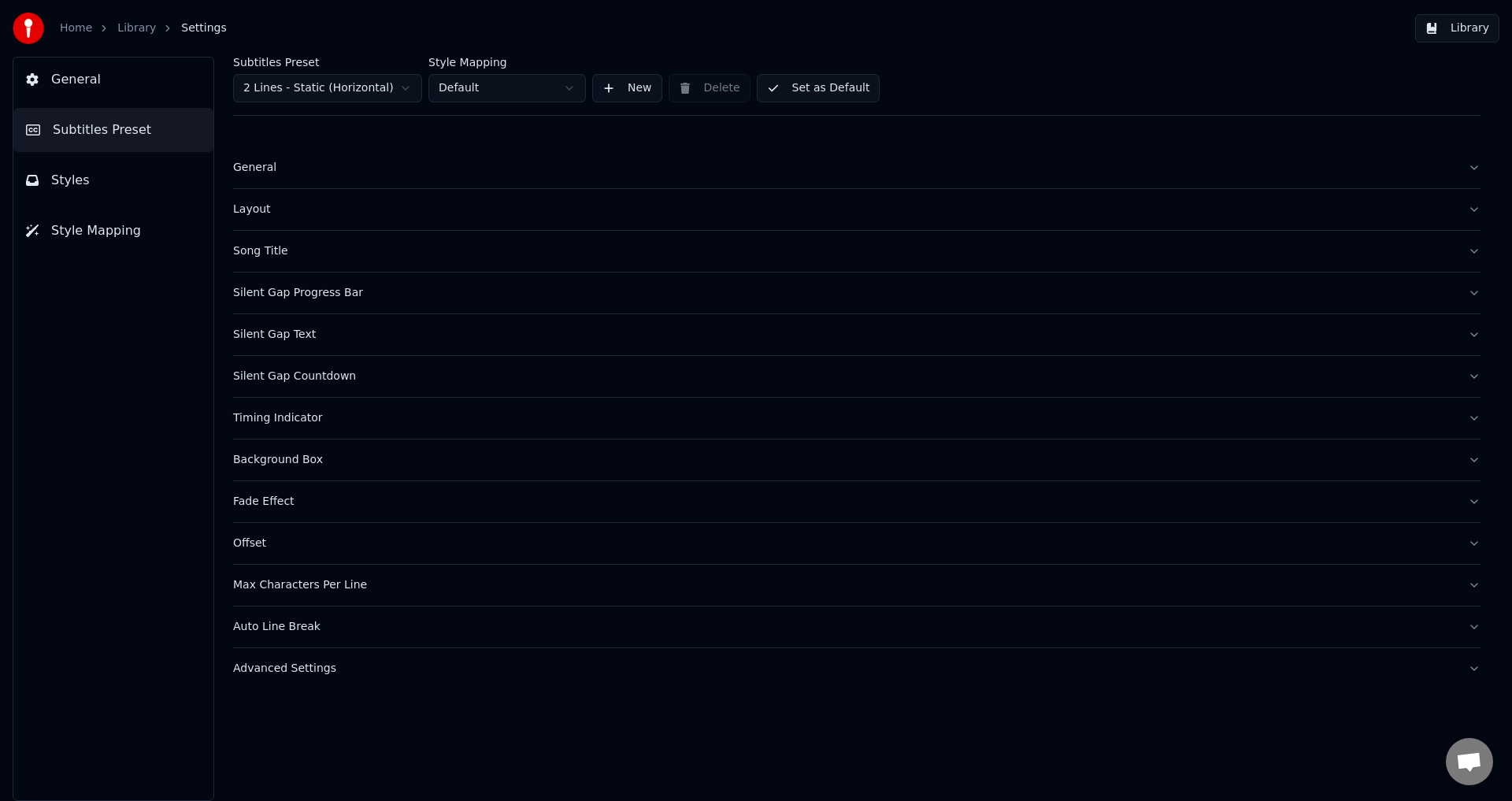
click at [303, 251] on div "Song Title" at bounding box center [844, 251] width 1222 height 16
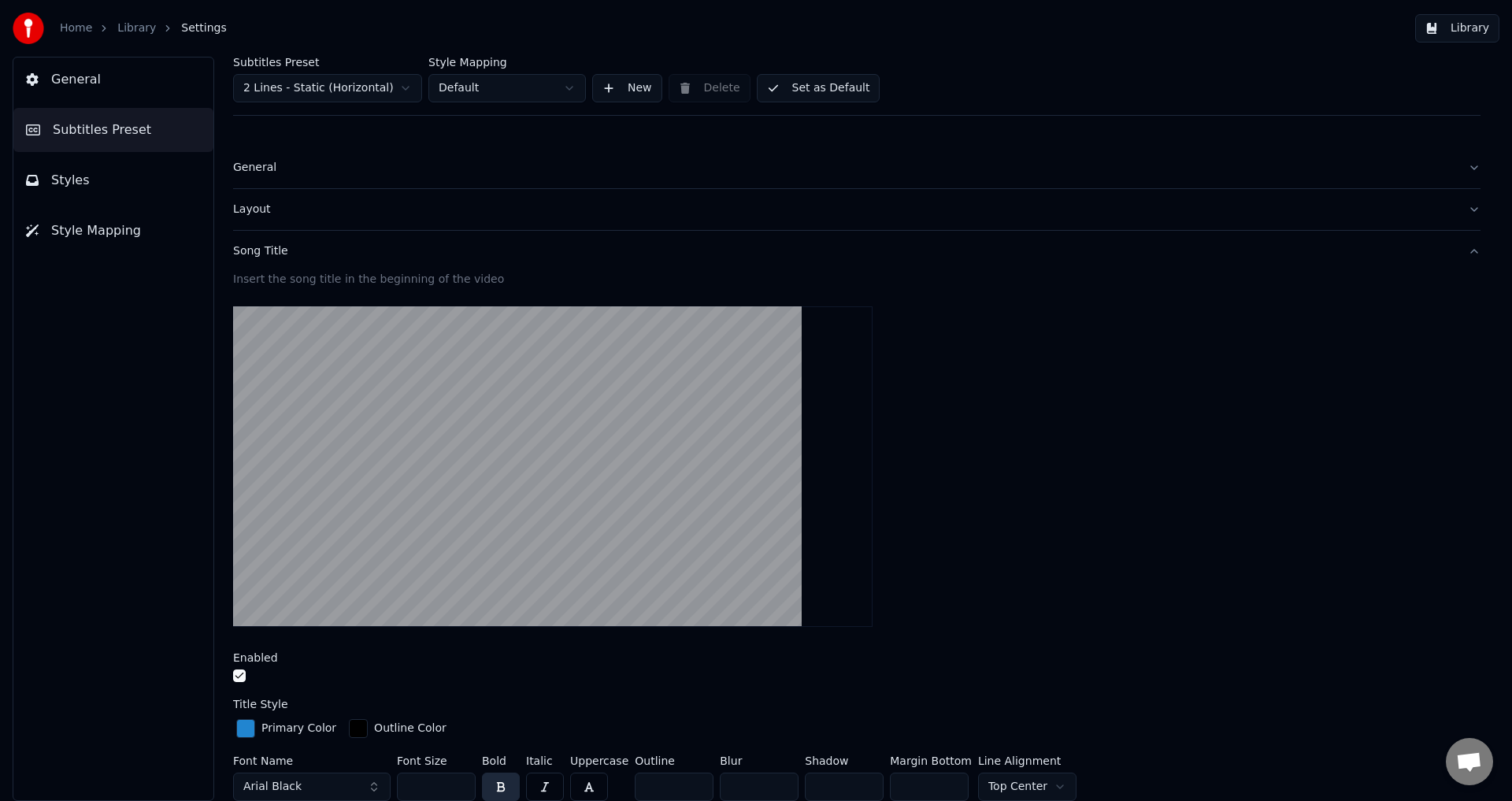
click at [292, 250] on div "Song Title" at bounding box center [844, 251] width 1222 height 16
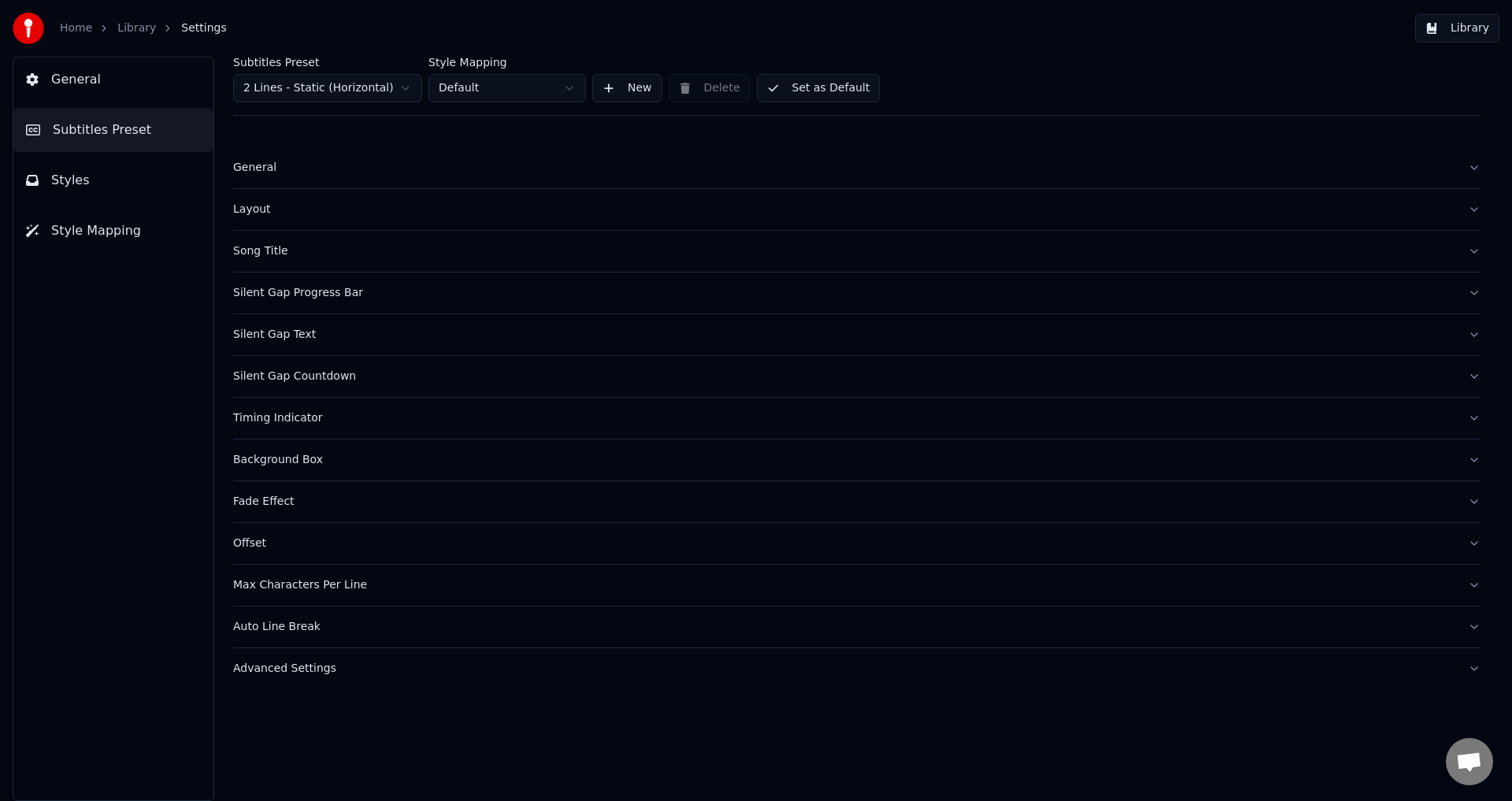
click at [370, 297] on div "Silent Gap Progress Bar" at bounding box center [844, 292] width 1222 height 16
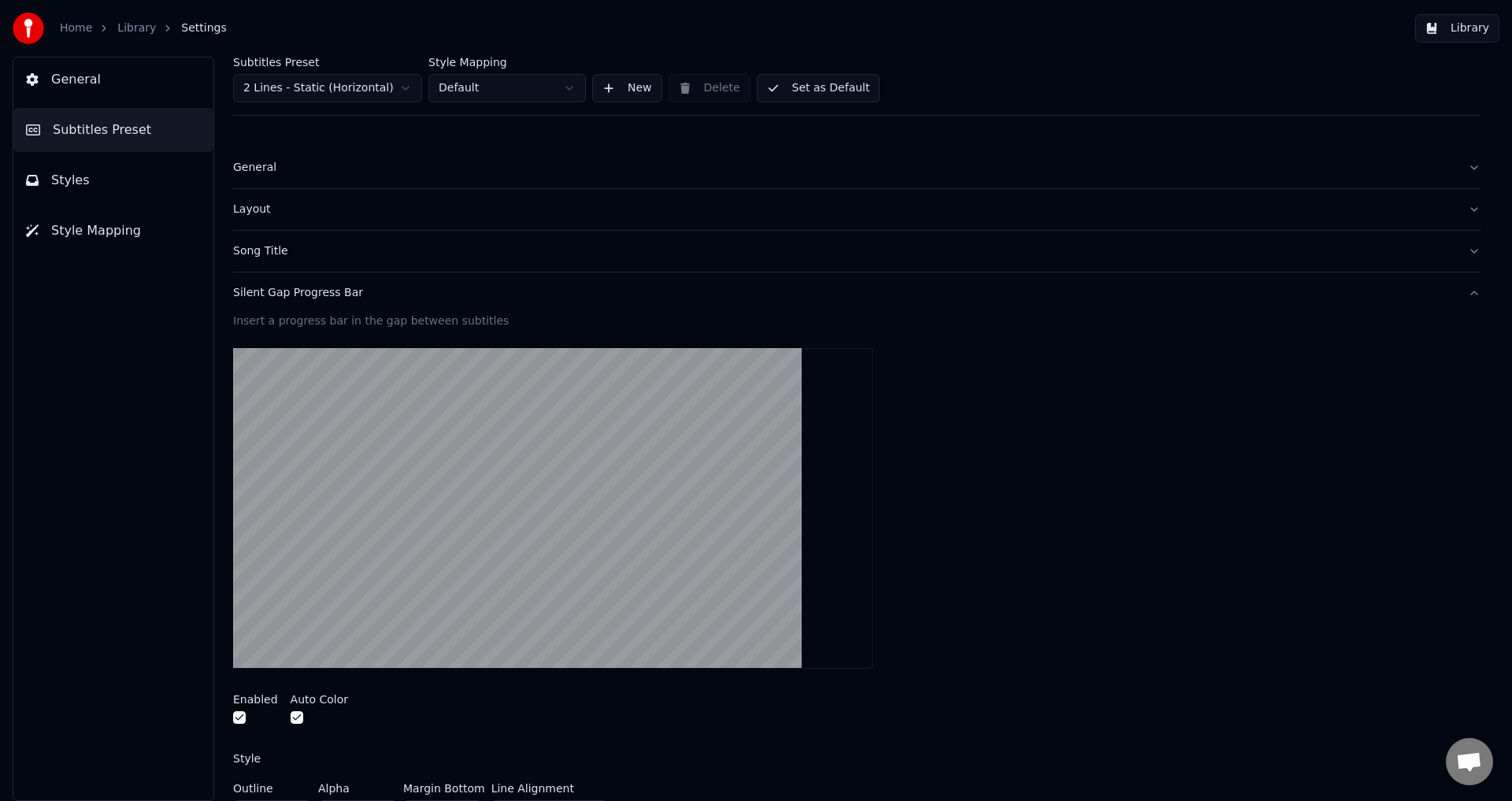
click at [239, 719] on button "button" at bounding box center [239, 717] width 12 height 12
click at [260, 294] on div "Silent Gap Progress Bar" at bounding box center [844, 292] width 1222 height 16
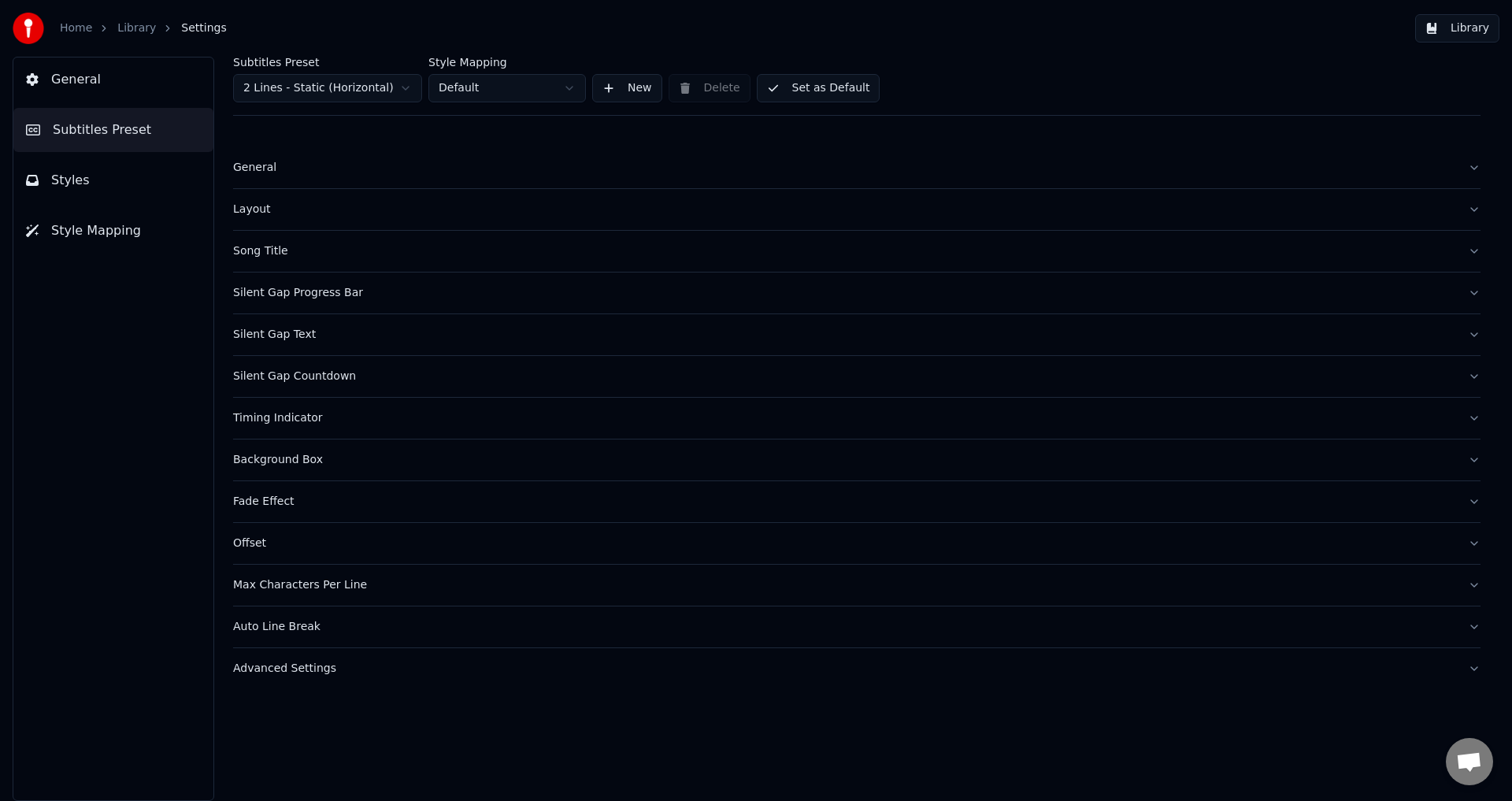
click at [268, 330] on div "Silent Gap Text" at bounding box center [844, 334] width 1222 height 16
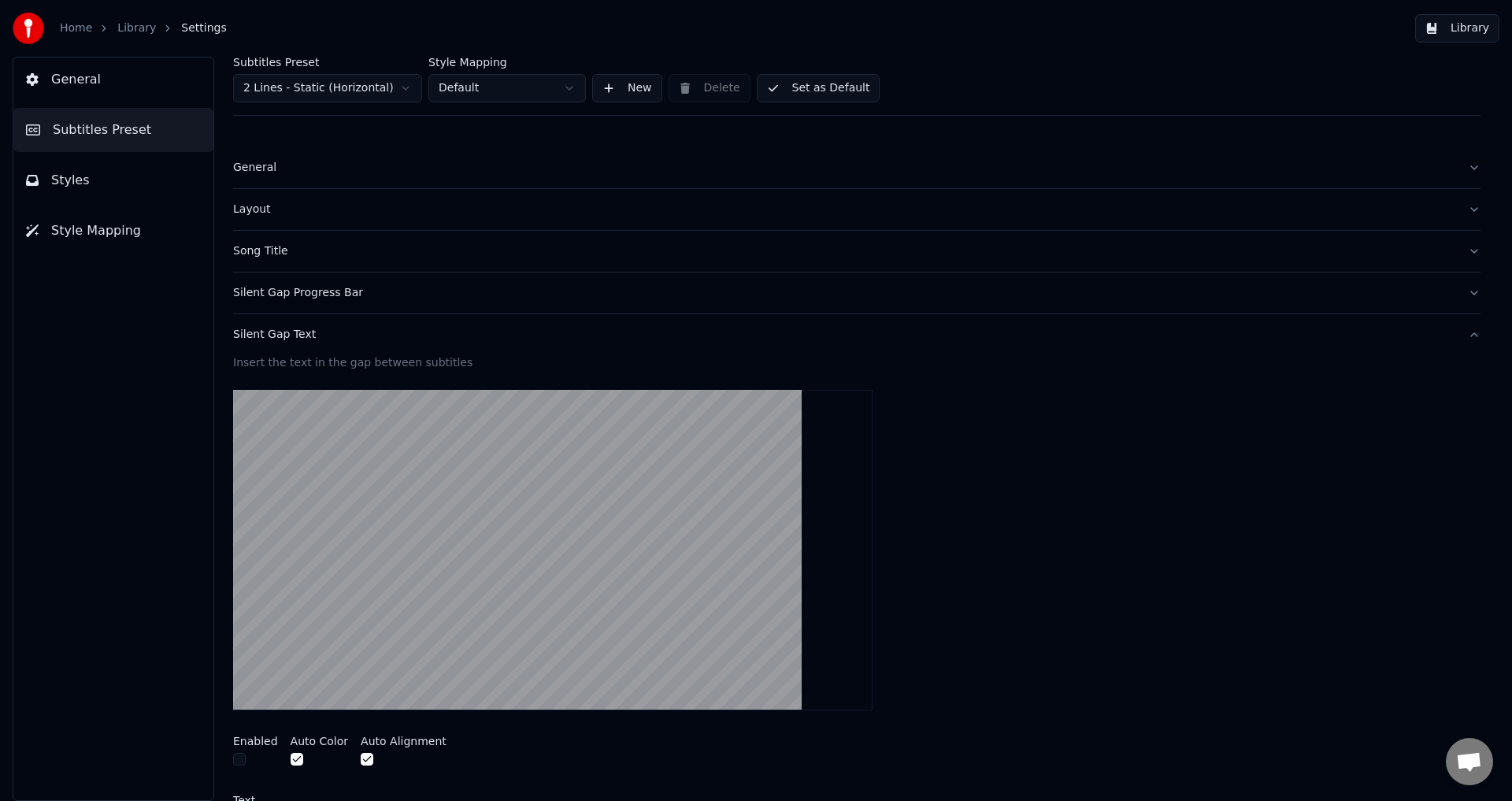
click at [266, 330] on div "Silent Gap Text" at bounding box center [844, 334] width 1222 height 16
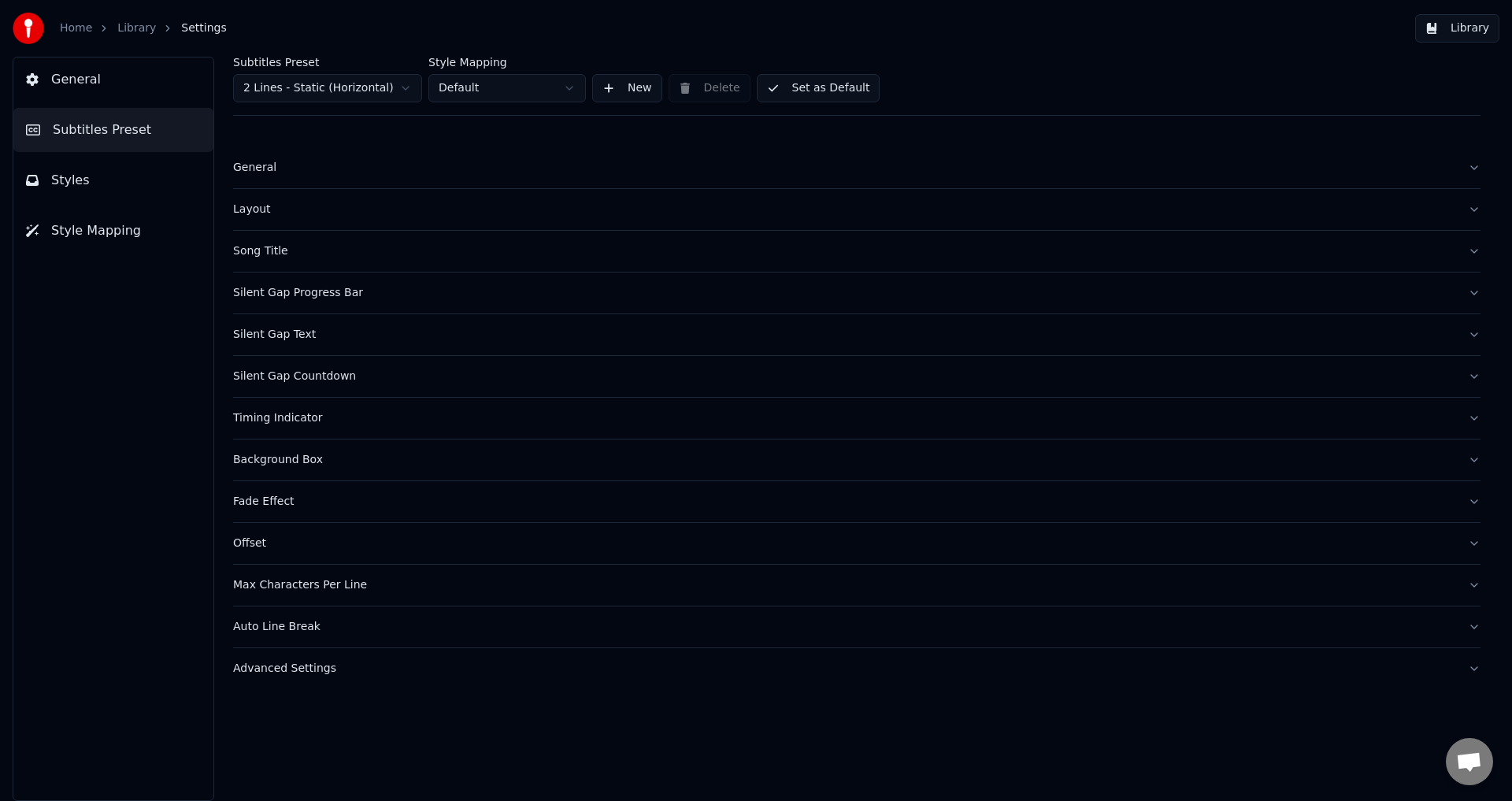
click at [260, 373] on div "Silent Gap Countdown" at bounding box center [844, 376] width 1222 height 16
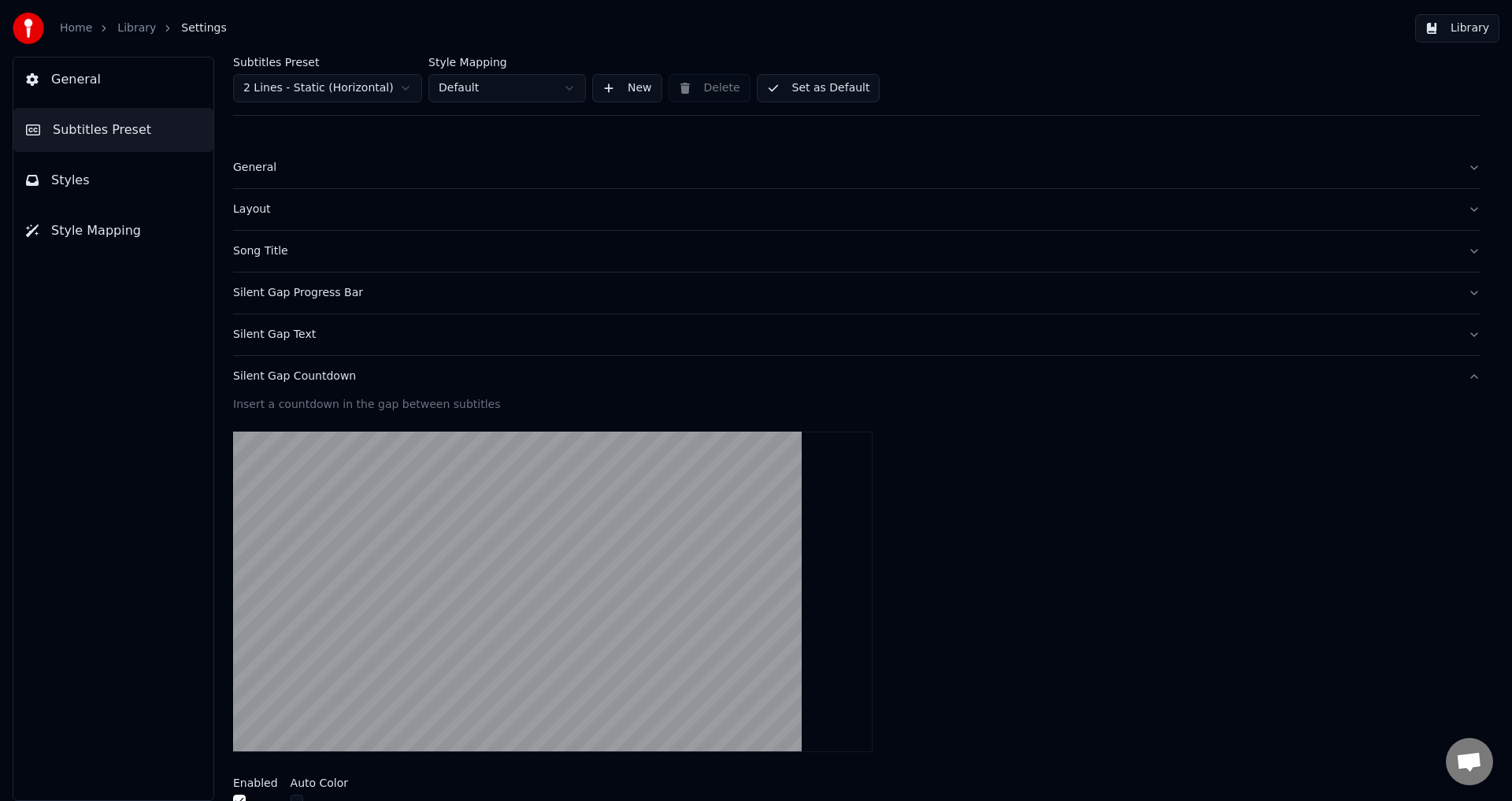
scroll to position [79, 0]
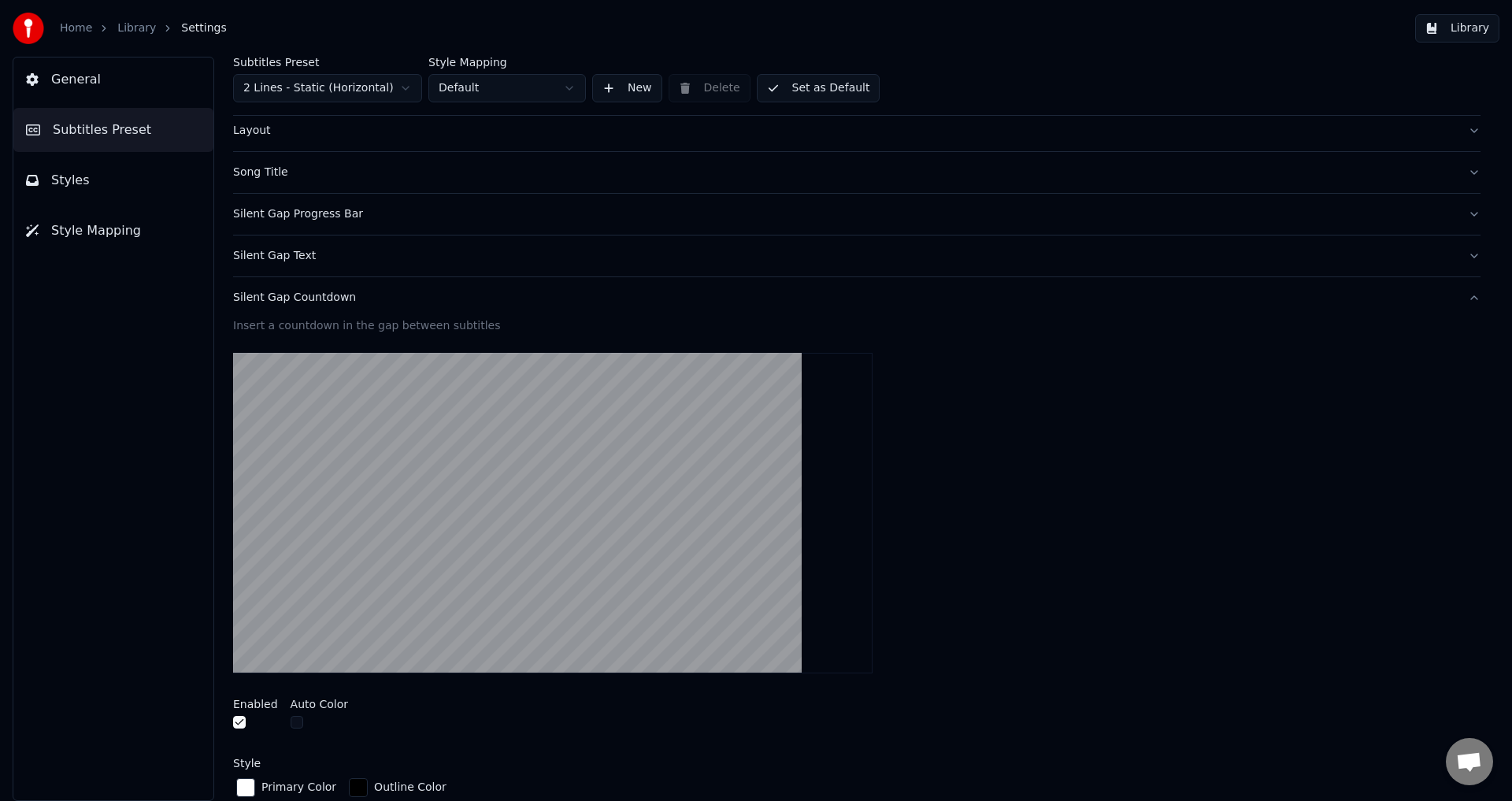
click at [325, 295] on div "Silent Gap Countdown" at bounding box center [844, 297] width 1222 height 16
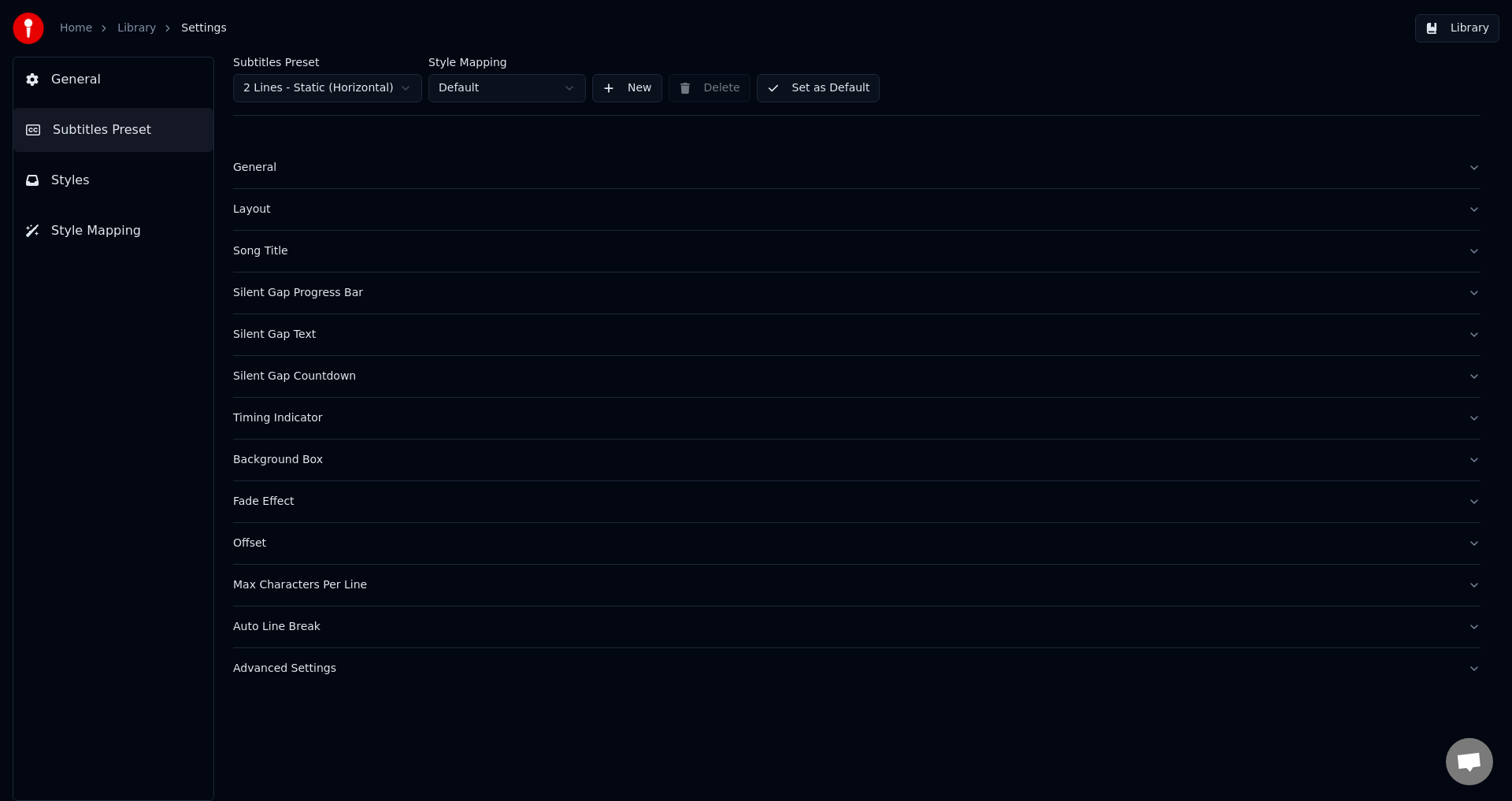
click at [302, 414] on div "Timing Indicator" at bounding box center [844, 417] width 1222 height 16
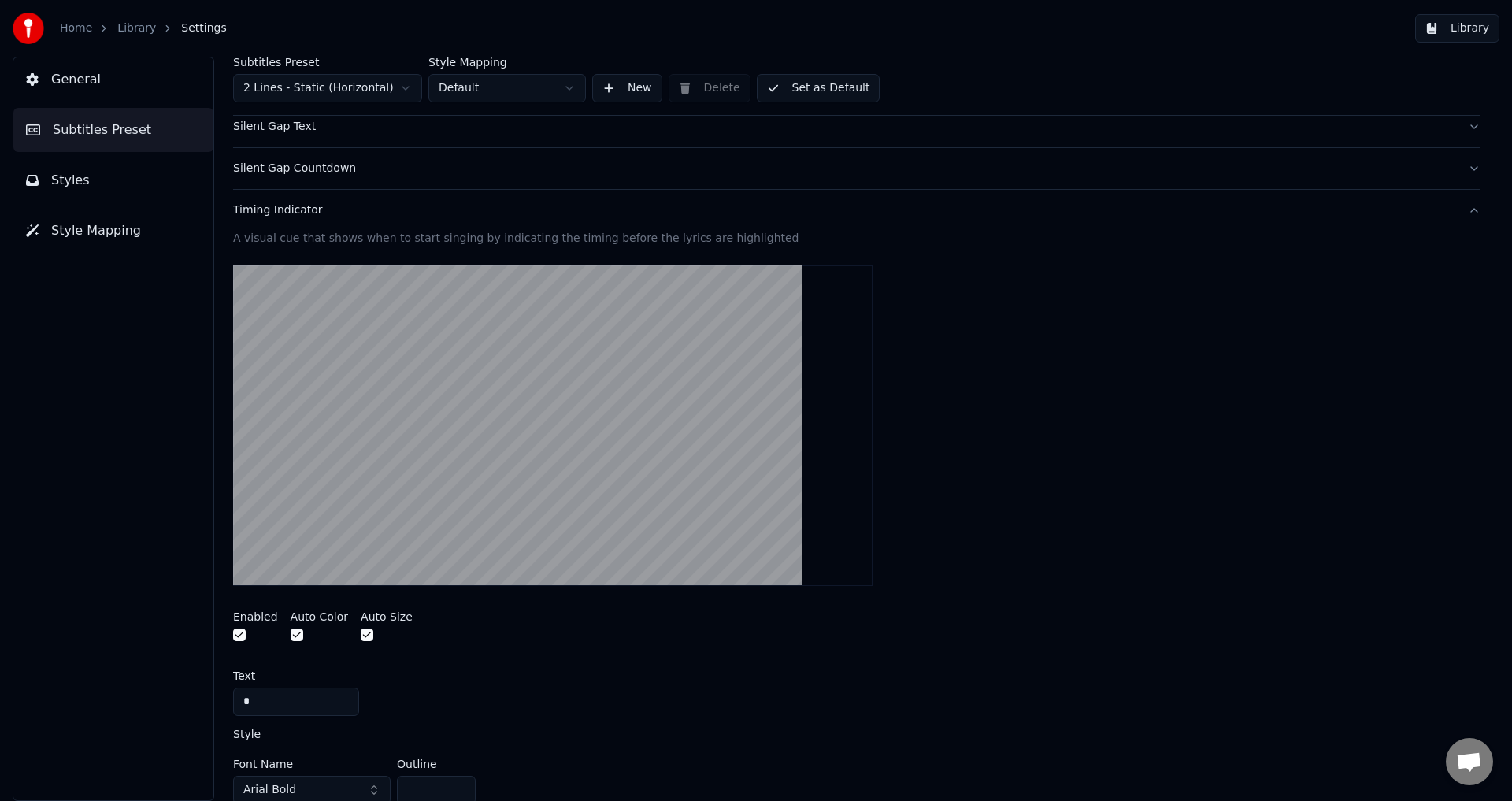
scroll to position [237, 0]
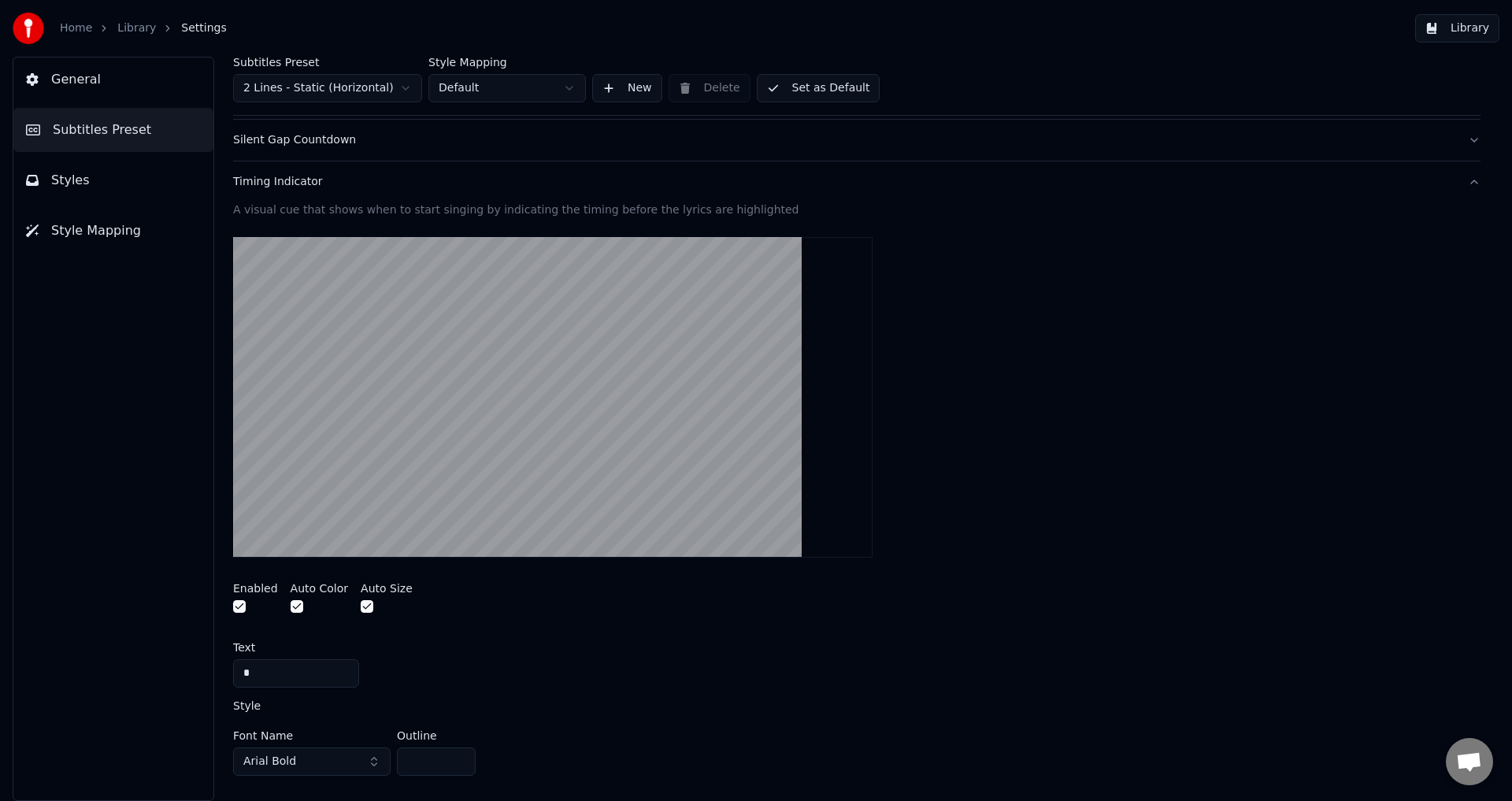
click at [310, 183] on div "Timing Indicator" at bounding box center [844, 182] width 1222 height 16
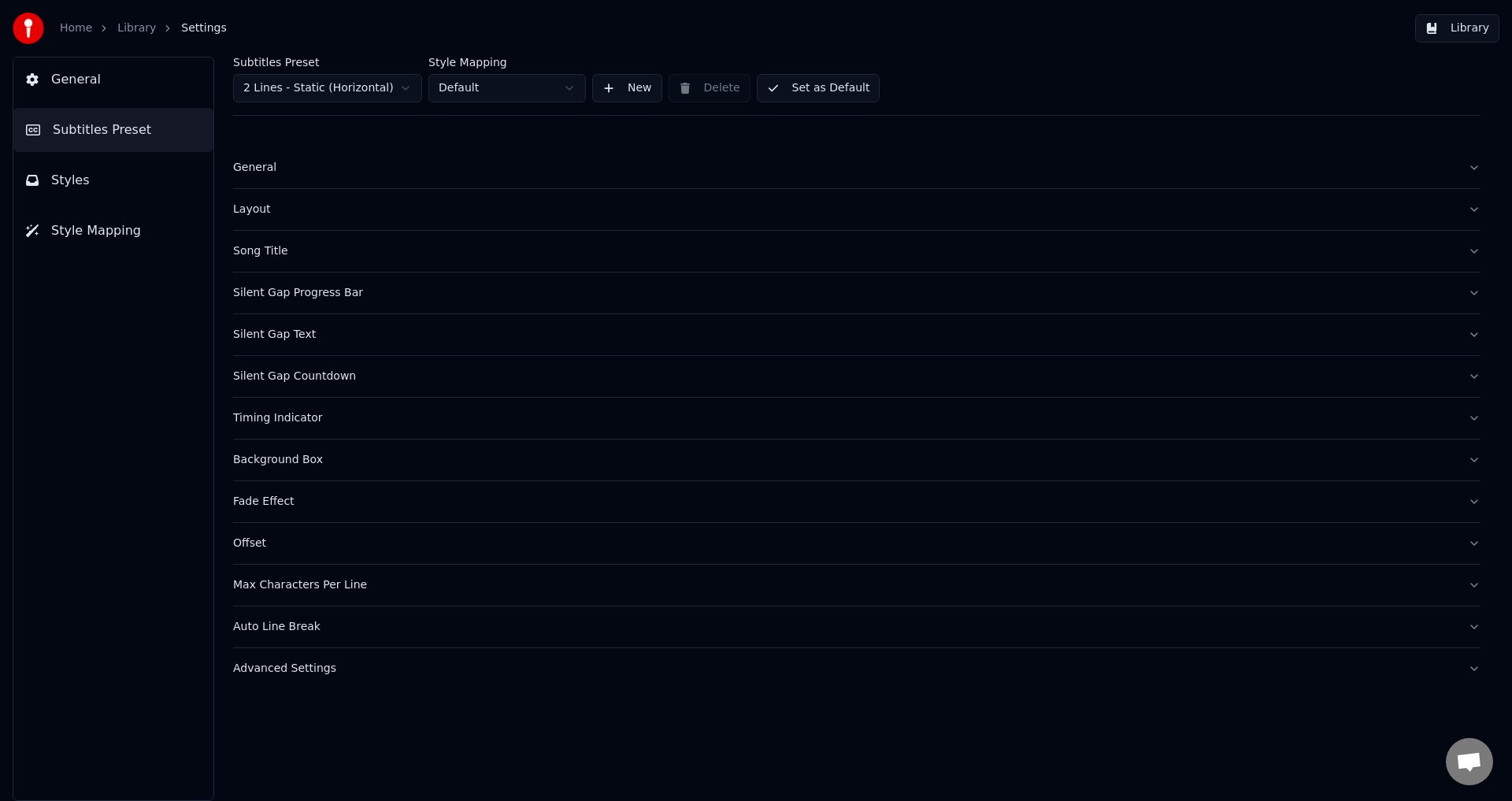
click at [307, 466] on div "Background Box" at bounding box center [844, 459] width 1222 height 16
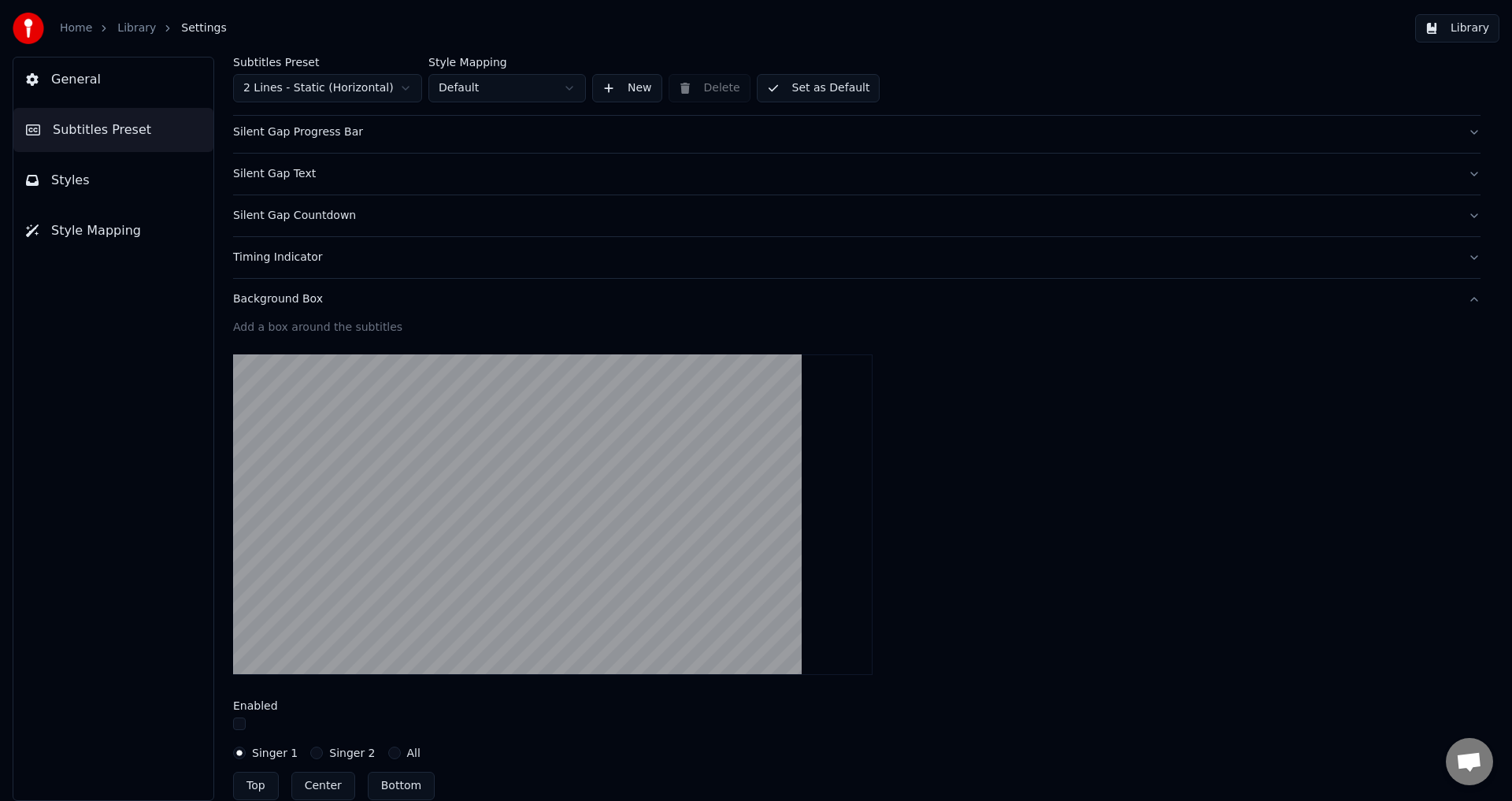
scroll to position [237, 0]
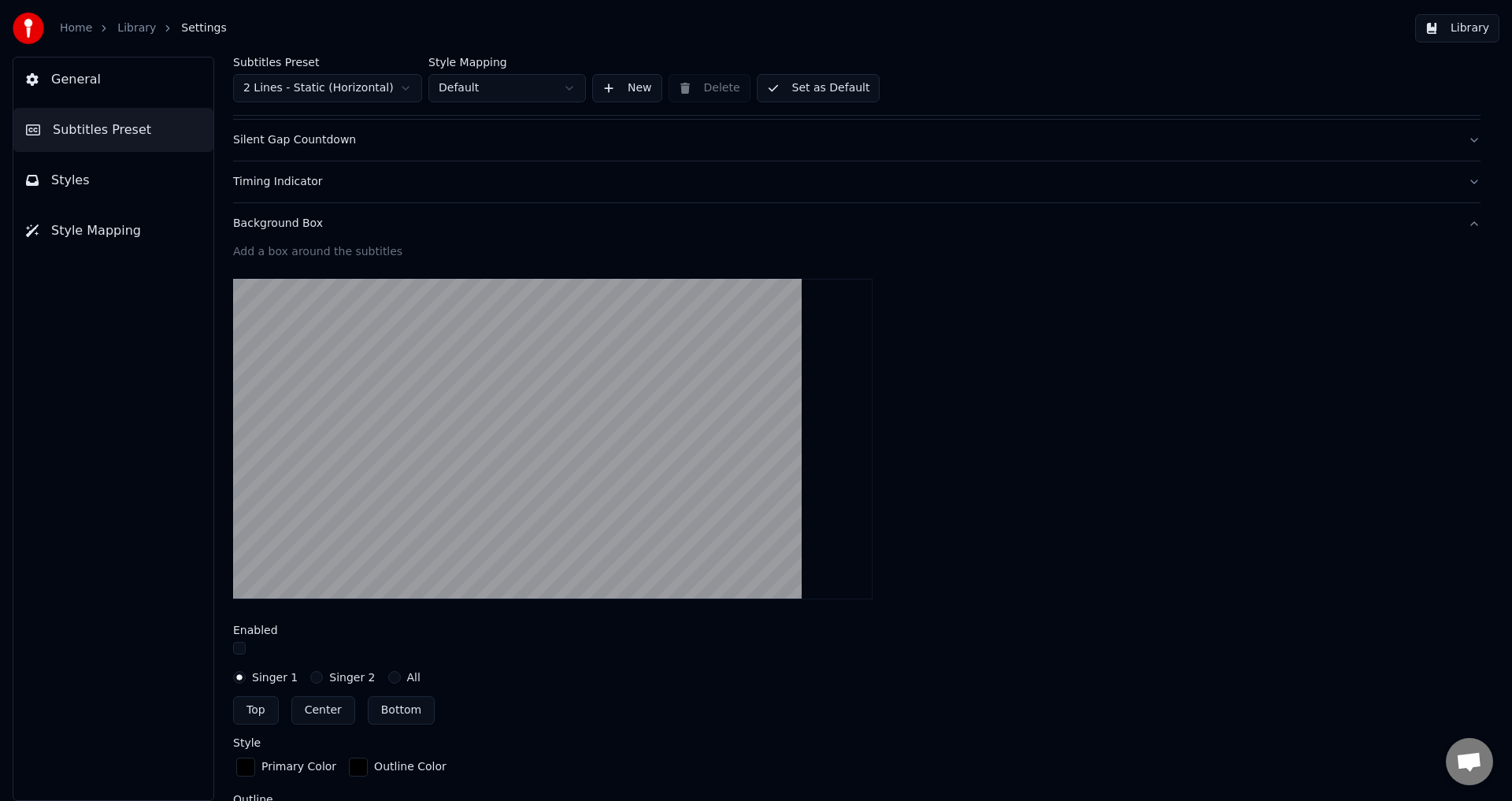
click at [301, 219] on div "Background Box" at bounding box center [844, 223] width 1222 height 16
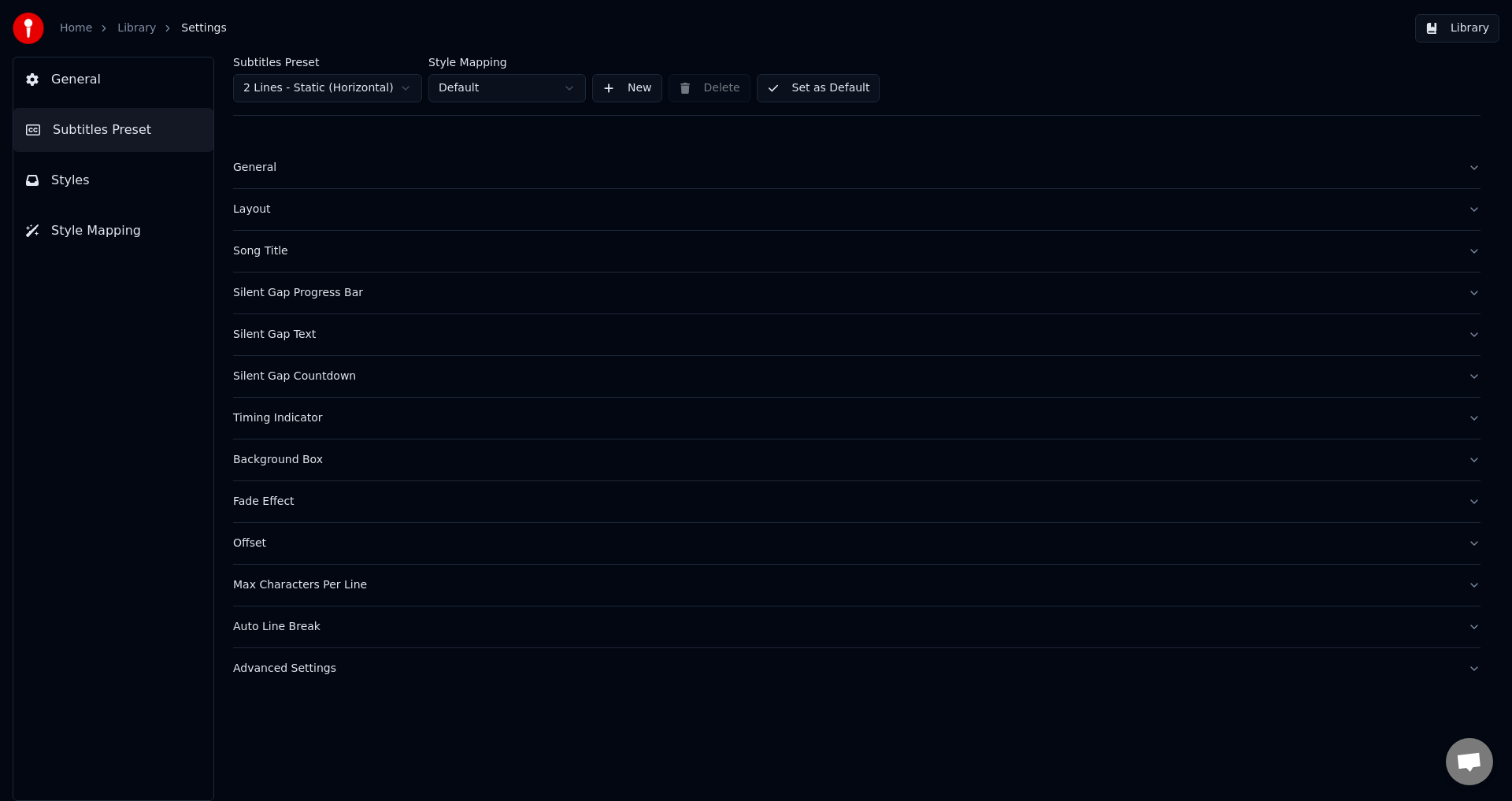
click at [315, 500] on div "Fade Effect" at bounding box center [844, 501] width 1222 height 16
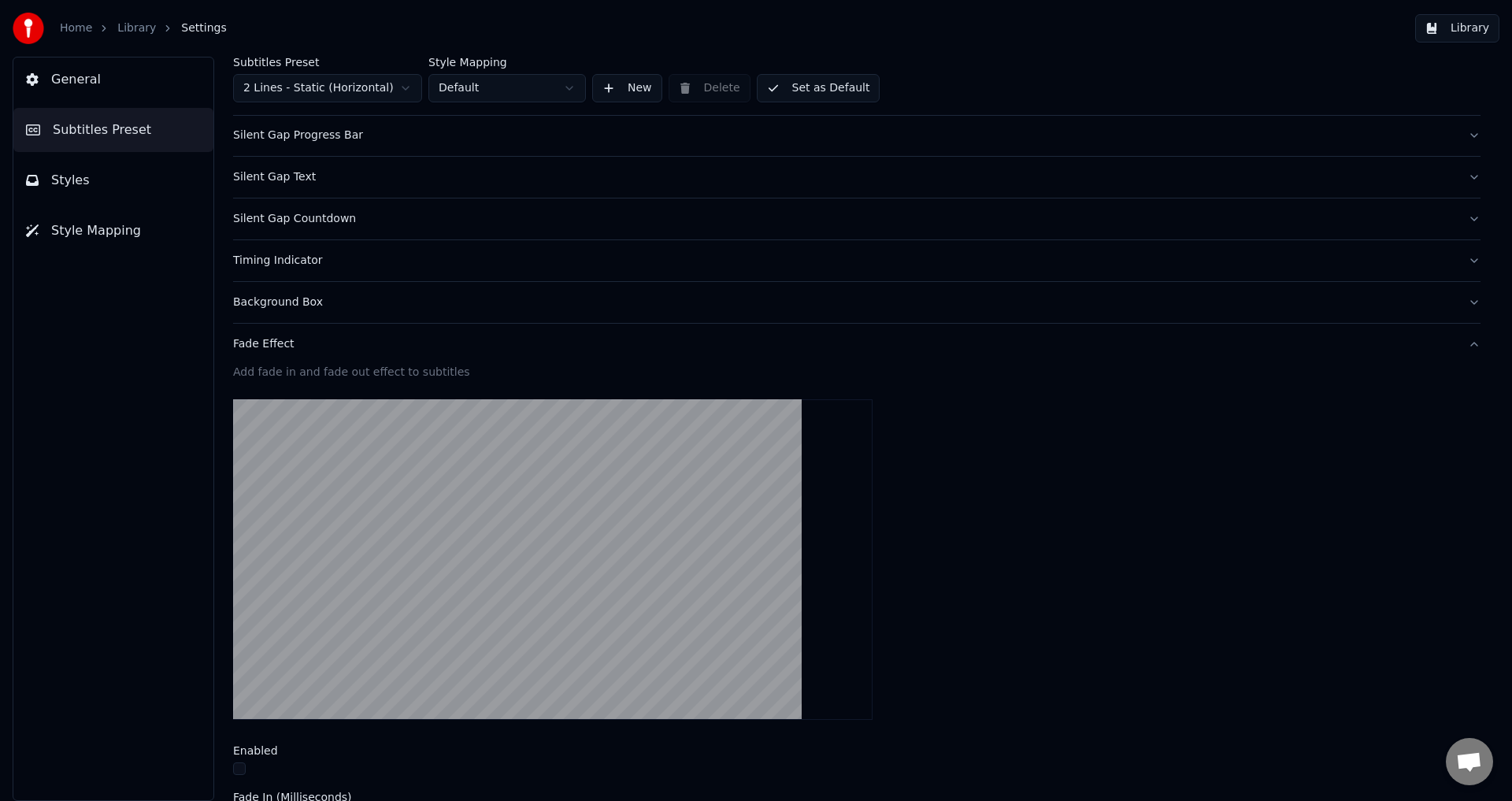
scroll to position [237, 0]
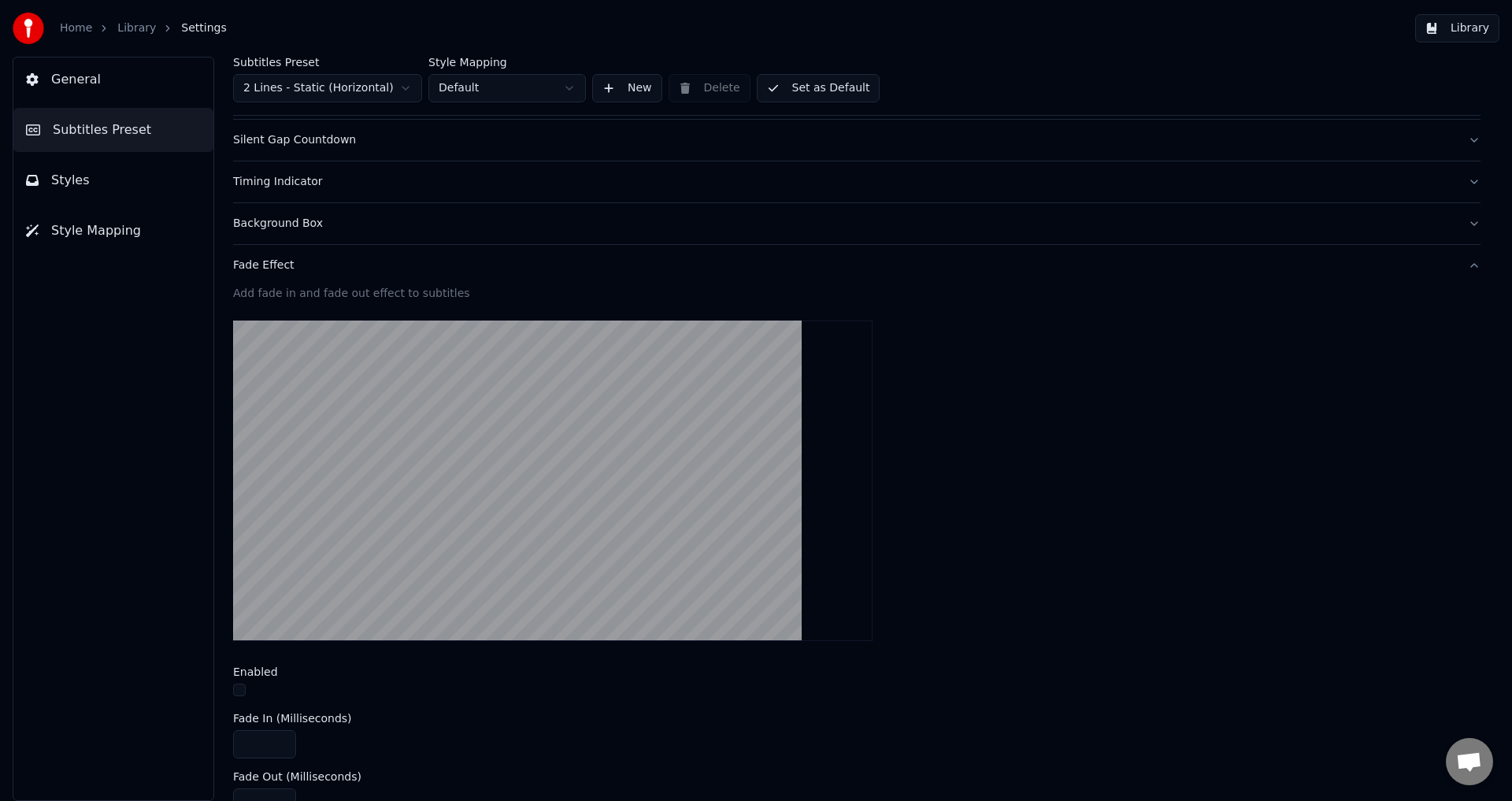
click at [306, 271] on div "Fade Effect" at bounding box center [844, 265] width 1222 height 16
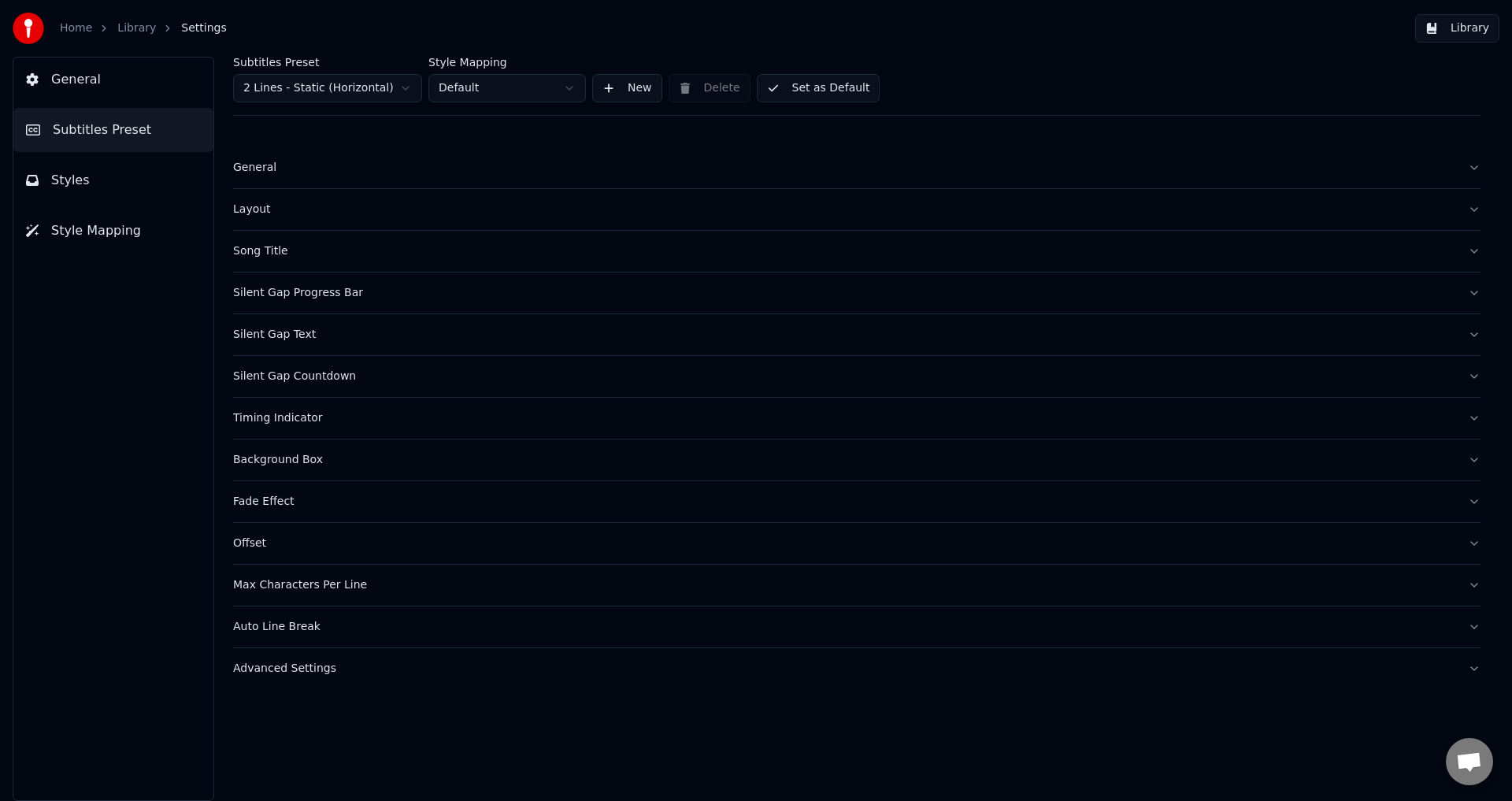
click at [350, 632] on div "Auto Line Break" at bounding box center [844, 627] width 1222 height 16
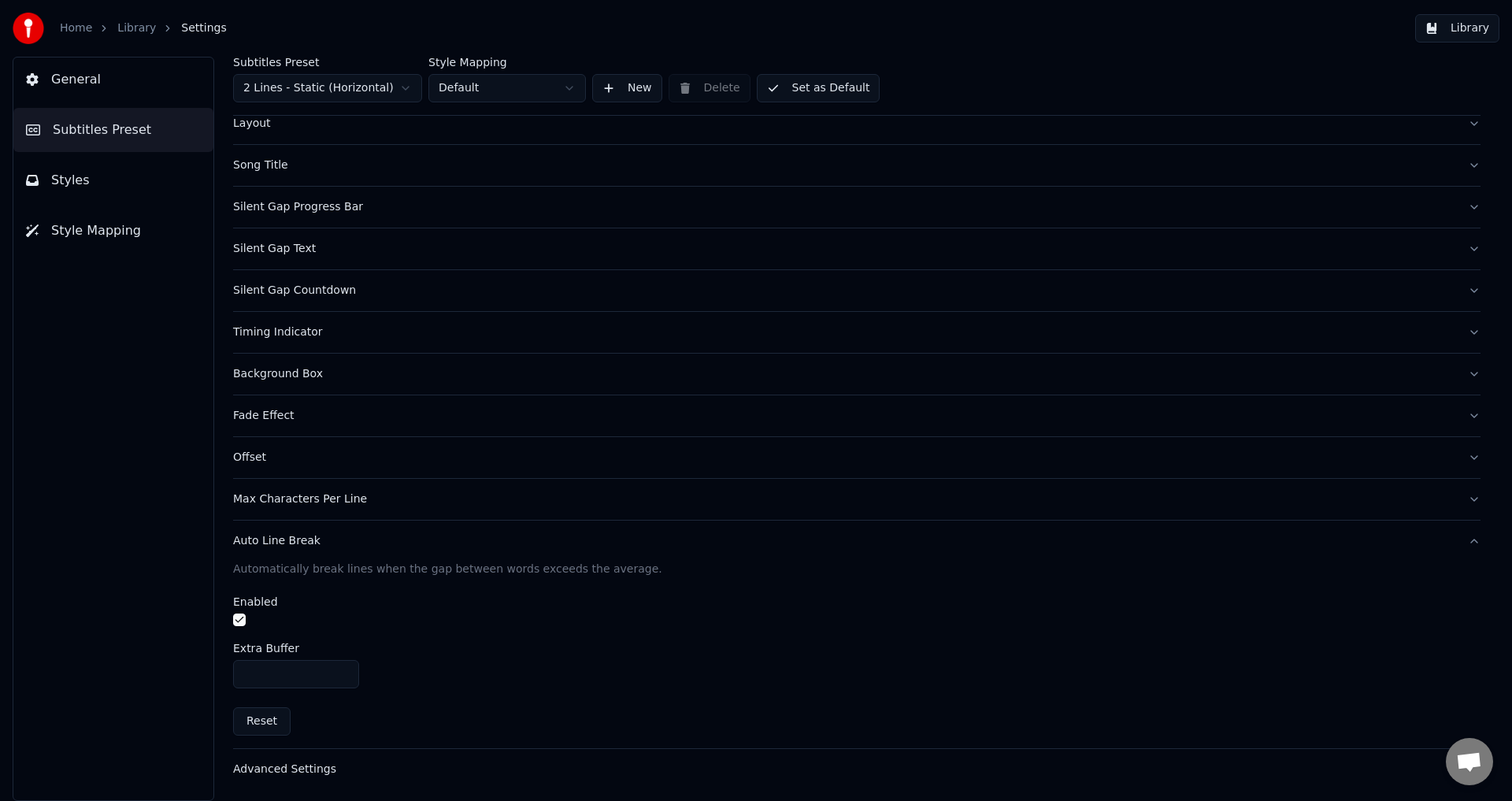
scroll to position [86, 0]
click at [336, 546] on div "Auto Line Break" at bounding box center [844, 540] width 1222 height 16
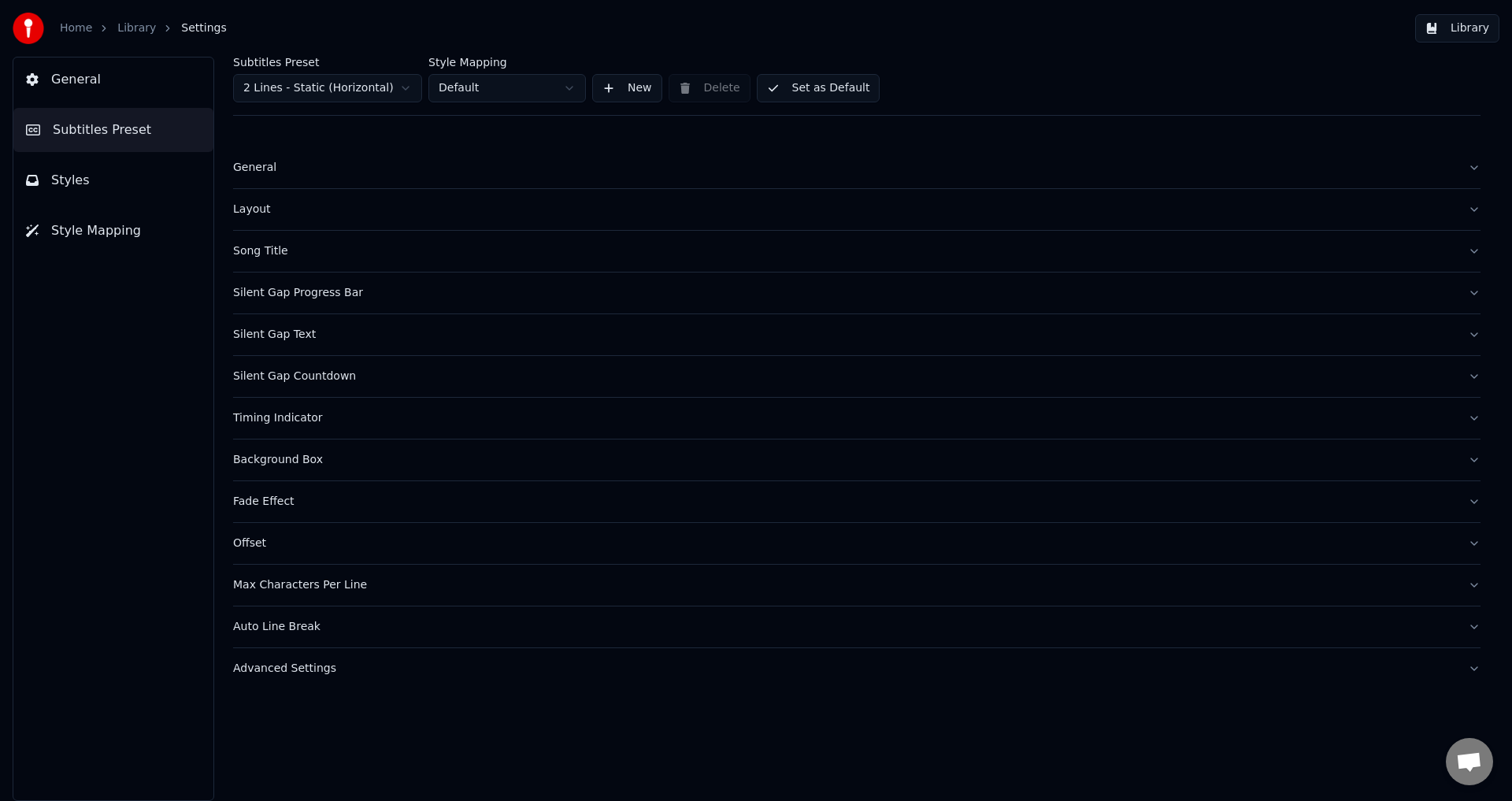
click at [358, 679] on button "Advanced Settings" at bounding box center [857, 669] width 1248 height 41
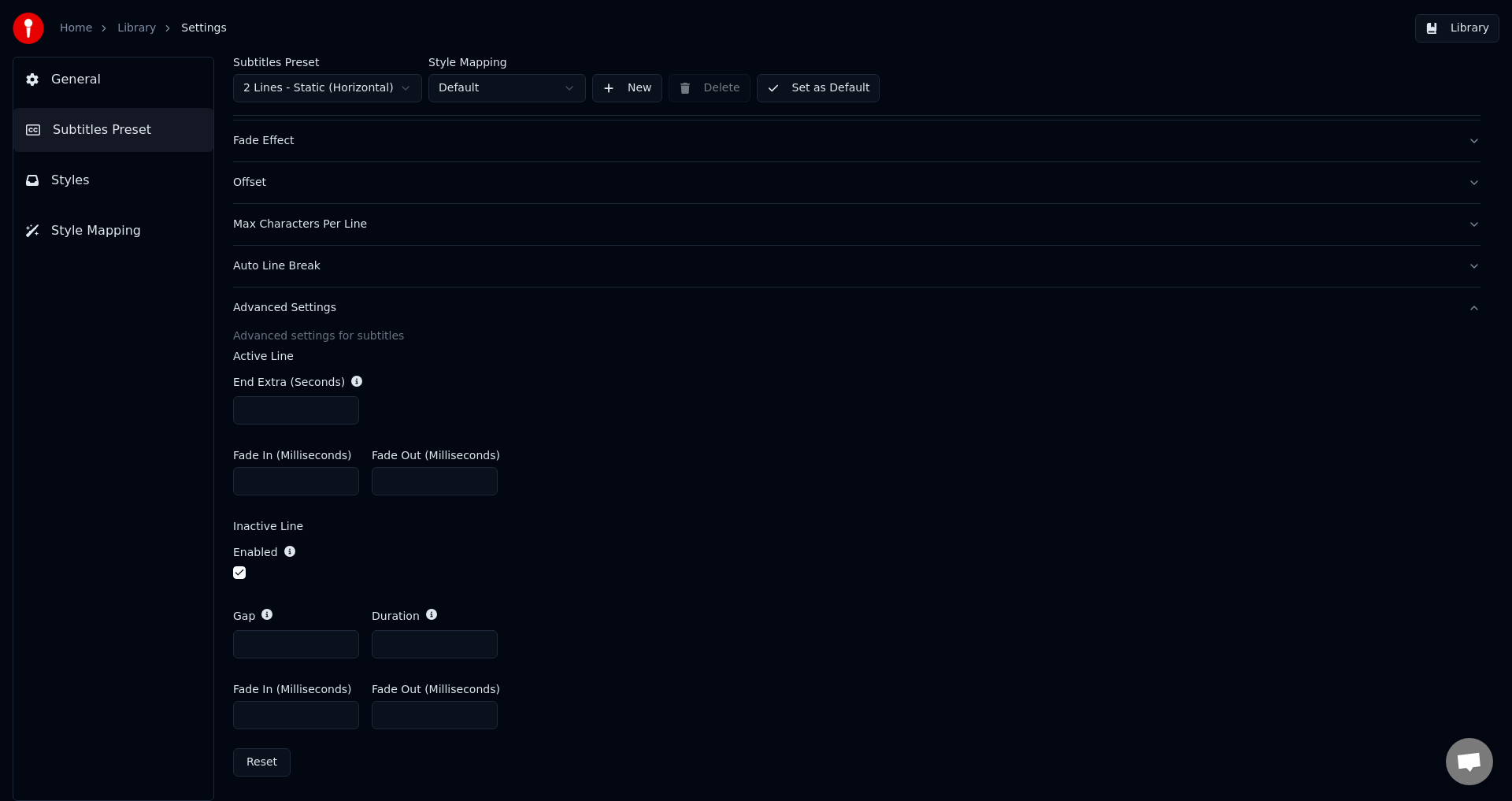
scroll to position [203, 0]
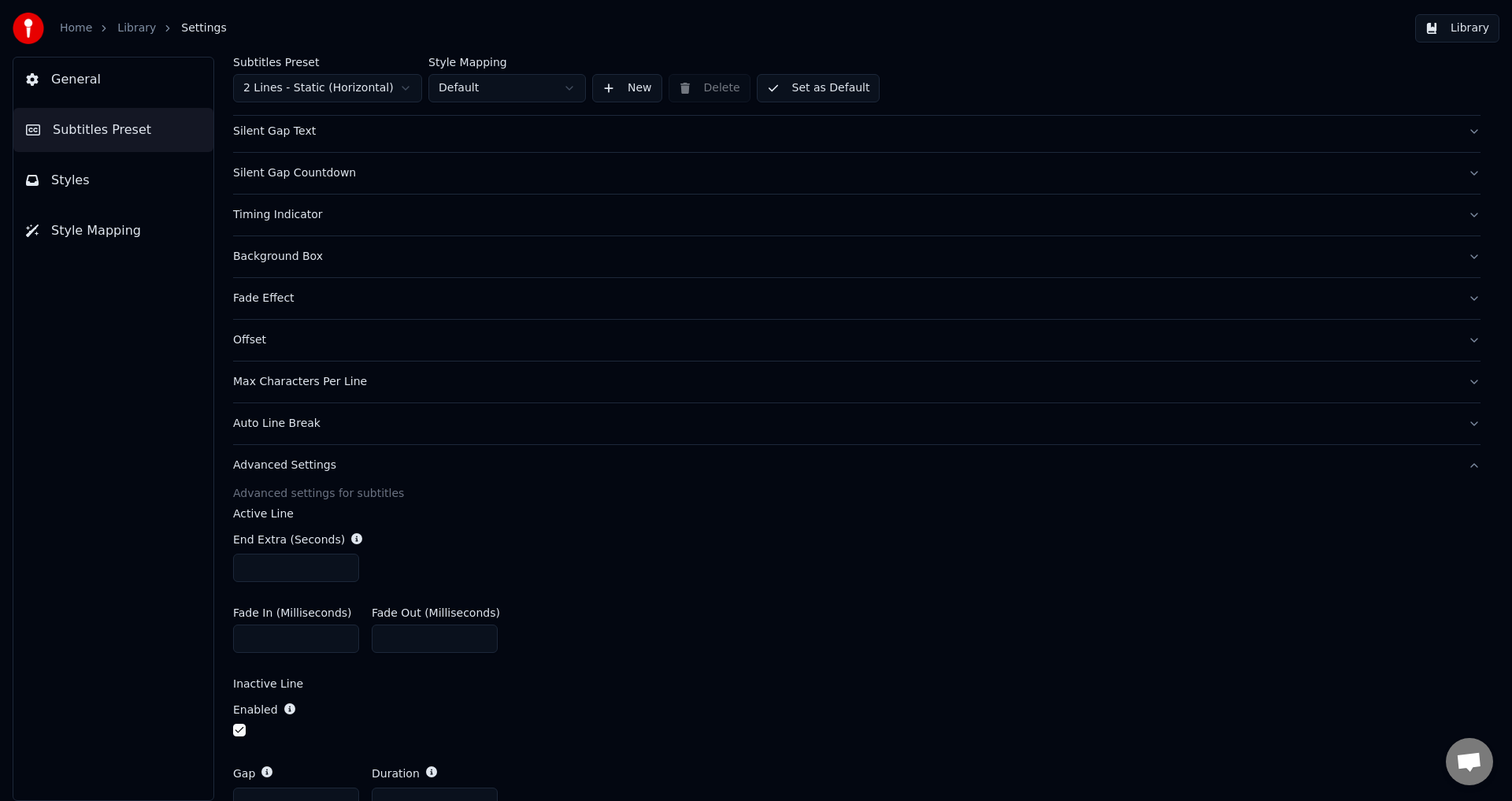
click at [343, 478] on button "Advanced Settings" at bounding box center [857, 466] width 1248 height 41
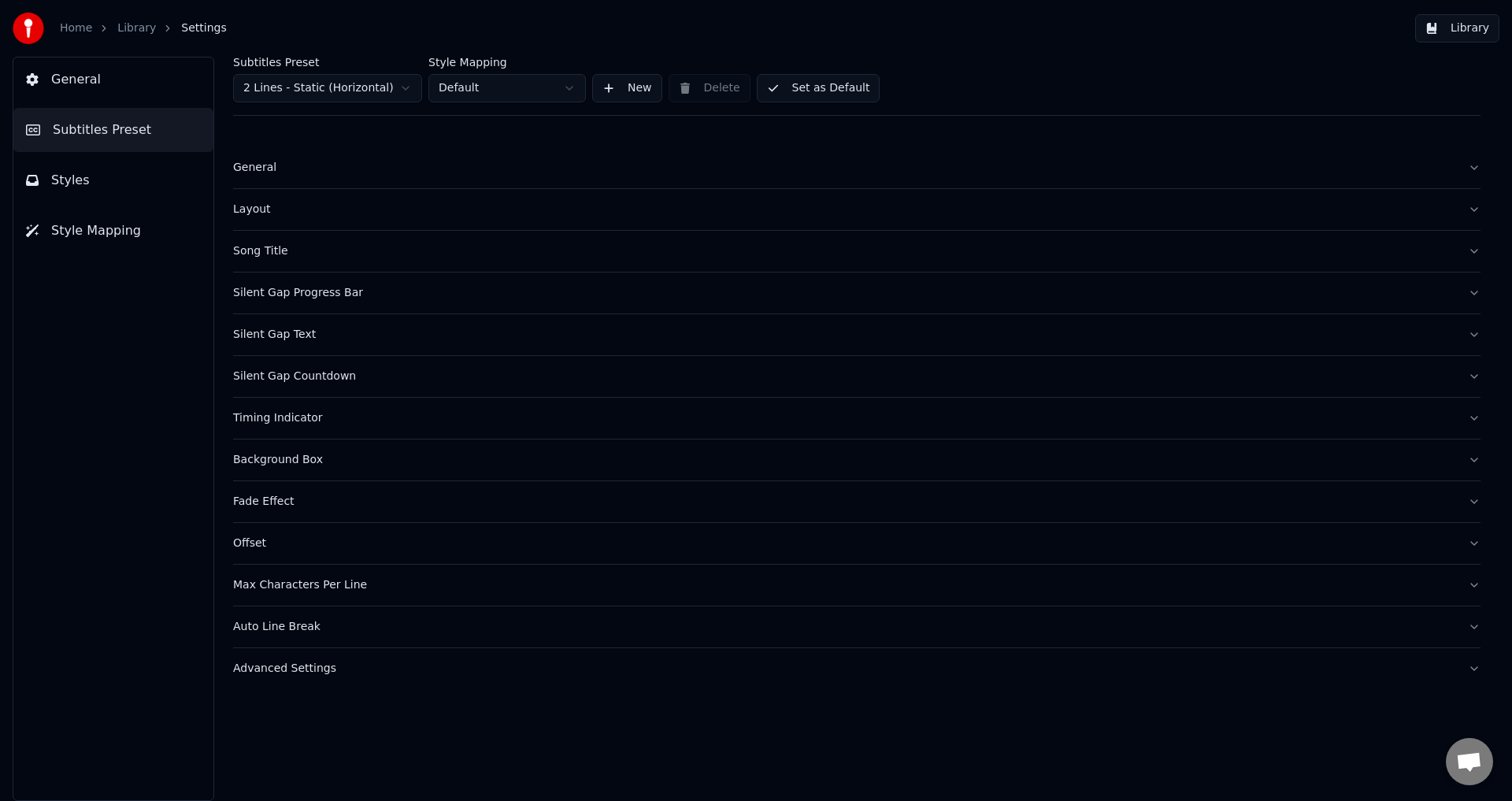
click at [326, 252] on div "Song Title" at bounding box center [844, 251] width 1222 height 16
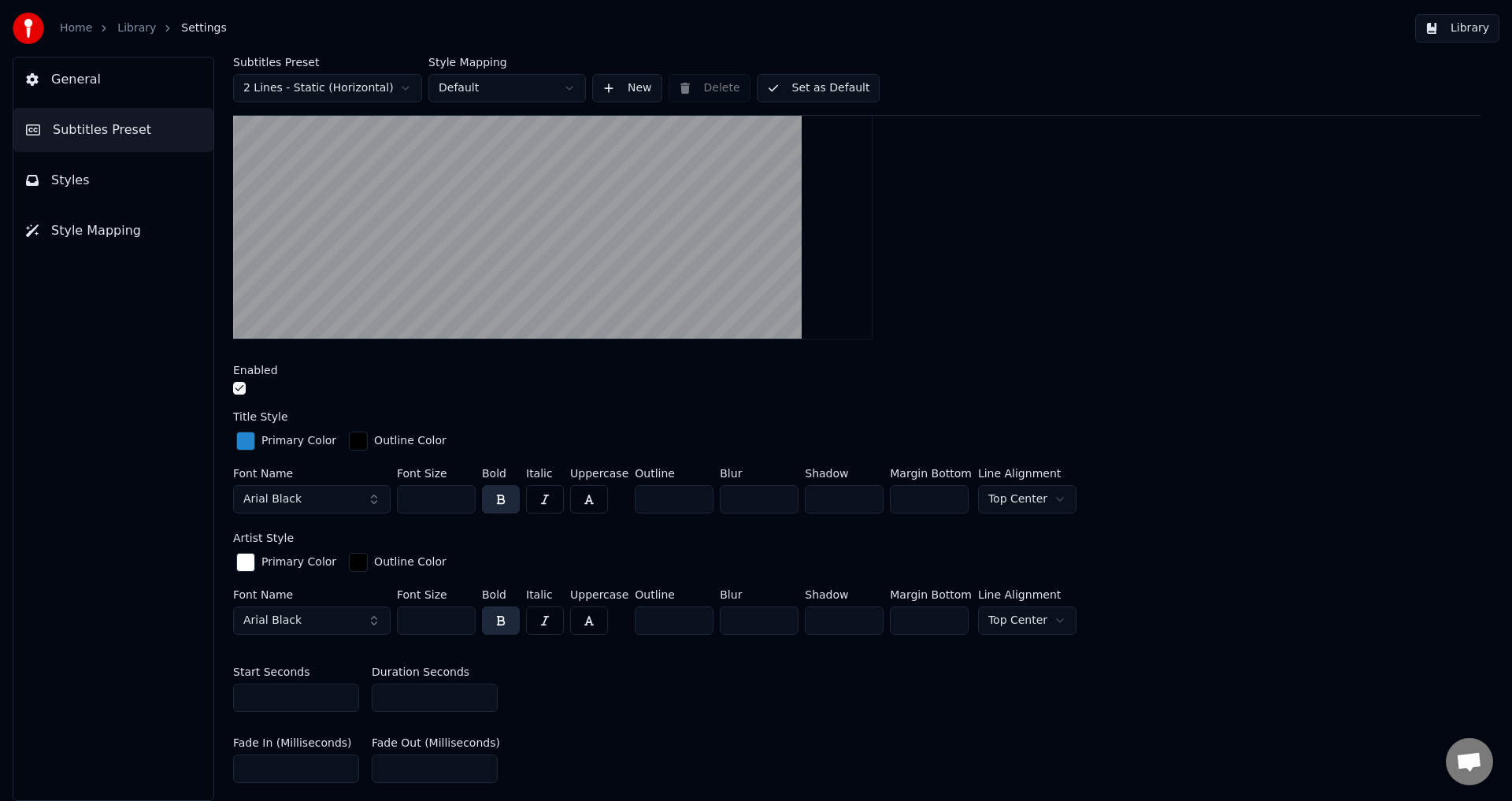
scroll to position [315, 0]
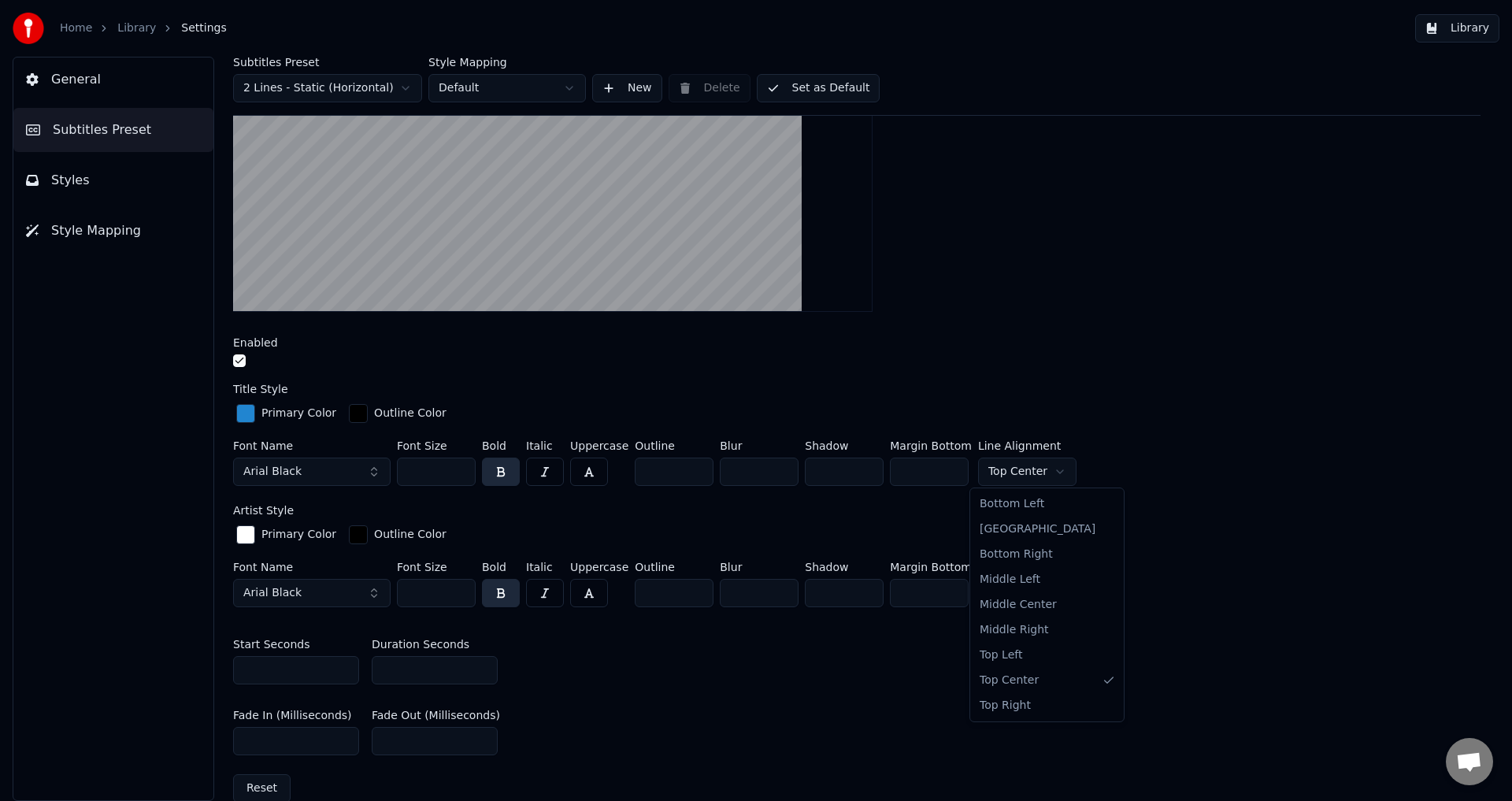
click at [1038, 472] on html "Home Library Settings Library General Subtitles Preset Styles Style Mapping Sub…" at bounding box center [756, 400] width 1512 height 801
click at [1037, 591] on html "Home Library Settings Library General Subtitles Preset Styles Style Mapping Sub…" at bounding box center [756, 400] width 1512 height 801
click at [1129, 486] on div "Font Name Arial Black Font Size *** Bold Italic Uppercase Outline * Blur * Shad…" at bounding box center [857, 466] width 1248 height 52
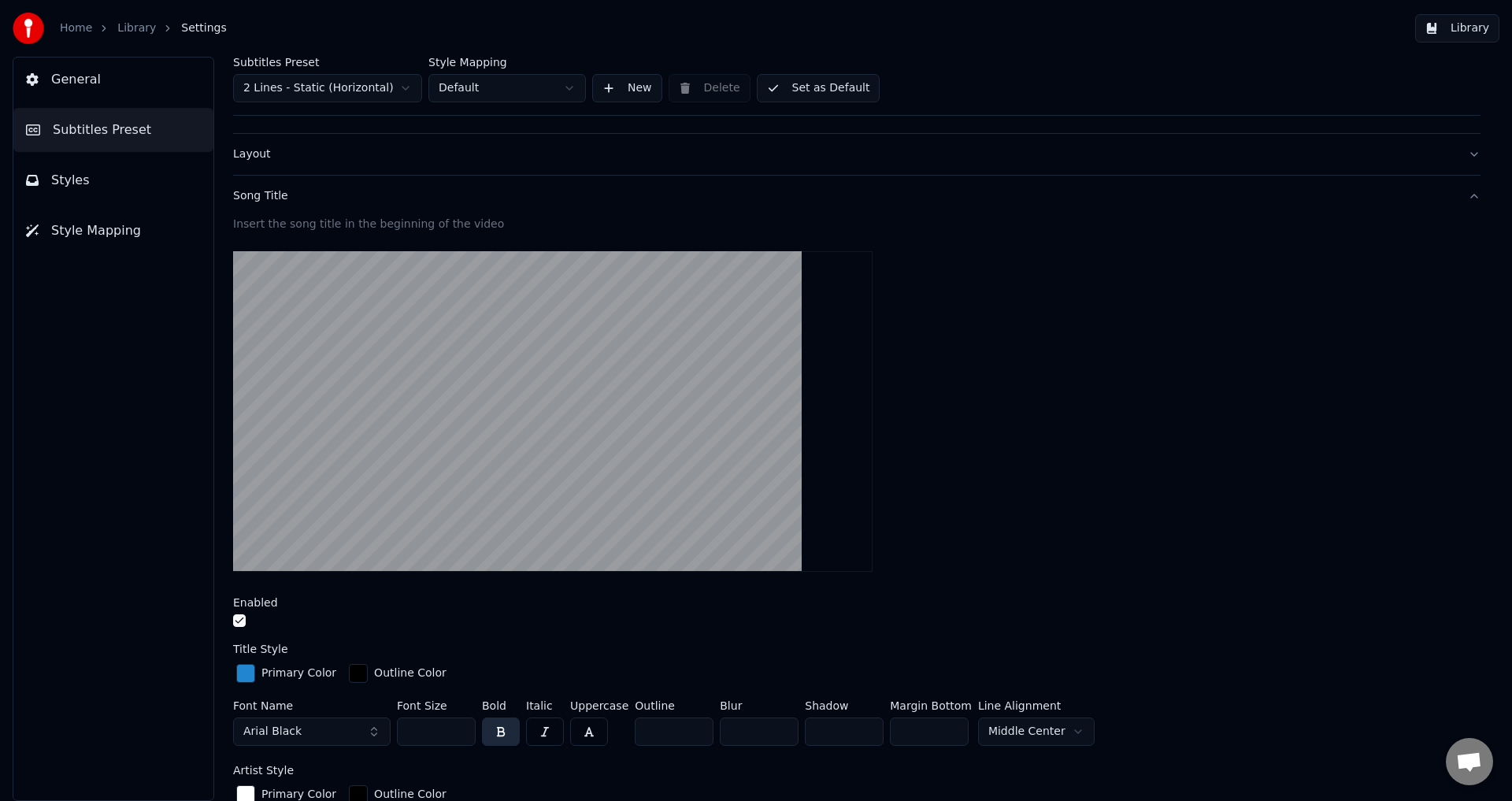
scroll to position [0, 0]
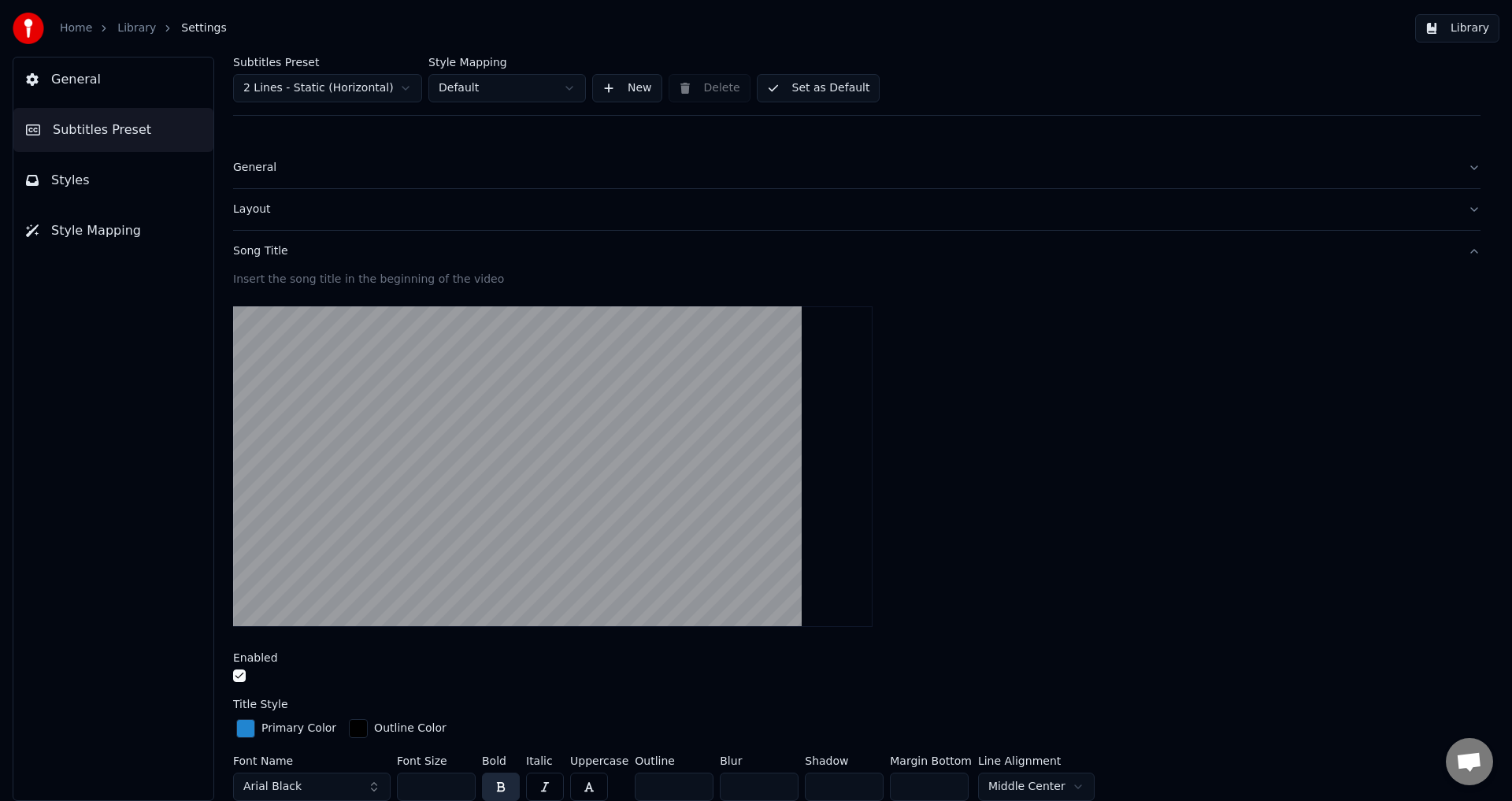
click at [276, 251] on div "Song Title" at bounding box center [844, 251] width 1222 height 16
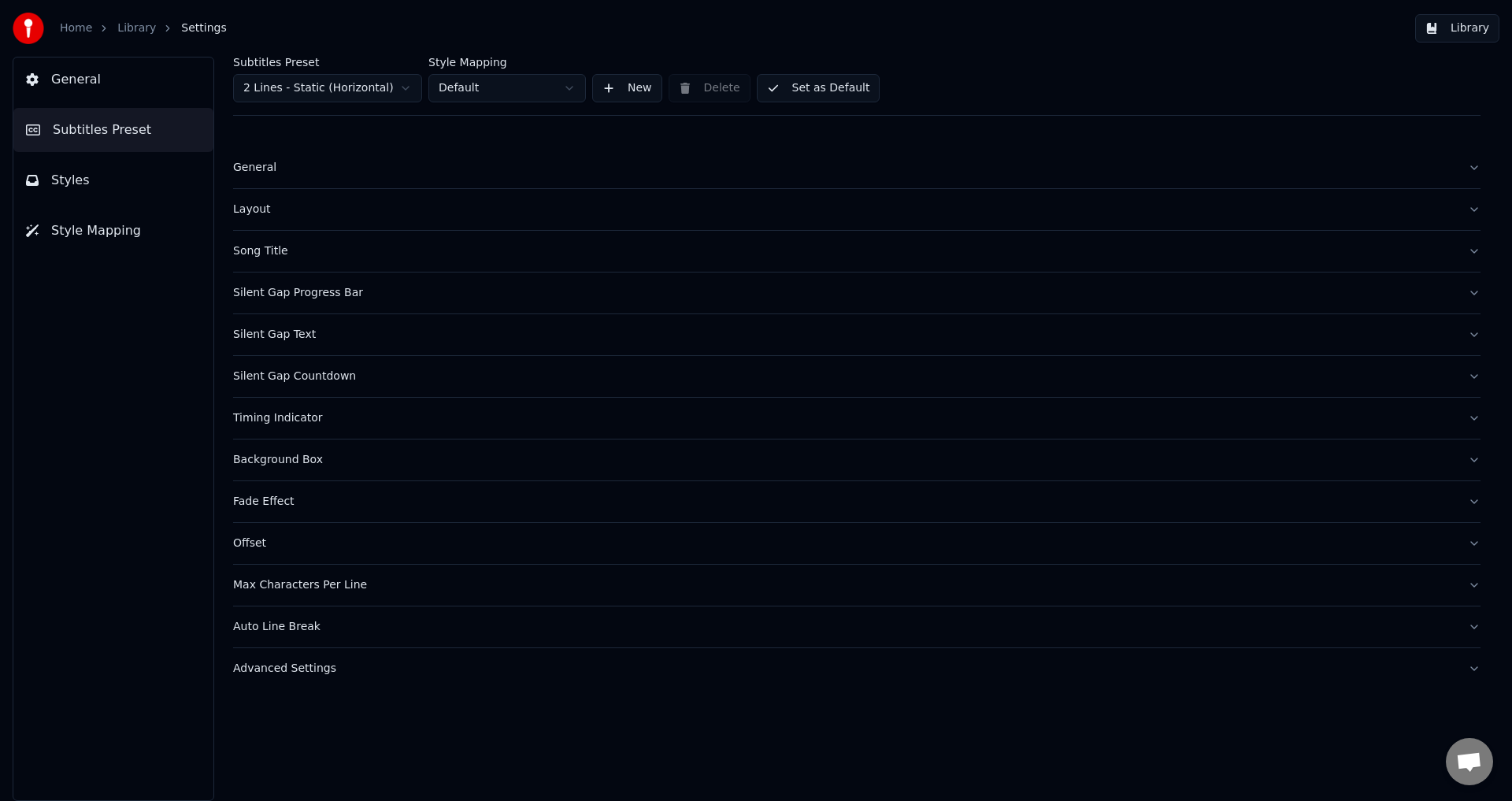
click at [281, 211] on div "Layout" at bounding box center [844, 209] width 1222 height 16
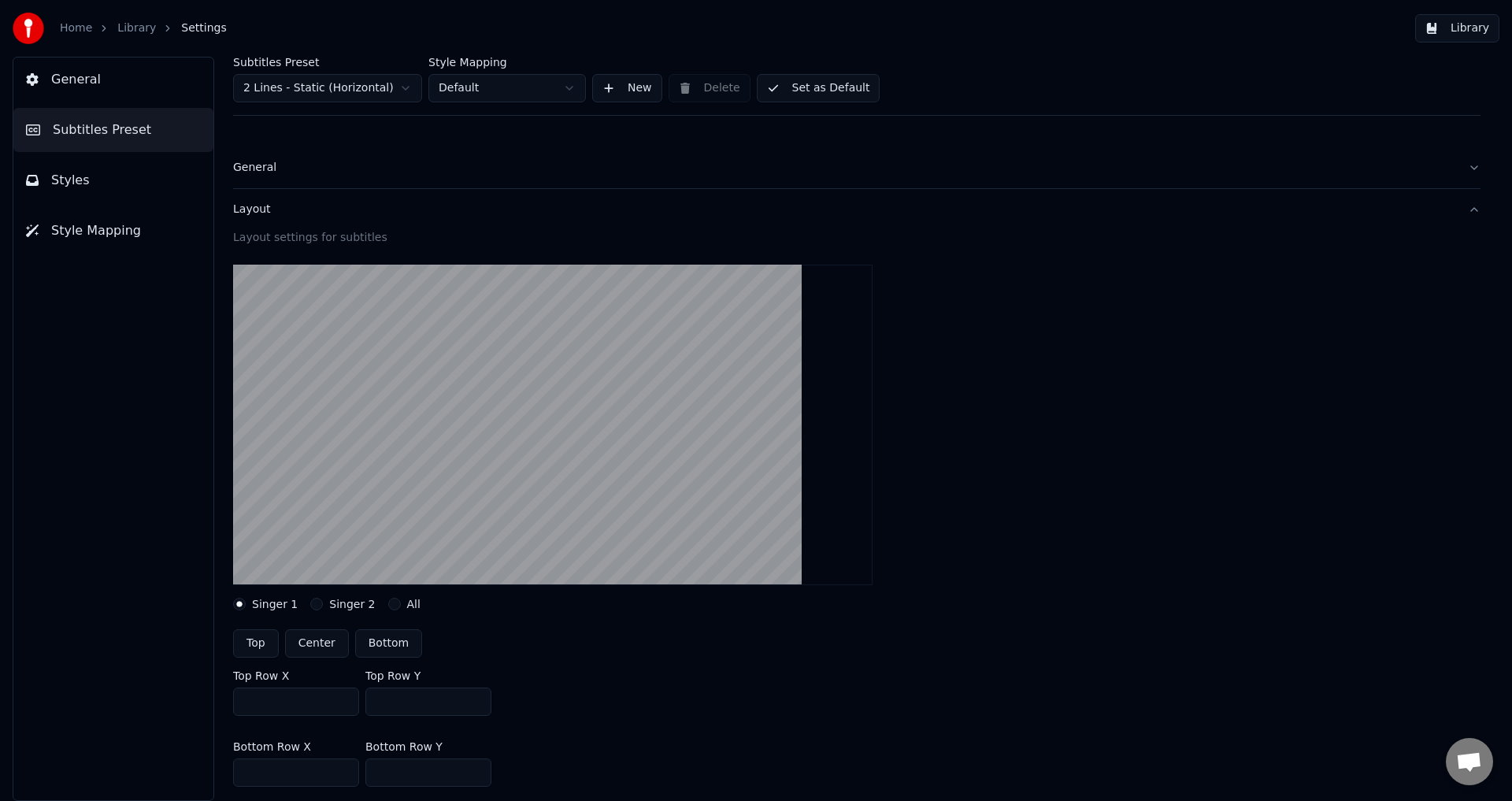
click at [281, 211] on div "Layout" at bounding box center [844, 209] width 1222 height 16
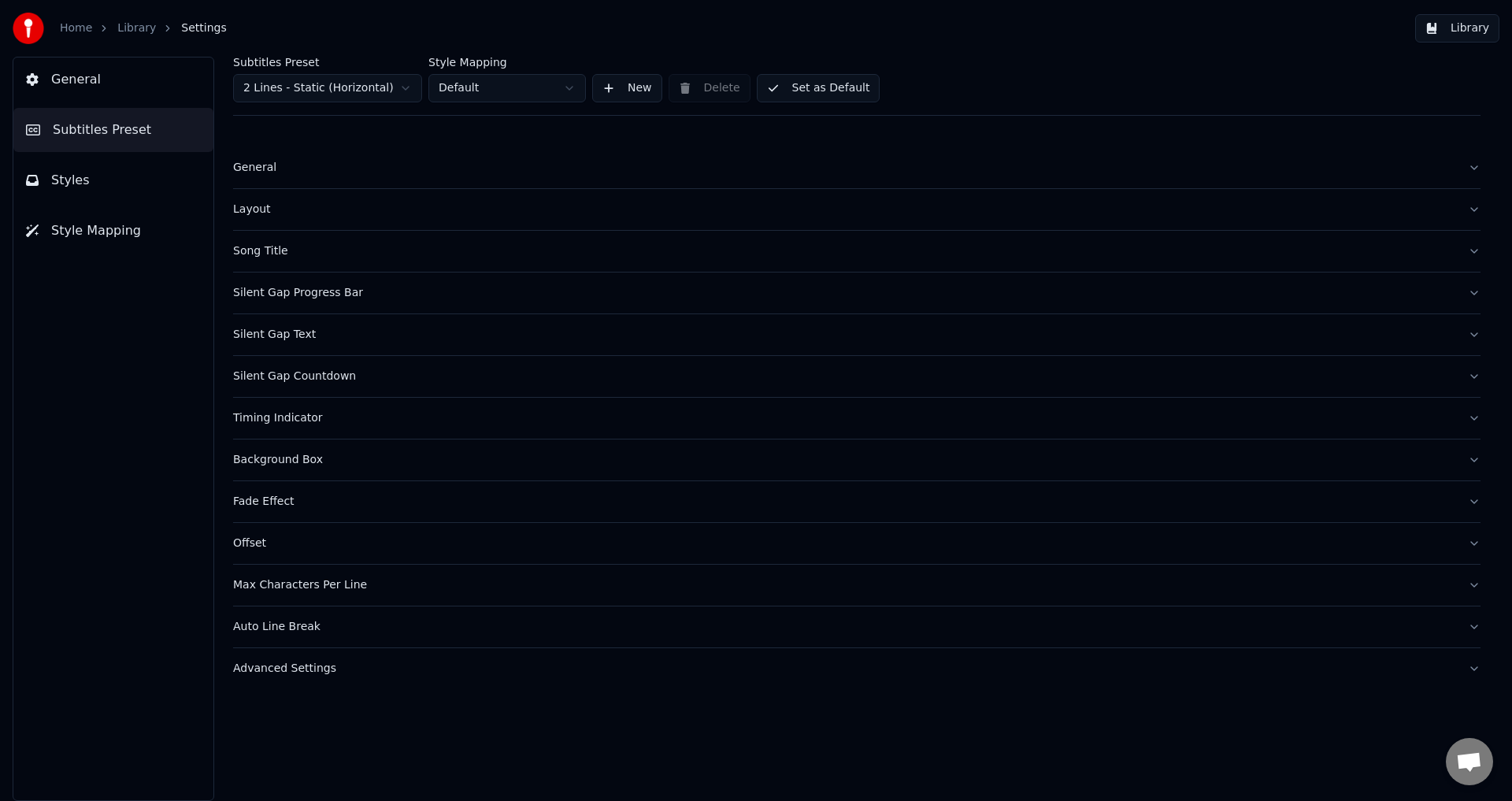
click at [275, 175] on div "General" at bounding box center [844, 168] width 1222 height 16
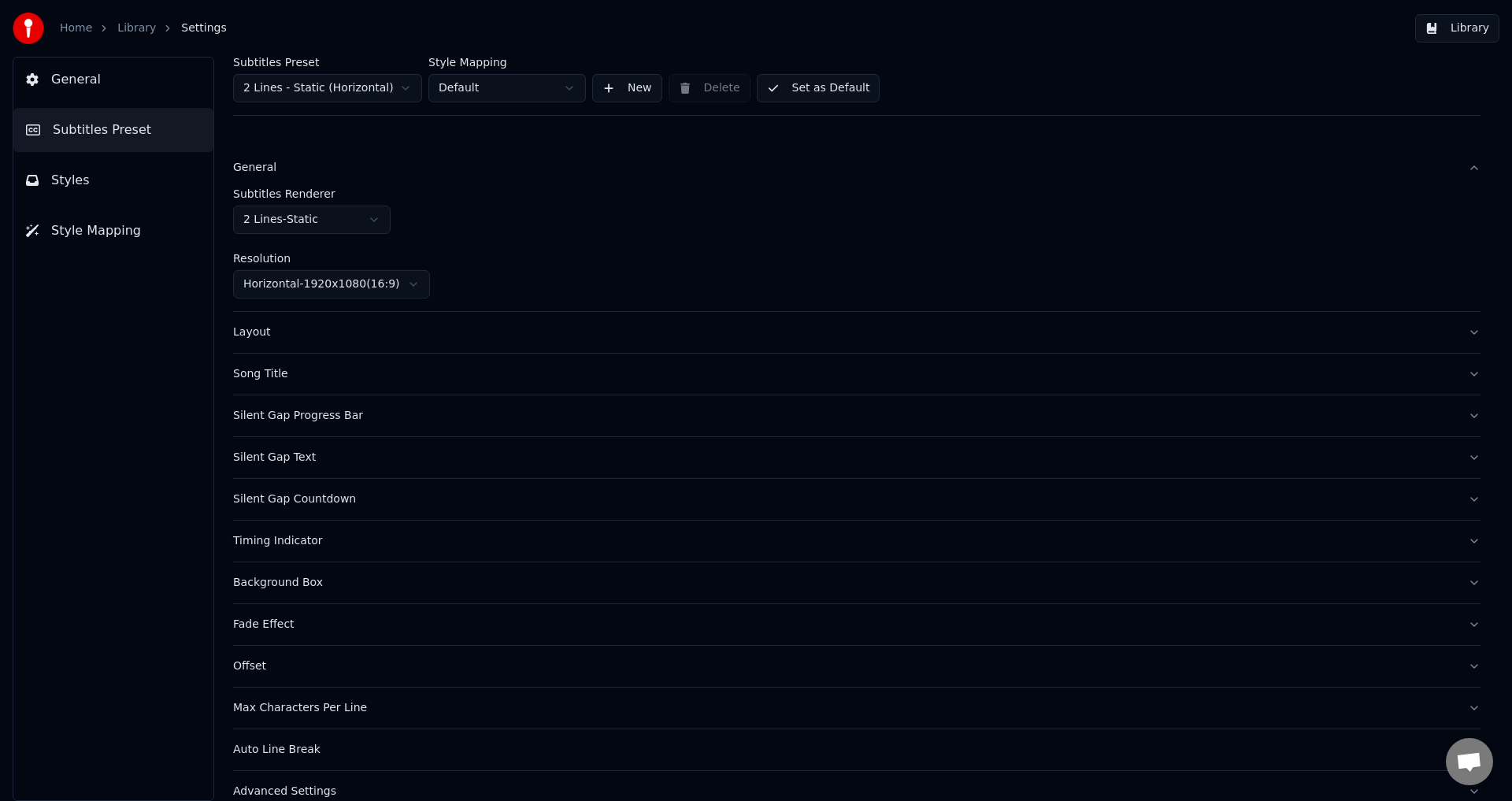
click at [276, 169] on div "General" at bounding box center [844, 168] width 1222 height 16
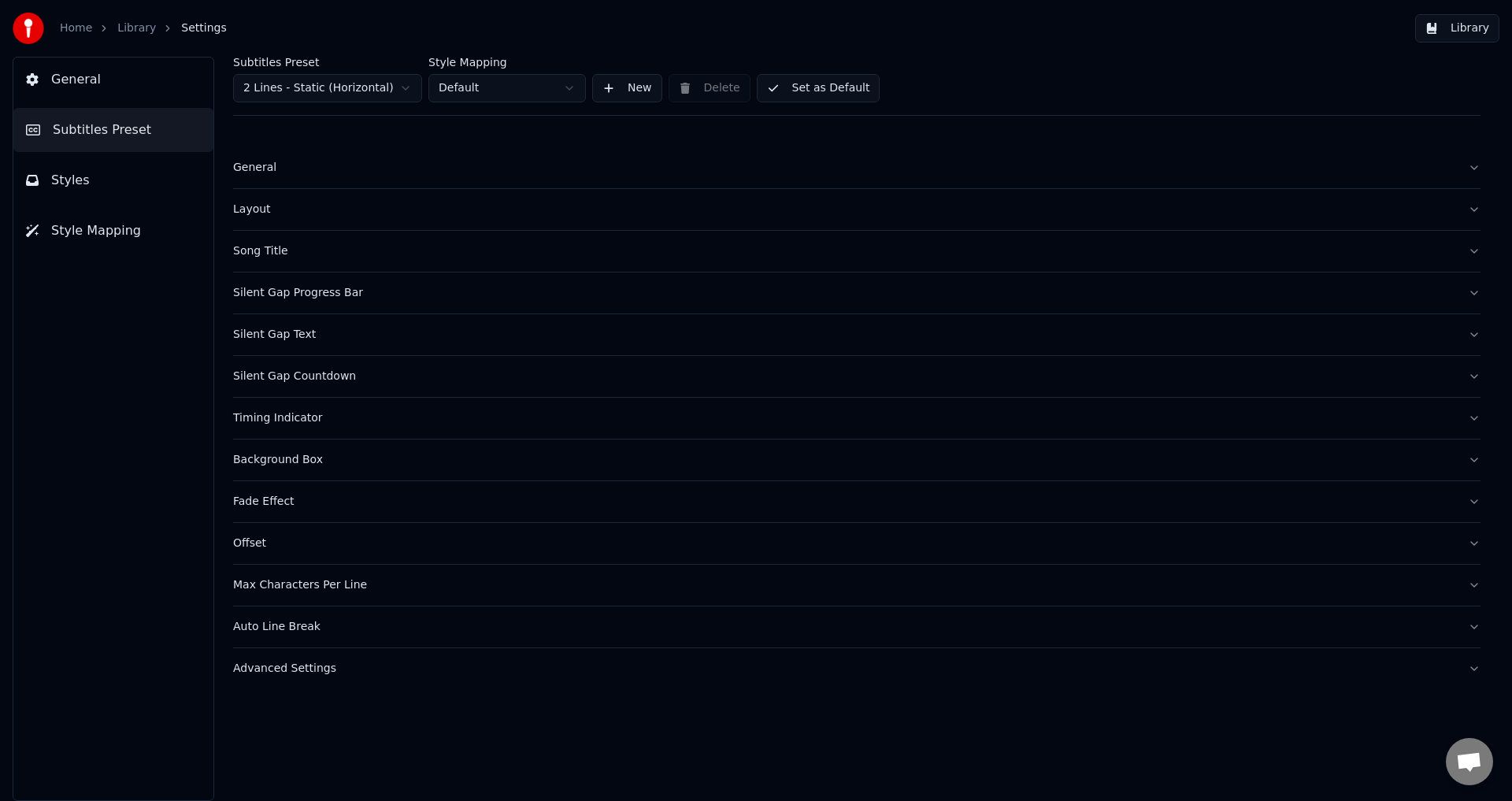
click at [285, 253] on div "Song Title" at bounding box center [844, 251] width 1222 height 16
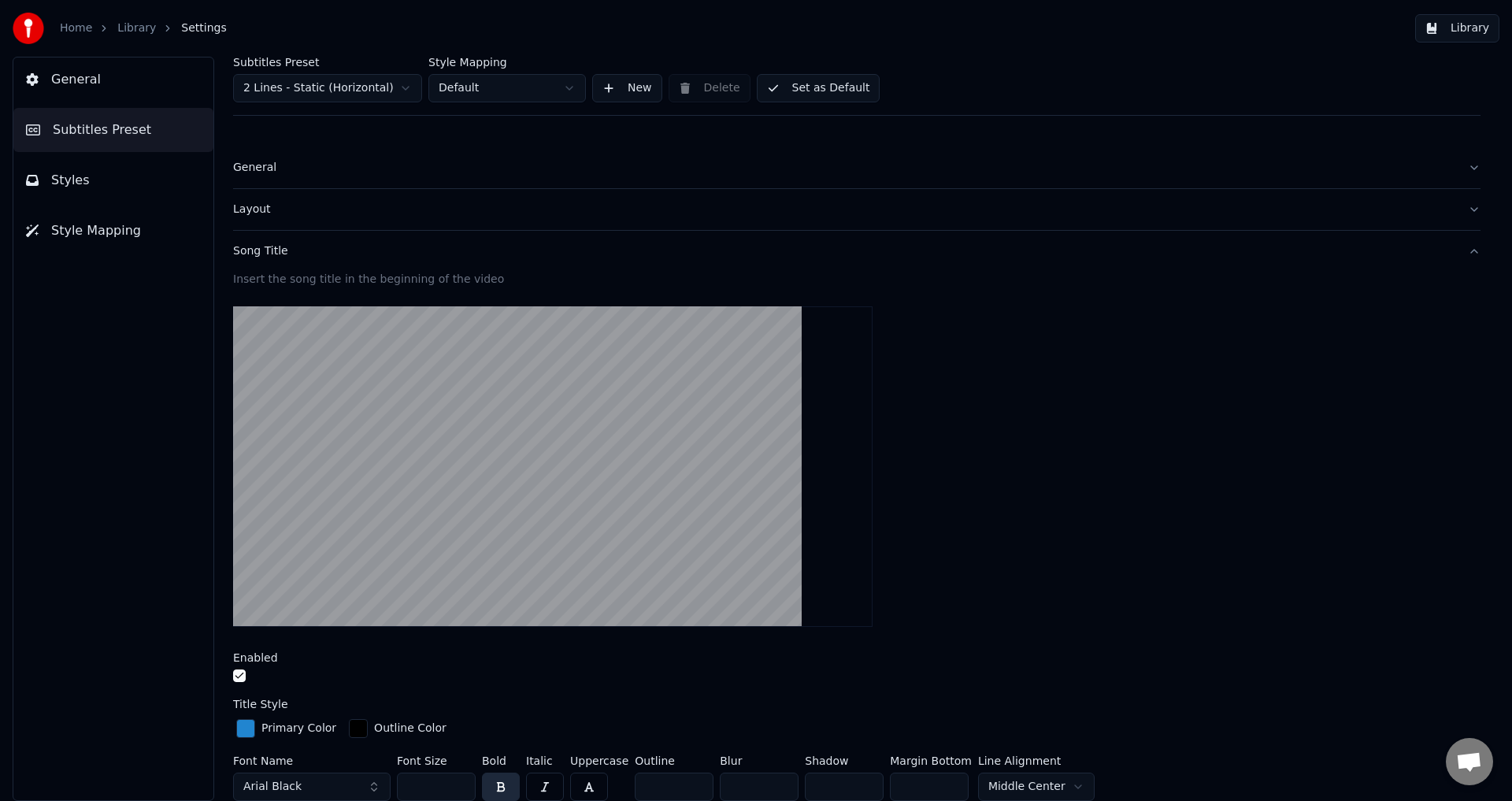
click at [286, 252] on div "Song Title" at bounding box center [844, 251] width 1222 height 16
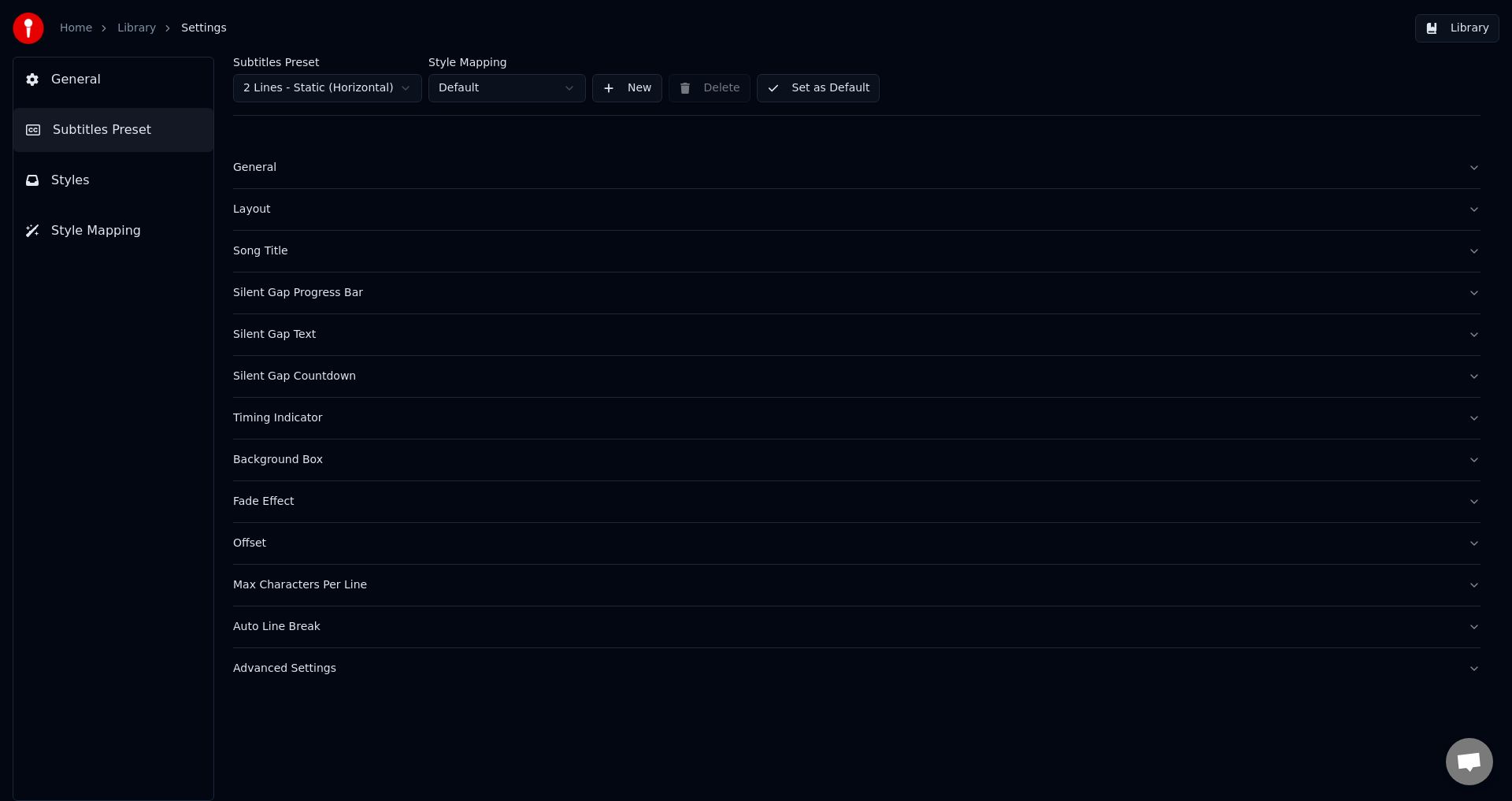
click at [286, 214] on div "Layout" at bounding box center [844, 209] width 1222 height 16
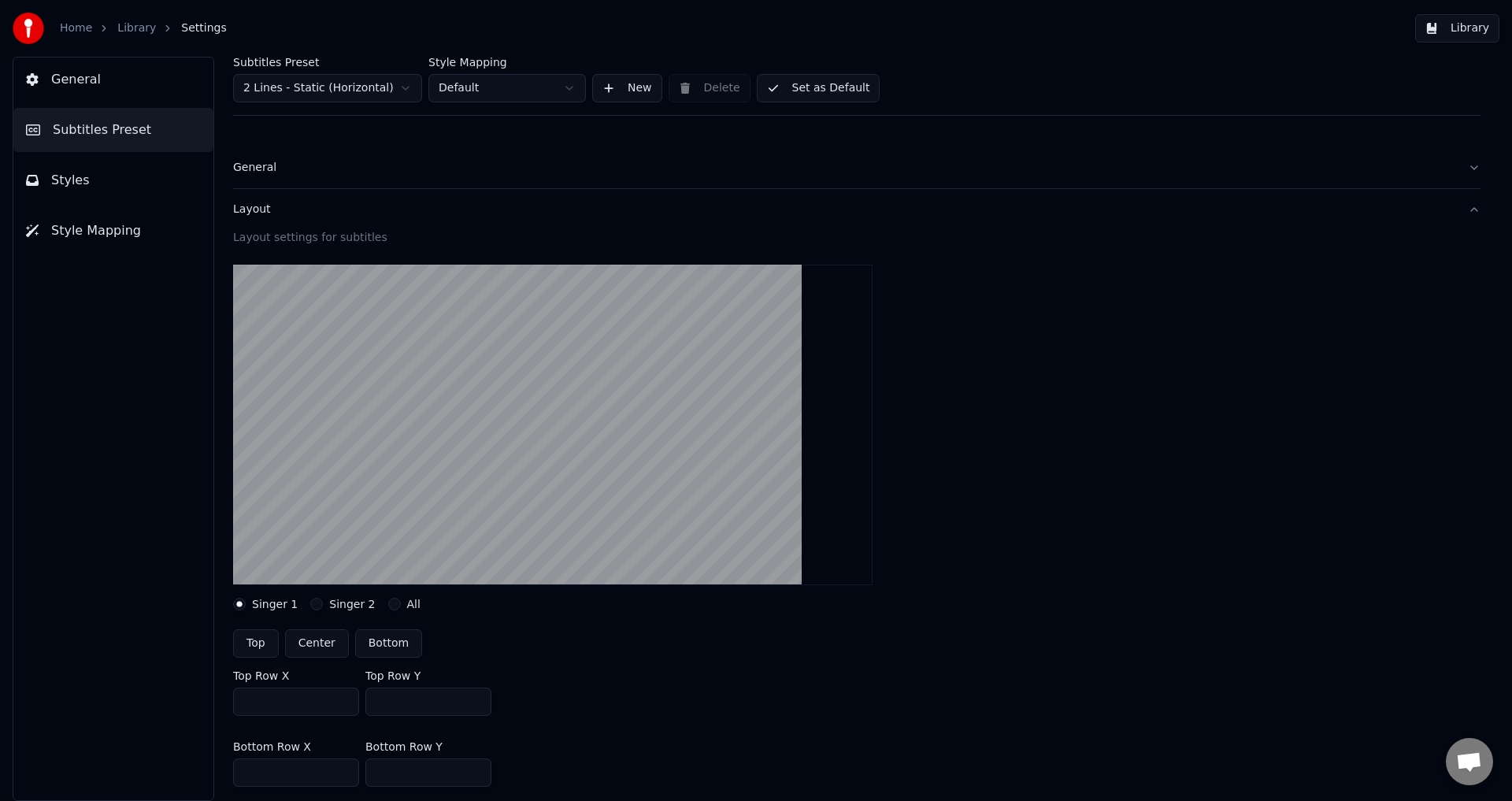
click at [286, 214] on div "Layout" at bounding box center [844, 209] width 1222 height 16
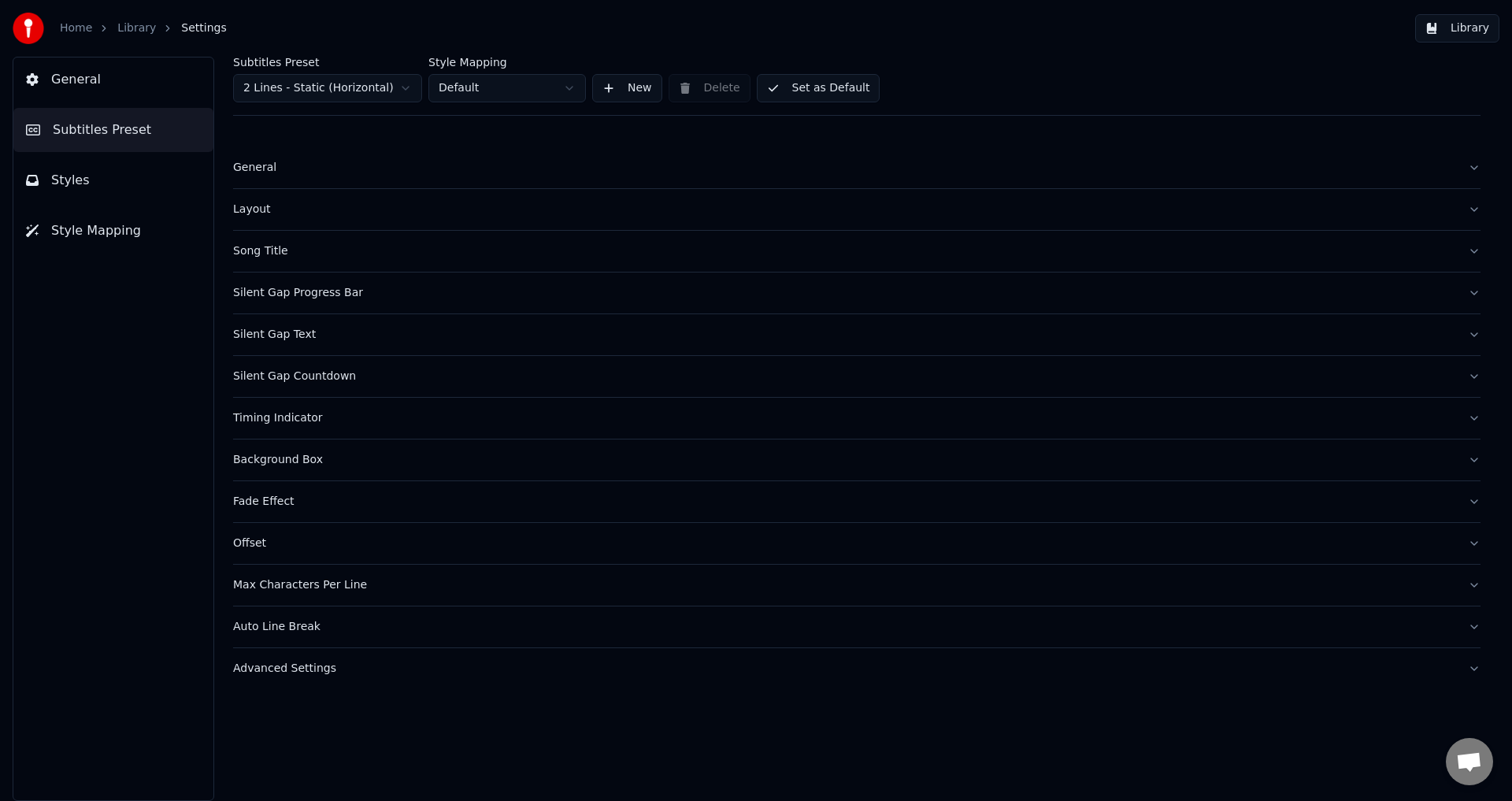
click at [154, 136] on button "Subtitles Preset" at bounding box center [113, 130] width 200 height 44
click at [140, 182] on button "Styles" at bounding box center [113, 181] width 200 height 44
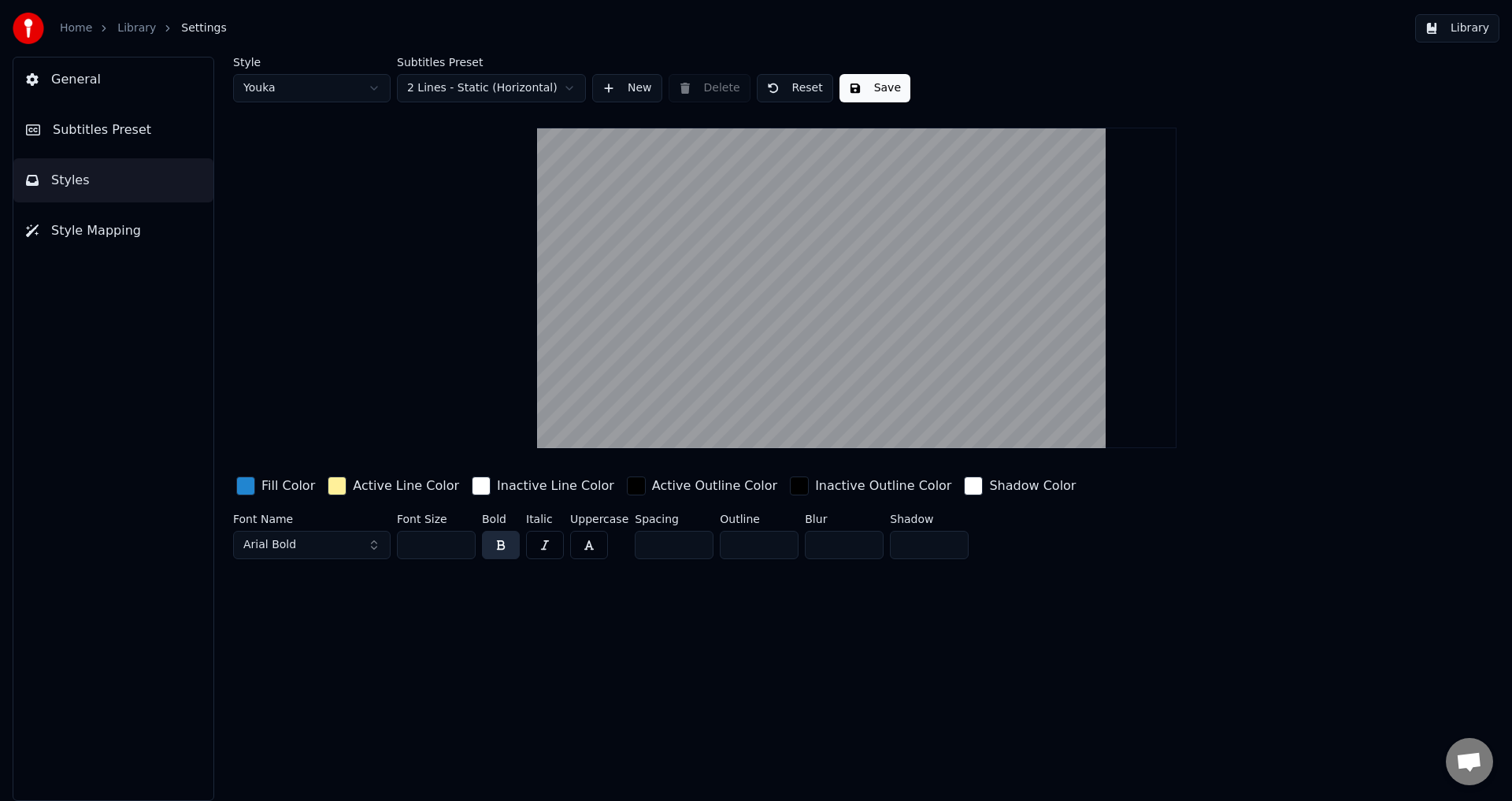
click at [241, 484] on div "button" at bounding box center [246, 486] width 19 height 19
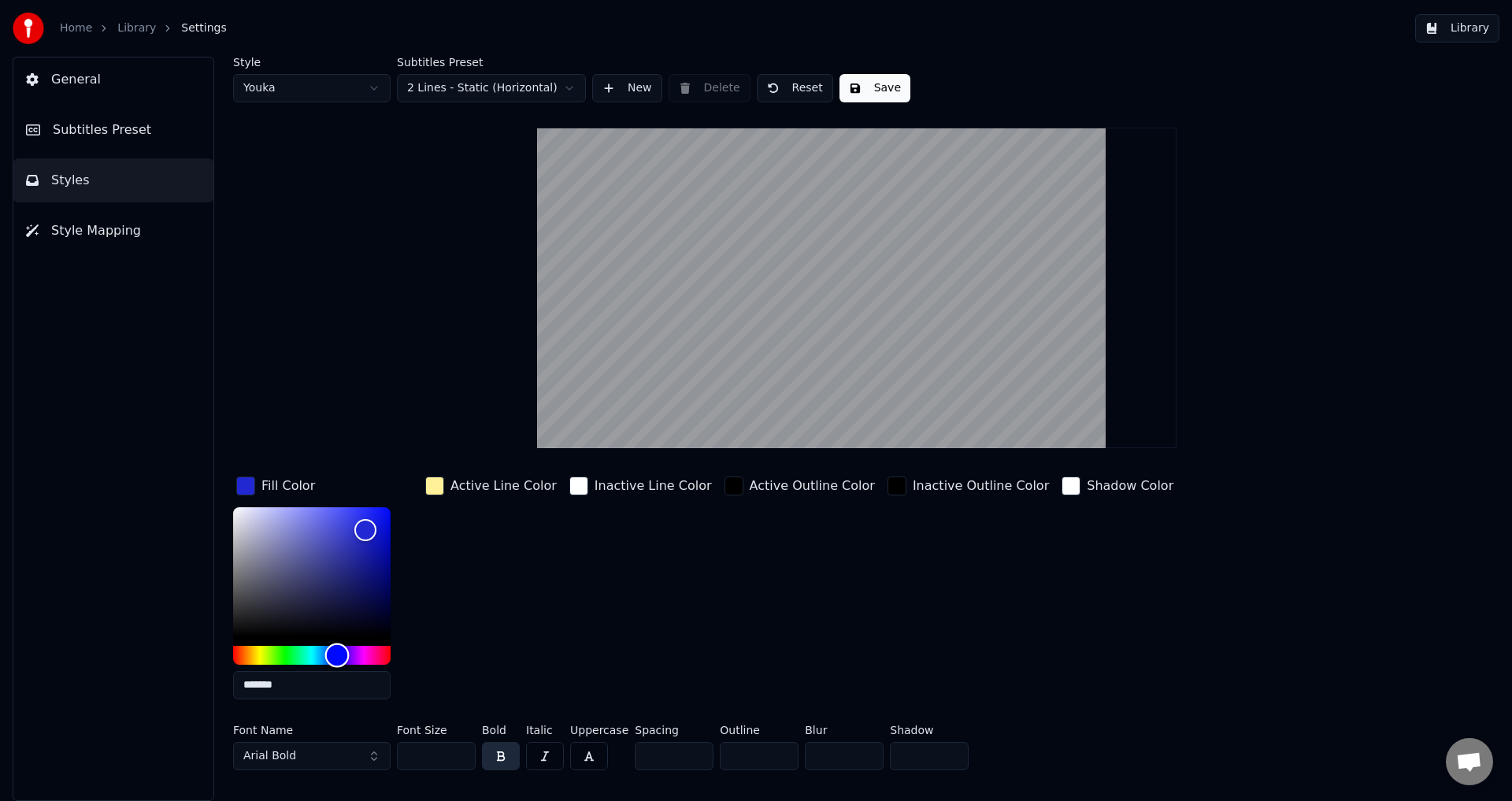
type input "*******"
drag, startPoint x: 240, startPoint y: 652, endPoint x: 336, endPoint y: 656, distance: 96.1
click at [336, 656] on div "Hue" at bounding box center [312, 655] width 158 height 19
click at [519, 595] on div "Active Line Color" at bounding box center [491, 592] width 138 height 238
click at [246, 482] on div "button" at bounding box center [246, 486] width 19 height 19
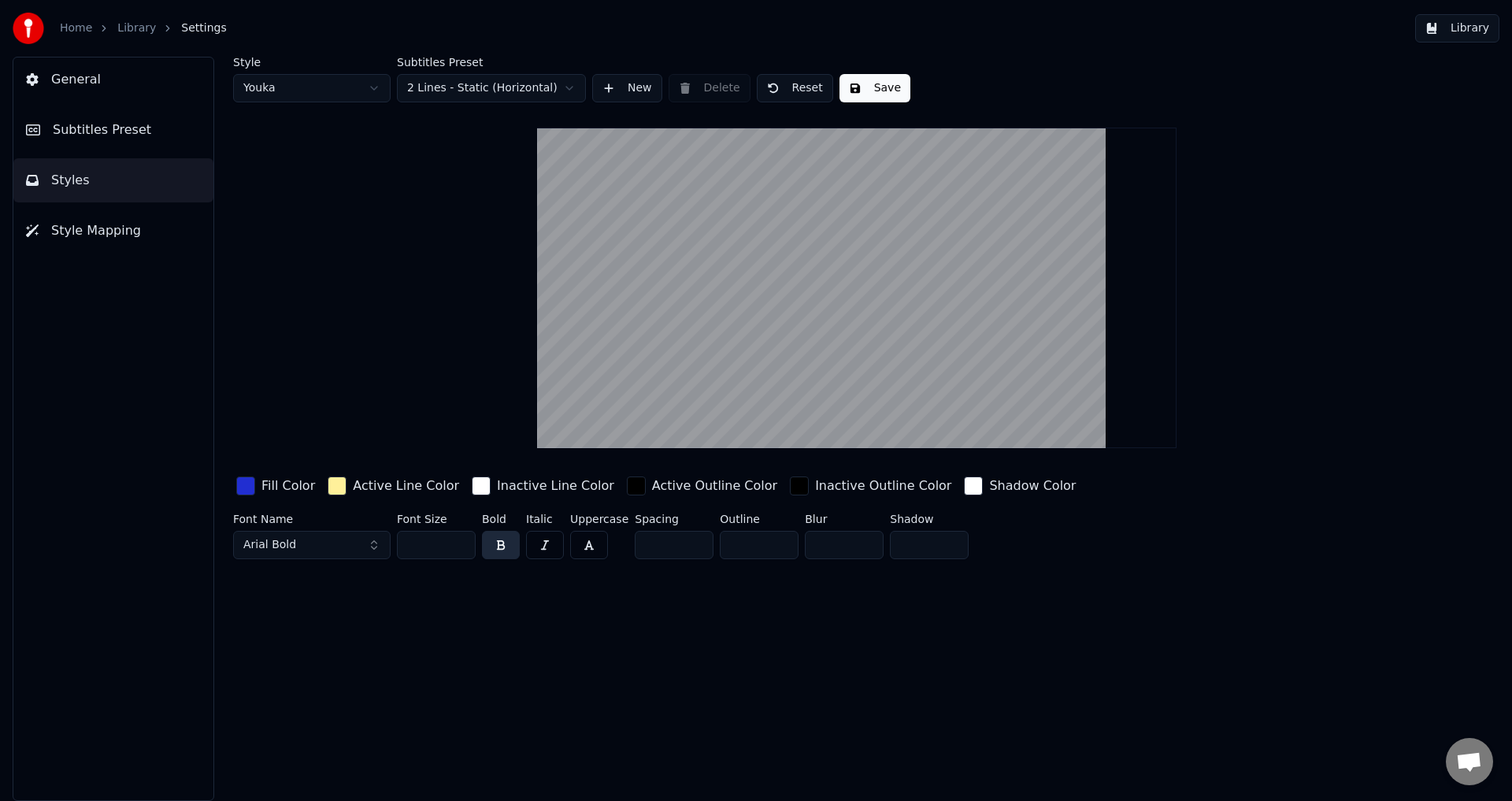
click at [794, 86] on button "Reset" at bounding box center [794, 88] width 76 height 29
click at [562, 85] on html "Home Library Settings Library General Subtitles Preset Styles Style Mapping Sty…" at bounding box center [756, 400] width 1512 height 801
click at [379, 98] on html "Home Library Settings Library General Subtitles Preset Styles Style Mapping Sty…" at bounding box center [756, 400] width 1512 height 801
click at [380, 90] on html "Home Library Settings Library General Subtitles Preset Styles Style Mapping Sty…" at bounding box center [756, 400] width 1512 height 801
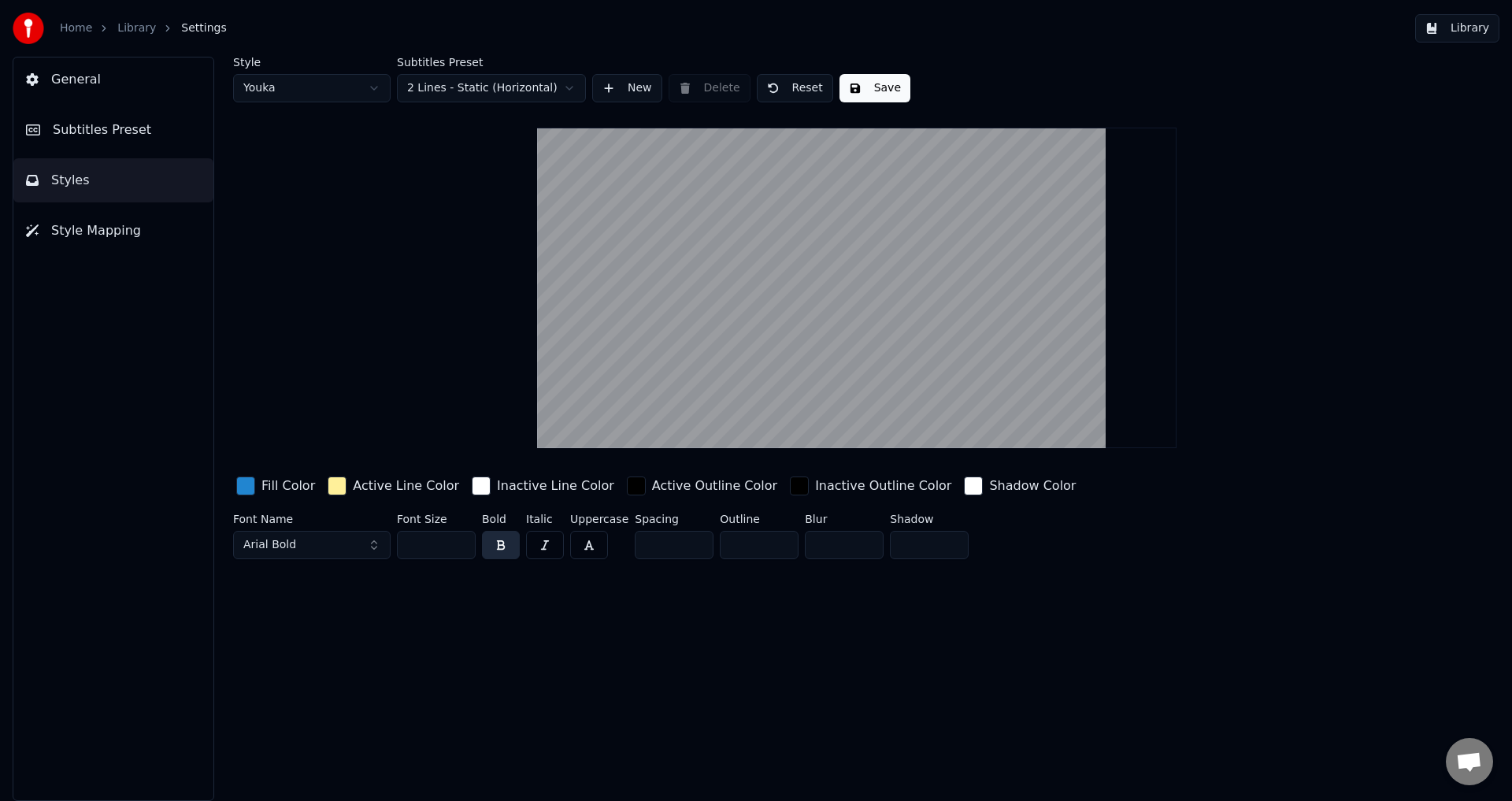
click at [505, 205] on div "Style Youka Subtitles Preset 2 Lines - Static (Horizontal) New Delete Reset Sav…" at bounding box center [857, 311] width 1248 height 509
click at [159, 83] on button "General" at bounding box center [113, 80] width 200 height 44
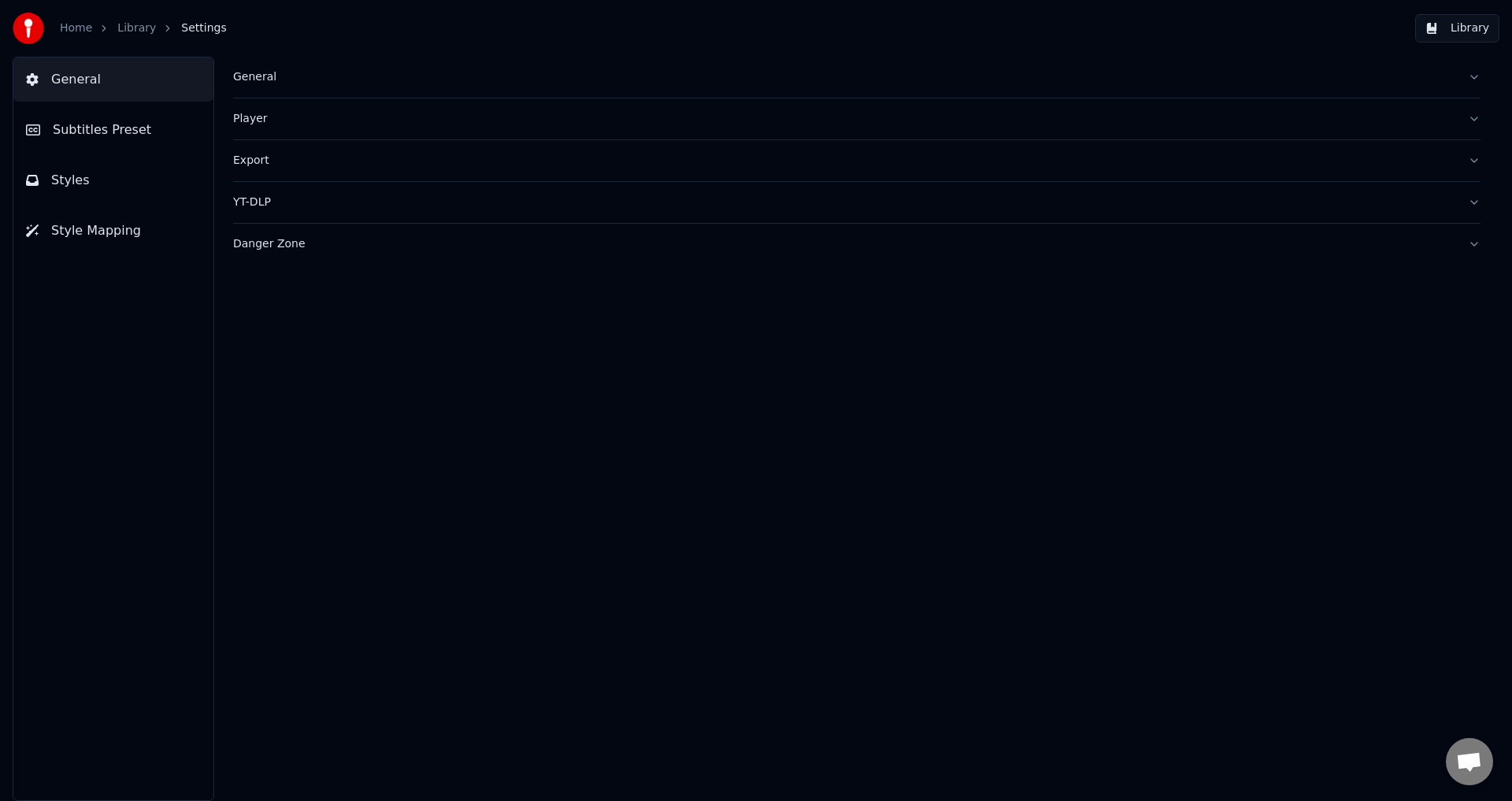
click at [1473, 17] on button "Library" at bounding box center [1457, 28] width 85 height 29
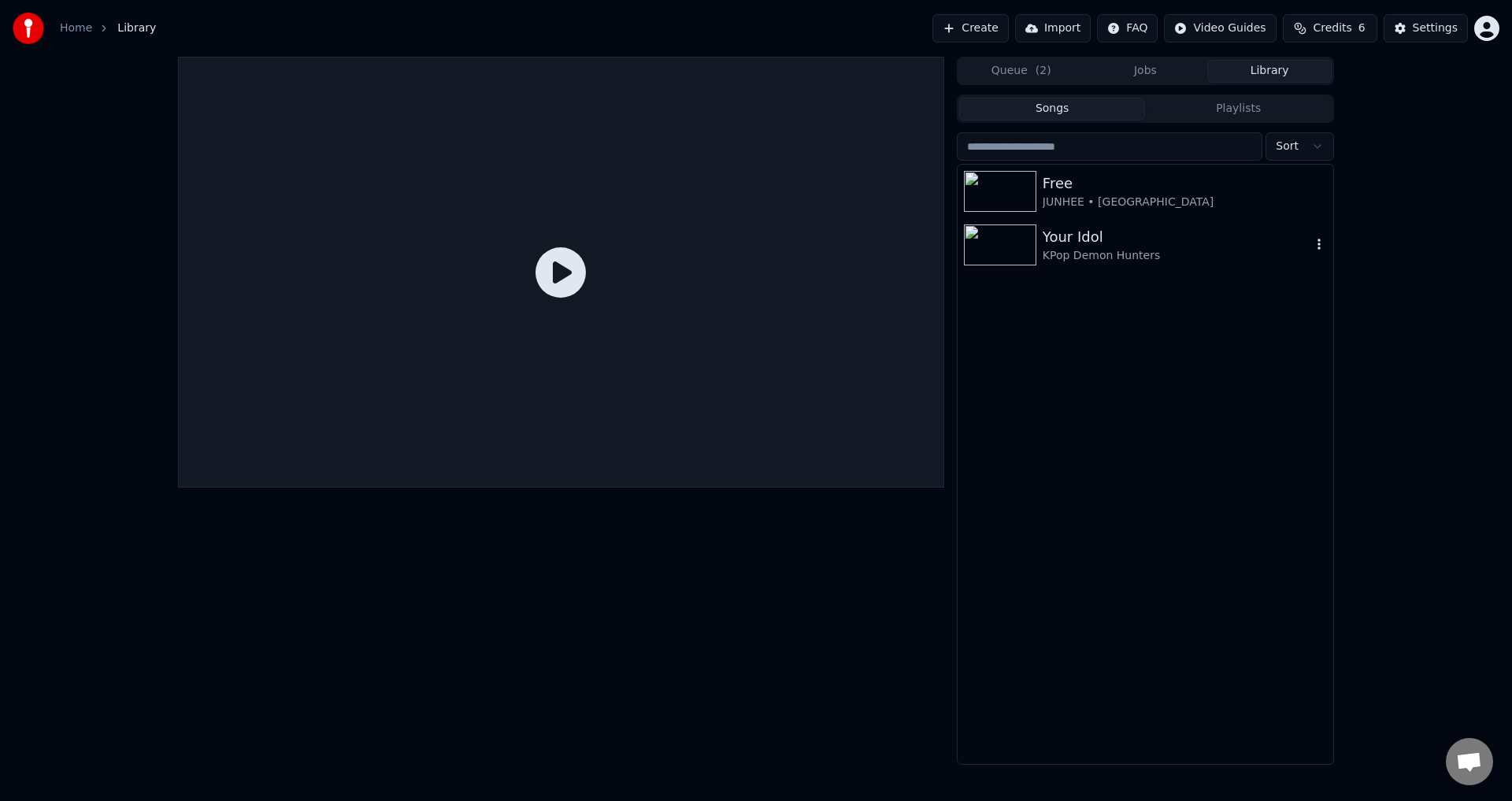
click at [1057, 240] on div "Your Idol" at bounding box center [1176, 237] width 269 height 22
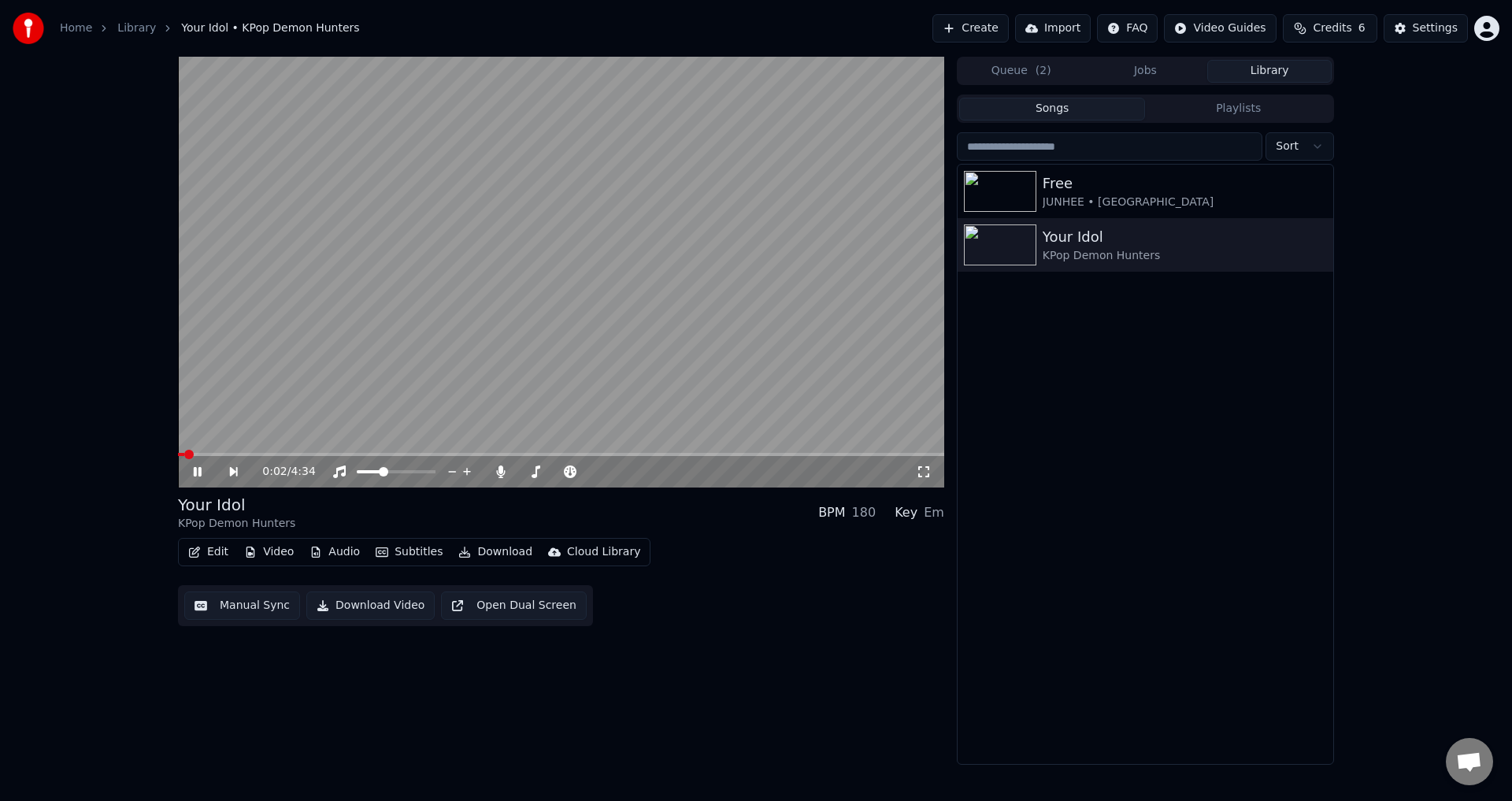
click at [126, 299] on div "0:02 / 4:34 Your Idol KPop Demon Hunters BPM 180 Key Em Edit Video Audio Subtit…" at bounding box center [756, 411] width 1512 height 708
click at [1317, 240] on icon "button" at bounding box center [1318, 244] width 16 height 12
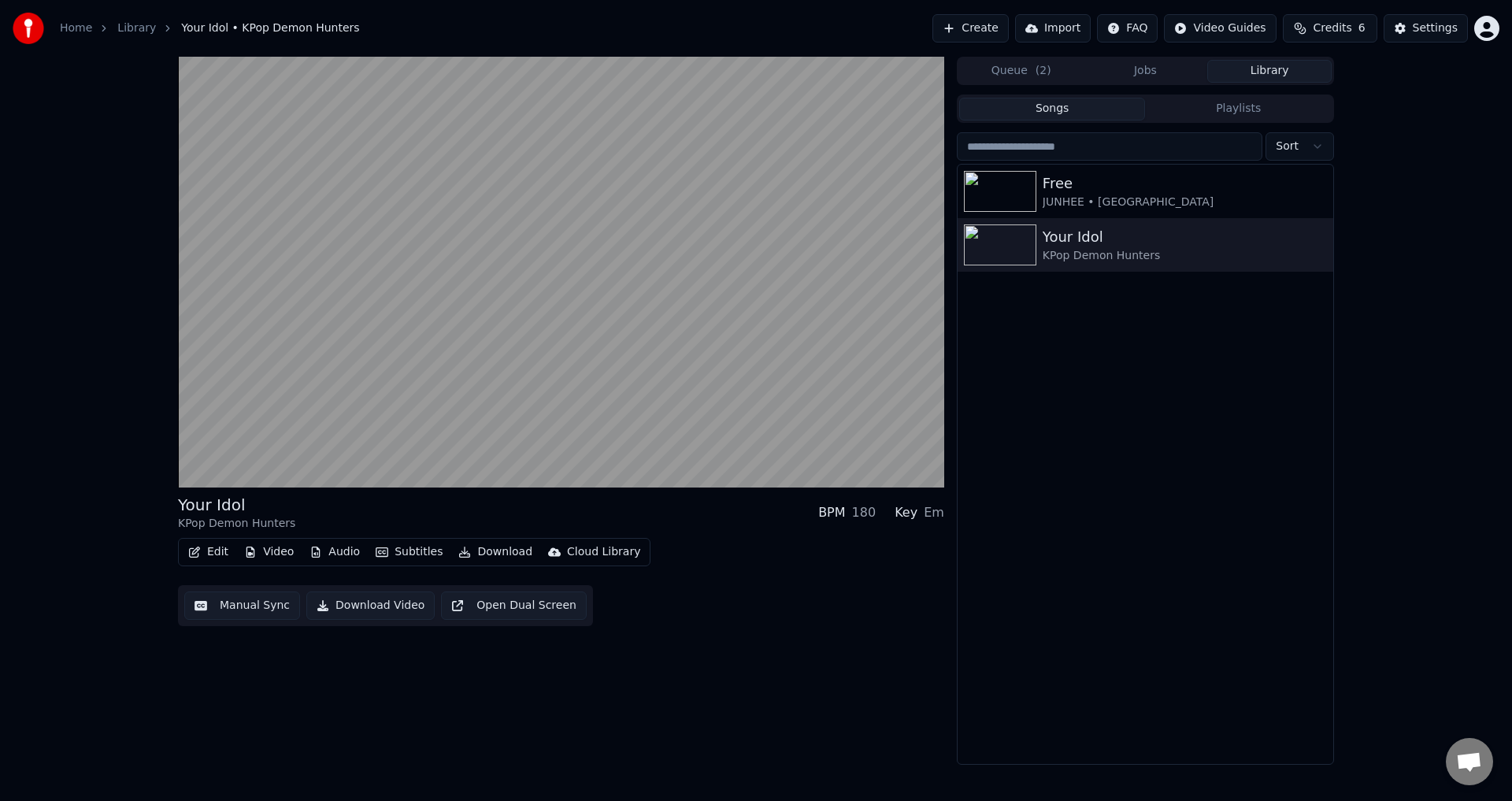
click at [1140, 328] on div "Free JUNHEE • AleXa Your Idol KPop Demon Hunters" at bounding box center [1145, 464] width 375 height 600
click at [1154, 242] on div "Your Idol" at bounding box center [1176, 237] width 269 height 22
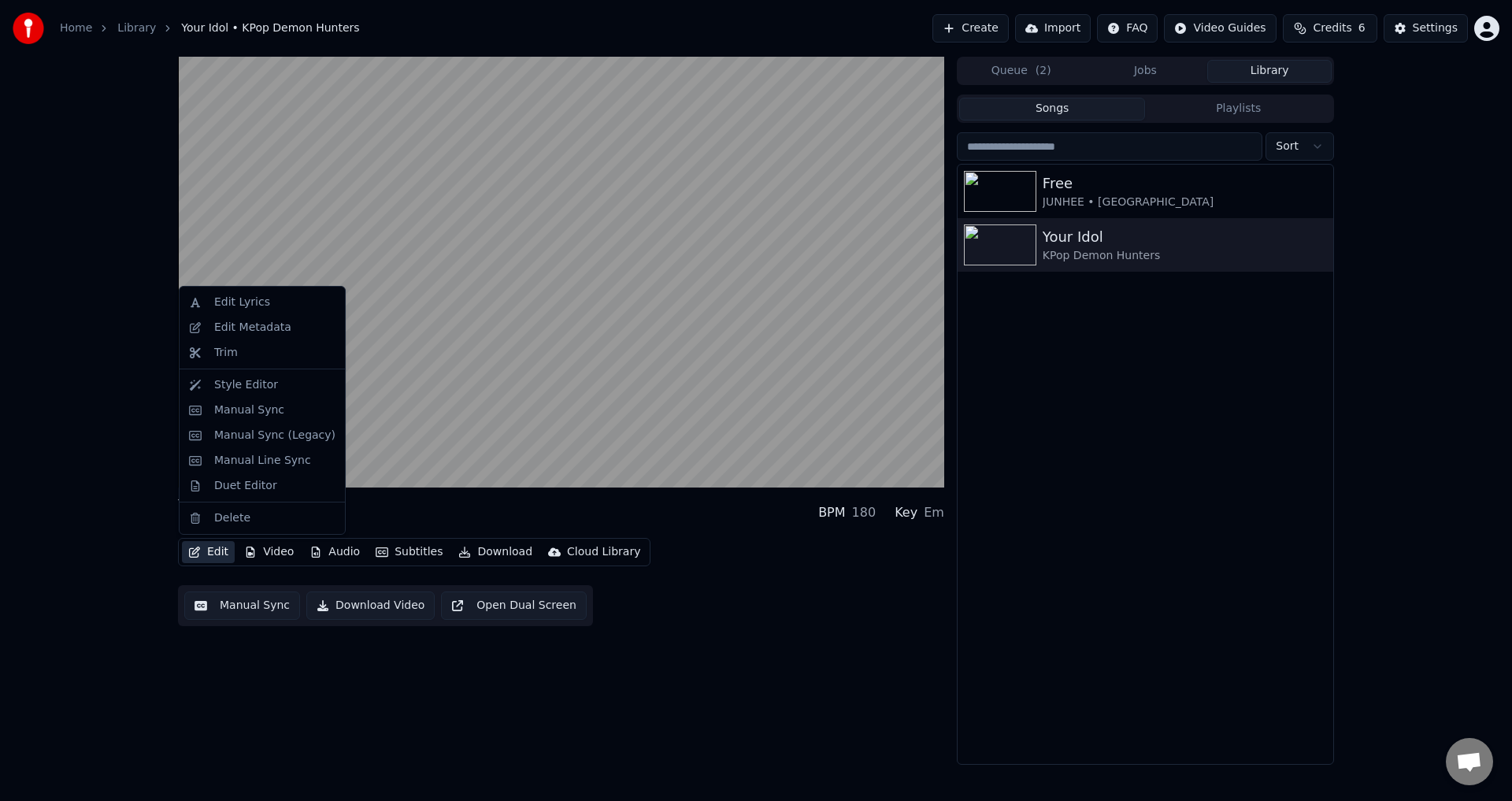
click at [214, 550] on button "Edit" at bounding box center [208, 552] width 53 height 22
click at [120, 253] on div "0:21 / 4:34 Your Idol KPop Demon Hunters BPM 180 Key Em Edit Video Audio Subtit…" at bounding box center [756, 411] width 1512 height 708
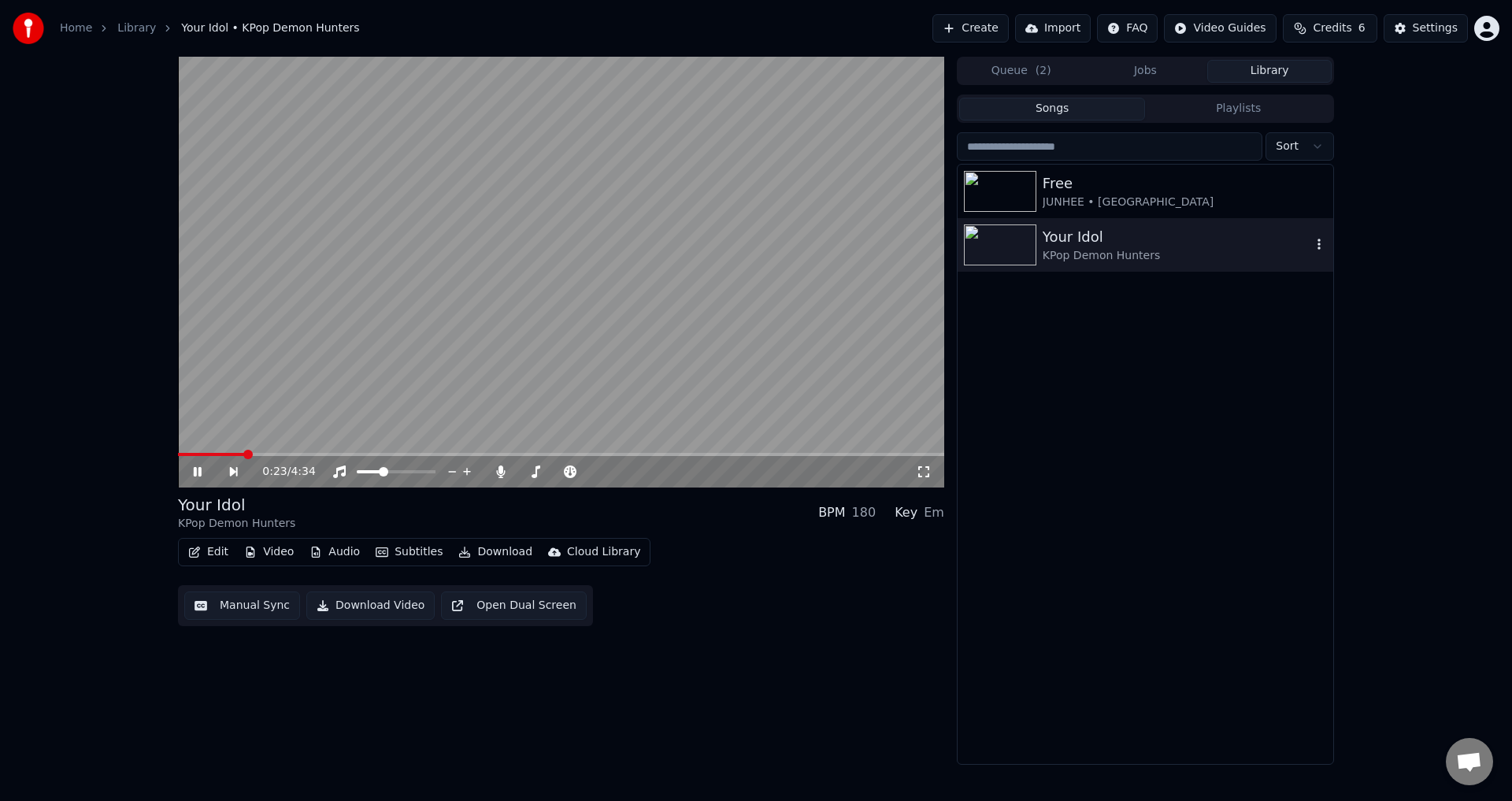
click at [1033, 242] on img at bounding box center [1000, 245] width 72 height 41
click at [200, 467] on icon at bounding box center [198, 472] width 8 height 10
click at [247, 502] on div "Your Idol" at bounding box center [237, 504] width 117 height 22
click at [233, 507] on div "Your Idol" at bounding box center [237, 504] width 117 height 22
drag, startPoint x: 257, startPoint y: 449, endPoint x: 169, endPoint y: 460, distance: 88.7
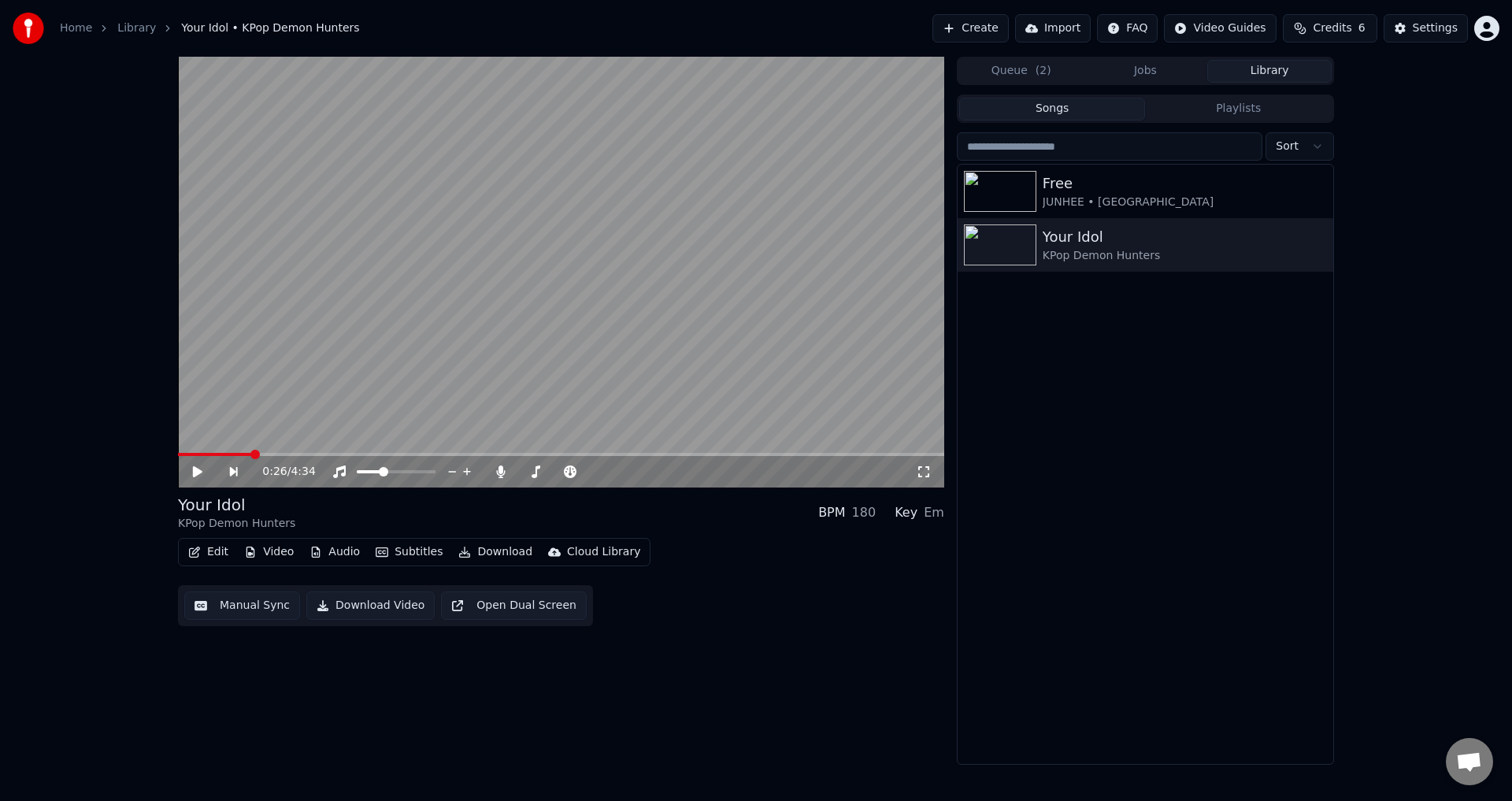
click at [169, 460] on div "0:26 / 4:34 Your Idol KPop Demon Hunters BPM 180 Key Em Edit Video Audio Subtit…" at bounding box center [756, 411] width 1181 height 708
click at [186, 455] on span at bounding box center [182, 454] width 9 height 3
click at [178, 454] on span at bounding box center [183, 454] width 10 height 10
click at [1319, 242] on icon "button" at bounding box center [1319, 243] width 3 height 11
click at [1135, 402] on div "Free JUNHEE • AleXa Your Idol KPop Demon Hunters" at bounding box center [1145, 464] width 375 height 600
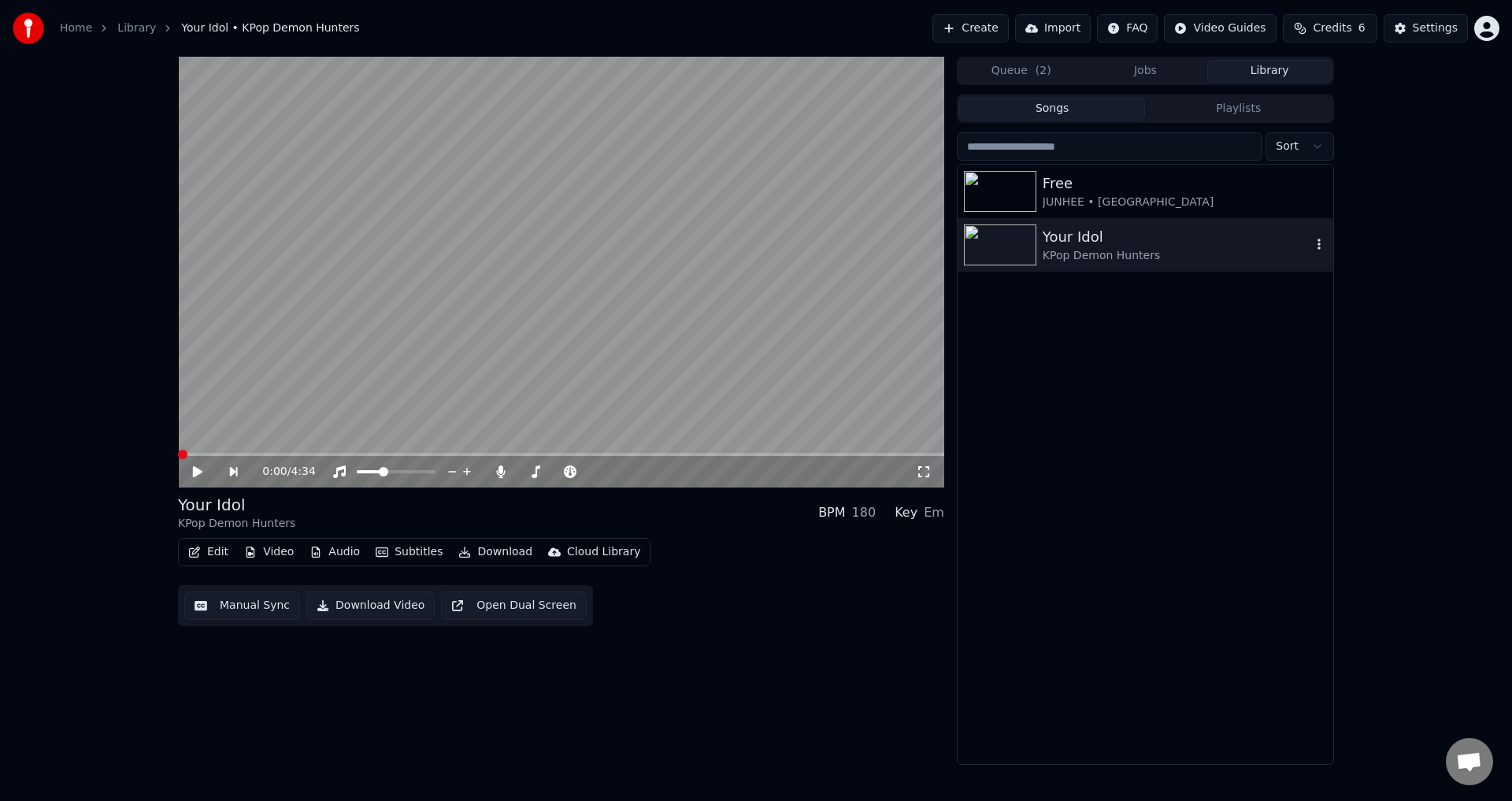
click at [1145, 251] on div "KPop Demon Hunters" at bounding box center [1176, 255] width 269 height 16
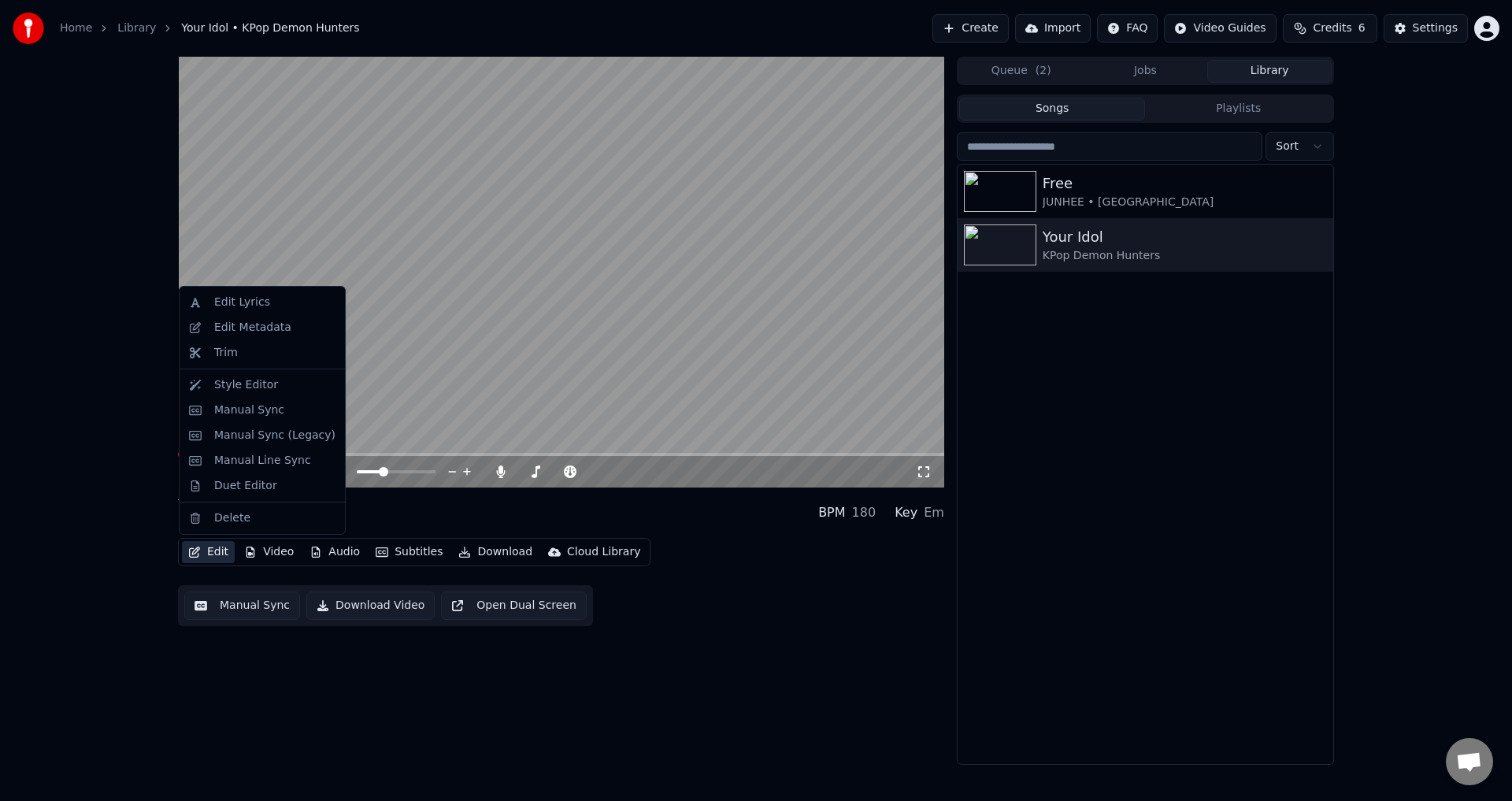
click at [208, 559] on button "Edit" at bounding box center [208, 552] width 53 height 22
click at [289, 328] on div "Edit Metadata" at bounding box center [275, 327] width 122 height 16
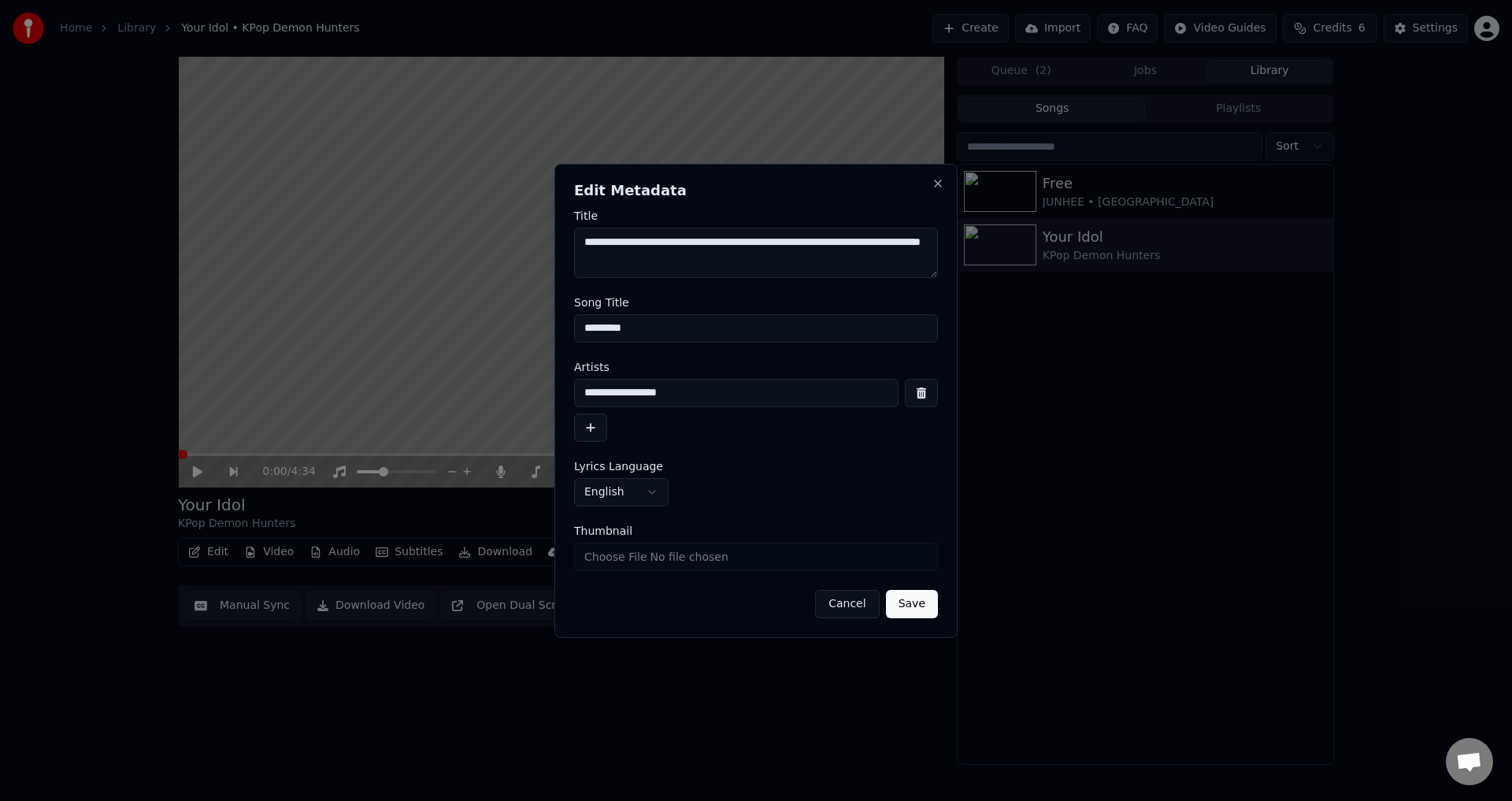
drag, startPoint x: 710, startPoint y: 395, endPoint x: 572, endPoint y: 398, distance: 138.0
click at [572, 398] on div "**********" at bounding box center [756, 400] width 403 height 474
type input "*********"
click at [923, 601] on button "Save" at bounding box center [911, 604] width 52 height 29
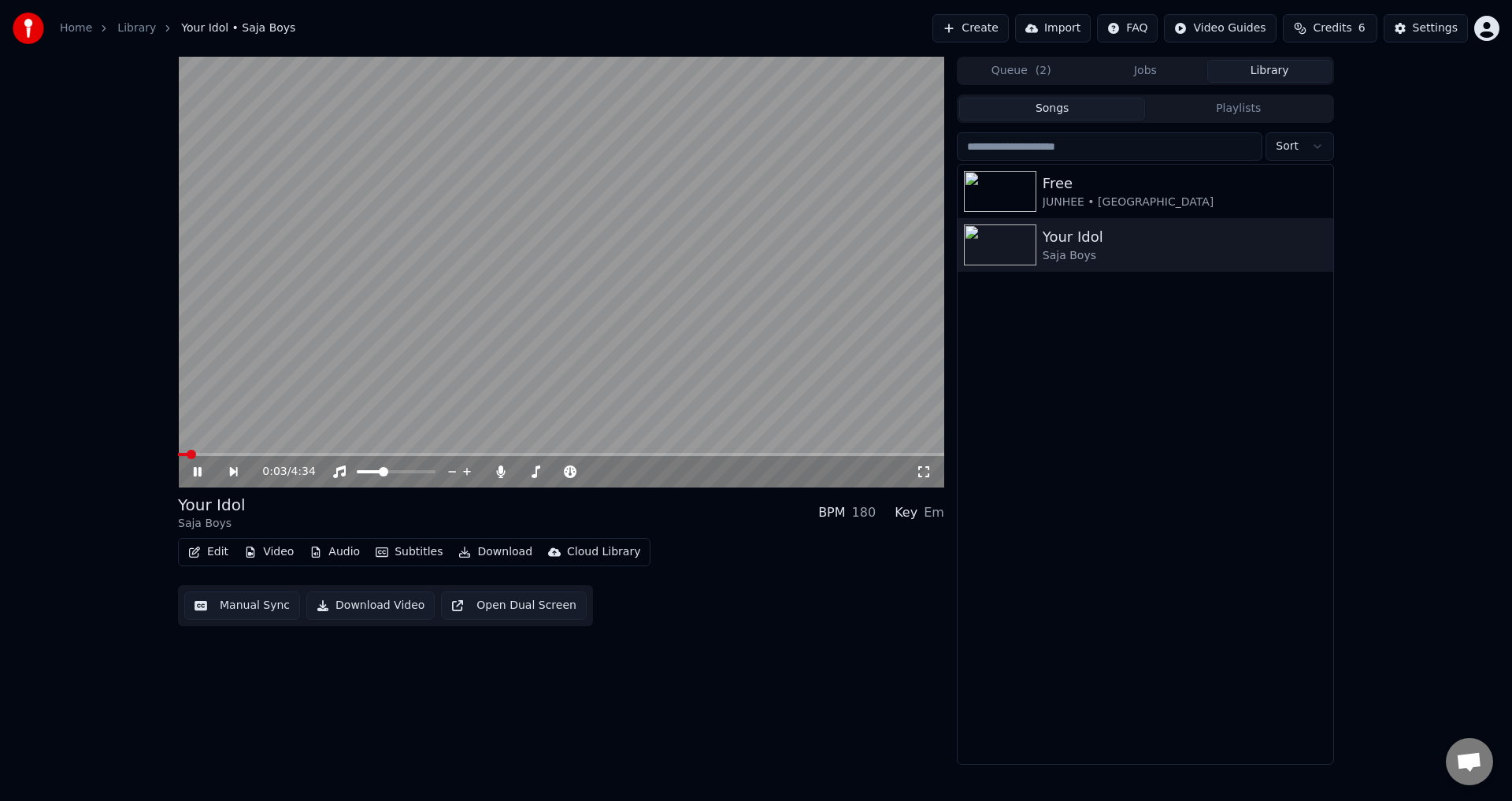
click at [71, 216] on div "0:03 / 4:34 Your Idol Saja Boys BPM 180 Key Em Edit Video Audio Subtitles Downl…" at bounding box center [756, 411] width 1512 height 708
click at [386, 471] on span at bounding box center [388, 472] width 10 height 10
click at [926, 472] on icon at bounding box center [923, 472] width 16 height 12
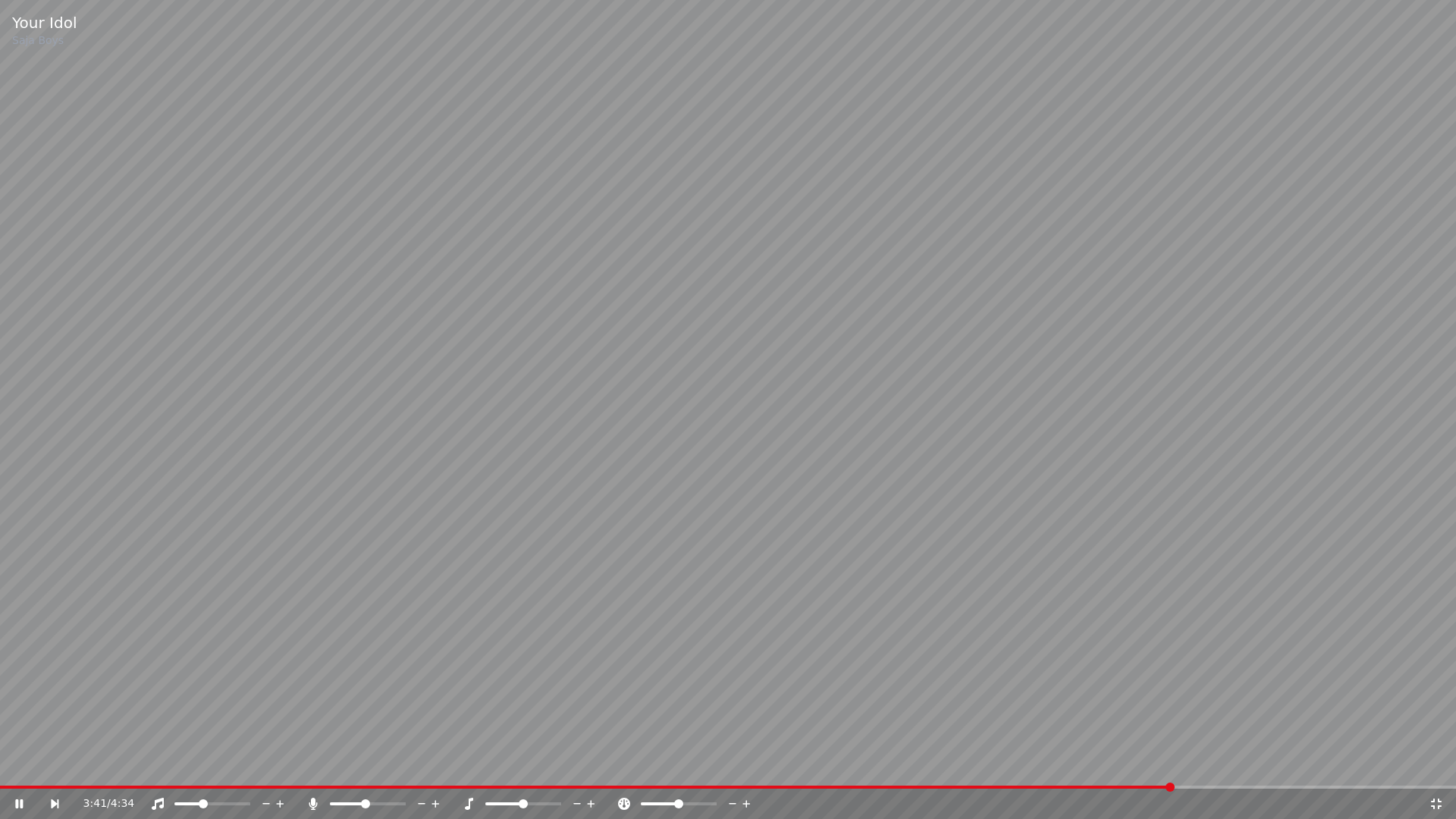
click at [957, 419] on video at bounding box center [728, 409] width 1456 height 819
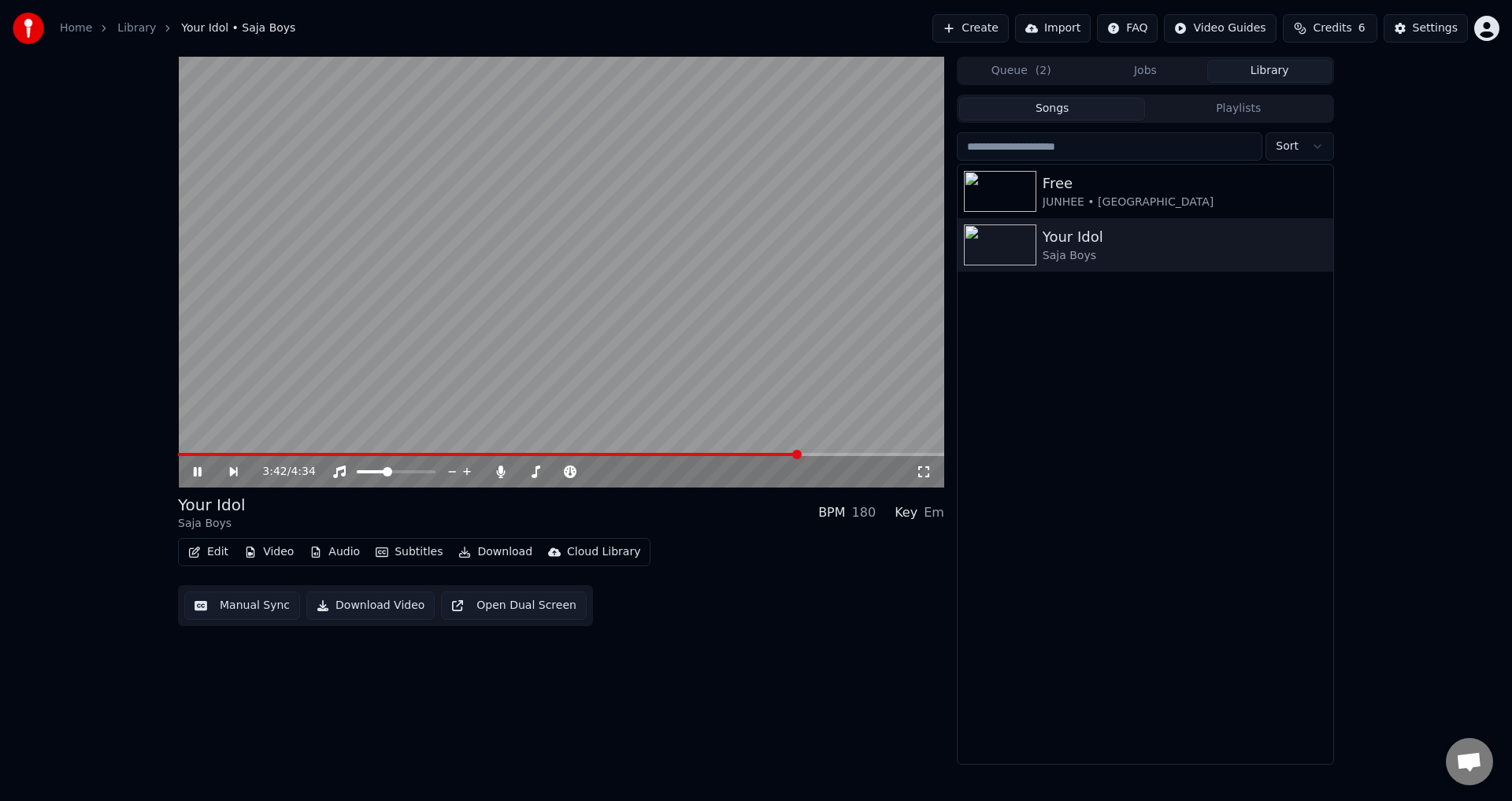
click at [195, 470] on icon at bounding box center [198, 472] width 8 height 10
click at [200, 452] on video at bounding box center [561, 272] width 766 height 430
click at [195, 467] on icon at bounding box center [198, 472] width 8 height 10
click at [357, 386] on video at bounding box center [561, 272] width 766 height 430
click at [409, 357] on video at bounding box center [561, 272] width 766 height 430
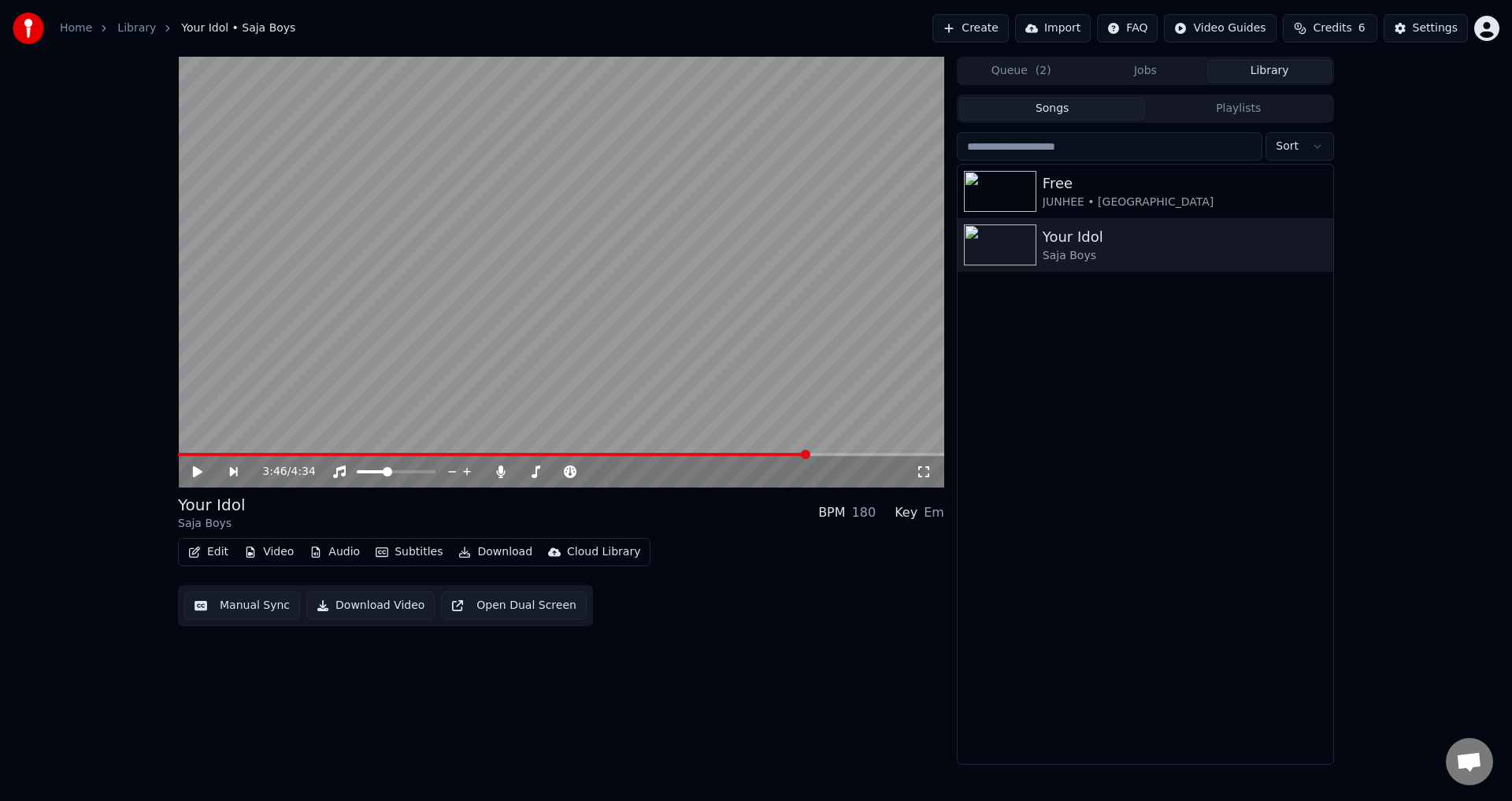
click at [426, 344] on video at bounding box center [561, 272] width 766 height 430
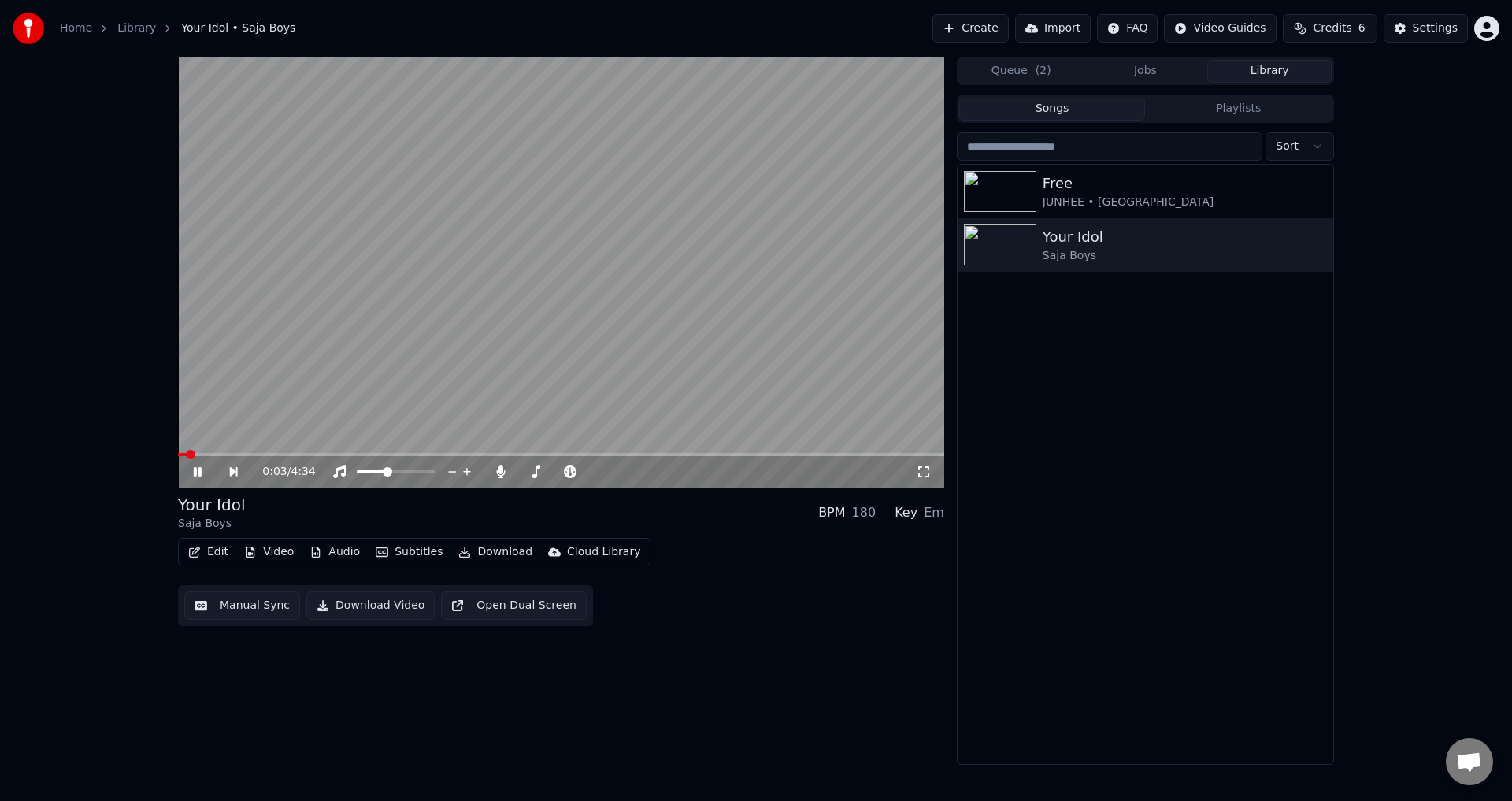
click at [186, 456] on span at bounding box center [182, 454] width 9 height 3
click at [192, 469] on icon at bounding box center [209, 472] width 36 height 12
click at [107, 376] on div "0:20 / 4:34 Your Idol Saja Boys BPM 180 Key Em Edit Video Audio Subtitles Downl…" at bounding box center [756, 411] width 1512 height 708
click at [402, 470] on span at bounding box center [396, 472] width 79 height 3
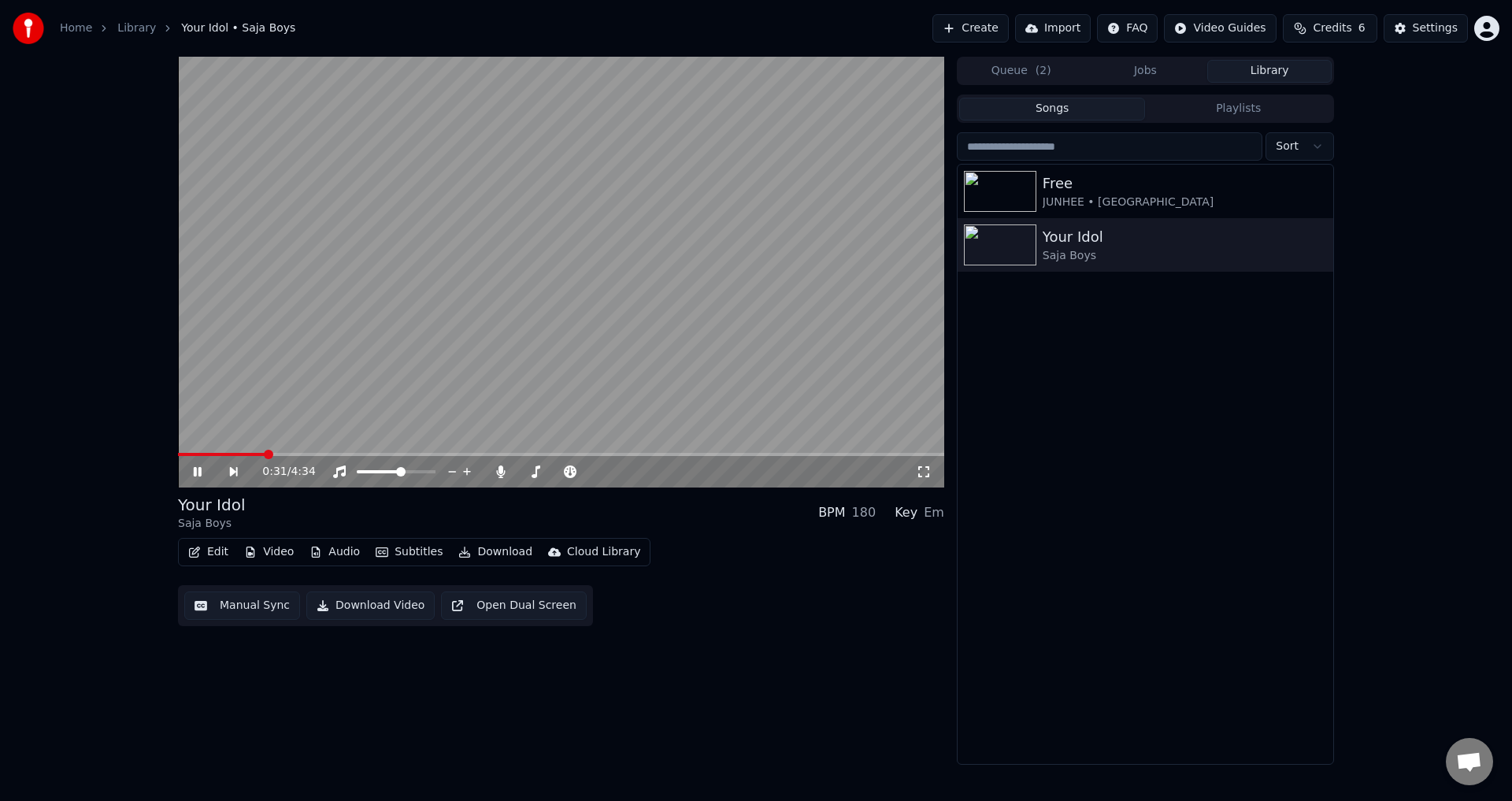
click at [144, 326] on div "0:31 / 4:34 Your Idol Saja Boys BPM 180 Key Em Edit Video Audio Subtitles Downl…" at bounding box center [756, 411] width 1512 height 708
click at [425, 469] on span at bounding box center [422, 472] width 10 height 10
click at [64, 338] on div "0:39 / 4:34 Your Idol Saja Boys BPM 180 Key Em Edit Video Audio Subtitles Downl…" at bounding box center [756, 411] width 1512 height 708
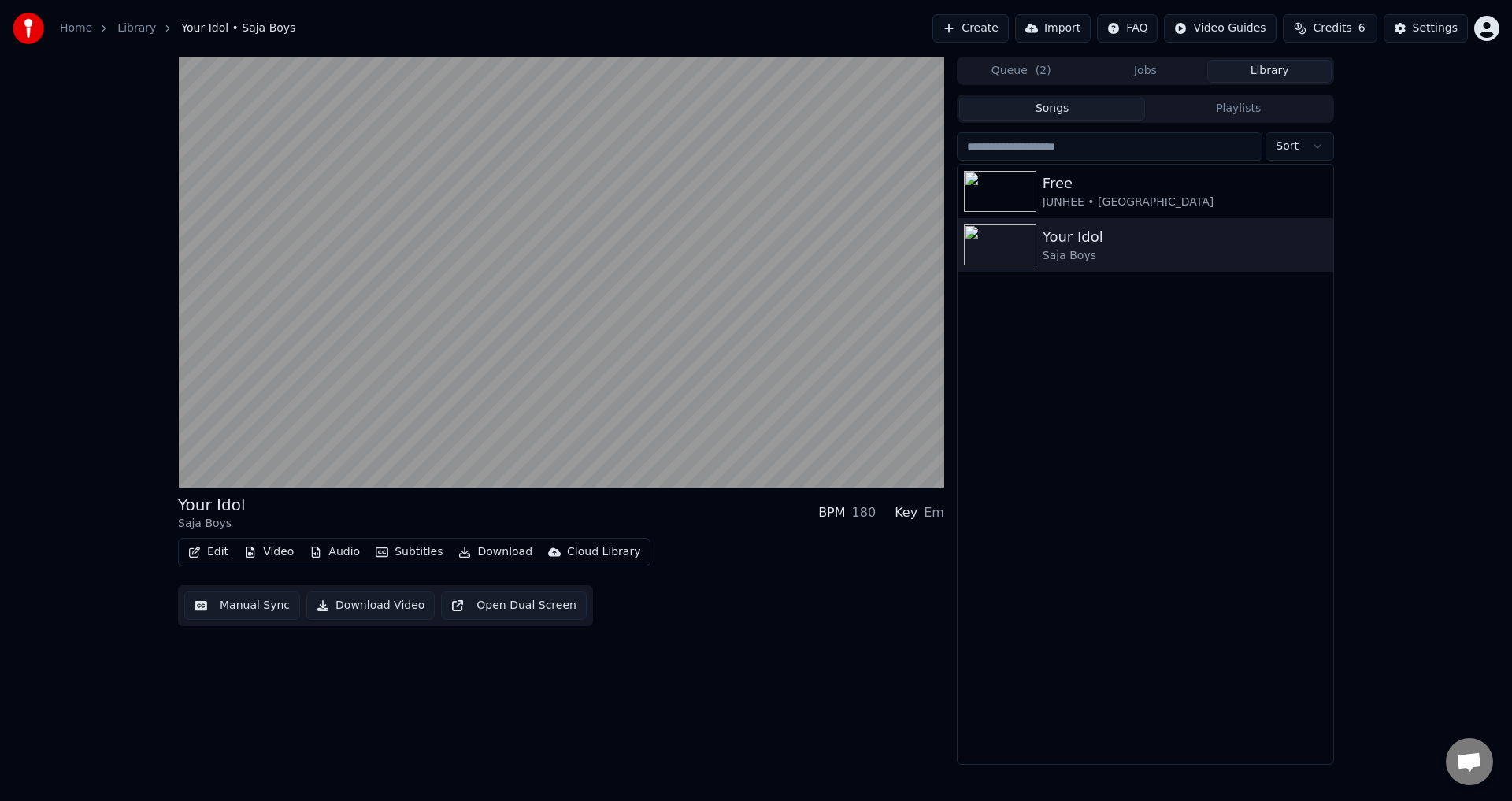
click at [102, 285] on div "Your Idol Saja Boys BPM 180 Key Em Edit Video Audio Subtitles Download Cloud Li…" at bounding box center [756, 411] width 1512 height 708
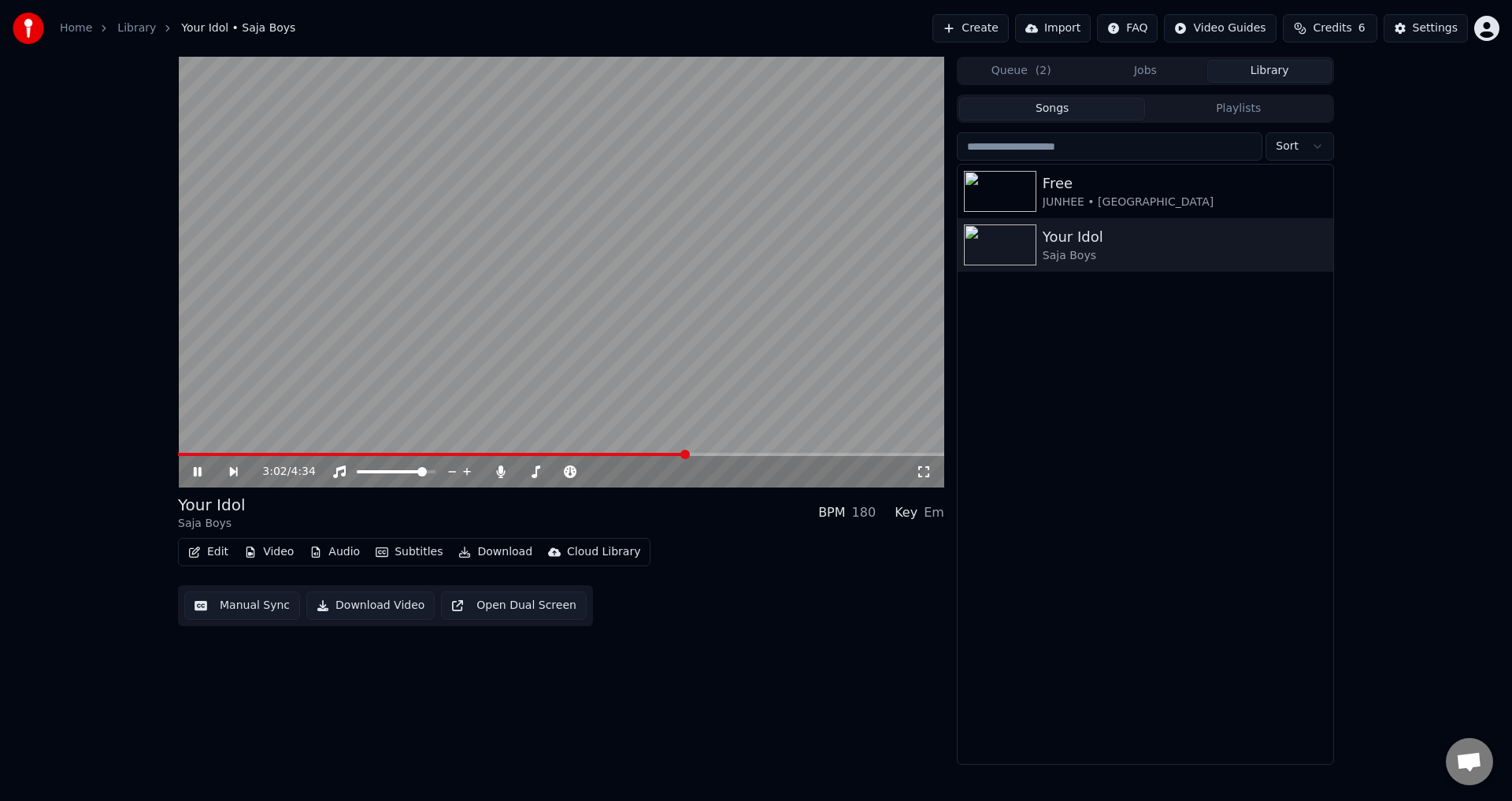
click at [196, 475] on icon at bounding box center [198, 472] width 8 height 10
click at [188, 455] on span at bounding box center [183, 454] width 11 height 3
click at [195, 467] on icon at bounding box center [198, 472] width 10 height 11
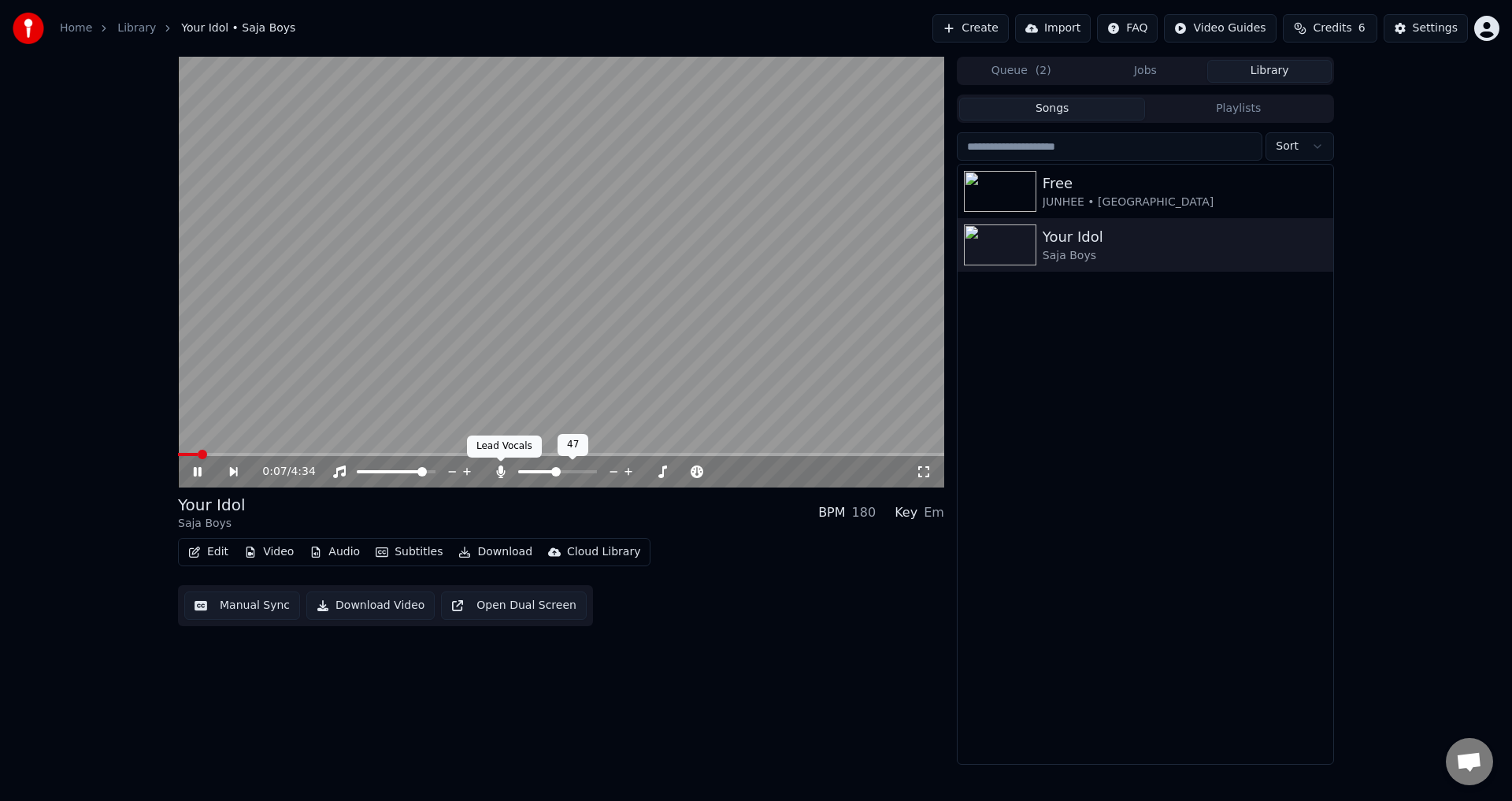
click at [495, 474] on icon at bounding box center [500, 472] width 16 height 12
click at [500, 472] on icon at bounding box center [501, 472] width 9 height 12
click at [543, 470] on span at bounding box center [558, 472] width 79 height 3
click at [531, 473] on span at bounding box center [535, 472] width 10 height 10
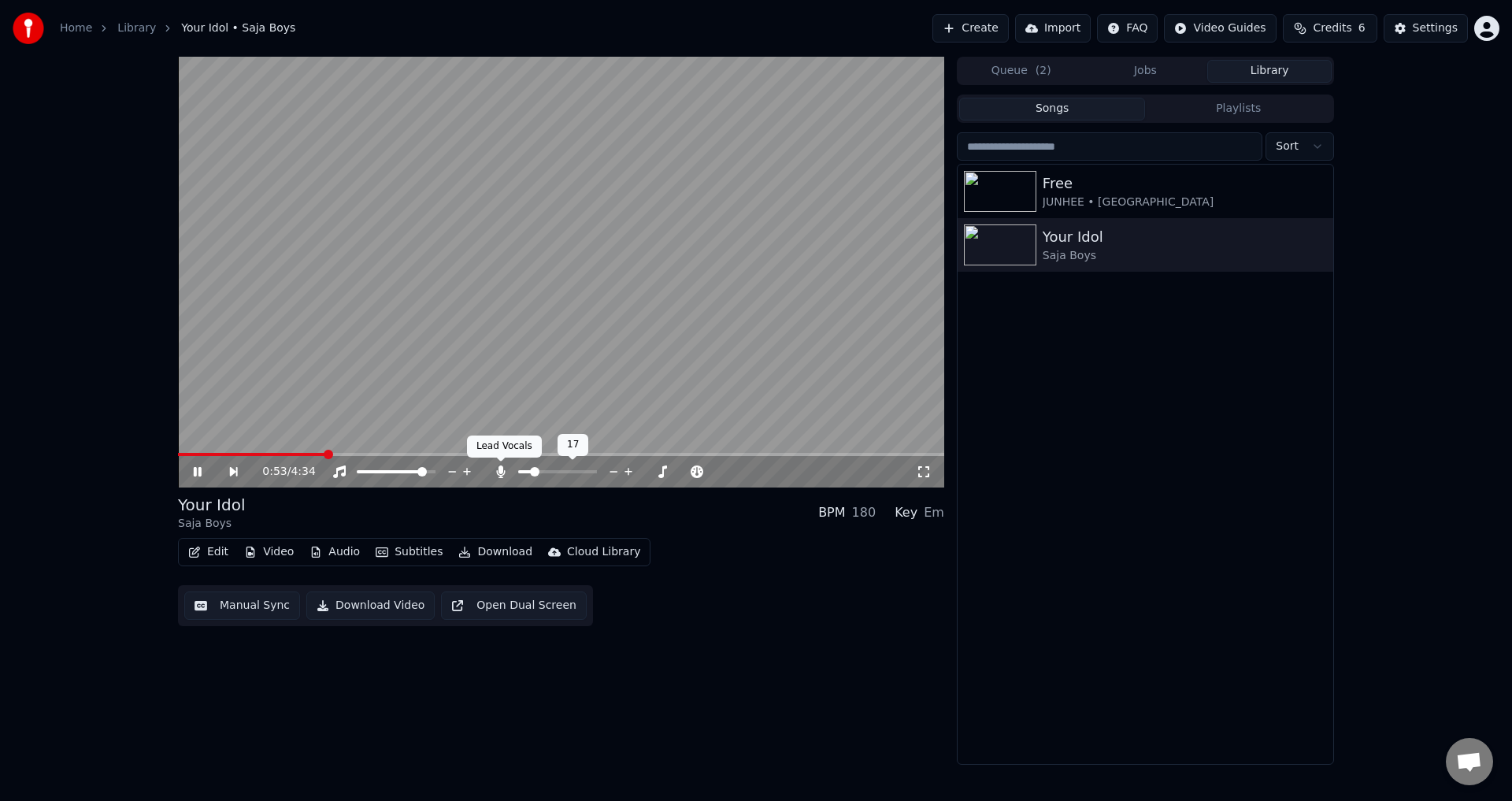
click at [494, 469] on icon at bounding box center [500, 472] width 16 height 12
click at [646, 467] on icon at bounding box center [648, 472] width 15 height 16
click at [1153, 440] on div "Free JUNHEE • AleXa Your Idol Saja Boys" at bounding box center [1145, 464] width 375 height 600
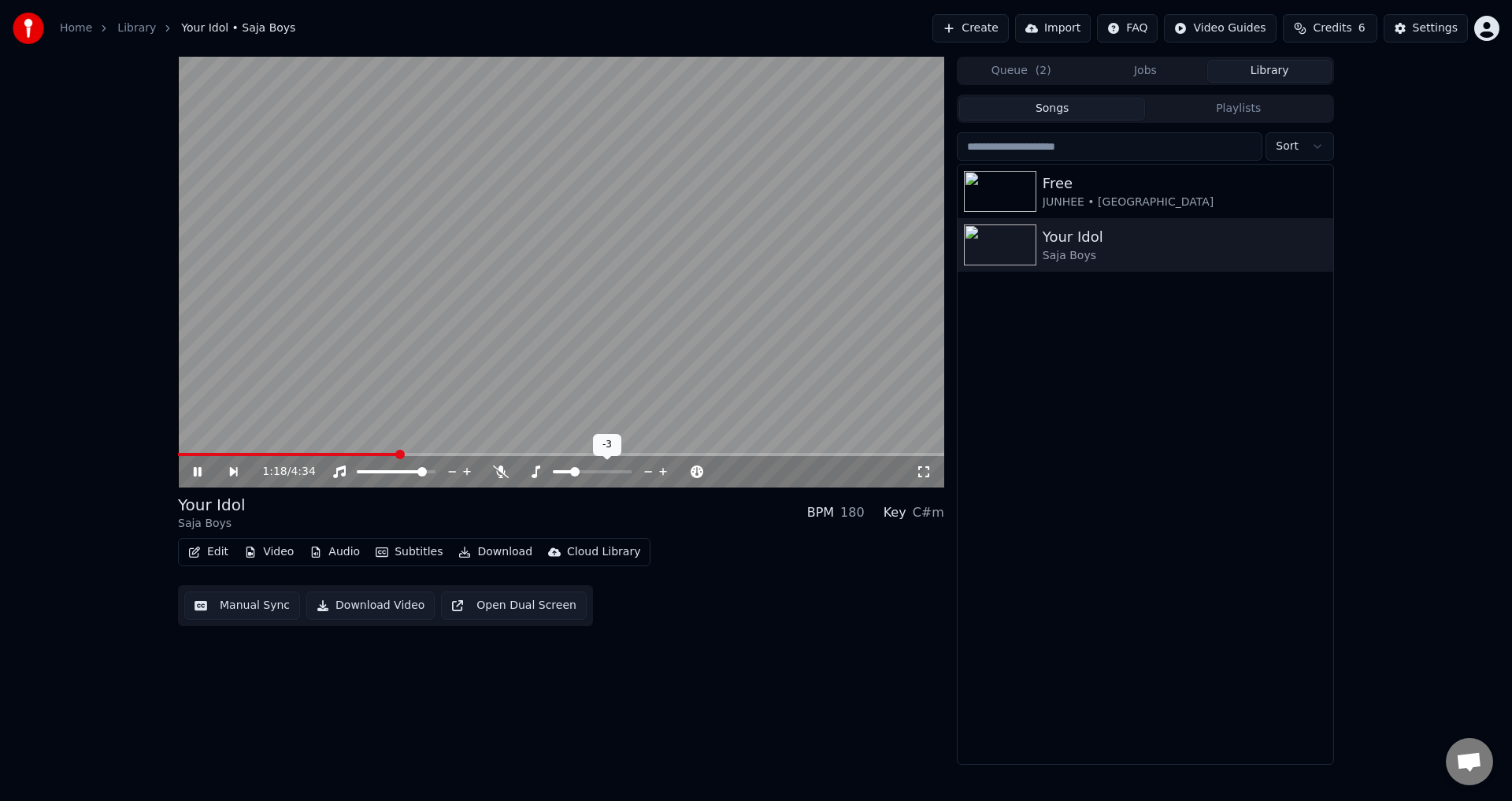
click at [665, 474] on icon at bounding box center [664, 472] width 15 height 16
click at [663, 474] on icon at bounding box center [663, 472] width 8 height 8
click at [502, 472] on icon at bounding box center [500, 472] width 16 height 12
